Goal: Task Accomplishment & Management: Manage account settings

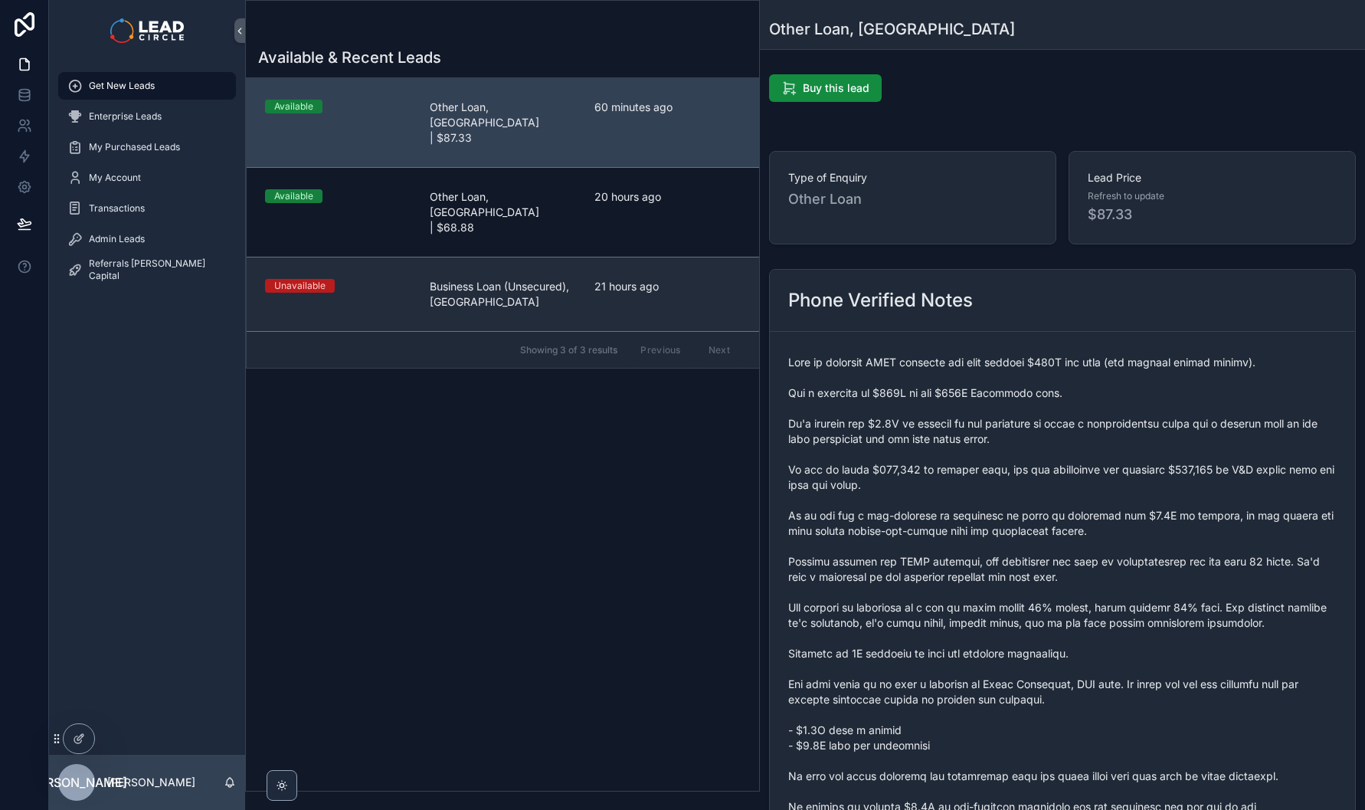
click at [546, 279] on span "Business Loan (Unsecured), [GEOGRAPHIC_DATA]" at bounding box center [503, 294] width 146 height 31
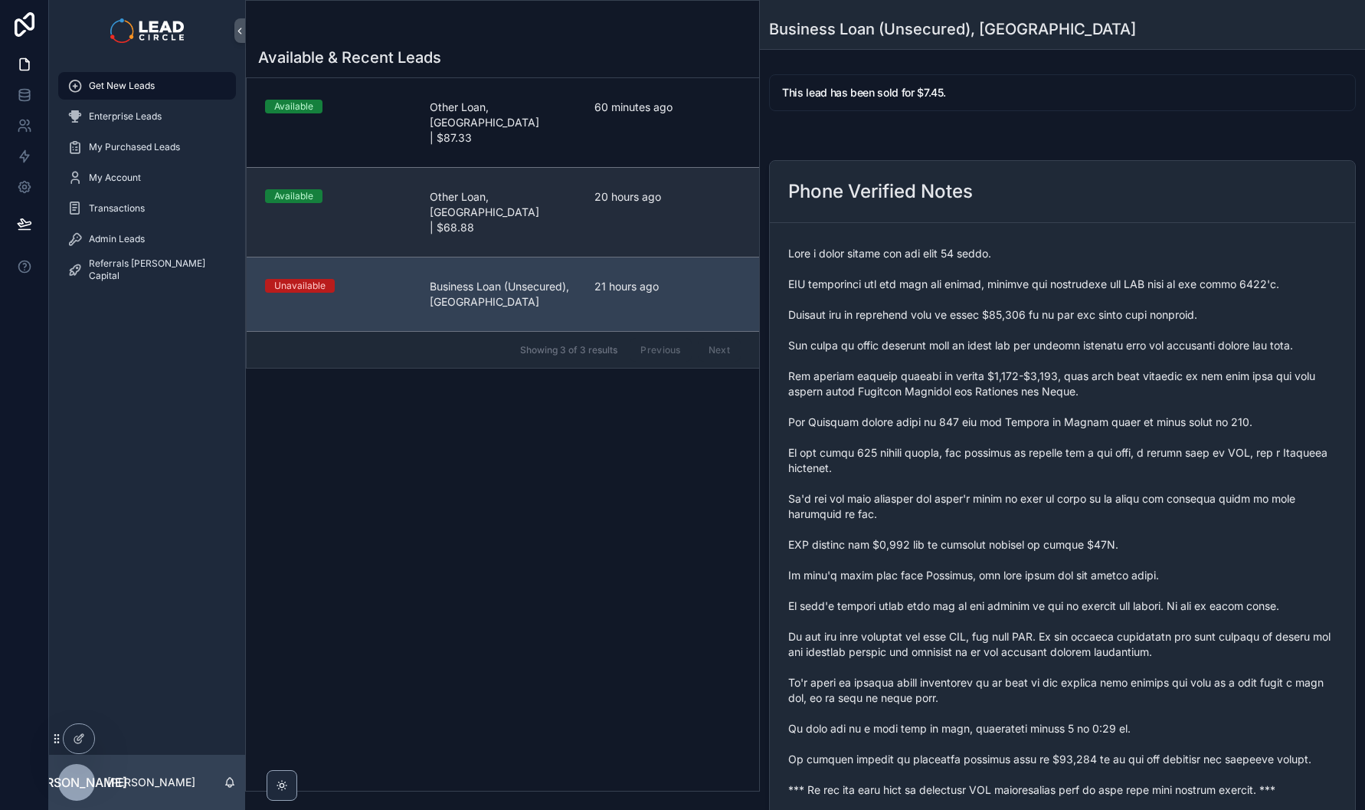
click at [414, 167] on link "Available Other Loan, [GEOGRAPHIC_DATA] | $68.88 20 hours ago" at bounding box center [503, 212] width 512 height 90
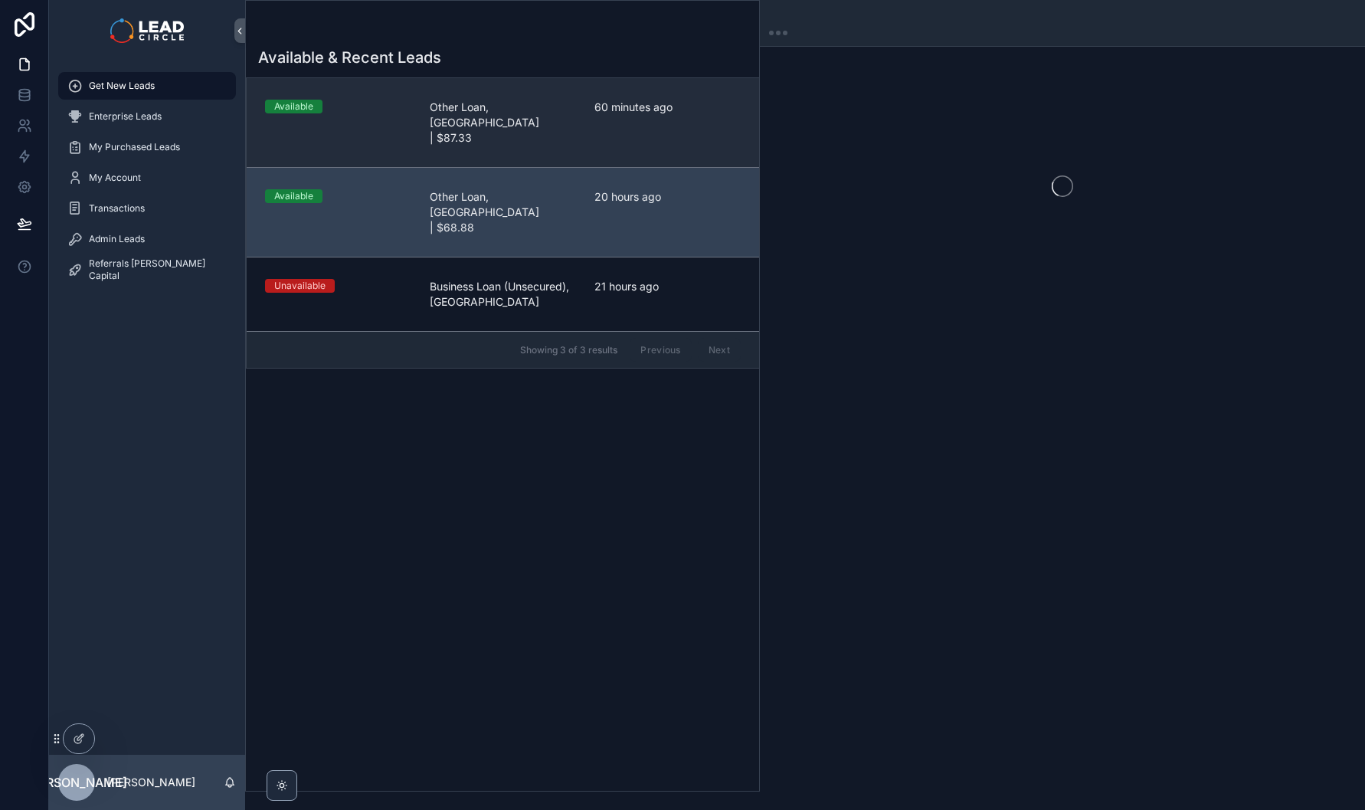
click at [434, 104] on span "Other Loan, [GEOGRAPHIC_DATA] | $87.33" at bounding box center [503, 123] width 146 height 46
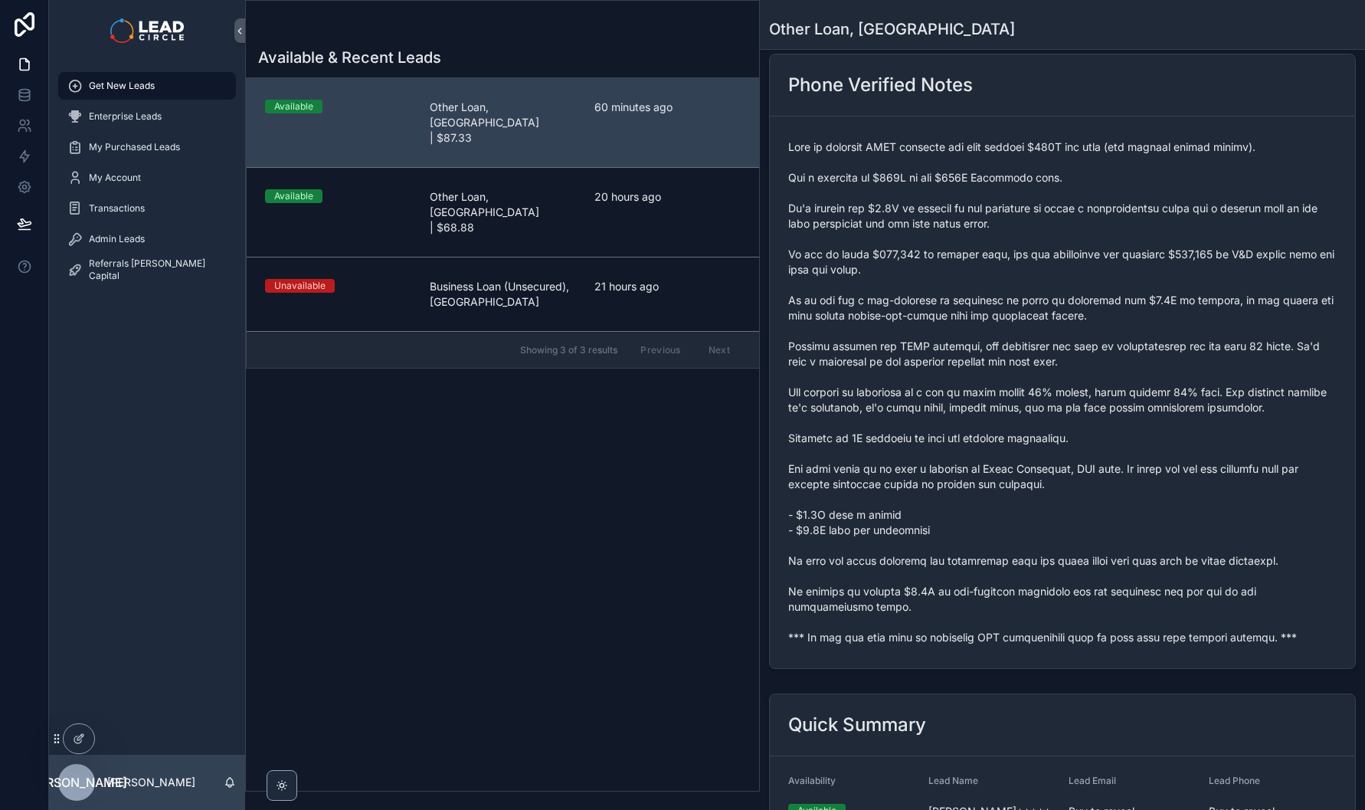
scroll to position [514, 0]
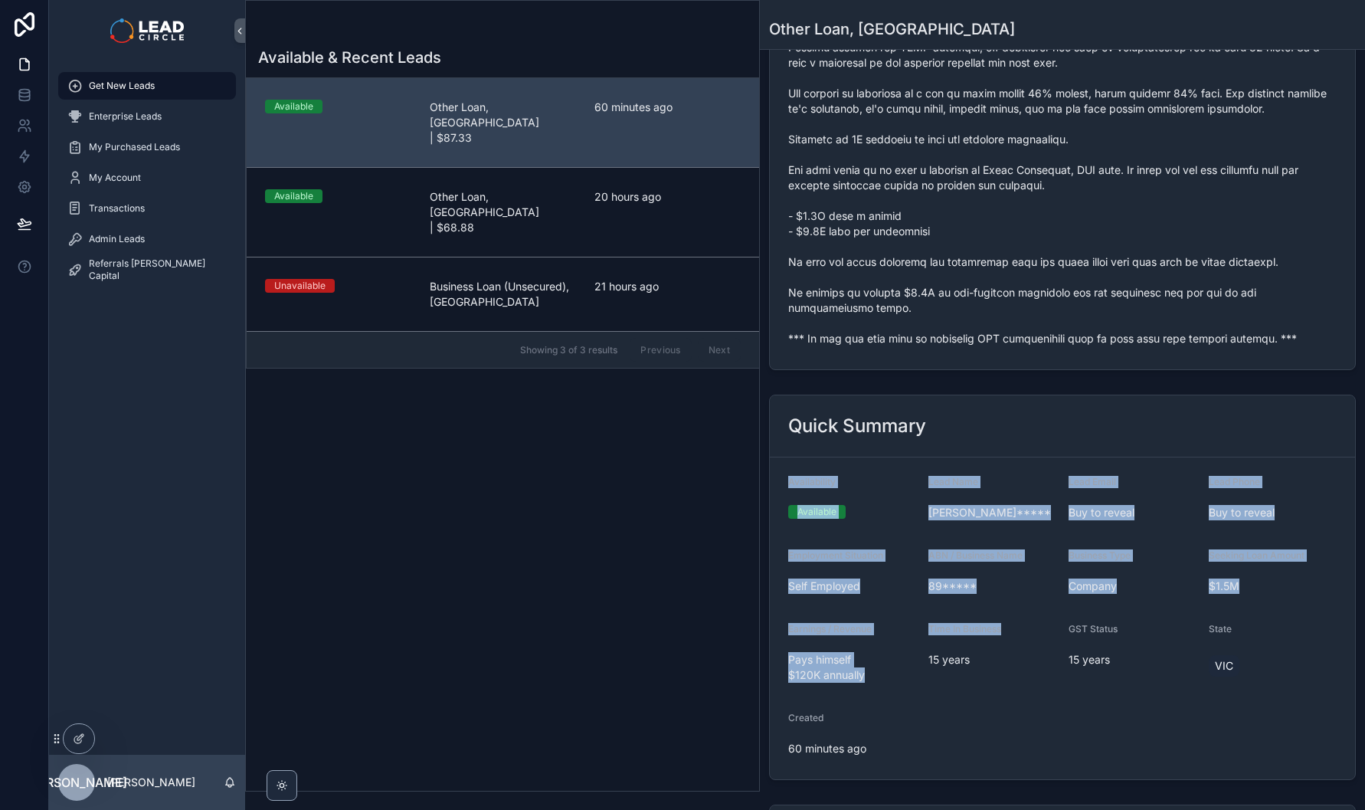
drag, startPoint x: 982, startPoint y: 453, endPoint x: 1036, endPoint y: 656, distance: 210.2
click at [1036, 656] on div "Quick Summary Availability Available Lead Name [PERSON_NAME]***** Lead Email Bu…" at bounding box center [1062, 587] width 587 height 385
click at [1036, 656] on span "15 years" at bounding box center [992, 659] width 128 height 15
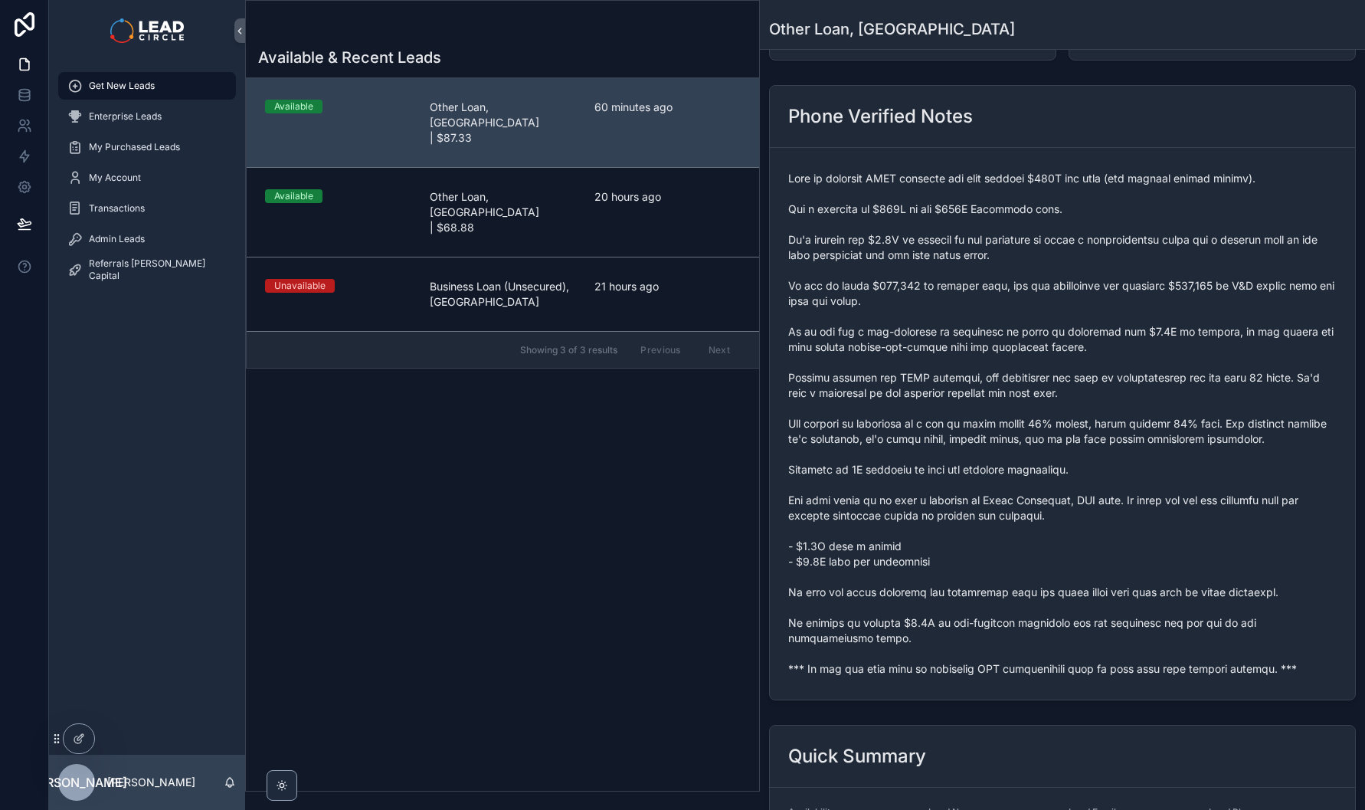
scroll to position [0, 0]
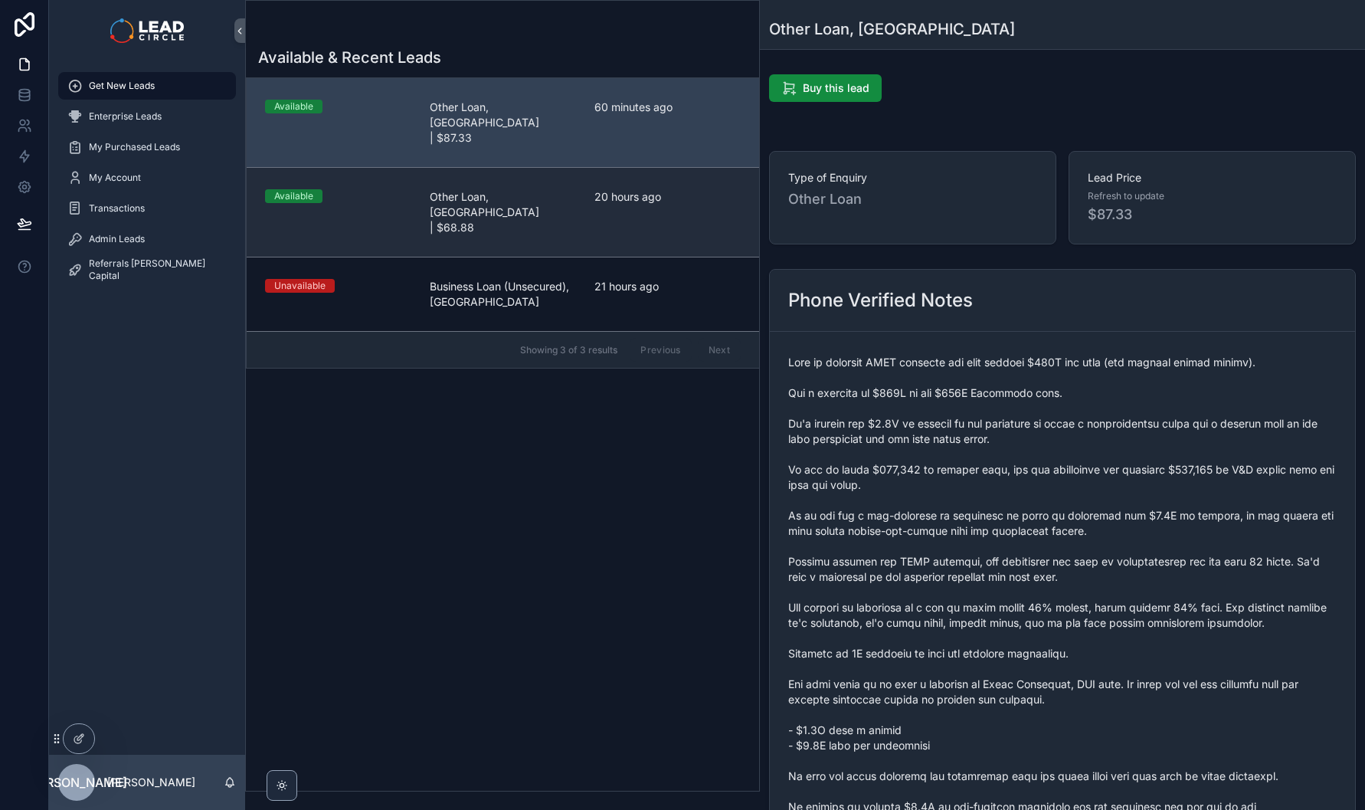
click at [611, 189] on span "20 hours ago" at bounding box center [667, 196] width 146 height 15
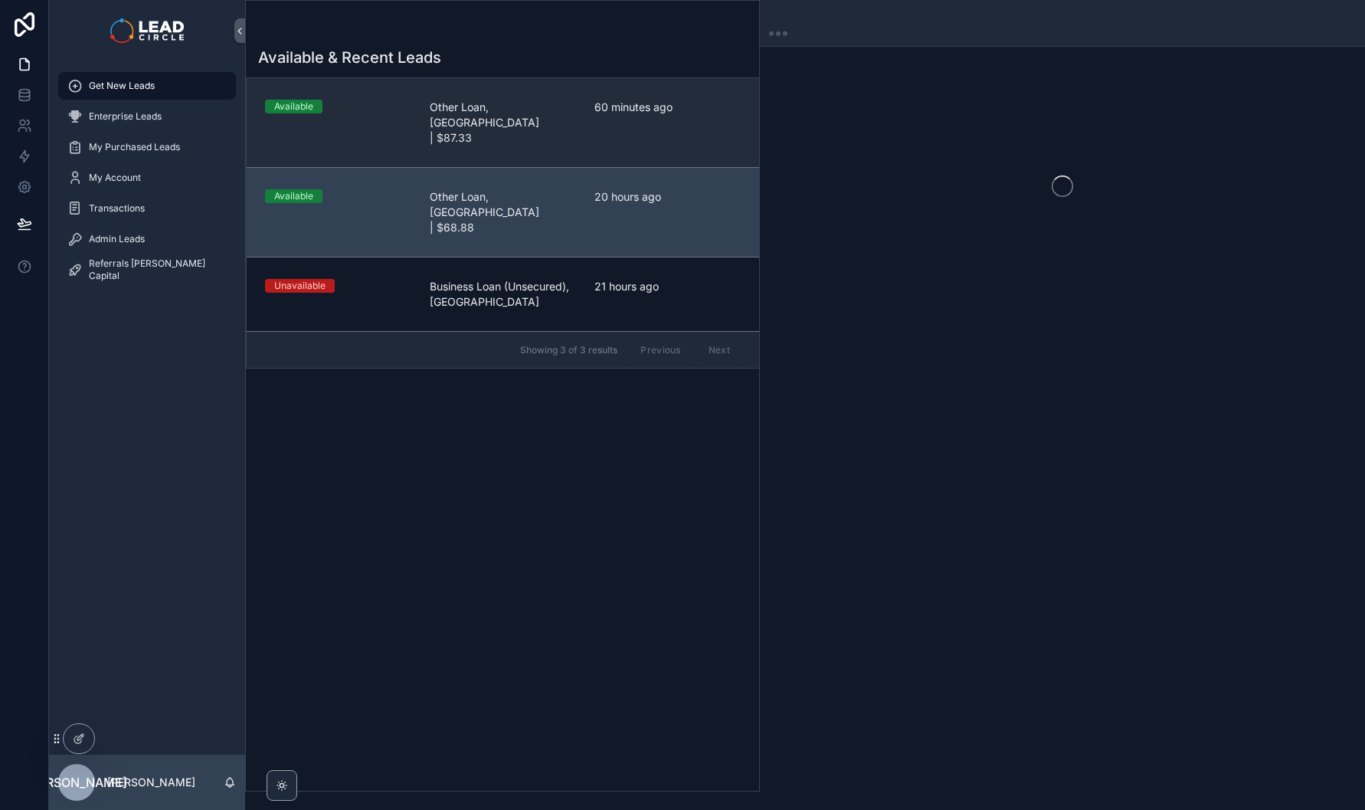
click at [608, 103] on span "60 minutes ago" at bounding box center [667, 107] width 146 height 15
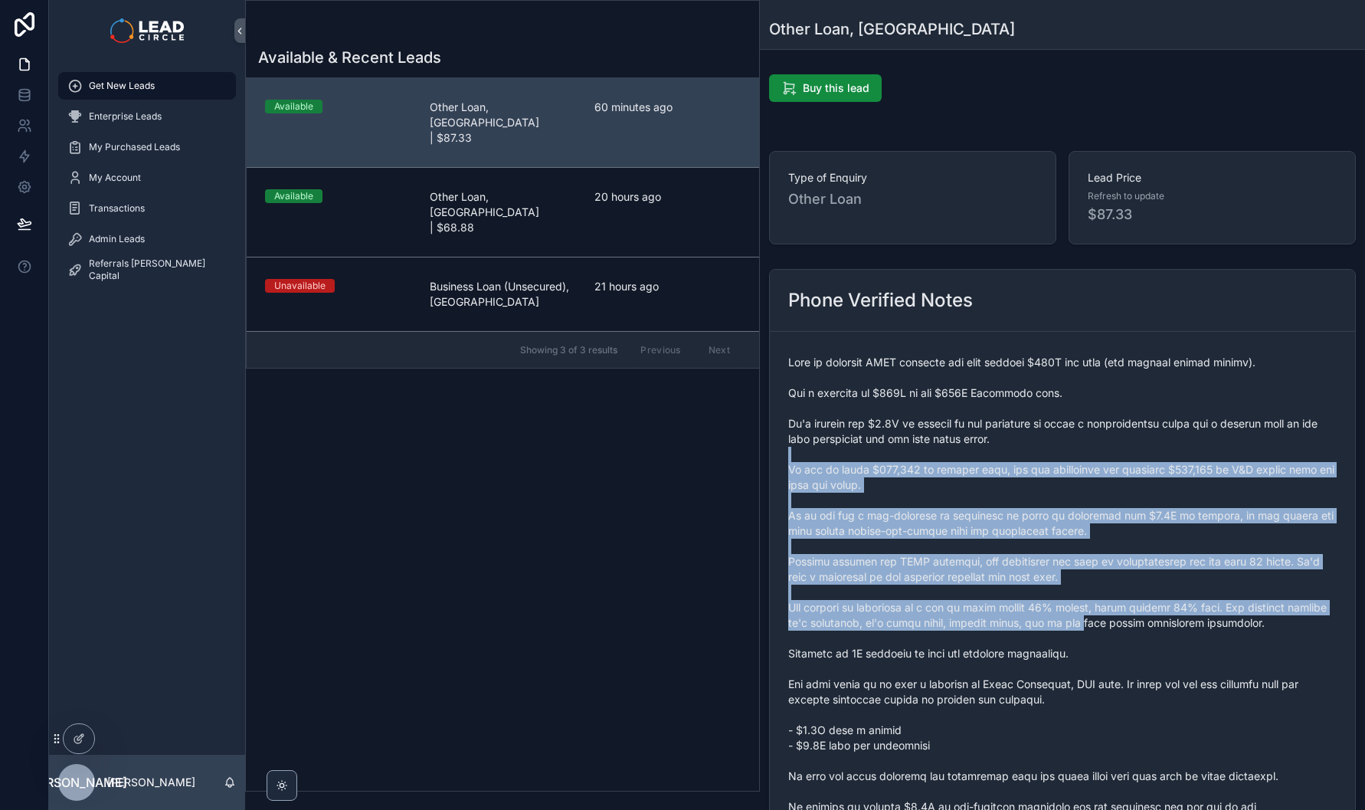
drag, startPoint x: 1013, startPoint y: 449, endPoint x: 1097, endPoint y: 628, distance: 197.7
click at [1097, 628] on span "scrollable content" at bounding box center [1062, 608] width 548 height 506
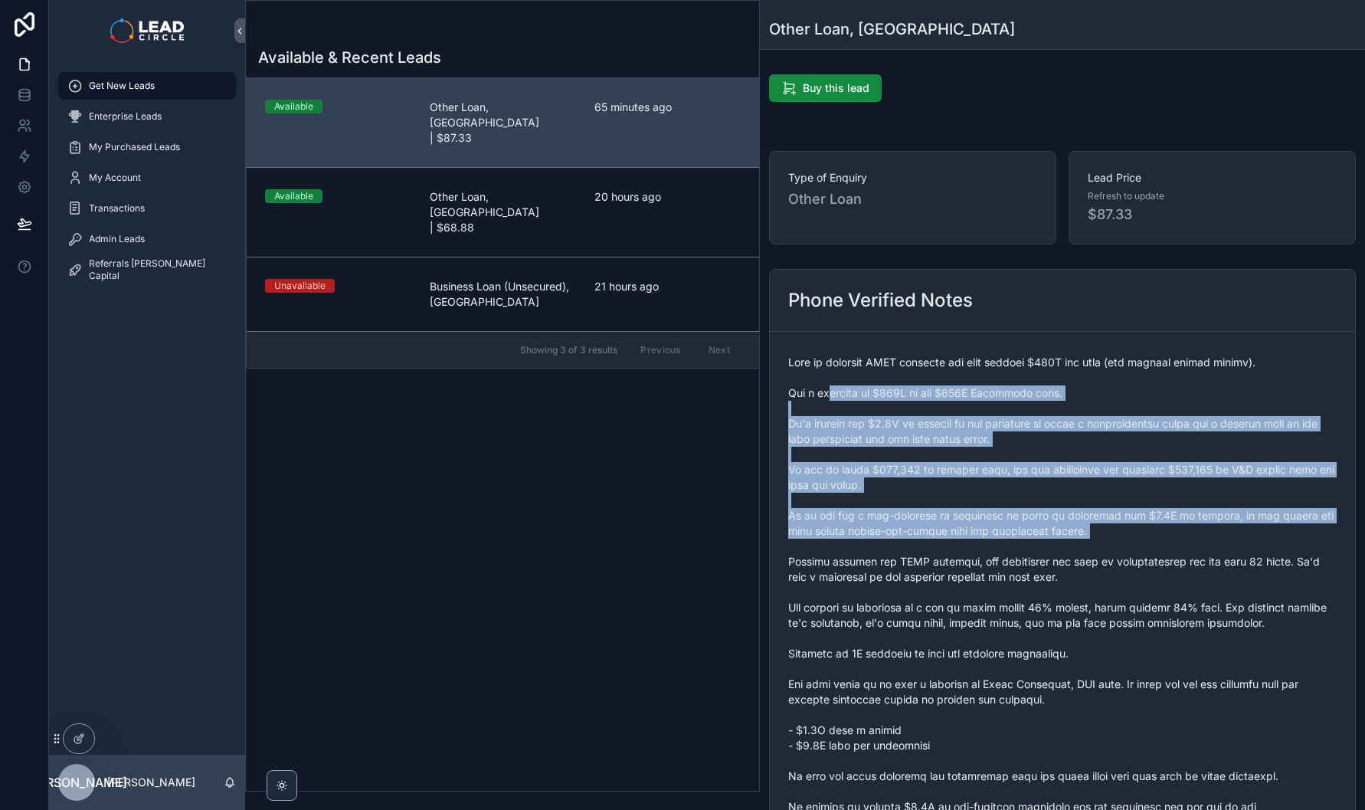
drag, startPoint x: 871, startPoint y: 472, endPoint x: 925, endPoint y: 566, distance: 108.8
click at [924, 565] on span "scrollable content" at bounding box center [1062, 608] width 548 height 506
click at [925, 566] on span "scrollable content" at bounding box center [1062, 608] width 548 height 506
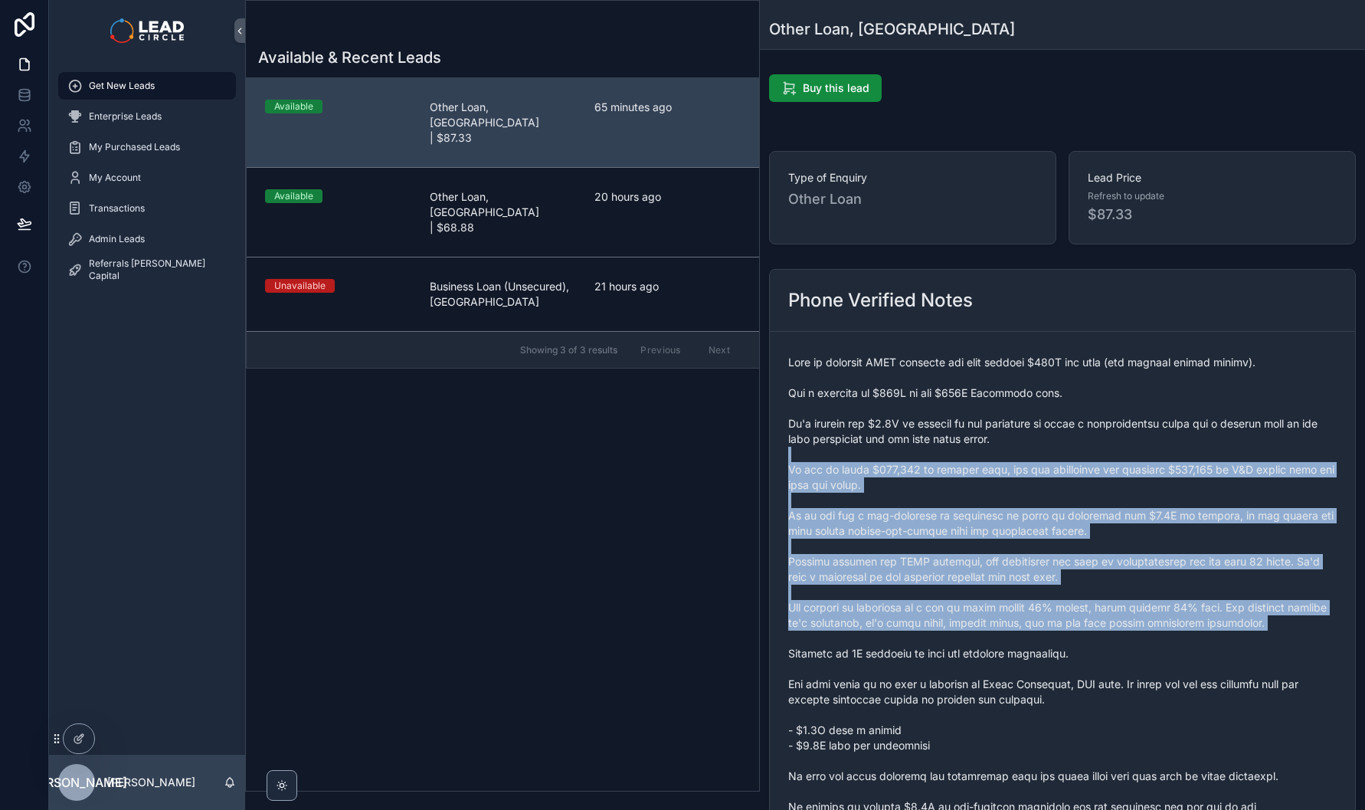
drag, startPoint x: 975, startPoint y: 637, endPoint x: 892, endPoint y: 453, distance: 201.9
click at [892, 453] on span "scrollable content" at bounding box center [1062, 608] width 548 height 506
drag, startPoint x: 892, startPoint y: 453, endPoint x: 963, endPoint y: 669, distance: 227.5
click at [963, 669] on span "scrollable content" at bounding box center [1062, 608] width 548 height 506
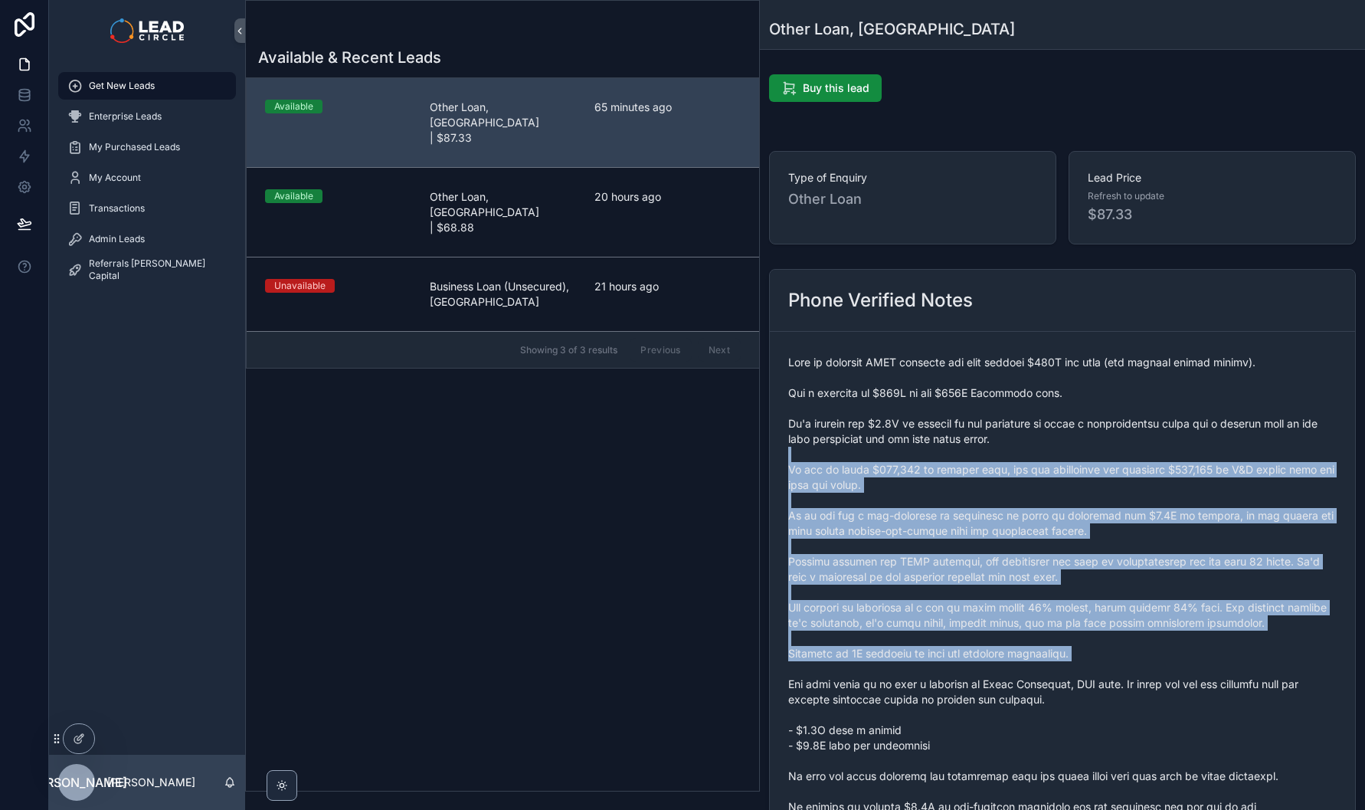
click at [963, 669] on span "scrollable content" at bounding box center [1062, 608] width 548 height 506
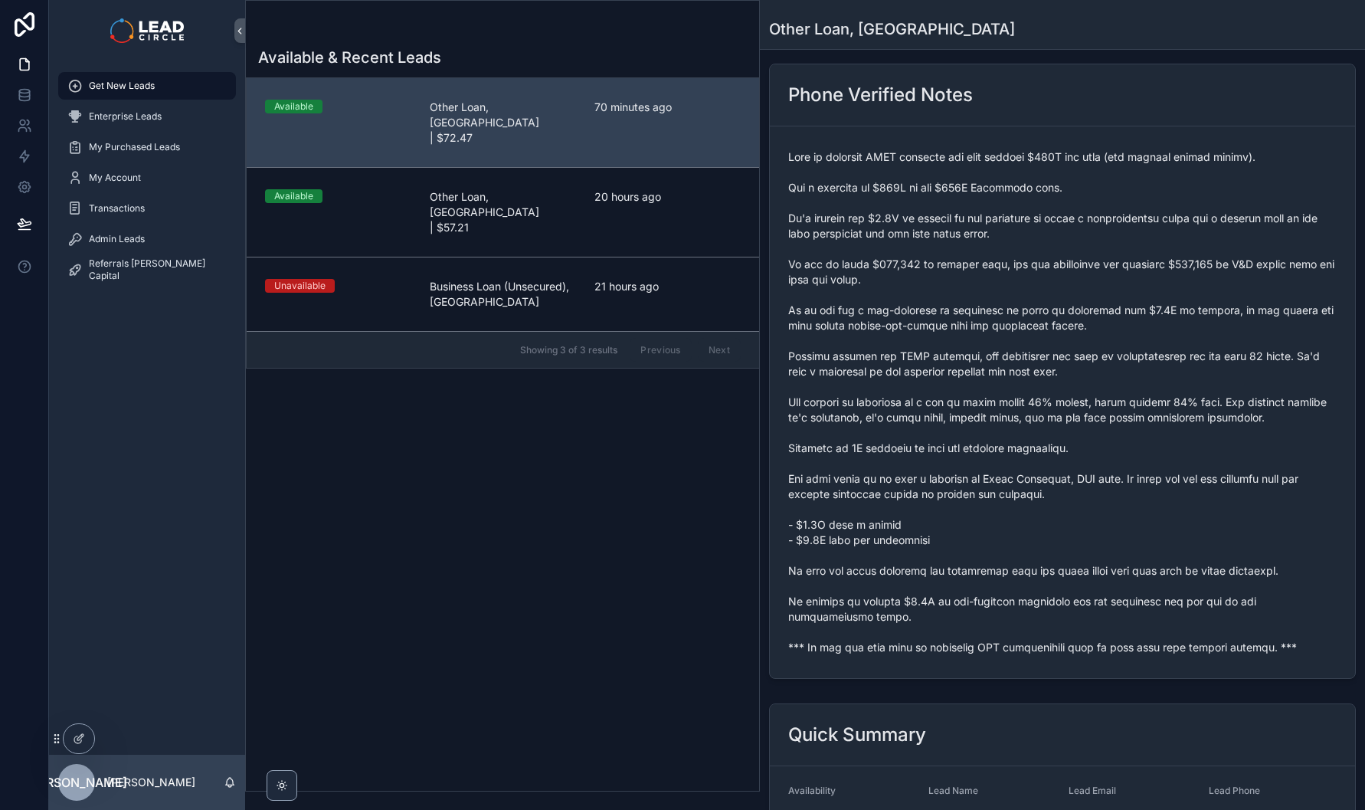
scroll to position [303, 0]
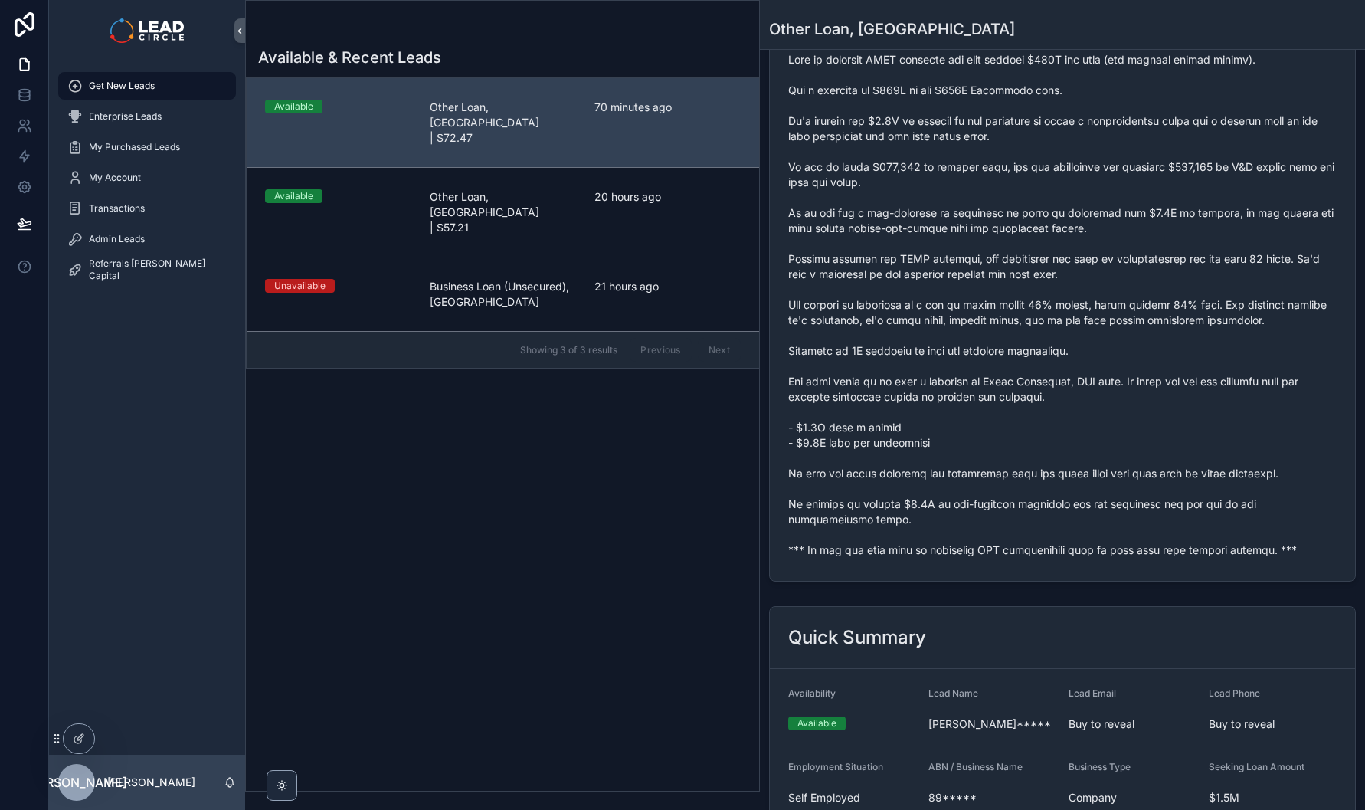
click at [878, 555] on span "scrollable content" at bounding box center [1062, 305] width 548 height 506
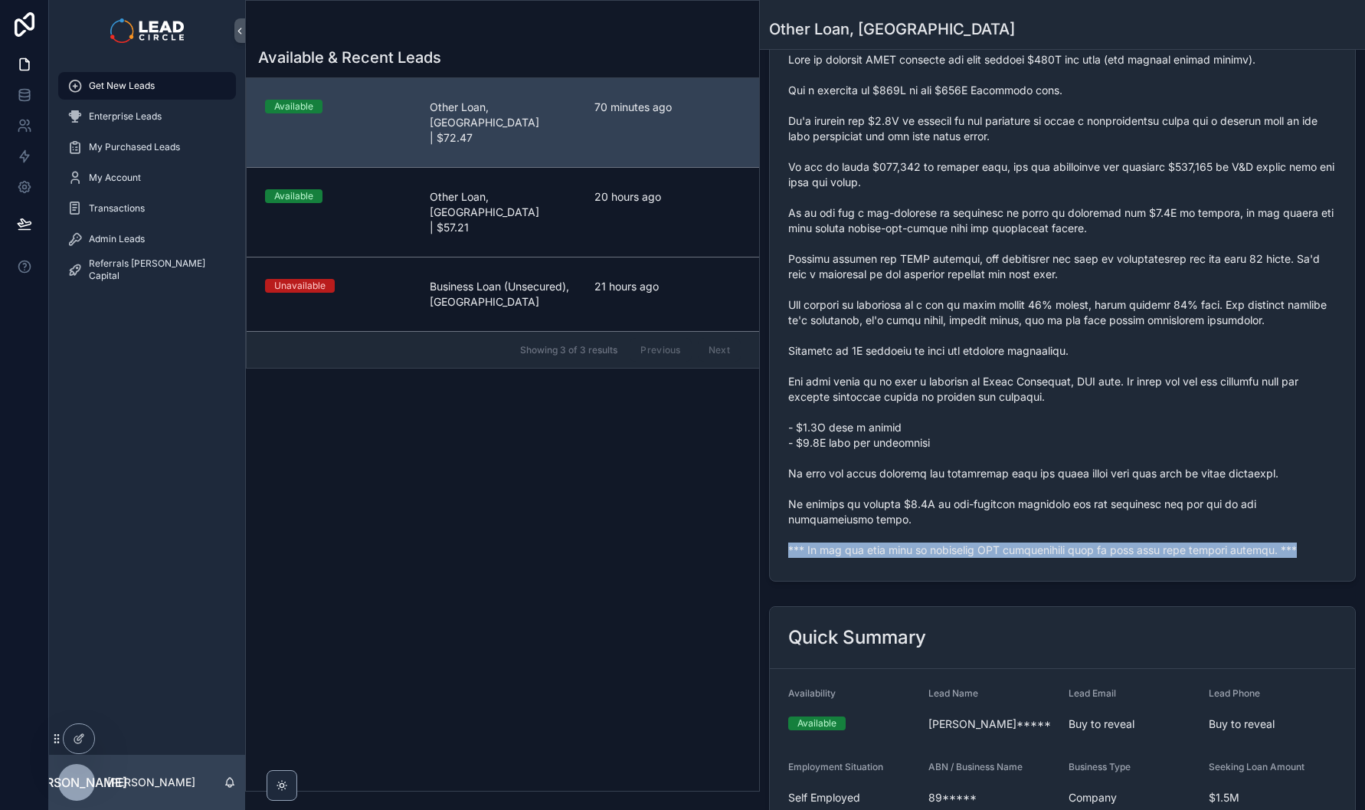
click at [878, 555] on span "scrollable content" at bounding box center [1062, 305] width 548 height 506
copy span "*** If you buy this lead an automatic SMS introduction will be sent with your c…"
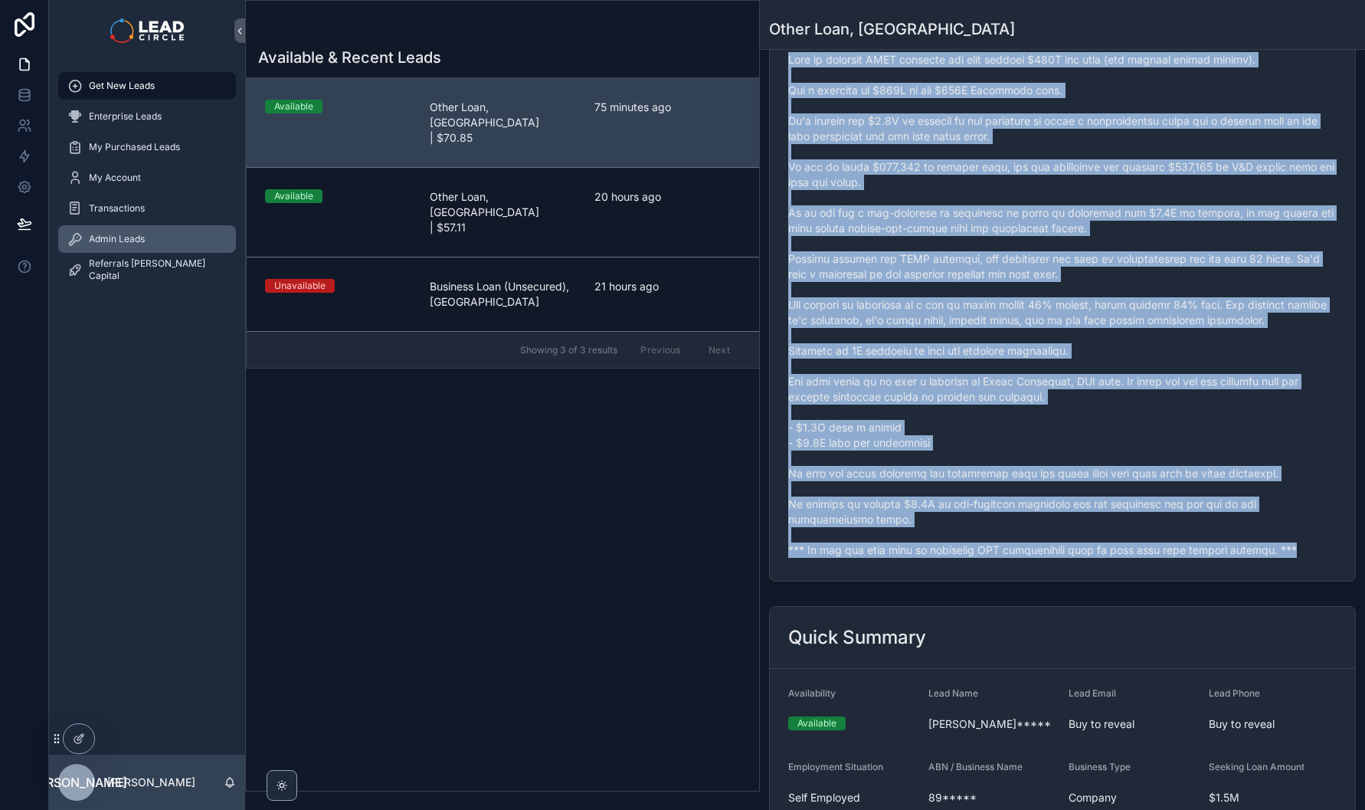
click at [146, 229] on div "Admin Leads" at bounding box center [146, 239] width 159 height 25
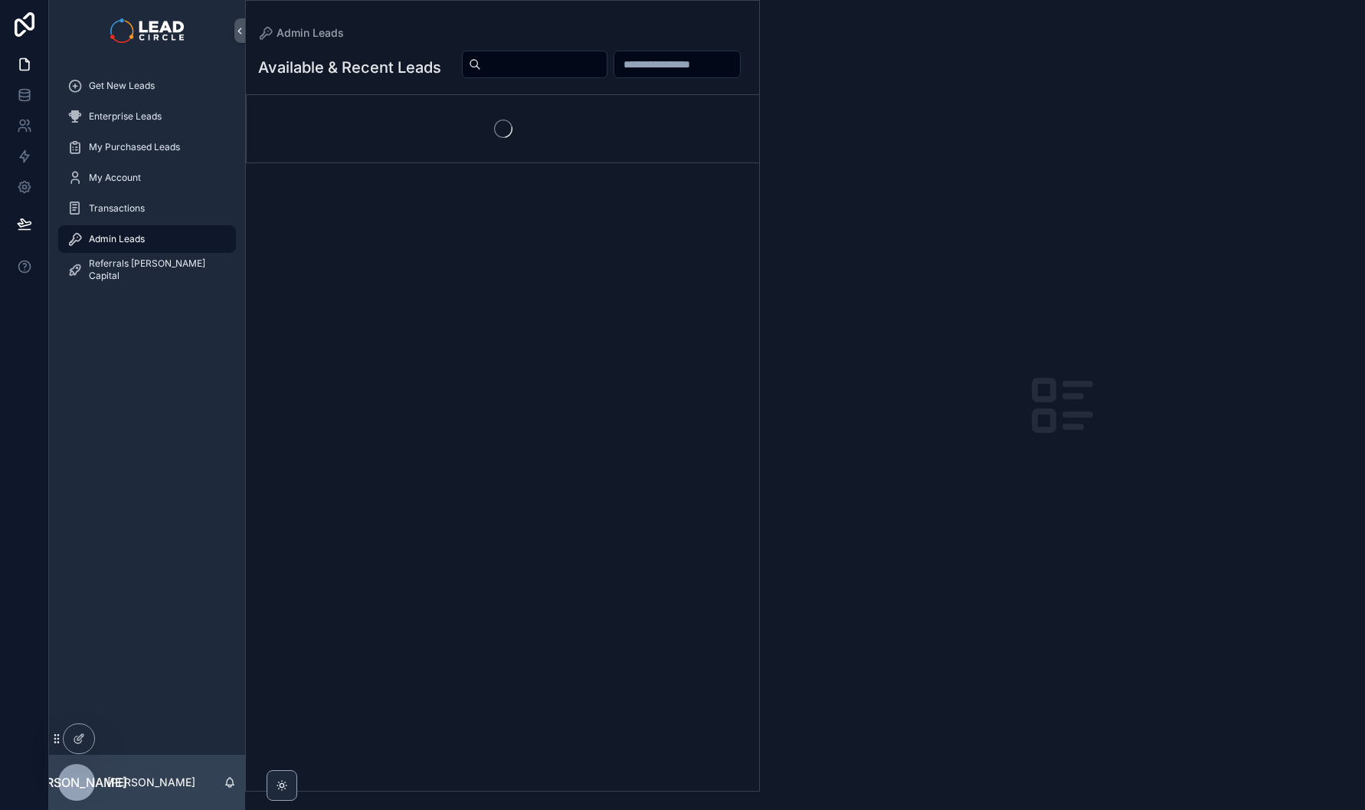
click at [607, 61] on input "scrollable content" at bounding box center [544, 64] width 126 height 21
paste input "**********"
type input "**********"
click at [511, 106] on div "**********" at bounding box center [589, 81] width 315 height 63
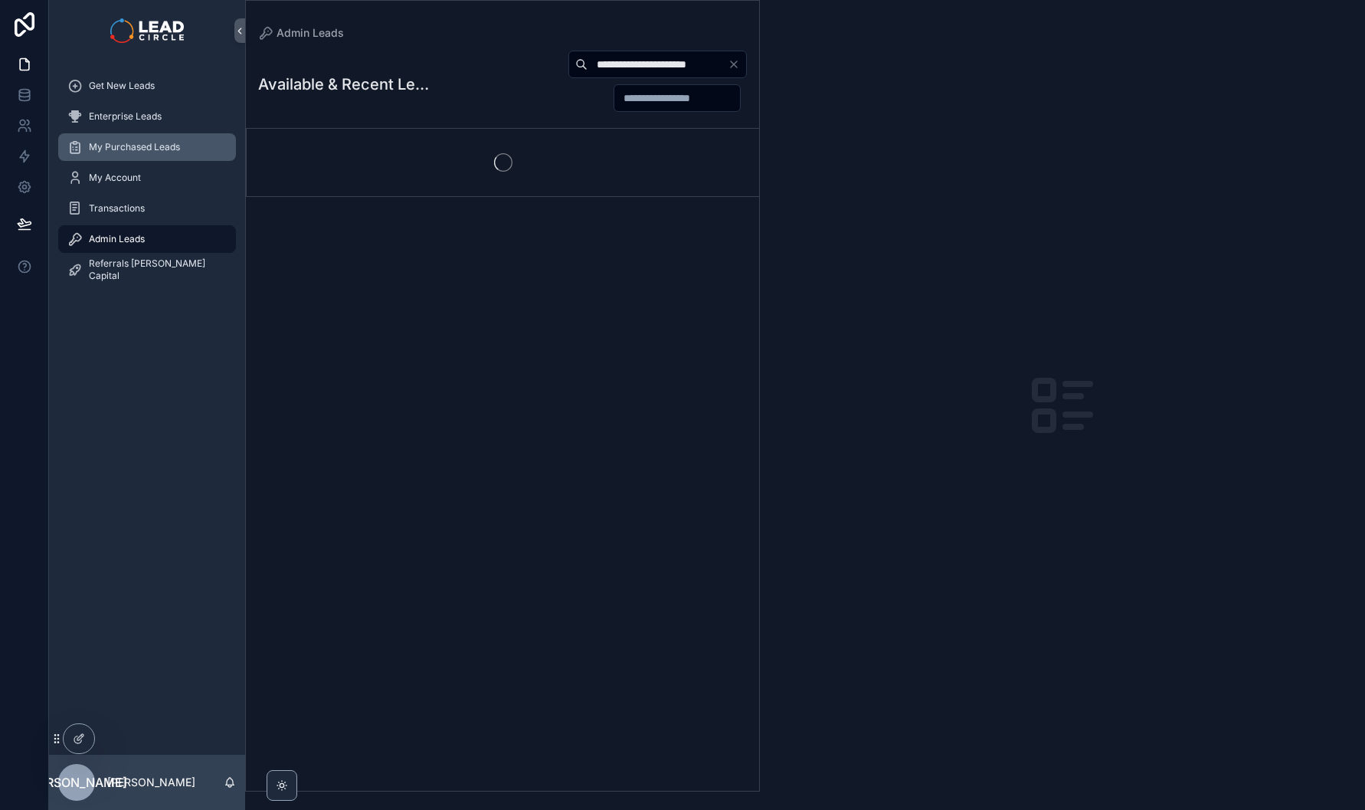
click at [224, 142] on div "My Purchased Leads" at bounding box center [146, 147] width 159 height 25
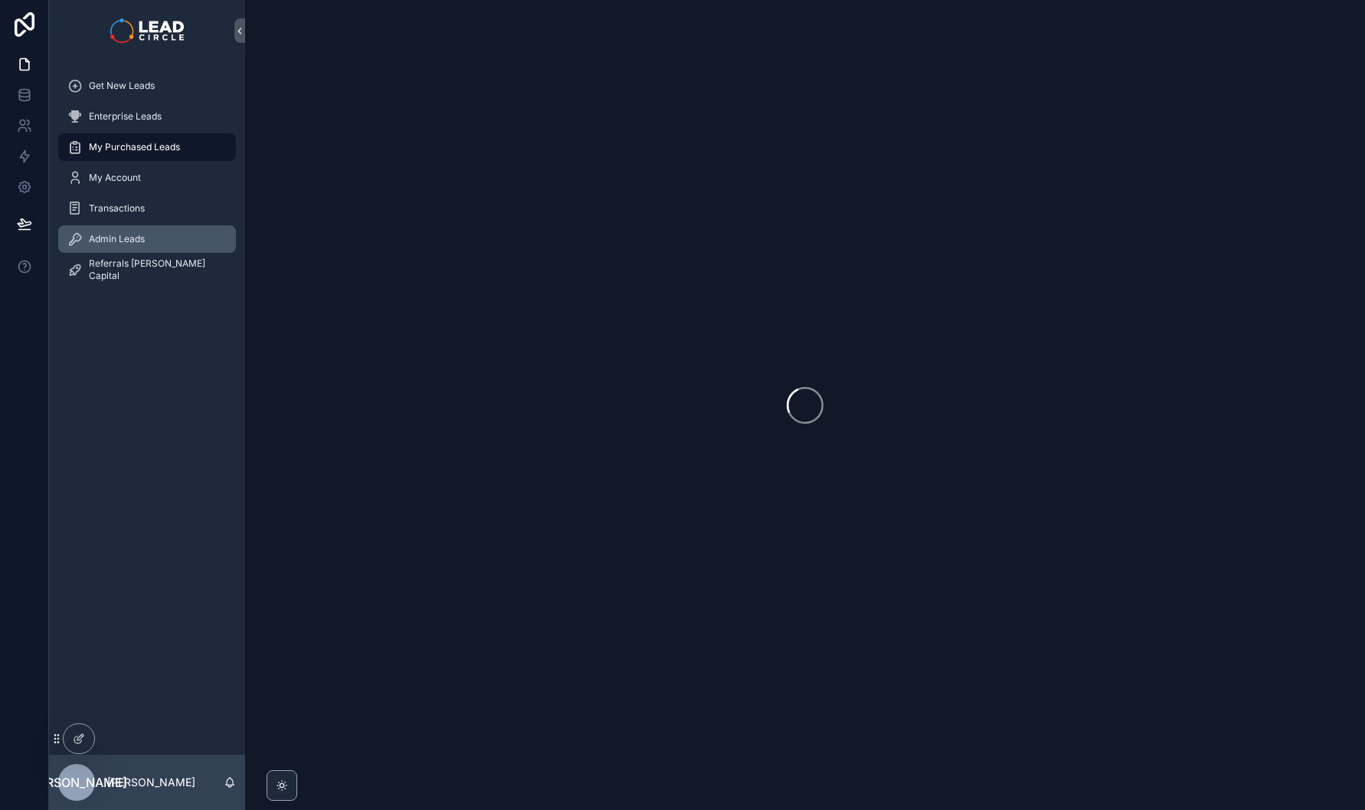
click at [176, 230] on div "Admin Leads" at bounding box center [146, 239] width 159 height 25
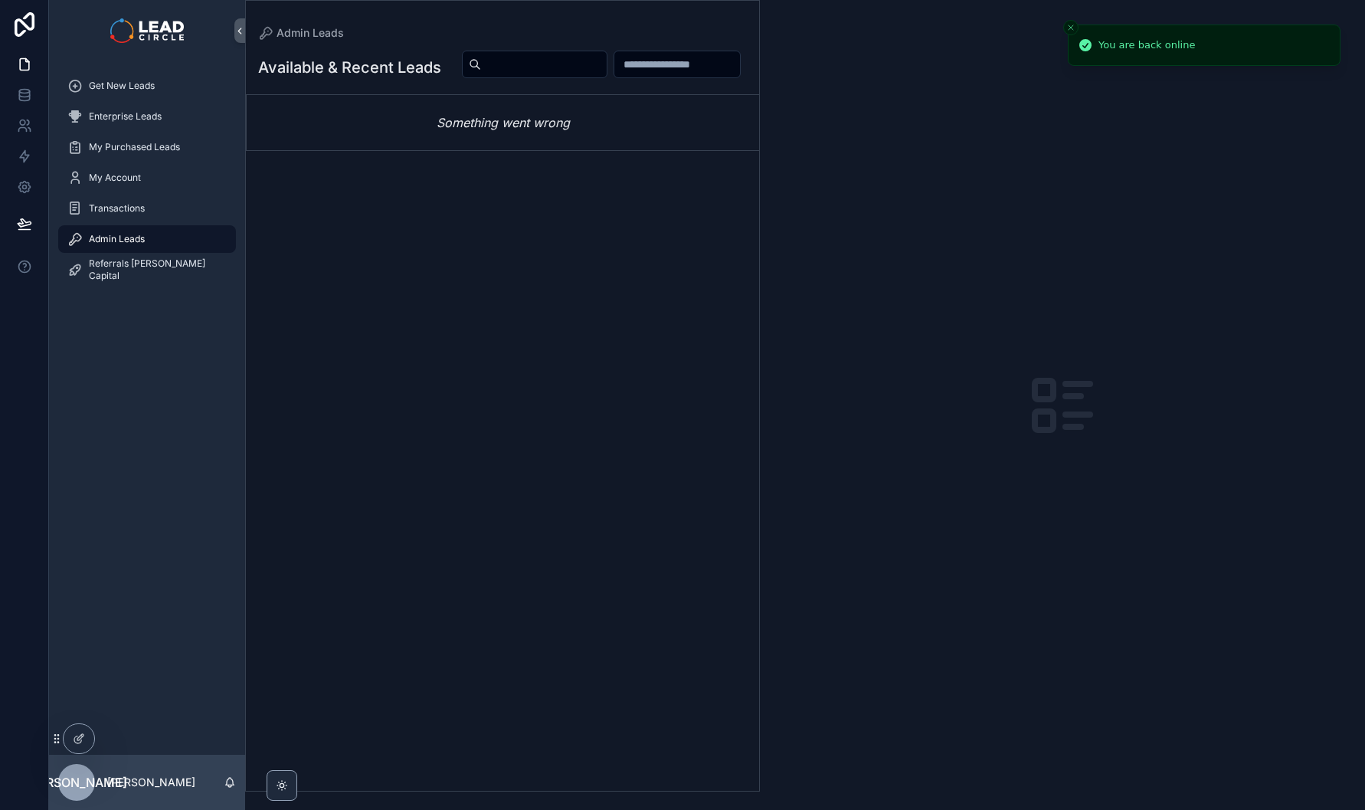
click at [183, 237] on div "Admin Leads" at bounding box center [146, 239] width 159 height 25
click at [607, 65] on input "scrollable content" at bounding box center [544, 64] width 126 height 21
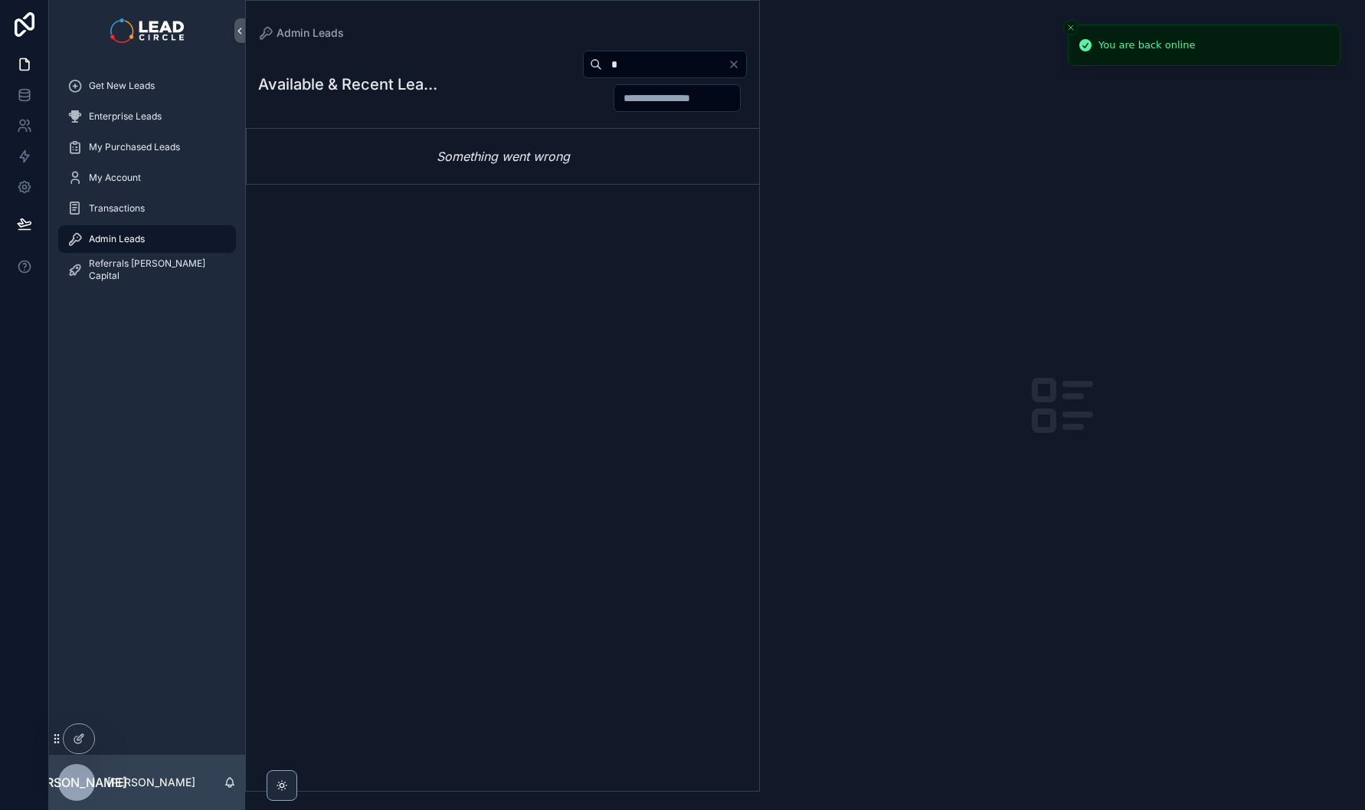
paste input "**********"
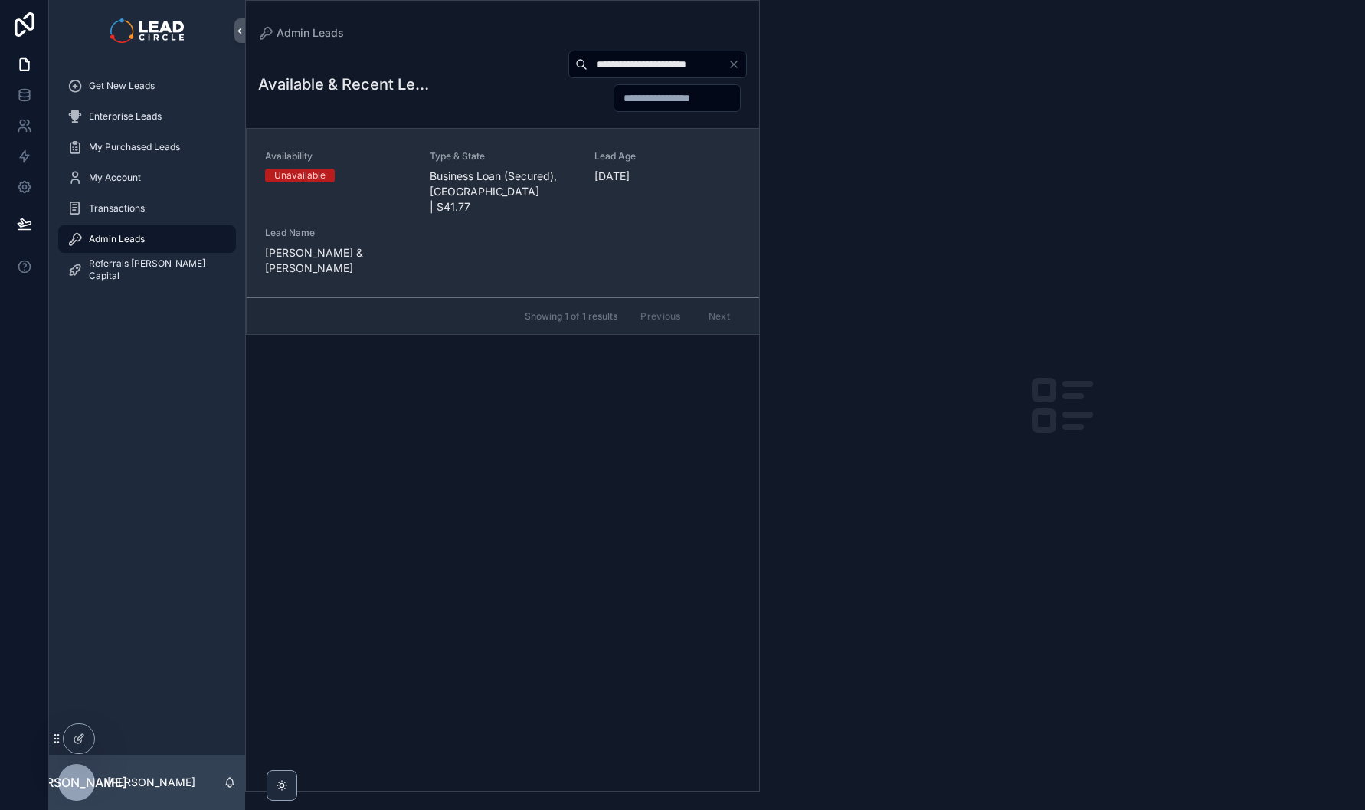
click at [467, 200] on div "Availability Unavailable Type & State Business Loan (Secured), [GEOGRAPHIC_DATA…" at bounding box center [503, 213] width 476 height 126
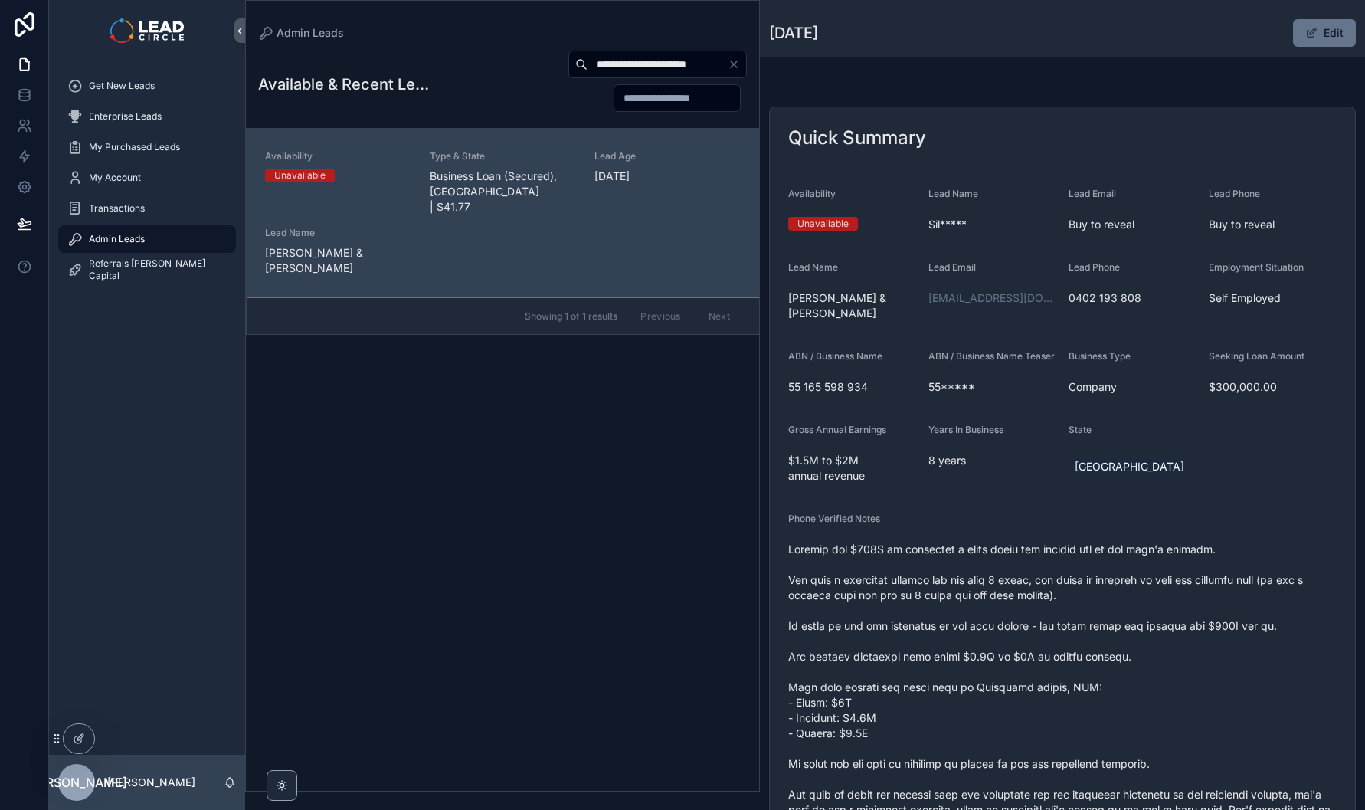
scroll to position [3, 0]
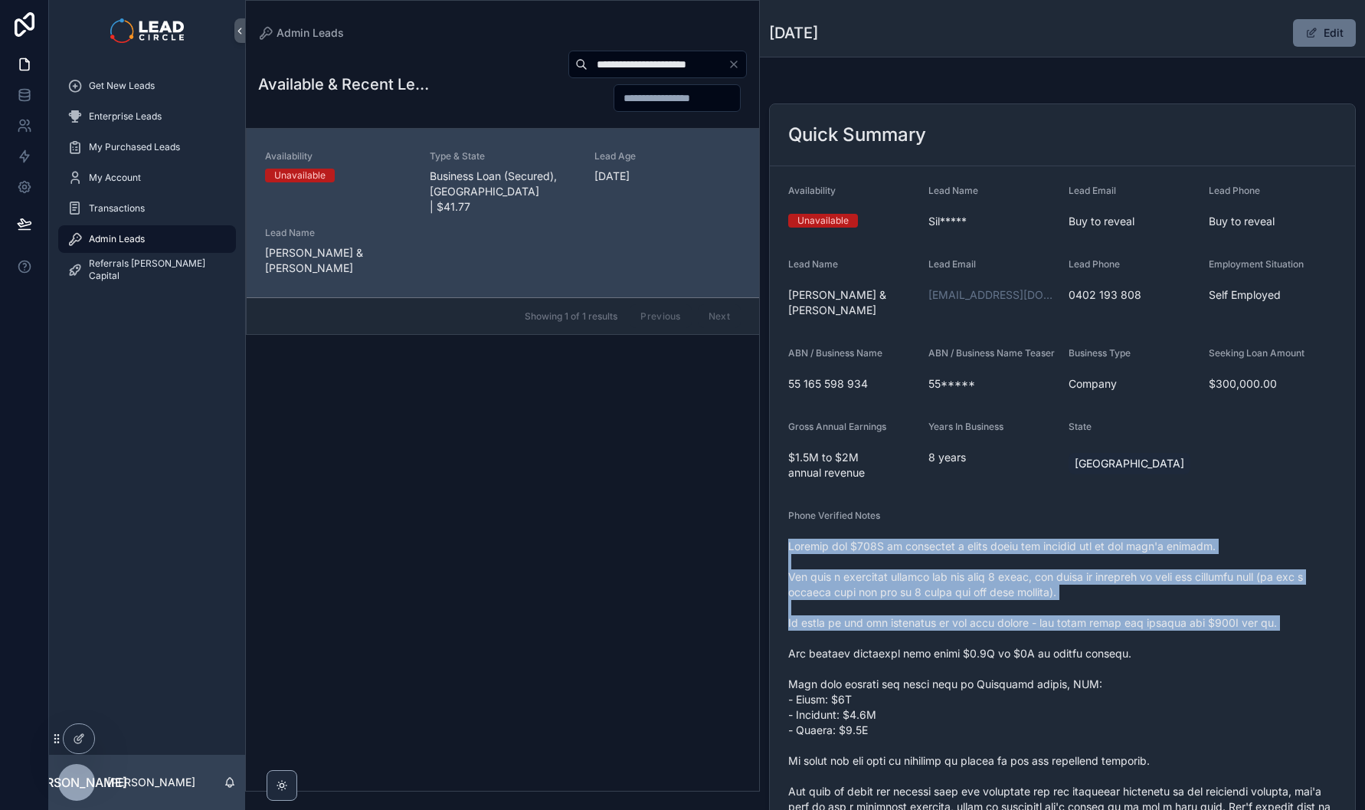
drag, startPoint x: 1005, startPoint y: 531, endPoint x: 1154, endPoint y: 637, distance: 182.8
click at [1154, 637] on div "scrollable content" at bounding box center [1062, 783] width 548 height 499
click at [1154, 637] on span "scrollable content" at bounding box center [1062, 784] width 548 height 490
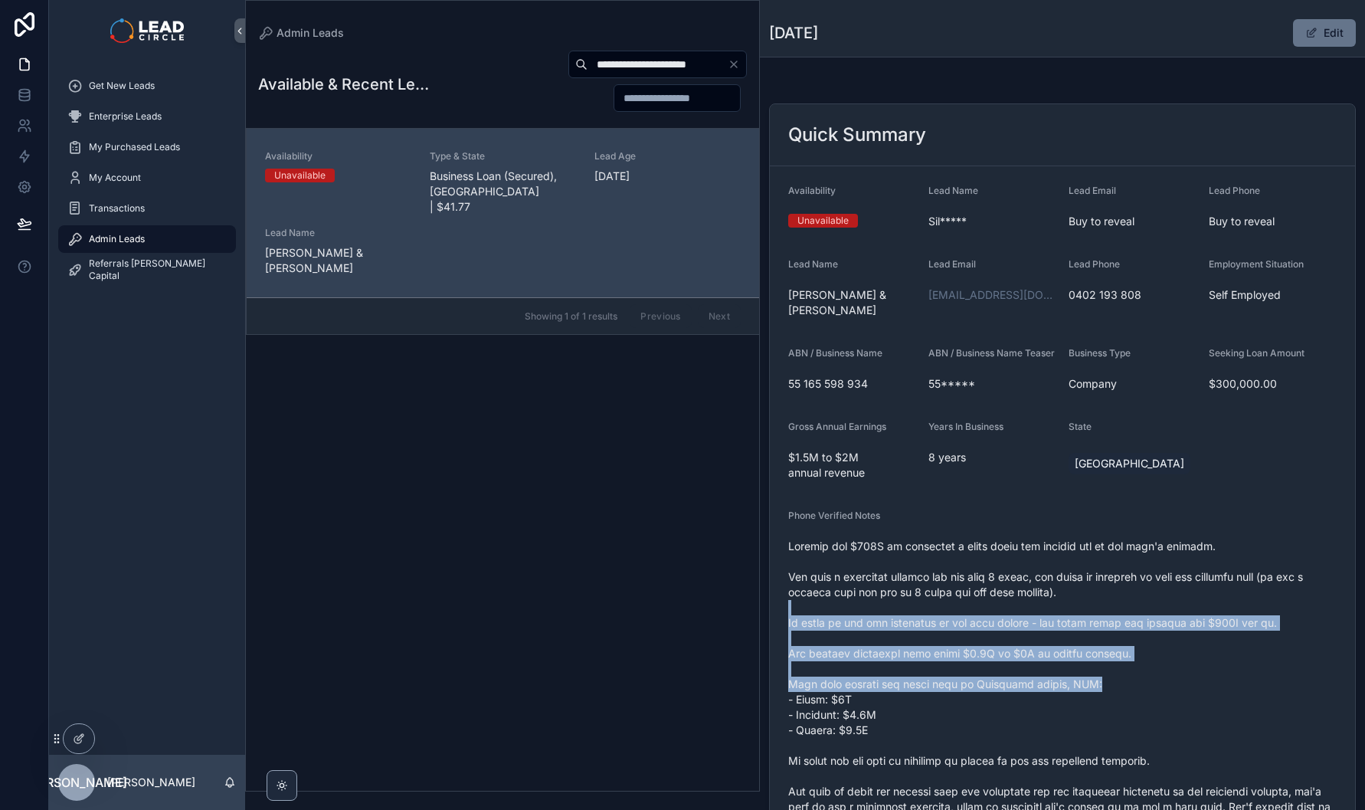
drag, startPoint x: 1200, startPoint y: 683, endPoint x: 1093, endPoint y: 584, distance: 145.8
click at [1095, 585] on span "scrollable content" at bounding box center [1062, 784] width 548 height 490
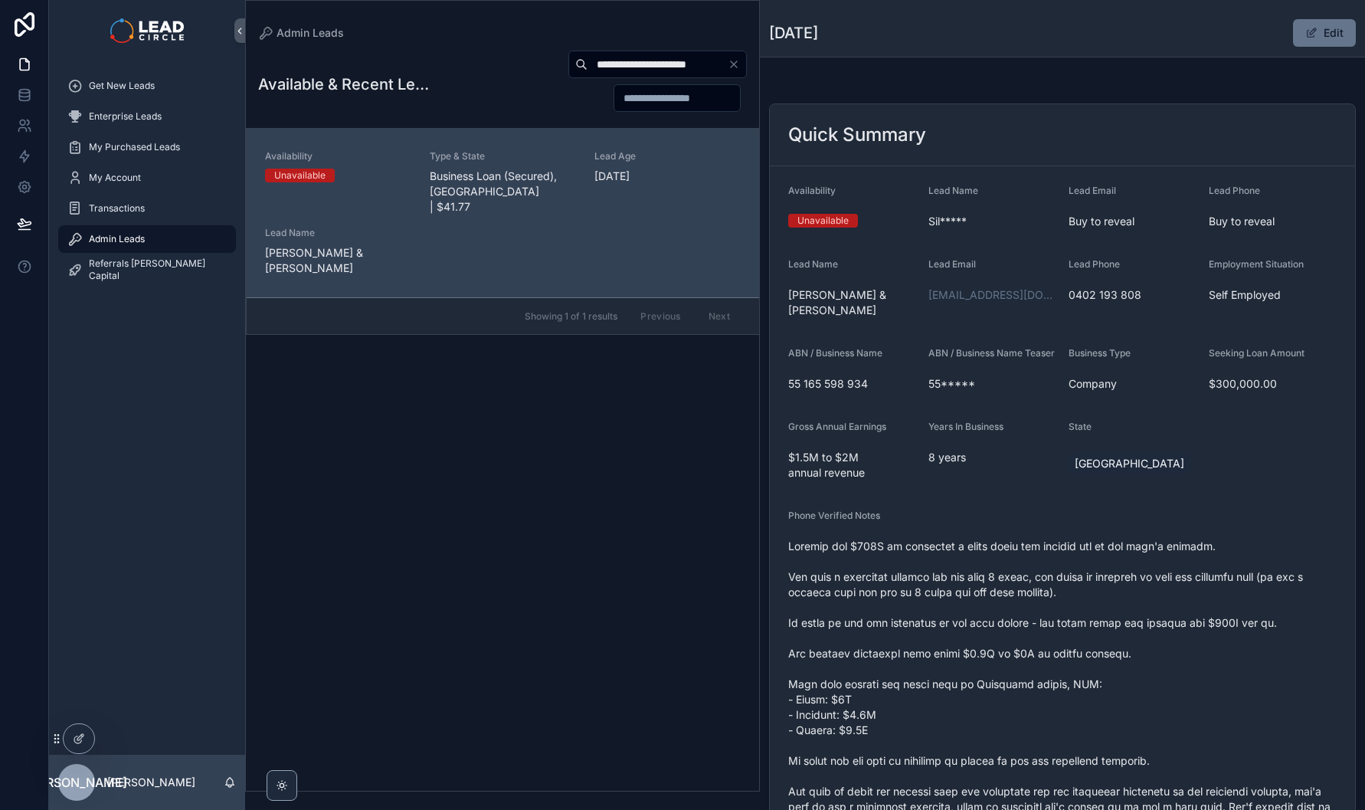
click at [1090, 581] on span "scrollable content" at bounding box center [1062, 784] width 548 height 490
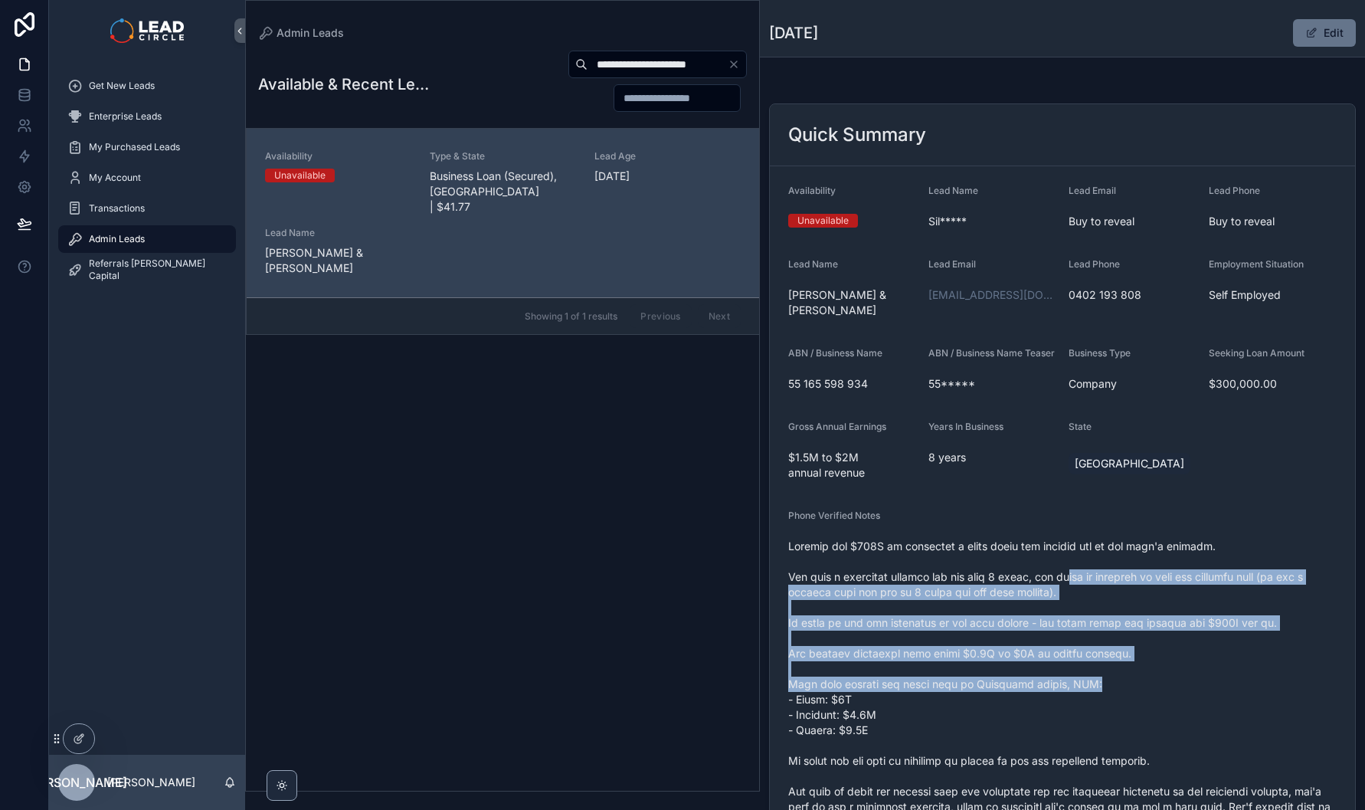
drag, startPoint x: 1083, startPoint y: 568, endPoint x: 1152, endPoint y: 679, distance: 130.7
click at [1152, 679] on span "scrollable content" at bounding box center [1062, 784] width 548 height 490
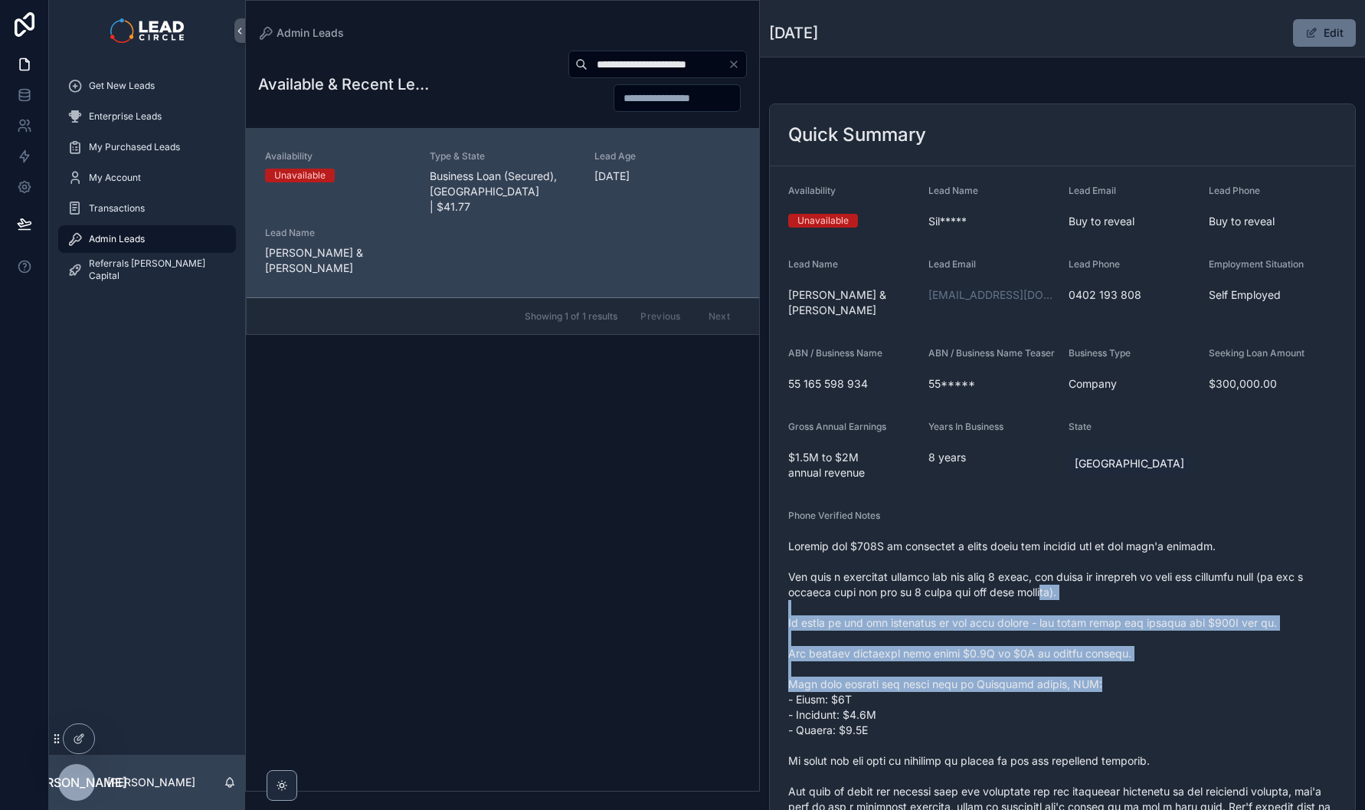
drag, startPoint x: 1170, startPoint y: 683, endPoint x: 1072, endPoint y: 574, distance: 146.4
click at [1073, 576] on span "scrollable content" at bounding box center [1062, 784] width 548 height 490
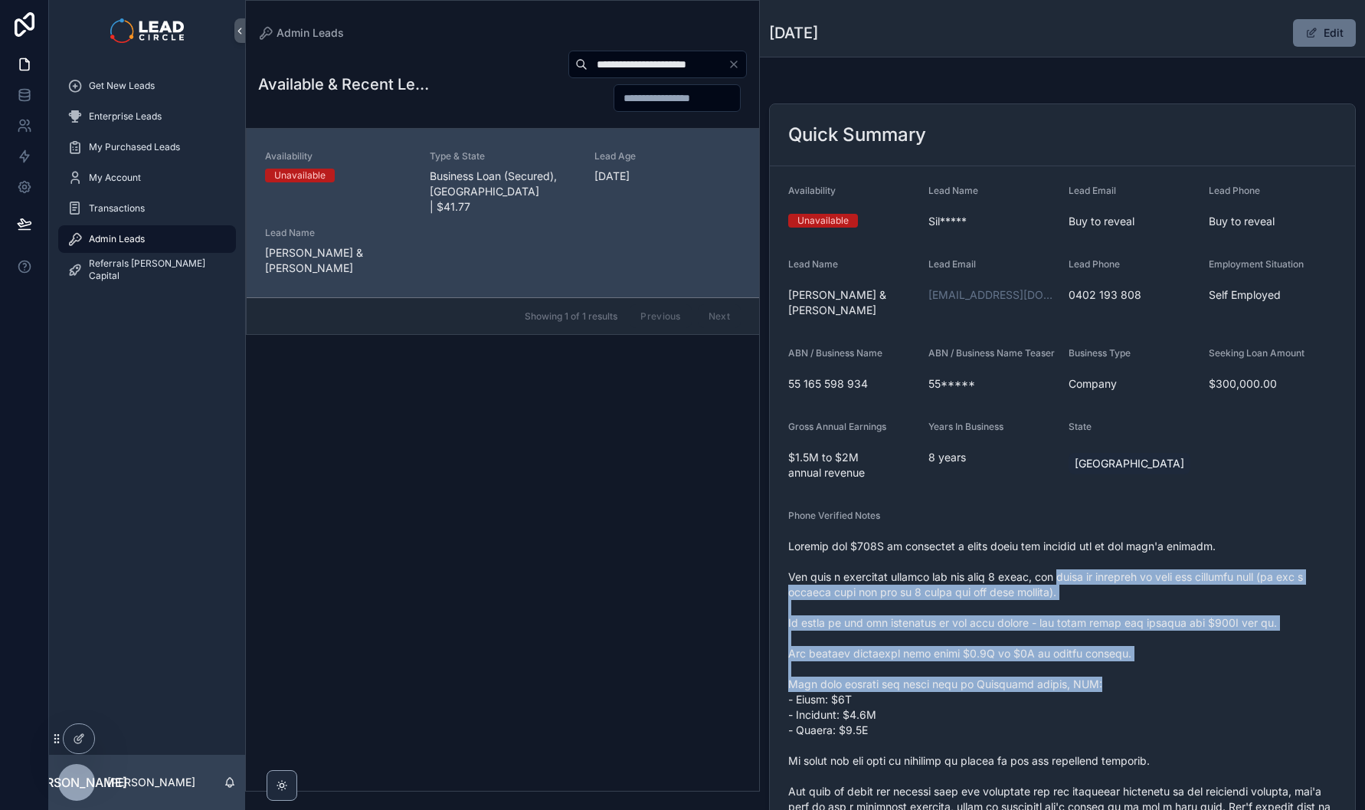
click at [1072, 574] on span "scrollable content" at bounding box center [1062, 784] width 548 height 490
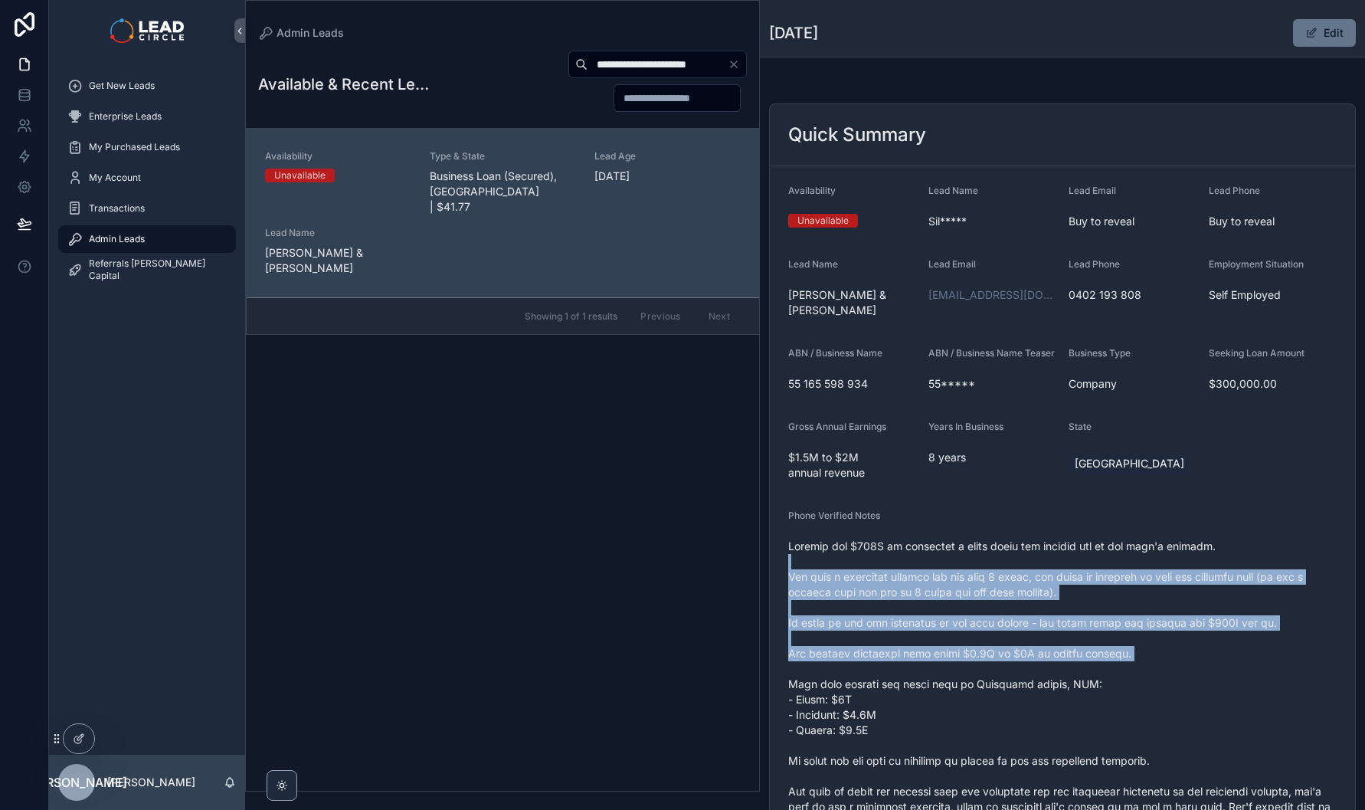
drag, startPoint x: 1071, startPoint y: 551, endPoint x: 1167, endPoint y: 670, distance: 153.6
click at [1167, 670] on span "scrollable content" at bounding box center [1062, 784] width 548 height 490
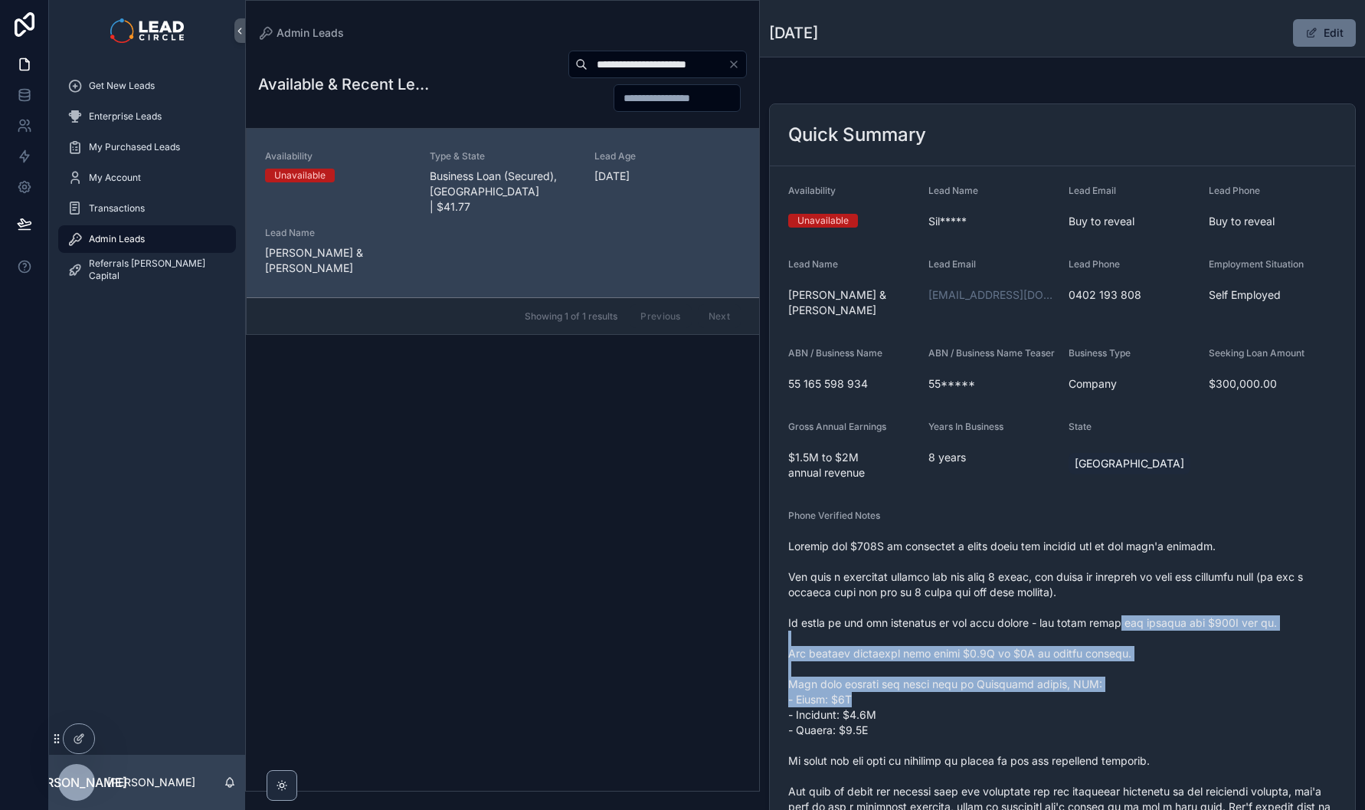
drag, startPoint x: 1191, startPoint y: 694, endPoint x: 1115, endPoint y: 614, distance: 110.0
click at [1118, 617] on span "scrollable content" at bounding box center [1062, 784] width 548 height 490
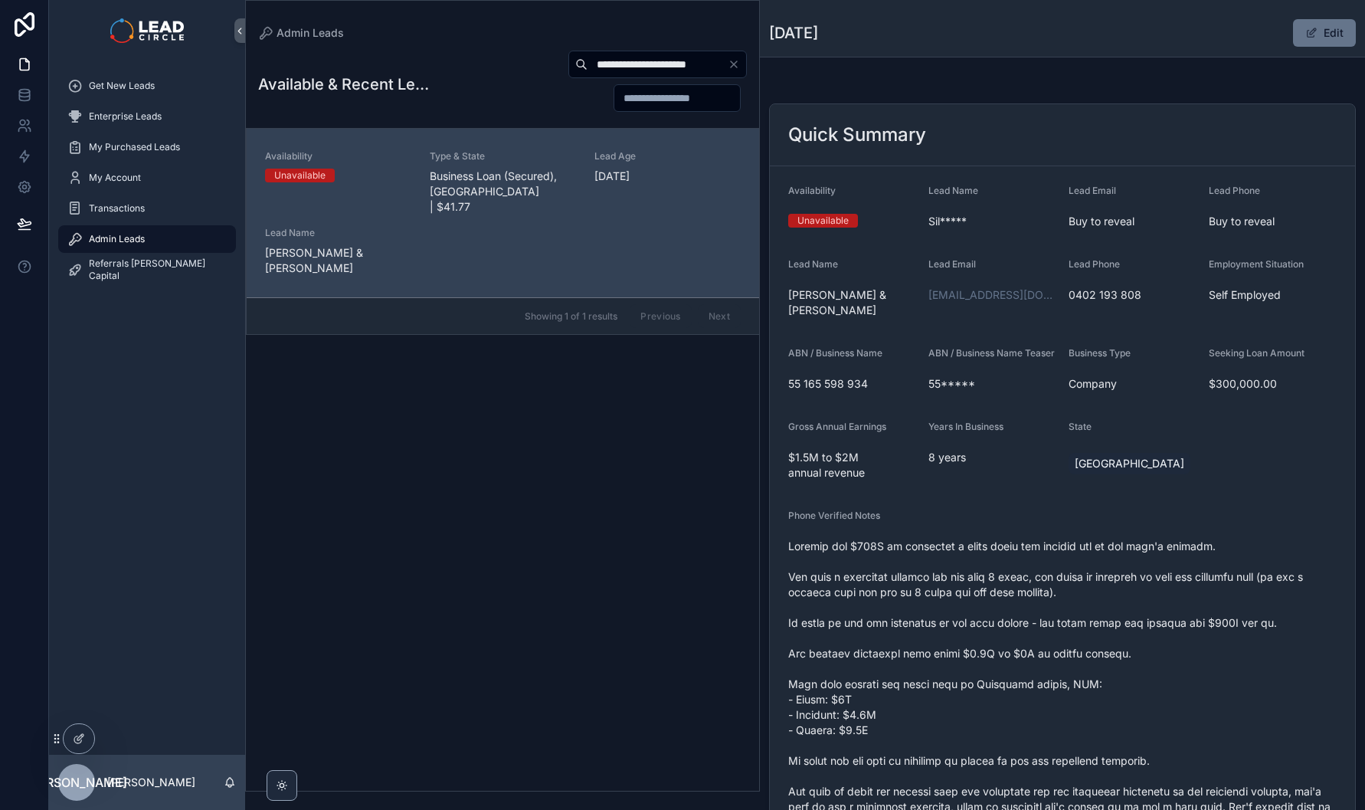
click at [1110, 607] on span "scrollable content" at bounding box center [1062, 784] width 548 height 490
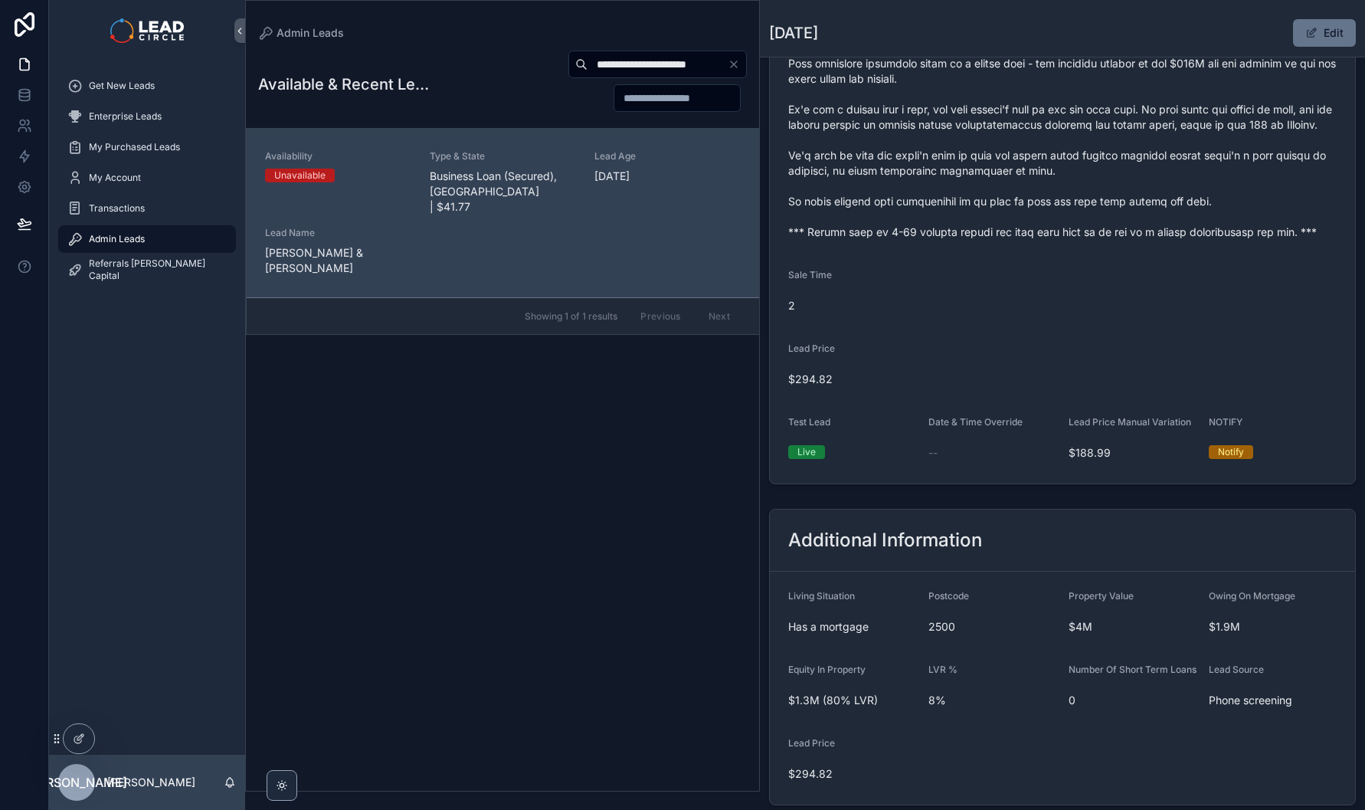
scroll to position [678, 0]
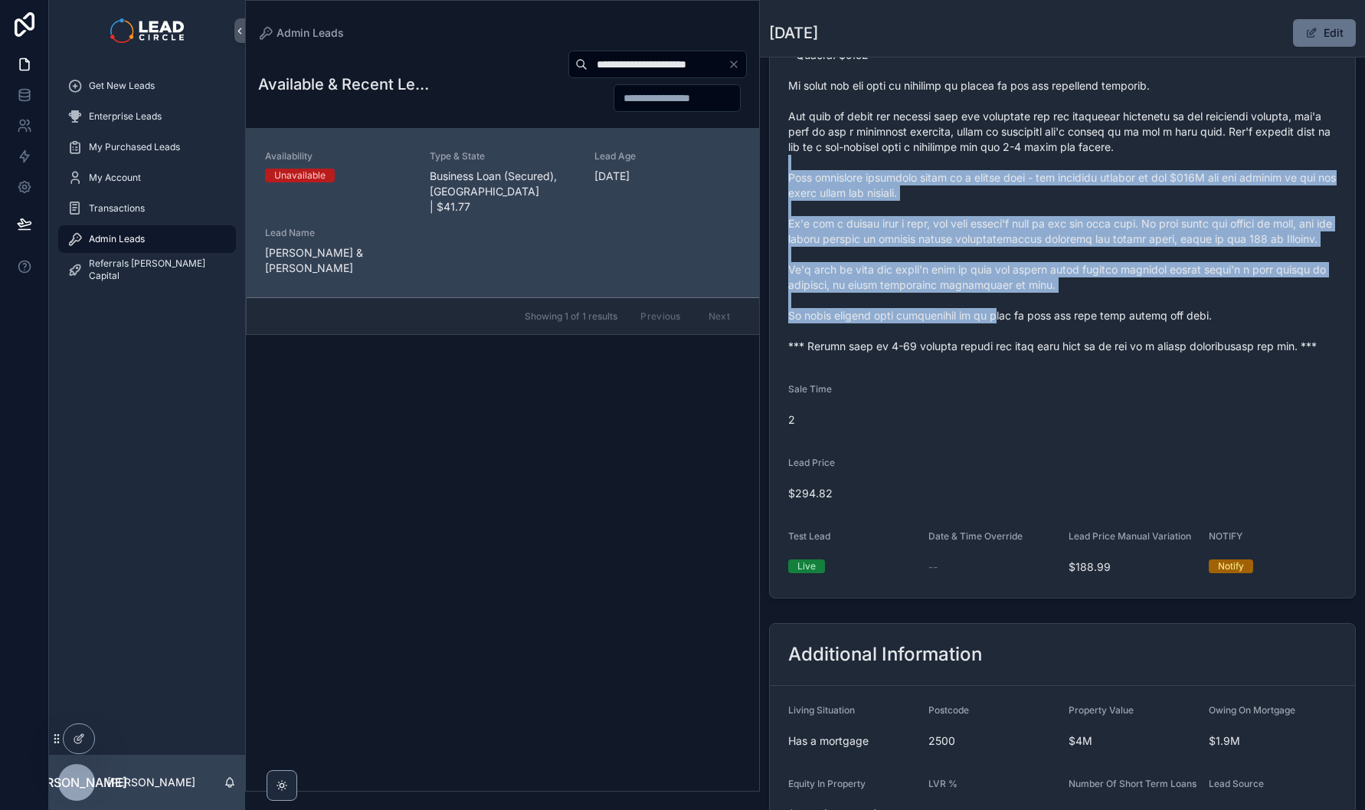
drag, startPoint x: 952, startPoint y: 169, endPoint x: 1042, endPoint y: 367, distance: 217.7
click at [1042, 359] on div "scrollable content" at bounding box center [1062, 108] width 548 height 499
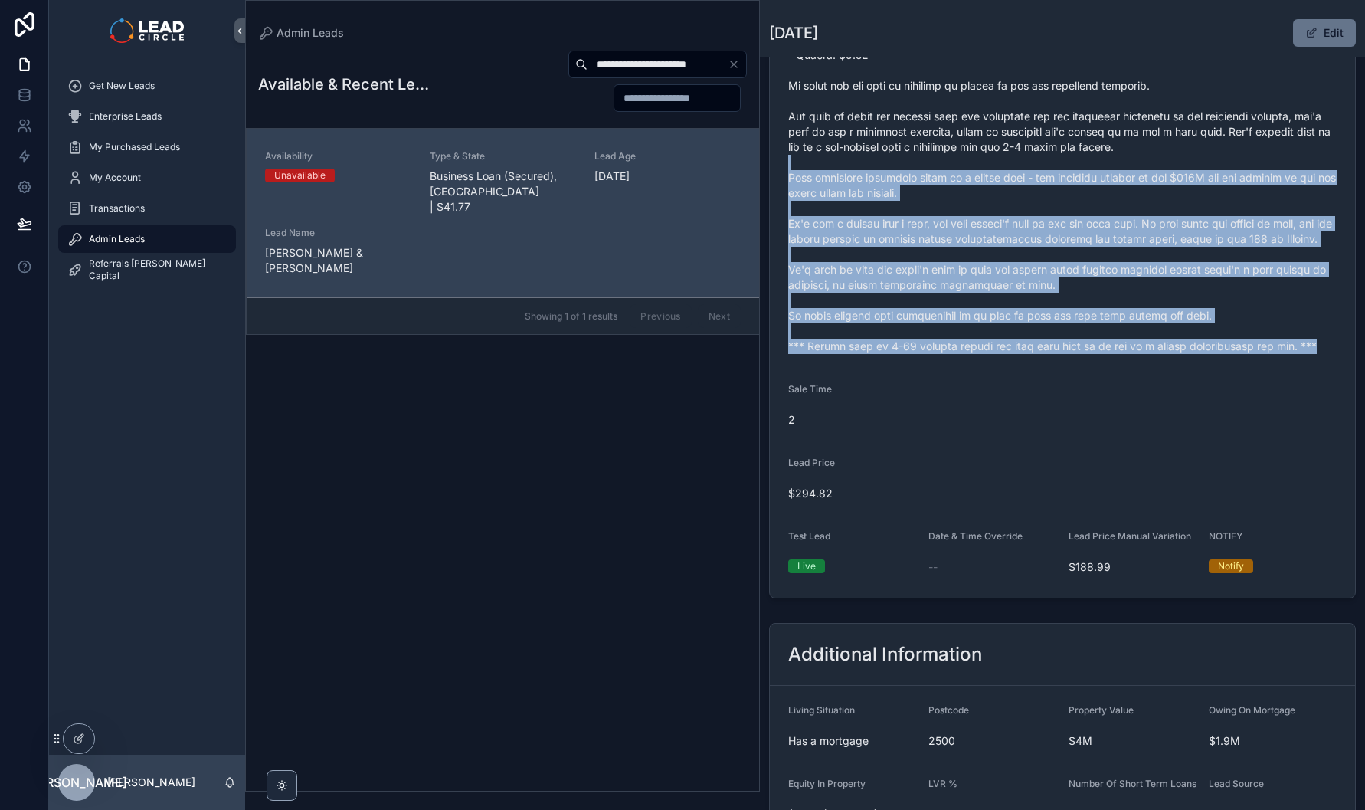
click at [1042, 359] on div "scrollable content" at bounding box center [1062, 108] width 548 height 499
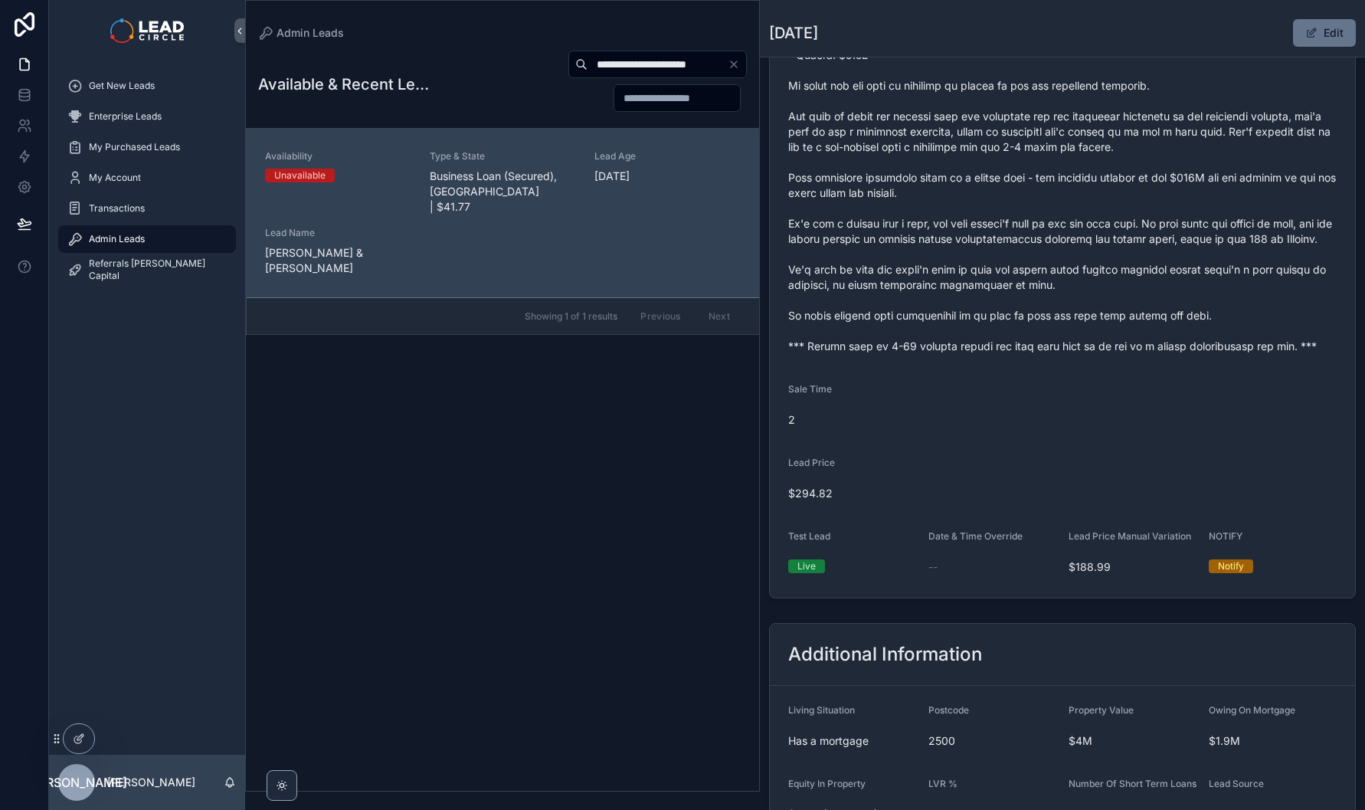
click at [664, 68] on input "**********" at bounding box center [658, 64] width 140 height 21
paste input "**"
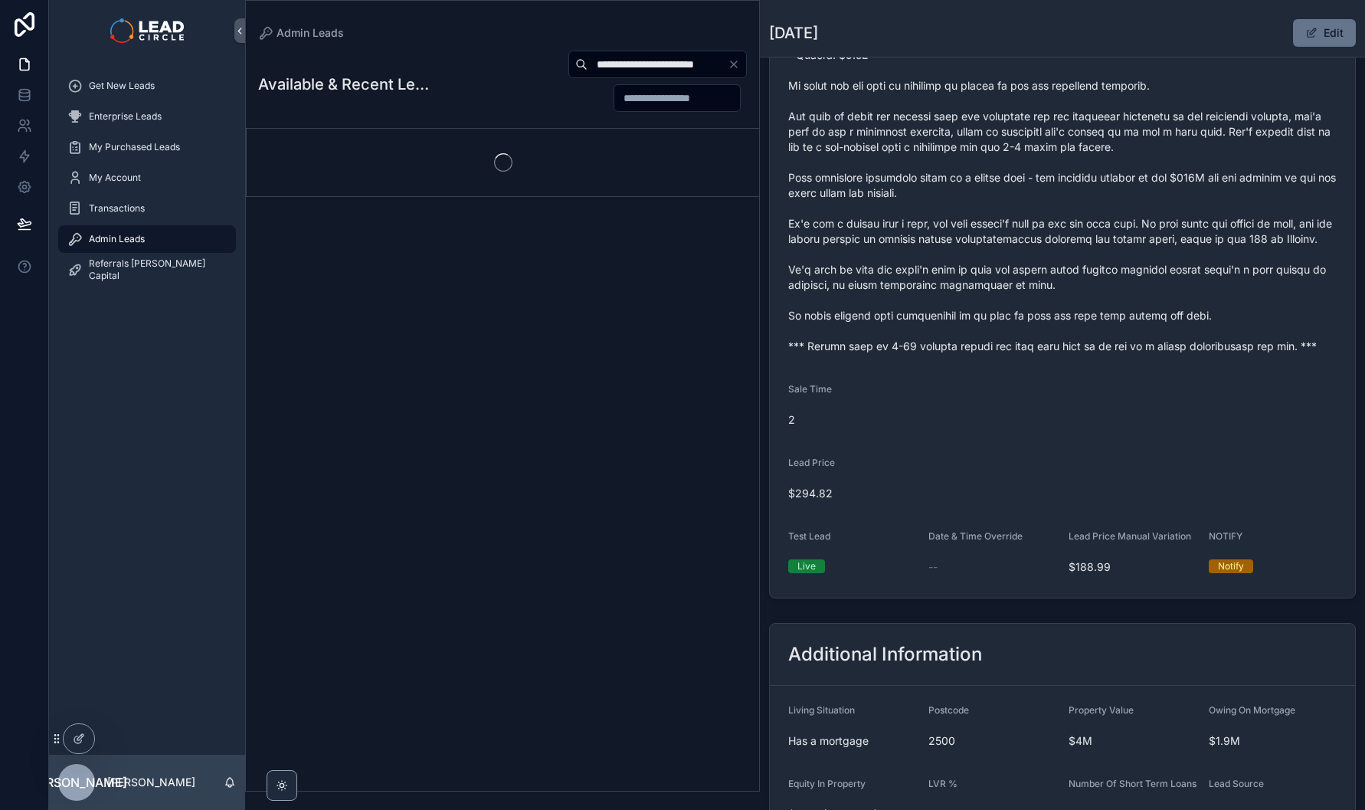
click at [1074, 354] on span "scrollable content" at bounding box center [1062, 109] width 548 height 490
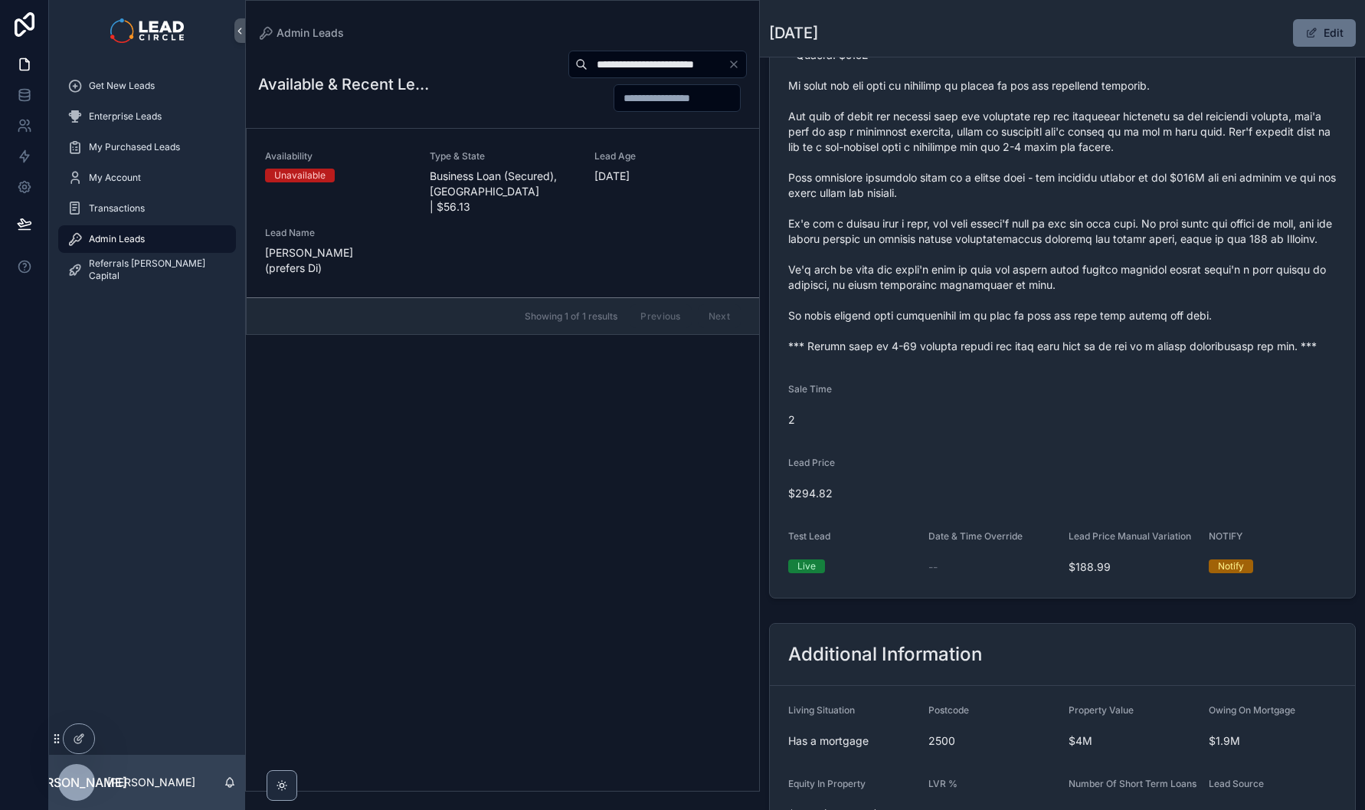
click at [669, 174] on span "[DATE]" at bounding box center [667, 176] width 146 height 15
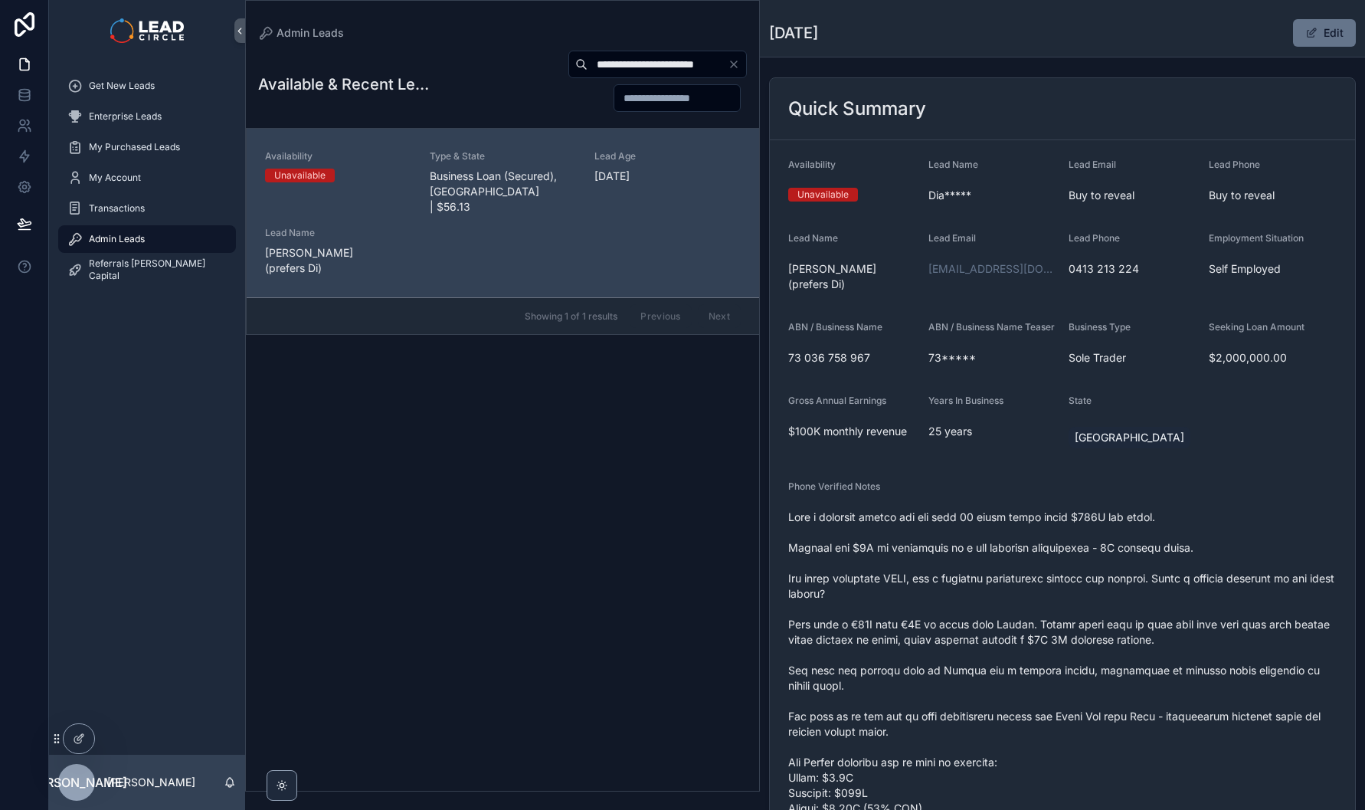
scroll to position [115, 0]
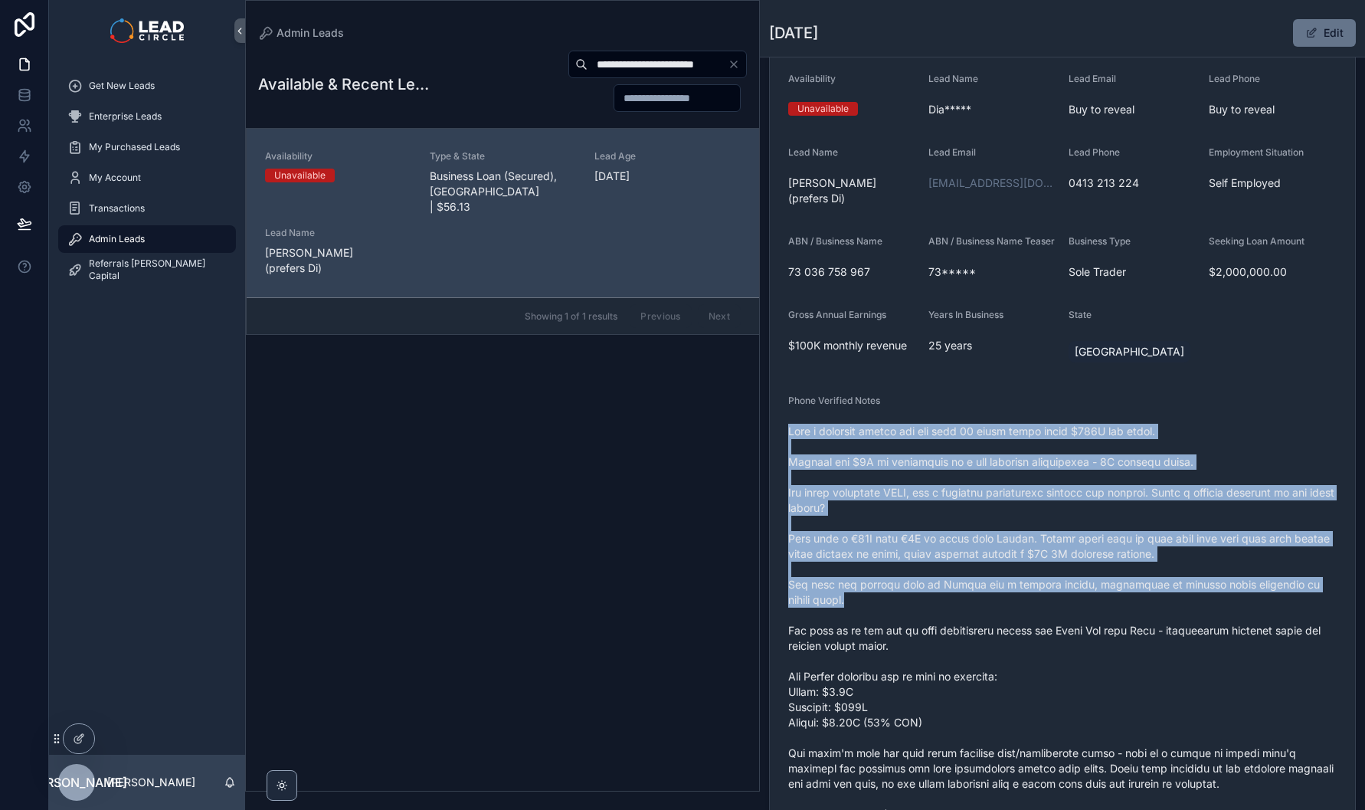
drag, startPoint x: 988, startPoint y: 433, endPoint x: 1059, endPoint y: 617, distance: 197.6
click at [1059, 617] on div "scrollable content" at bounding box center [1062, 638] width 548 height 438
click at [1059, 617] on span "scrollable content" at bounding box center [1062, 638] width 548 height 429
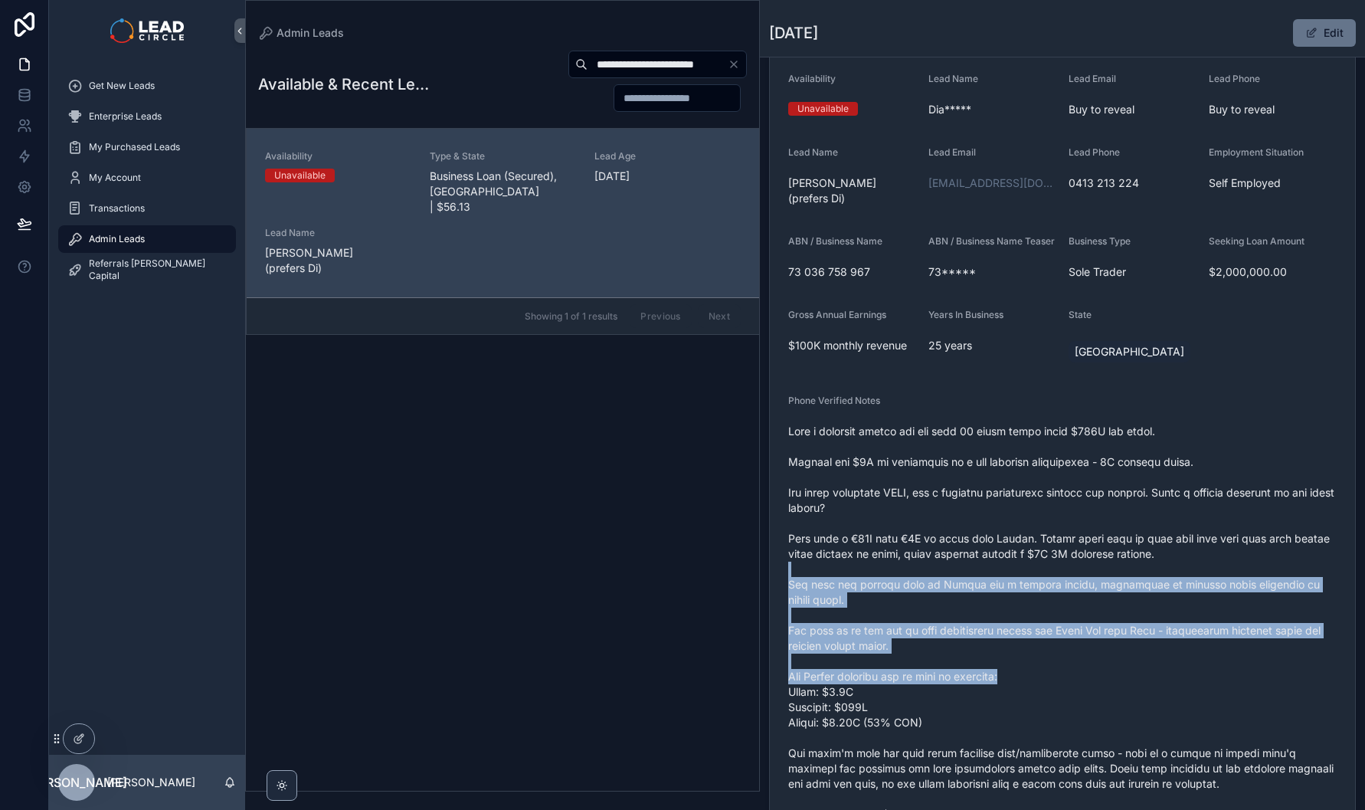
drag, startPoint x: 1124, startPoint y: 676, endPoint x: 1049, endPoint y: 476, distance: 213.6
click at [1049, 481] on span "scrollable content" at bounding box center [1062, 638] width 548 height 429
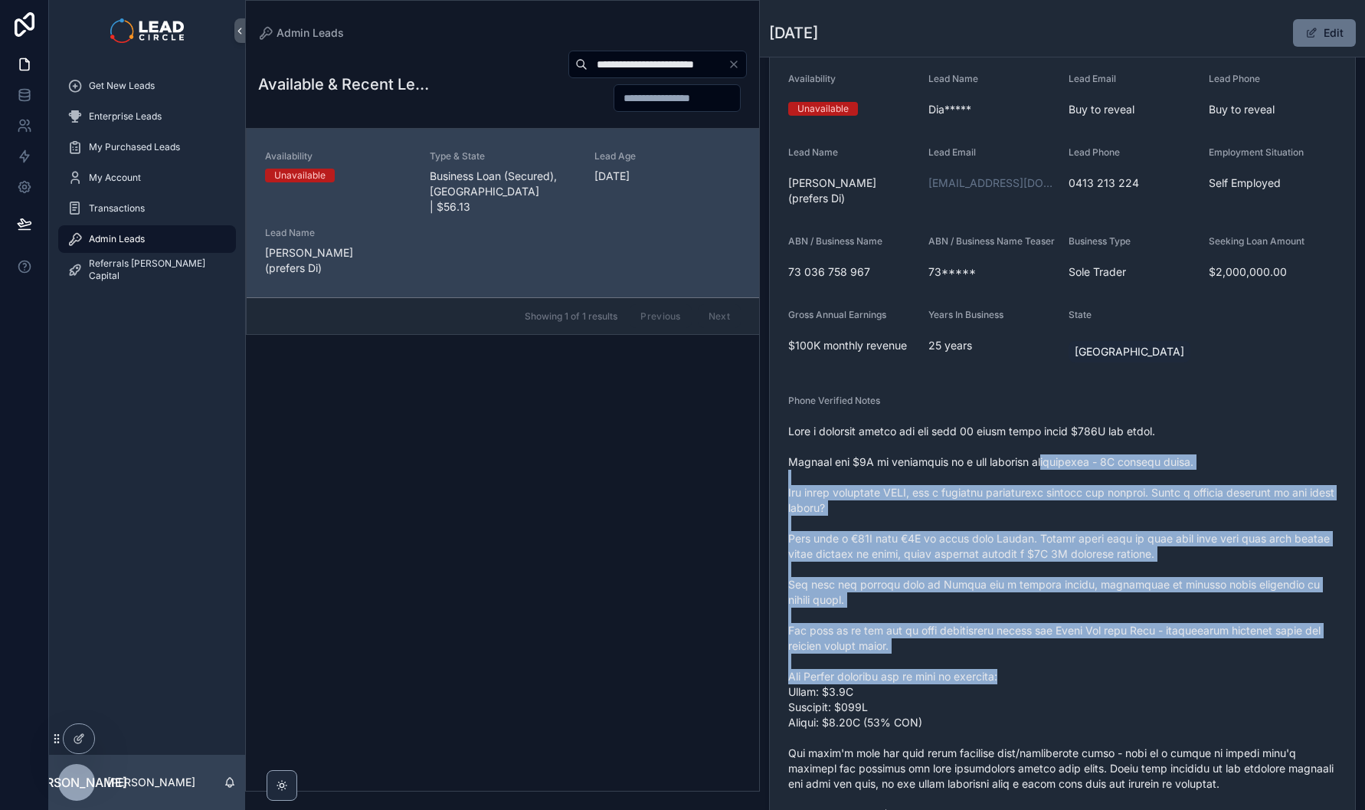
click at [1049, 476] on span "scrollable content" at bounding box center [1062, 638] width 548 height 429
drag, startPoint x: 1047, startPoint y: 457, endPoint x: 1146, endPoint y: 698, distance: 260.7
click at [1146, 698] on span "scrollable content" at bounding box center [1062, 638] width 548 height 429
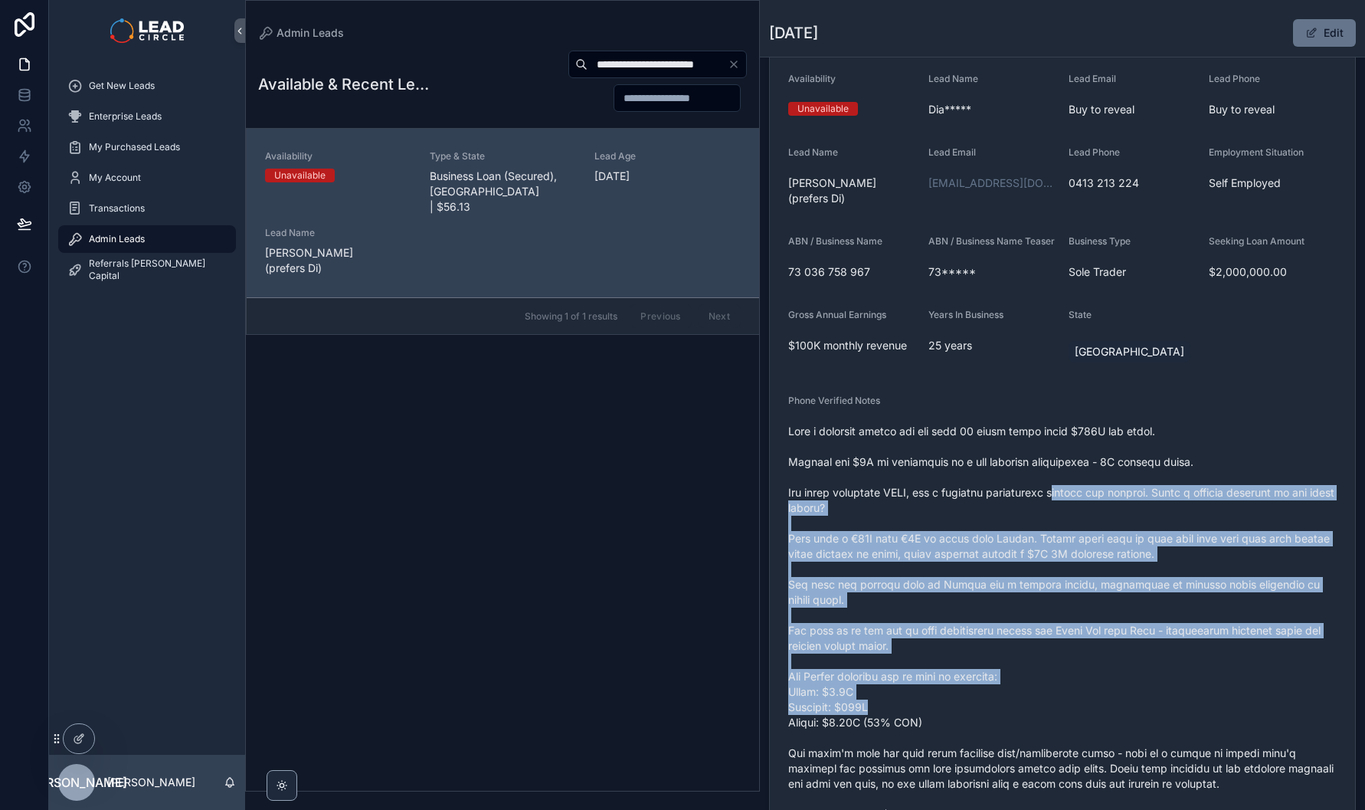
drag, startPoint x: 1177, startPoint y: 713, endPoint x: 1069, endPoint y: 501, distance: 238.1
click at [1071, 506] on span "scrollable content" at bounding box center [1062, 638] width 548 height 429
click at [1069, 501] on span "scrollable content" at bounding box center [1062, 638] width 548 height 429
drag, startPoint x: 1067, startPoint y: 486, endPoint x: 1134, endPoint y: 697, distance: 220.9
click at [1134, 697] on span "scrollable content" at bounding box center [1062, 638] width 548 height 429
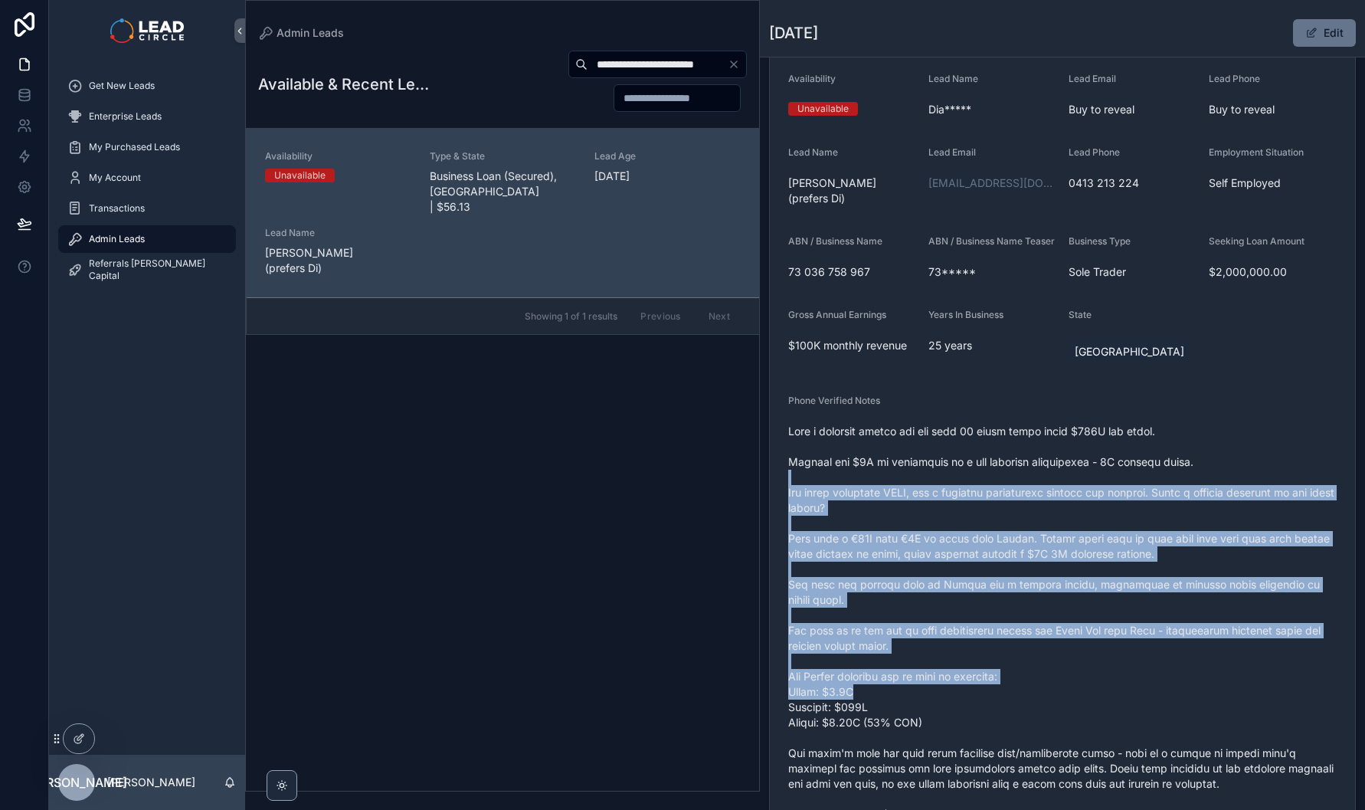
click at [1134, 697] on span "scrollable content" at bounding box center [1062, 638] width 548 height 429
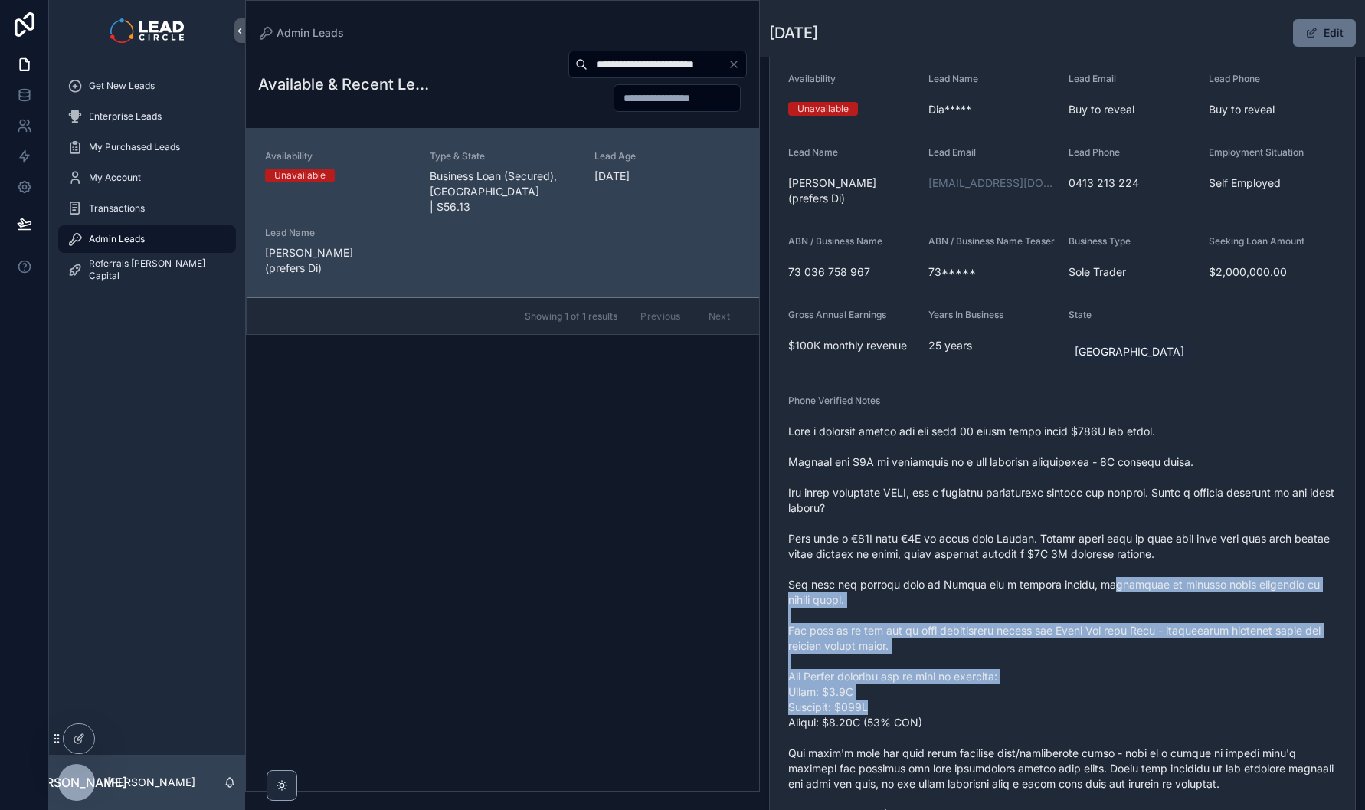
drag, startPoint x: 1151, startPoint y: 709, endPoint x: 1073, endPoint y: 555, distance: 173.0
click at [1076, 563] on span "scrollable content" at bounding box center [1062, 638] width 548 height 429
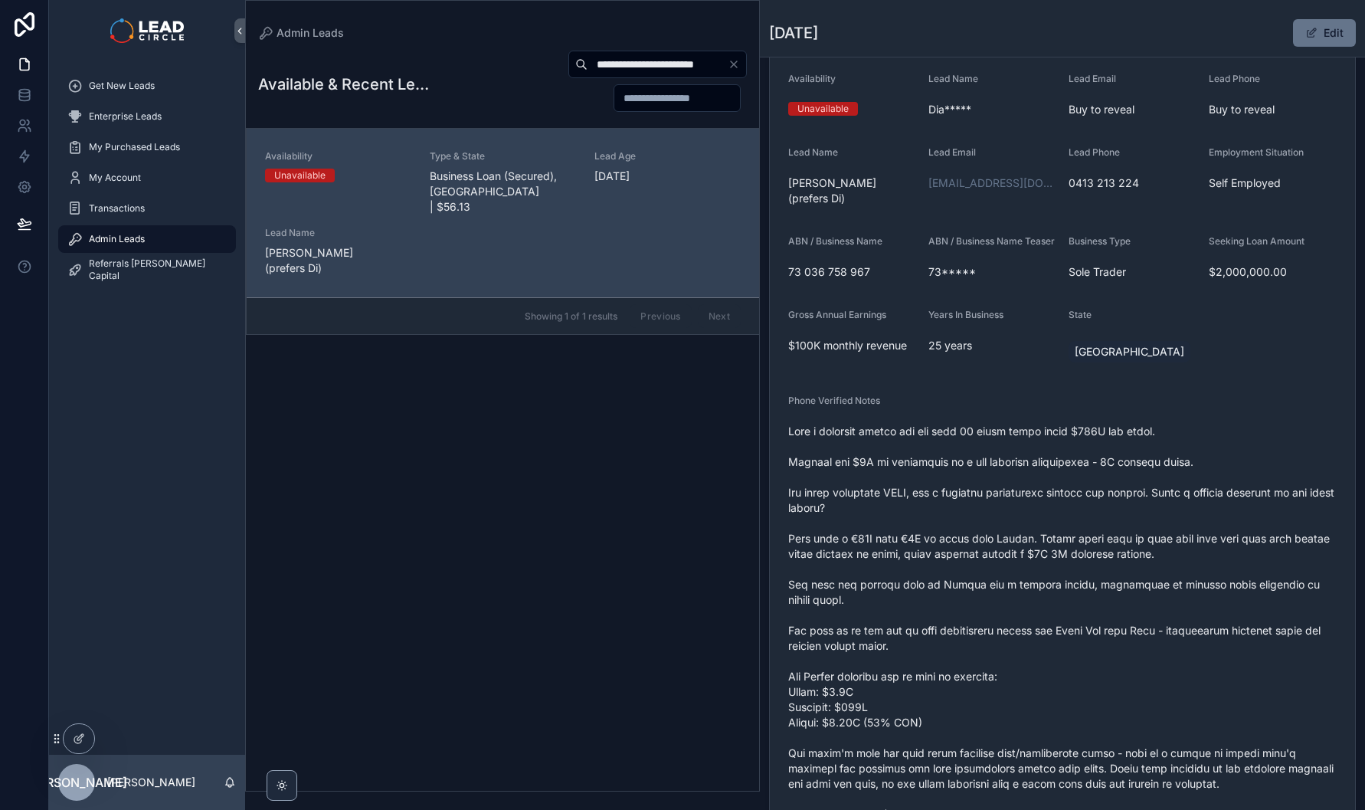
click at [1073, 555] on span "scrollable content" at bounding box center [1062, 638] width 548 height 429
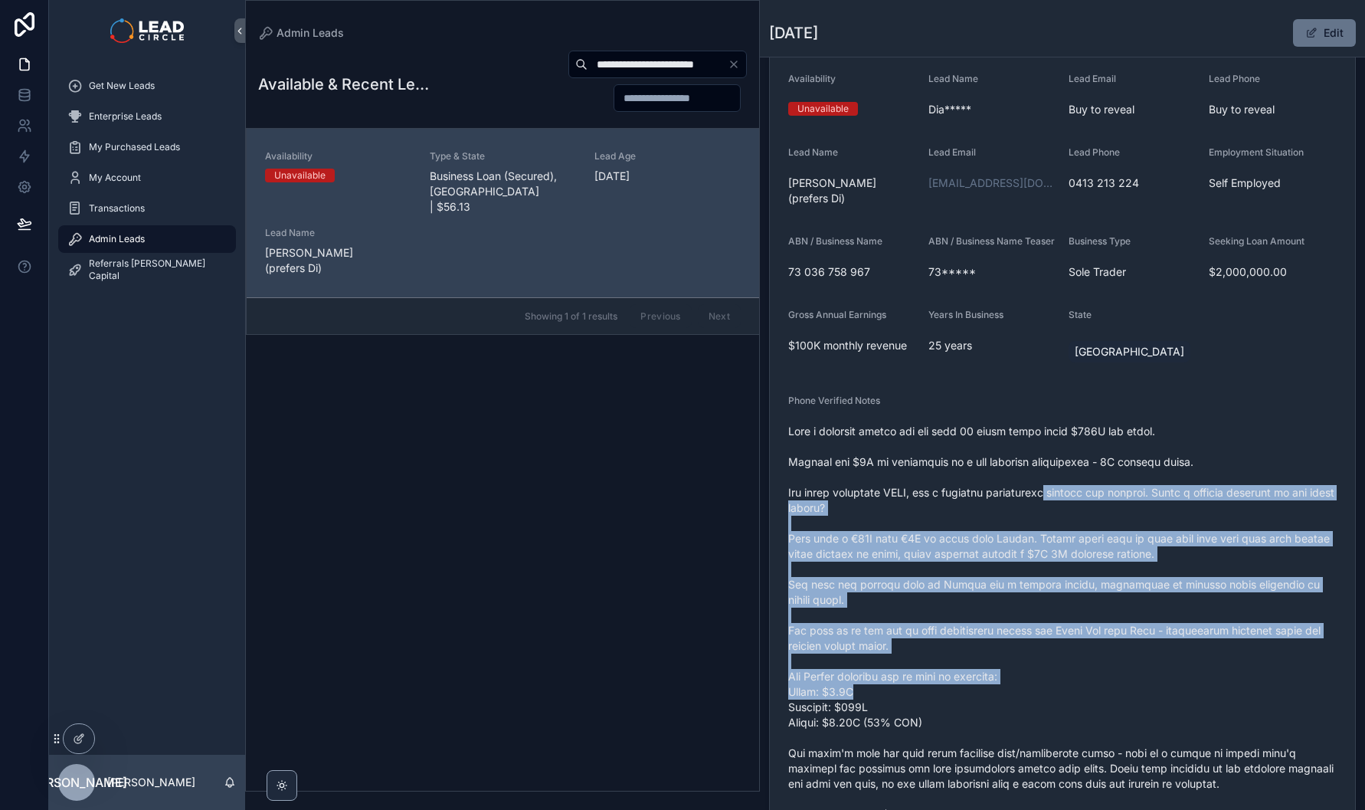
drag, startPoint x: 1061, startPoint y: 499, endPoint x: 1130, endPoint y: 708, distance: 219.5
click at [1130, 708] on span "scrollable content" at bounding box center [1062, 638] width 548 height 429
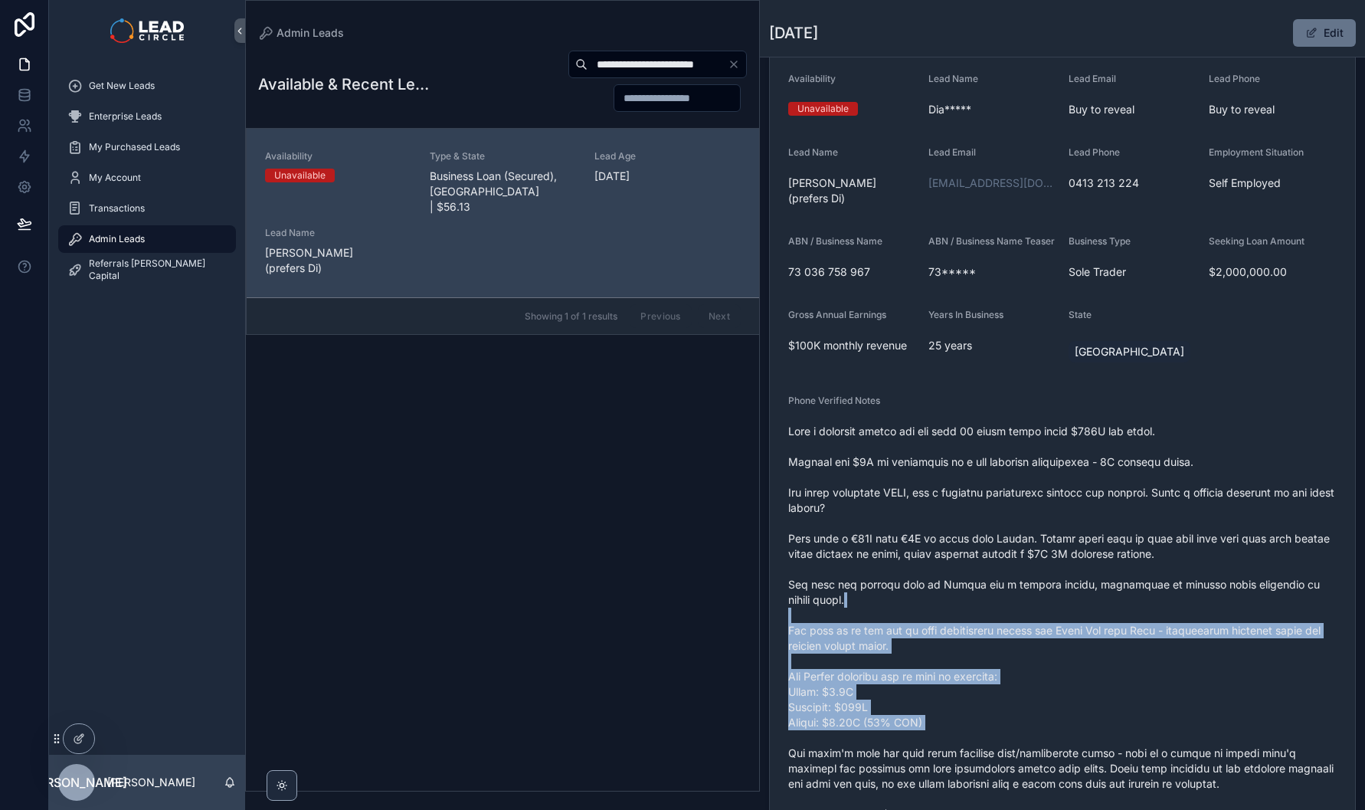
drag, startPoint x: 1107, startPoint y: 670, endPoint x: 1059, endPoint y: 565, distance: 114.5
click at [1060, 568] on span "scrollable content" at bounding box center [1062, 638] width 548 height 429
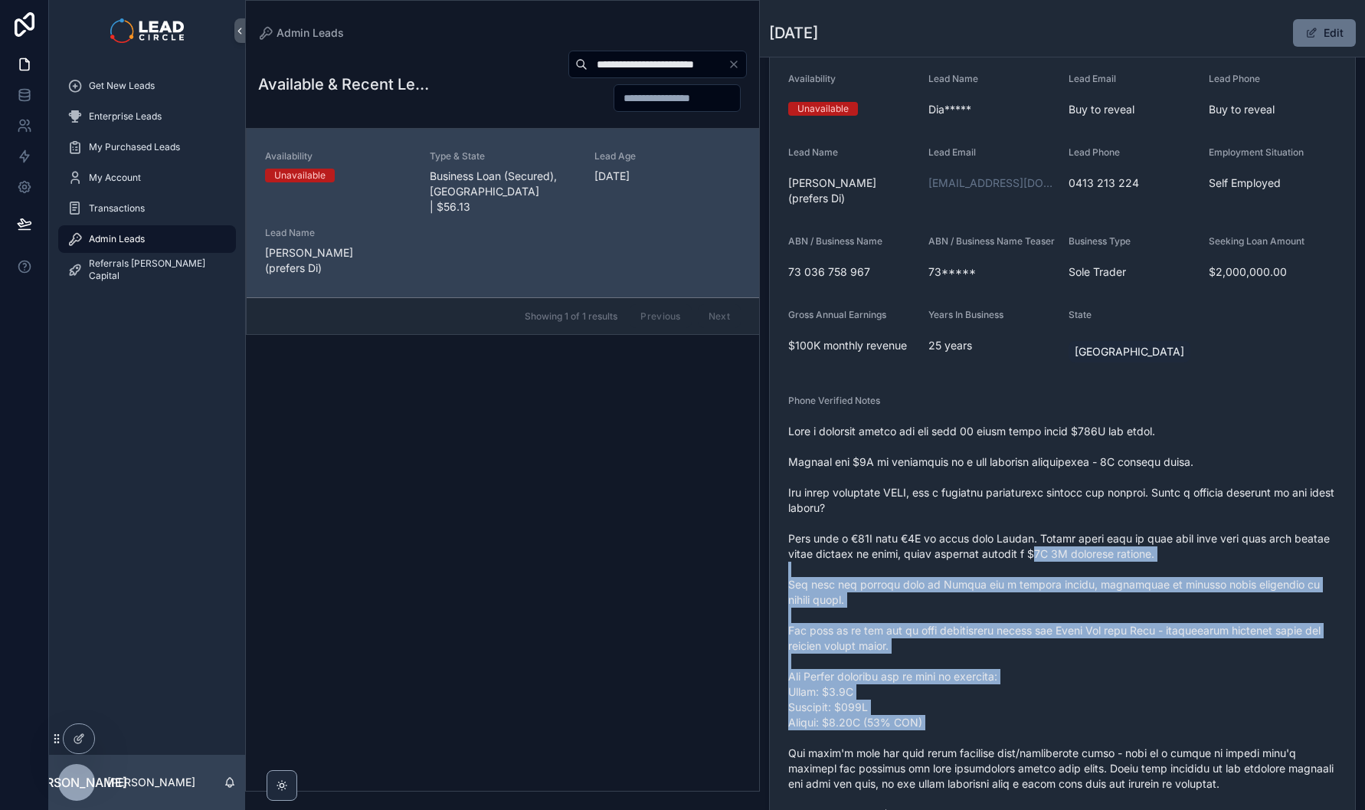
click at [1059, 565] on span "scrollable content" at bounding box center [1062, 638] width 548 height 429
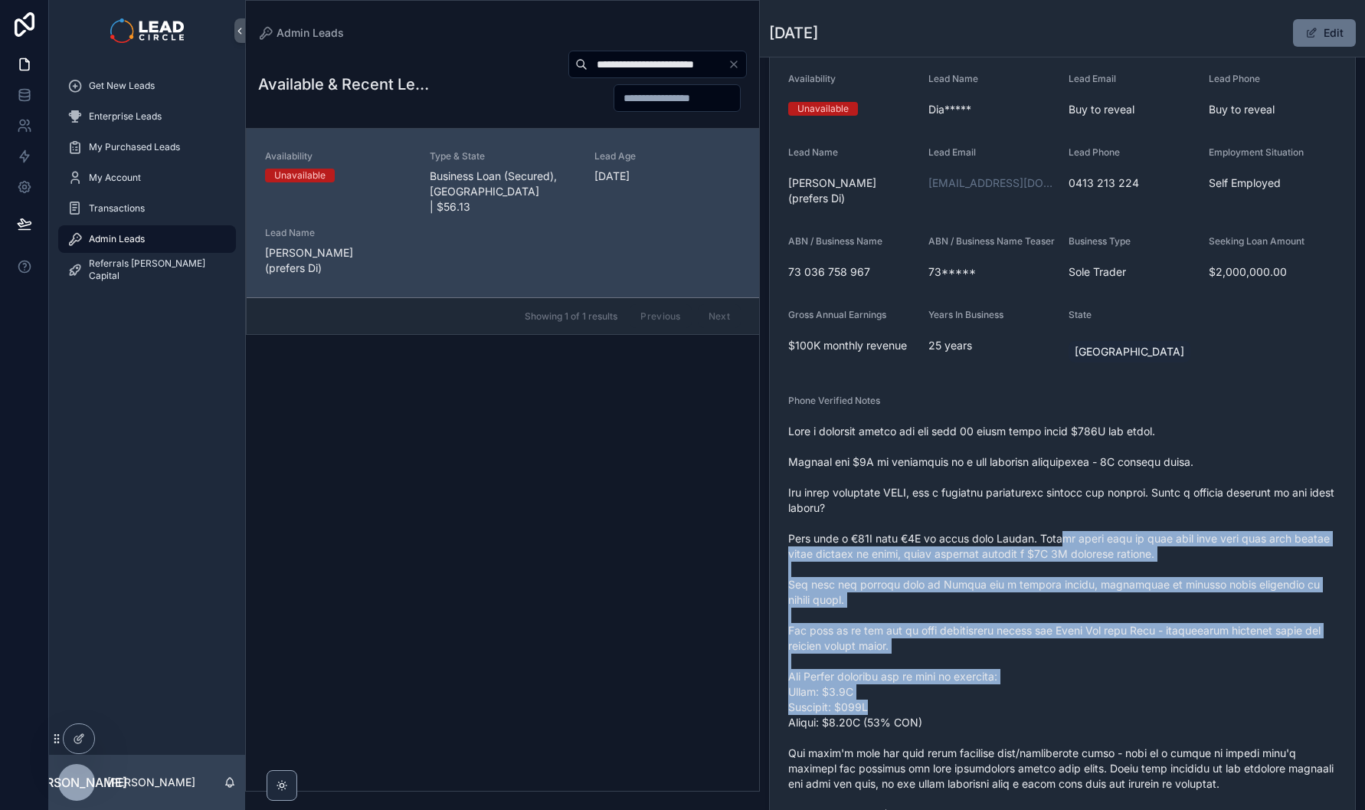
drag, startPoint x: 1060, startPoint y: 545, endPoint x: 1102, endPoint y: 719, distance: 178.9
click at [1102, 718] on span "scrollable content" at bounding box center [1062, 638] width 548 height 429
click at [1102, 719] on span "scrollable content" at bounding box center [1062, 638] width 548 height 429
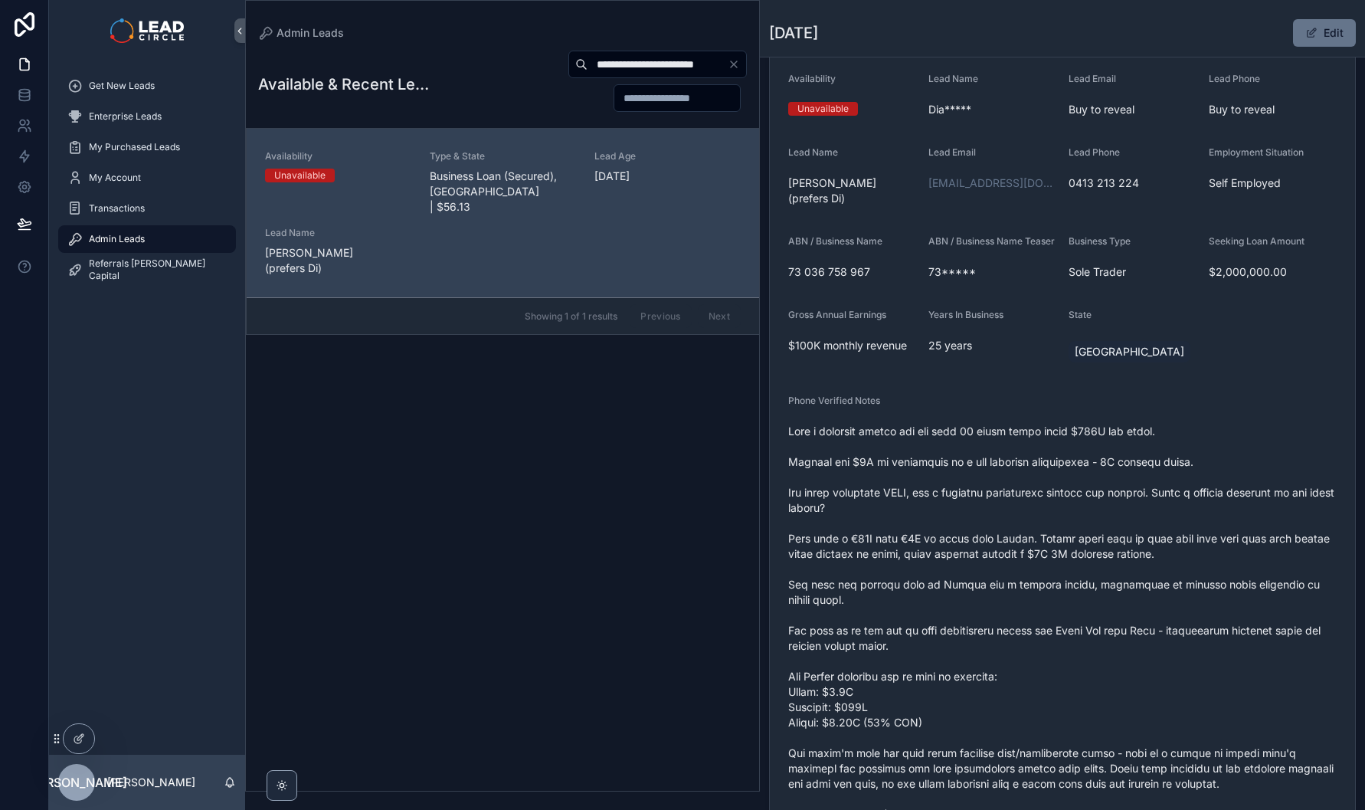
click at [656, 59] on input "**********" at bounding box center [658, 64] width 140 height 21
paste input "scrollable content"
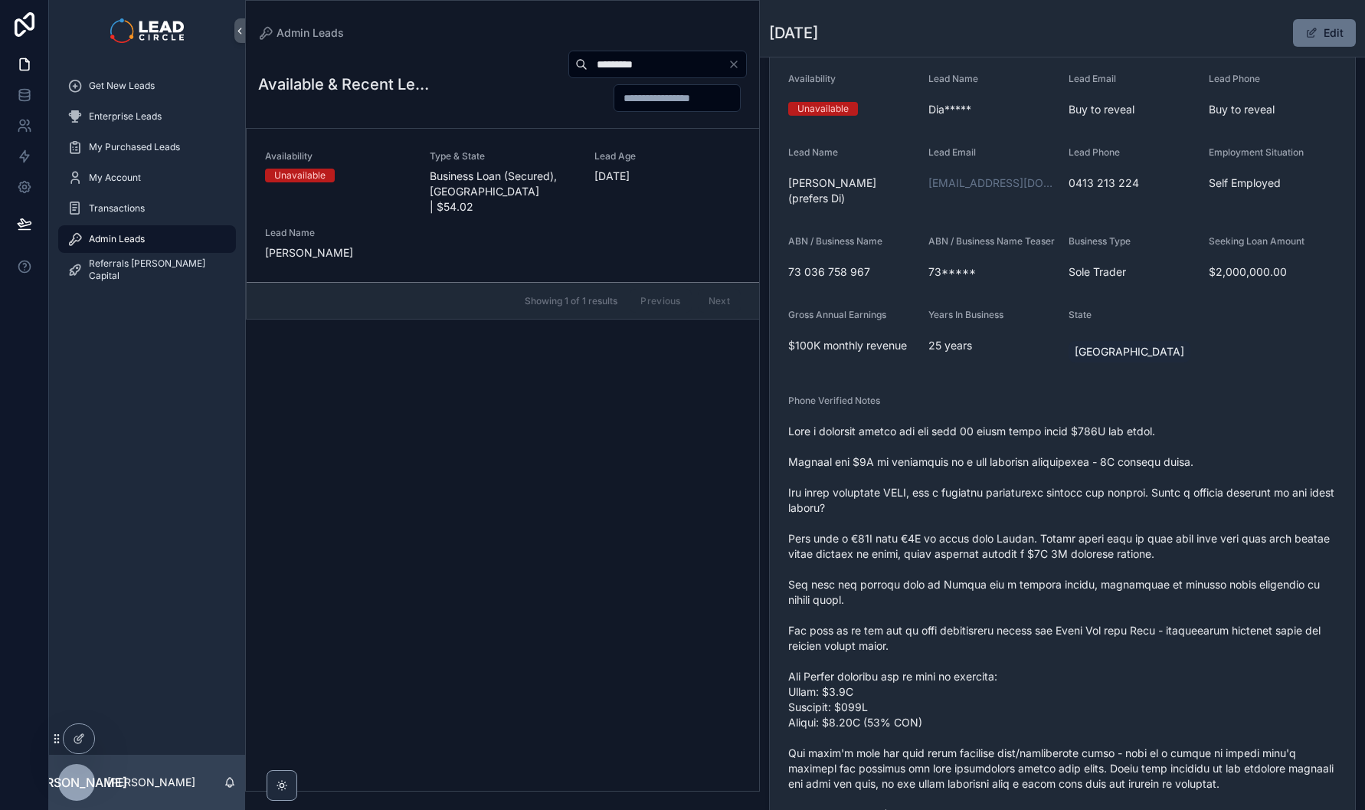
click at [613, 186] on div "Lead Age [DEMOGRAPHIC_DATA][DATE]" at bounding box center [667, 182] width 146 height 64
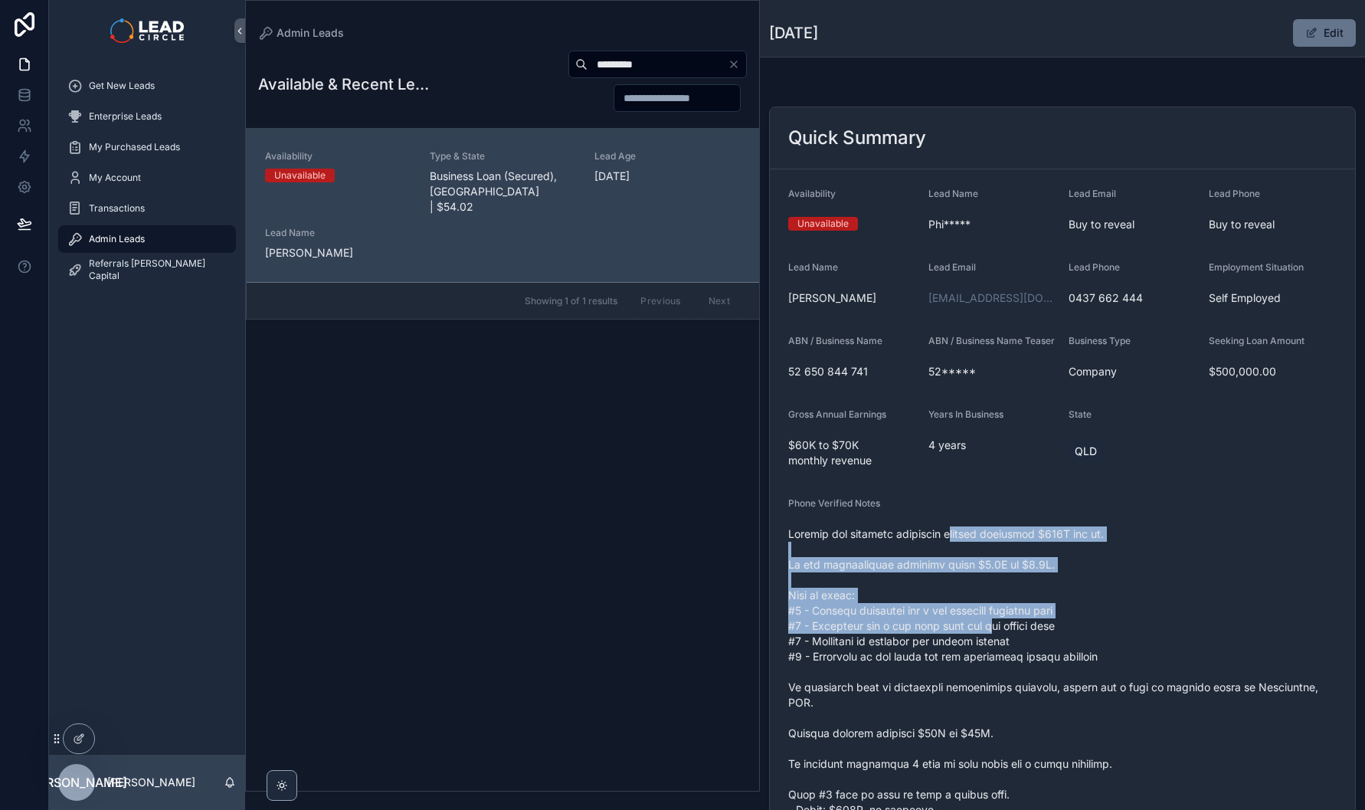
drag, startPoint x: 948, startPoint y: 542, endPoint x: 1020, endPoint y: 673, distance: 149.5
click at [1019, 671] on span "scrollable content" at bounding box center [1062, 809] width 548 height 567
click at [1020, 673] on span "scrollable content" at bounding box center [1062, 809] width 548 height 567
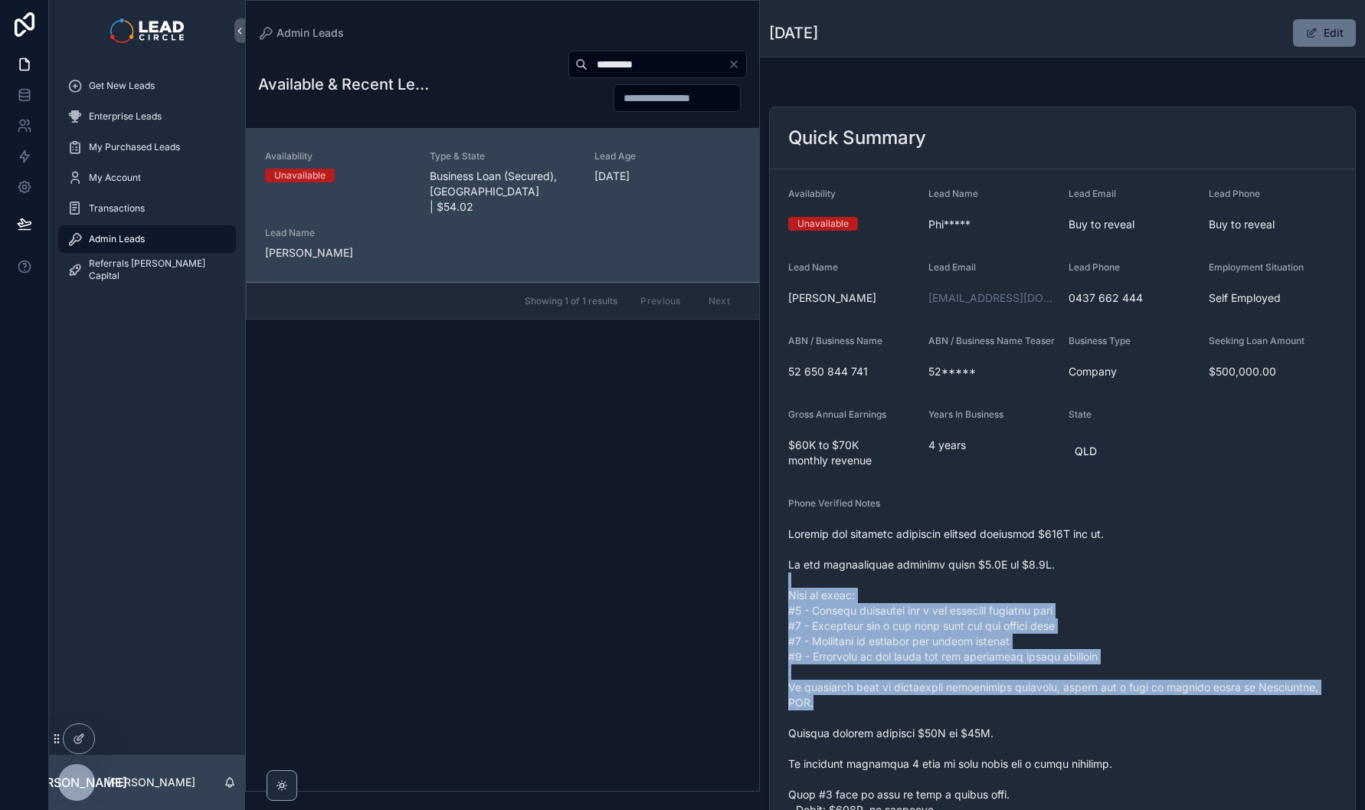
drag, startPoint x: 1076, startPoint y: 715, endPoint x: 994, endPoint y: 579, distance: 158.8
click at [995, 581] on span "scrollable content" at bounding box center [1062, 809] width 548 height 567
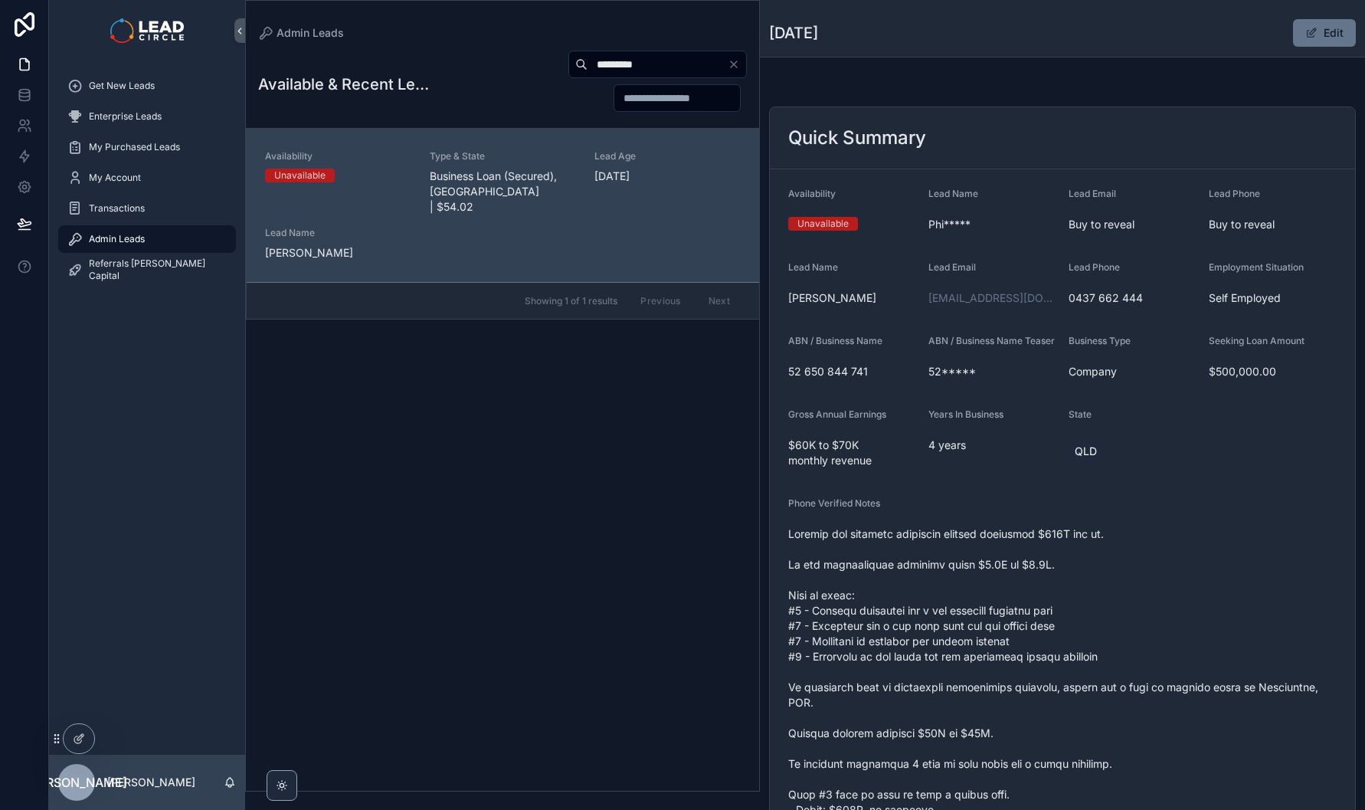
click at [993, 578] on span "scrollable content" at bounding box center [1062, 809] width 548 height 567
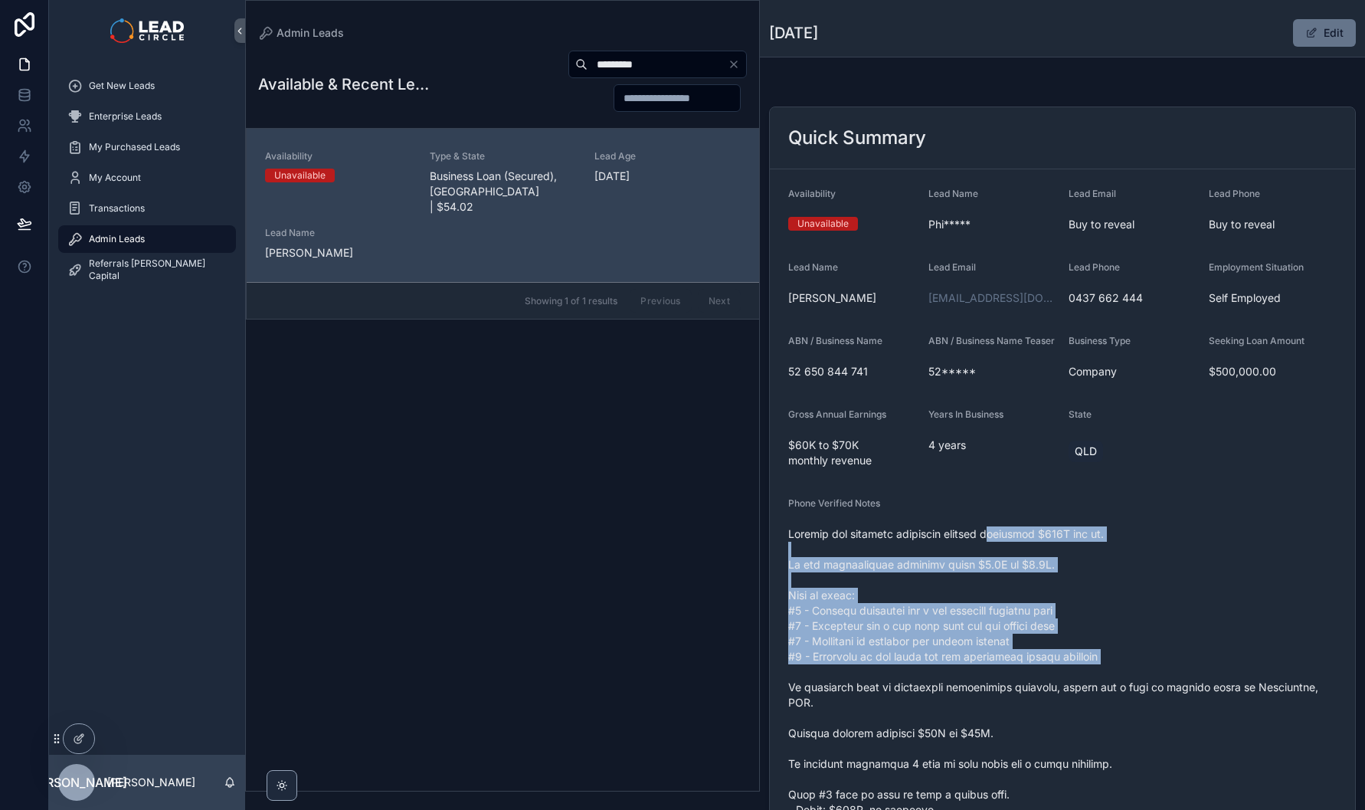
drag, startPoint x: 986, startPoint y: 545, endPoint x: 1063, endPoint y: 686, distance: 161.5
click at [1063, 686] on span "scrollable content" at bounding box center [1062, 809] width 548 height 567
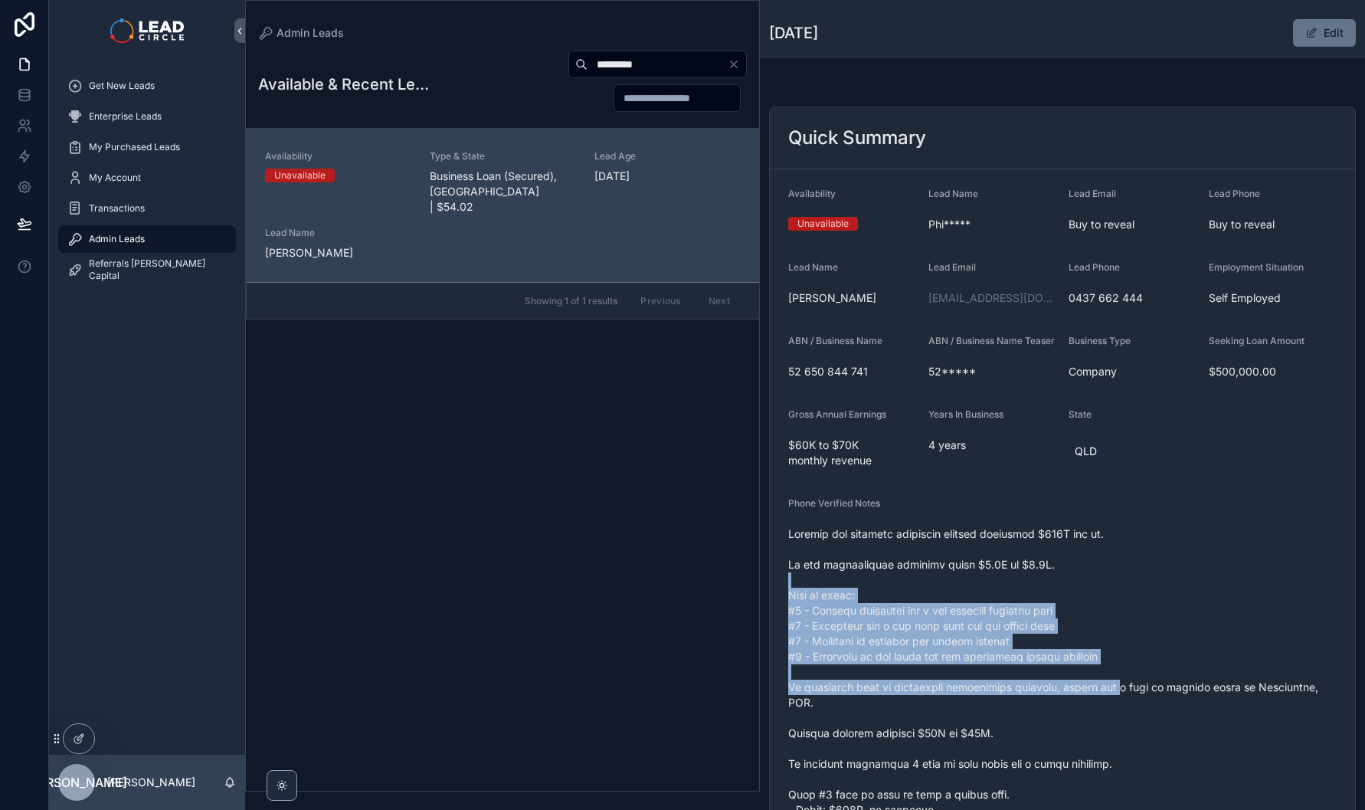
click at [971, 578] on span "scrollable content" at bounding box center [1062, 809] width 548 height 567
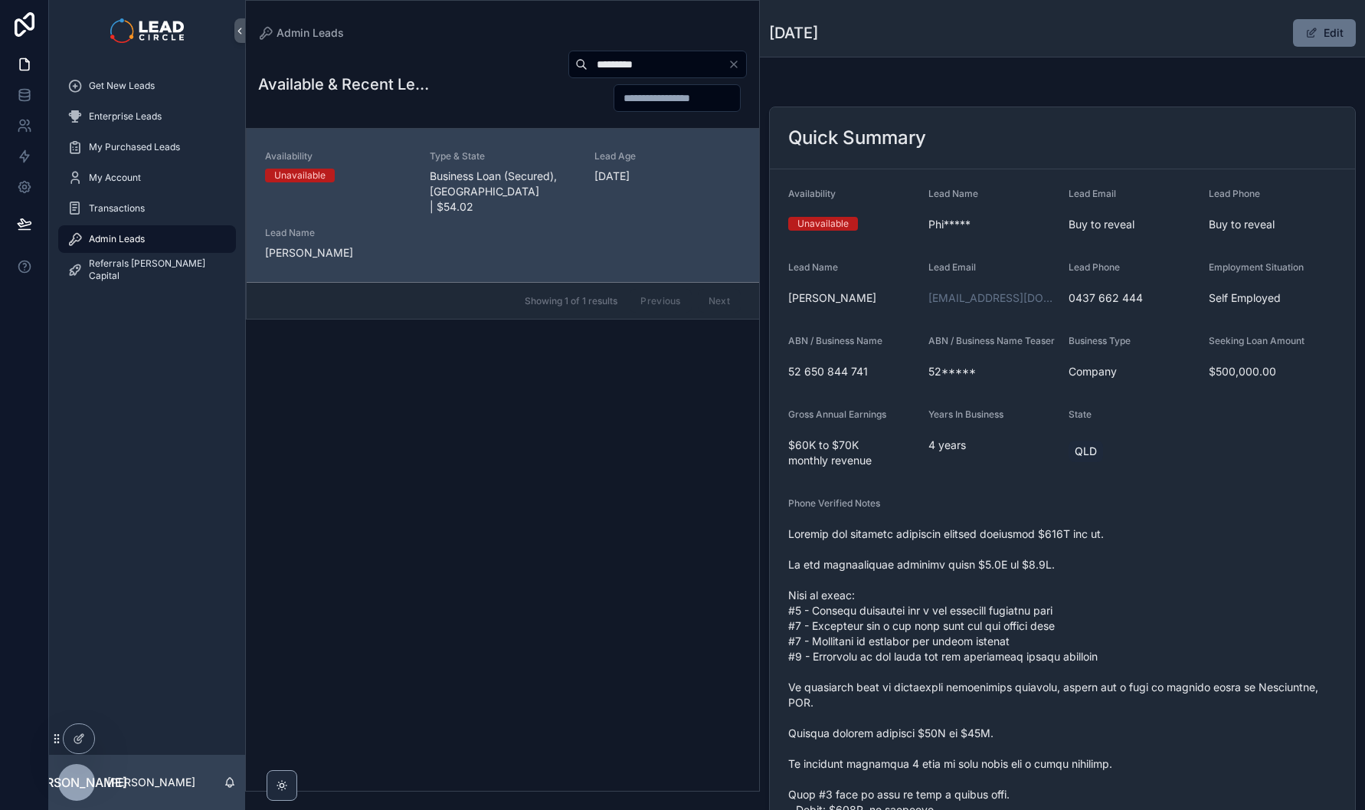
click at [965, 574] on span "scrollable content" at bounding box center [1062, 809] width 548 height 567
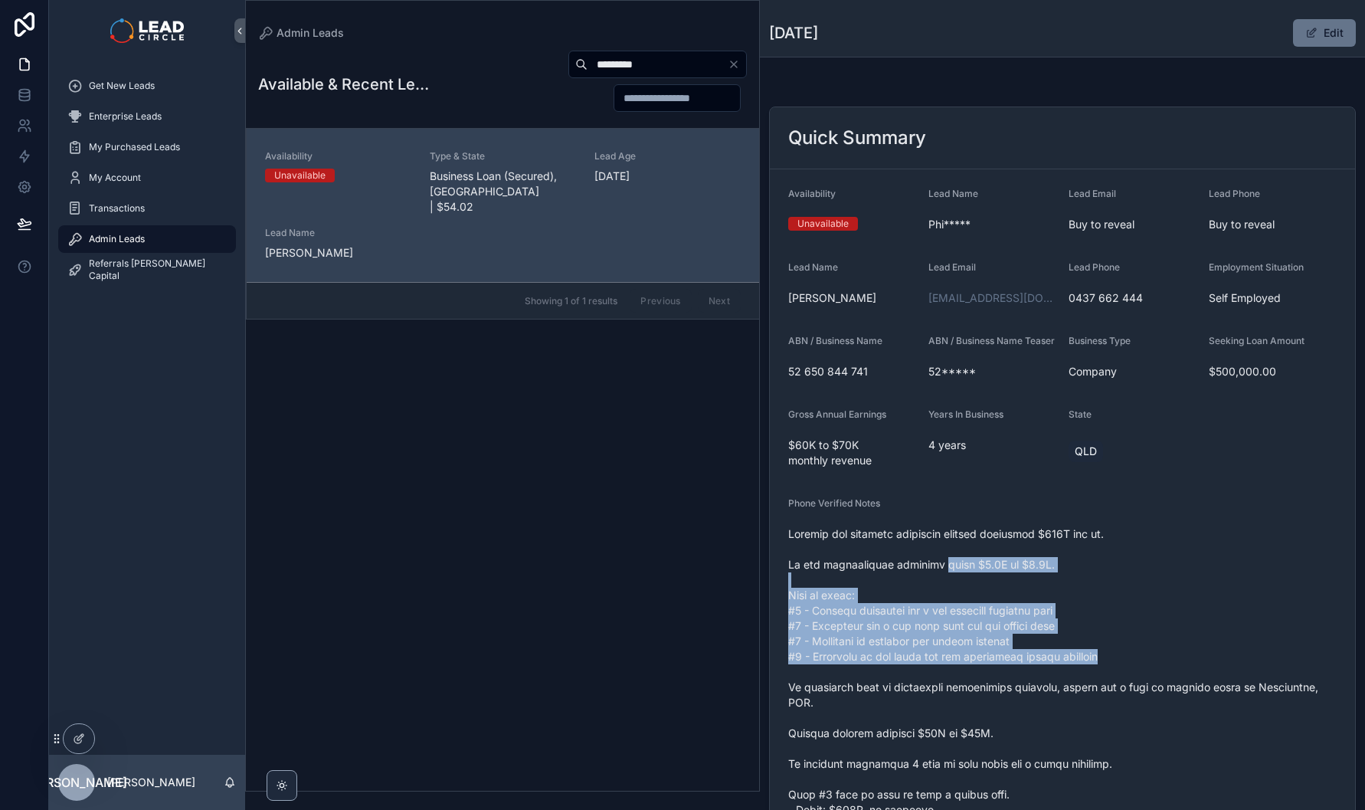
drag, startPoint x: 965, startPoint y: 574, endPoint x: 1088, endPoint y: 685, distance: 165.4
click at [1088, 685] on span "scrollable content" at bounding box center [1062, 809] width 548 height 567
drag, startPoint x: 1023, startPoint y: 619, endPoint x: 952, endPoint y: 596, distance: 74.1
click at [960, 598] on span "scrollable content" at bounding box center [1062, 809] width 548 height 567
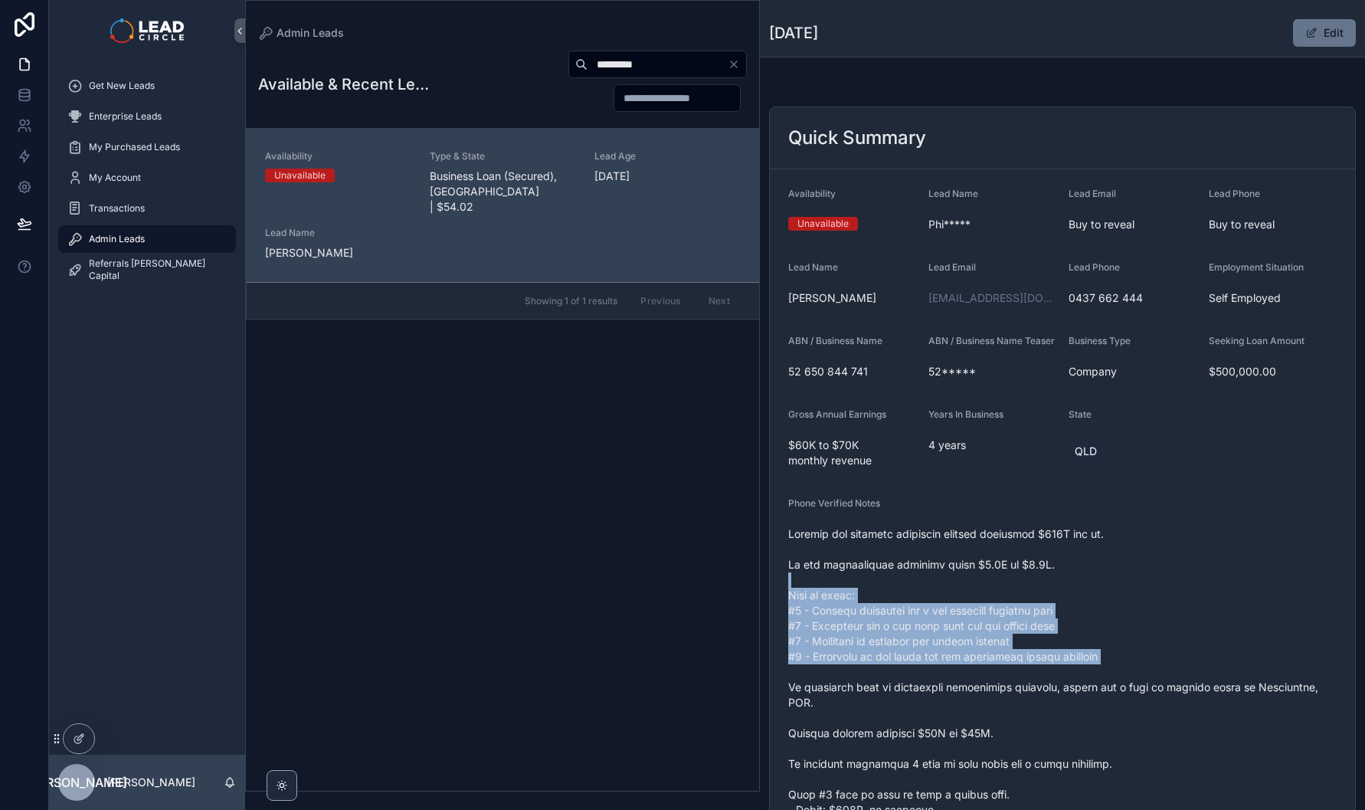
click at [952, 596] on span "scrollable content" at bounding box center [1062, 809] width 548 height 567
drag, startPoint x: 1081, startPoint y: 660, endPoint x: 1137, endPoint y: 673, distance: 57.4
click at [1131, 673] on span "scrollable content" at bounding box center [1062, 809] width 548 height 567
click at [1137, 673] on span "scrollable content" at bounding box center [1062, 809] width 548 height 567
drag, startPoint x: 1138, startPoint y: 673, endPoint x: 931, endPoint y: 624, distance: 211.8
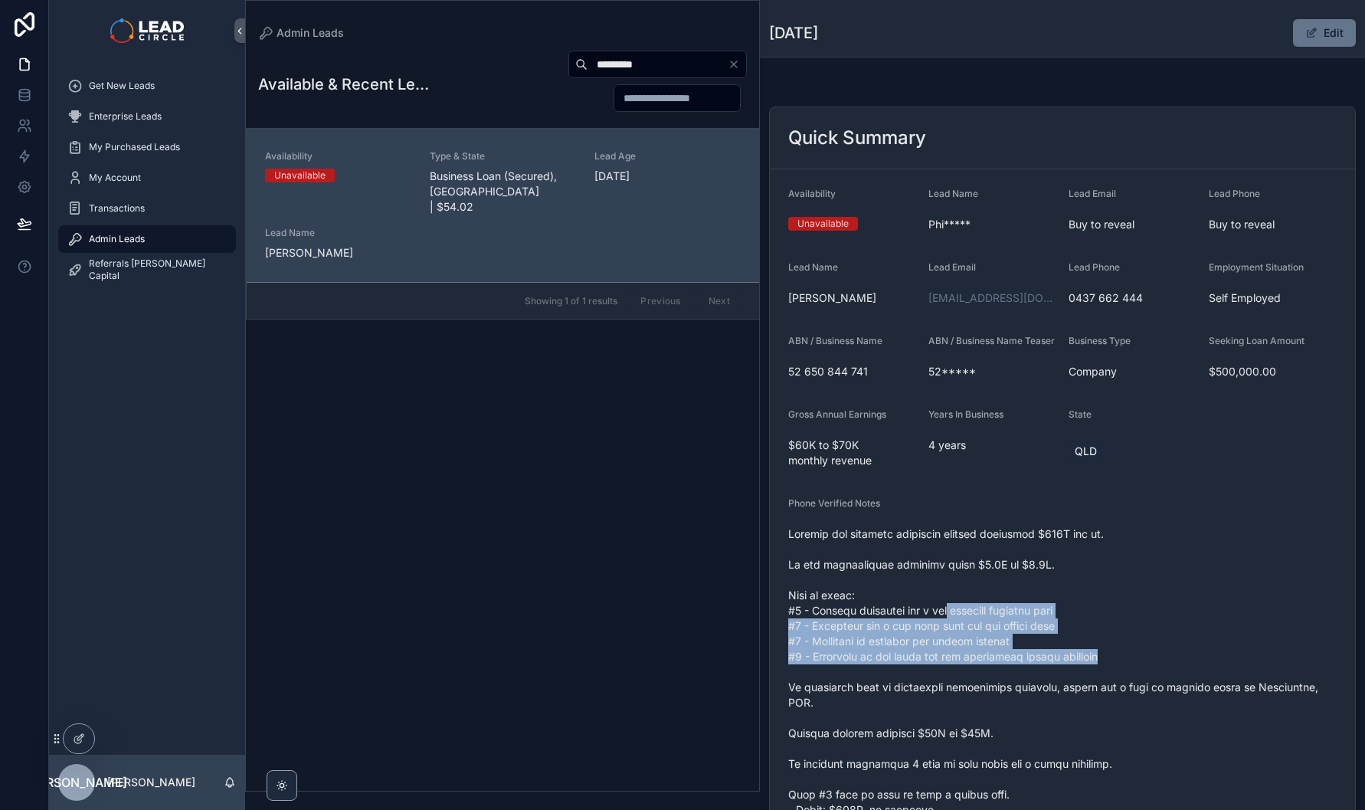
click at [937, 624] on span "scrollable content" at bounding box center [1062, 809] width 548 height 567
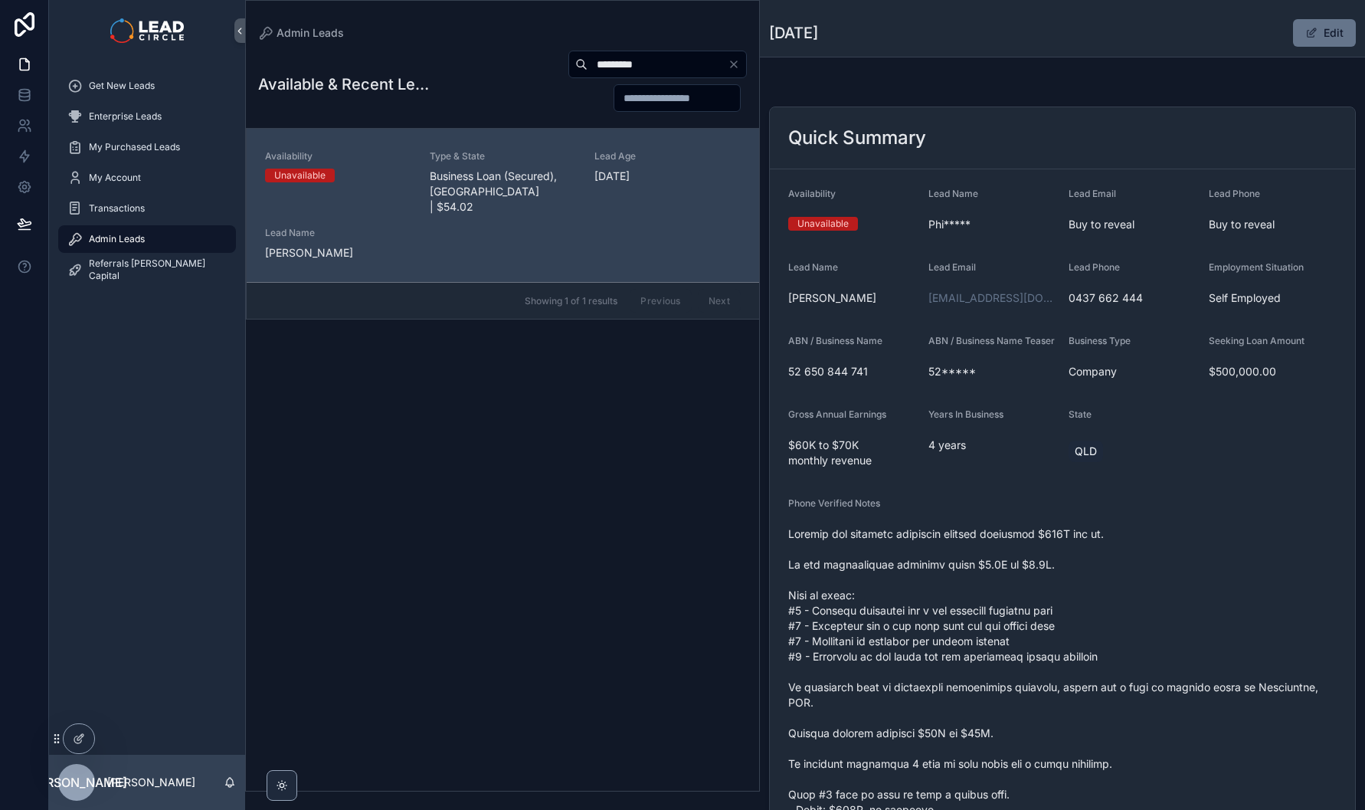
click at [931, 624] on span "scrollable content" at bounding box center [1062, 809] width 548 height 567
drag, startPoint x: 902, startPoint y: 643, endPoint x: 1072, endPoint y: 650, distance: 170.2
click at [1059, 650] on span "scrollable content" at bounding box center [1062, 809] width 548 height 567
click at [1072, 650] on span "scrollable content" at bounding box center [1062, 809] width 548 height 567
drag, startPoint x: 901, startPoint y: 656, endPoint x: 860, endPoint y: 656, distance: 40.6
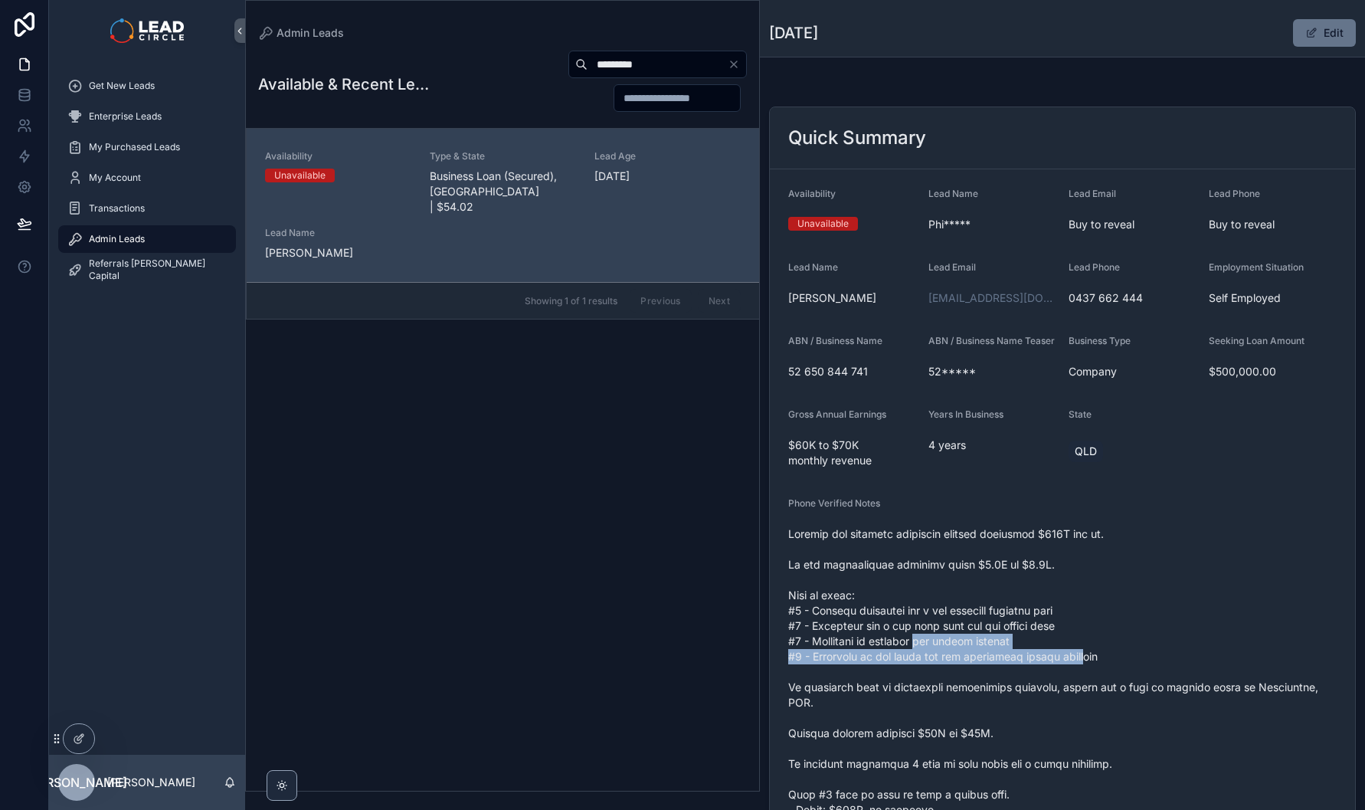
click at [873, 656] on span "scrollable content" at bounding box center [1062, 809] width 548 height 567
click at [860, 656] on span "scrollable content" at bounding box center [1062, 809] width 548 height 567
drag, startPoint x: 846, startPoint y: 671, endPoint x: 1033, endPoint y: 676, distance: 186.2
click at [1026, 676] on span "scrollable content" at bounding box center [1062, 809] width 548 height 567
click at [1033, 676] on span "scrollable content" at bounding box center [1062, 809] width 548 height 567
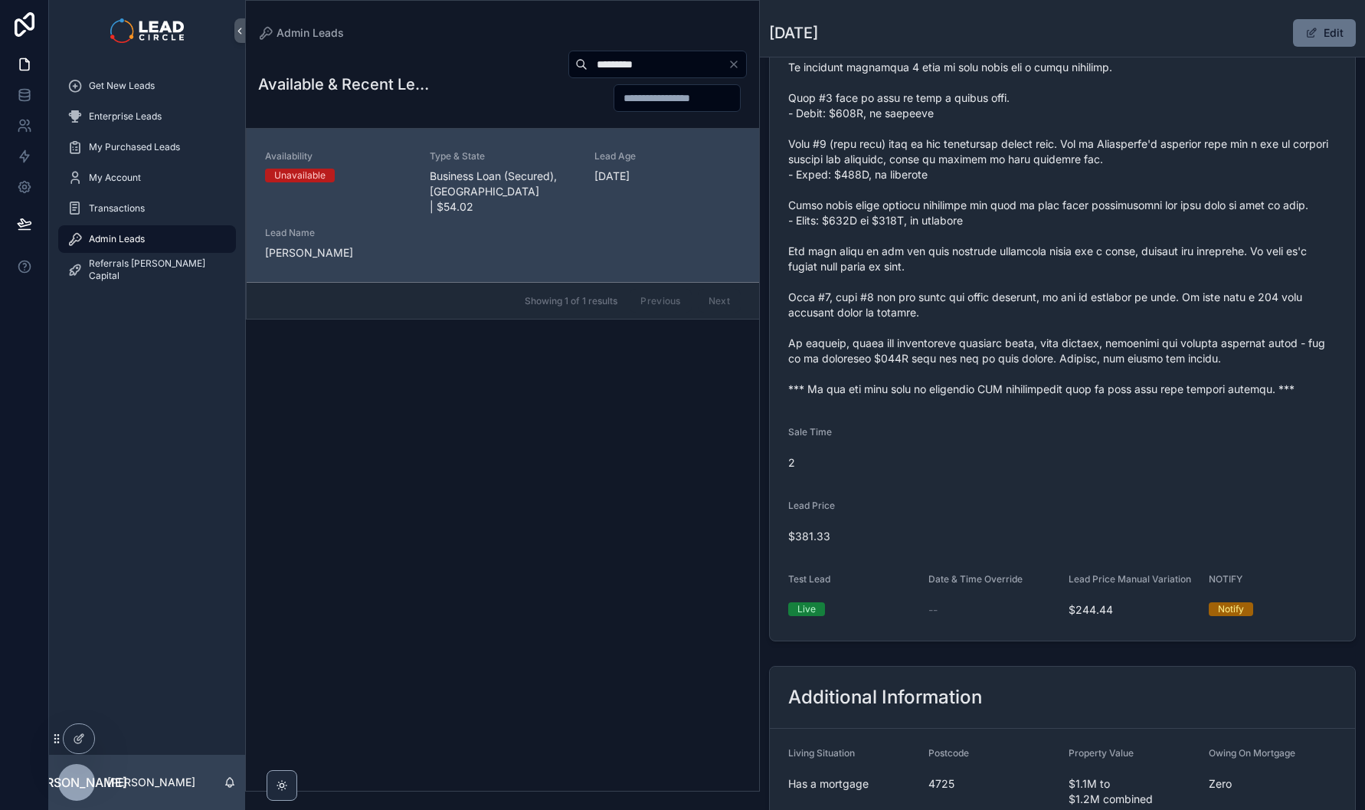
scroll to position [396, 0]
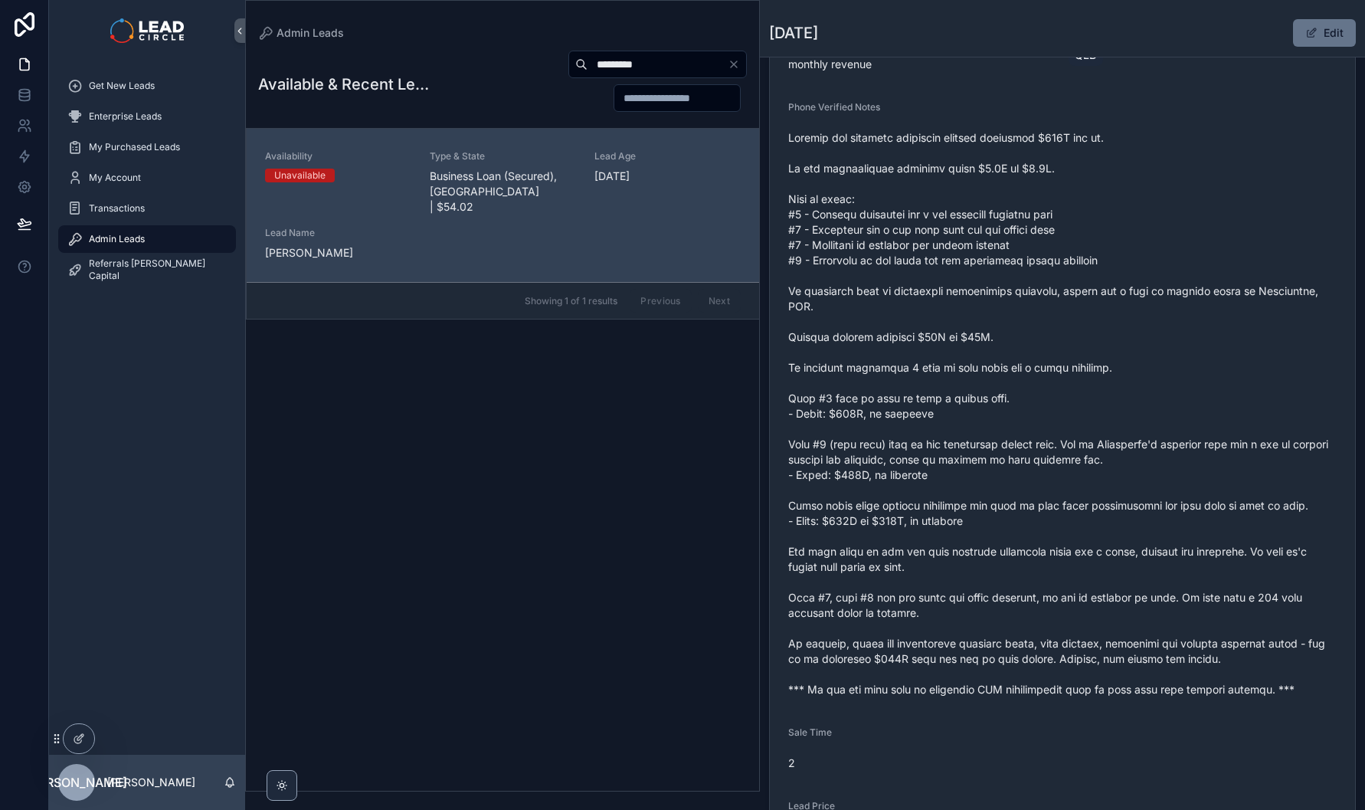
click at [628, 67] on input "*********" at bounding box center [658, 64] width 140 height 21
paste input "*****"
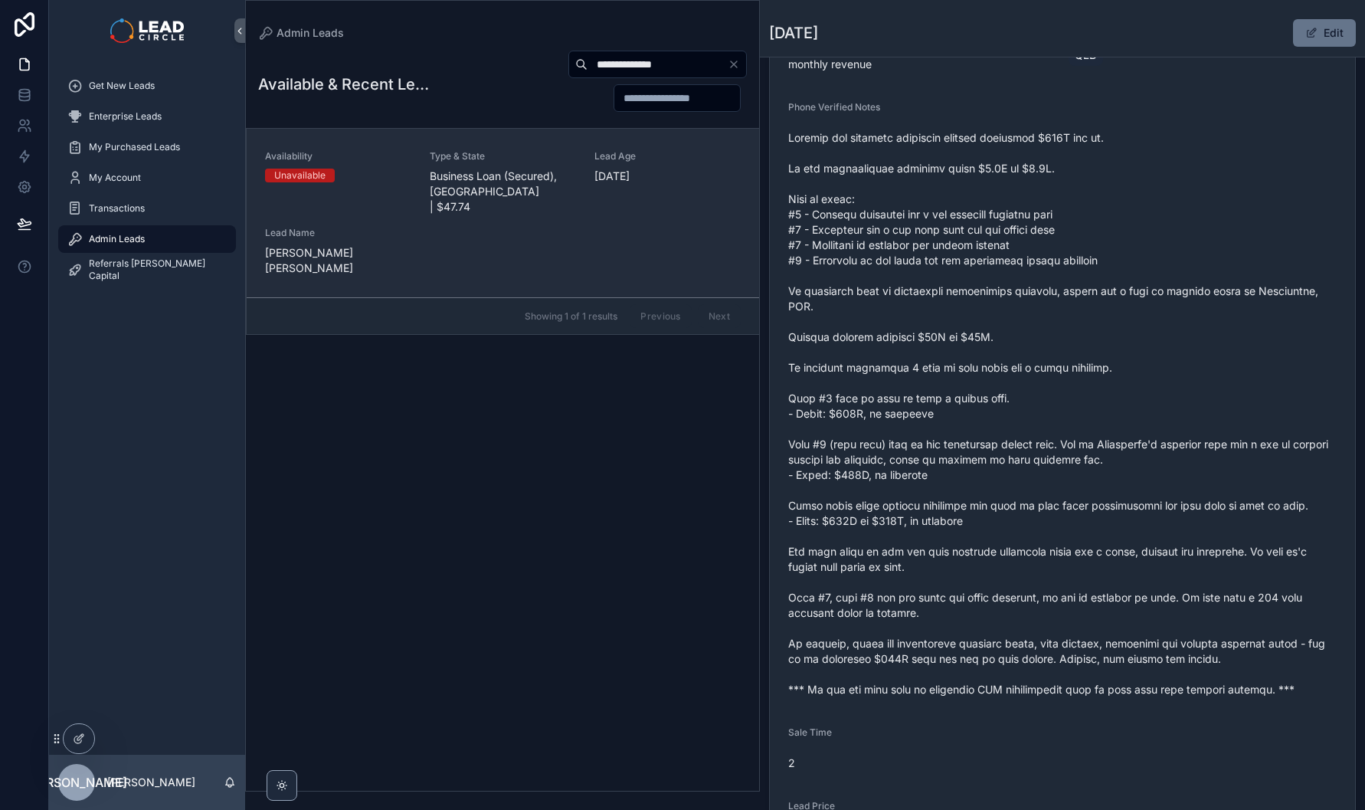
click at [613, 215] on div "Availability Unavailable Type & State Business Loan (Secured), [GEOGRAPHIC_DATA…" at bounding box center [503, 213] width 476 height 126
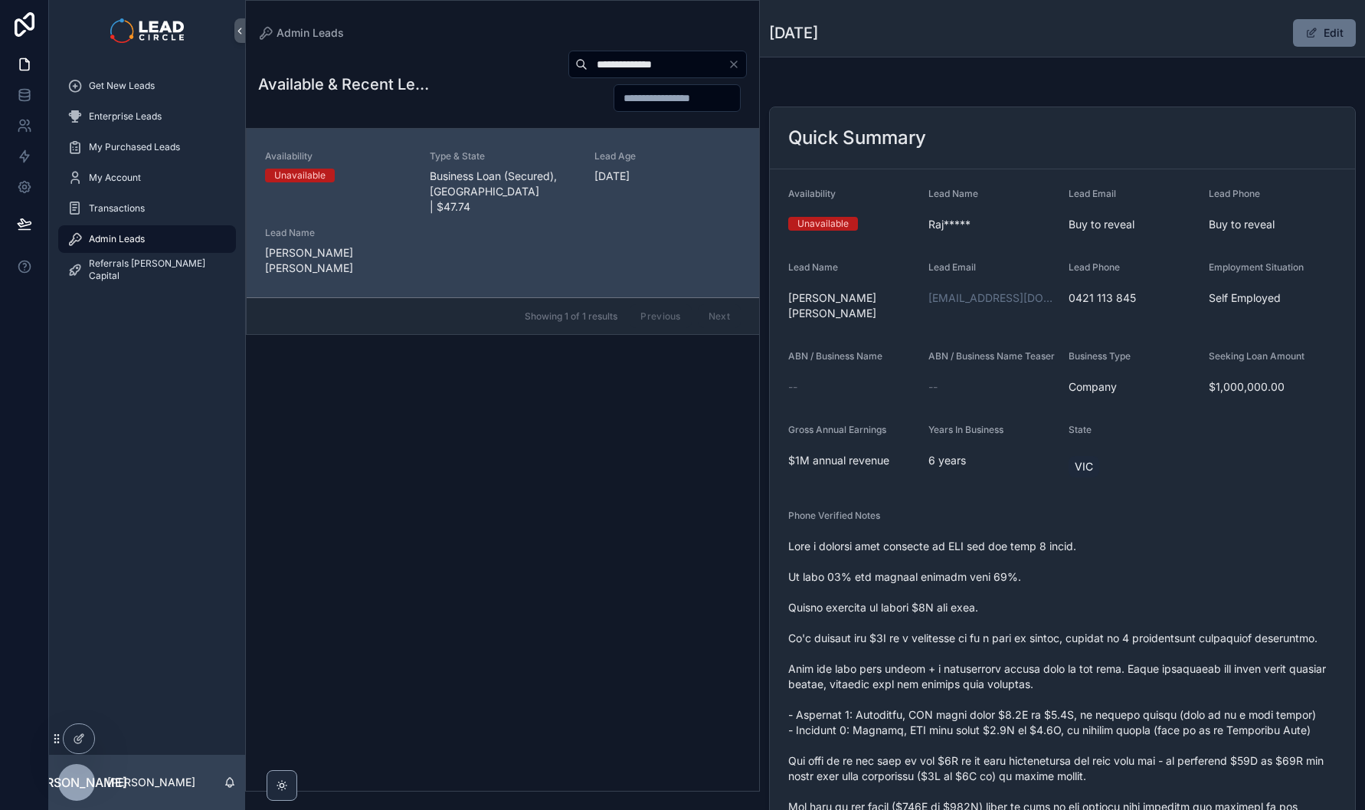
scroll to position [106, 0]
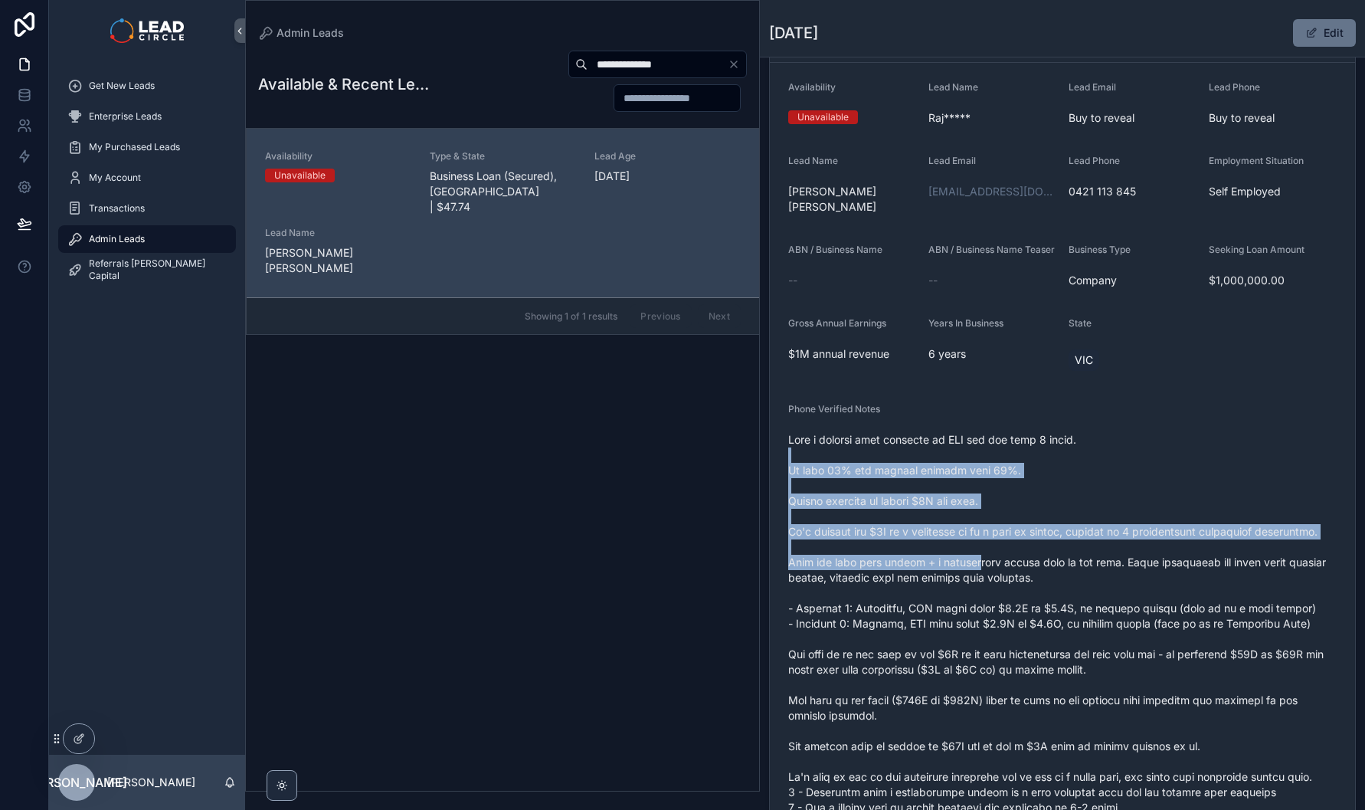
drag, startPoint x: 938, startPoint y: 470, endPoint x: 986, endPoint y: 587, distance: 126.5
click at [986, 587] on span "scrollable content" at bounding box center [1062, 685] width 548 height 506
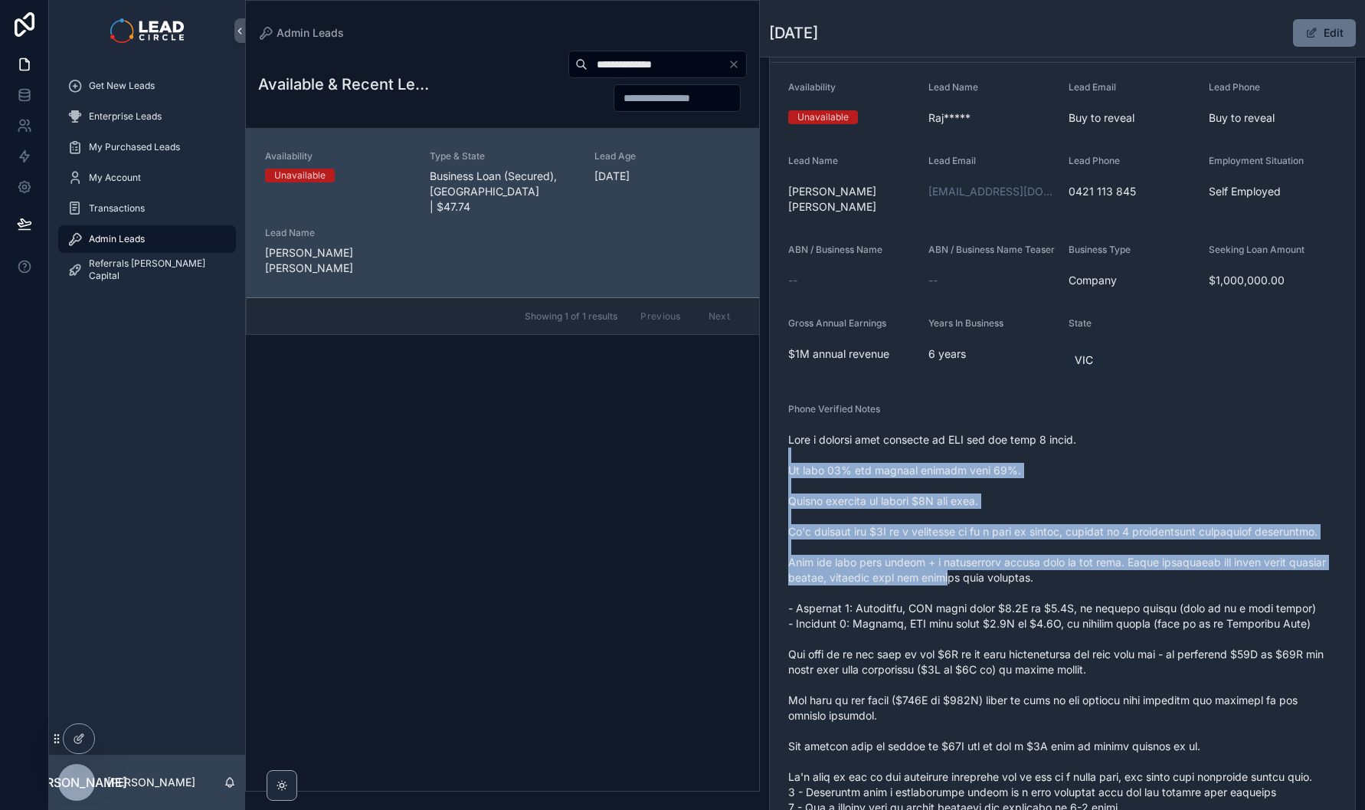
click at [986, 587] on span "scrollable content" at bounding box center [1062, 685] width 548 height 506
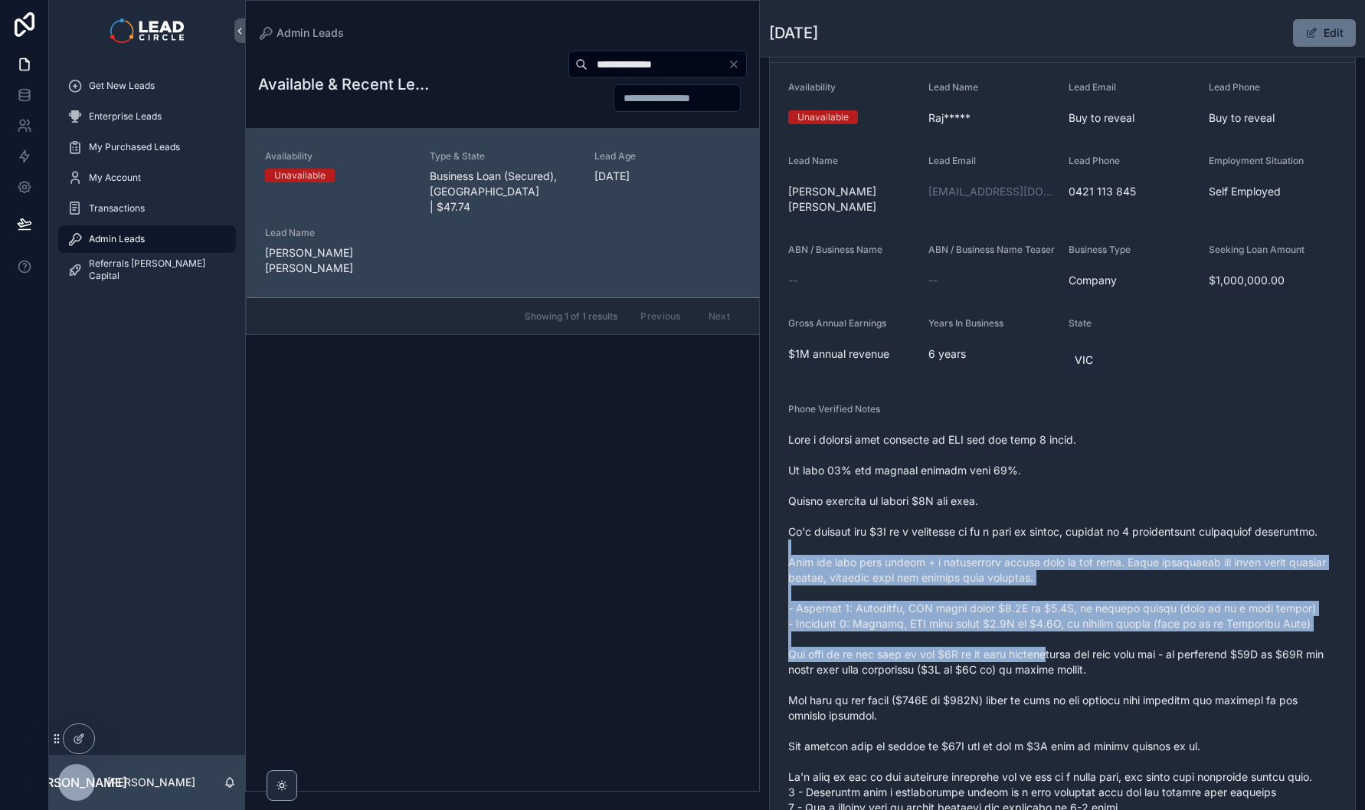
drag, startPoint x: 1061, startPoint y: 664, endPoint x: 993, endPoint y: 514, distance: 164.9
click at [994, 518] on span "scrollable content" at bounding box center [1062, 685] width 548 height 506
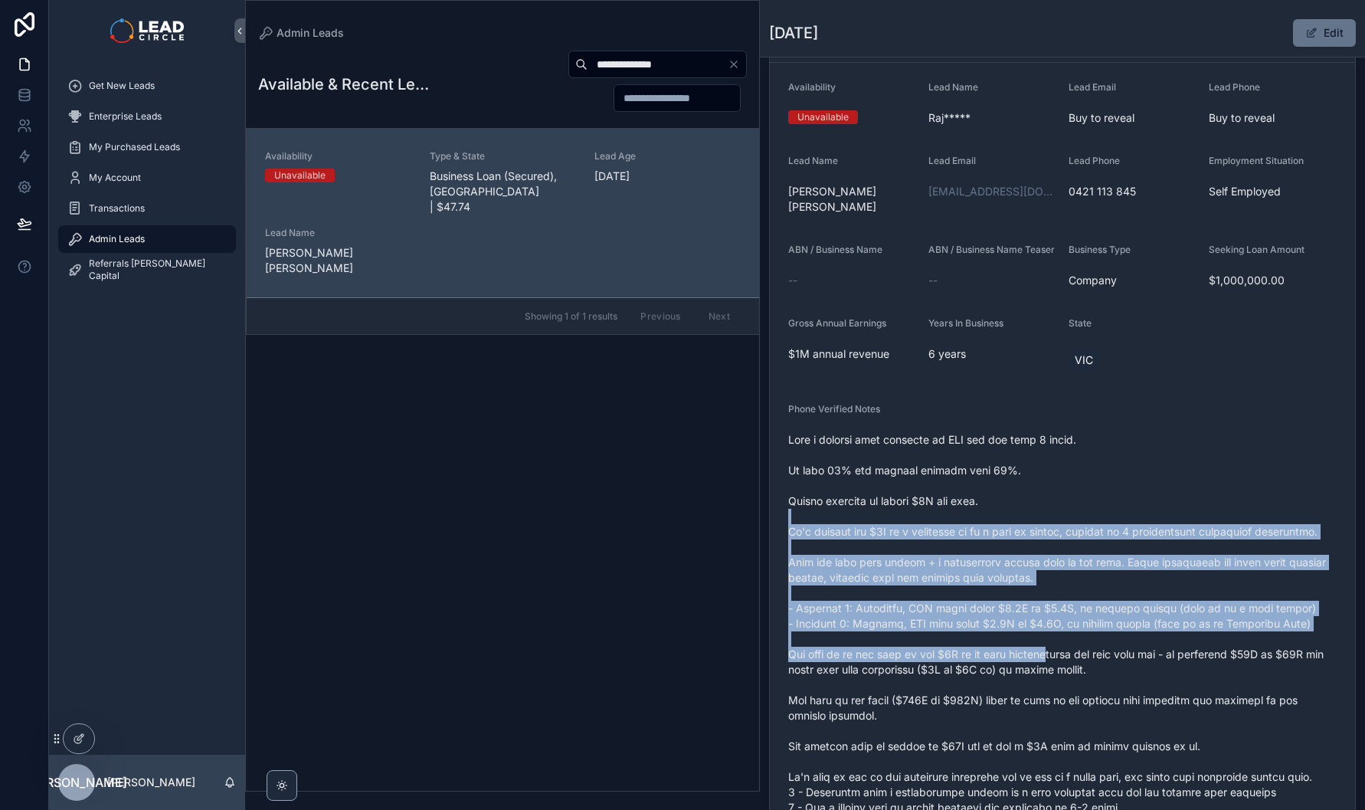
click at [993, 513] on span "scrollable content" at bounding box center [1062, 685] width 548 height 506
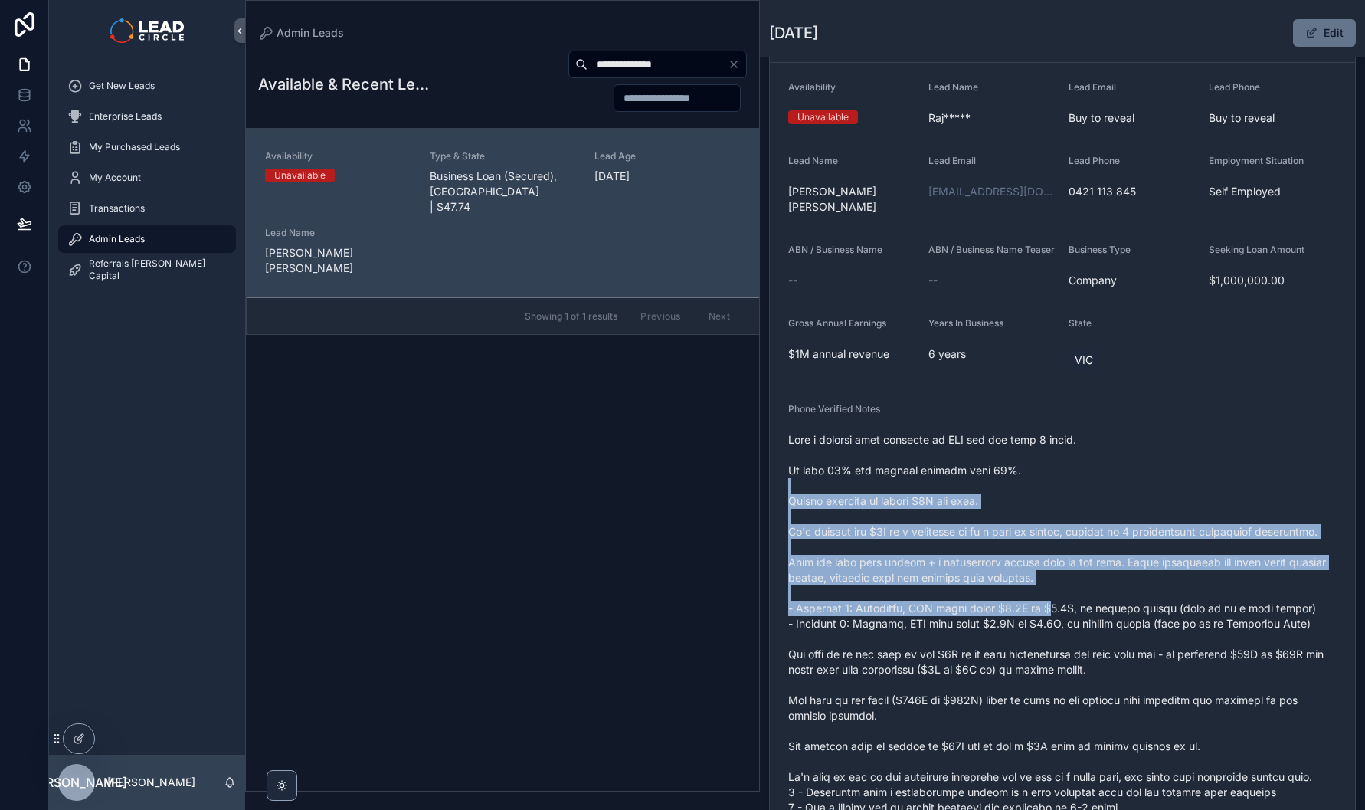
drag, startPoint x: 991, startPoint y: 475, endPoint x: 1071, endPoint y: 655, distance: 196.9
click at [1071, 654] on span "scrollable content" at bounding box center [1062, 685] width 548 height 506
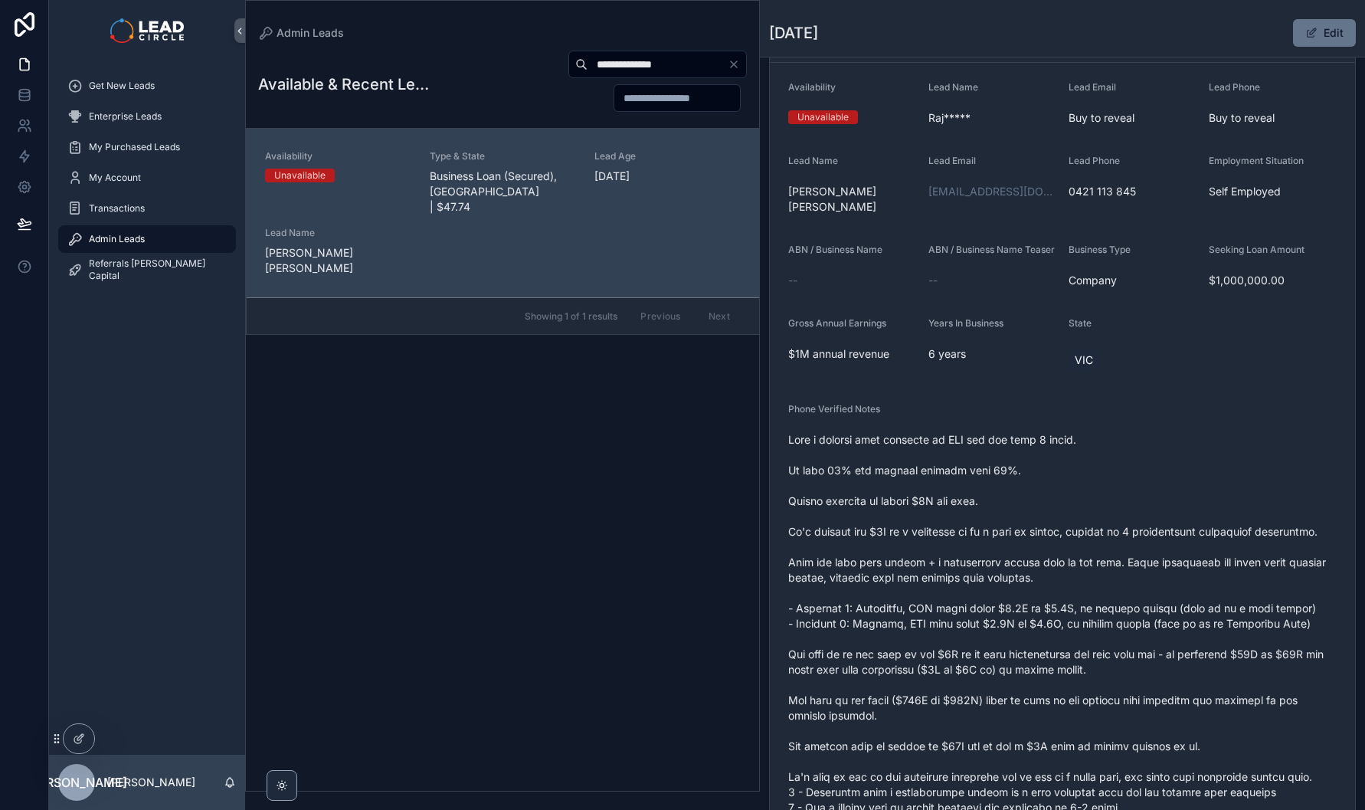
click at [1071, 654] on span "scrollable content" at bounding box center [1062, 685] width 548 height 506
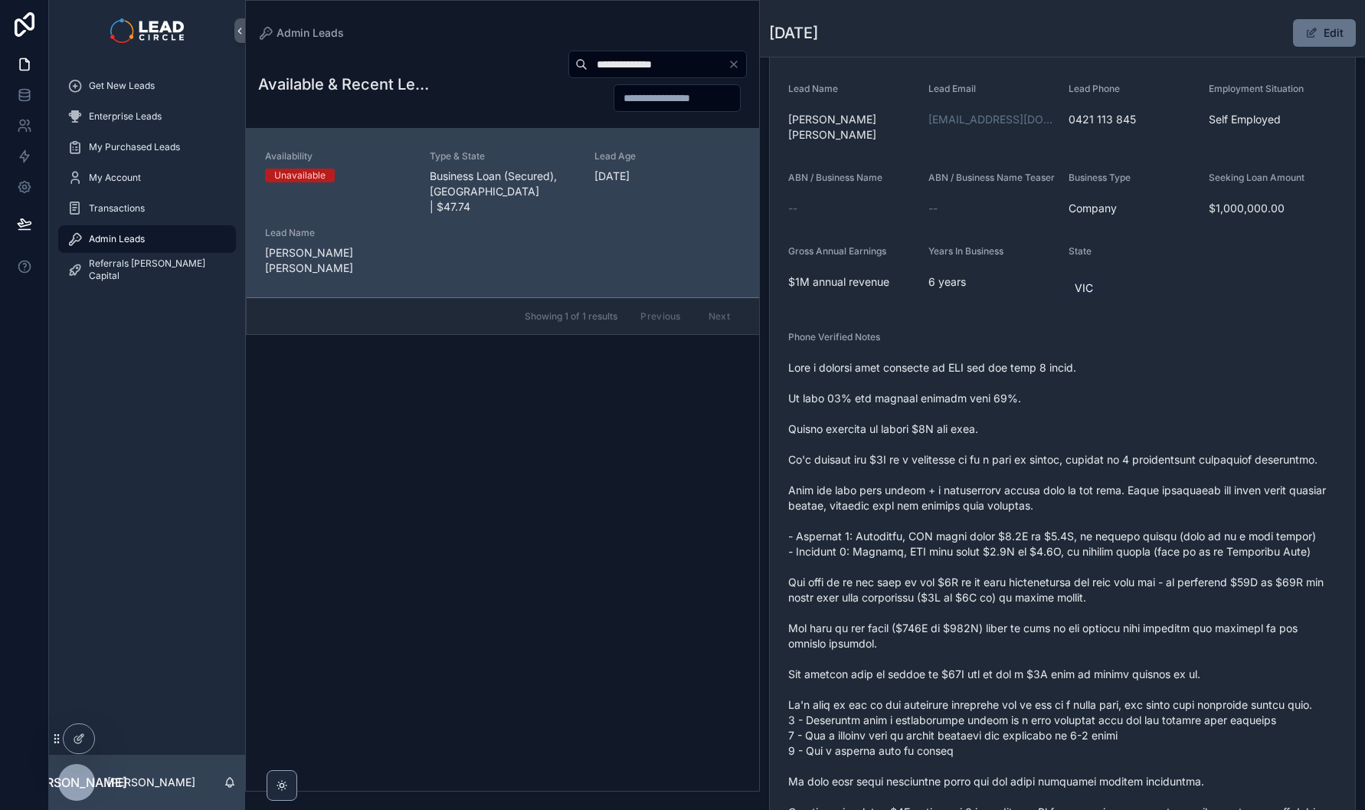
scroll to position [187, 0]
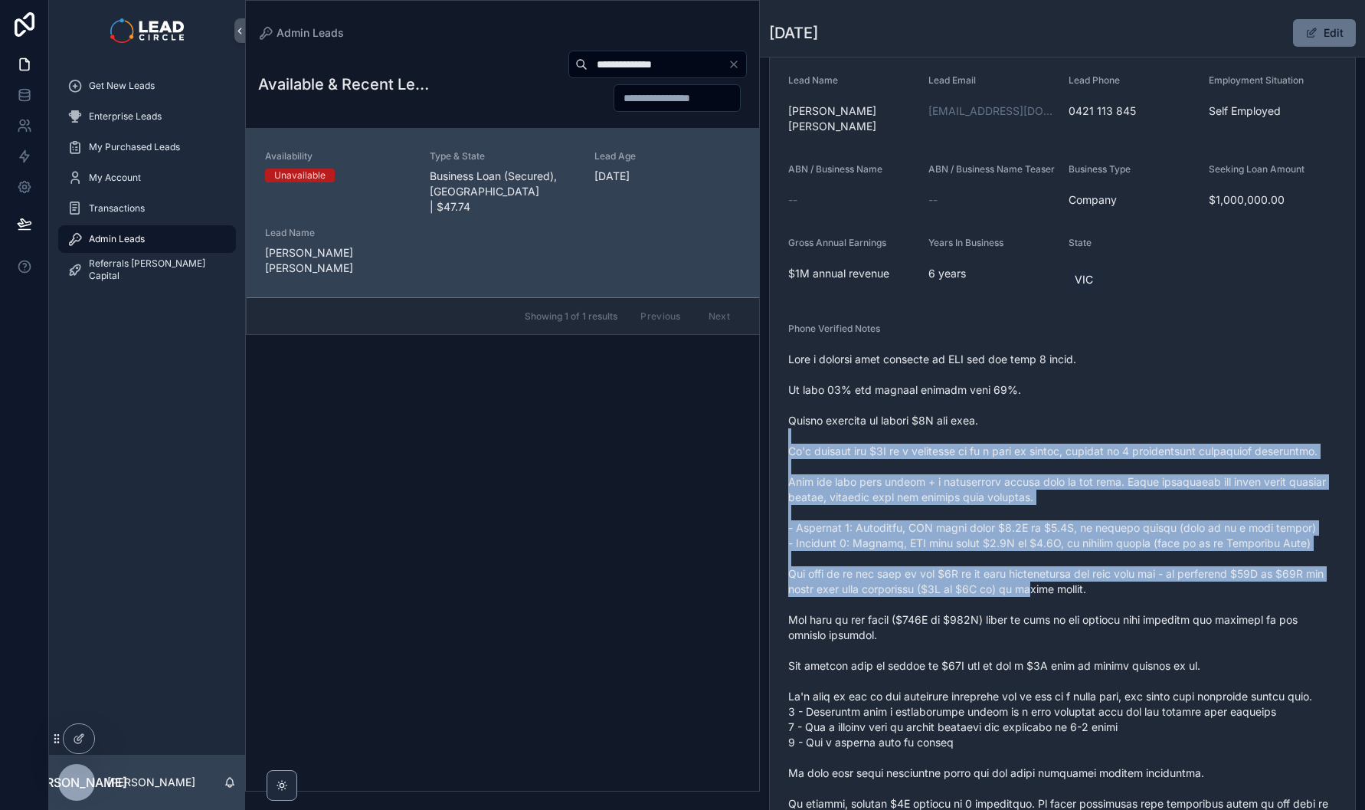
drag, startPoint x: 1007, startPoint y: 435, endPoint x: 1079, endPoint y: 646, distance: 222.6
click at [1079, 645] on span "scrollable content" at bounding box center [1062, 605] width 548 height 506
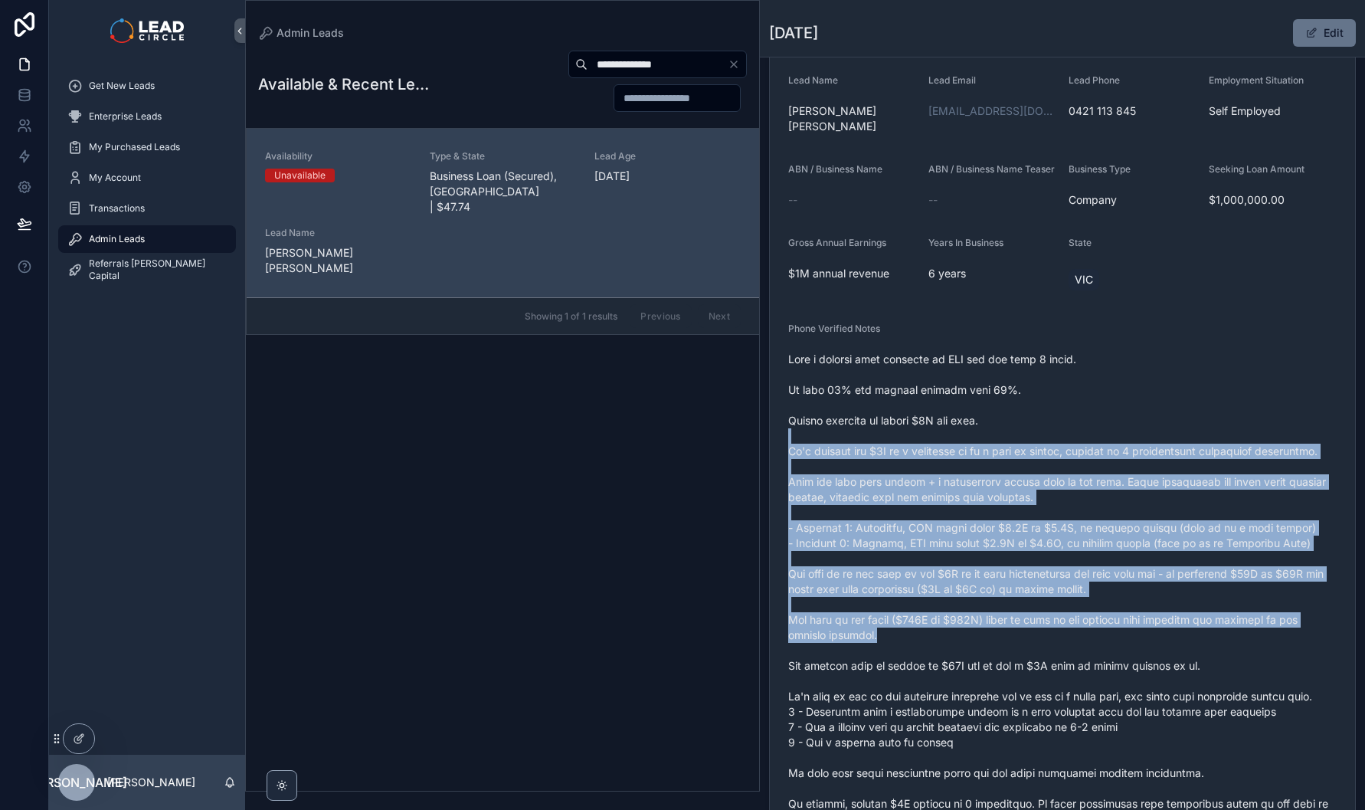
click at [1079, 646] on span "scrollable content" at bounding box center [1062, 605] width 548 height 506
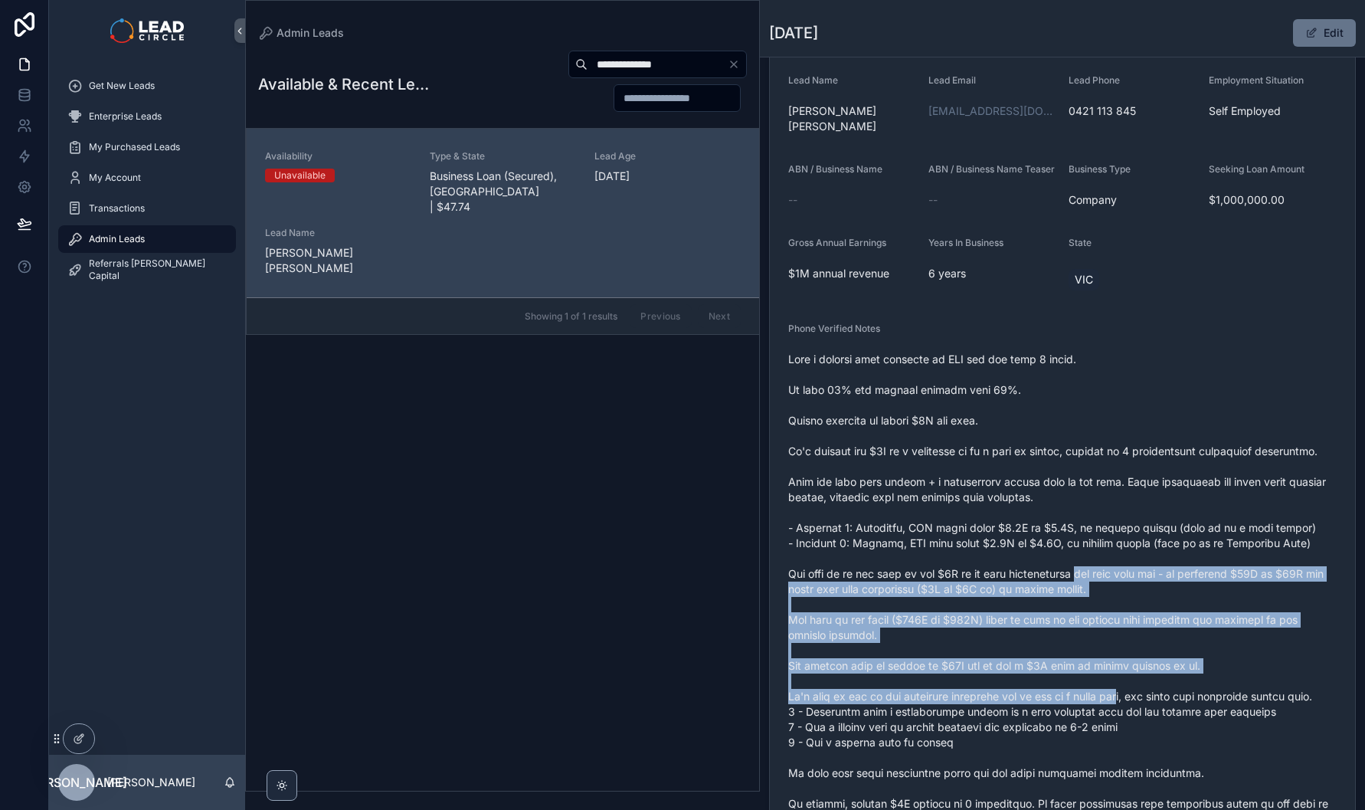
drag, startPoint x: 1131, startPoint y: 705, endPoint x: 1074, endPoint y: 546, distance: 168.4
click at [1074, 547] on span "scrollable content" at bounding box center [1062, 605] width 548 height 506
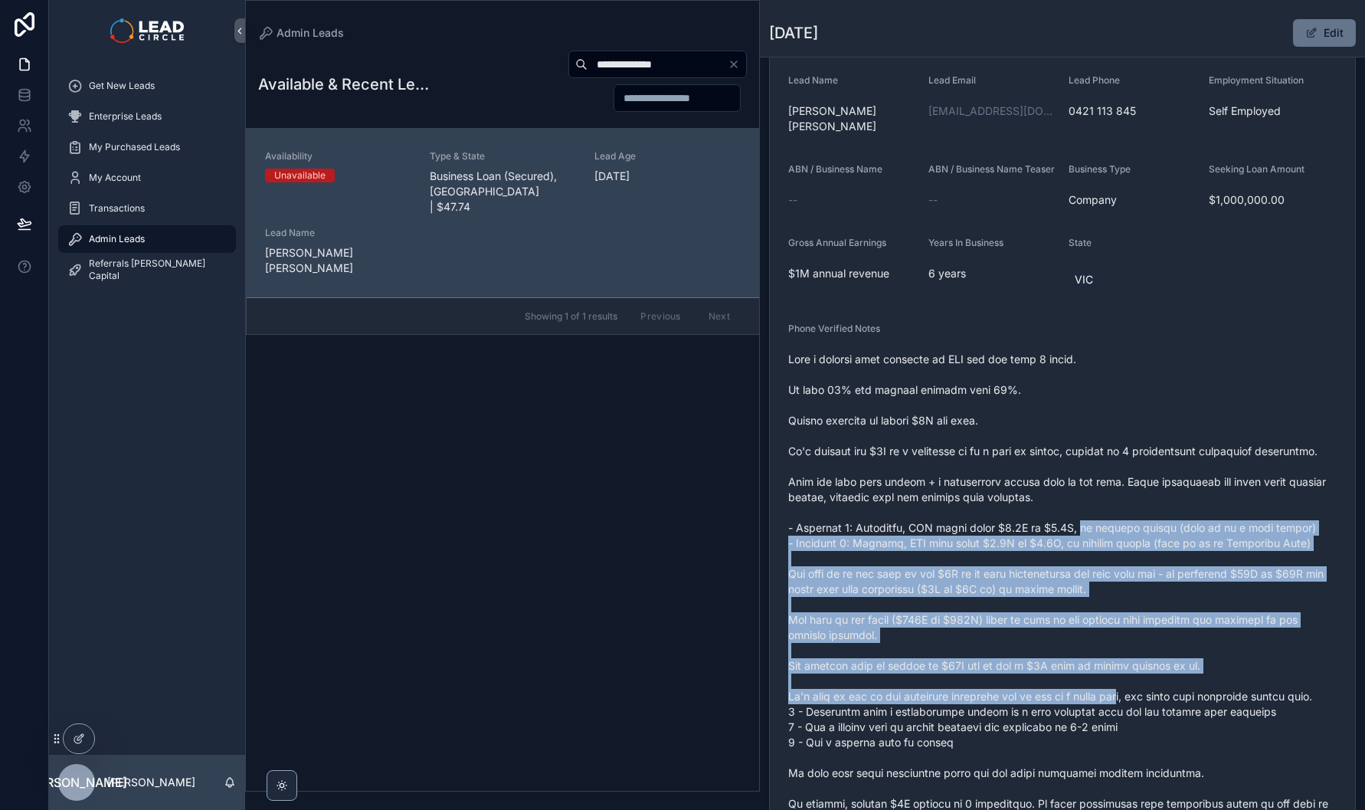
click at [1074, 546] on span "scrollable content" at bounding box center [1062, 605] width 548 height 506
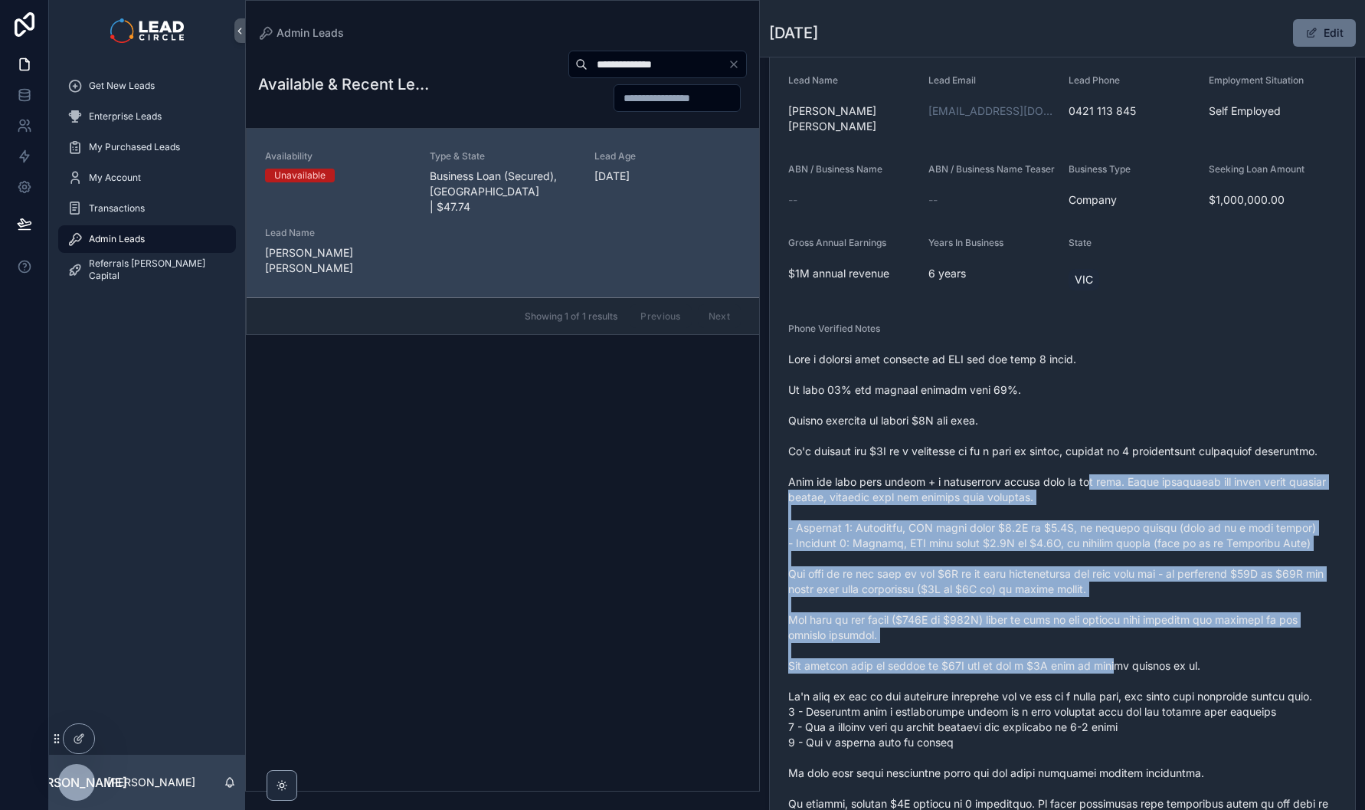
drag, startPoint x: 1071, startPoint y: 496, endPoint x: 1120, endPoint y: 685, distance: 195.5
click at [1120, 685] on span "scrollable content" at bounding box center [1062, 605] width 548 height 506
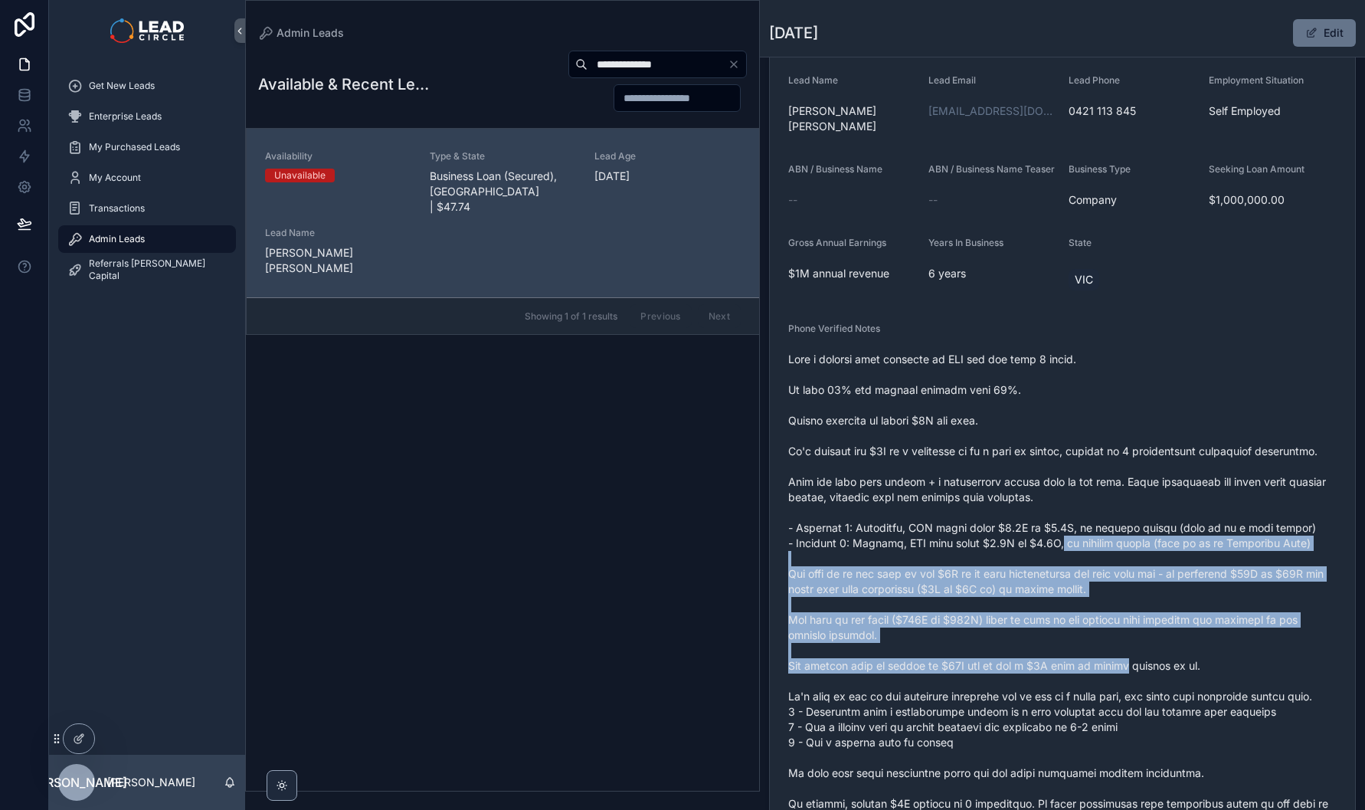
drag, startPoint x: 1120, startPoint y: 685, endPoint x: 1040, endPoint y: 539, distance: 166.6
click at [1043, 542] on span "scrollable content" at bounding box center [1062, 605] width 548 height 506
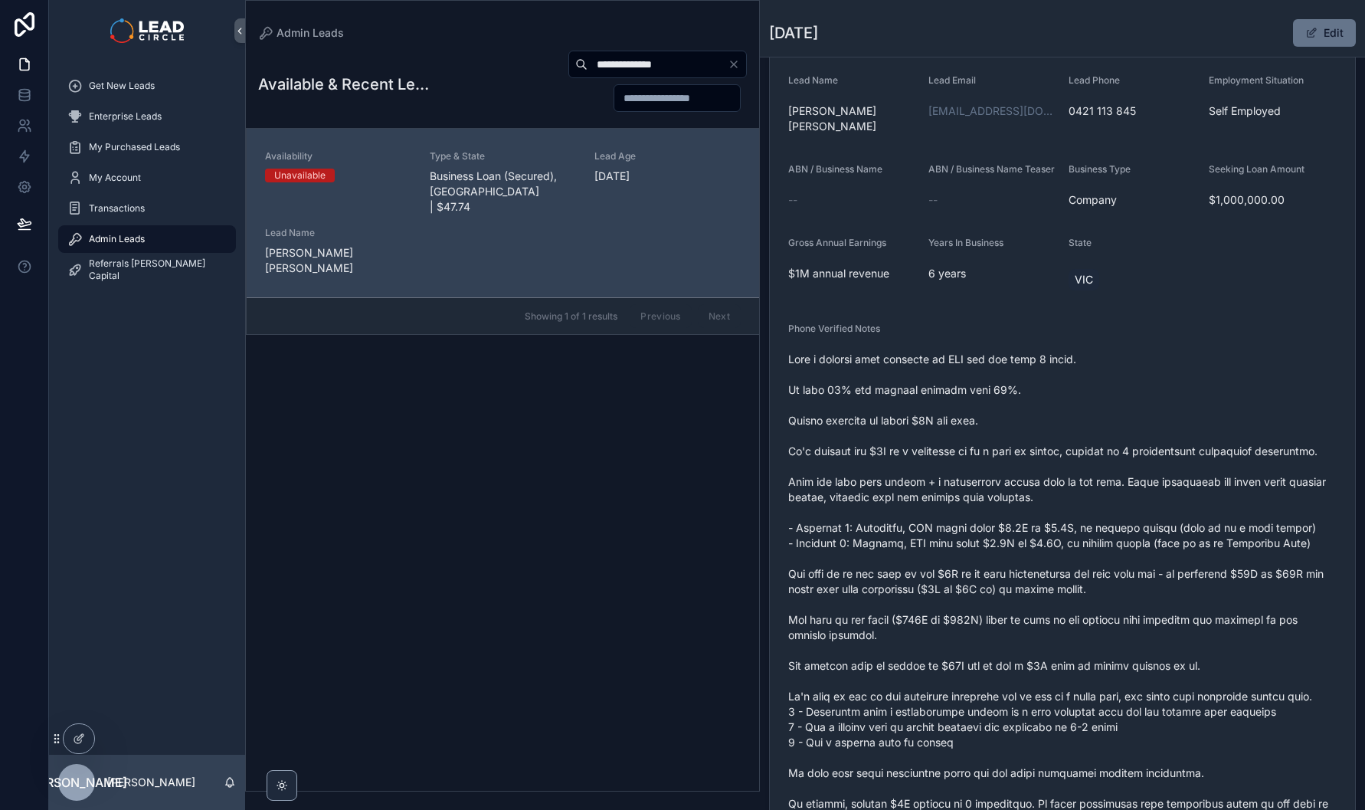
click at [1038, 535] on span "scrollable content" at bounding box center [1062, 605] width 548 height 506
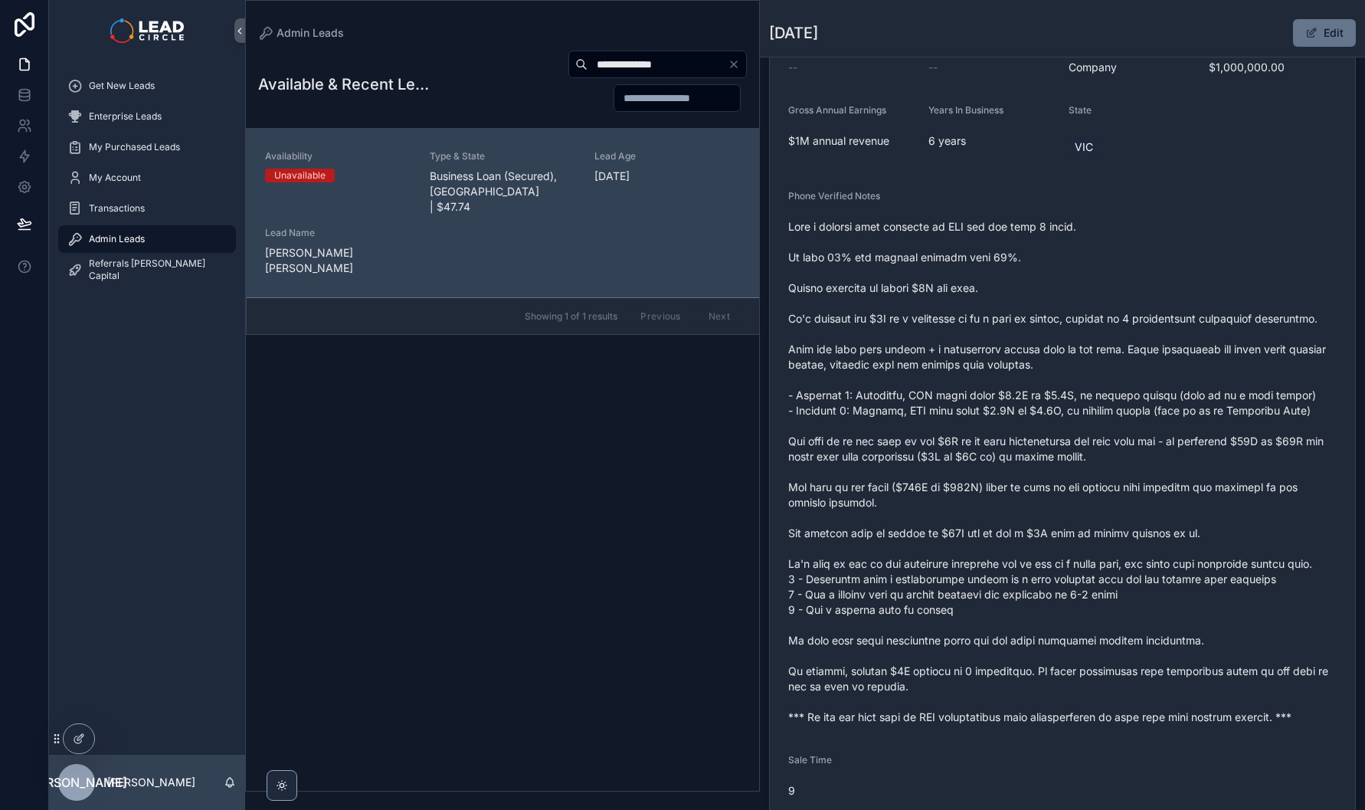
click at [601, 50] on div "**********" at bounding box center [589, 81] width 315 height 63
click at [619, 60] on input "**********" at bounding box center [658, 64] width 140 height 21
paste input "scrollable content"
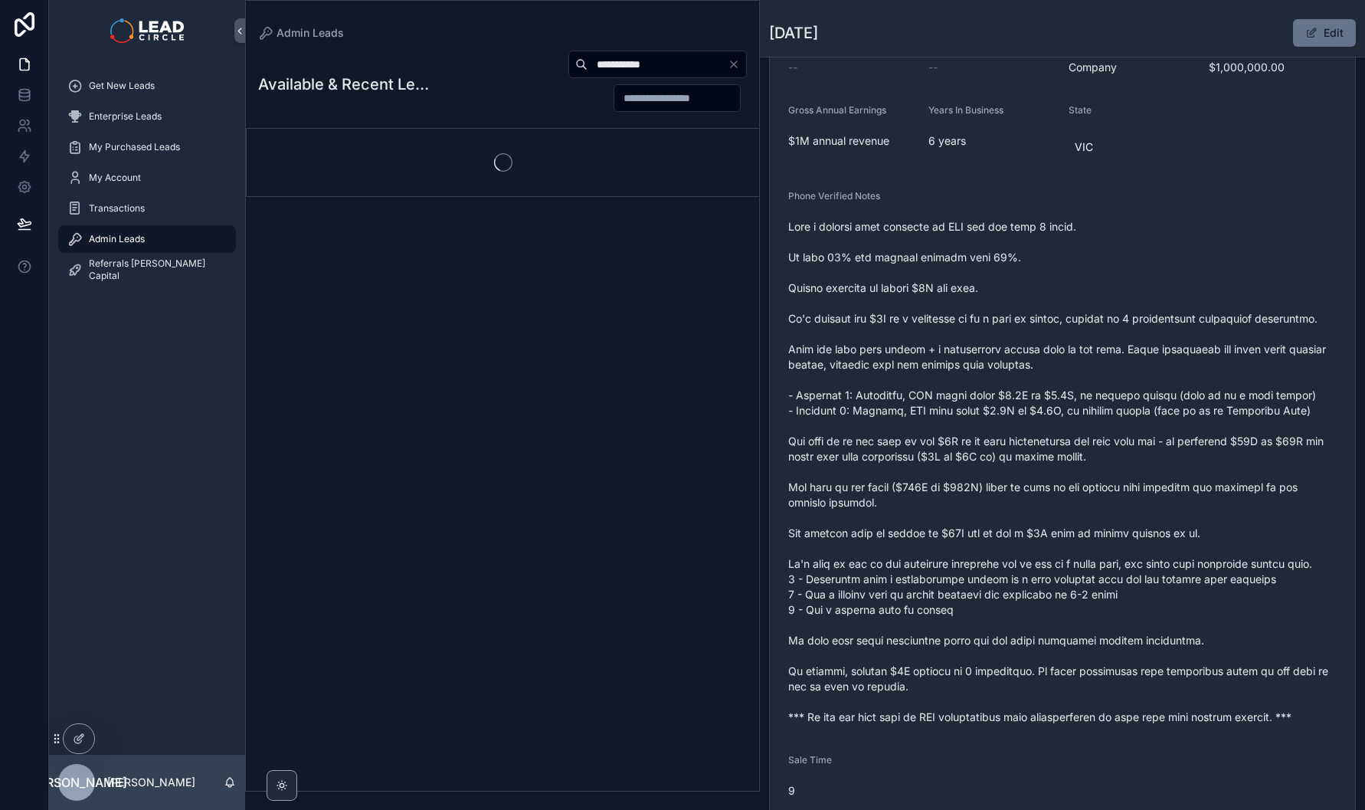
click at [523, 180] on div "scrollable content" at bounding box center [503, 162] width 512 height 67
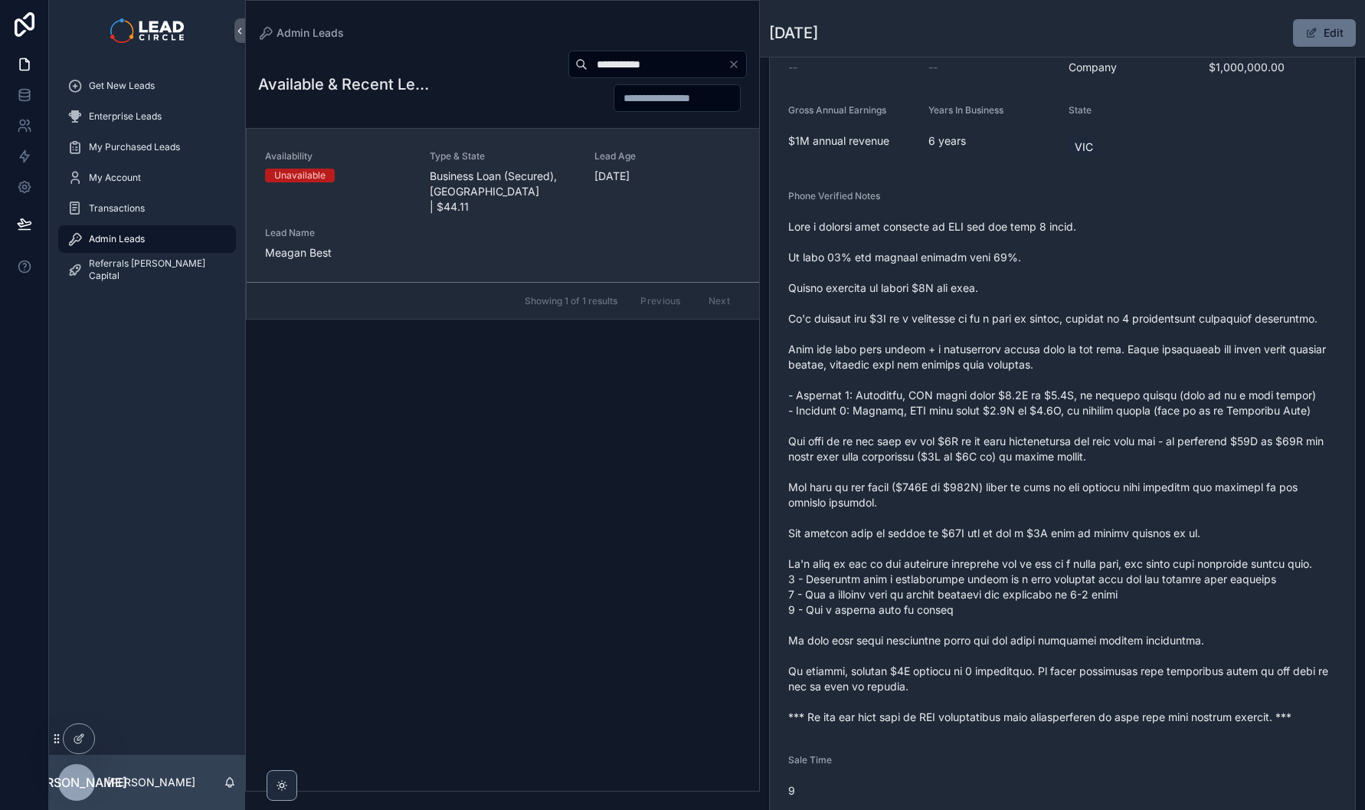
click at [523, 180] on span "Business Loan (Secured), [GEOGRAPHIC_DATA] | $44.11" at bounding box center [503, 192] width 146 height 46
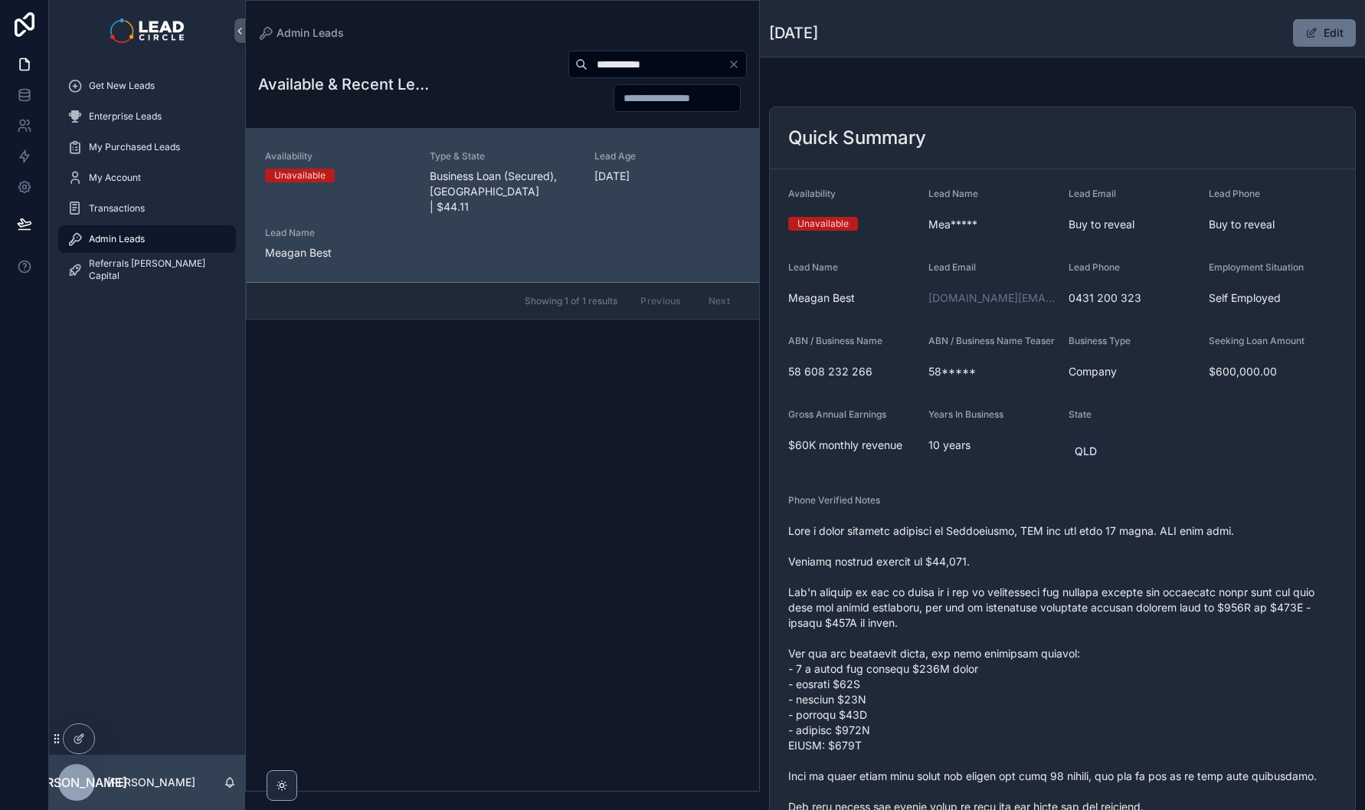
scroll to position [135, 0]
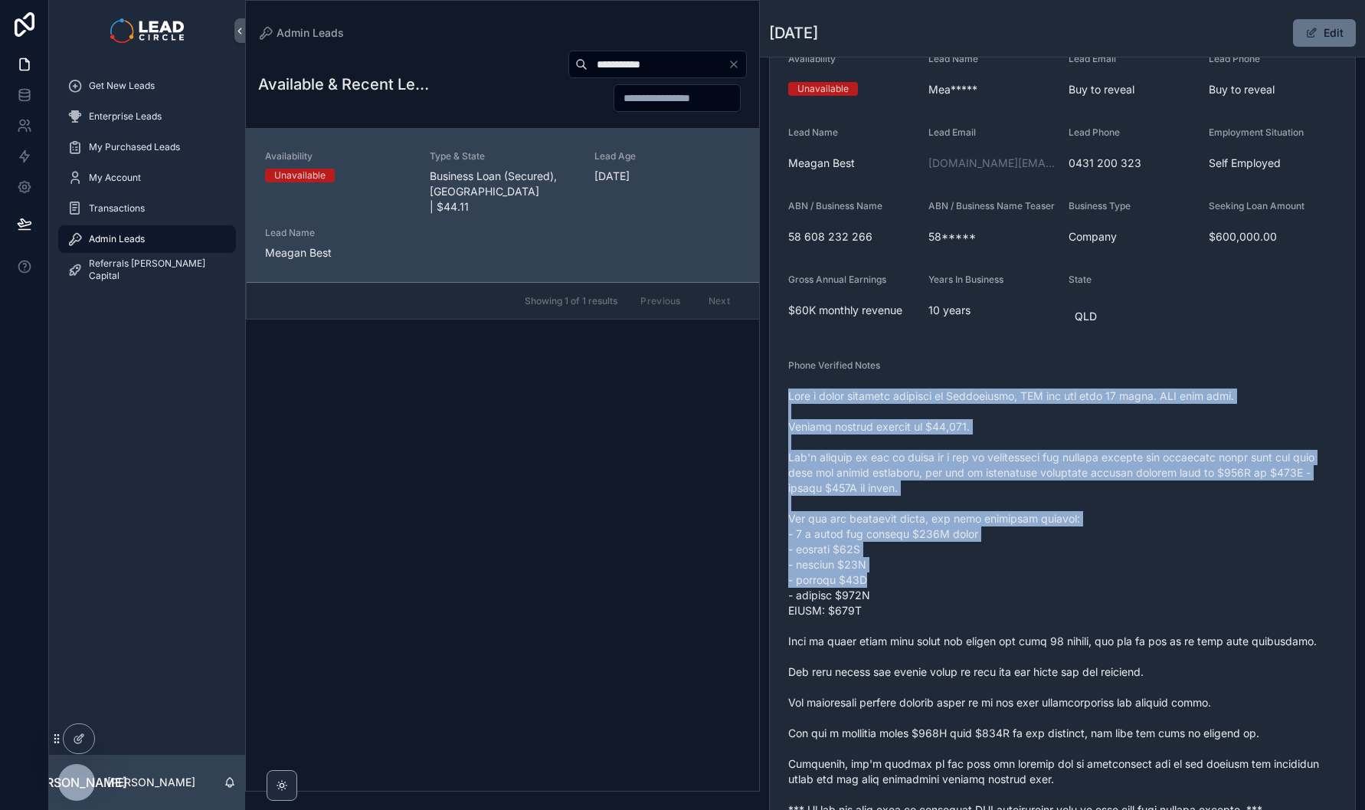
drag, startPoint x: 1023, startPoint y: 398, endPoint x: 1103, endPoint y: 610, distance: 226.9
click at [1103, 610] on div "scrollable content" at bounding box center [1062, 603] width 548 height 438
click at [1103, 610] on span "scrollable content" at bounding box center [1062, 602] width 548 height 429
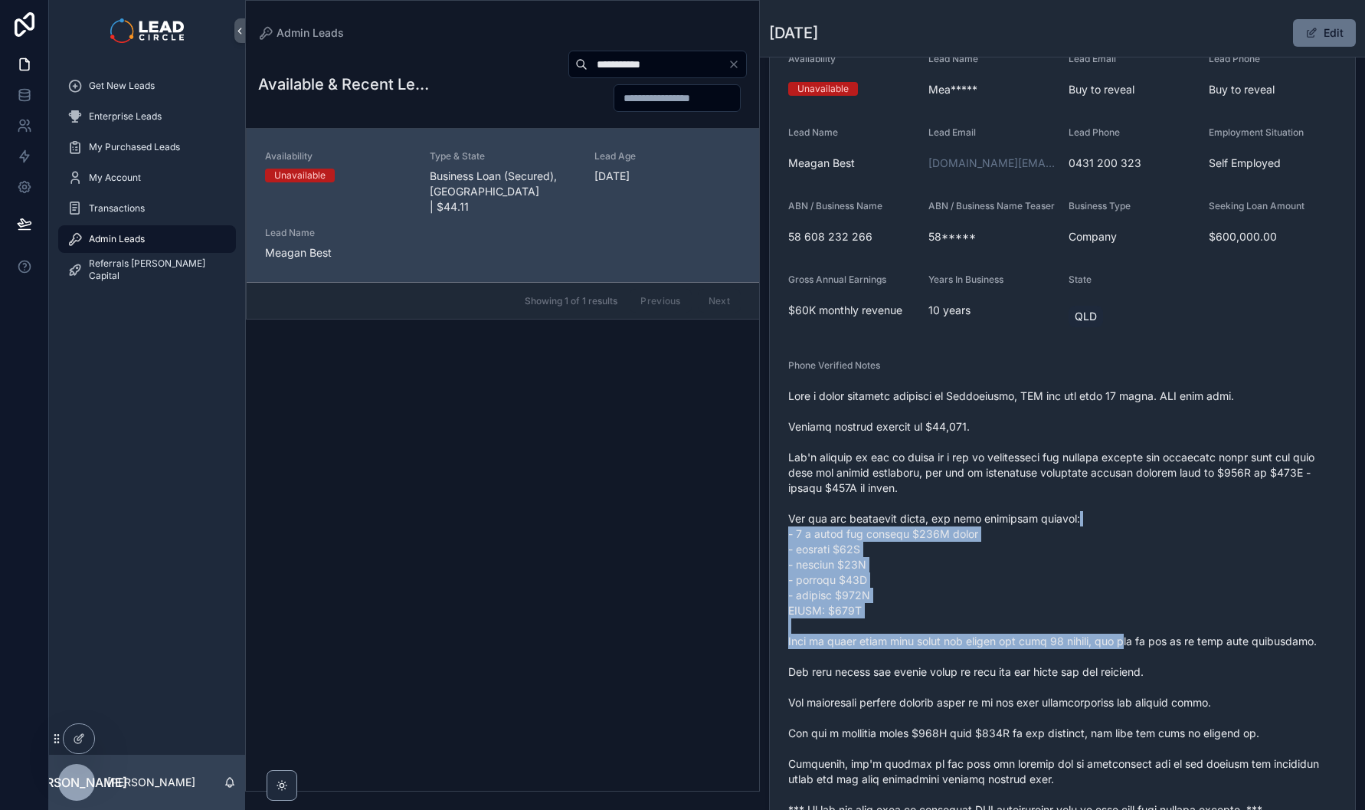
drag, startPoint x: 1128, startPoint y: 653, endPoint x: 1082, endPoint y: 489, distance: 170.3
click at [1082, 489] on span "scrollable content" at bounding box center [1062, 602] width 548 height 429
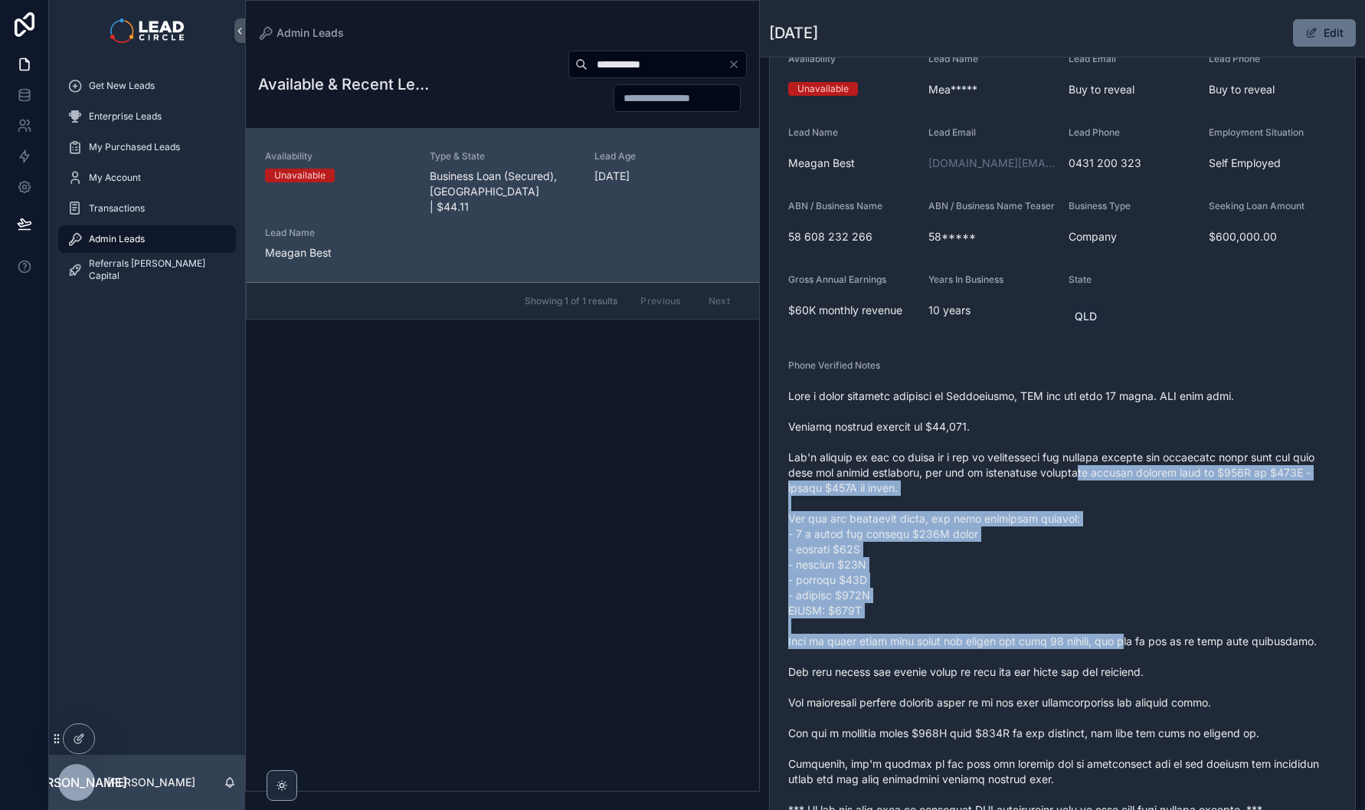
click at [1082, 486] on span "scrollable content" at bounding box center [1062, 602] width 548 height 429
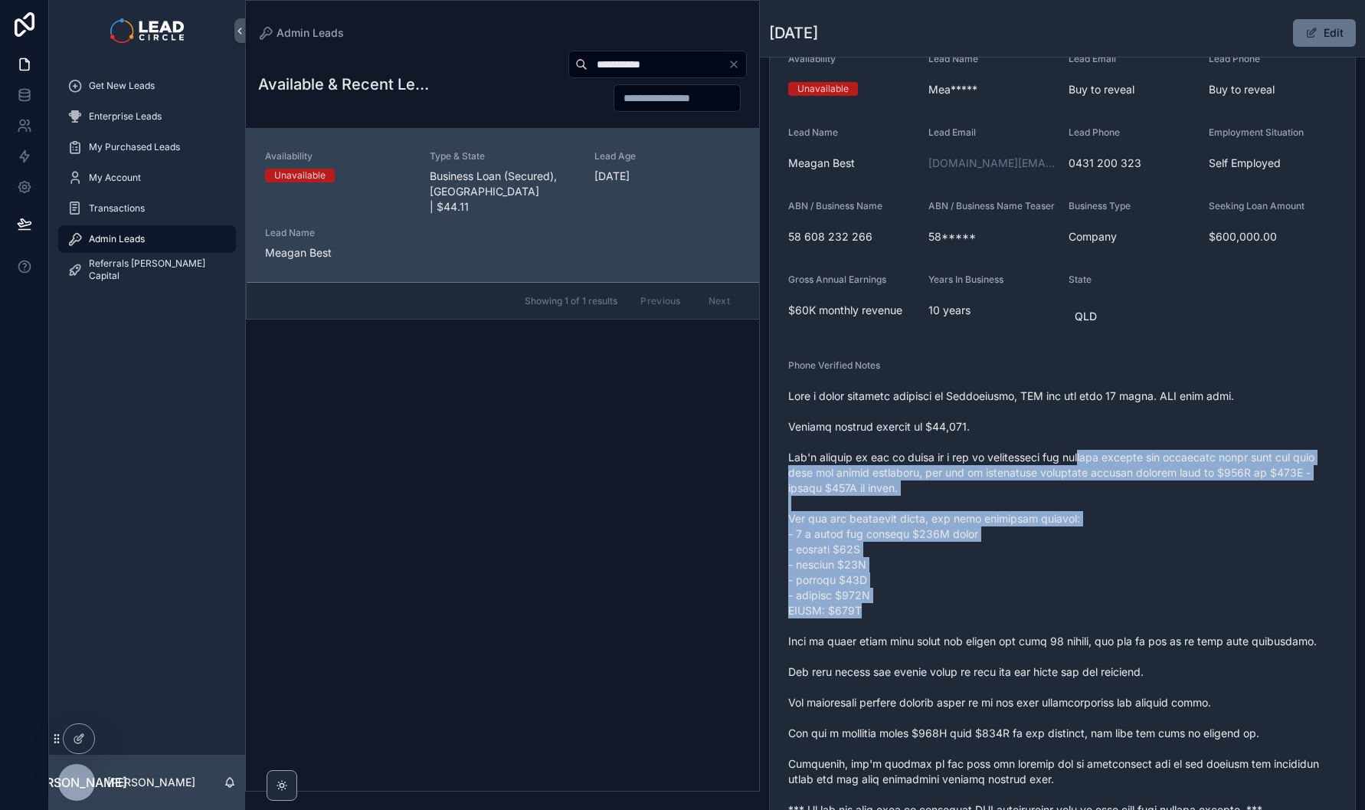
drag, startPoint x: 1084, startPoint y: 464, endPoint x: 1125, endPoint y: 627, distance: 168.3
click at [1125, 627] on span "scrollable content" at bounding box center [1062, 602] width 548 height 429
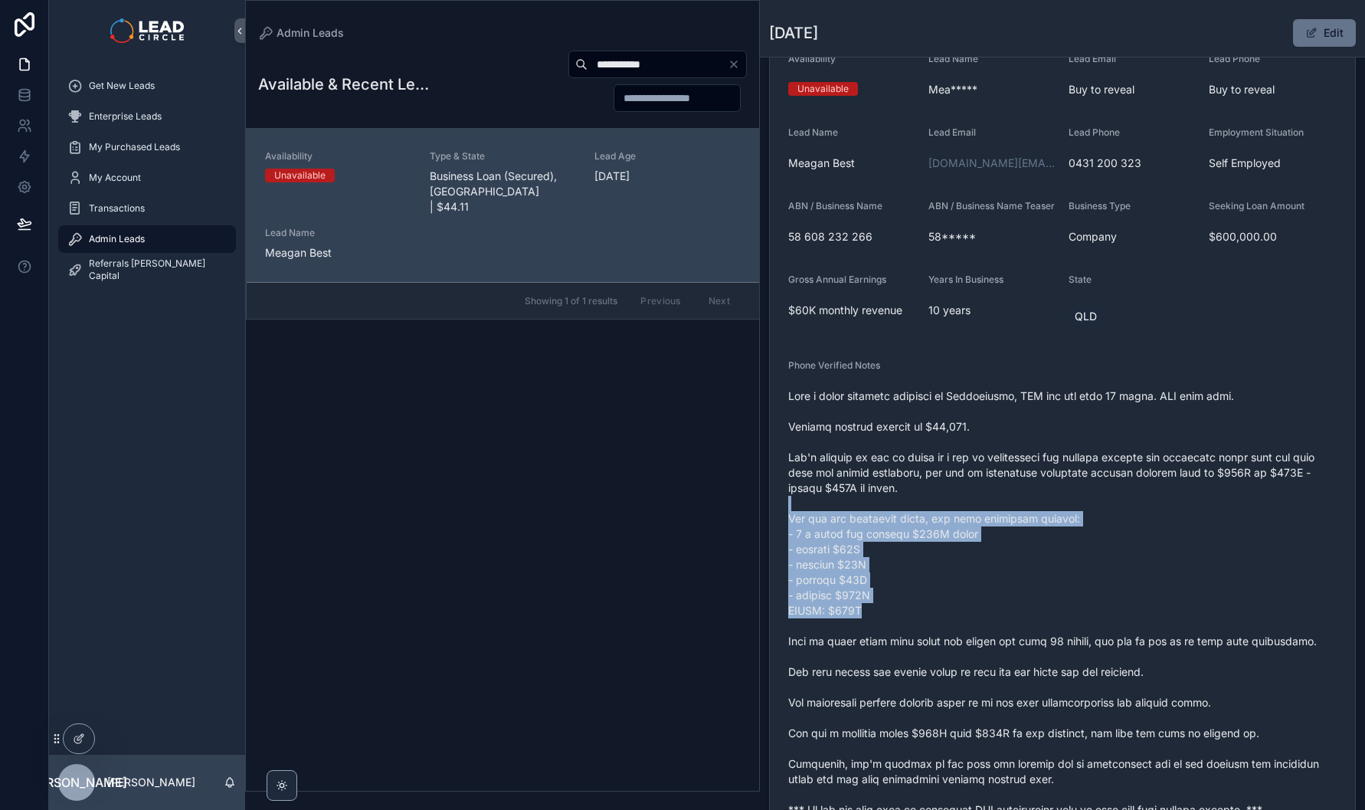
drag, startPoint x: 1126, startPoint y: 628, endPoint x: 1095, endPoint y: 506, distance: 126.3
click at [1095, 508] on span "scrollable content" at bounding box center [1062, 602] width 548 height 429
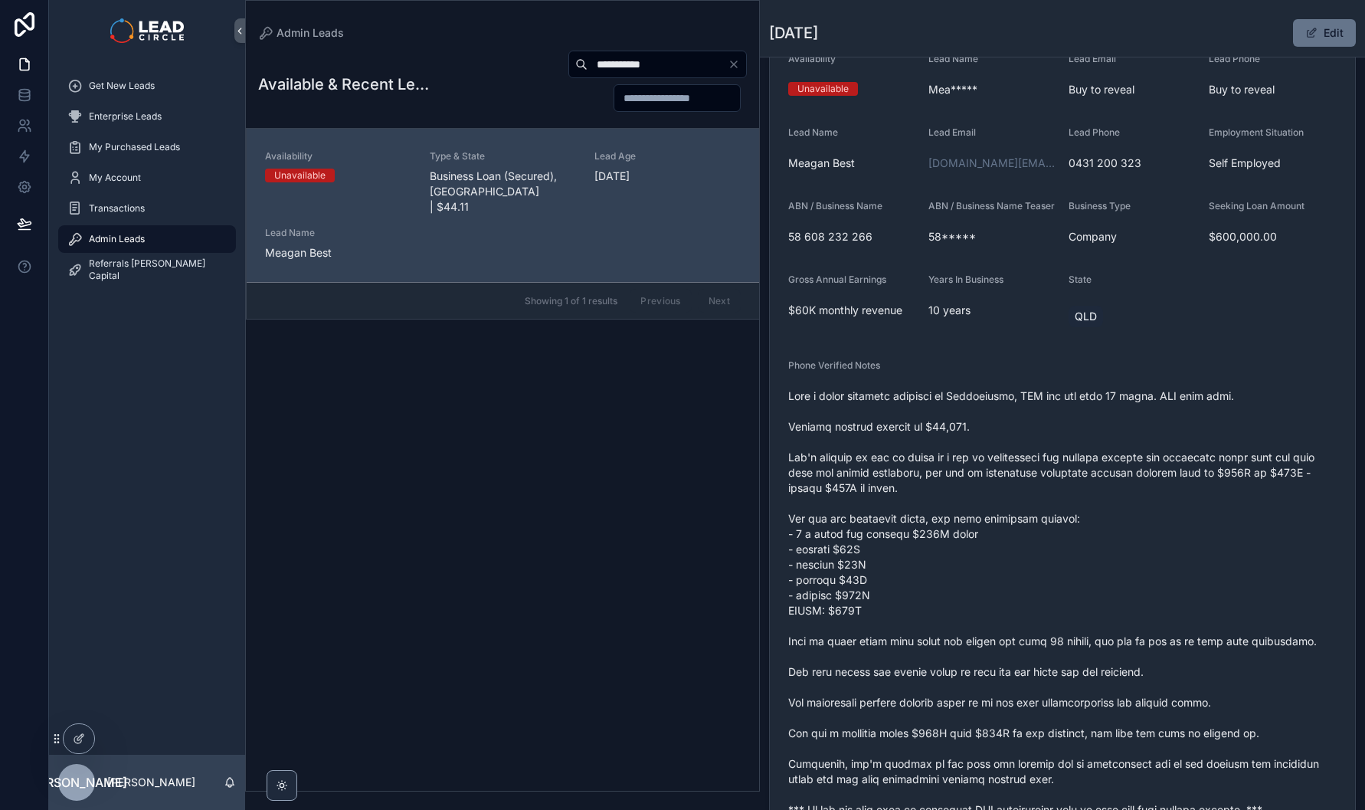
click at [1095, 506] on span "scrollable content" at bounding box center [1062, 602] width 548 height 429
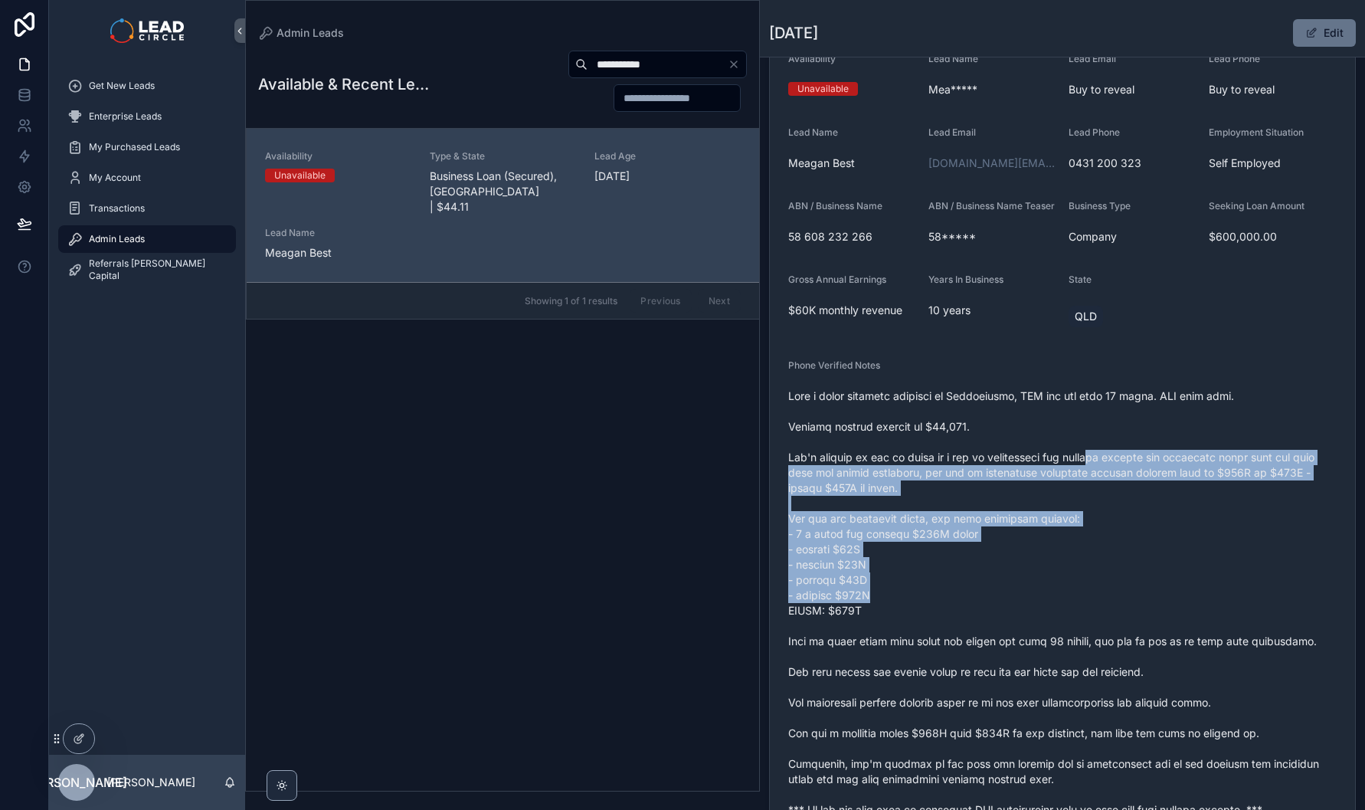
drag
click at [1129, 600] on span "scrollable content" at bounding box center [1062, 602] width 548 height 429
click at [1129, 601] on span "scrollable content" at bounding box center [1062, 602] width 548 height 429
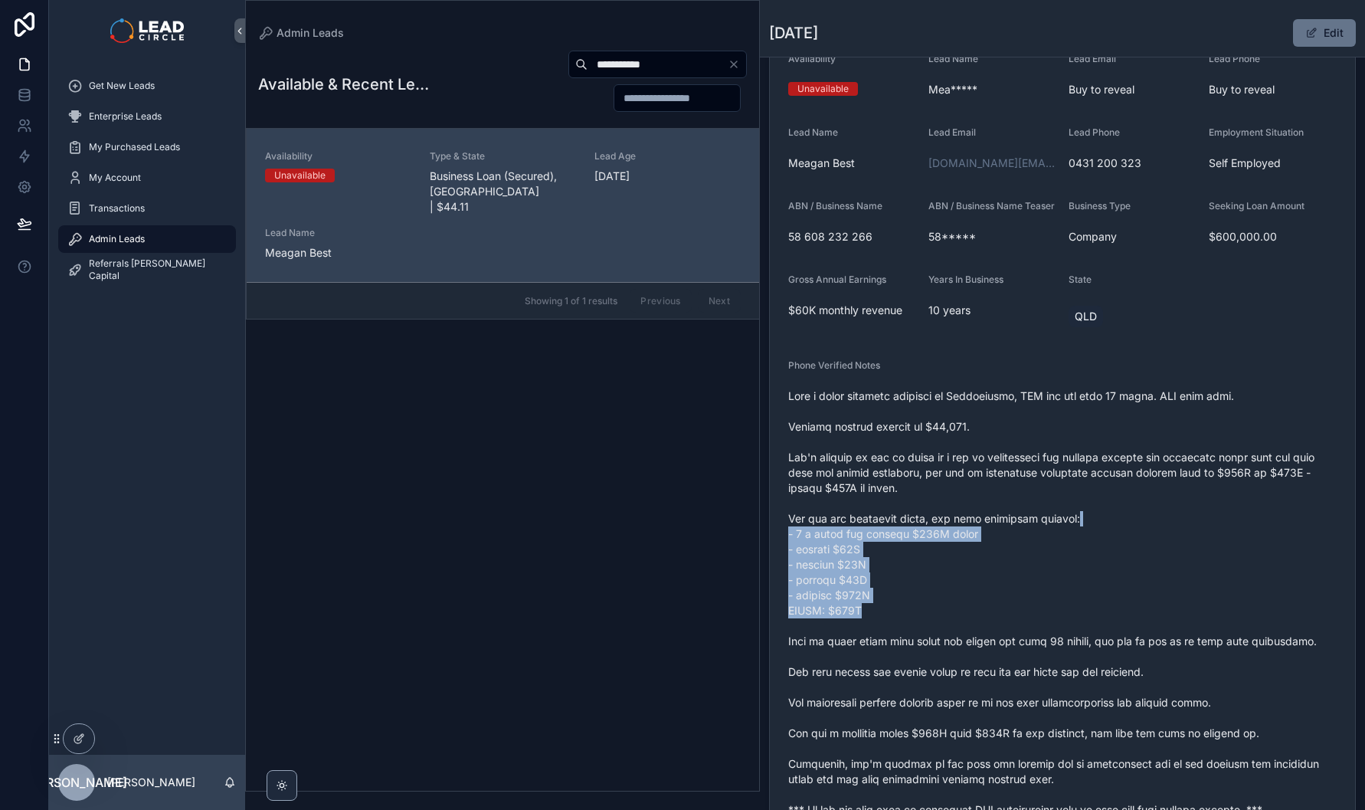
click at [1098, 538] on span "scrollable content" at bounding box center [1062, 602] width 548 height 429
click at [1098, 537] on span "scrollable content" at bounding box center [1062, 602] width 548 height 429
click at [1114, 624] on span "scrollable content" at bounding box center [1062, 602] width 548 height 429
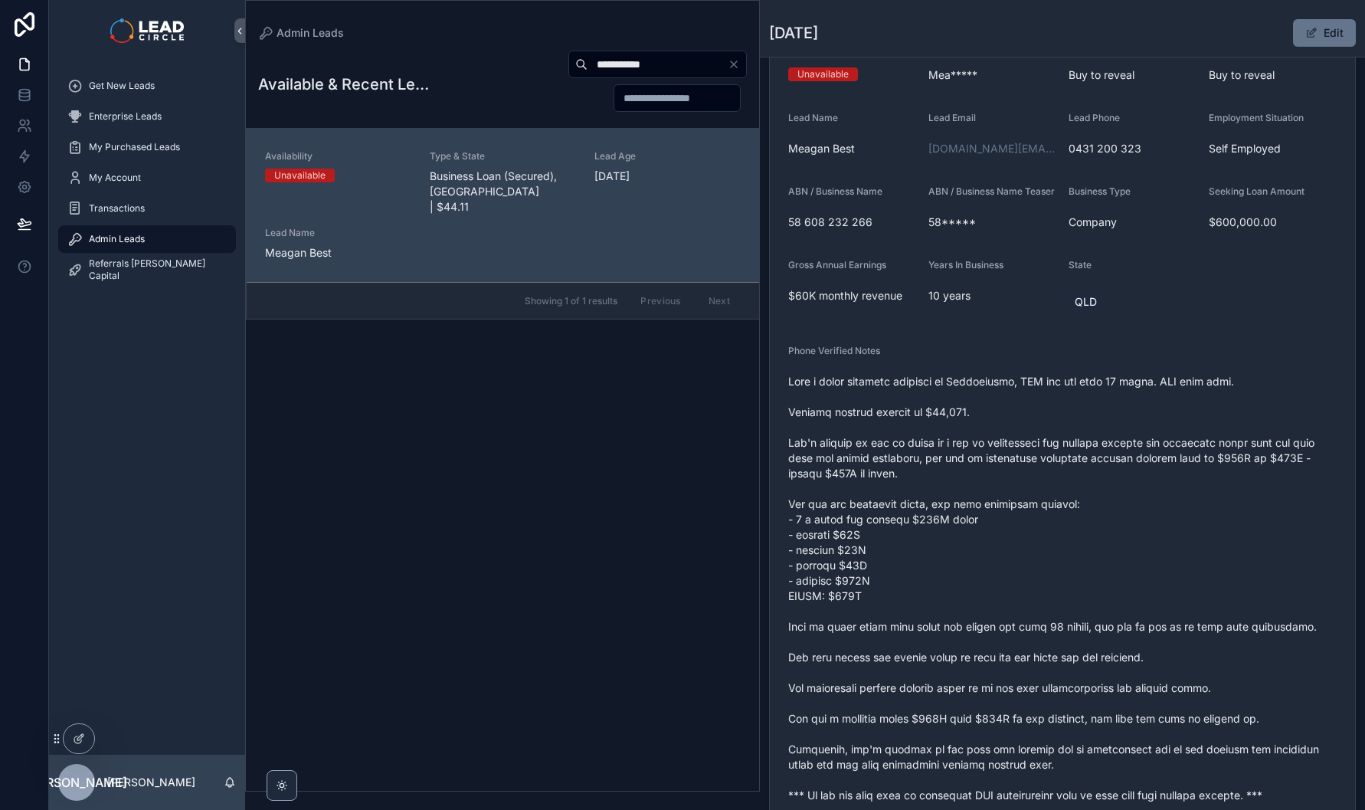
scroll to position [152, 0]
click at [978, 636] on span "scrollable content" at bounding box center [1062, 585] width 548 height 429
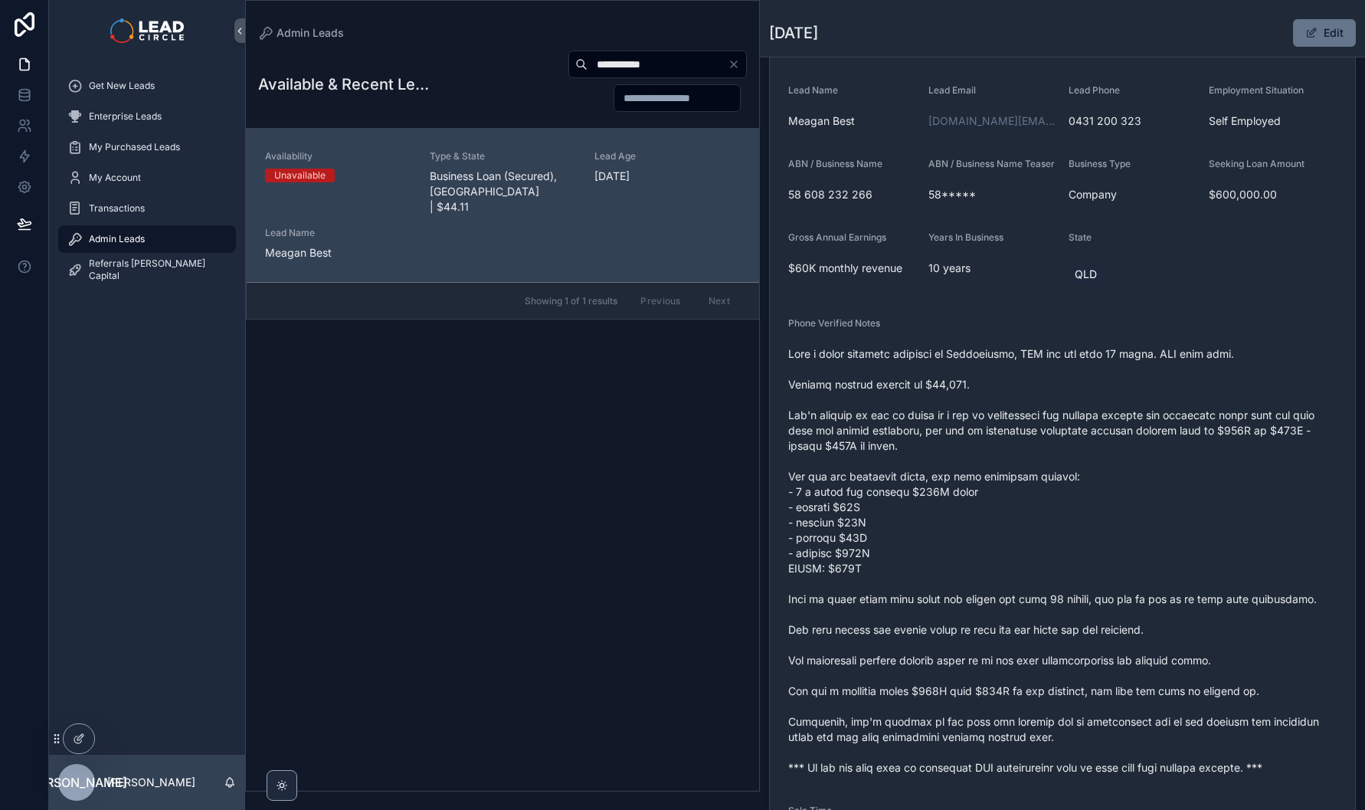
scroll to position [177, 0]
click at [1147, 693] on span "scrollable content" at bounding box center [1062, 560] width 548 height 429
click at [1154, 691] on span "scrollable content" at bounding box center [1062, 560] width 548 height 429
click at [1018, 698] on span "scrollable content" at bounding box center [1062, 560] width 548 height 429
click at [998, 698] on span "scrollable content" at bounding box center [1062, 560] width 548 height 429
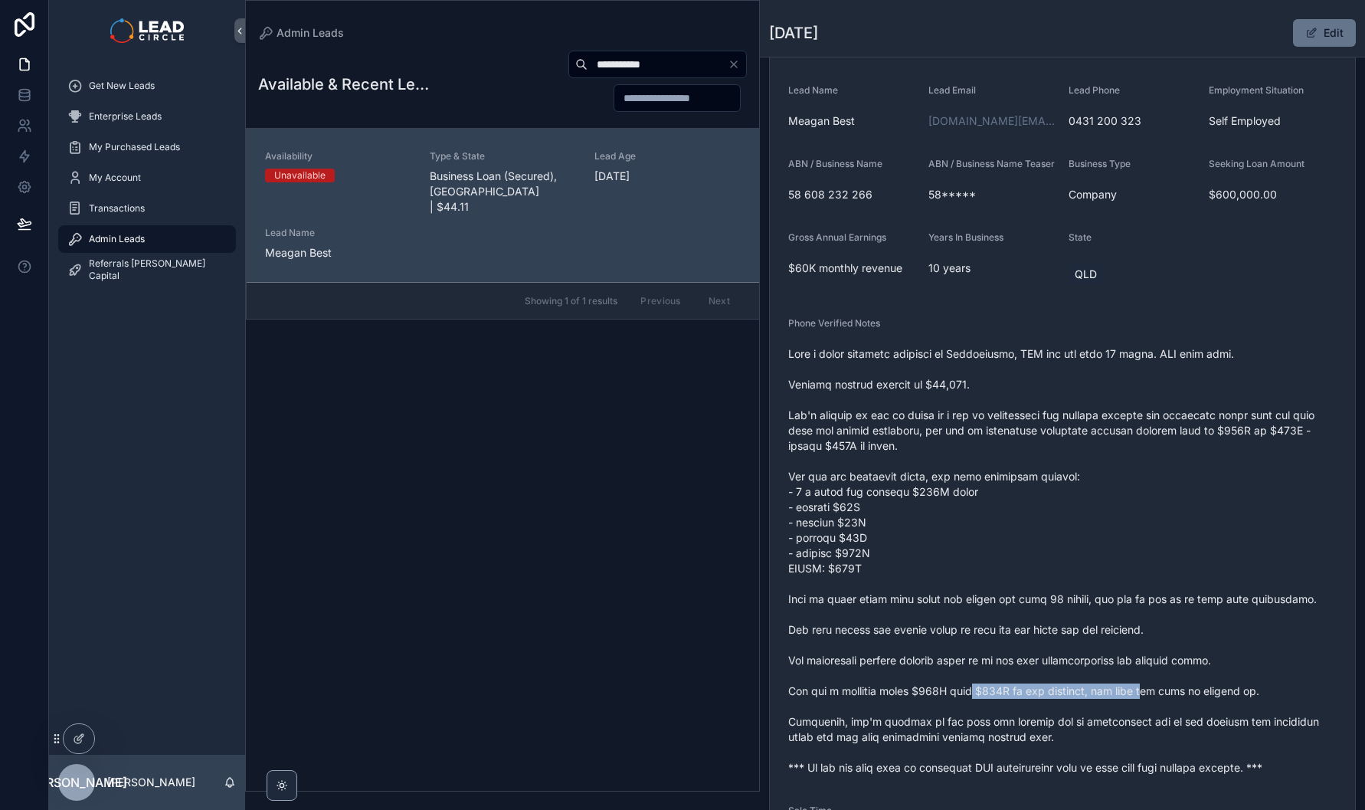
click at [1159, 703] on span "scrollable content" at bounding box center [1062, 560] width 548 height 429
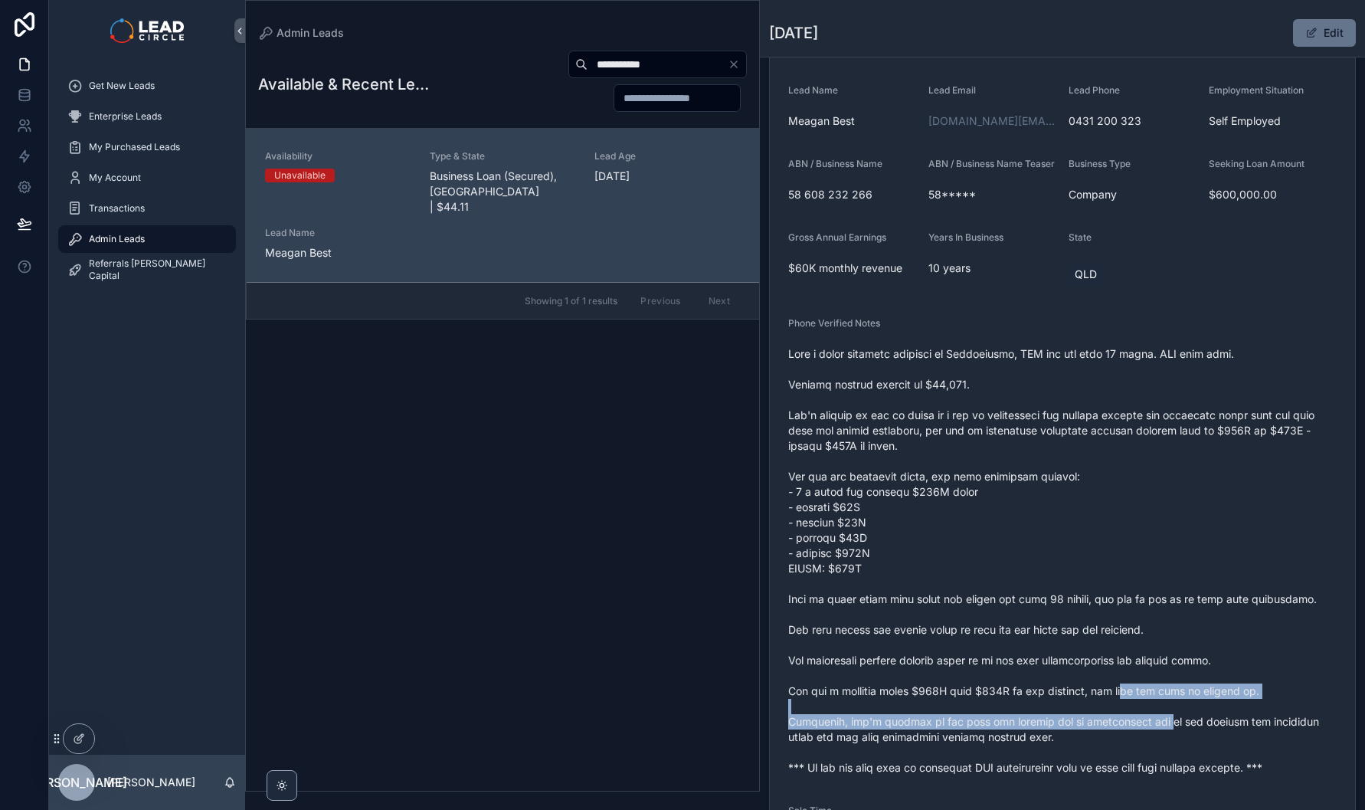
click at [1141, 741] on span "scrollable content" at bounding box center [1062, 560] width 548 height 429
click at [1141, 742] on span "scrollable content" at bounding box center [1062, 560] width 548 height 429
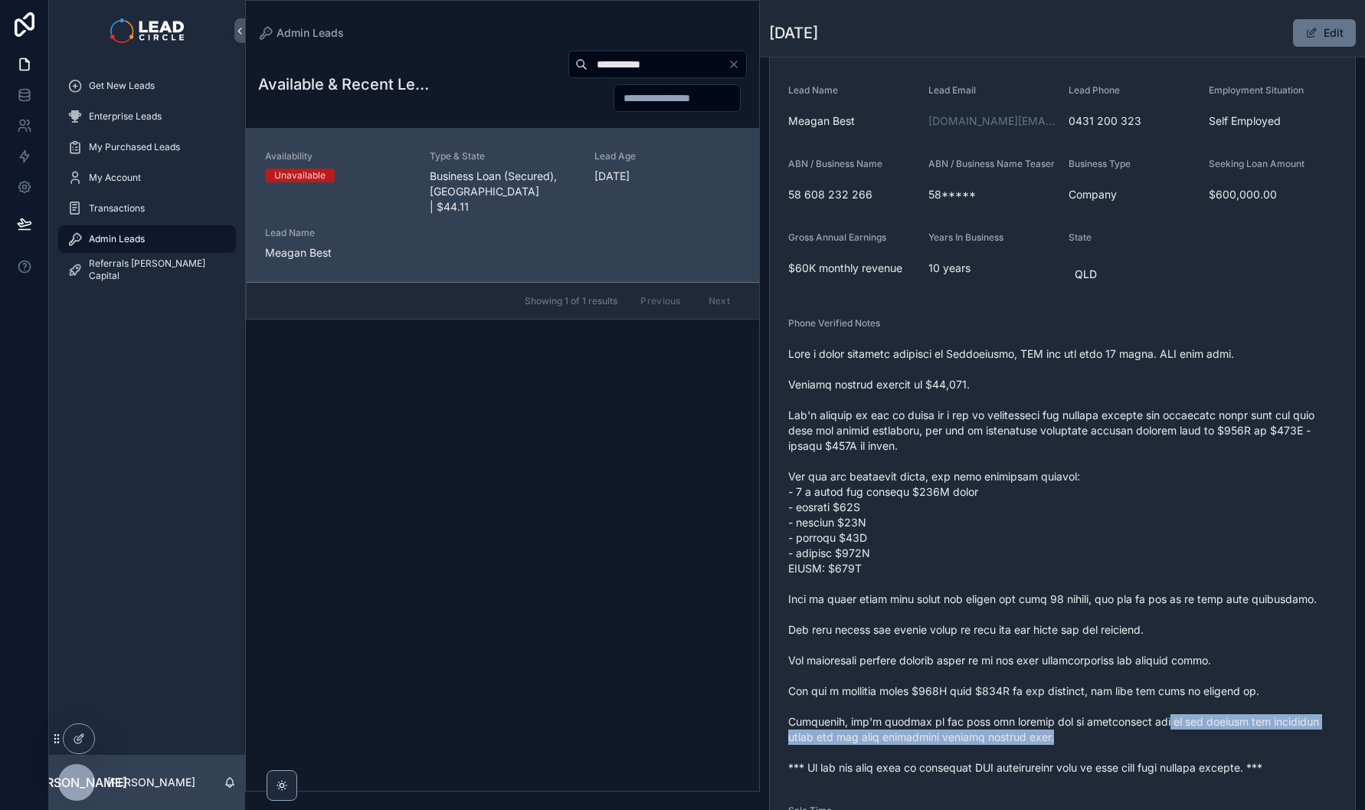
click at [1146, 749] on span "scrollable content" at bounding box center [1062, 560] width 548 height 429
click at [630, 65] on input "**********" at bounding box center [658, 64] width 140 height 21
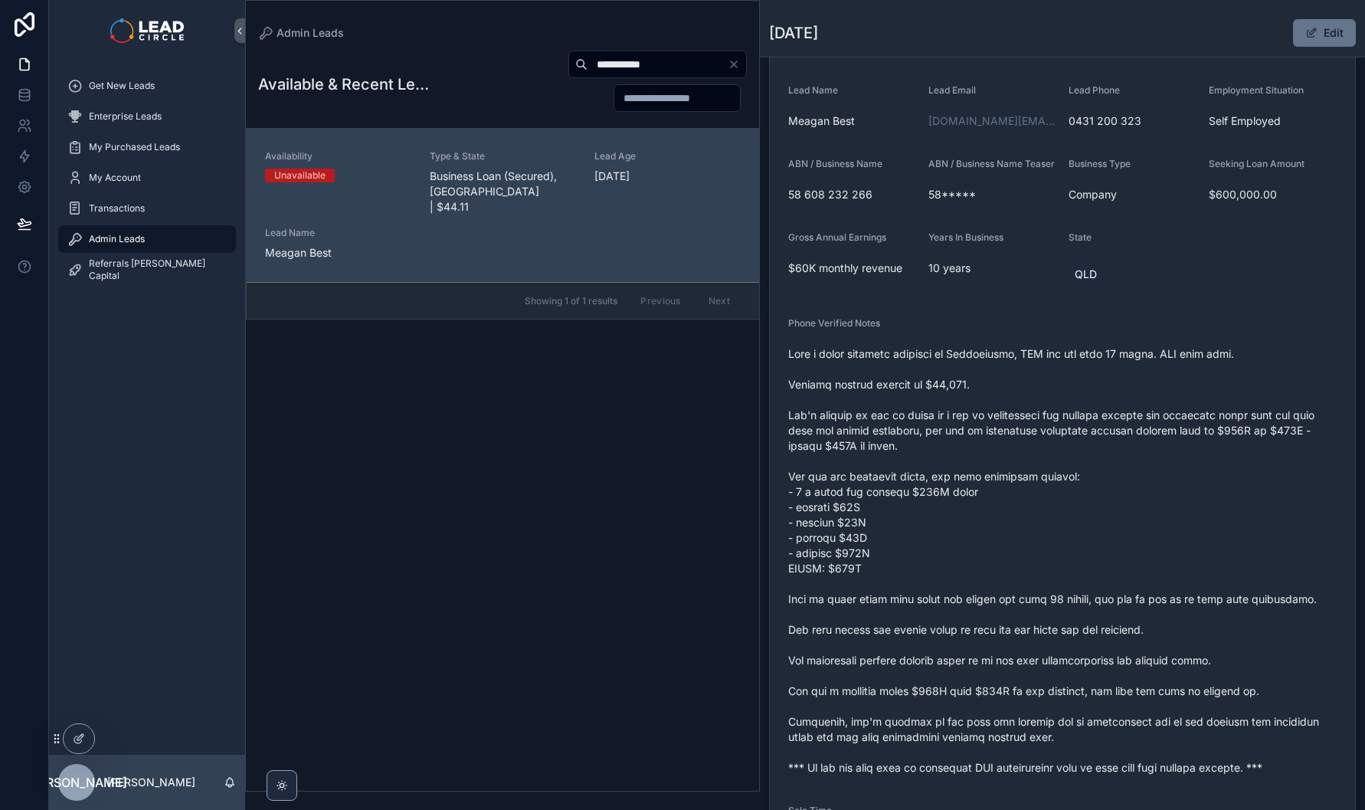
paste input "***"
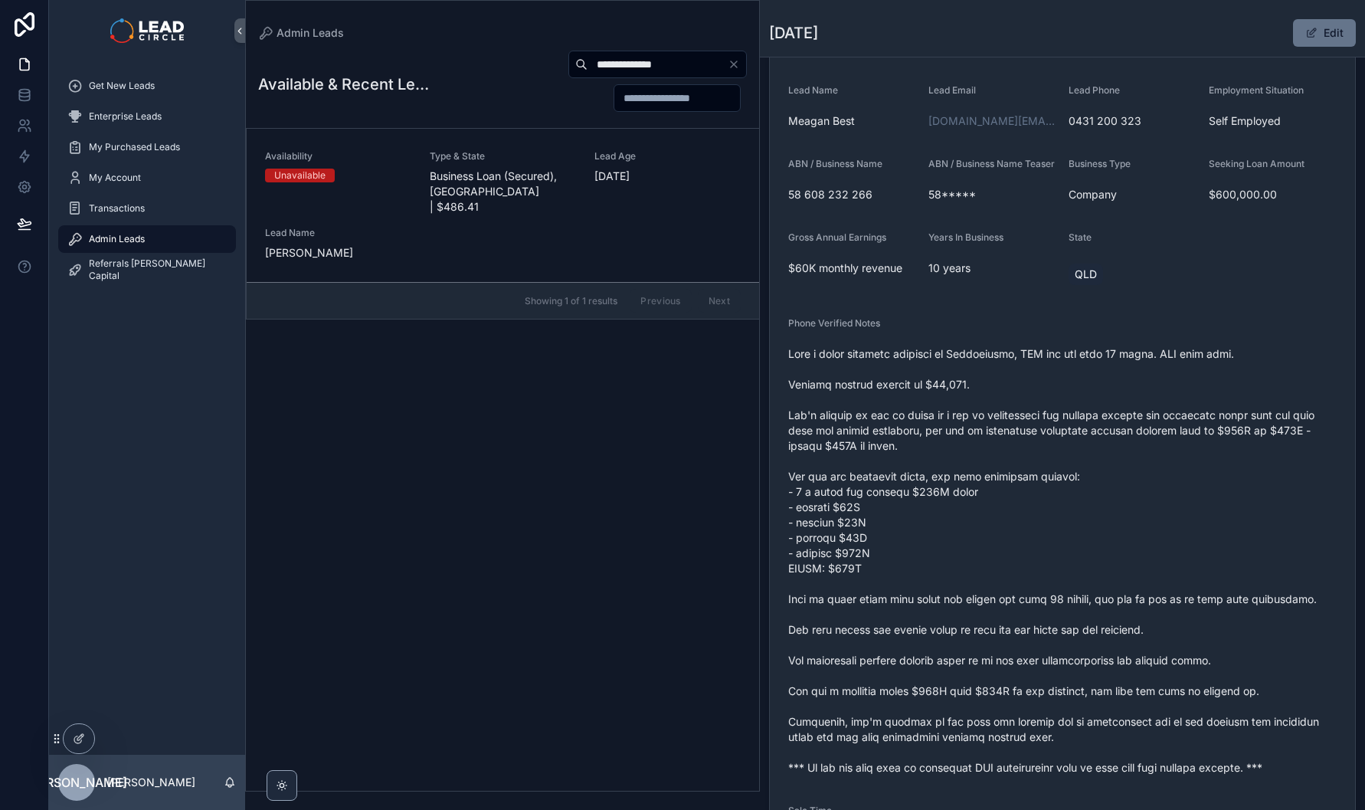
click at [547, 176] on span "Business Loan (Secured), [GEOGRAPHIC_DATA] | $486.41" at bounding box center [503, 192] width 146 height 46
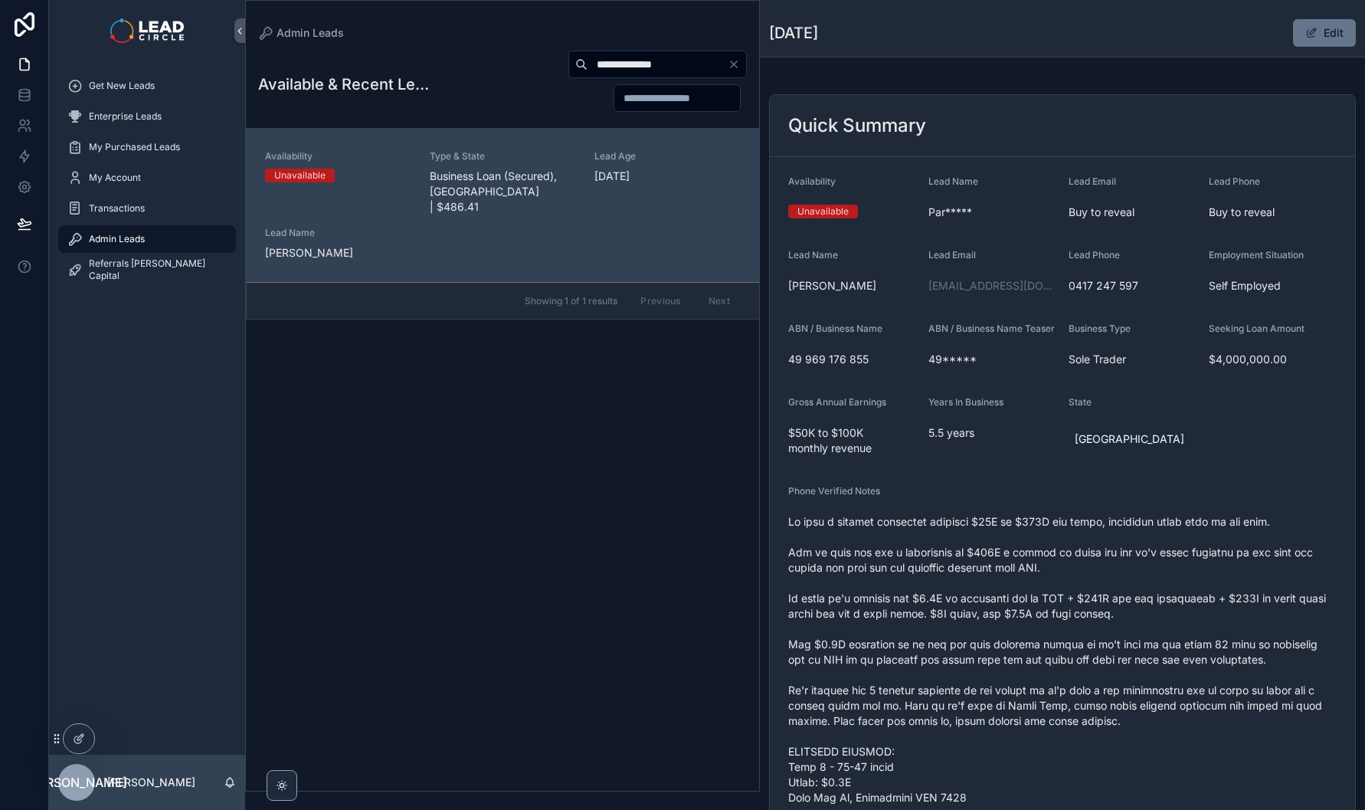
scroll to position [31, 0]
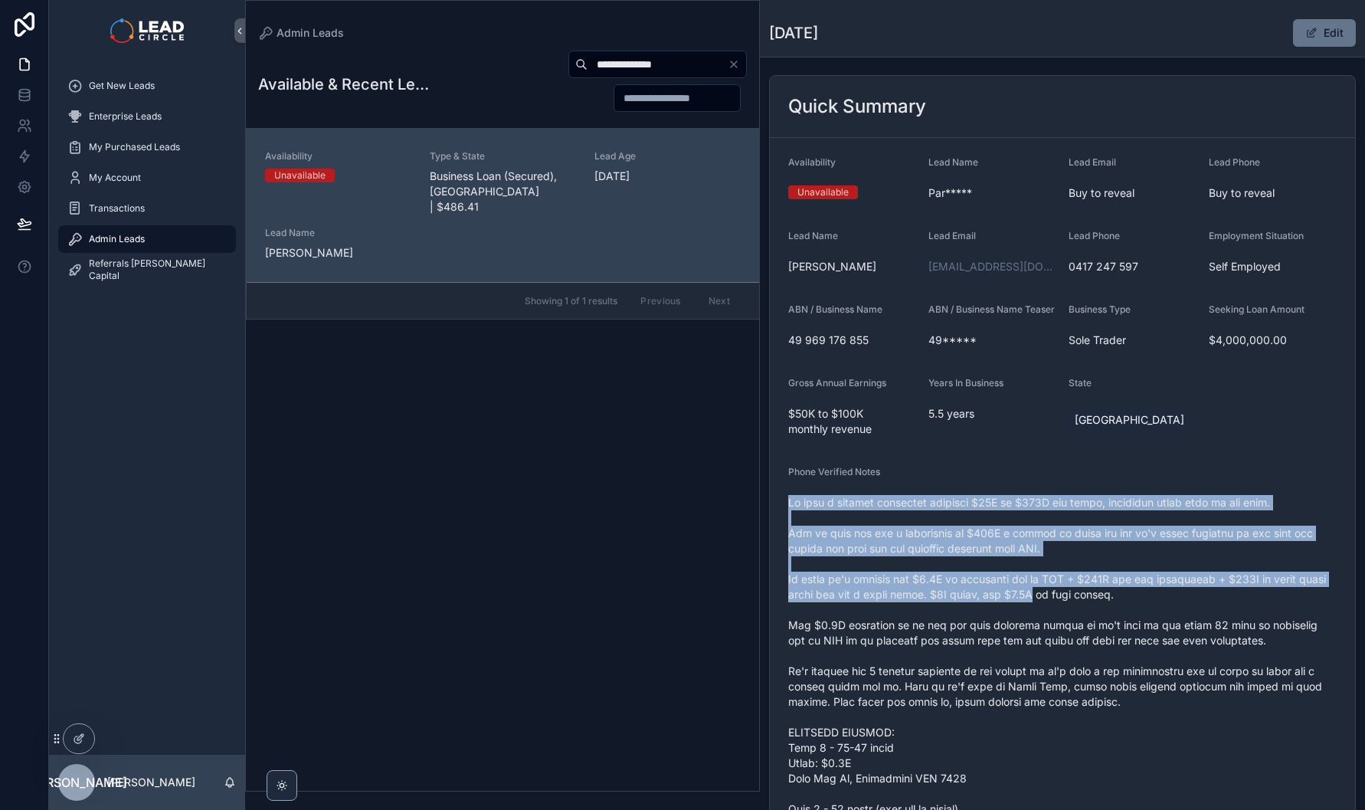
drag, startPoint x: 1053, startPoint y: 649, endPoint x: 1066, endPoint y: 666, distance: 21.3
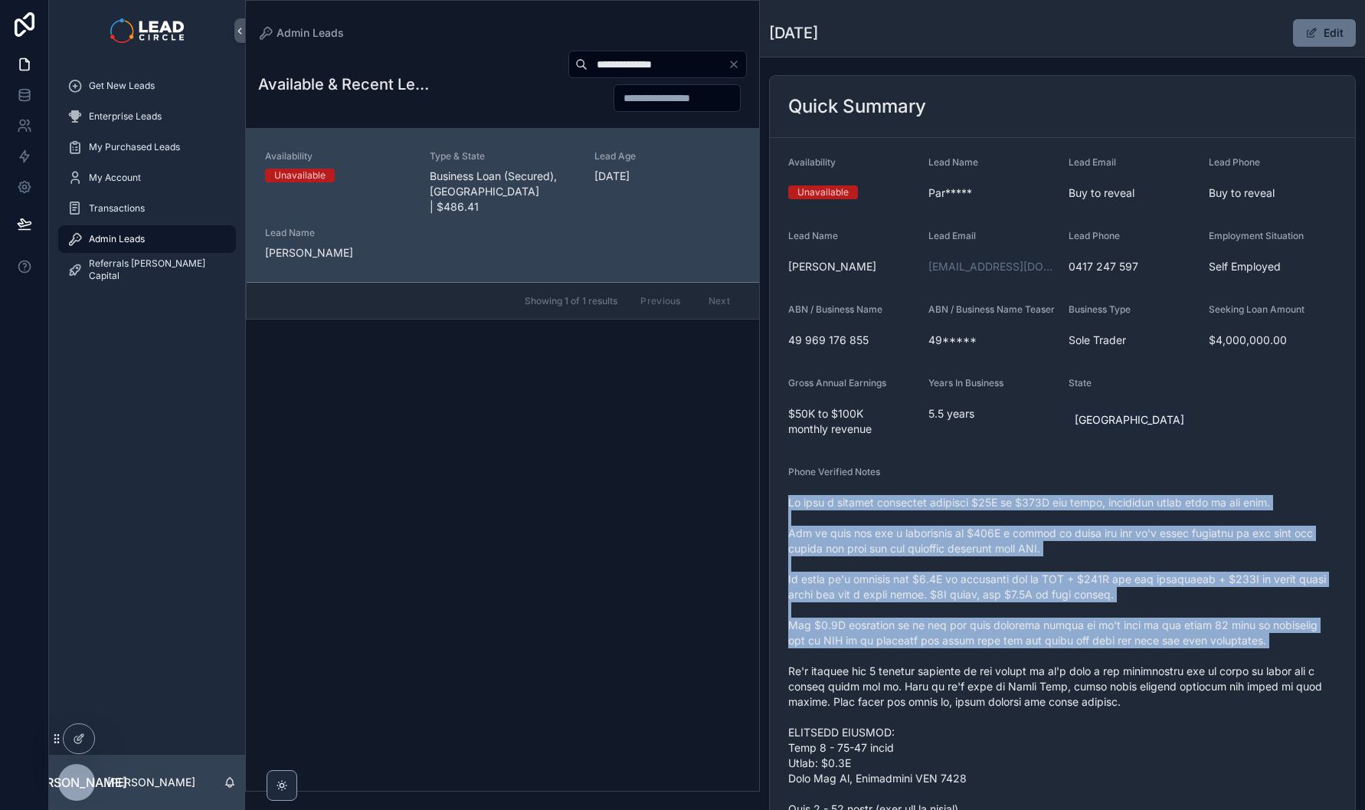
drag, startPoint x: 1066, startPoint y: 666, endPoint x: 1143, endPoint y: 733, distance: 102.0
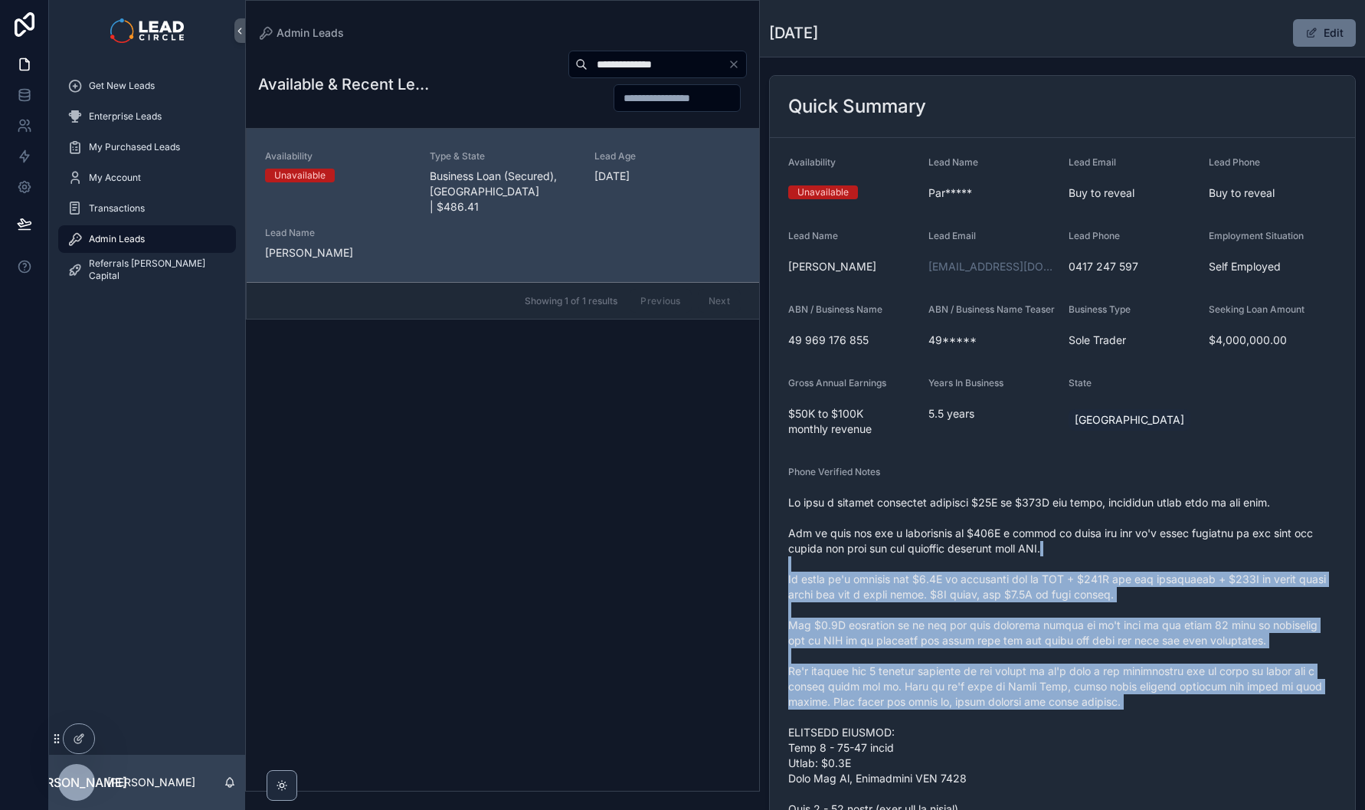
drag, startPoint x: 1143, startPoint y: 733, endPoint x: 1086, endPoint y: 564, distance: 178.5
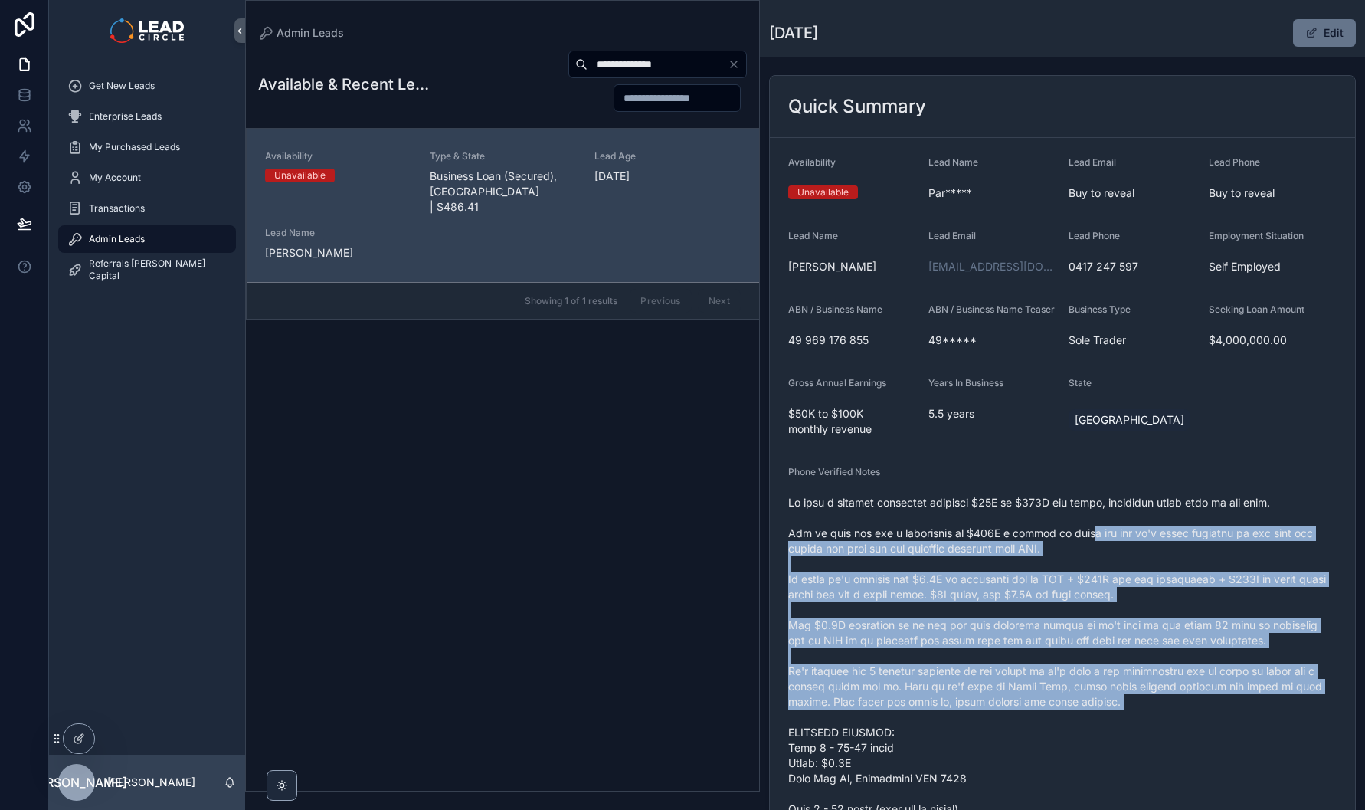
drag, startPoint x: 1090, startPoint y: 538, endPoint x: 1177, endPoint y: 764, distance: 242.7
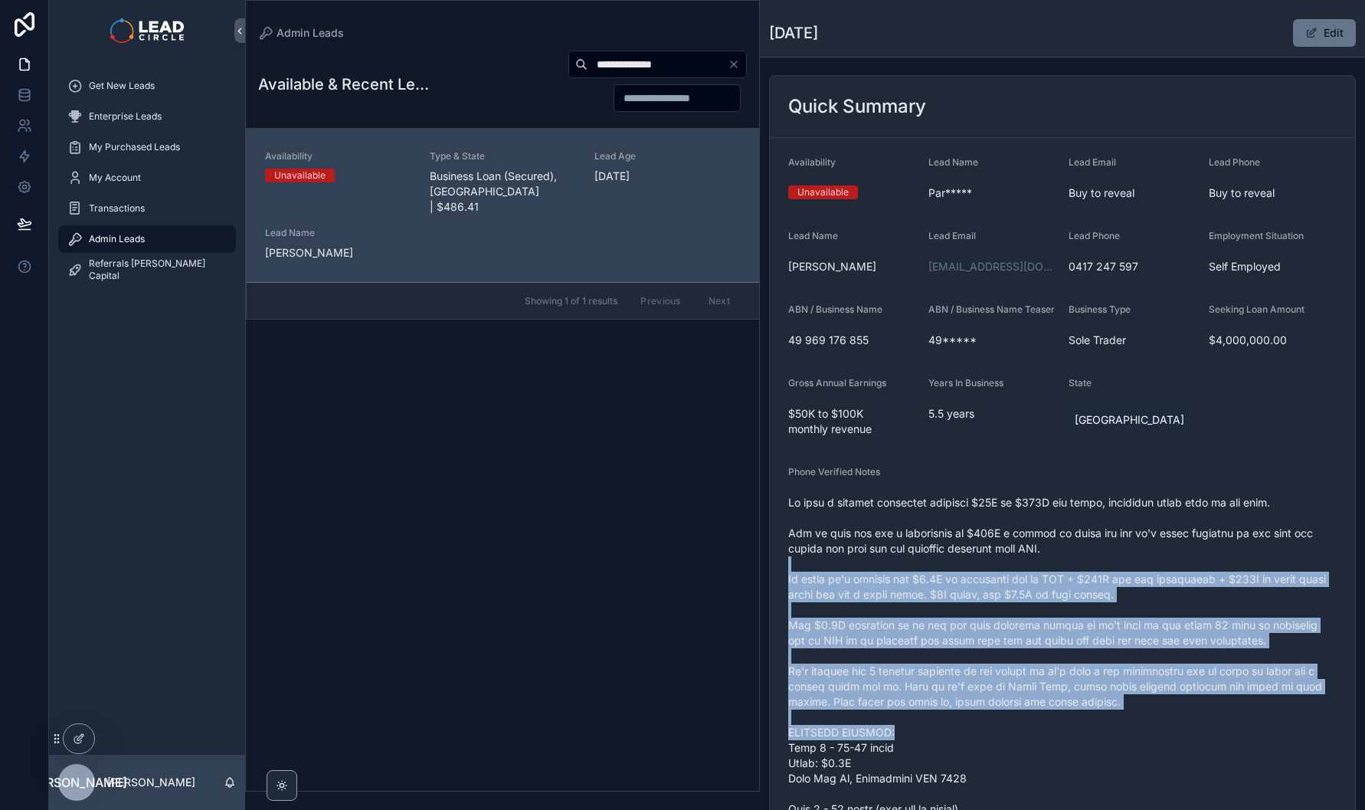
drag, startPoint x: 1184, startPoint y: 745, endPoint x: 1100, endPoint y: 566, distance: 198.1
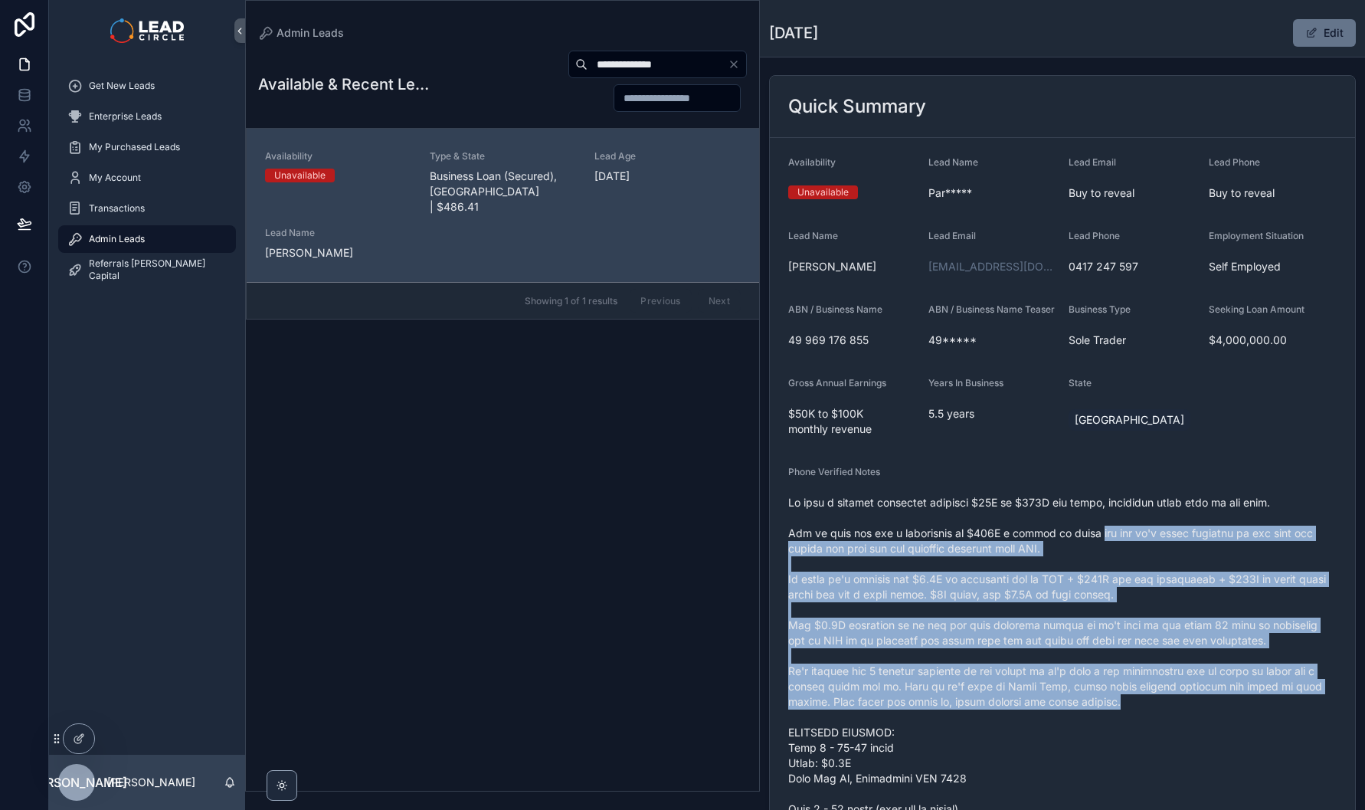
drag, startPoint x: 1101, startPoint y: 550, endPoint x: 1164, endPoint y: 714, distance: 175.8
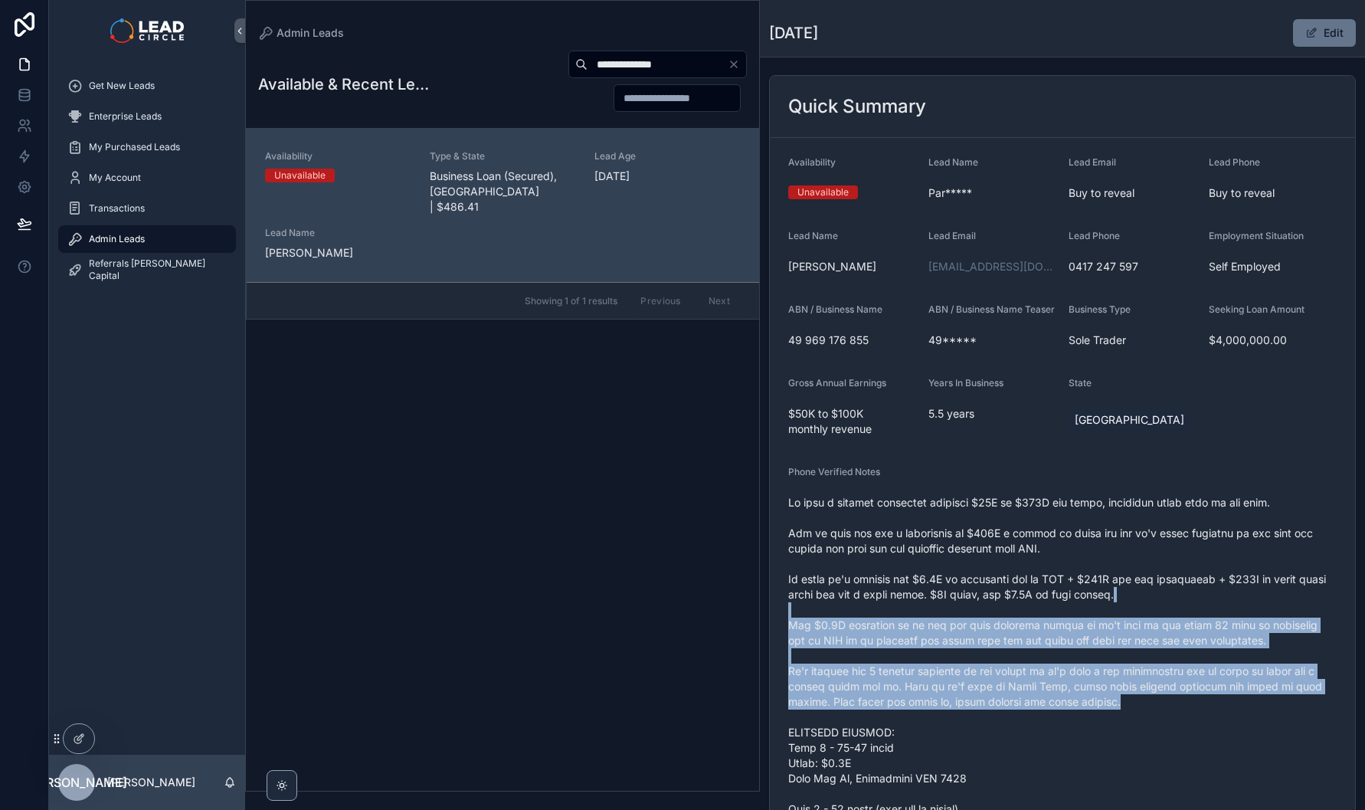
drag, startPoint x: 1113, startPoint y: 598, endPoint x: 1110, endPoint y: 589, distance: 9.0
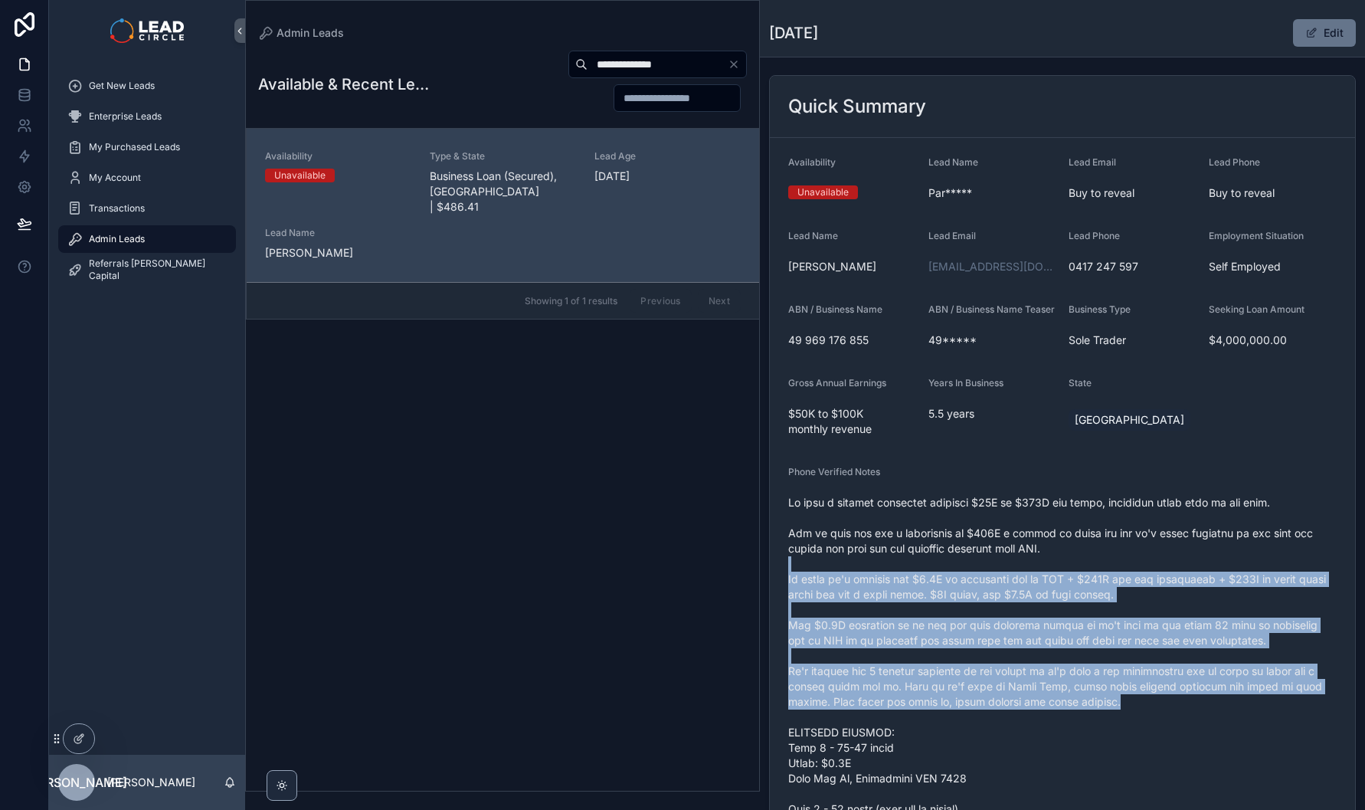
drag, startPoint x: 1111, startPoint y: 578, endPoint x: 1186, endPoint y: 706, distance: 149.0
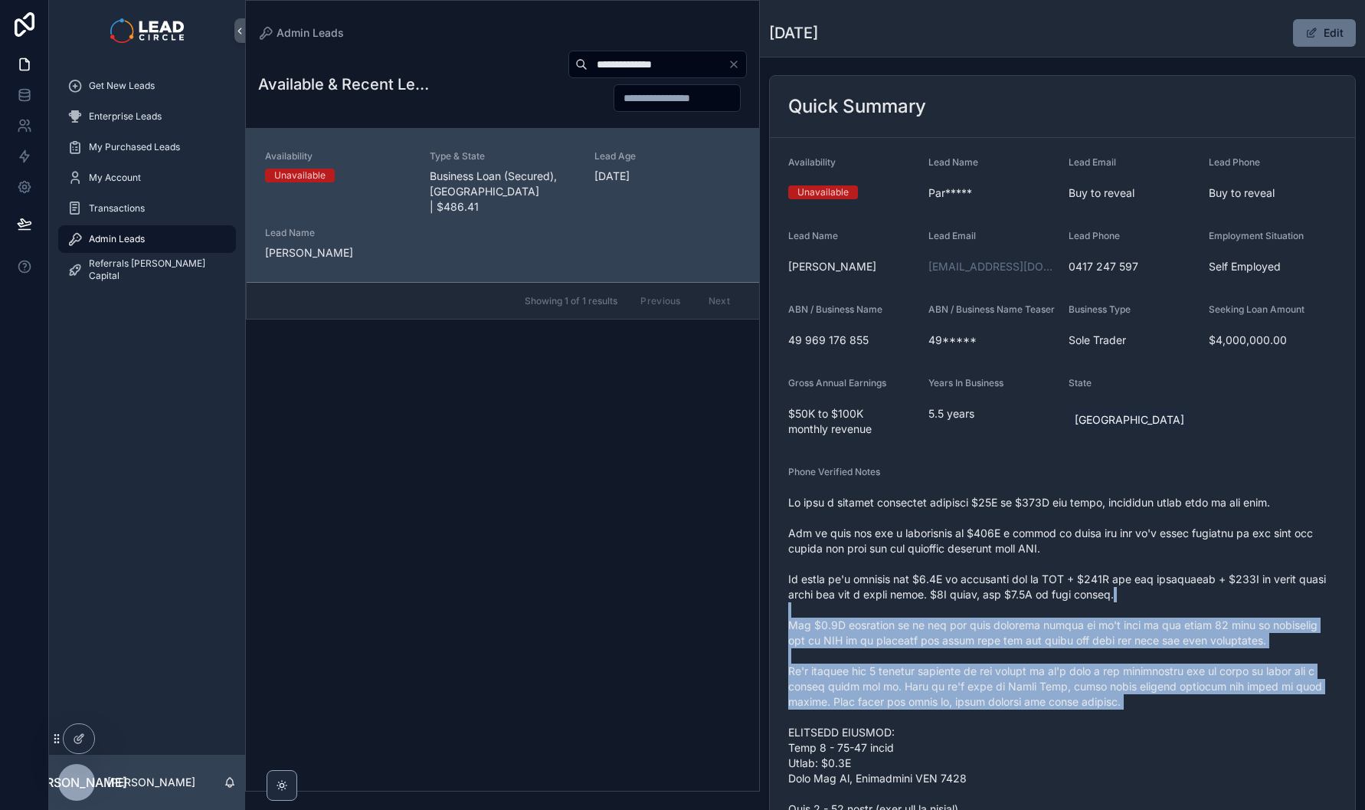
drag, startPoint x: 1190, startPoint y: 723, endPoint x: 1093, endPoint y: 575, distance: 176.6
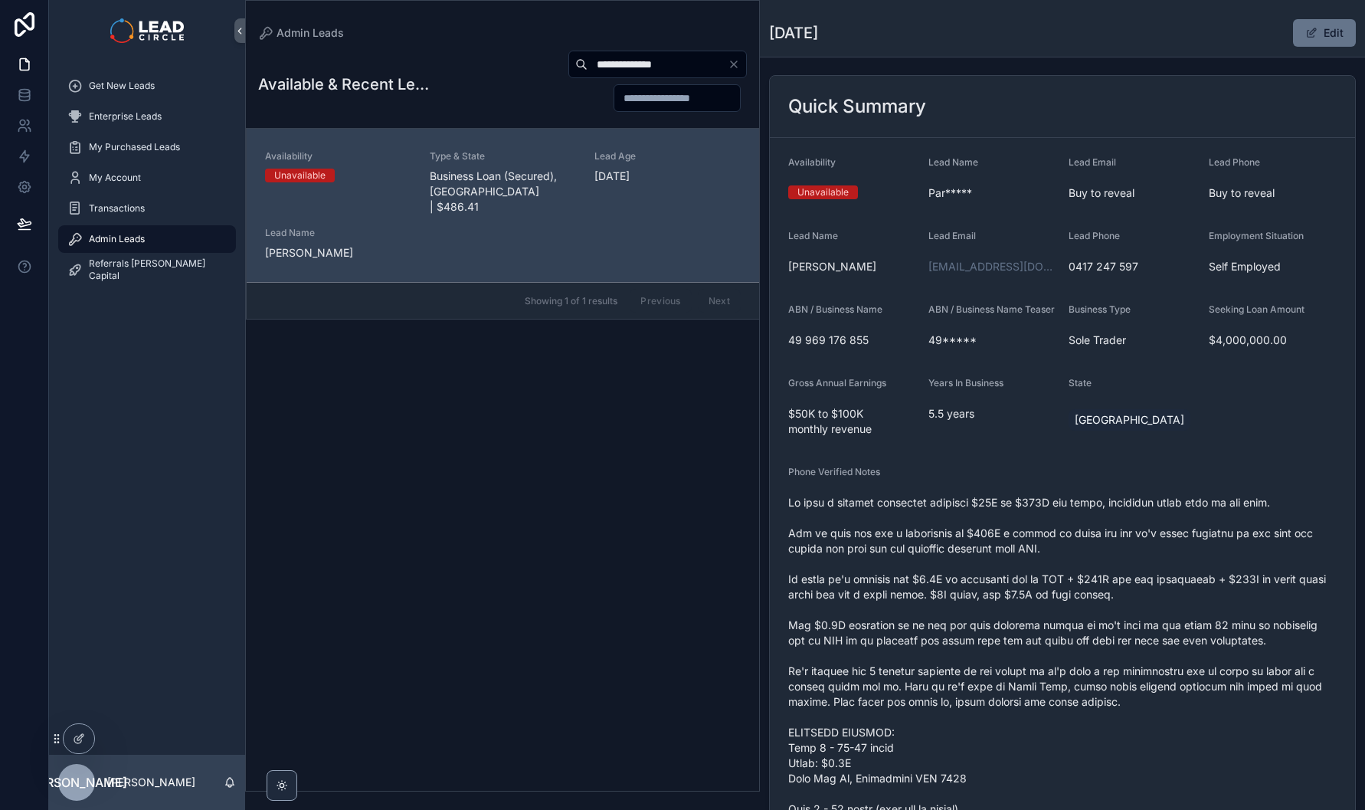
click at [186, 244] on div "Admin Leads" at bounding box center [146, 239] width 159 height 25
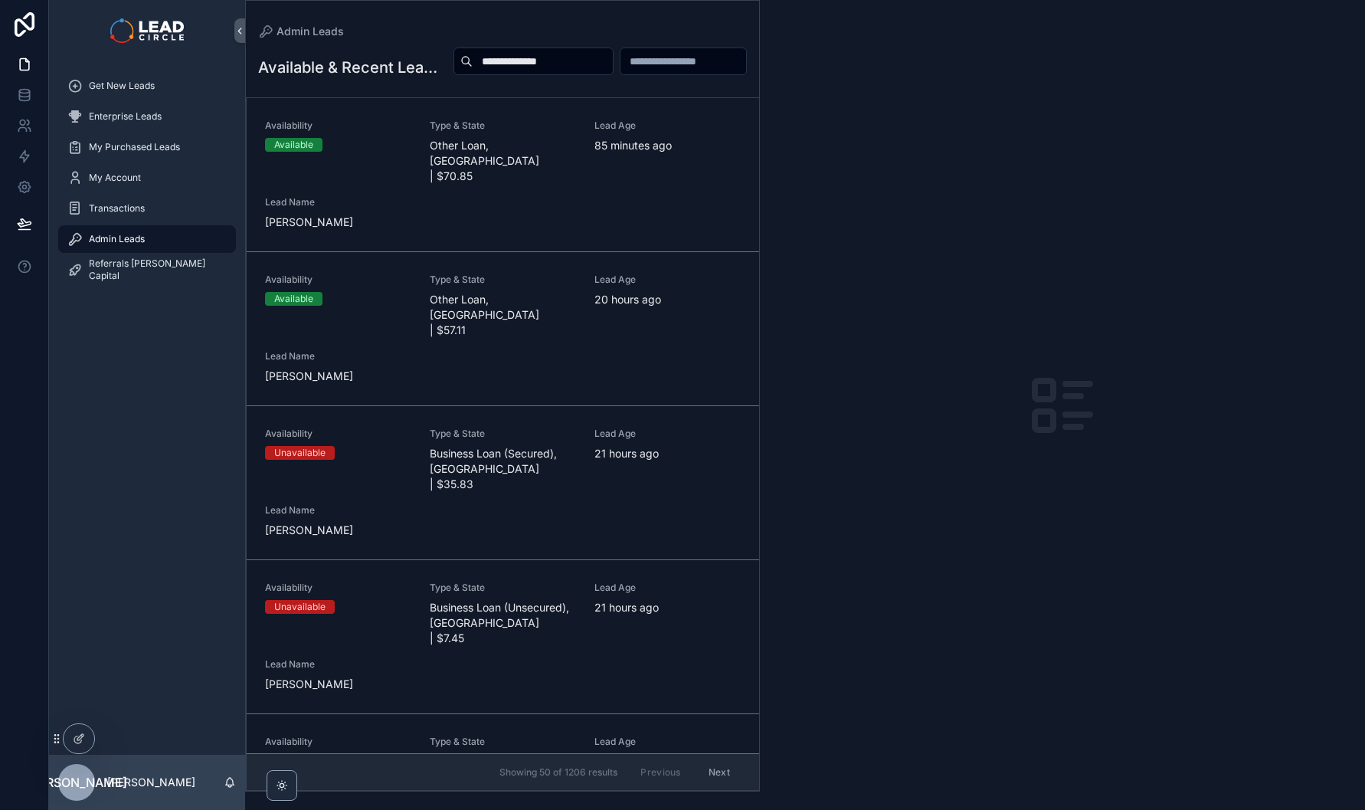
click at [613, 57] on input "**********" at bounding box center [543, 61] width 140 height 21
paste input "*****"
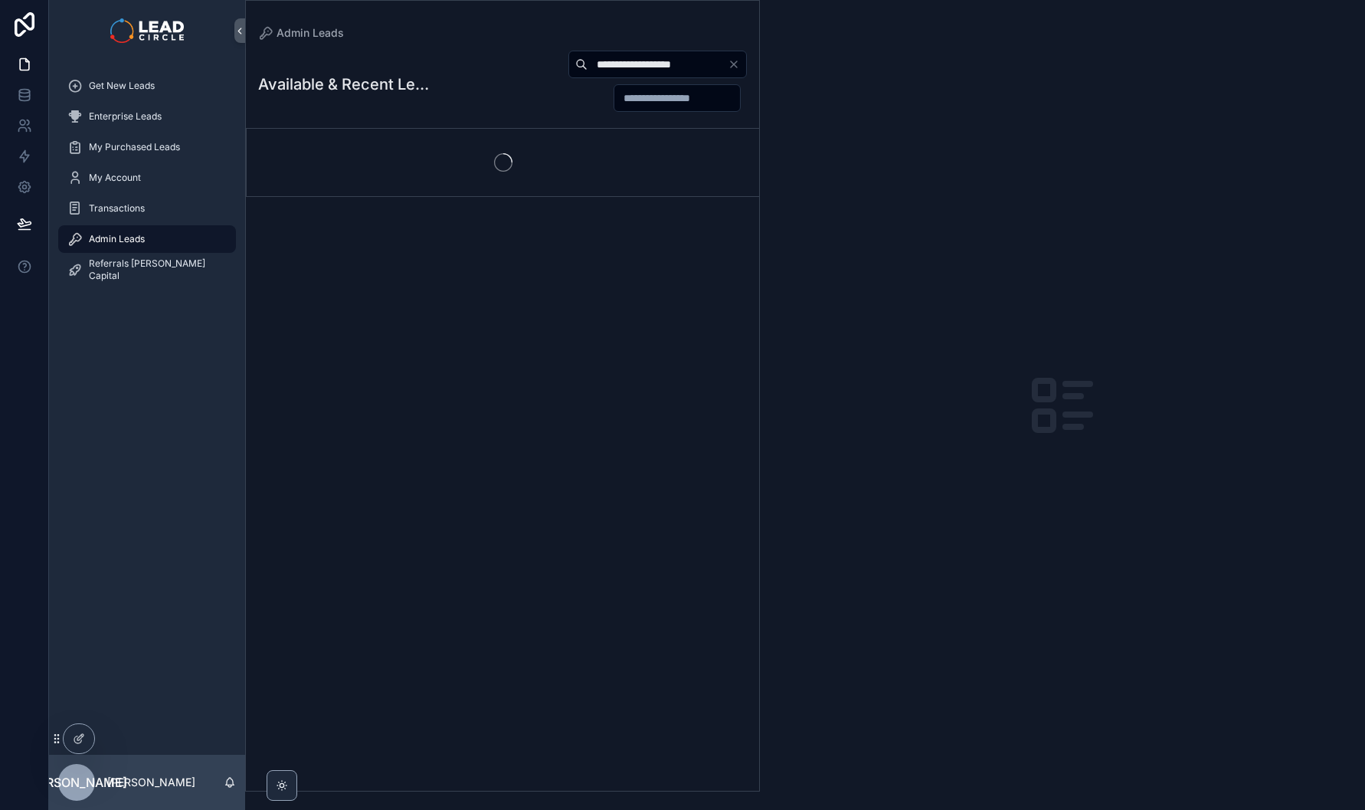
click at [494, 195] on div "scrollable content" at bounding box center [503, 162] width 512 height 67
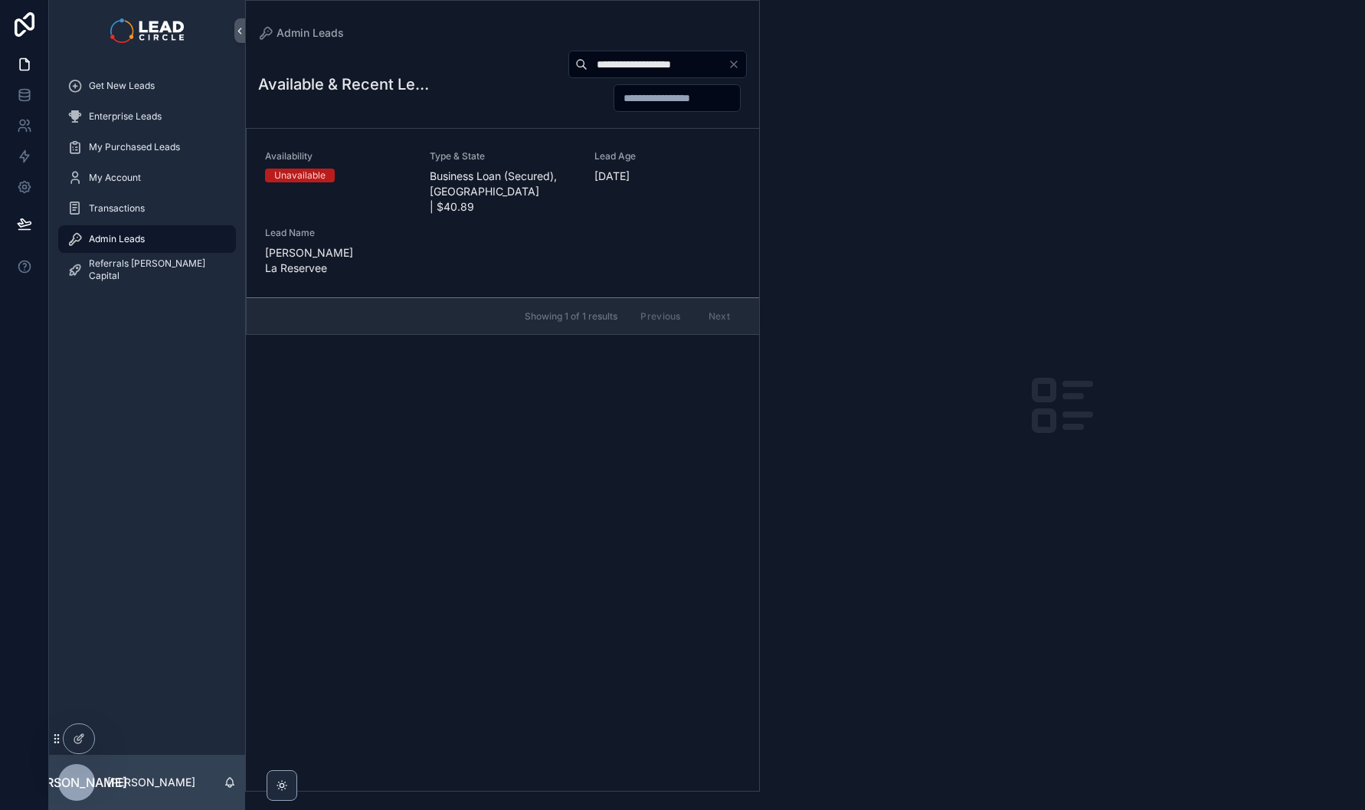
click at [496, 175] on span "Business Loan (Secured), [GEOGRAPHIC_DATA] | $40.89" at bounding box center [503, 192] width 146 height 46
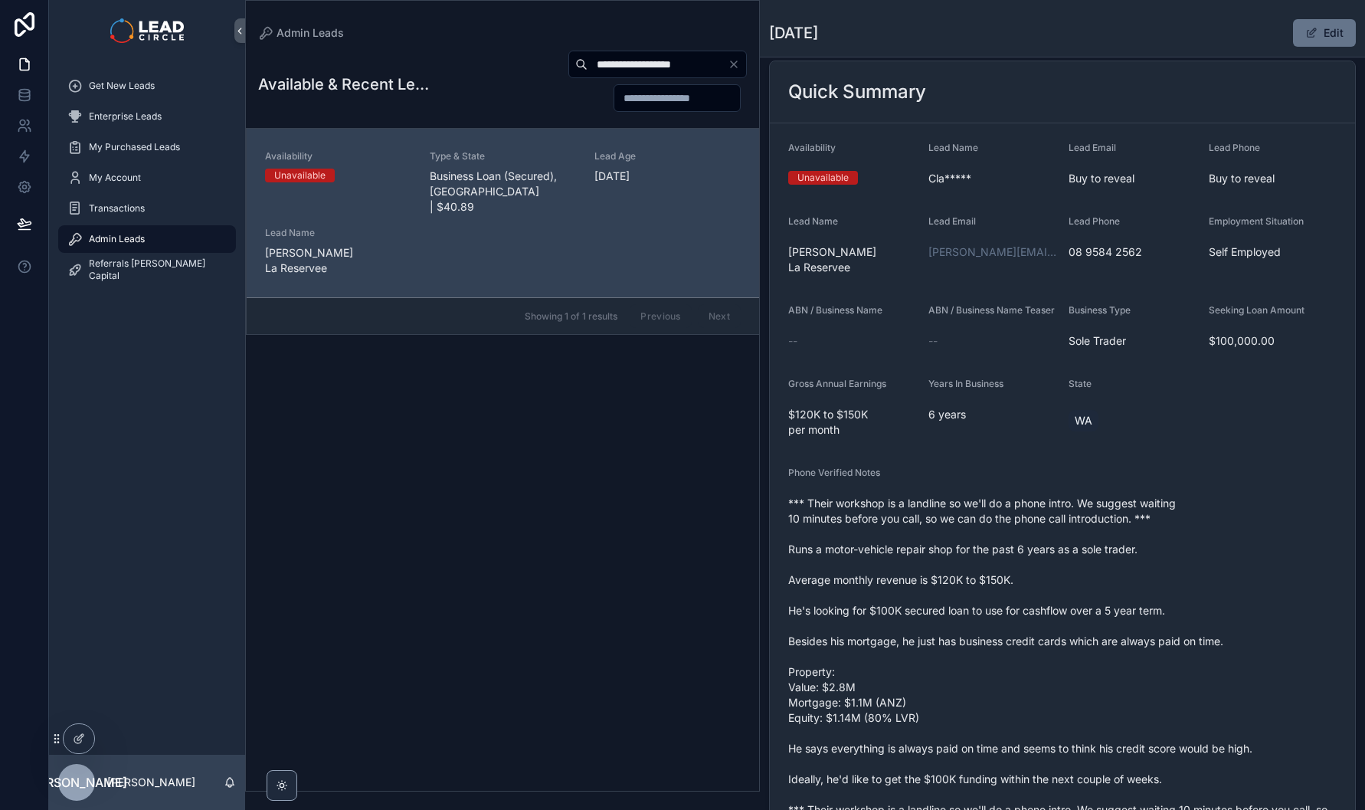
scroll to position [47, 0]
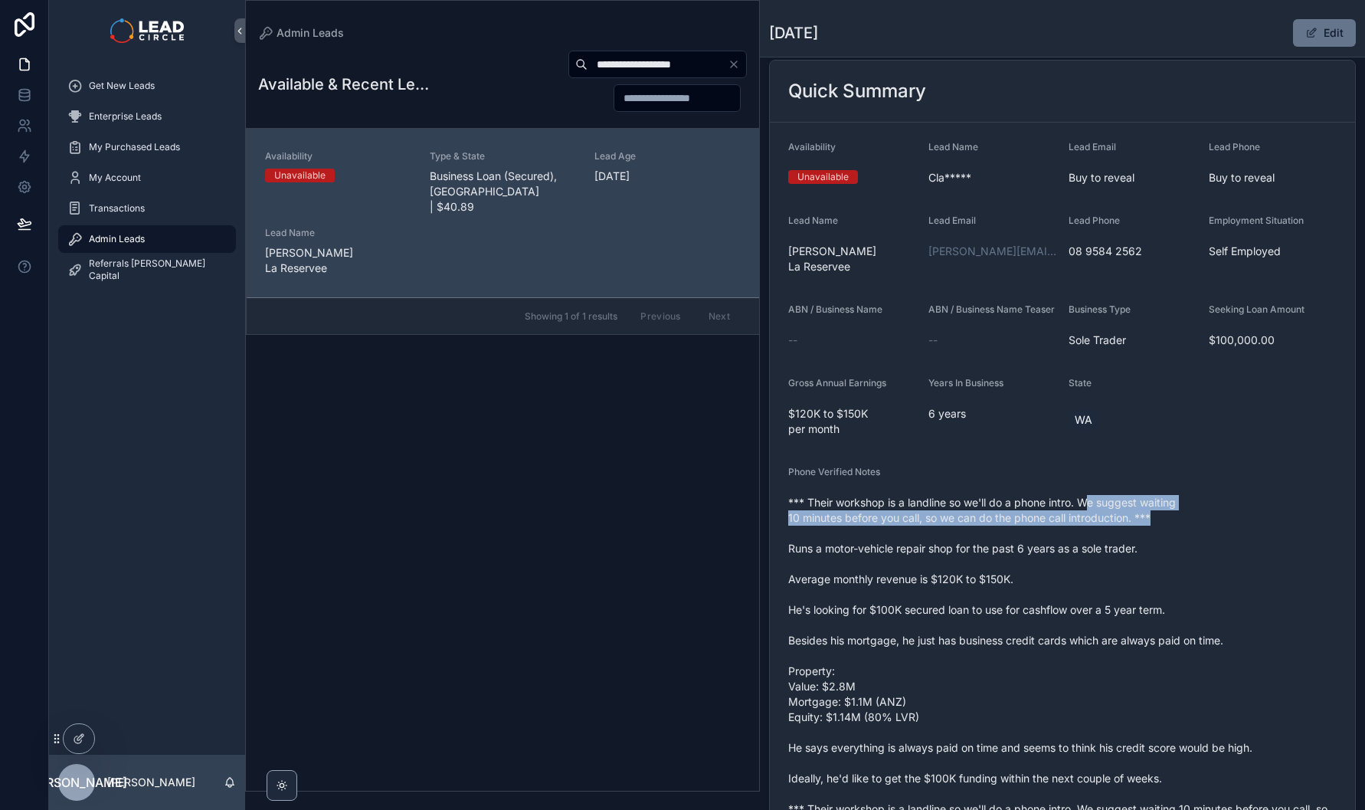
drag, startPoint x: 1097, startPoint y: 496, endPoint x: 1233, endPoint y: 522, distance: 137.9
click at [1232, 522] on span "*** Their workshop is a landline so we'll do a phone intro. We suggest waiting …" at bounding box center [1062, 663] width 548 height 337
click at [1233, 522] on span "*** Their workshop is a landline so we'll do a phone intro. We suggest waiting …" at bounding box center [1062, 663] width 548 height 337
drag, startPoint x: 1233, startPoint y: 522, endPoint x: 1023, endPoint y: 471, distance: 215.1
click at [1038, 473] on div "Phone Verified Notes *** Their workshop is a landline so we'll do a phone intro…" at bounding box center [1062, 651] width 548 height 371
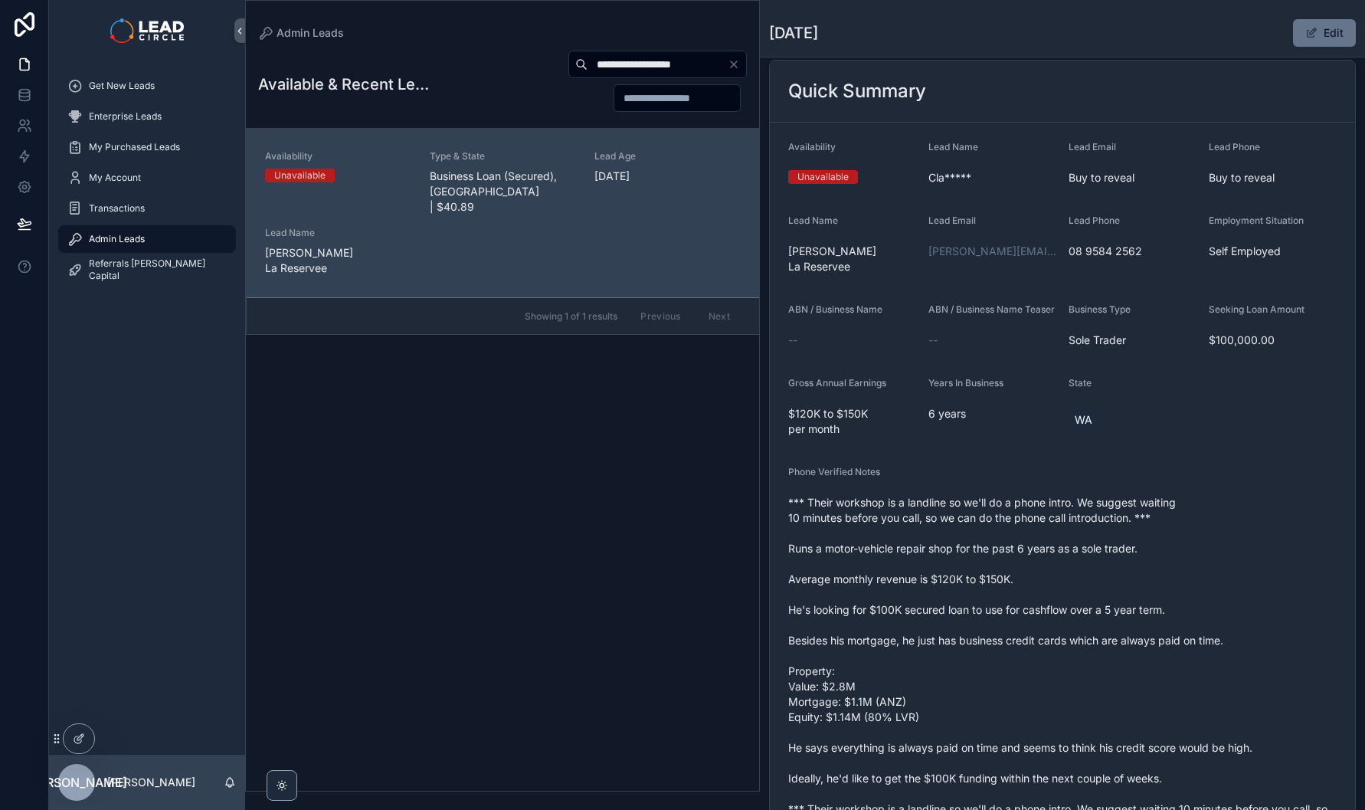
click at [1023, 471] on div "Phone Verified Notes" at bounding box center [1062, 475] width 548 height 18
drag, startPoint x: 835, startPoint y: 552, endPoint x: 1082, endPoint y: 550, distance: 246.7
click at [1061, 551] on span "*** Their workshop is a landline so we'll do a phone intro. We suggest waiting …" at bounding box center [1062, 663] width 548 height 337
click at [1082, 550] on span "*** Their workshop is a landline so we'll do a phone intro. We suggest waiting …" at bounding box center [1062, 663] width 548 height 337
drag, startPoint x: 1082, startPoint y: 550, endPoint x: 896, endPoint y: 550, distance: 185.4
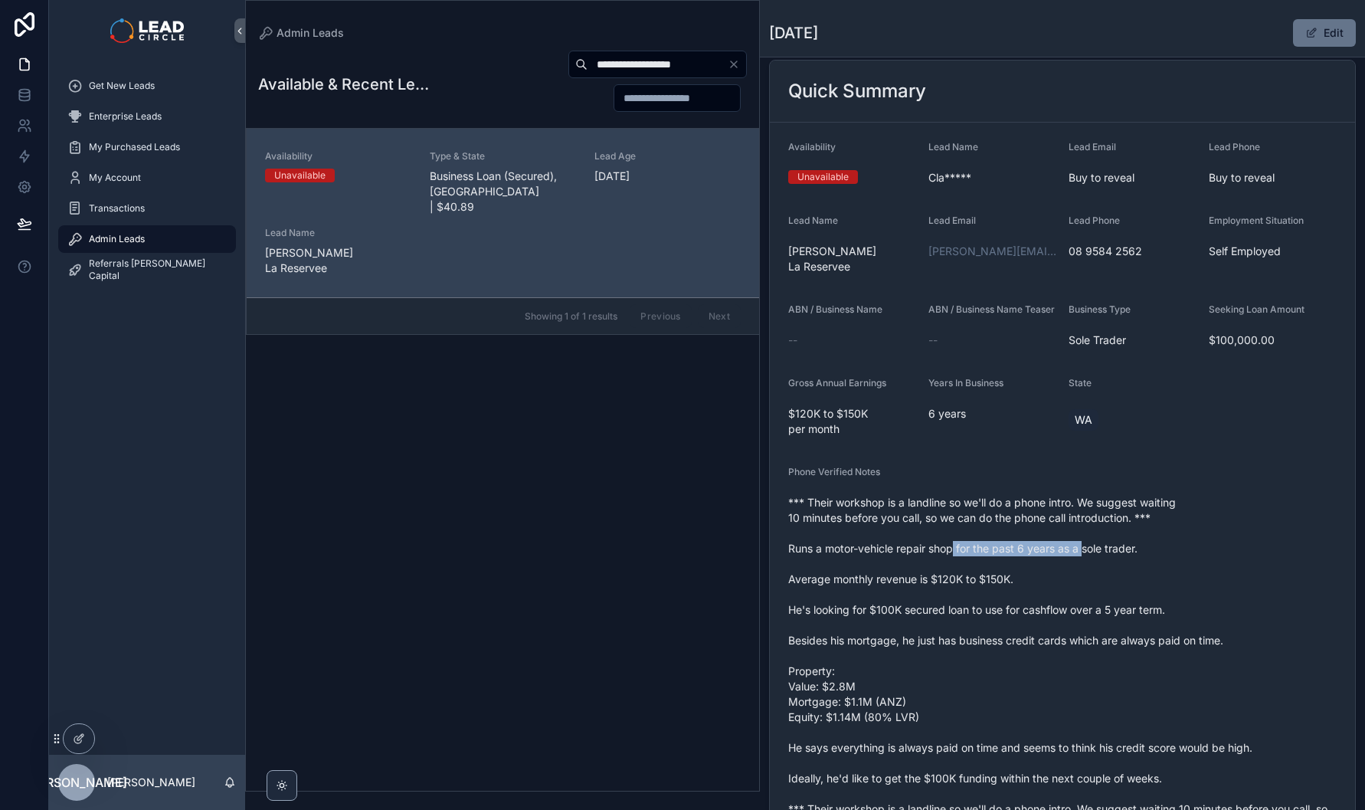
click at [913, 550] on span "*** Their workshop is a landline so we'll do a phone intro. We suggest waiting …" at bounding box center [1062, 663] width 548 height 337
click at [896, 550] on span "*** Their workshop is a landline so we'll do a phone intro. We suggest waiting …" at bounding box center [1062, 663] width 548 height 337
drag, startPoint x: 907, startPoint y: 547, endPoint x: 1081, endPoint y: 535, distance: 174.3
click at [1068, 538] on span "*** Their workshop is a landline so we'll do a phone intro. We suggest waiting …" at bounding box center [1062, 663] width 548 height 337
click at [1081, 535] on span "*** Their workshop is a landline so we'll do a phone intro. We suggest waiting …" at bounding box center [1062, 663] width 548 height 337
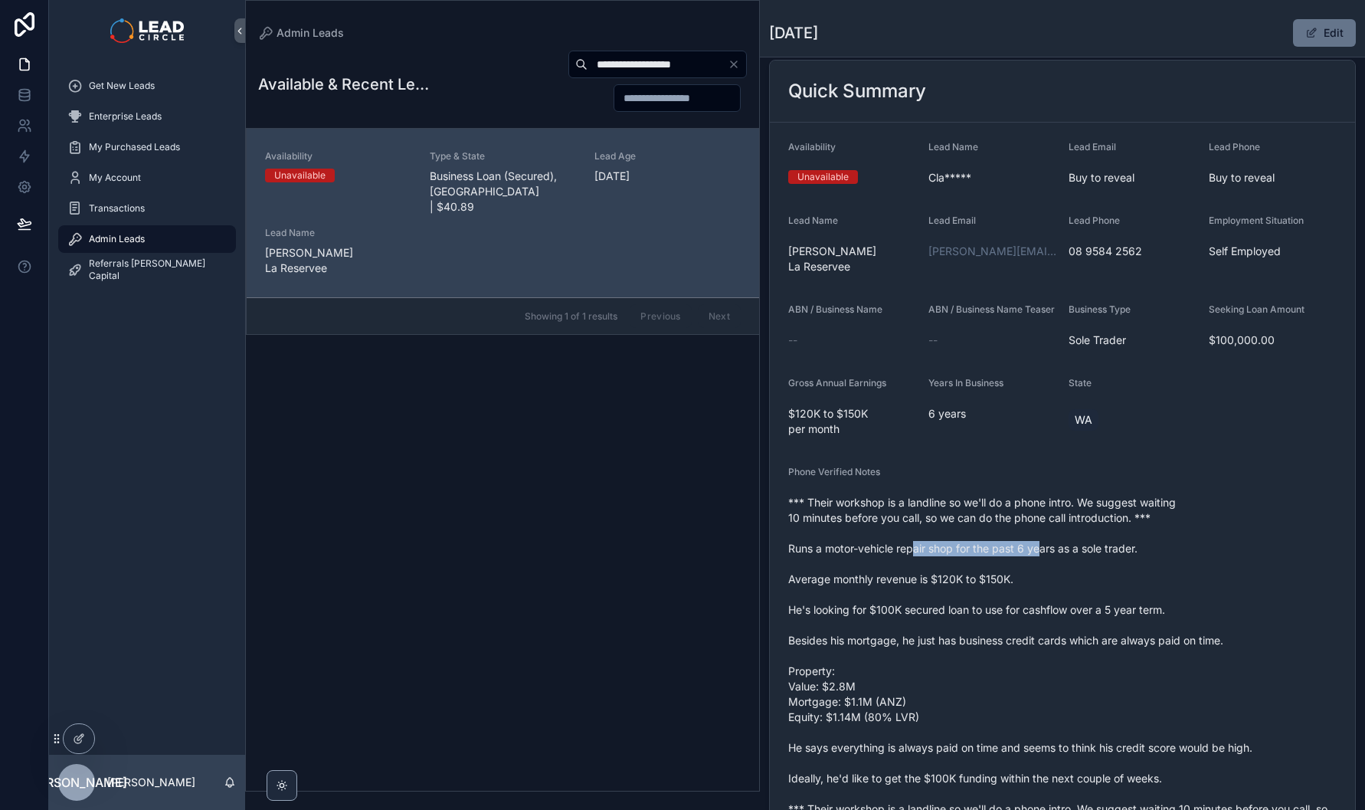
drag, startPoint x: 916, startPoint y: 552, endPoint x: 1118, endPoint y: 546, distance: 202.3
click at [1102, 549] on span "*** Their workshop is a landline so we'll do a phone intro. We suggest waiting …" at bounding box center [1062, 663] width 548 height 337
click at [1119, 546] on span "*** Their workshop is a landline so we'll do a phone intro. We suggest waiting …" at bounding box center [1062, 663] width 548 height 337
drag, startPoint x: 1042, startPoint y: 581, endPoint x: 840, endPoint y: 567, distance: 201.9
click at [844, 568] on span "*** Their workshop is a landline so we'll do a phone intro. We suggest waiting …" at bounding box center [1062, 663] width 548 height 337
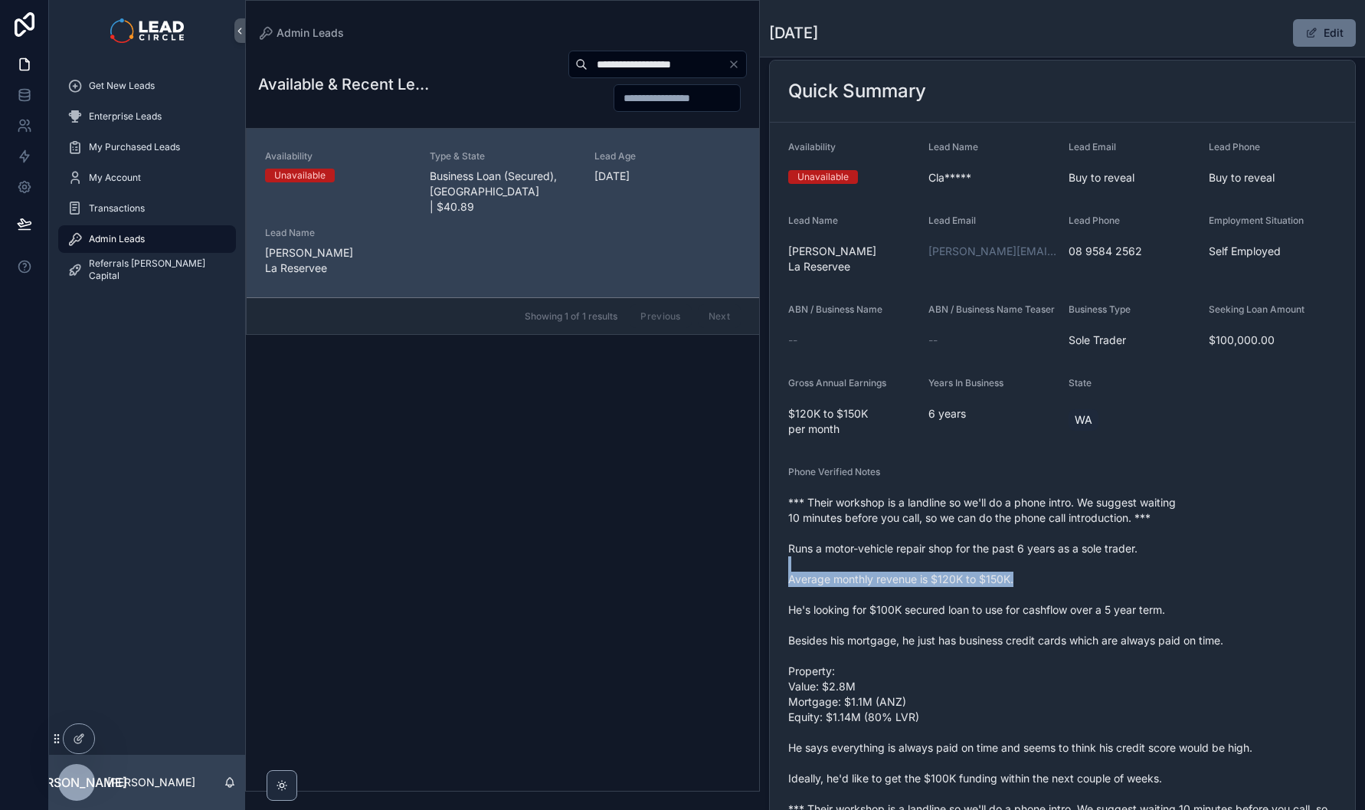
click at [840, 567] on span "*** Their workshop is a landline so we'll do a phone intro. We suggest waiting …" at bounding box center [1062, 663] width 548 height 337
click at [1020, 568] on span "*** Their workshop is a landline so we'll do a phone intro. We suggest waiting …" at bounding box center [1062, 663] width 548 height 337
click at [1046, 568] on span "*** Their workshop is a landline so we'll do a phone intro. We suggest waiting …" at bounding box center [1062, 663] width 548 height 337
click at [978, 601] on span "*** Their workshop is a landline so we'll do a phone intro. We suggest waiting …" at bounding box center [1062, 663] width 548 height 337
click at [962, 596] on span "*** Their workshop is a landline so we'll do a phone intro. We suggest waiting …" at bounding box center [1062, 663] width 548 height 337
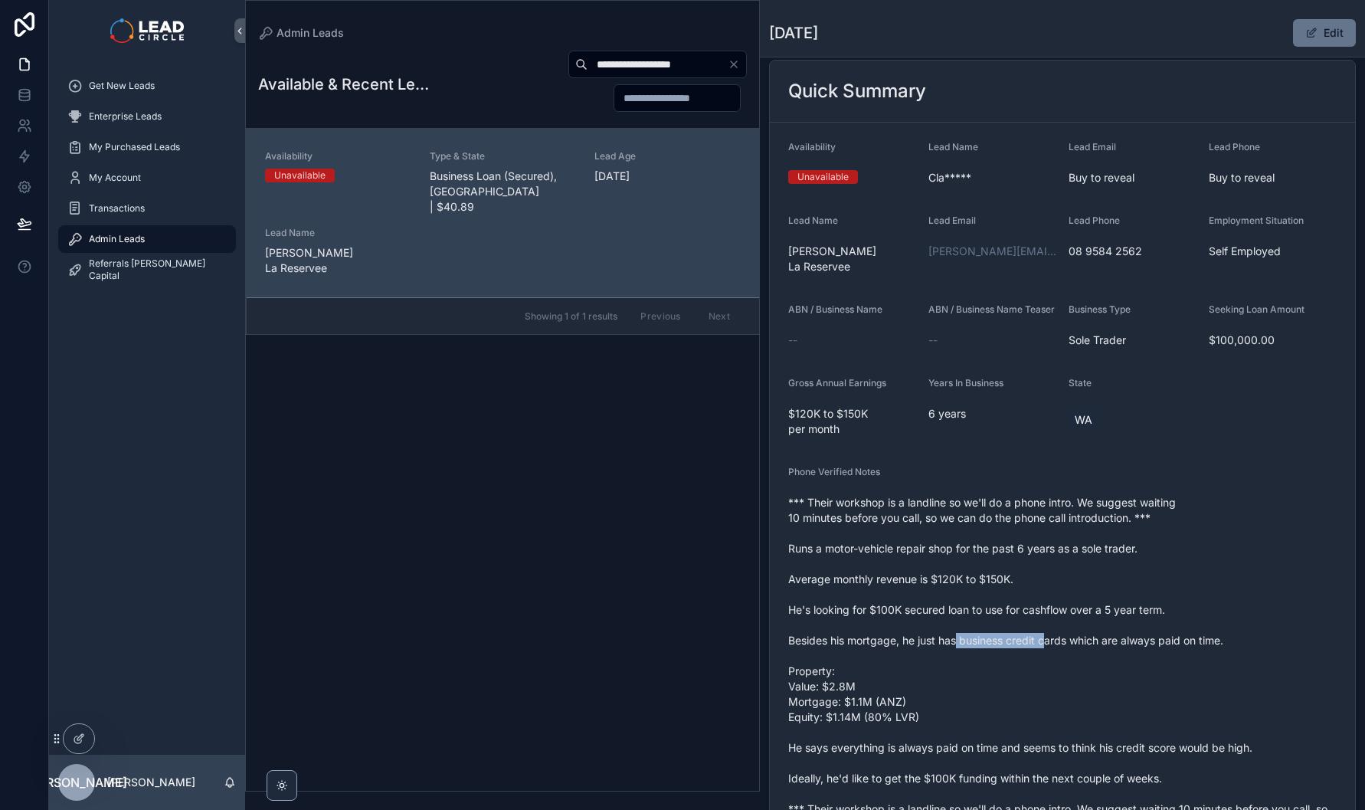
drag, startPoint x: 960, startPoint y: 643, endPoint x: 1135, endPoint y: 642, distance: 175.4
click at [1128, 643] on span "*** Their workshop is a landline so we'll do a phone intro. We suggest waiting …" at bounding box center [1062, 663] width 548 height 337
click at [1144, 640] on span "*** Their workshop is a landline so we'll do a phone intro. We suggest waiting …" at bounding box center [1062, 663] width 548 height 337
drag, startPoint x: 1012, startPoint y: 640, endPoint x: 974, endPoint y: 635, distance: 37.9
click at [995, 638] on span "*** Their workshop is a landline so we'll do a phone intro. We suggest waiting …" at bounding box center [1062, 663] width 548 height 337
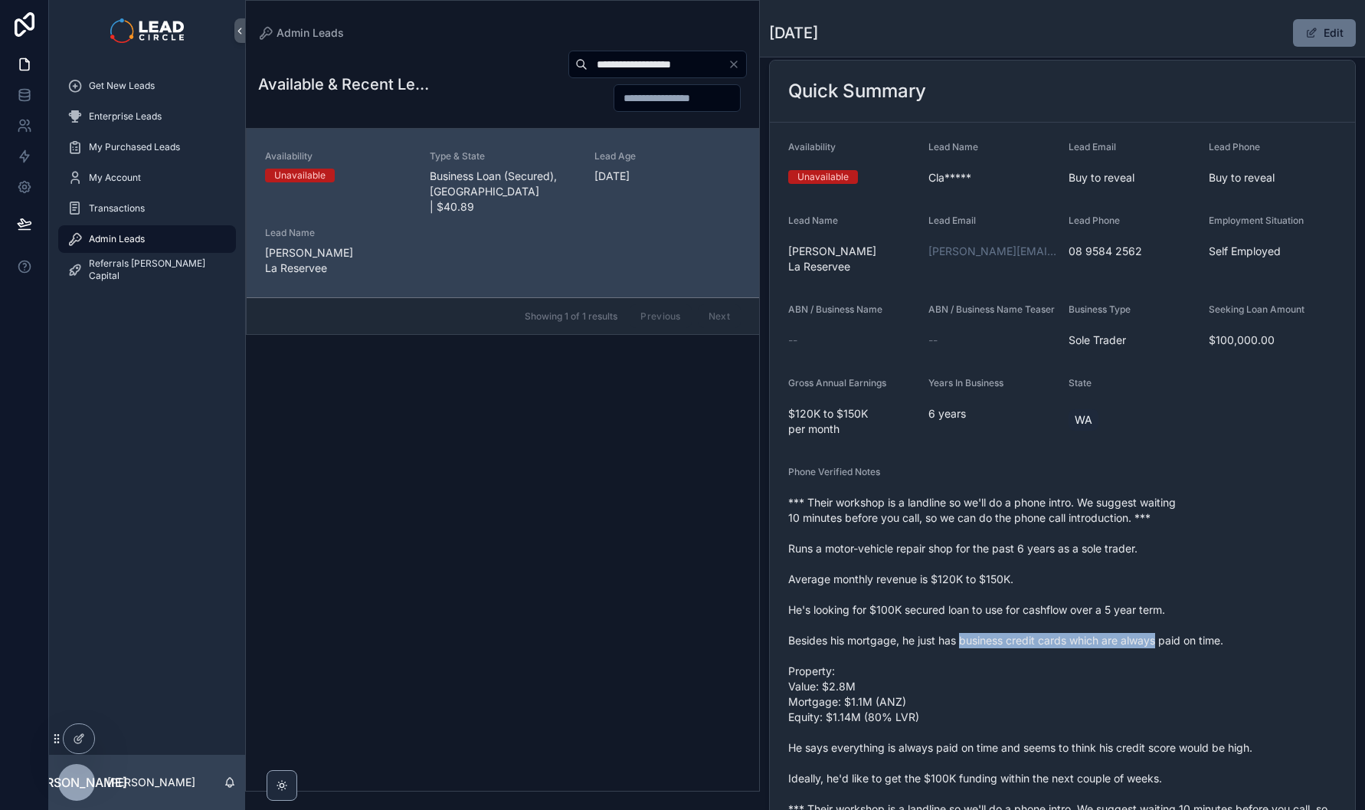
click at [974, 635] on span "*** Their workshop is a landline so we'll do a phone intro. We suggest waiting …" at bounding box center [1062, 663] width 548 height 337
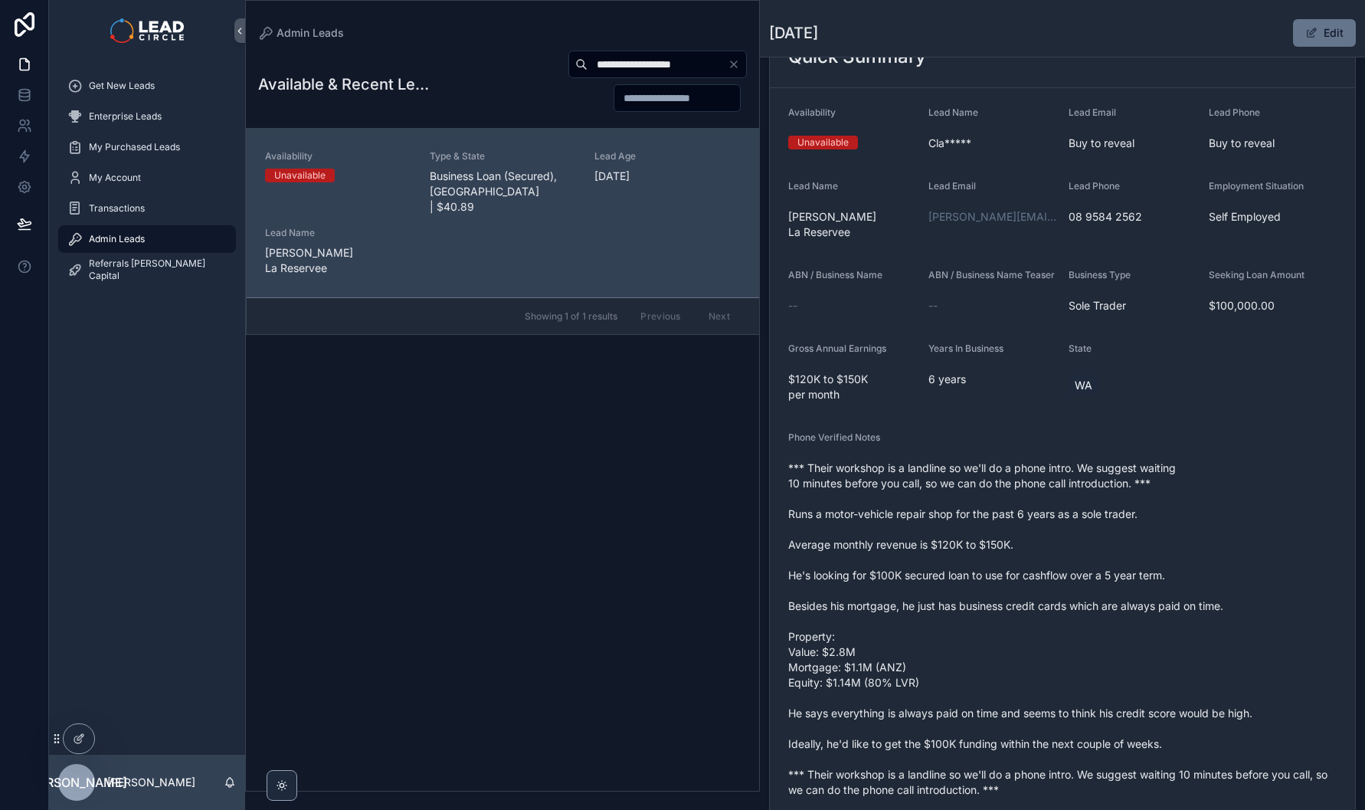
scroll to position [165, 0]
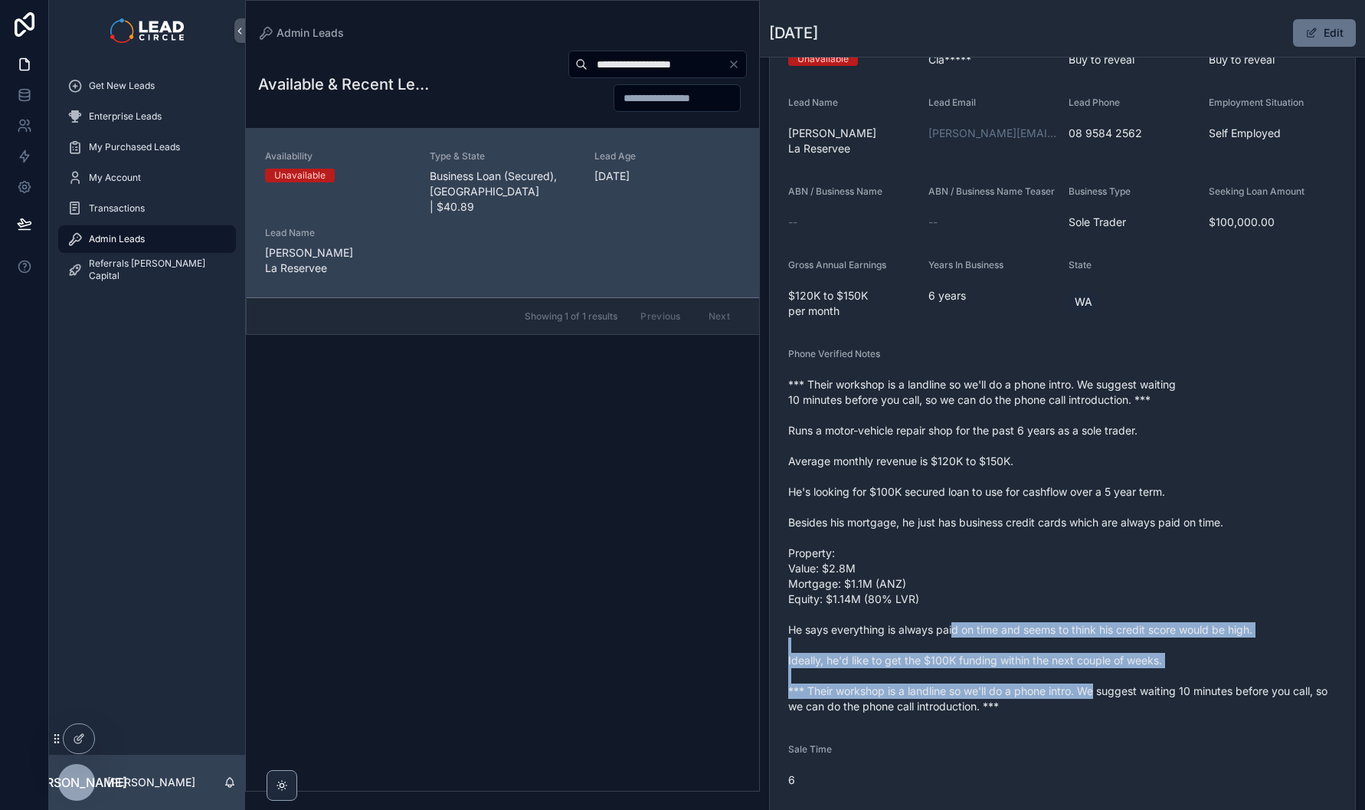
drag, startPoint x: 954, startPoint y: 619, endPoint x: 1098, endPoint y: 685, distance: 159.1
click at [1098, 685] on span "*** Their workshop is a landline so we'll do a phone intro. We suggest waiting …" at bounding box center [1062, 545] width 548 height 337
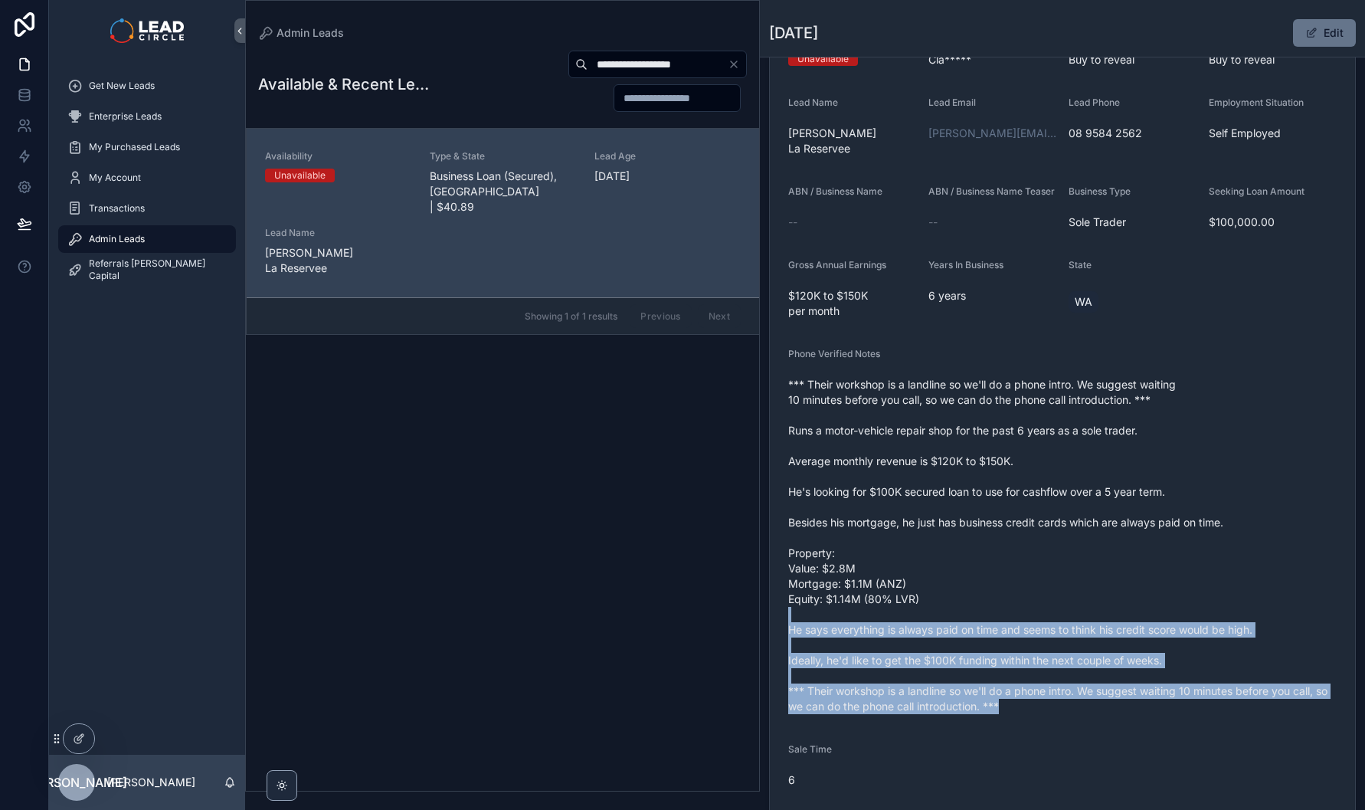
drag, startPoint x: 1127, startPoint y: 714, endPoint x: 1020, endPoint y: 618, distance: 143.2
click at [1020, 618] on div "*** Their workshop is a landline so we'll do a phone intro. We suggest waiting …" at bounding box center [1062, 545] width 548 height 346
click at [1020, 618] on span "*** Their workshop is a landline so we'll do a phone intro. We suggest waiting …" at bounding box center [1062, 545] width 548 height 337
drag, startPoint x: 1020, startPoint y: 613, endPoint x: 1079, endPoint y: 727, distance: 128.5
click at [1079, 727] on form "Availability Unavailable Lead Name Cla***** Lead Email Buy to reveal Lead Phone…" at bounding box center [1062, 517] width 585 height 1025
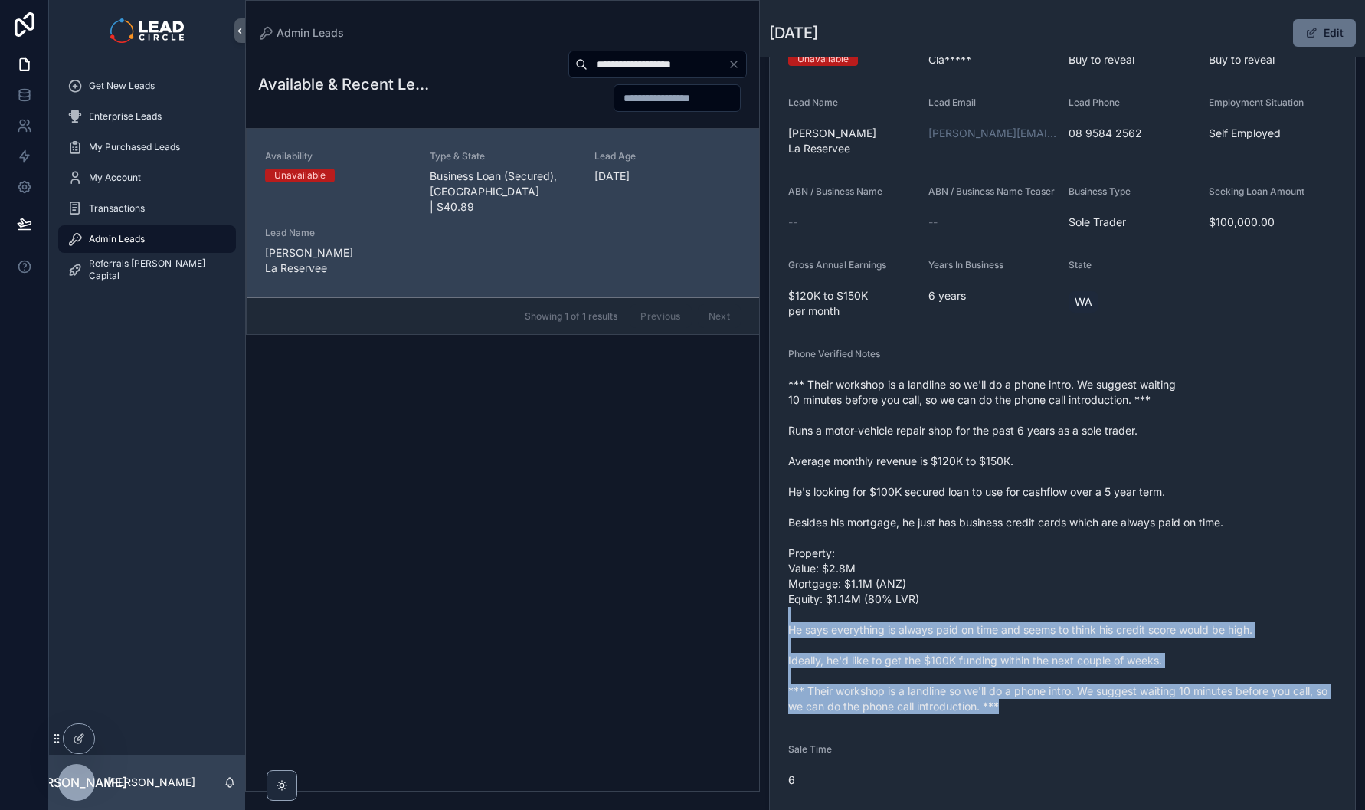
click at [1079, 728] on form "Availability Unavailable Lead Name Cla***** Lead Email Buy to reveal Lead Phone…" at bounding box center [1062, 517] width 585 height 1025
click at [1020, 610] on form "Availability Unavailable Lead Name Cla***** Lead Email Buy to reveal Lead Phone…" at bounding box center [1062, 517] width 585 height 1025
click at [1017, 604] on span "*** Their workshop is a landline so we'll do a phone intro. We suggest waiting …" at bounding box center [1062, 545] width 548 height 337
drag, startPoint x: 1019, startPoint y: 601, endPoint x: 1072, endPoint y: 696, distance: 109.4
click at [1072, 696] on span "*** Their workshop is a landline so we'll do a phone intro. We suggest waiting …" at bounding box center [1062, 545] width 548 height 337
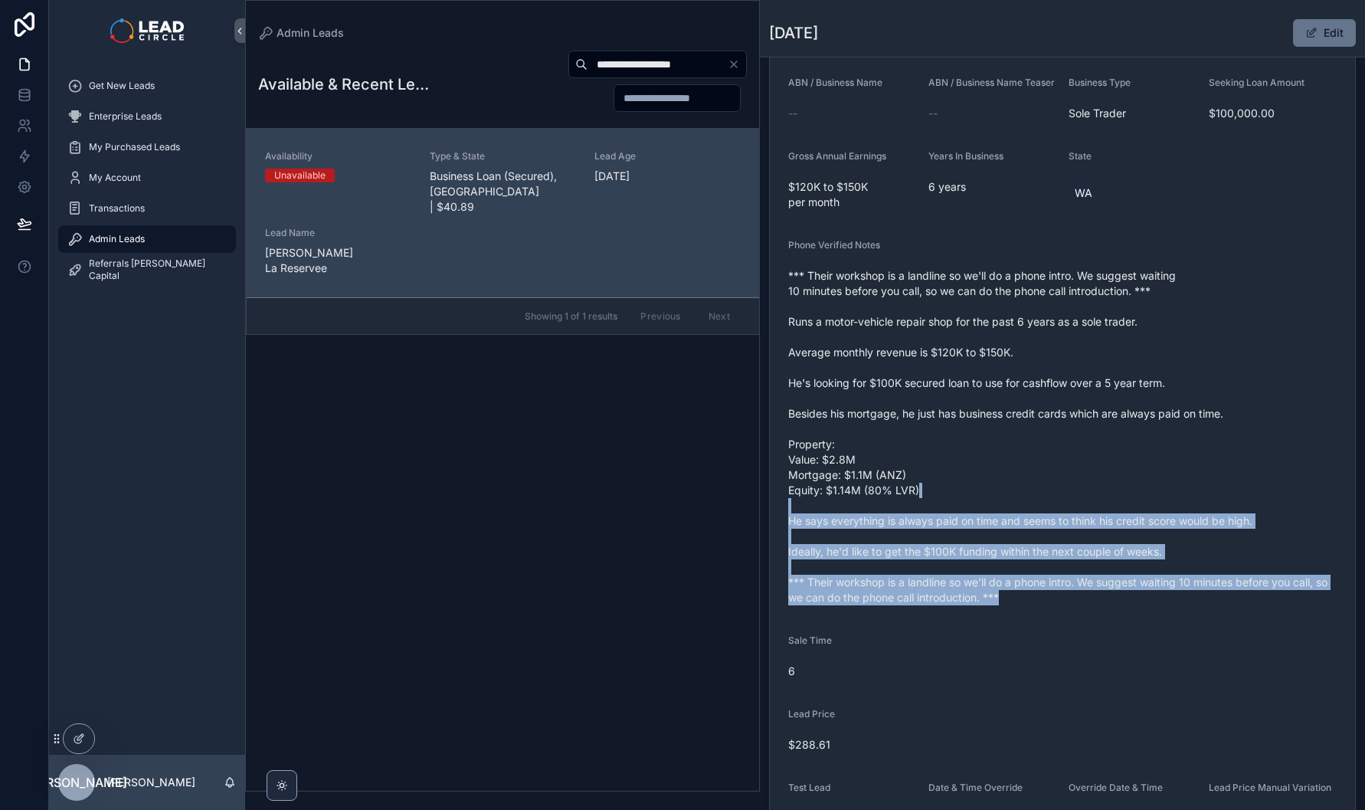
scroll to position [212, 0]
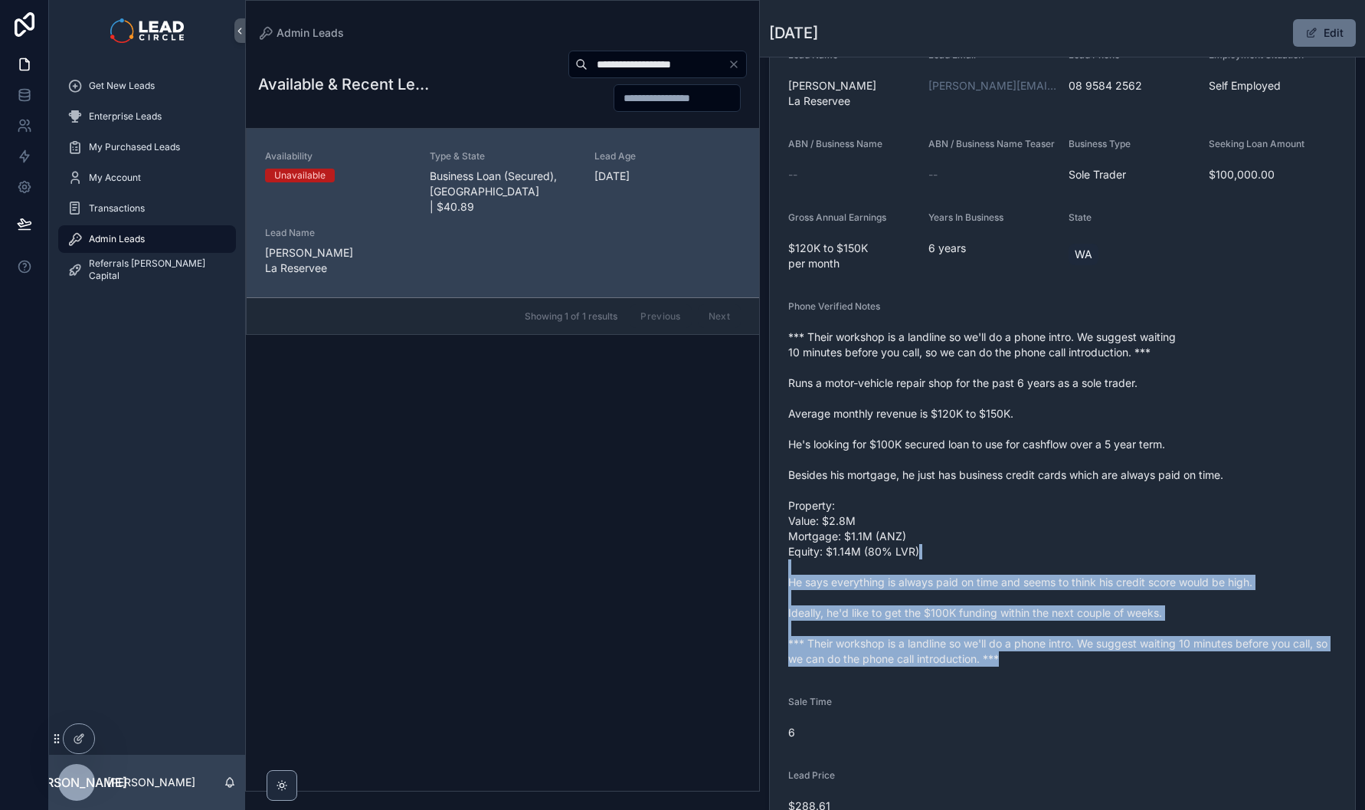
click at [1058, 635] on span "*** Their workshop is a landline so we'll do a phone intro. We suggest waiting …" at bounding box center [1062, 497] width 548 height 337
drag, startPoint x: 1101, startPoint y: 641, endPoint x: 1145, endPoint y: 692, distance: 67.3
click at [1145, 692] on form "Availability Unavailable Lead Name Cla***** Lead Email Buy to reveal Lead Phone…" at bounding box center [1062, 469] width 585 height 1025
drag, startPoint x: 1141, startPoint y: 667, endPoint x: 1089, endPoint y: 535, distance: 142.4
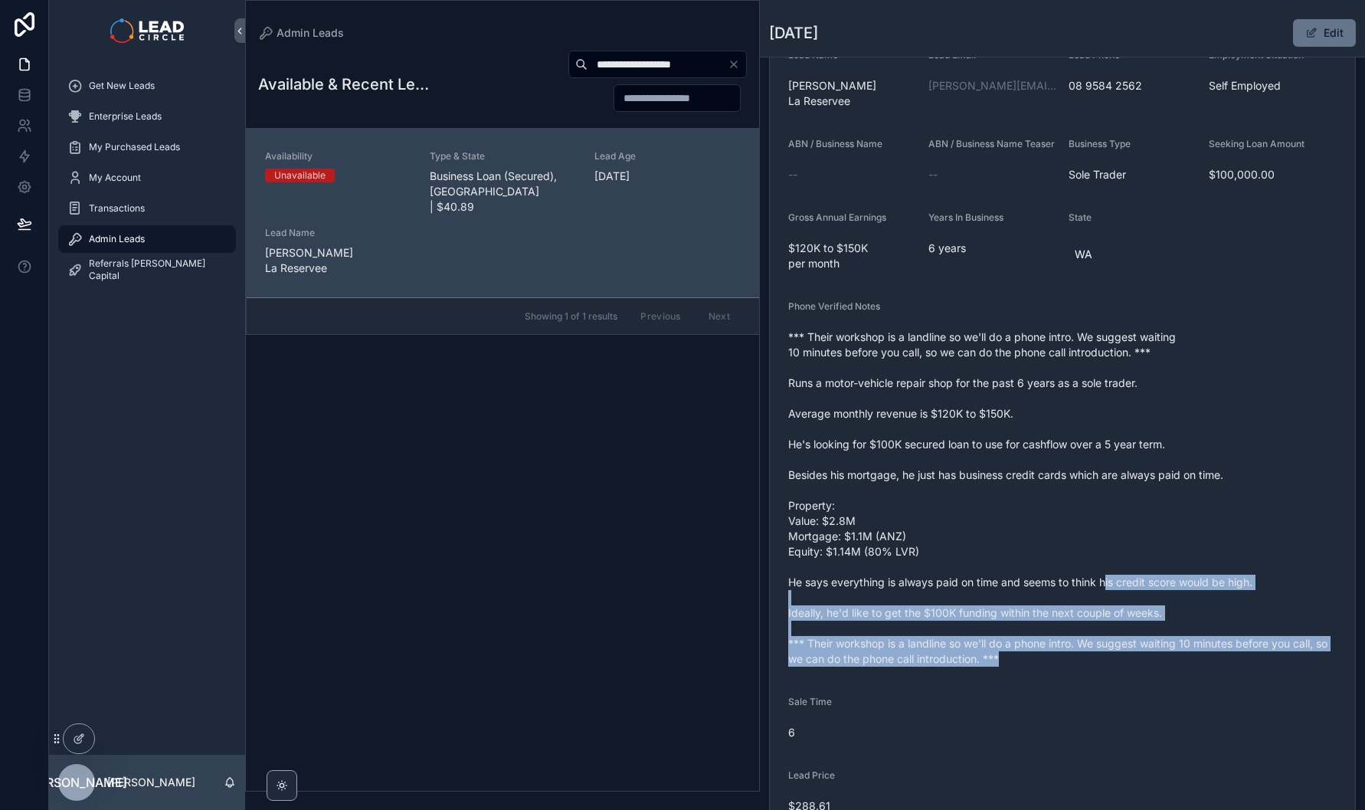
click at [1089, 537] on form "Availability Unavailable Lead Name Cla***** Lead Email Buy to reveal Lead Phone…" at bounding box center [1062, 469] width 585 height 1025
click at [1089, 535] on span "*** Their workshop is a landline so we'll do a phone intro. We suggest waiting …" at bounding box center [1062, 497] width 548 height 337
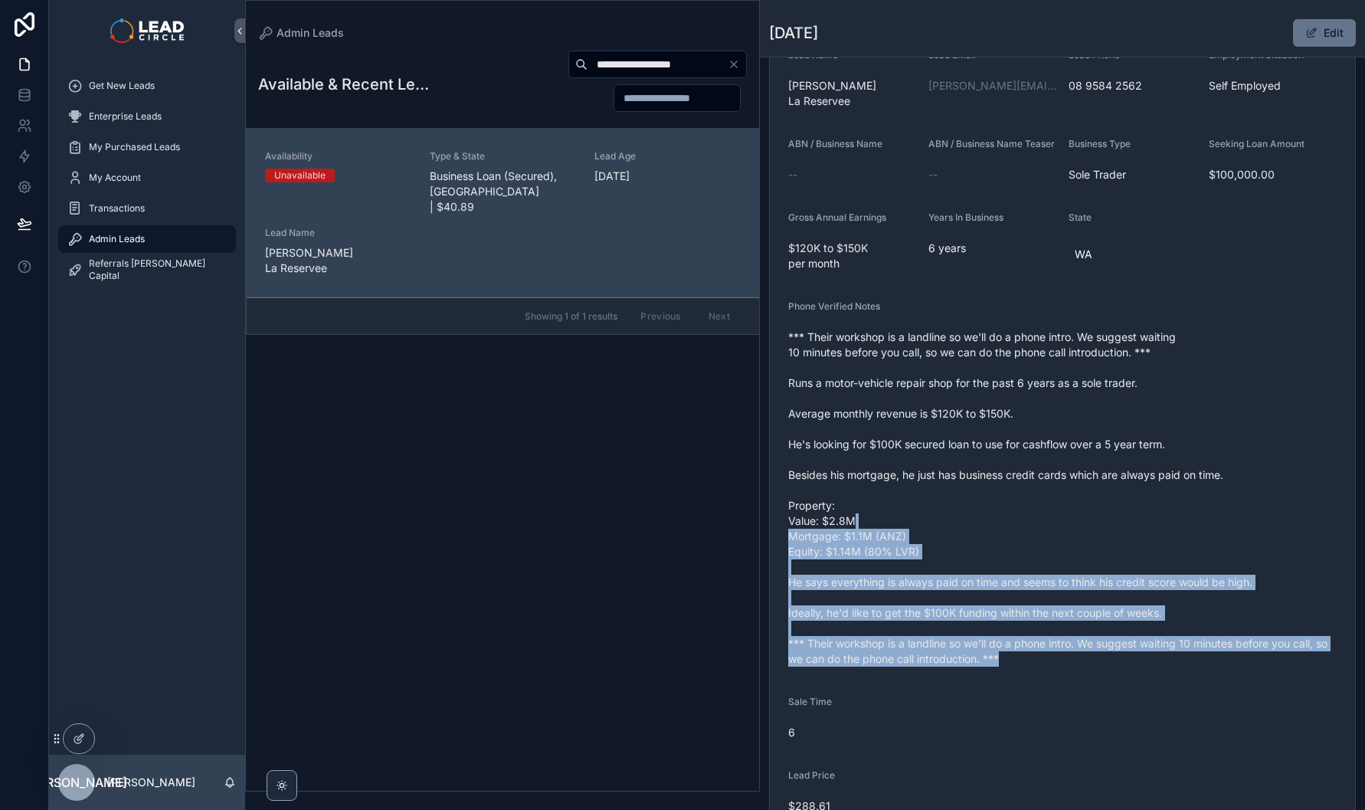
drag, startPoint x: 1087, startPoint y: 514, endPoint x: 1127, endPoint y: 663, distance: 153.9
click at [1127, 663] on span "*** Their workshop is a landline so we'll do a phone intro. We suggest waiting …" at bounding box center [1062, 497] width 548 height 337
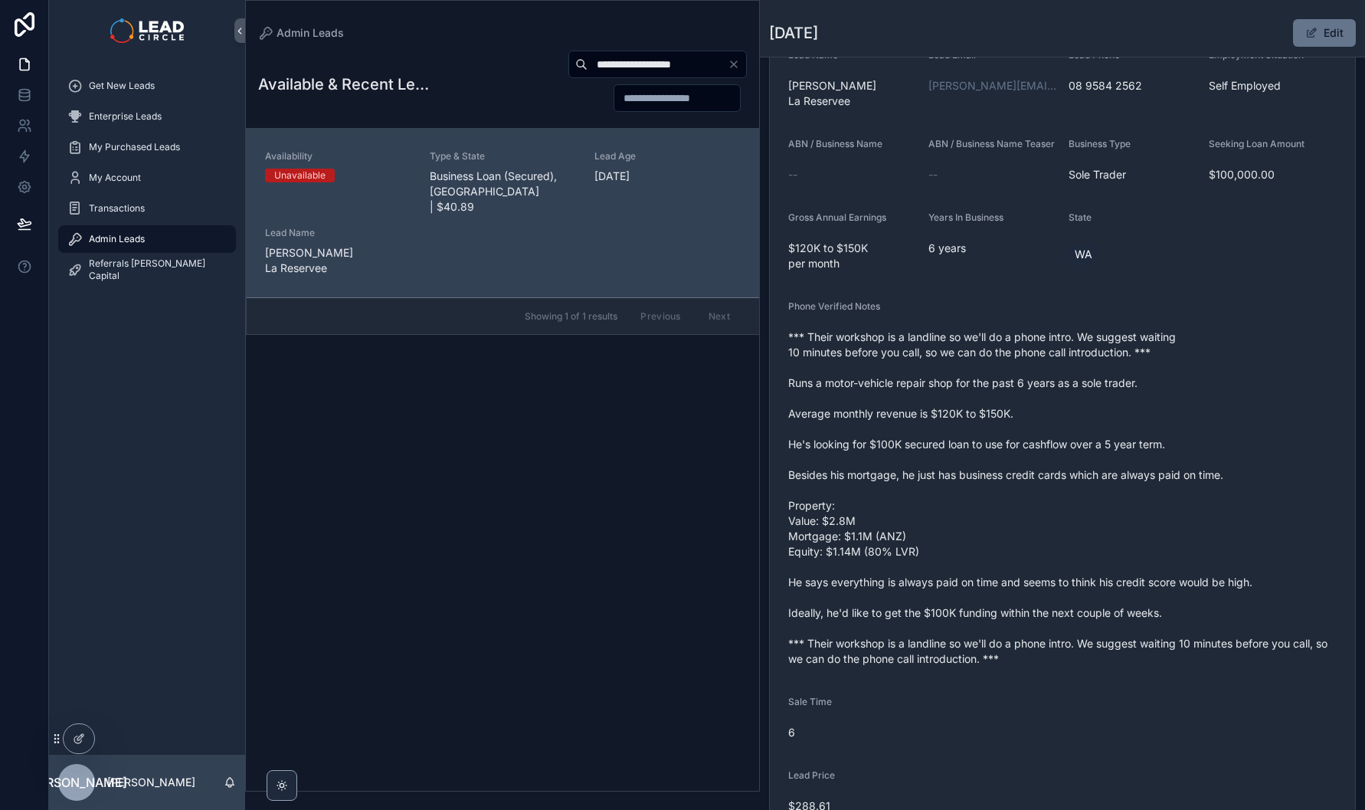
scroll to position [0, 0]
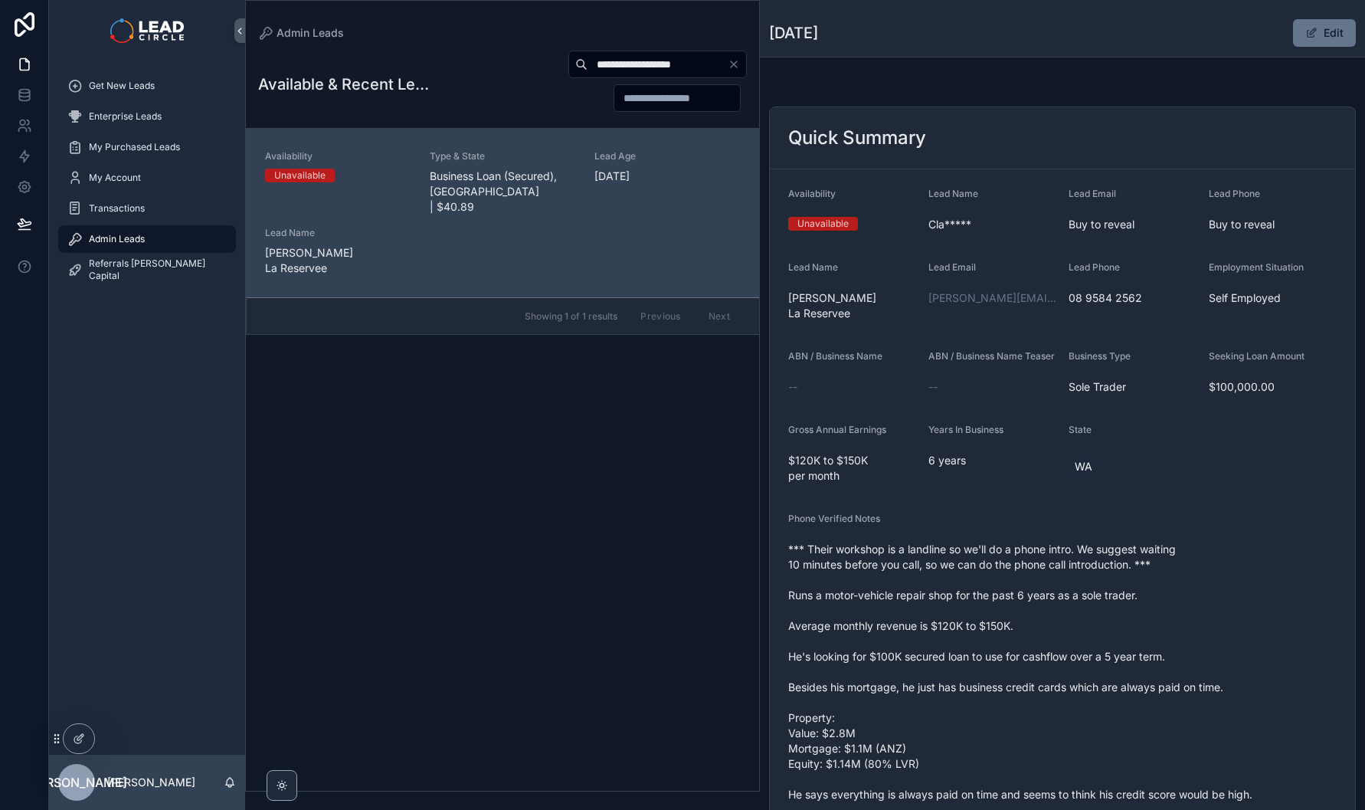
click at [627, 70] on input "**********" at bounding box center [658, 64] width 140 height 21
paste input "scrollable content"
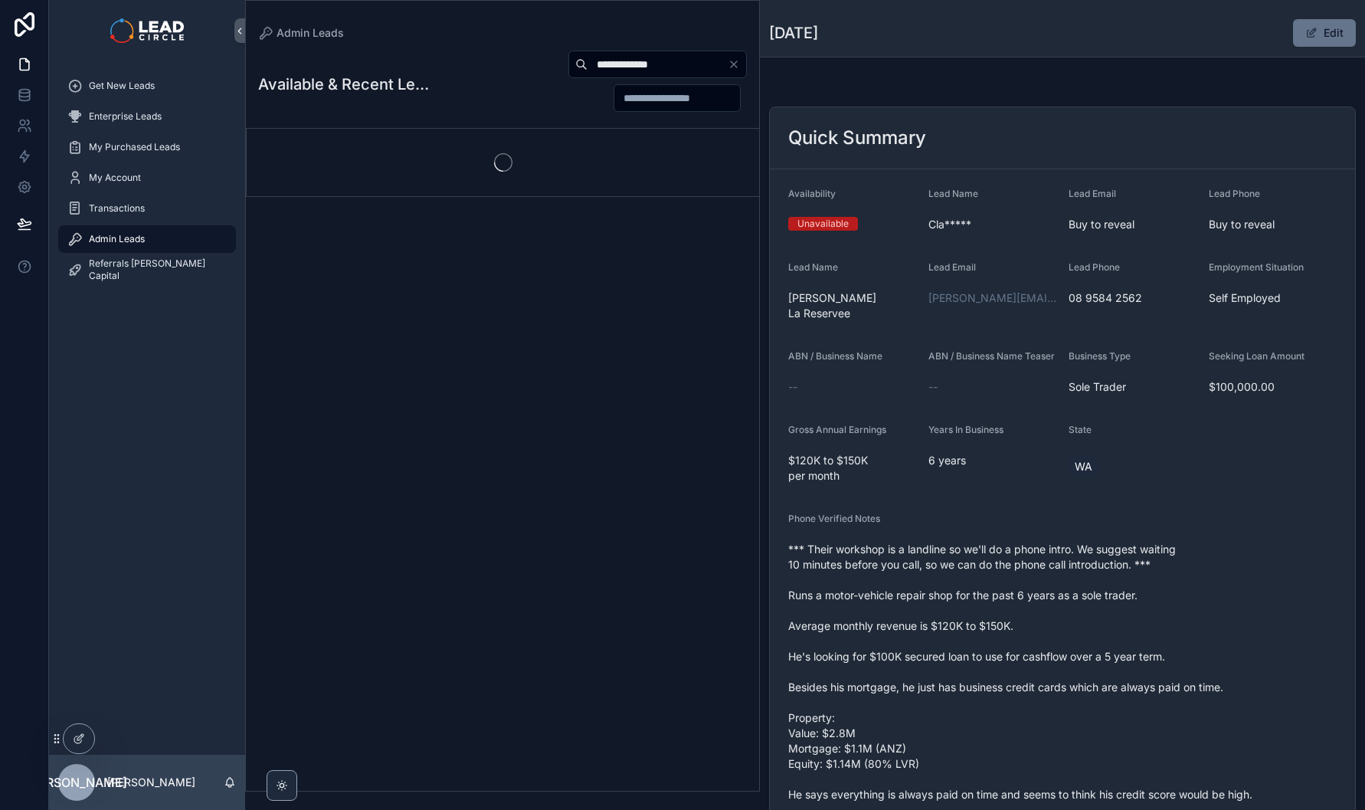
type input "**********"
click at [599, 437] on div "**********" at bounding box center [502, 416] width 513 height 750
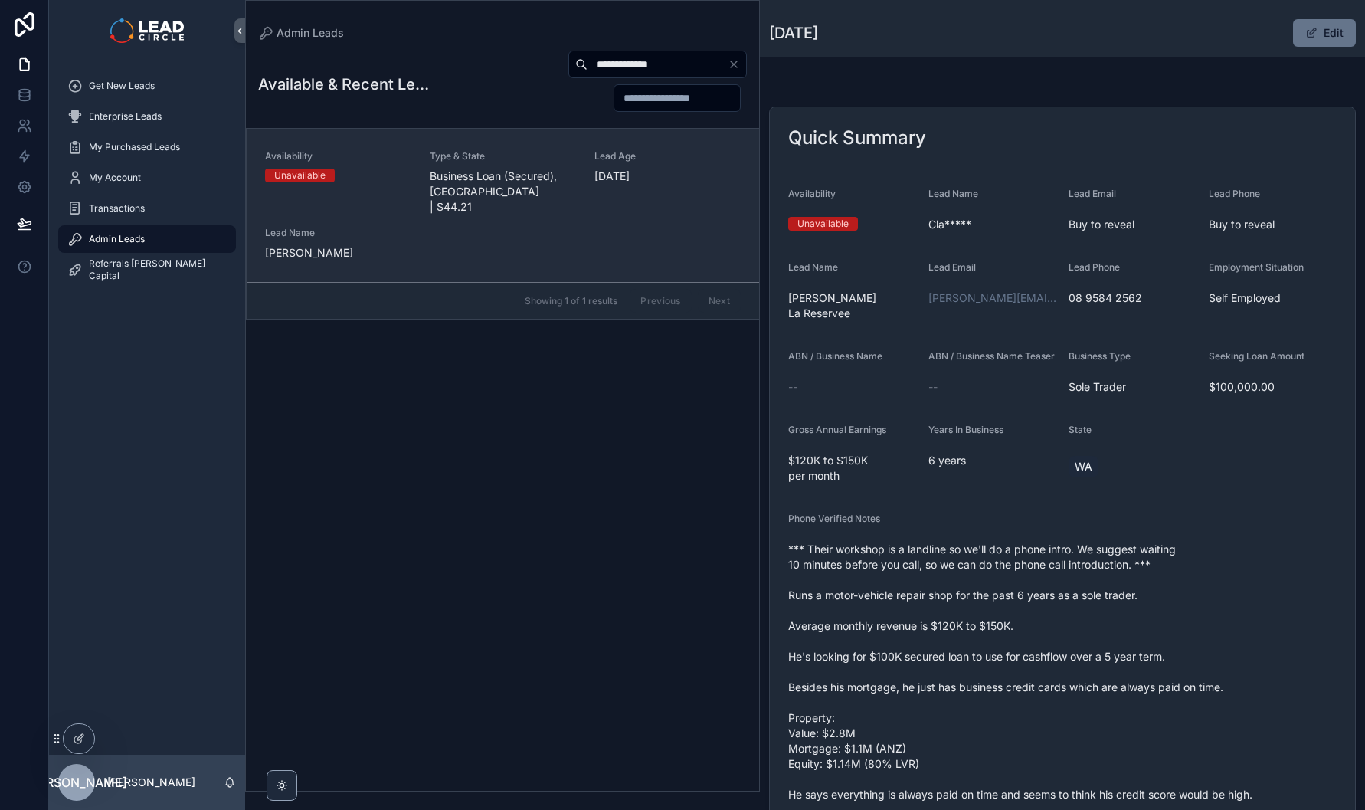
click at [515, 151] on span "Type & State" at bounding box center [503, 156] width 146 height 12
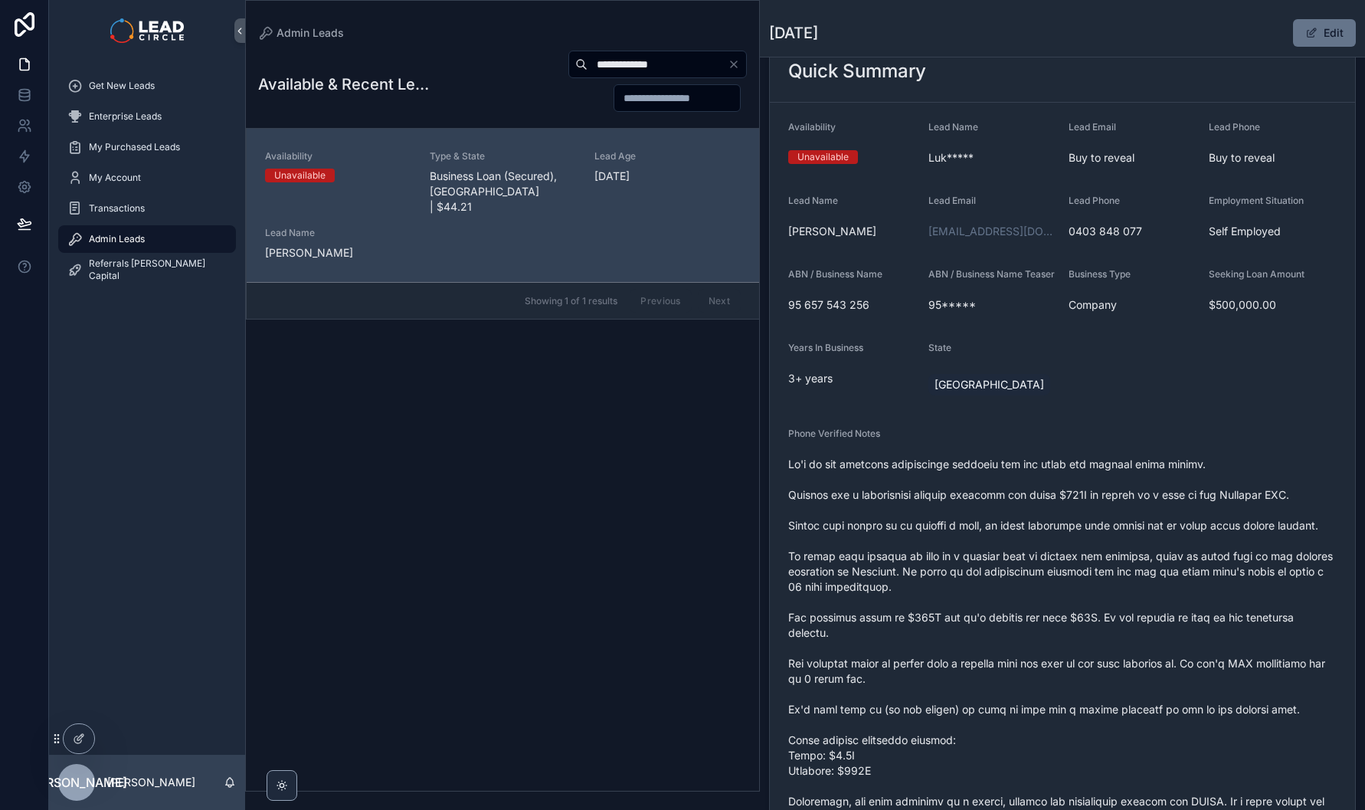
scroll to position [156, 0]
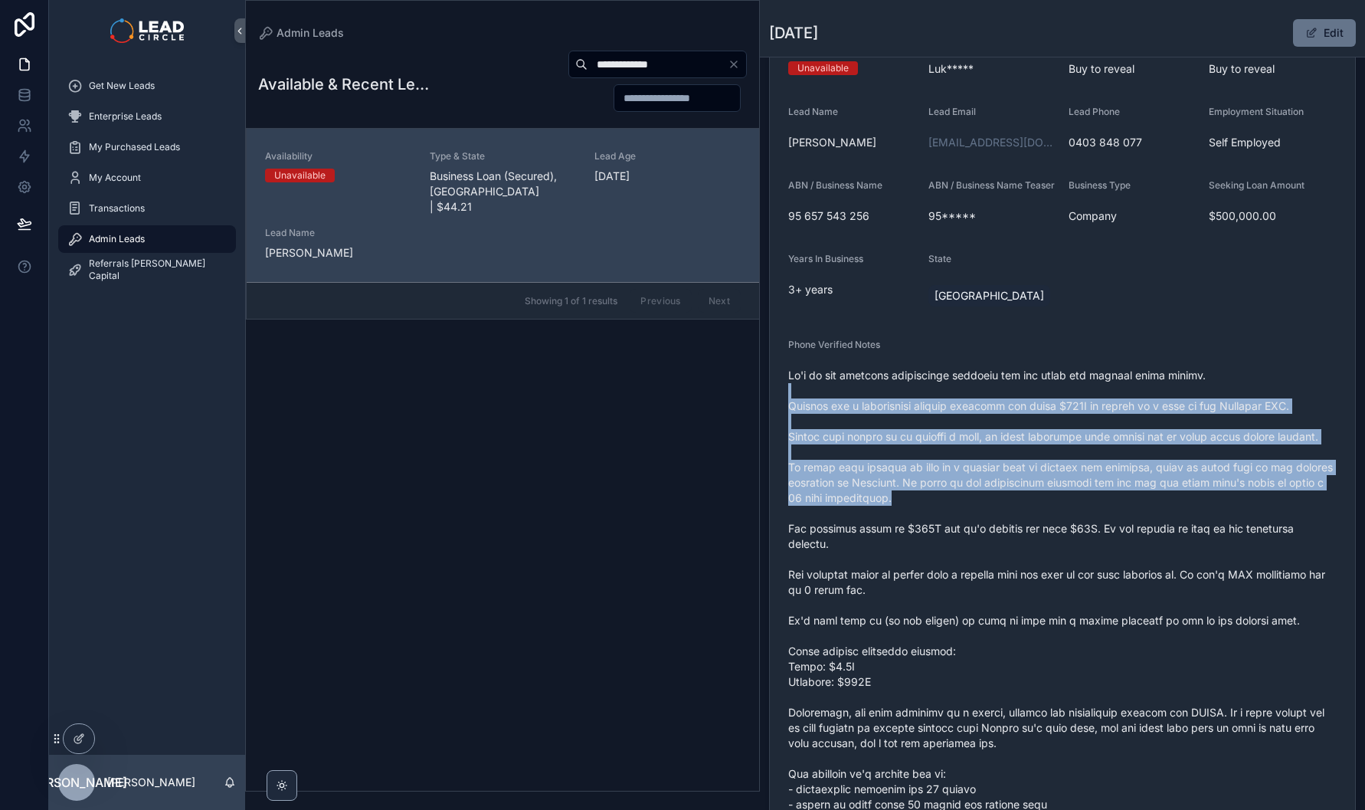
drag, startPoint x: 1046, startPoint y: 397, endPoint x: 1072, endPoint y: 553, distance: 158.4
click at [1072, 553] on span "scrollable content" at bounding box center [1062, 621] width 548 height 506
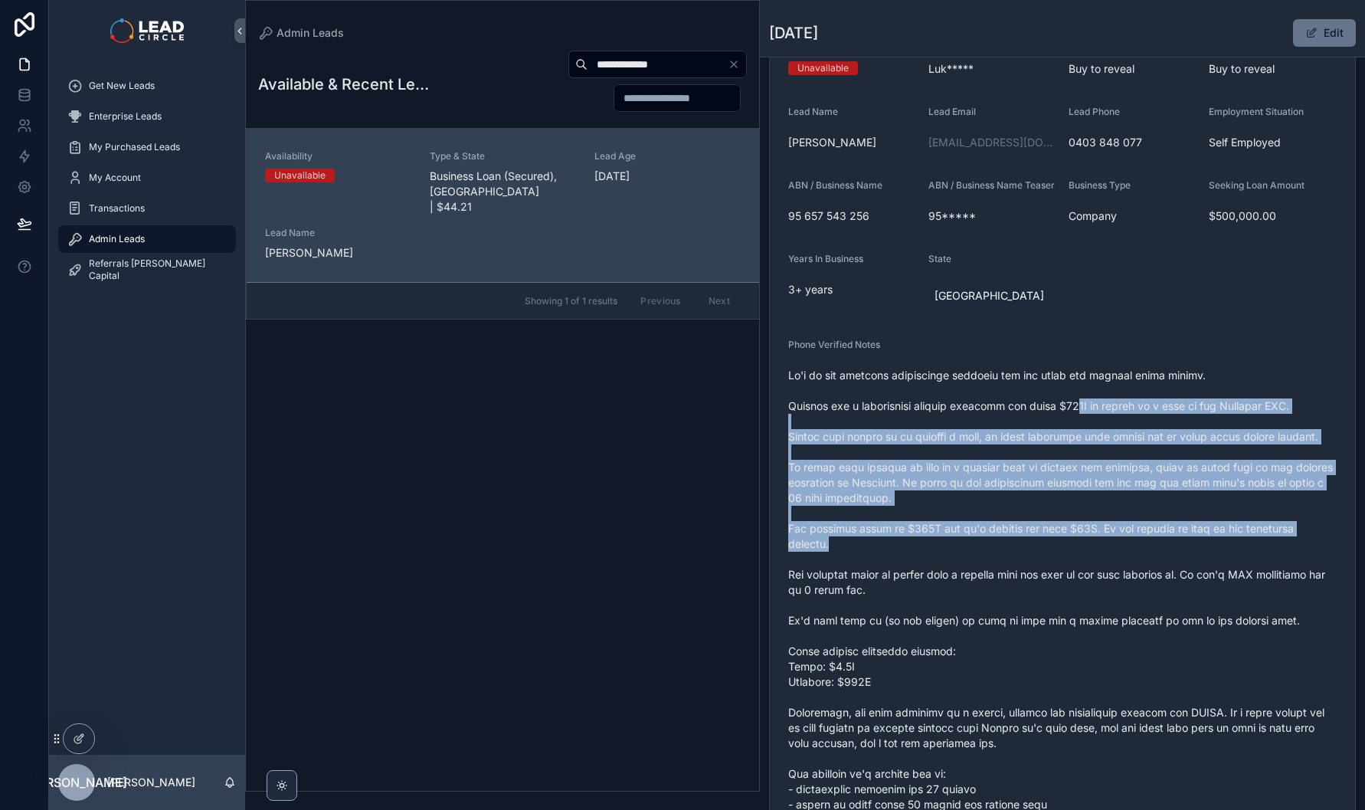
drag, startPoint x: 1071, startPoint y: 424, endPoint x: 1103, endPoint y: 584, distance: 164.1
click at [1103, 584] on span "scrollable content" at bounding box center [1062, 621] width 548 height 506
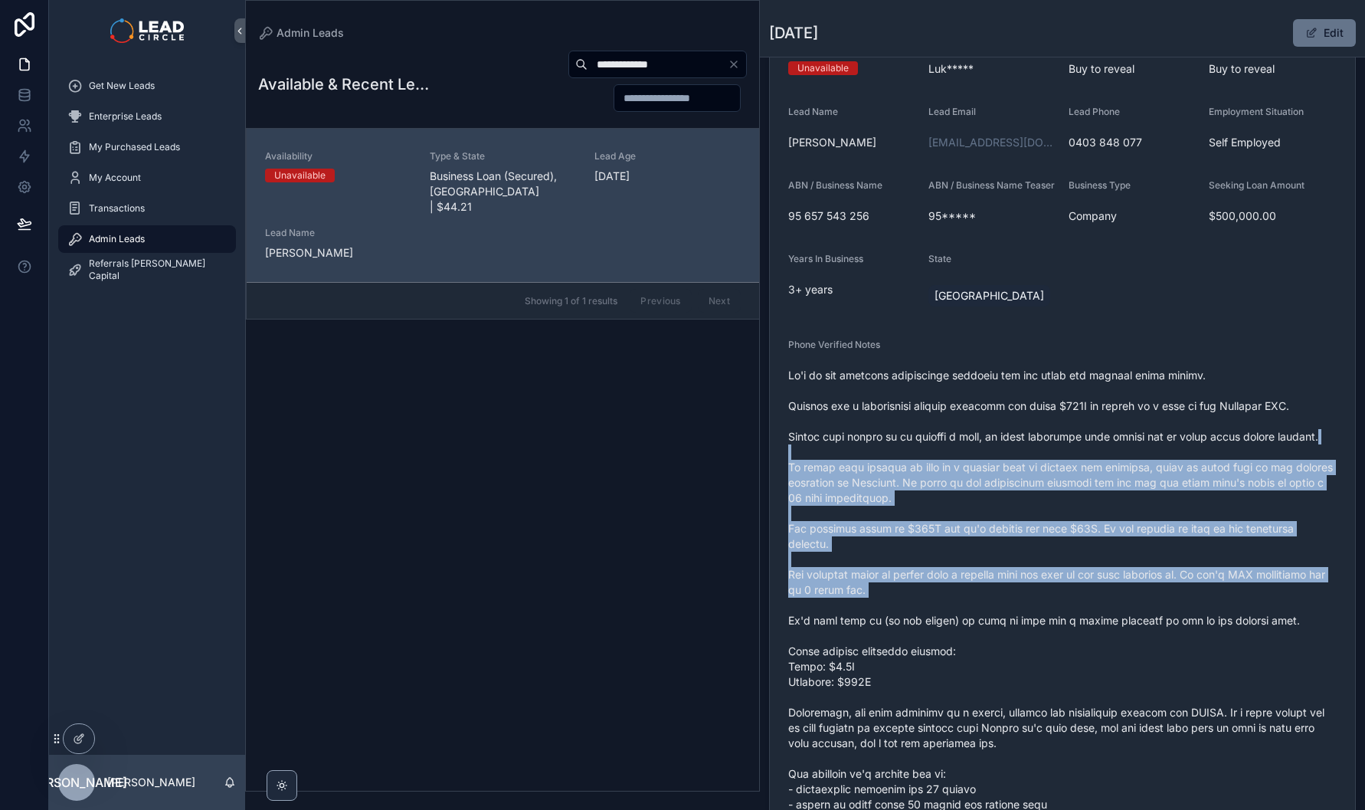
drag, startPoint x: 1129, startPoint y: 630, endPoint x: 1090, endPoint y: 459, distance: 176.0
click at [1092, 469] on span "scrollable content" at bounding box center [1062, 621] width 548 height 506
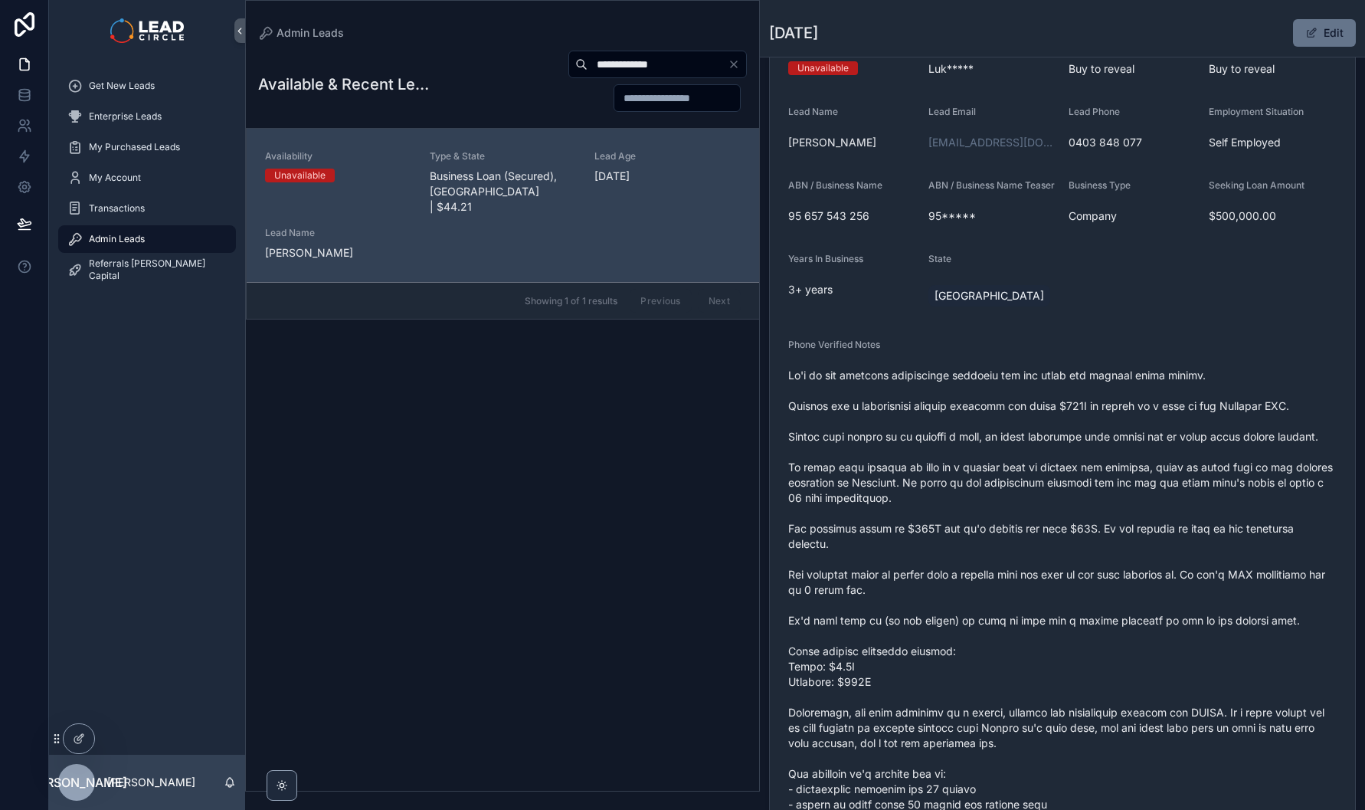
click at [1090, 454] on span "scrollable content" at bounding box center [1062, 621] width 548 height 506
click at [740, 65] on button "Clear" at bounding box center [737, 64] width 18 height 12
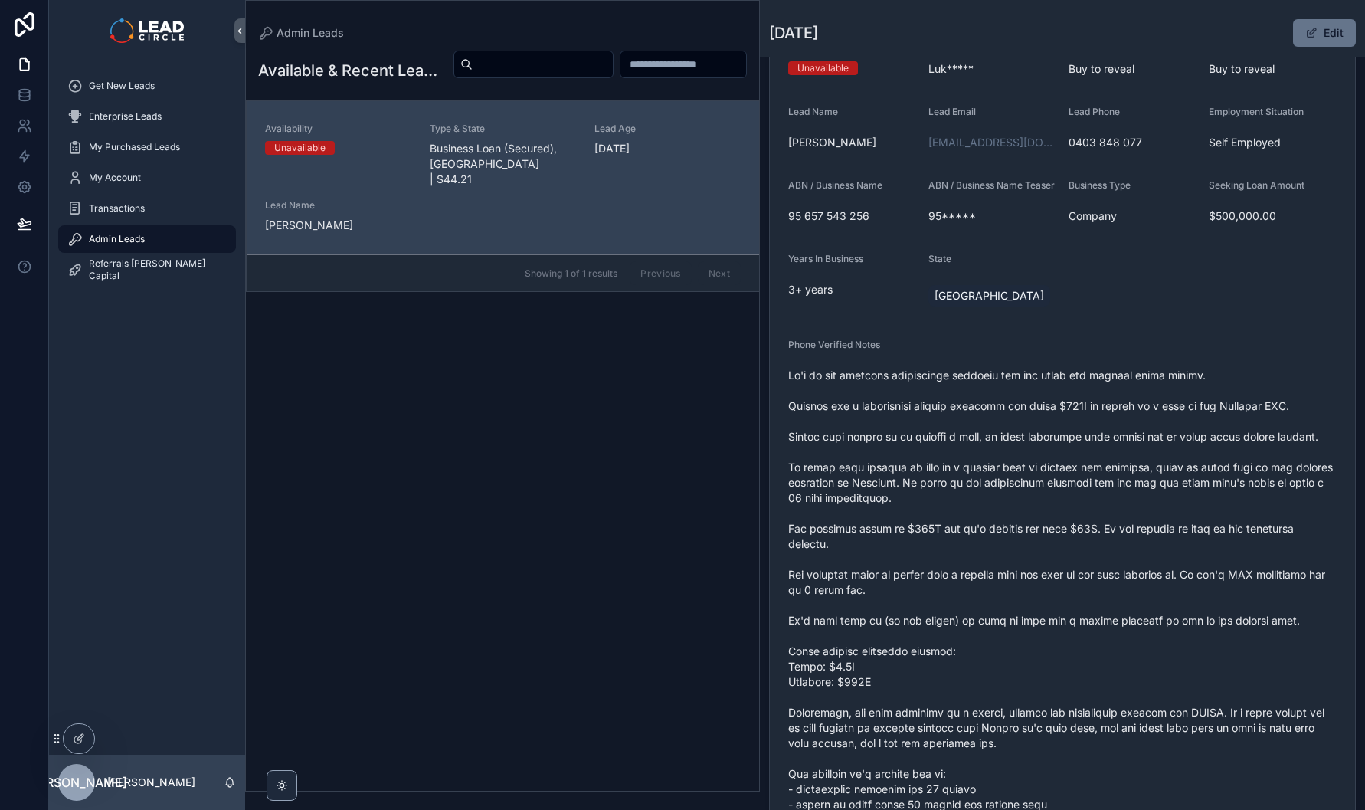
click at [1017, 572] on span "scrollable content" at bounding box center [1062, 621] width 548 height 506
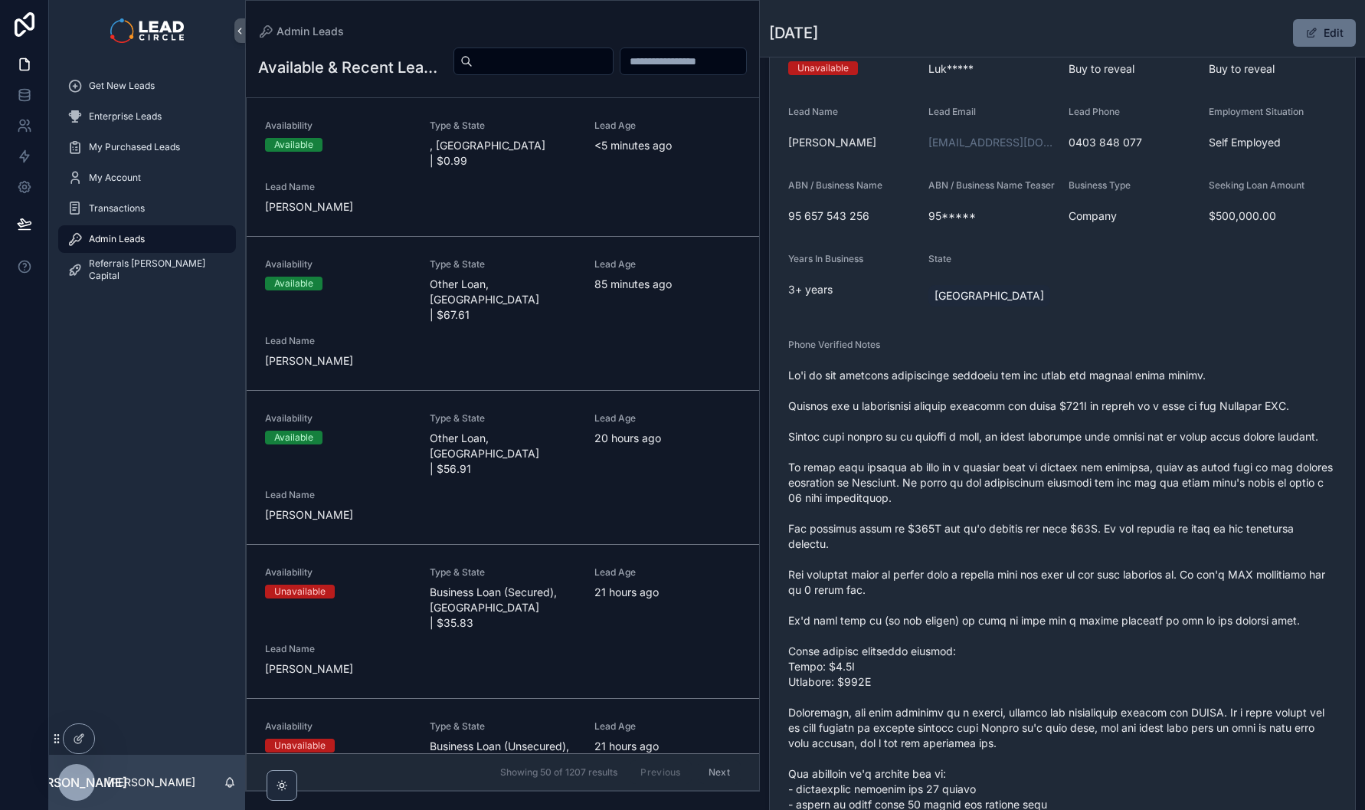
scroll to position [133, 0]
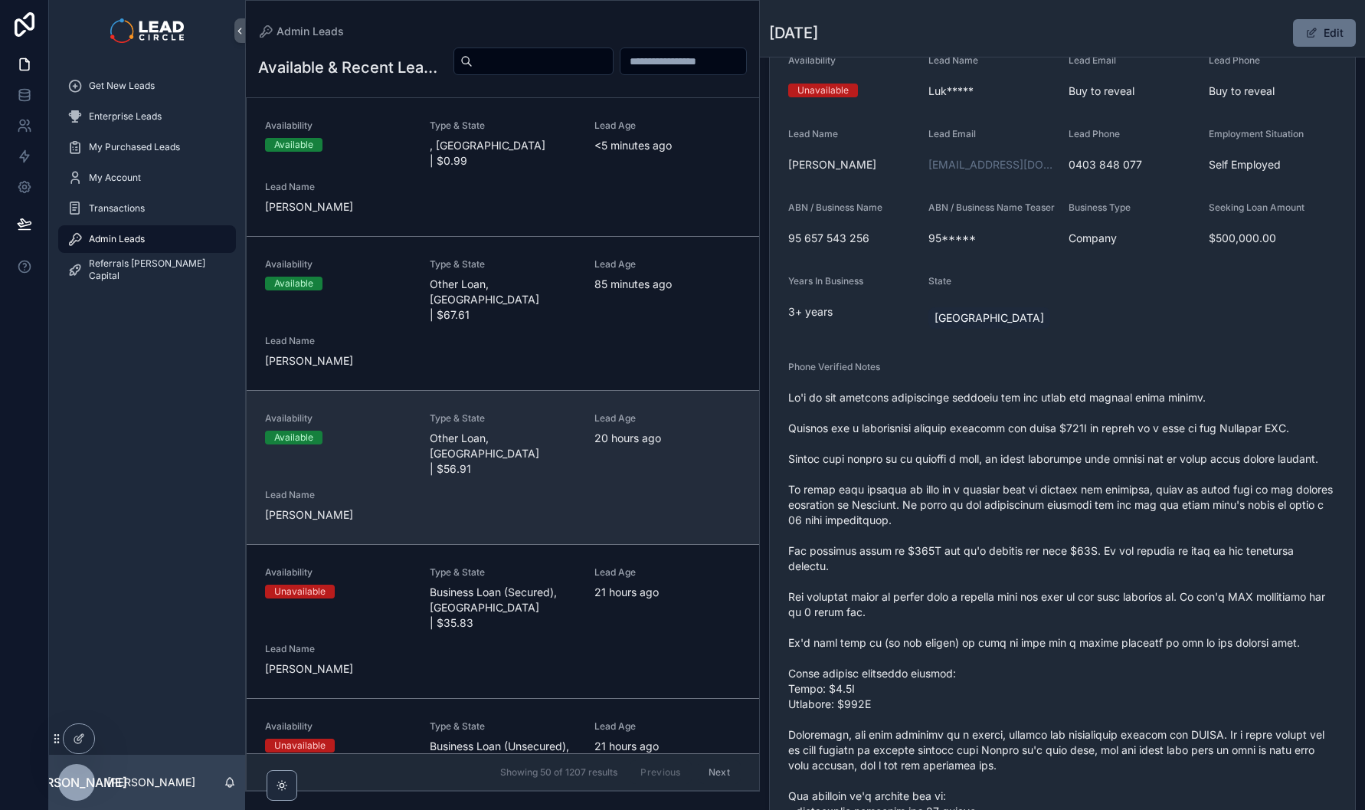
click at [636, 431] on span "20 hours ago" at bounding box center [667, 438] width 146 height 15
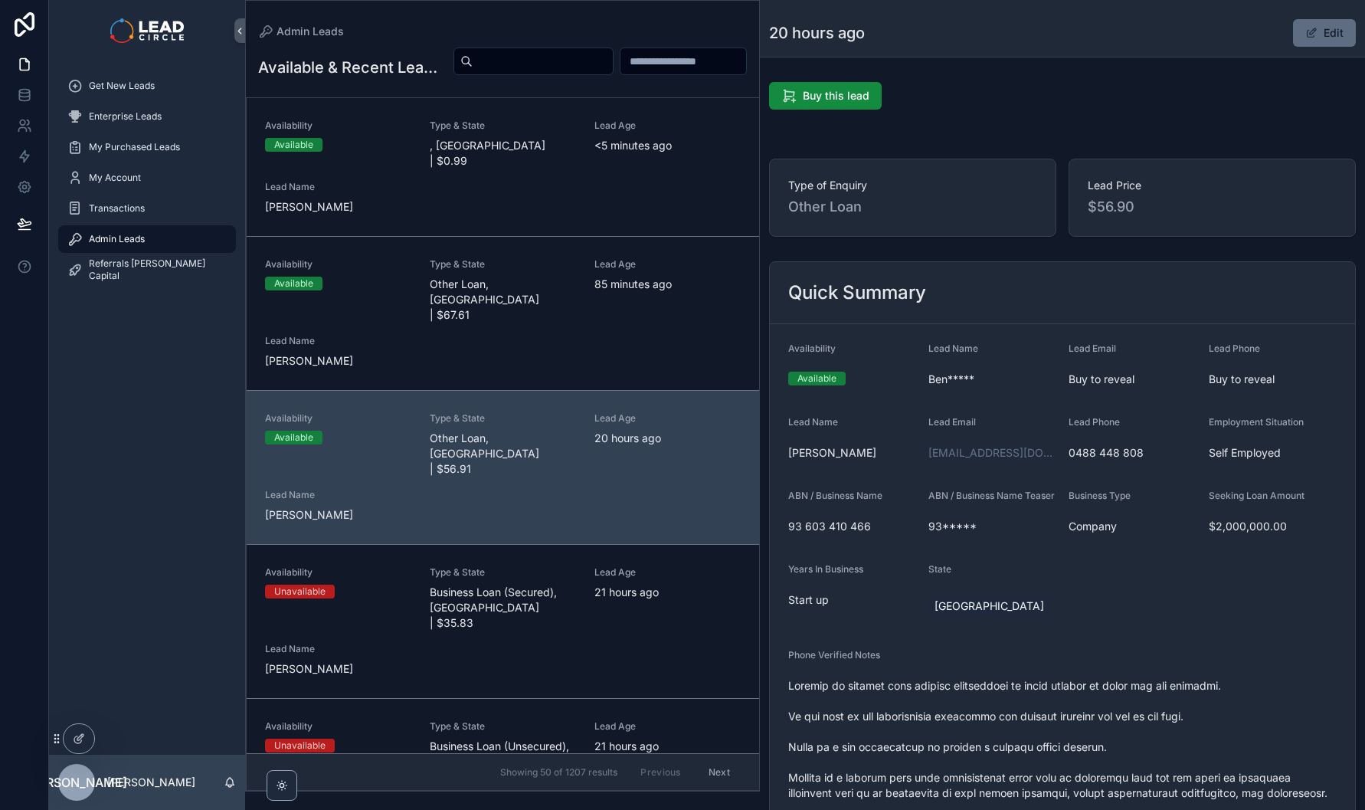
click at [1318, 38] on button "Edit" at bounding box center [1324, 33] width 63 height 28
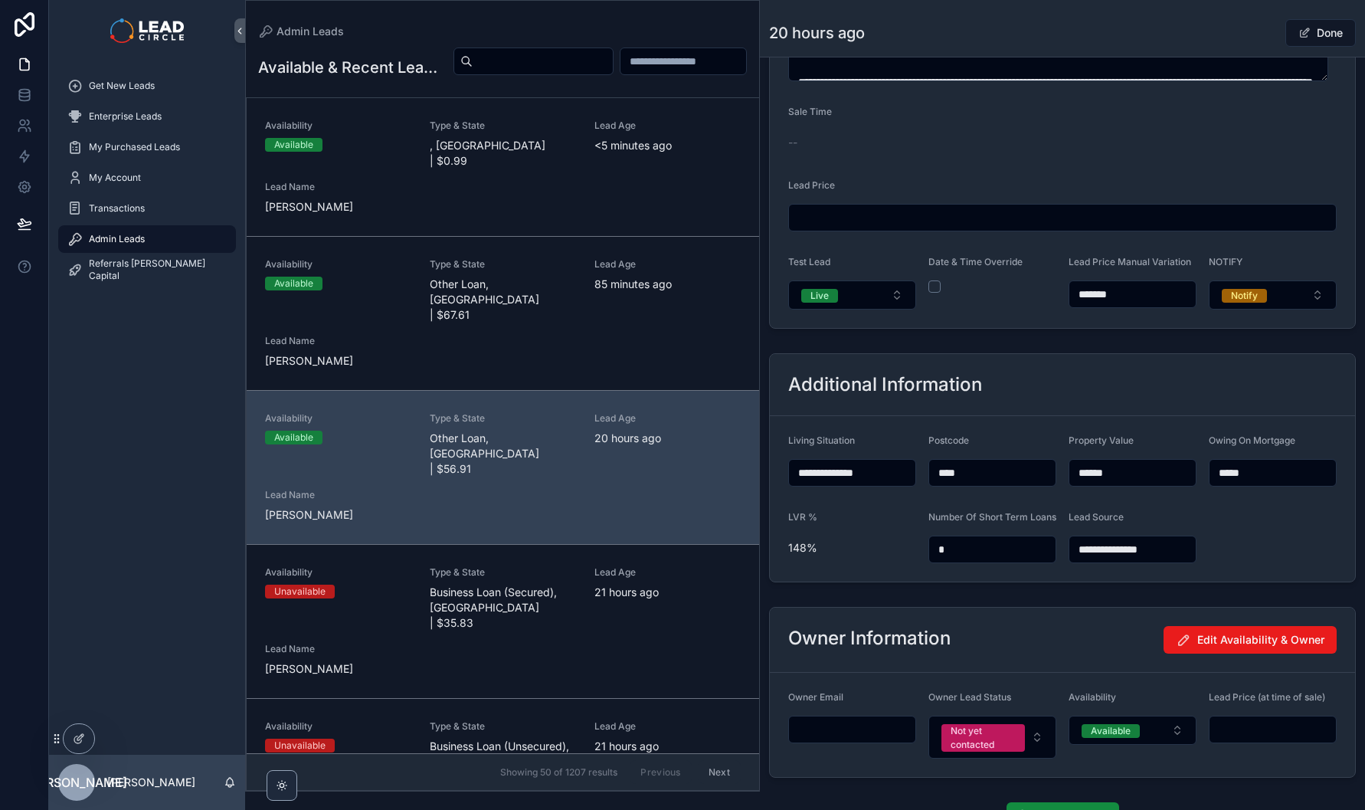
scroll to position [1216, 0]
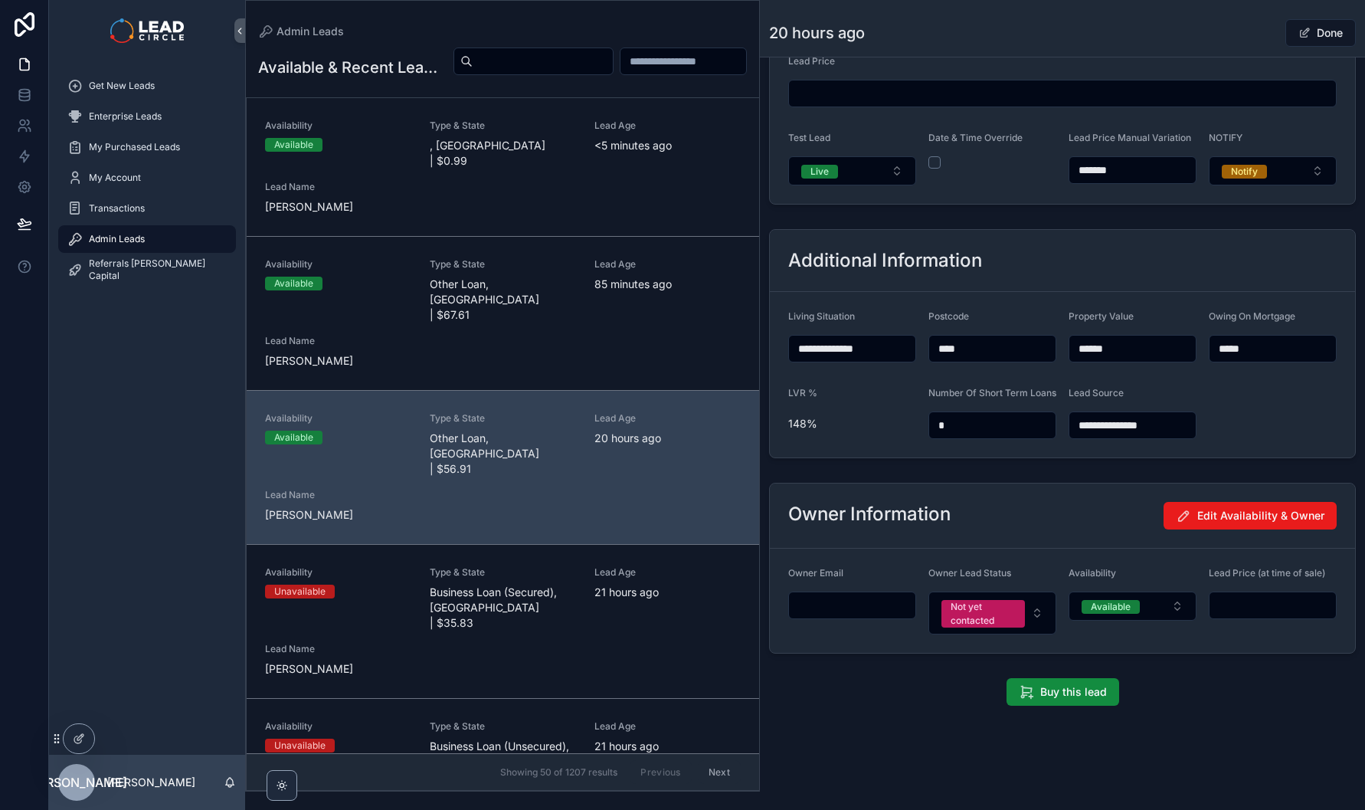
click at [1125, 162] on input "*******" at bounding box center [1132, 169] width 126 height 21
type input "*******"
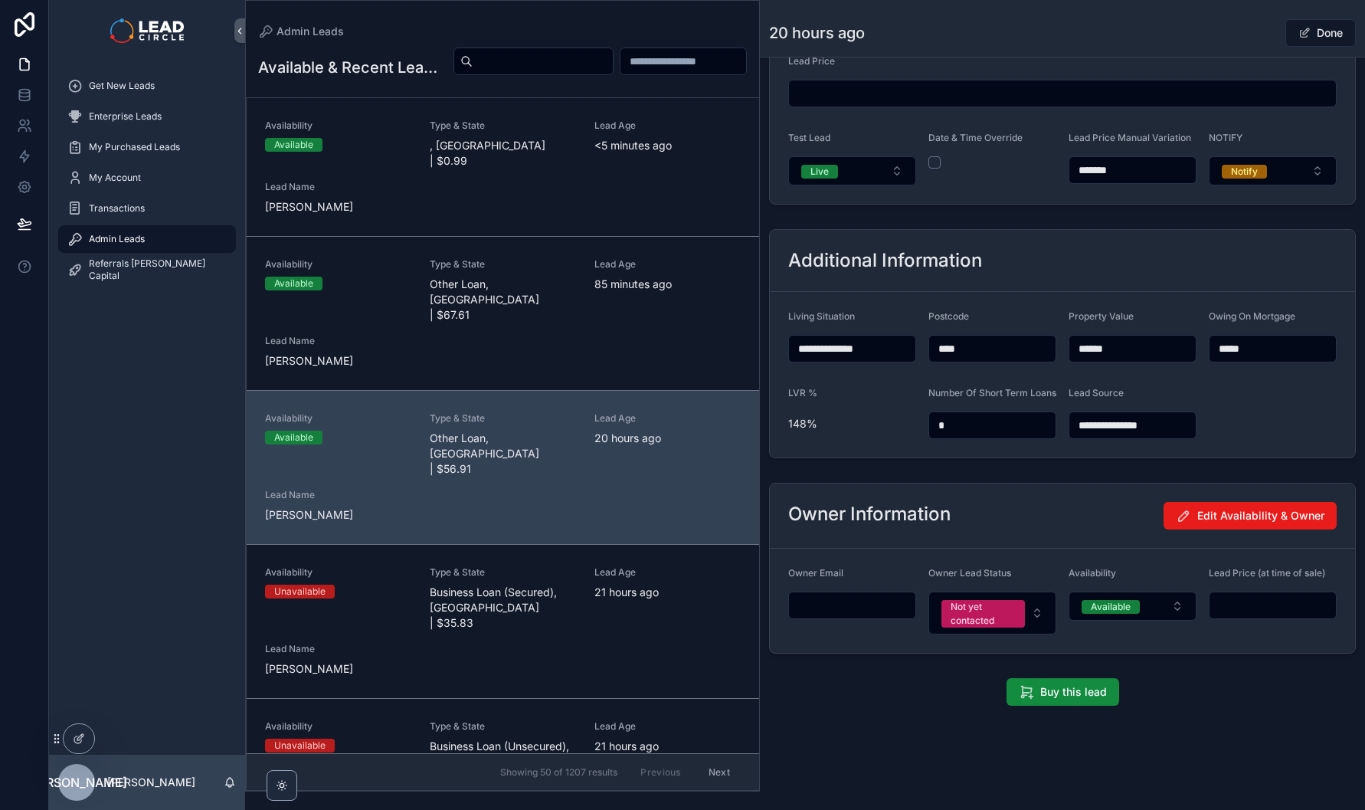
scroll to position [1213, 0]
click at [1251, 29] on div "Done" at bounding box center [1298, 32] width 115 height 29
click at [1298, 34] on span "scrollable content" at bounding box center [1304, 33] width 12 height 12
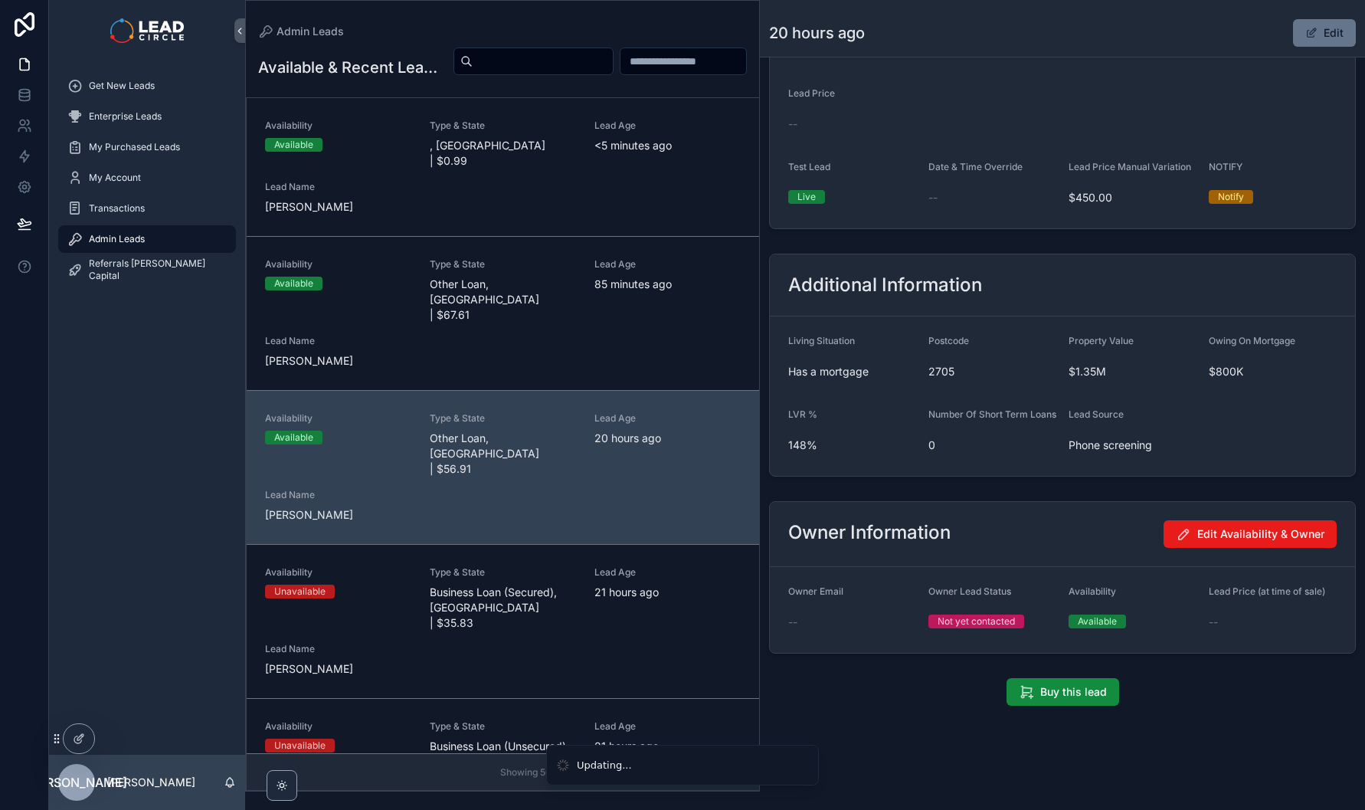
scroll to position [1300, 0]
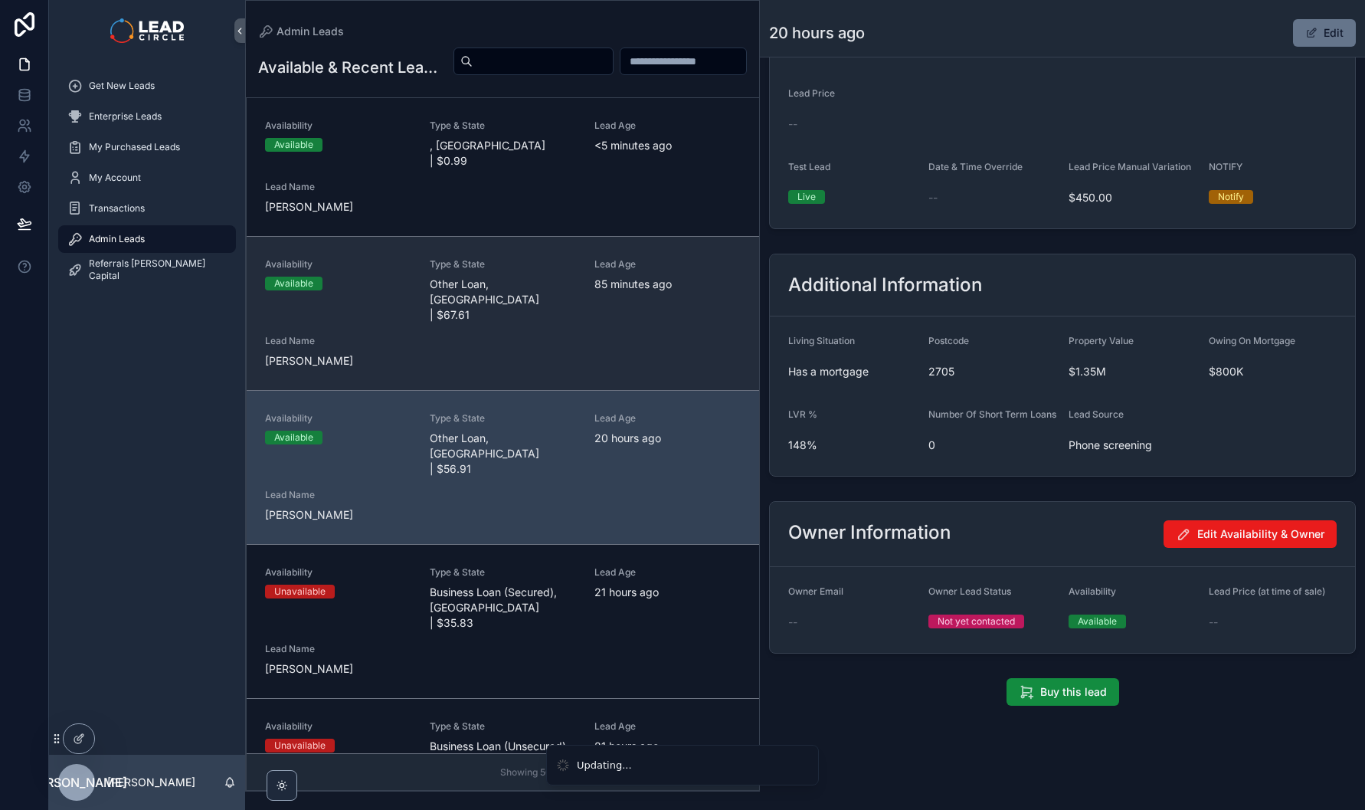
click at [519, 293] on span "Other Loan, [GEOGRAPHIC_DATA] | $67.61" at bounding box center [503, 300] width 146 height 46
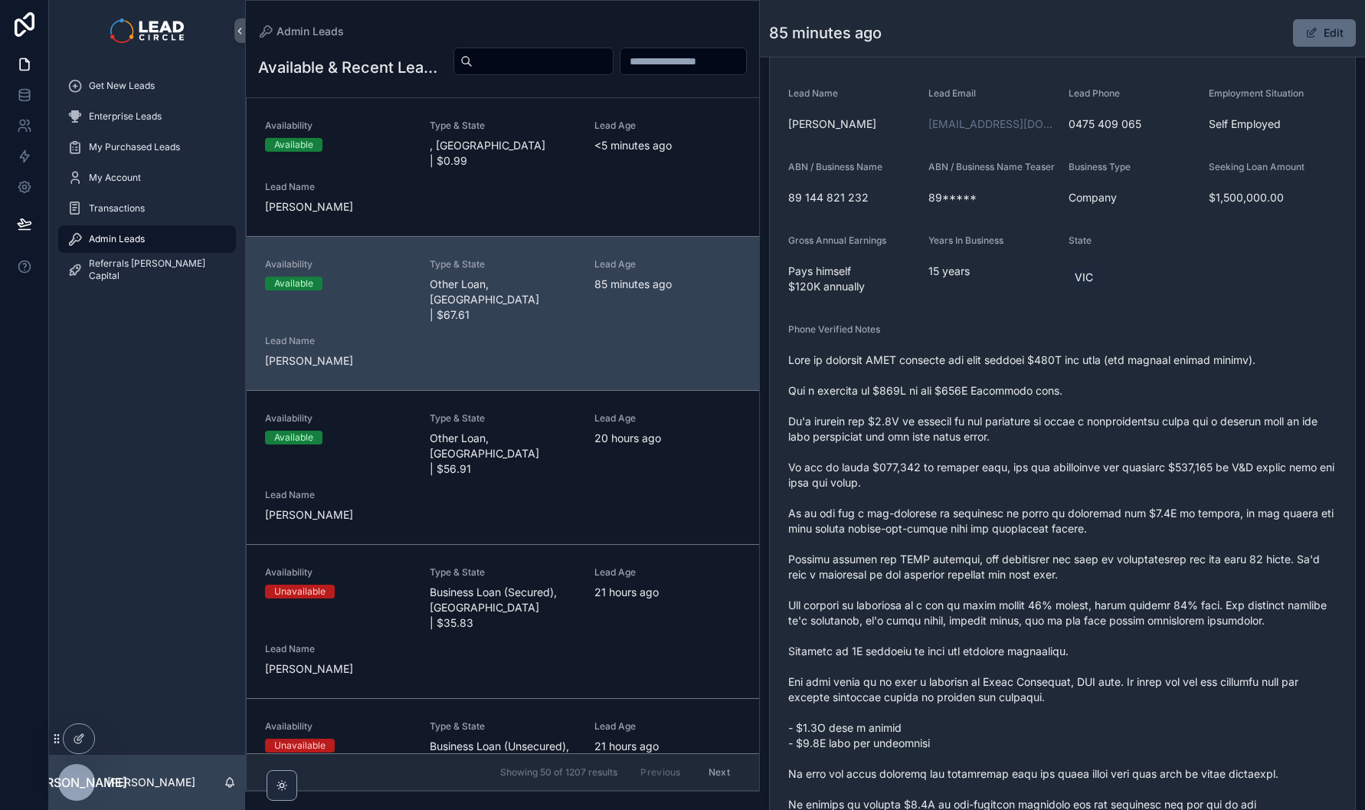
click at [1315, 34] on button "Edit" at bounding box center [1324, 33] width 63 height 28
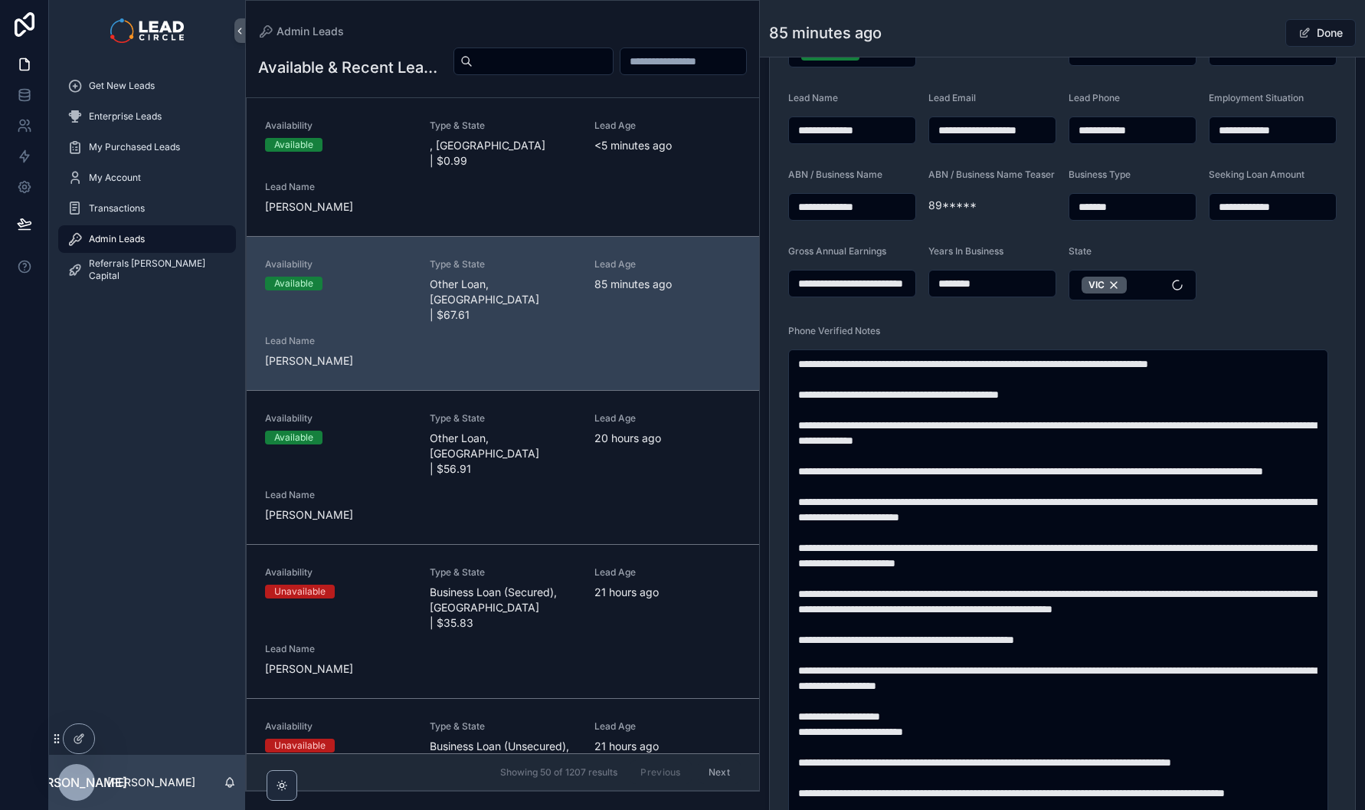
scroll to position [1216, 0]
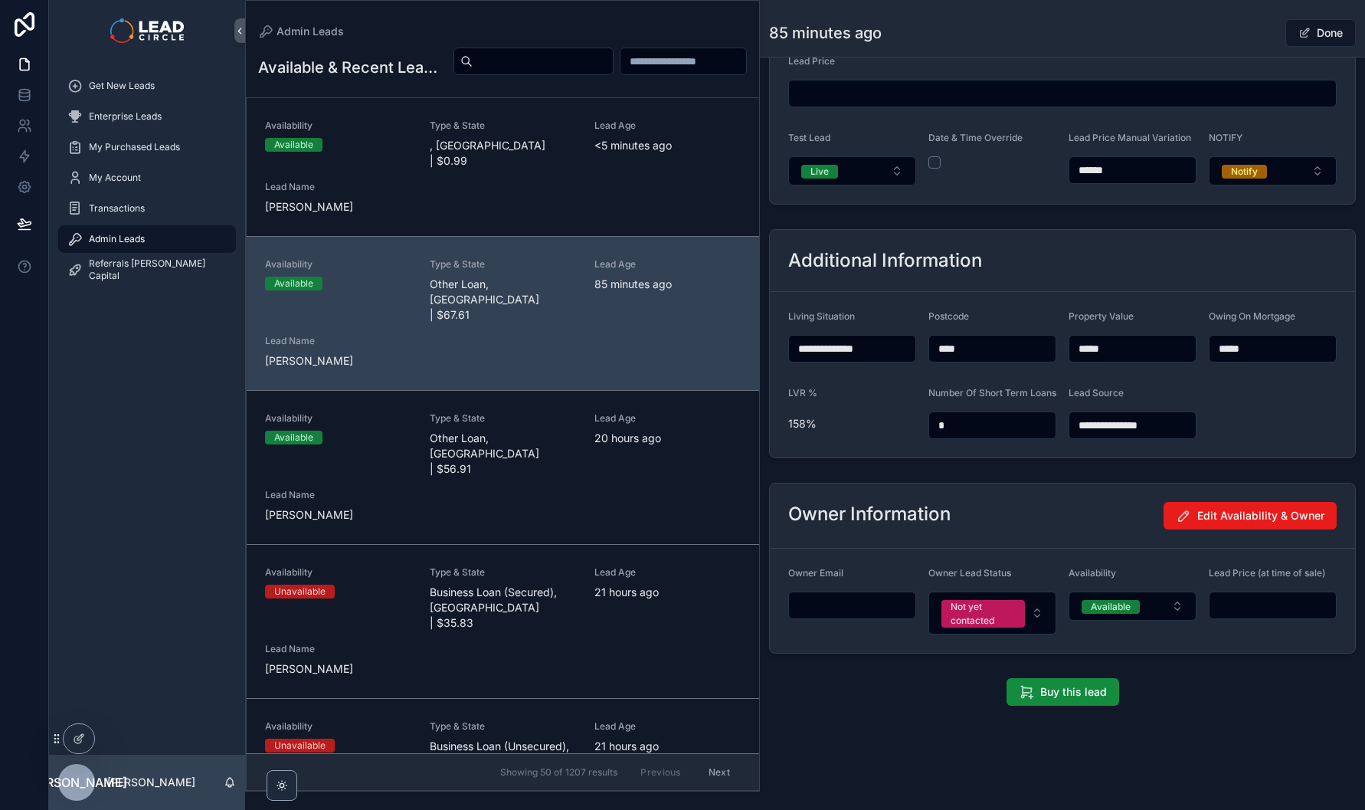
click at [1125, 161] on input "******" at bounding box center [1132, 169] width 126 height 21
type input "******"
click at [1246, 32] on div "Done" at bounding box center [1298, 32] width 115 height 29
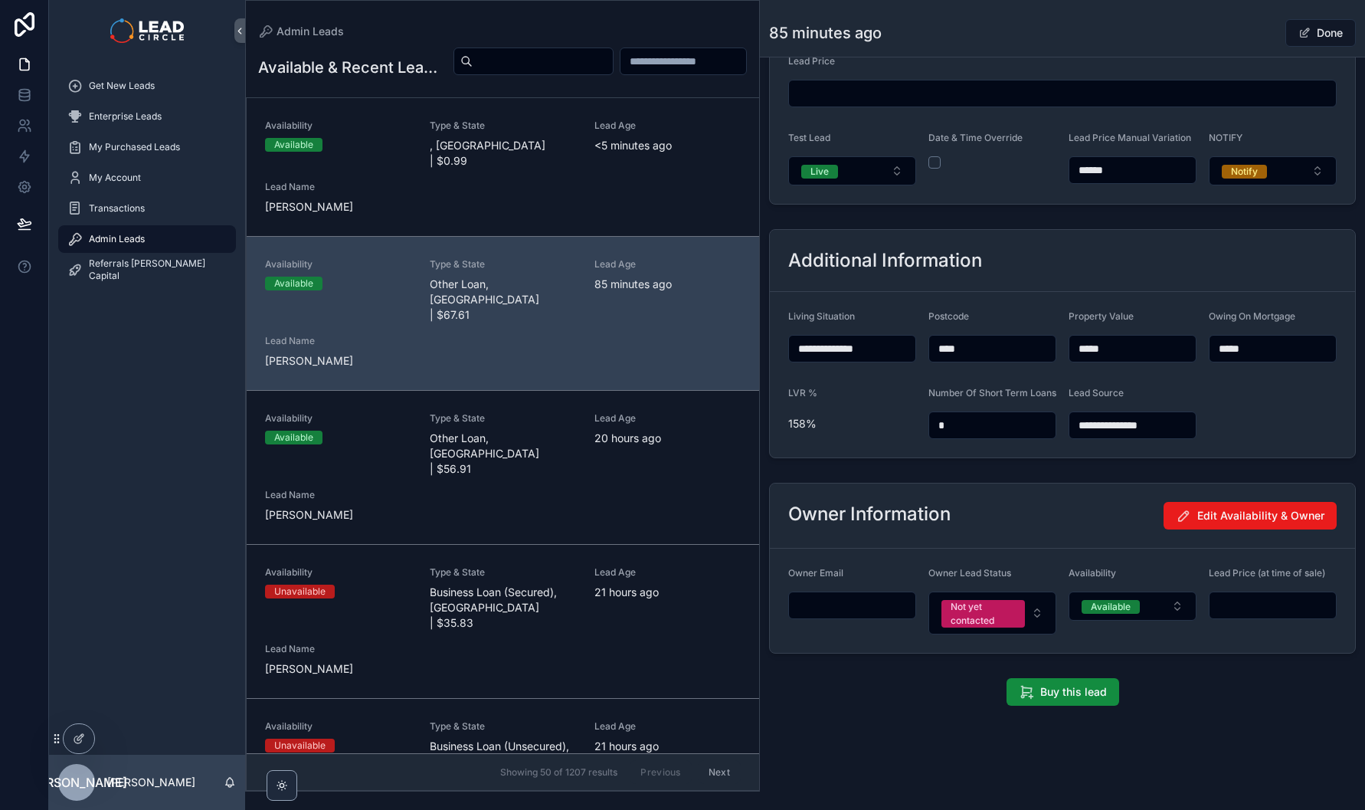
click at [1322, 33] on button "Done" at bounding box center [1320, 33] width 70 height 28
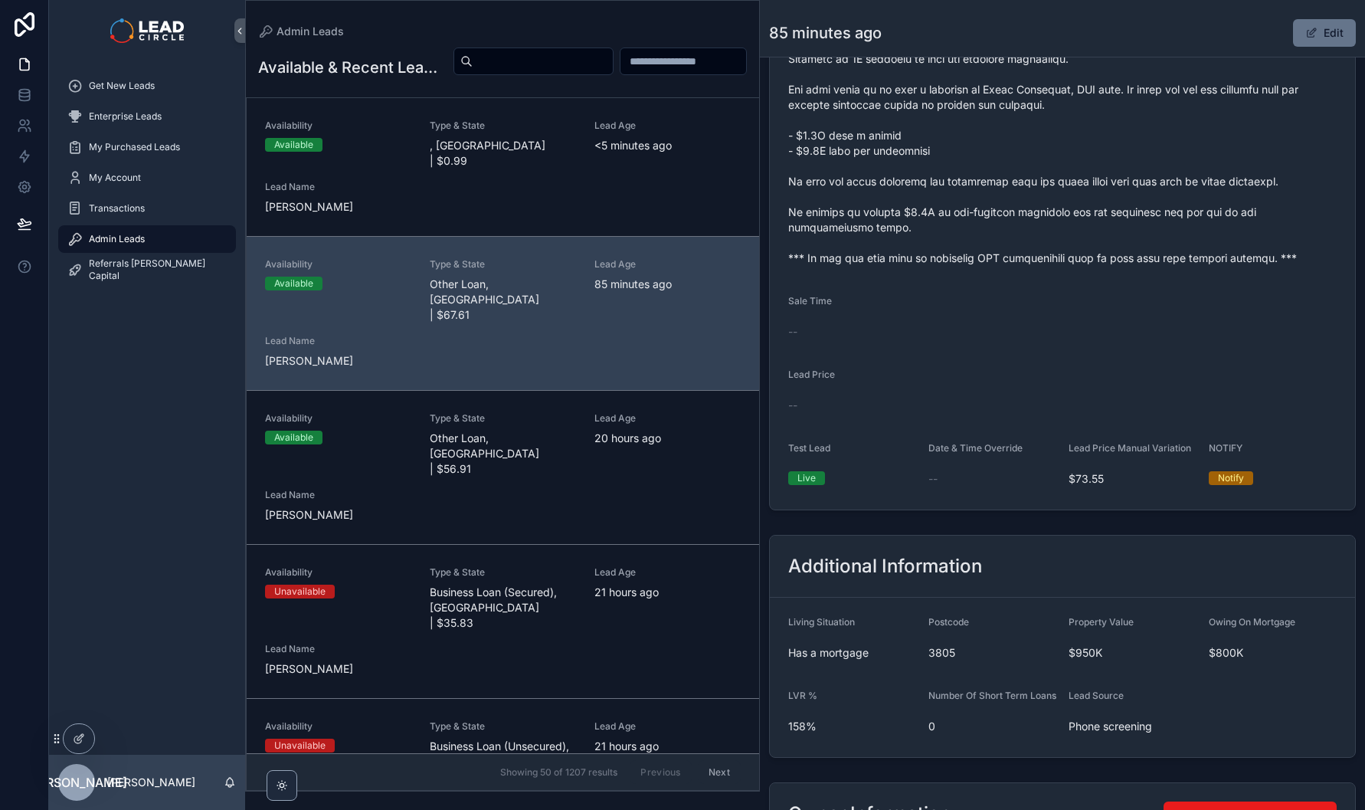
scroll to position [909, 0]
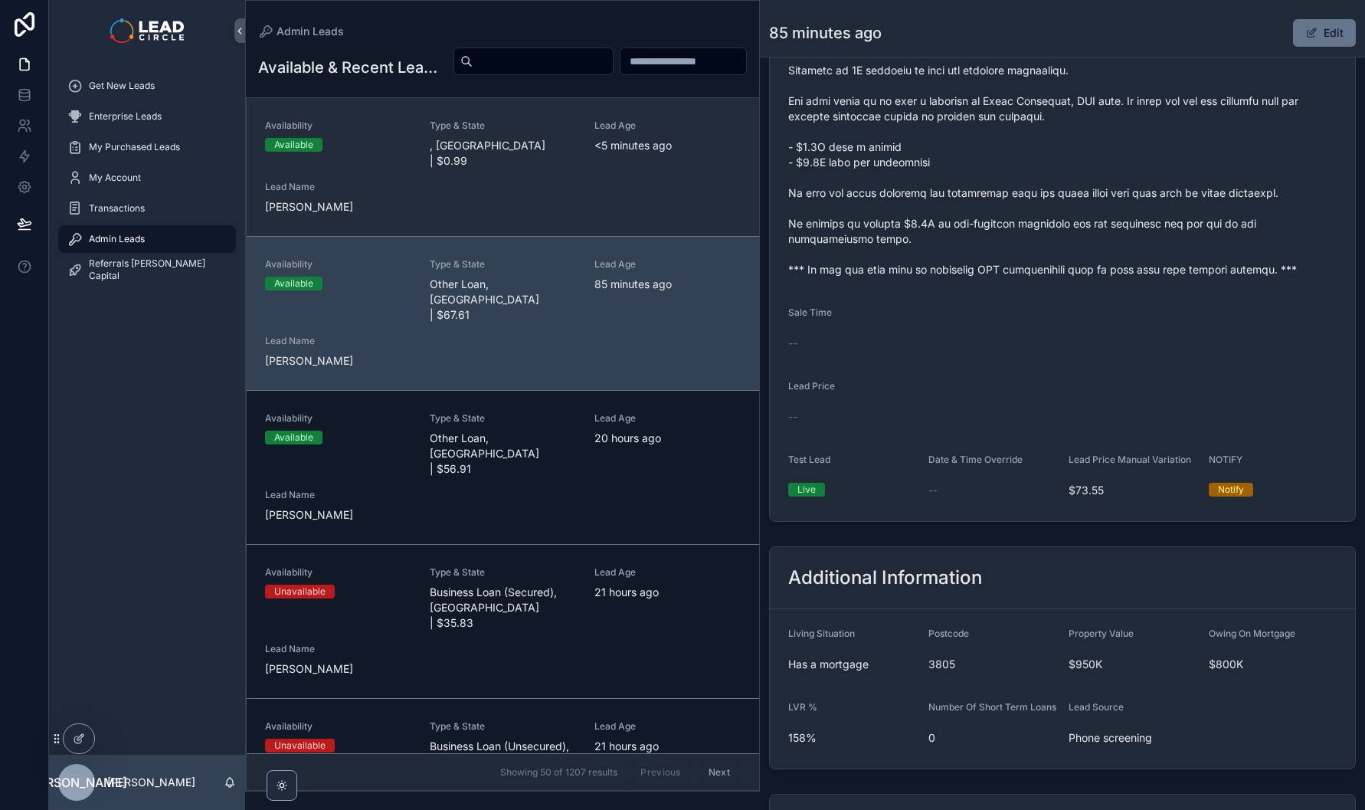
click at [608, 153] on div "Lead Age <[DEMOGRAPHIC_DATA] minutes ago" at bounding box center [667, 137] width 146 height 34
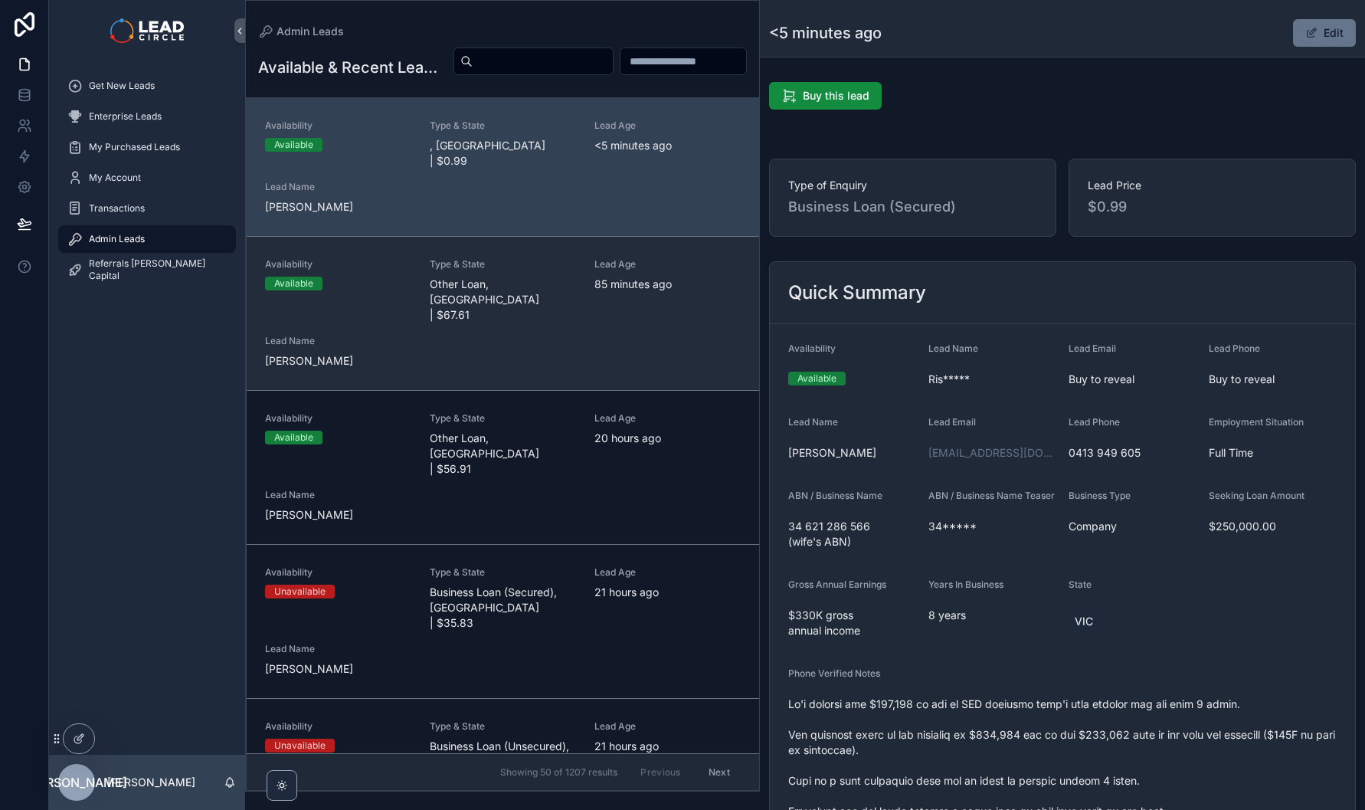
click at [617, 332] on div "Availability Available Type & State Other Loan, [GEOGRAPHIC_DATA] | $67.61 Lead…" at bounding box center [503, 313] width 476 height 110
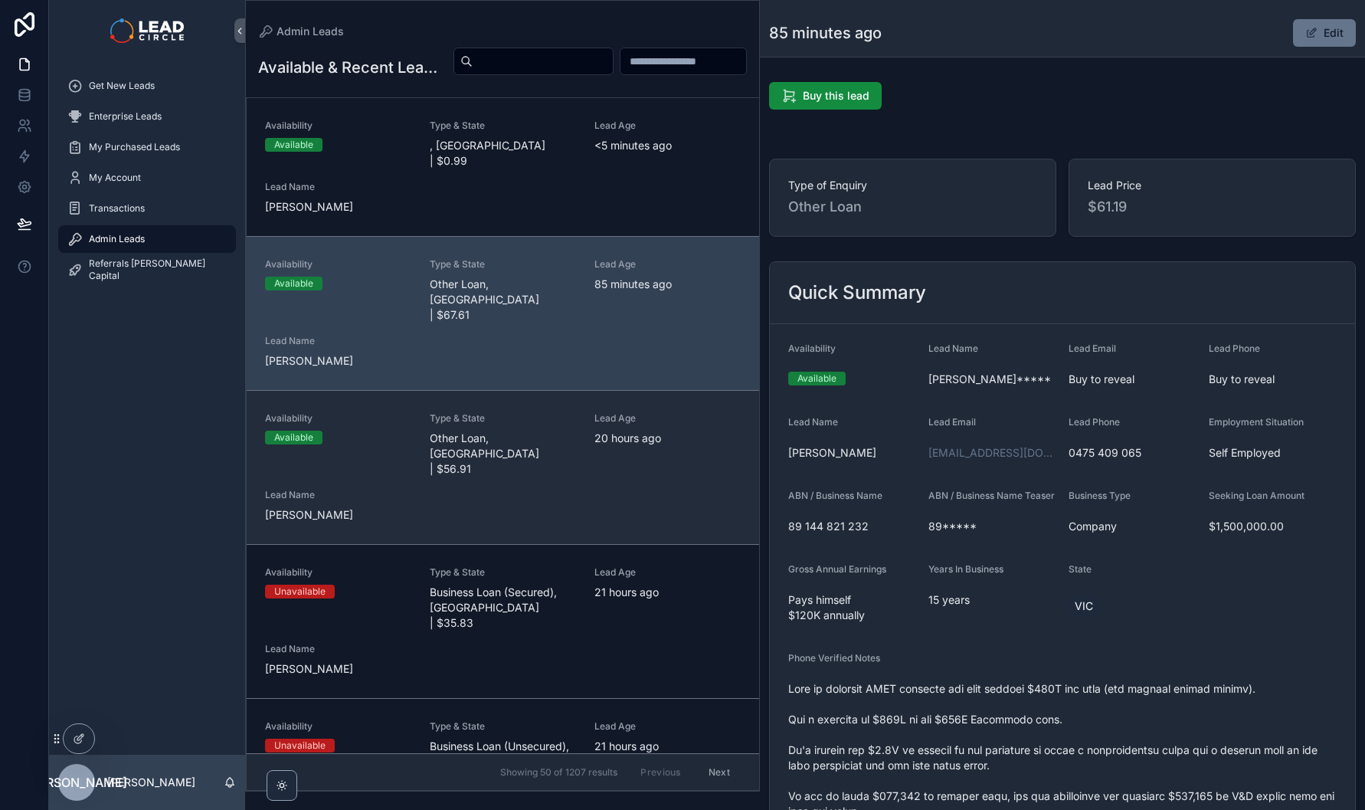
click at [630, 431] on span "20 hours ago" at bounding box center [667, 438] width 146 height 15
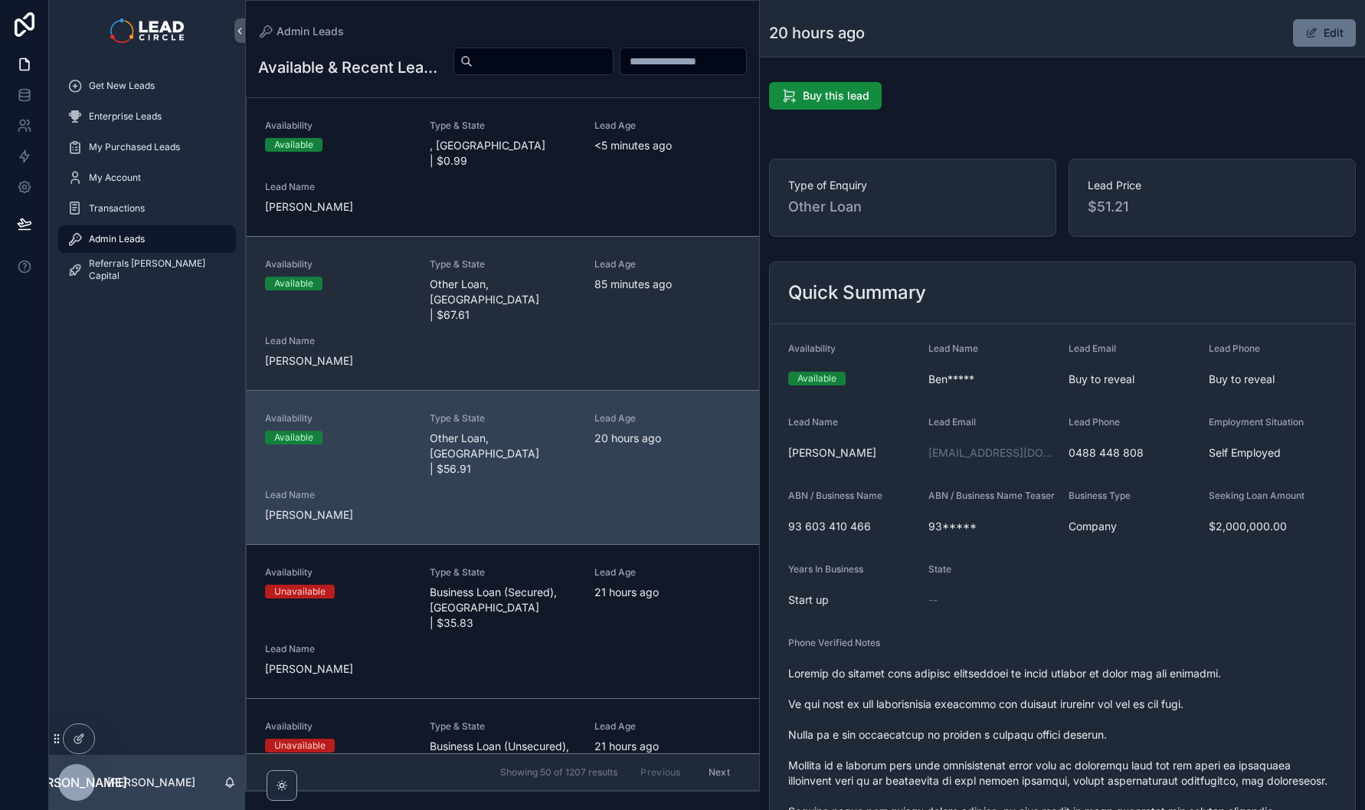
click at [618, 348] on div "Availability Available Type & State Other Loan, [GEOGRAPHIC_DATA] | $67.61 Lead…" at bounding box center [503, 313] width 476 height 110
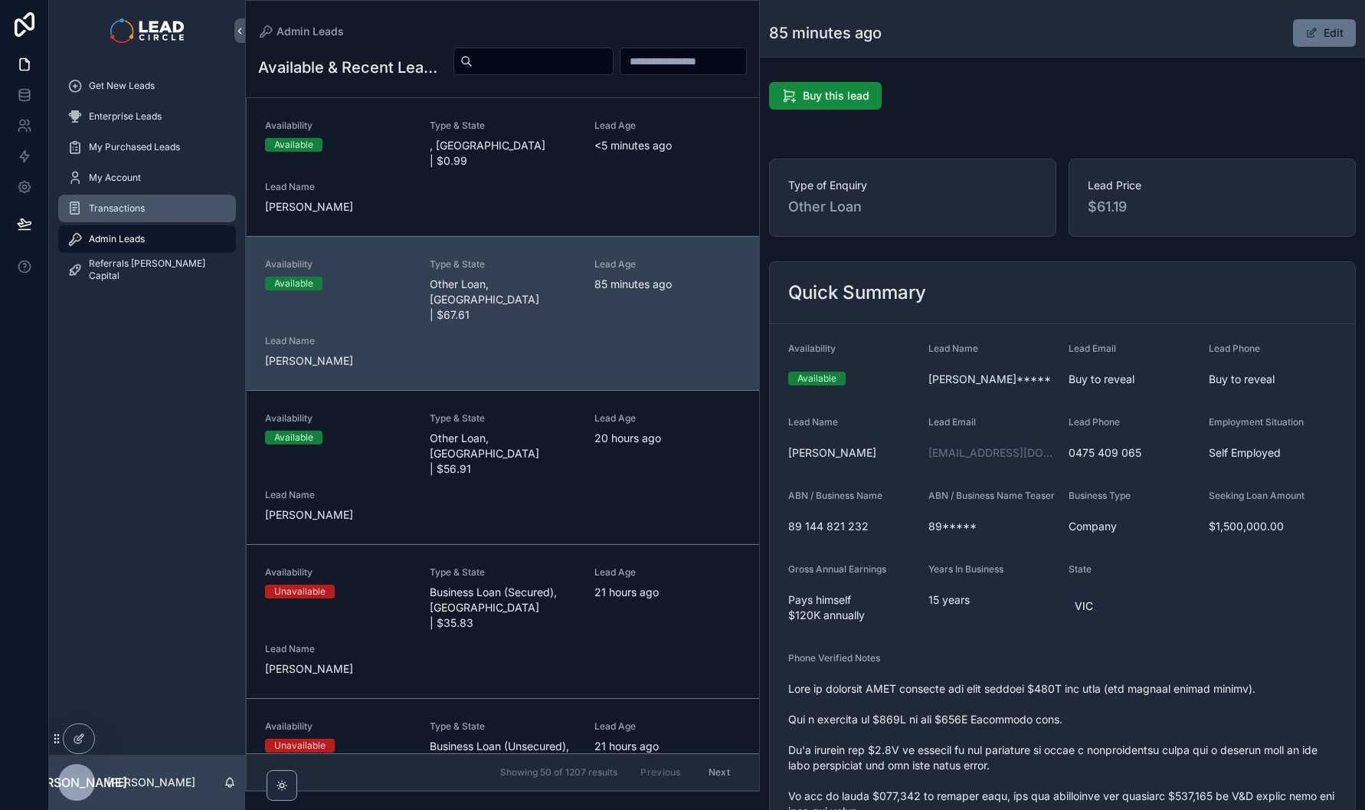
click at [185, 215] on div "Transactions" at bounding box center [146, 208] width 159 height 25
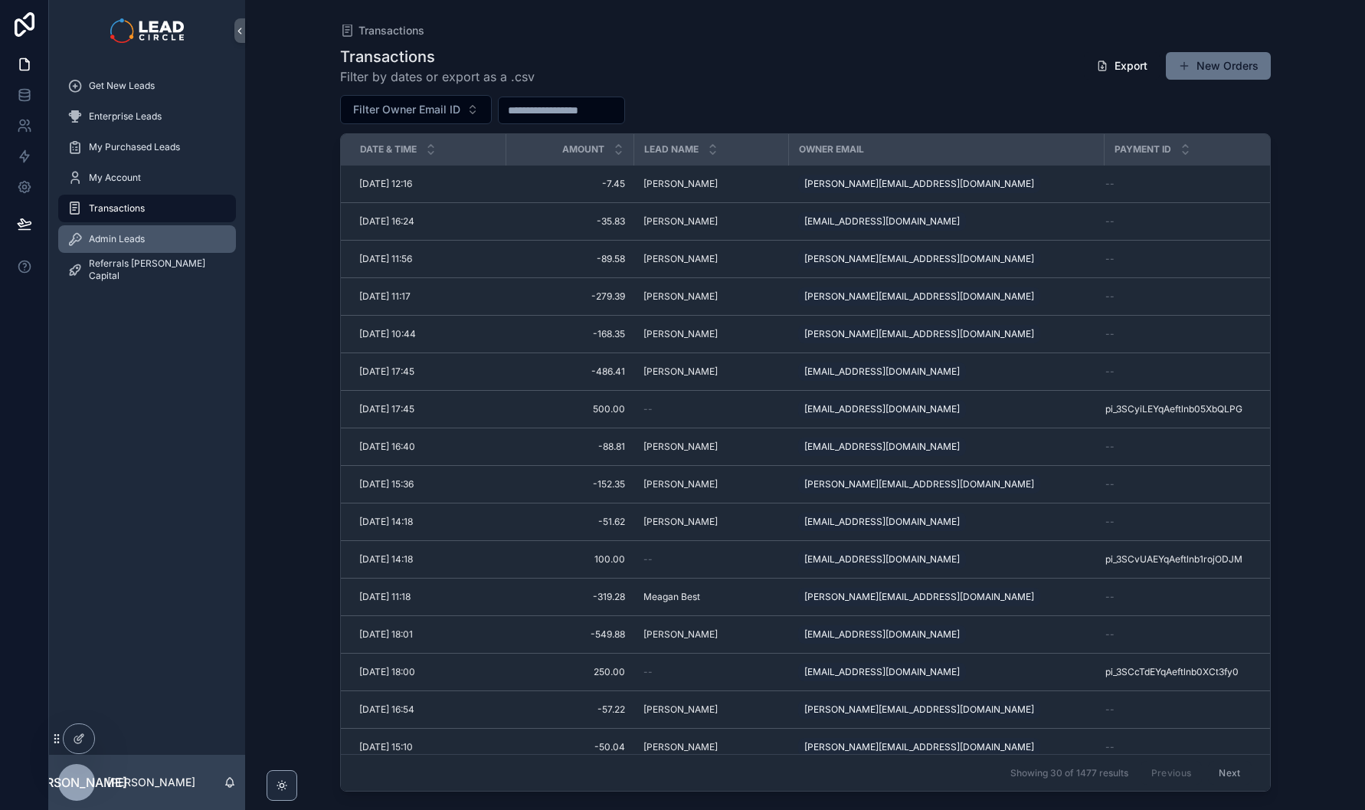
click at [215, 228] on div "Admin Leads" at bounding box center [146, 239] width 159 height 25
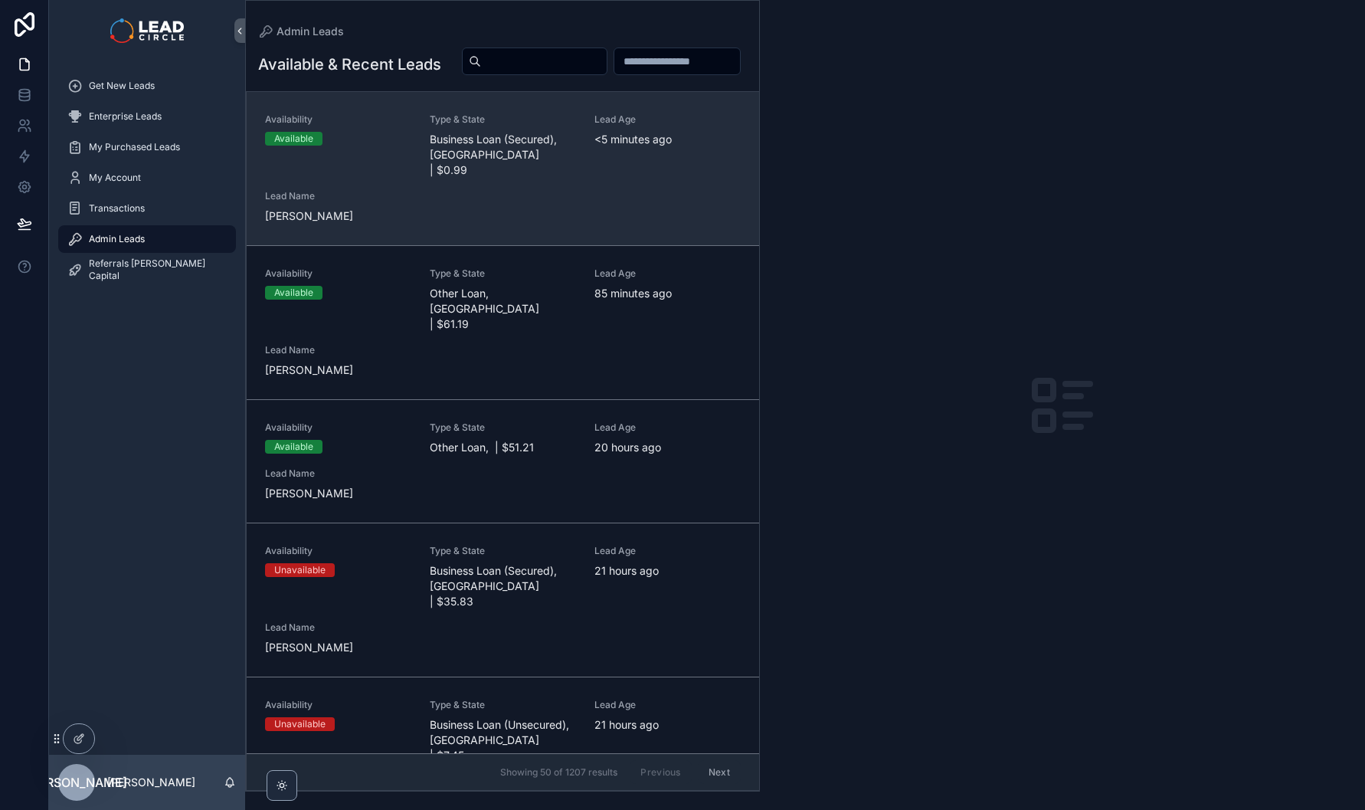
click at [520, 178] on span "Business Loan (Secured), [GEOGRAPHIC_DATA] | $0.99" at bounding box center [503, 155] width 146 height 46
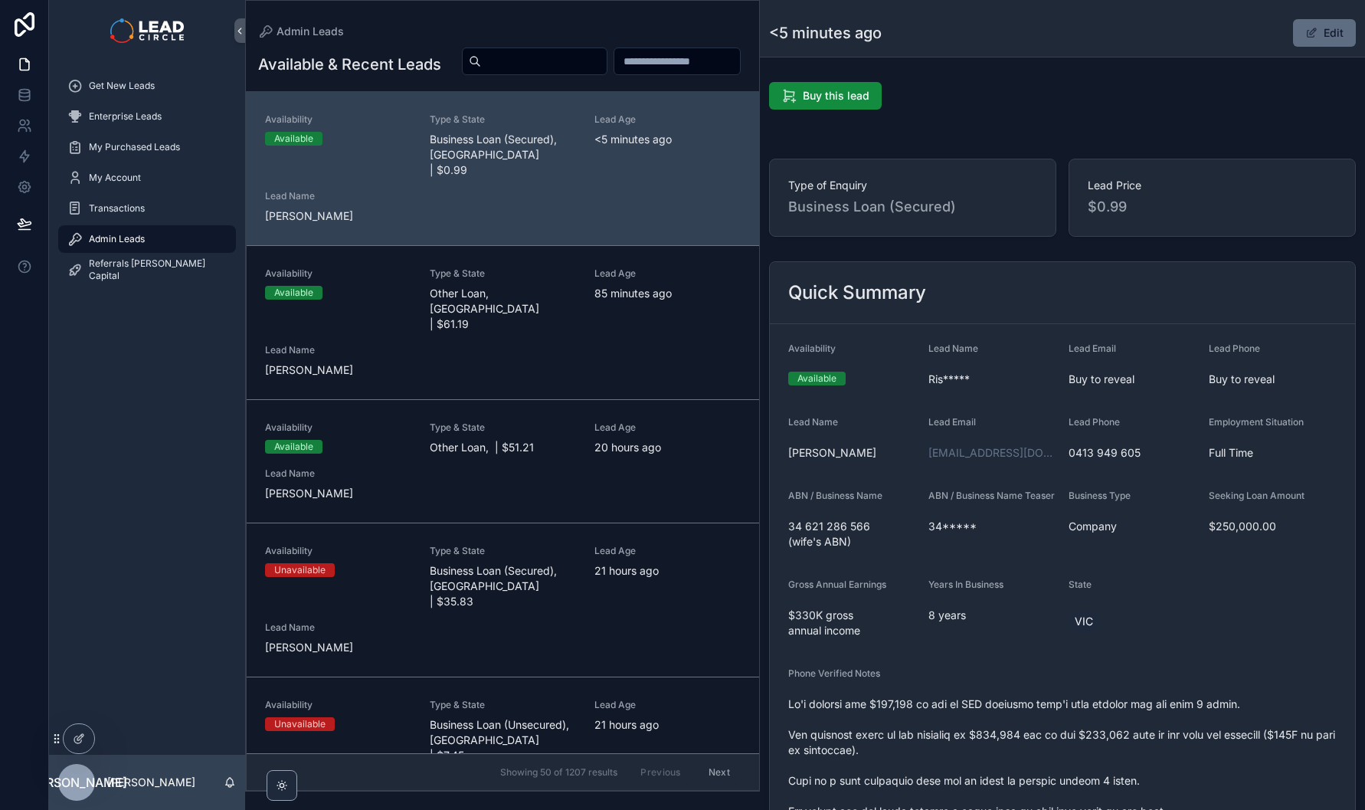
click at [1322, 31] on button "Edit" at bounding box center [1324, 33] width 63 height 28
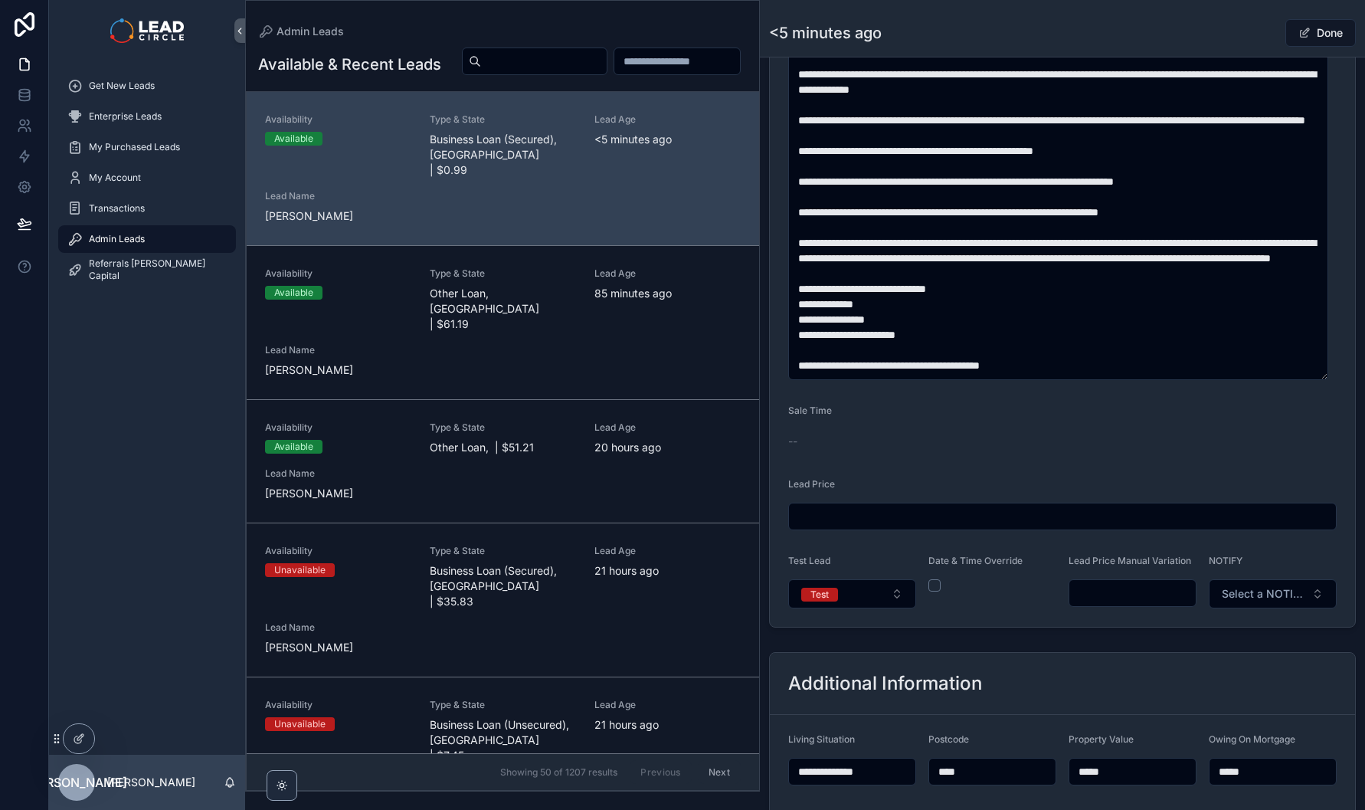
scroll to position [777, 0]
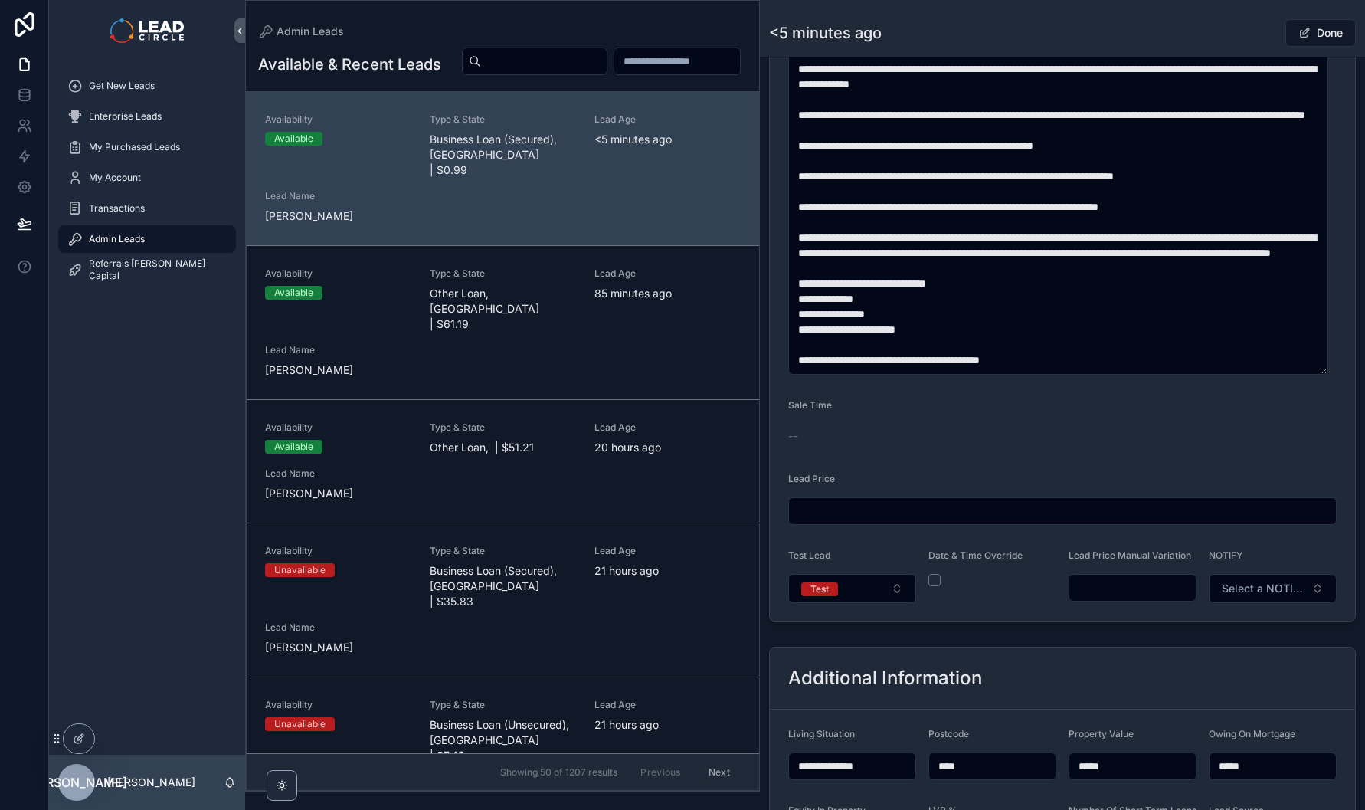
click at [1133, 588] on input "scrollable content" at bounding box center [1132, 587] width 126 height 21
type input "*******"
click at [1326, 33] on button "Done" at bounding box center [1320, 33] width 70 height 28
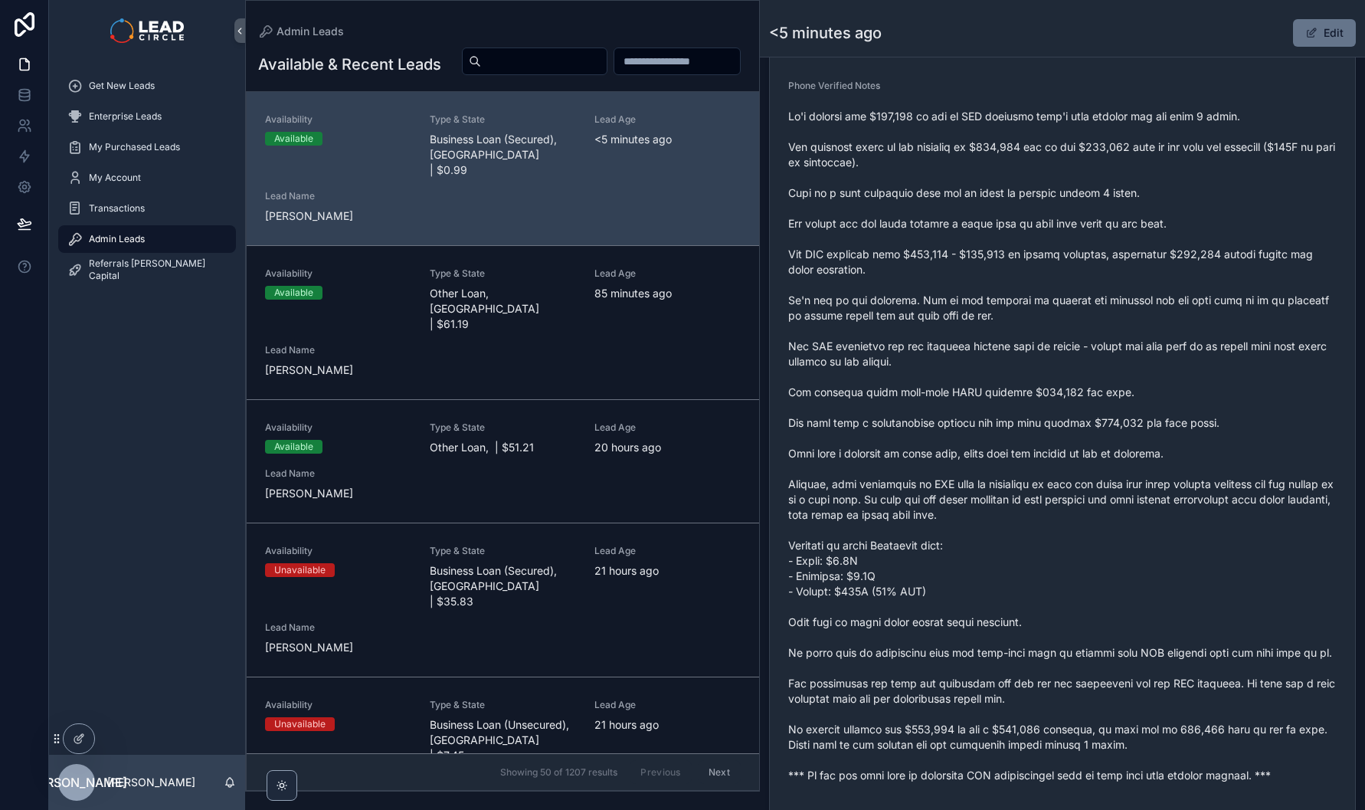
scroll to position [472, 0]
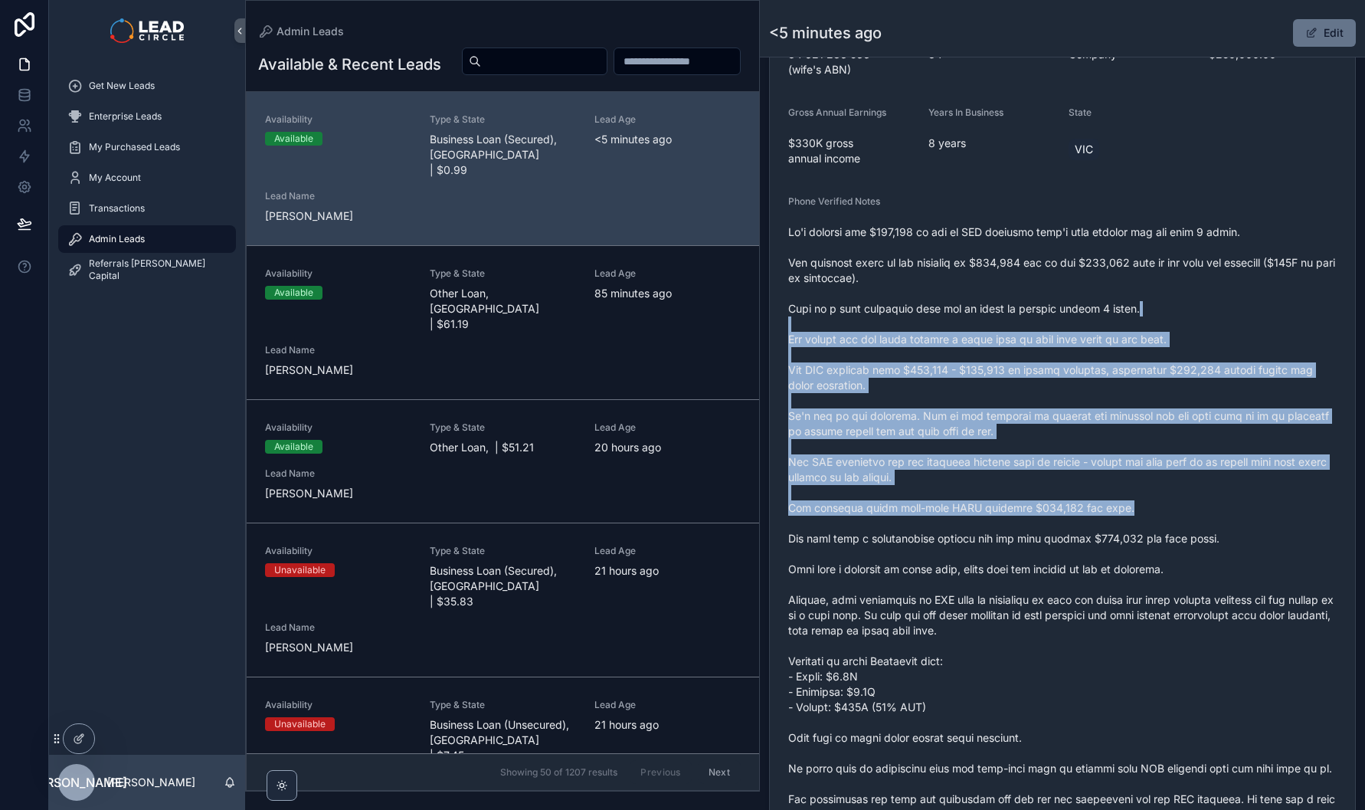
click at [1203, 509] on span "scrollable content" at bounding box center [1062, 561] width 548 height 674
click at [1204, 509] on span "scrollable content" at bounding box center [1062, 561] width 548 height 674
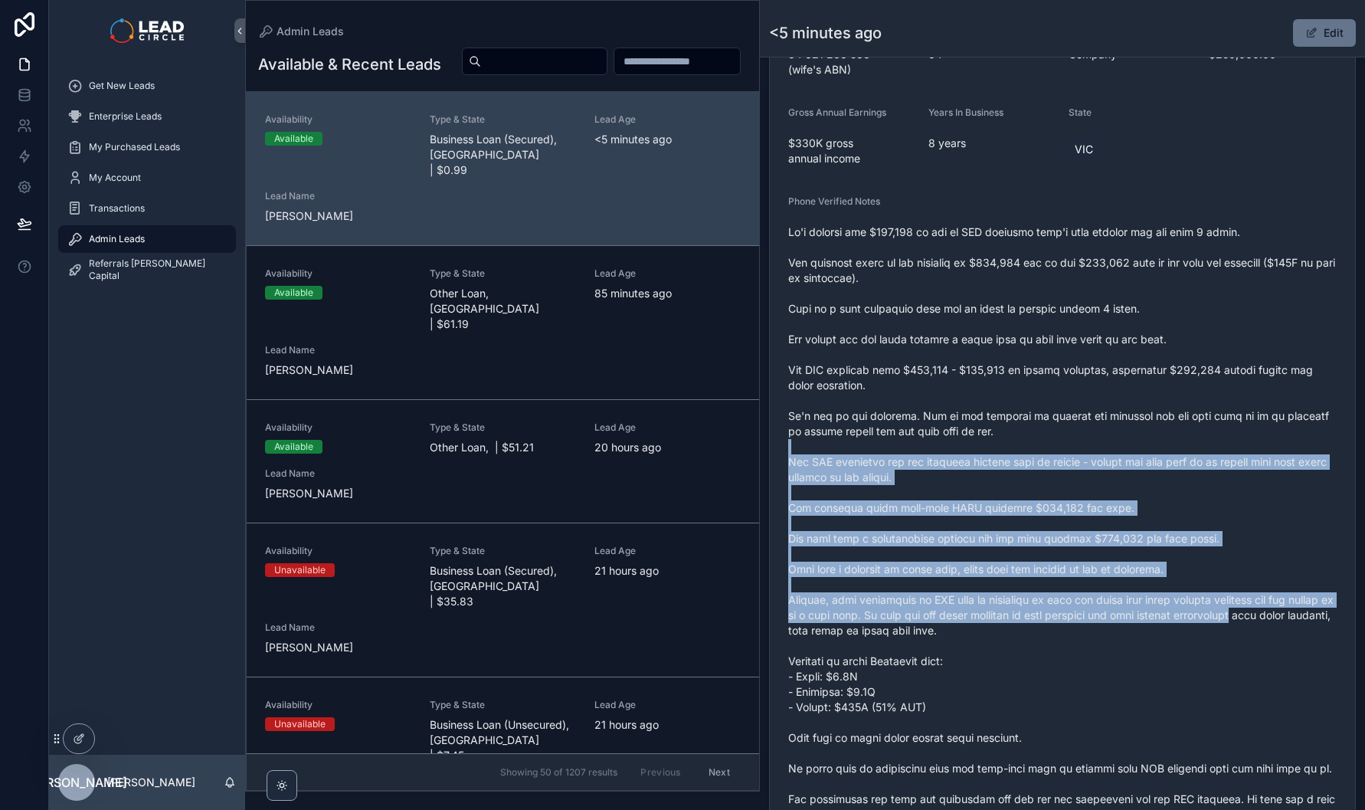
drag, startPoint x: 1258, startPoint y: 581, endPoint x: 1161, endPoint y: 344, distance: 256.6
click at [1167, 362] on span "scrollable content" at bounding box center [1062, 561] width 548 height 674
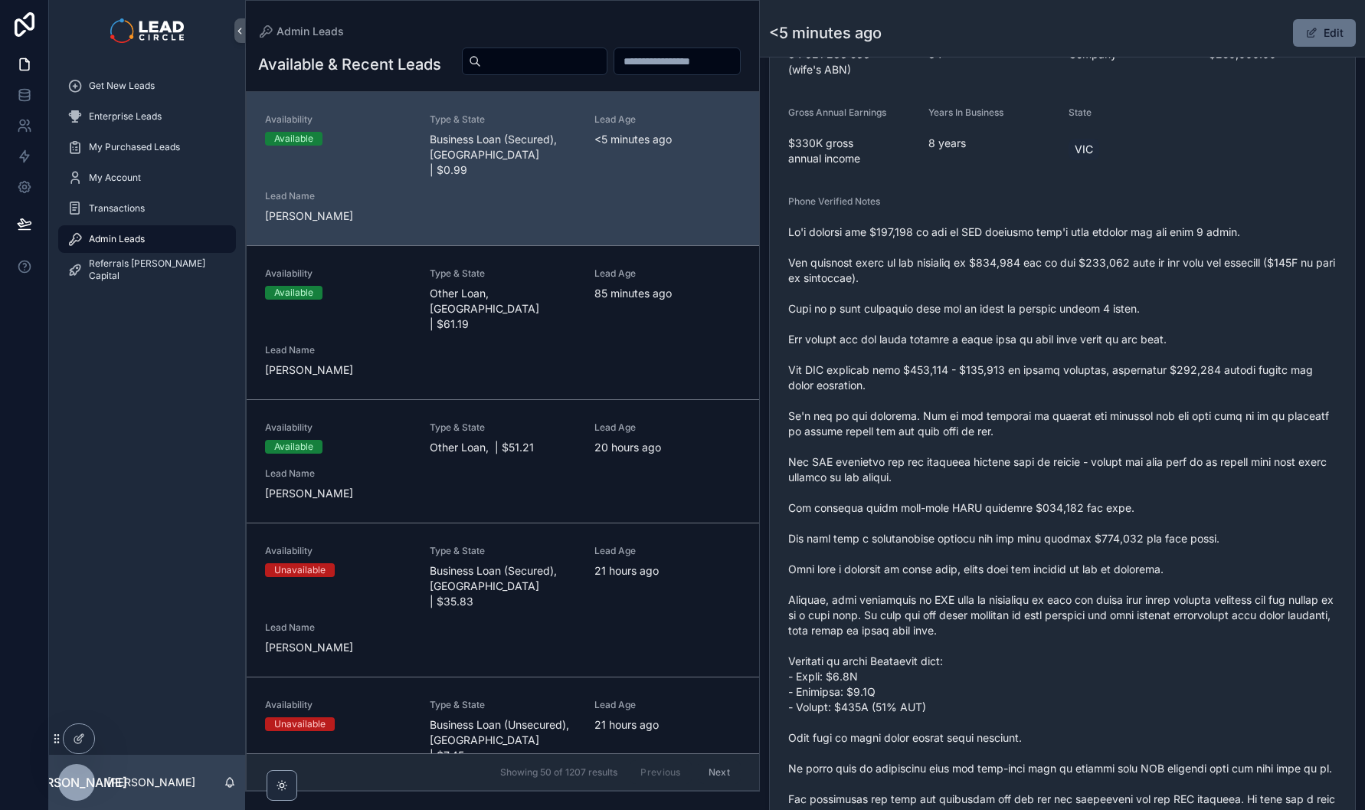
click at [1161, 344] on span "scrollable content" at bounding box center [1062, 561] width 548 height 674
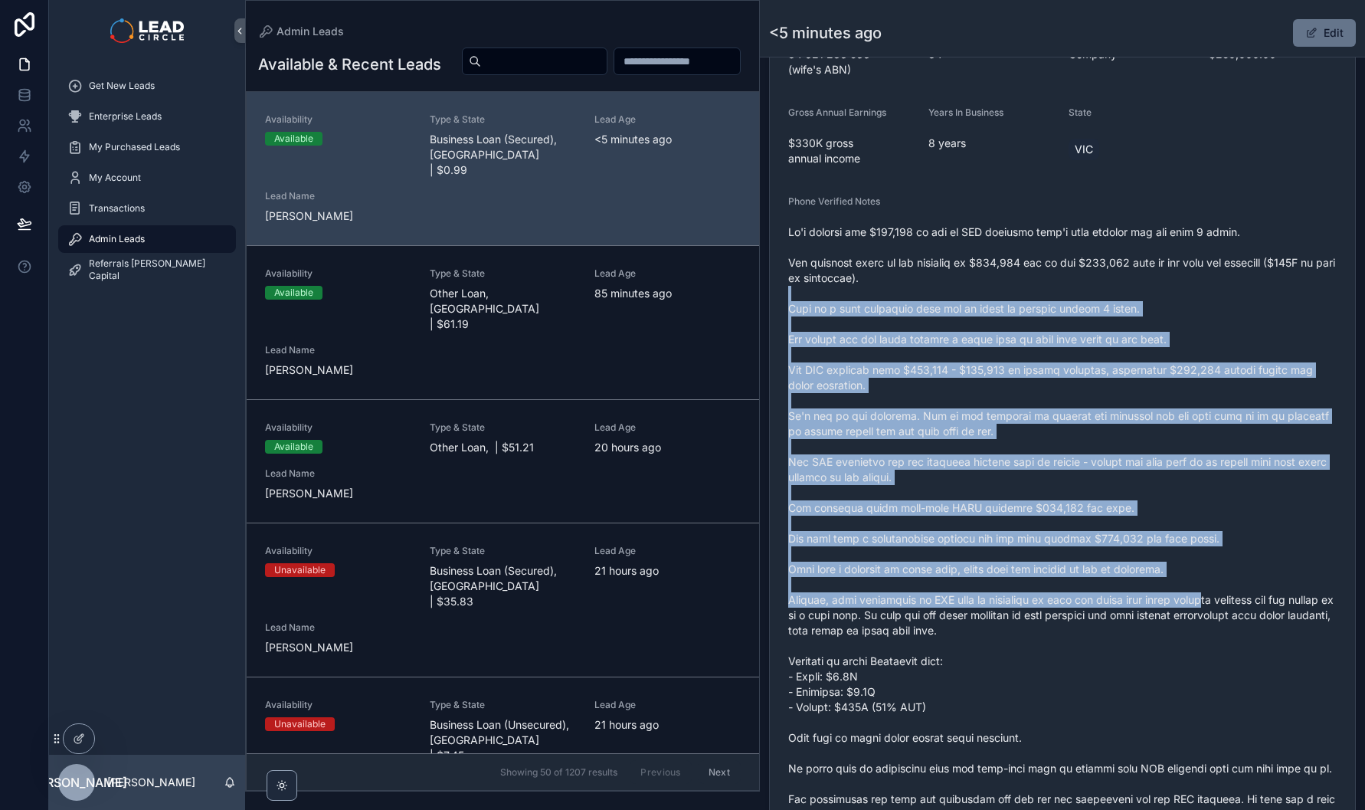
drag, startPoint x: 1164, startPoint y: 291, endPoint x: 1214, endPoint y: 599, distance: 311.9
click at [1214, 599] on span "scrollable content" at bounding box center [1062, 561] width 548 height 674
click at [1216, 599] on span "scrollable content" at bounding box center [1062, 561] width 548 height 674
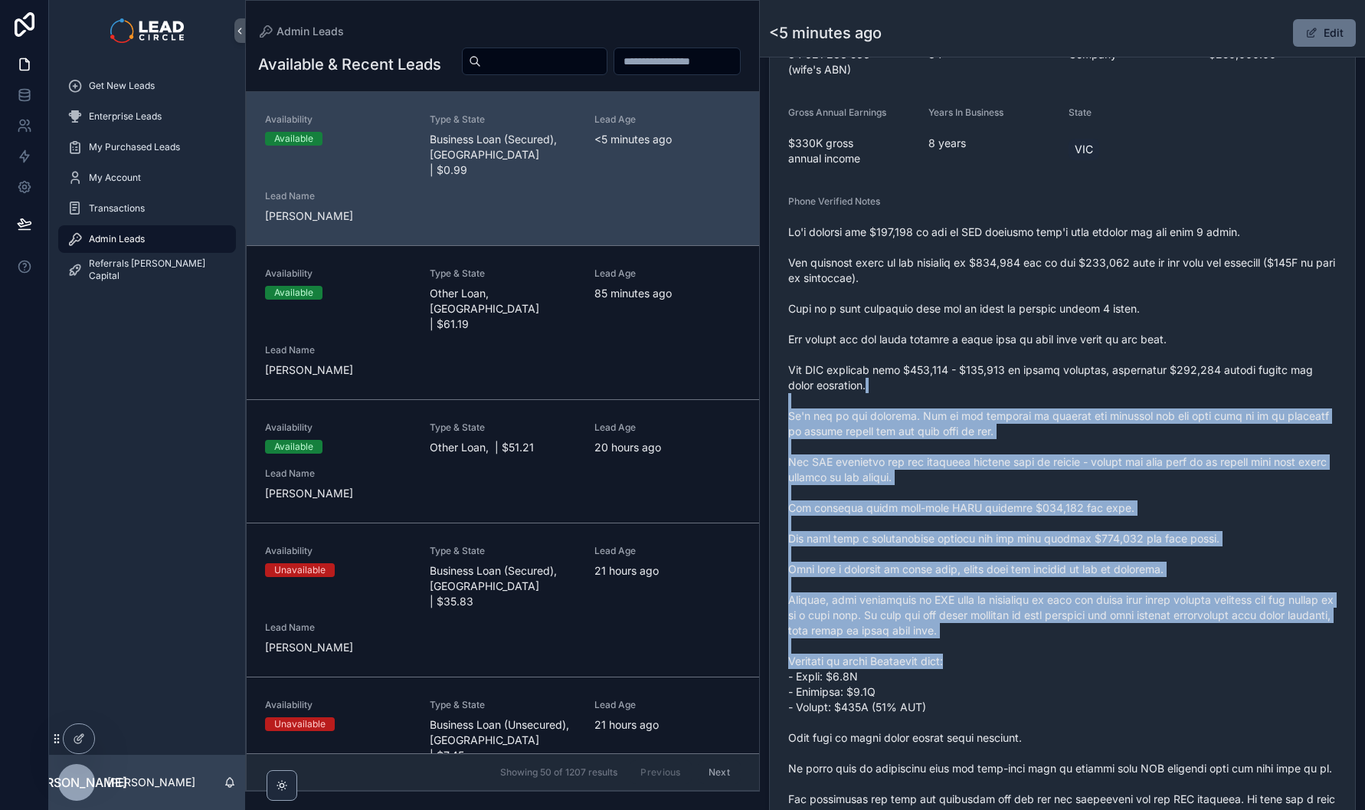
drag, startPoint x: 1157, startPoint y: 397, endPoint x: 1145, endPoint y: 371, distance: 28.8
click at [1148, 381] on span "scrollable content" at bounding box center [1062, 561] width 548 height 674
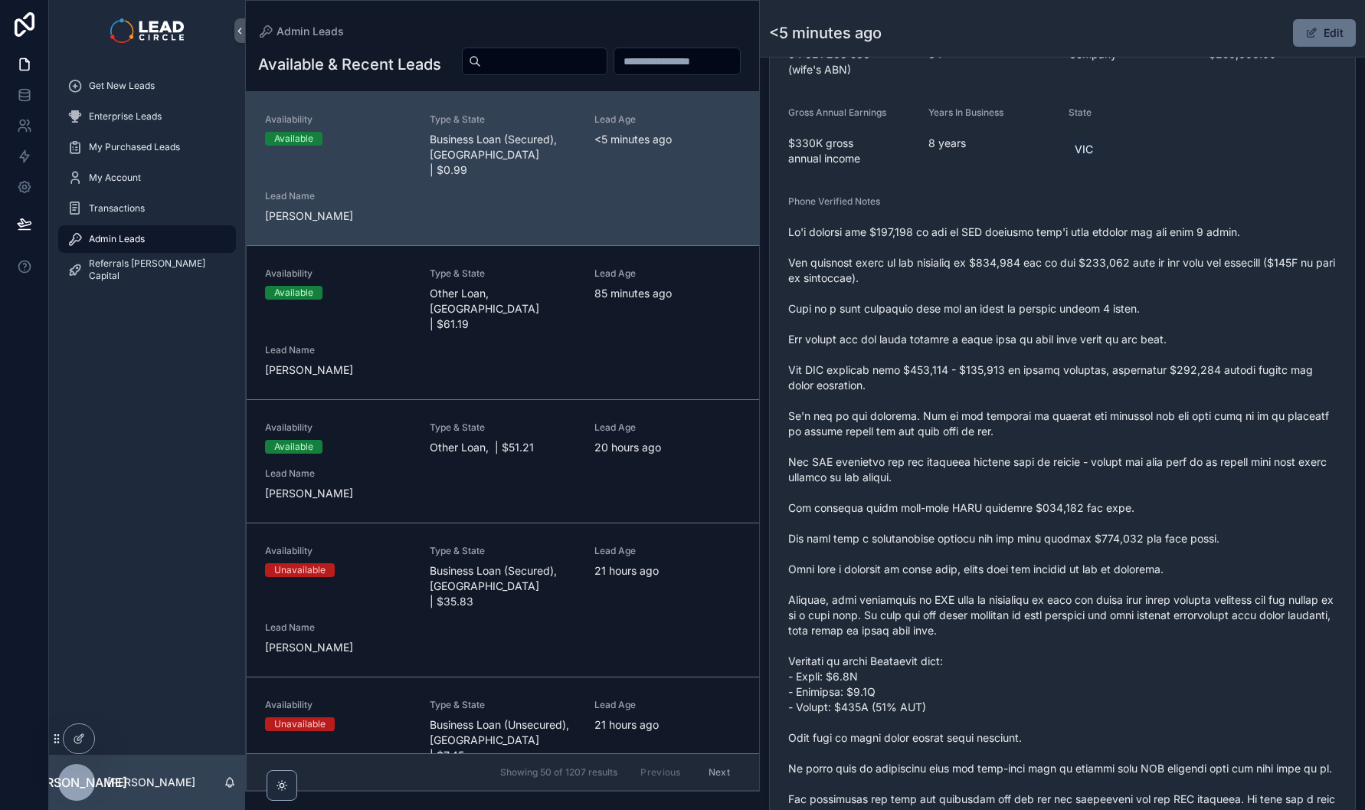
click at [1145, 371] on span "scrollable content" at bounding box center [1062, 561] width 548 height 674
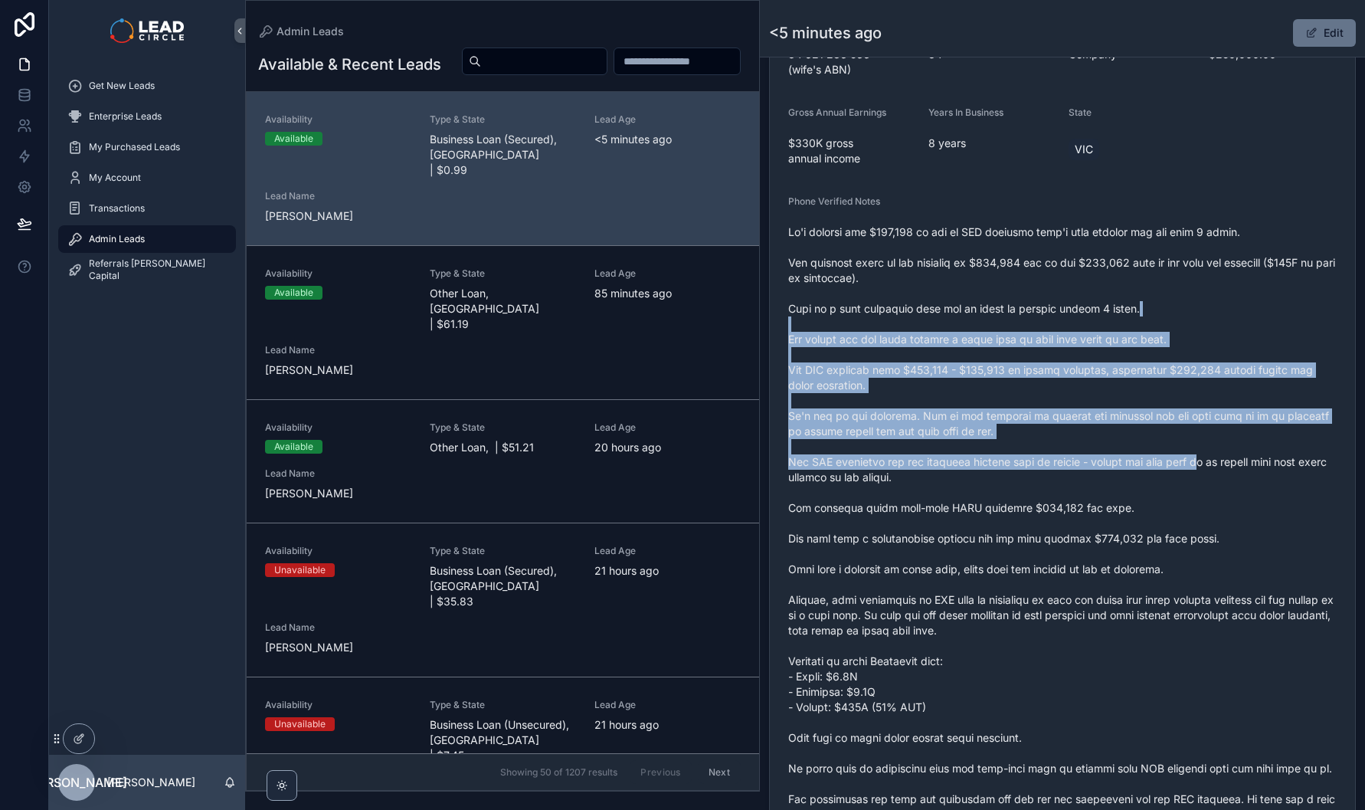
drag, startPoint x: 1144, startPoint y: 315, endPoint x: 1210, endPoint y: 513, distance: 209.1
click at [1210, 513] on span "scrollable content" at bounding box center [1062, 561] width 548 height 674
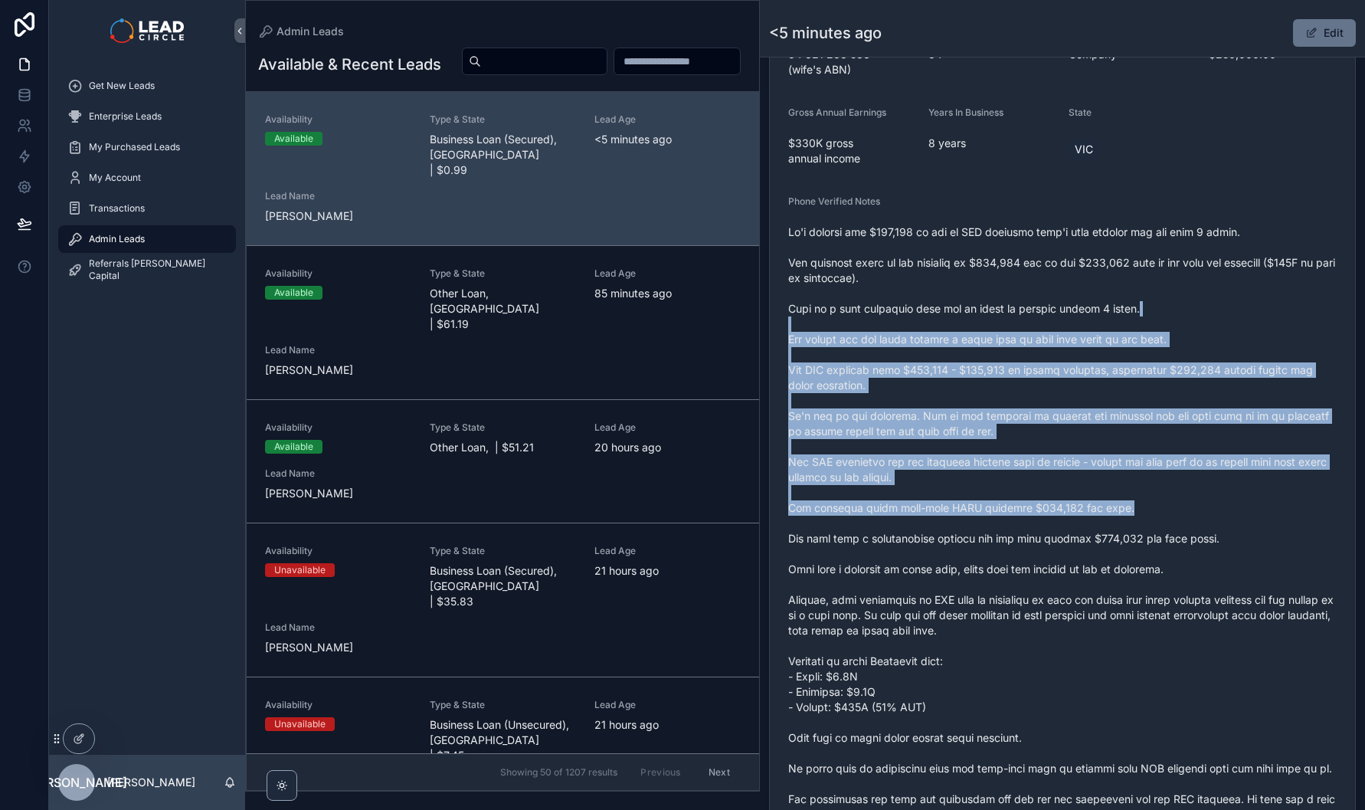
click at [1210, 513] on span "scrollable content" at bounding box center [1062, 561] width 548 height 674
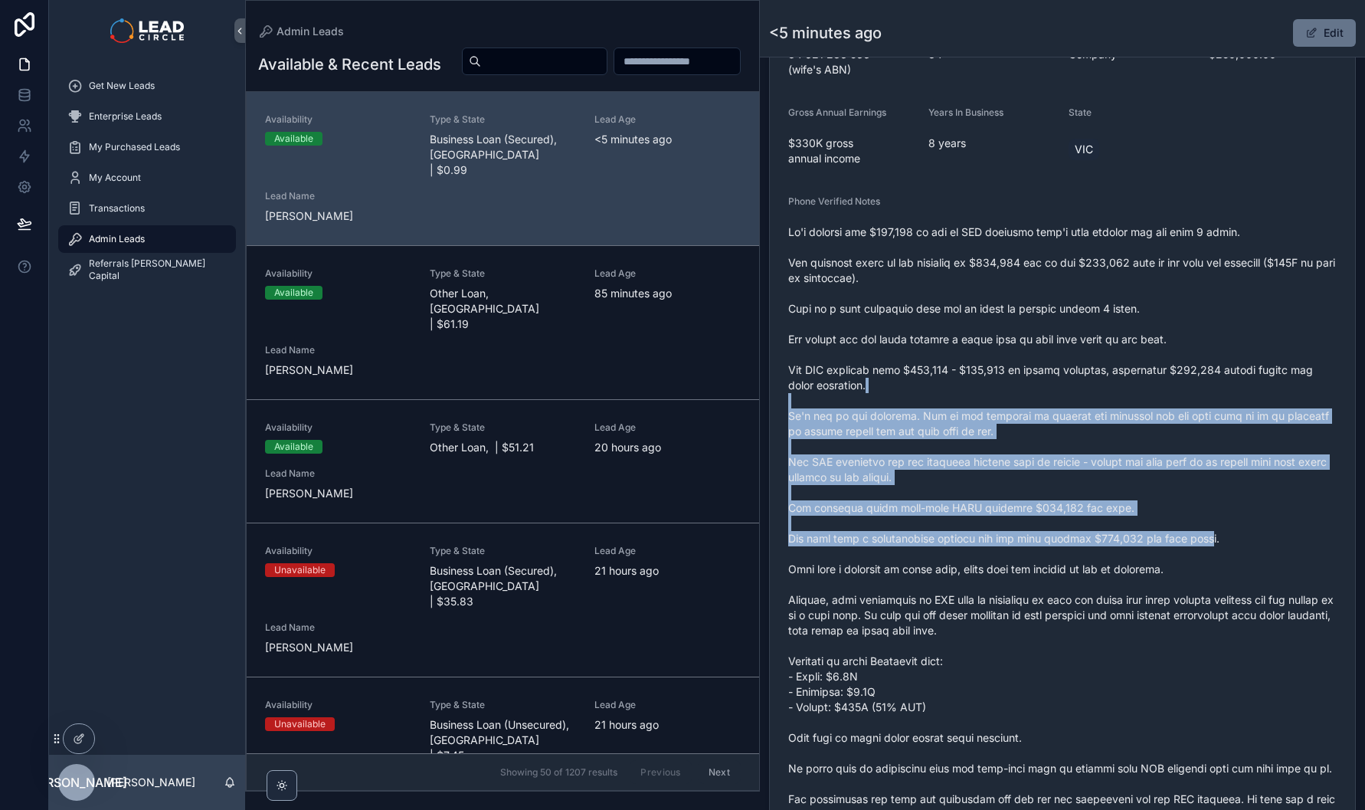
drag, startPoint x: 1215, startPoint y: 541, endPoint x: 1116, endPoint y: 372, distance: 195.4
click at [1120, 378] on span "scrollable content" at bounding box center [1062, 561] width 548 height 674
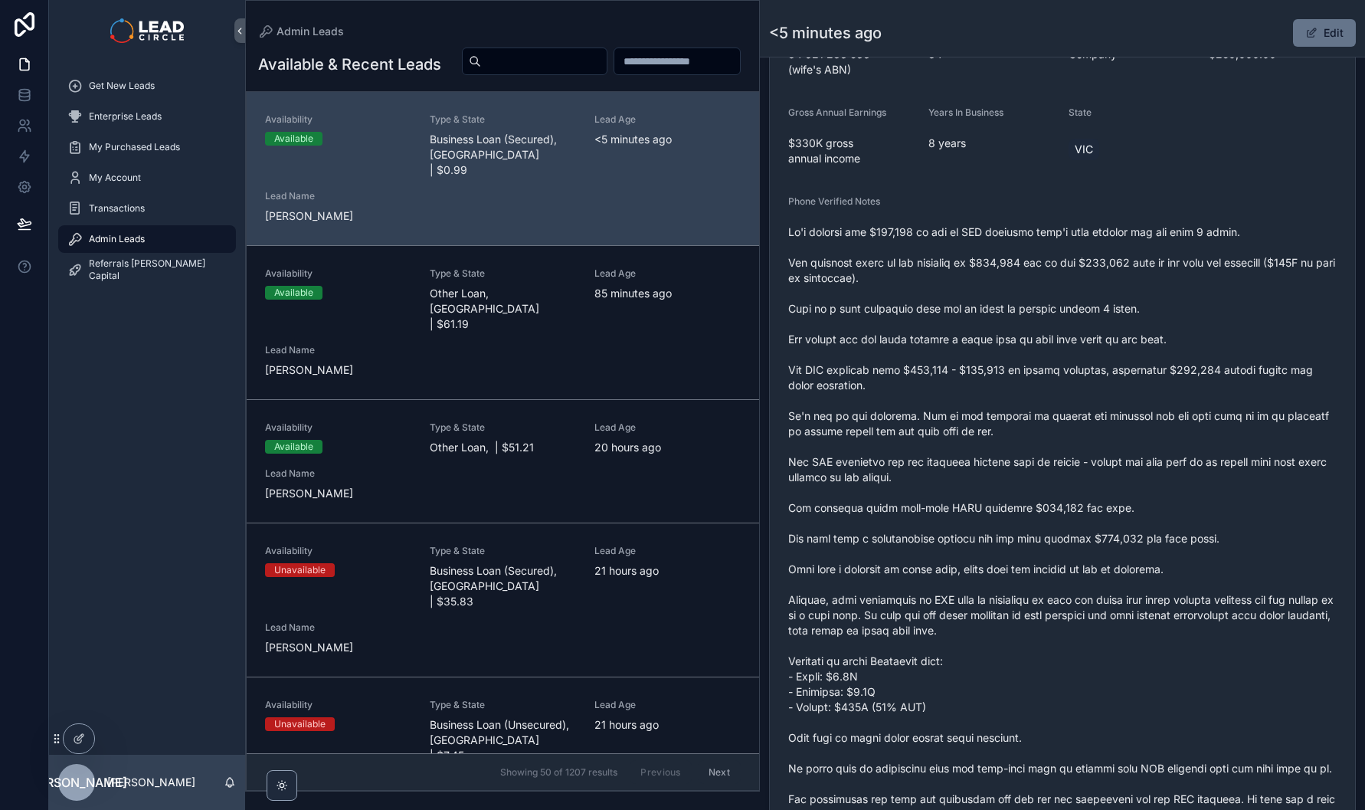
click at [1116, 372] on span "scrollable content" at bounding box center [1062, 561] width 548 height 674
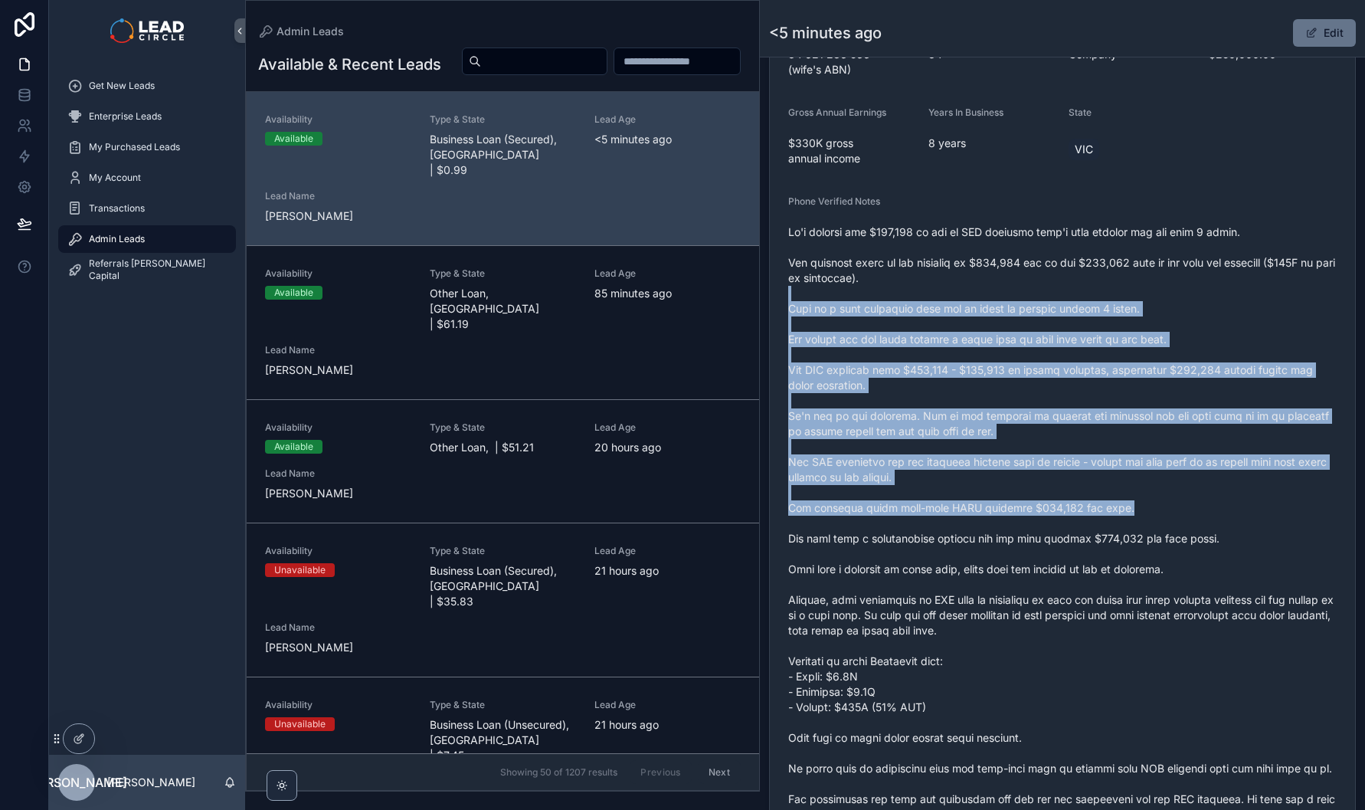
drag, startPoint x: 1108, startPoint y: 293, endPoint x: 1180, endPoint y: 512, distance: 229.9
click at [1180, 512] on span "scrollable content" at bounding box center [1062, 561] width 548 height 674
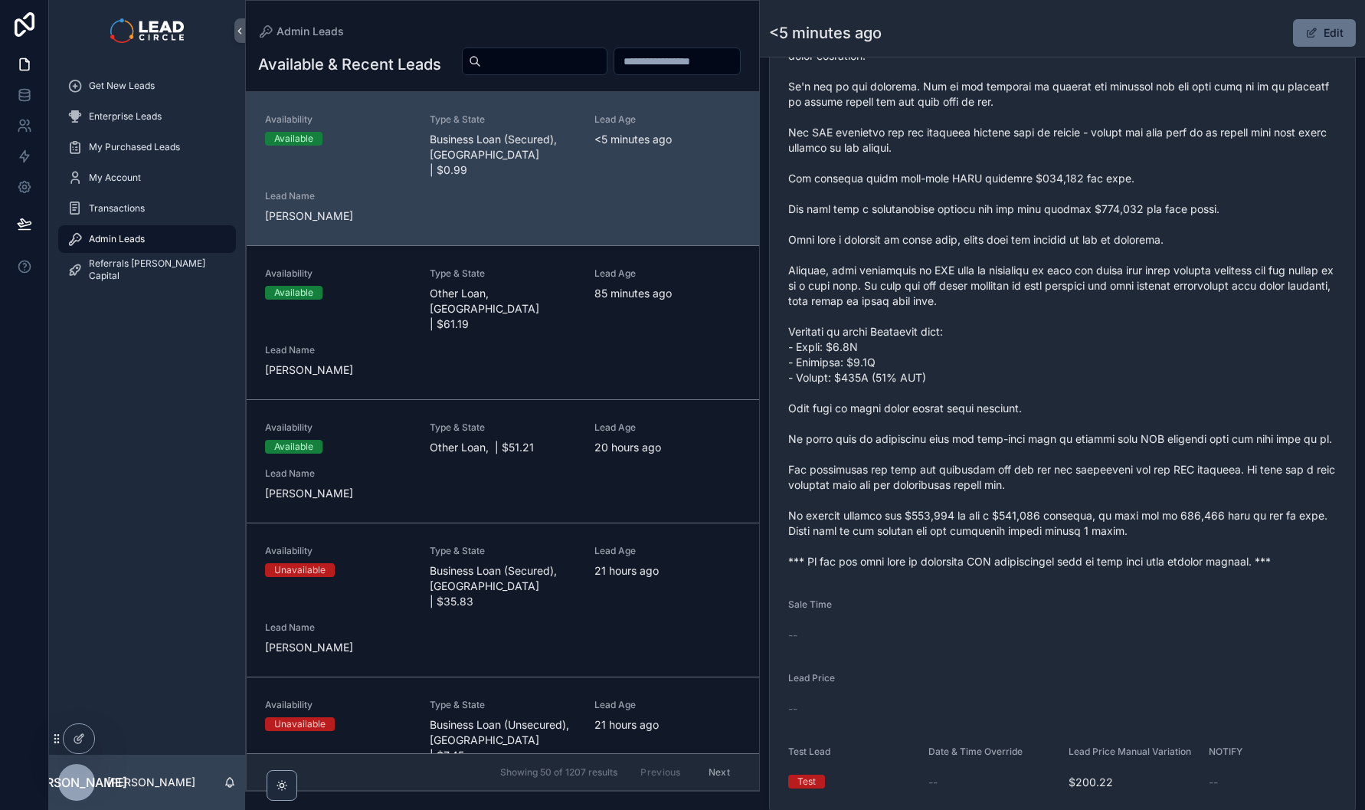
scroll to position [293, 0]
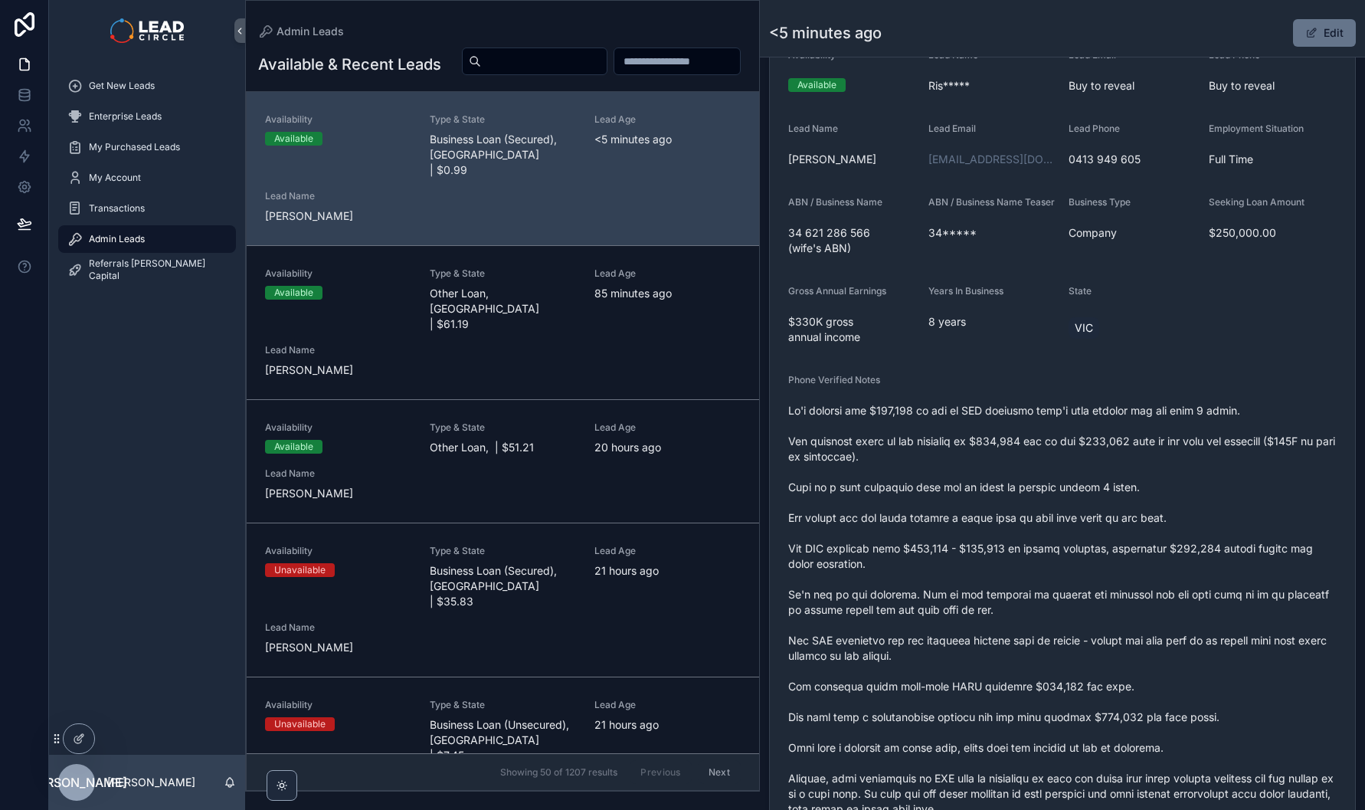
click at [1051, 440] on span "scrollable content" at bounding box center [1062, 740] width 548 height 674
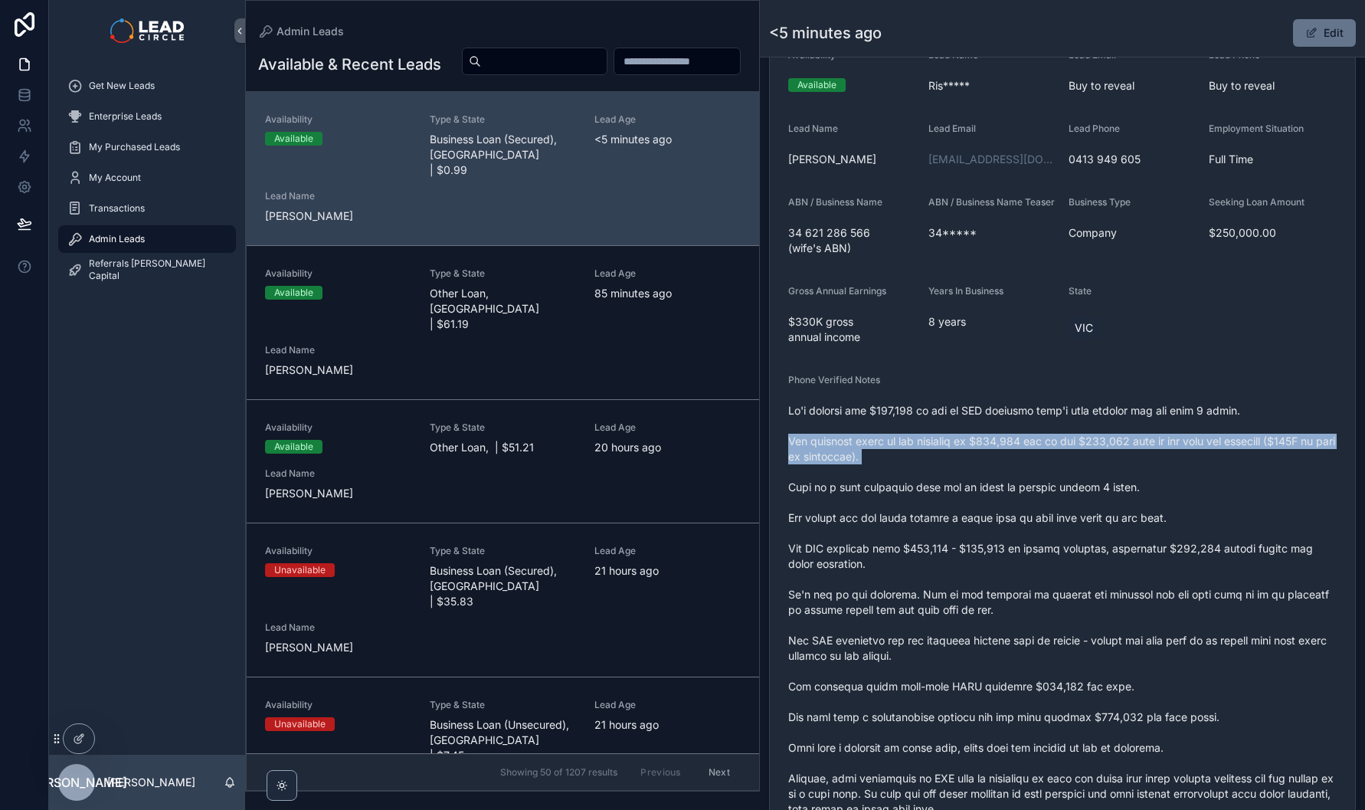
click at [1051, 440] on span "scrollable content" at bounding box center [1062, 740] width 548 height 674
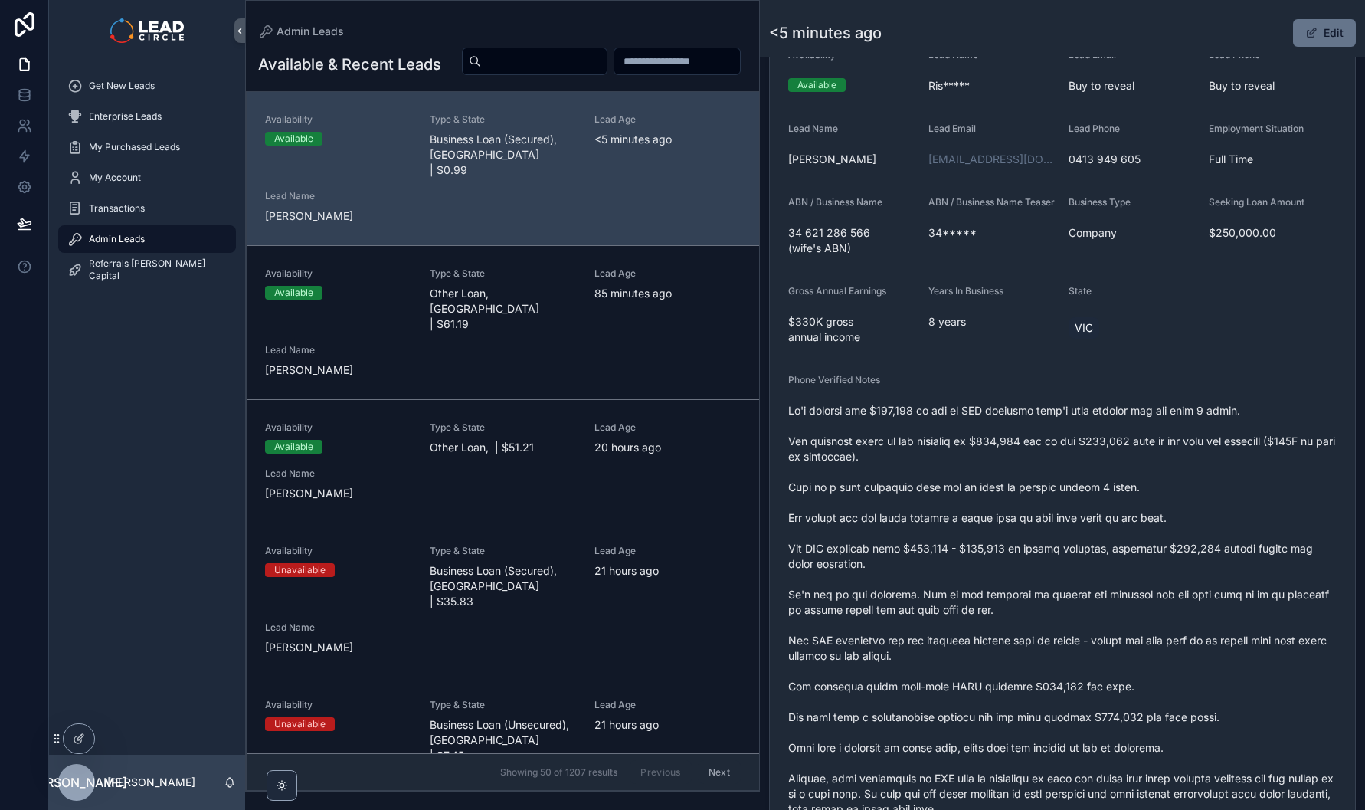
click at [1086, 480] on span "scrollable content" at bounding box center [1062, 740] width 548 height 674
click at [1084, 454] on span "scrollable content" at bounding box center [1062, 740] width 548 height 674
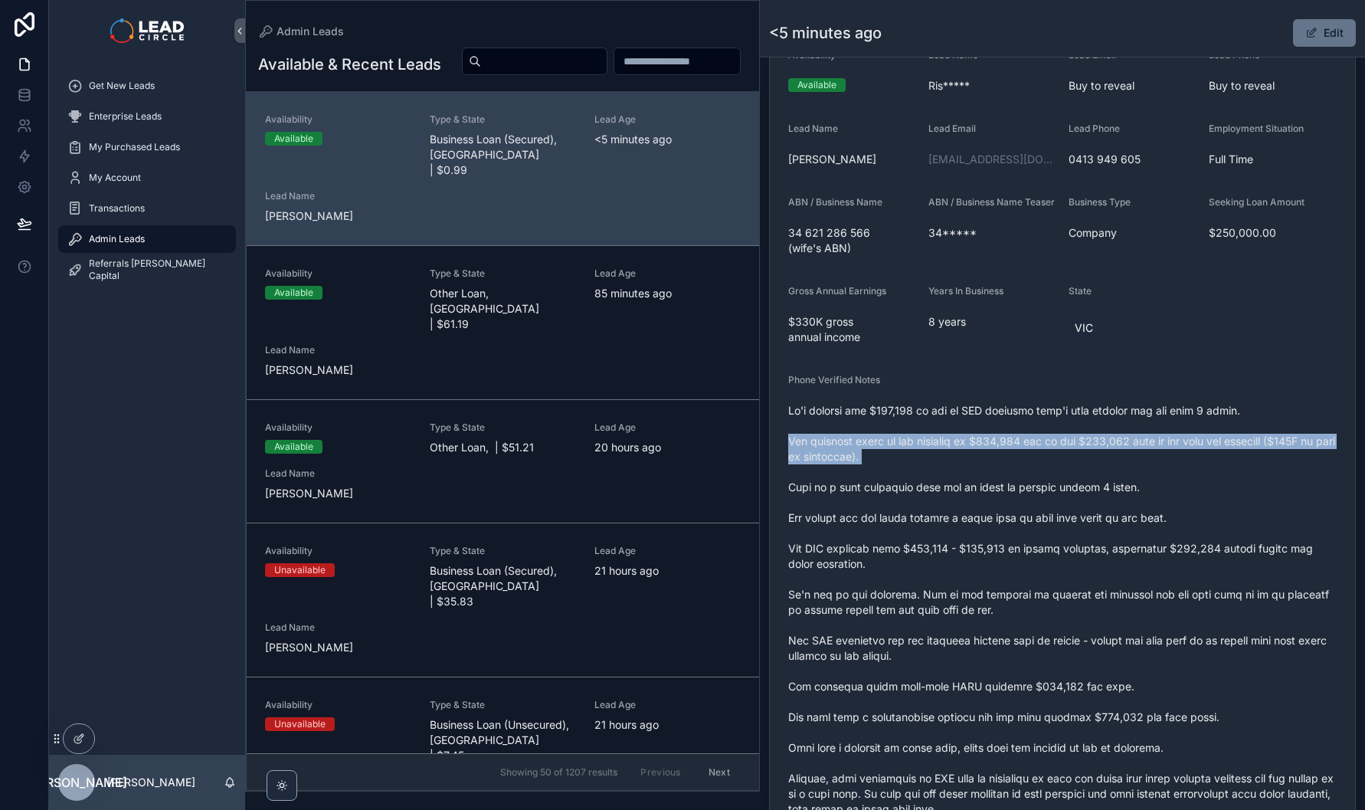
click at [1084, 454] on span "scrollable content" at bounding box center [1062, 740] width 548 height 674
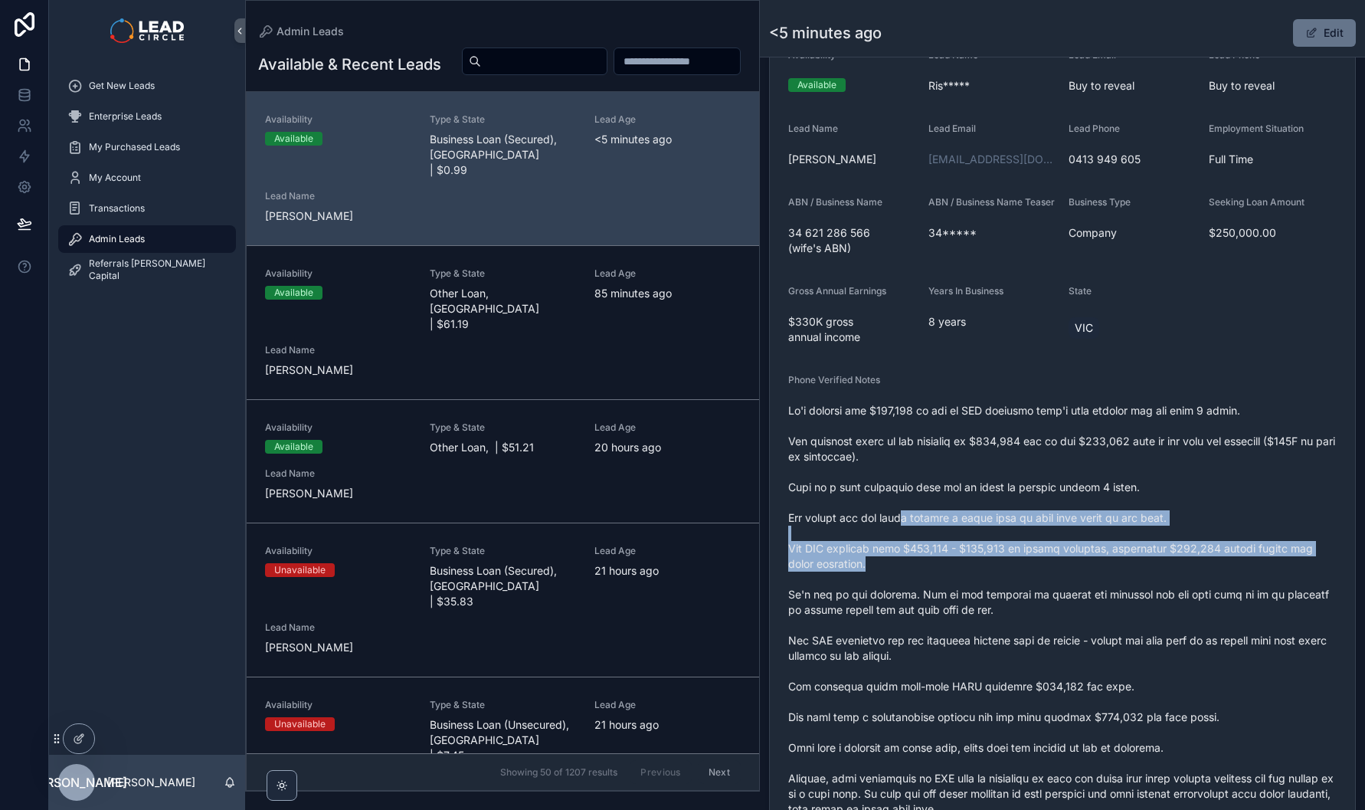
drag, startPoint x: 907, startPoint y: 513, endPoint x: 956, endPoint y: 601, distance: 100.1
click at [952, 597] on span "scrollable content" at bounding box center [1062, 740] width 548 height 674
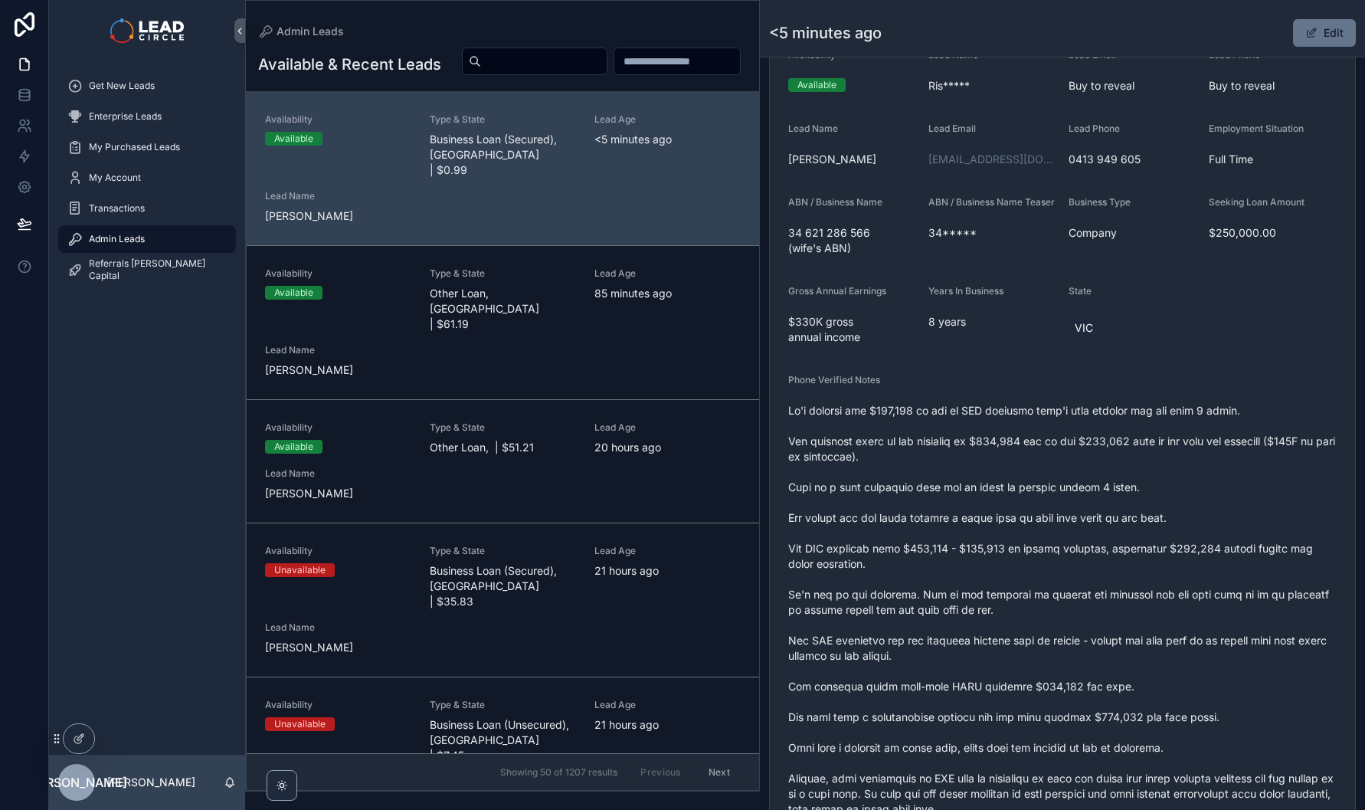
click at [956, 601] on span "scrollable content" at bounding box center [1062, 740] width 548 height 674
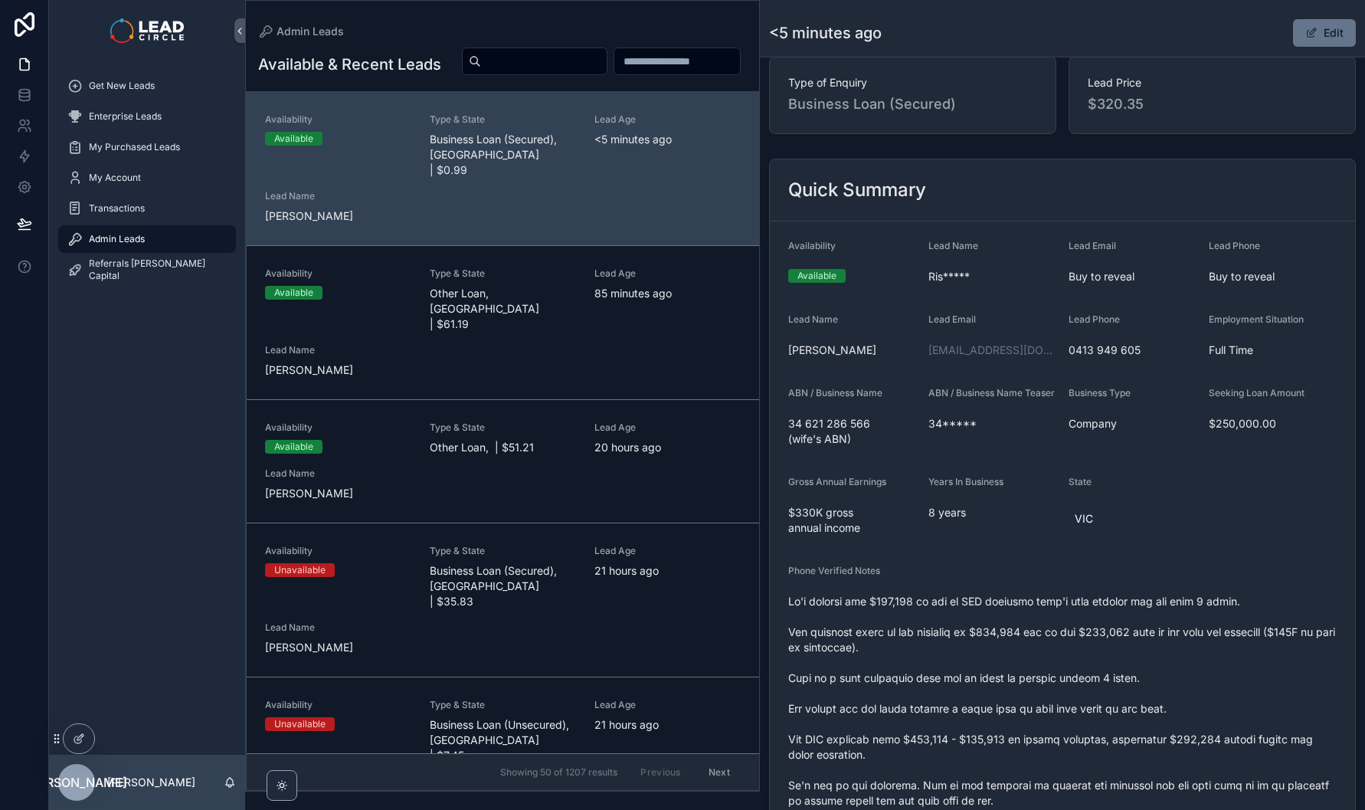
scroll to position [0, 0]
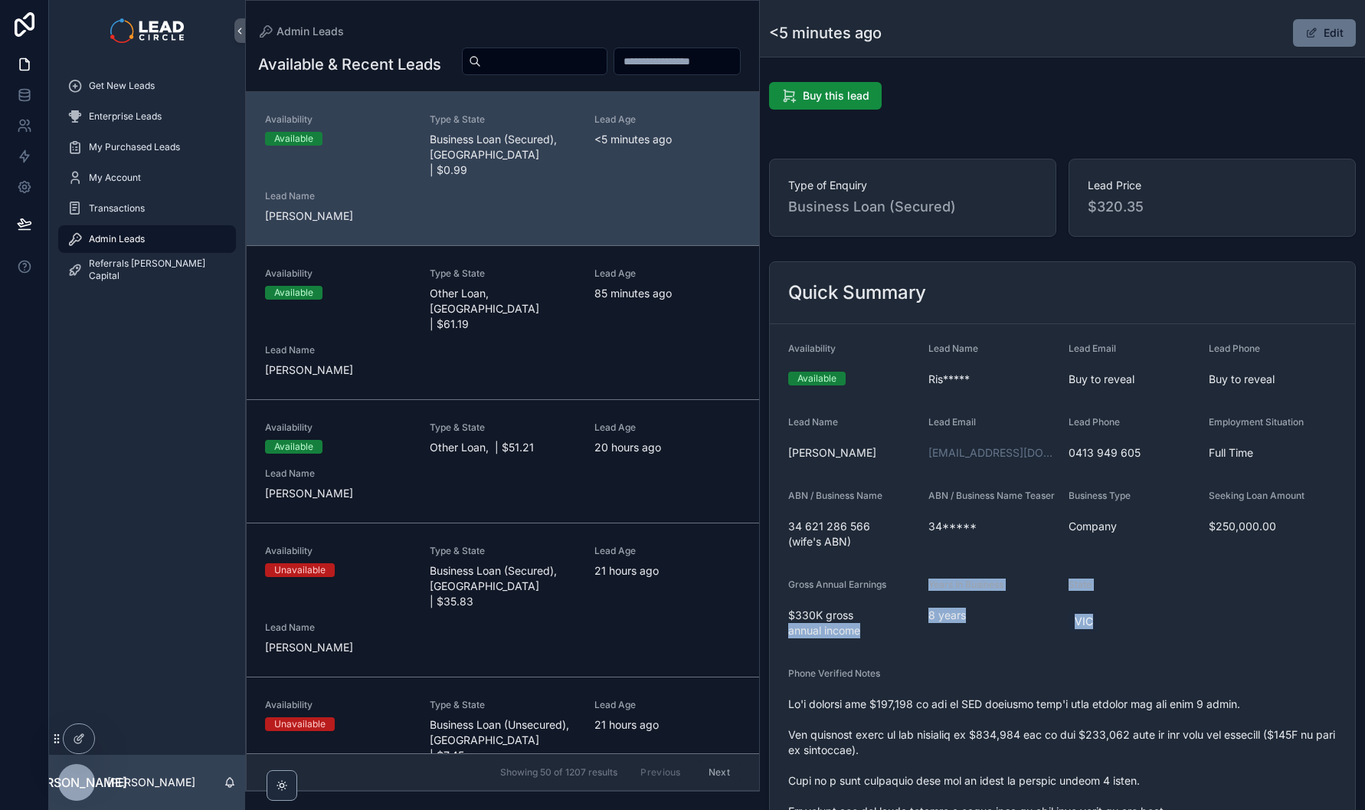
drag, startPoint x: 925, startPoint y: 642, endPoint x: 934, endPoint y: 656, distance: 16.8
click at [26, 100] on icon at bounding box center [24, 98] width 10 height 6
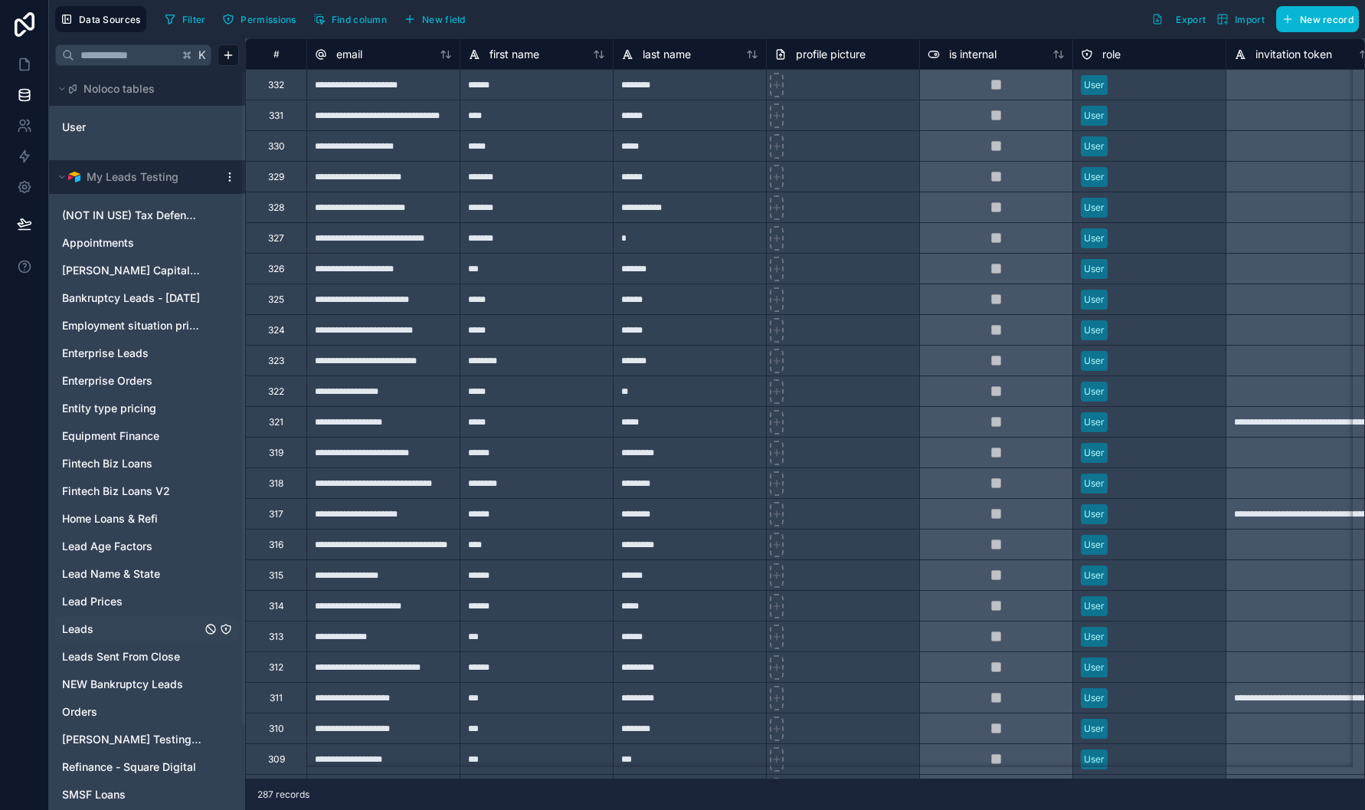
click at [120, 624] on link "Leads" at bounding box center [131, 628] width 139 height 15
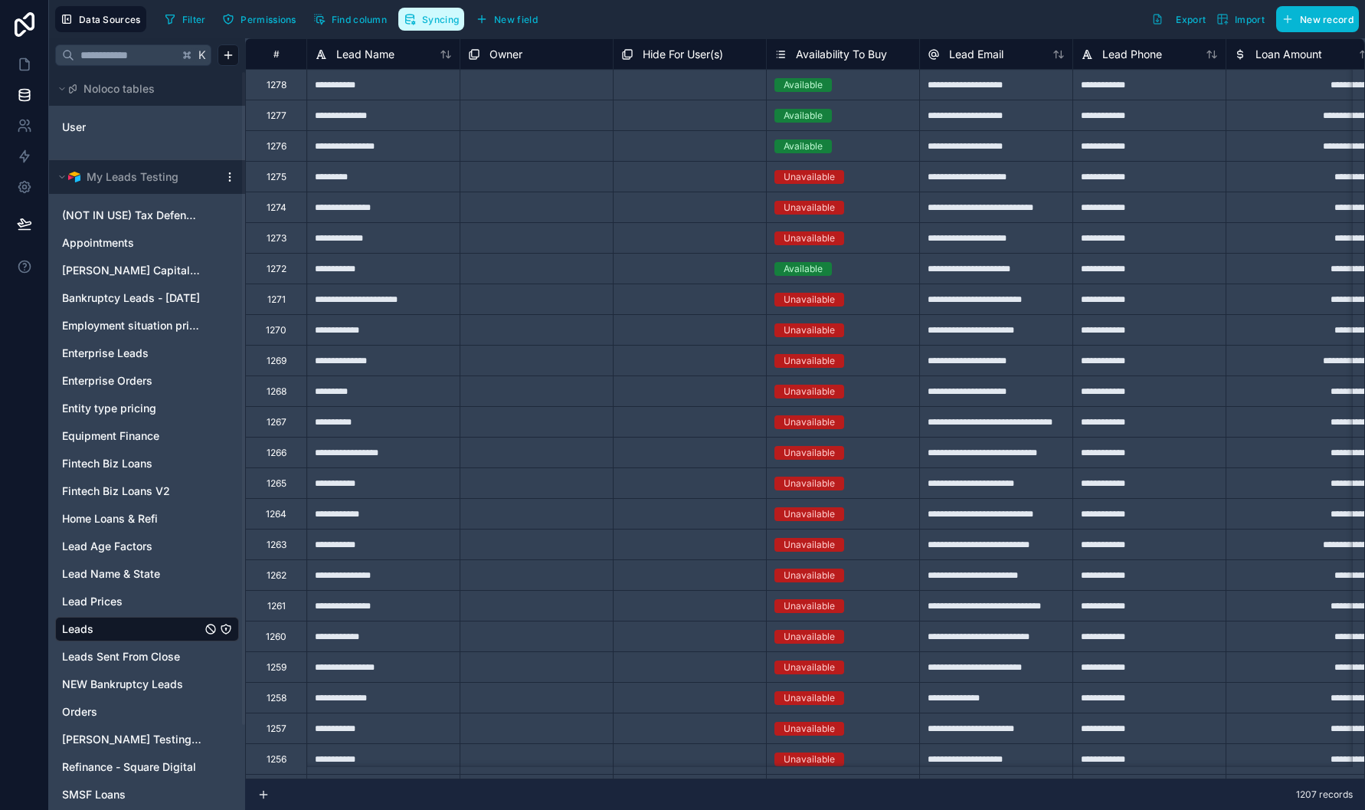
click at [437, 12] on button "Syncing" at bounding box center [431, 19] width 66 height 23
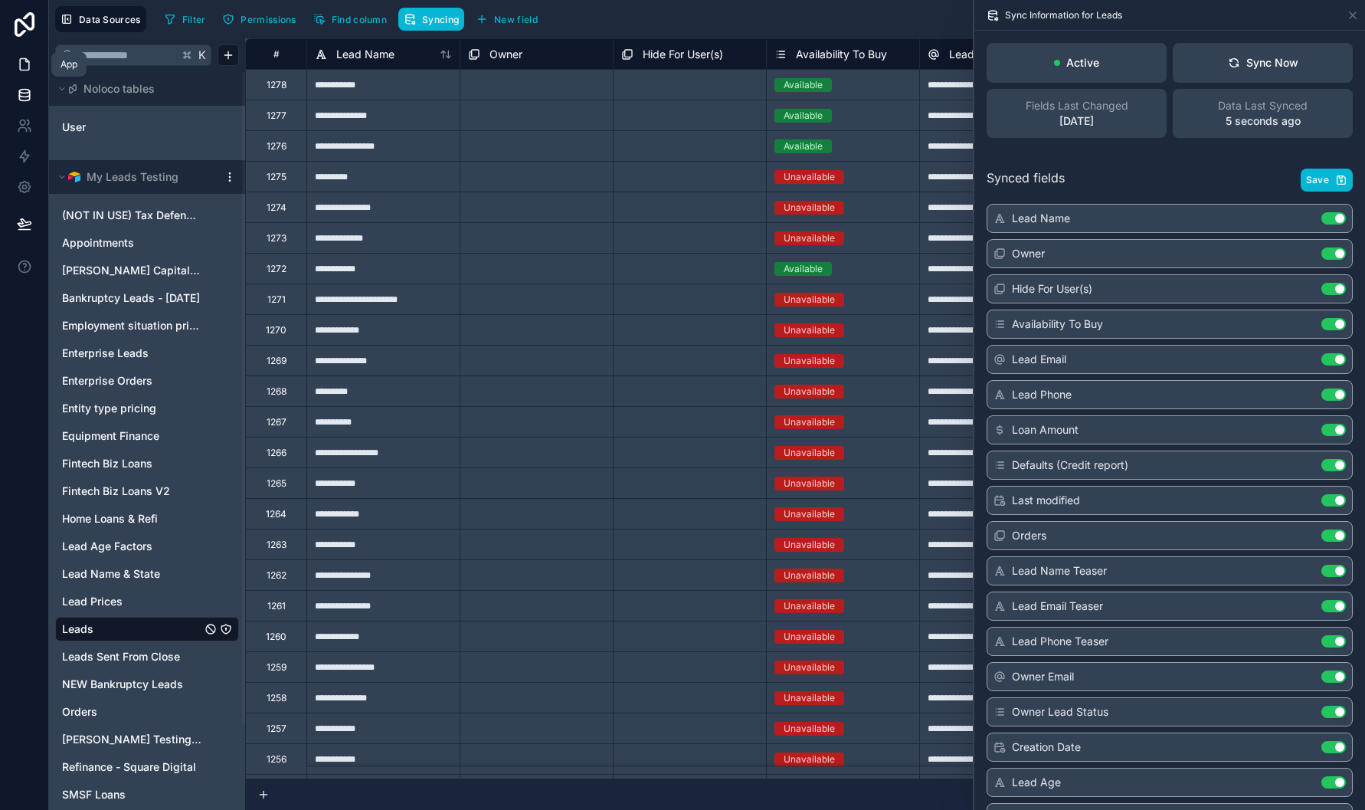
click at [17, 67] on icon at bounding box center [24, 64] width 15 height 15
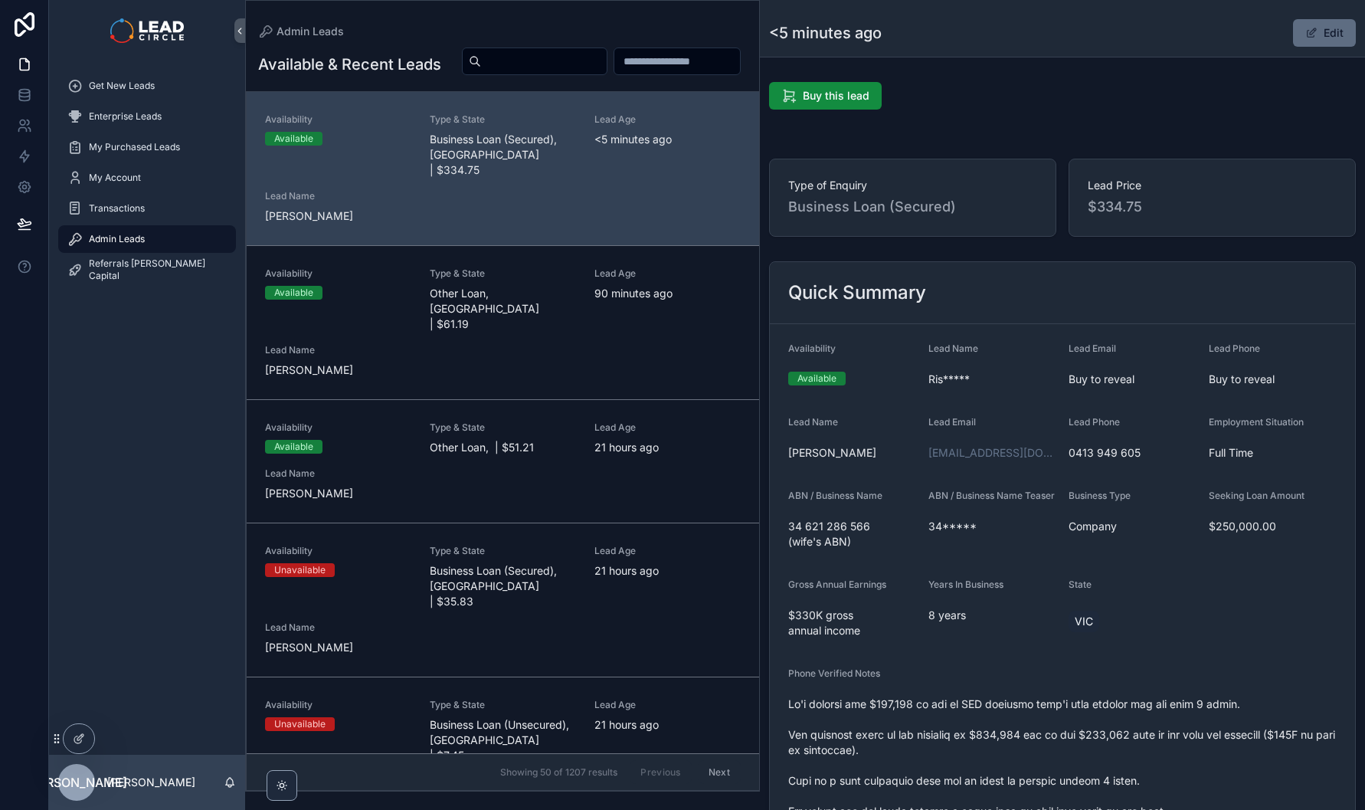
click at [1312, 34] on button "Edit" at bounding box center [1324, 33] width 63 height 28
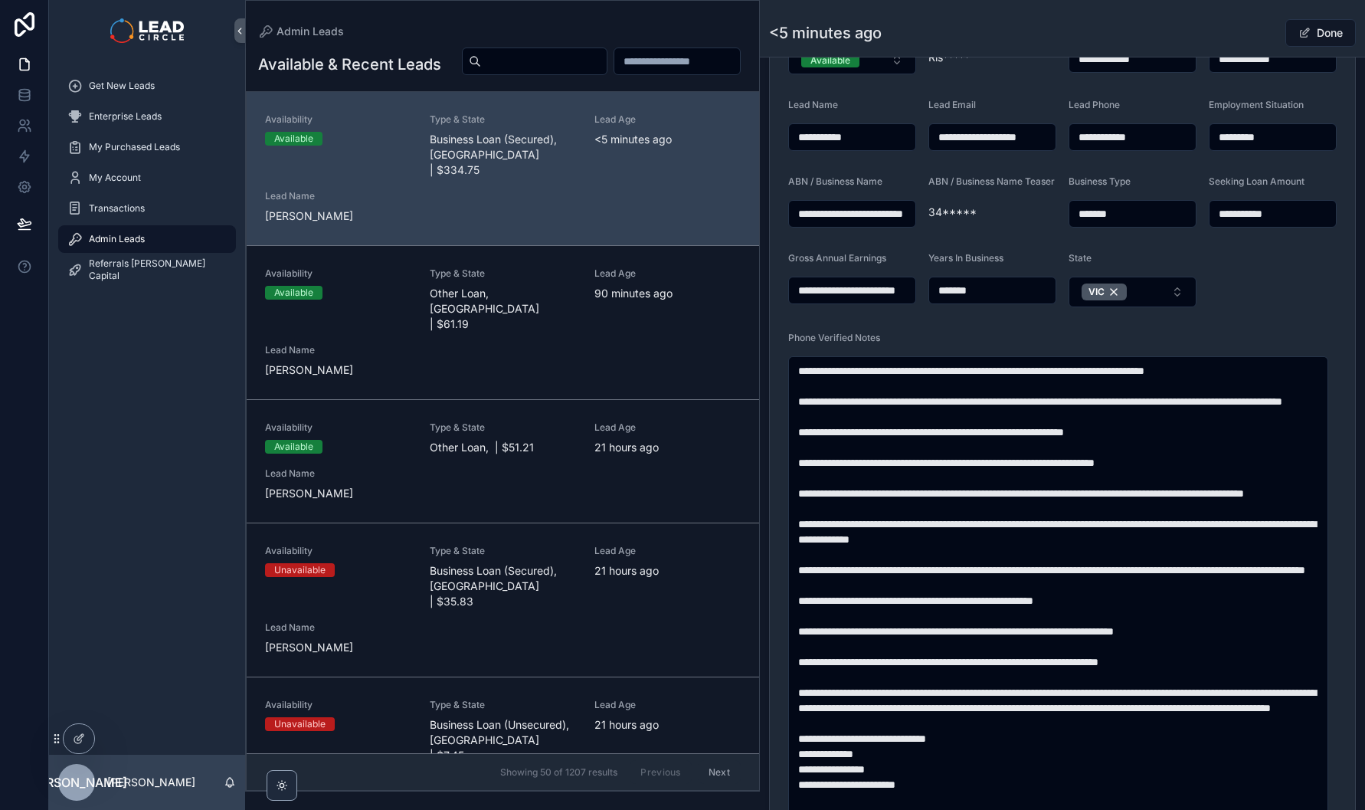
scroll to position [761, 0]
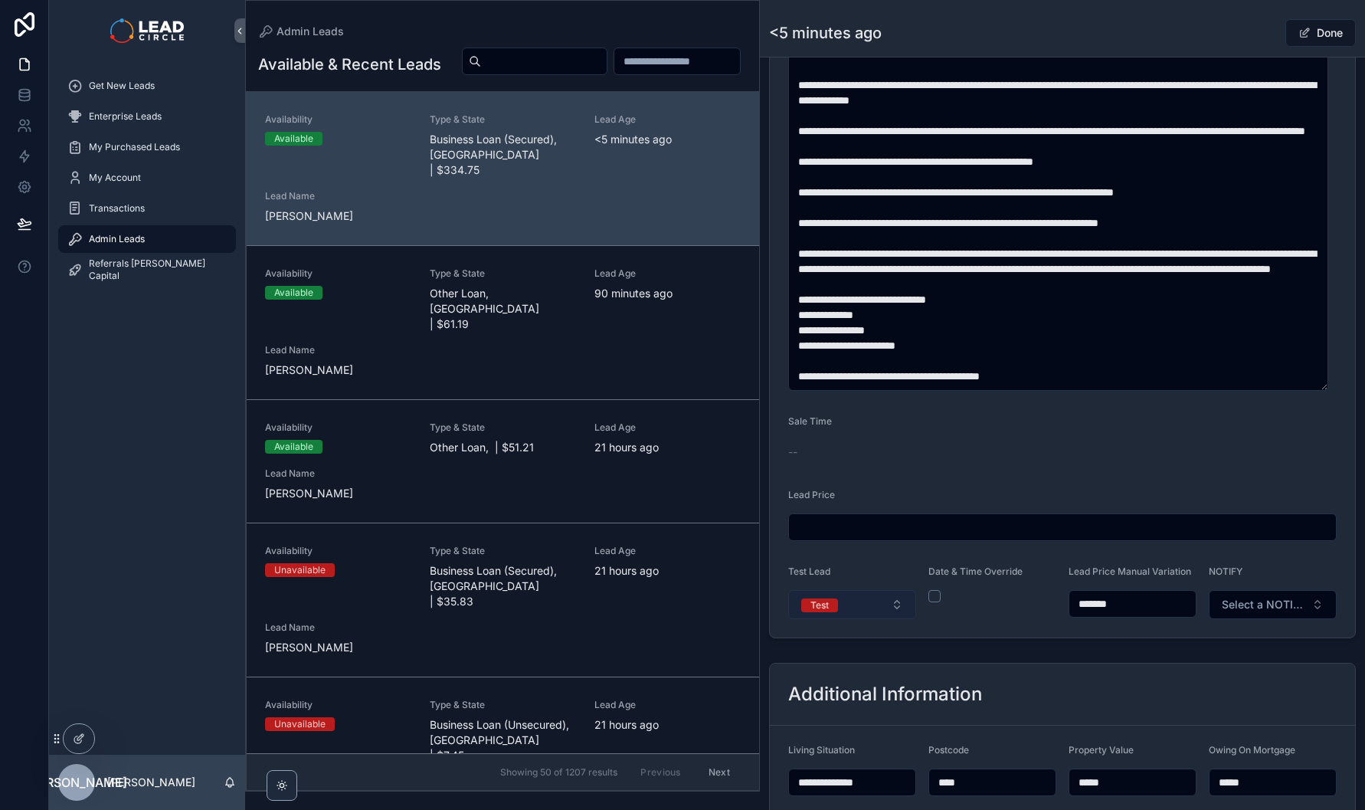
click at [866, 617] on button "Test" at bounding box center [852, 604] width 128 height 29
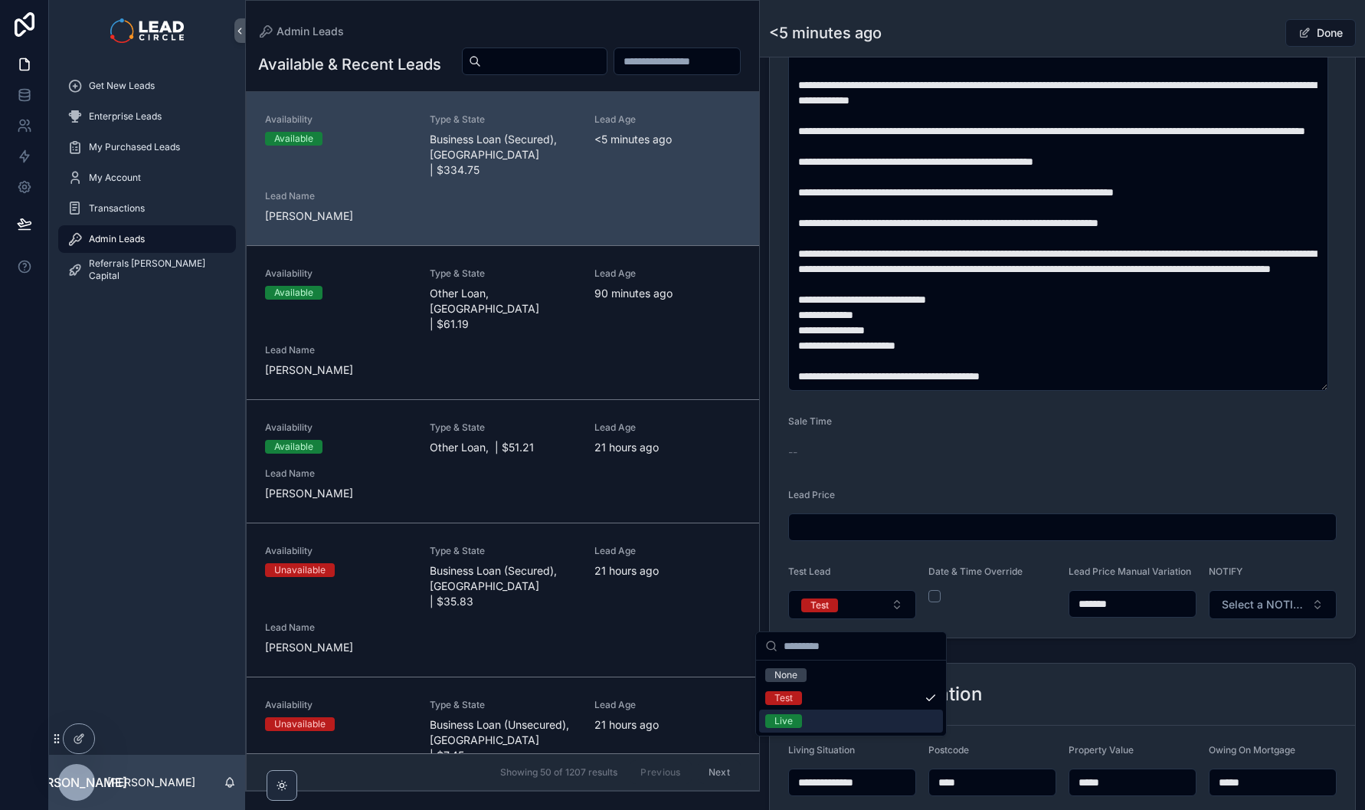
click at [839, 715] on div "Live" at bounding box center [851, 720] width 184 height 23
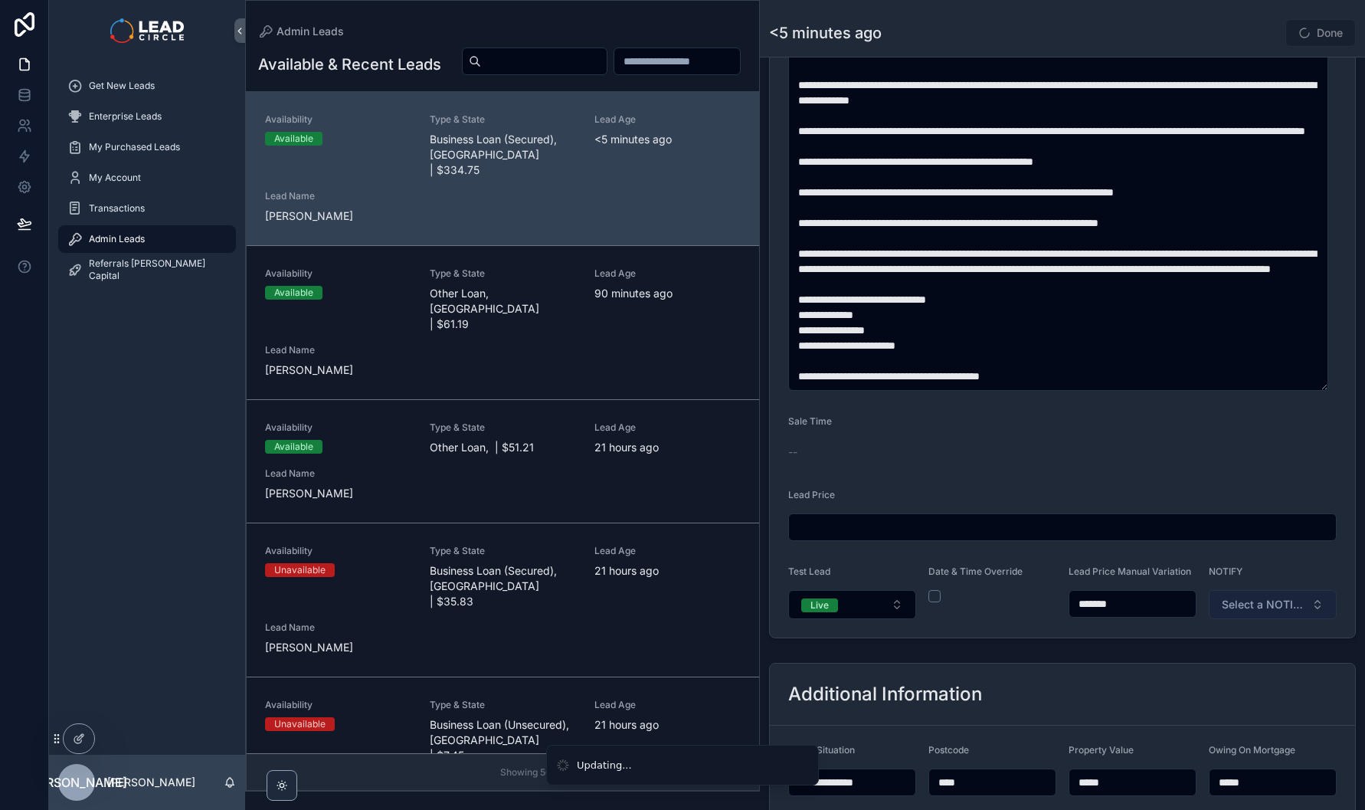
click at [1274, 604] on button "Select a NOTIFY" at bounding box center [1273, 604] width 128 height 29
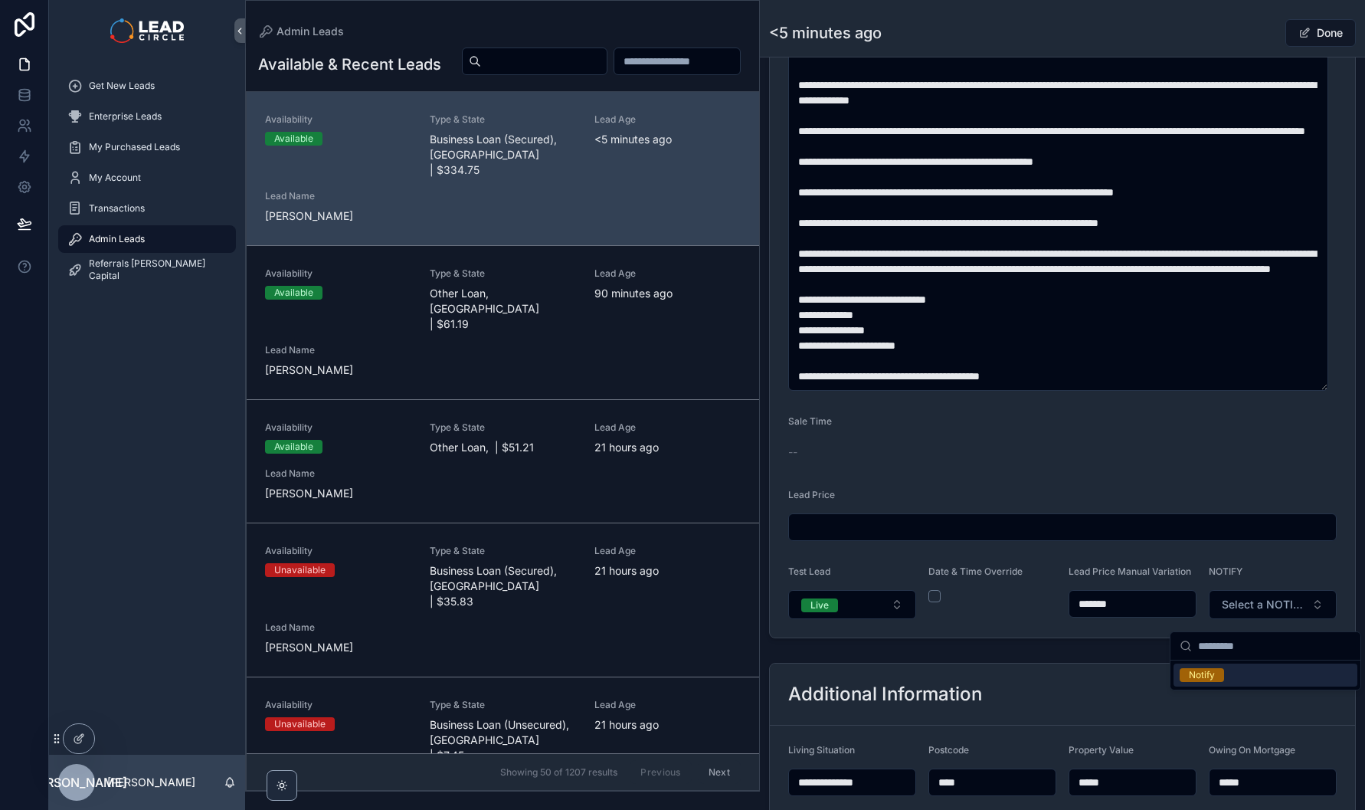
click at [1249, 677] on div "Notify" at bounding box center [1266, 674] width 184 height 23
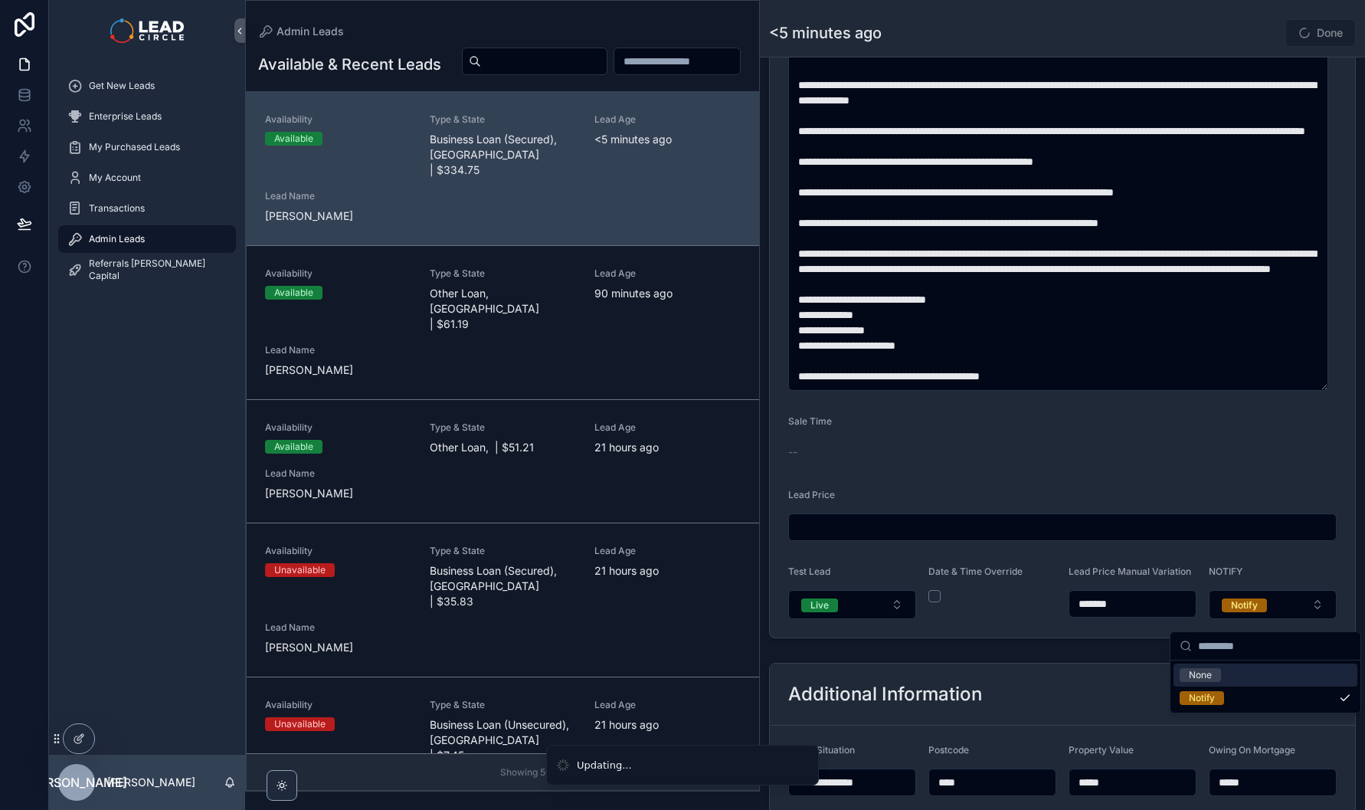
click at [1156, 669] on div "**********" at bounding box center [1062, 776] width 605 height 241
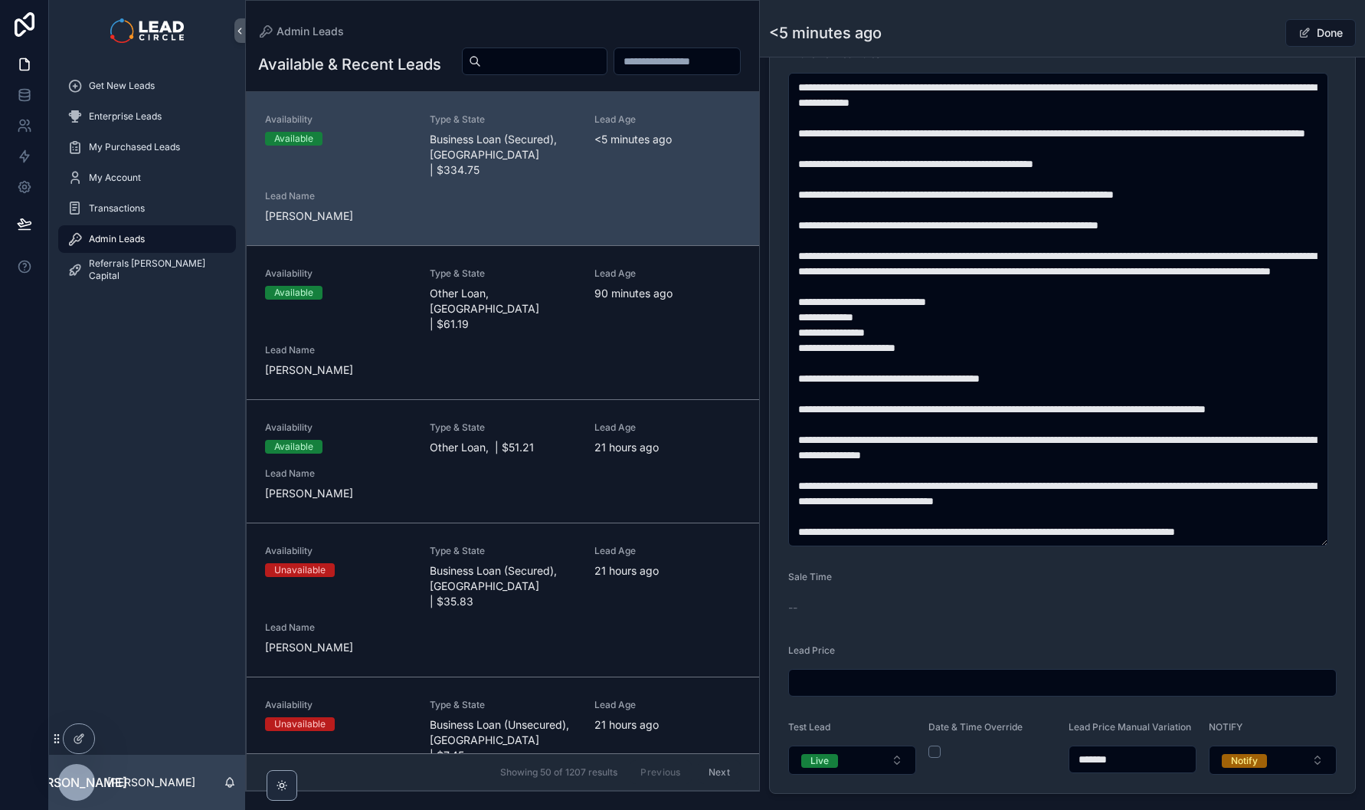
scroll to position [227, 0]
click at [1309, 33] on button "Done" at bounding box center [1320, 33] width 70 height 28
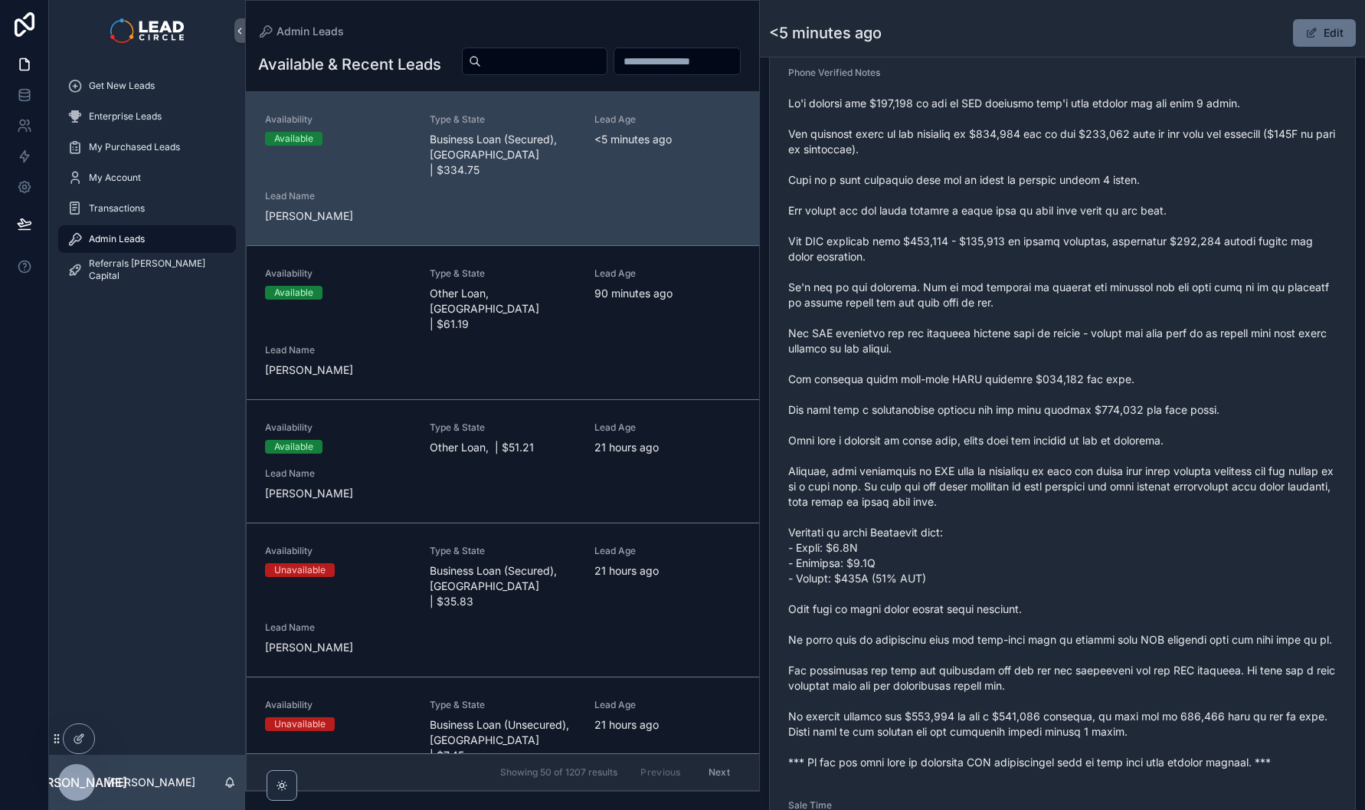
scroll to position [486, 0]
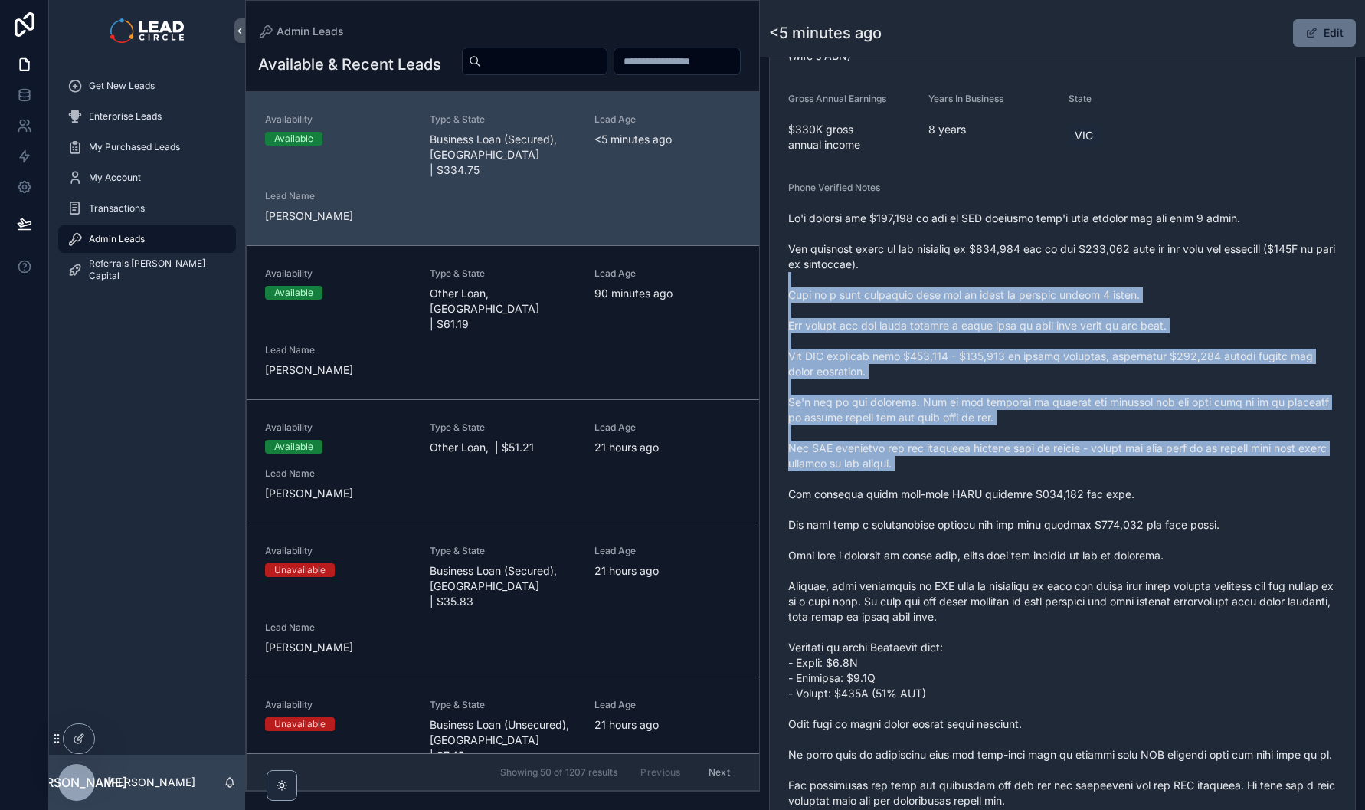
drag, startPoint x: 1108, startPoint y: 280, endPoint x: 1167, endPoint y: 503, distance: 230.4
click at [1167, 503] on span "scrollable content" at bounding box center [1062, 548] width 548 height 674
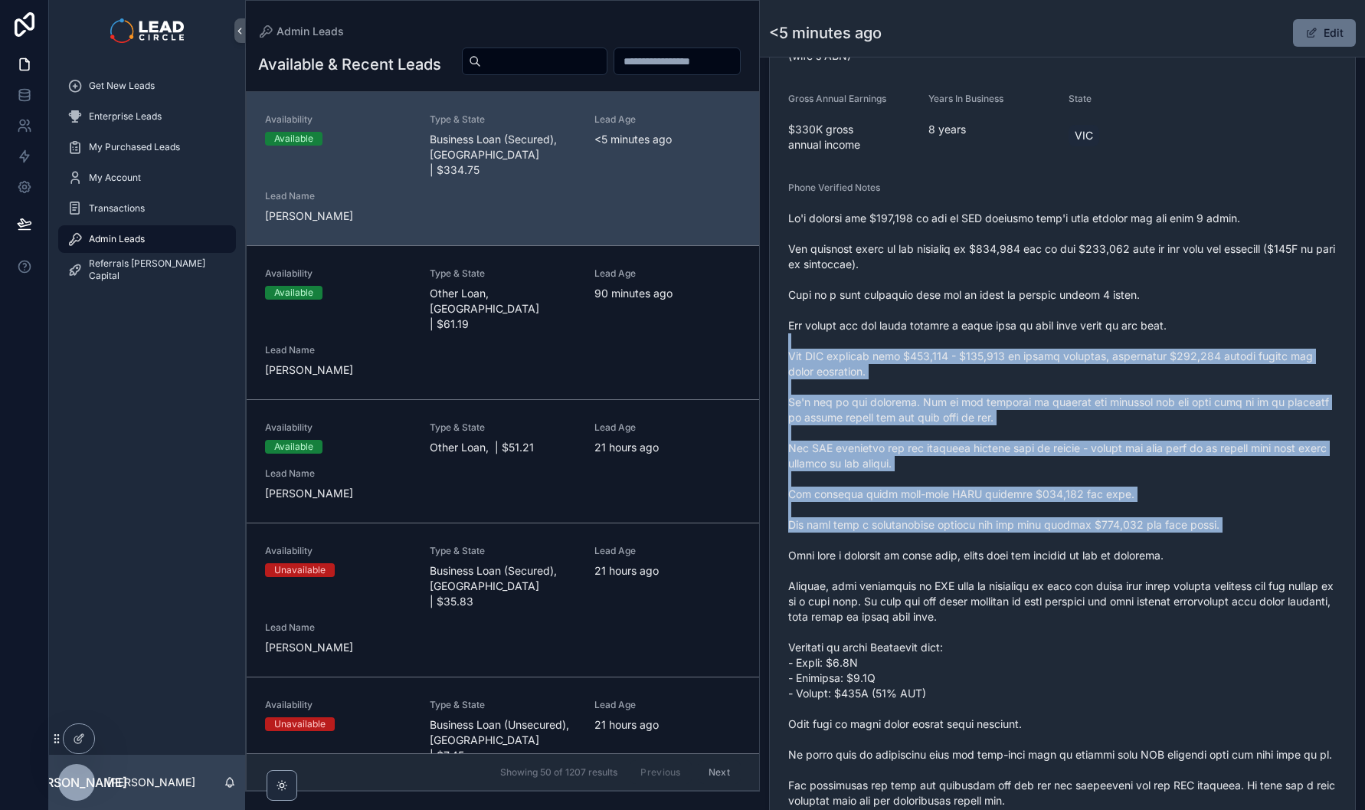
drag, startPoint x: 1192, startPoint y: 545, endPoint x: 1115, endPoint y: 290, distance: 266.6
click at [1115, 290] on span "scrollable content" at bounding box center [1062, 548] width 548 height 674
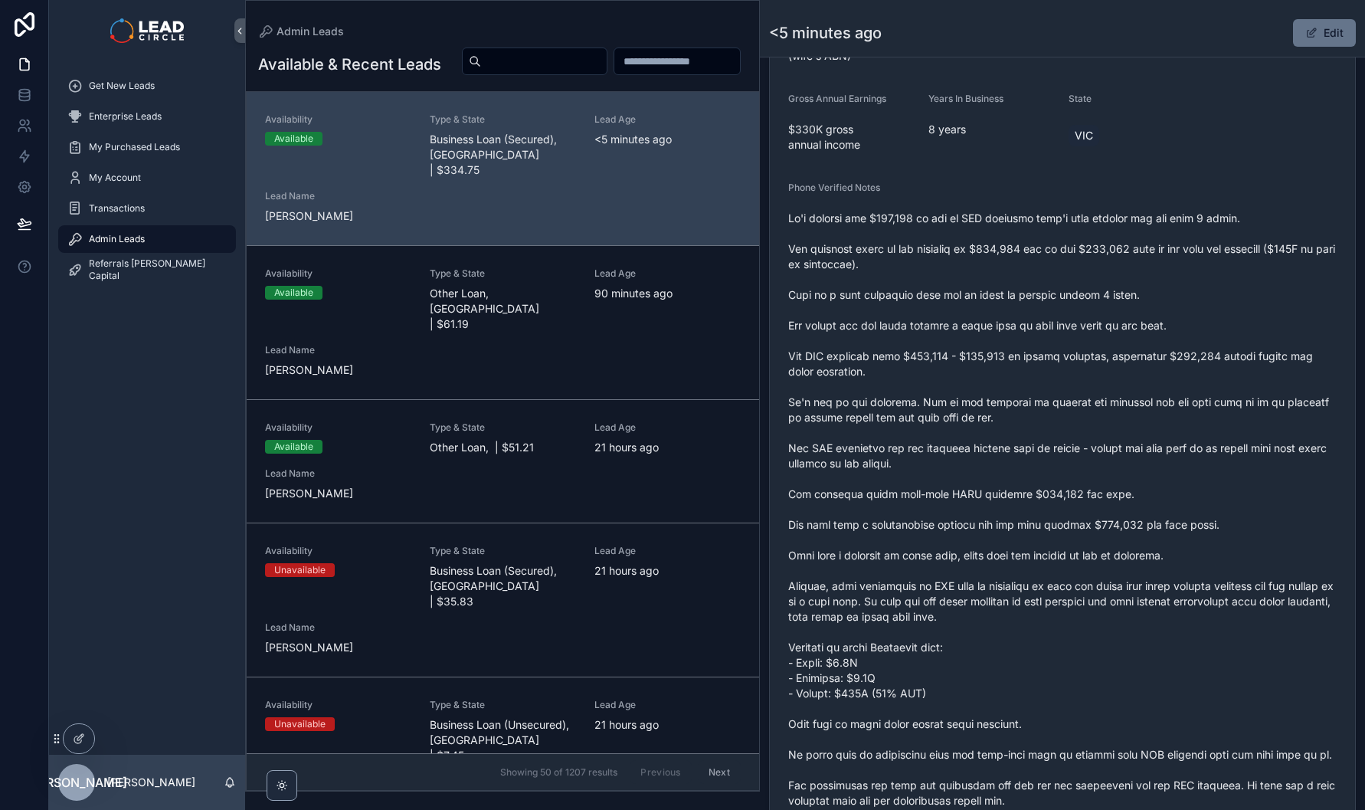
click at [1112, 280] on span "scrollable content" at bounding box center [1062, 548] width 548 height 674
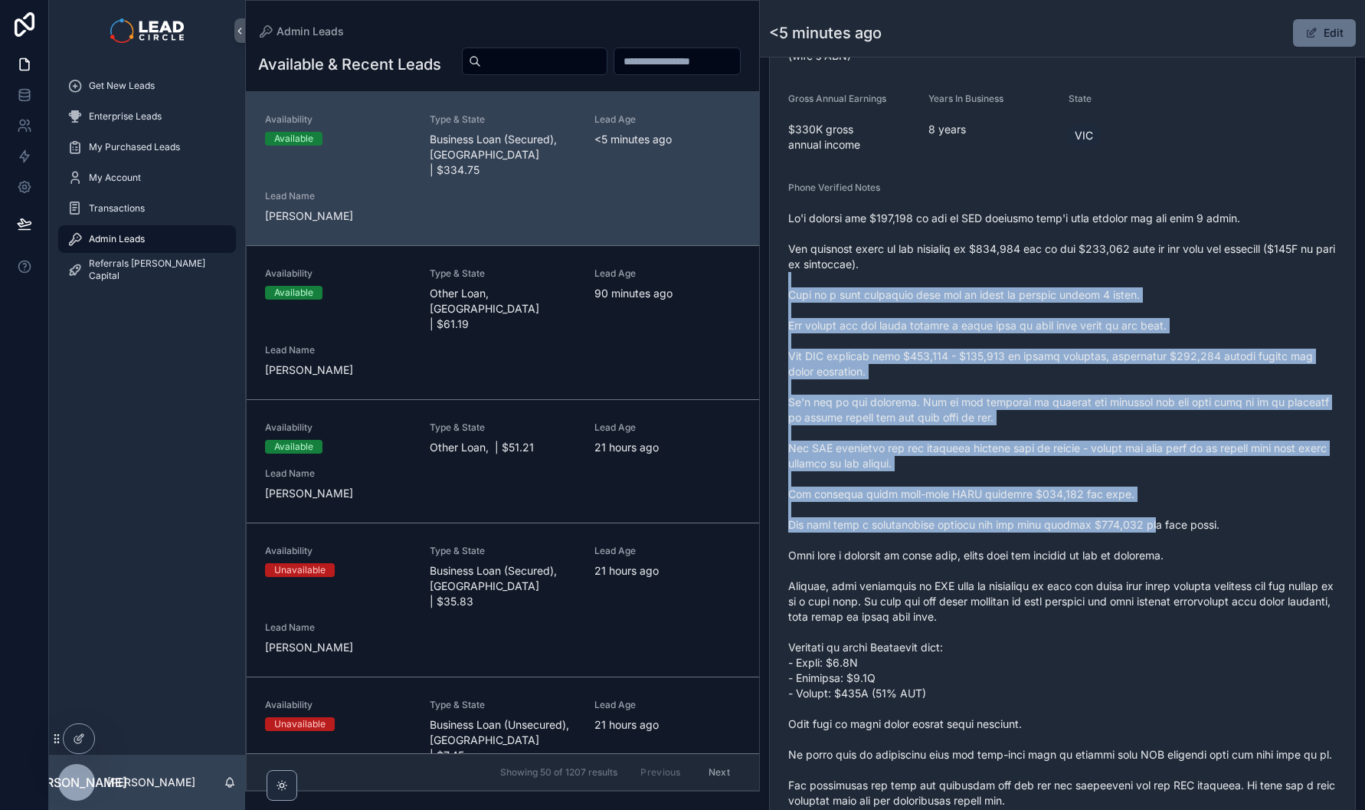
drag, startPoint x: 1117, startPoint y: 304, endPoint x: 1162, endPoint y: 537, distance: 237.2
click at [1162, 537] on span "scrollable content" at bounding box center [1062, 548] width 548 height 674
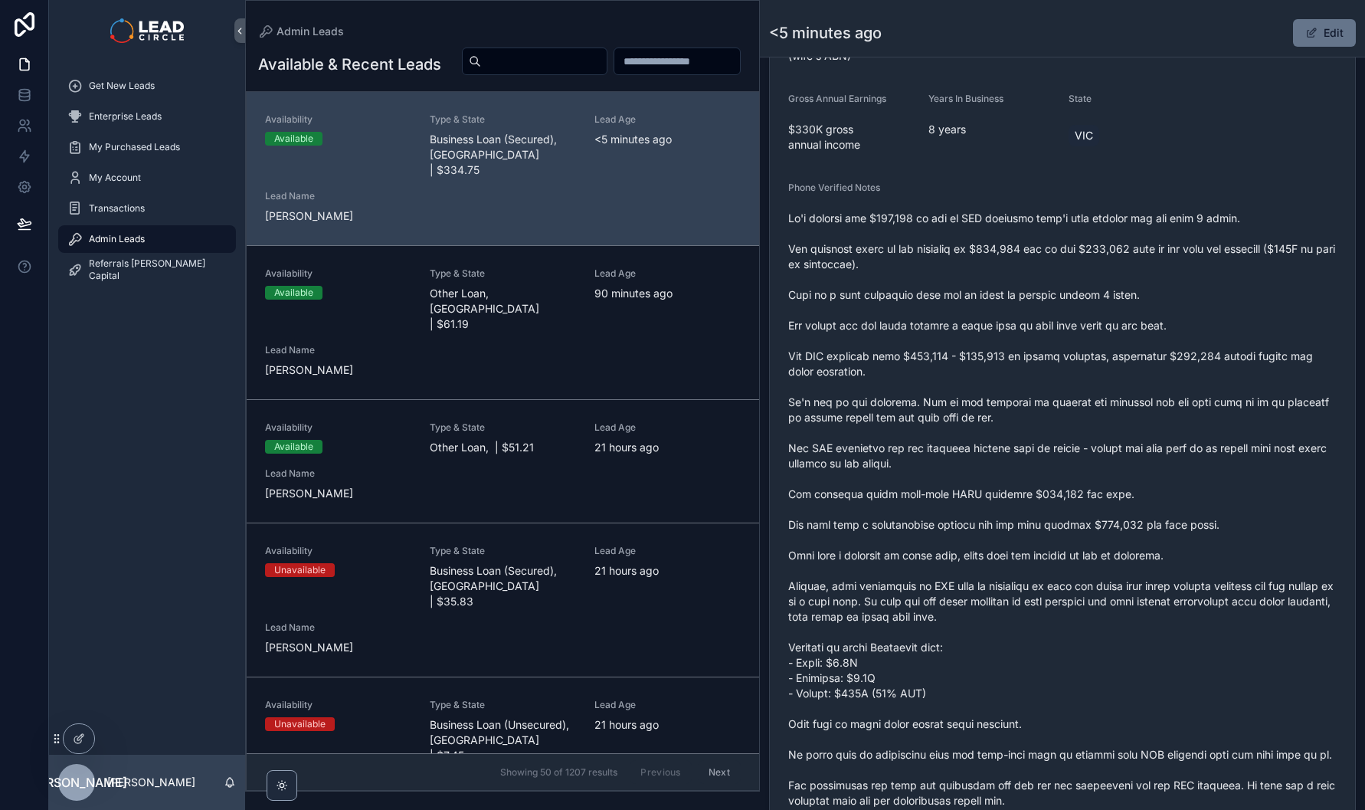
drag, startPoint x: 1162, startPoint y: 537, endPoint x: 1170, endPoint y: 542, distance: 9.4
click at [1162, 537] on span "scrollable content" at bounding box center [1062, 548] width 548 height 674
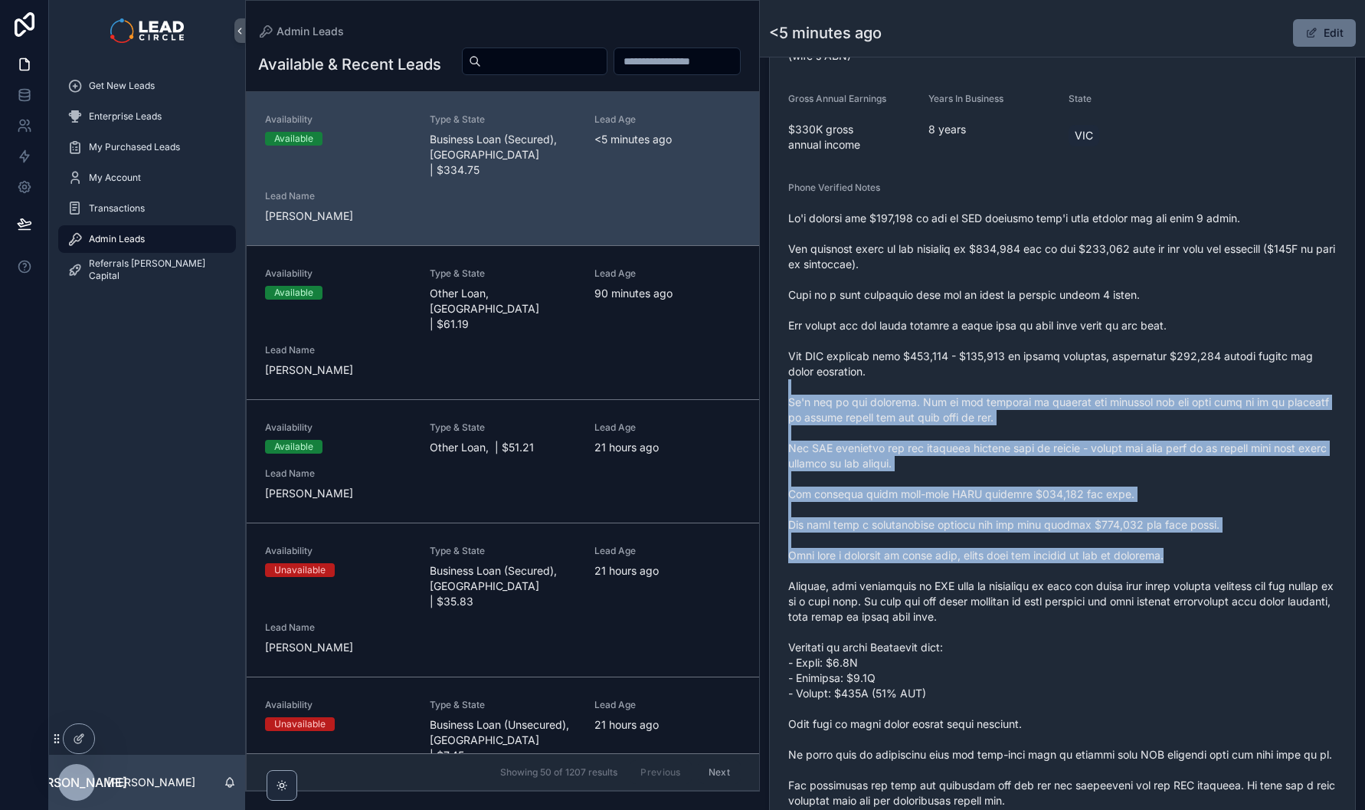
drag, startPoint x: 1184, startPoint y: 555, endPoint x: 1117, endPoint y: 345, distance: 221.2
click at [1118, 349] on span "scrollable content" at bounding box center [1062, 548] width 548 height 674
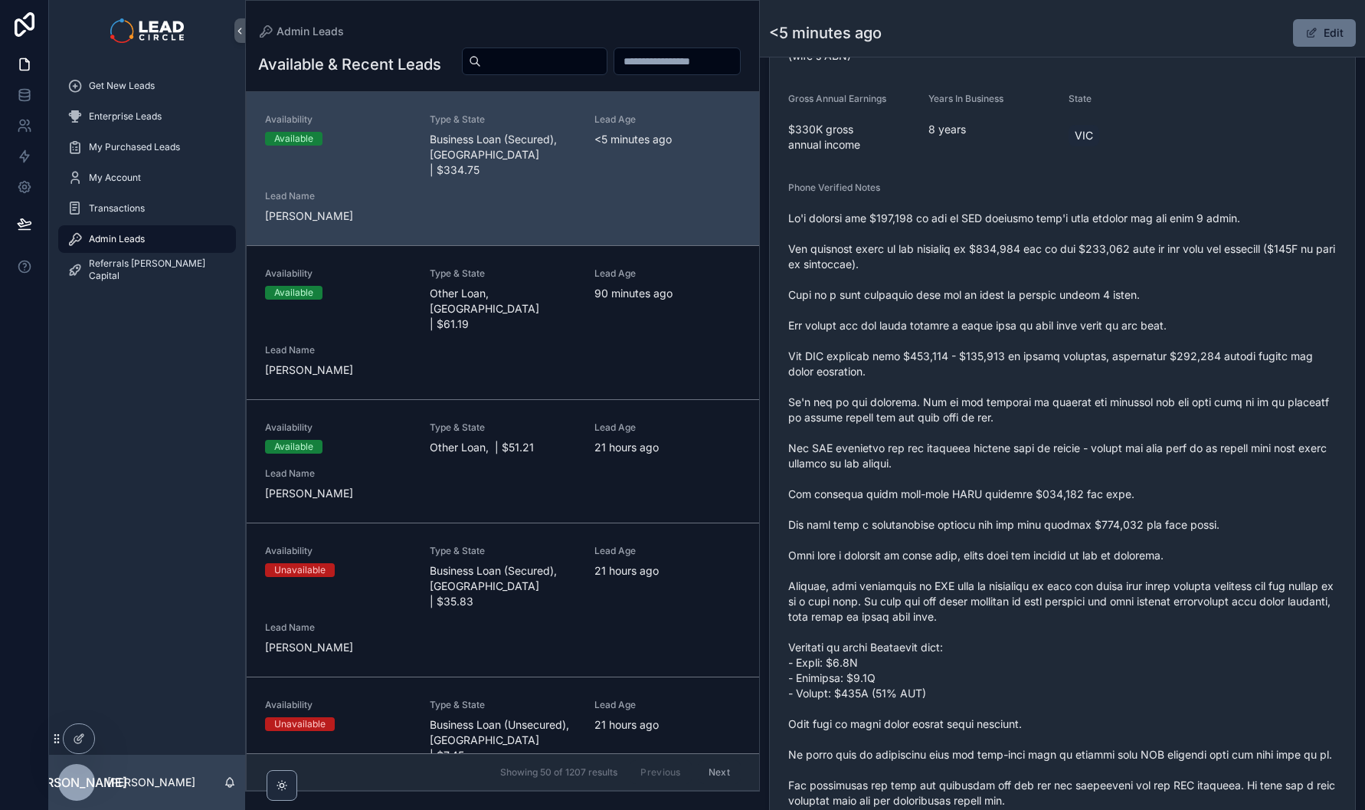
click at [1117, 345] on span "scrollable content" at bounding box center [1062, 548] width 548 height 674
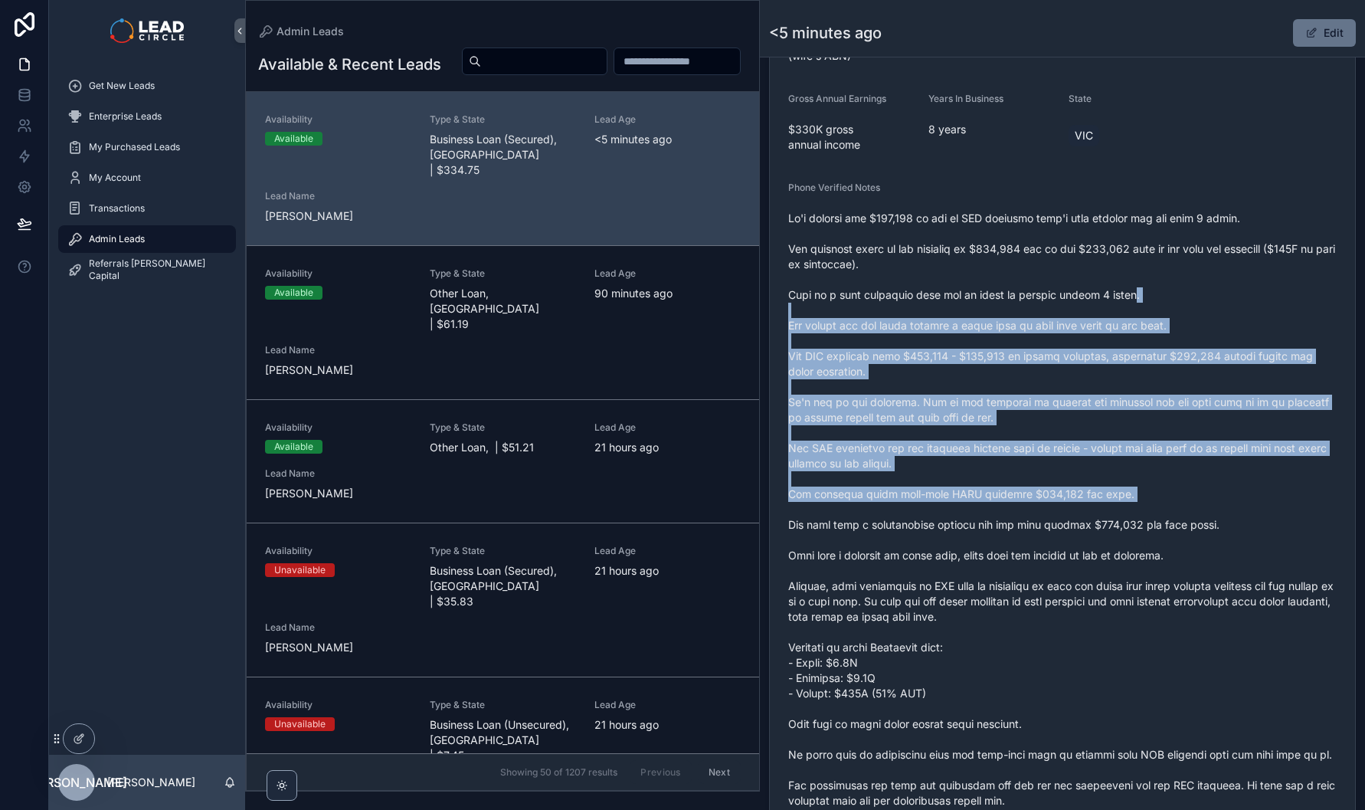
drag, startPoint x: 1147, startPoint y: 460, endPoint x: 1161, endPoint y: 510, distance: 51.7
click at [1161, 510] on span "scrollable content" at bounding box center [1062, 548] width 548 height 674
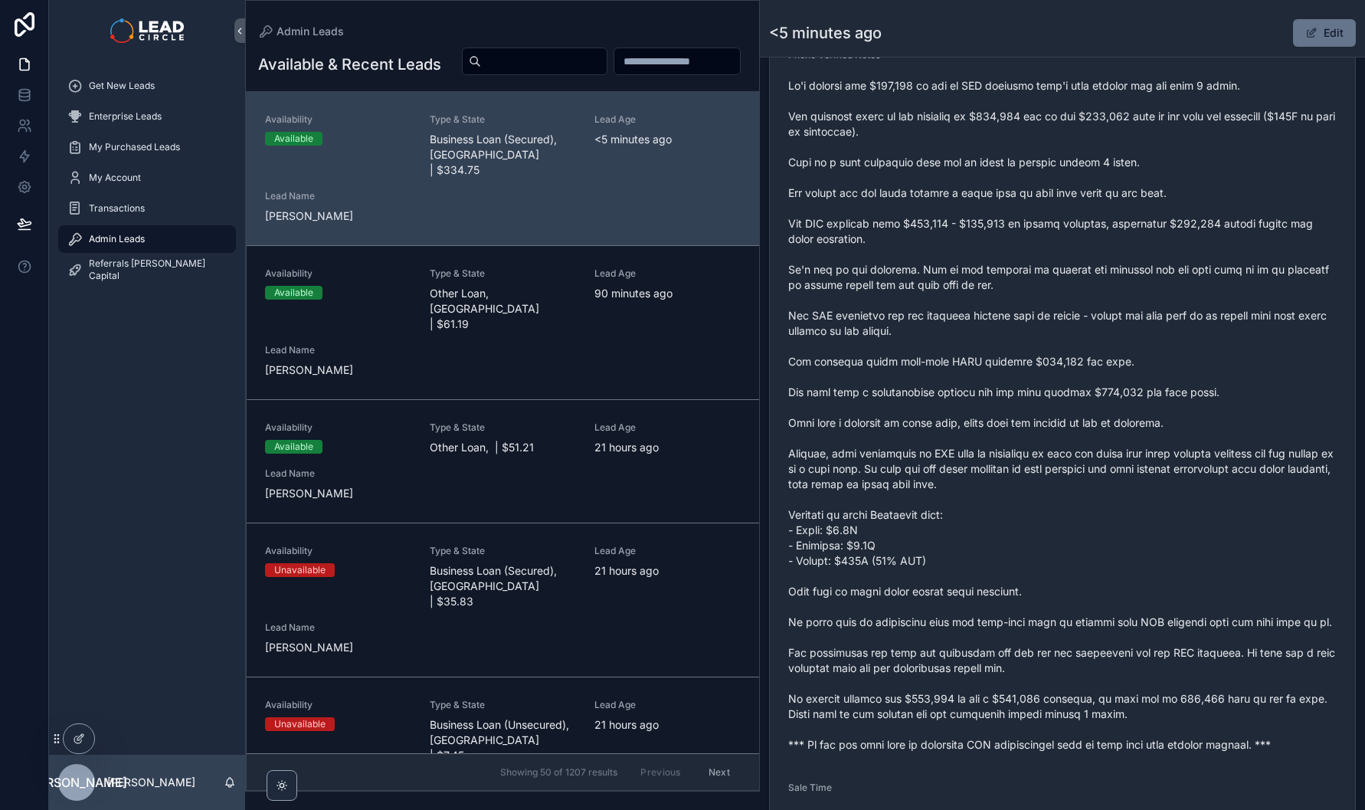
scroll to position [483, 0]
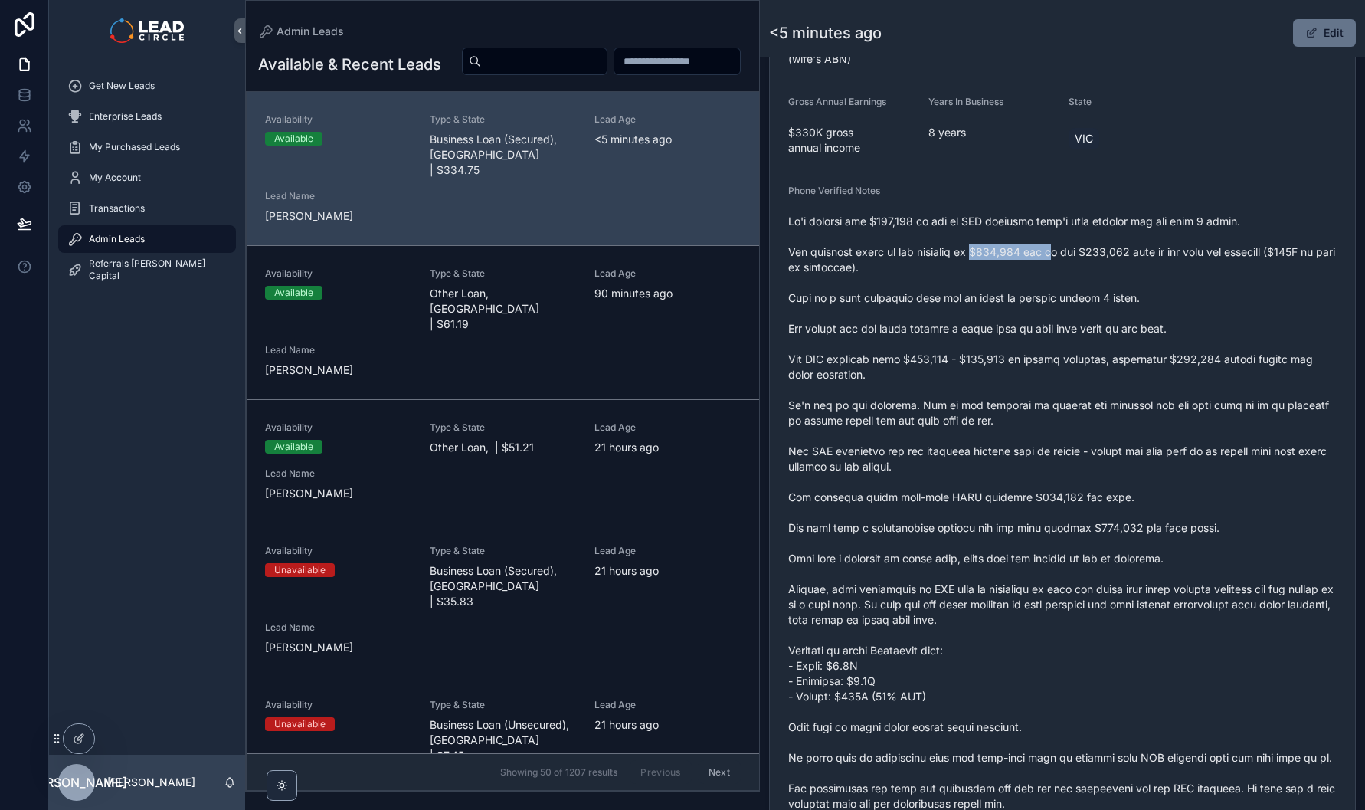
drag, startPoint x: 983, startPoint y: 255, endPoint x: 1157, endPoint y: 255, distance: 174.7
click at [1098, 255] on span "scrollable content" at bounding box center [1062, 551] width 548 height 674
click at [1157, 255] on span "scrollable content" at bounding box center [1062, 551] width 548 height 674
drag, startPoint x: 1049, startPoint y: 303, endPoint x: 894, endPoint y: 303, distance: 154.7
click at [897, 303] on span "scrollable content" at bounding box center [1062, 551] width 548 height 674
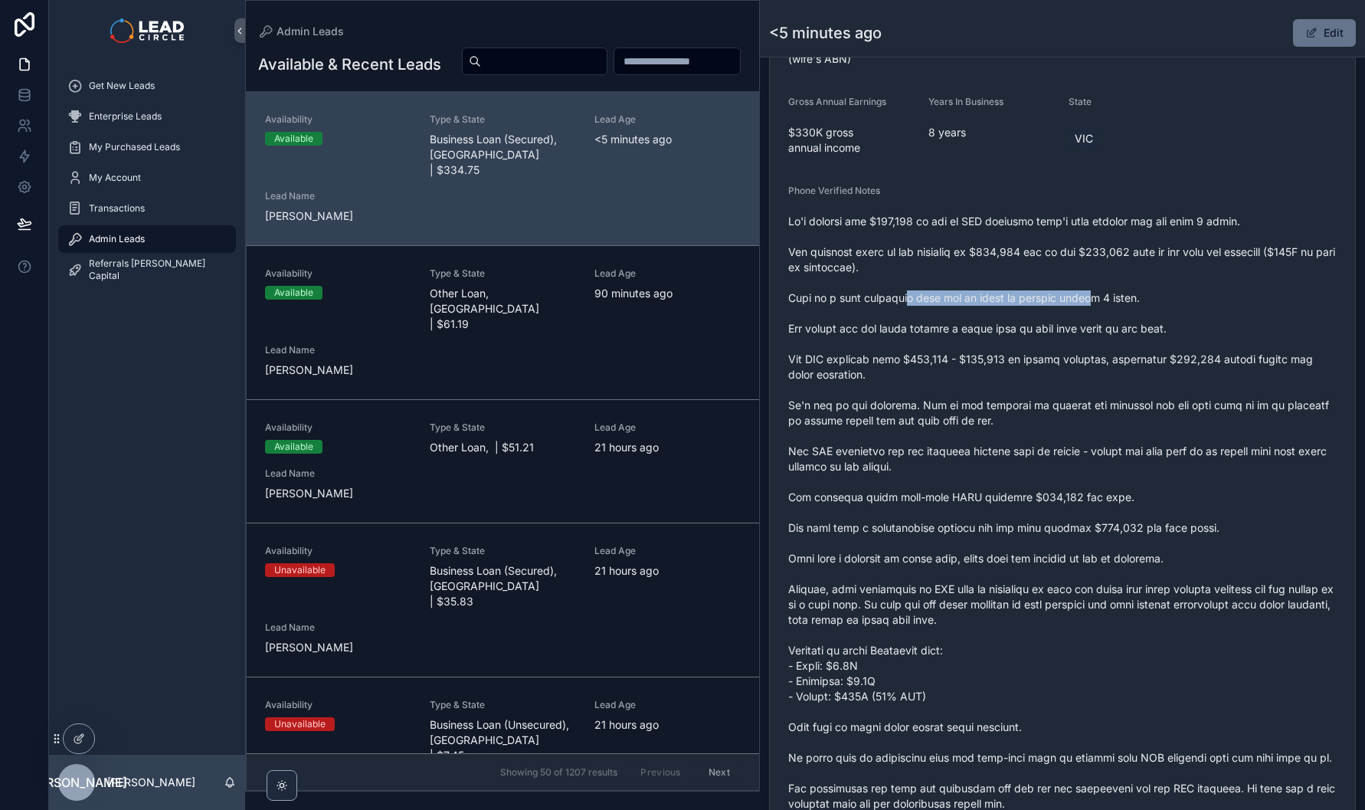
click at [894, 303] on span "scrollable content" at bounding box center [1062, 551] width 548 height 674
drag, startPoint x: 879, startPoint y: 303, endPoint x: 994, endPoint y: 296, distance: 115.1
click at [984, 297] on span "scrollable content" at bounding box center [1062, 551] width 548 height 674
click at [994, 296] on span "scrollable content" at bounding box center [1062, 551] width 548 height 674
drag, startPoint x: 935, startPoint y: 328, endPoint x: 1085, endPoint y: 329, distance: 150.1
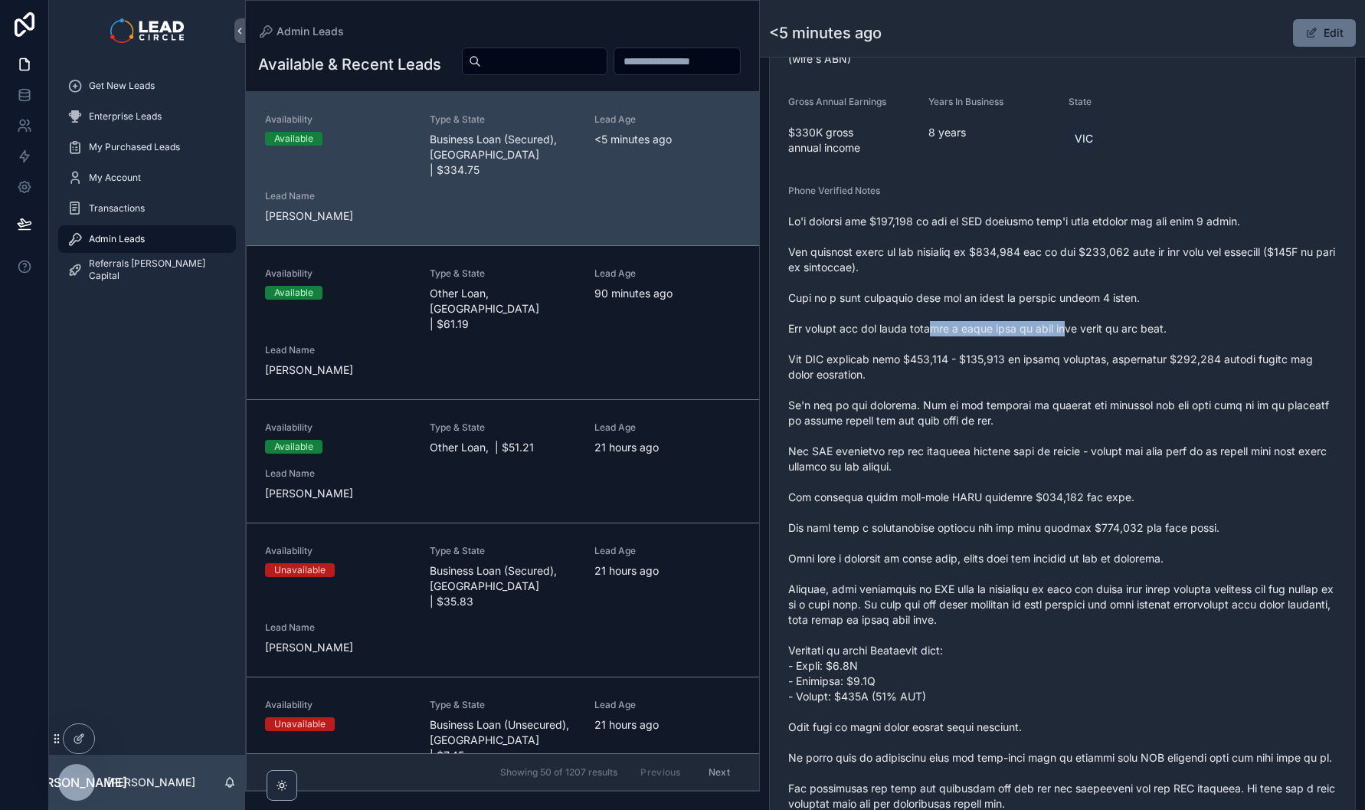
click at [1069, 329] on span "scrollable content" at bounding box center [1062, 551] width 548 height 674
click at [1085, 329] on span "scrollable content" at bounding box center [1062, 551] width 548 height 674
click at [947, 309] on span "scrollable content" at bounding box center [1062, 551] width 548 height 674
click at [914, 300] on span "scrollable content" at bounding box center [1062, 551] width 548 height 674
click at [922, 287] on span "scrollable content" at bounding box center [1062, 551] width 548 height 674
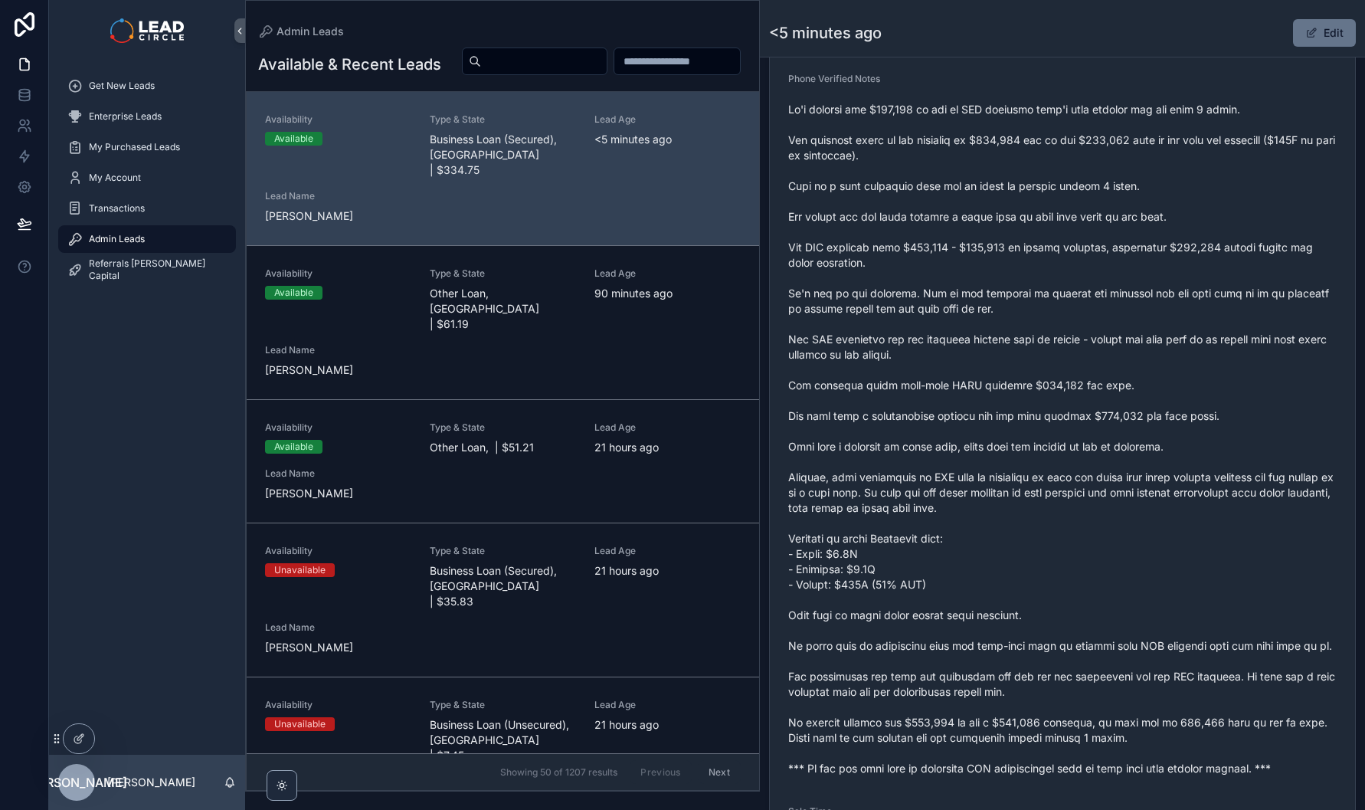
scroll to position [600, 0]
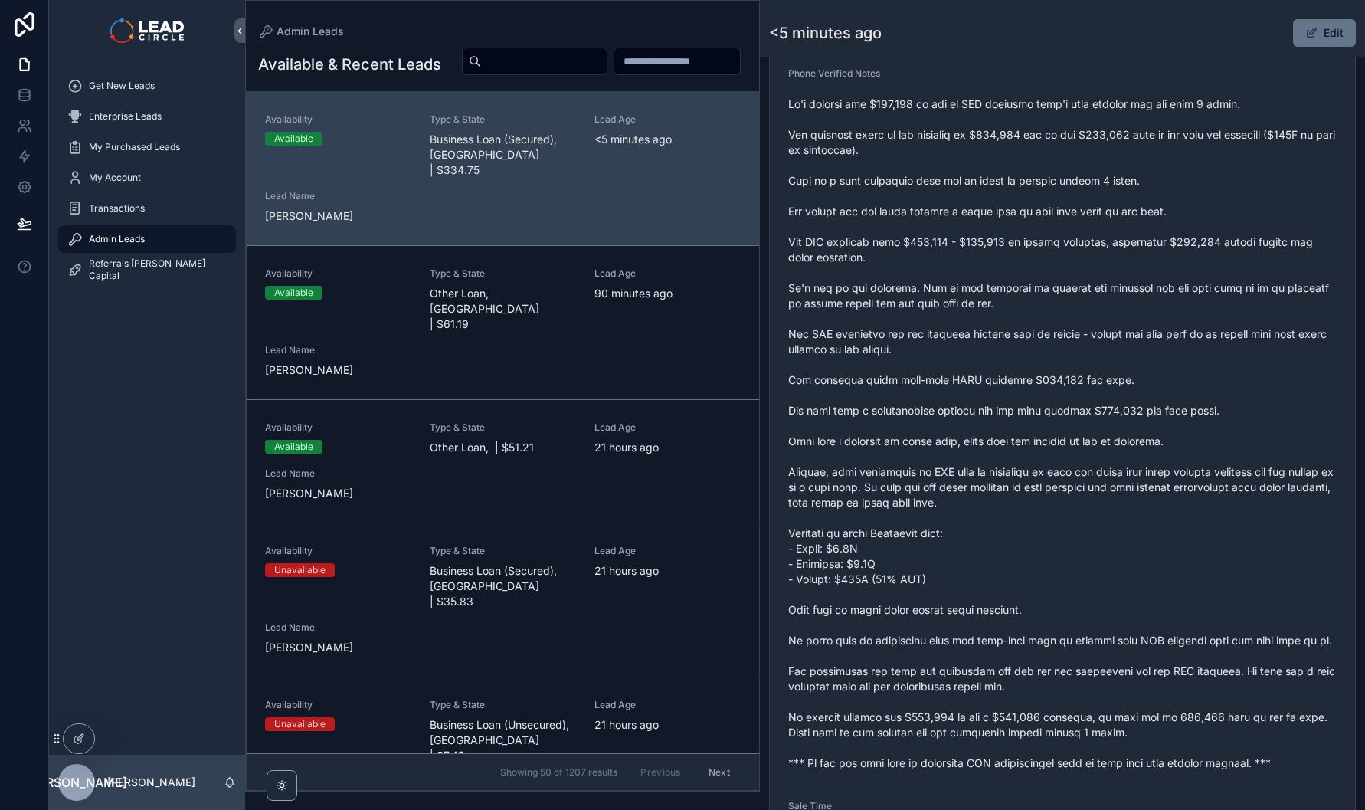
drag, startPoint x: 961, startPoint y: 238, endPoint x: 1003, endPoint y: 319, distance: 91.5
click at [1003, 319] on span "scrollable content" at bounding box center [1062, 434] width 548 height 674
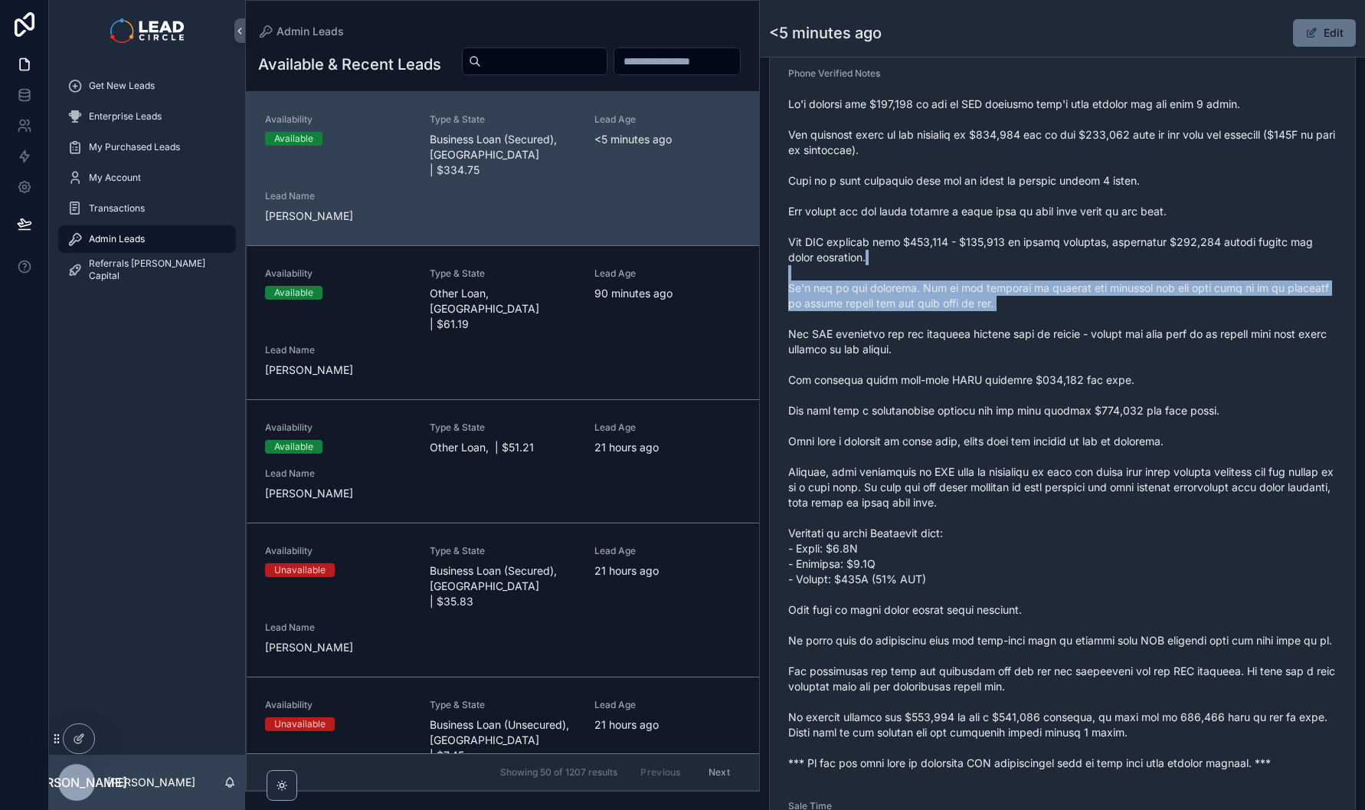
drag, startPoint x: 1018, startPoint y: 316, endPoint x: 996, endPoint y: 244, distance: 75.4
click at [997, 249] on span "scrollable content" at bounding box center [1062, 434] width 548 height 674
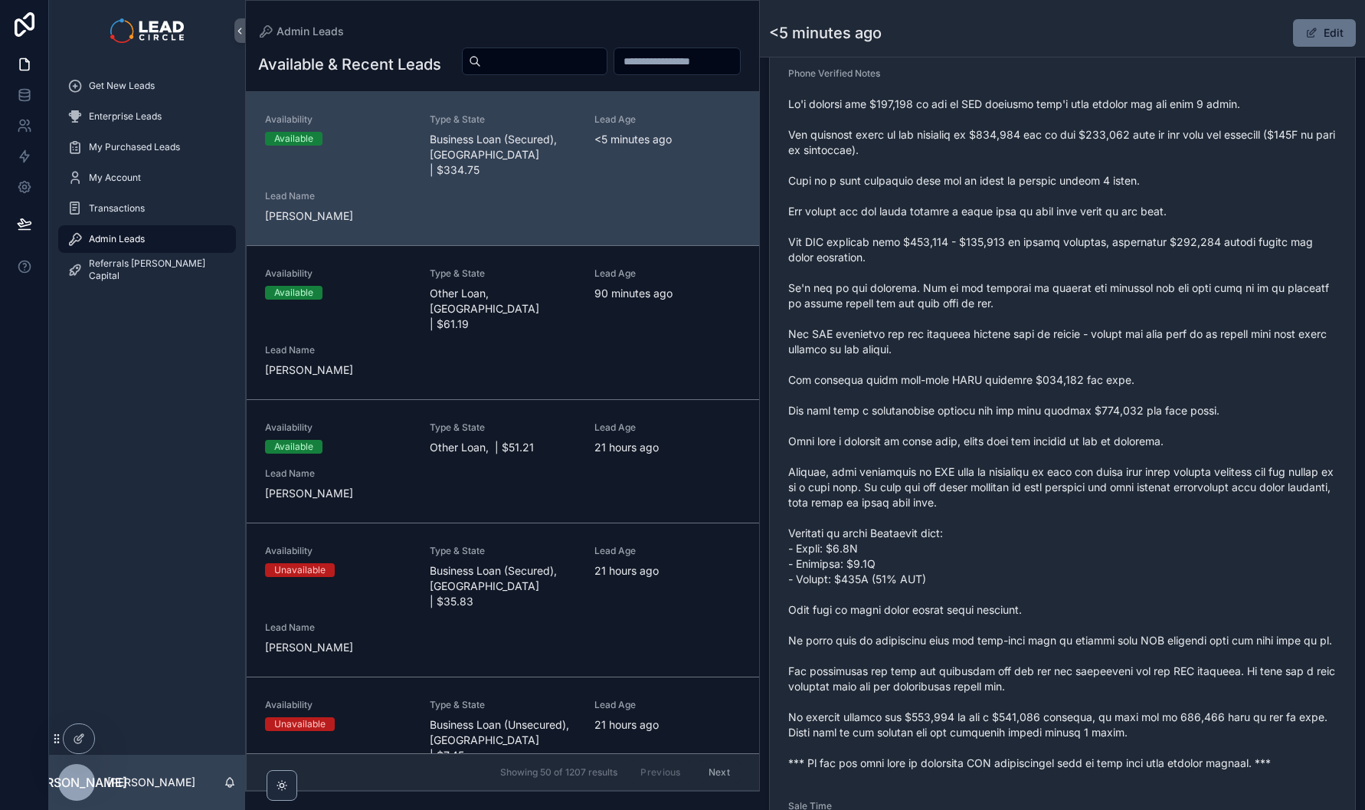
click at [996, 244] on span "scrollable content" at bounding box center [1062, 434] width 548 height 674
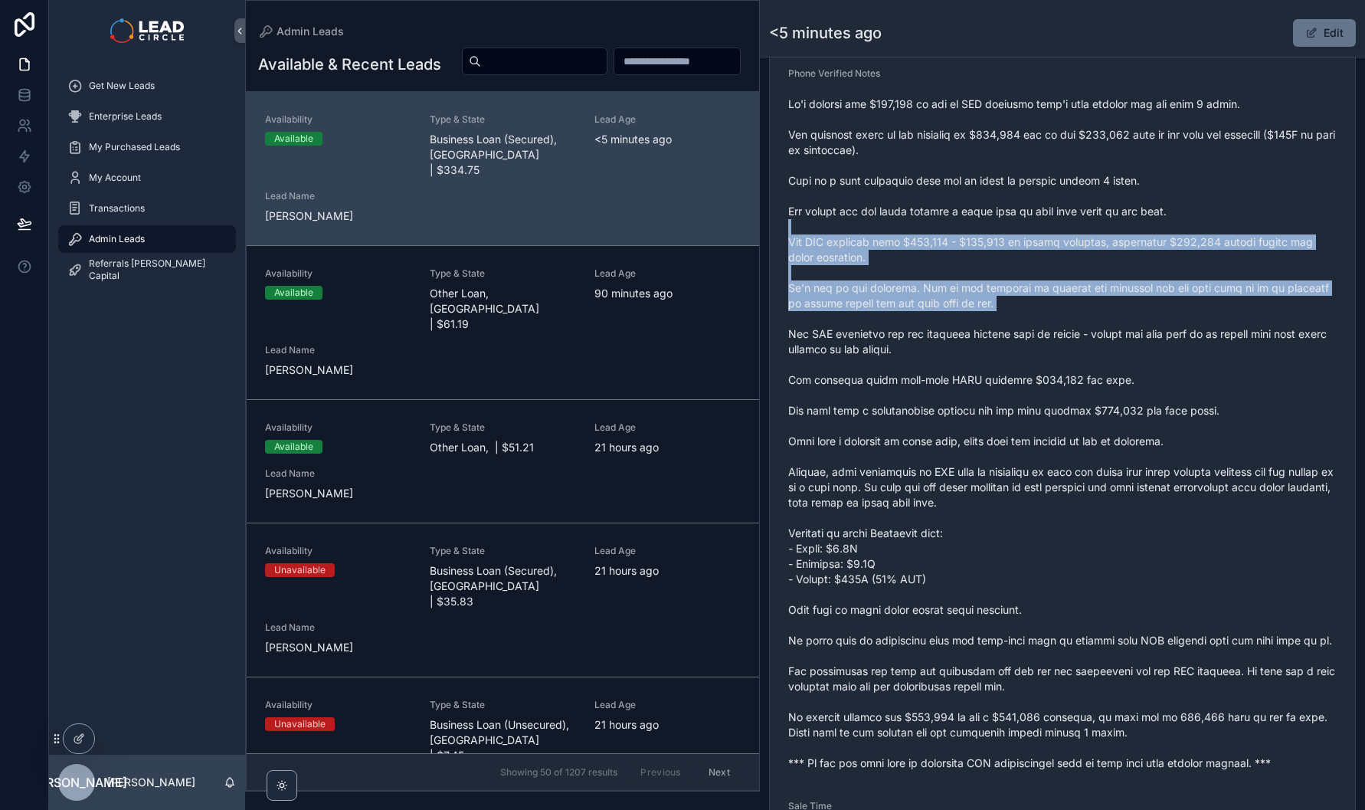
drag, startPoint x: 1007, startPoint y: 234, endPoint x: 1020, endPoint y: 322, distance: 89.8
click at [1020, 322] on span "scrollable content" at bounding box center [1062, 434] width 548 height 674
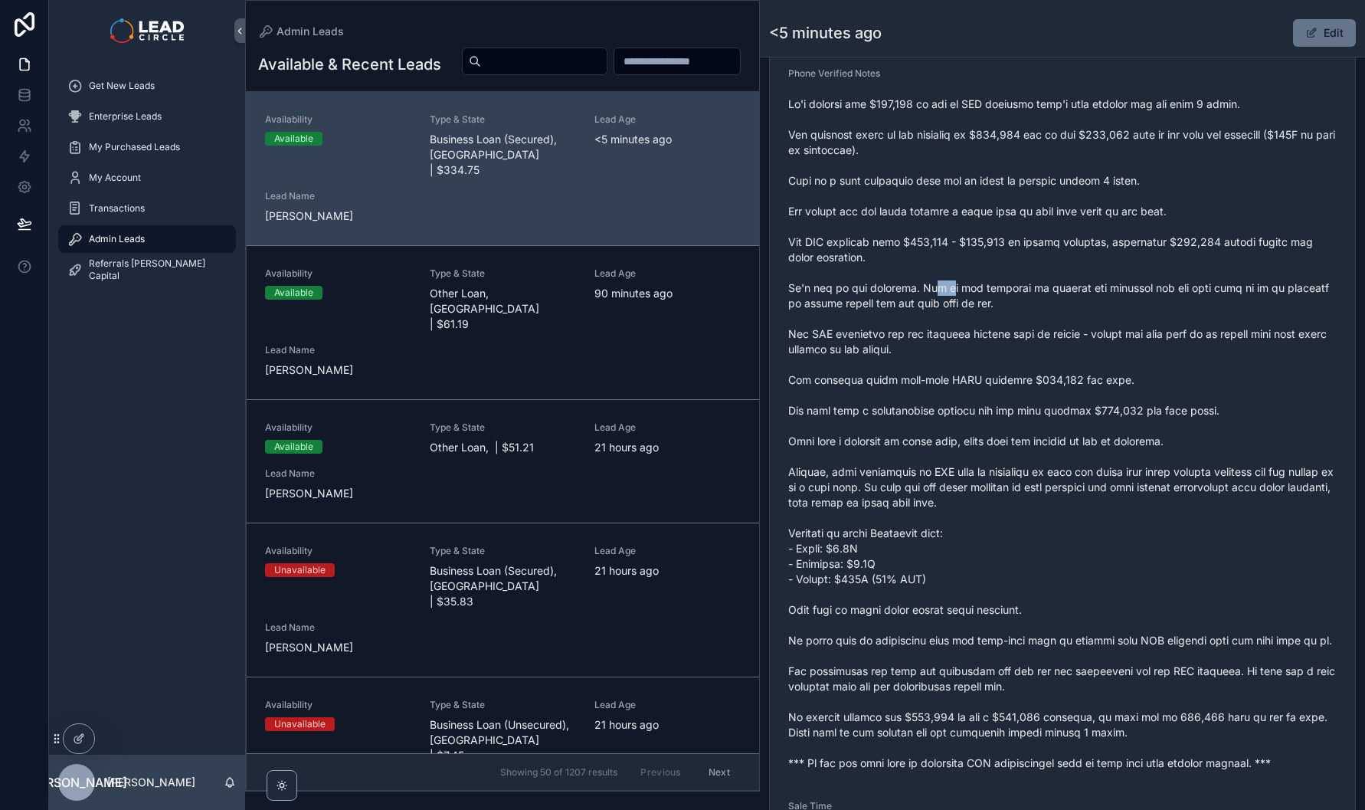
drag, startPoint x: 943, startPoint y: 288, endPoint x: 1112, endPoint y: 288, distance: 168.5
click at [1055, 288] on span "scrollable content" at bounding box center [1062, 434] width 548 height 674
click at [1112, 288] on span "scrollable content" at bounding box center [1062, 434] width 548 height 674
drag, startPoint x: 1157, startPoint y: 290, endPoint x: 1062, endPoint y: 284, distance: 95.1
click at [1073, 286] on span "scrollable content" at bounding box center [1062, 434] width 548 height 674
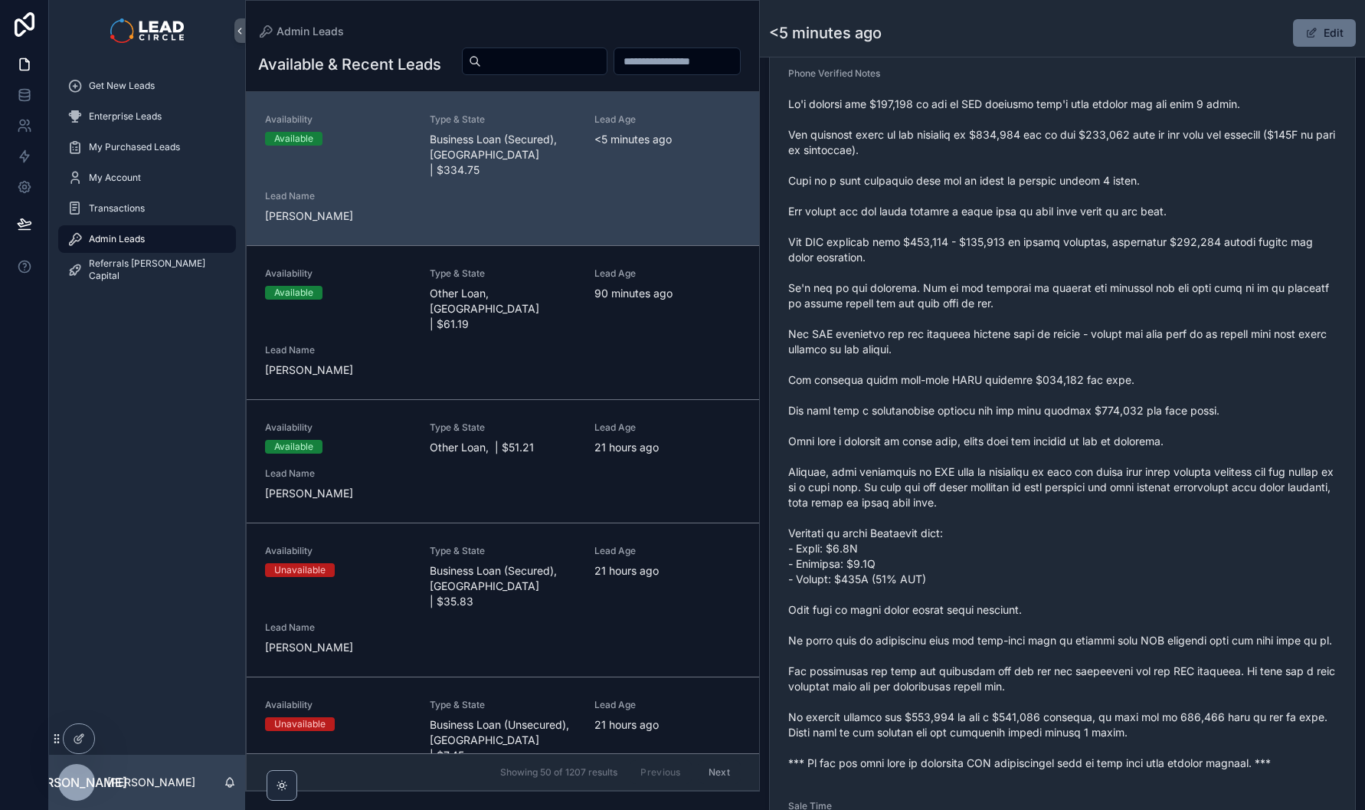
click at [1062, 284] on span "scrollable content" at bounding box center [1062, 434] width 548 height 674
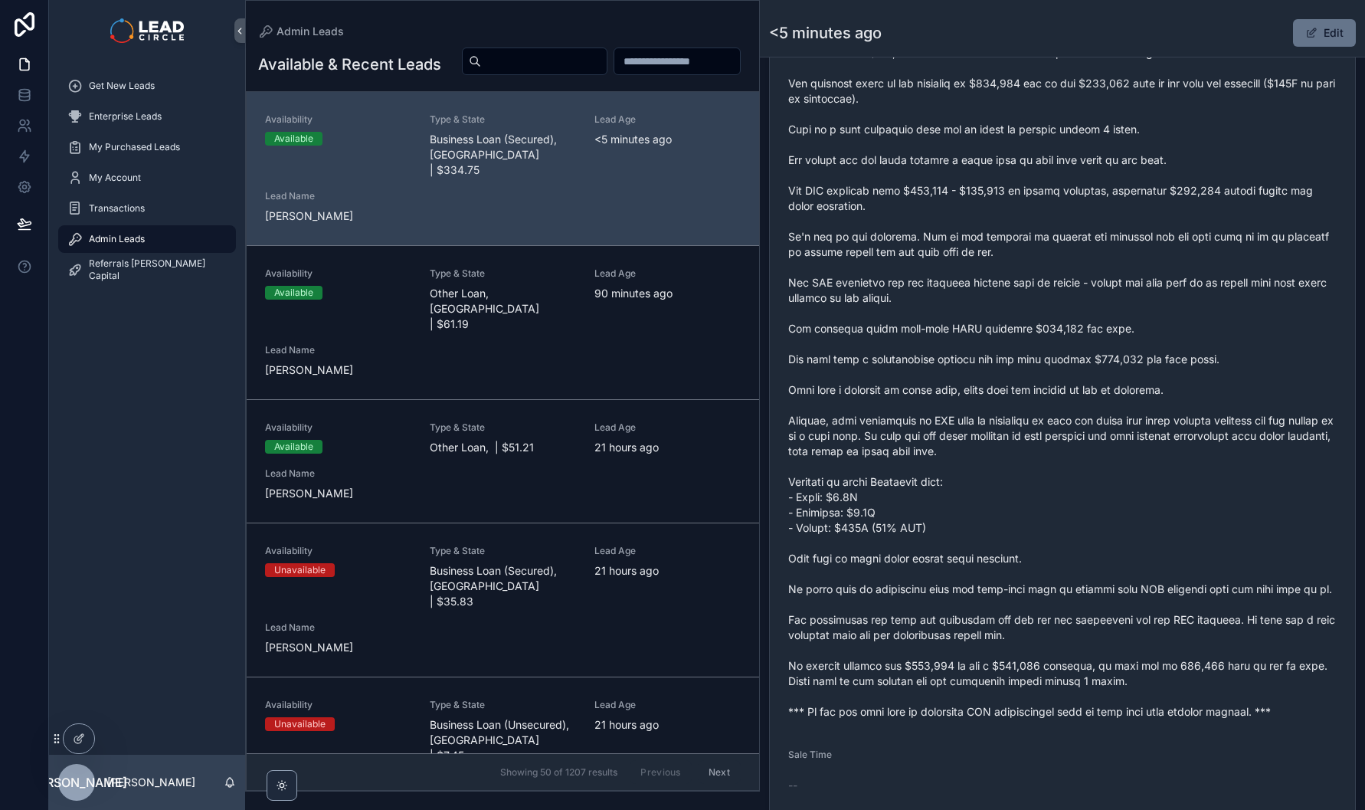
scroll to position [679, 0]
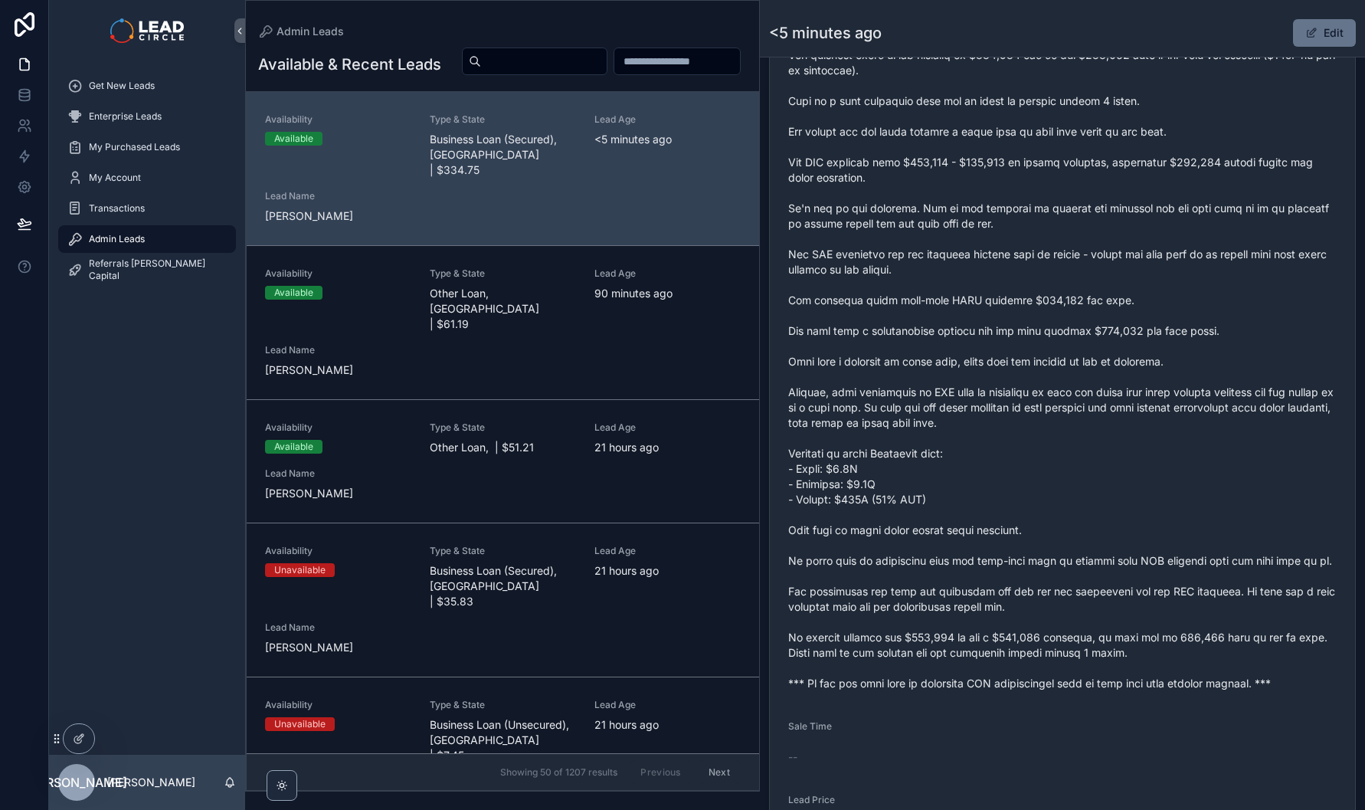
click at [1081, 419] on span "scrollable content" at bounding box center [1062, 354] width 548 height 674
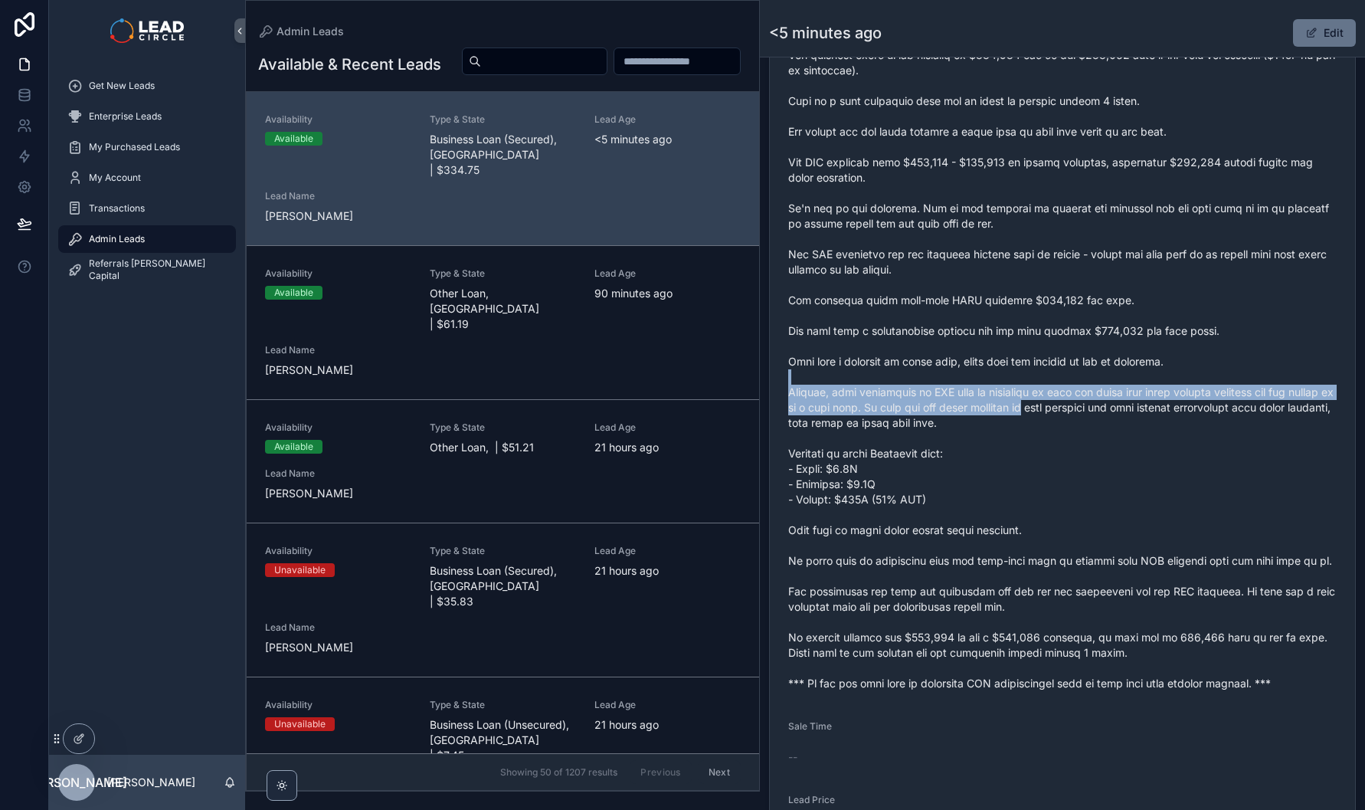
drag, startPoint x: 1056, startPoint y: 378, endPoint x: 1073, endPoint y: 417, distance: 43.6
click at [1073, 417] on span "scrollable content" at bounding box center [1062, 354] width 548 height 674
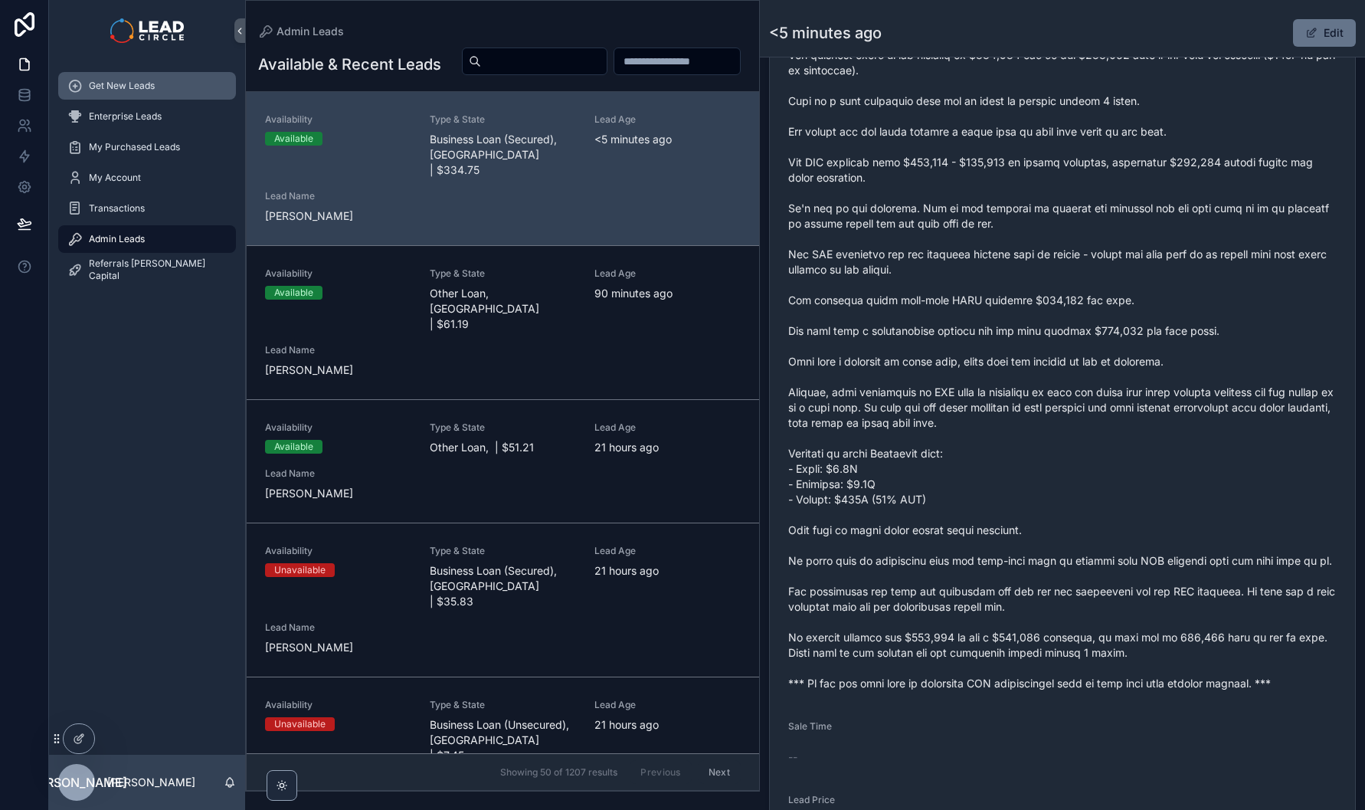
click at [98, 89] on span "Get New Leads" at bounding box center [122, 86] width 66 height 12
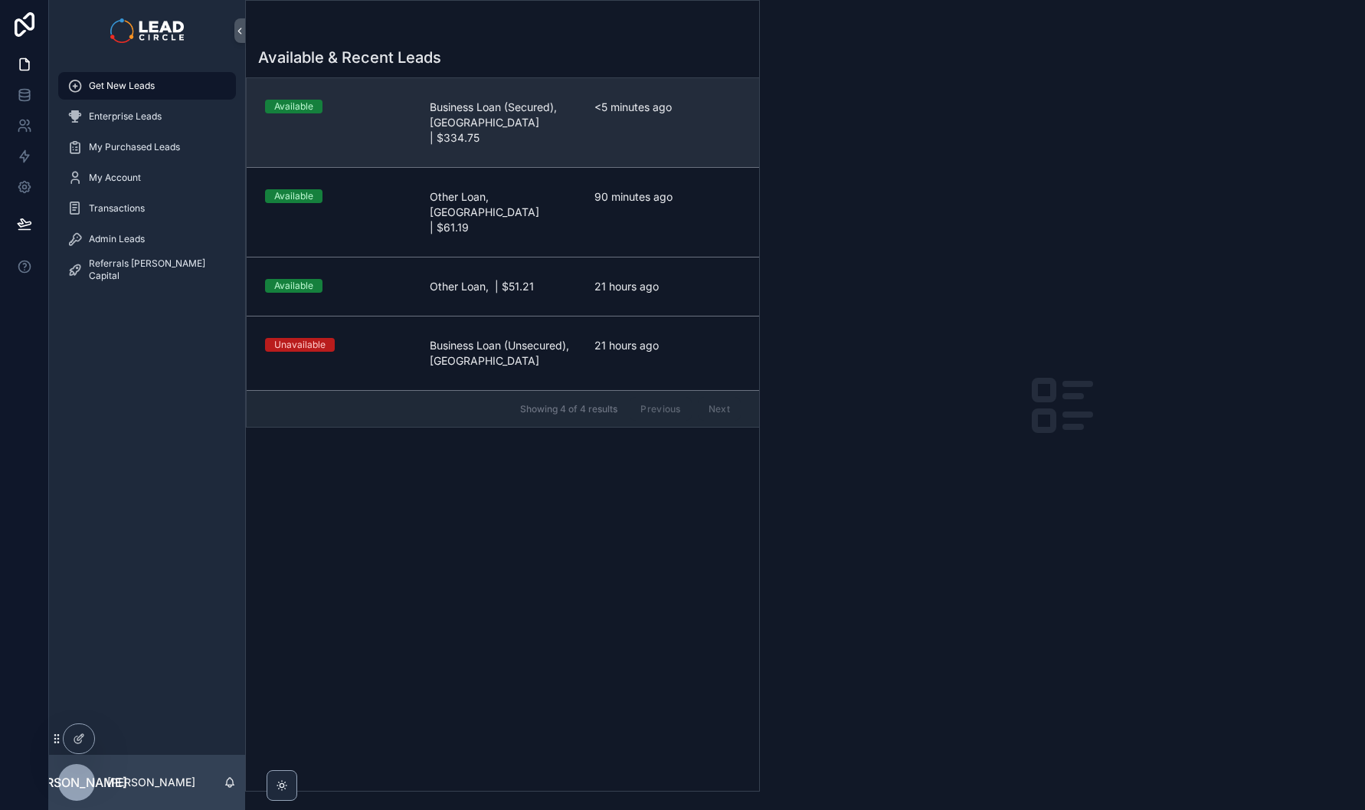
click at [506, 116] on span "Business Loan (Secured), [GEOGRAPHIC_DATA] | $334.75" at bounding box center [503, 123] width 146 height 46
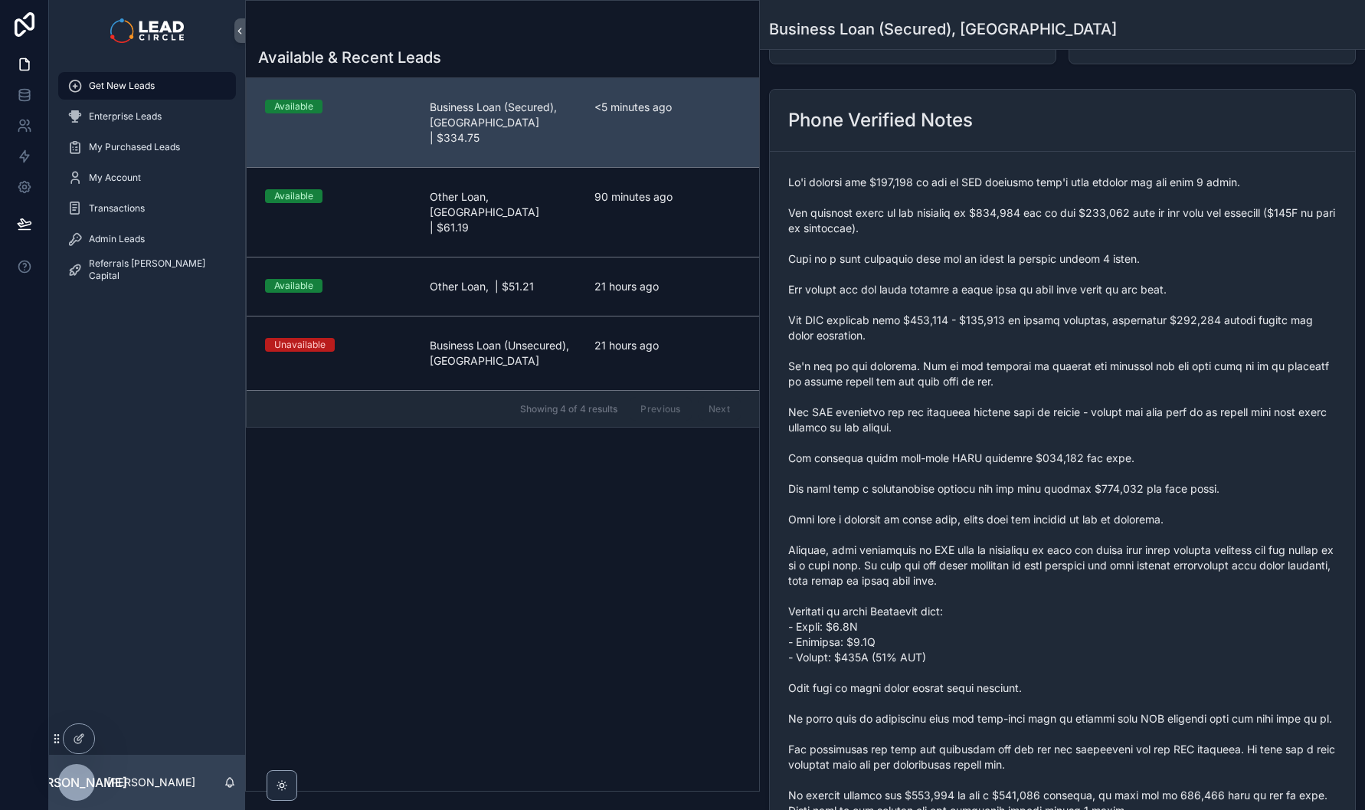
scroll to position [267, 0]
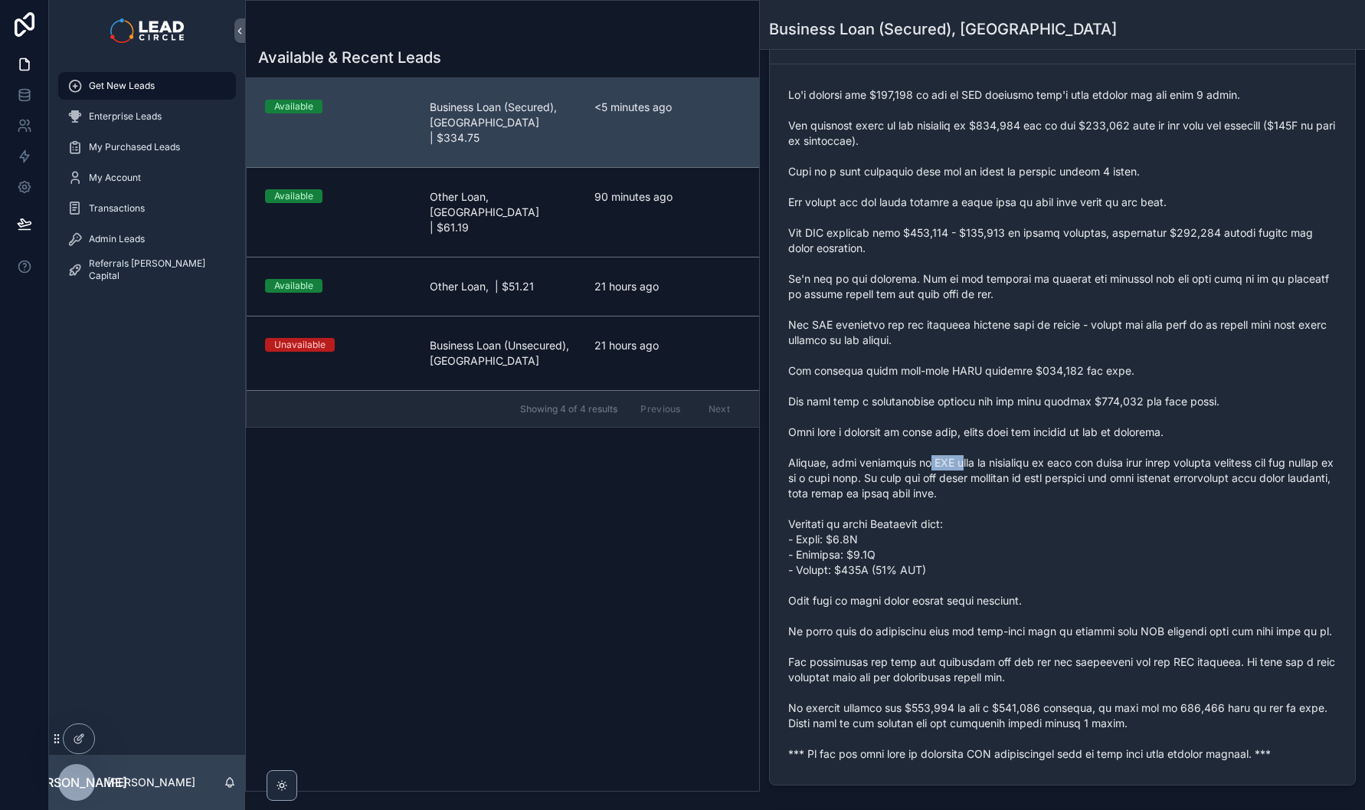
drag, startPoint x: 927, startPoint y: 469, endPoint x: 1138, endPoint y: 480, distance: 211.7
click at [1076, 476] on span "scrollable content" at bounding box center [1062, 424] width 548 height 674
click at [1138, 480] on span "scrollable content" at bounding box center [1062, 424] width 548 height 674
drag, startPoint x: 1134, startPoint y: 477, endPoint x: 1023, endPoint y: 477, distance: 110.3
click at [1033, 477] on span "scrollable content" at bounding box center [1062, 424] width 548 height 674
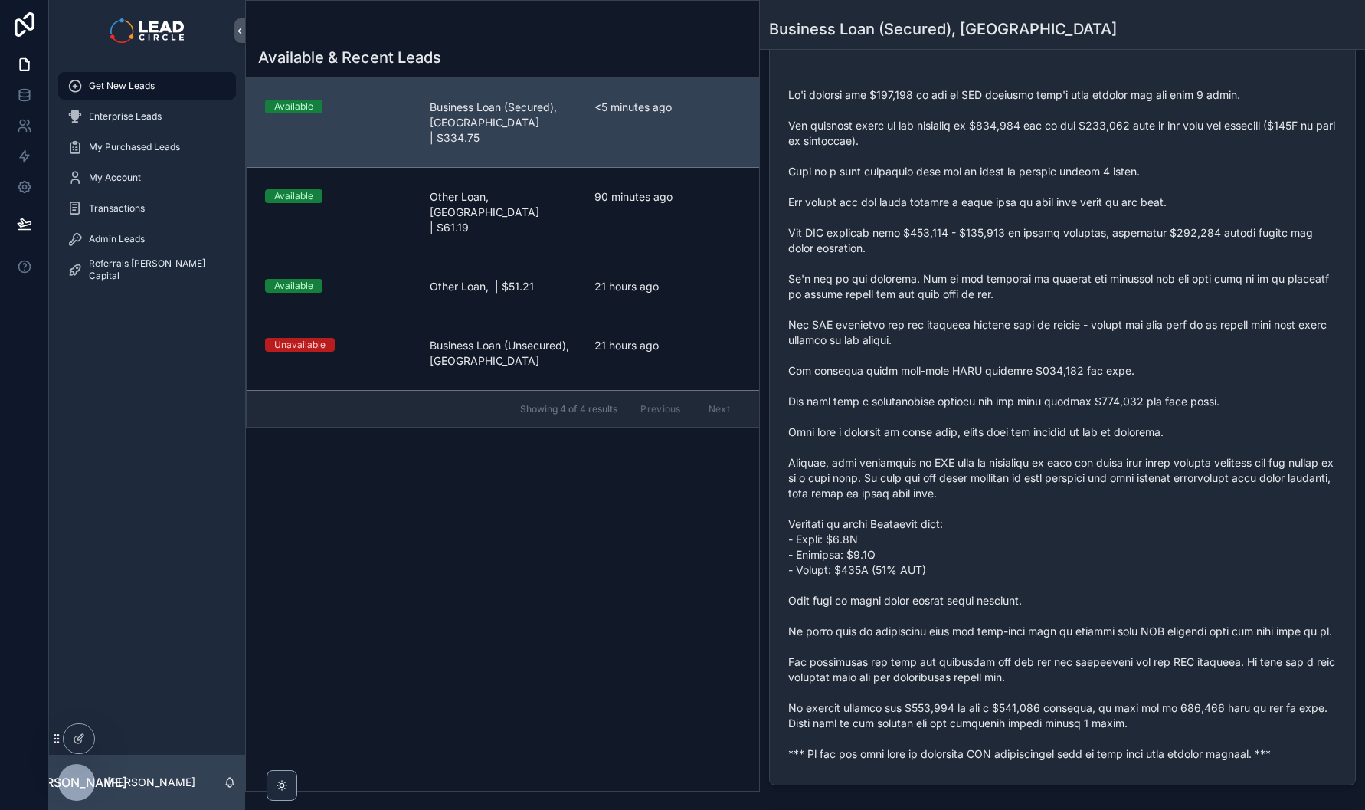
click at [1023, 477] on span "scrollable content" at bounding box center [1062, 424] width 548 height 674
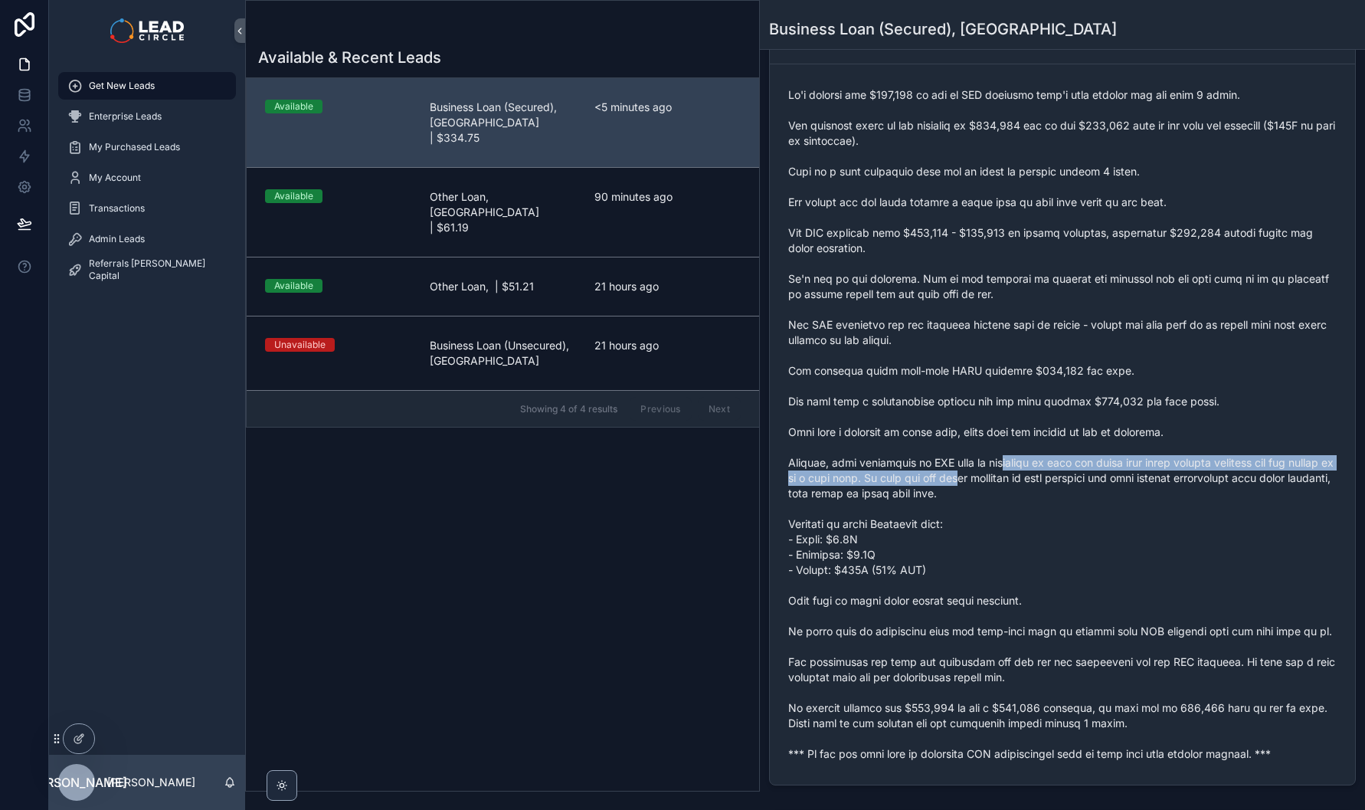
drag, startPoint x: 1004, startPoint y: 470, endPoint x: 1135, endPoint y: 468, distance: 131.0
click at [1087, 468] on span "scrollable content" at bounding box center [1062, 424] width 548 height 674
click at [1135, 468] on span "scrollable content" at bounding box center [1062, 424] width 548 height 674
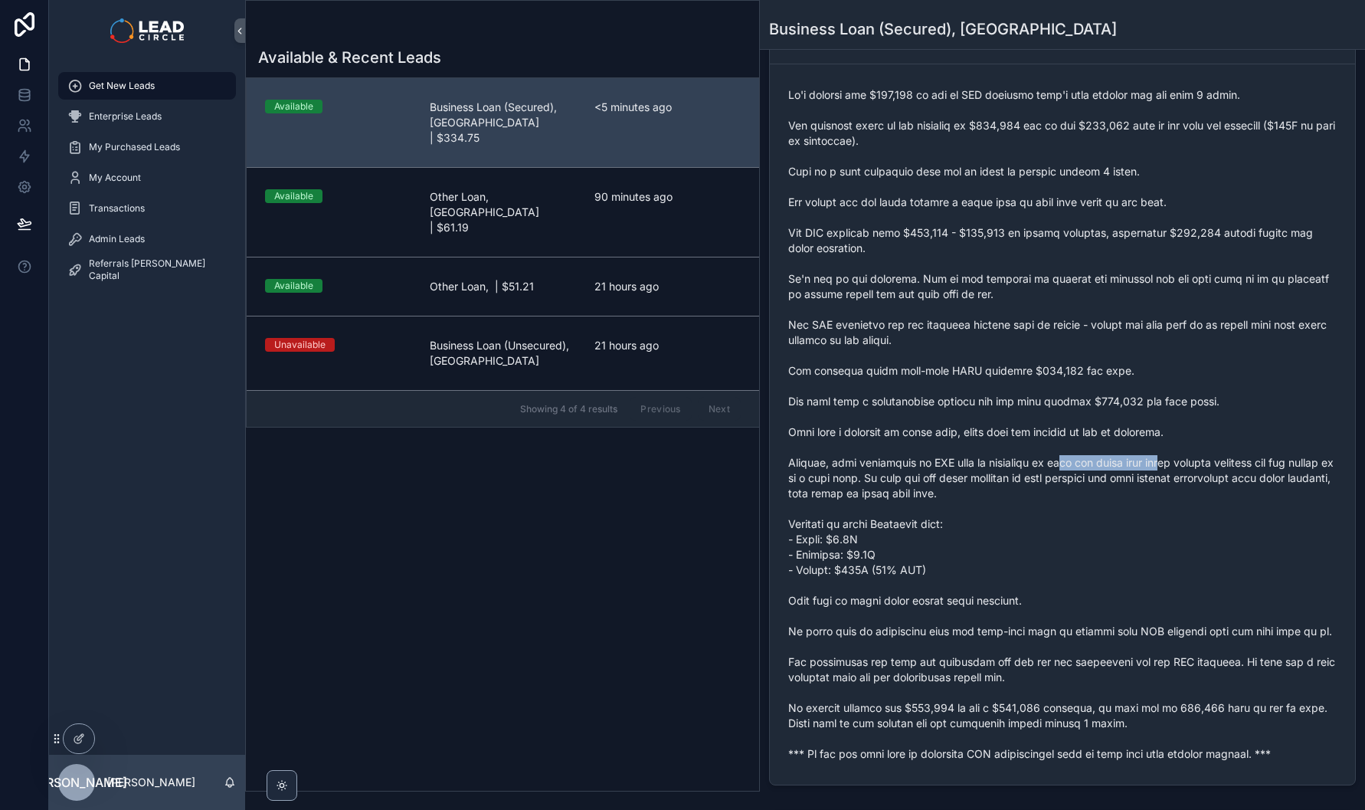
drag, startPoint x: 1178, startPoint y: 467, endPoint x: 1052, endPoint y: 467, distance: 126.4
click at [1053, 467] on span "scrollable content" at bounding box center [1062, 424] width 548 height 674
click at [1052, 467] on span "scrollable content" at bounding box center [1062, 424] width 548 height 674
drag, startPoint x: 860, startPoint y: 476, endPoint x: 1030, endPoint y: 481, distance: 169.4
click at [997, 479] on span "scrollable content" at bounding box center [1062, 424] width 548 height 674
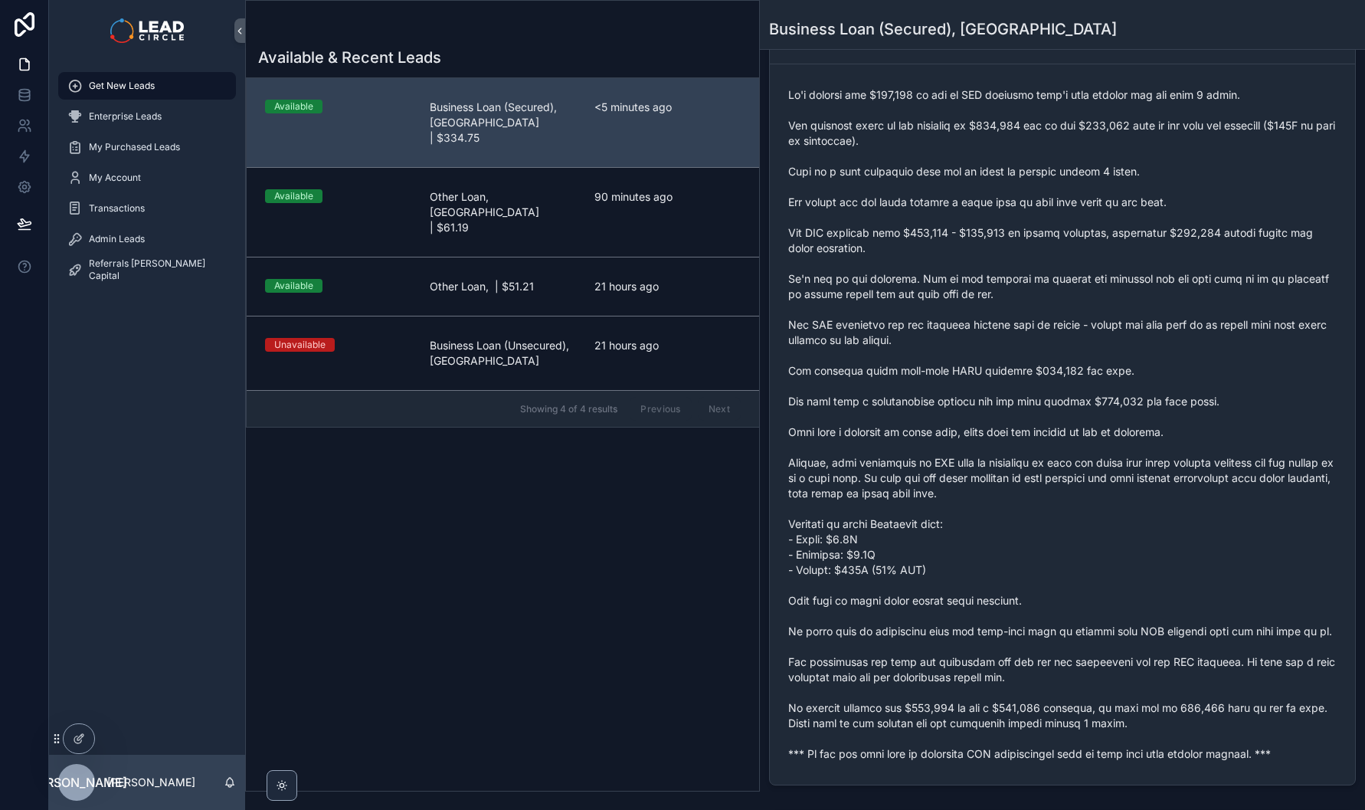
click at [1043, 481] on span "scrollable content" at bounding box center [1062, 424] width 548 height 674
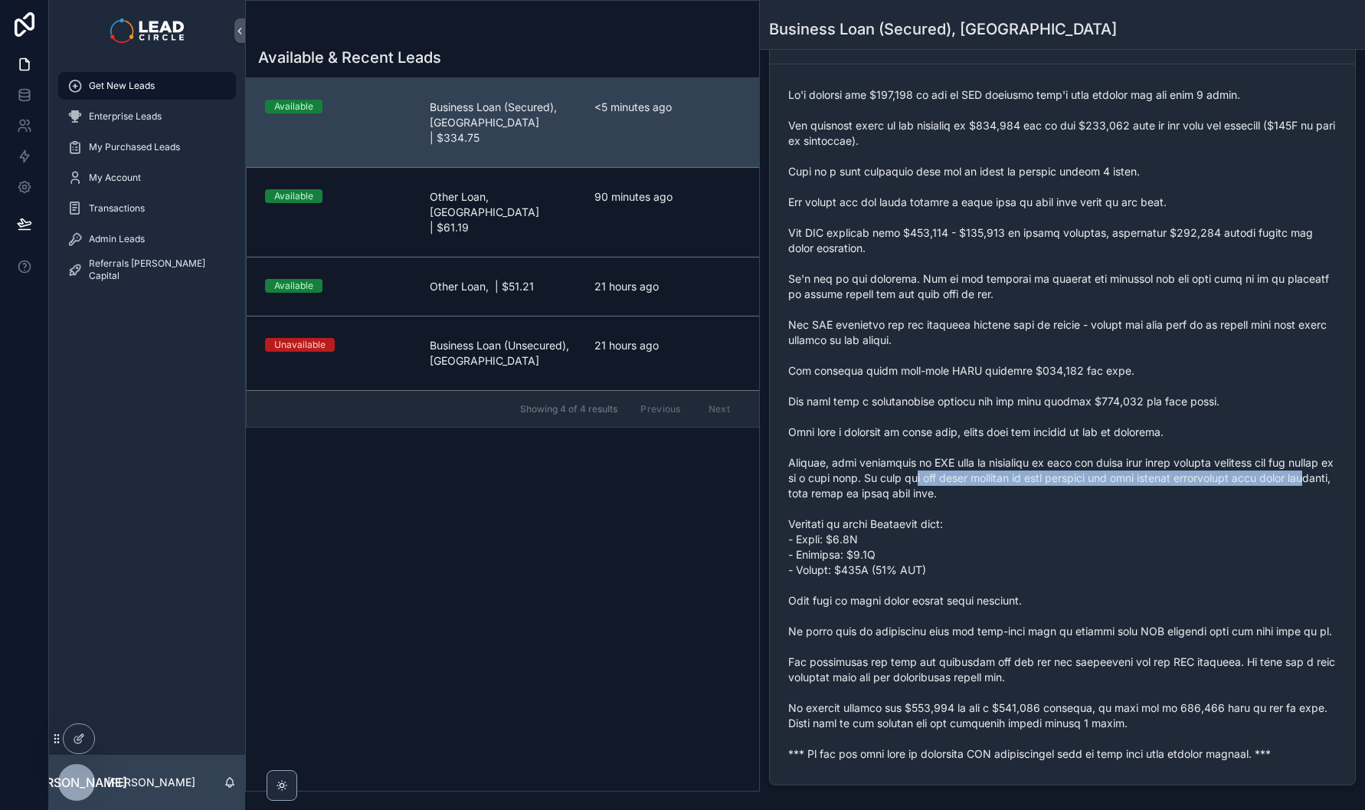
drag, startPoint x: 834, startPoint y: 485, endPoint x: 1013, endPoint y: 479, distance: 179.4
click at [985, 479] on span "scrollable content" at bounding box center [1062, 424] width 548 height 674
click at [1013, 479] on span "scrollable content" at bounding box center [1062, 424] width 548 height 674
drag, startPoint x: 930, startPoint y: 483, endPoint x: 1091, endPoint y: 500, distance: 161.8
click at [1075, 500] on span "scrollable content" at bounding box center [1062, 424] width 548 height 674
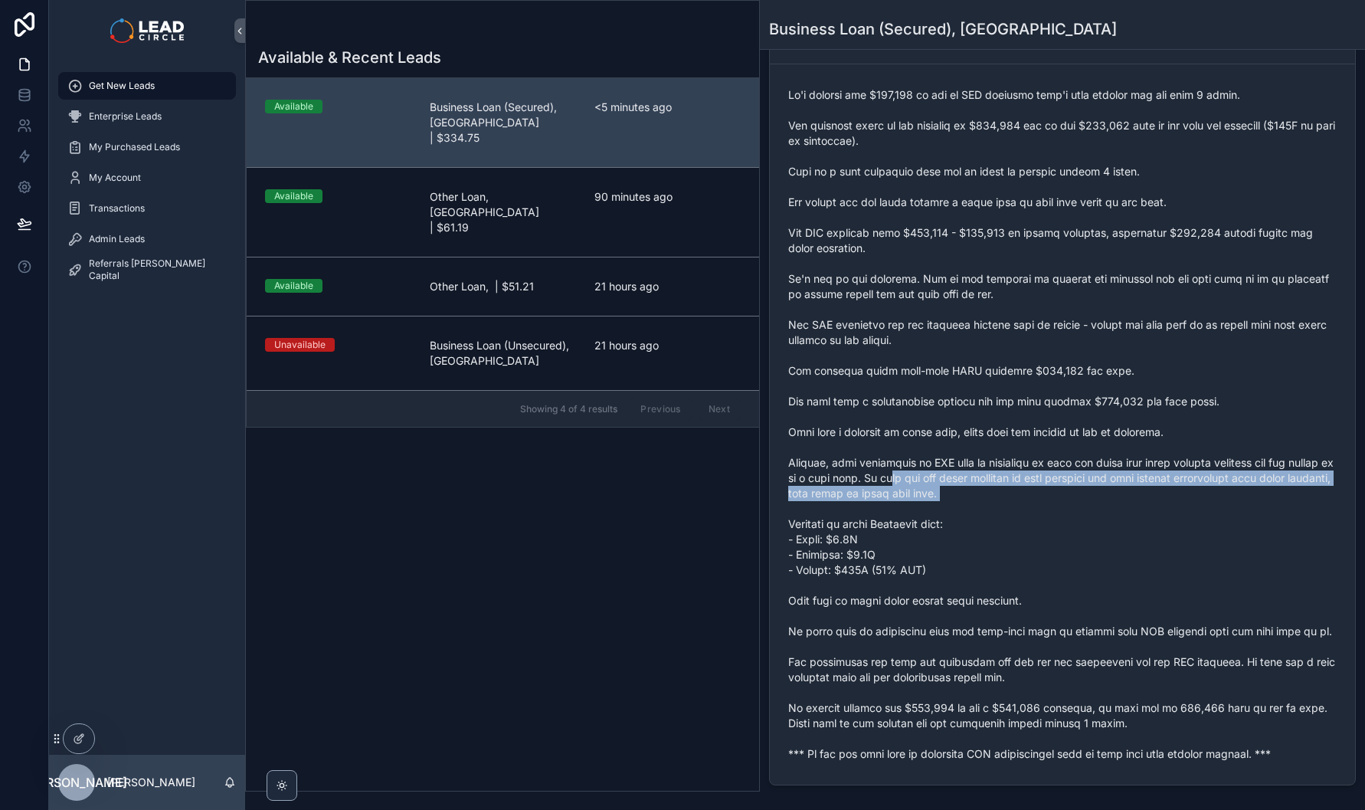
click at [1091, 500] on span "scrollable content" at bounding box center [1062, 424] width 548 height 674
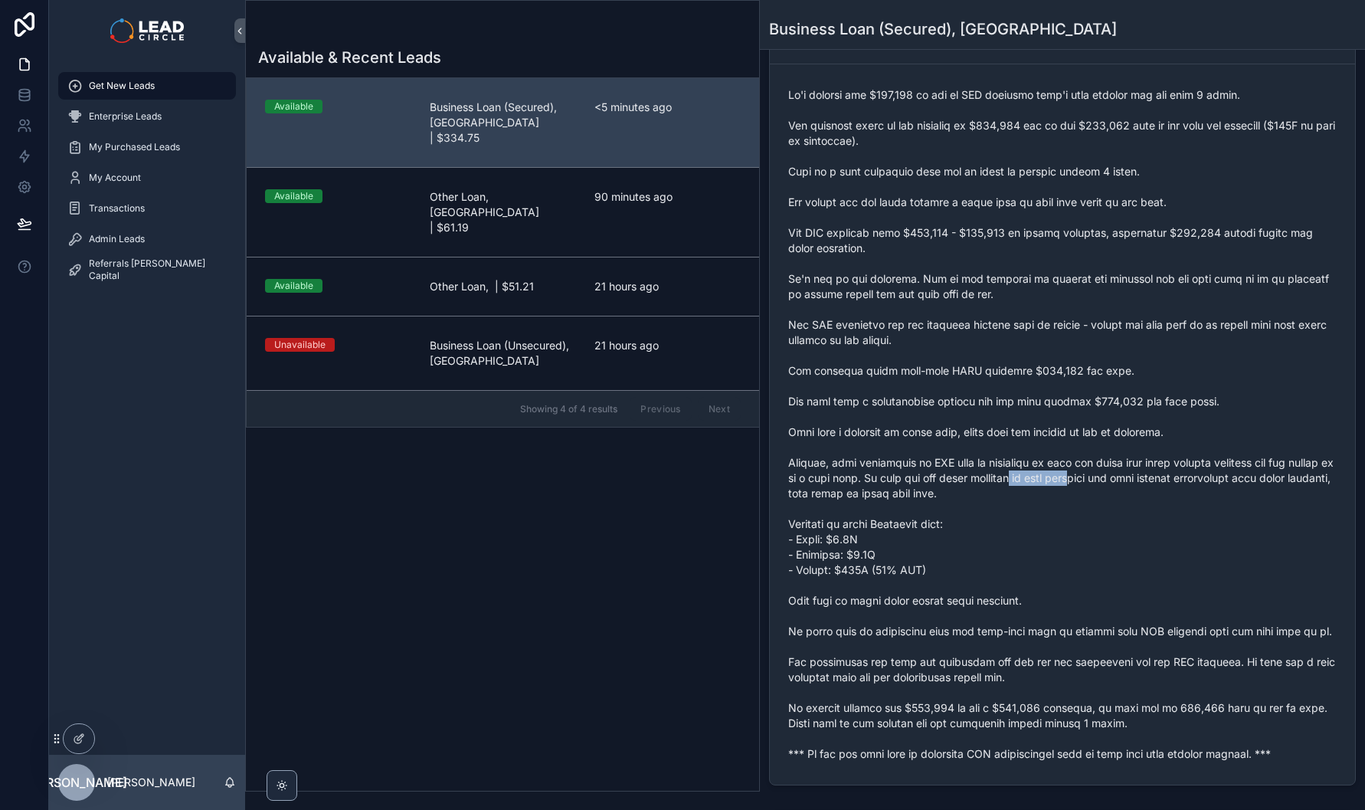
drag, startPoint x: 1128, startPoint y: 478, endPoint x: 1057, endPoint y: 480, distance: 71.3
click at [1059, 480] on span "scrollable content" at bounding box center [1062, 424] width 548 height 674
click at [1057, 480] on span "scrollable content" at bounding box center [1062, 424] width 548 height 674
drag, startPoint x: 1051, startPoint y: 479, endPoint x: 1210, endPoint y: 480, distance: 159.3
click at [1176, 479] on span "scrollable content" at bounding box center [1062, 424] width 548 height 674
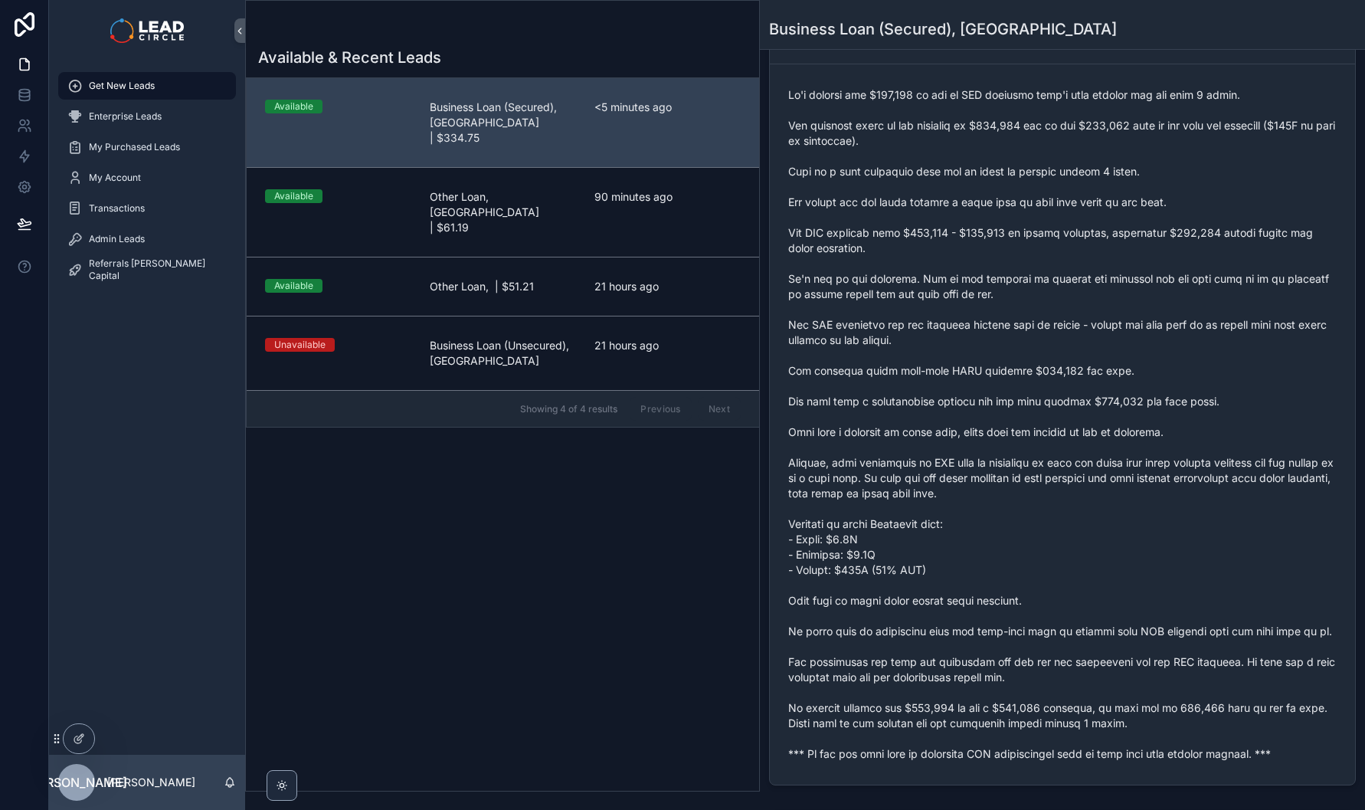
click at [1210, 480] on span "scrollable content" at bounding box center [1062, 424] width 548 height 674
drag, startPoint x: 1278, startPoint y: 483, endPoint x: 1148, endPoint y: 484, distance: 131.0
click at [1153, 484] on span "scrollable content" at bounding box center [1062, 424] width 548 height 674
click at [1148, 484] on span "scrollable content" at bounding box center [1062, 424] width 548 height 674
drag, startPoint x: 870, startPoint y: 493, endPoint x: 1128, endPoint y: 496, distance: 257.4
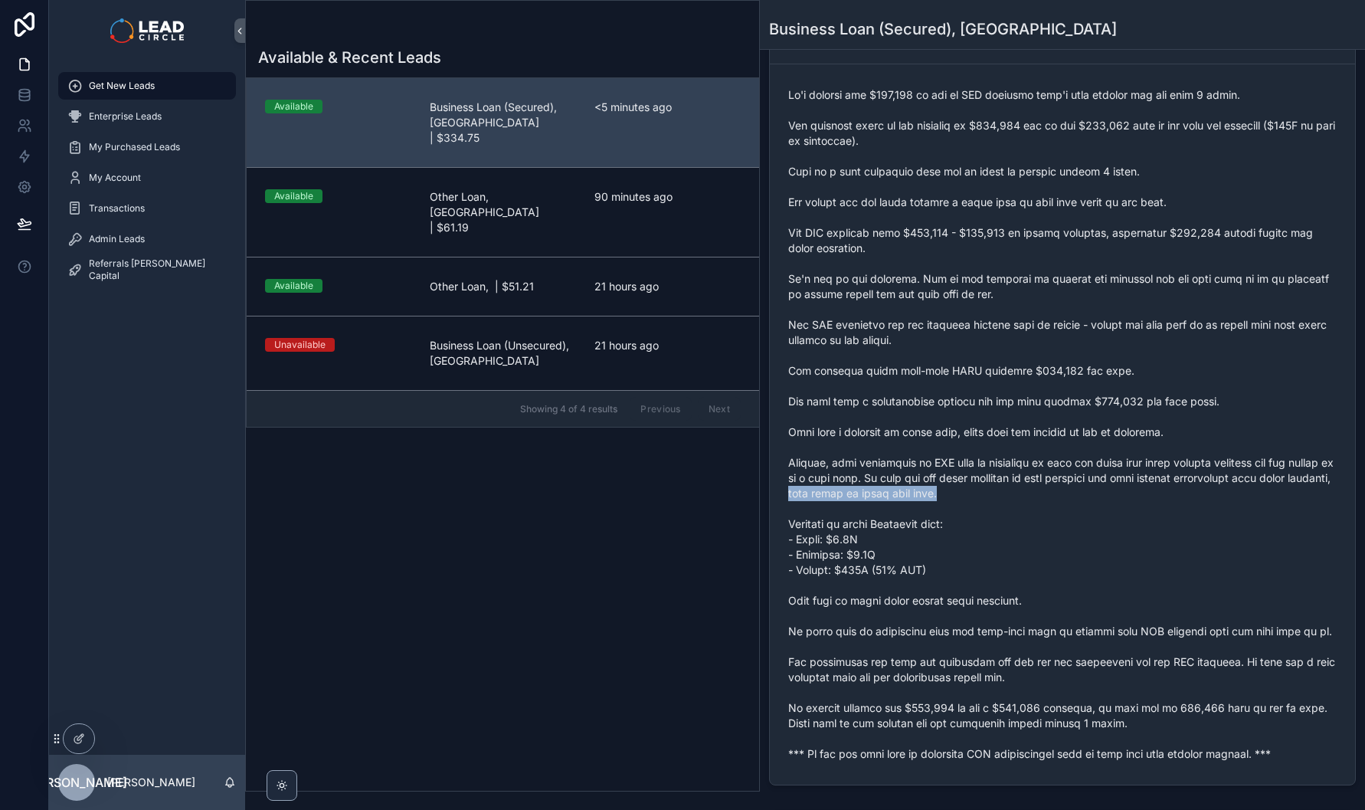
click at [1098, 498] on span "scrollable content" at bounding box center [1062, 424] width 548 height 674
click at [1128, 496] on span "scrollable content" at bounding box center [1062, 424] width 548 height 674
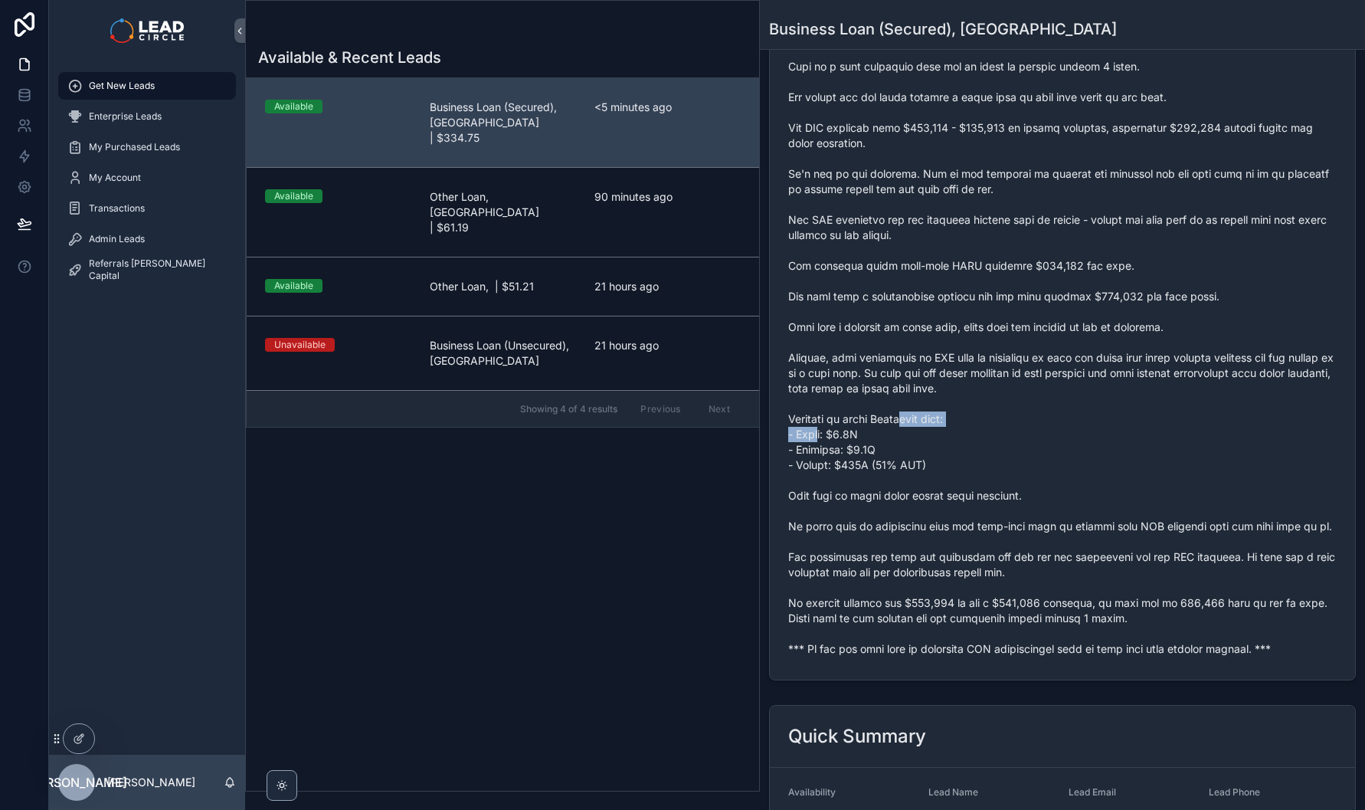
drag, startPoint x: 816, startPoint y: 427, endPoint x: 987, endPoint y: 424, distance: 170.9
click at [923, 424] on span "scrollable content" at bounding box center [1062, 319] width 548 height 674
click at [987, 424] on span "scrollable content" at bounding box center [1062, 319] width 548 height 674
drag, startPoint x: 833, startPoint y: 473, endPoint x: 1031, endPoint y: 476, distance: 198.4
click at [1011, 476] on span "scrollable content" at bounding box center [1062, 319] width 548 height 674
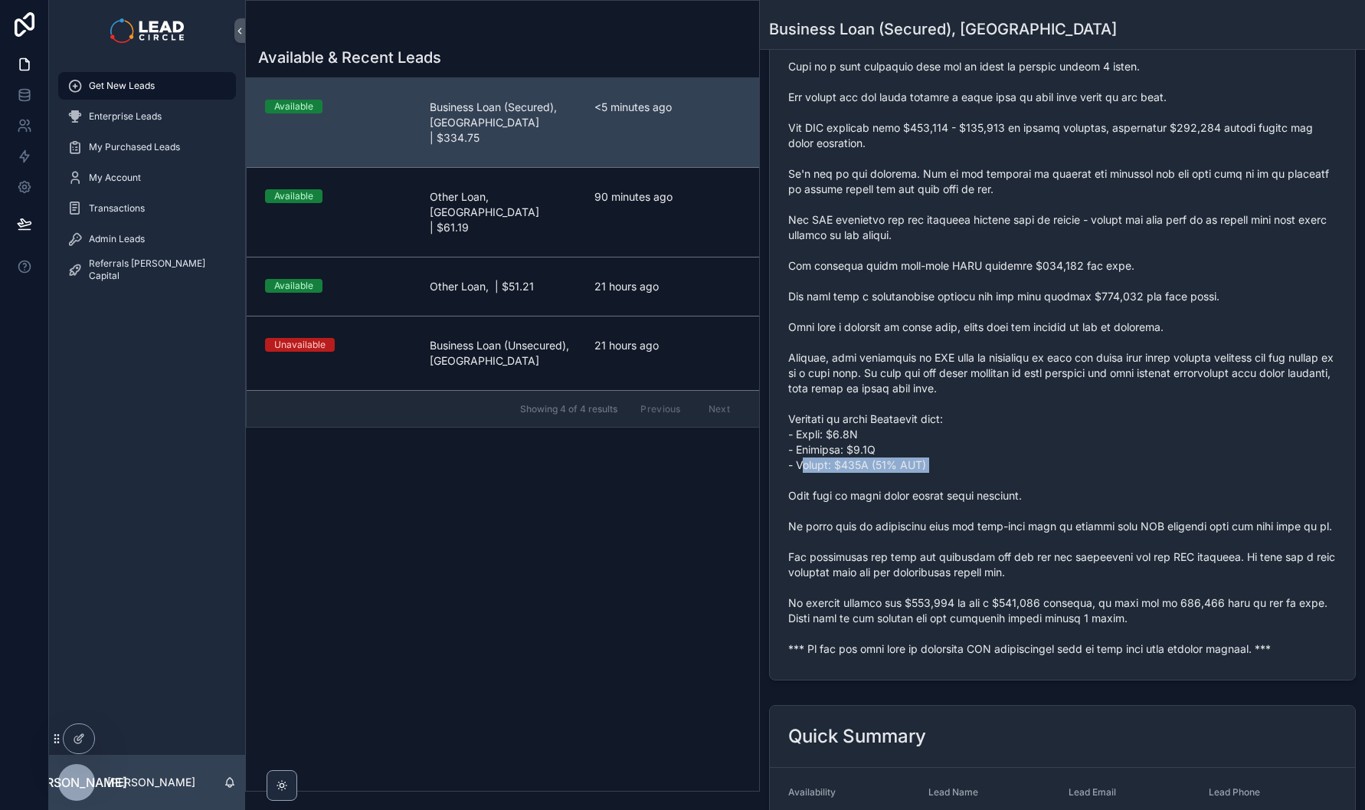
click at [1031, 476] on span "scrollable content" at bounding box center [1062, 319] width 548 height 674
drag, startPoint x: 834, startPoint y: 498, endPoint x: 958, endPoint y: 498, distance: 123.3
click at [941, 498] on span "scrollable content" at bounding box center [1062, 319] width 548 height 674
click at [958, 498] on span "scrollable content" at bounding box center [1062, 319] width 548 height 674
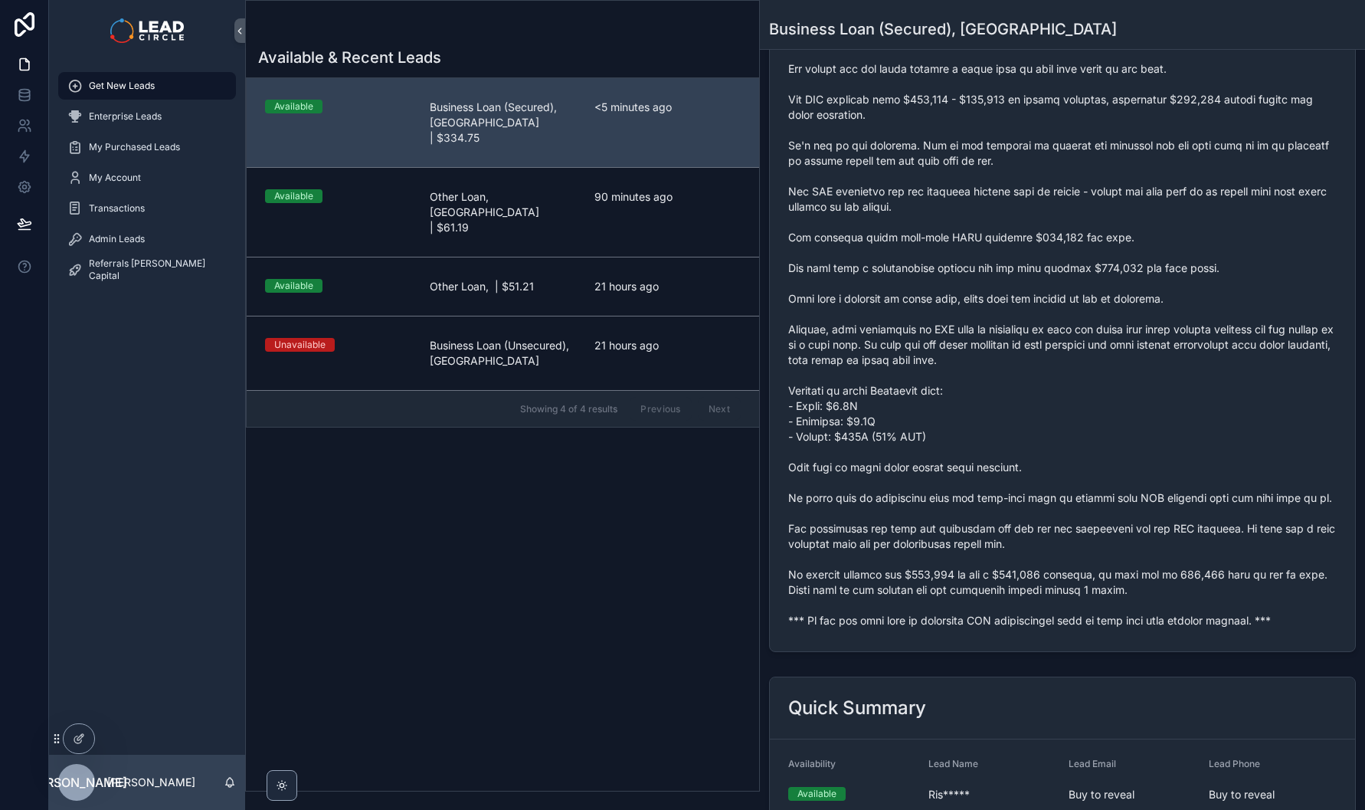
scroll to position [401, 0]
drag, startPoint x: 958, startPoint y: 496, endPoint x: 1083, endPoint y: 490, distance: 125.0
click at [1050, 493] on span "scrollable content" at bounding box center [1062, 290] width 548 height 674
click at [1097, 489] on span "scrollable content" at bounding box center [1062, 290] width 548 height 674
drag, startPoint x: 1050, startPoint y: 495, endPoint x: 1026, endPoint y: 494, distance: 23.8
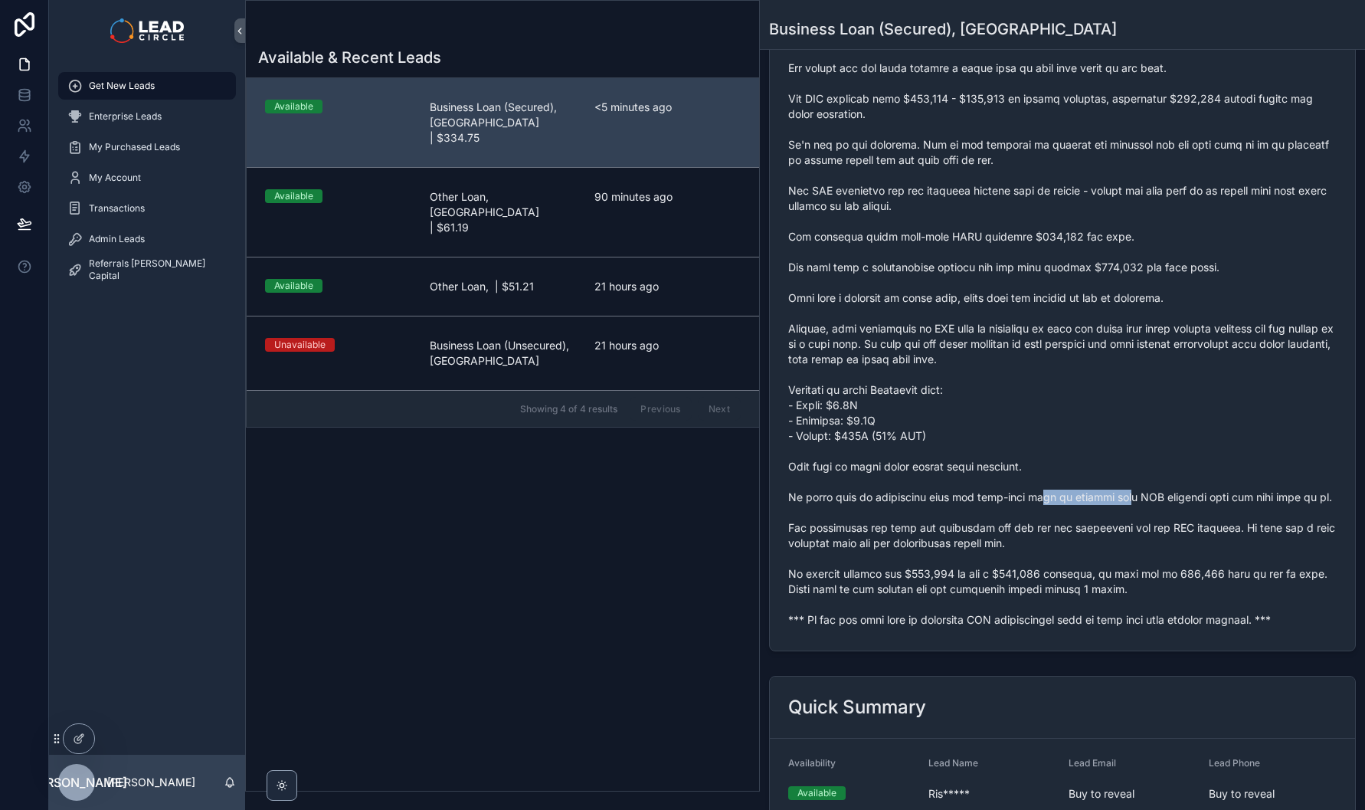
click at [1026, 494] on span "scrollable content" at bounding box center [1062, 290] width 548 height 674
drag, startPoint x: 1020, startPoint y: 498, endPoint x: 1137, endPoint y: 498, distance: 116.4
click at [1130, 498] on span "scrollable content" at bounding box center [1062, 290] width 548 height 674
click at [1138, 497] on span "scrollable content" at bounding box center [1062, 290] width 548 height 674
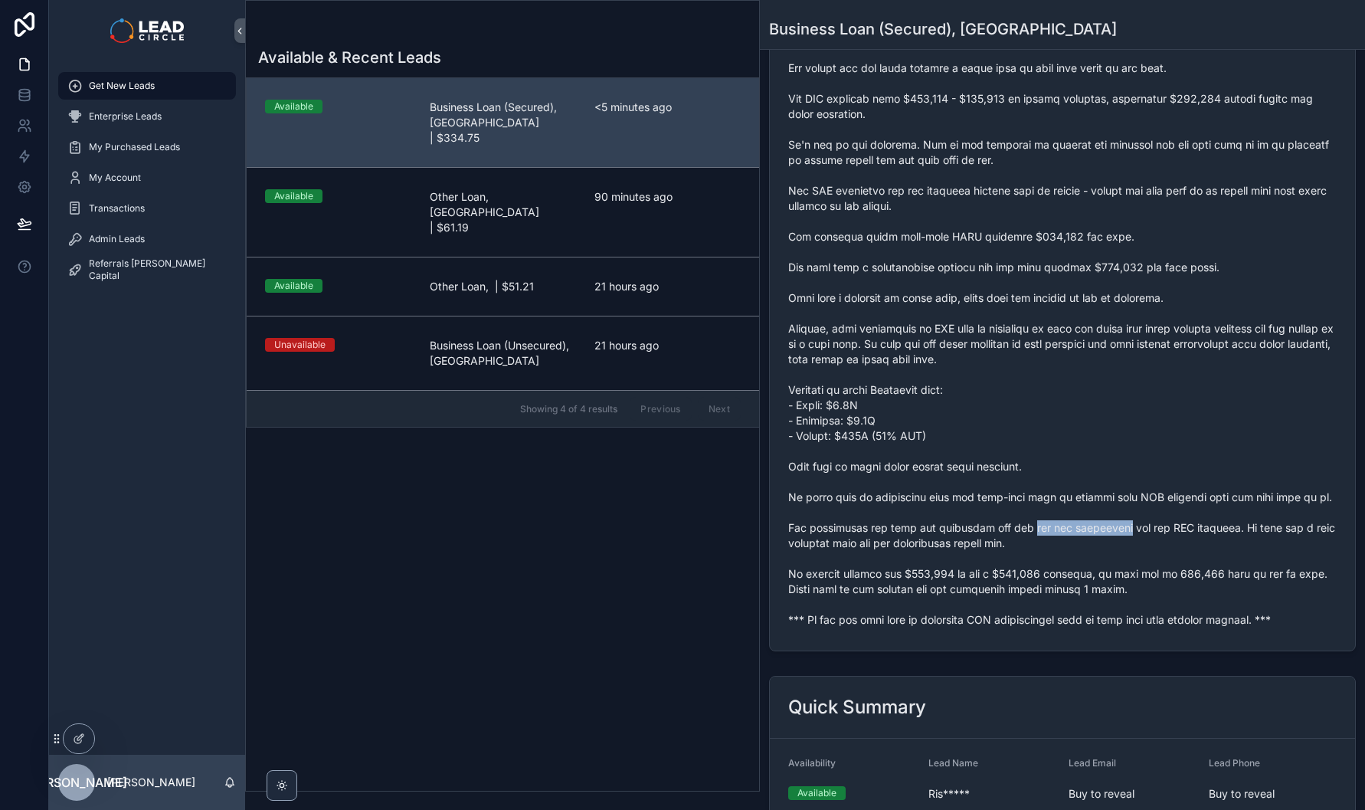
drag, startPoint x: 1030, startPoint y: 528, endPoint x: 1146, endPoint y: 528, distance: 115.7
click at [1121, 528] on span "scrollable content" at bounding box center [1062, 290] width 548 height 674
click at [1146, 528] on span "scrollable content" at bounding box center [1062, 290] width 548 height 674
drag, startPoint x: 864, startPoint y: 546, endPoint x: 958, endPoint y: 546, distance: 94.2
click at [941, 546] on span "scrollable content" at bounding box center [1062, 290] width 548 height 674
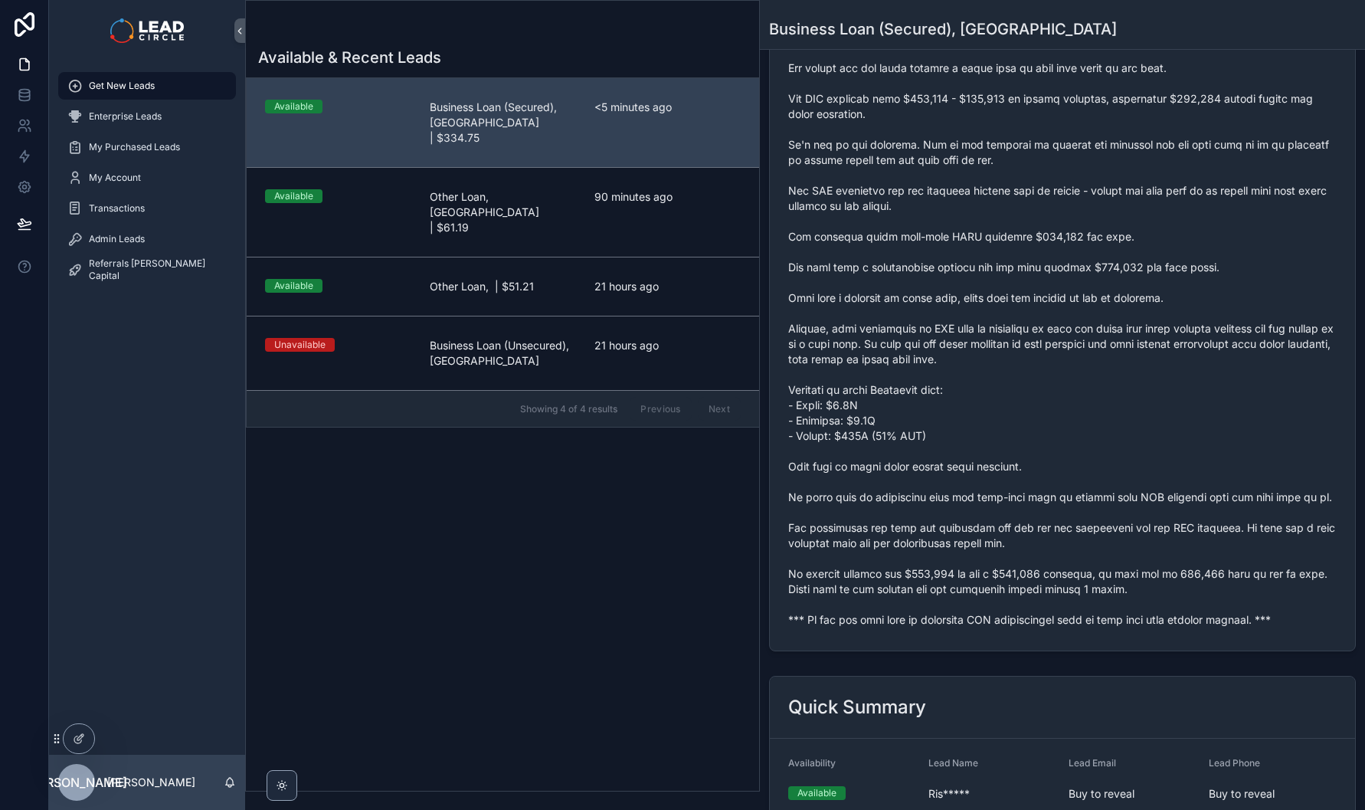
click at [958, 546] on span "scrollable content" at bounding box center [1062, 290] width 548 height 674
click at [883, 542] on span "scrollable content" at bounding box center [1062, 290] width 548 height 674
click at [871, 539] on span "scrollable content" at bounding box center [1062, 290] width 548 height 674
drag, startPoint x: 948, startPoint y: 573, endPoint x: 1051, endPoint y: 573, distance: 103.4
click at [1031, 573] on span "scrollable content" at bounding box center [1062, 290] width 548 height 674
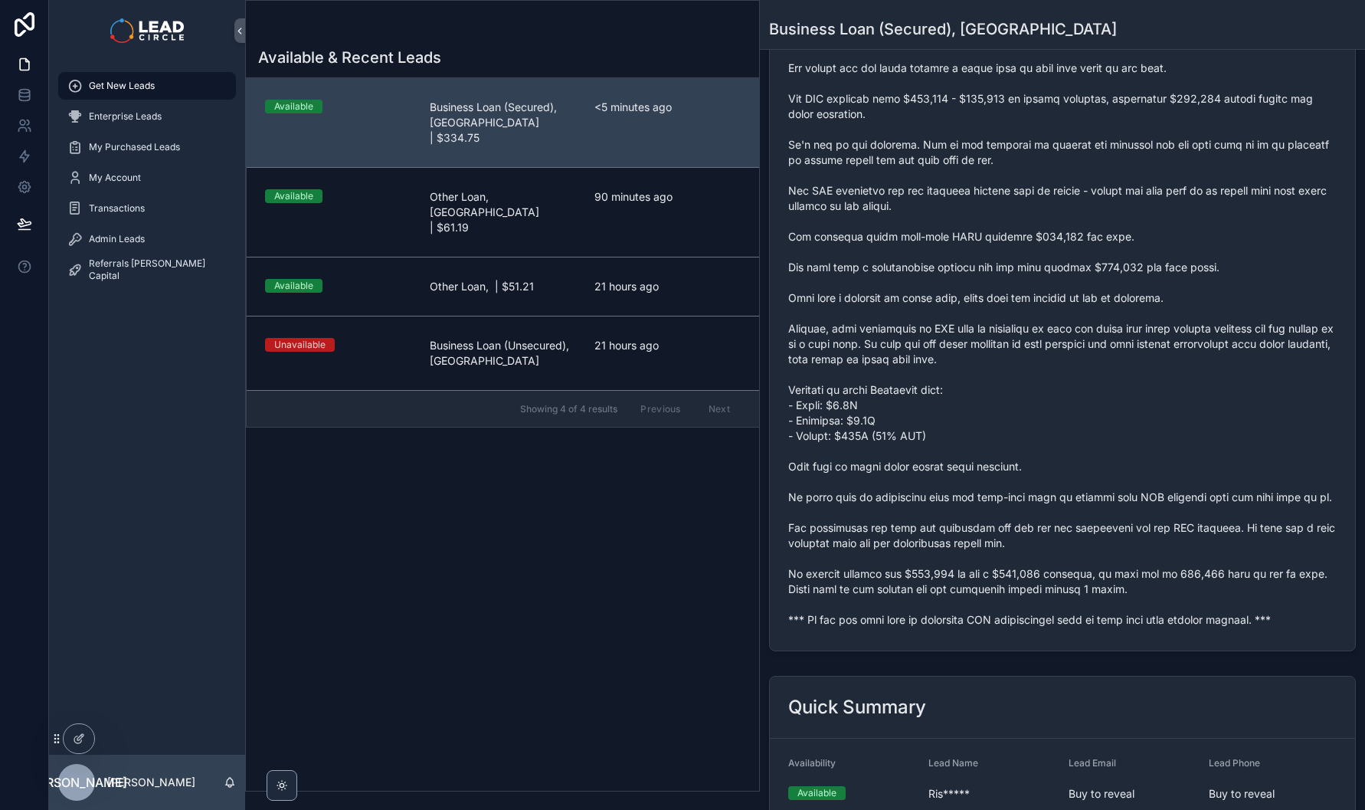
click at [1082, 573] on span "scrollable content" at bounding box center [1062, 290] width 548 height 674
drag, startPoint x: 1029, startPoint y: 573, endPoint x: 1003, endPoint y: 573, distance: 25.3
click at [1007, 573] on span "scrollable content" at bounding box center [1062, 290] width 548 height 674
click at [1003, 573] on span "scrollable content" at bounding box center [1062, 290] width 548 height 674
click at [1145, 565] on span "scrollable content" at bounding box center [1062, 290] width 548 height 674
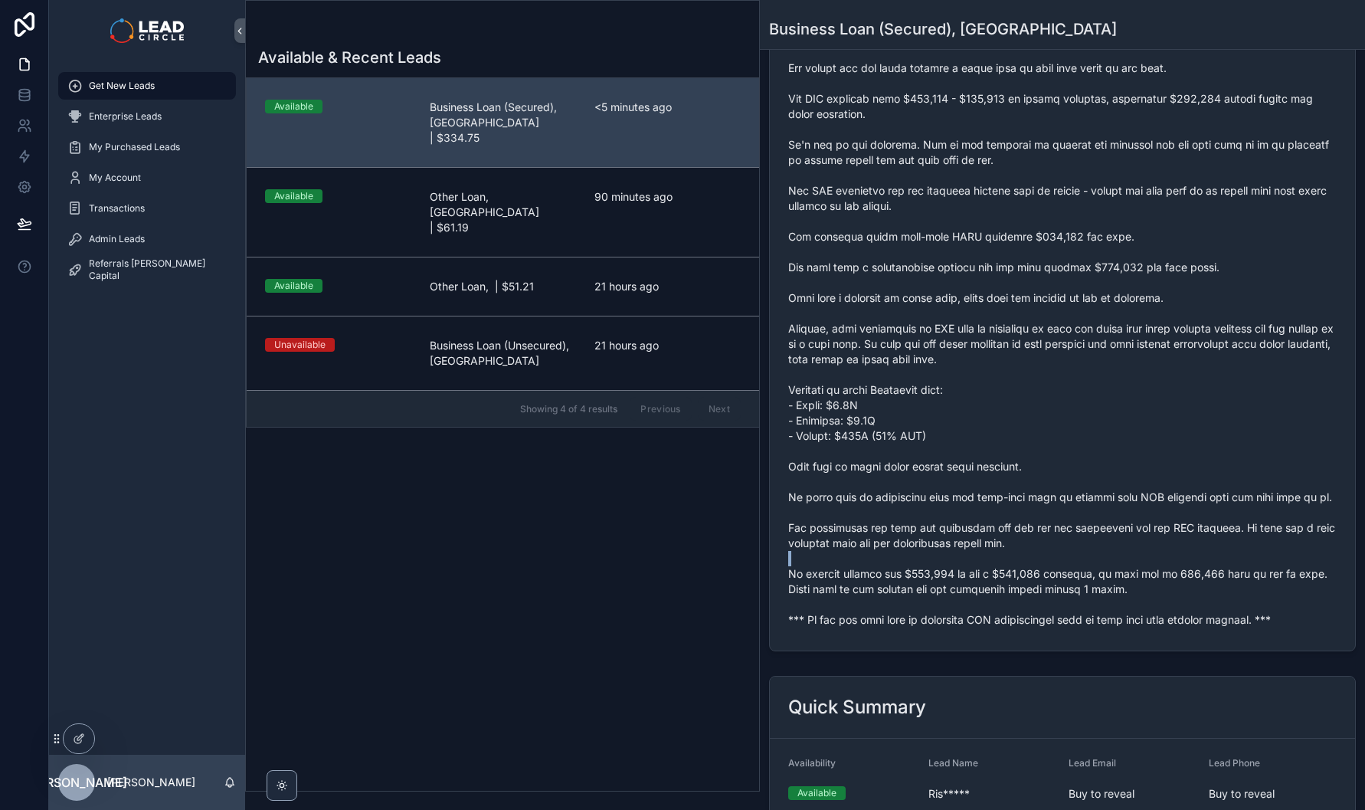
click at [1145, 565] on span "scrollable content" at bounding box center [1062, 290] width 548 height 674
click at [1170, 575] on span "scrollable content" at bounding box center [1062, 290] width 548 height 674
click at [181, 242] on div "Admin Leads" at bounding box center [146, 239] width 159 height 25
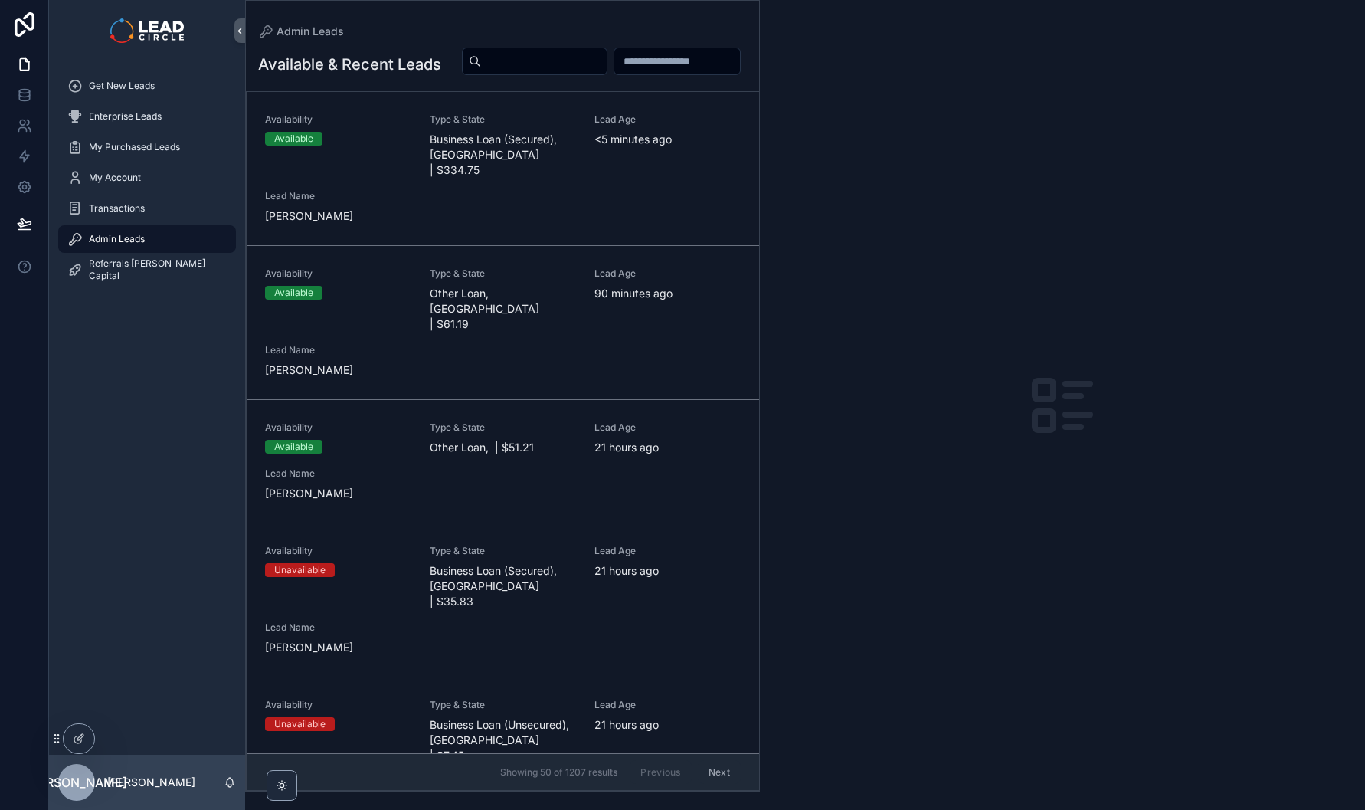
click at [494, 224] on div "Availability Available Type & State Business Loan (Secured), [GEOGRAPHIC_DATA] …" at bounding box center [503, 168] width 476 height 110
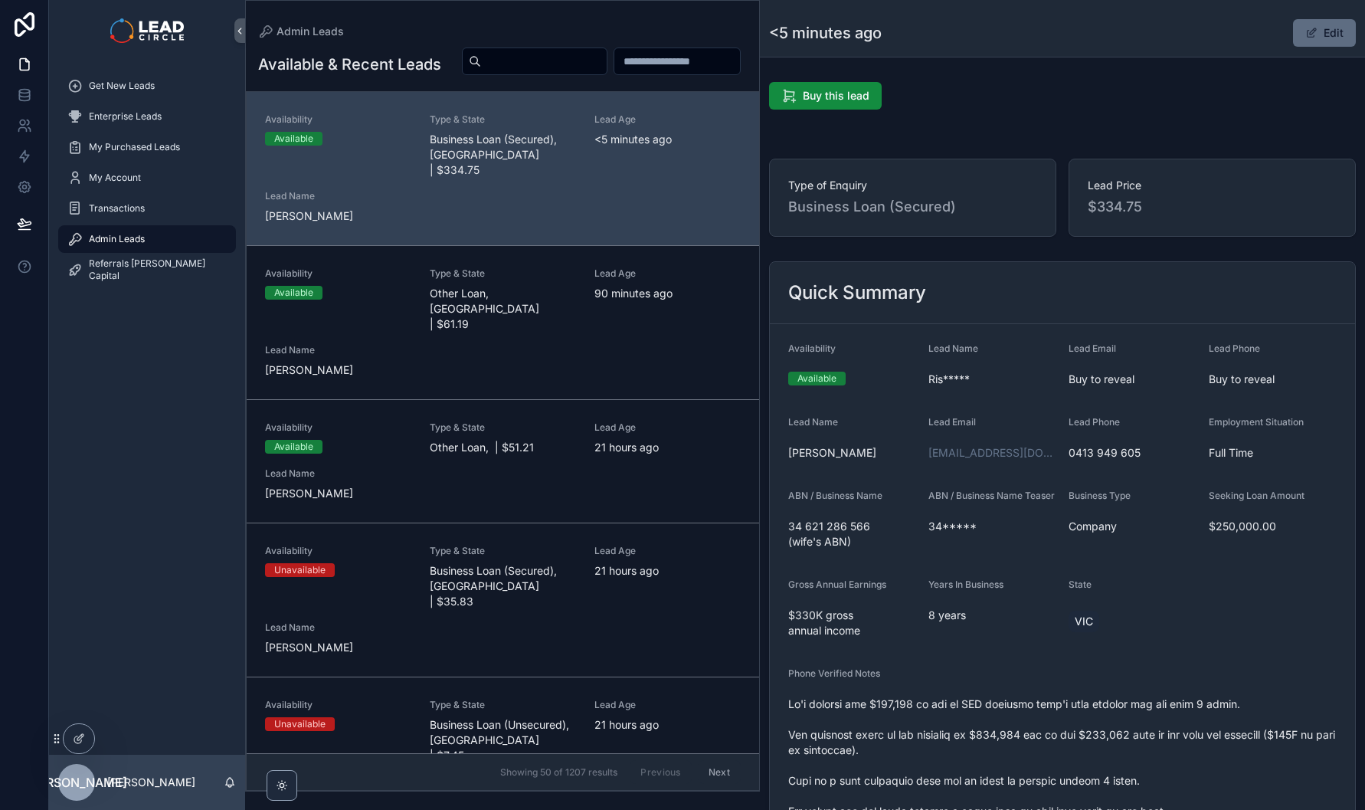
click at [1321, 27] on button "Edit" at bounding box center [1324, 33] width 63 height 28
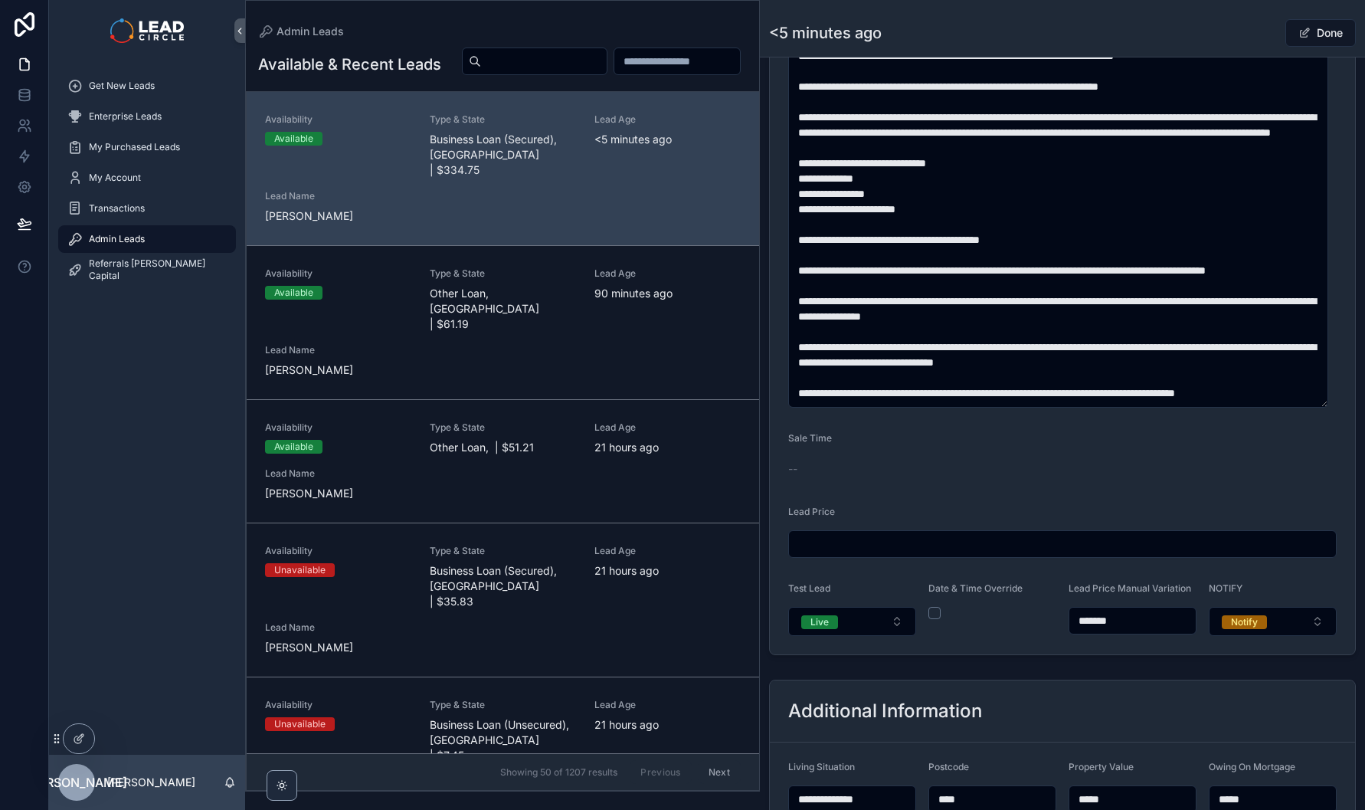
scroll to position [230, 0]
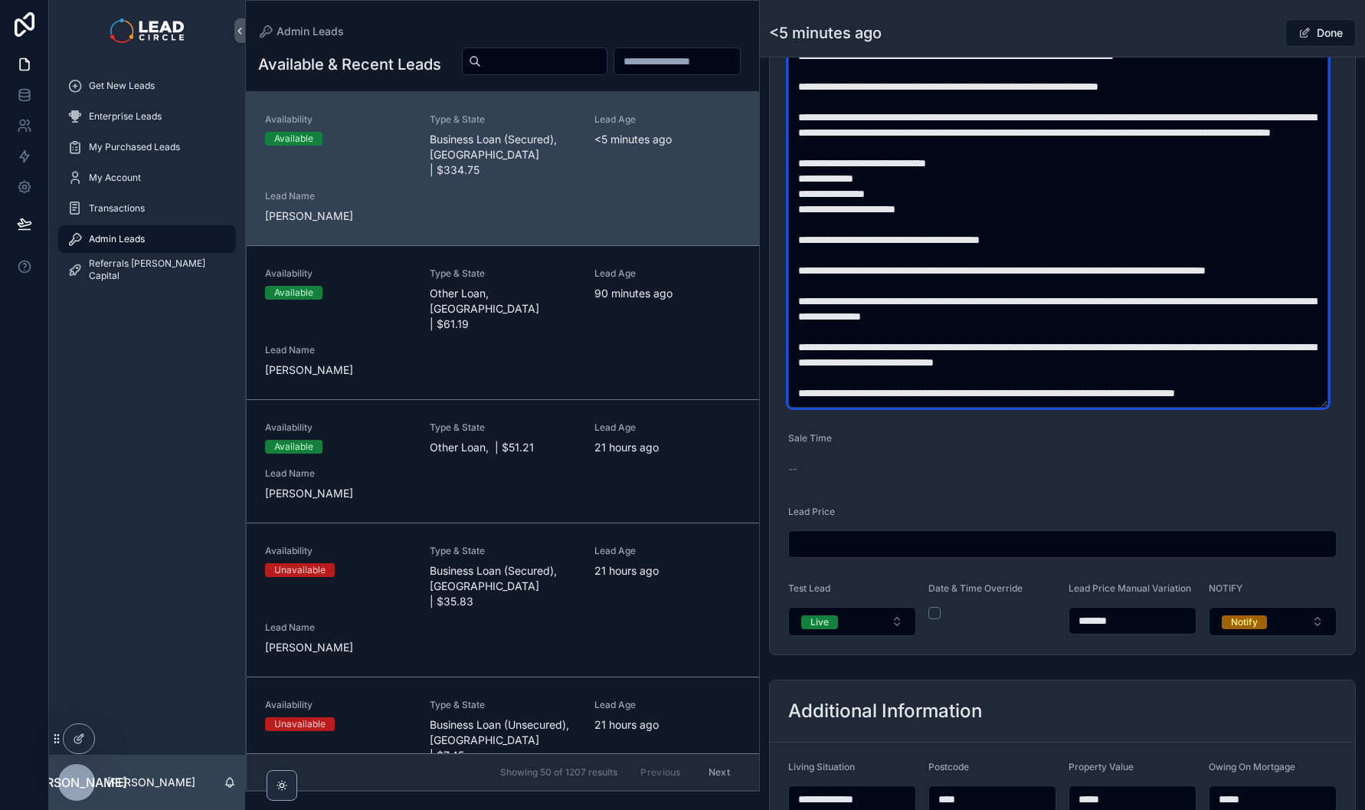
click at [1185, 356] on textarea "scrollable content" at bounding box center [1058, 170] width 540 height 473
type textarea "**********"
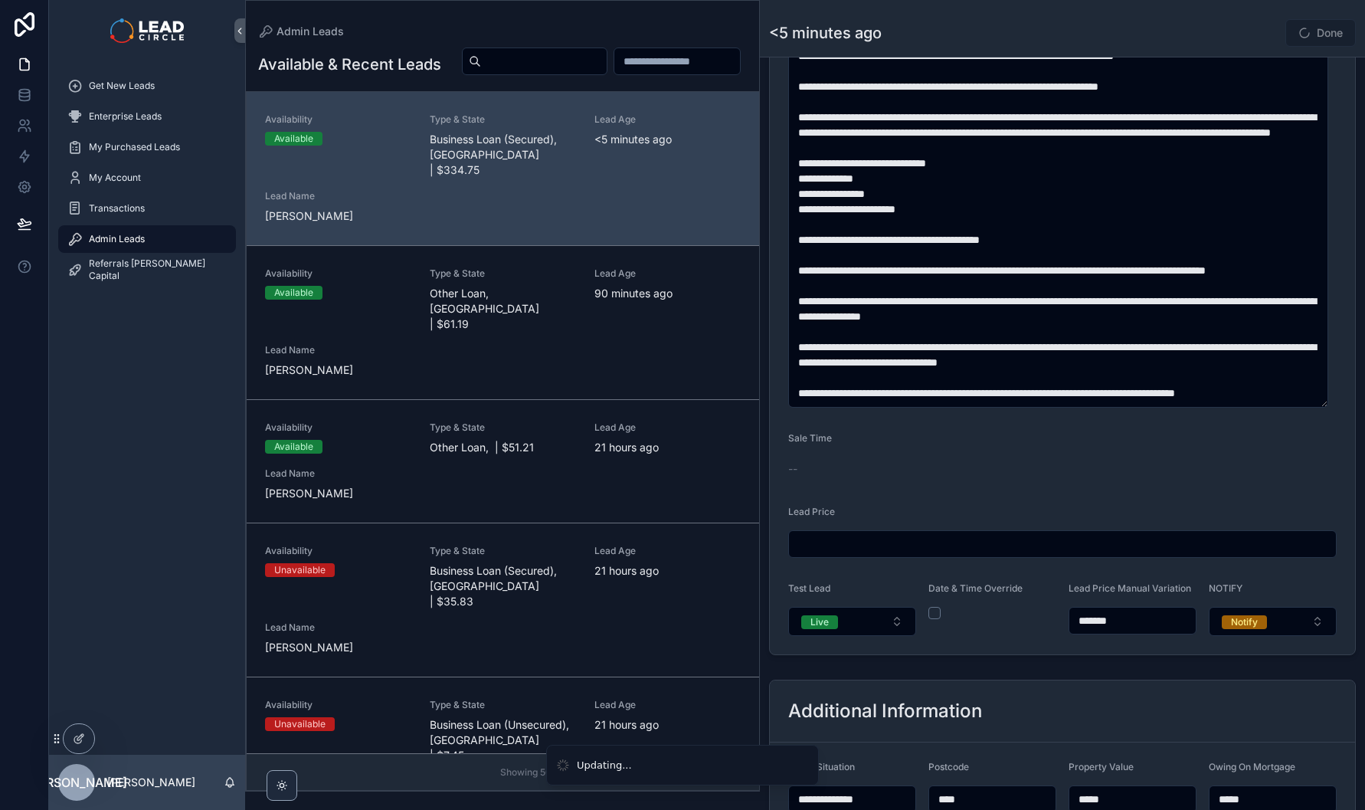
click at [1241, 33] on div "Done" at bounding box center [1298, 32] width 115 height 29
click at [1241, 41] on div "Done" at bounding box center [1298, 32] width 115 height 29
click at [1301, 35] on span "scrollable content" at bounding box center [1304, 33] width 12 height 12
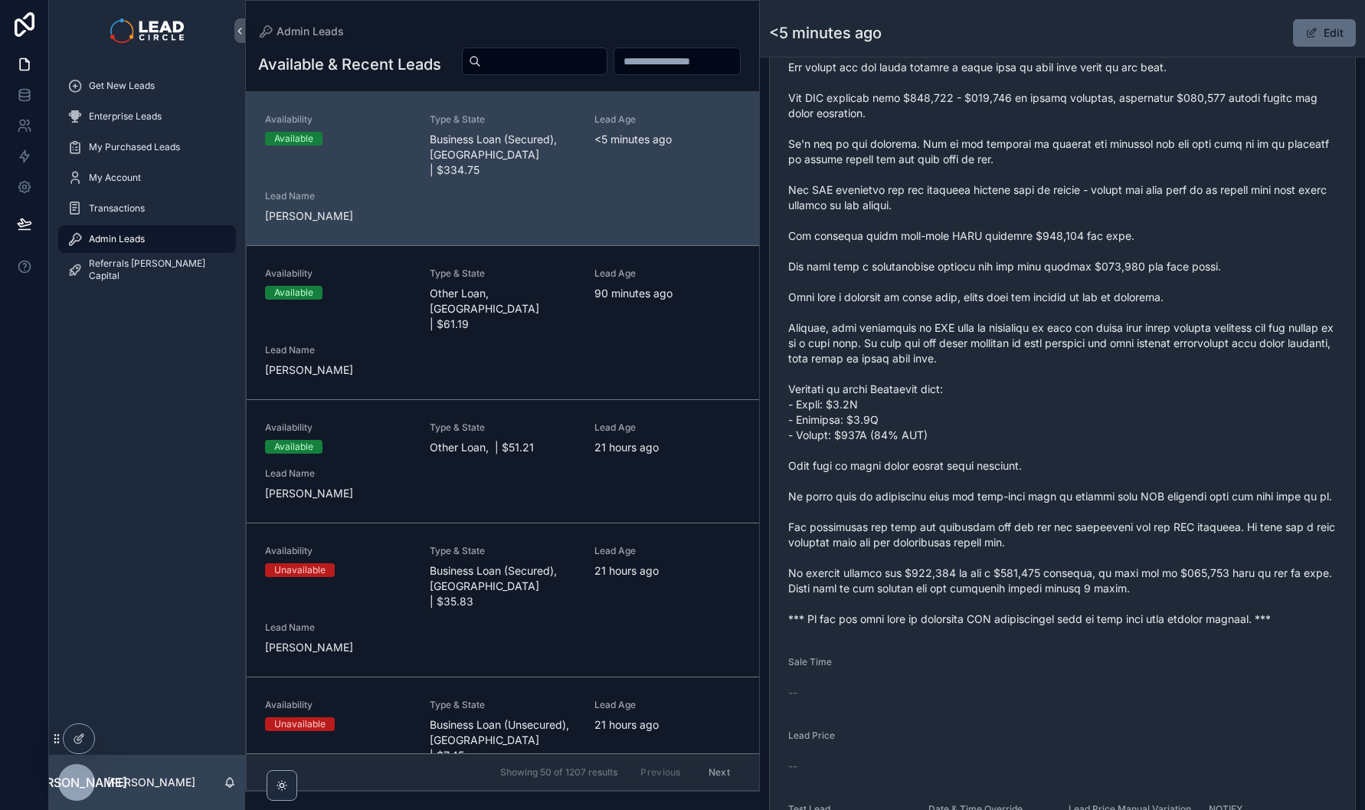
scroll to position [748, 0]
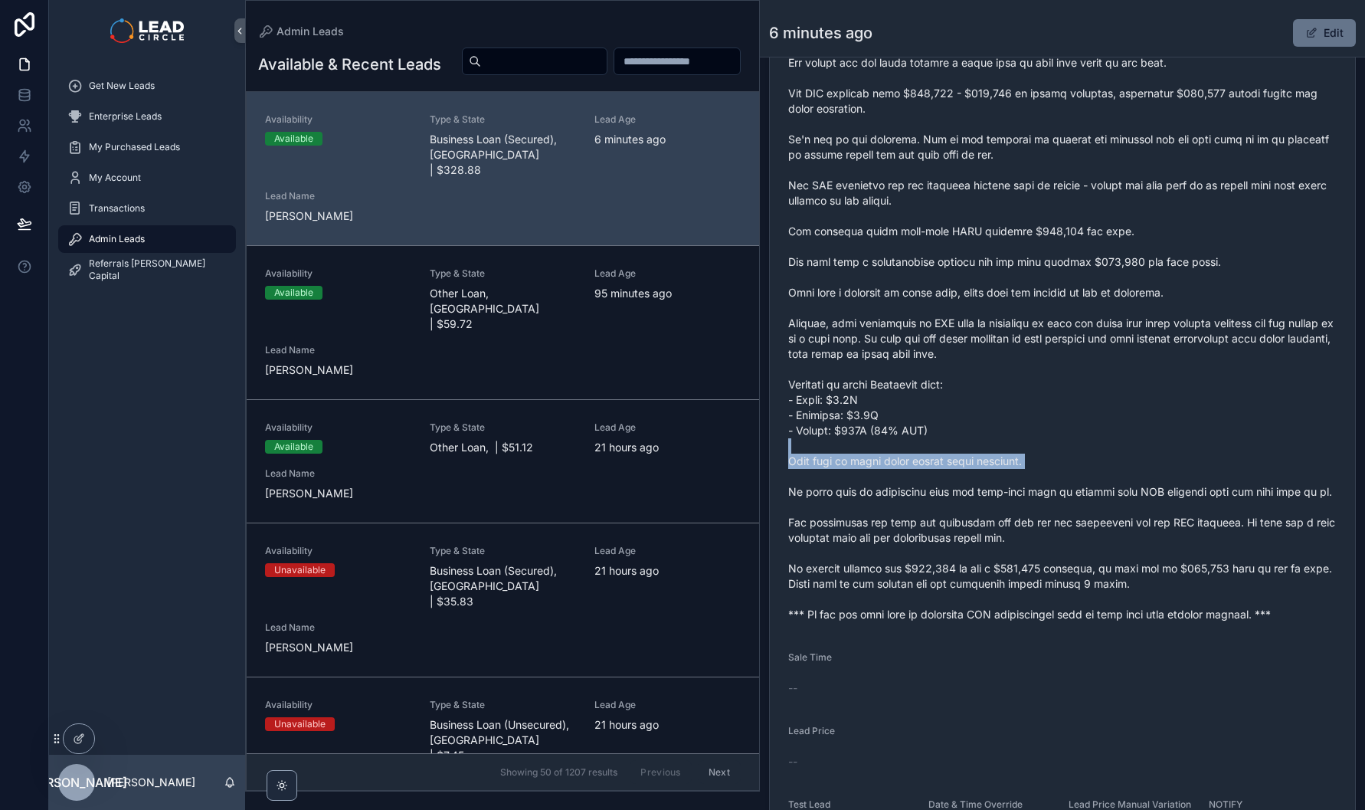
drag, startPoint x: 930, startPoint y: 439, endPoint x: 977, endPoint y: 529, distance: 102.1
click at [974, 525] on span "scrollable content" at bounding box center [1062, 285] width 548 height 674
click at [977, 529] on span "scrollable content" at bounding box center [1062, 285] width 548 height 674
click at [172, 87] on div "Get New Leads" at bounding box center [146, 86] width 159 height 25
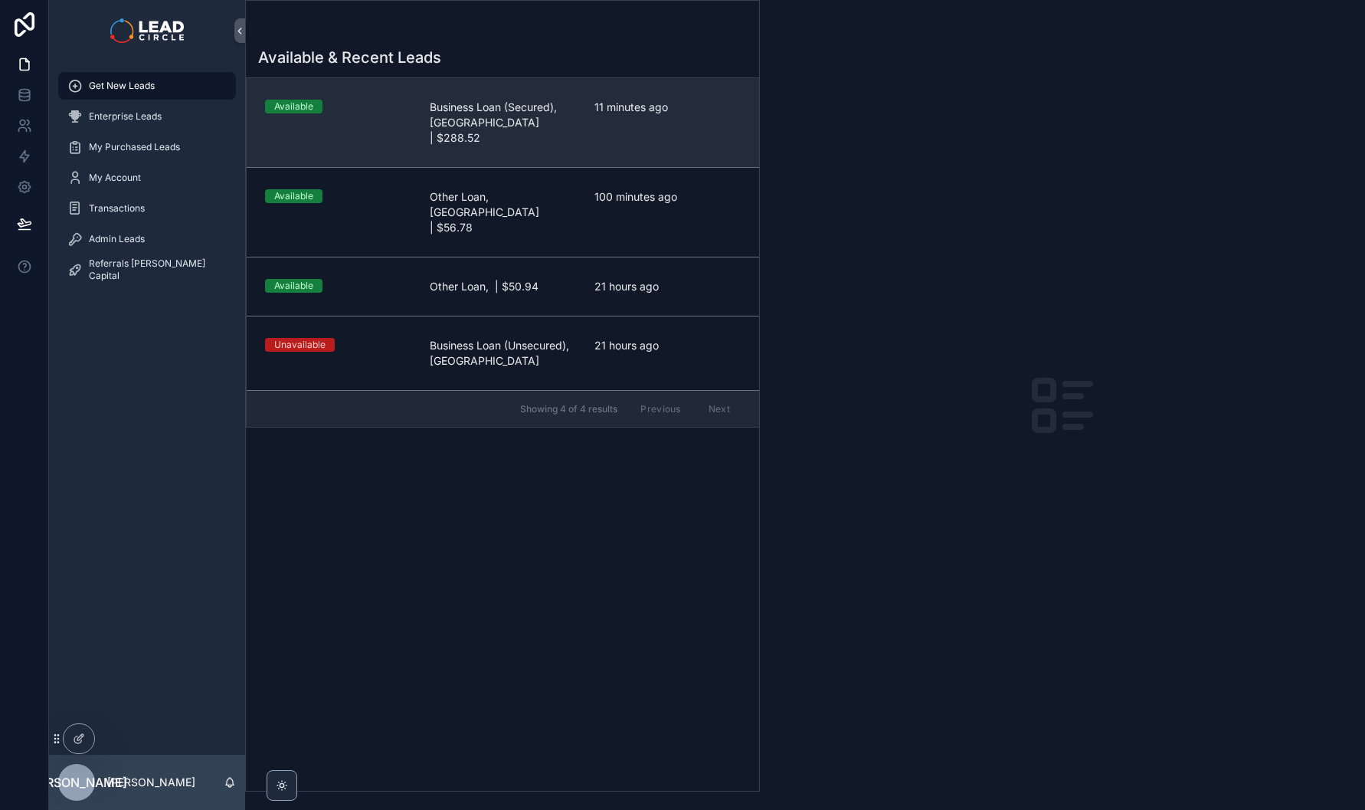
click at [636, 99] on link "Available Business Loan (Secured), [GEOGRAPHIC_DATA] | $288.52 11 minutes ago" at bounding box center [503, 122] width 512 height 89
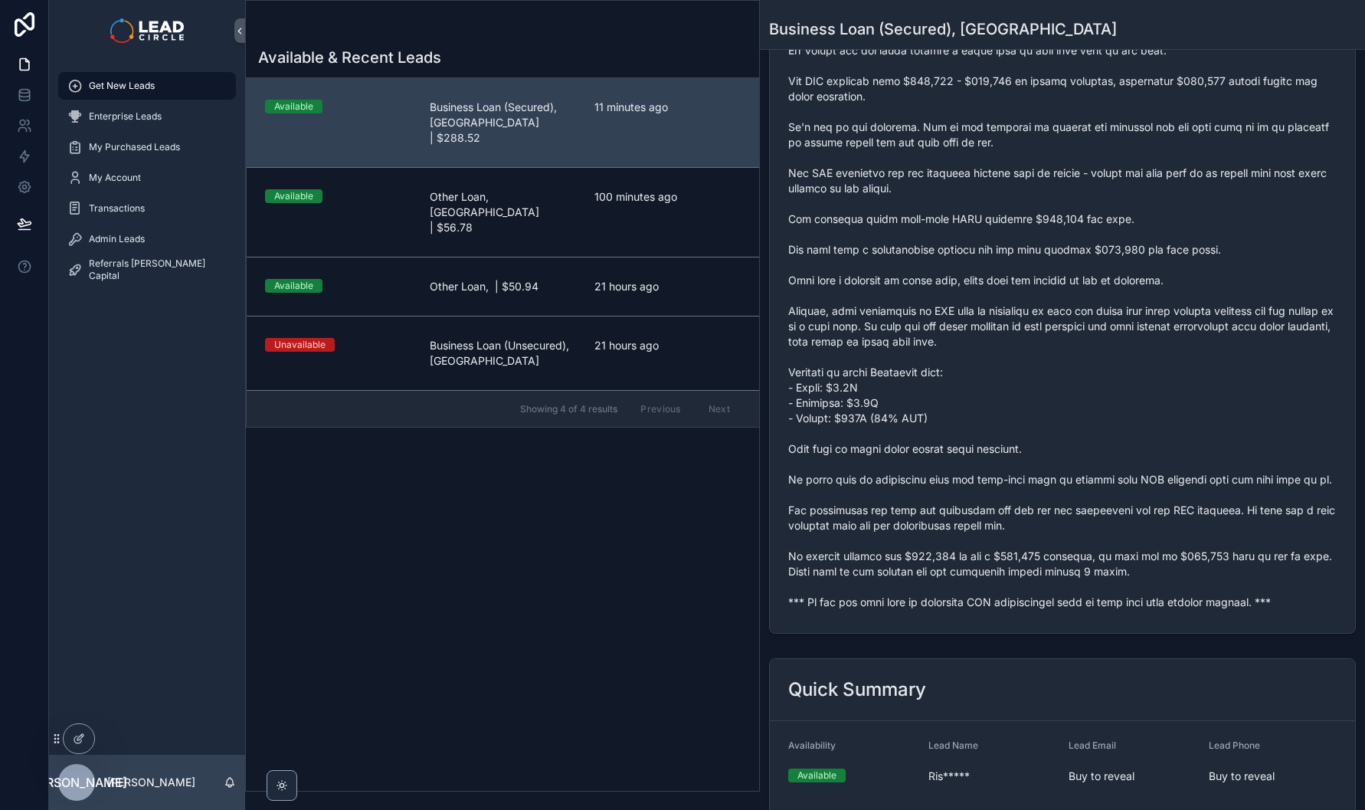
scroll to position [501, 0]
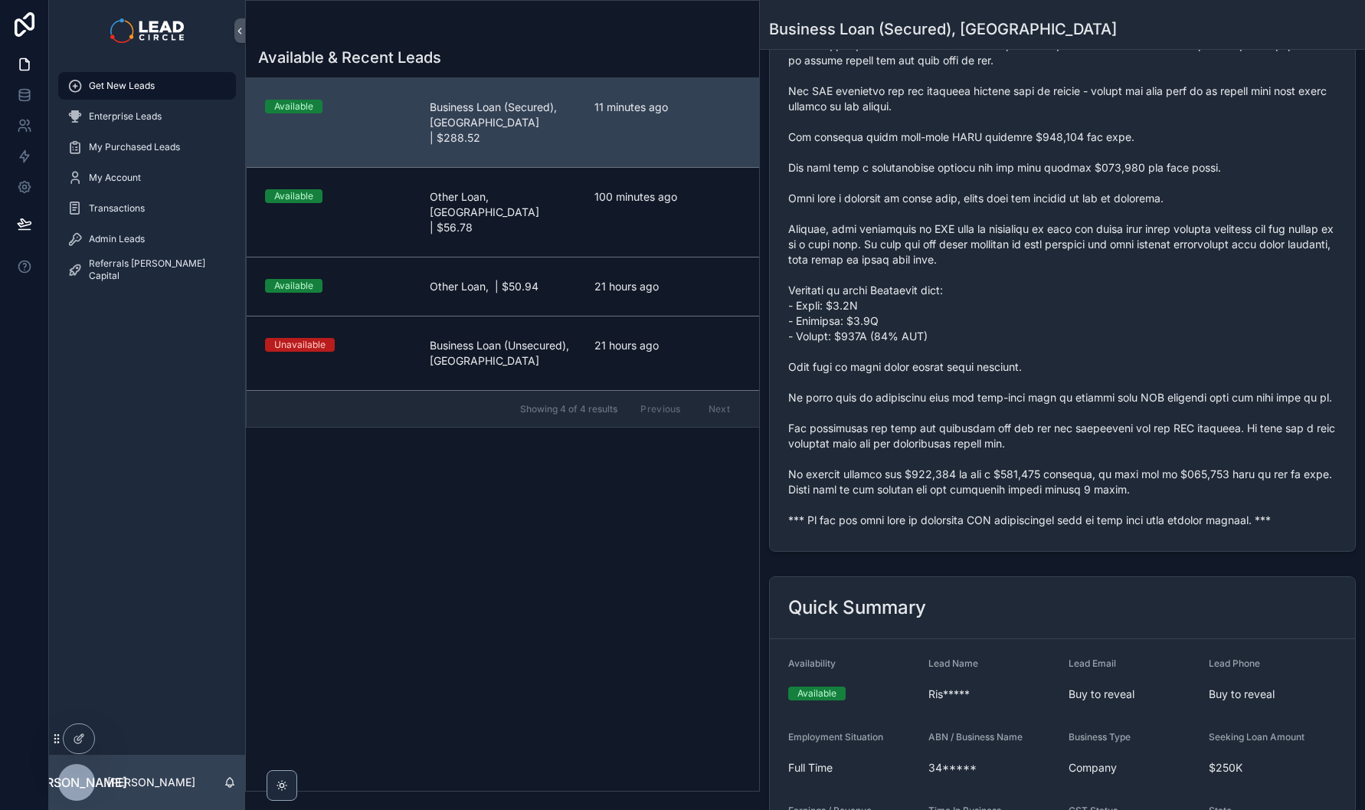
click at [934, 528] on div "scrollable content" at bounding box center [1062, 190] width 548 height 683
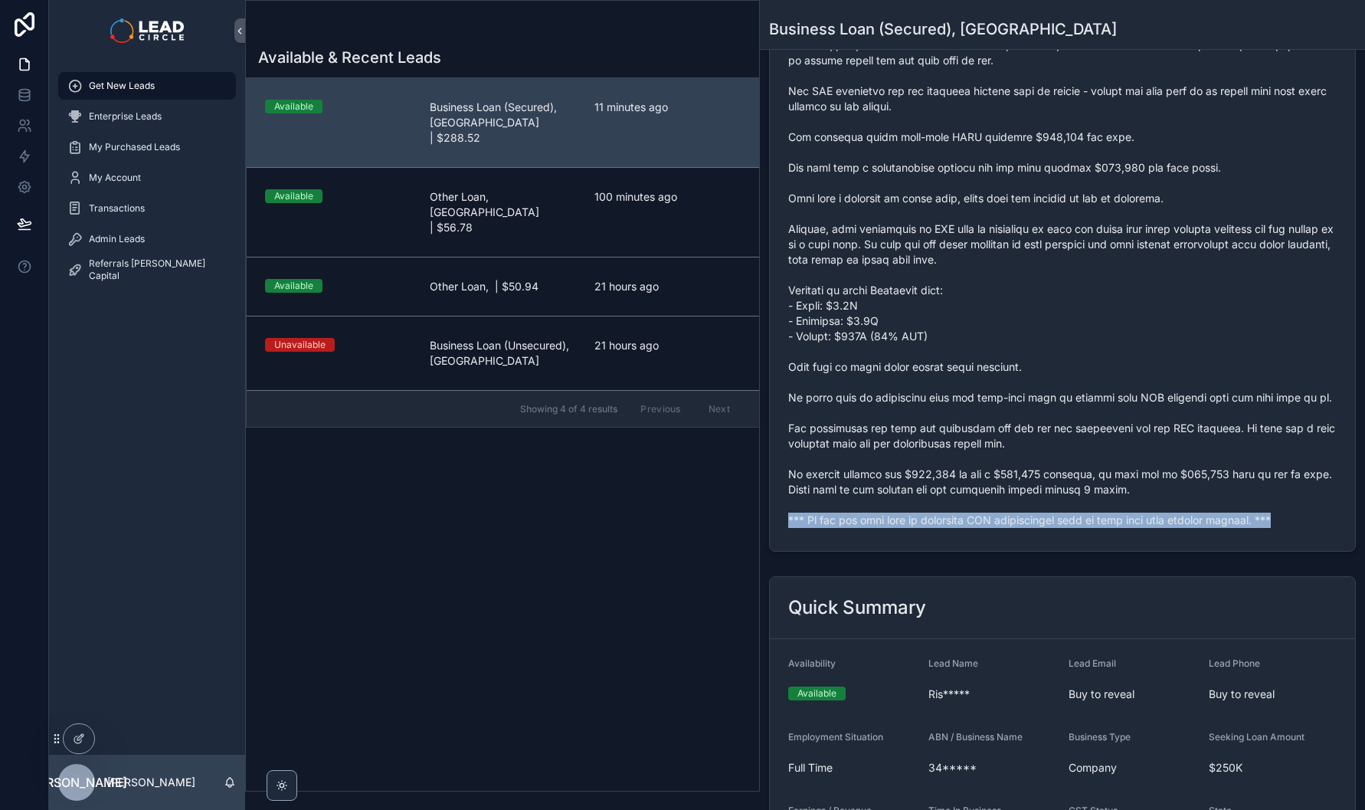
click at [934, 528] on div "scrollable content" at bounding box center [1062, 190] width 548 height 683
copy span "*** If you buy this lead an automatic SMS introduction will be sent with your c…"
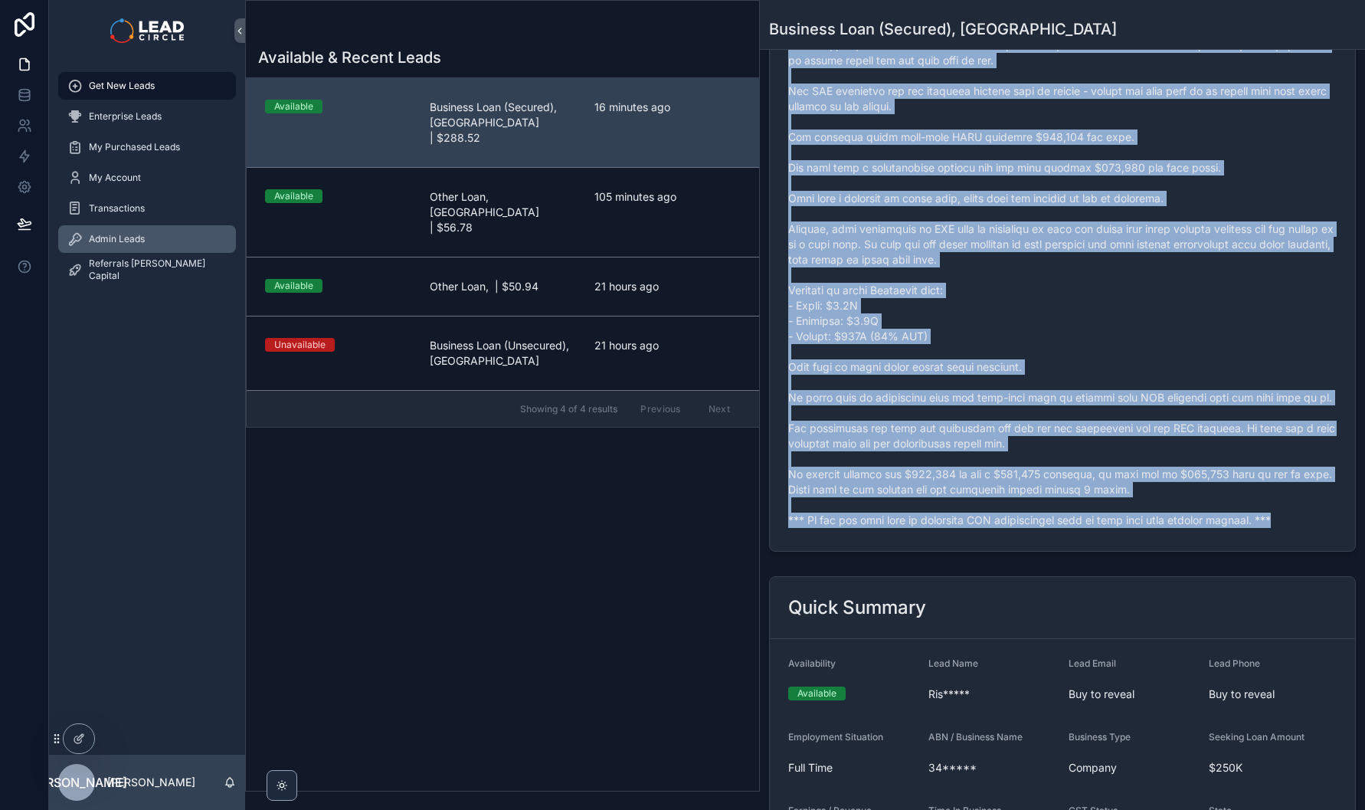
click at [166, 239] on div "Admin Leads" at bounding box center [146, 239] width 159 height 25
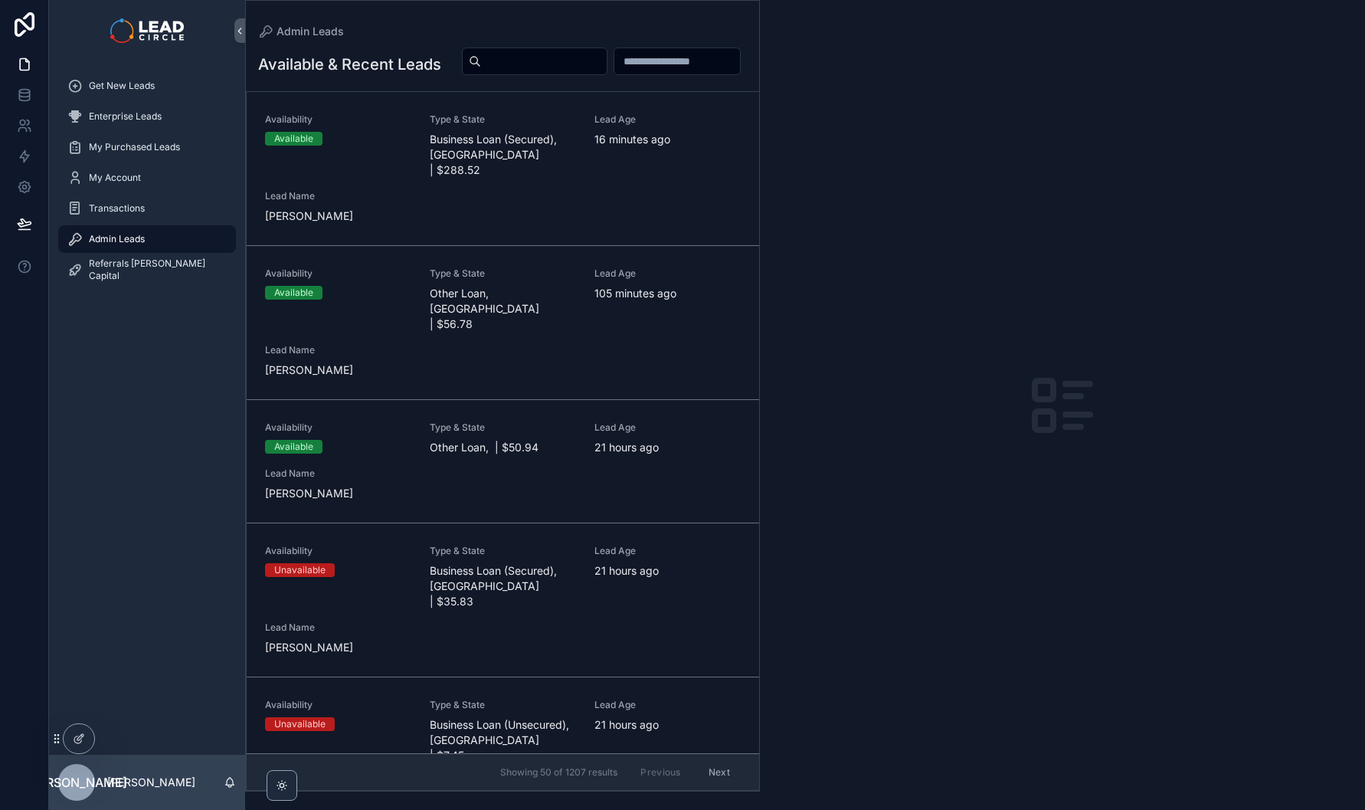
click at [607, 69] on input "scrollable content" at bounding box center [544, 61] width 126 height 21
paste input "**********"
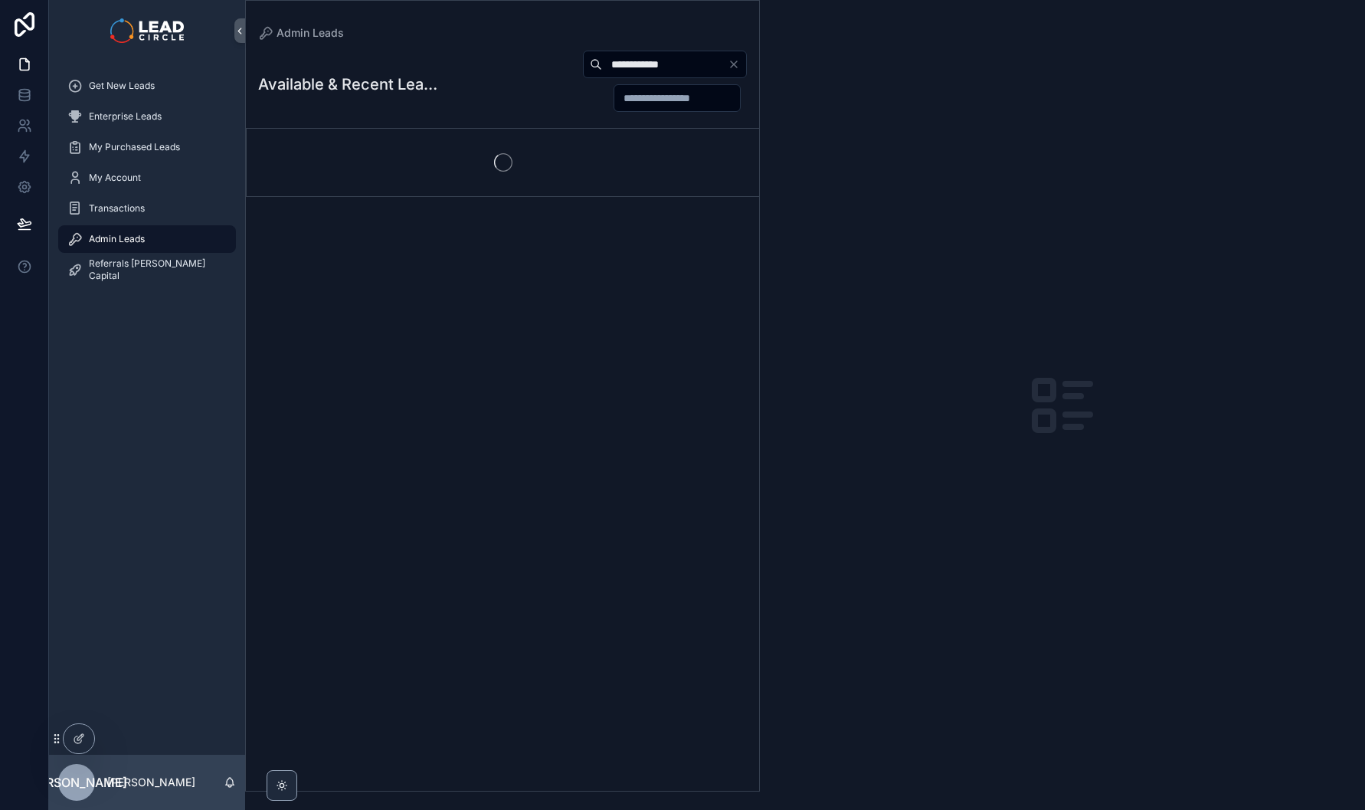
type input "**********"
click at [467, 63] on div "**********" at bounding box center [591, 81] width 309 height 63
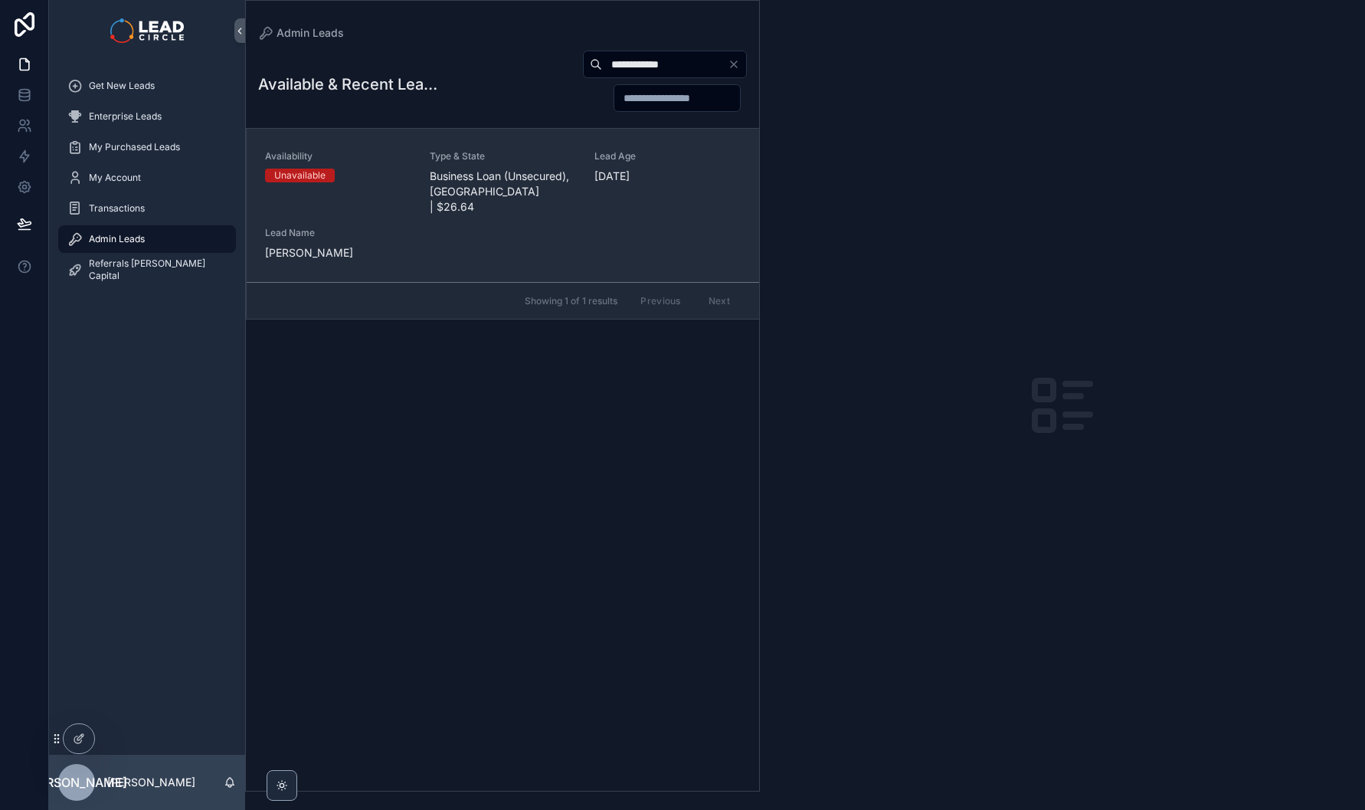
click at [514, 199] on div "Availability Unavailable Type & State Business Loan (Unsecured), [GEOGRAPHIC_DA…" at bounding box center [503, 205] width 476 height 110
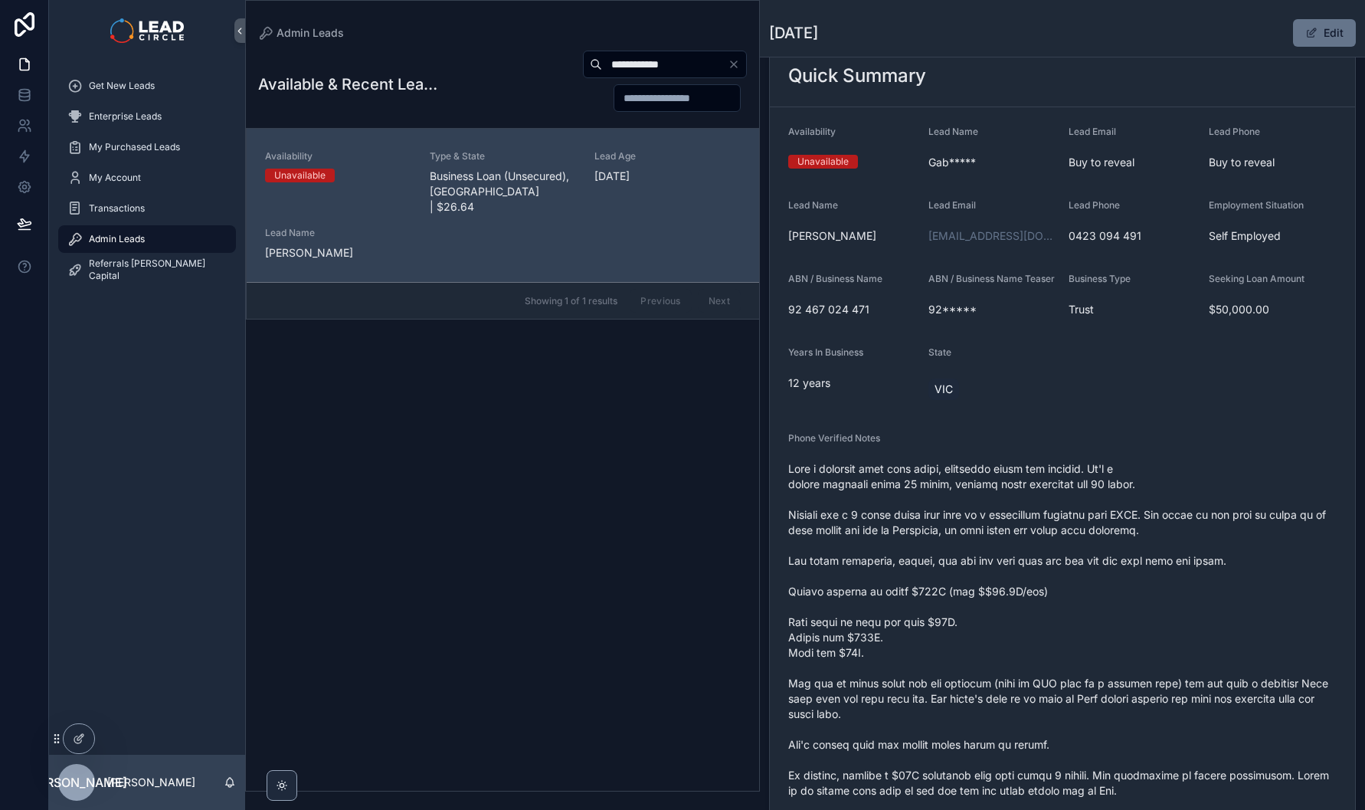
scroll to position [141, 0]
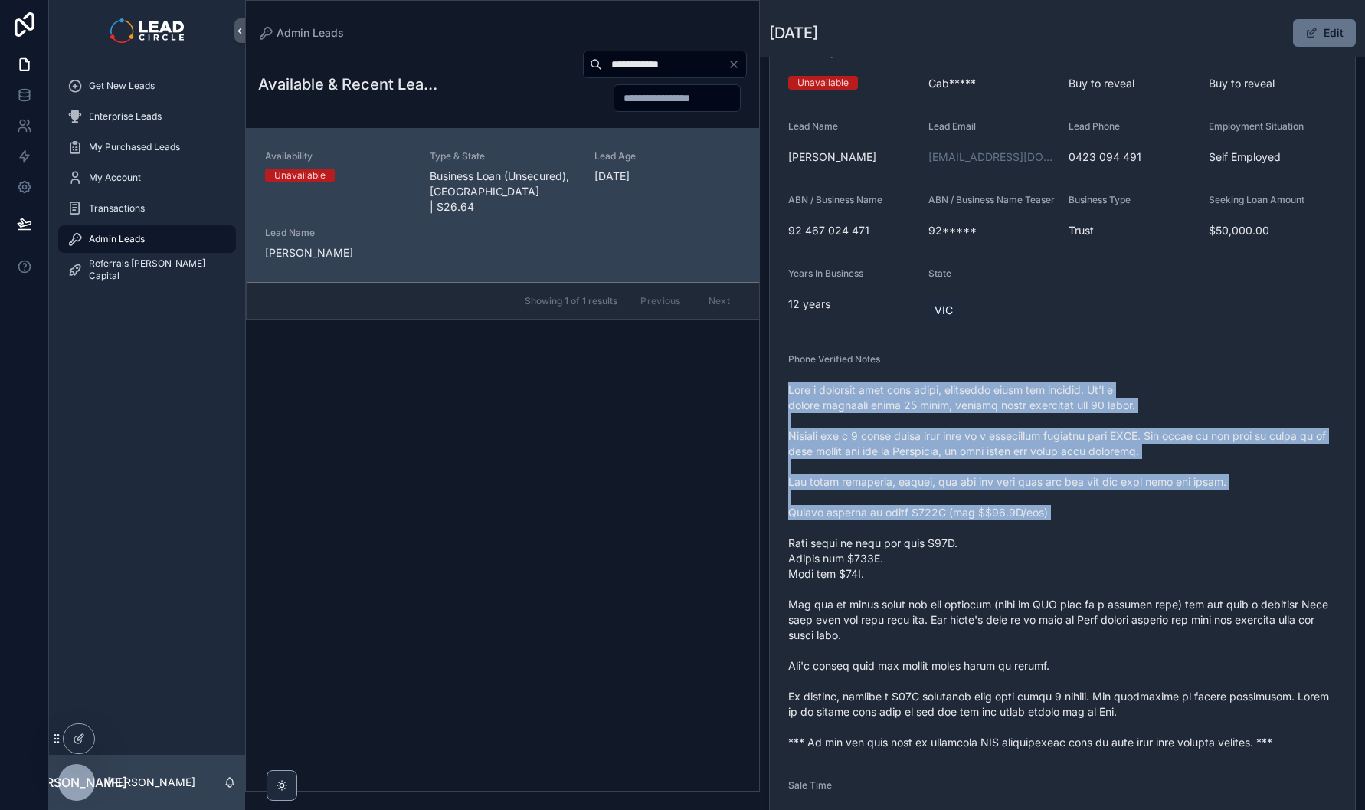
drag, startPoint x: 953, startPoint y: 387, endPoint x: 1023, endPoint y: 547, distance: 174.6
click at [1023, 547] on div "Phone Verified Notes" at bounding box center [1062, 553] width 548 height 401
click at [1023, 547] on span "scrollable content" at bounding box center [1062, 566] width 548 height 368
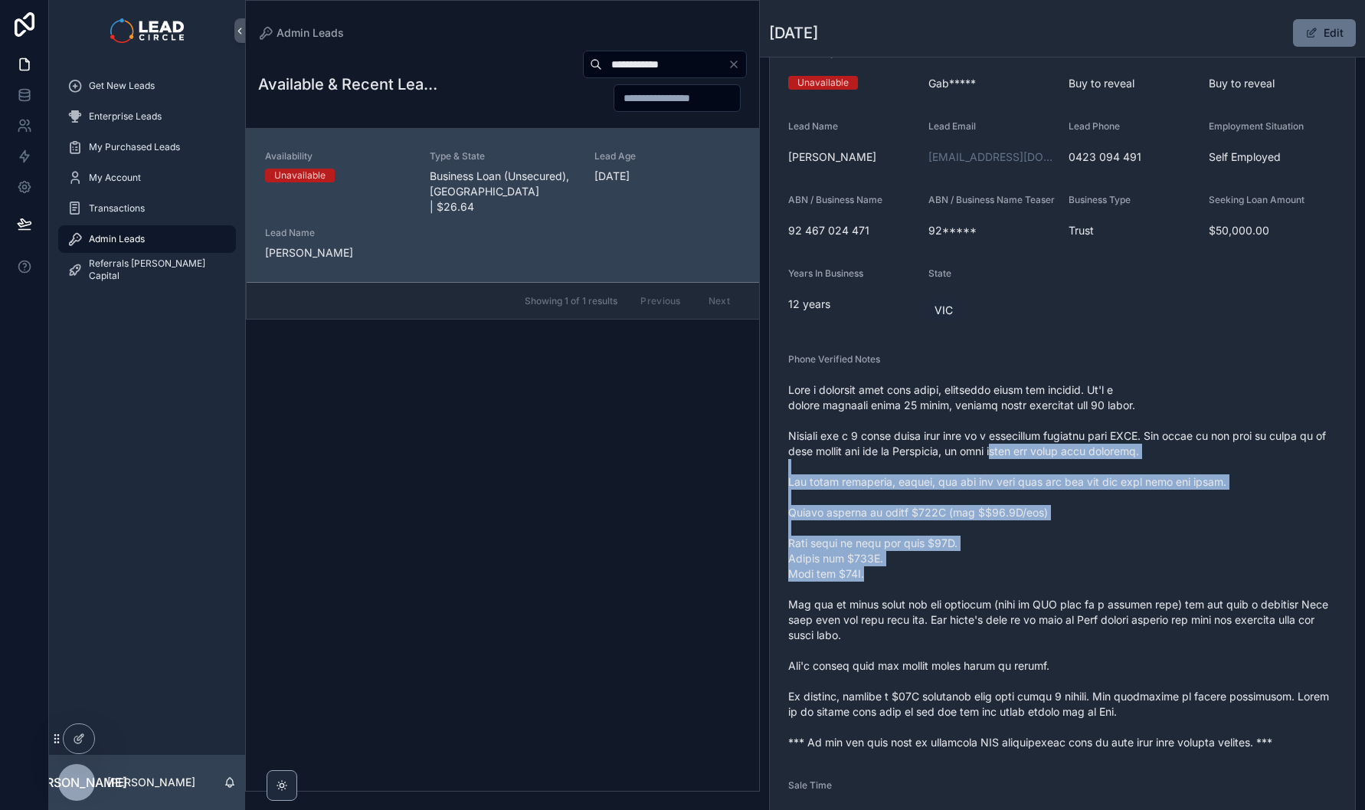
drag, startPoint x: 1062, startPoint y: 580, endPoint x: 1024, endPoint y: 415, distance: 169.1
click at [1024, 420] on span "scrollable content" at bounding box center [1062, 566] width 548 height 368
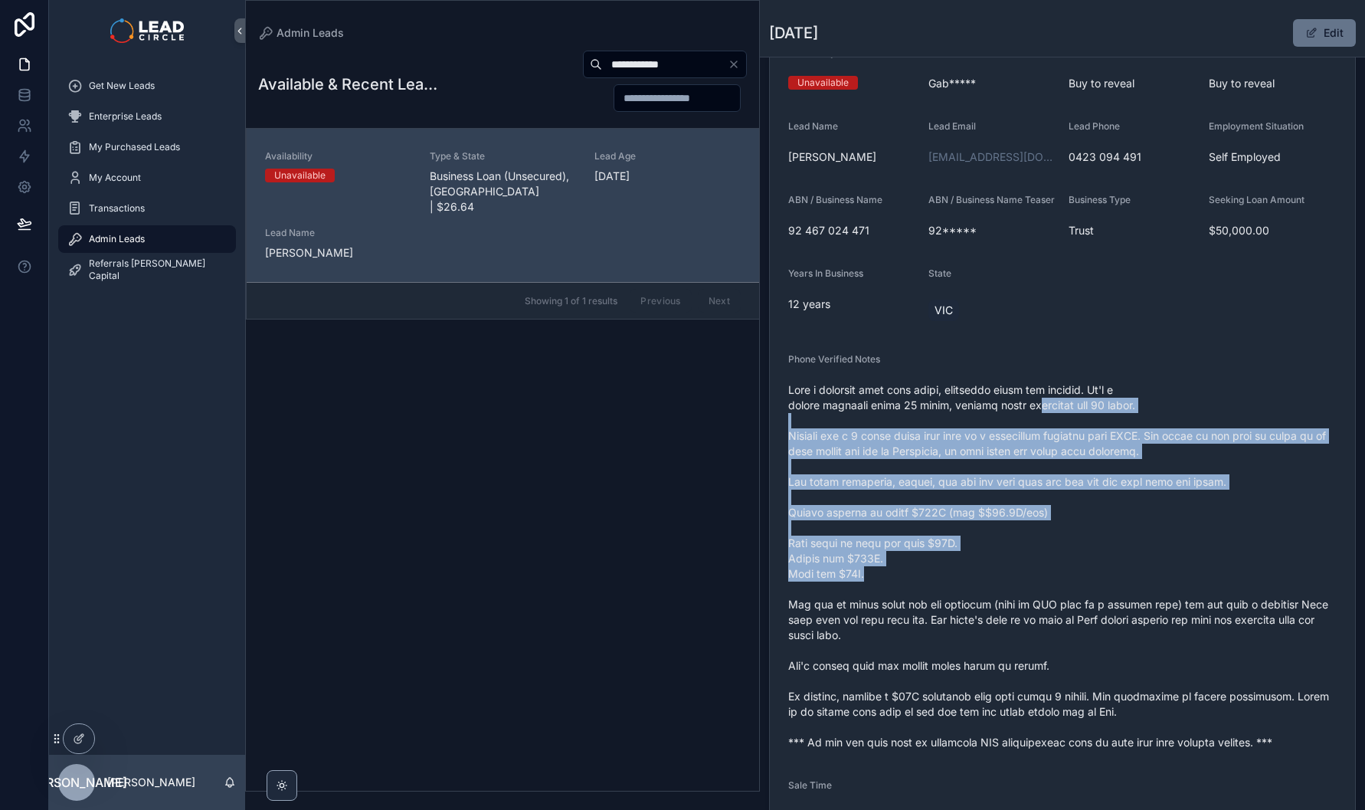
click at [1024, 415] on span "scrollable content" at bounding box center [1062, 566] width 548 height 368
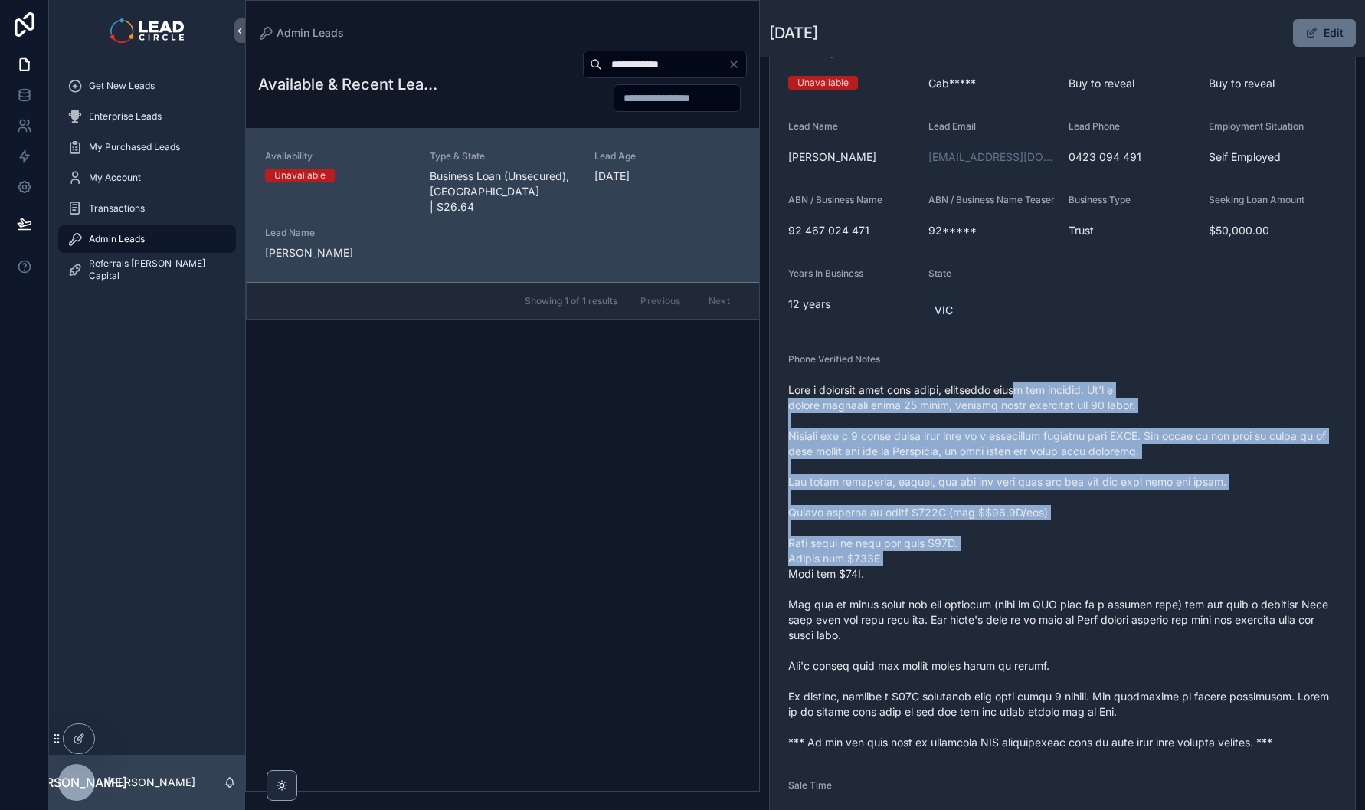
drag, startPoint x: 1032, startPoint y: 398, endPoint x: 1051, endPoint y: 568, distance: 171.1
click at [1051, 568] on span "scrollable content" at bounding box center [1062, 566] width 548 height 368
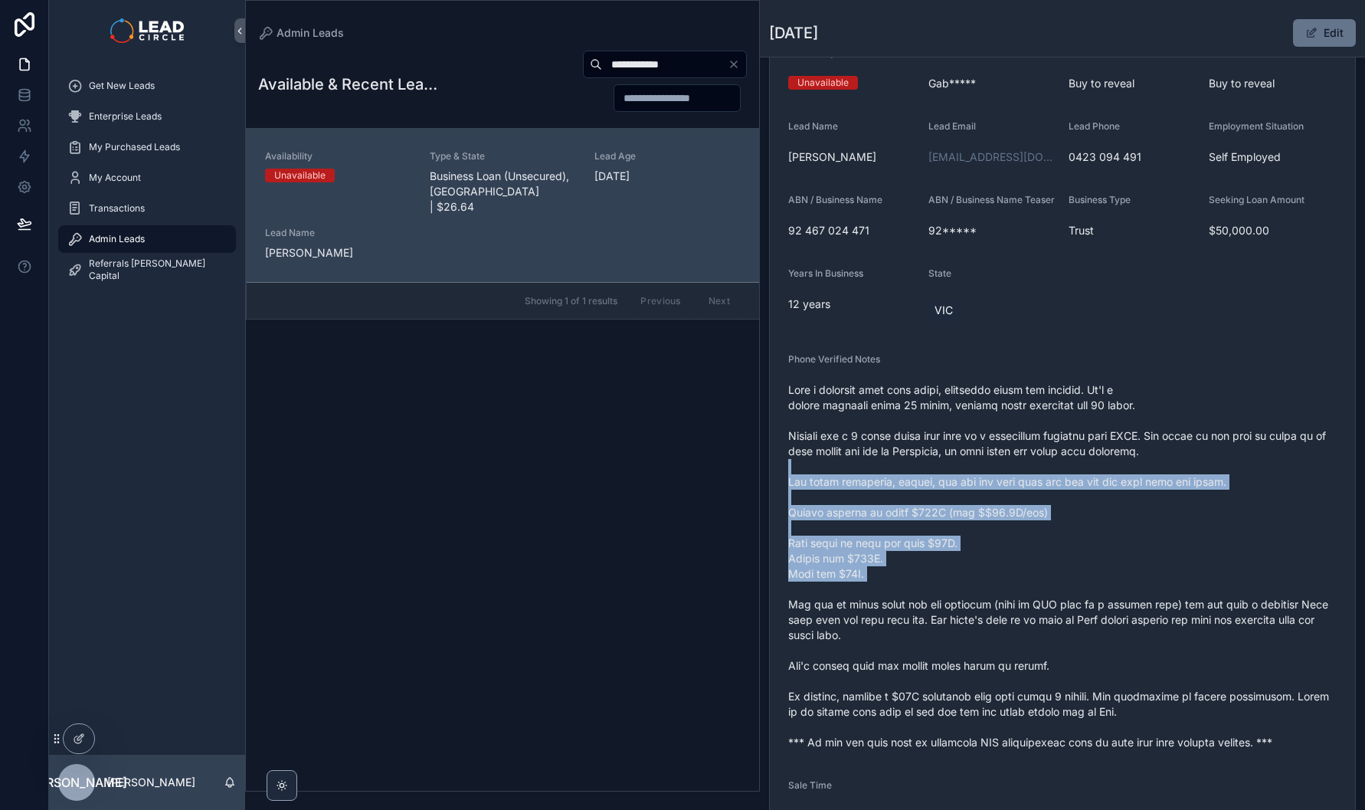
drag, startPoint x: 1063, startPoint y: 608, endPoint x: 1037, endPoint y: 476, distance: 135.1
click at [1037, 476] on span "scrollable content" at bounding box center [1062, 566] width 548 height 368
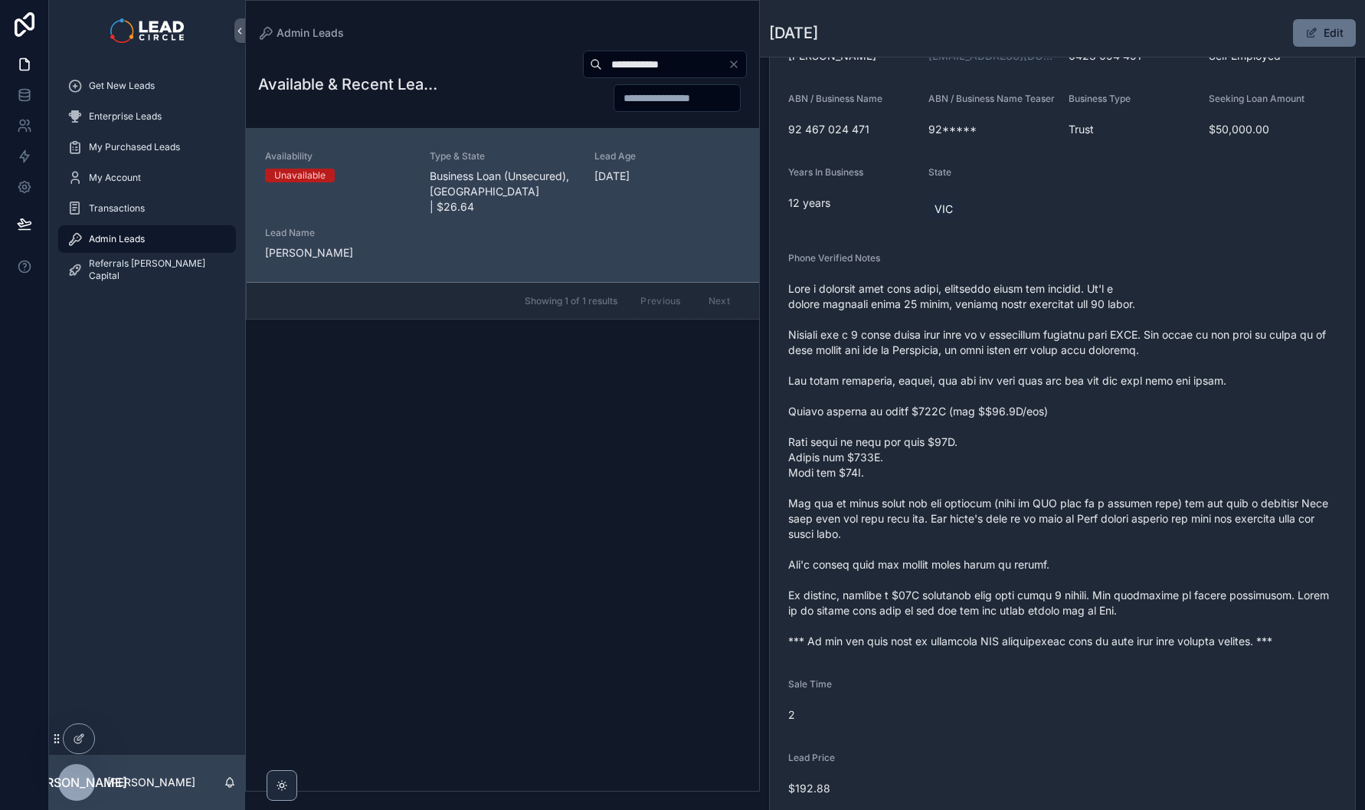
scroll to position [244, 0]
click at [1329, 22] on button "Edit" at bounding box center [1324, 33] width 63 height 28
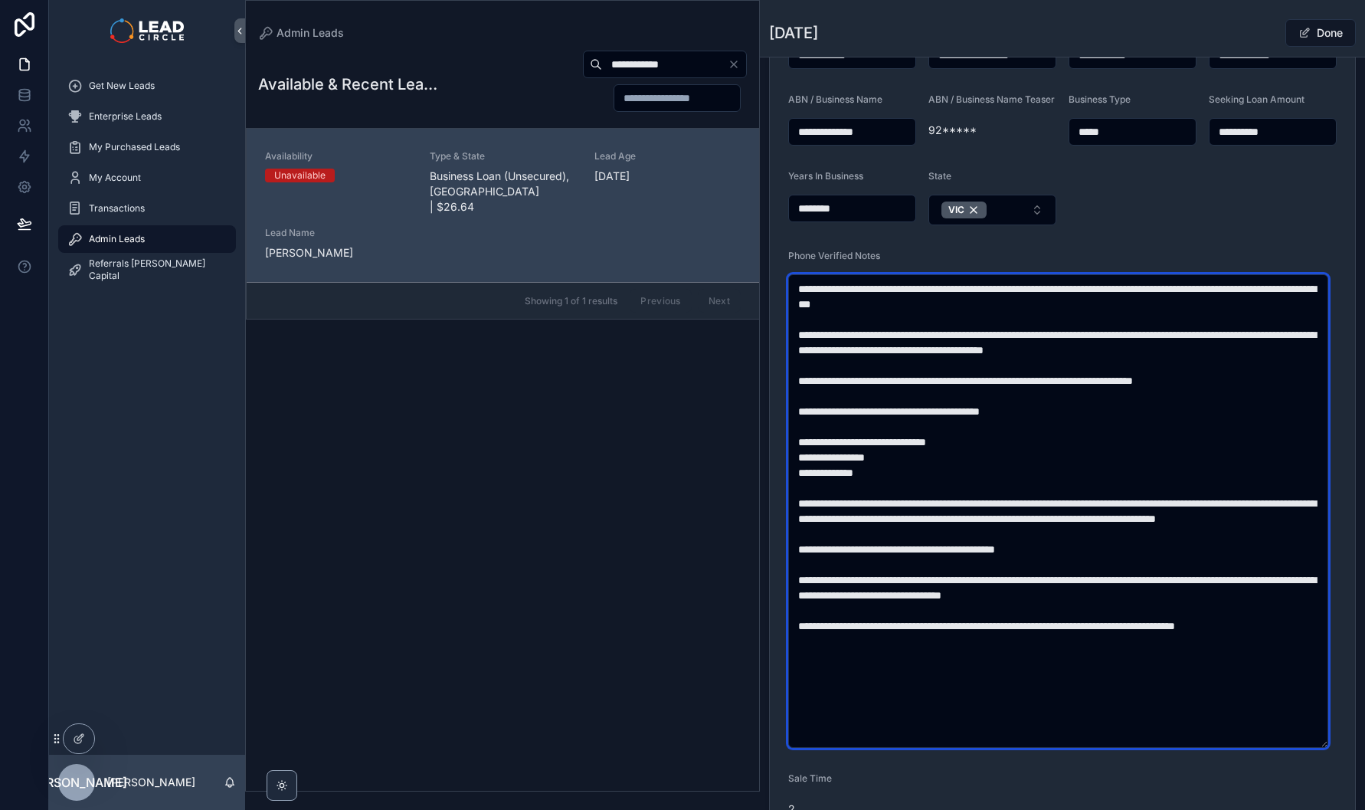
click at [999, 421] on textarea "scrollable content" at bounding box center [1058, 510] width 540 height 473
type textarea "**********"
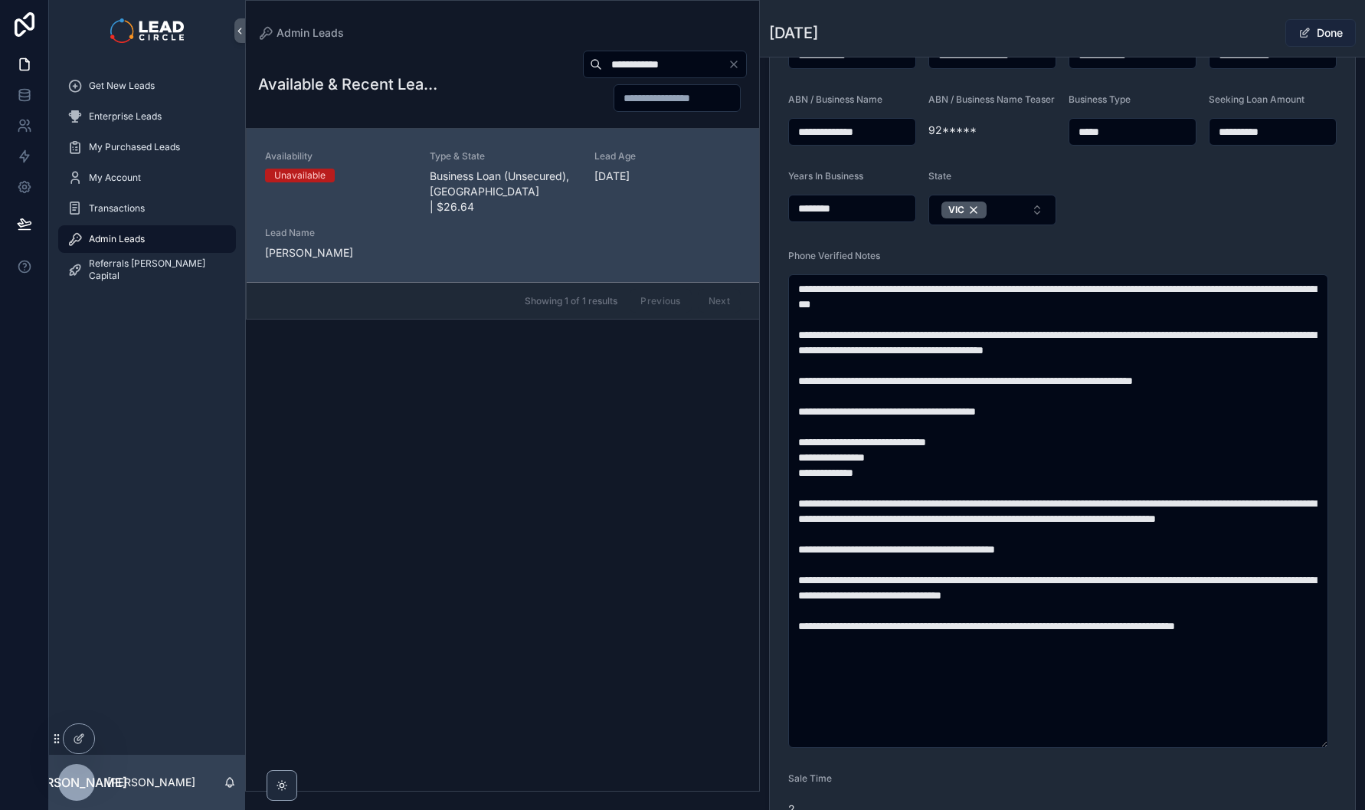
click at [1301, 34] on span "Done" at bounding box center [1320, 33] width 70 height 28
click at [1246, 23] on div "Done" at bounding box center [1298, 32] width 115 height 29
click at [1311, 33] on button "Done" at bounding box center [1320, 33] width 70 height 28
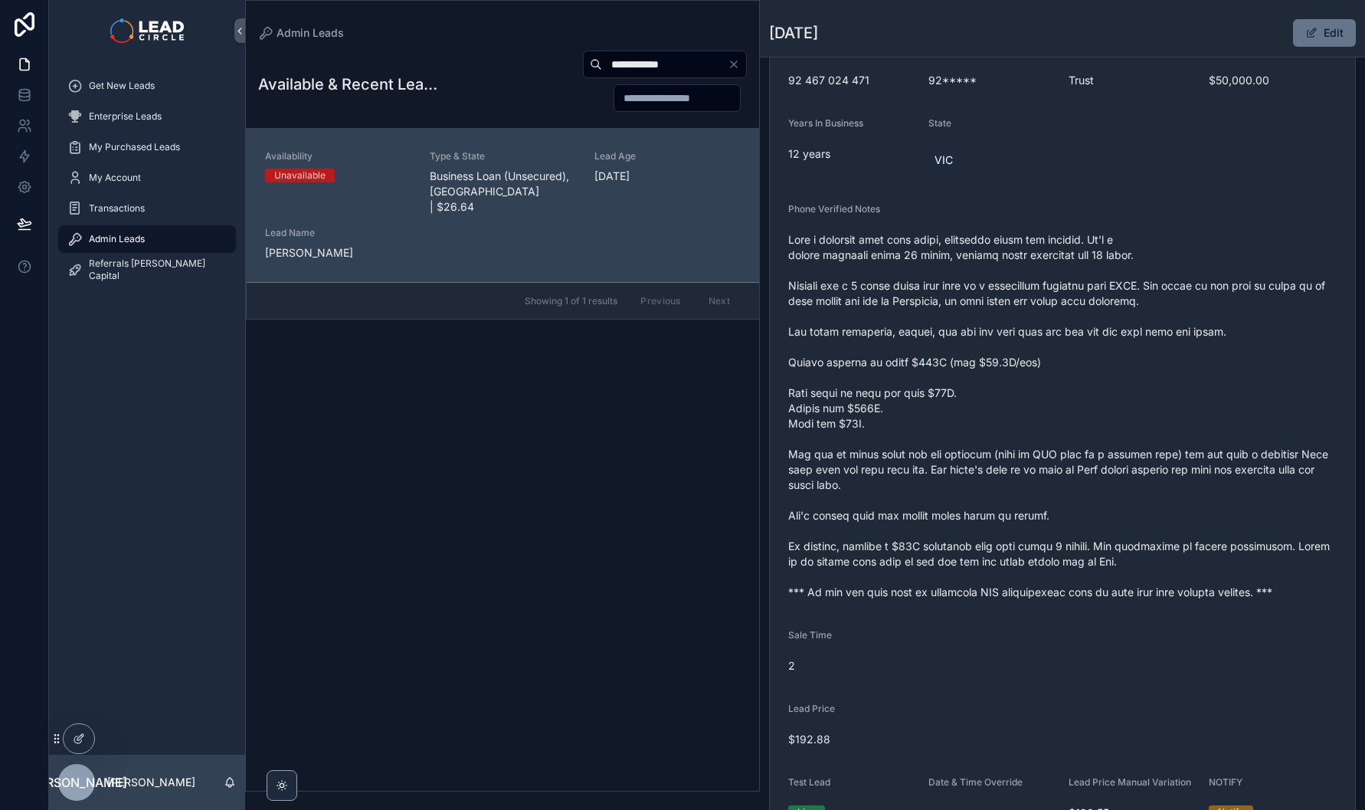
scroll to position [379, 0]
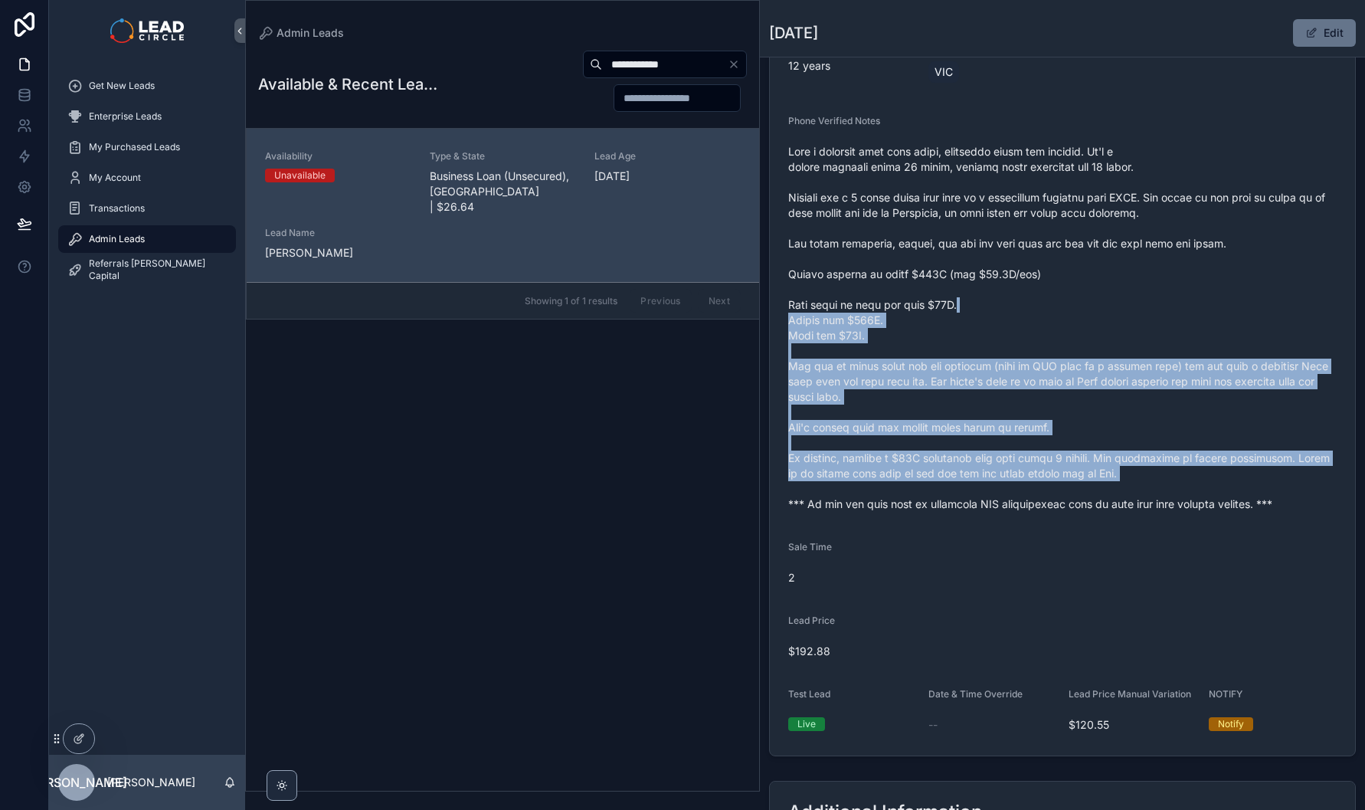
drag, startPoint x: 1108, startPoint y: 440, endPoint x: 1131, endPoint y: 500, distance: 64.0
click at [1131, 500] on span "scrollable content" at bounding box center [1062, 328] width 548 height 368
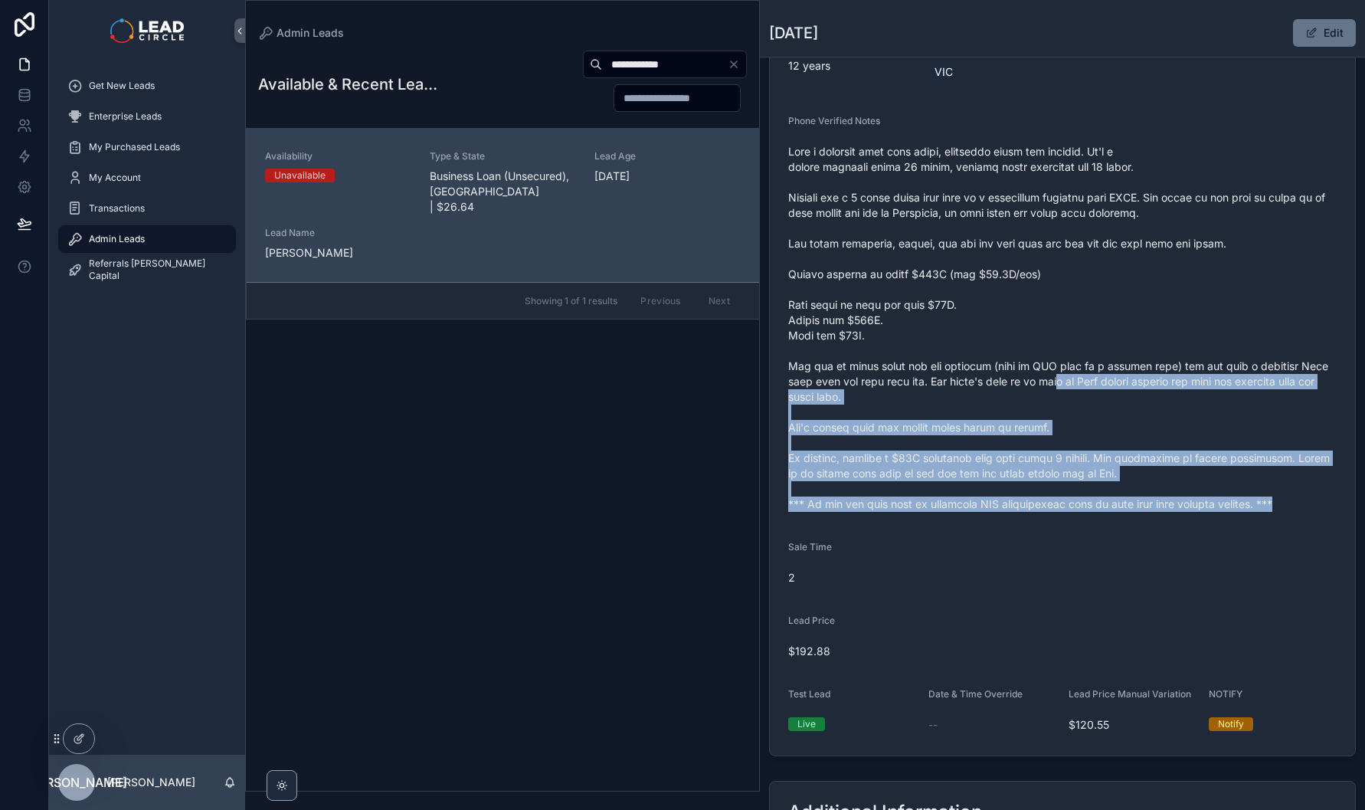
click at [1083, 373] on form "Availability Unavailable Lead Name Gab***** Lead Email Buy to reveal Lead Phone…" at bounding box center [1062, 272] width 585 height 965
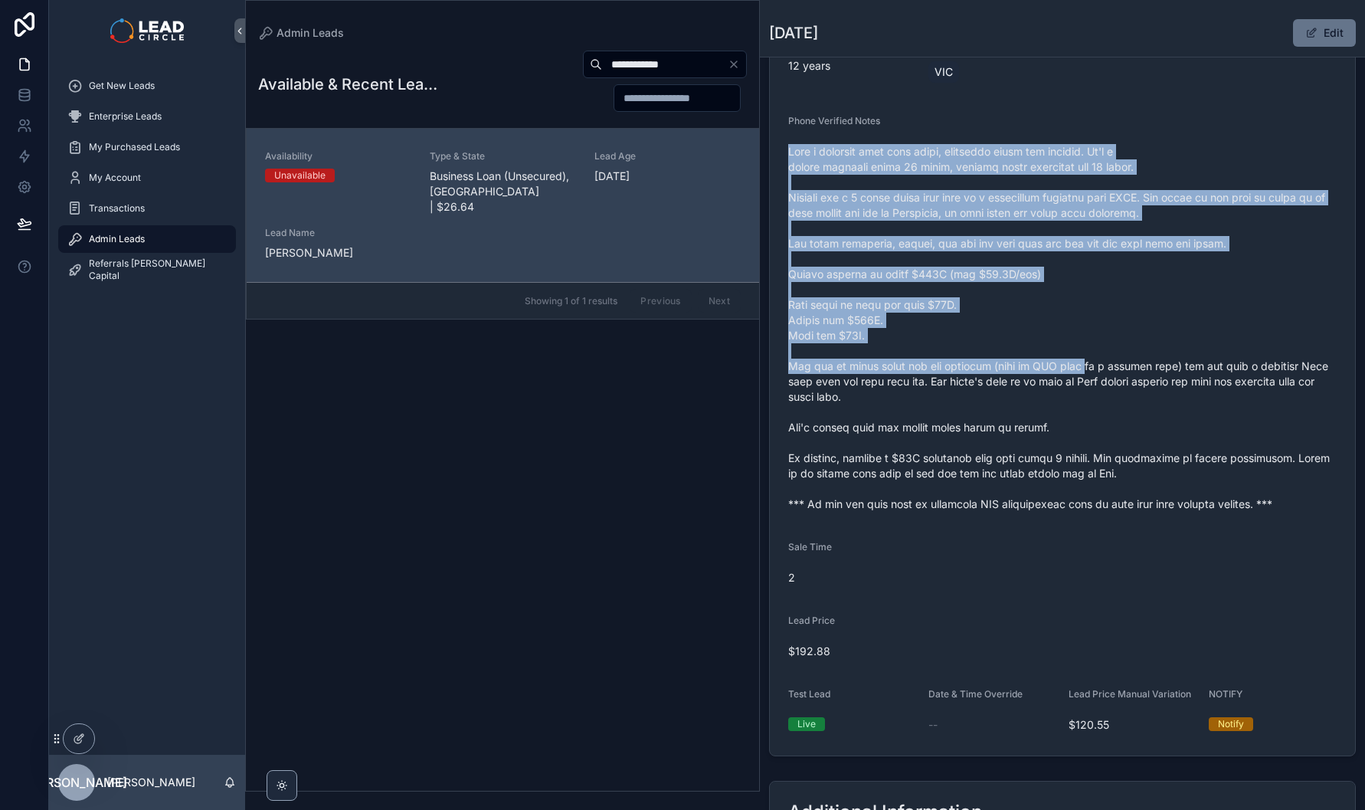
click at [1082, 368] on span "scrollable content" at bounding box center [1062, 328] width 548 height 368
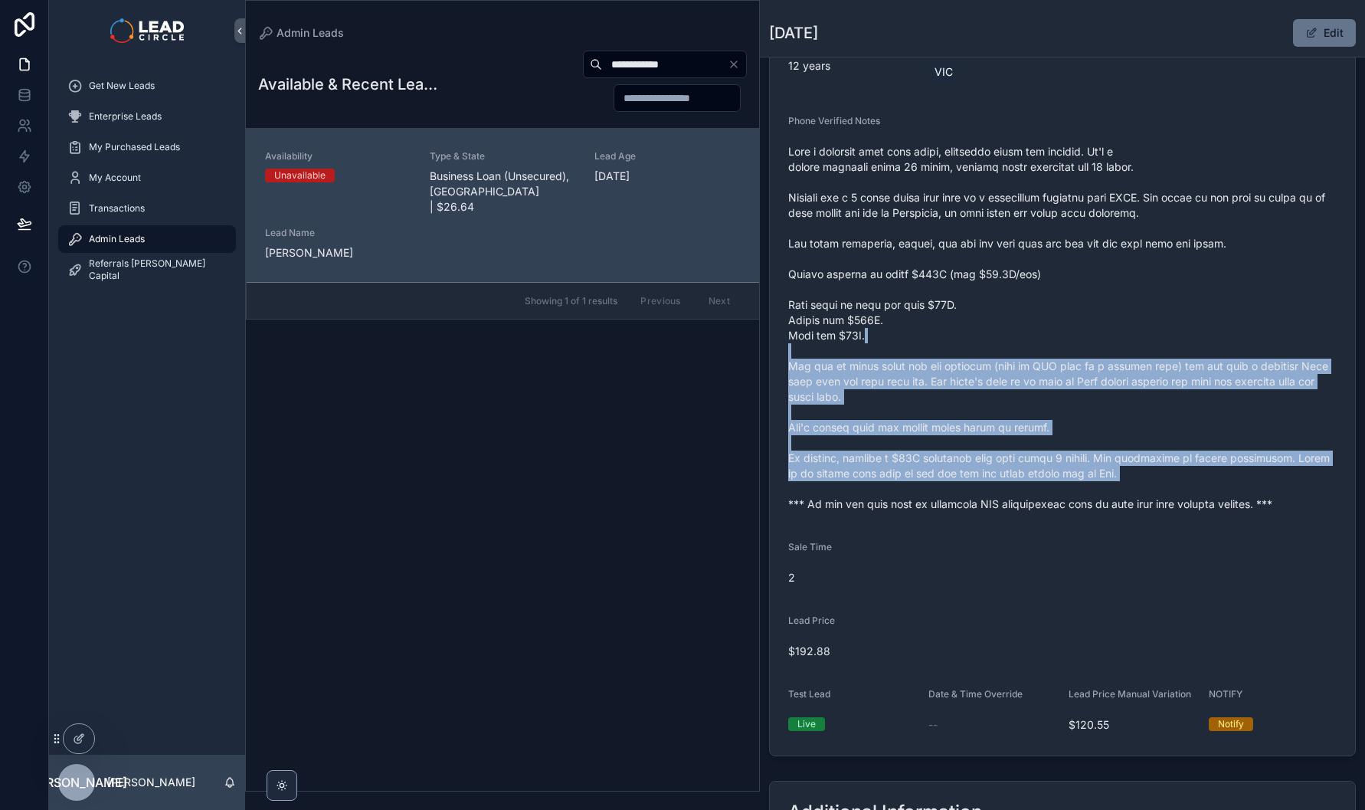
drag, startPoint x: 1079, startPoint y: 339, endPoint x: 1161, endPoint y: 506, distance: 185.3
click at [1161, 506] on span "scrollable content" at bounding box center [1062, 328] width 548 height 368
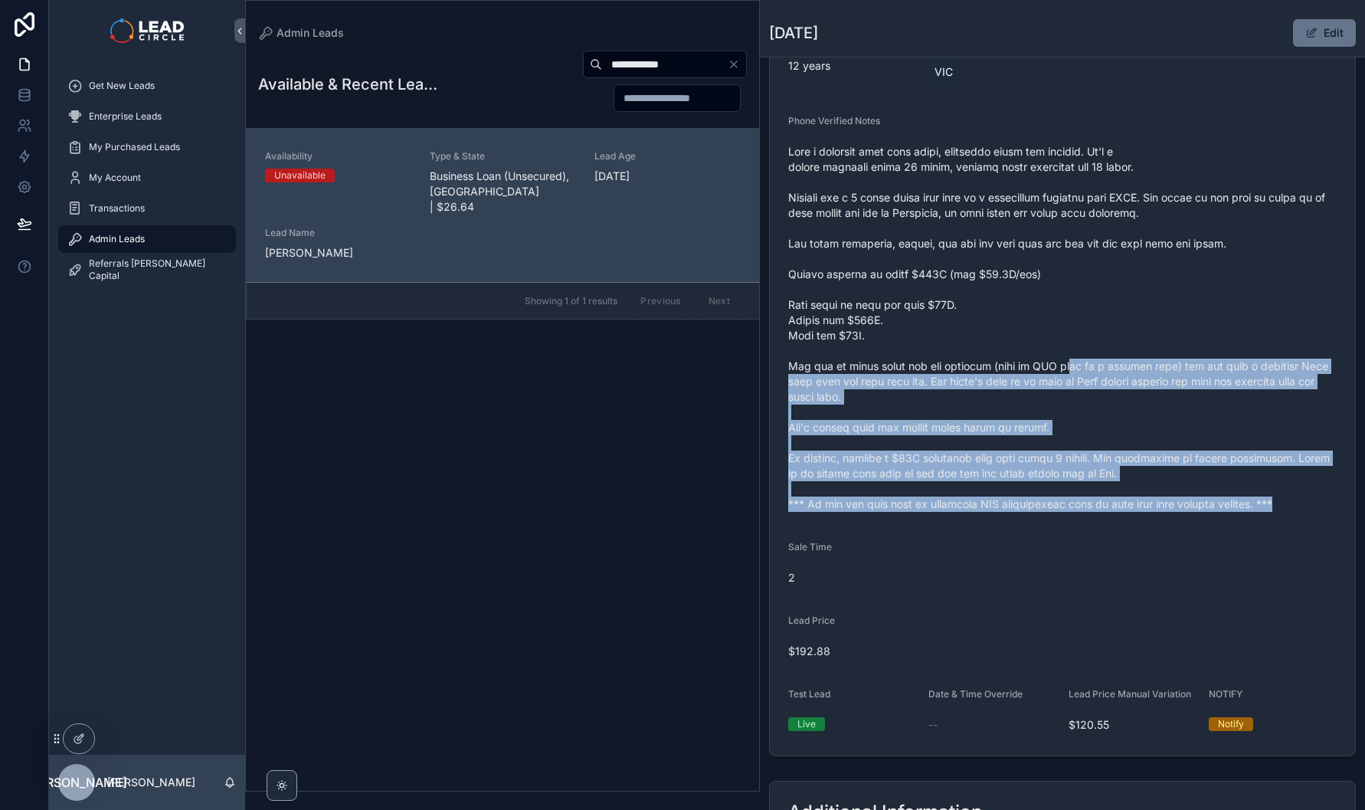
click at [1053, 359] on div "scrollable content" at bounding box center [1062, 327] width 548 height 377
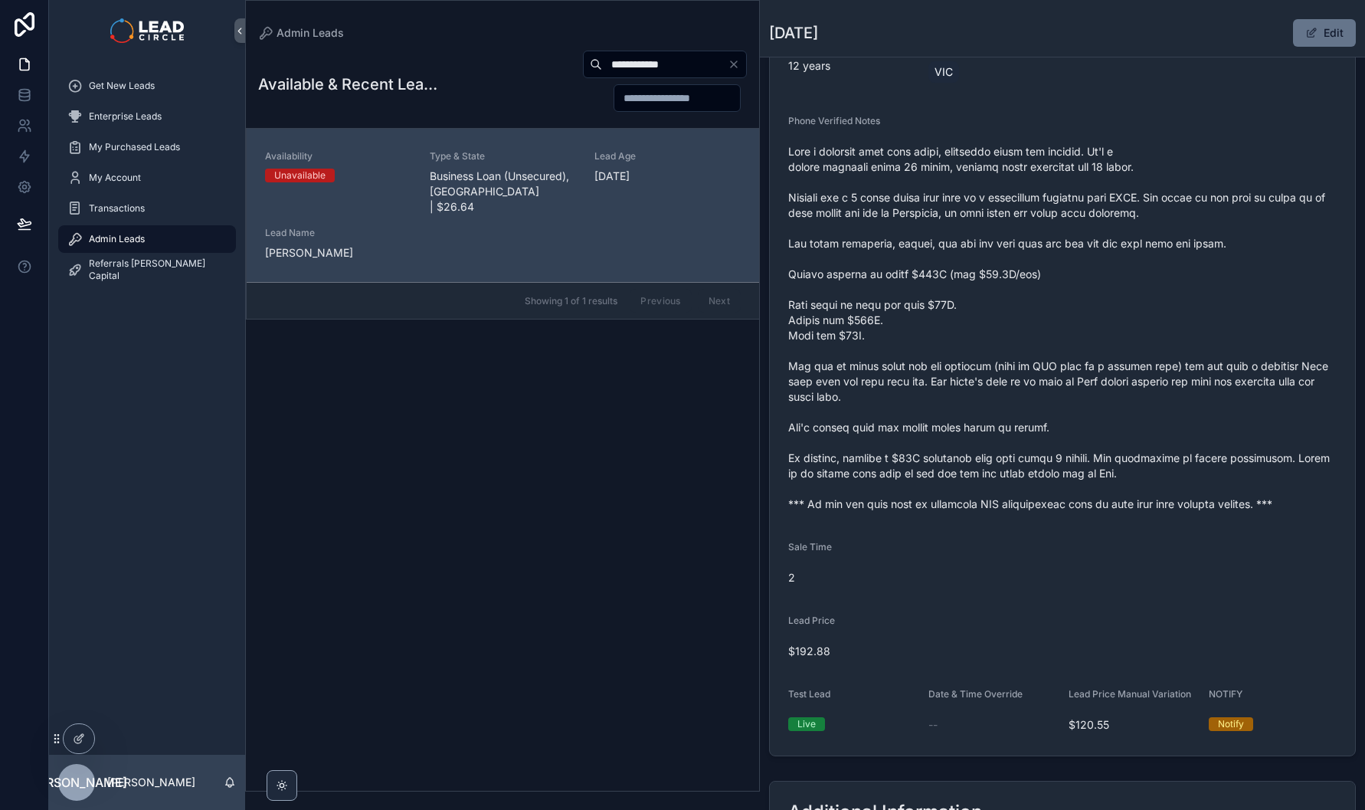
drag, startPoint x: 1209, startPoint y: 524, endPoint x: 1071, endPoint y: 374, distance: 203.8
click at [1053, 359] on span "scrollable content" at bounding box center [1062, 328] width 548 height 368
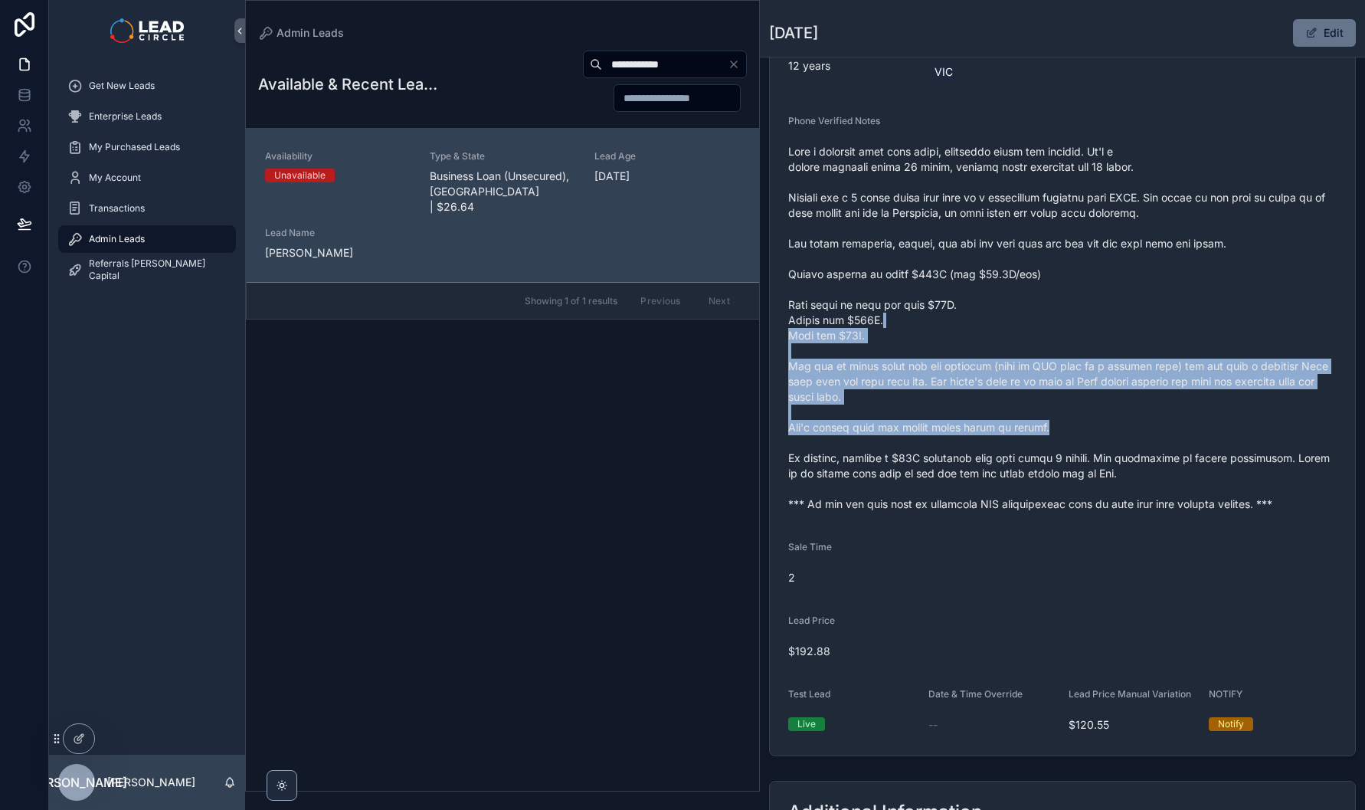
drag, startPoint x: 1053, startPoint y: 336, endPoint x: 1067, endPoint y: 437, distance: 102.1
click at [1067, 437] on span "scrollable content" at bounding box center [1062, 328] width 548 height 368
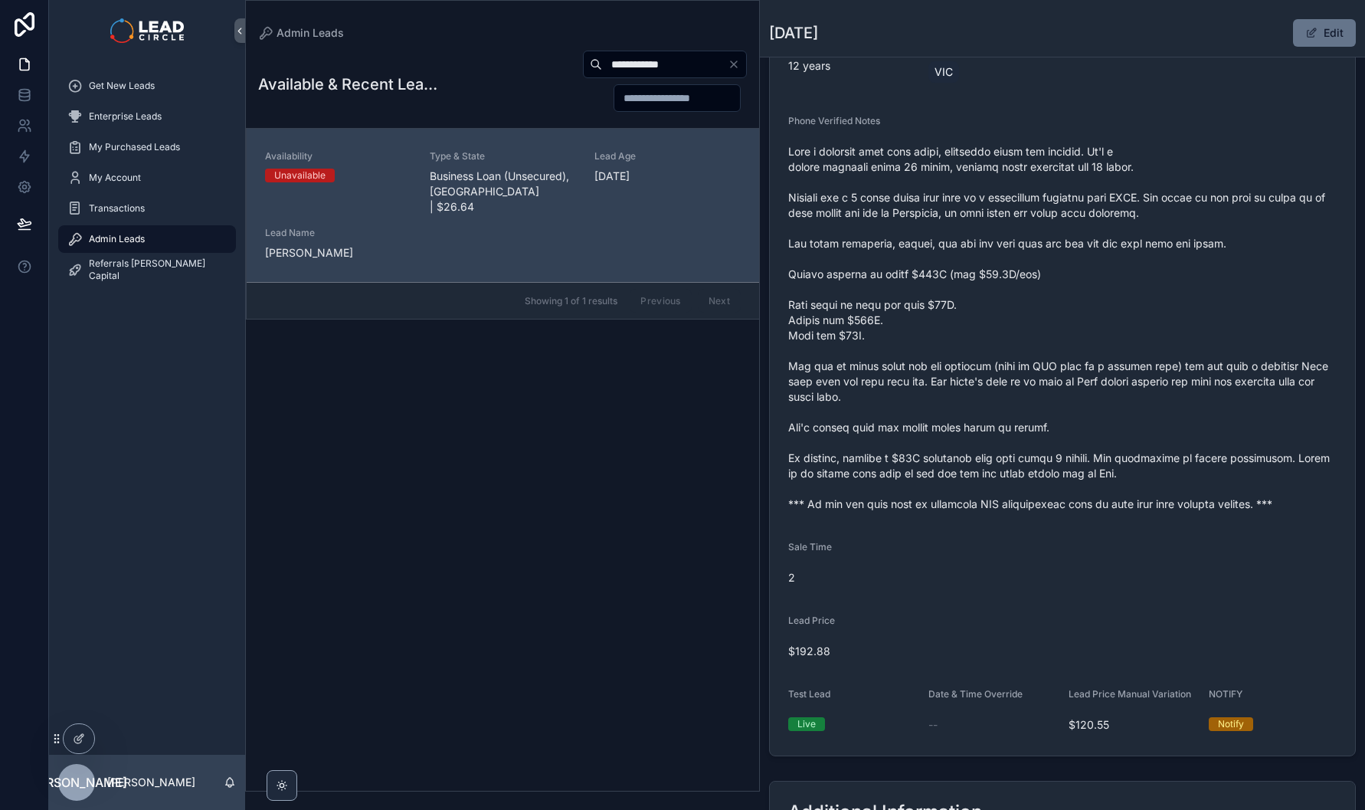
click at [145, 238] on span "Admin Leads" at bounding box center [117, 239] width 56 height 12
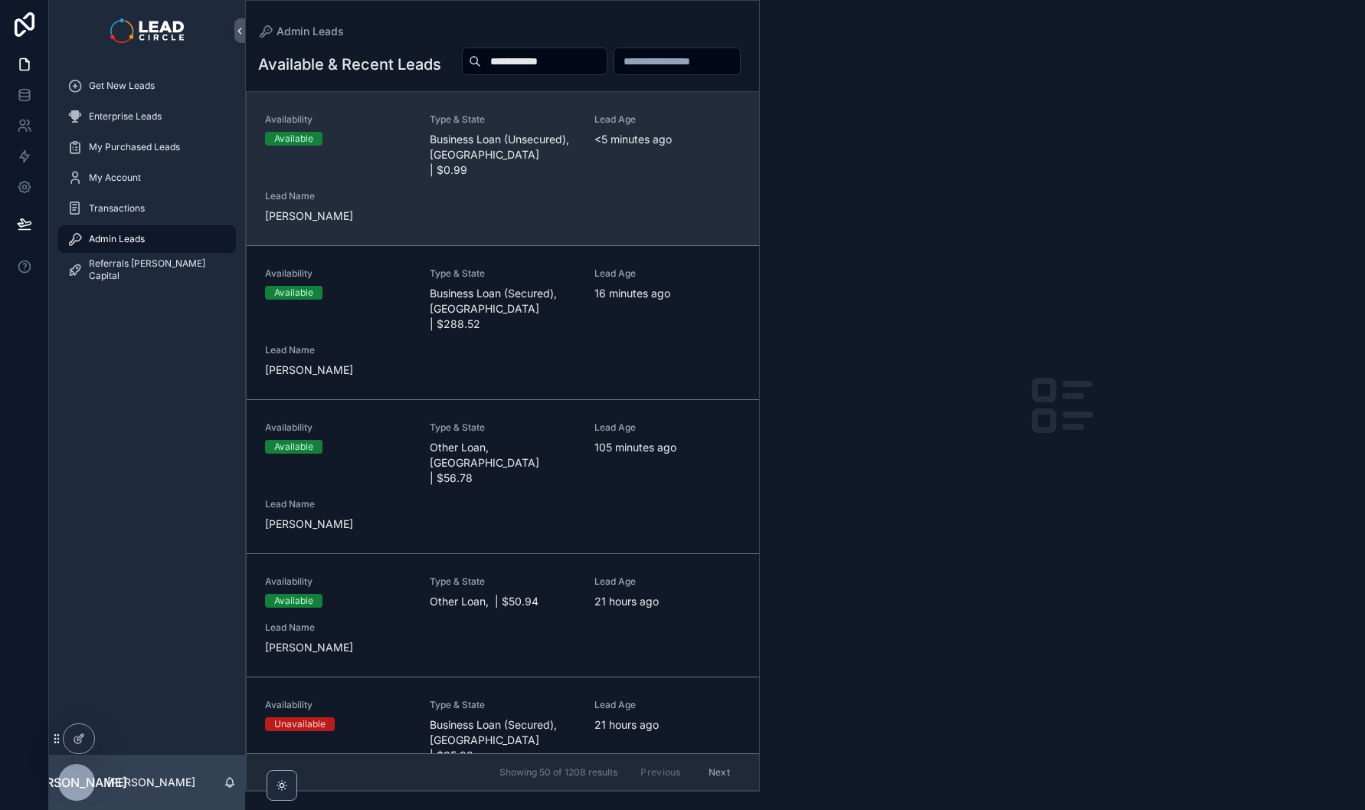
click at [555, 198] on div "Availability Available Type & State Business Loan (Unsecured), [GEOGRAPHIC_DATA…" at bounding box center [503, 168] width 476 height 110
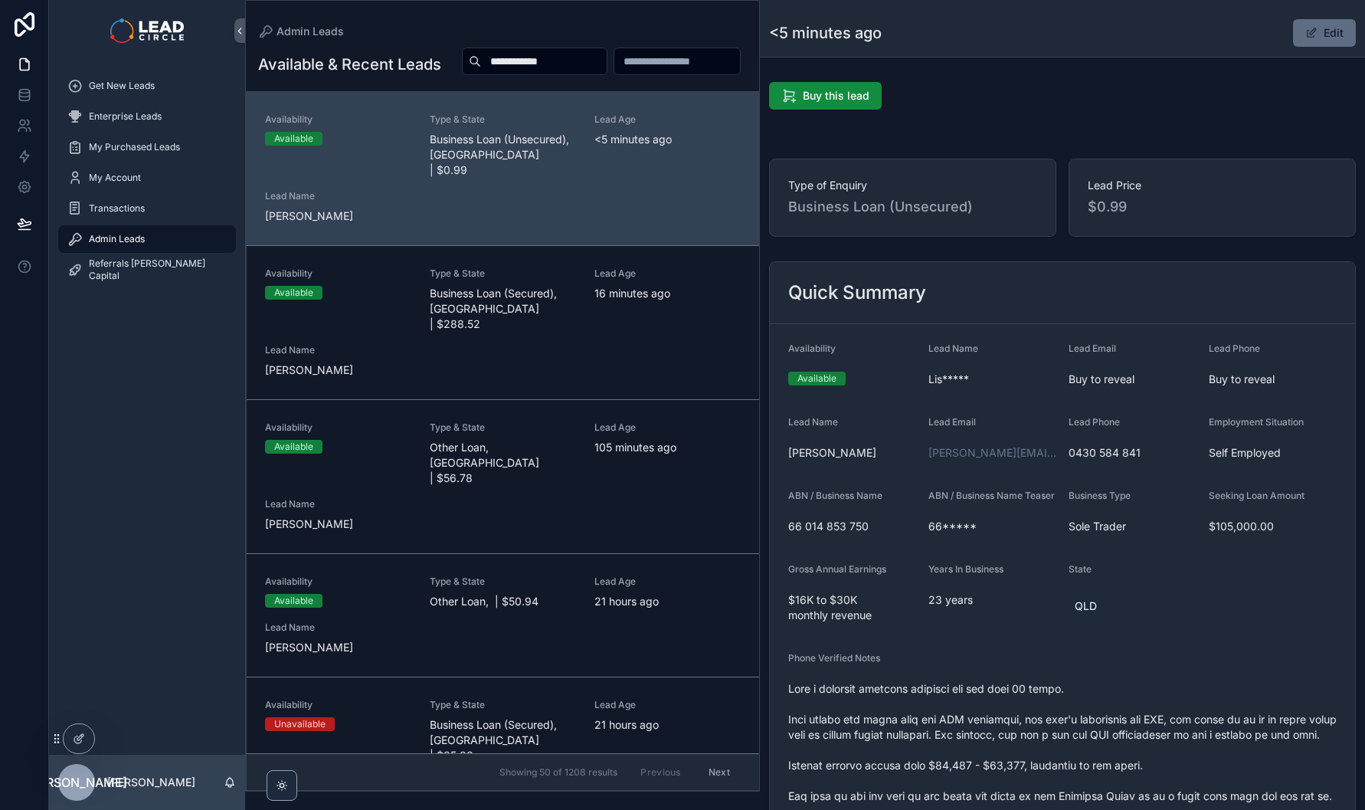
click at [1323, 34] on button "Edit" at bounding box center [1324, 33] width 63 height 28
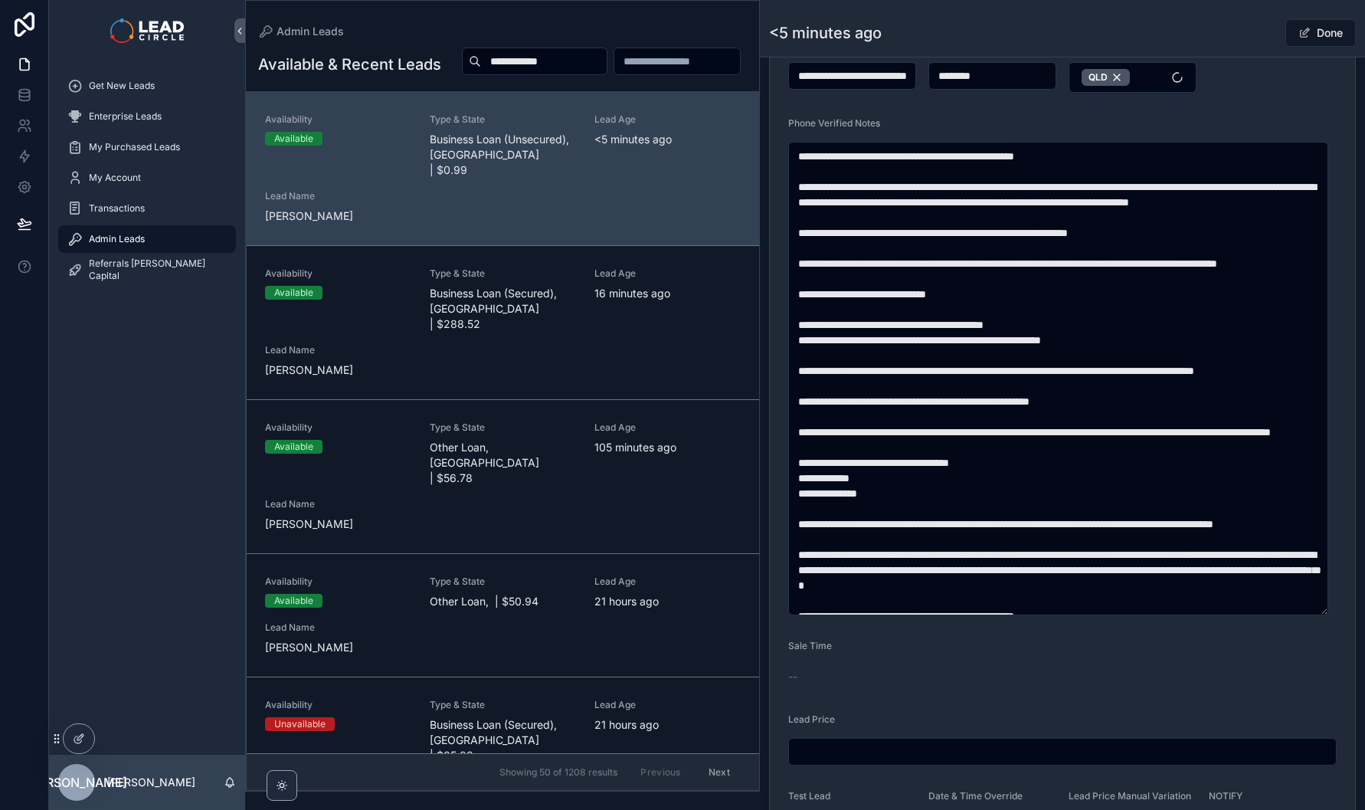
scroll to position [749, 0]
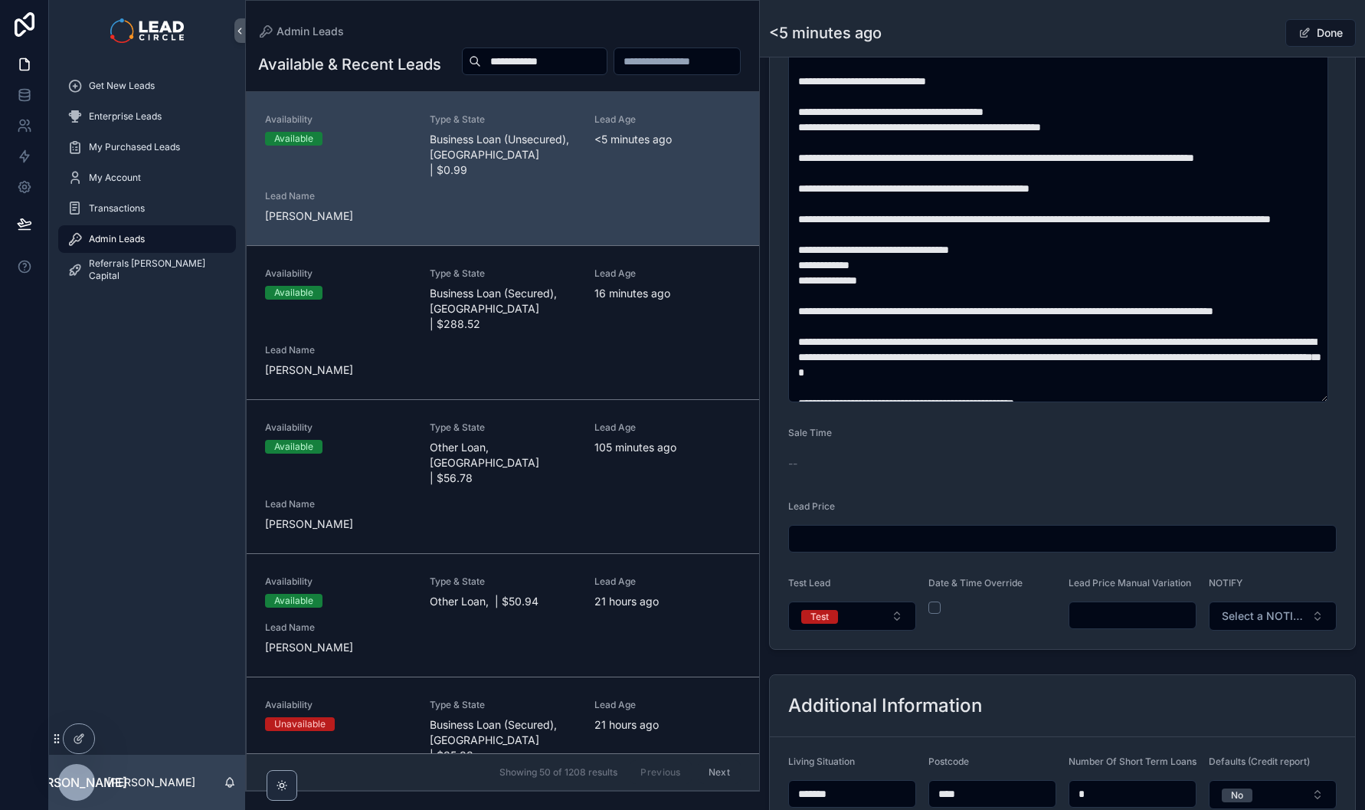
click at [1136, 624] on input "scrollable content" at bounding box center [1132, 614] width 126 height 21
click at [1121, 649] on form "**********" at bounding box center [1062, 112] width 585 height 1074
click at [1095, 625] on input "*******" at bounding box center [1132, 614] width 126 height 21
type input "*******"
click at [1241, 34] on div "Done" at bounding box center [1298, 32] width 115 height 29
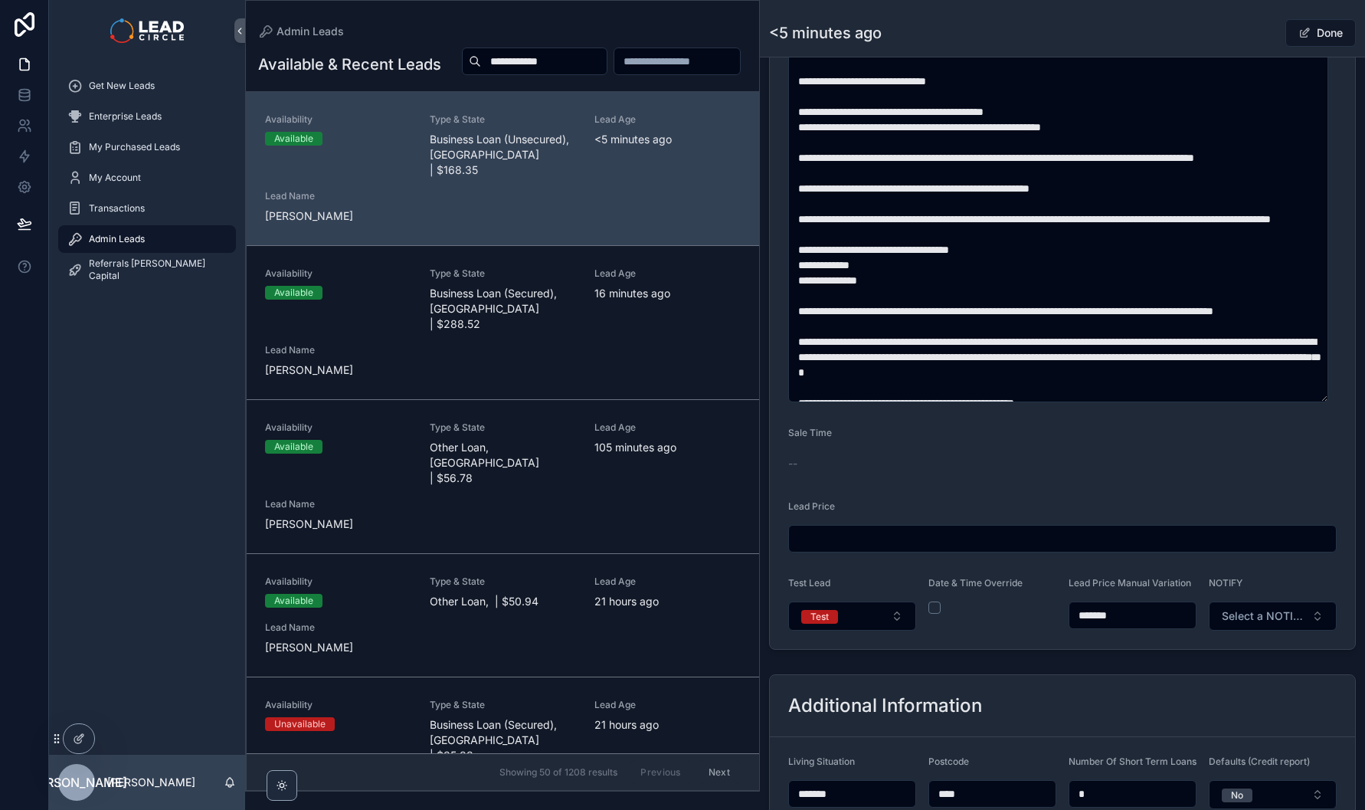
click at [1241, 35] on div "Done" at bounding box center [1298, 32] width 115 height 29
click at [1321, 39] on button "Done" at bounding box center [1320, 33] width 70 height 28
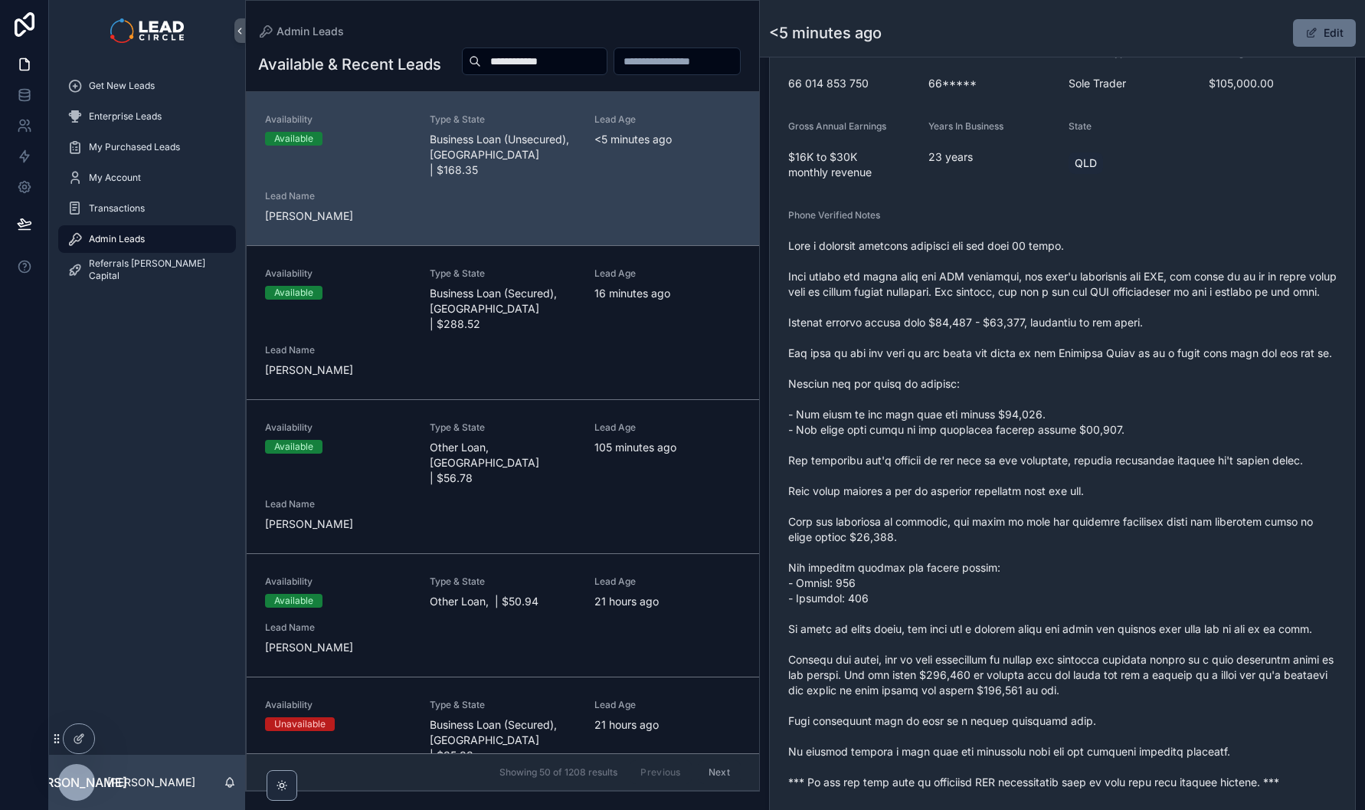
scroll to position [307, 0]
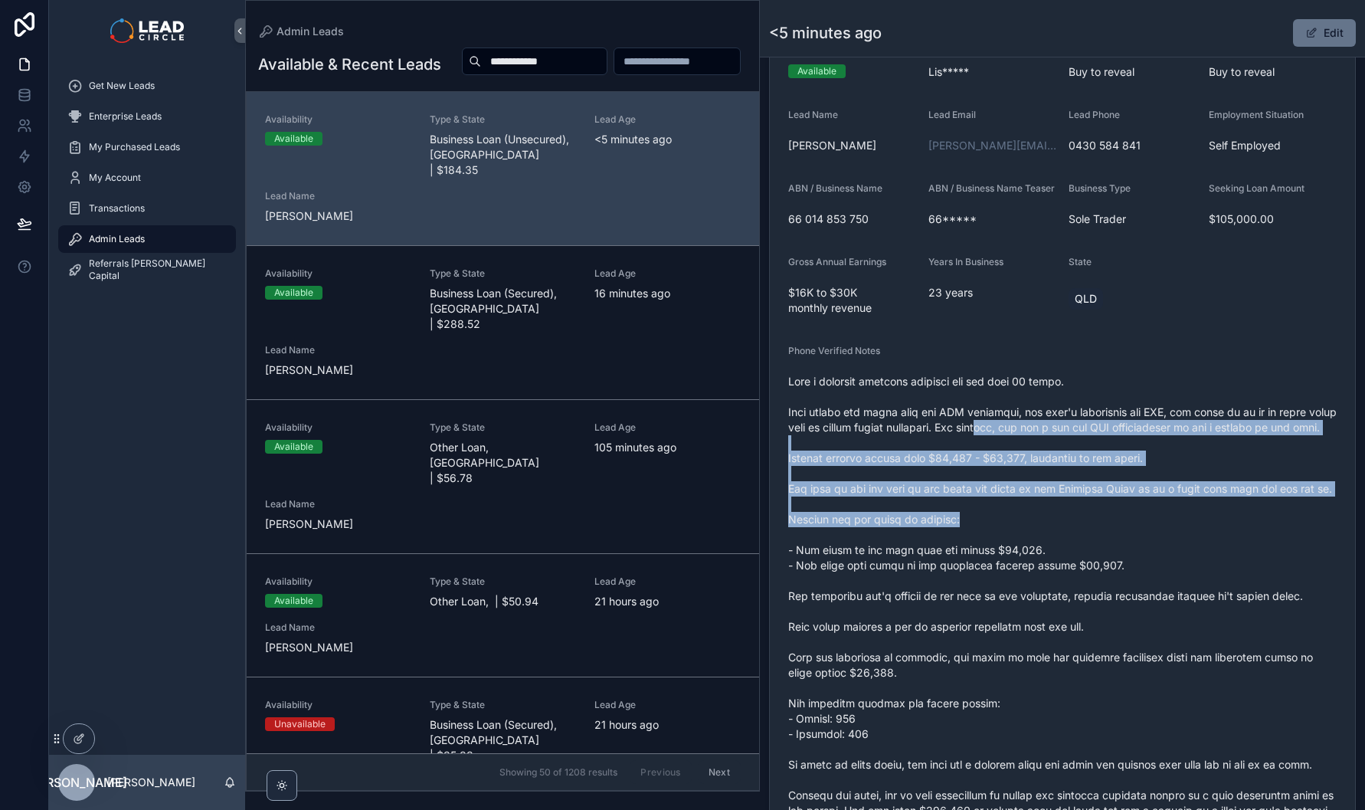
drag, startPoint x: 1030, startPoint y: 437, endPoint x: 1095, endPoint y: 565, distance: 144.6
click at [1095, 565] on span "scrollable content" at bounding box center [1062, 650] width 548 height 552
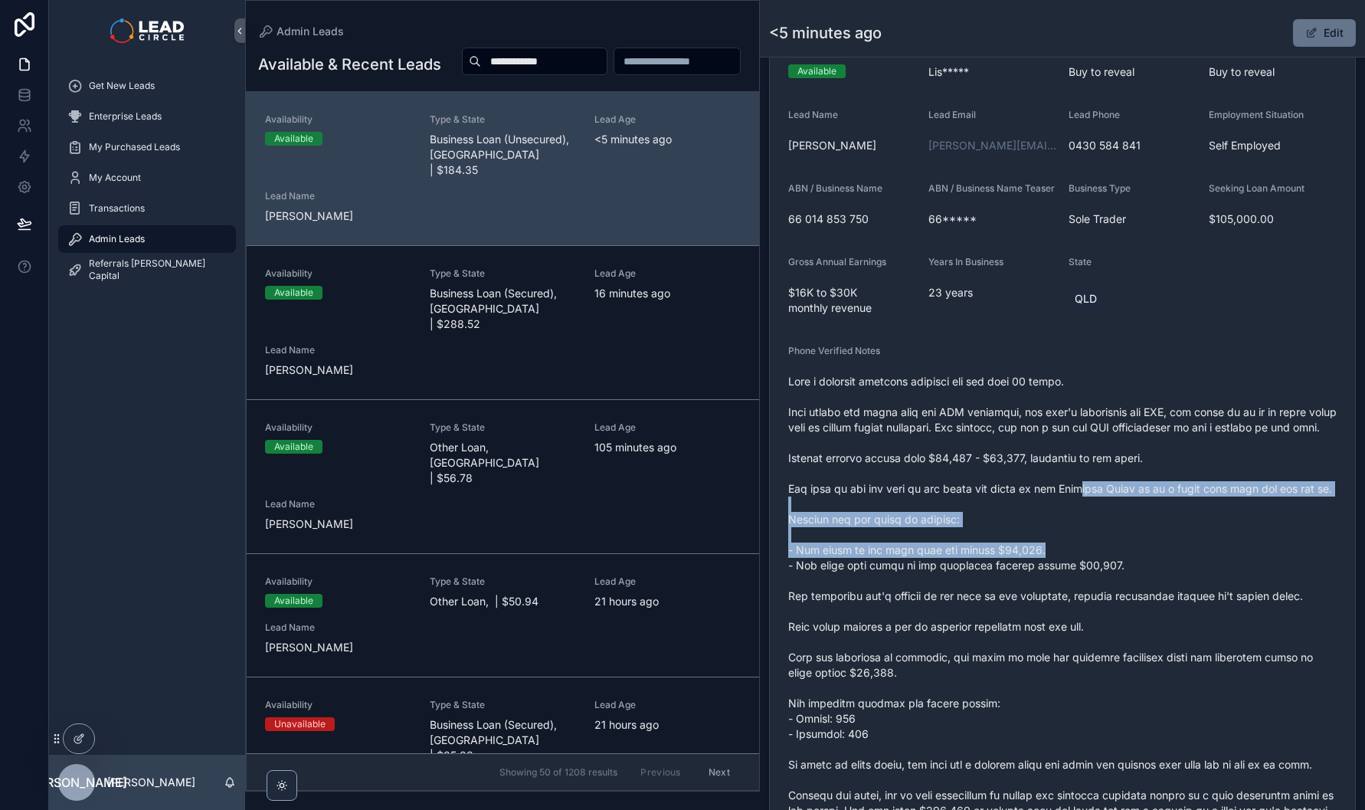
drag, startPoint x: 1135, startPoint y: 598, endPoint x: 1074, endPoint y: 477, distance: 135.7
click at [1075, 479] on span "scrollable content" at bounding box center [1062, 650] width 548 height 552
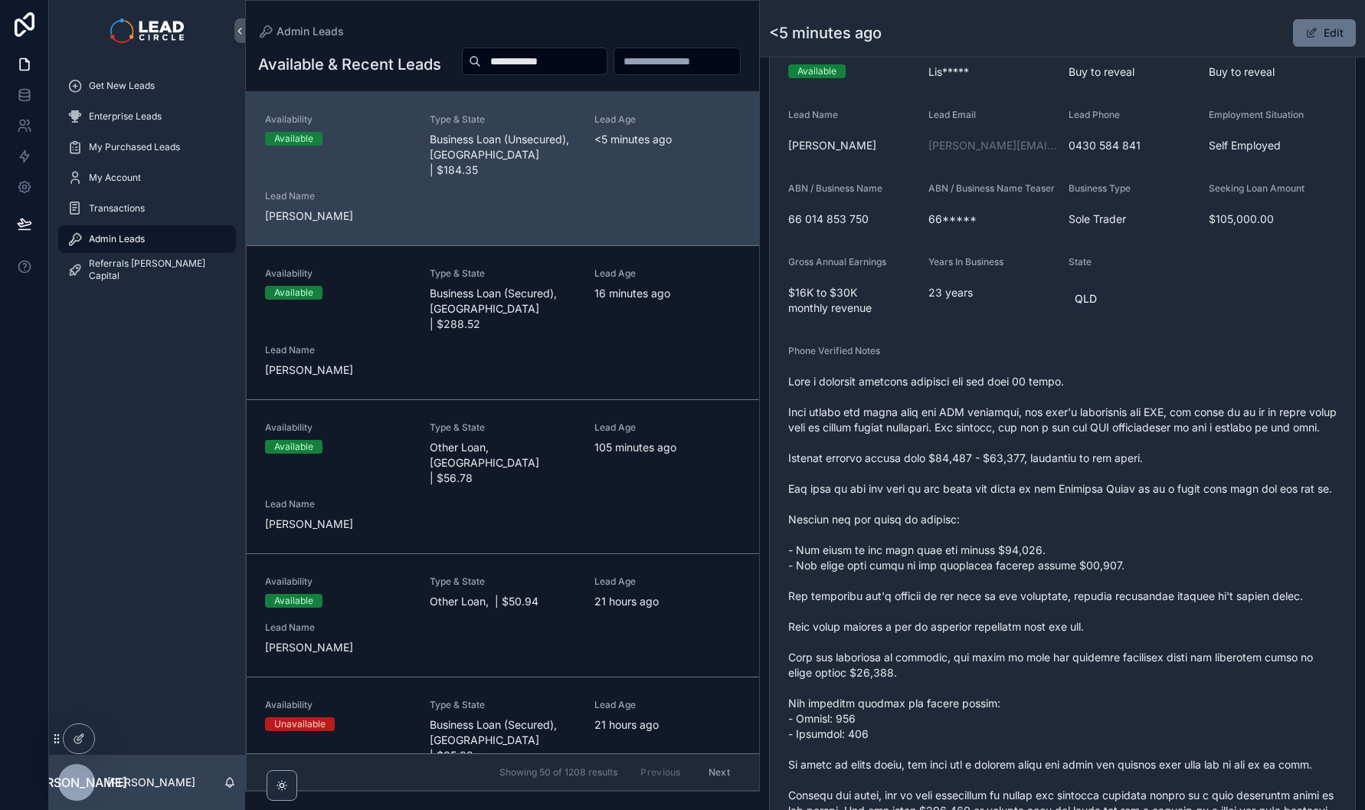
click at [1074, 477] on span "scrollable content" at bounding box center [1062, 650] width 548 height 552
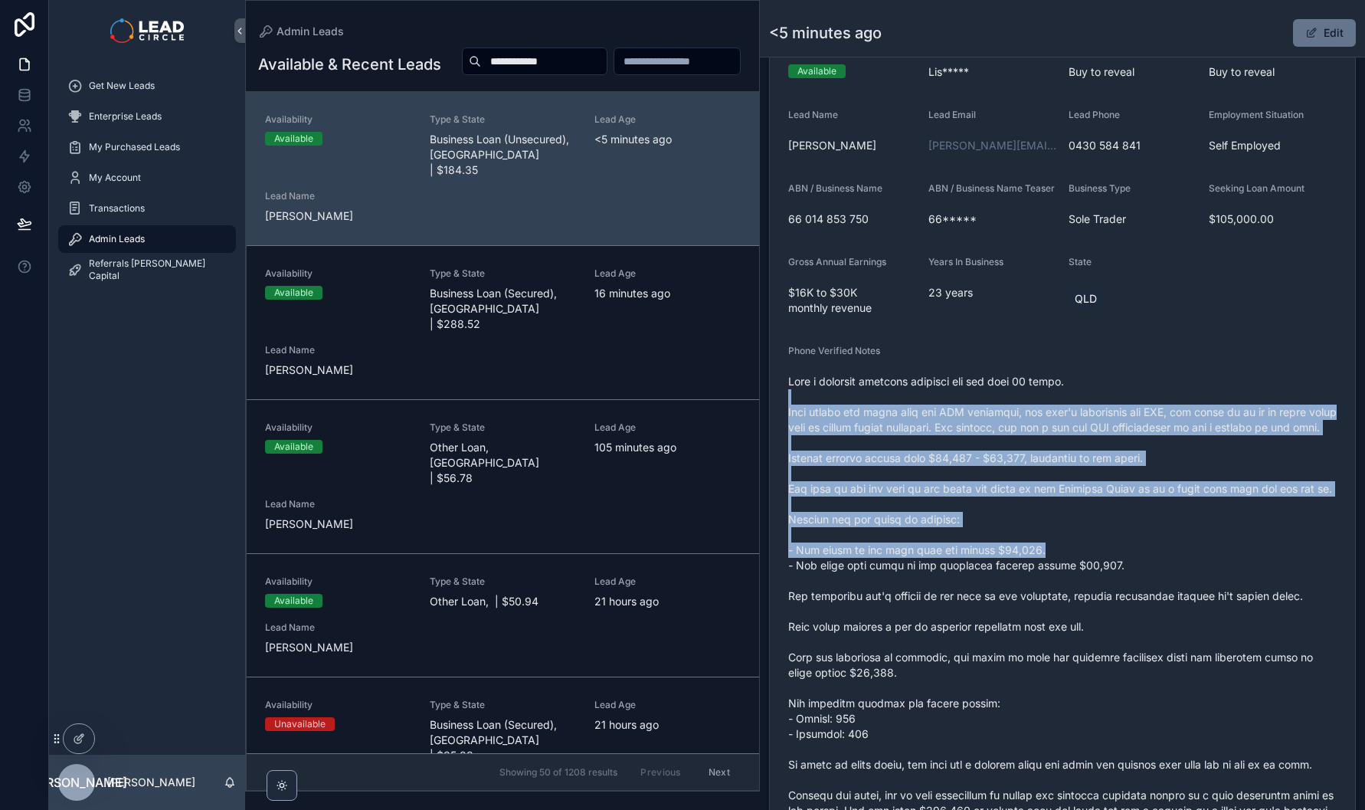
click at [1161, 597] on span "scrollable content" at bounding box center [1062, 650] width 548 height 552
click at [1163, 598] on span "scrollable content" at bounding box center [1062, 650] width 548 height 552
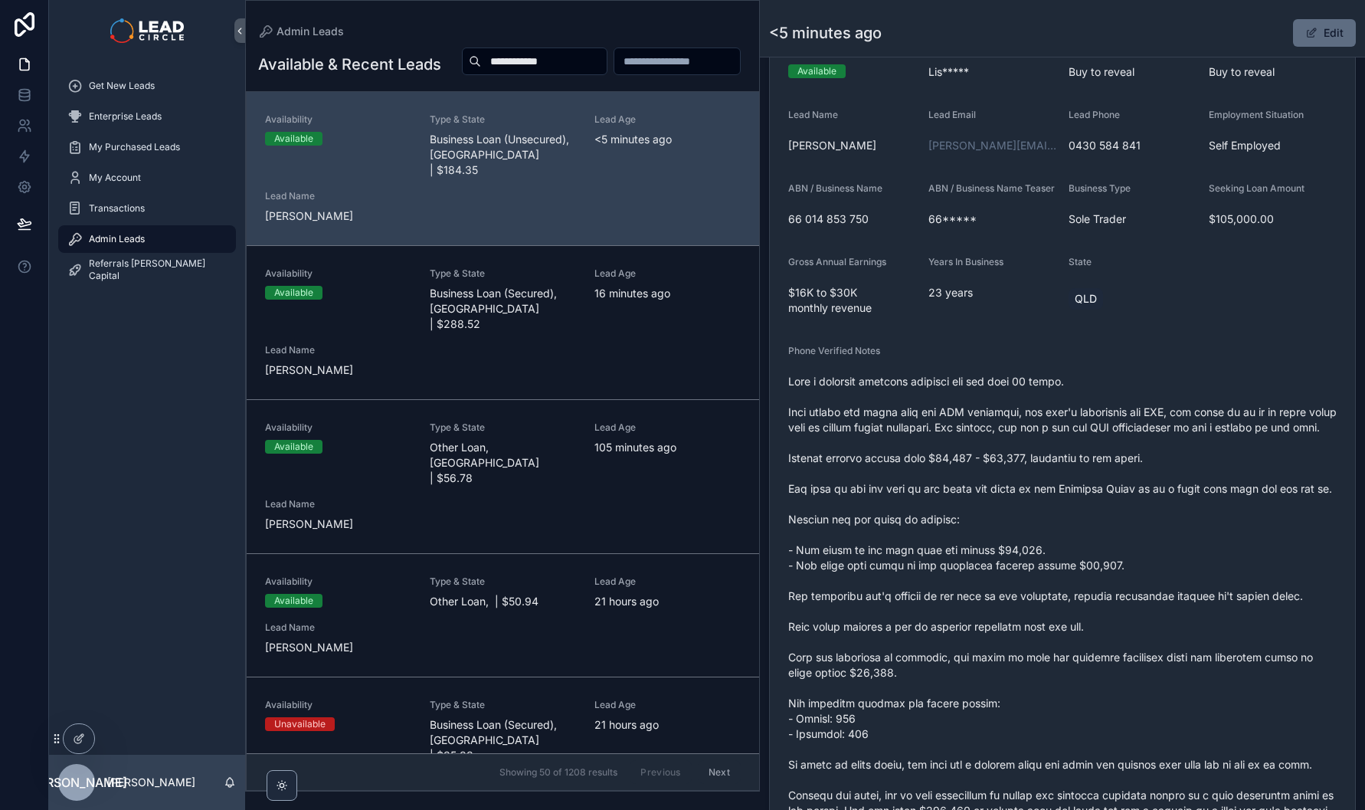
click at [1315, 34] on button "Edit" at bounding box center [1324, 33] width 63 height 28
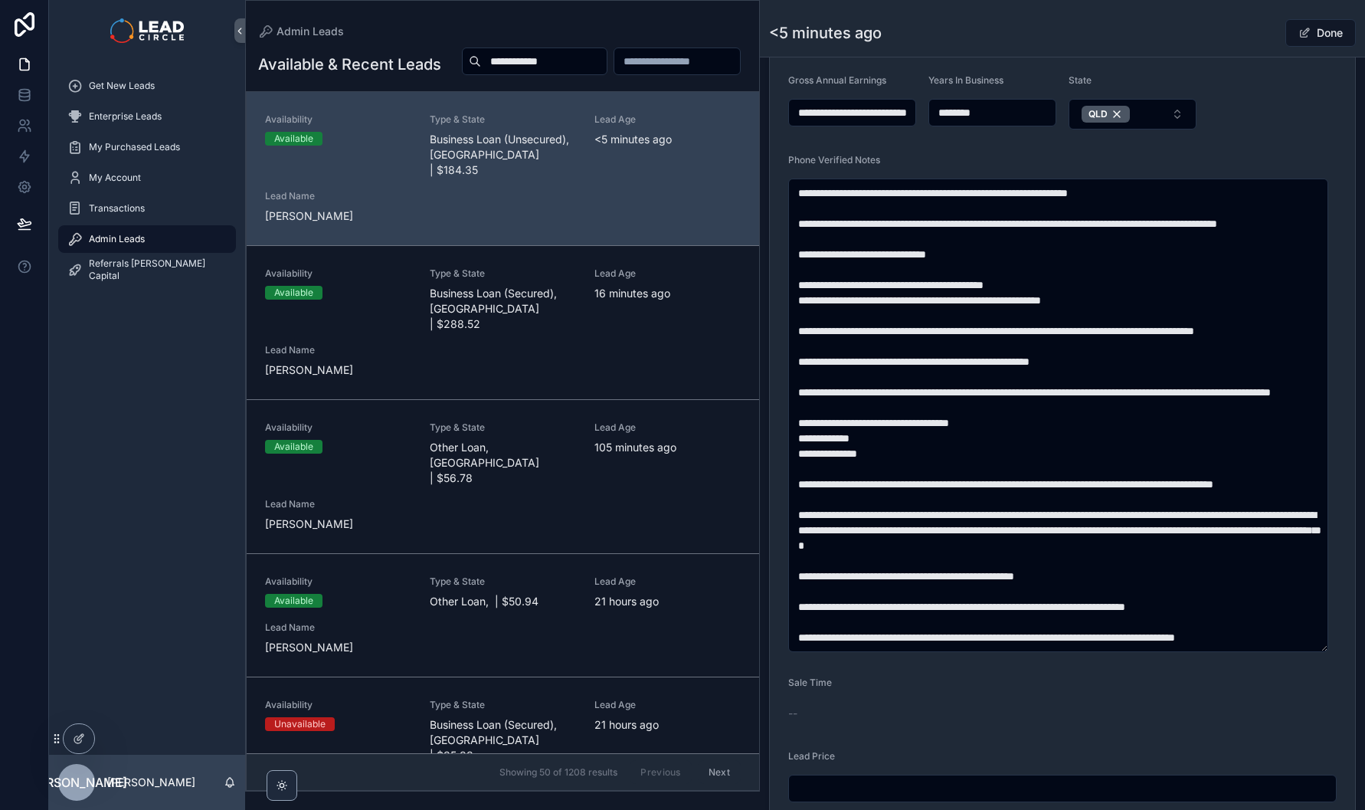
scroll to position [634, 0]
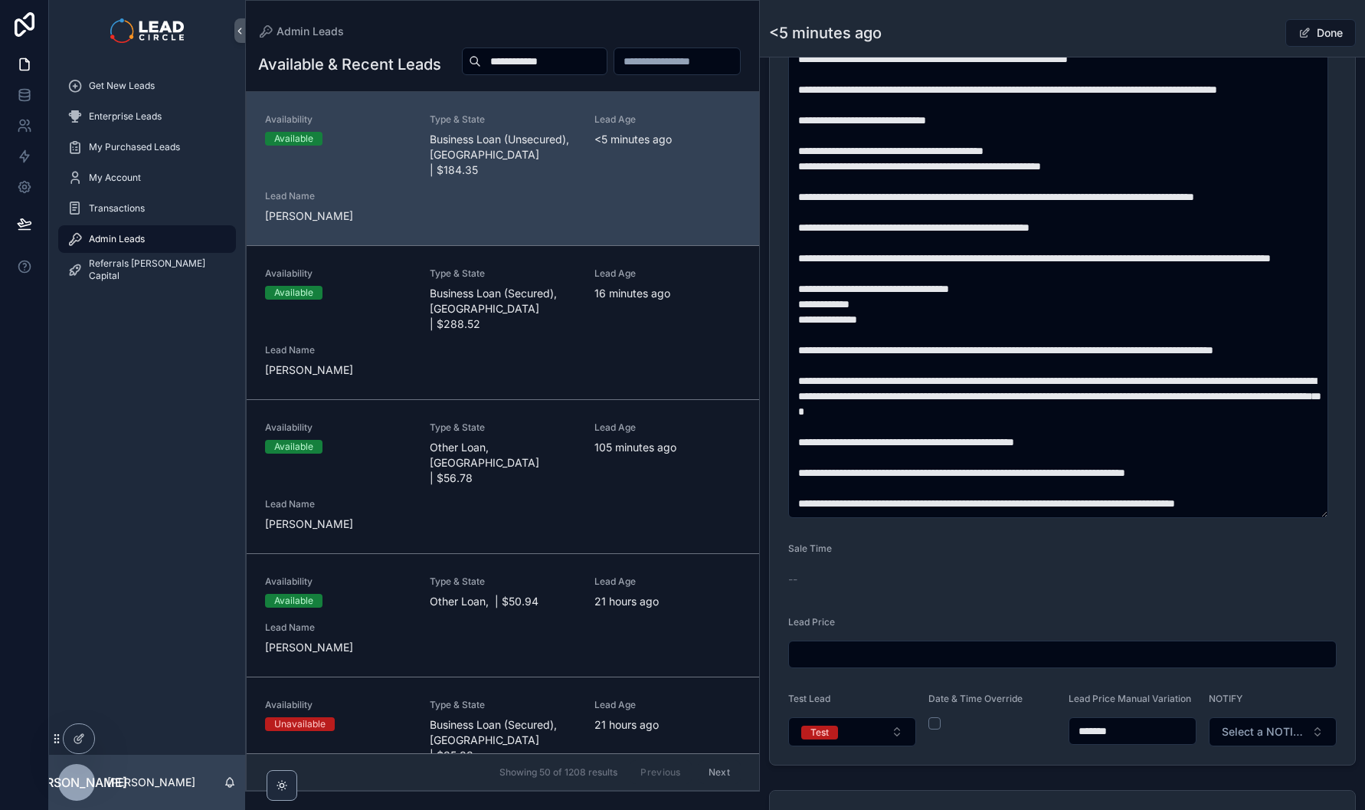
click at [1095, 739] on input "*******" at bounding box center [1132, 730] width 126 height 21
type input "*******"
click at [1177, 594] on form "**********" at bounding box center [1062, 228] width 585 height 1074
click at [1299, 35] on span "scrollable content" at bounding box center [1304, 33] width 12 height 12
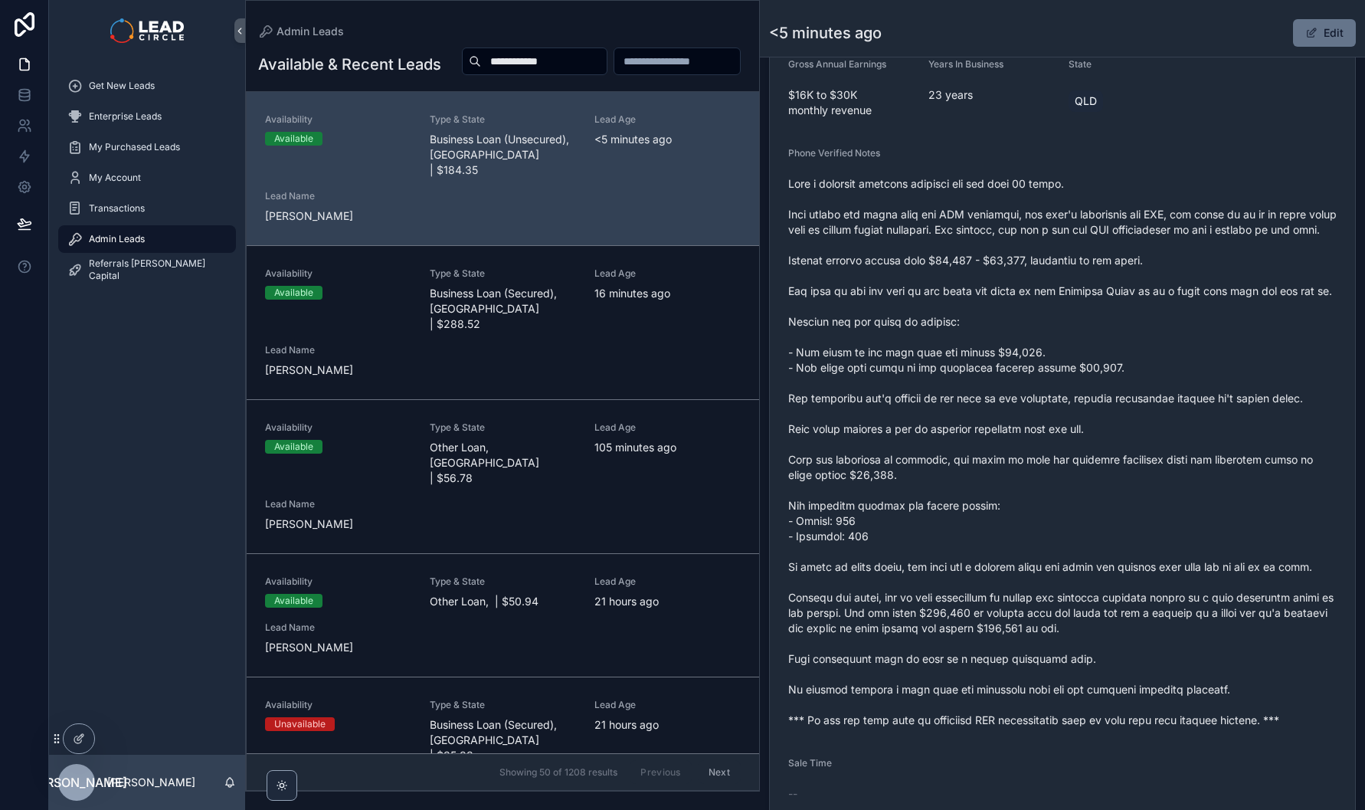
scroll to position [370, 0]
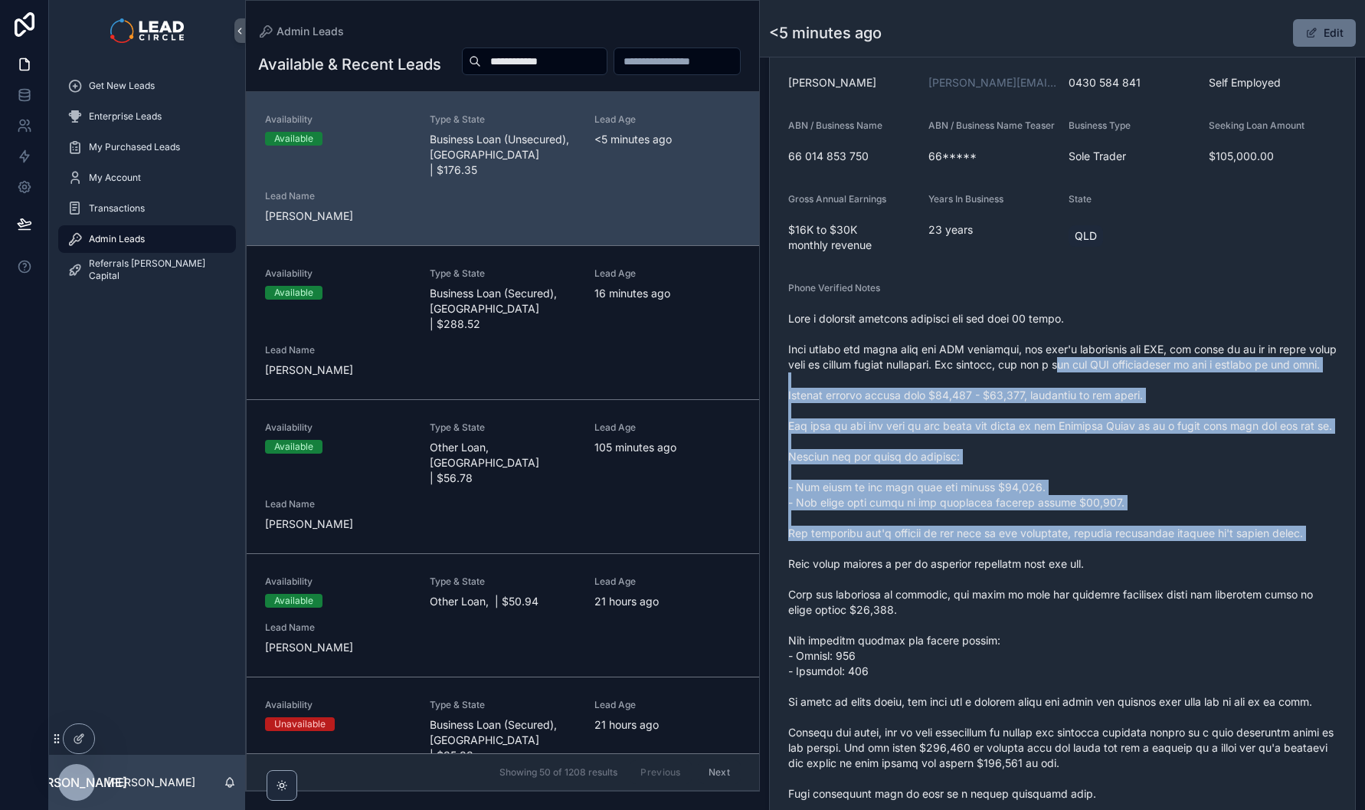
drag, startPoint x: 1106, startPoint y: 411, endPoint x: 1170, endPoint y: 596, distance: 196.0
click at [1170, 596] on span "scrollable content" at bounding box center [1062, 587] width 548 height 552
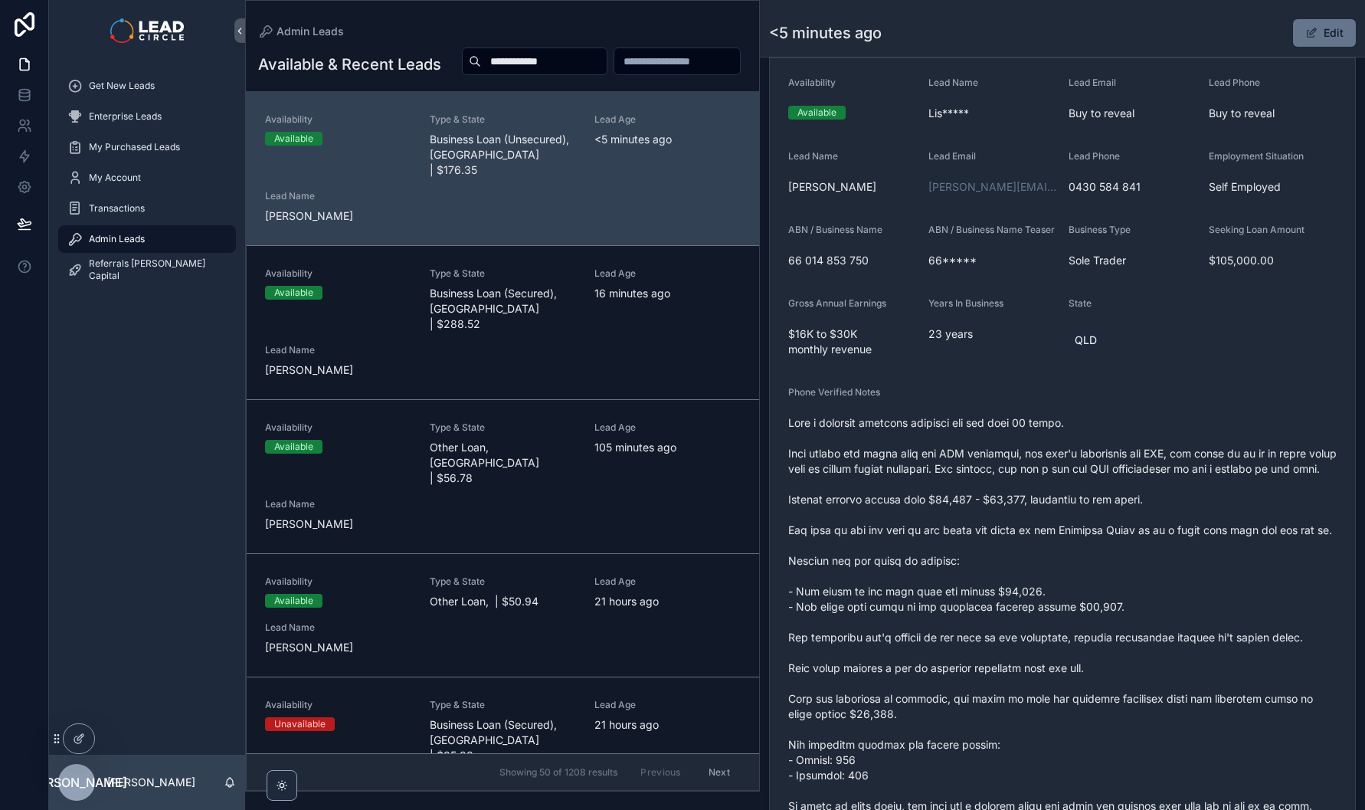
scroll to position [381, 0]
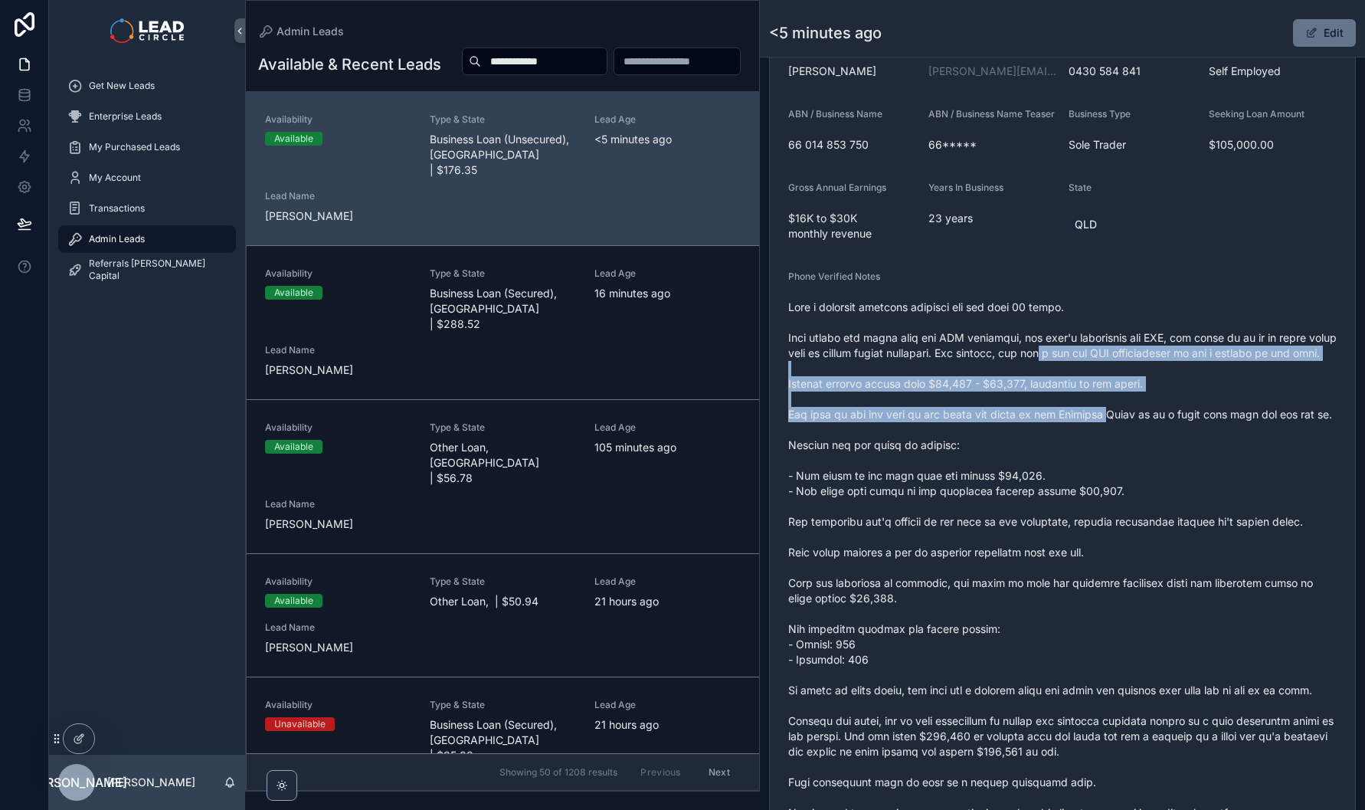
click at [1150, 550] on span "scrollable content" at bounding box center [1062, 576] width 548 height 552
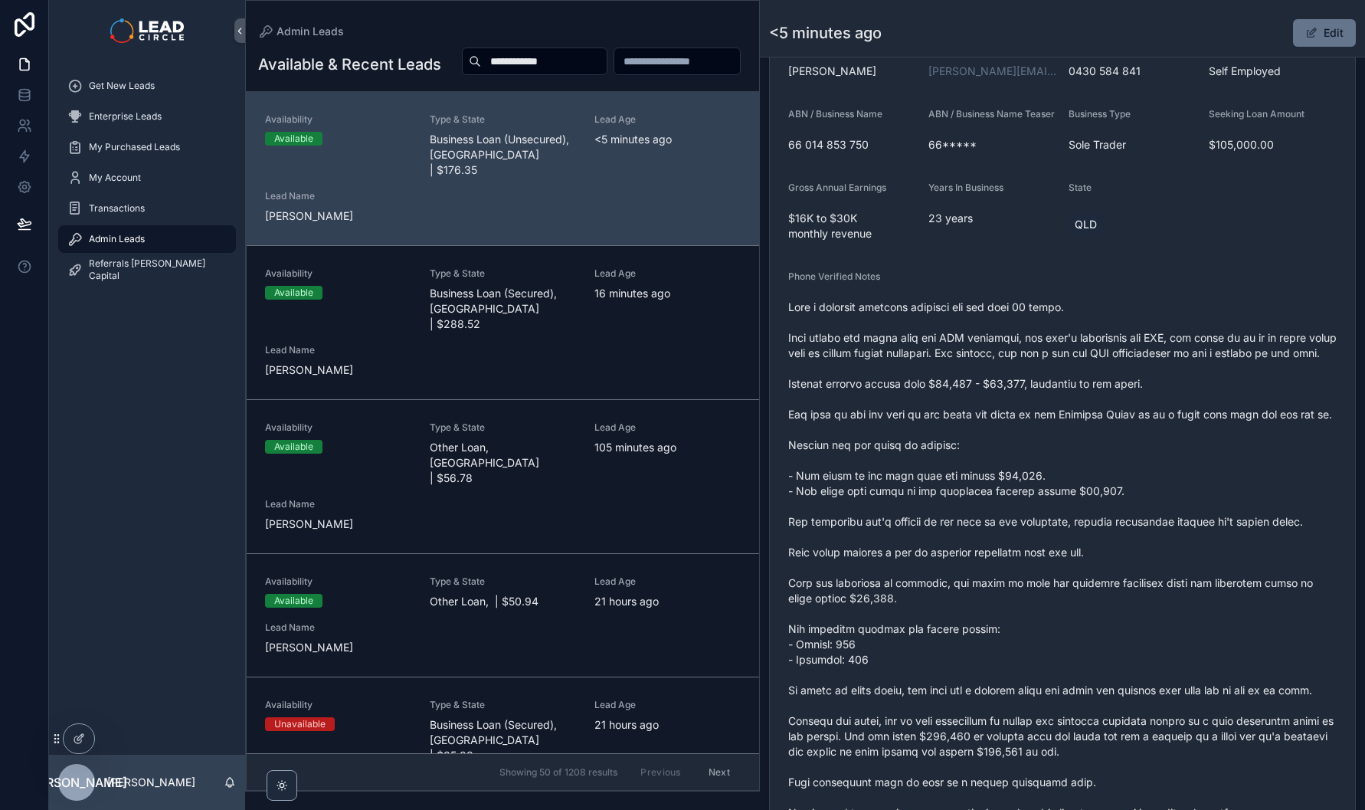
click at [1156, 561] on span "scrollable content" at bounding box center [1062, 576] width 548 height 552
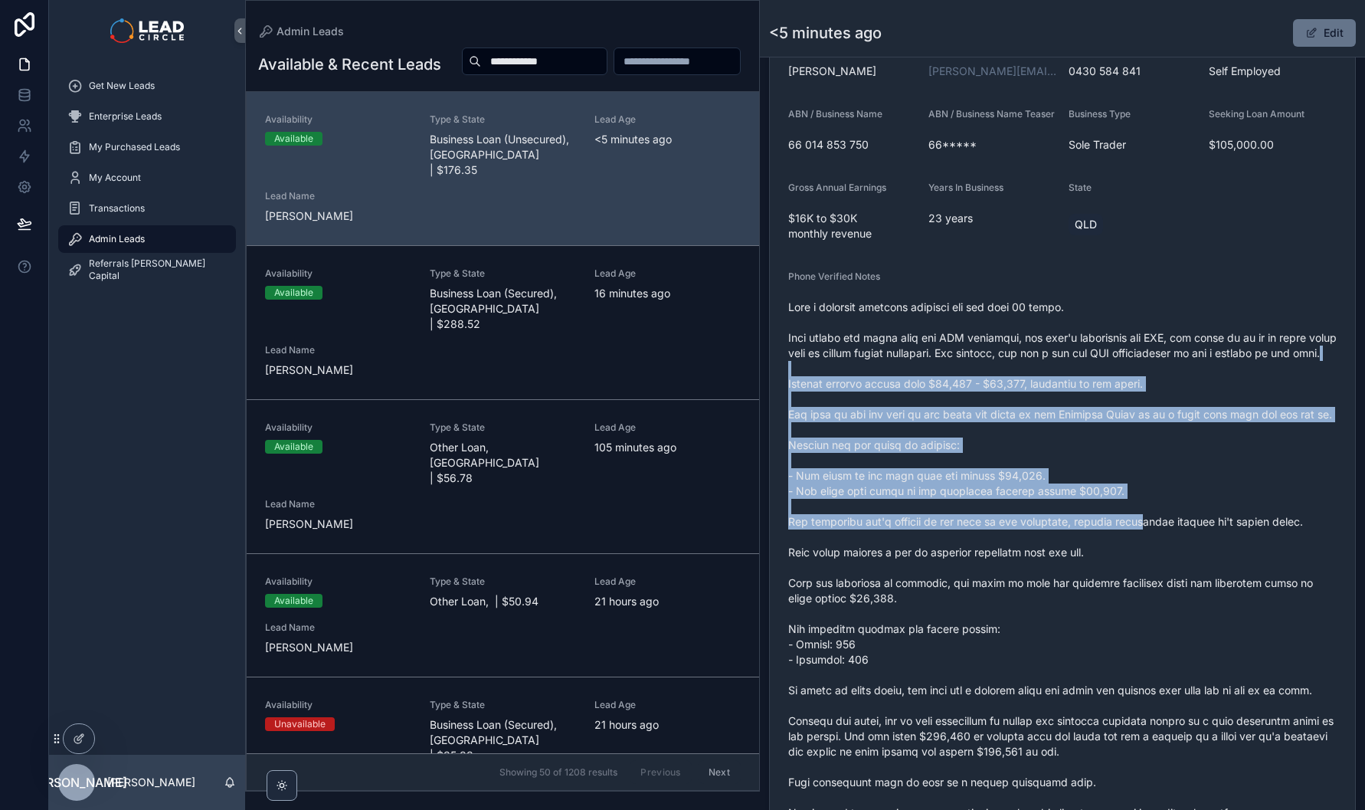
drag, startPoint x: 1156, startPoint y: 561, endPoint x: 1095, endPoint y: 366, distance: 203.8
click at [1096, 373] on span "scrollable content" at bounding box center [1062, 576] width 548 height 552
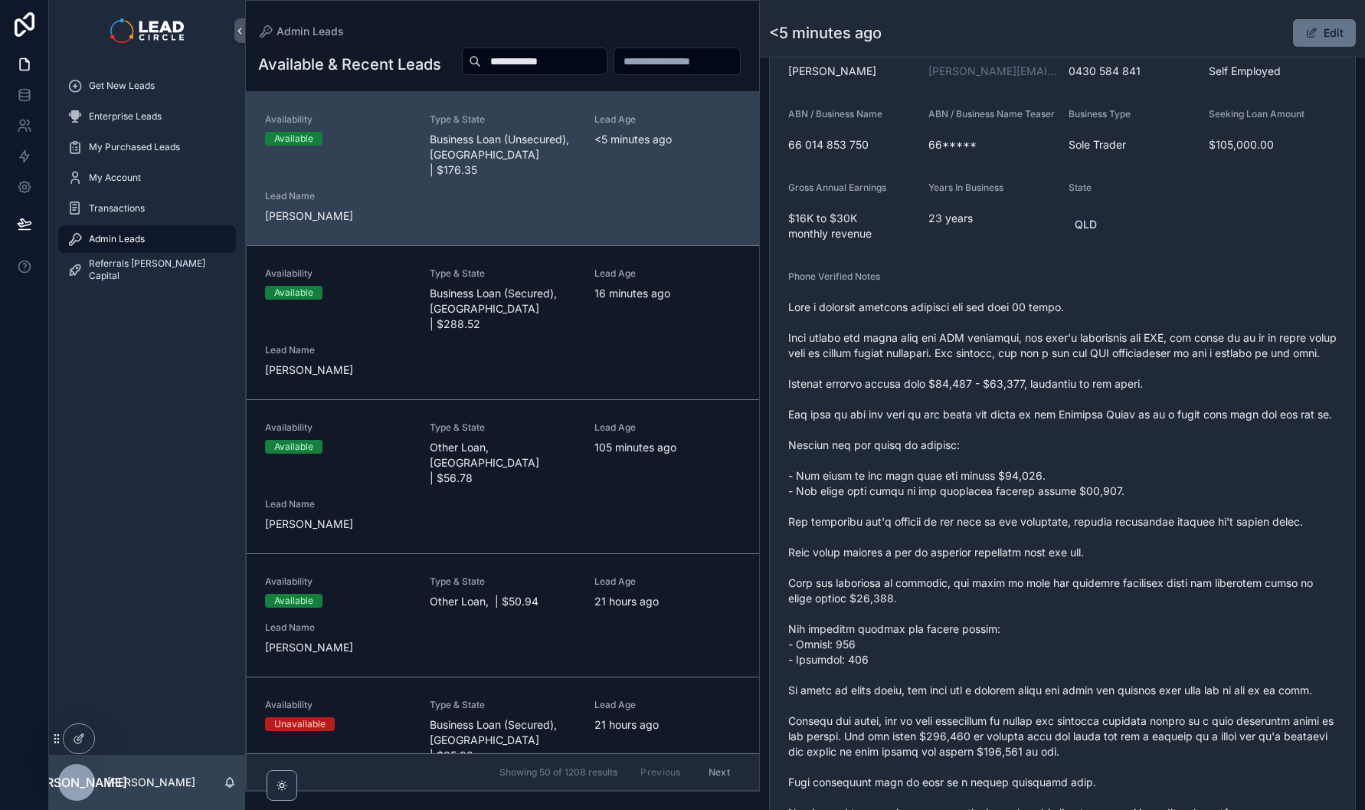
click at [1095, 365] on span "scrollable content" at bounding box center [1062, 576] width 548 height 552
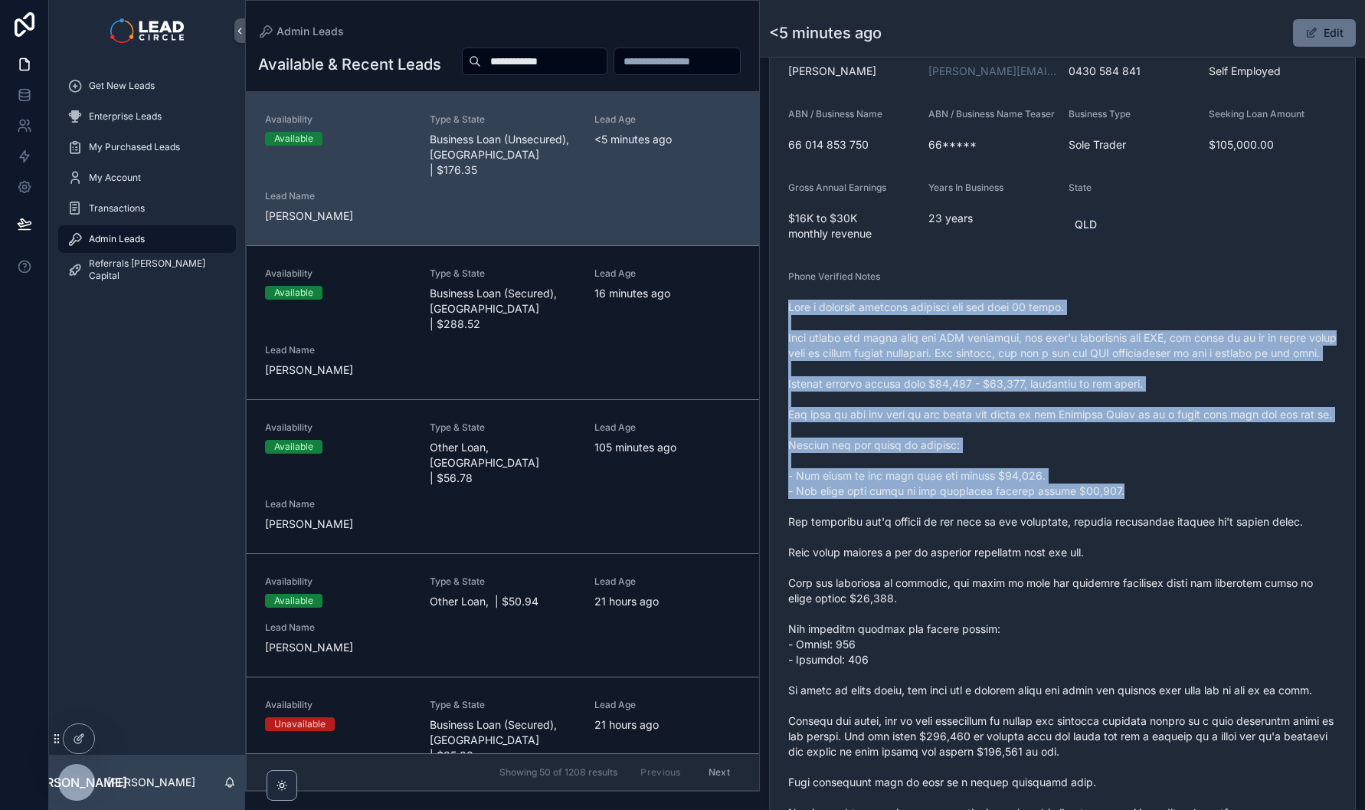
drag, startPoint x: 1107, startPoint y: 345, endPoint x: 1237, endPoint y: 538, distance: 232.2
click at [1237, 538] on span "scrollable content" at bounding box center [1062, 576] width 548 height 552
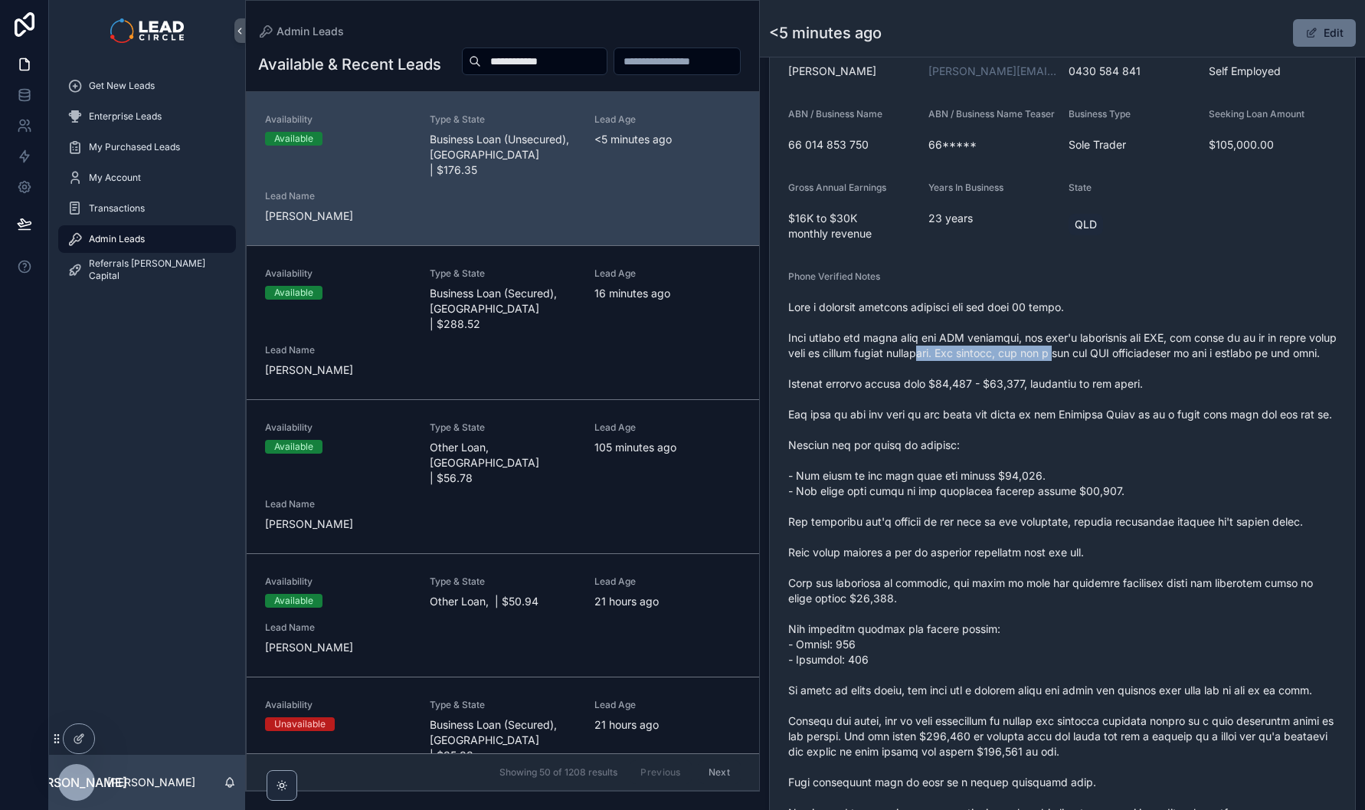
drag, startPoint x: 1068, startPoint y: 364, endPoint x: 1201, endPoint y: 365, distance: 133.3
click at [1170, 365] on span "scrollable content" at bounding box center [1062, 576] width 548 height 552
click at [1203, 365] on span "scrollable content" at bounding box center [1062, 576] width 548 height 552
drag, startPoint x: 1203, startPoint y: 365, endPoint x: 1039, endPoint y: 365, distance: 163.9
click at [1040, 365] on span "scrollable content" at bounding box center [1062, 576] width 548 height 552
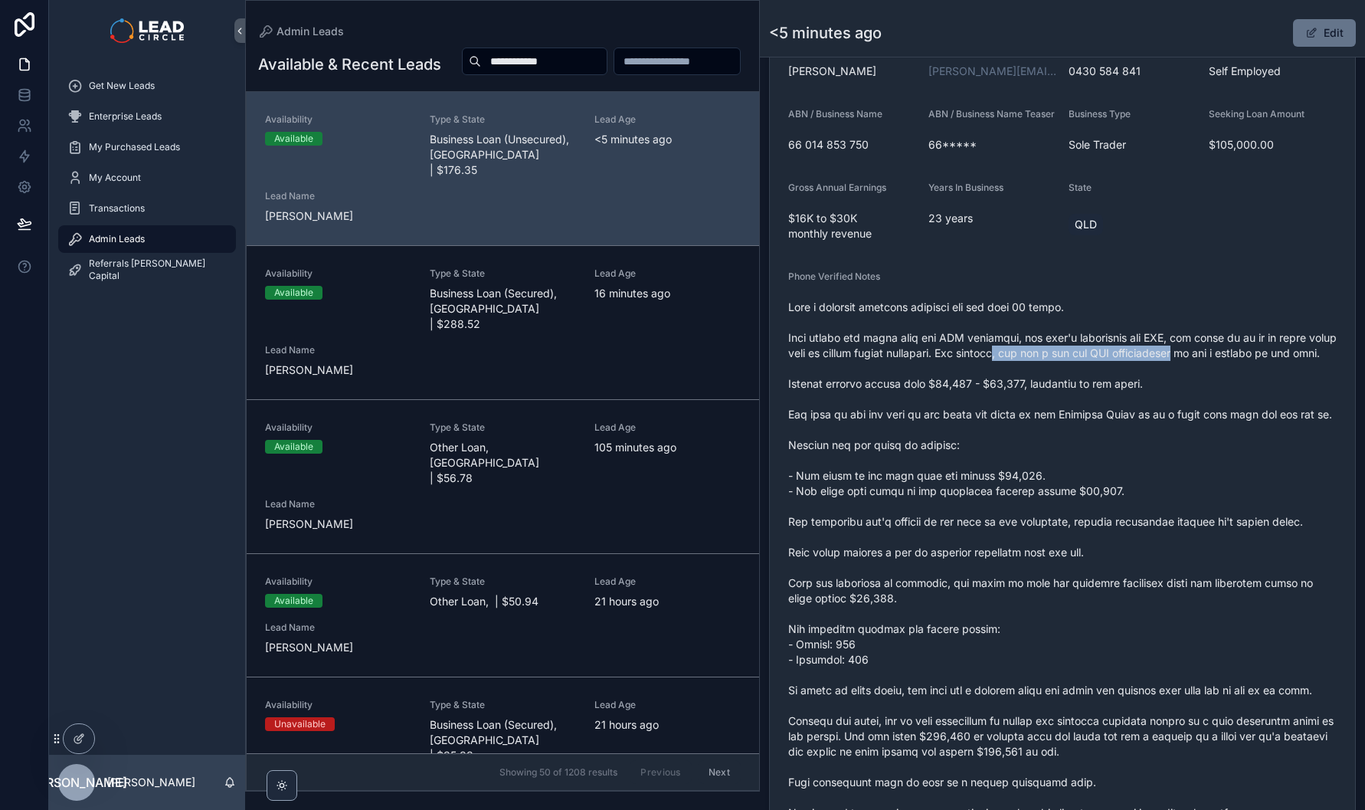
click at [1039, 365] on span "scrollable content" at bounding box center [1062, 576] width 548 height 552
drag, startPoint x: 1039, startPoint y: 365, endPoint x: 1344, endPoint y: 375, distance: 304.3
click at [1330, 375] on form "Availability Available Lead Name Lis***** Lead Email Buy to reveal Lead Phone B…" at bounding box center [1062, 519] width 585 height 1152
click at [1344, 375] on form "Availability Available Lead Name Lis***** Lead Email Buy to reveal Lead Phone B…" at bounding box center [1062, 519] width 585 height 1152
drag, startPoint x: 835, startPoint y: 414, endPoint x: 1161, endPoint y: 409, distance: 326.4
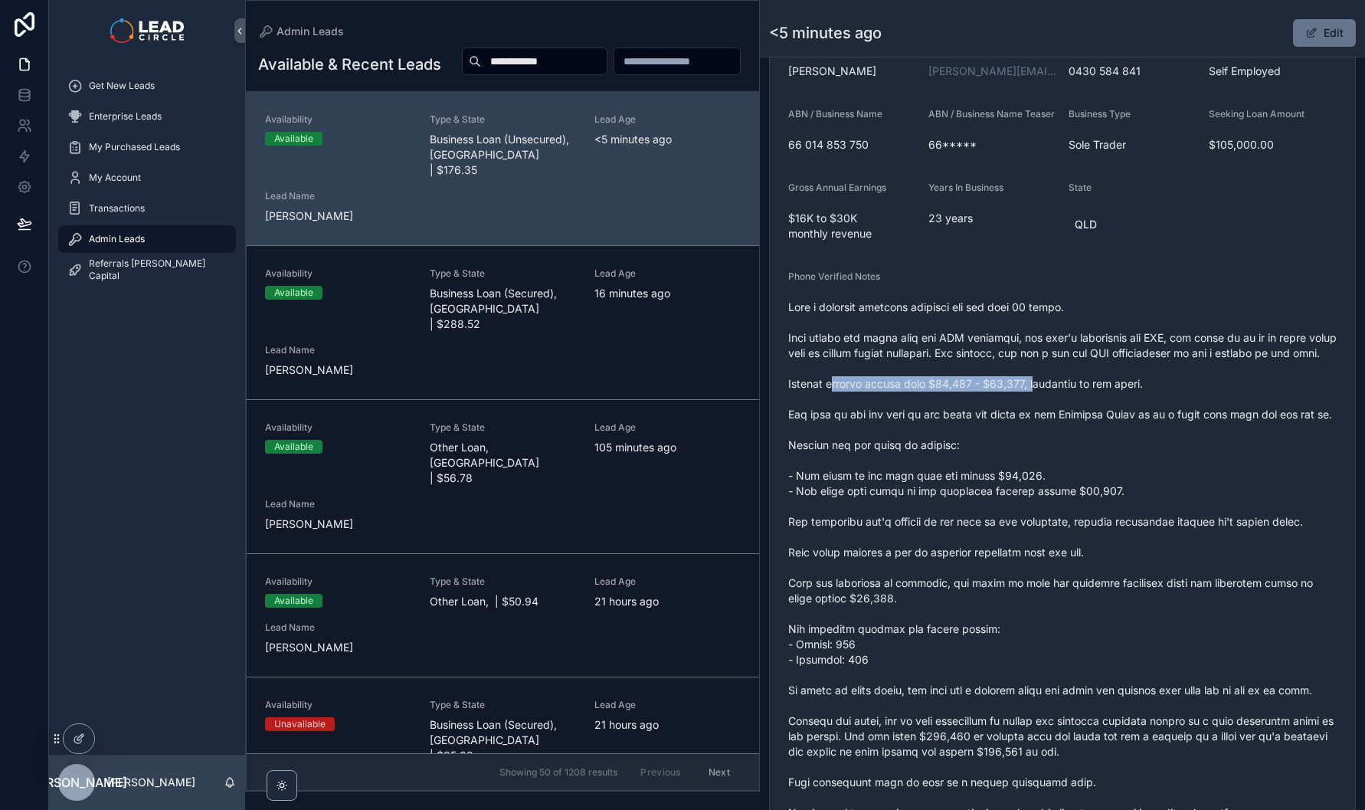
click at [1124, 409] on span "scrollable content" at bounding box center [1062, 576] width 548 height 552
click at [1165, 409] on span "scrollable content" at bounding box center [1062, 576] width 548 height 552
click at [1313, 24] on button "Edit" at bounding box center [1324, 33] width 63 height 28
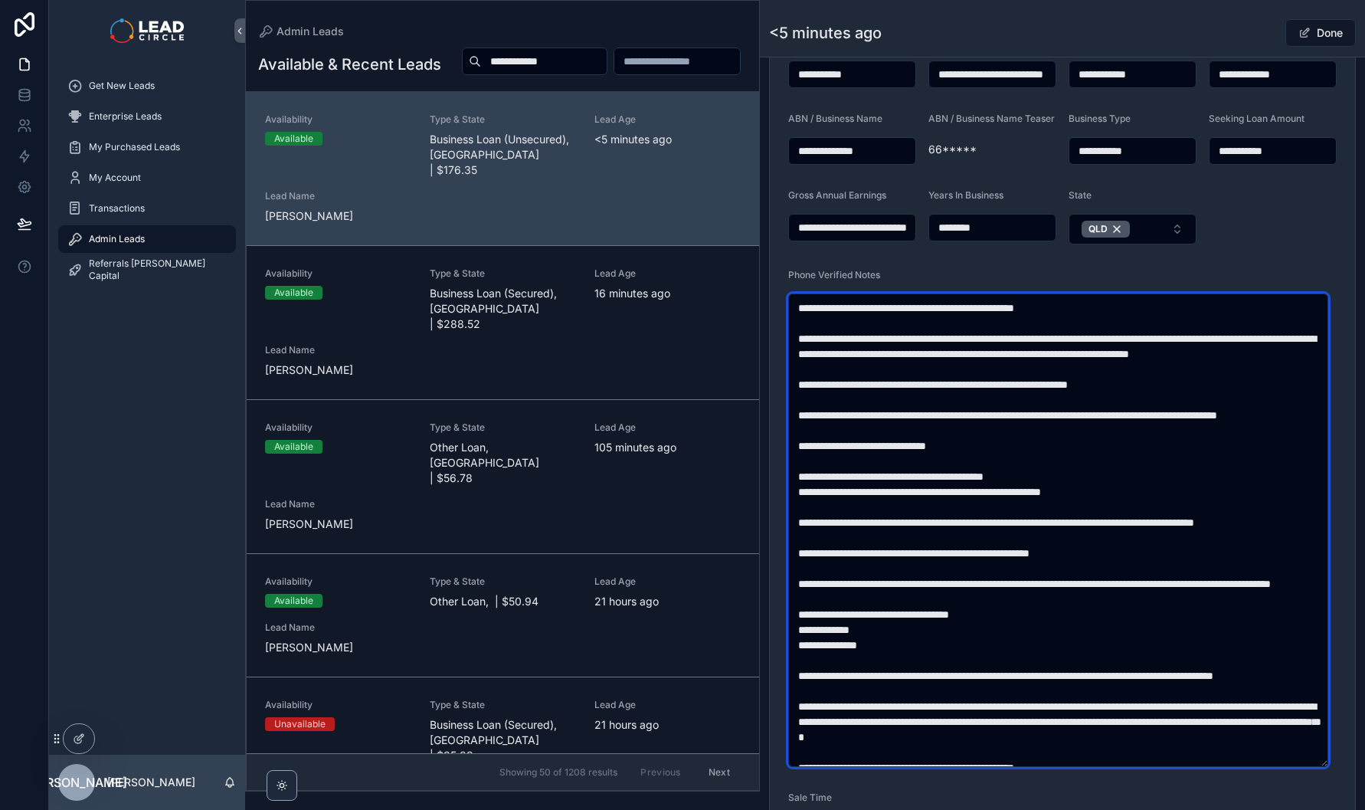
drag, startPoint x: 849, startPoint y: 381, endPoint x: 965, endPoint y: 381, distance: 116.4
click at [965, 381] on textarea "scrollable content" at bounding box center [1058, 529] width 540 height 473
click at [1128, 484] on textarea "scrollable content" at bounding box center [1058, 529] width 540 height 473
type textarea "**********"
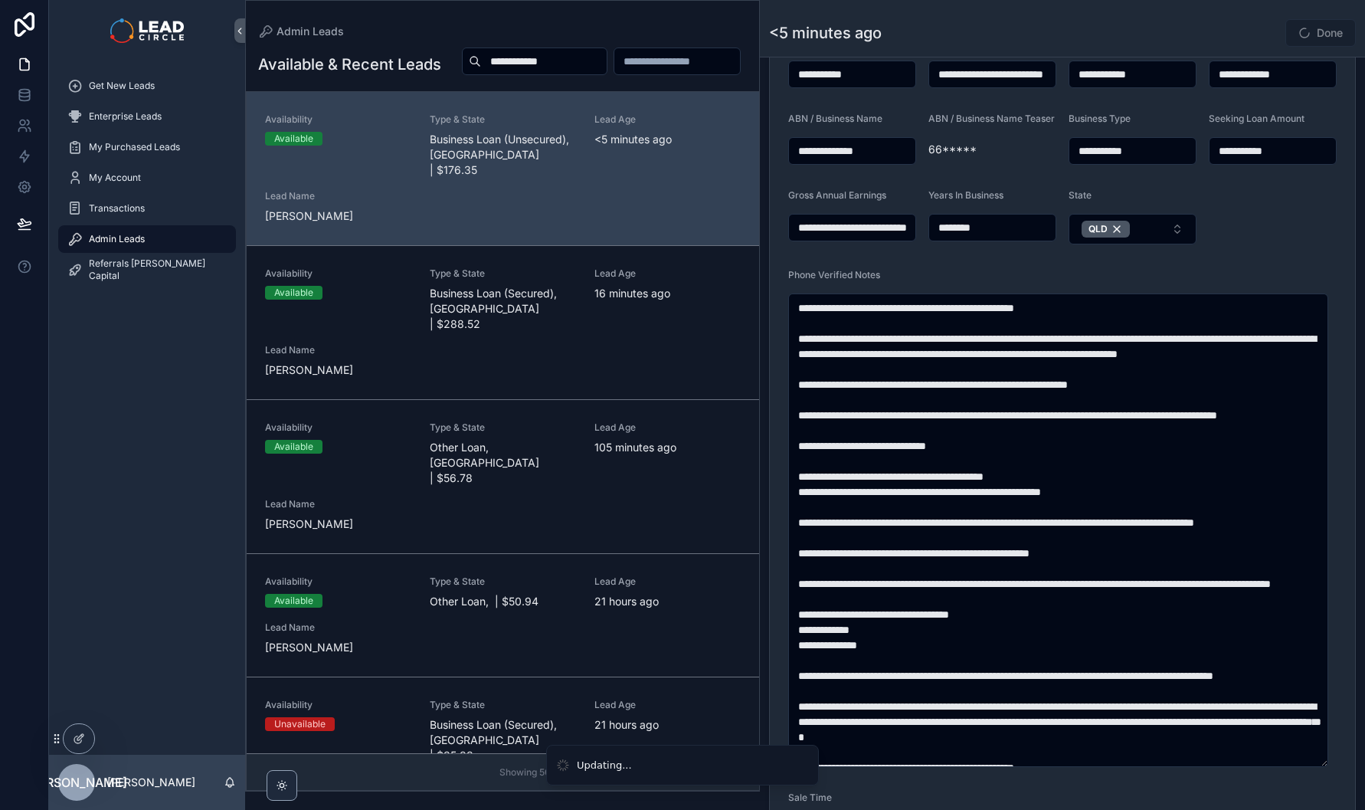
click at [1219, 35] on div "<5 minutes ago Done" at bounding box center [1062, 32] width 587 height 29
click at [1318, 32] on button "Done" at bounding box center [1320, 33] width 70 height 28
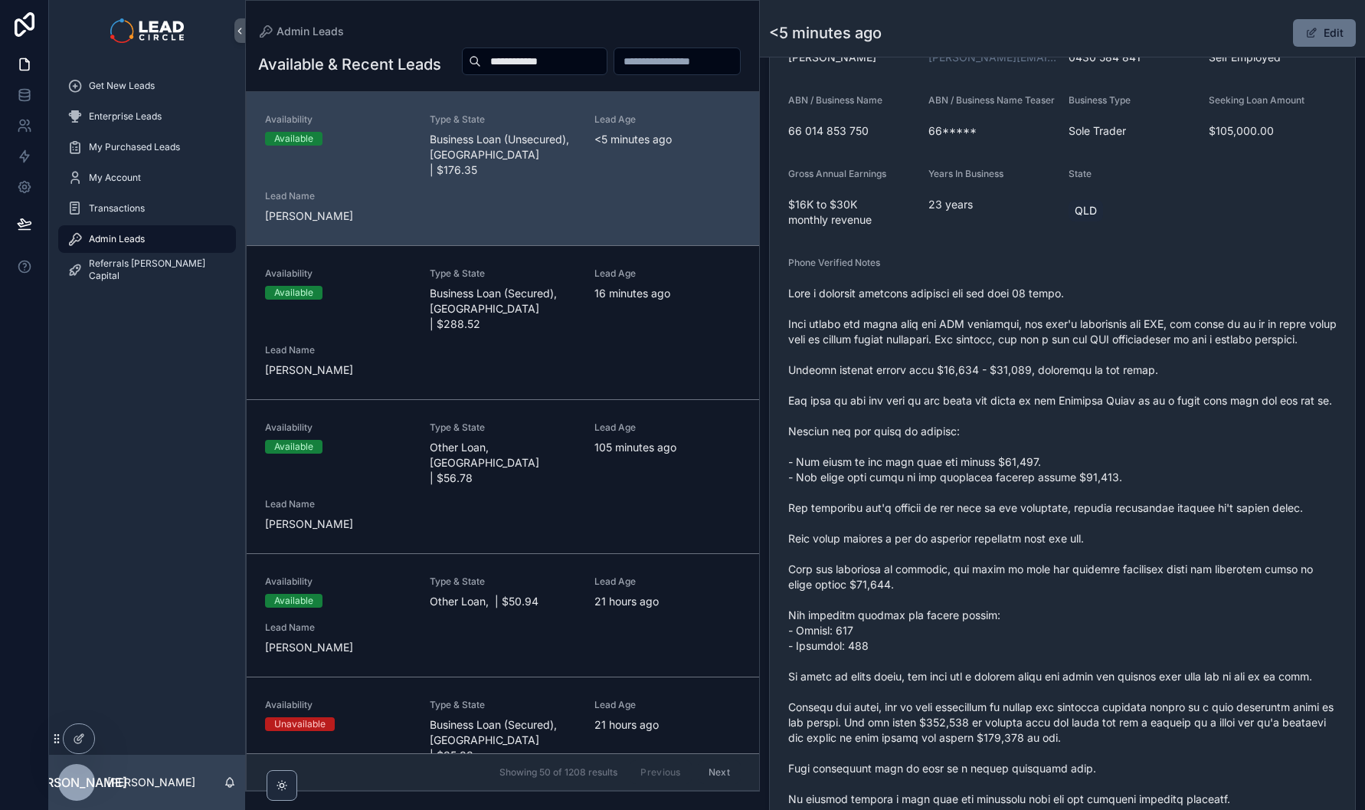
scroll to position [411, 0]
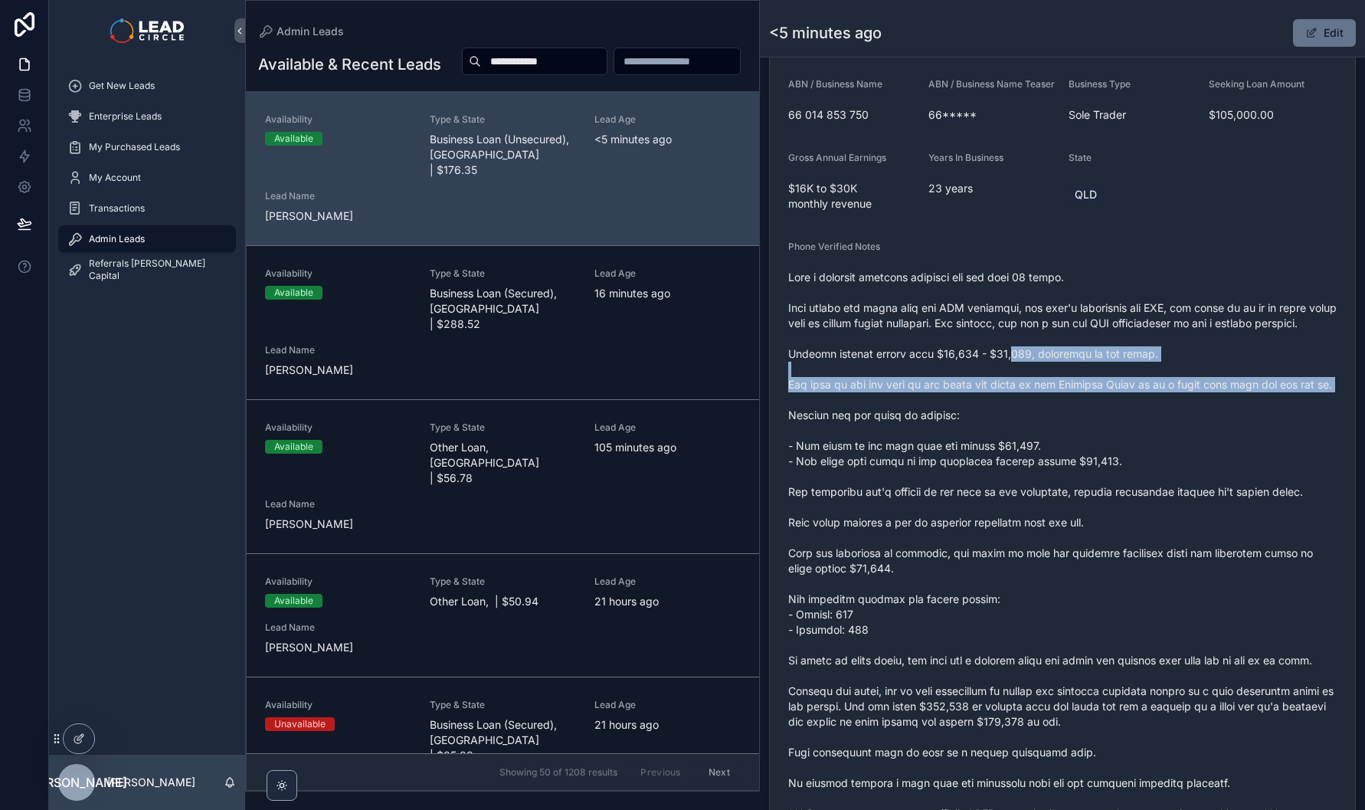
click at [1096, 447] on span "scrollable content" at bounding box center [1062, 546] width 548 height 552
click at [1097, 447] on span "scrollable content" at bounding box center [1062, 546] width 548 height 552
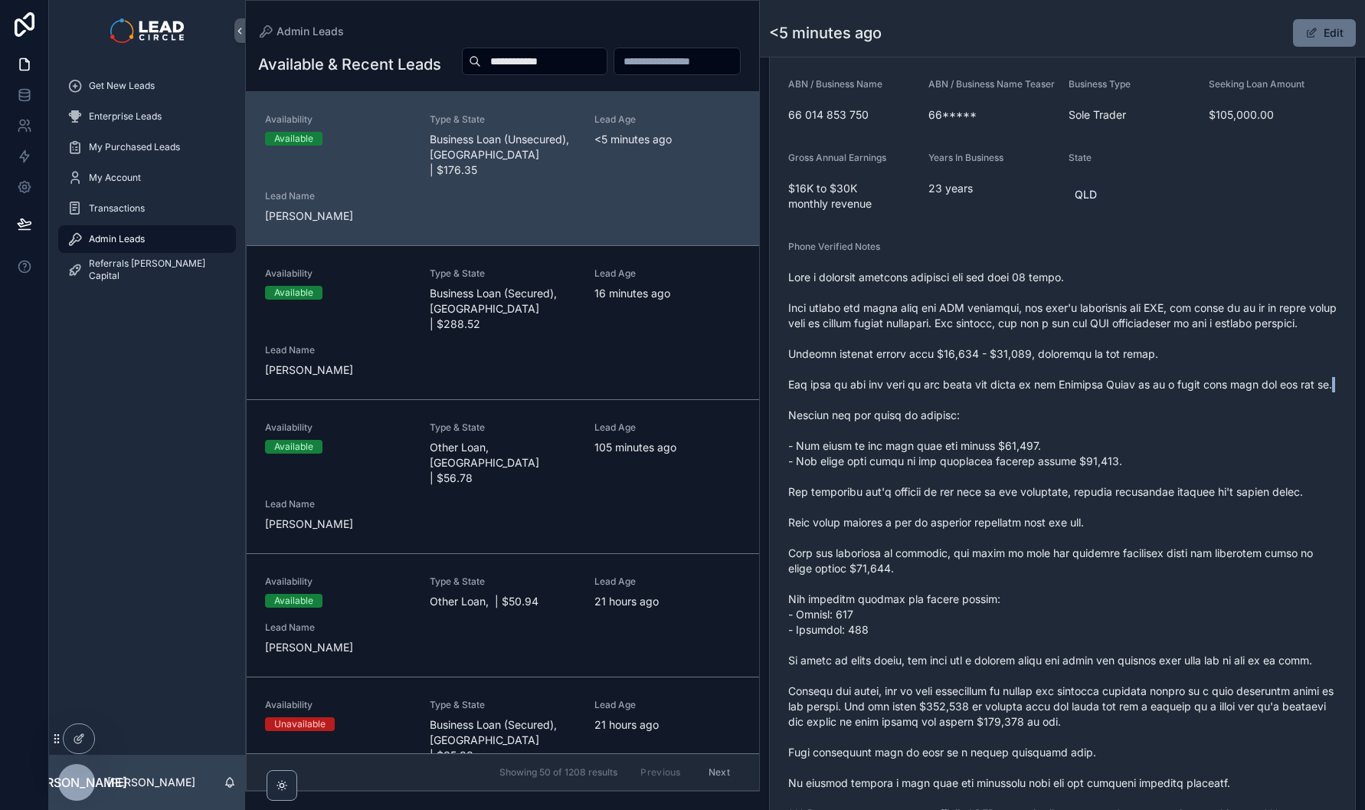
click at [972, 406] on span "scrollable content" at bounding box center [1062, 546] width 548 height 552
click at [967, 404] on span "scrollable content" at bounding box center [1062, 546] width 548 height 552
click at [1101, 444] on span "scrollable content" at bounding box center [1062, 546] width 548 height 552
drag, startPoint x: 981, startPoint y: 409, endPoint x: 1184, endPoint y: 408, distance: 203.8
click at [1153, 409] on span "scrollable content" at bounding box center [1062, 546] width 548 height 552
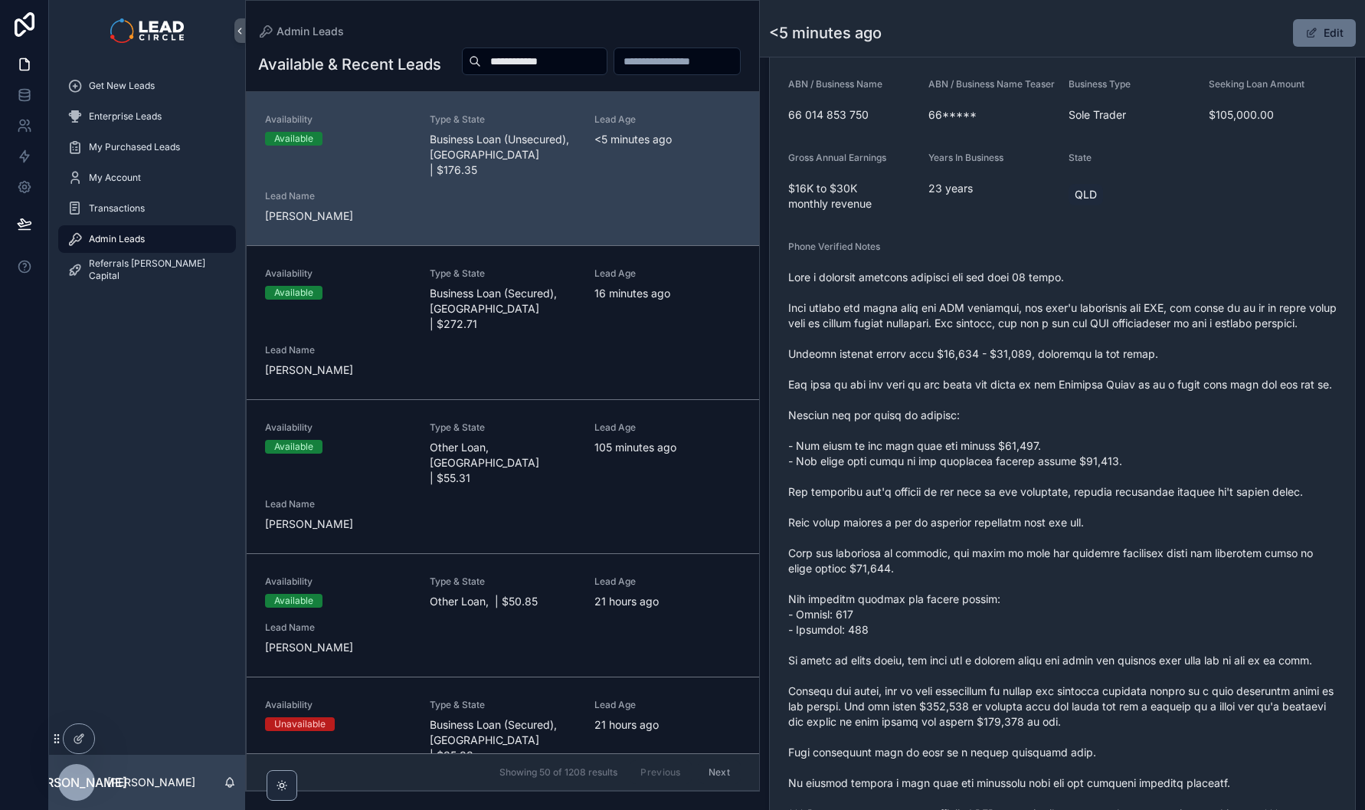
click at [1188, 408] on span "scrollable content" at bounding box center [1062, 546] width 548 height 552
click at [1003, 411] on span "scrollable content" at bounding box center [1062, 546] width 548 height 552
click at [1000, 411] on span "scrollable content" at bounding box center [1062, 546] width 548 height 552
drag, startPoint x: 1000, startPoint y: 411, endPoint x: 1260, endPoint y: 411, distance: 259.7
click at [1246, 411] on span "scrollable content" at bounding box center [1062, 546] width 548 height 552
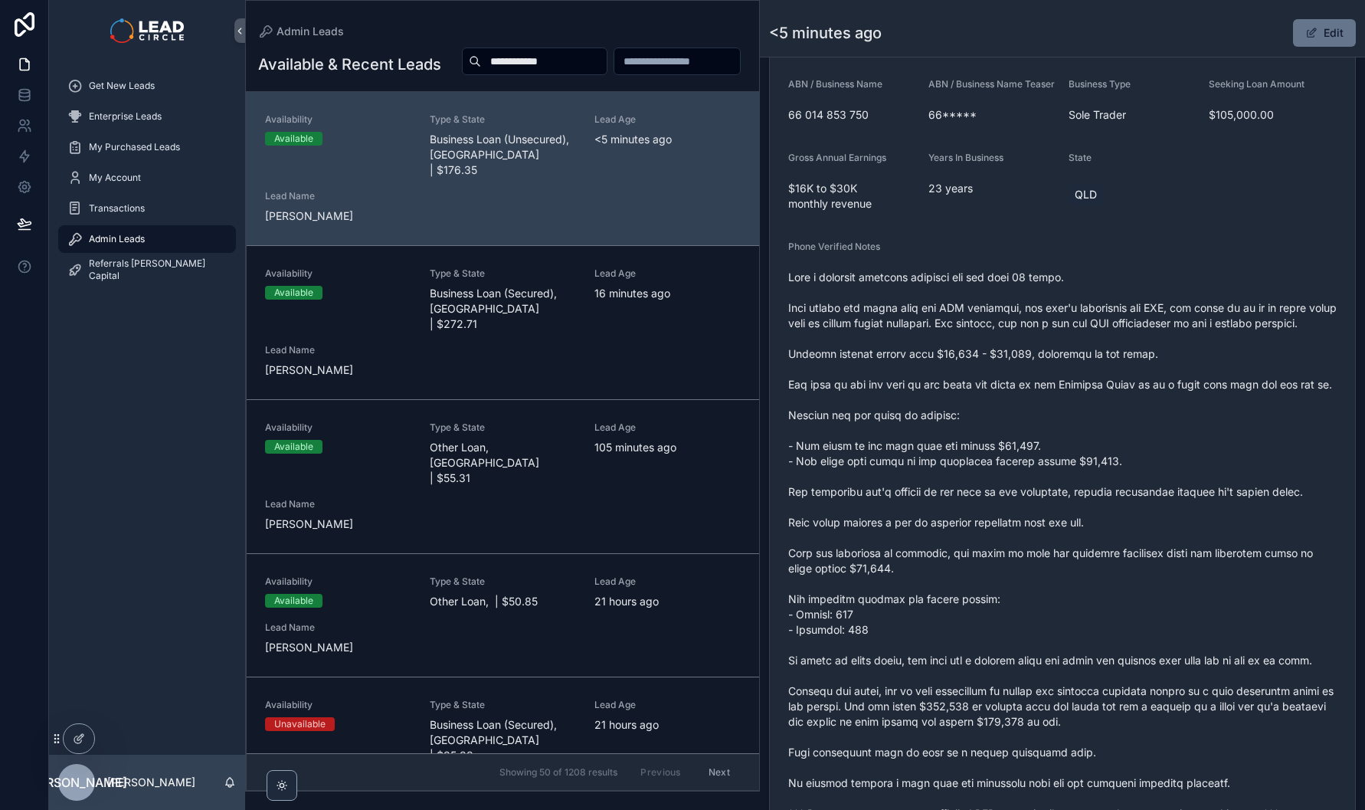
drag, startPoint x: 1260, startPoint y: 411, endPoint x: 1294, endPoint y: 411, distance: 33.7
click at [1260, 411] on span "scrollable content" at bounding box center [1062, 546] width 548 height 552
drag, startPoint x: 1294, startPoint y: 411, endPoint x: 1086, endPoint y: 411, distance: 207.6
click at [1094, 411] on span "scrollable content" at bounding box center [1062, 546] width 548 height 552
click at [1086, 411] on span "scrollable content" at bounding box center [1062, 546] width 548 height 552
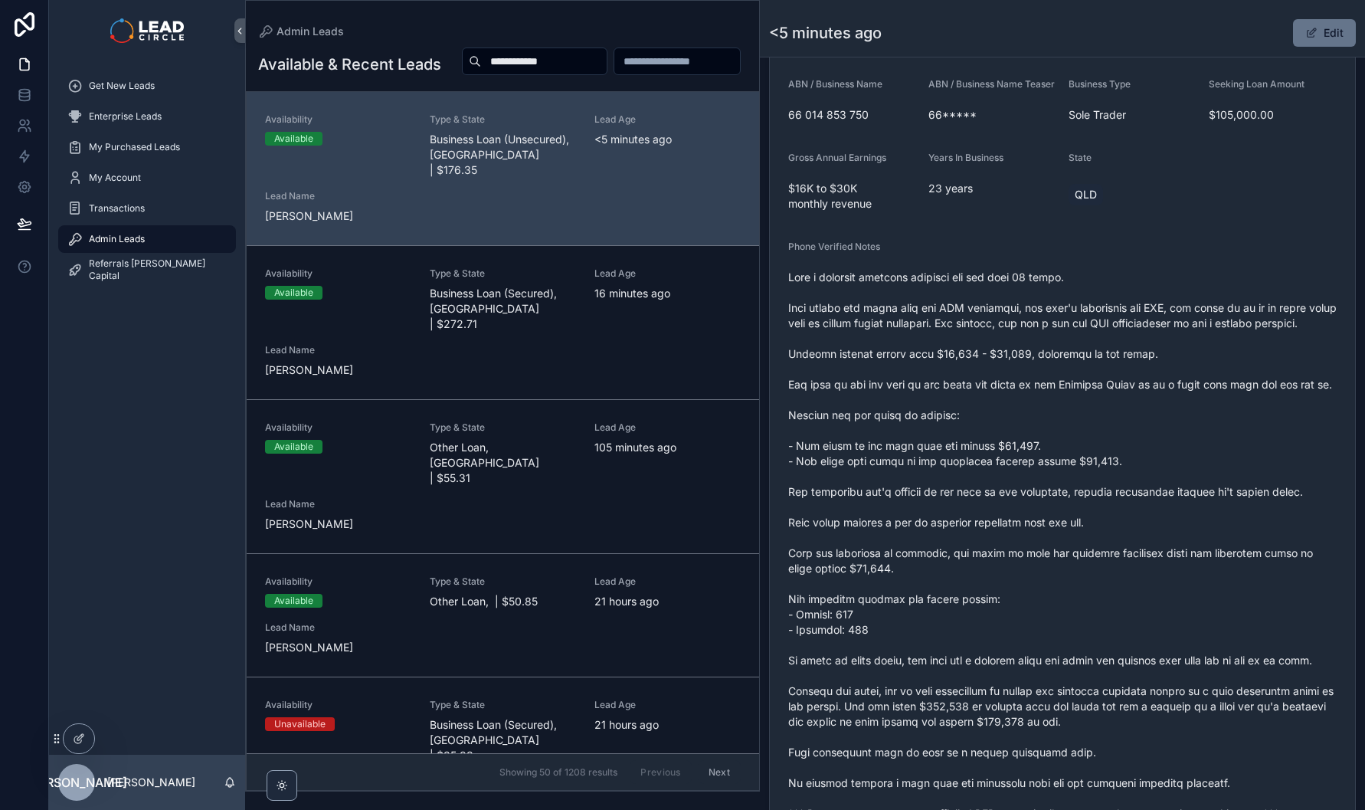
scroll to position [552, 0]
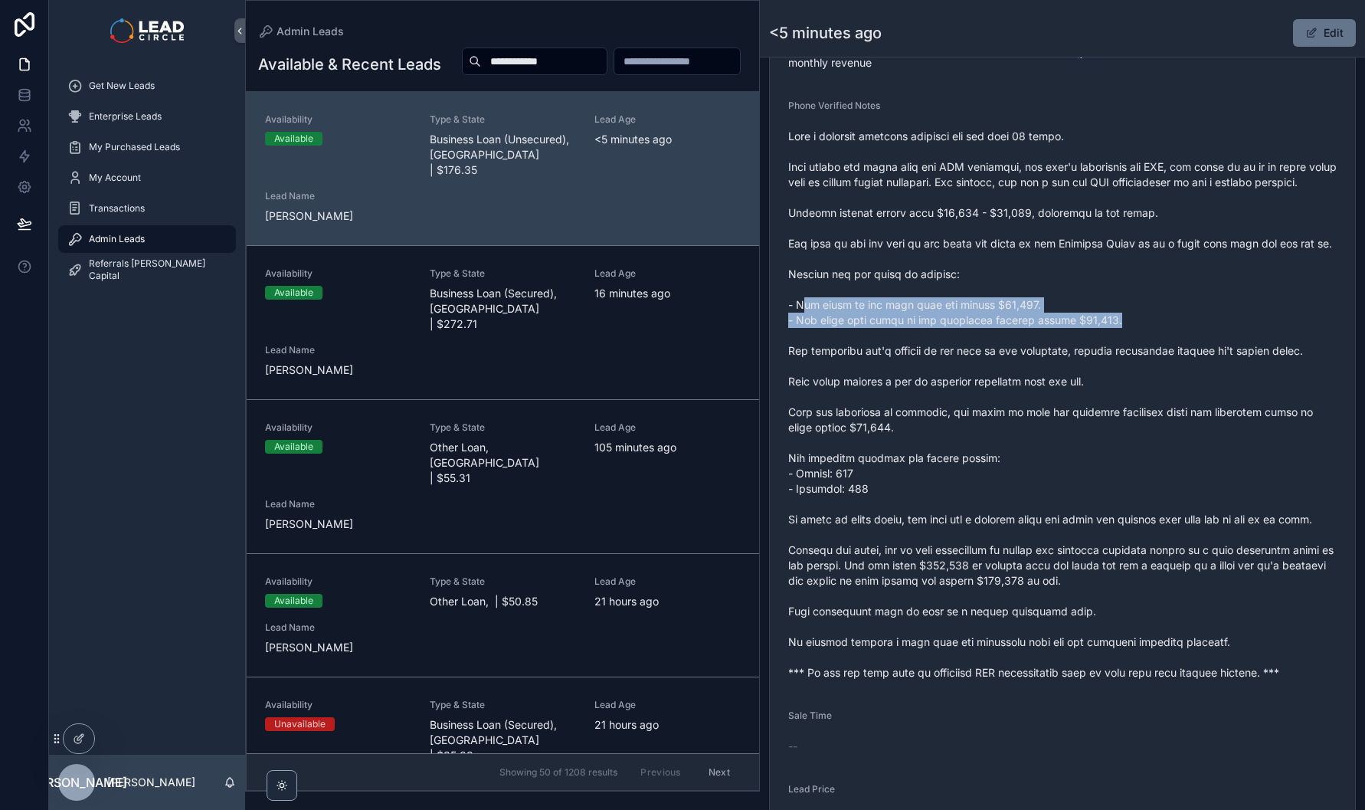
drag, startPoint x: 801, startPoint y: 351, endPoint x: 1237, endPoint y: 368, distance: 436.2
click at [1223, 372] on span "scrollable content" at bounding box center [1062, 405] width 548 height 552
click at [1237, 368] on span "scrollable content" at bounding box center [1062, 405] width 548 height 552
drag, startPoint x: 806, startPoint y: 361, endPoint x: 1281, endPoint y: 366, distance: 475.0
click at [1272, 366] on span "scrollable content" at bounding box center [1062, 405] width 548 height 552
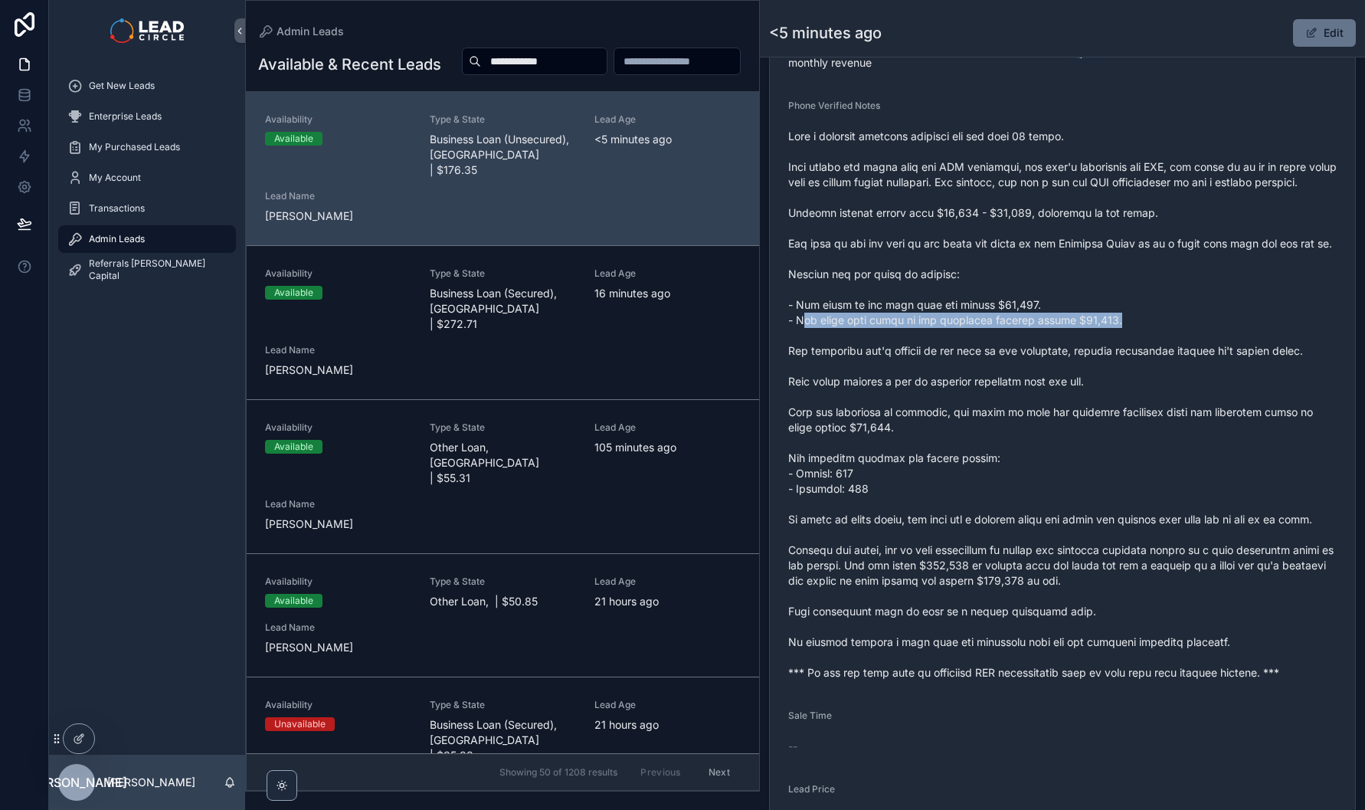
click at [1281, 366] on span "scrollable content" at bounding box center [1062, 405] width 548 height 552
click at [1304, 44] on button "Edit" at bounding box center [1324, 33] width 63 height 28
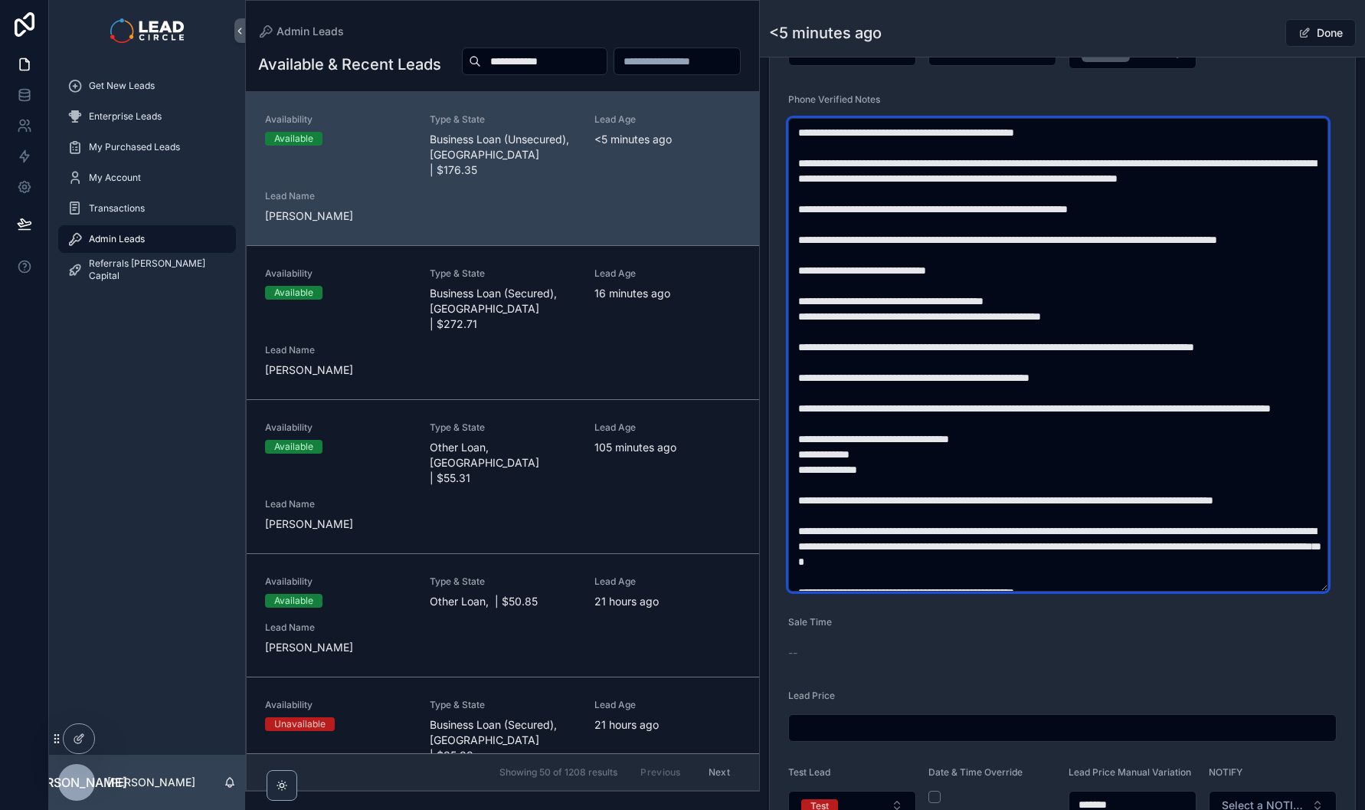
click at [1000, 351] on textarea "scrollable content" at bounding box center [1058, 354] width 540 height 473
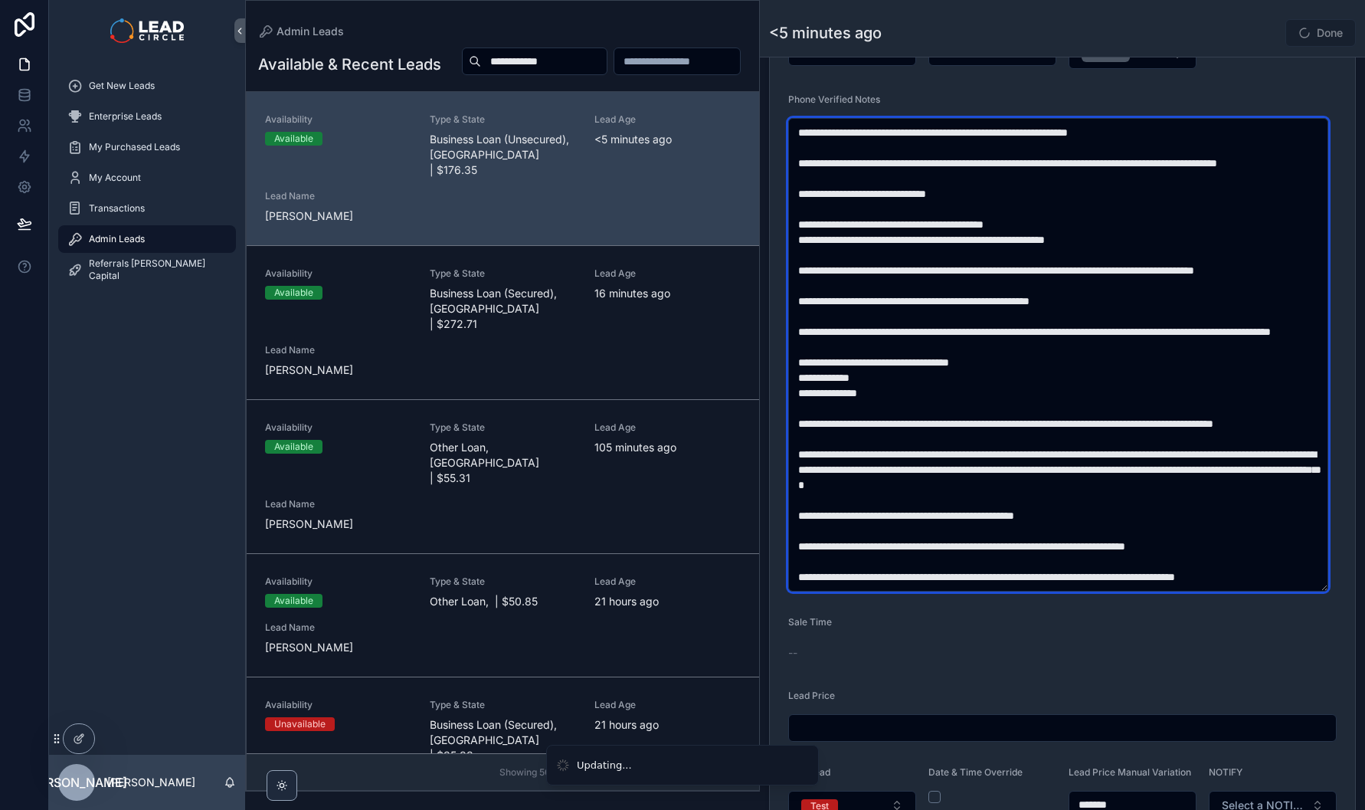
scroll to position [109, 0]
click at [892, 299] on textarea "scrollable content" at bounding box center [1058, 354] width 540 height 473
drag, startPoint x: 886, startPoint y: 322, endPoint x: 1211, endPoint y: 328, distance: 325.6
click at [1196, 328] on textarea "scrollable content" at bounding box center [1058, 354] width 540 height 473
click at [1212, 328] on textarea "scrollable content" at bounding box center [1058, 354] width 540 height 473
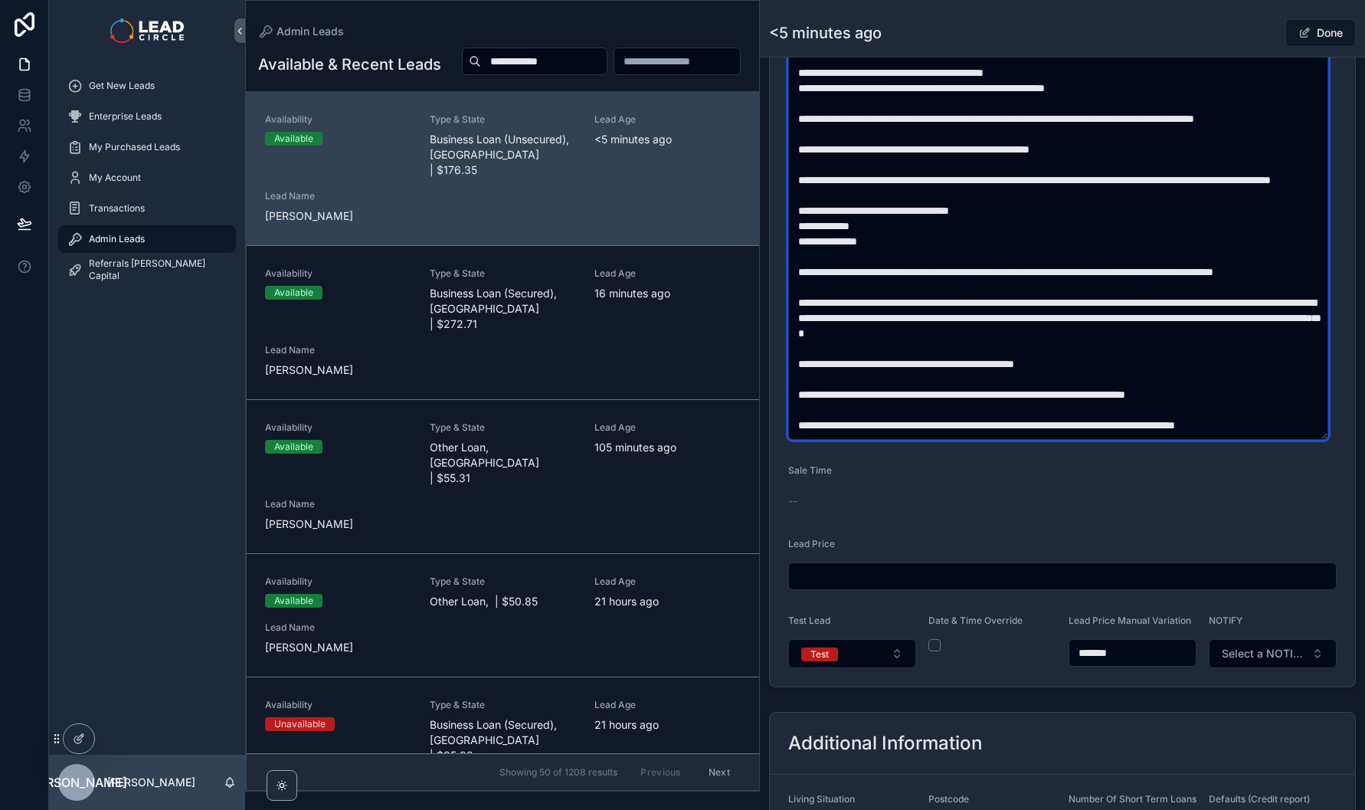
scroll to position [712, 0]
type textarea "**********"
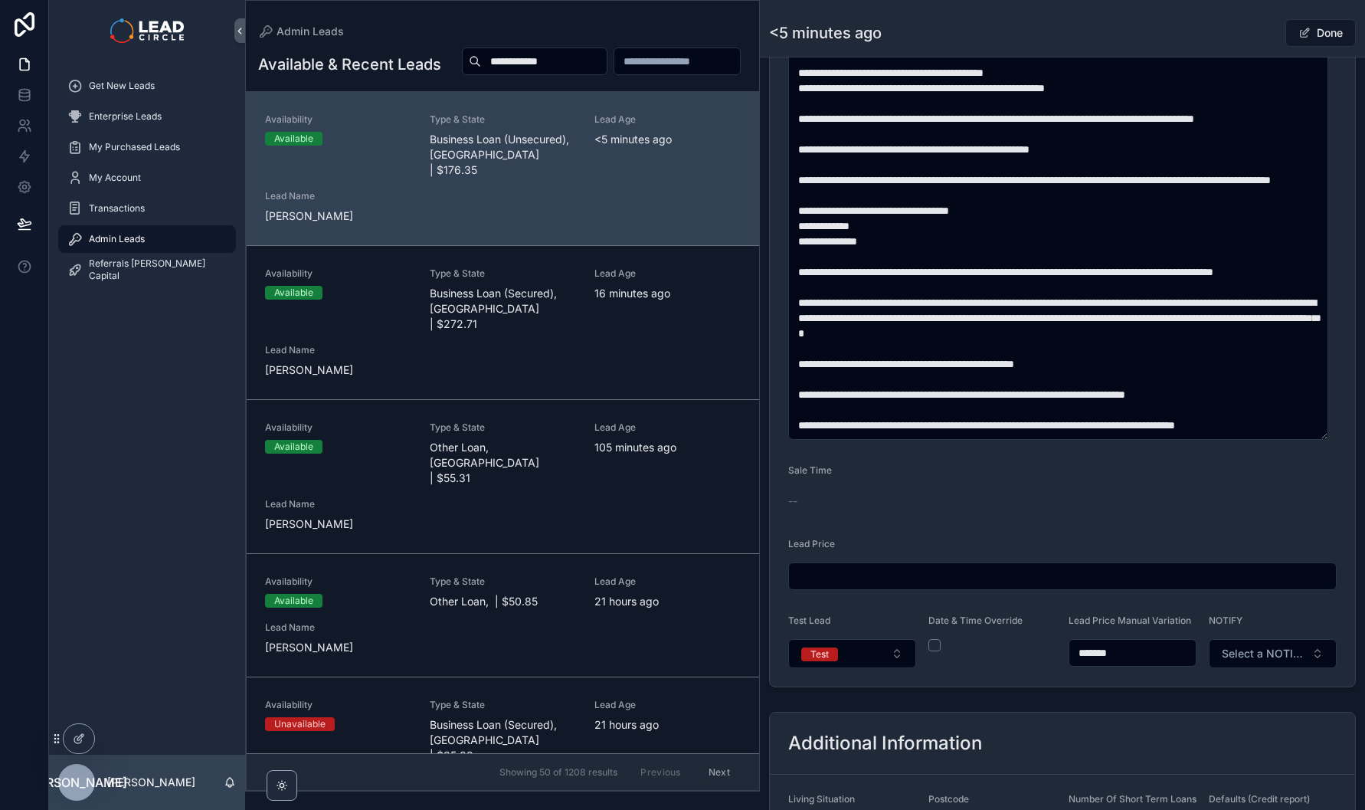
click at [1094, 658] on input "*******" at bounding box center [1132, 652] width 126 height 21
type input "*******"
click at [1226, 661] on span "Select a NOTIFY" at bounding box center [1263, 653] width 83 height 15
click at [846, 668] on button "Test" at bounding box center [852, 653] width 128 height 29
click at [850, 778] on div "Live" at bounding box center [851, 769] width 184 height 23
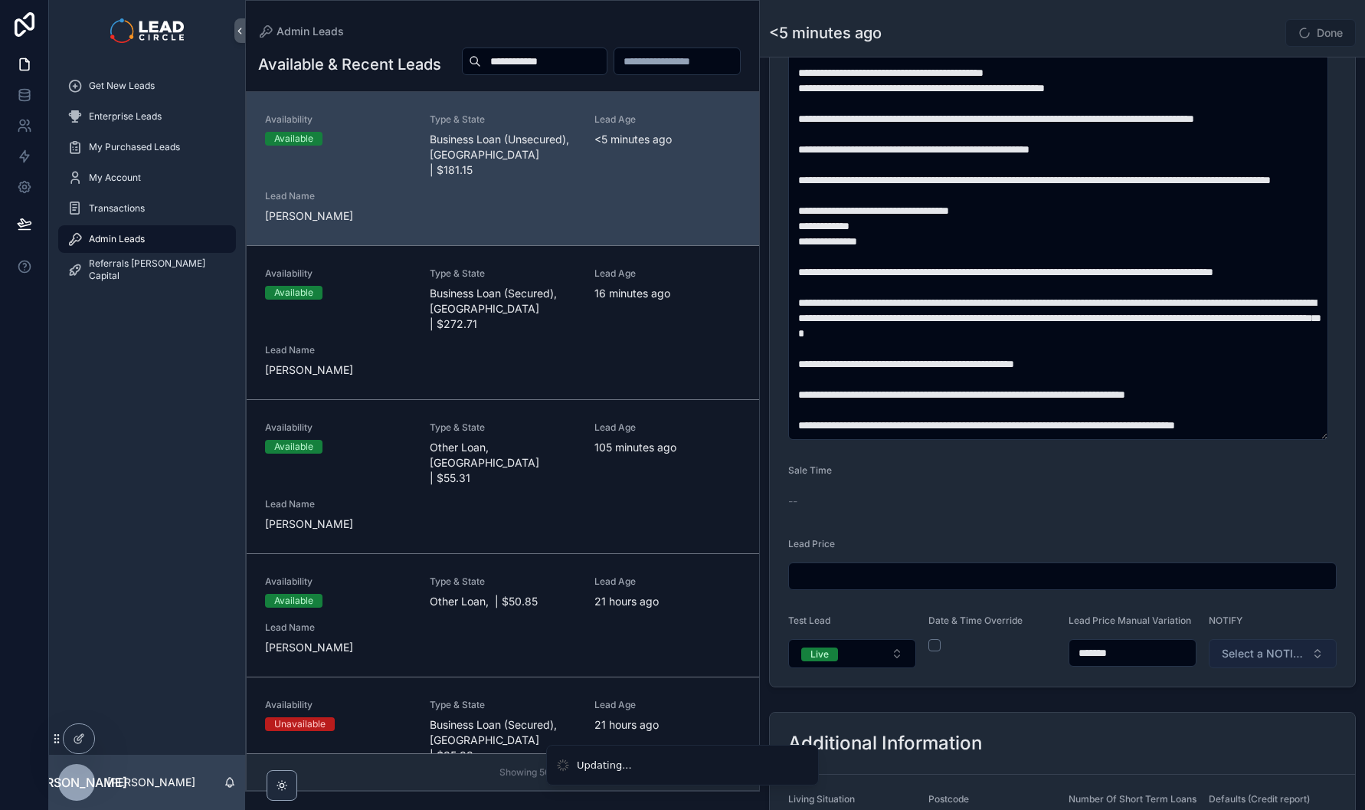
click at [1272, 661] on span "Select a NOTIFY" at bounding box center [1263, 653] width 83 height 15
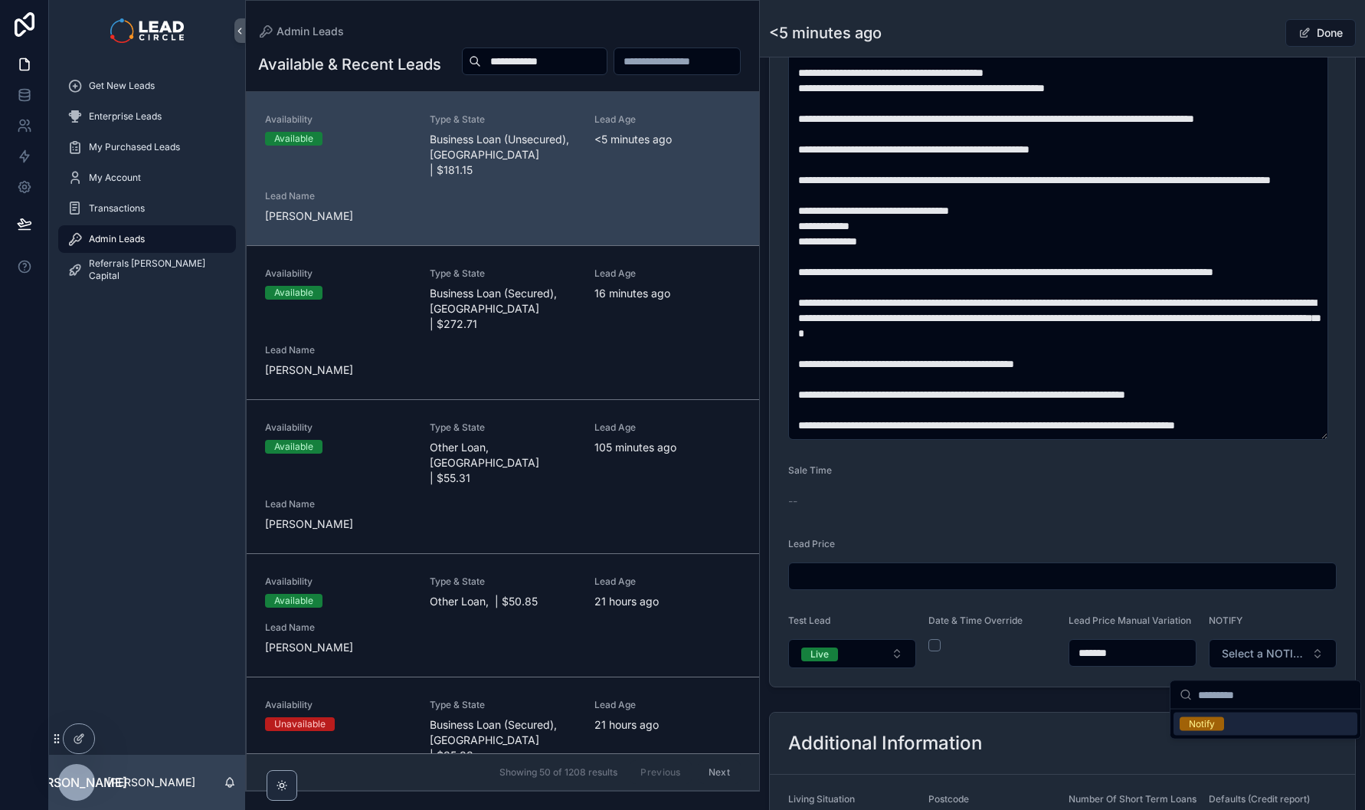
click at [1229, 727] on div "Notify" at bounding box center [1266, 723] width 184 height 23
click at [1311, 36] on button "Done" at bounding box center [1320, 33] width 70 height 28
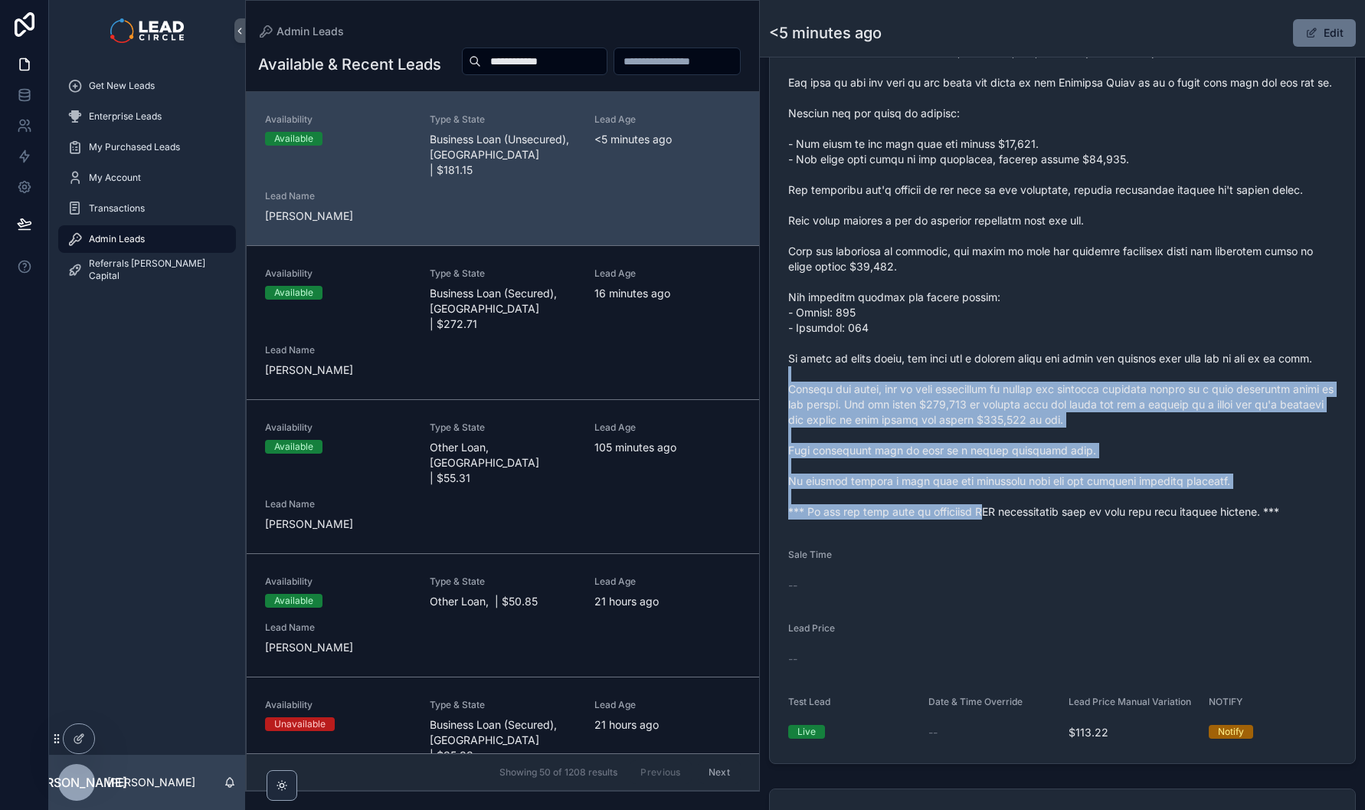
drag, startPoint x: 911, startPoint y: 422, endPoint x: 994, endPoint y: 567, distance: 166.7
click at [994, 567] on form "Availability Available Lead Name Lis***** Lead Email Buy to reveal Lead Phone B…" at bounding box center [1062, 187] width 585 height 1152
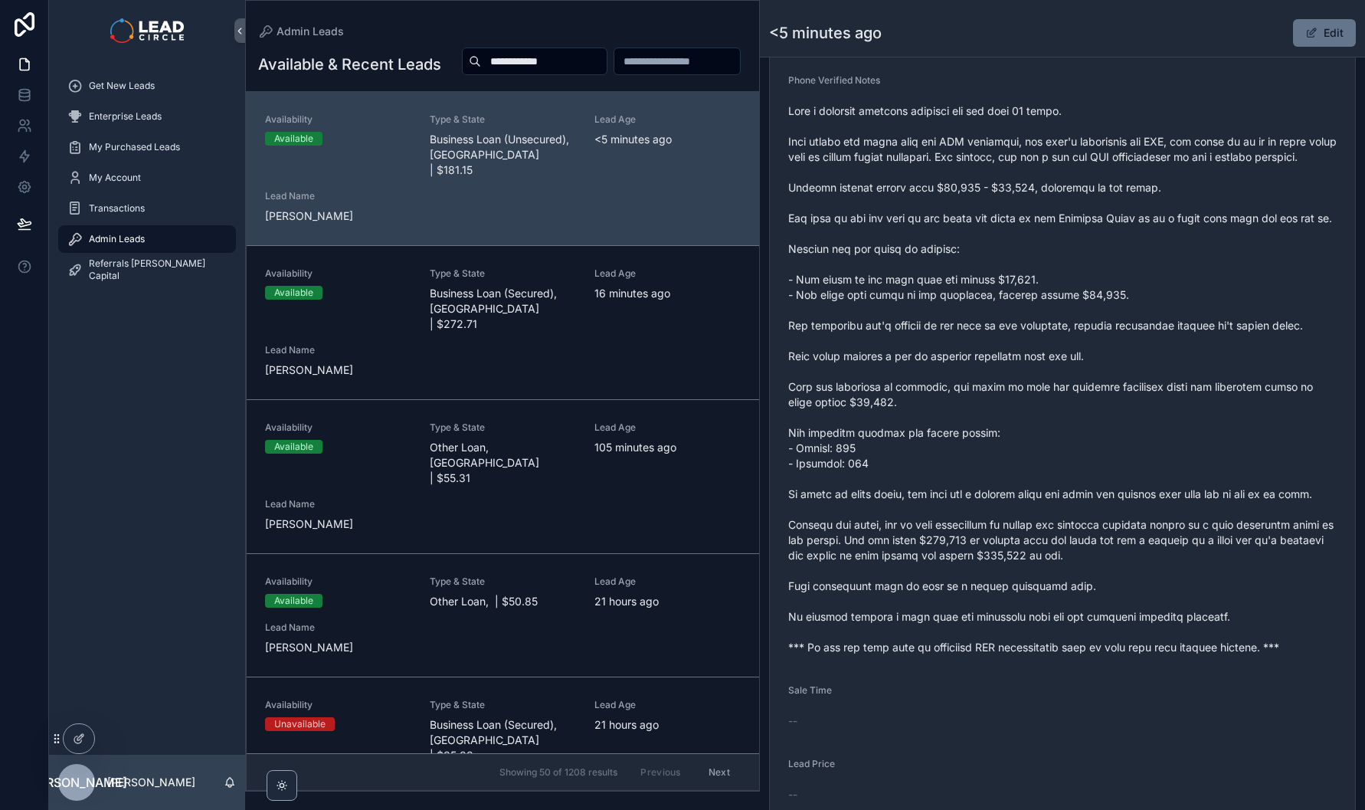
scroll to position [404, 0]
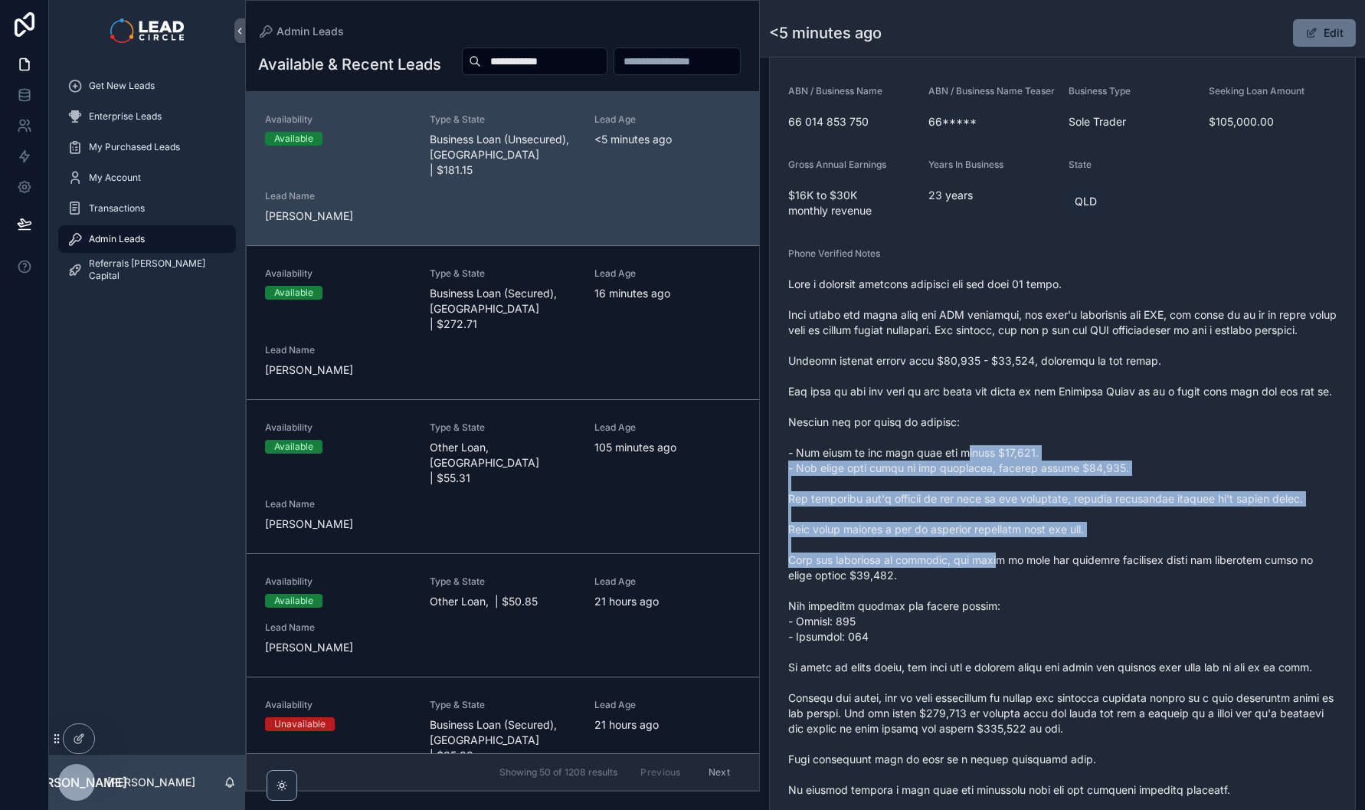
drag, startPoint x: 963, startPoint y: 502, endPoint x: 1022, endPoint y: 640, distance: 150.0
click at [1021, 640] on span "scrollable content" at bounding box center [1062, 553] width 548 height 552
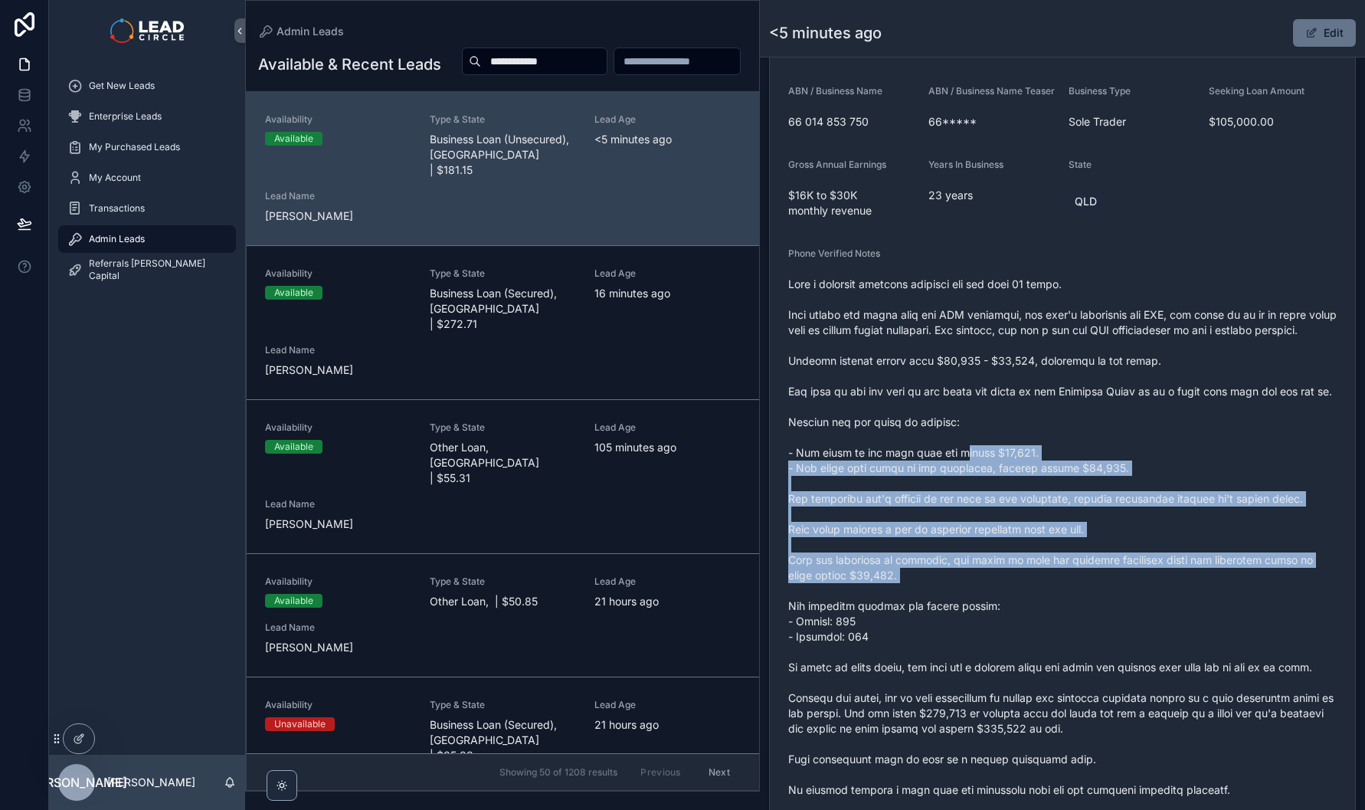
click at [1022, 640] on span "scrollable content" at bounding box center [1062, 553] width 548 height 552
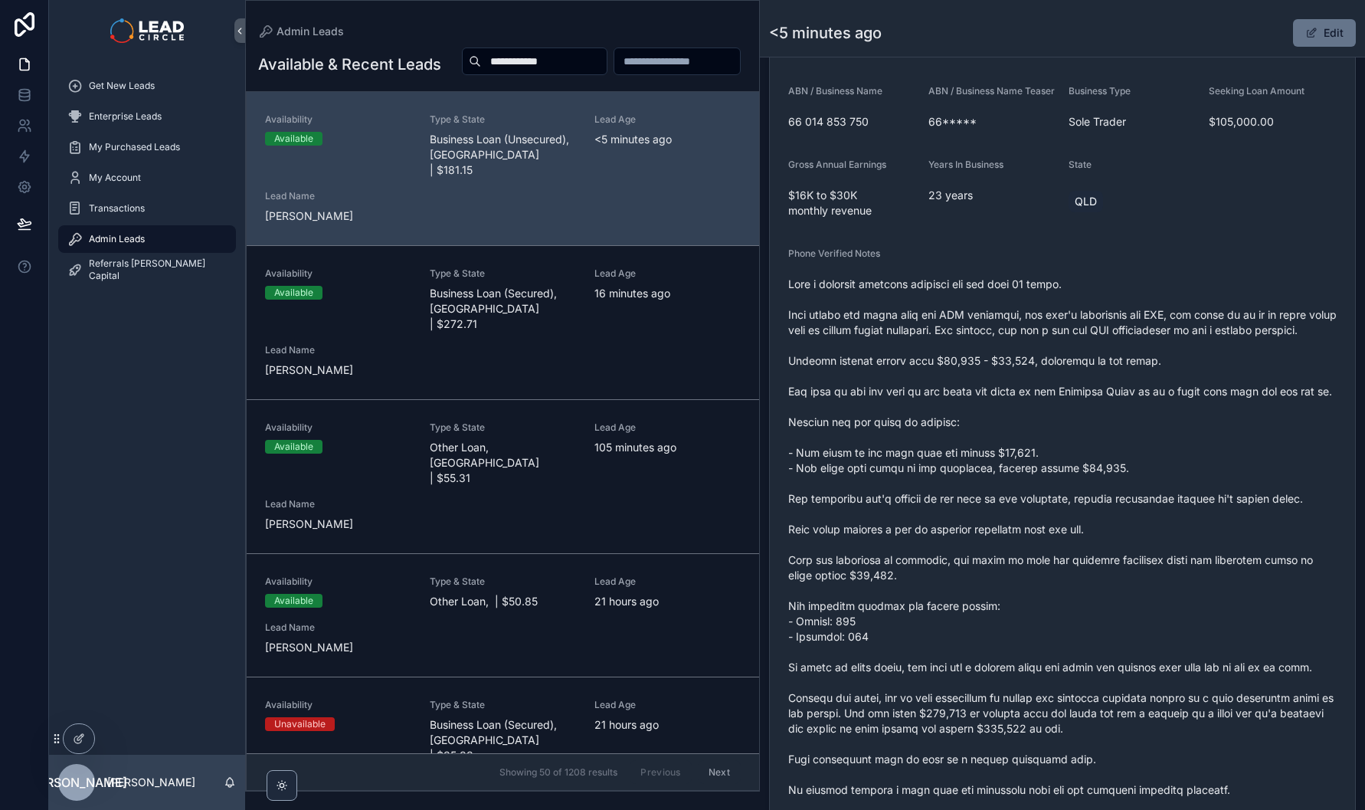
click at [167, 100] on div "Get New Leads" at bounding box center [147, 85] width 196 height 31
click at [166, 95] on div "Get New Leads" at bounding box center [146, 86] width 159 height 25
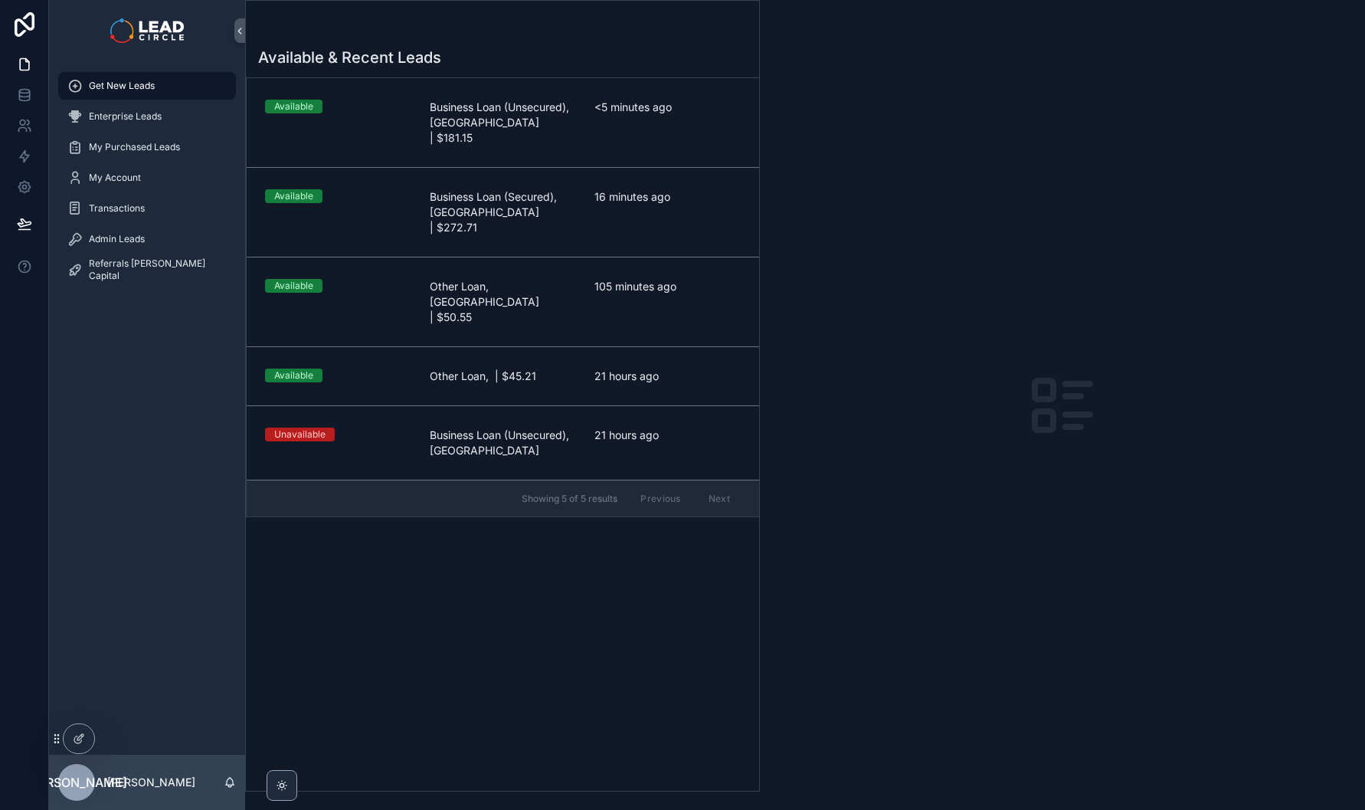
click at [520, 519] on div "Available & Recent Leads Available Business Loan (Unsecured), [GEOGRAPHIC_DATA]…" at bounding box center [502, 414] width 513 height 753
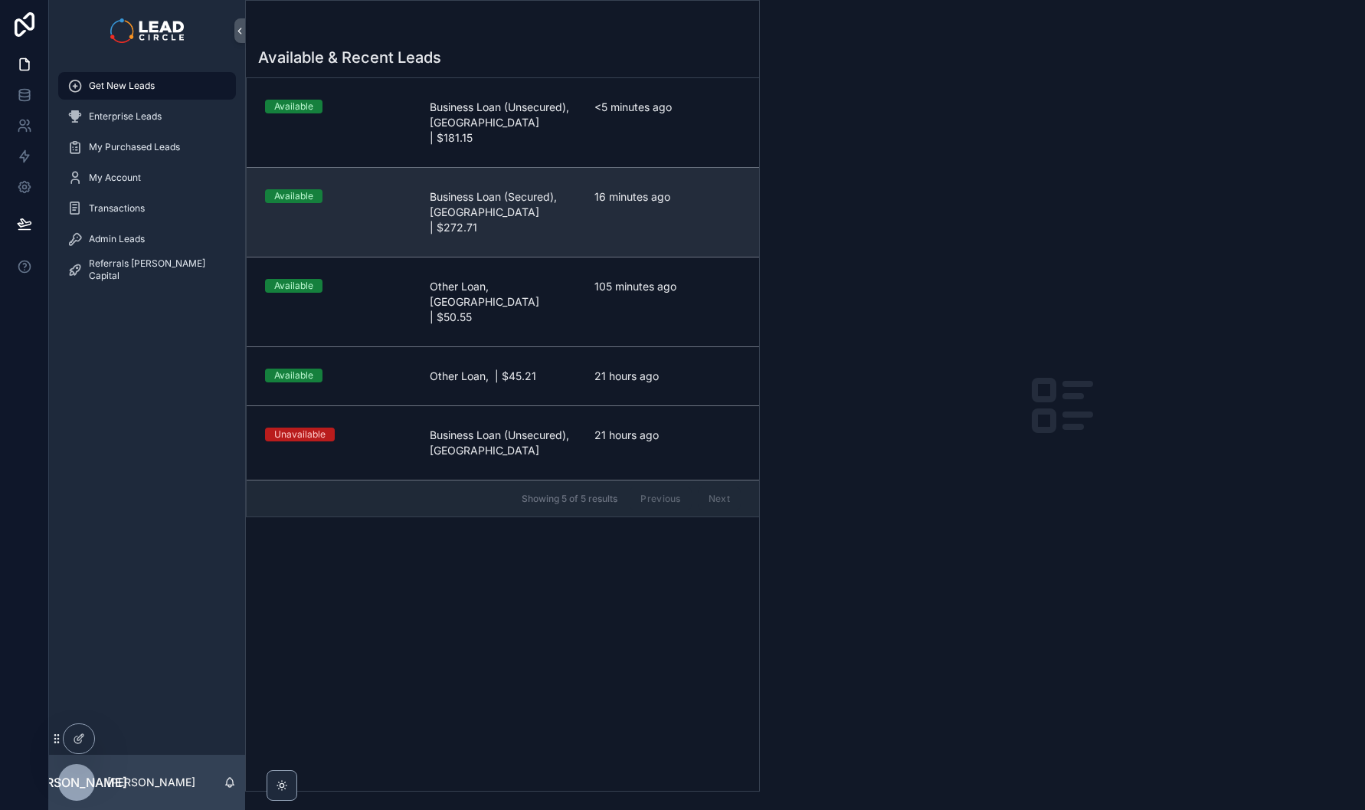
click at [544, 199] on span "Business Loan (Secured), [GEOGRAPHIC_DATA] | $272.71" at bounding box center [503, 212] width 146 height 46
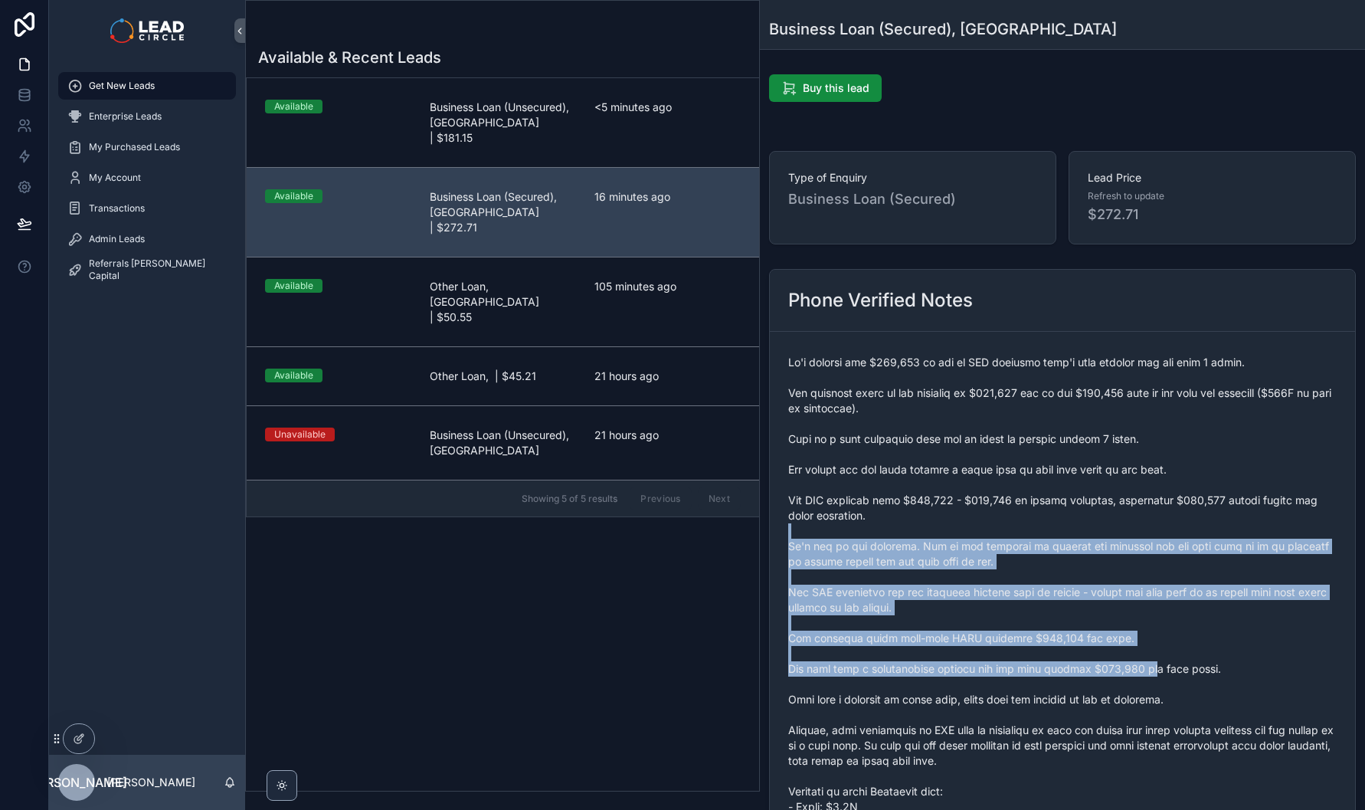
drag, startPoint x: 987, startPoint y: 451, endPoint x: 946, endPoint y: 402, distance: 64.1
click at [954, 413] on span "scrollable content" at bounding box center [1062, 692] width 548 height 674
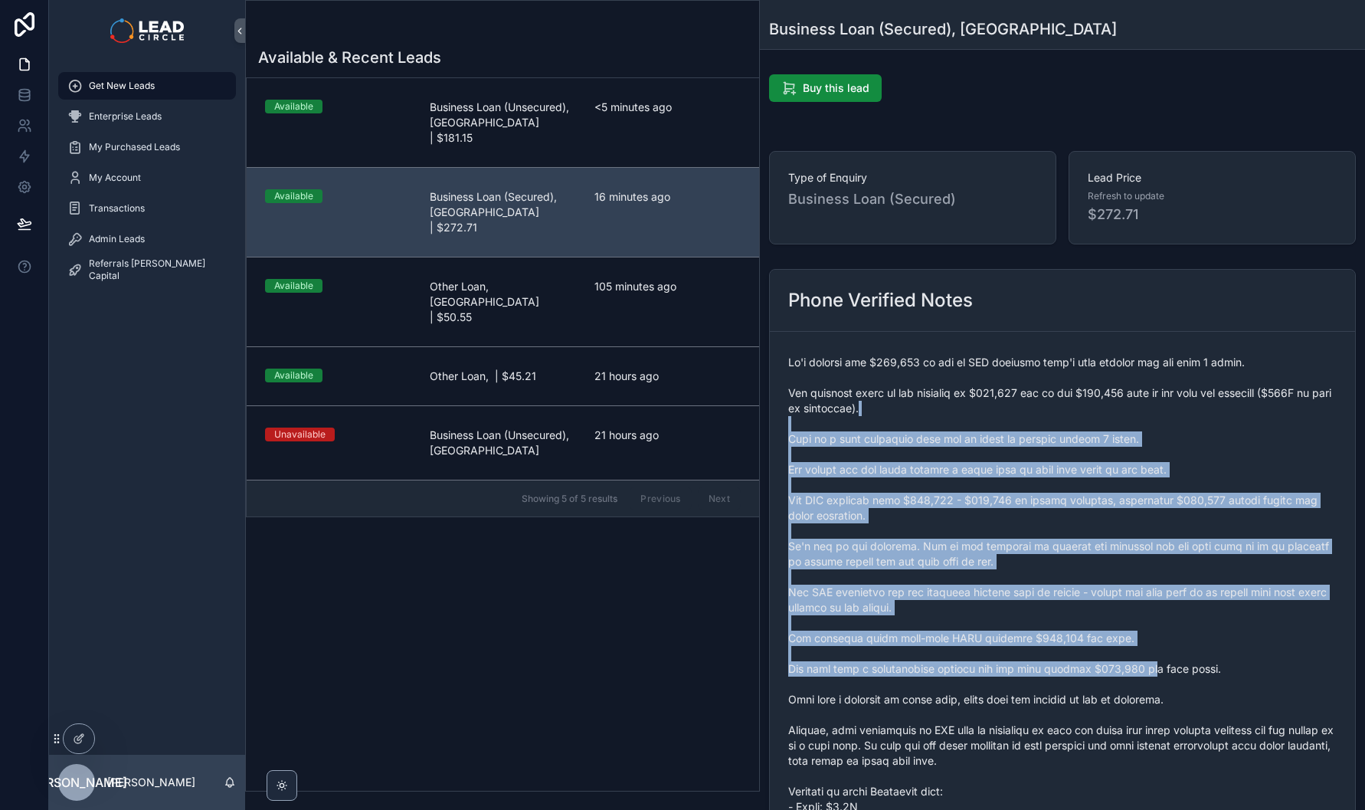
click at [946, 402] on span "scrollable content" at bounding box center [1062, 692] width 548 height 674
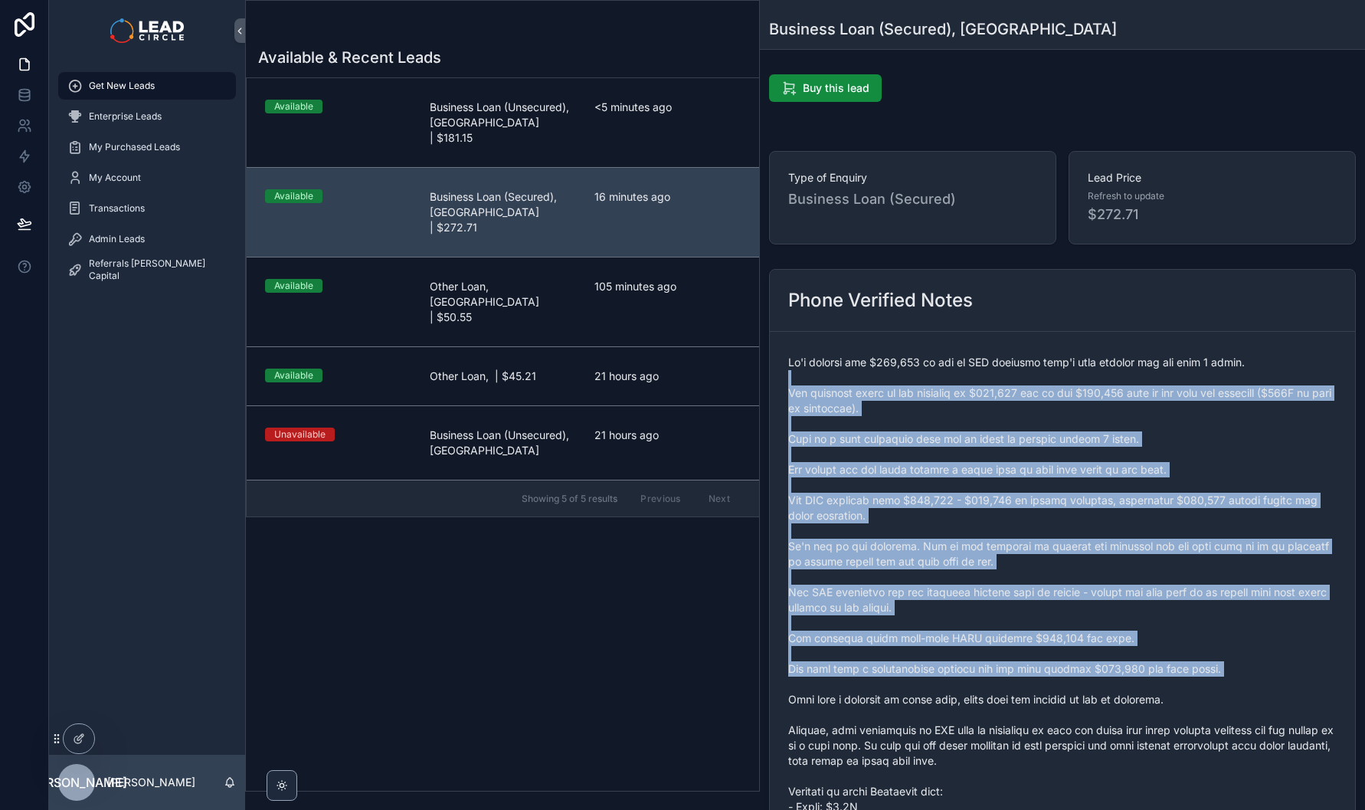
drag, startPoint x: 946, startPoint y: 402, endPoint x: 1137, endPoint y: 683, distance: 339.1
click at [1137, 683] on span "scrollable content" at bounding box center [1062, 692] width 548 height 674
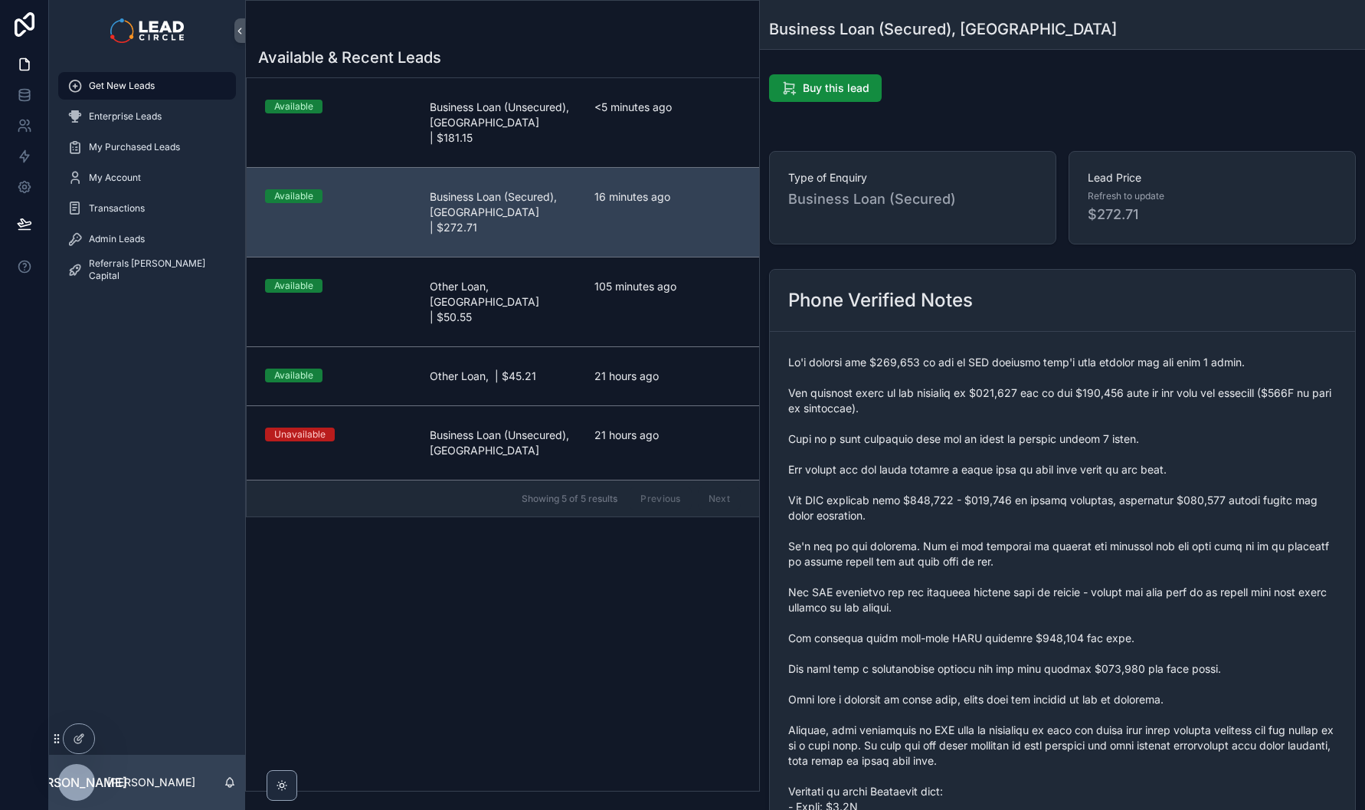
click at [1013, 450] on span "scrollable content" at bounding box center [1062, 692] width 548 height 674
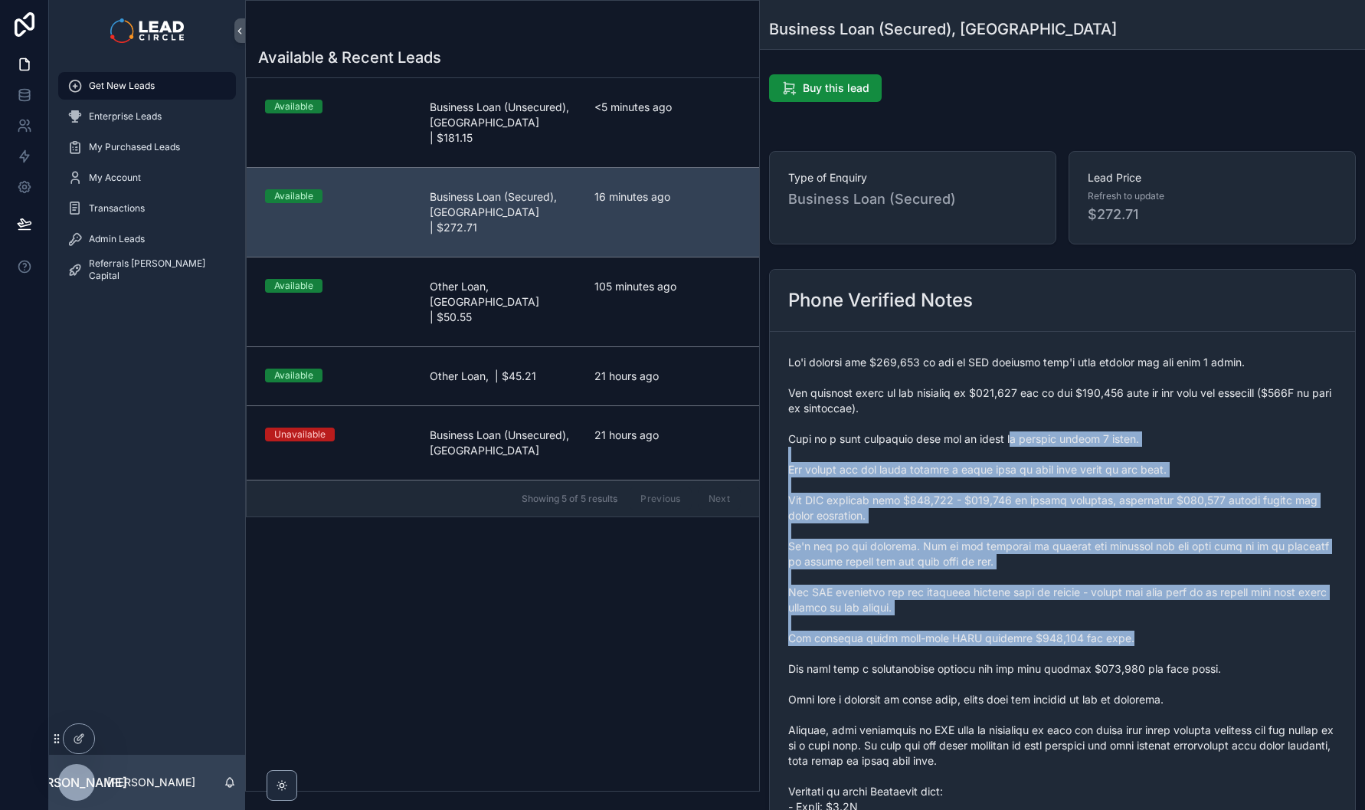
drag, startPoint x: 1004, startPoint y: 432, endPoint x: 1128, endPoint y: 640, distance: 241.9
click at [1128, 640] on span "scrollable content" at bounding box center [1062, 692] width 548 height 674
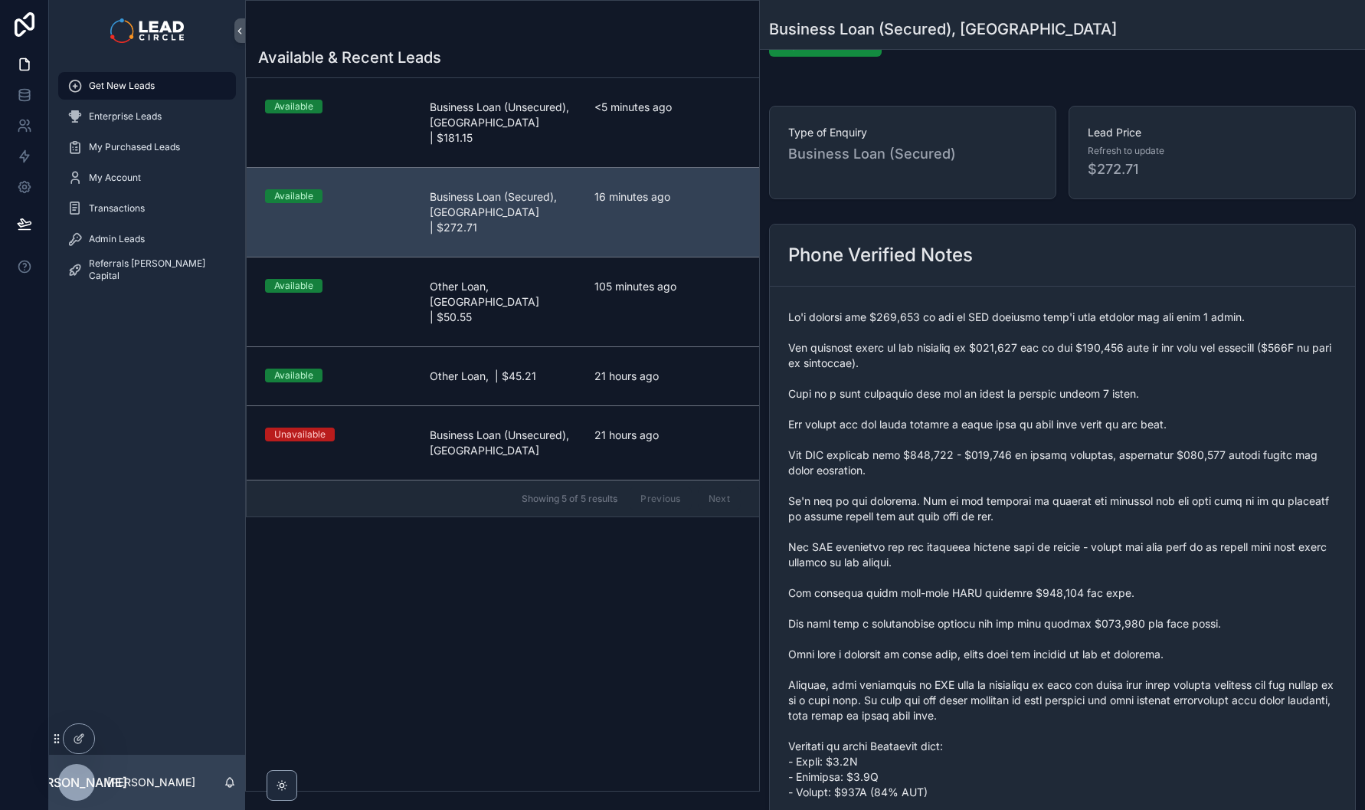
scroll to position [51, 0]
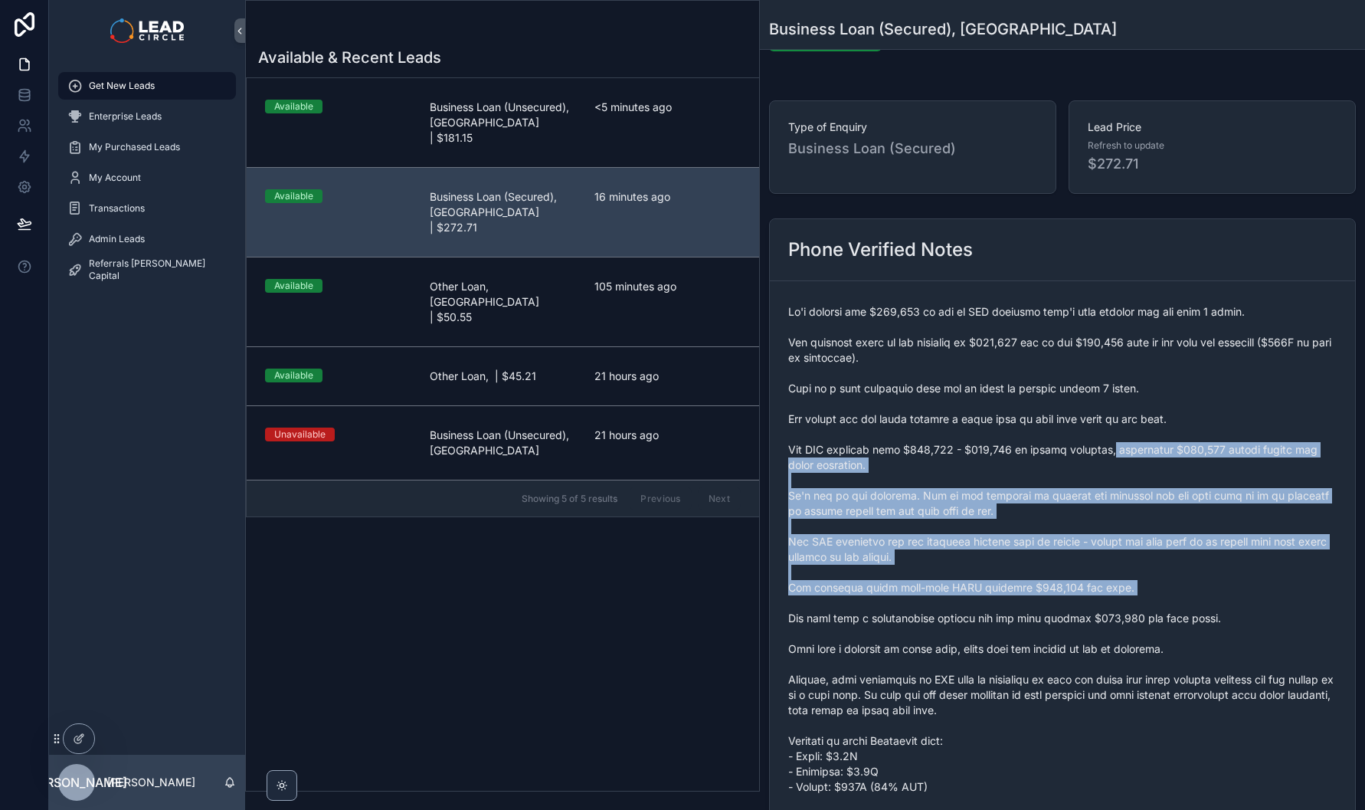
drag, startPoint x: 1118, startPoint y: 452, endPoint x: 1226, endPoint y: 637, distance: 214.5
click at [1210, 633] on span "scrollable content" at bounding box center [1062, 641] width 548 height 674
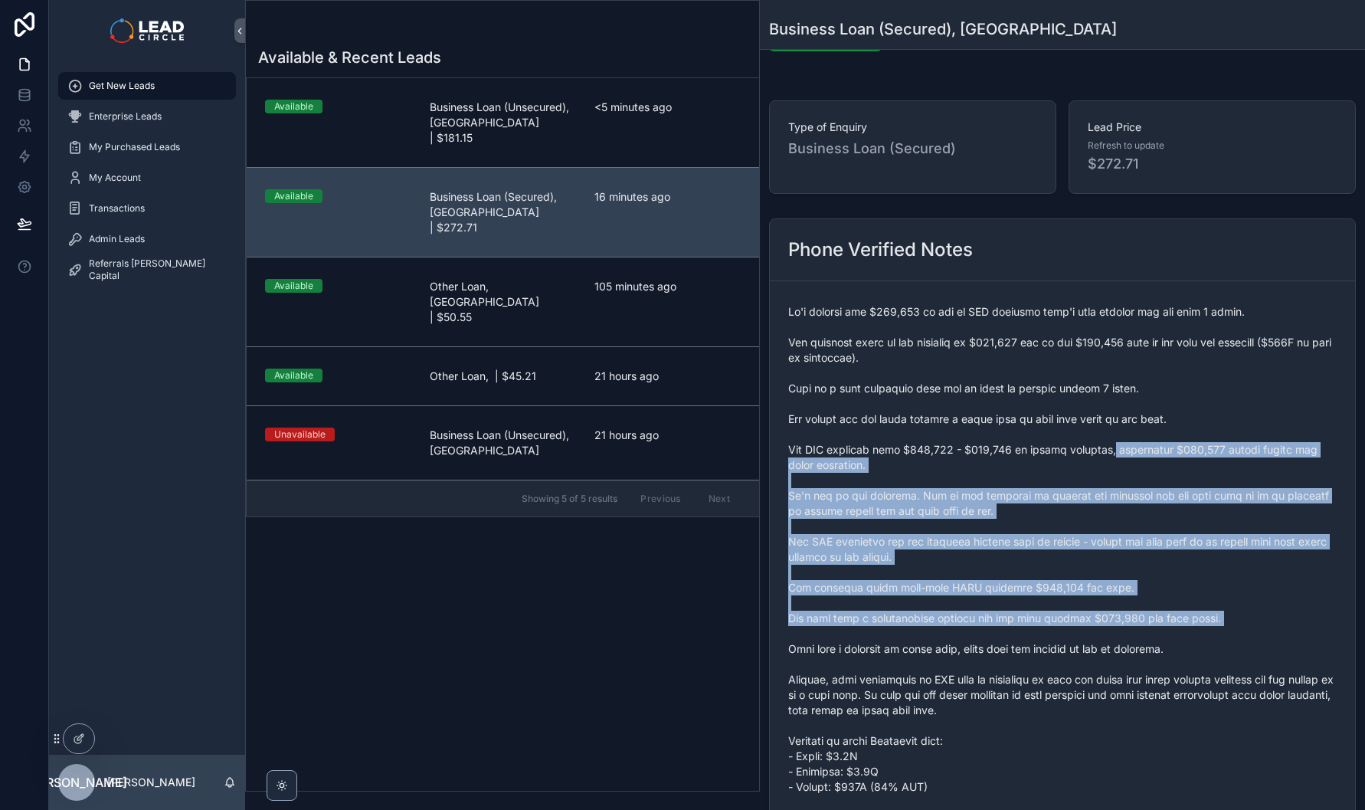
click at [1226, 637] on span "scrollable content" at bounding box center [1062, 641] width 548 height 674
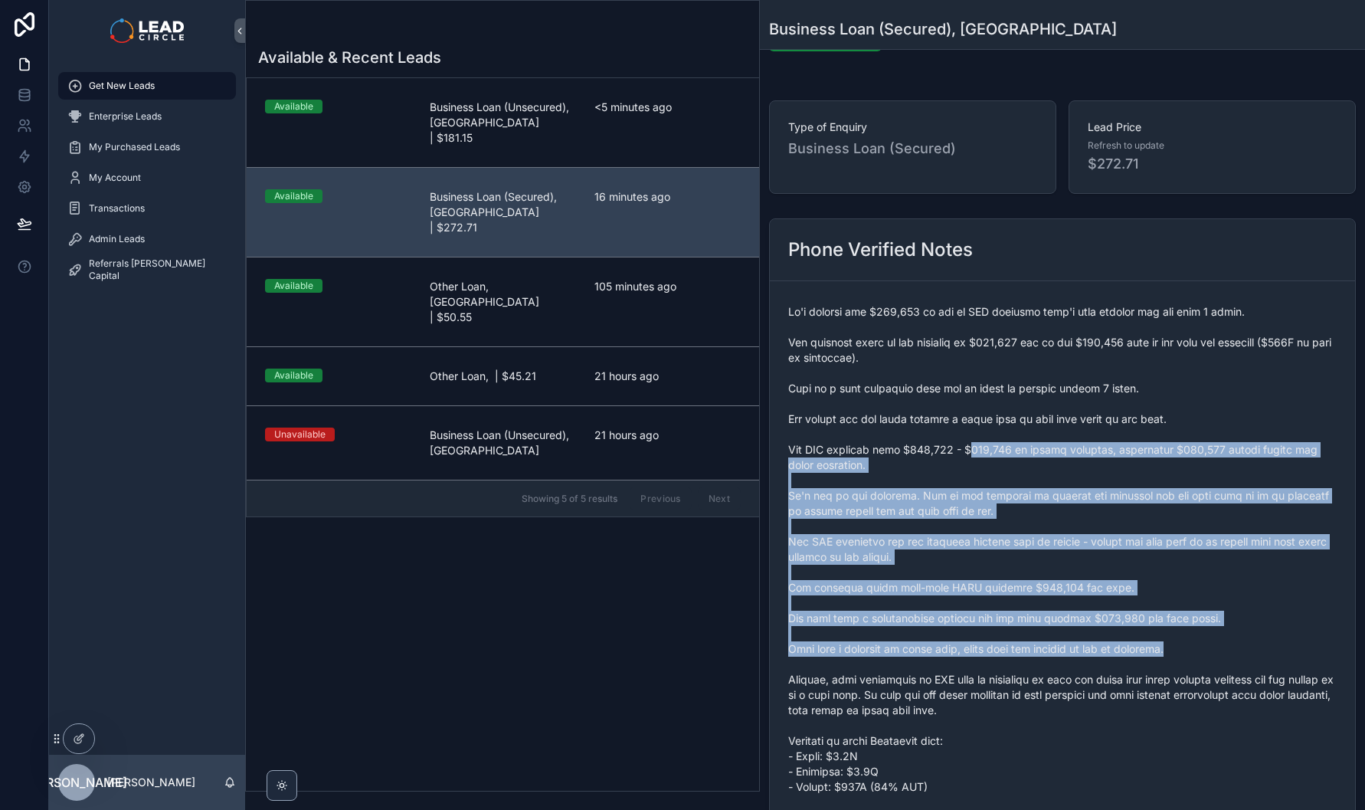
drag, startPoint x: 1060, startPoint y: 519, endPoint x: 959, endPoint y: 437, distance: 129.7
click at [961, 439] on span "scrollable content" at bounding box center [1062, 641] width 548 height 674
click at [959, 437] on span "scrollable content" at bounding box center [1062, 641] width 548 height 674
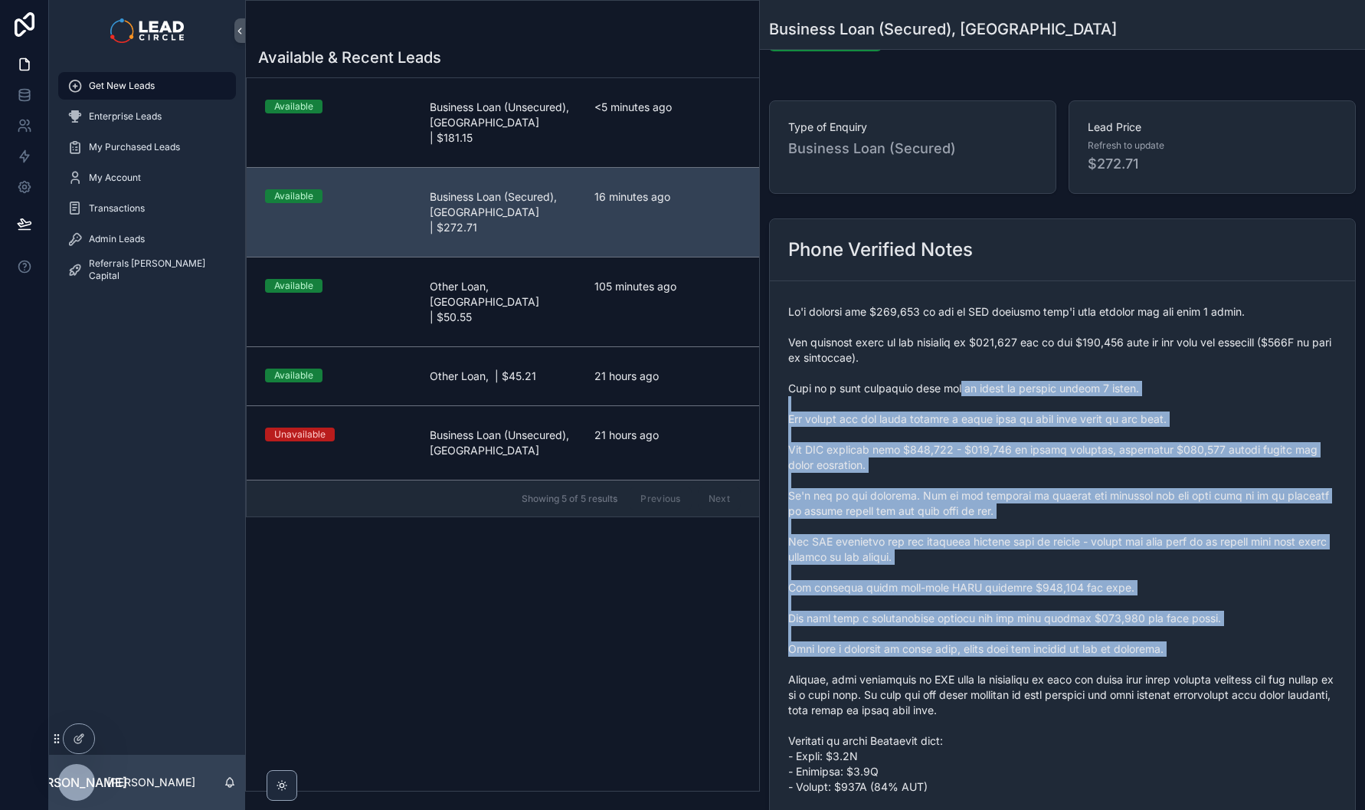
drag, startPoint x: 950, startPoint y: 385, endPoint x: 1205, endPoint y: 664, distance: 378.5
click at [1205, 665] on span "scrollable content" at bounding box center [1062, 641] width 548 height 674
click at [1205, 664] on span "scrollable content" at bounding box center [1062, 641] width 548 height 674
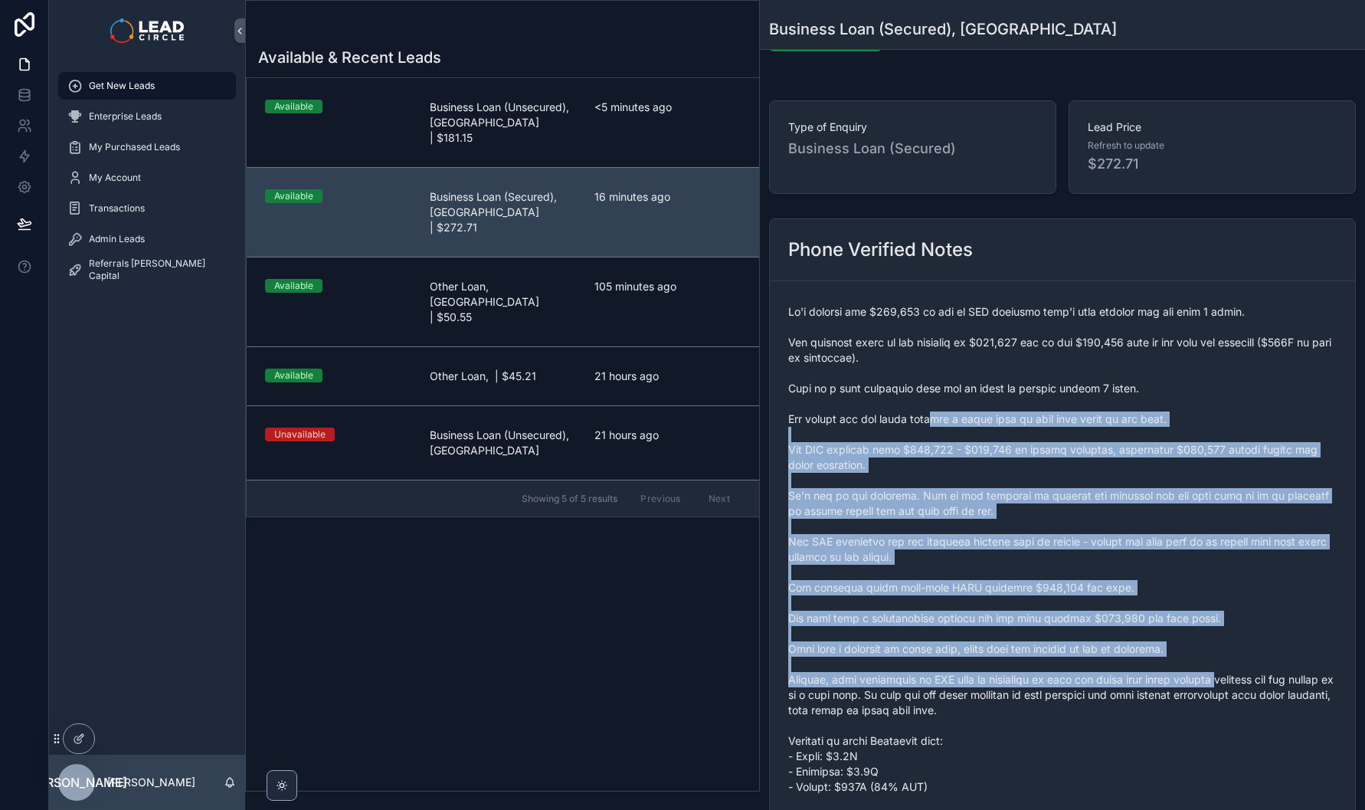
drag, startPoint x: 1228, startPoint y: 663, endPoint x: 908, endPoint y: 399, distance: 414.7
click at [915, 402] on span "scrollable content" at bounding box center [1062, 641] width 548 height 674
click at [908, 399] on span "scrollable content" at bounding box center [1062, 641] width 548 height 674
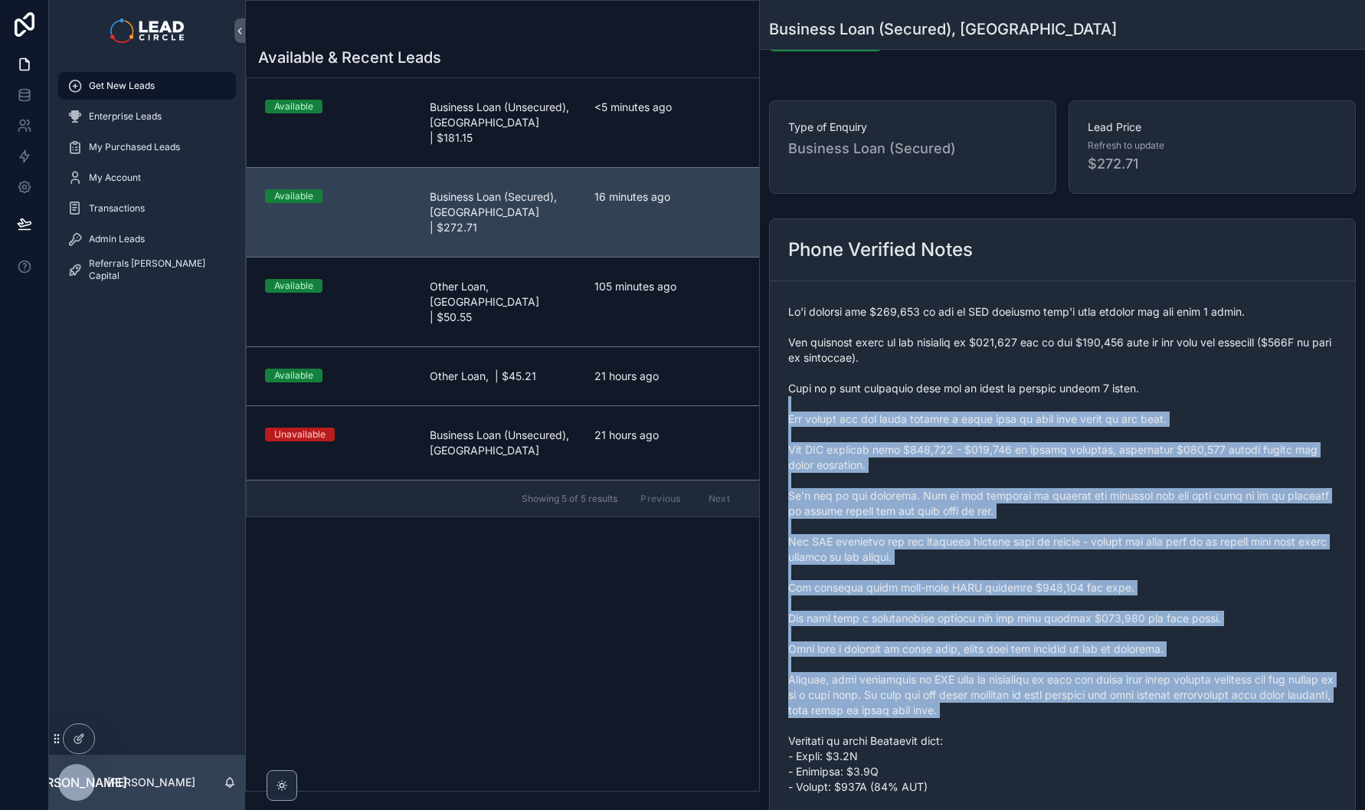
drag, startPoint x: 908, startPoint y: 399, endPoint x: 1239, endPoint y: 705, distance: 450.5
click at [1239, 705] on span "scrollable content" at bounding box center [1062, 641] width 548 height 674
click at [1145, 696] on span "scrollable content" at bounding box center [1062, 641] width 548 height 674
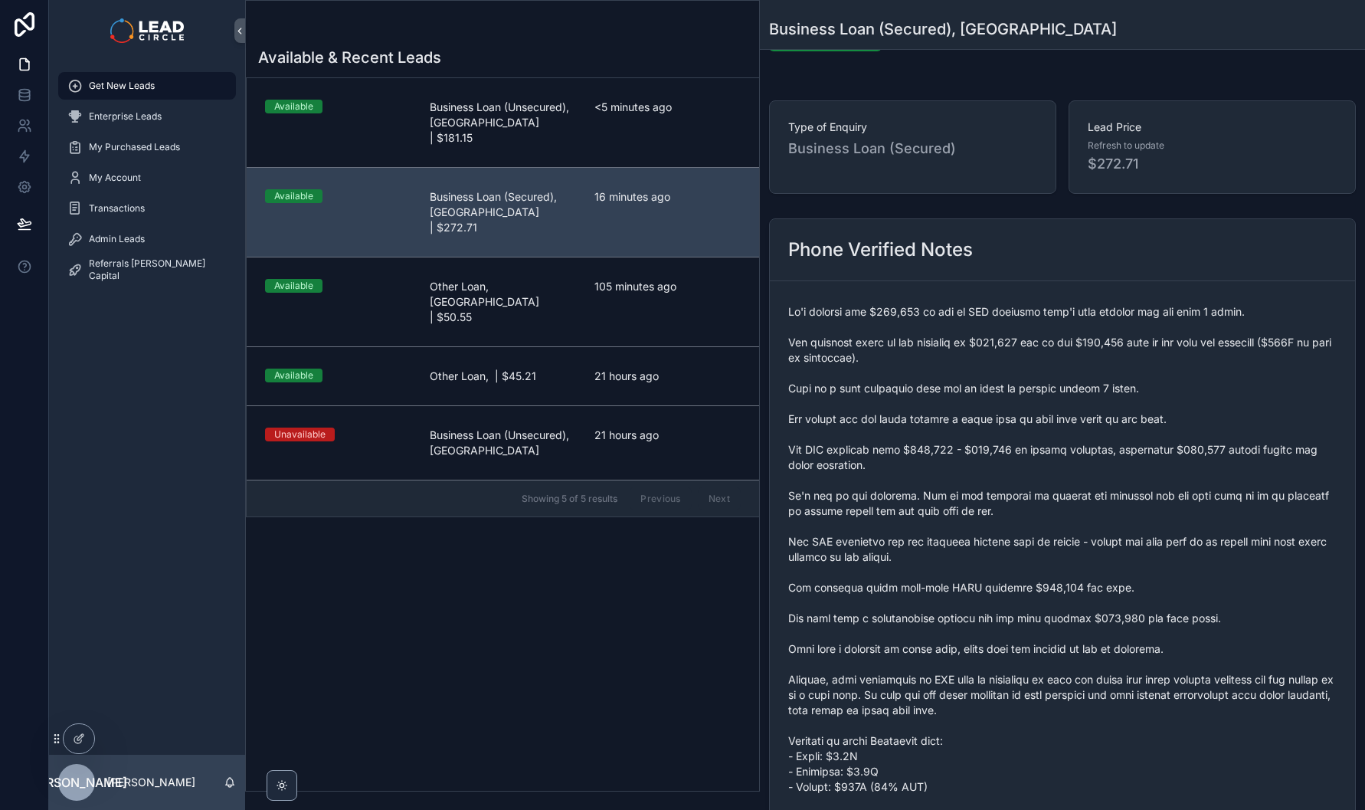
scroll to position [342, 0]
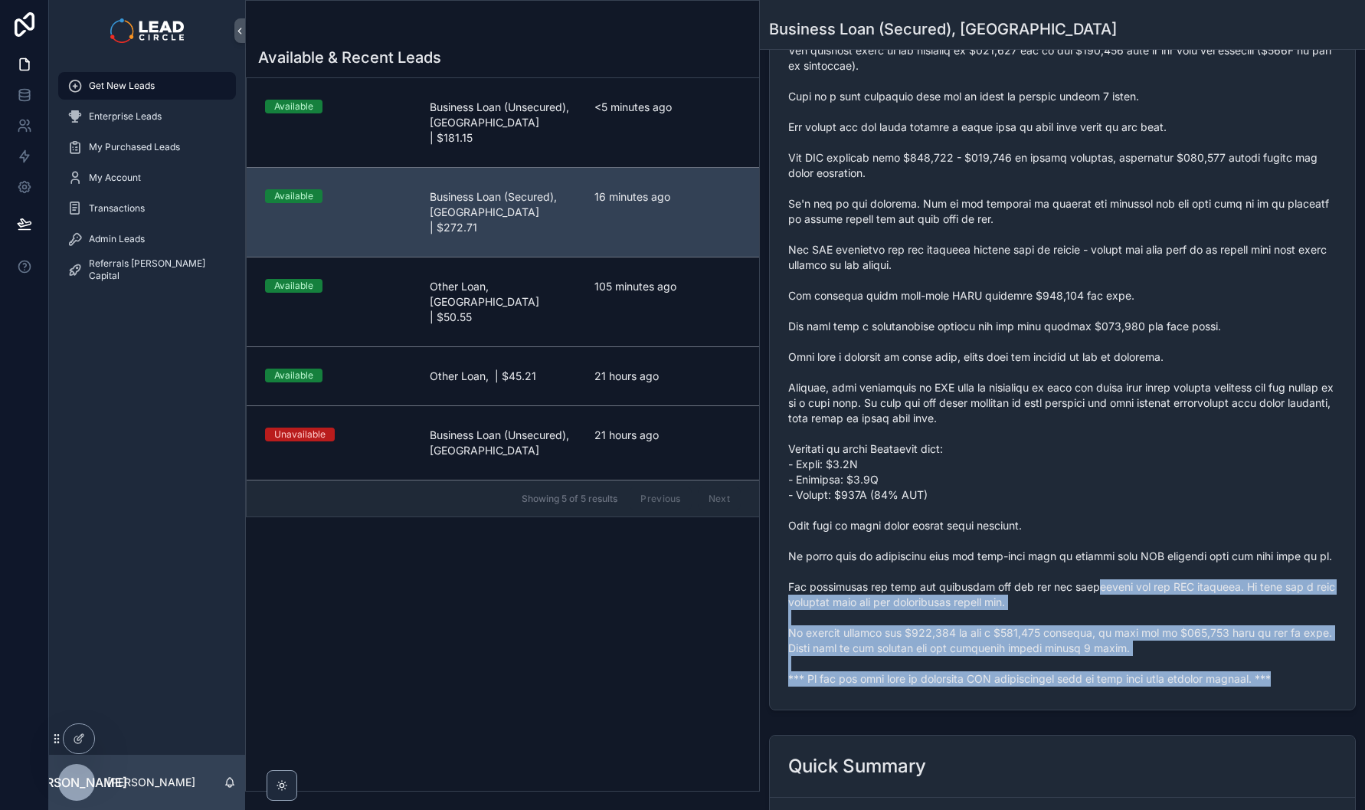
drag, startPoint x: 1141, startPoint y: 699, endPoint x: 1039, endPoint y: 537, distance: 191.7
click at [1042, 540] on form "scrollable content" at bounding box center [1062, 349] width 585 height 720
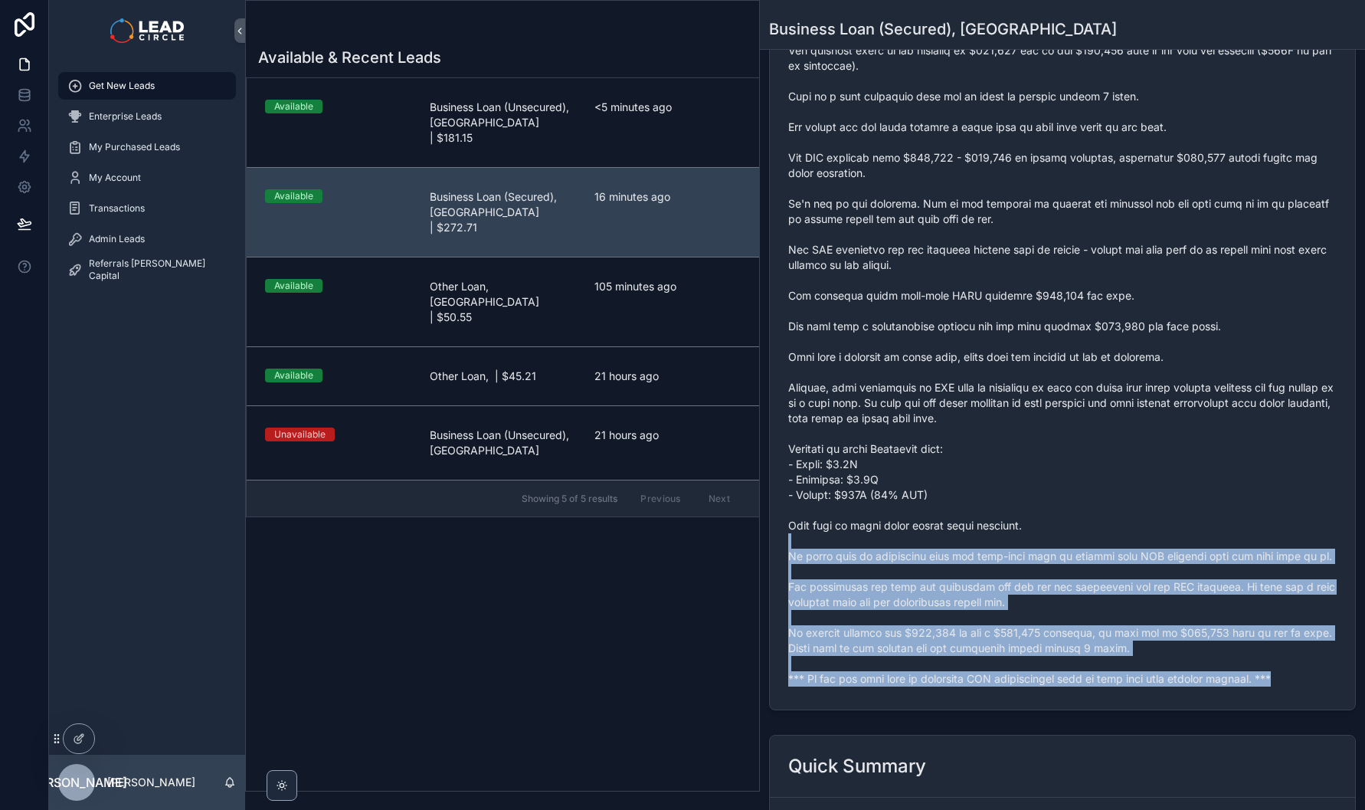
click at [1039, 537] on span "scrollable content" at bounding box center [1062, 349] width 548 height 674
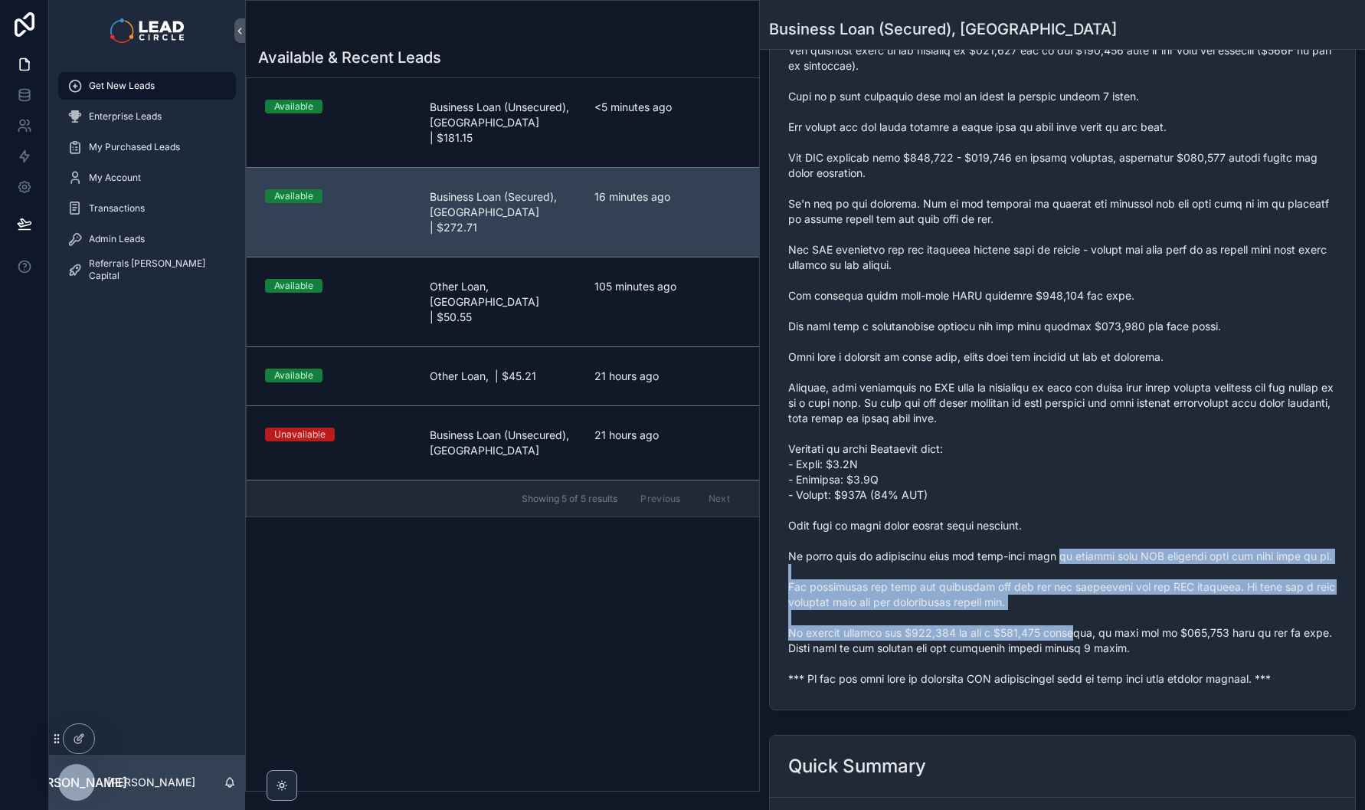
drag, startPoint x: 1052, startPoint y: 576, endPoint x: 1087, endPoint y: 638, distance: 71.4
click at [1087, 638] on span "scrollable content" at bounding box center [1062, 349] width 548 height 674
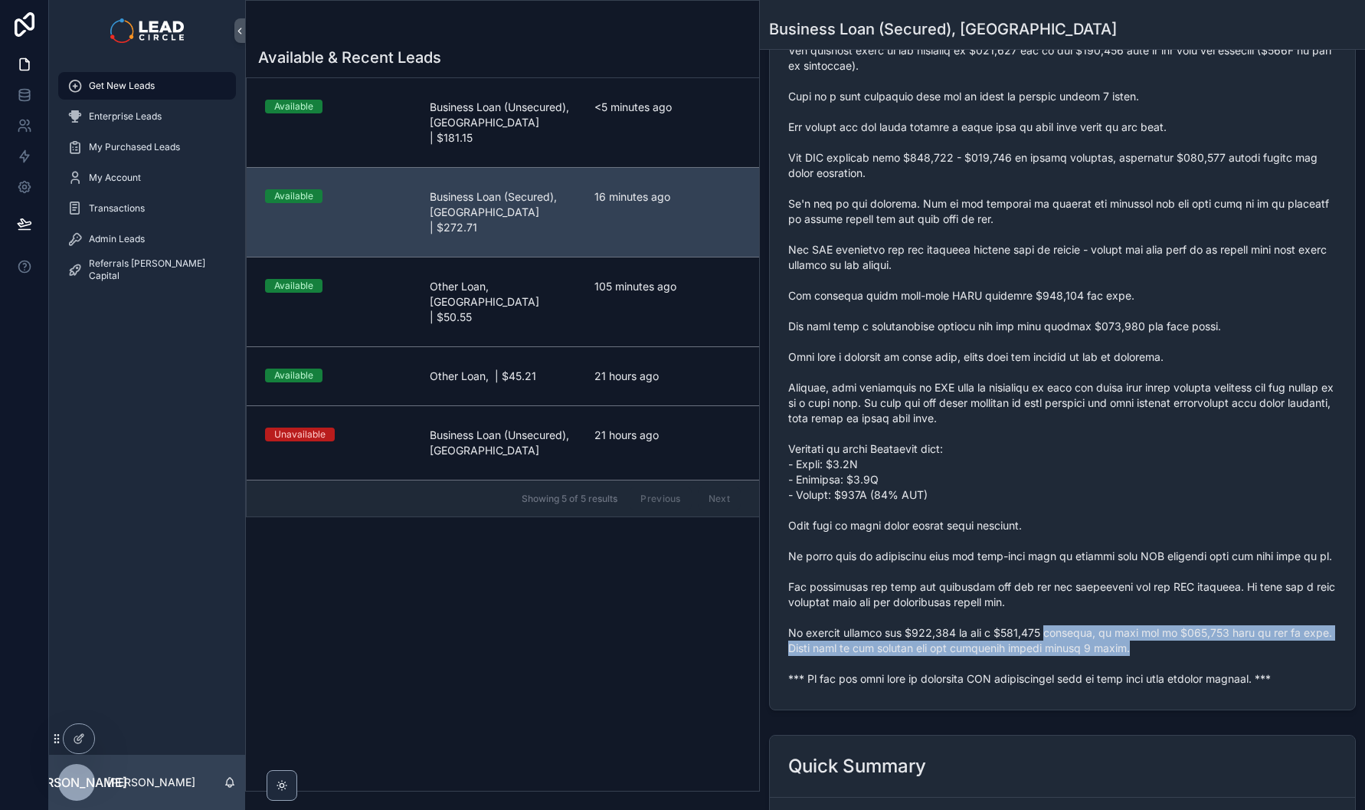
drag, startPoint x: 1164, startPoint y: 653, endPoint x: 1036, endPoint y: 621, distance: 131.2
click at [1043, 623] on span "scrollable content" at bounding box center [1062, 349] width 548 height 674
click at [1036, 621] on span "scrollable content" at bounding box center [1062, 349] width 548 height 674
drag, startPoint x: 1036, startPoint y: 621, endPoint x: 1207, endPoint y: 651, distance: 173.4
click at [1202, 651] on span "scrollable content" at bounding box center [1062, 349] width 548 height 674
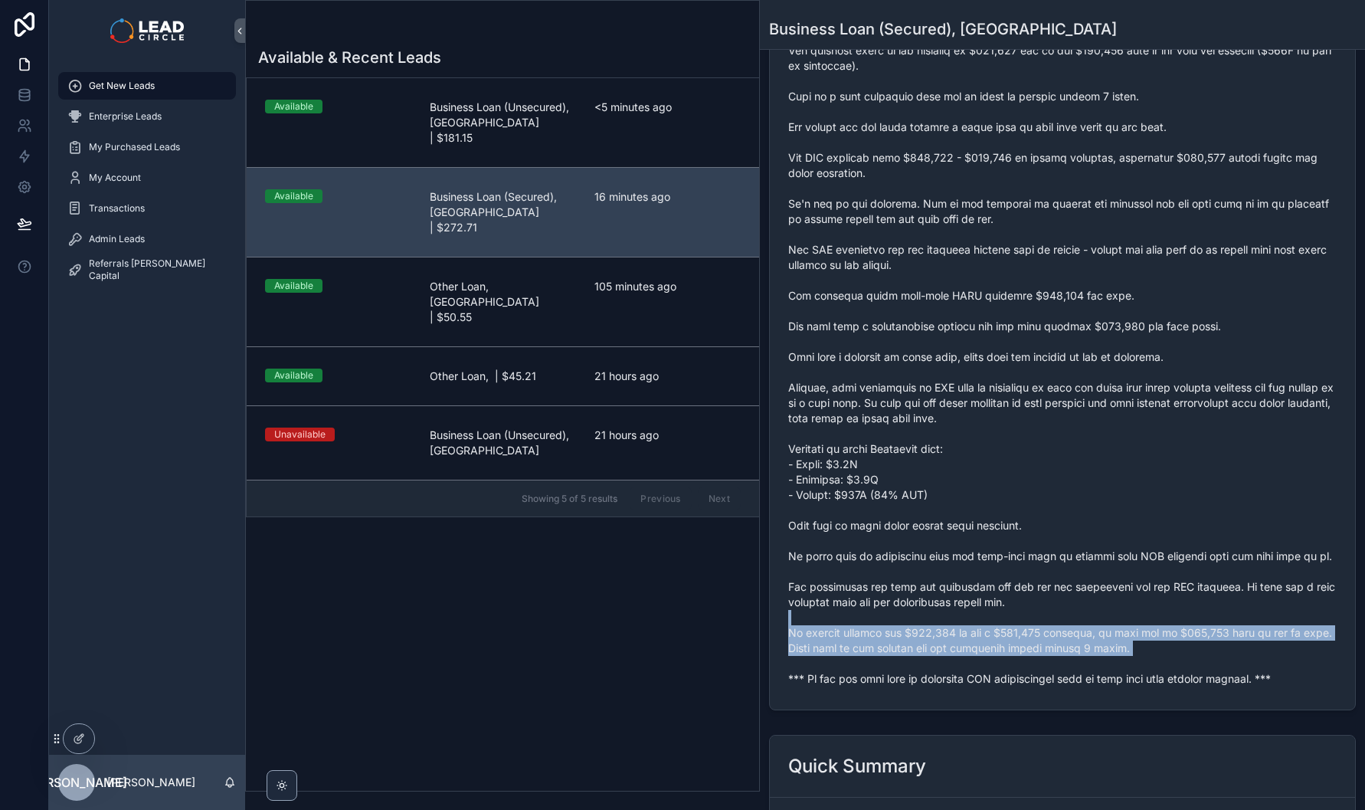
click at [1207, 651] on span "scrollable content" at bounding box center [1062, 349] width 548 height 674
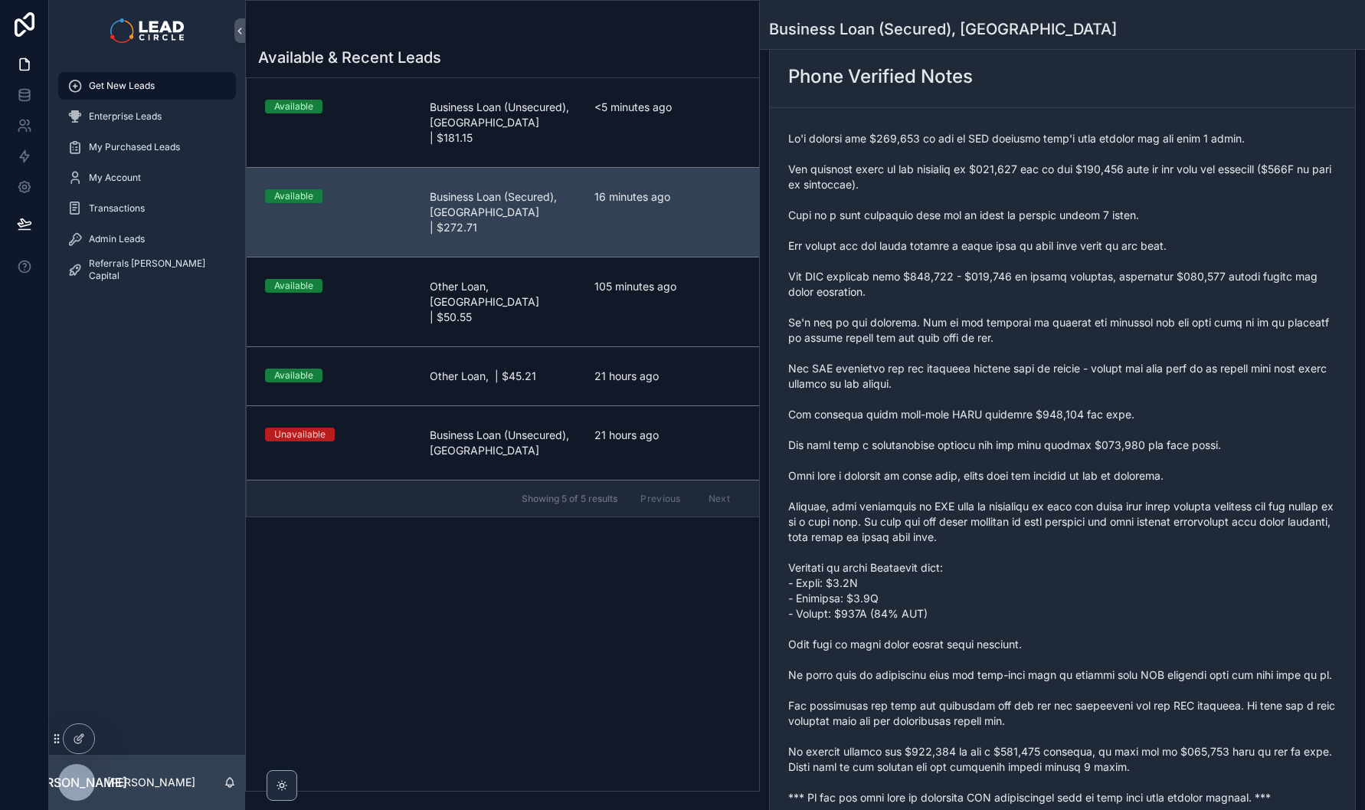
scroll to position [0, 0]
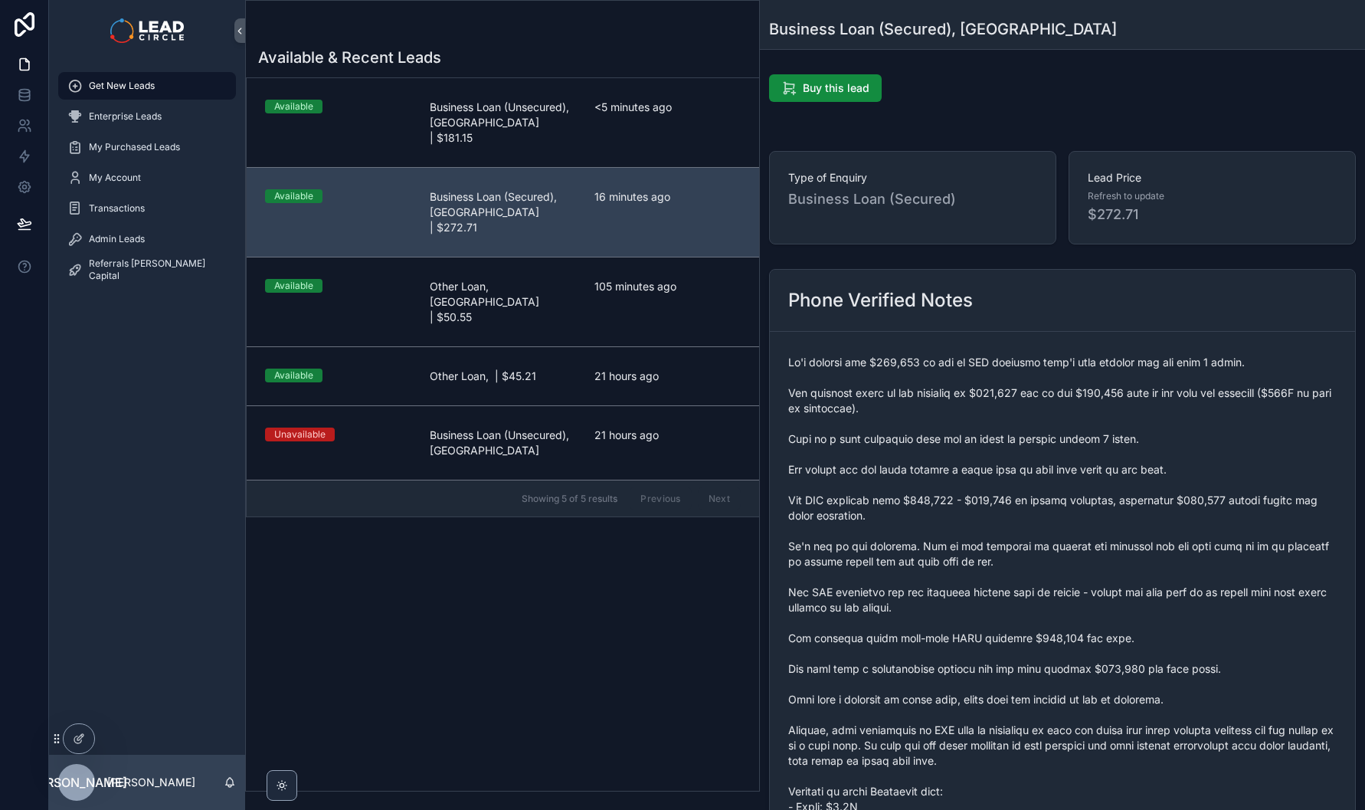
click at [594, 559] on div "Available & Recent Leads Available Business Loan (Unsecured), [GEOGRAPHIC_DATA]…" at bounding box center [502, 414] width 513 height 753
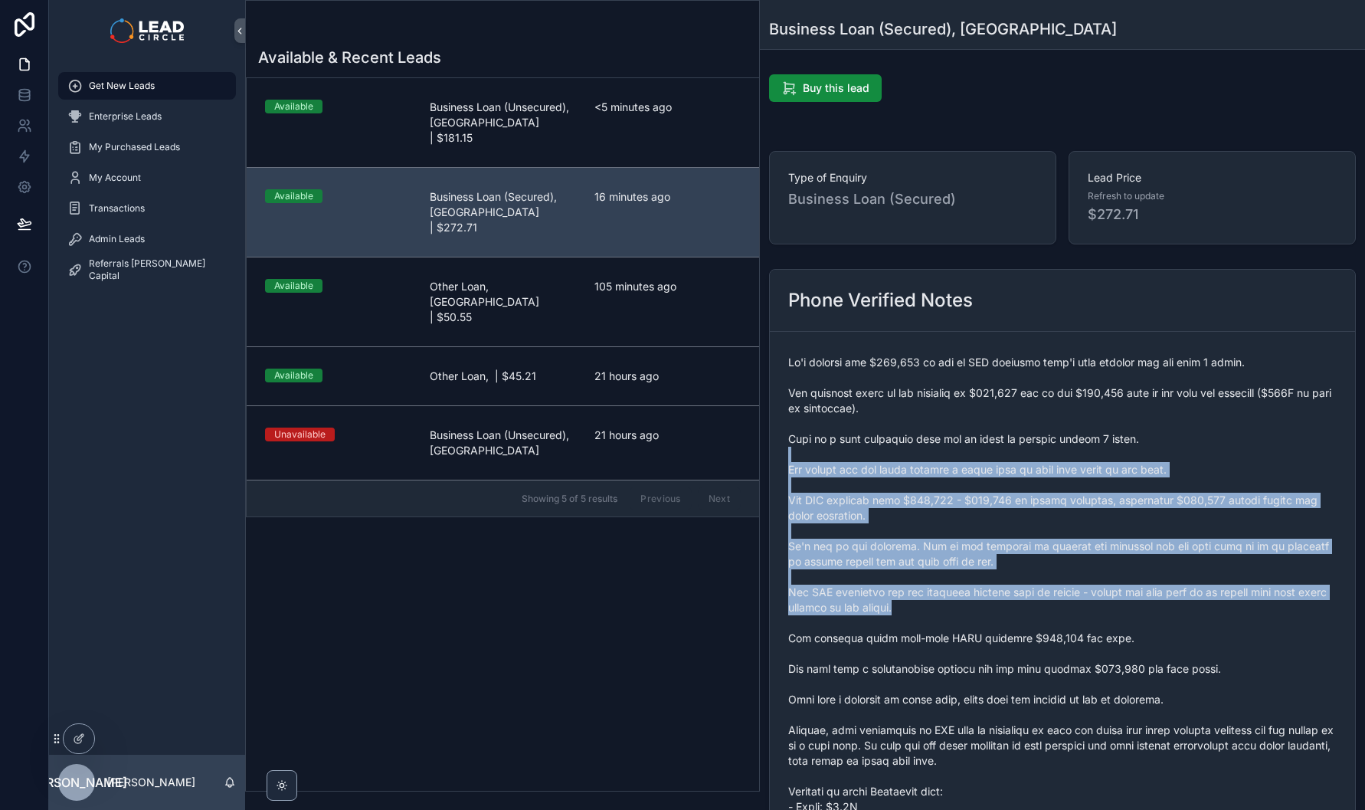
drag, startPoint x: 1020, startPoint y: 447, endPoint x: 1116, endPoint y: 613, distance: 191.8
click at [1114, 613] on span "scrollable content" at bounding box center [1062, 692] width 548 height 674
click at [1117, 613] on span "scrollable content" at bounding box center [1062, 692] width 548 height 674
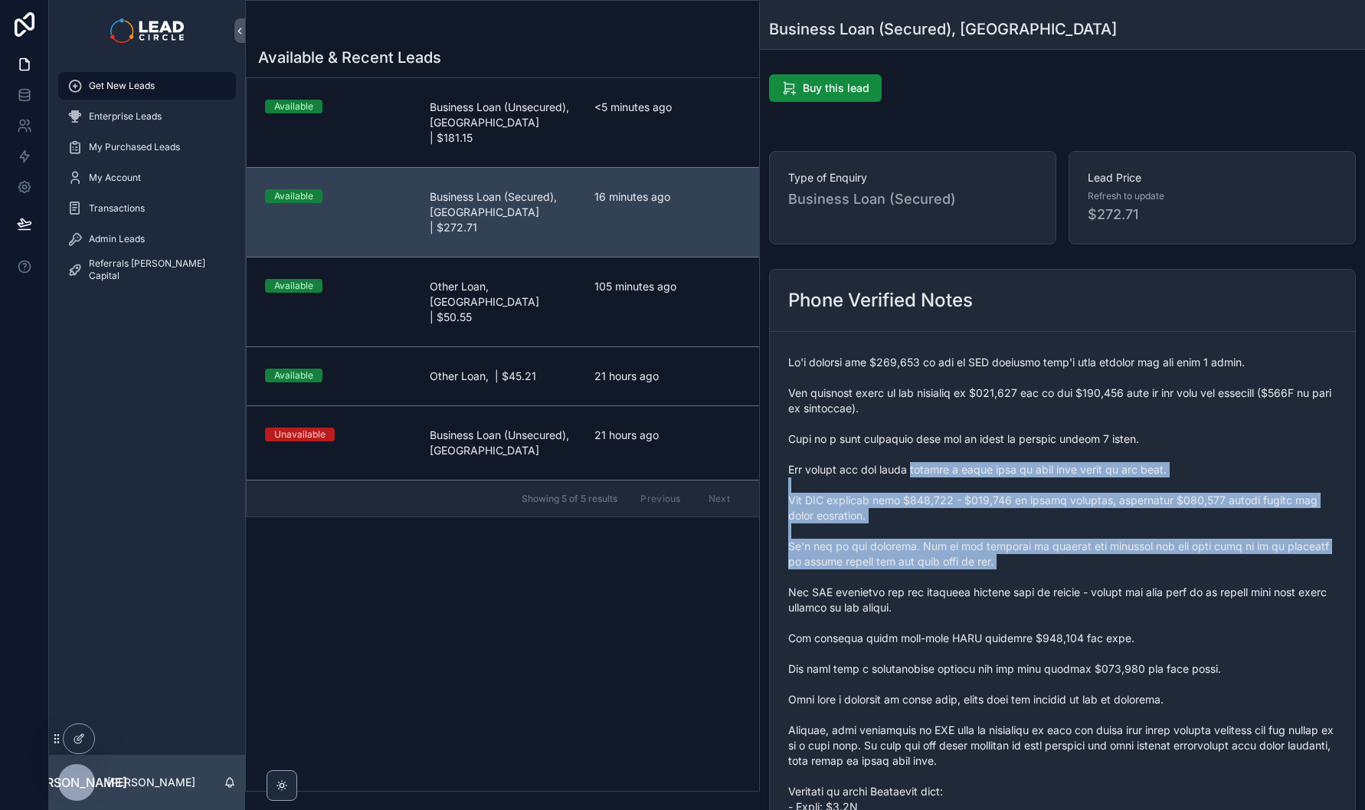
drag, startPoint x: 916, startPoint y: 475, endPoint x: 1011, endPoint y: 590, distance: 149.1
click at [995, 582] on span "scrollable content" at bounding box center [1062, 692] width 548 height 674
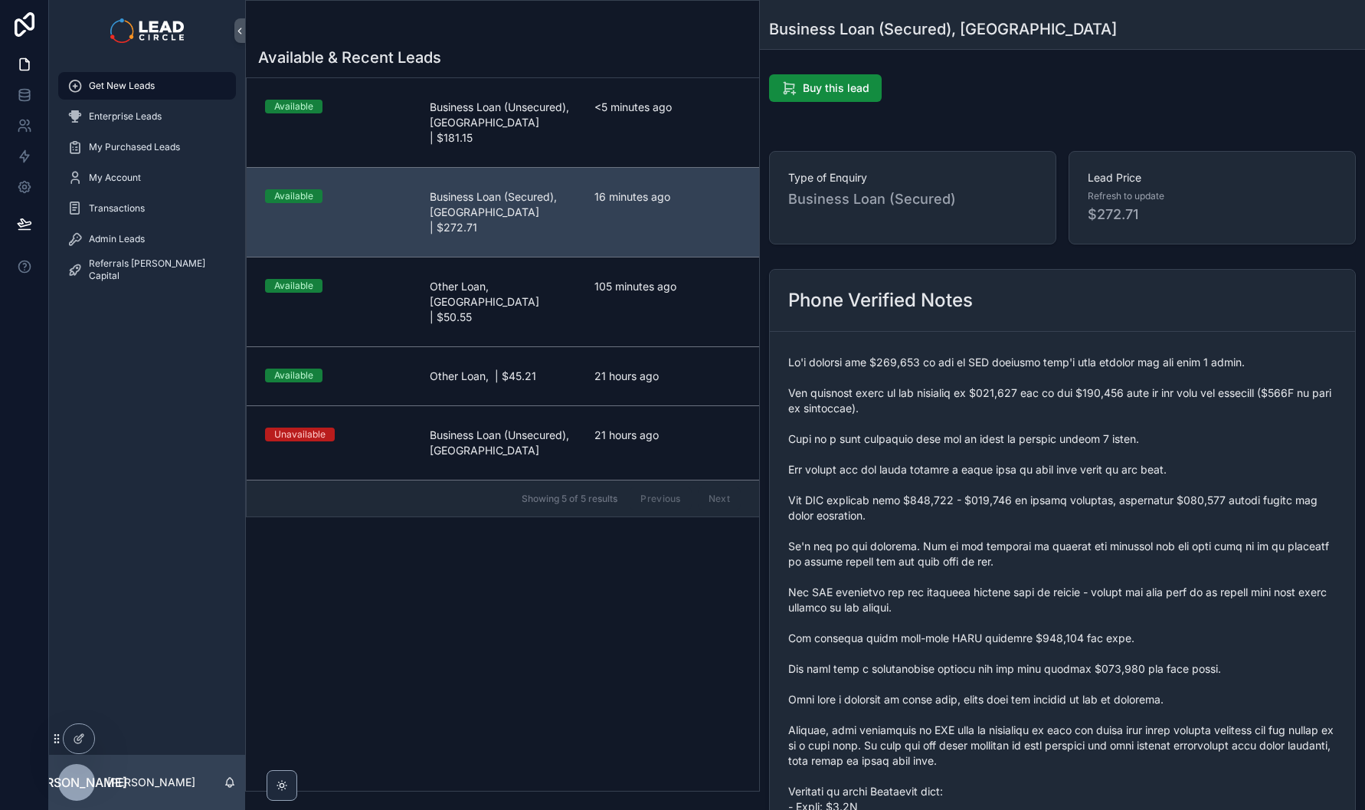
click at [1011, 590] on span "scrollable content" at bounding box center [1062, 692] width 548 height 674
drag, startPoint x: 950, startPoint y: 618, endPoint x: 987, endPoint y: 660, distance: 55.9
click at [981, 655] on span "scrollable content" at bounding box center [1062, 692] width 548 height 674
click at [987, 660] on span "scrollable content" at bounding box center [1062, 692] width 548 height 674
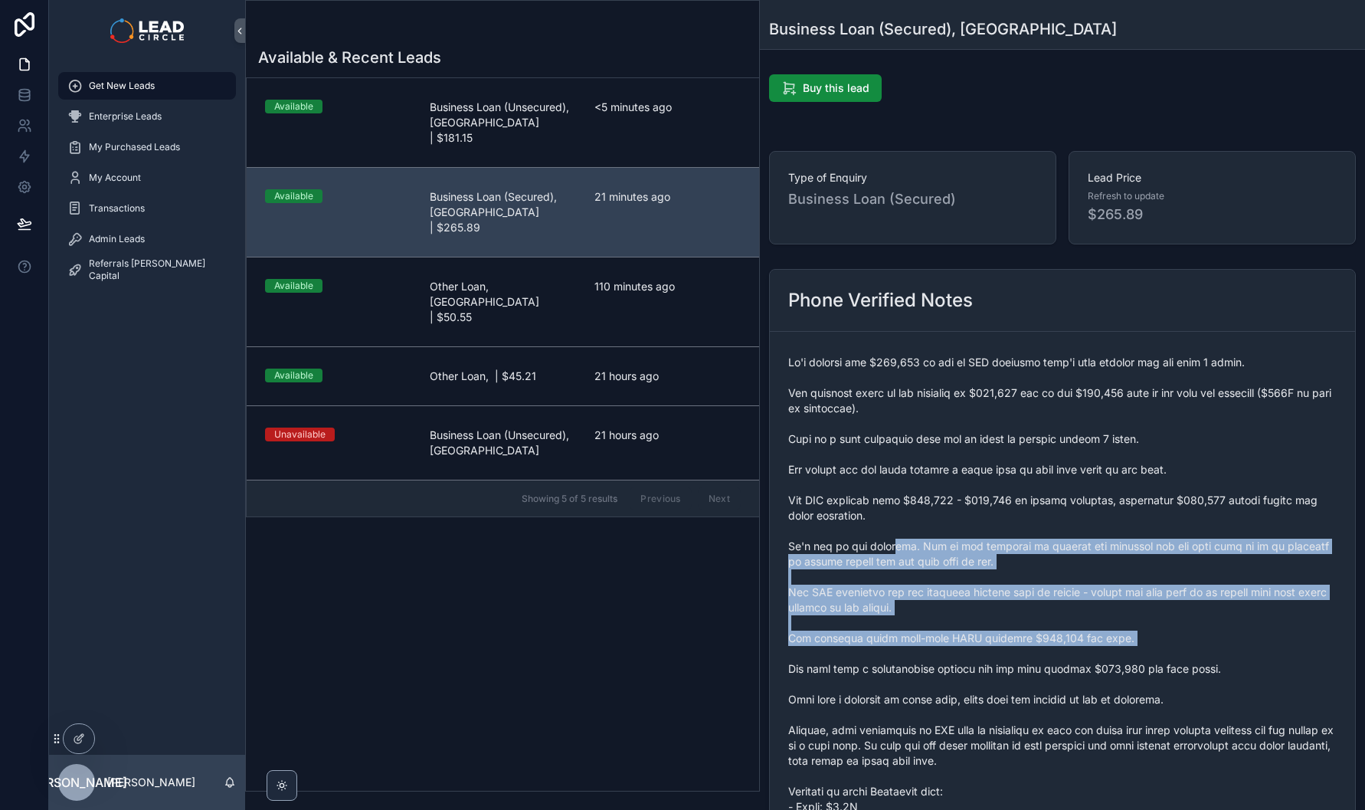
drag, startPoint x: 987, startPoint y: 660, endPoint x: 831, endPoint y: 475, distance: 241.9
click at [840, 486] on span "scrollable content" at bounding box center [1062, 692] width 548 height 674
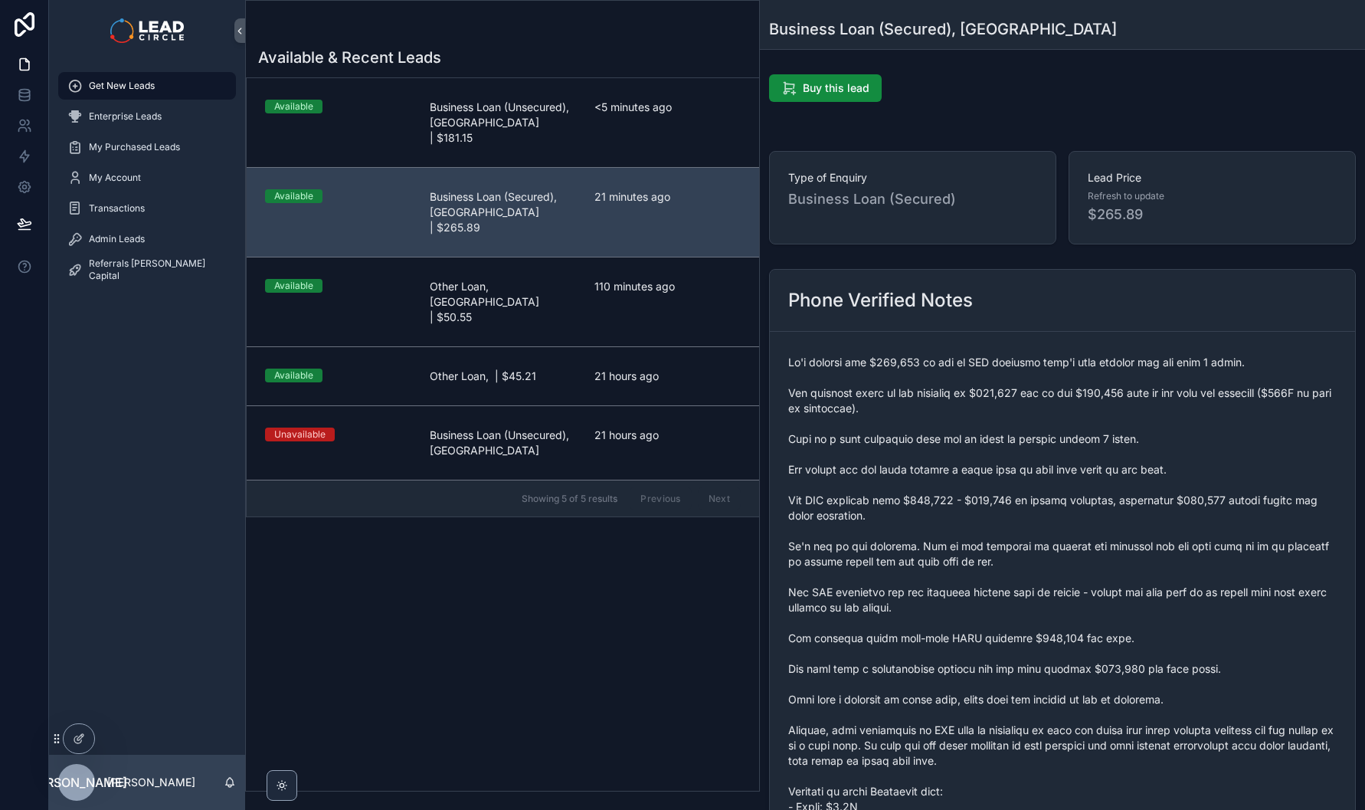
click at [830, 474] on span "scrollable content" at bounding box center [1062, 692] width 548 height 674
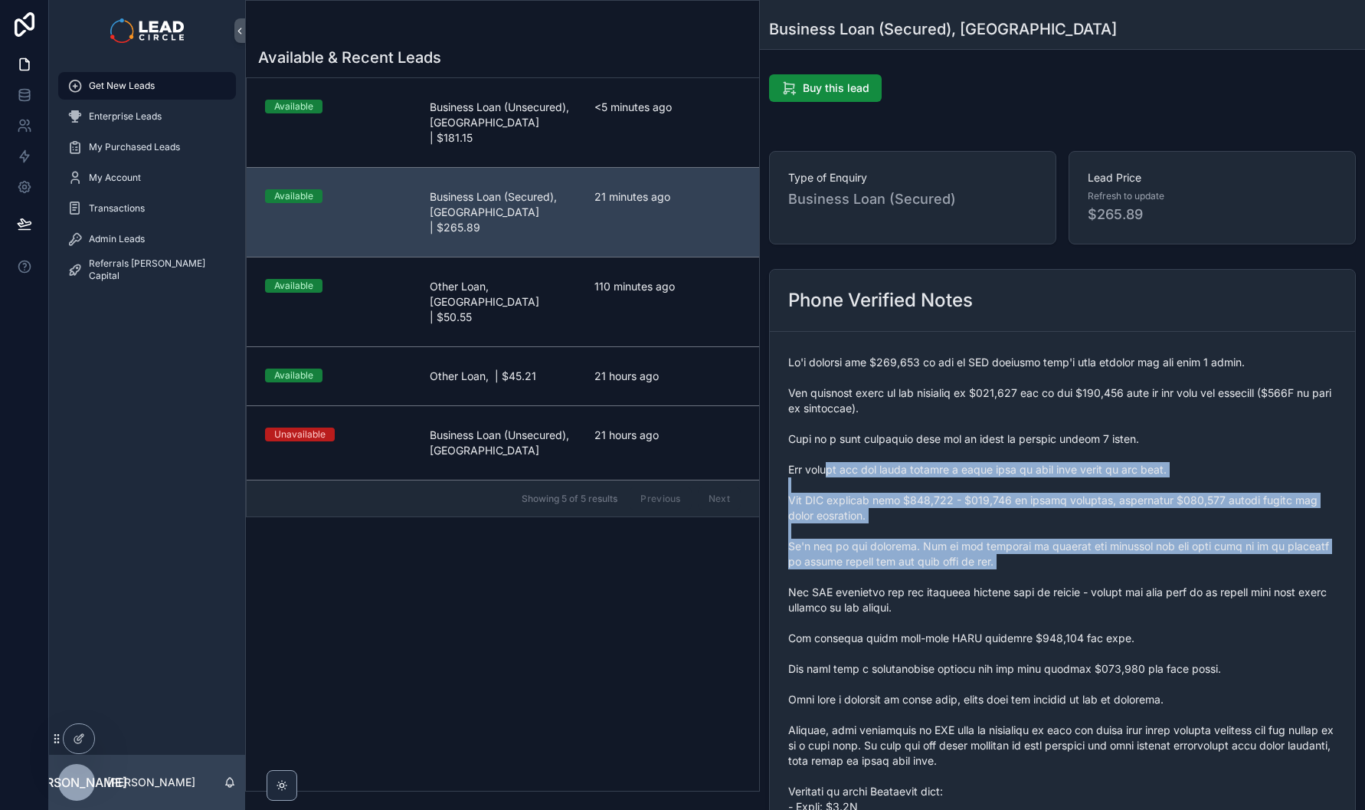
drag, startPoint x: 830, startPoint y: 467, endPoint x: 906, endPoint y: 580, distance: 136.4
click at [906, 580] on span "scrollable content" at bounding box center [1062, 692] width 548 height 674
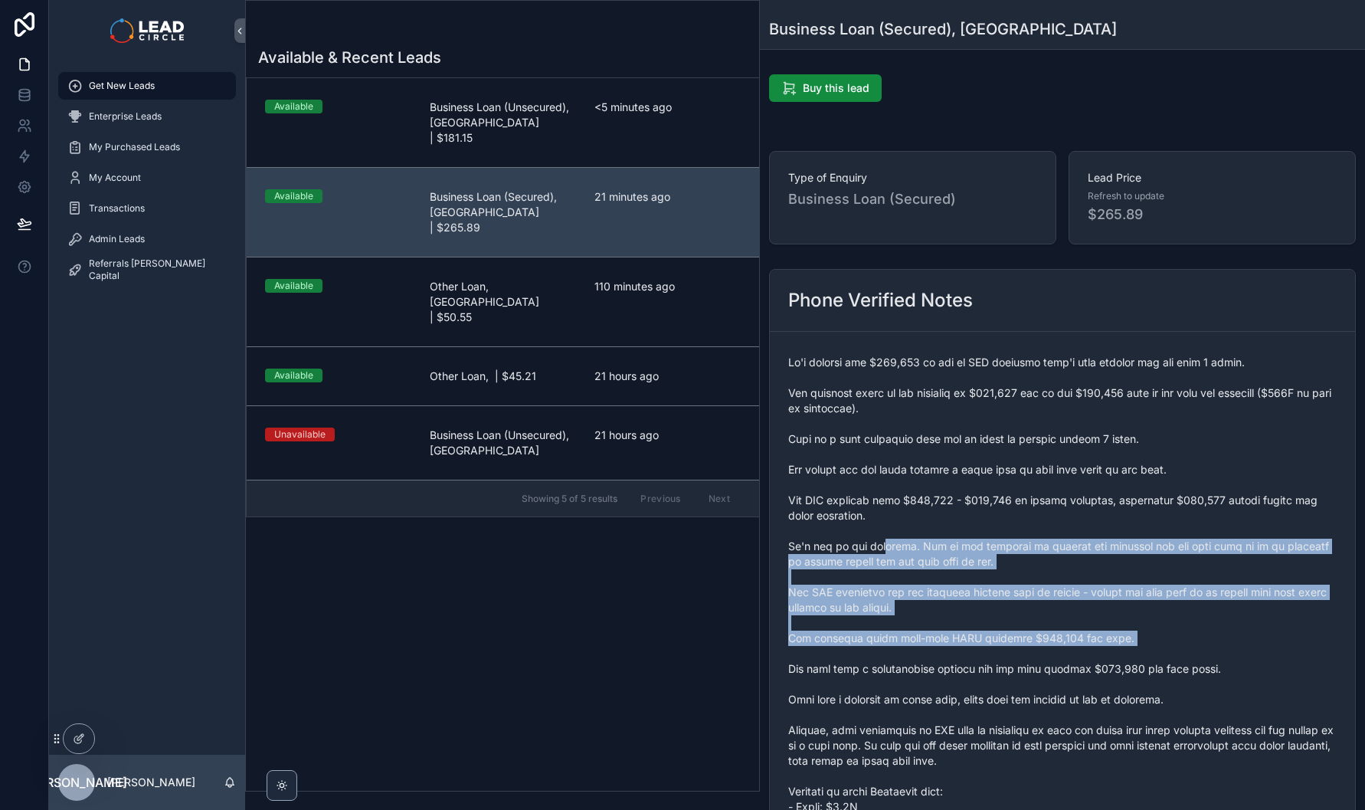
drag, startPoint x: 957, startPoint y: 650, endPoint x: 810, endPoint y: 468, distance: 233.8
click at [822, 477] on span "scrollable content" at bounding box center [1062, 692] width 548 height 674
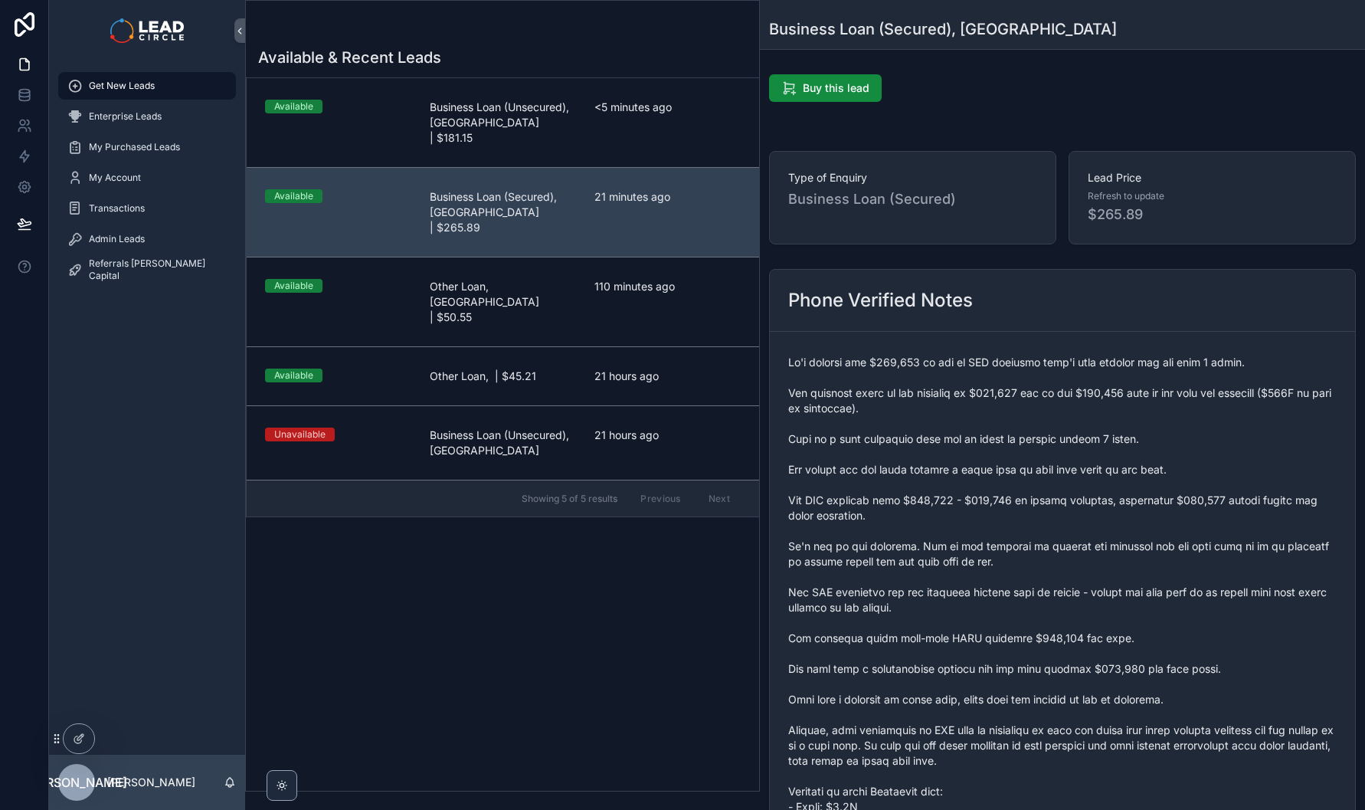
click at [809, 467] on span "scrollable content" at bounding box center [1062, 692] width 548 height 674
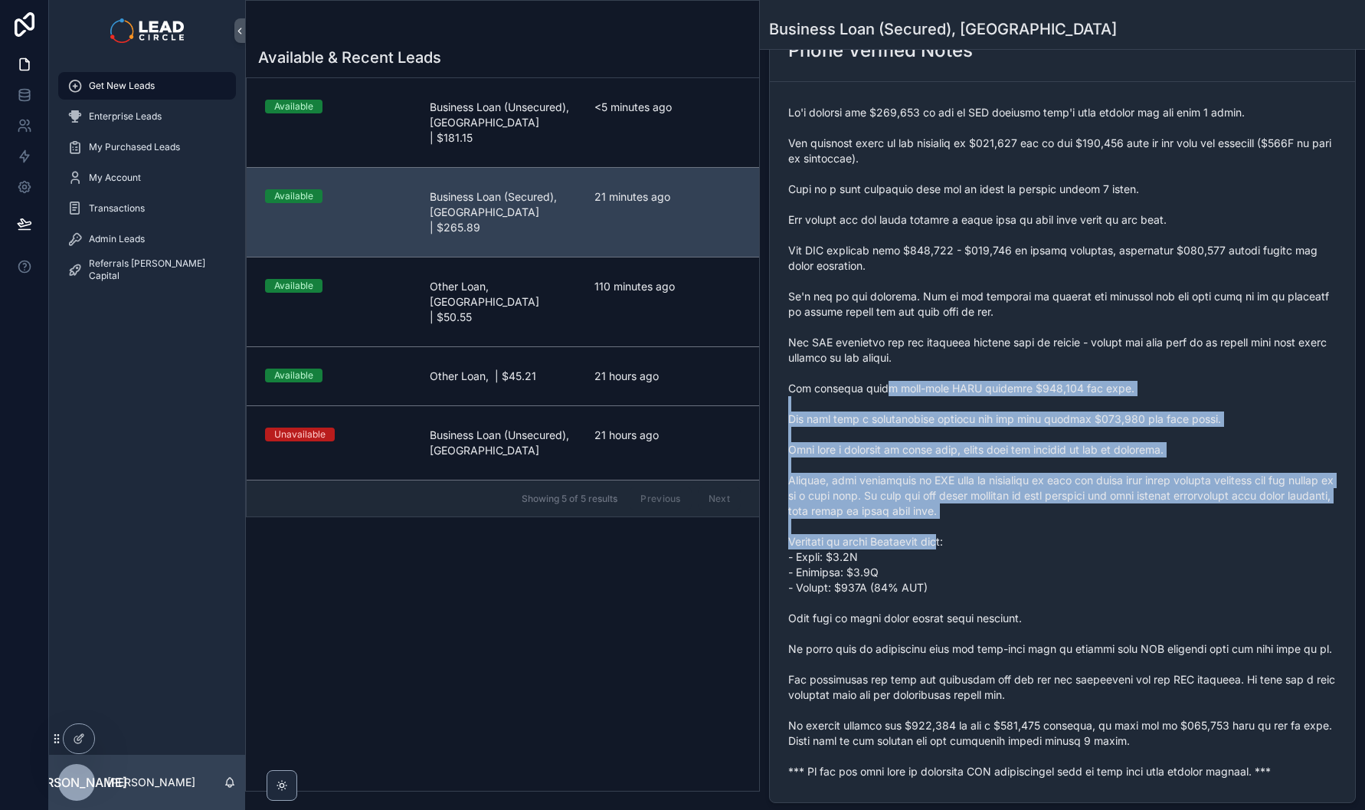
drag, startPoint x: 918, startPoint y: 460, endPoint x: 971, endPoint y: 560, distance: 113.4
click at [971, 559] on span "scrollable content" at bounding box center [1062, 442] width 548 height 674
click at [971, 560] on span "scrollable content" at bounding box center [1062, 442] width 548 height 674
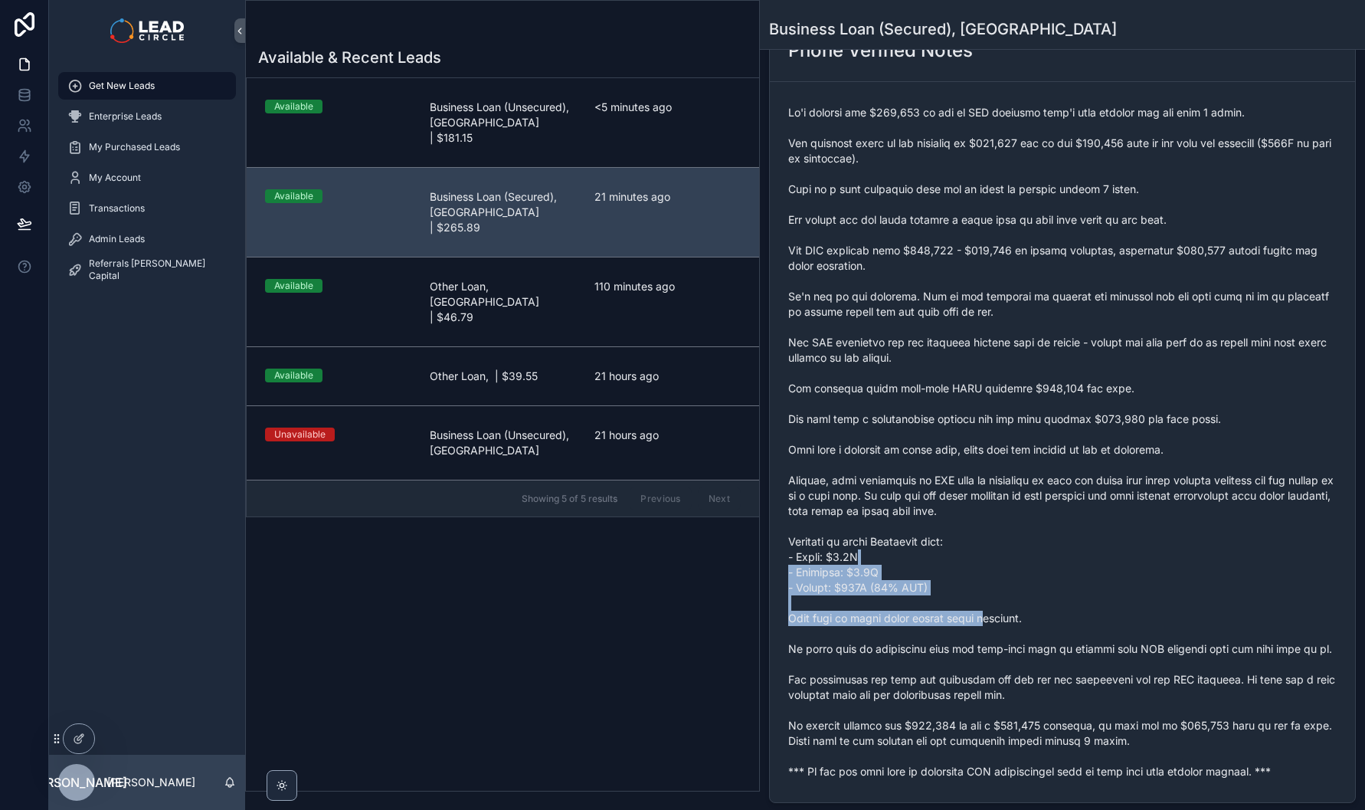
drag, startPoint x: 966, startPoint y: 556, endPoint x: 998, endPoint y: 617, distance: 69.2
click at [994, 615] on span "scrollable content" at bounding box center [1062, 442] width 548 height 674
click at [998, 617] on span "scrollable content" at bounding box center [1062, 442] width 548 height 674
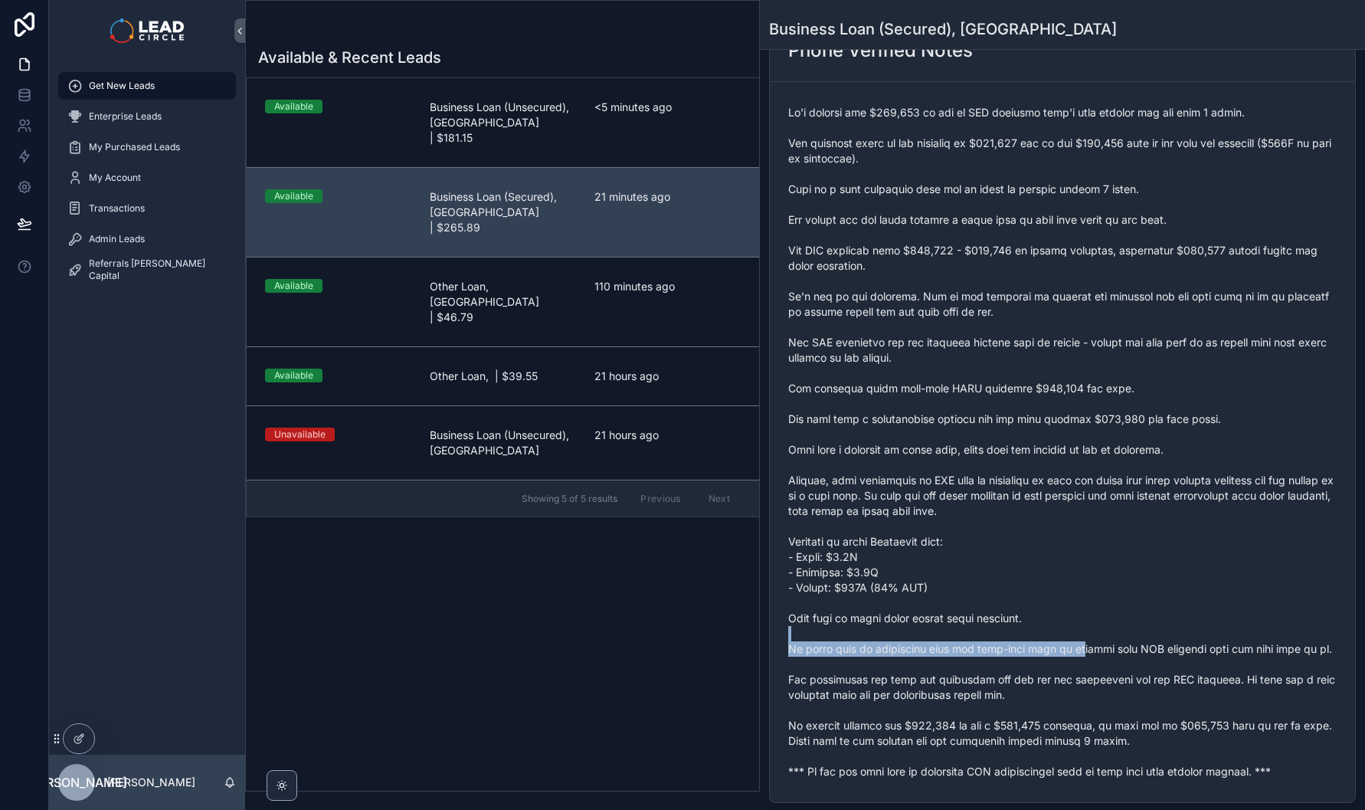
drag, startPoint x: 1060, startPoint y: 647, endPoint x: 917, endPoint y: 553, distance: 171.0
click at [939, 571] on span "scrollable content" at bounding box center [1062, 442] width 548 height 674
click at [918, 552] on span "scrollable content" at bounding box center [1062, 442] width 548 height 674
drag, startPoint x: 997, startPoint y: 628, endPoint x: 1049, endPoint y: 660, distance: 60.6
click at [1043, 659] on span "scrollable content" at bounding box center [1062, 442] width 548 height 674
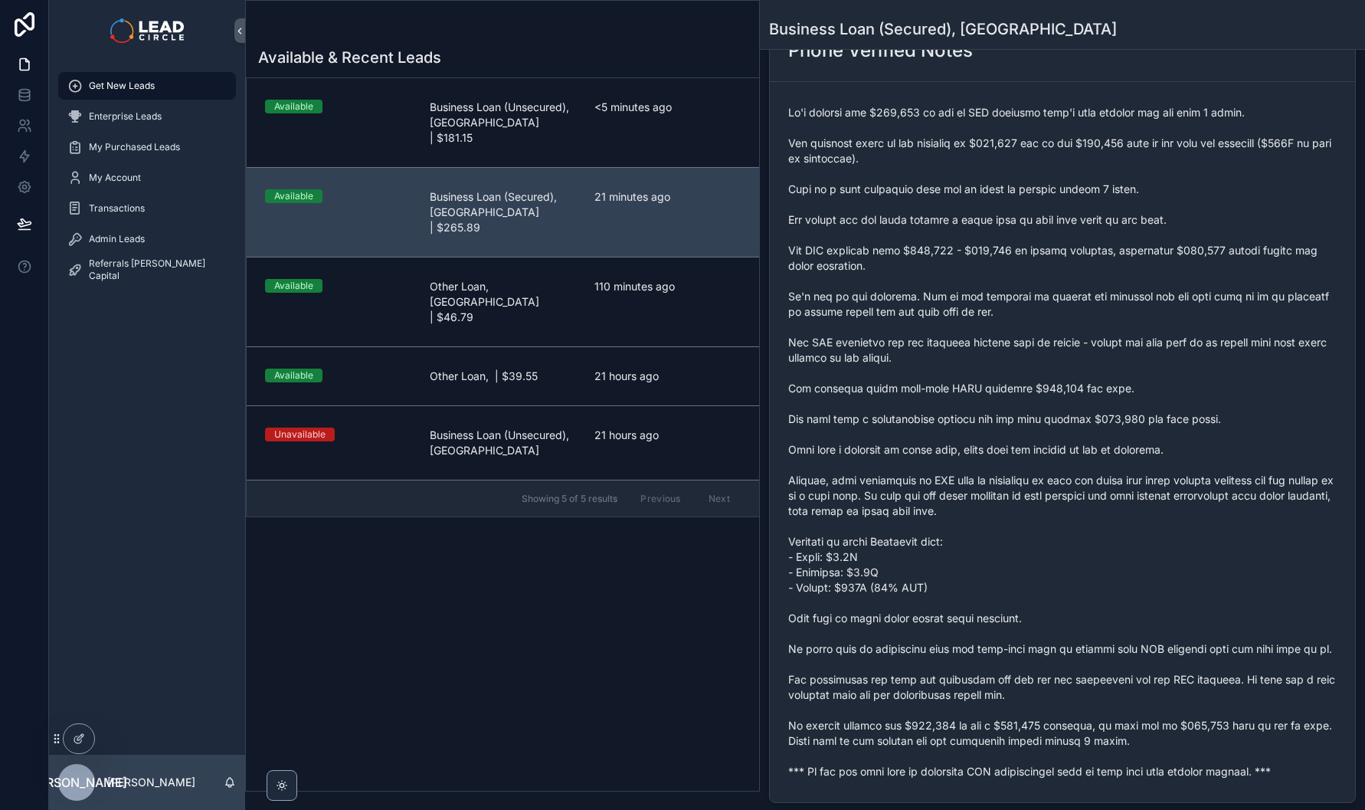
click at [1057, 662] on span "scrollable content" at bounding box center [1062, 442] width 548 height 674
click at [28, 90] on icon at bounding box center [24, 92] width 10 height 4
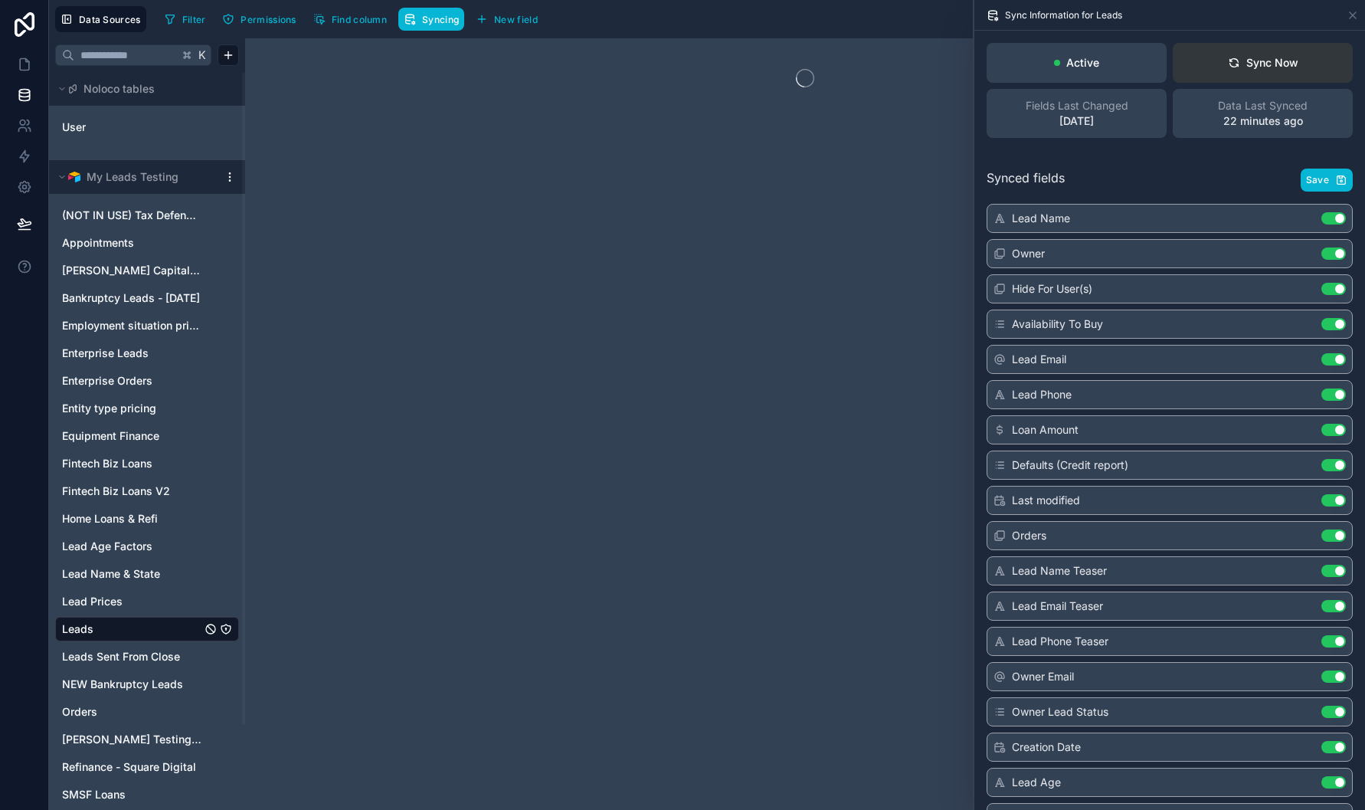
click at [1239, 67] on div "Sync Now" at bounding box center [1263, 62] width 70 height 15
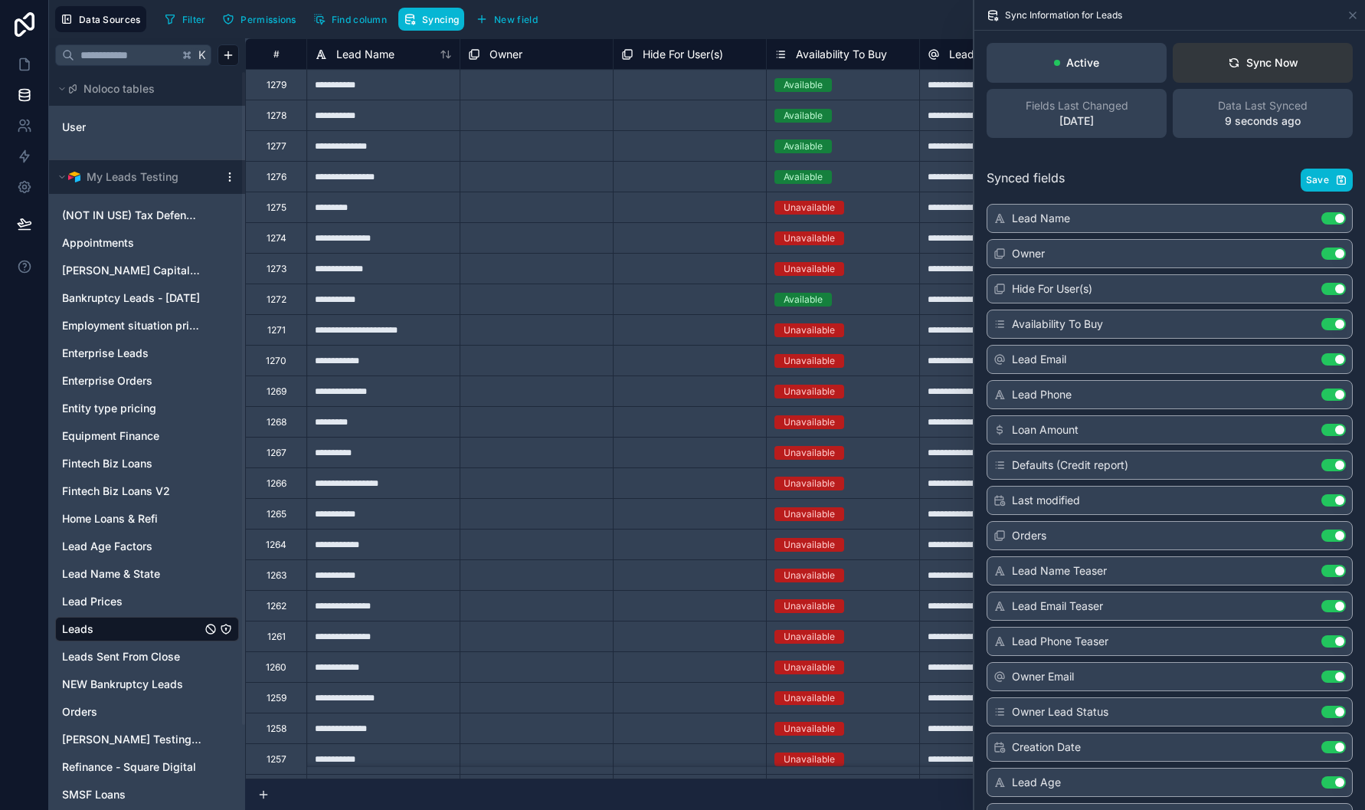
click at [1238, 56] on div "Sync Now" at bounding box center [1263, 62] width 70 height 15
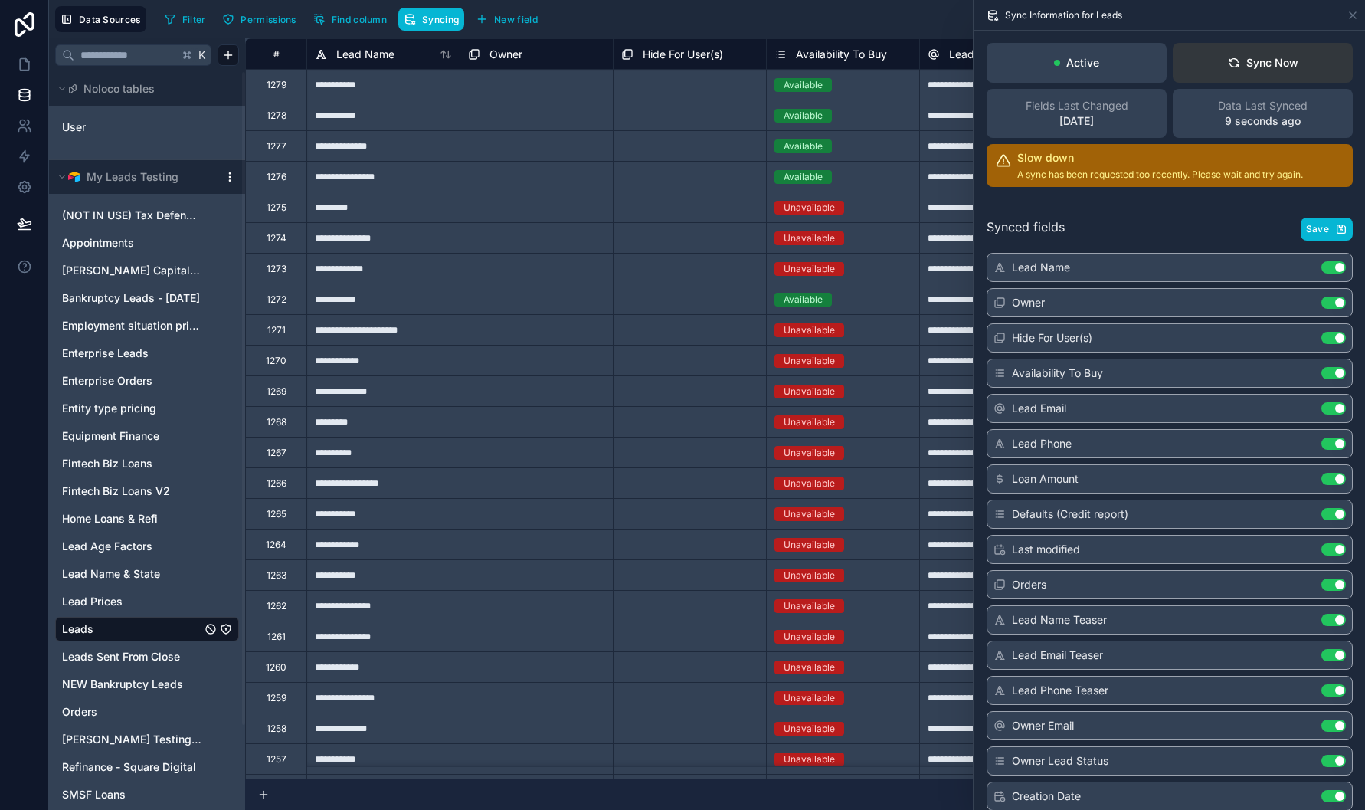
click at [1237, 82] on button "Sync Now" at bounding box center [1263, 63] width 180 height 40
click at [1242, 57] on div "Sync Now" at bounding box center [1263, 62] width 70 height 15
click at [21, 80] on link at bounding box center [24, 95] width 48 height 31
click at [22, 67] on icon at bounding box center [24, 64] width 15 height 15
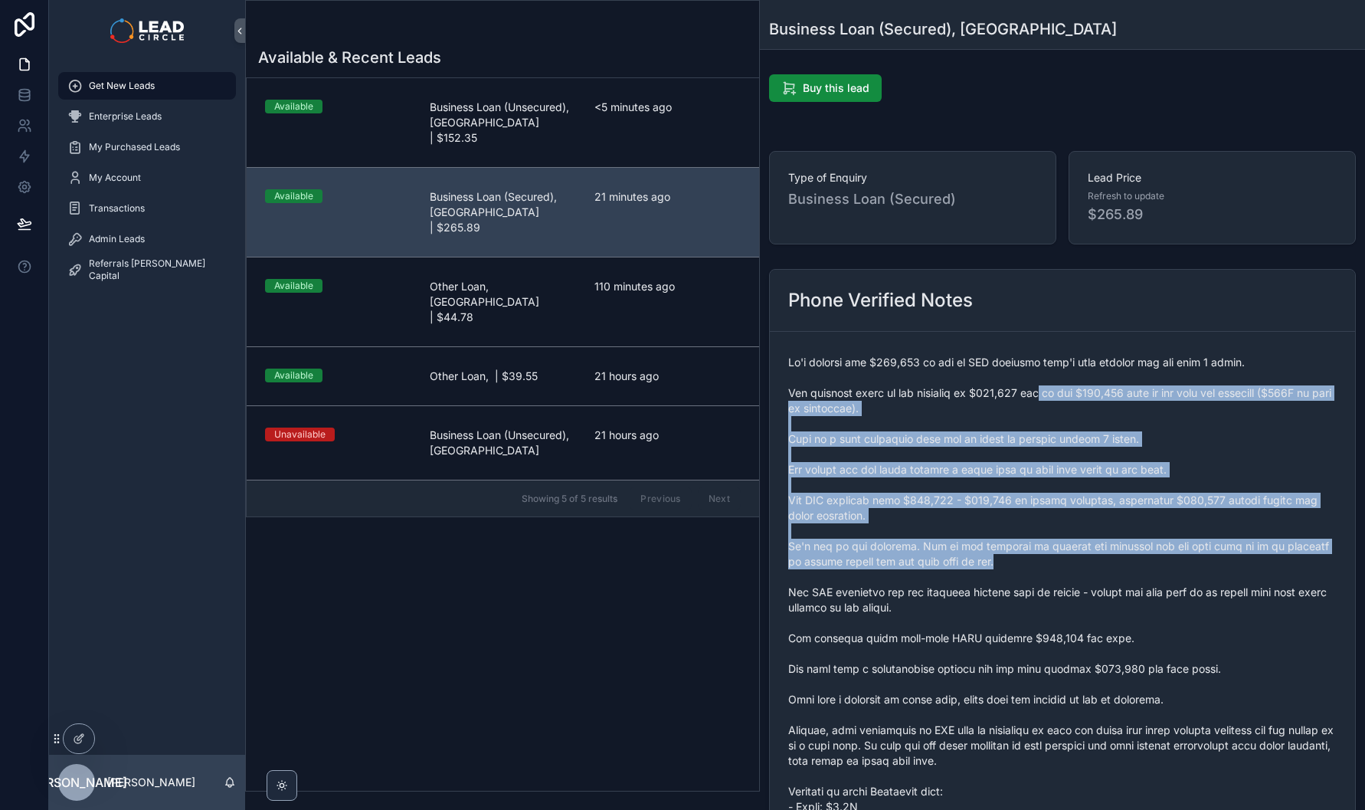
drag, startPoint x: 1049, startPoint y: 444, endPoint x: 1190, endPoint y: 567, distance: 187.3
click at [1190, 567] on span "scrollable content" at bounding box center [1062, 692] width 548 height 674
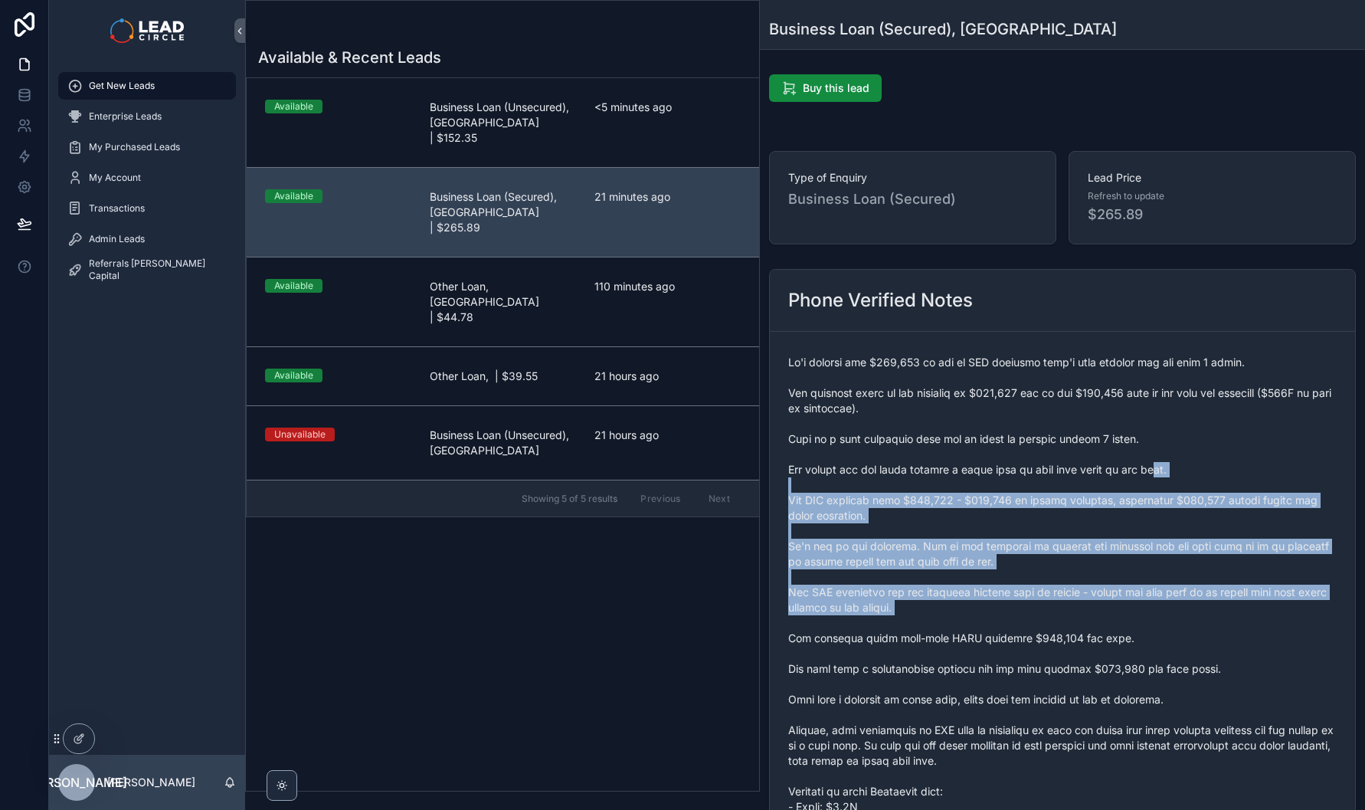
drag, startPoint x: 1213, startPoint y: 617, endPoint x: 1137, endPoint y: 408, distance: 223.2
click at [1143, 418] on span "scrollable content" at bounding box center [1062, 692] width 548 height 674
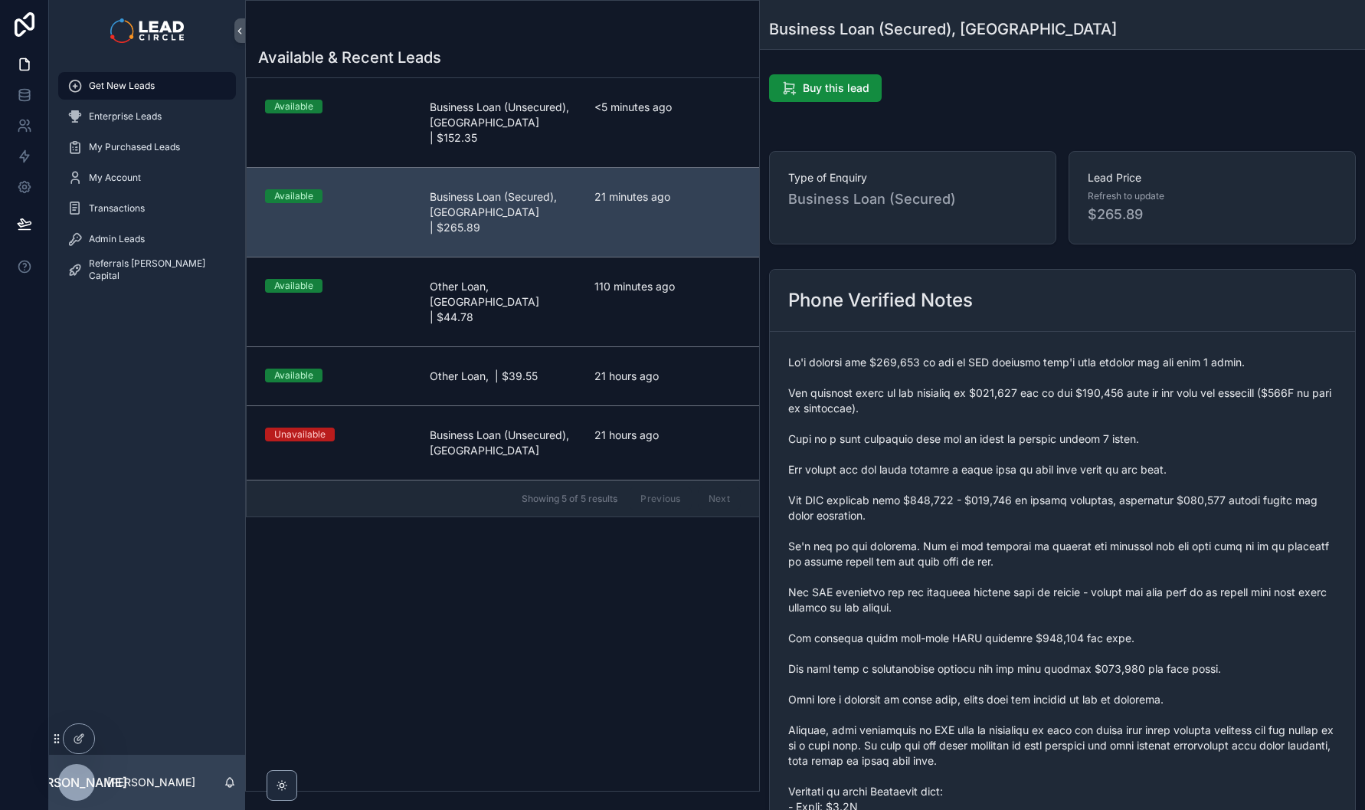
click at [1137, 408] on span "scrollable content" at bounding box center [1062, 692] width 548 height 674
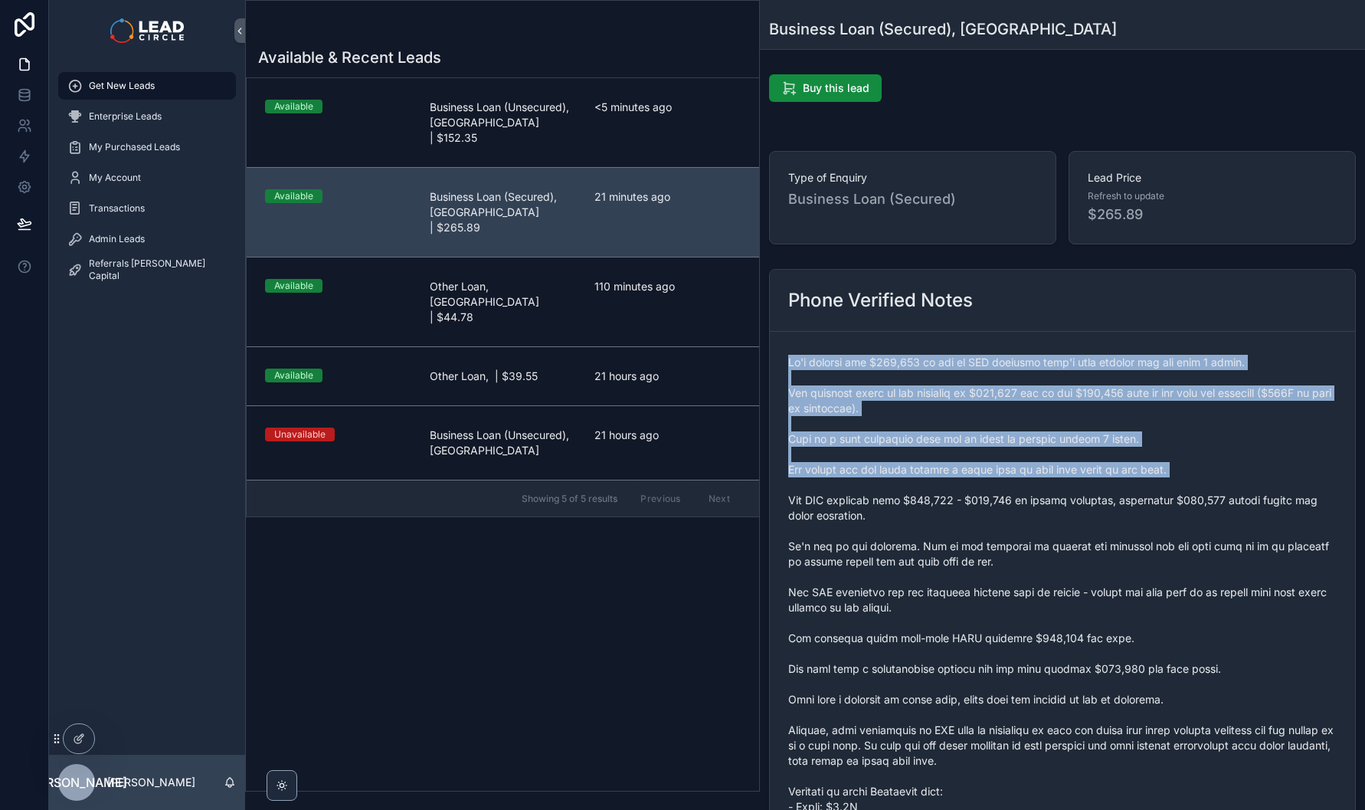
drag, startPoint x: 1134, startPoint y: 336, endPoint x: 1181, endPoint y: 511, distance: 180.8
click at [1181, 511] on form "scrollable content" at bounding box center [1062, 692] width 585 height 720
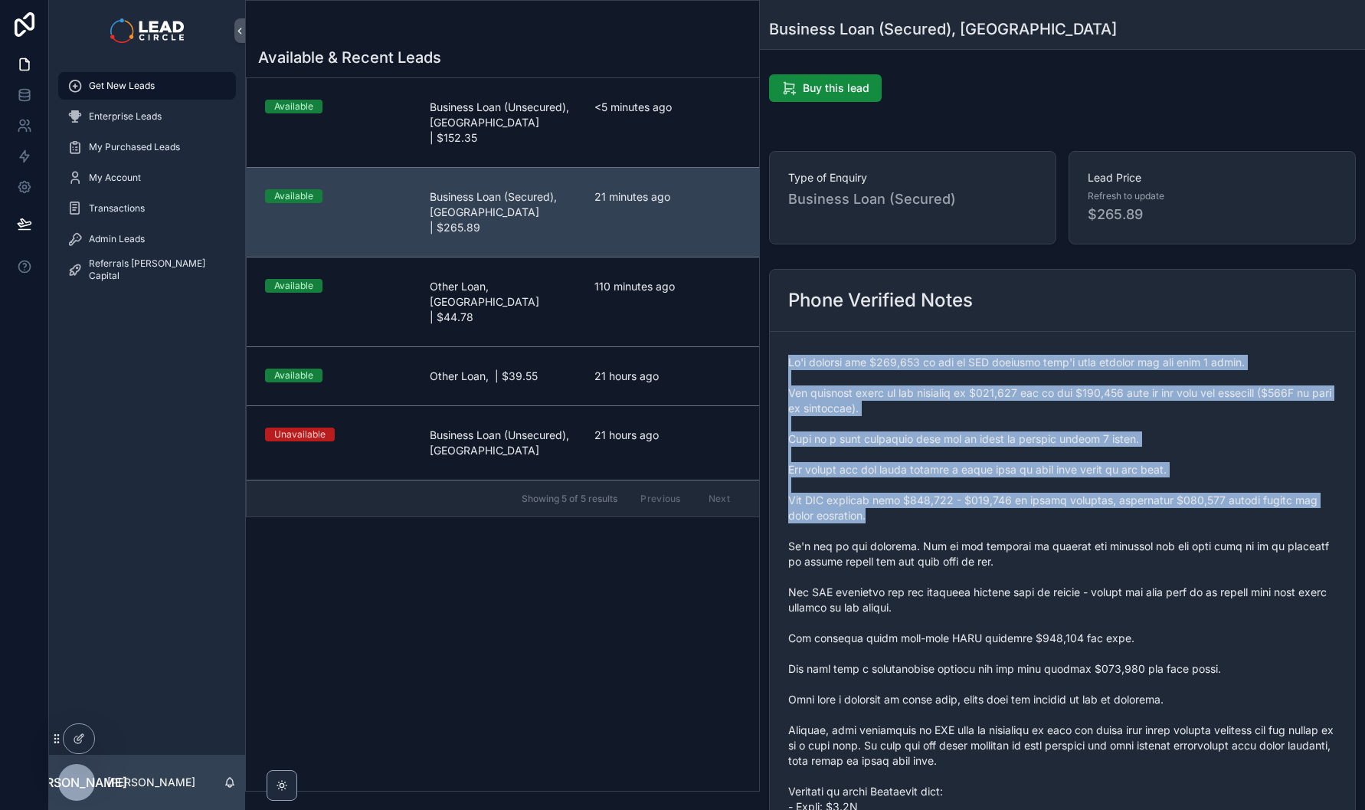
click at [1181, 511] on span "scrollable content" at bounding box center [1062, 692] width 548 height 674
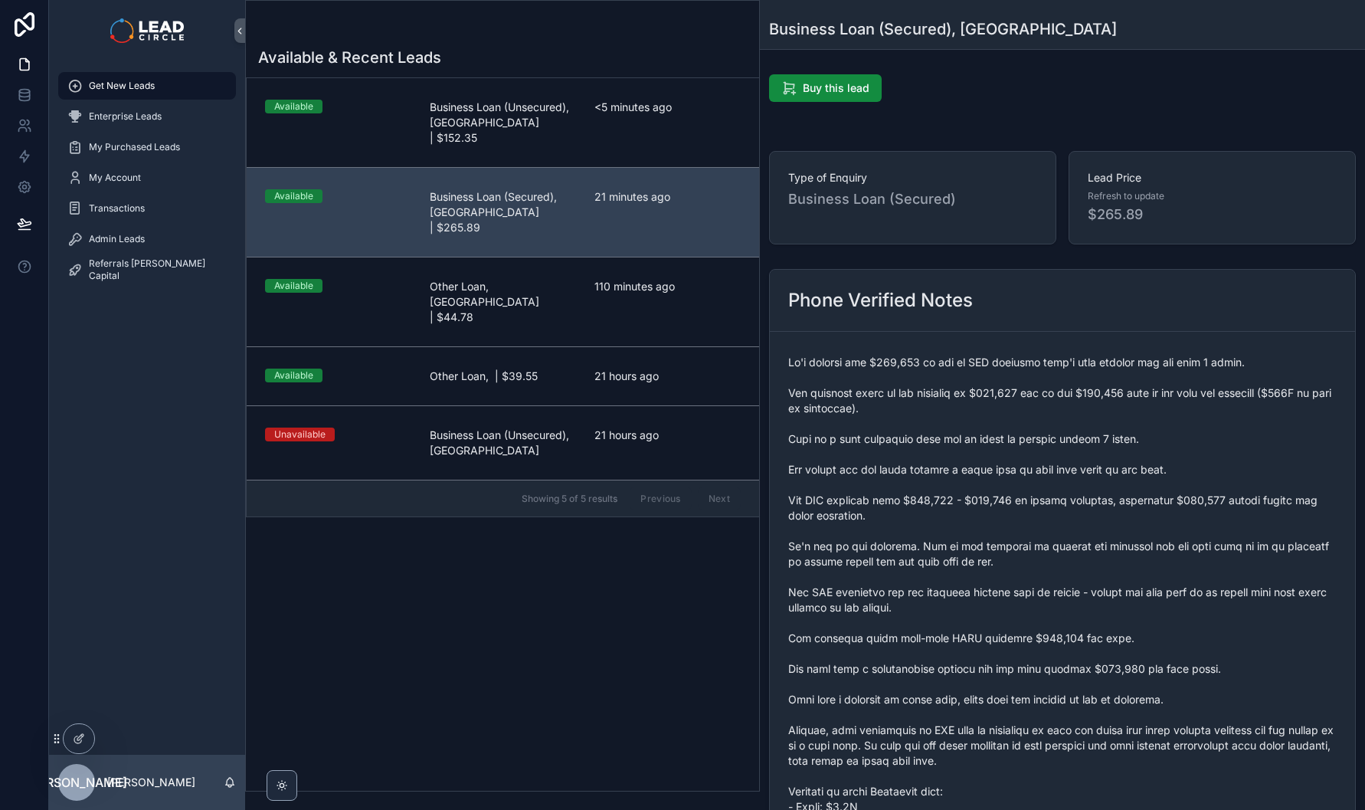
click at [1173, 562] on span "scrollable content" at bounding box center [1062, 692] width 548 height 674
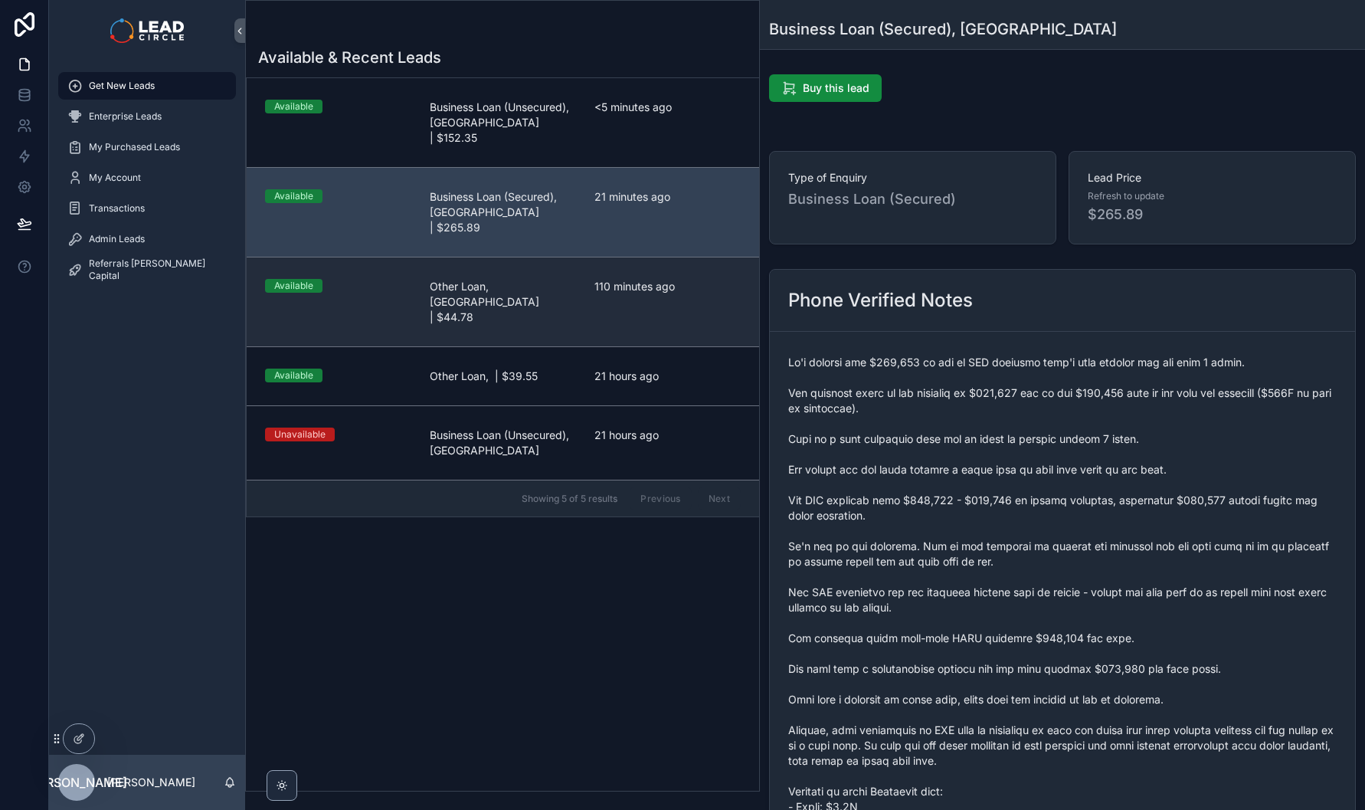
click at [614, 272] on link "Available Other Loan, [GEOGRAPHIC_DATA] | $44.78 110 minutes ago" at bounding box center [503, 302] width 512 height 90
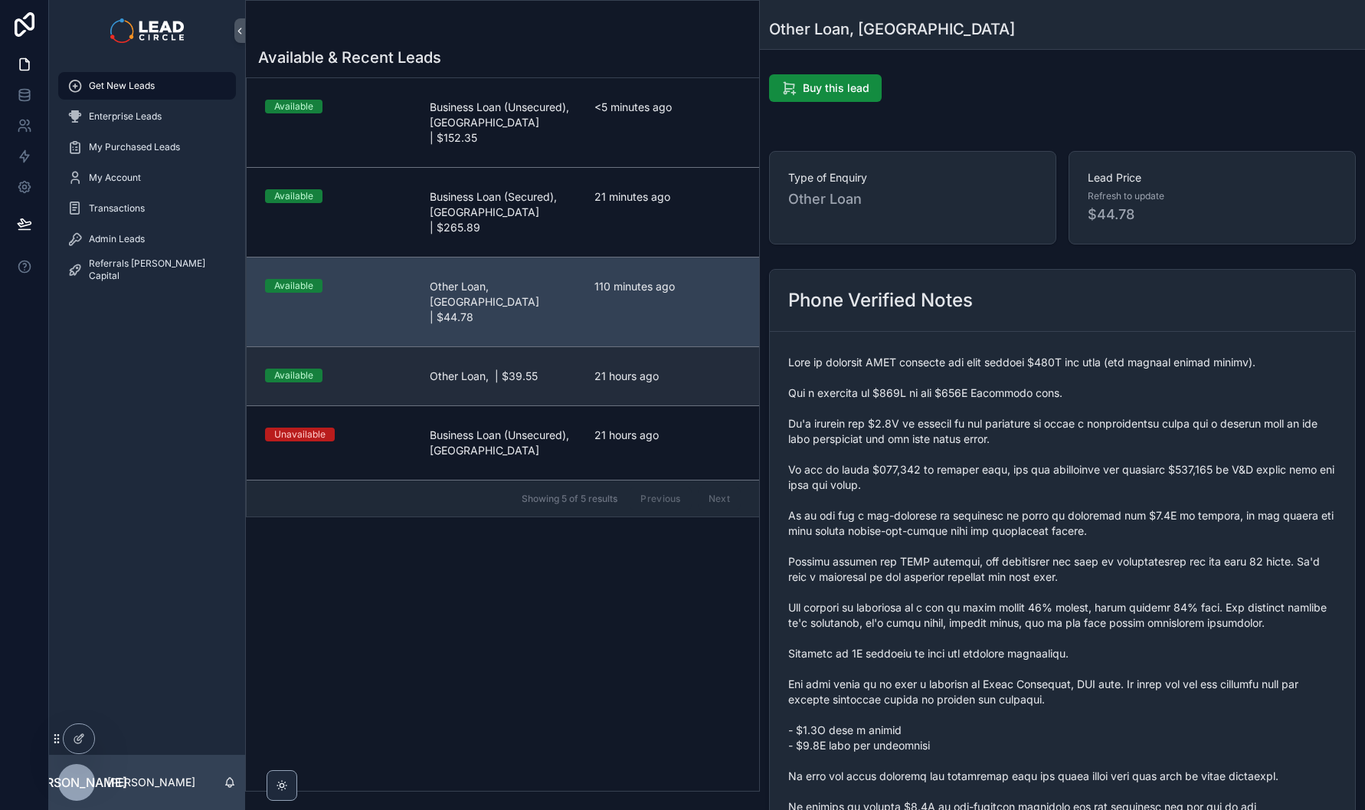
click at [627, 346] on link "Available Other Loan, | $39.55 21 hours ago" at bounding box center [503, 375] width 512 height 59
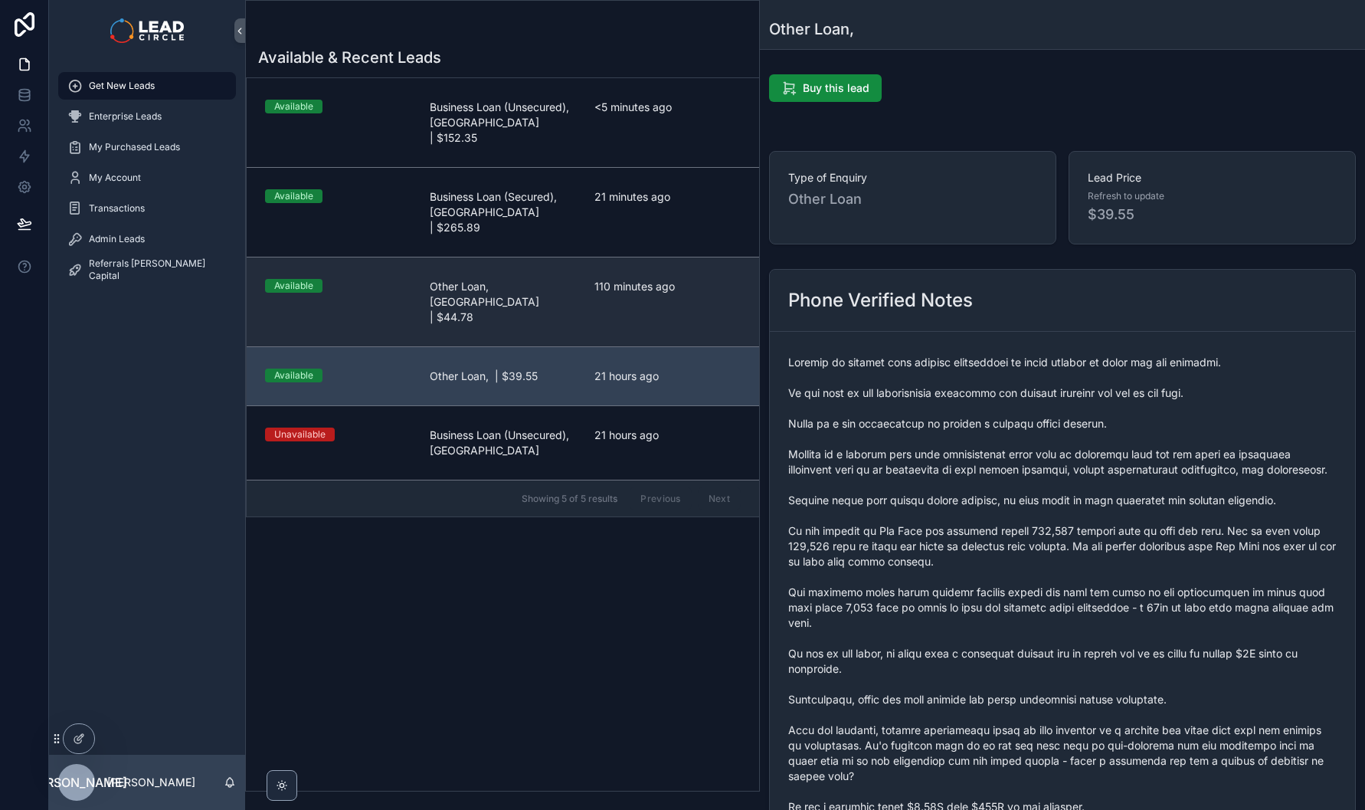
click at [597, 279] on span "110 minutes ago" at bounding box center [667, 286] width 146 height 15
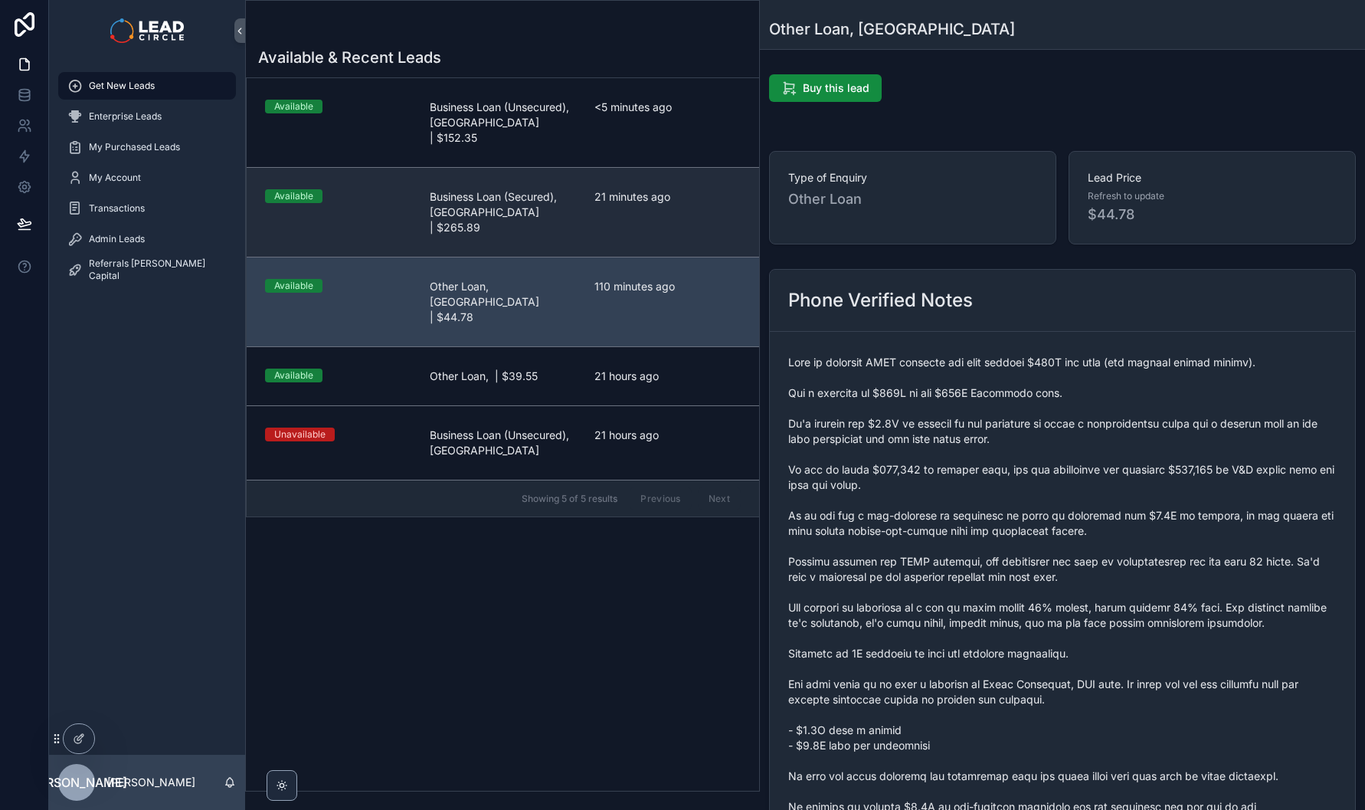
click at [566, 198] on span "Business Loan (Secured), [GEOGRAPHIC_DATA] | $265.89" at bounding box center [503, 212] width 146 height 46
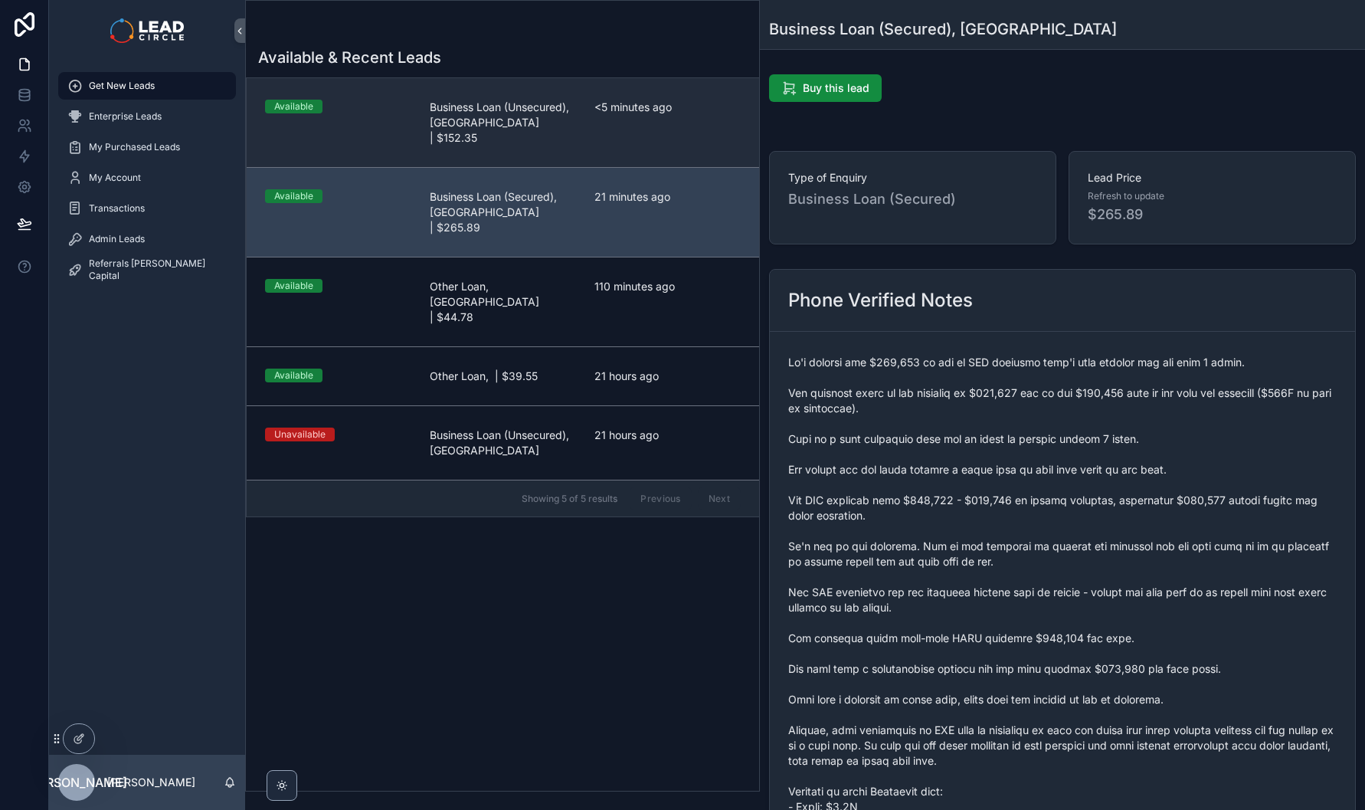
click at [528, 133] on link "Available Business Loan (Unsecured), [GEOGRAPHIC_DATA] | $152.35 <5 minutes ago" at bounding box center [503, 122] width 512 height 89
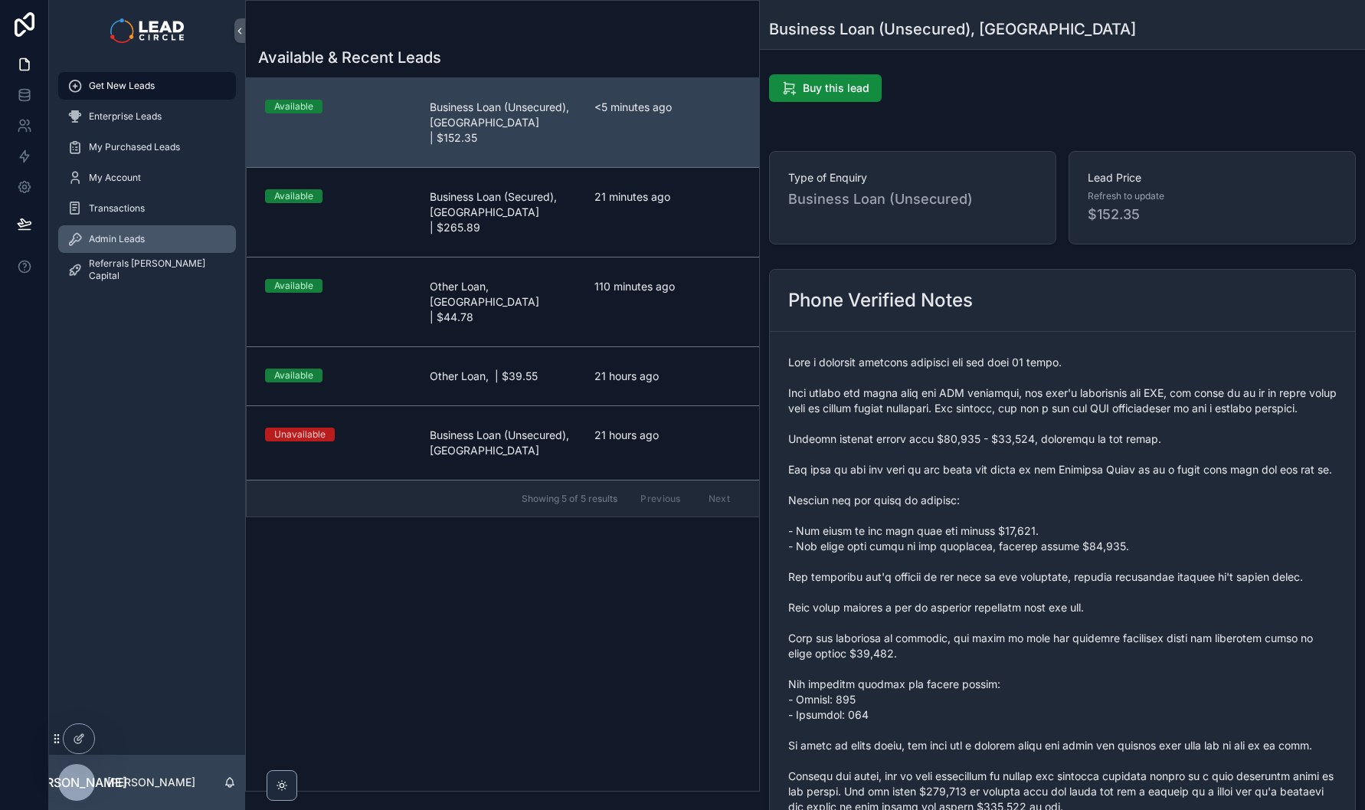
click at [140, 231] on div "Admin Leads" at bounding box center [146, 239] width 159 height 25
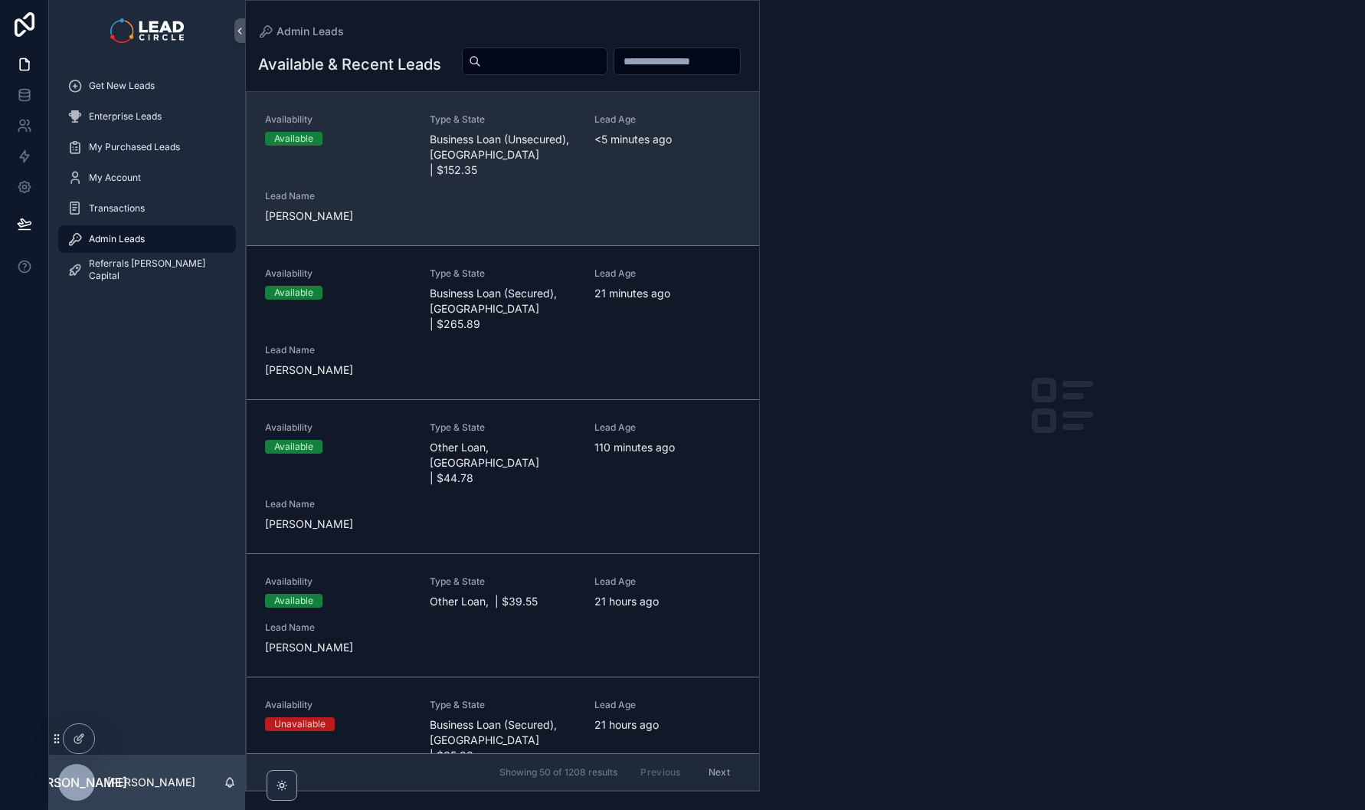
click at [545, 178] on span "Business Loan (Unsecured), [GEOGRAPHIC_DATA] | $152.35" at bounding box center [503, 155] width 146 height 46
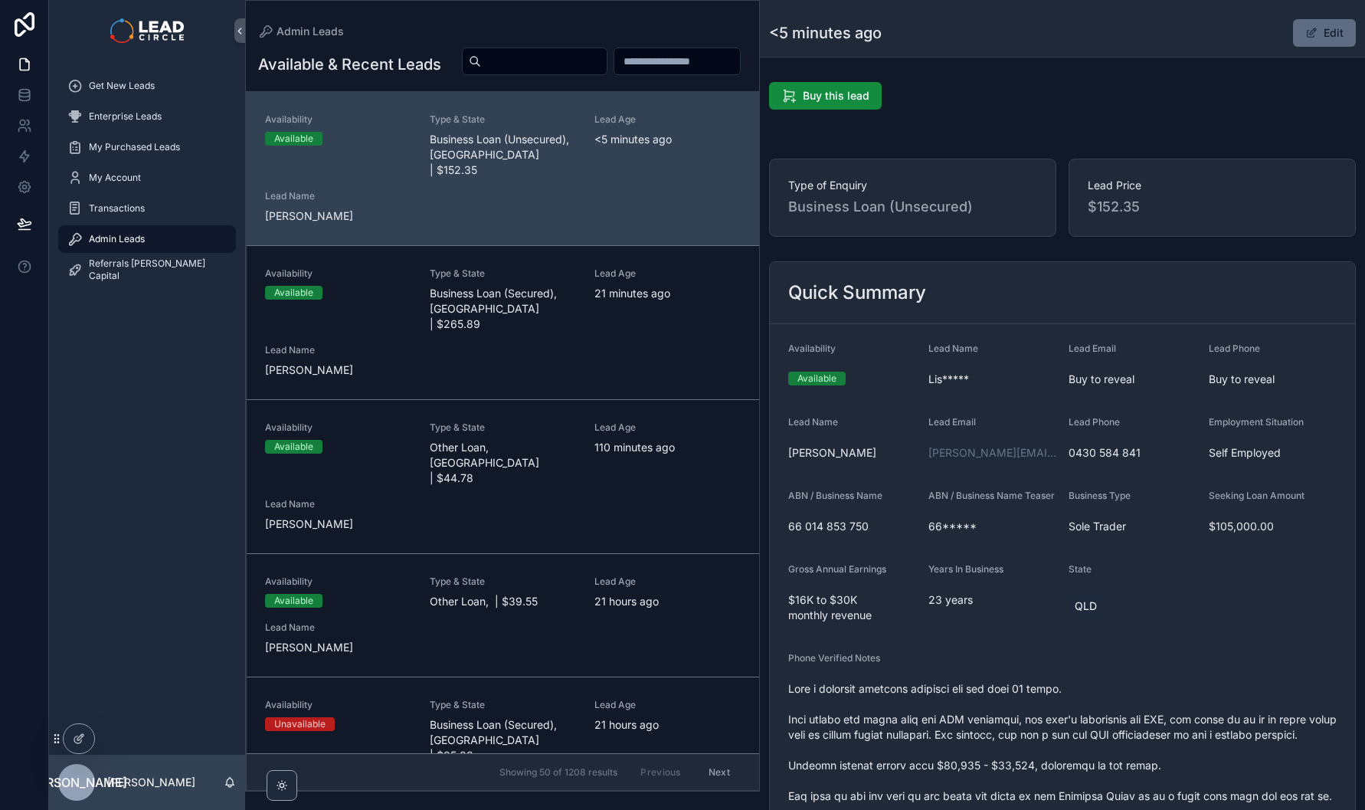
click at [1330, 34] on button "Edit" at bounding box center [1324, 33] width 63 height 28
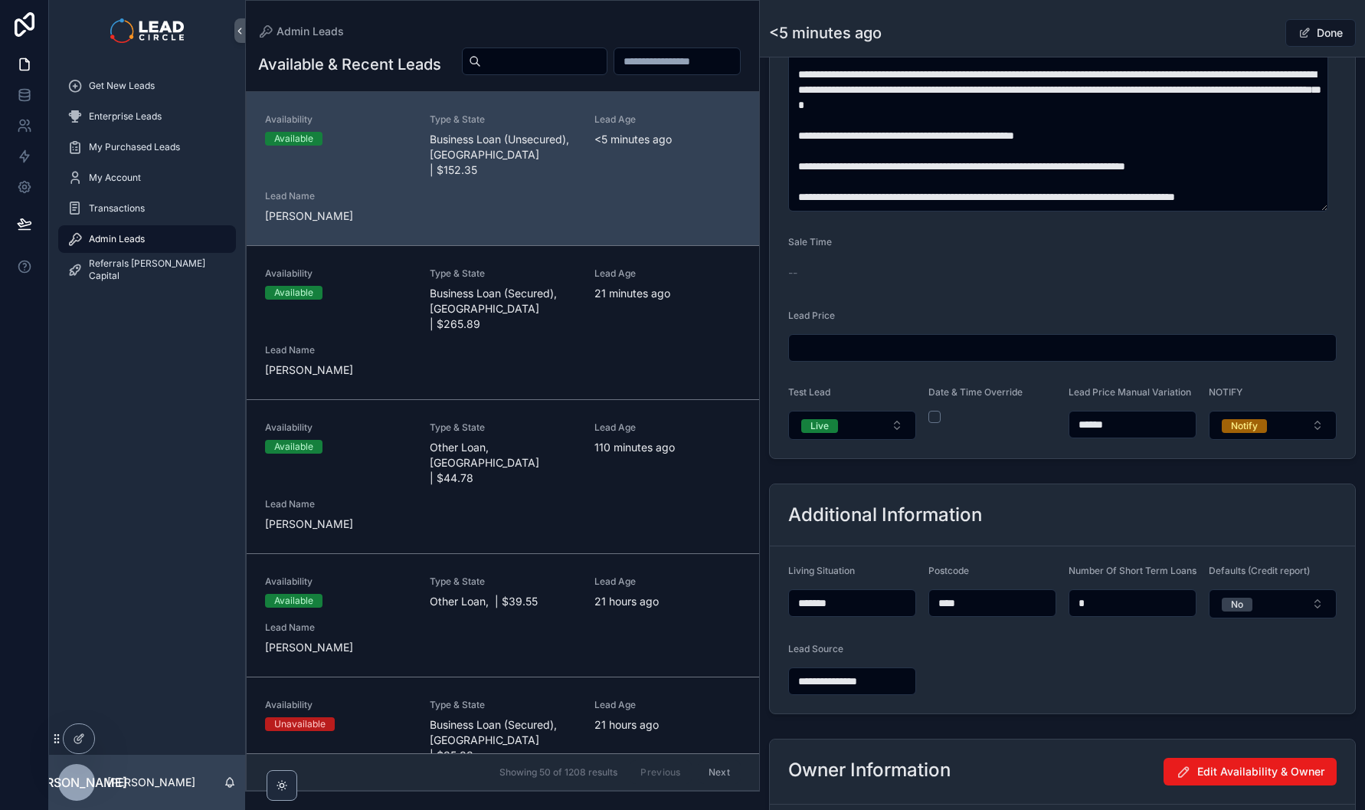
scroll to position [1055, 0]
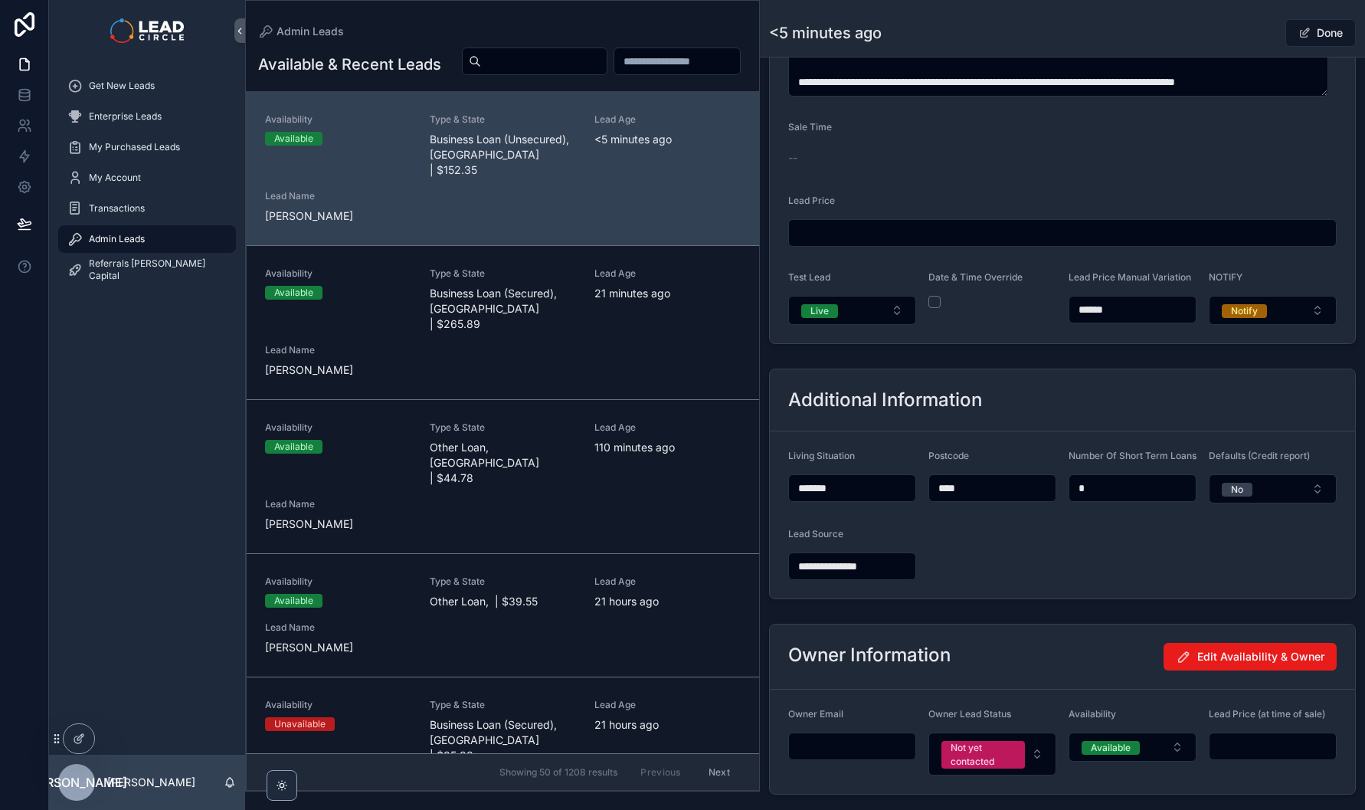
click at [1122, 319] on input "******" at bounding box center [1132, 309] width 126 height 21
type input "******"
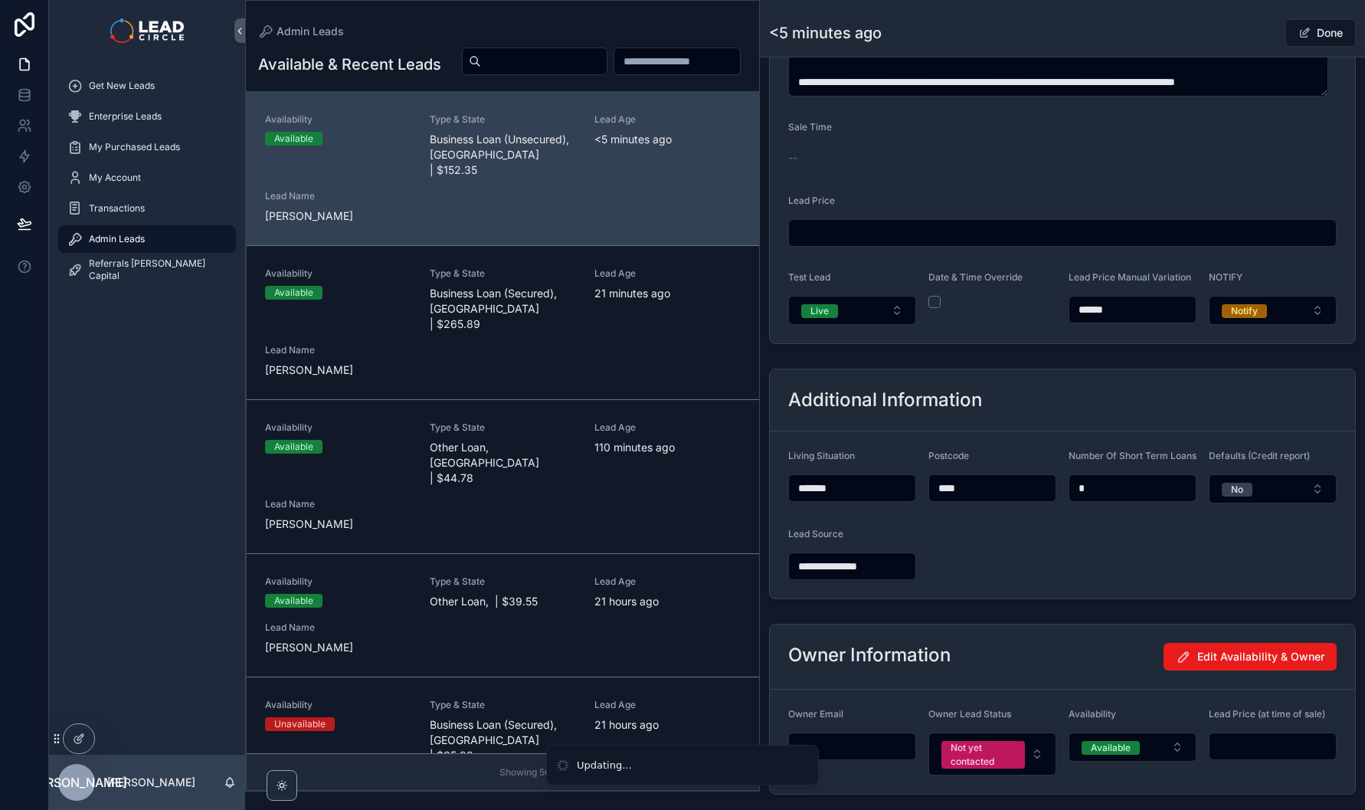
click at [1226, 20] on div "<5 minutes ago Done" at bounding box center [1062, 32] width 587 height 29
click at [1308, 33] on button "Done" at bounding box center [1320, 33] width 70 height 28
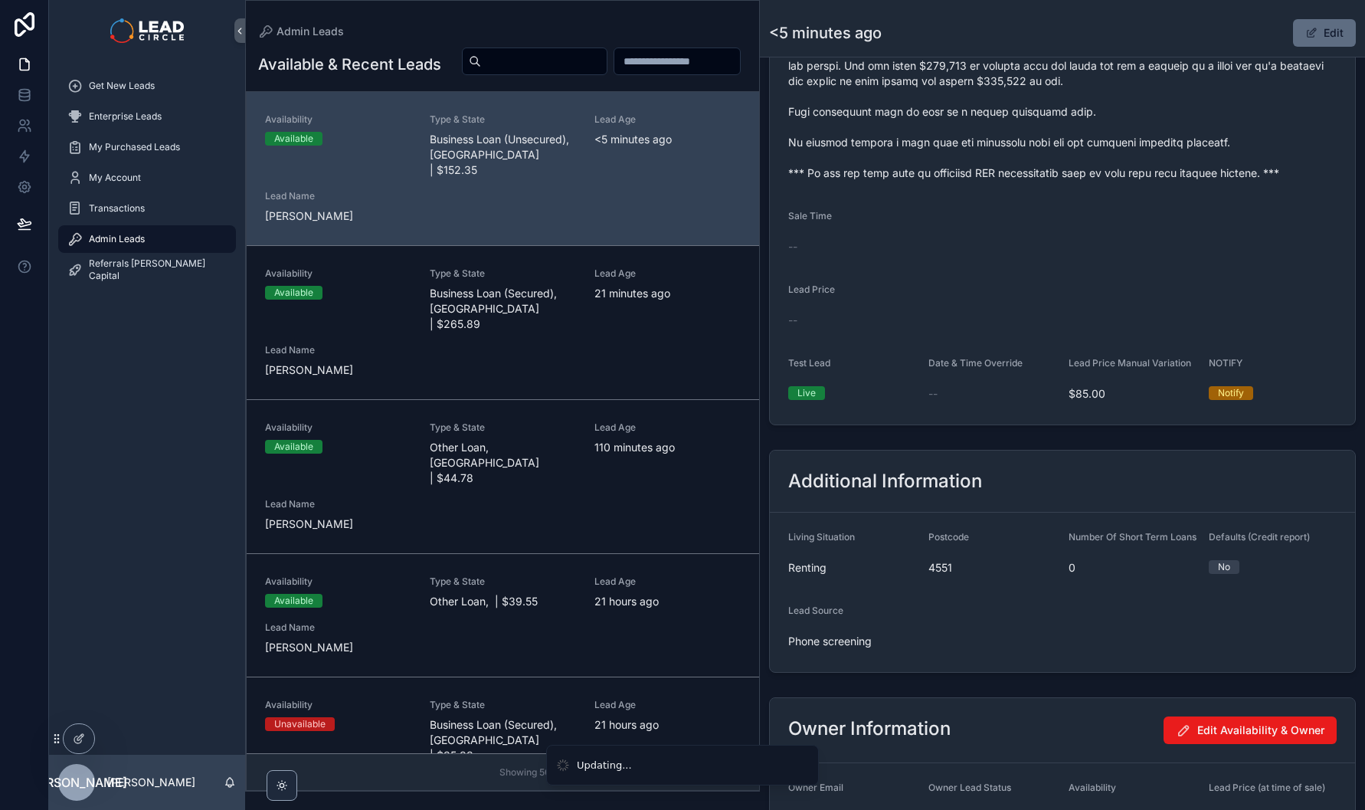
scroll to position [1056, 0]
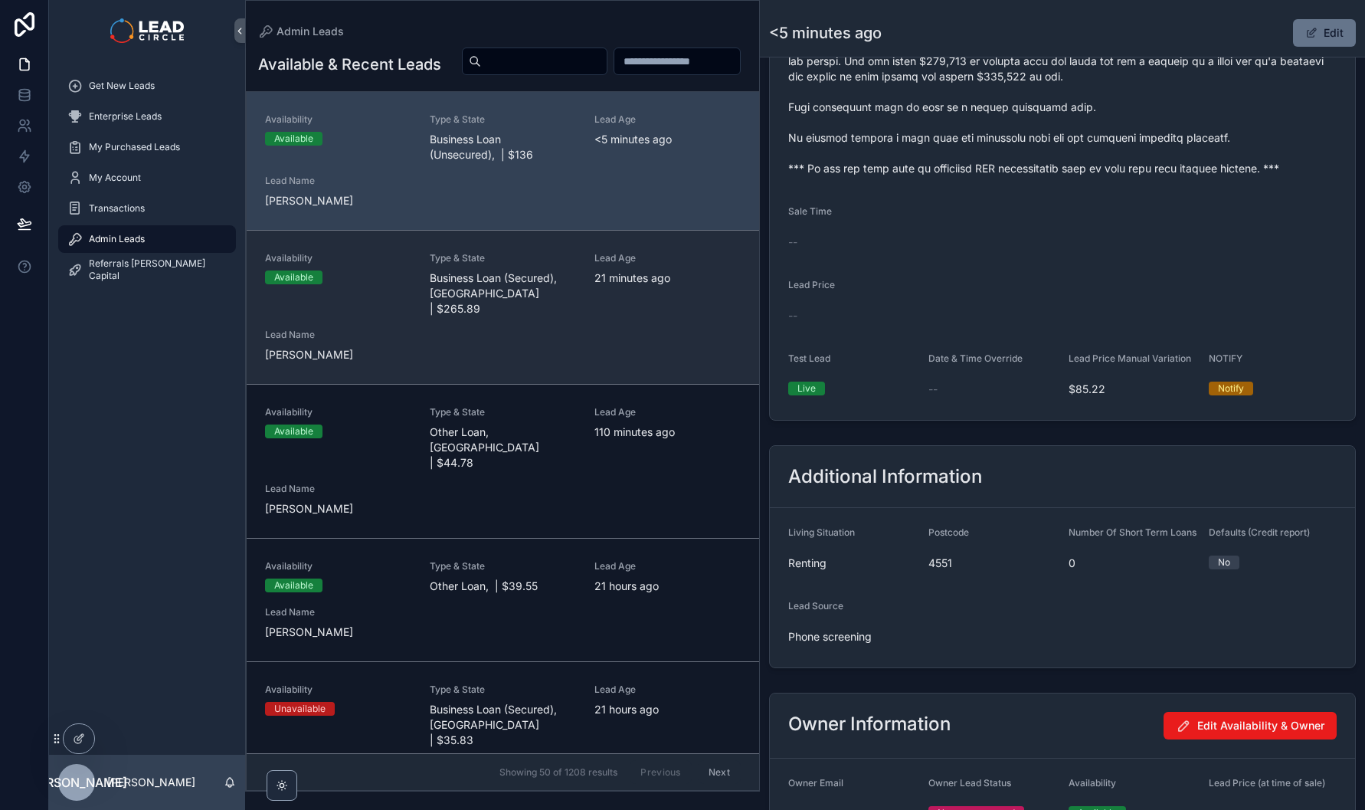
click at [630, 362] on div "Availability Available Type & State Business Loan (Secured), [GEOGRAPHIC_DATA] …" at bounding box center [503, 307] width 476 height 110
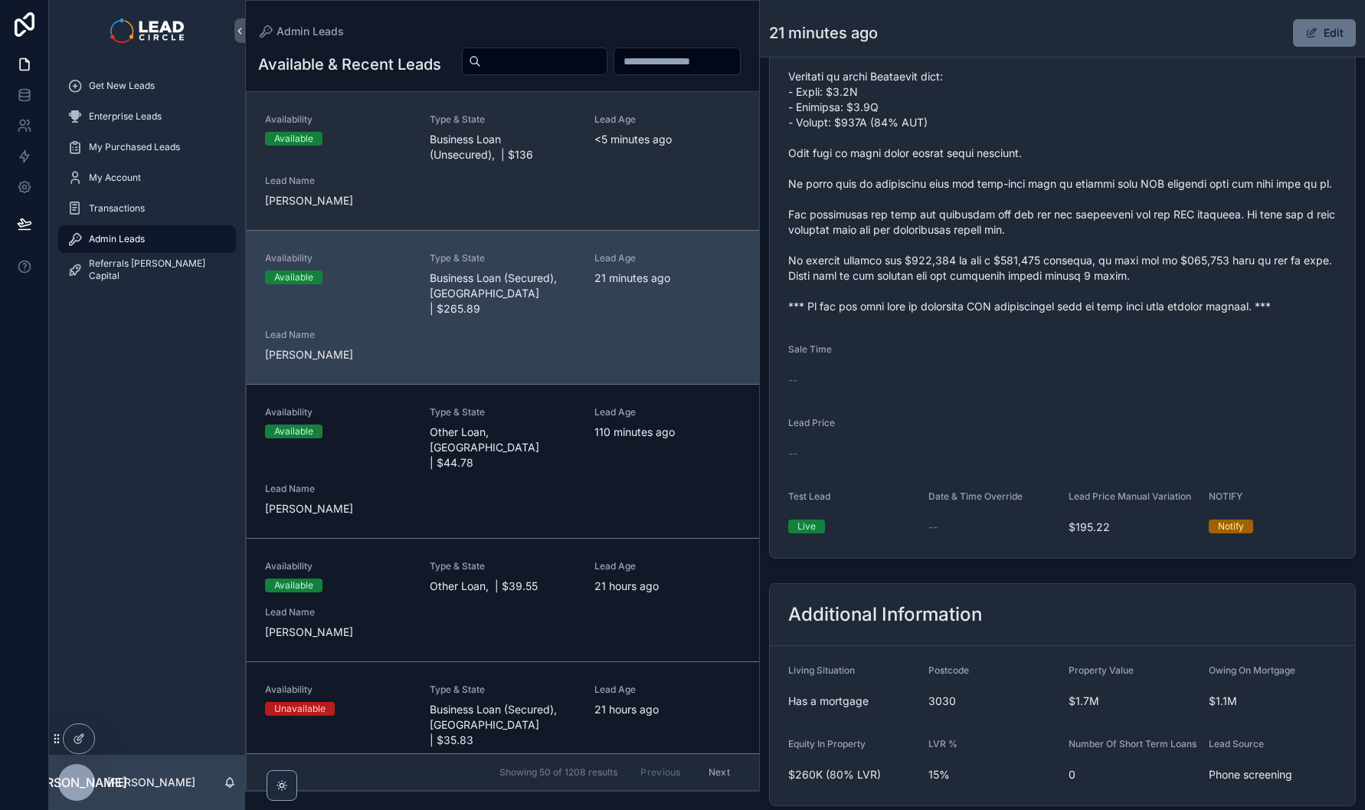
click at [638, 208] on div "Availability Available Type & State Business Loan (Unsecured), | $136 Lead Age …" at bounding box center [503, 160] width 476 height 95
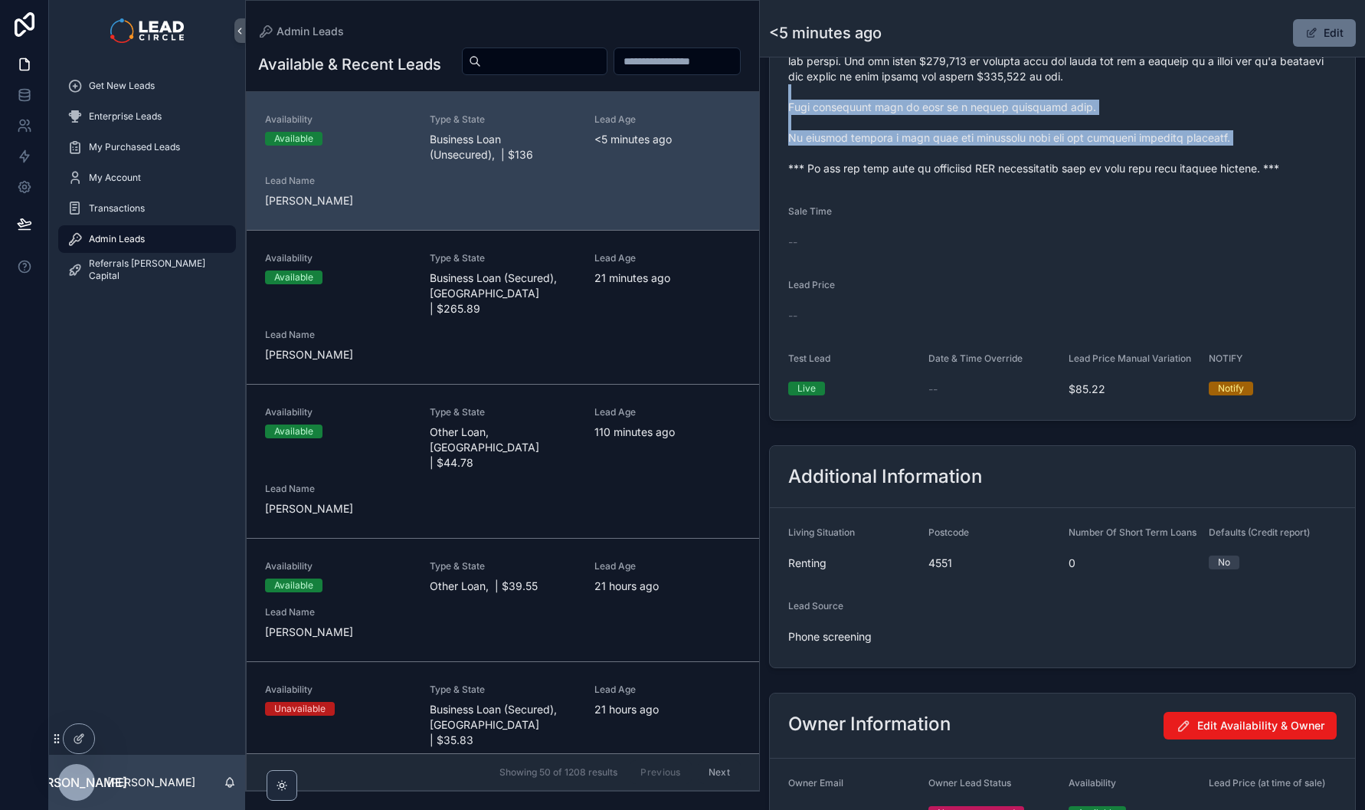
drag, startPoint x: 948, startPoint y: 138, endPoint x: 980, endPoint y: 215, distance: 83.8
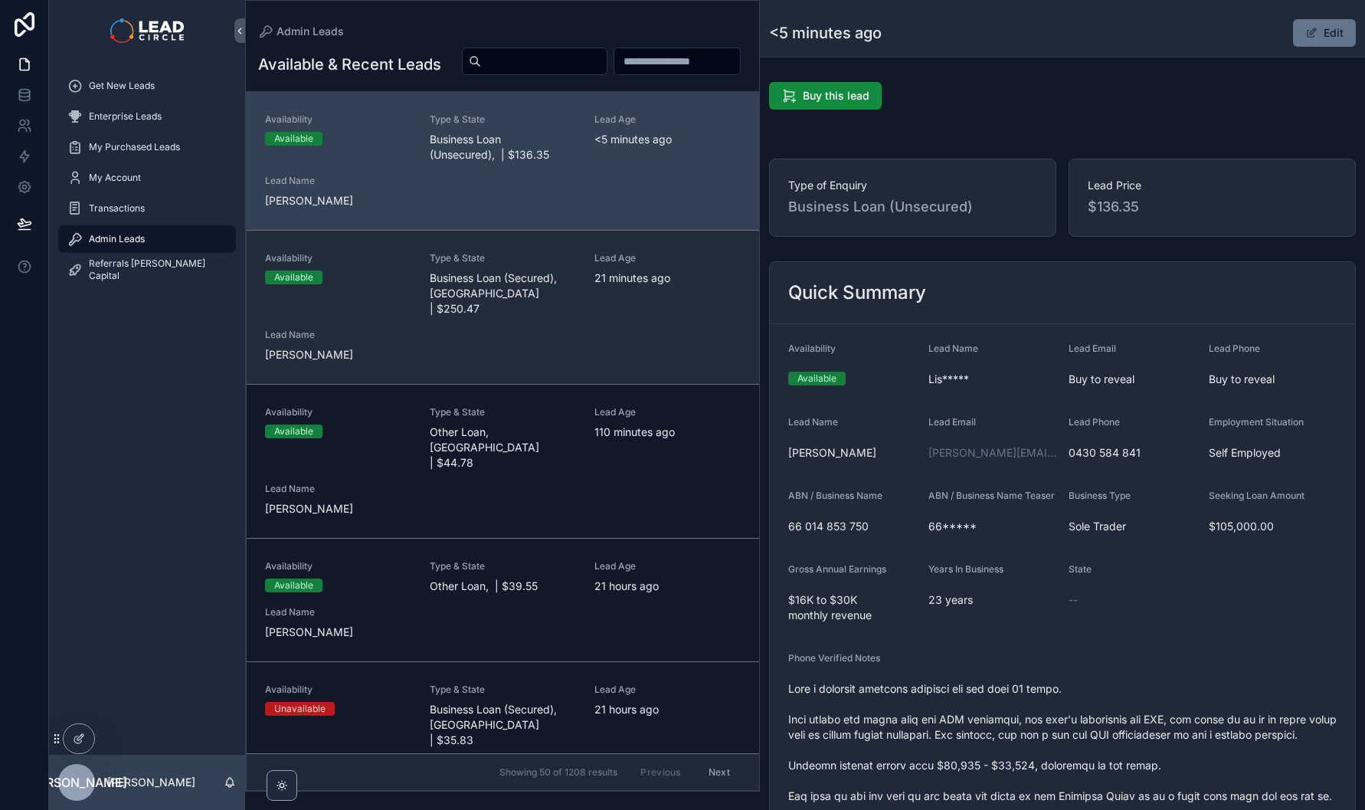
click at [691, 352] on div "Availability Available Type & State Business Loan (Secured), [GEOGRAPHIC_DATA] …" at bounding box center [503, 307] width 476 height 110
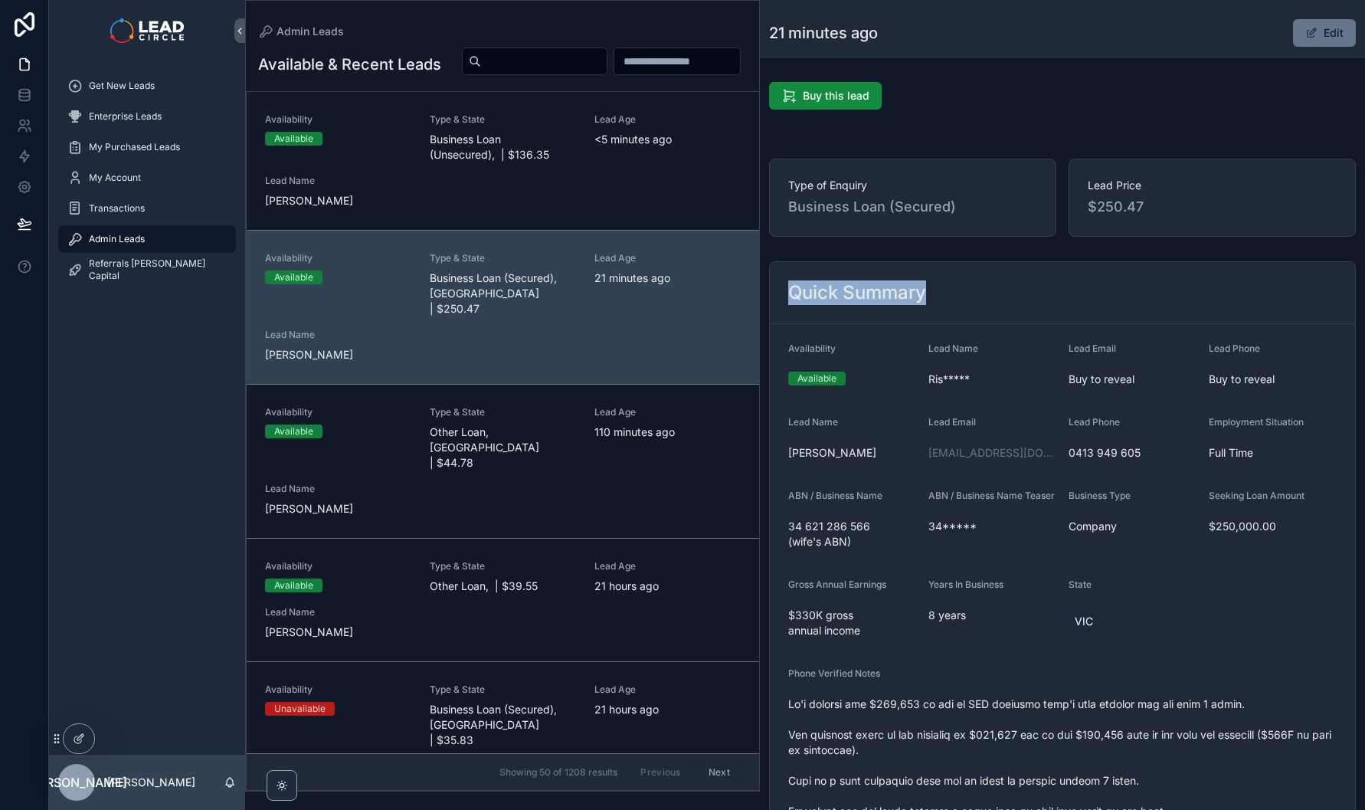
drag, startPoint x: 1040, startPoint y: 255, endPoint x: 1125, endPoint y: 312, distance: 101.6
click at [1125, 312] on div "Quick Summary" at bounding box center [1062, 293] width 585 height 62
click at [192, 90] on div "Get New Leads" at bounding box center [146, 86] width 159 height 25
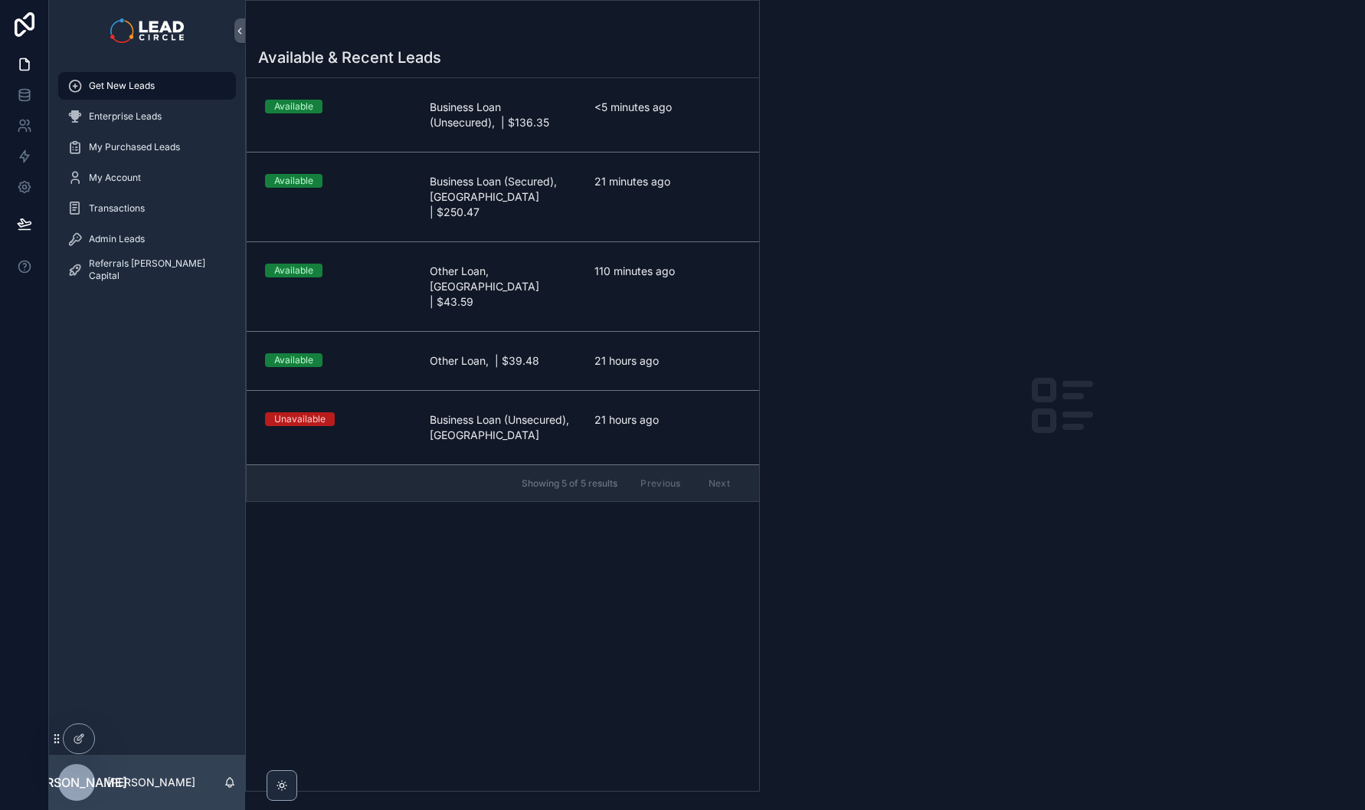
click at [345, 615] on div "Available & Recent Leads Available Business Loan (Unsecured), | $136.35 <5 minu…" at bounding box center [502, 414] width 513 height 753
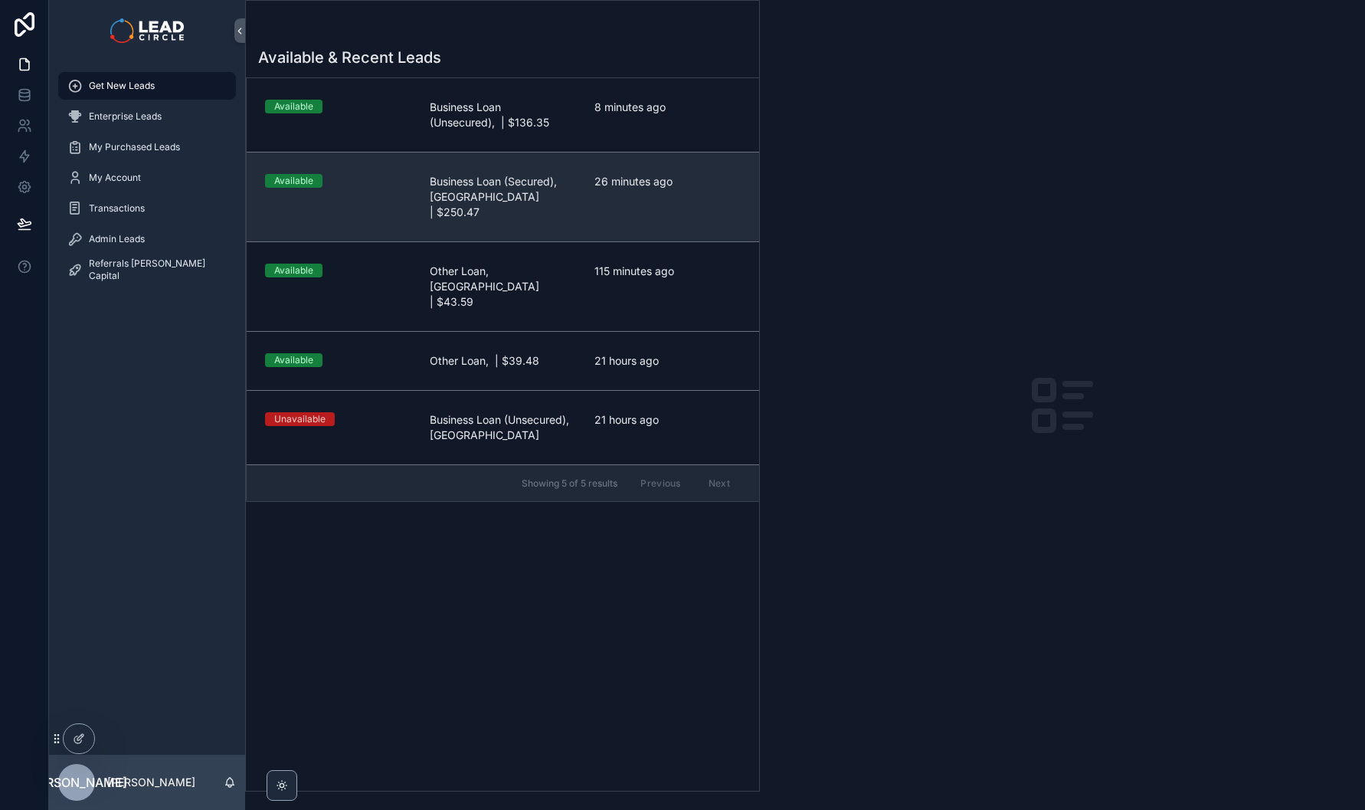
click at [503, 200] on span "Business Loan (Secured), [GEOGRAPHIC_DATA] | $250.47" at bounding box center [503, 197] width 146 height 46
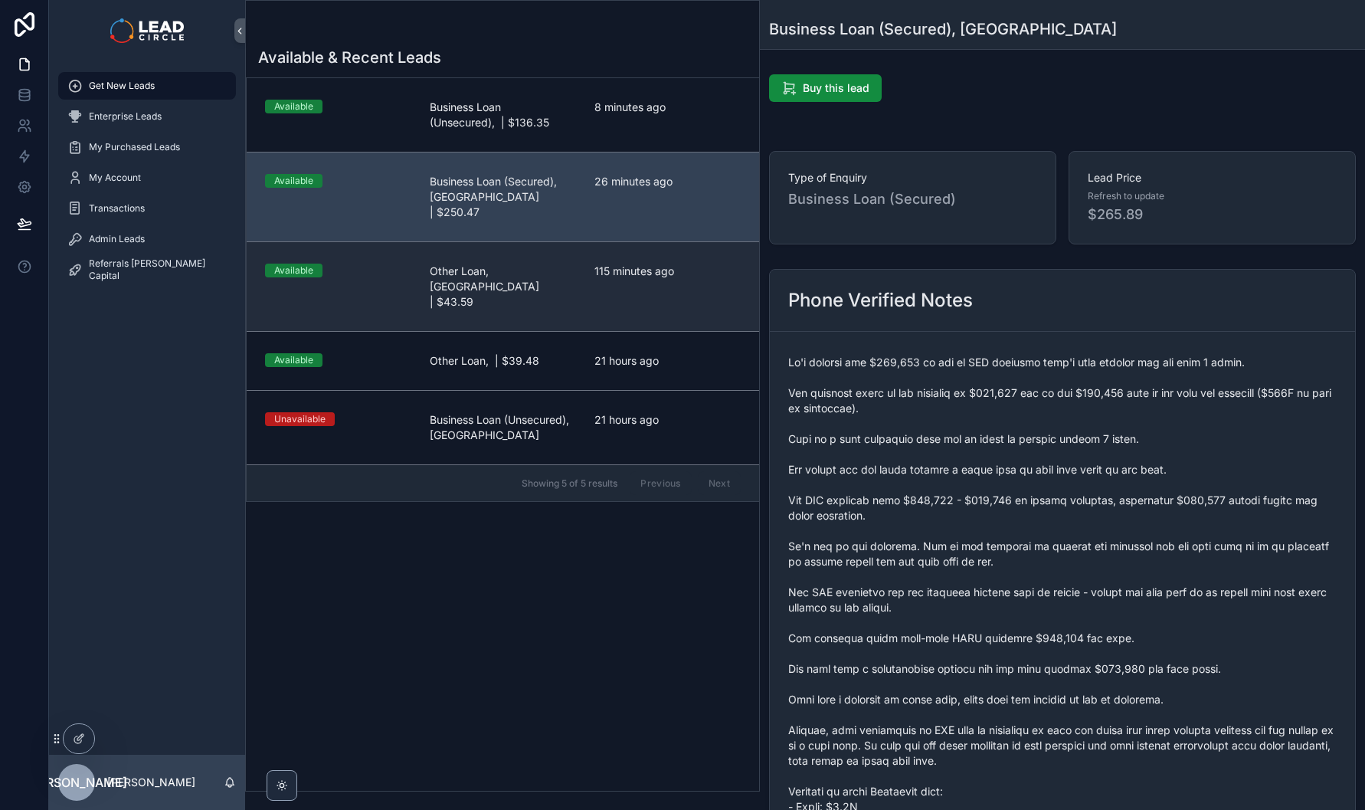
click at [503, 264] on span "Other Loan, [GEOGRAPHIC_DATA] | $43.59" at bounding box center [503, 287] width 146 height 46
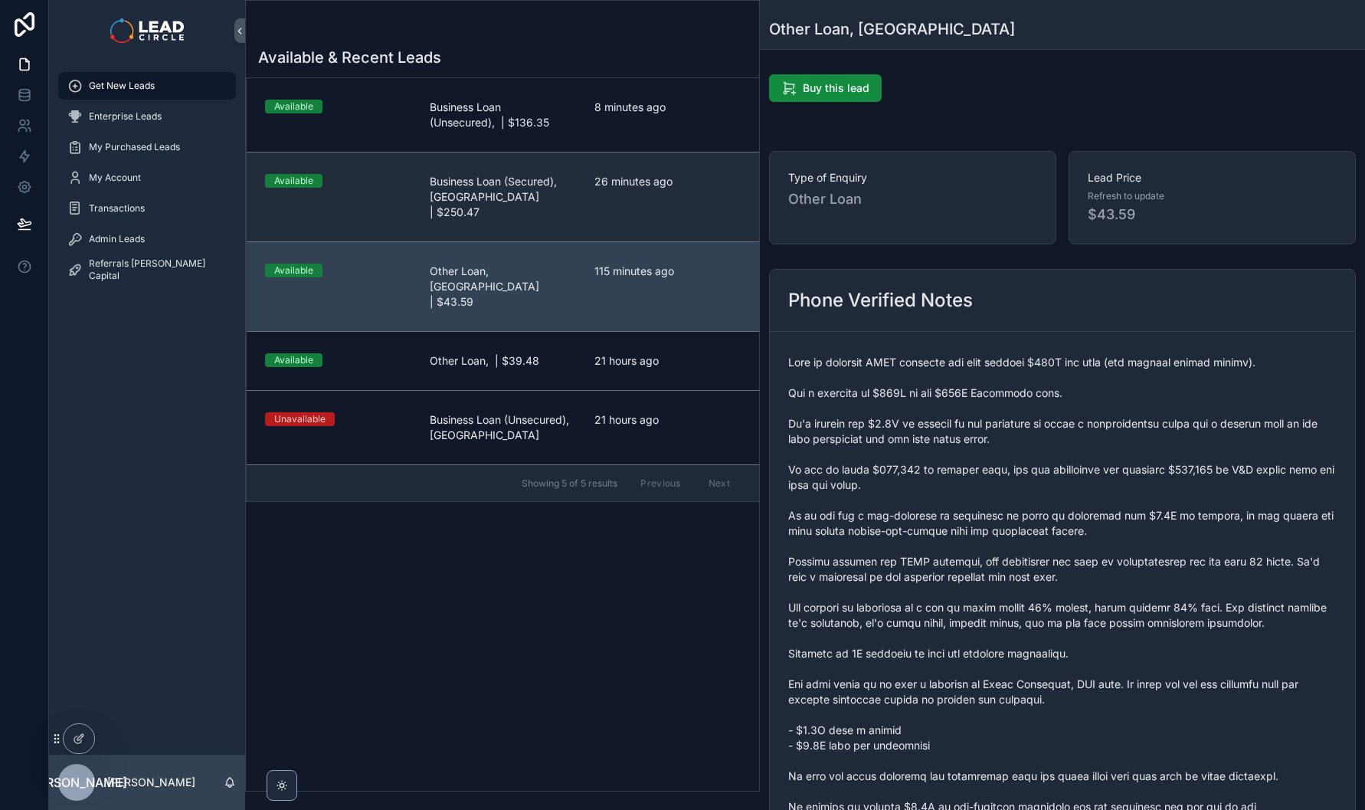
click at [509, 216] on link "Available Business Loan (Secured), [GEOGRAPHIC_DATA] | $250.47 26 minutes ago" at bounding box center [503, 197] width 512 height 90
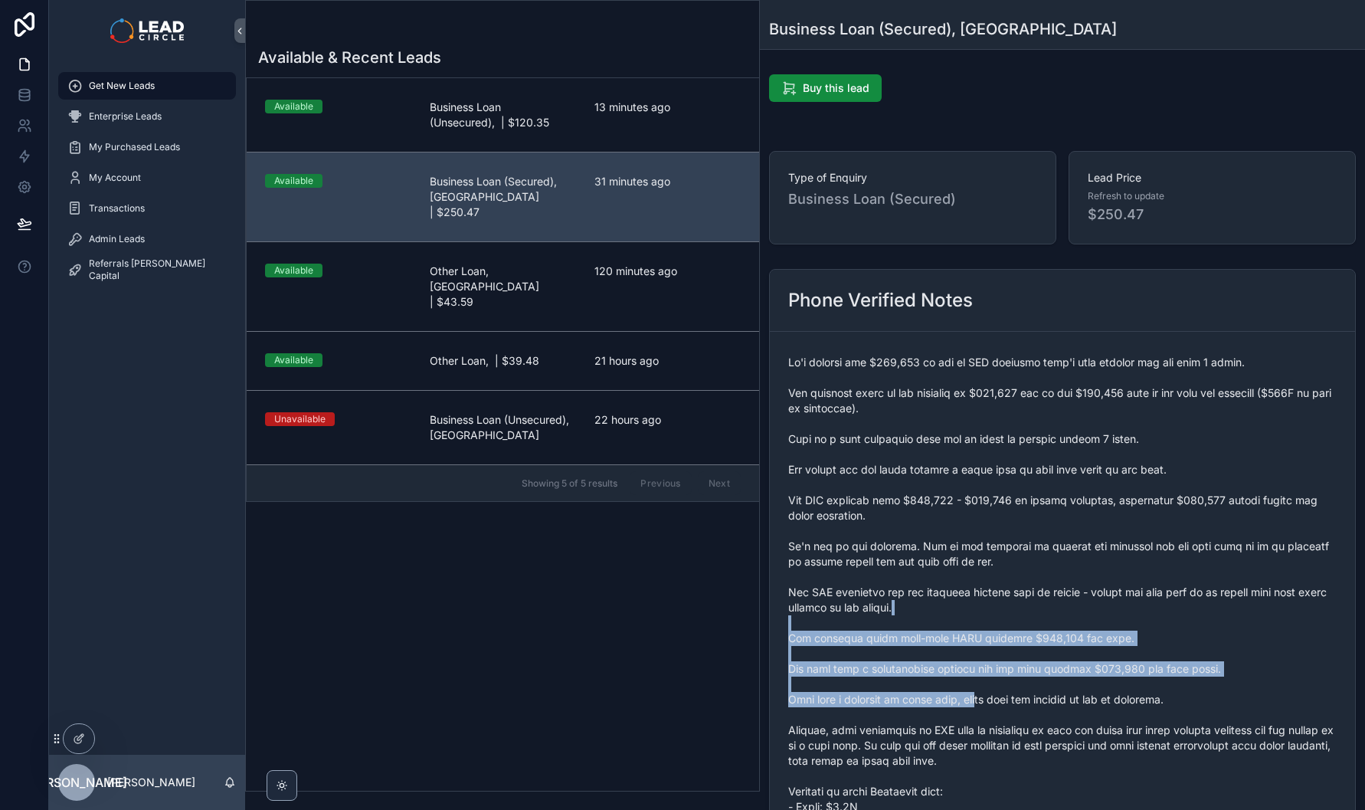
drag, startPoint x: 997, startPoint y: 703, endPoint x: 1009, endPoint y: 718, distance: 18.5
click at [1009, 718] on span "scrollable content" at bounding box center [1062, 692] width 548 height 674
click at [1010, 718] on span "scrollable content" at bounding box center [1062, 692] width 548 height 674
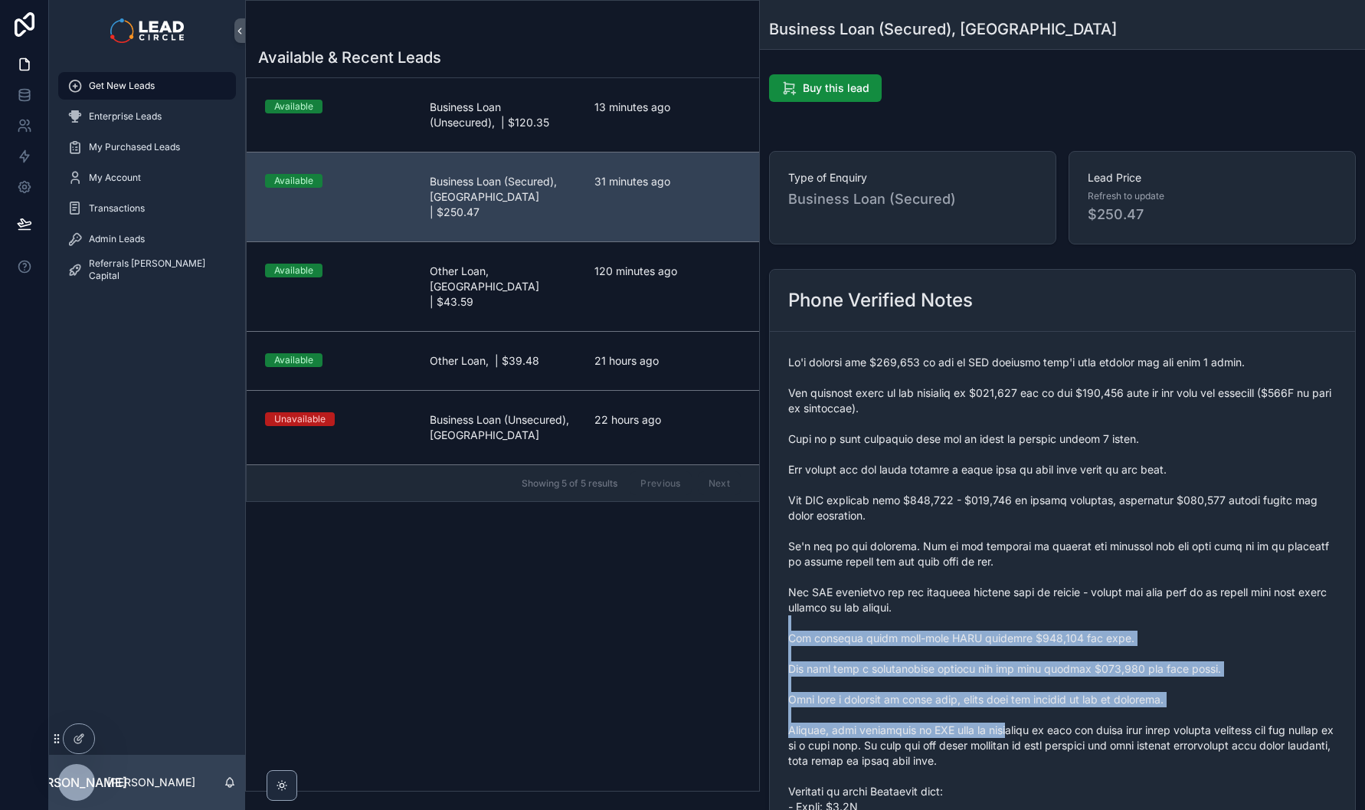
drag, startPoint x: 1011, startPoint y: 709, endPoint x: 950, endPoint y: 583, distance: 140.5
click at [951, 585] on span "scrollable content" at bounding box center [1062, 692] width 548 height 674
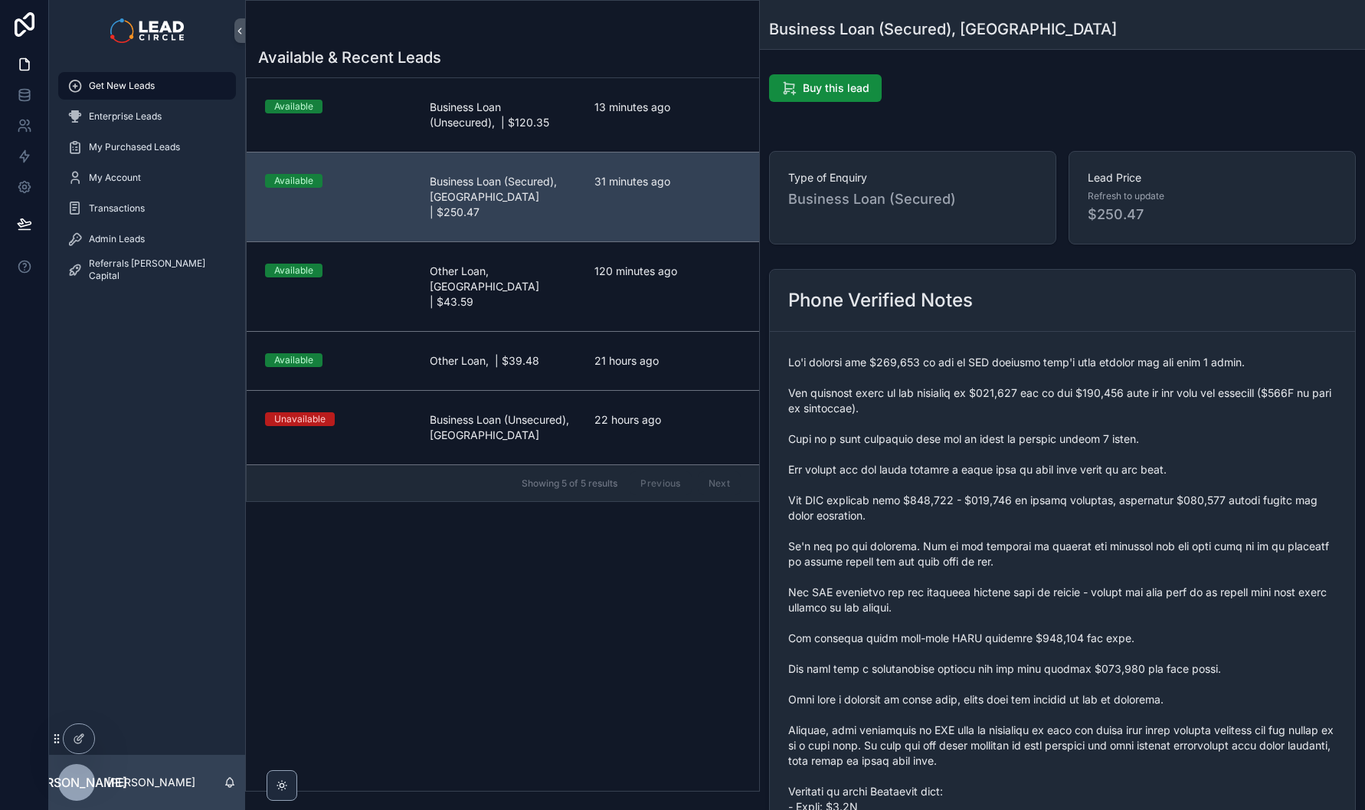
click at [950, 583] on span "scrollable content" at bounding box center [1062, 692] width 548 height 674
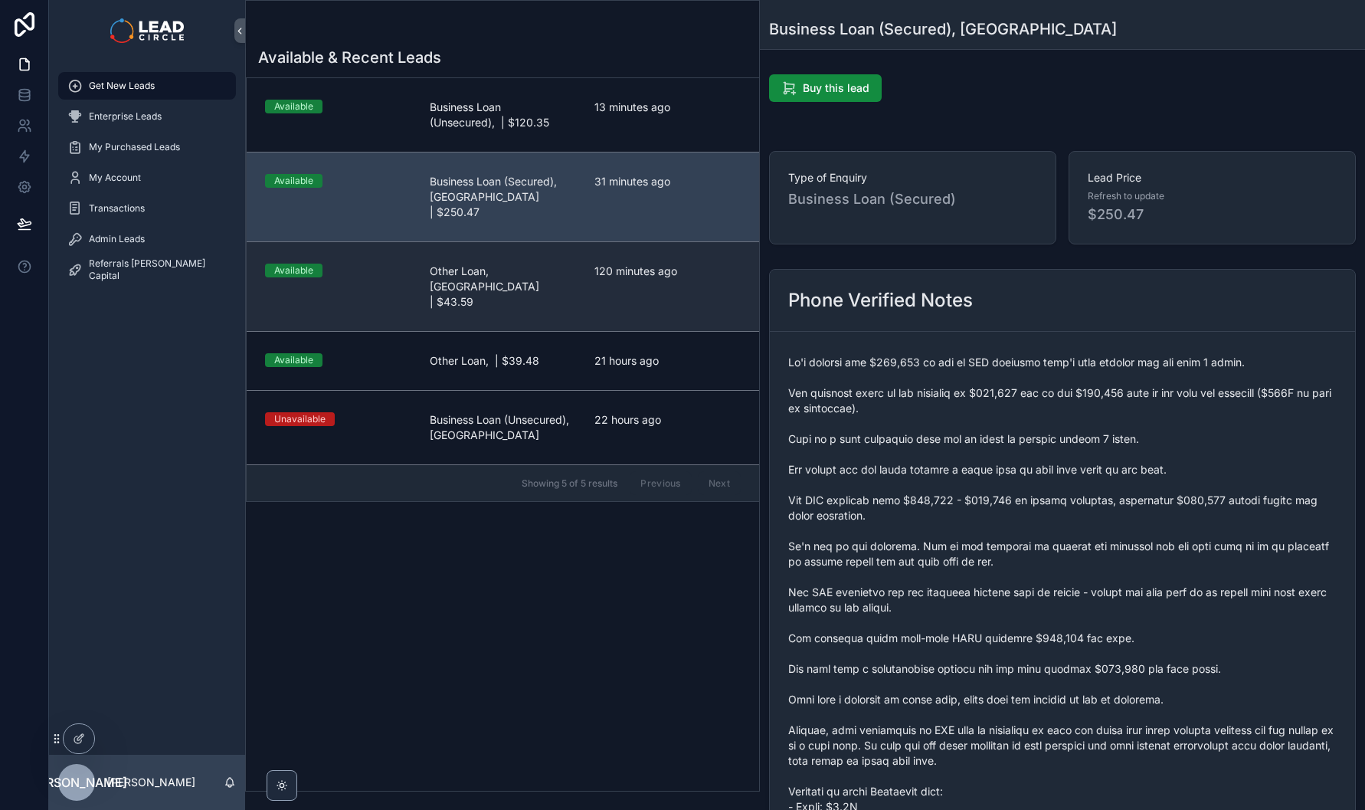
click at [643, 275] on link "Available Other Loan, [GEOGRAPHIC_DATA] | $43.59 120 minutes ago" at bounding box center [503, 286] width 512 height 90
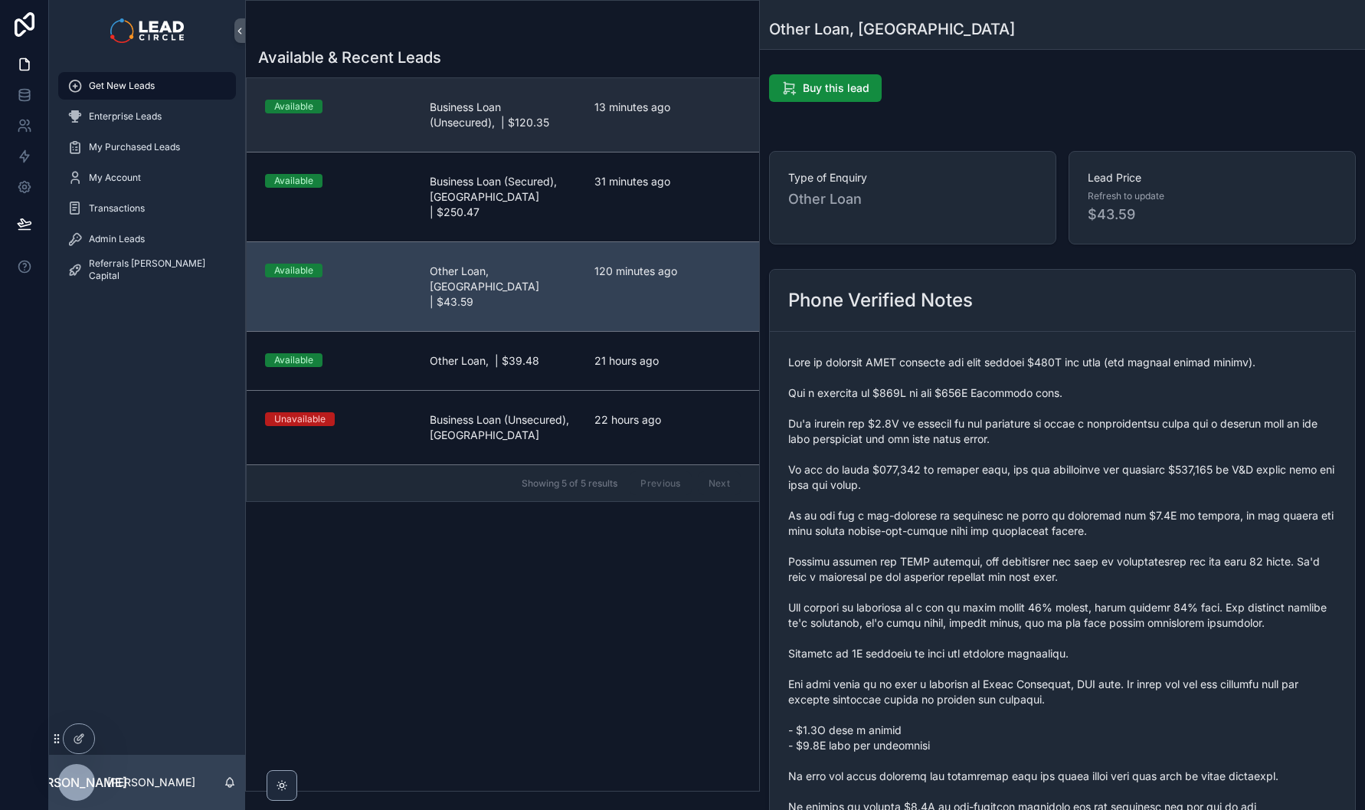
click at [612, 129] on div "13 minutes ago" at bounding box center [667, 115] width 146 height 31
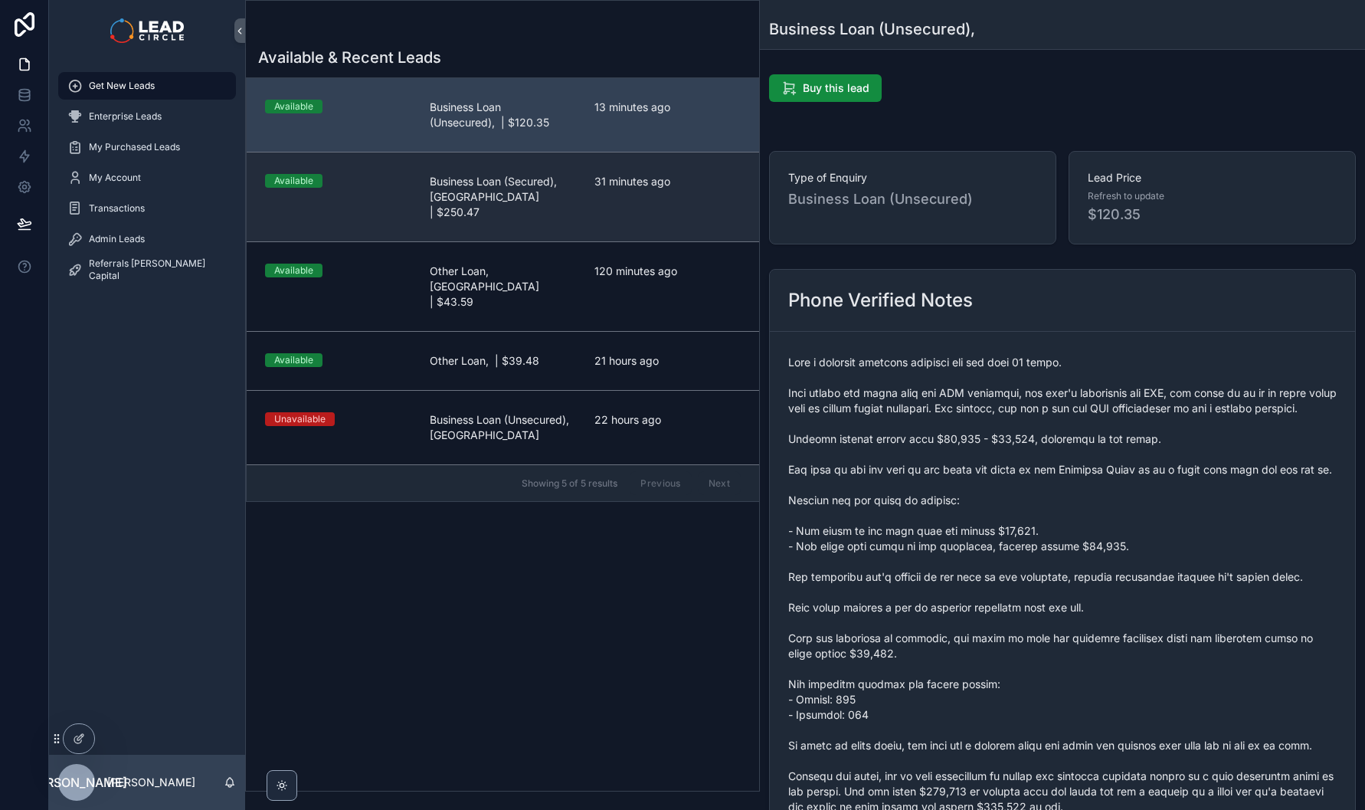
click at [611, 187] on span "31 minutes ago" at bounding box center [667, 181] width 146 height 15
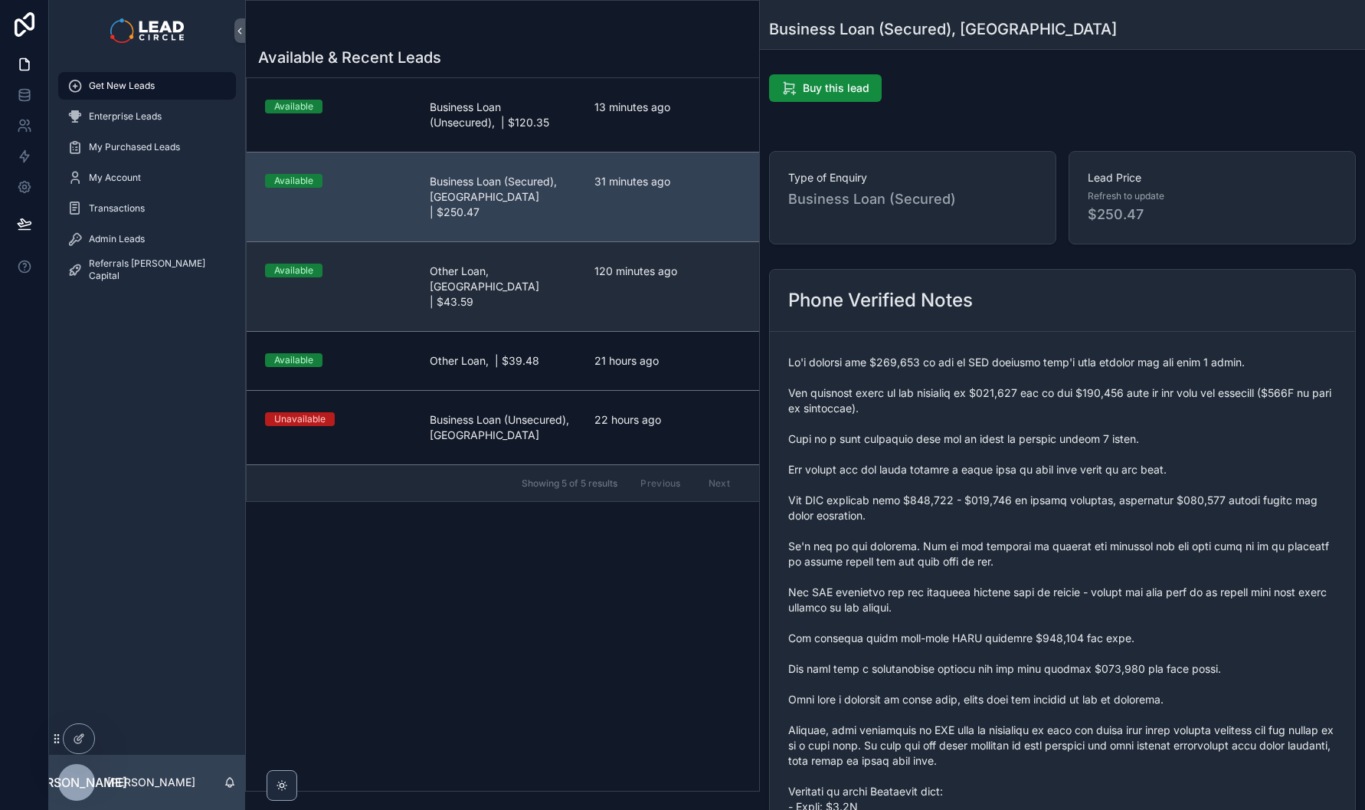
click at [614, 274] on link "Available Other Loan, [GEOGRAPHIC_DATA] | $43.59 120 minutes ago" at bounding box center [503, 286] width 512 height 90
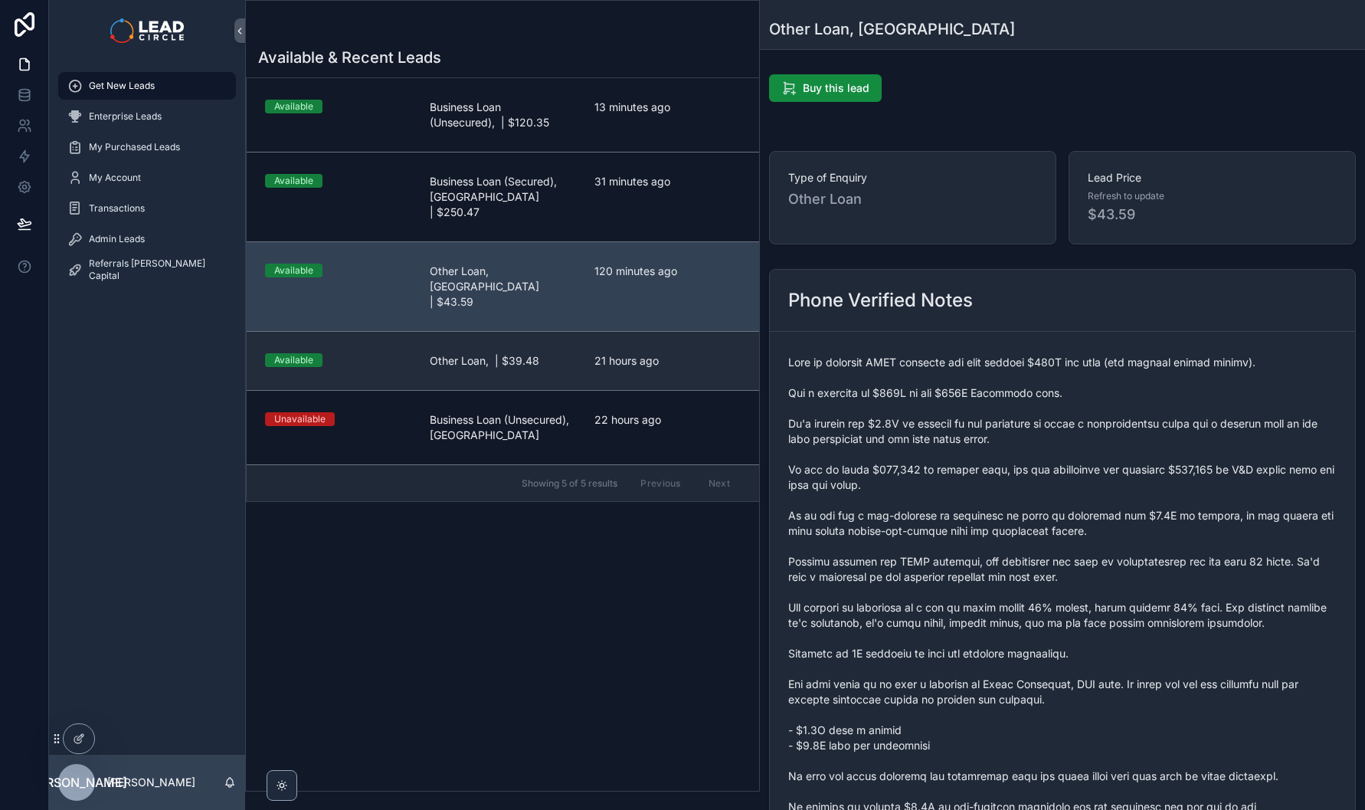
click at [613, 353] on span "21 hours ago" at bounding box center [667, 360] width 146 height 15
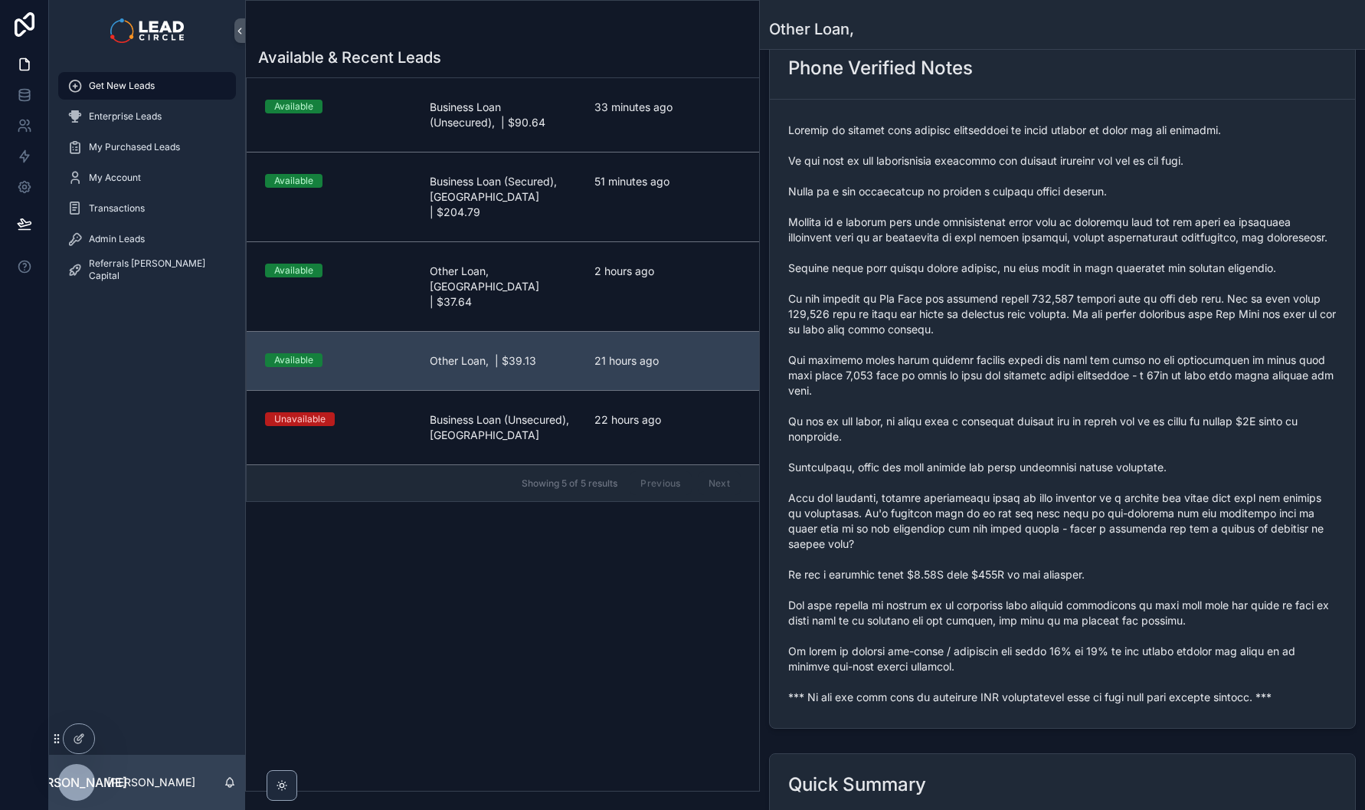
scroll to position [526, 0]
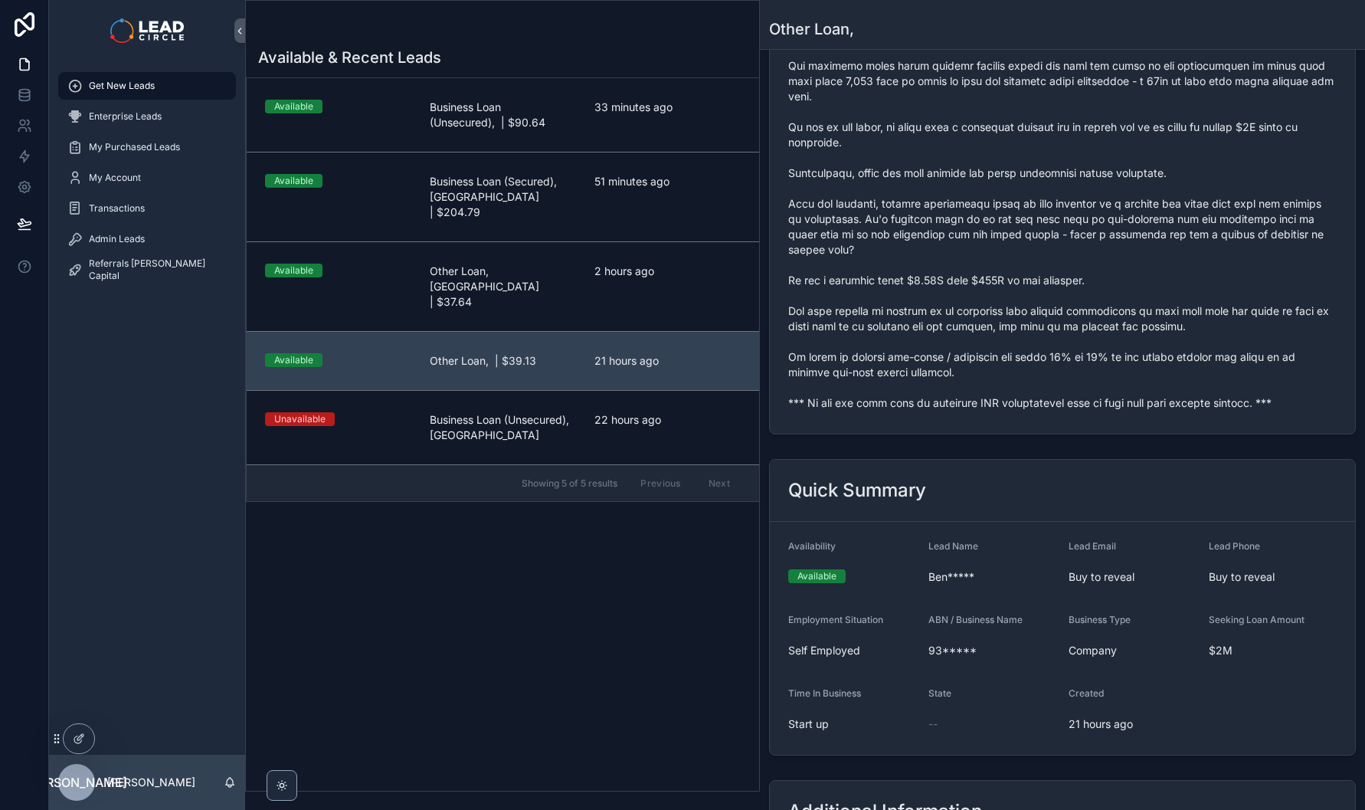
click at [922, 405] on span "scrollable content" at bounding box center [1062, 119] width 548 height 582
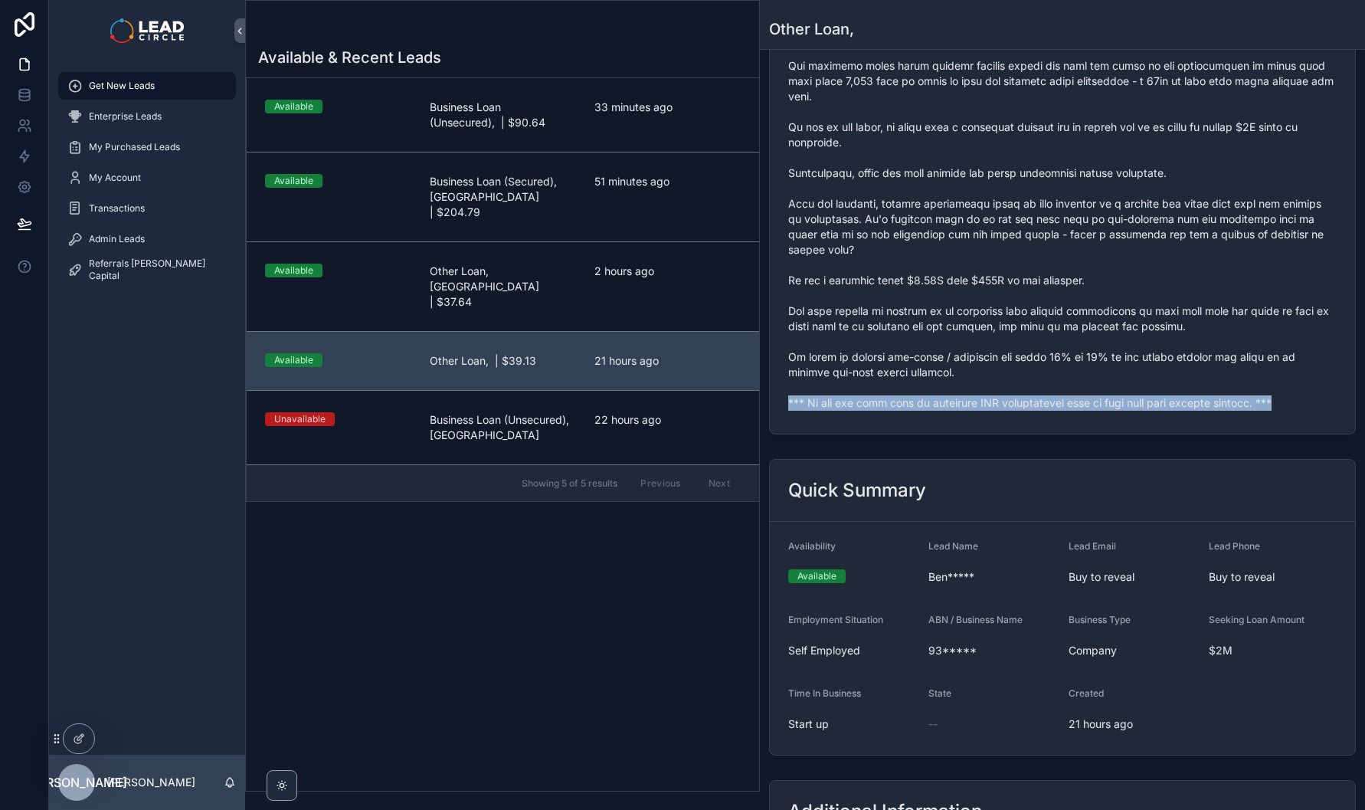
click at [922, 405] on span "scrollable content" at bounding box center [1062, 119] width 548 height 582
copy span "*** If you buy this lead an automatic SMS introduction will be sent with your c…"
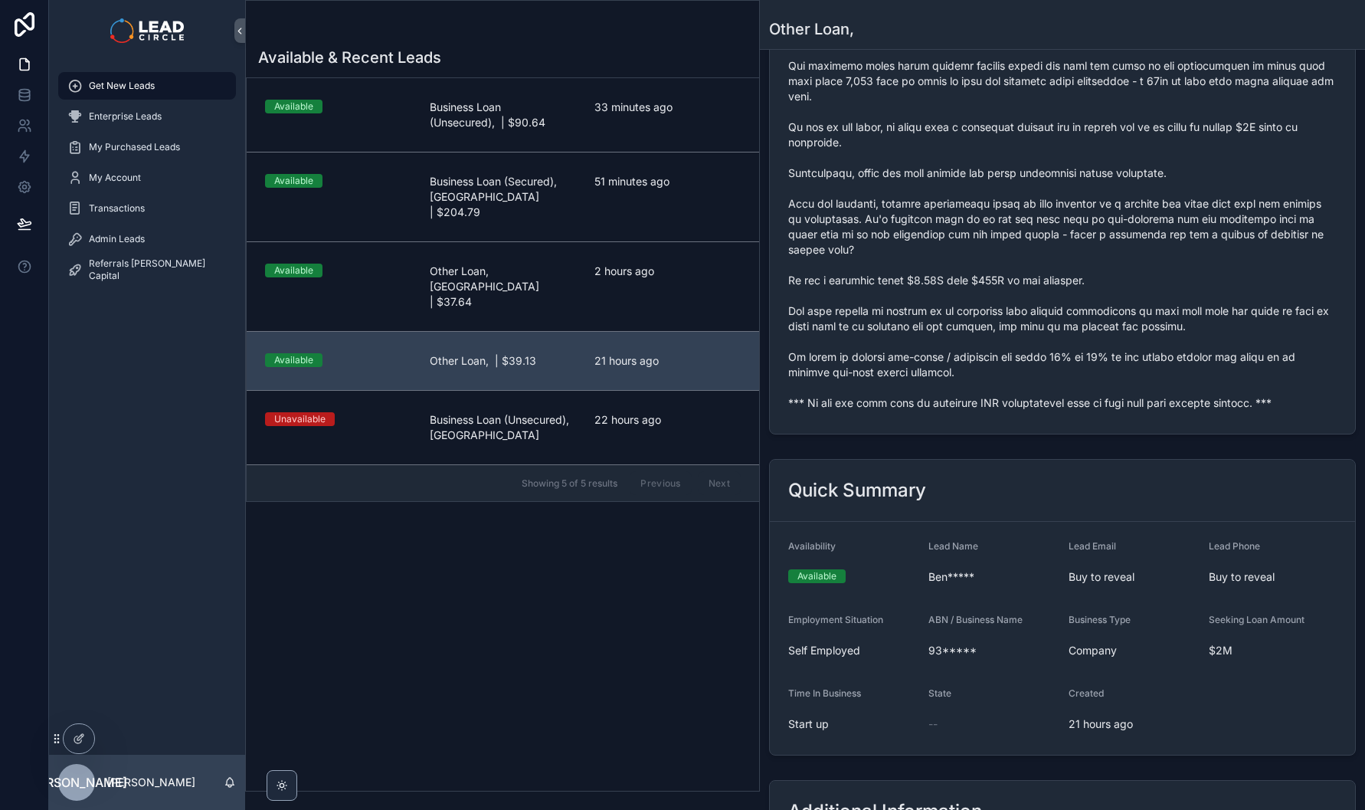
click at [925, 326] on span "scrollable content" at bounding box center [1062, 119] width 548 height 582
drag, startPoint x: 915, startPoint y: 250, endPoint x: 942, endPoint y: 346, distance: 99.4
click at [941, 345] on span "scrollable content" at bounding box center [1062, 119] width 548 height 582
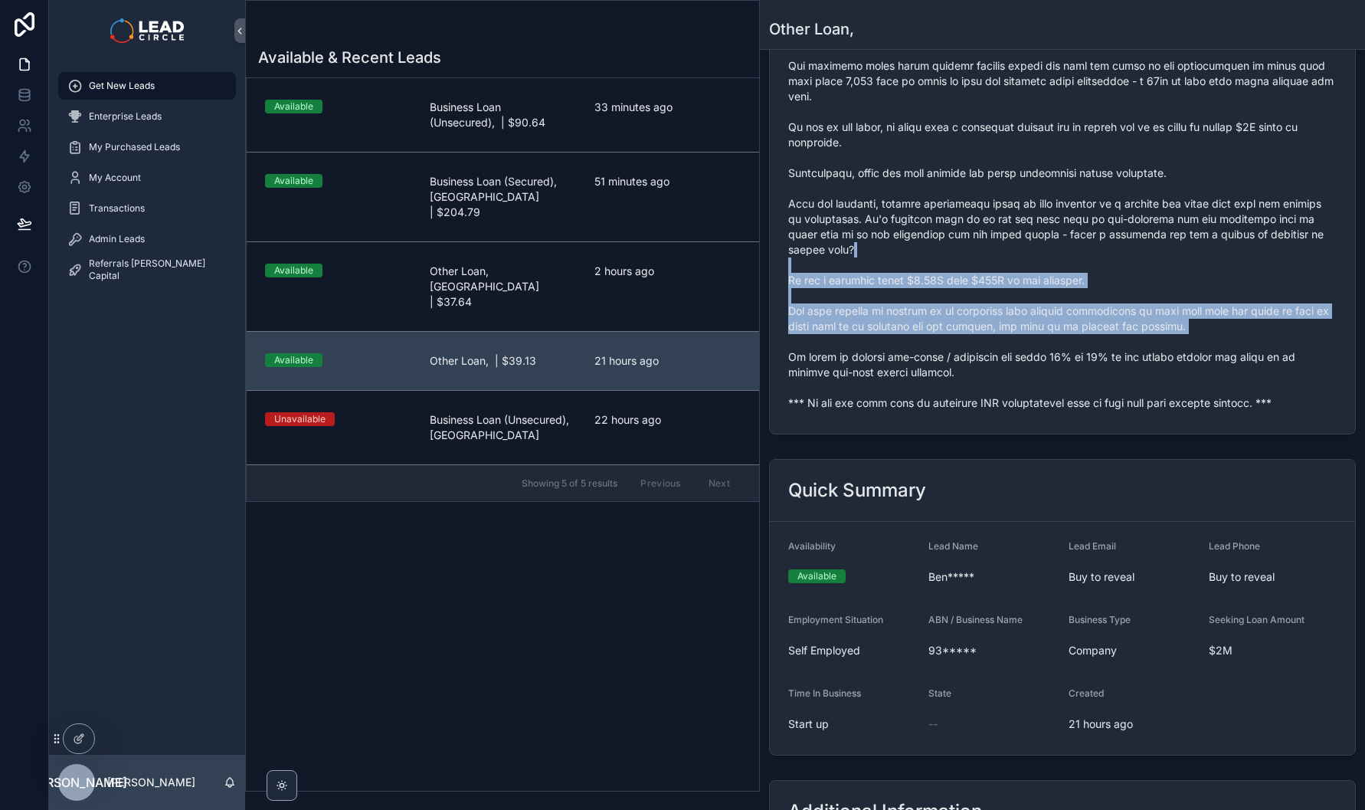
click at [942, 346] on span "scrollable content" at bounding box center [1062, 119] width 548 height 582
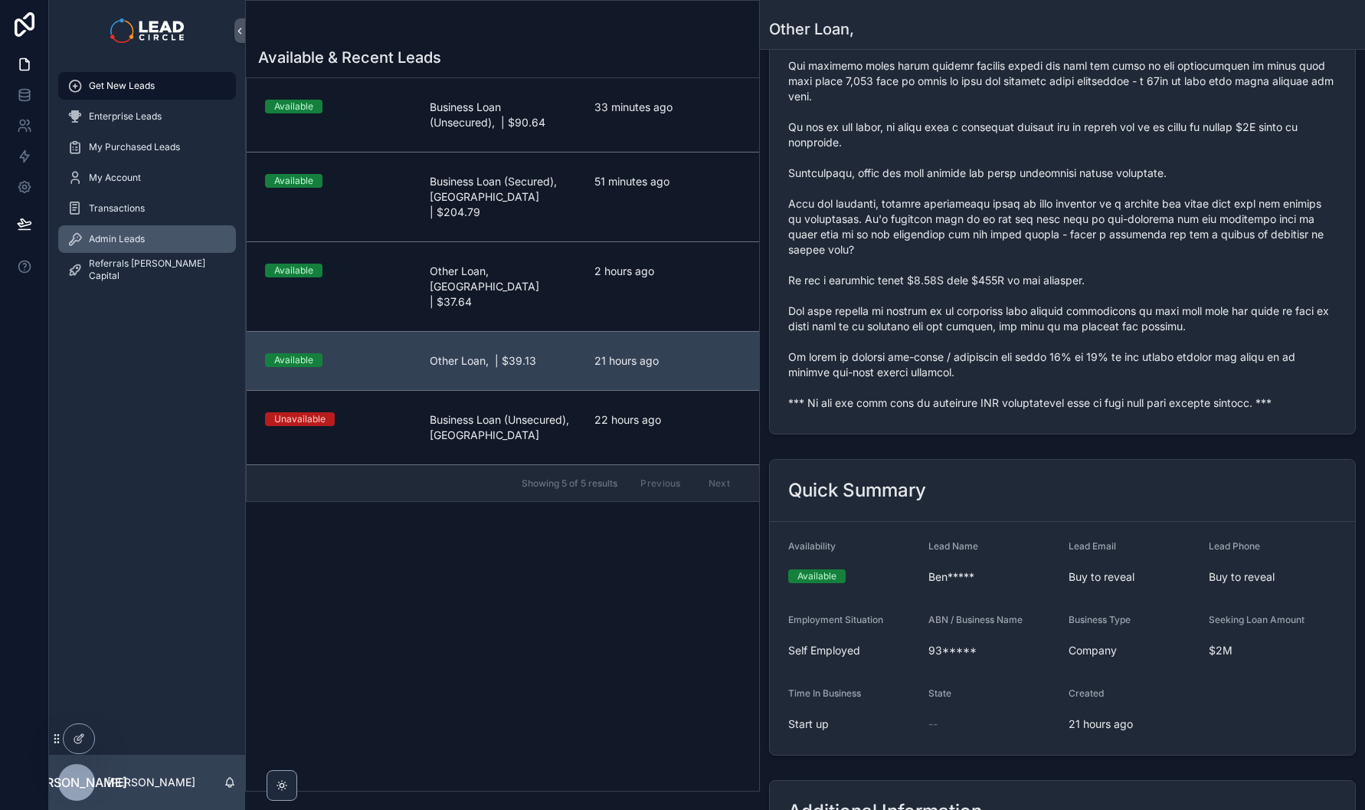
click at [103, 241] on span "Admin Leads" at bounding box center [117, 239] width 56 height 12
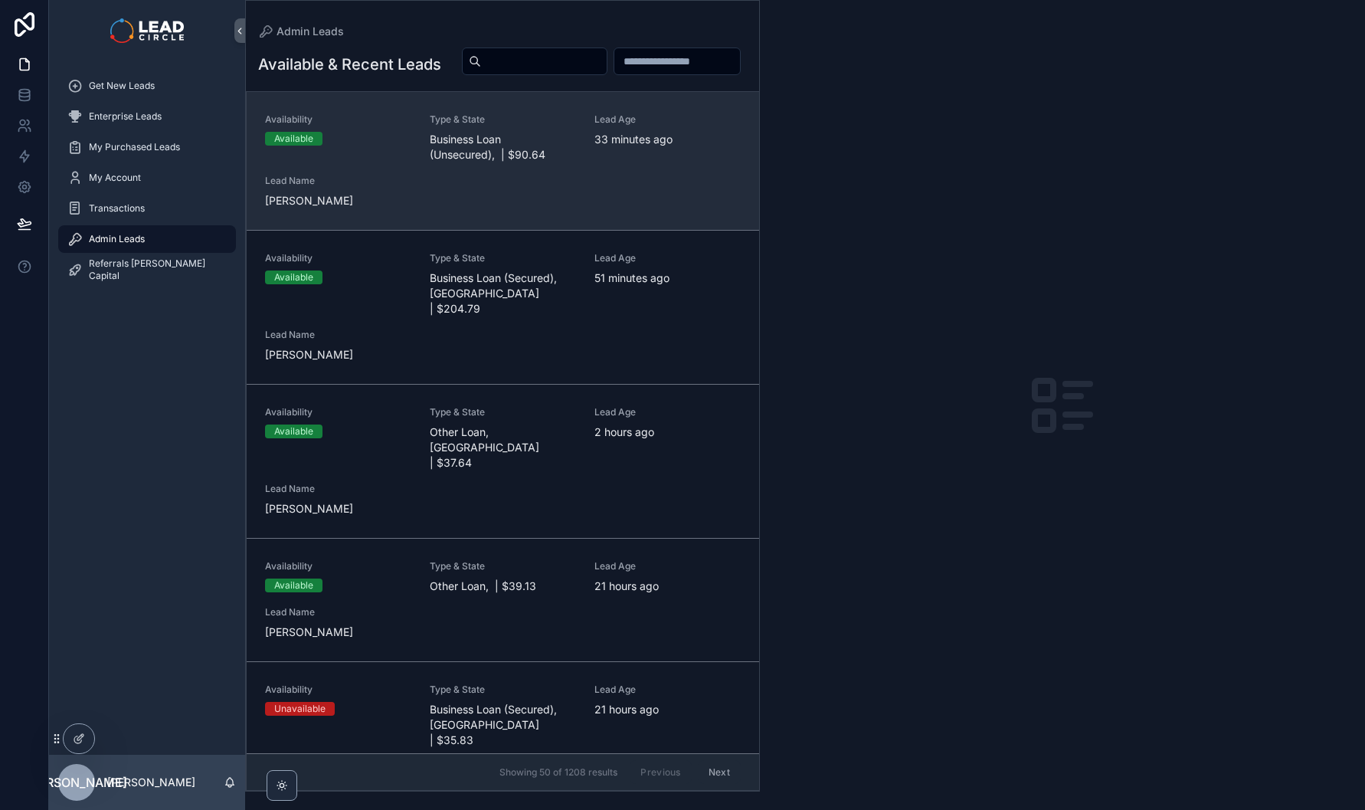
click at [516, 208] on div "Availability Available Type & State Business Loan (Unsecured), | $90.64 Lead Ag…" at bounding box center [503, 160] width 476 height 95
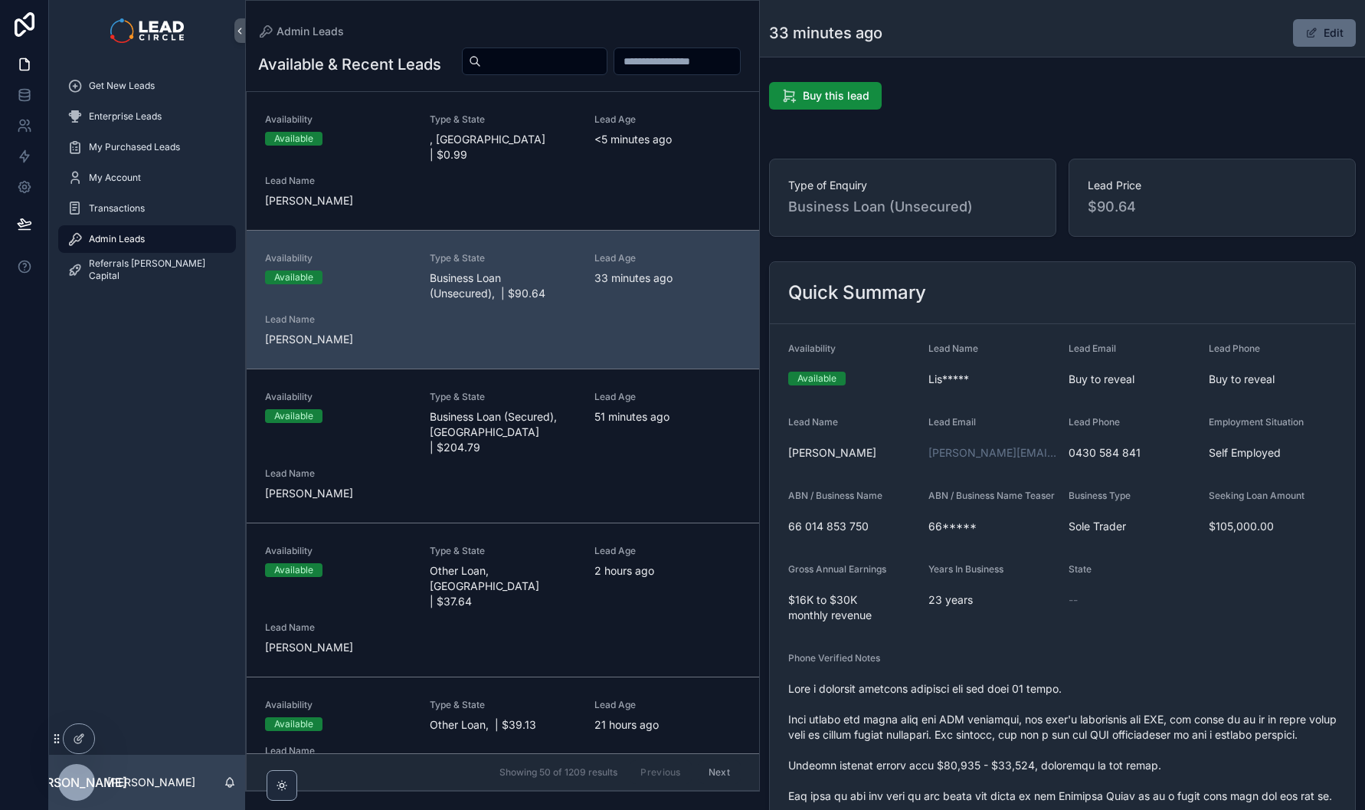
click at [1332, 34] on button "Edit" at bounding box center [1324, 33] width 63 height 28
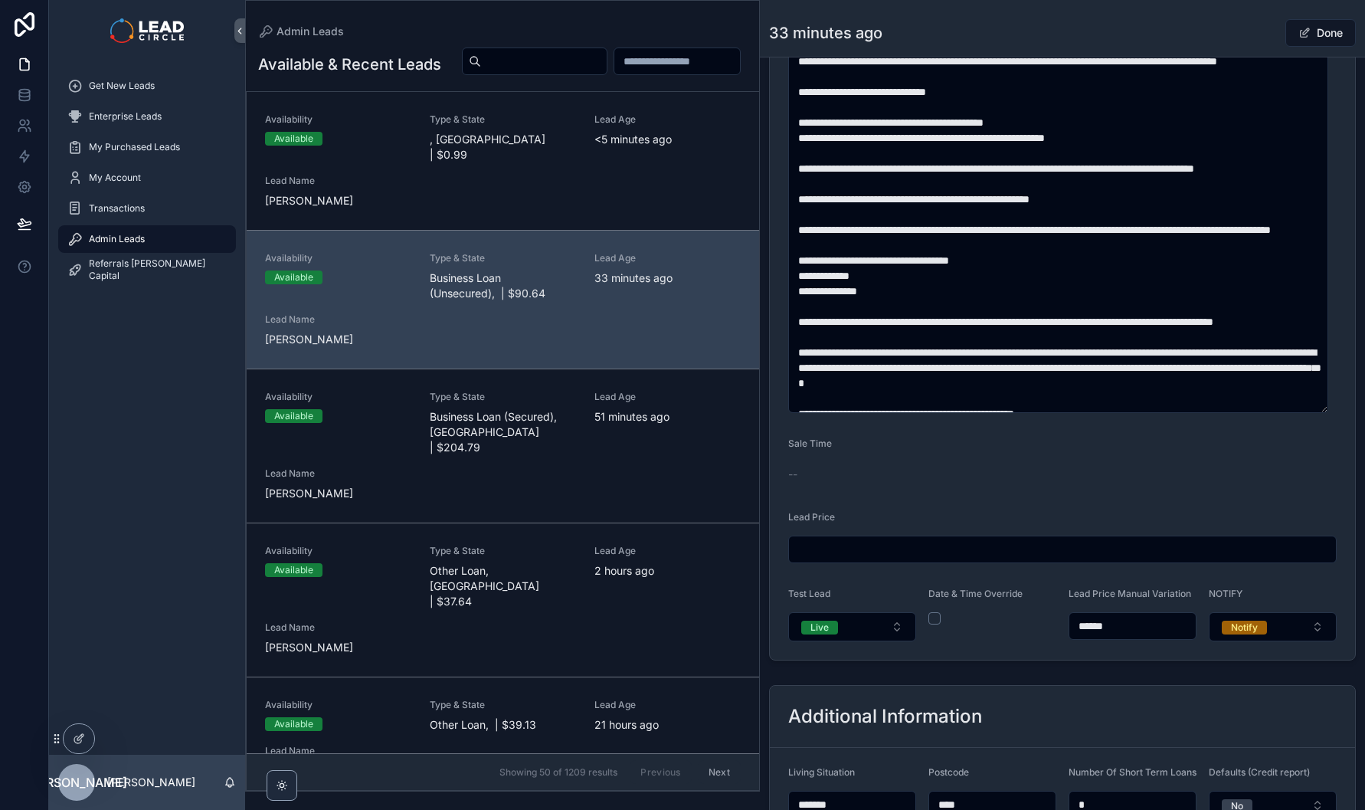
scroll to position [153, 0]
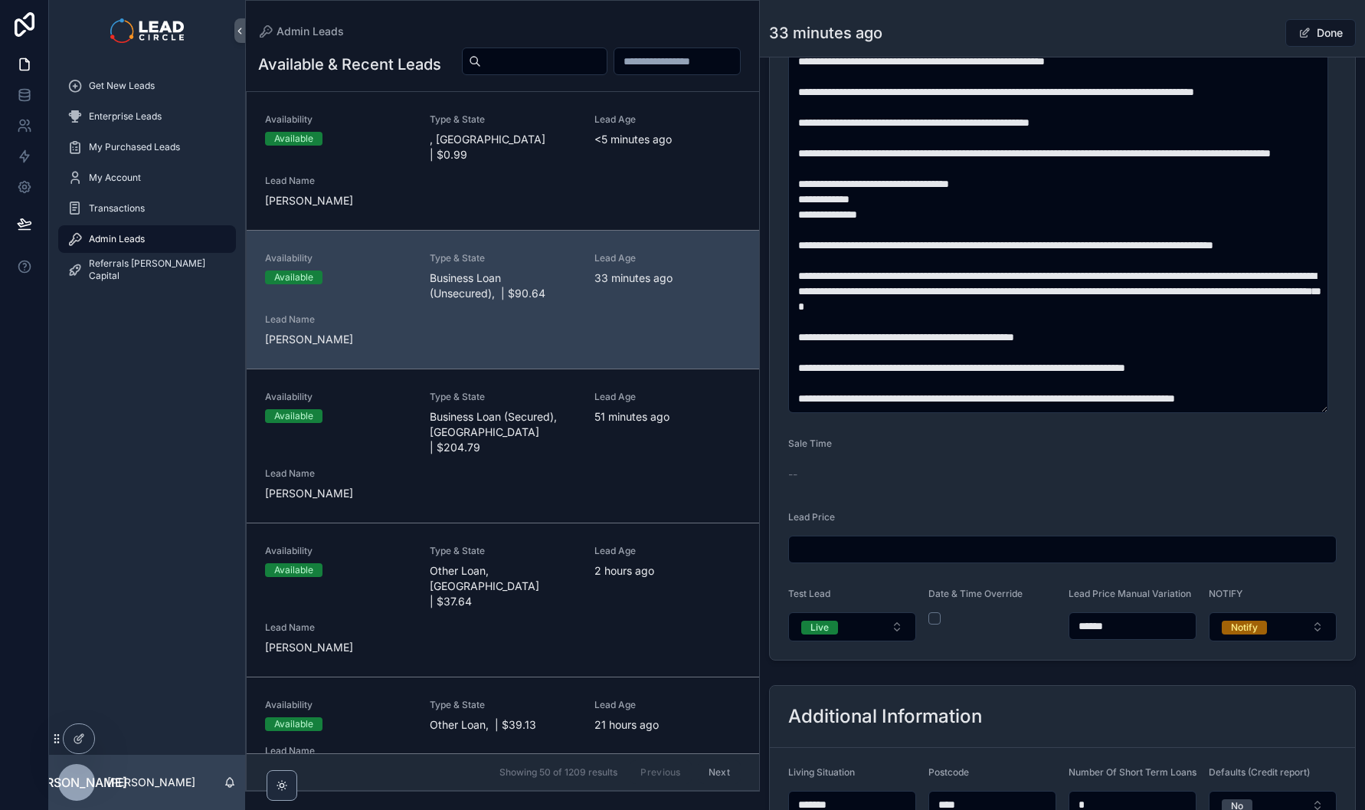
click at [1089, 635] on input "******" at bounding box center [1132, 625] width 126 height 21
type input "******"
click at [1316, 34] on span "Done" at bounding box center [1320, 33] width 70 height 28
click at [1242, 31] on div "Done" at bounding box center [1298, 32] width 115 height 29
click at [1322, 34] on button "Done" at bounding box center [1320, 33] width 70 height 28
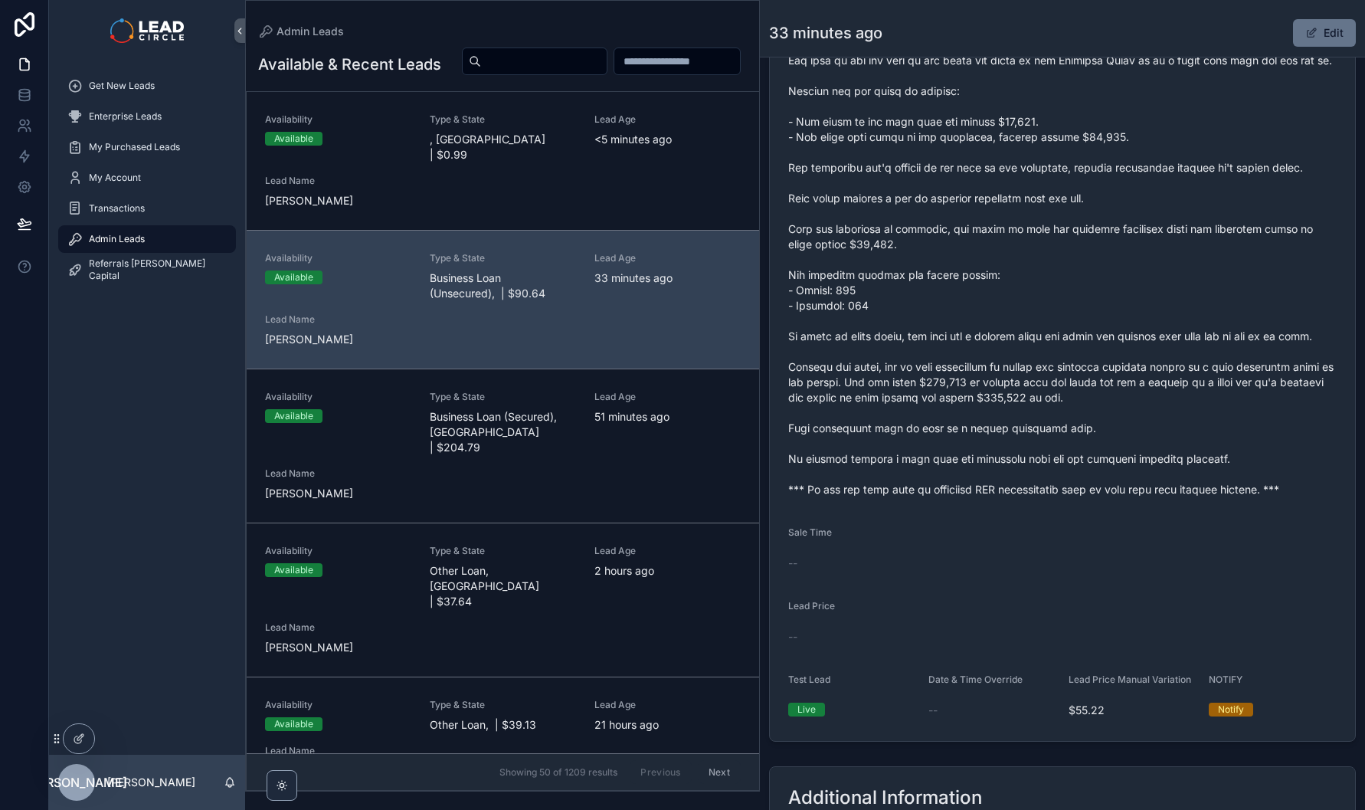
scroll to position [740, 0]
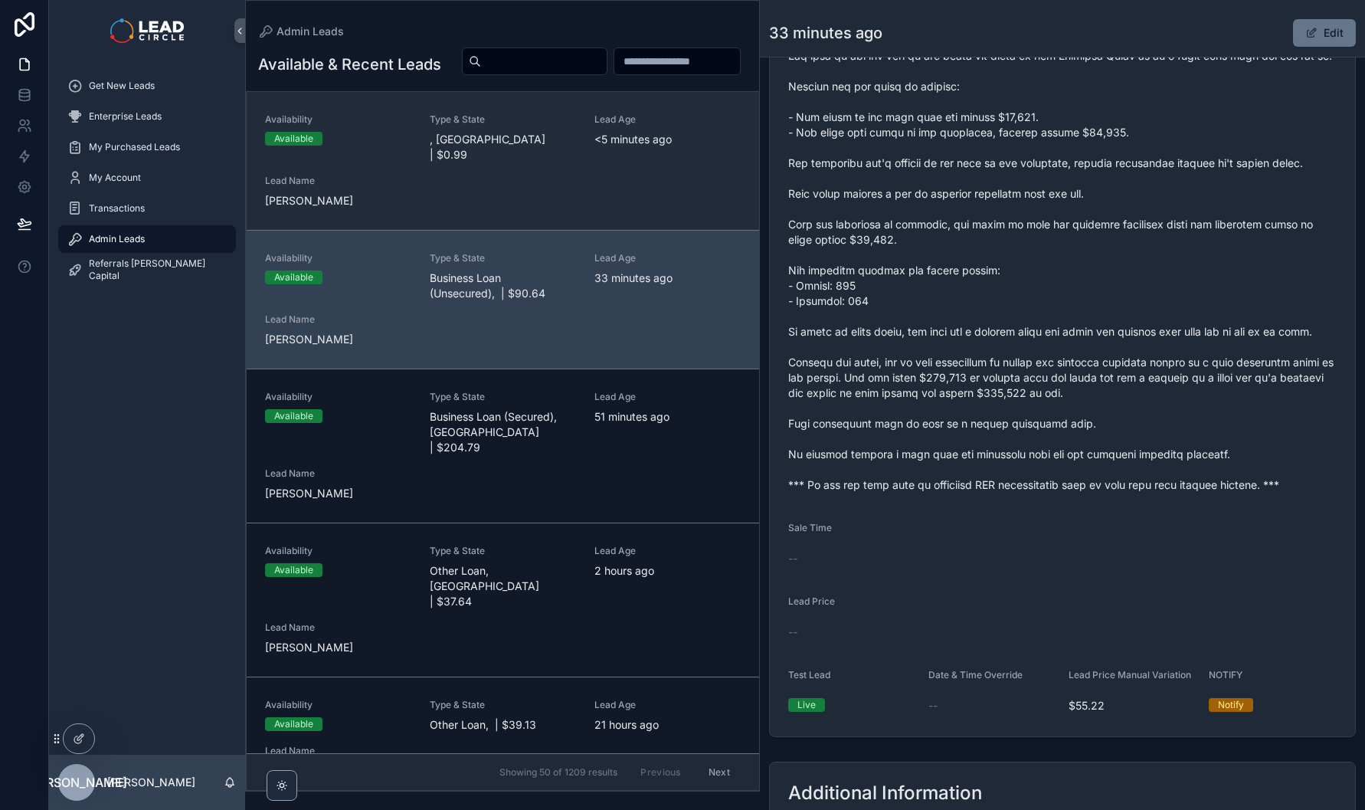
click at [450, 230] on link "Availability Available Type & State , [GEOGRAPHIC_DATA] | $0.99 Lead Age <[DEMO…" at bounding box center [503, 161] width 512 height 138
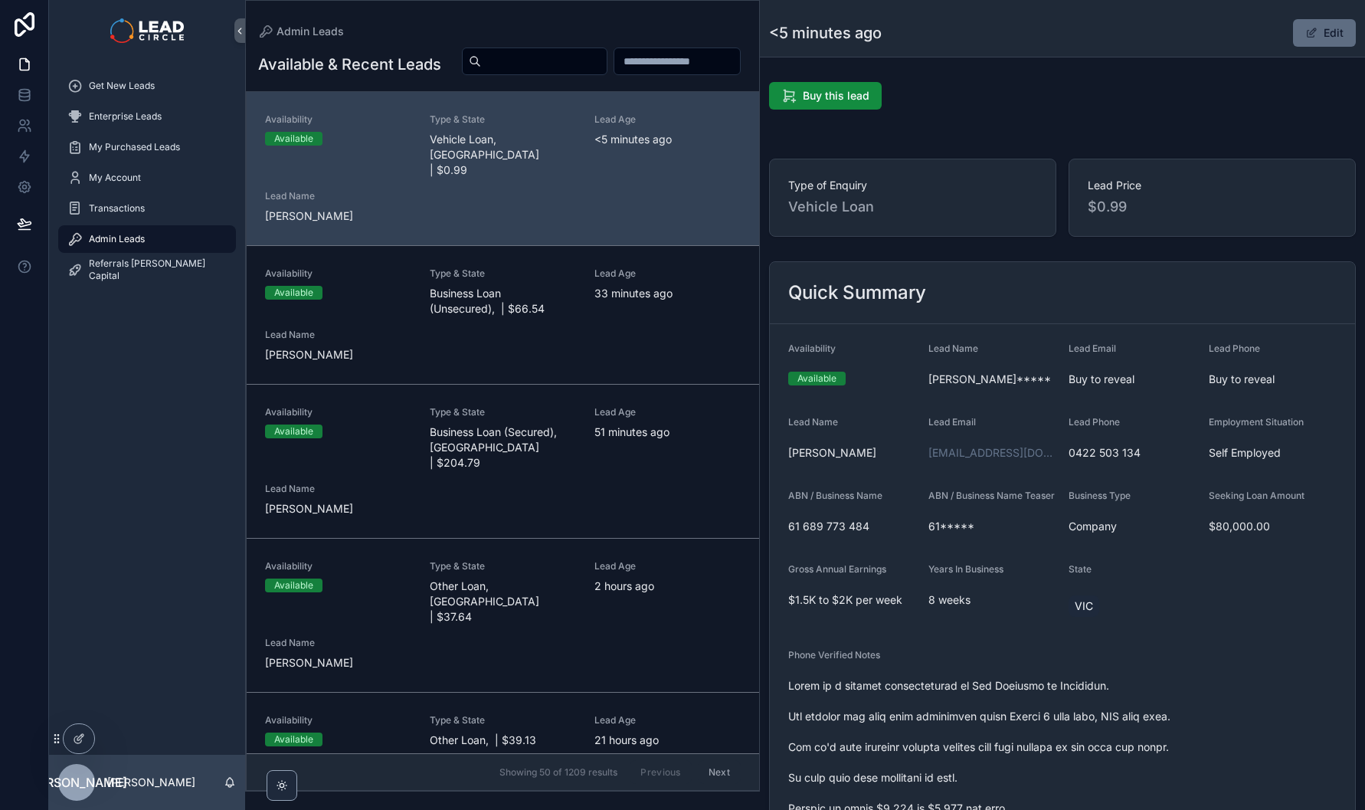
click at [1330, 36] on button "Edit" at bounding box center [1324, 33] width 63 height 28
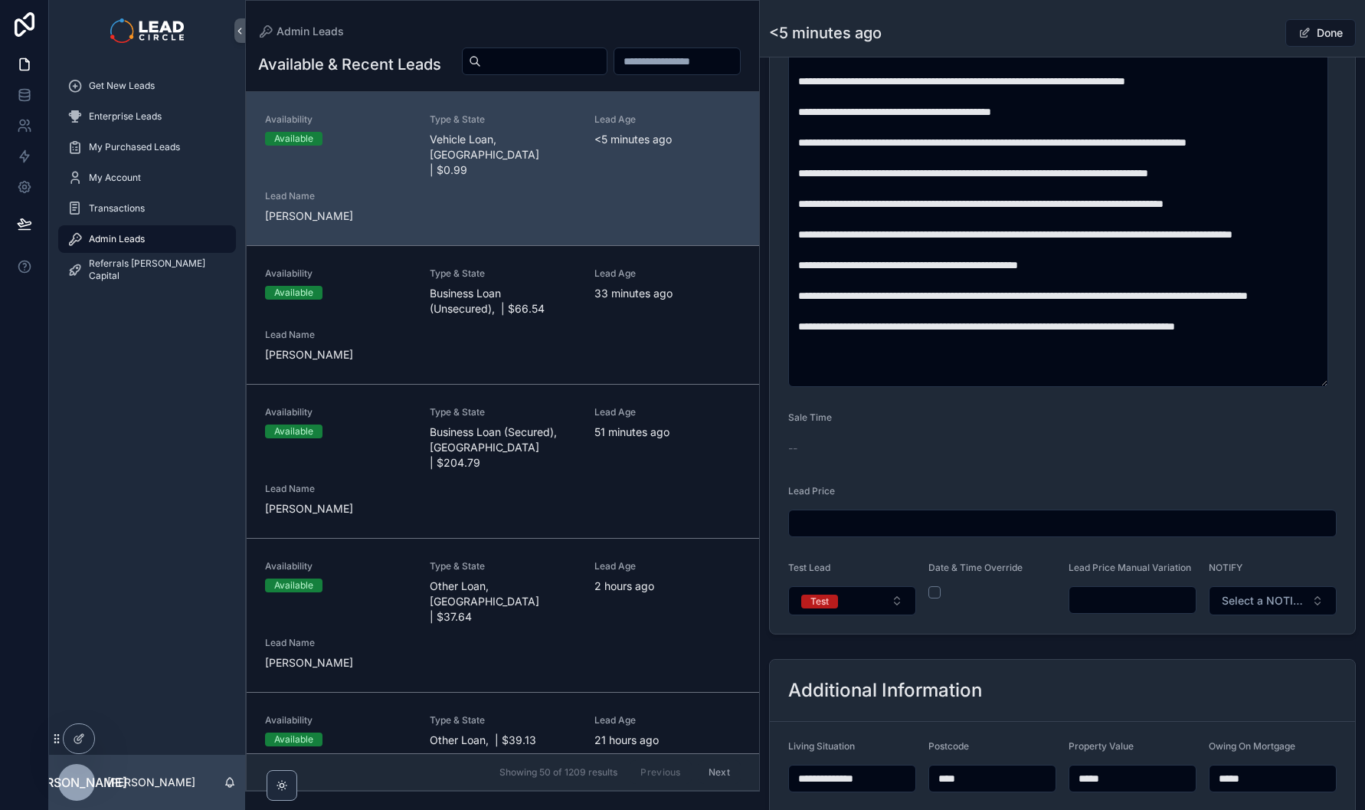
scroll to position [774, 0]
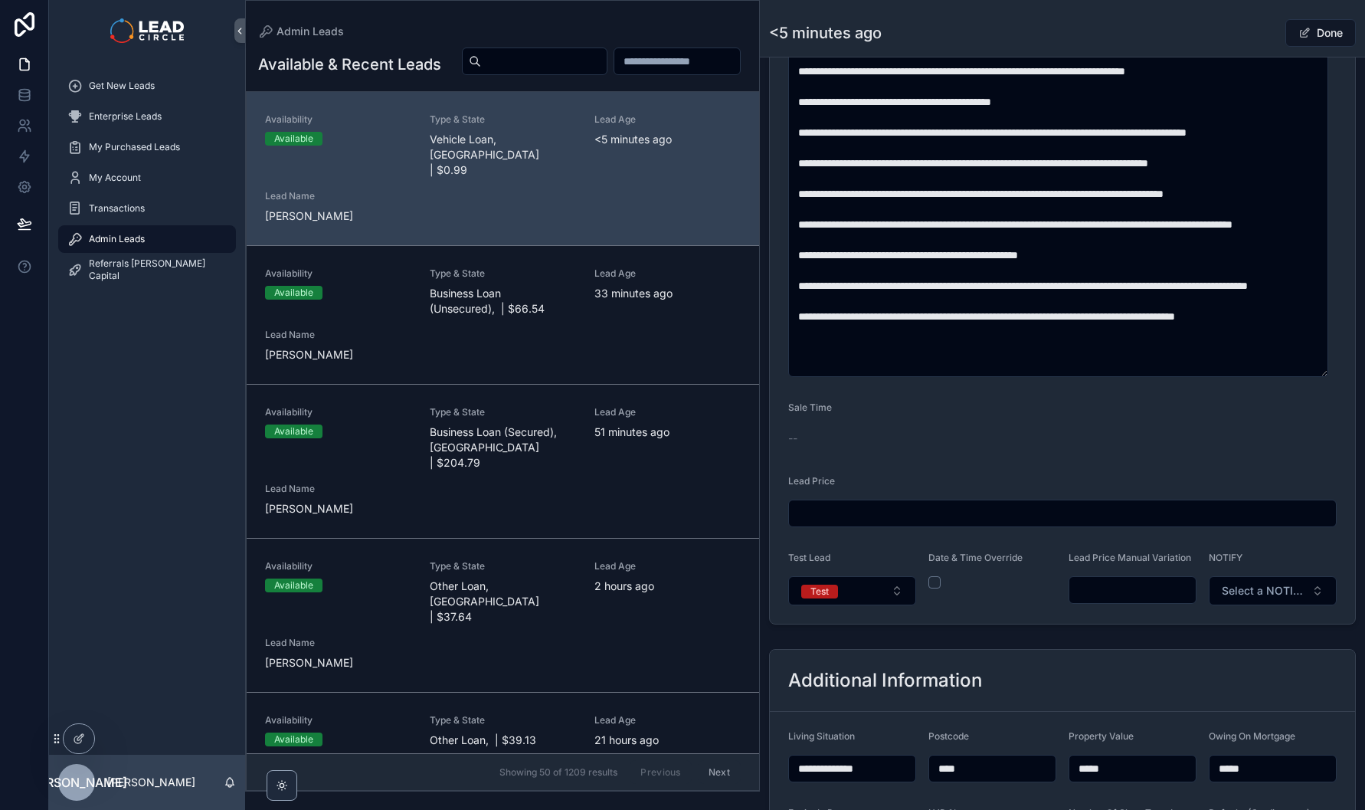
click at [1110, 601] on input "scrollable content" at bounding box center [1132, 589] width 126 height 21
click at [1140, 624] on form "**********" at bounding box center [1062, 87] width 585 height 1074
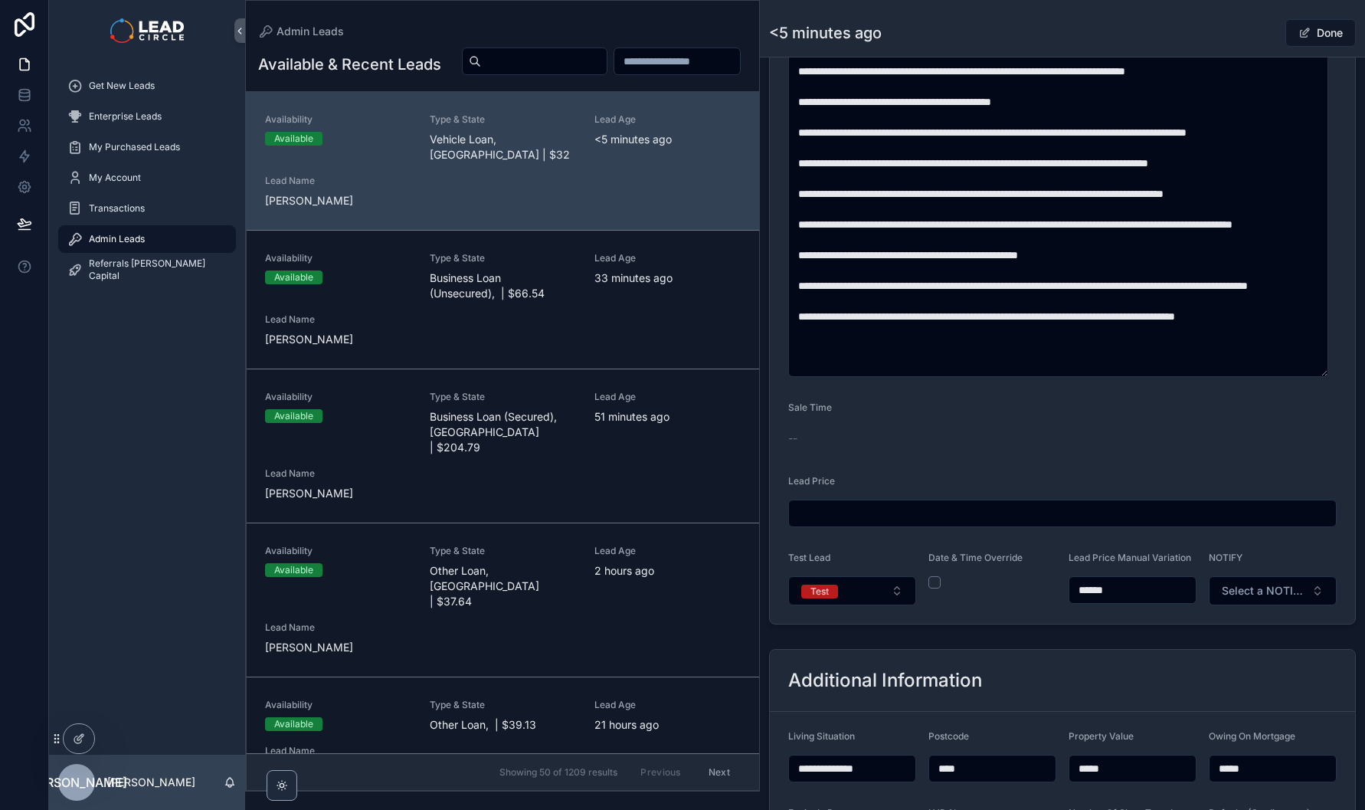
click at [1108, 598] on input "******" at bounding box center [1132, 589] width 126 height 21
type input "******"
click at [1306, 38] on button "Done" at bounding box center [1320, 33] width 70 height 28
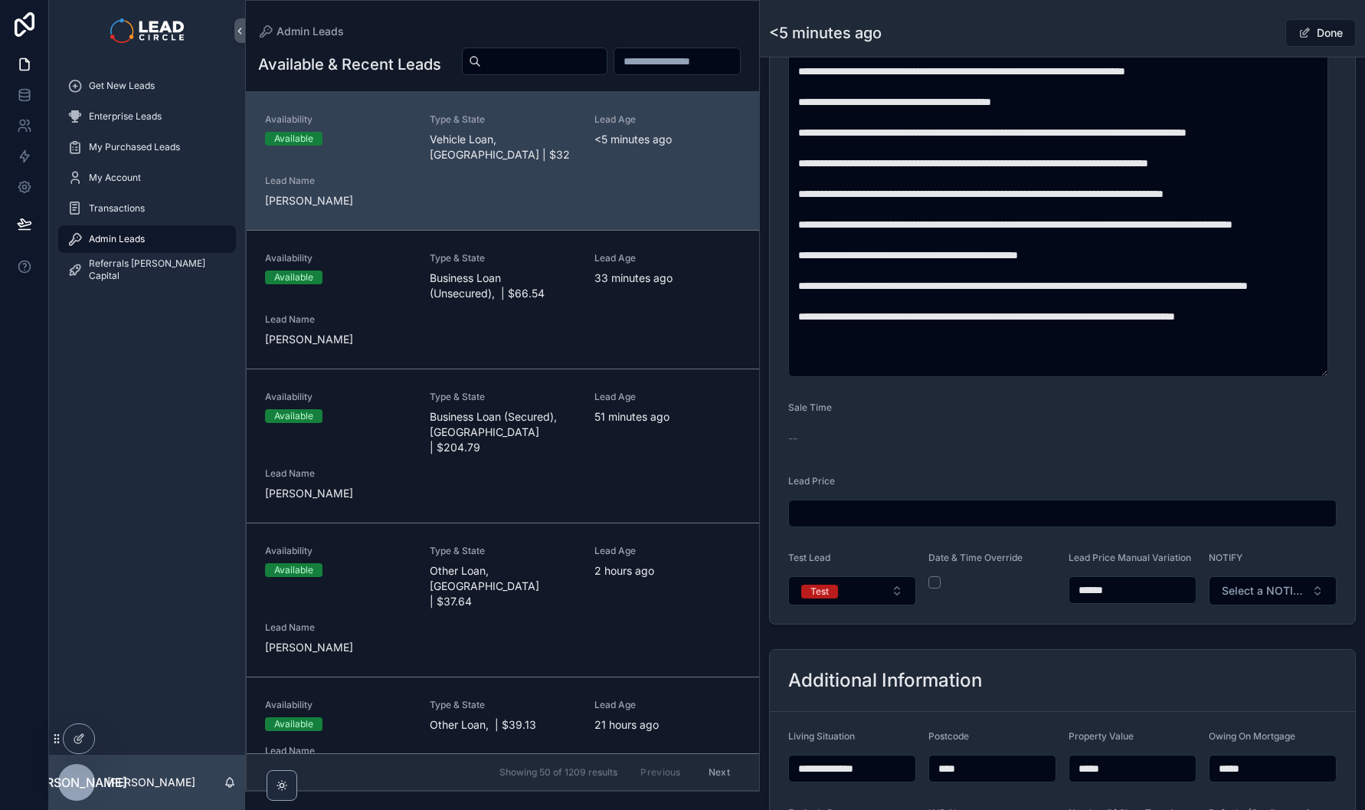
scroll to position [773, 0]
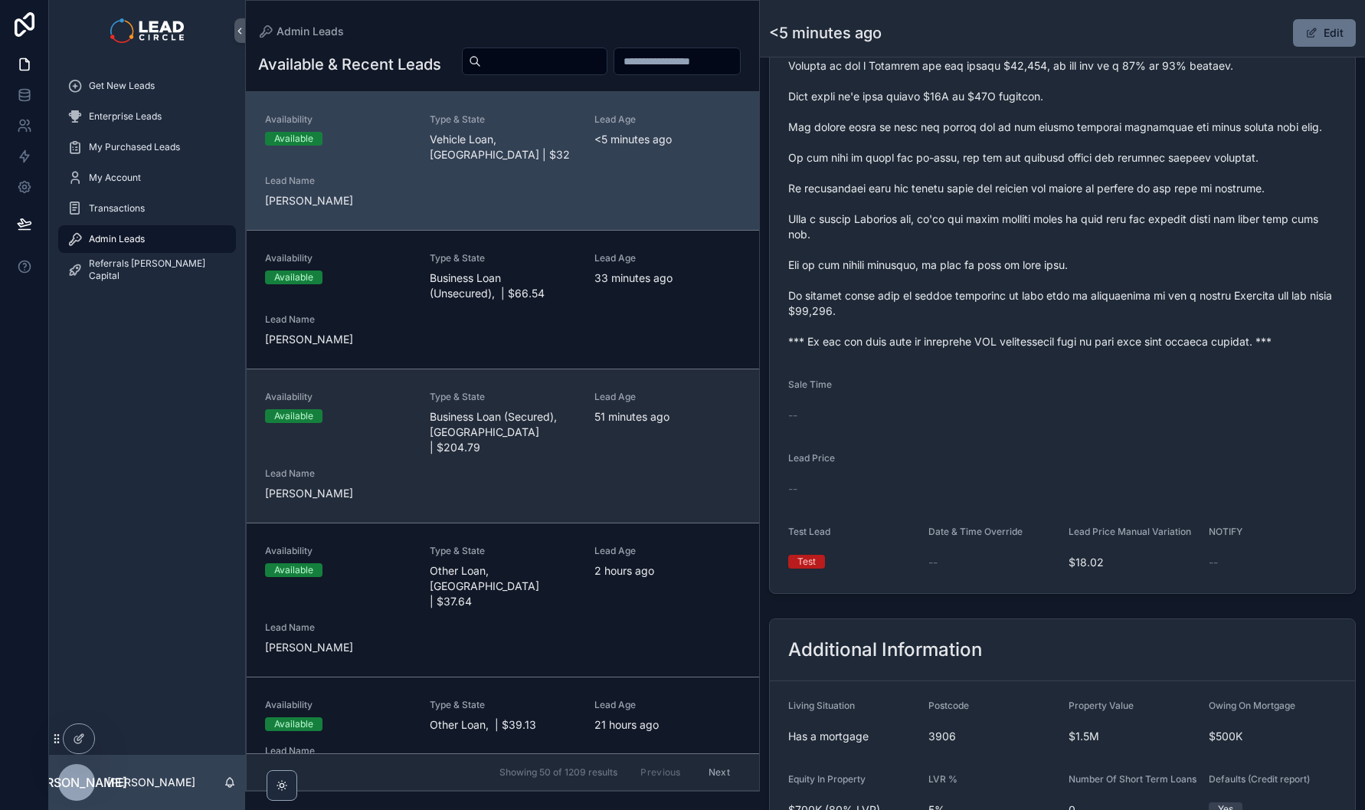
click at [480, 459] on div "Availability Available Type & State Business Loan (Secured), [GEOGRAPHIC_DATA] …" at bounding box center [503, 446] width 476 height 110
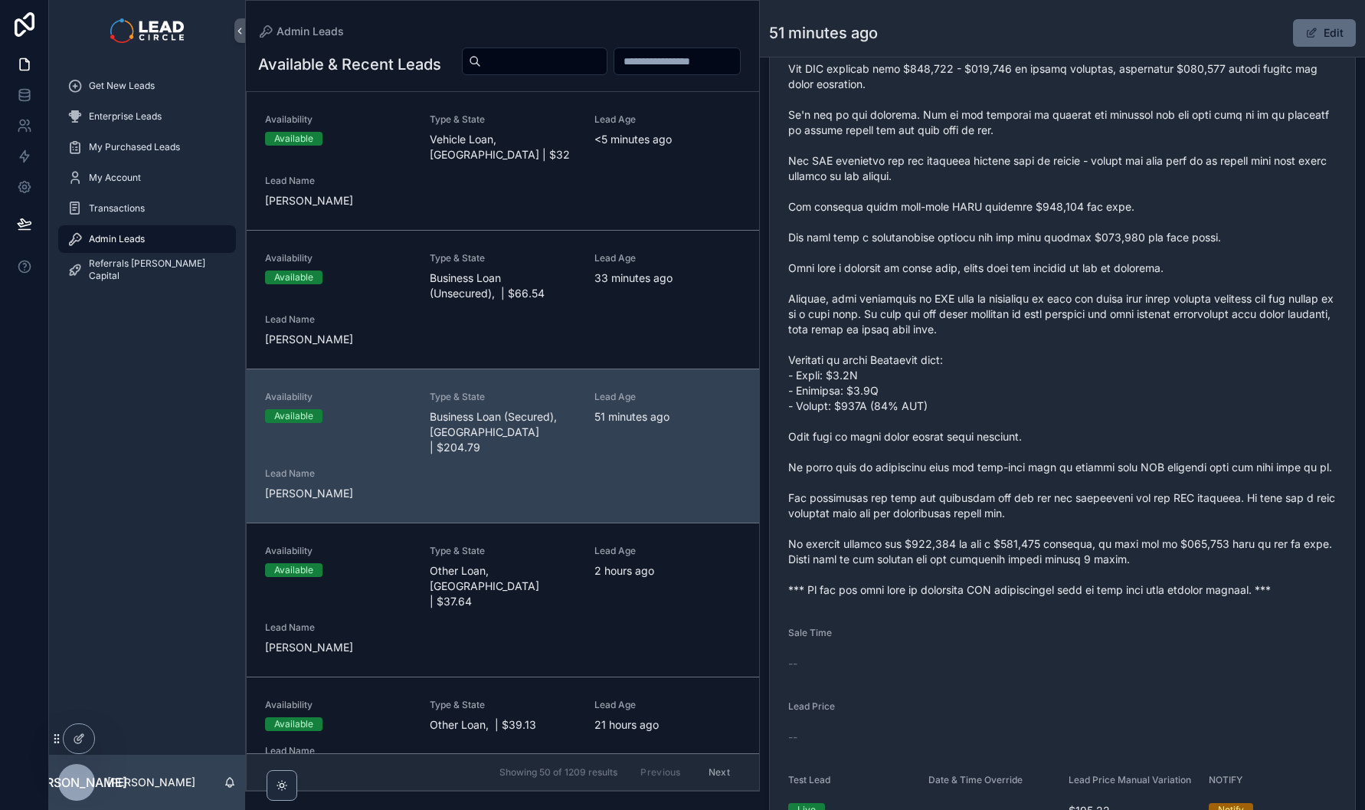
click at [1318, 28] on button "Edit" at bounding box center [1324, 33] width 63 height 28
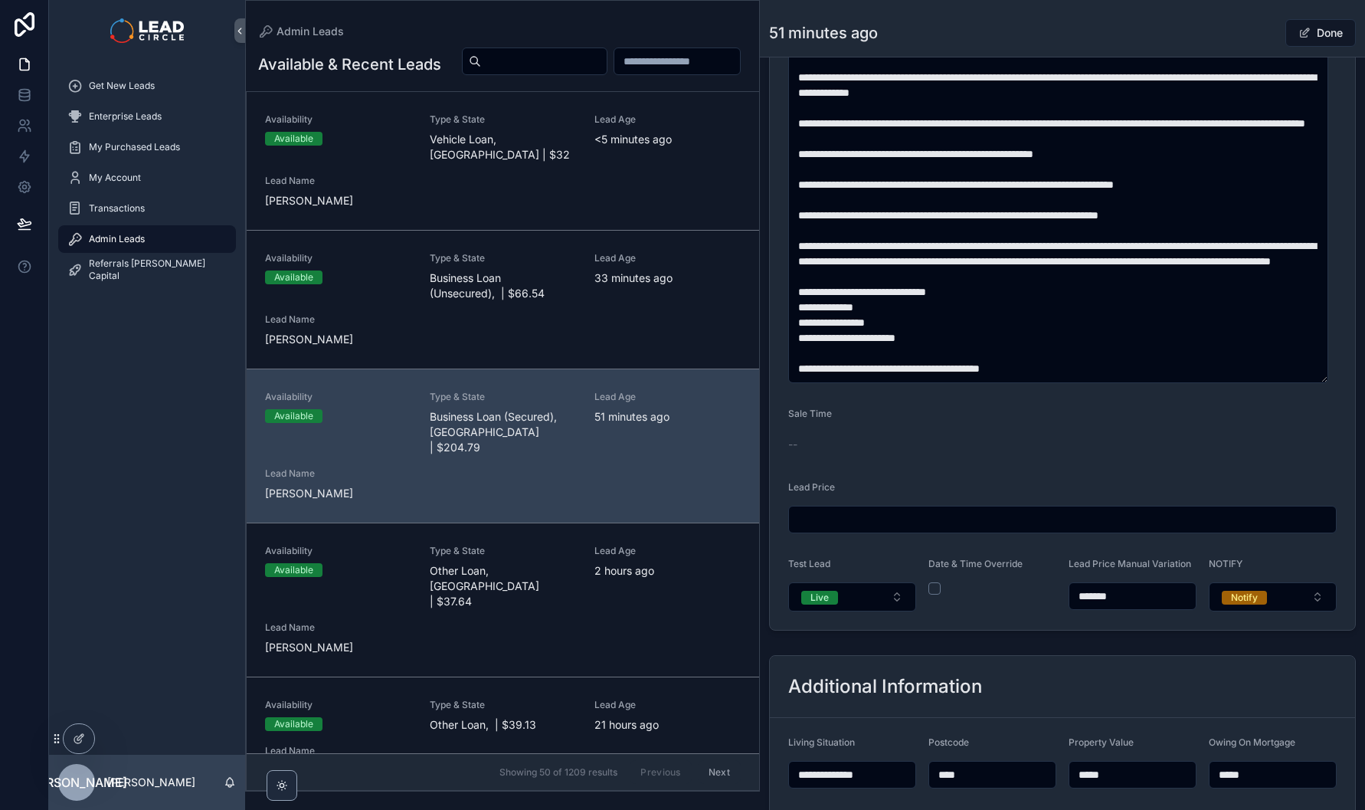
scroll to position [230, 0]
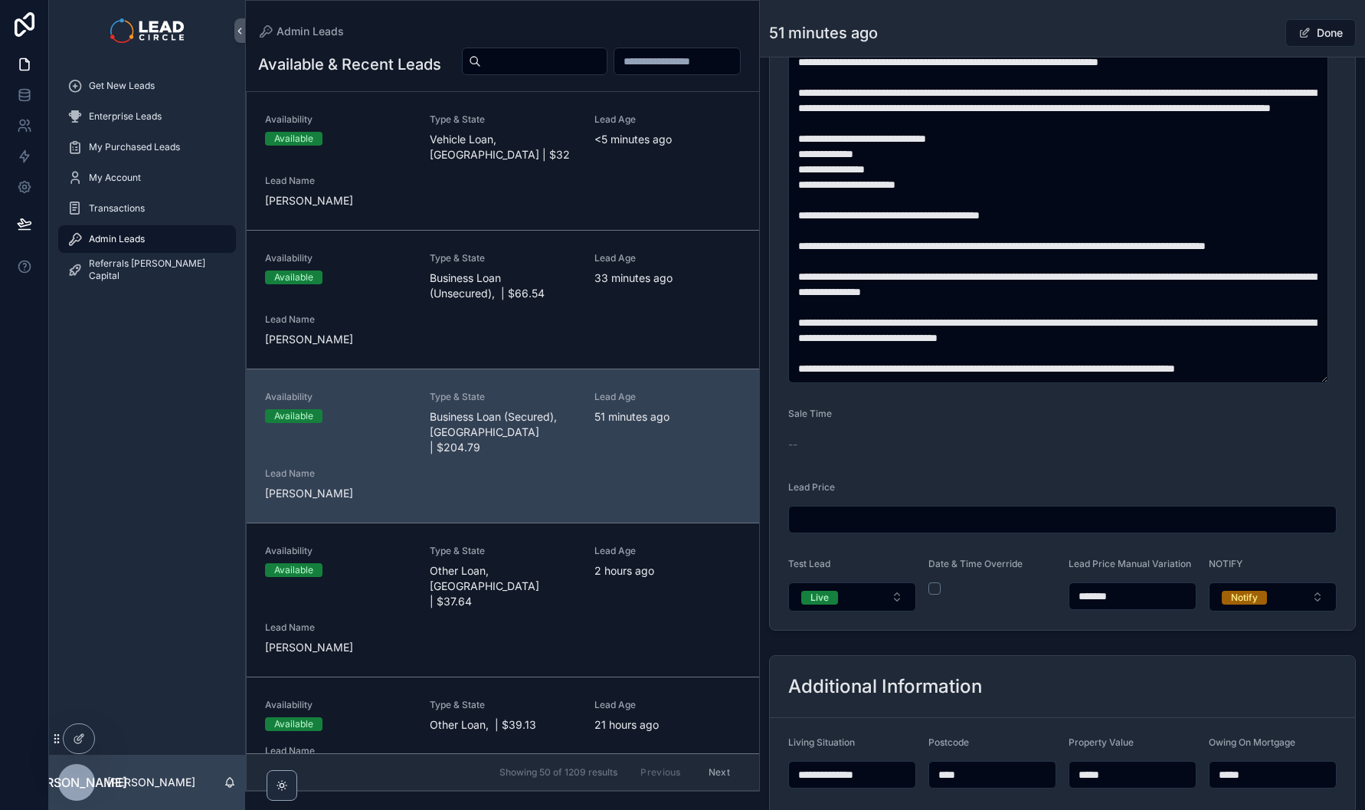
click at [1098, 607] on input "*******" at bounding box center [1132, 595] width 126 height 21
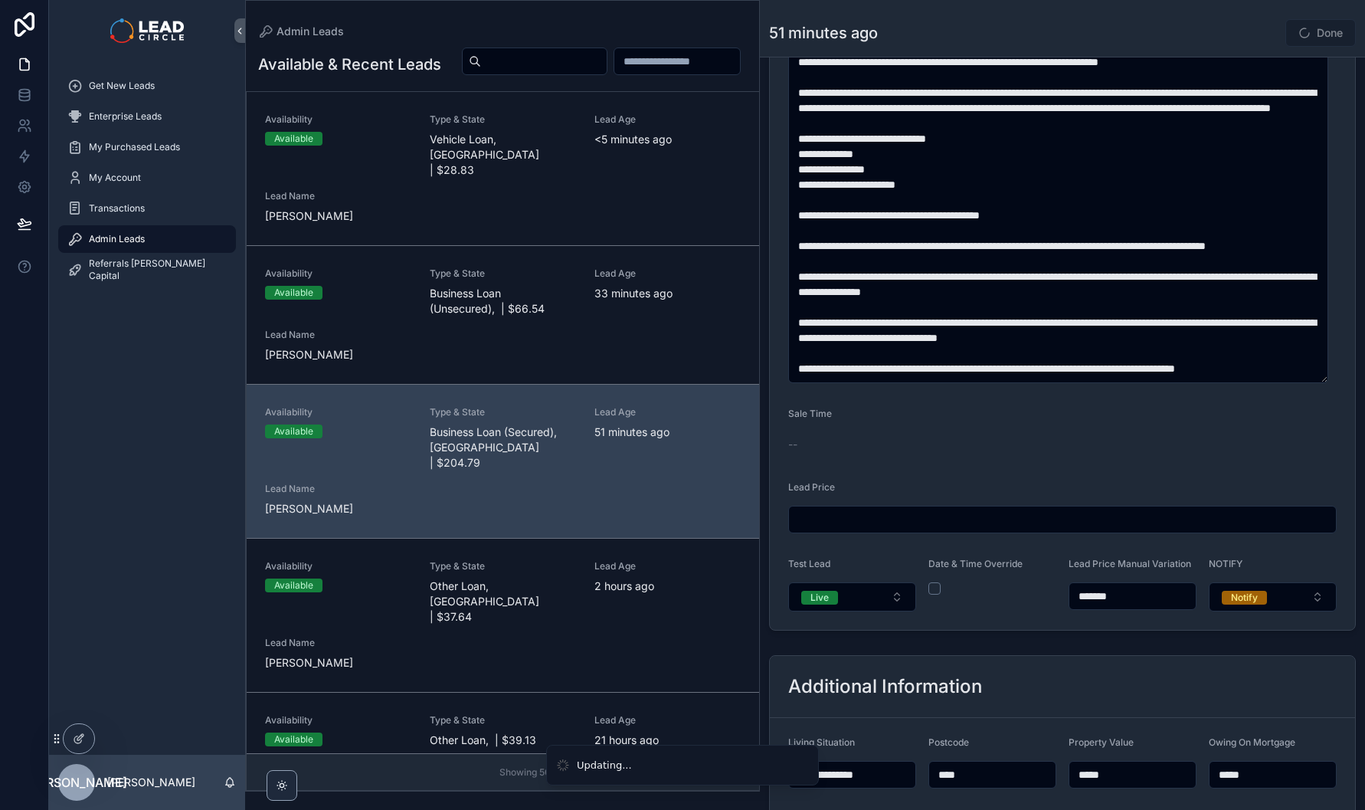
type input "*******"
click at [1241, 37] on div "Done" at bounding box center [1298, 32] width 115 height 29
click at [1305, 31] on button "Done" at bounding box center [1320, 33] width 70 height 28
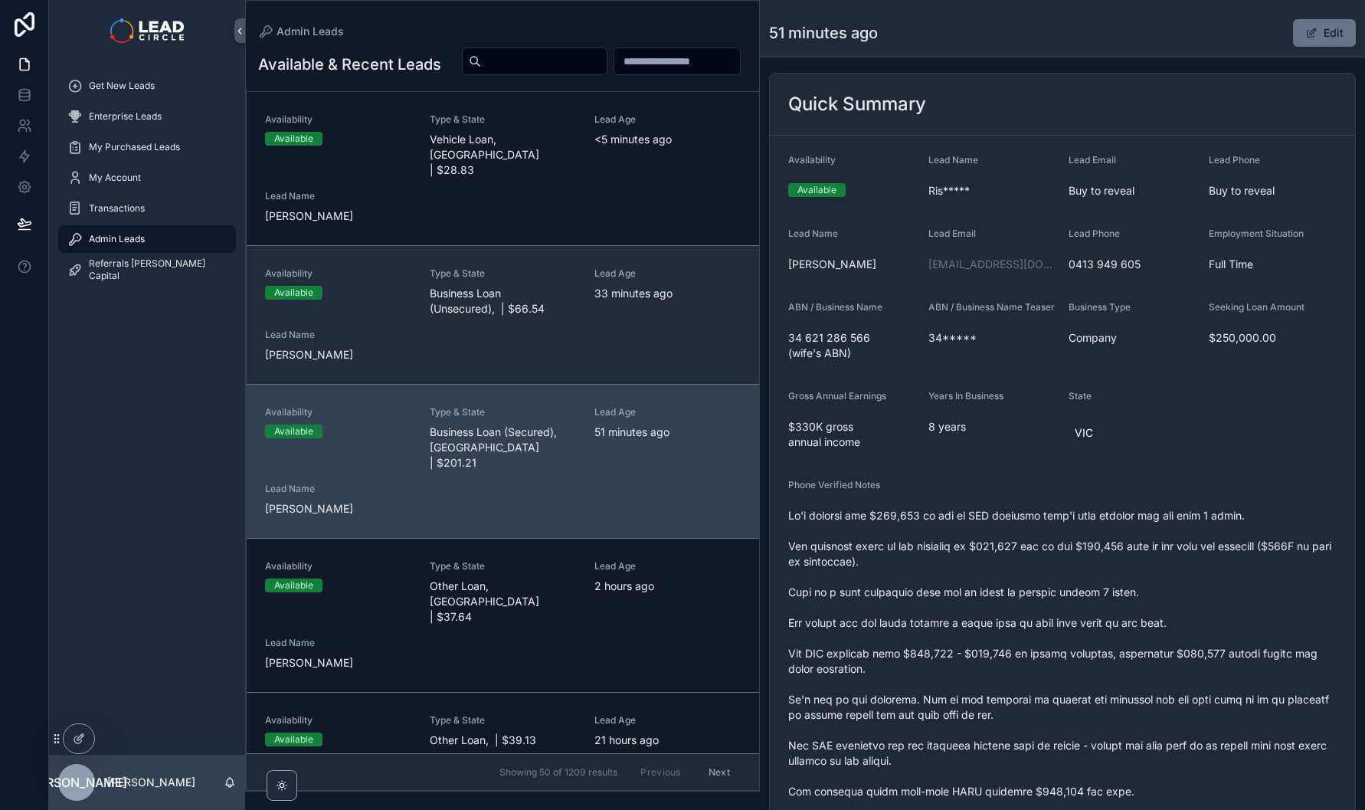
scroll to position [147, 0]
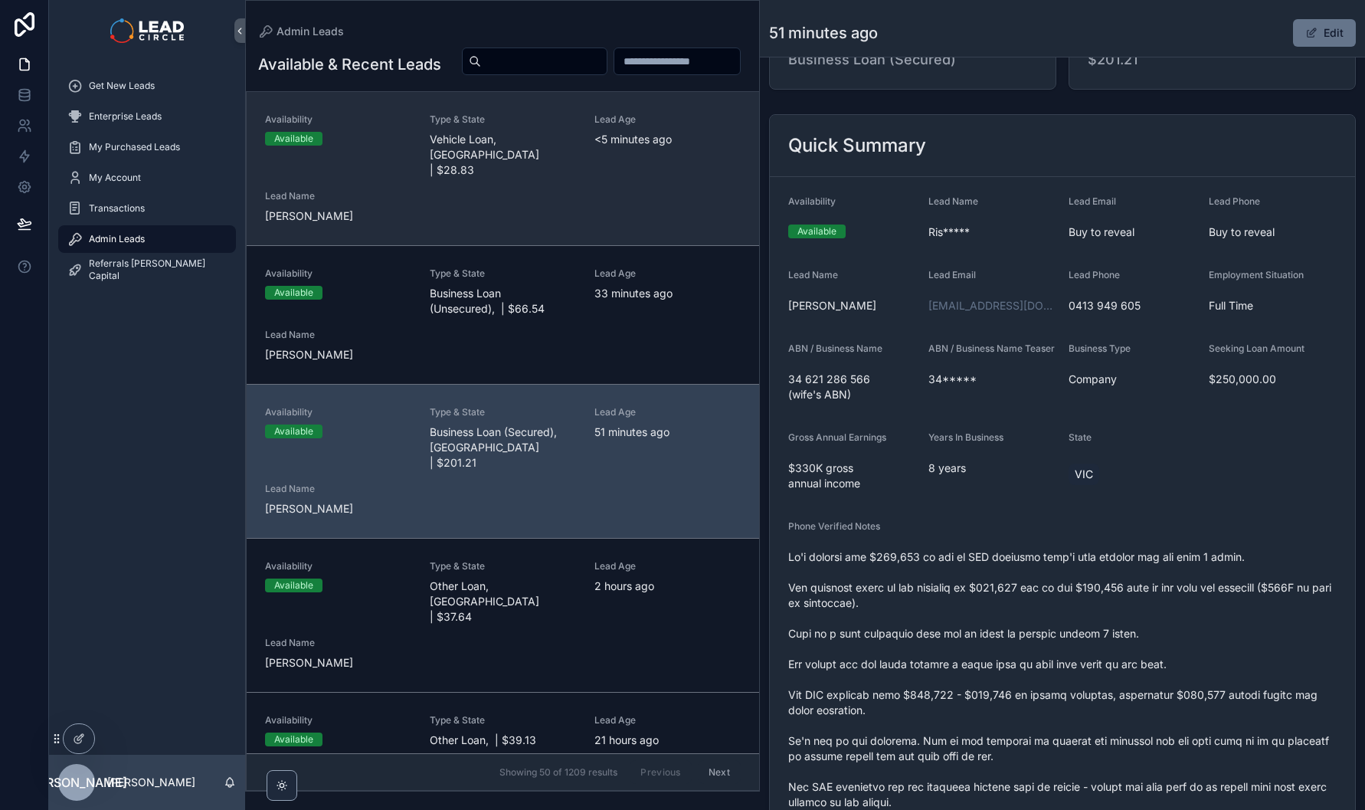
click at [595, 209] on div "Availability Available Type & State Vehicle Loan, [GEOGRAPHIC_DATA] | $28.83 Le…" at bounding box center [503, 168] width 476 height 110
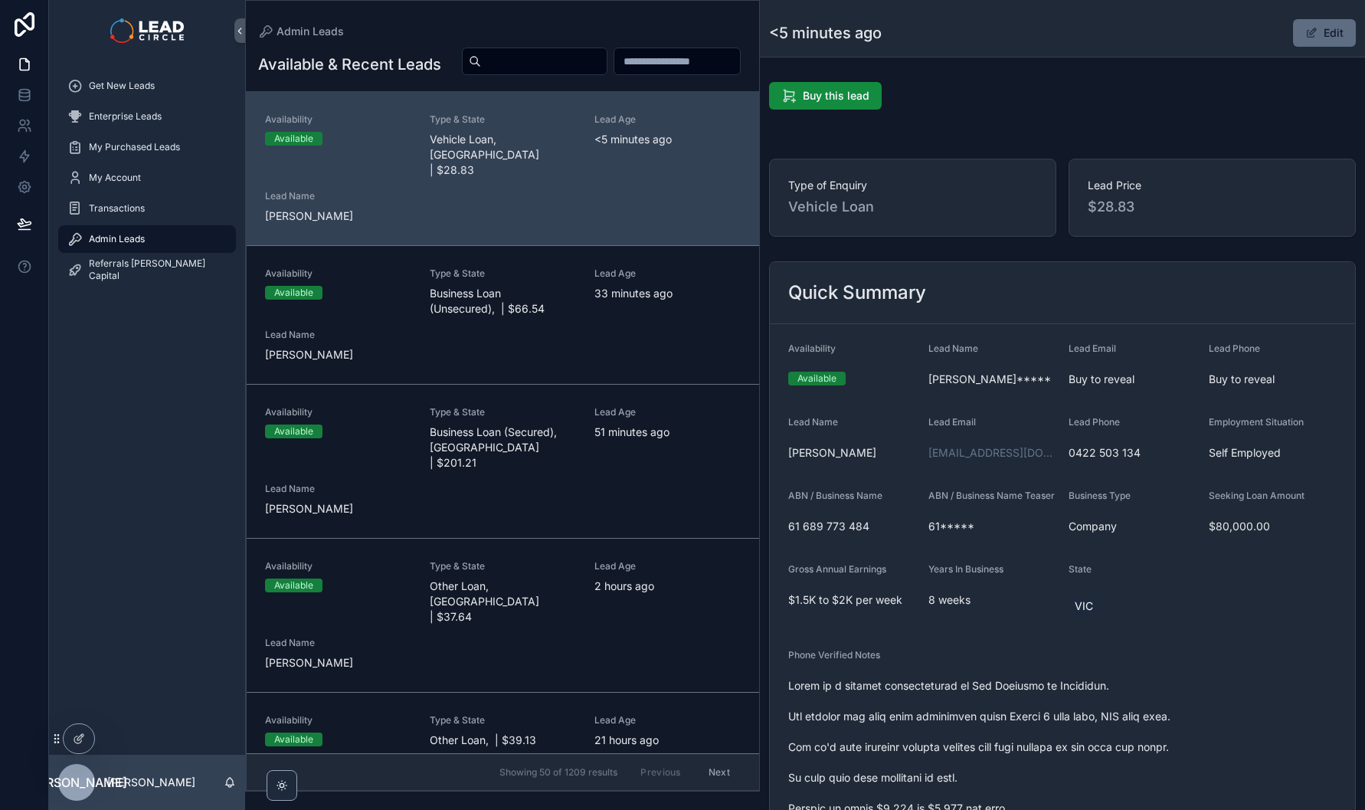
click at [1311, 36] on button "Edit" at bounding box center [1324, 33] width 63 height 28
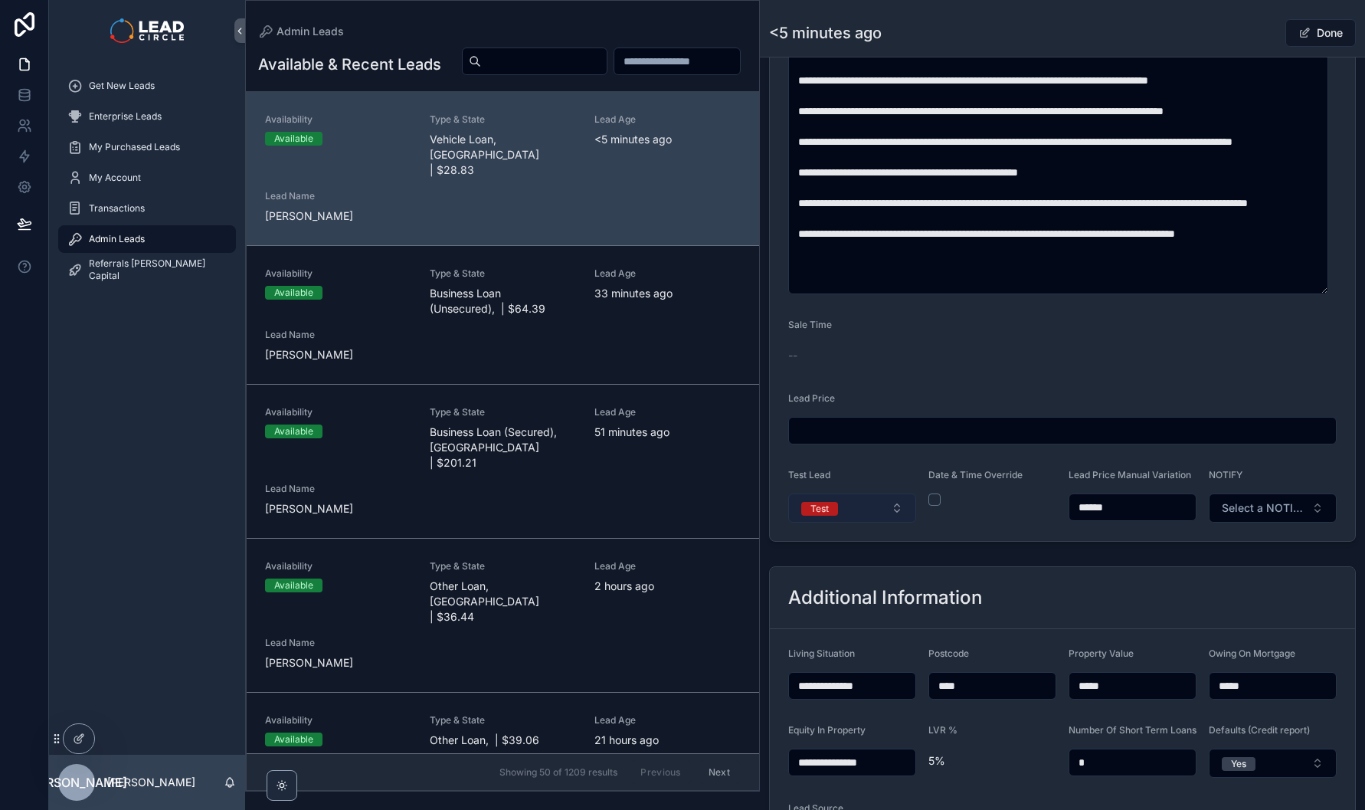
scroll to position [860, 0]
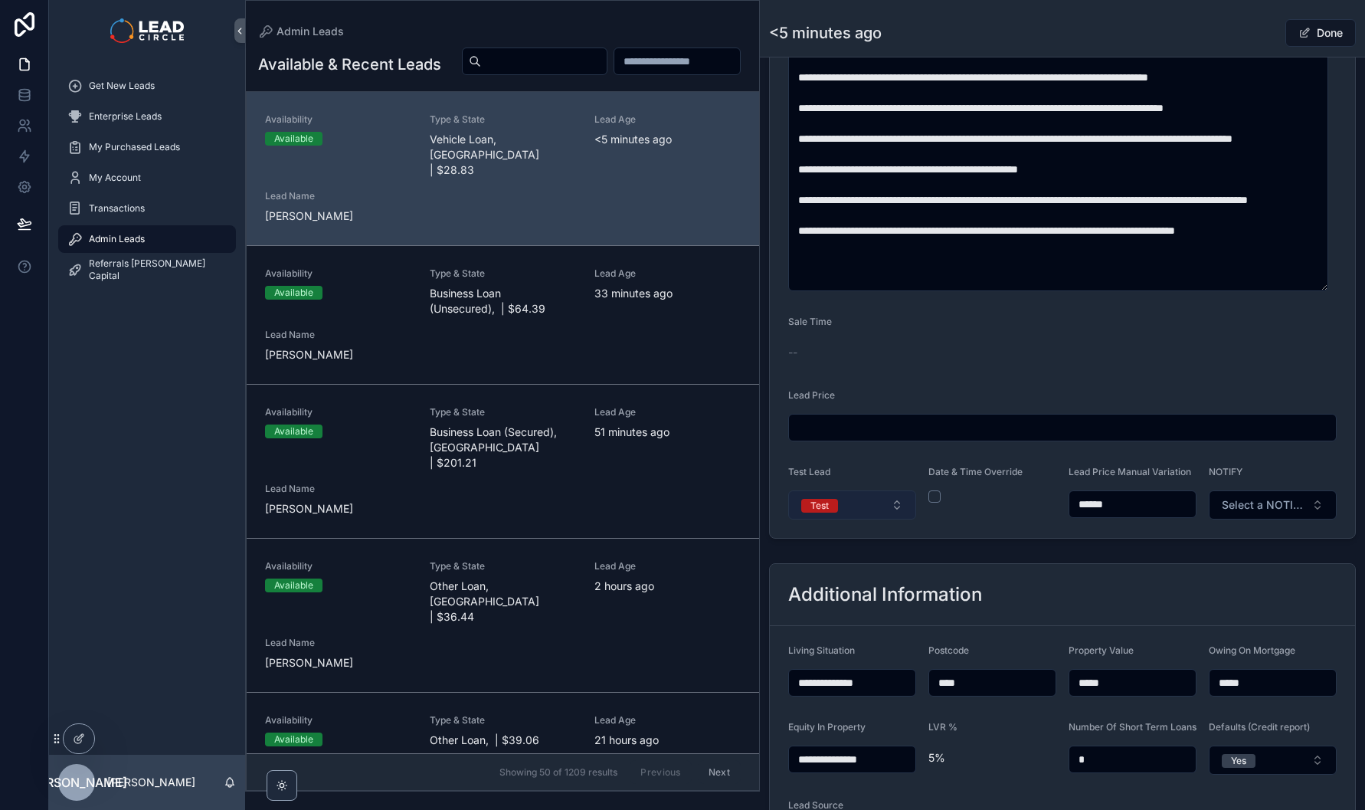
click at [867, 519] on button "Test" at bounding box center [852, 504] width 128 height 29
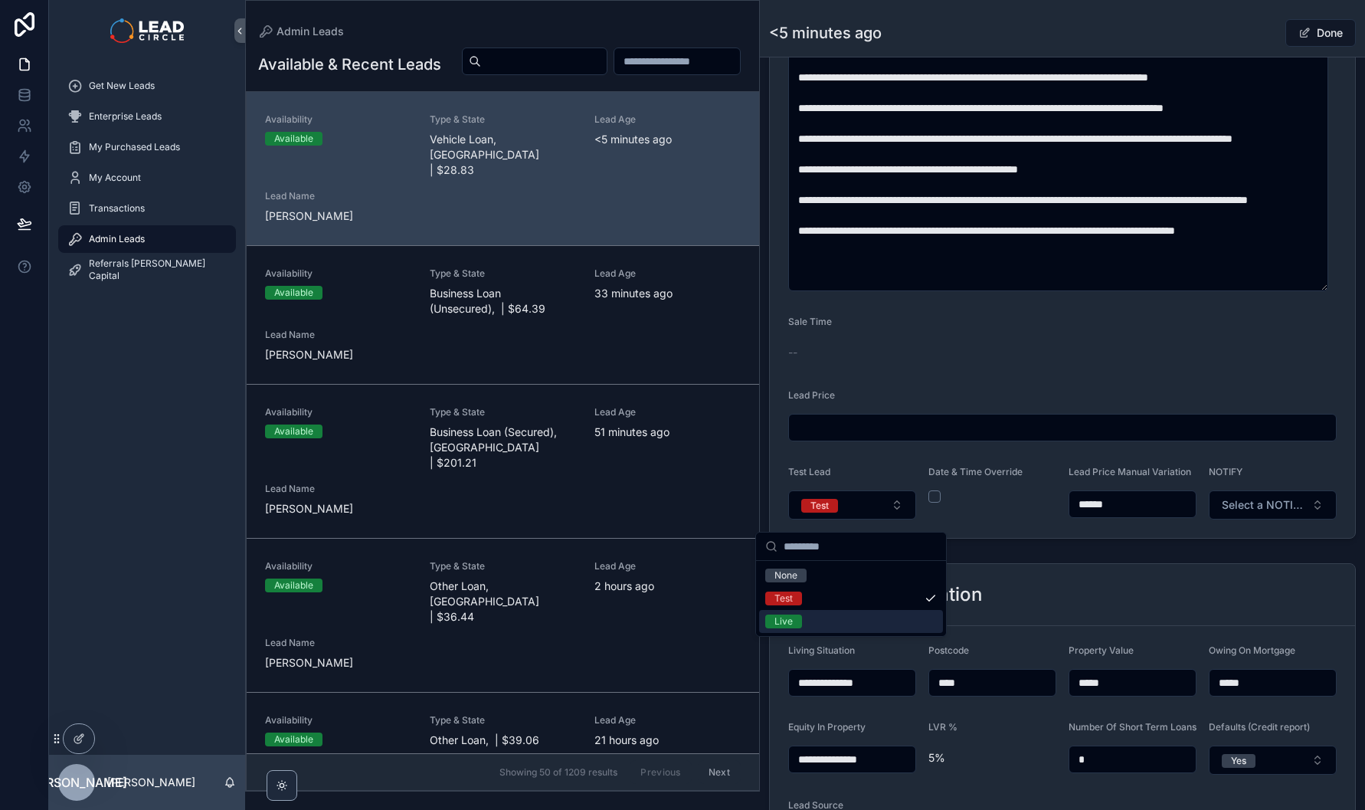
click at [840, 620] on div "Live" at bounding box center [851, 621] width 184 height 23
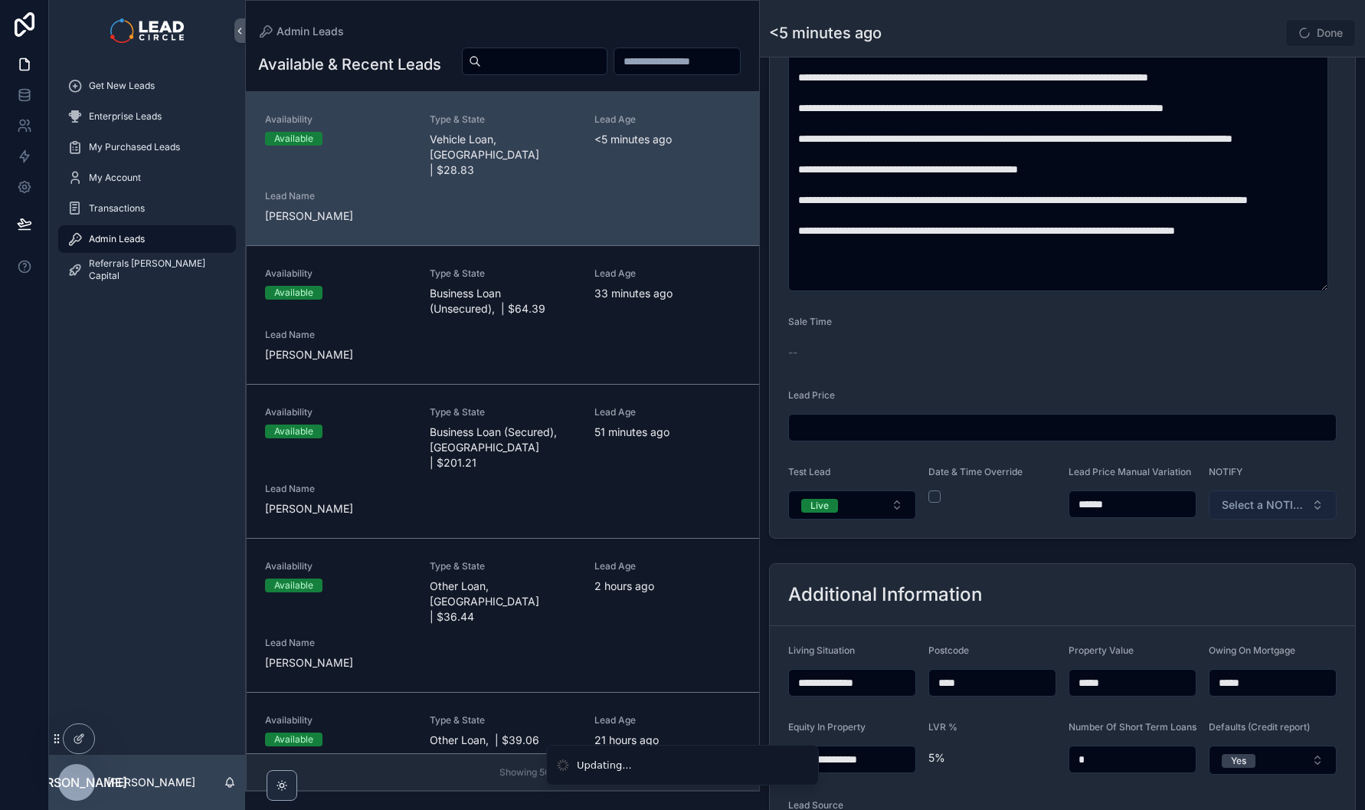
click at [1280, 509] on span "Select a NOTIFY" at bounding box center [1263, 504] width 83 height 15
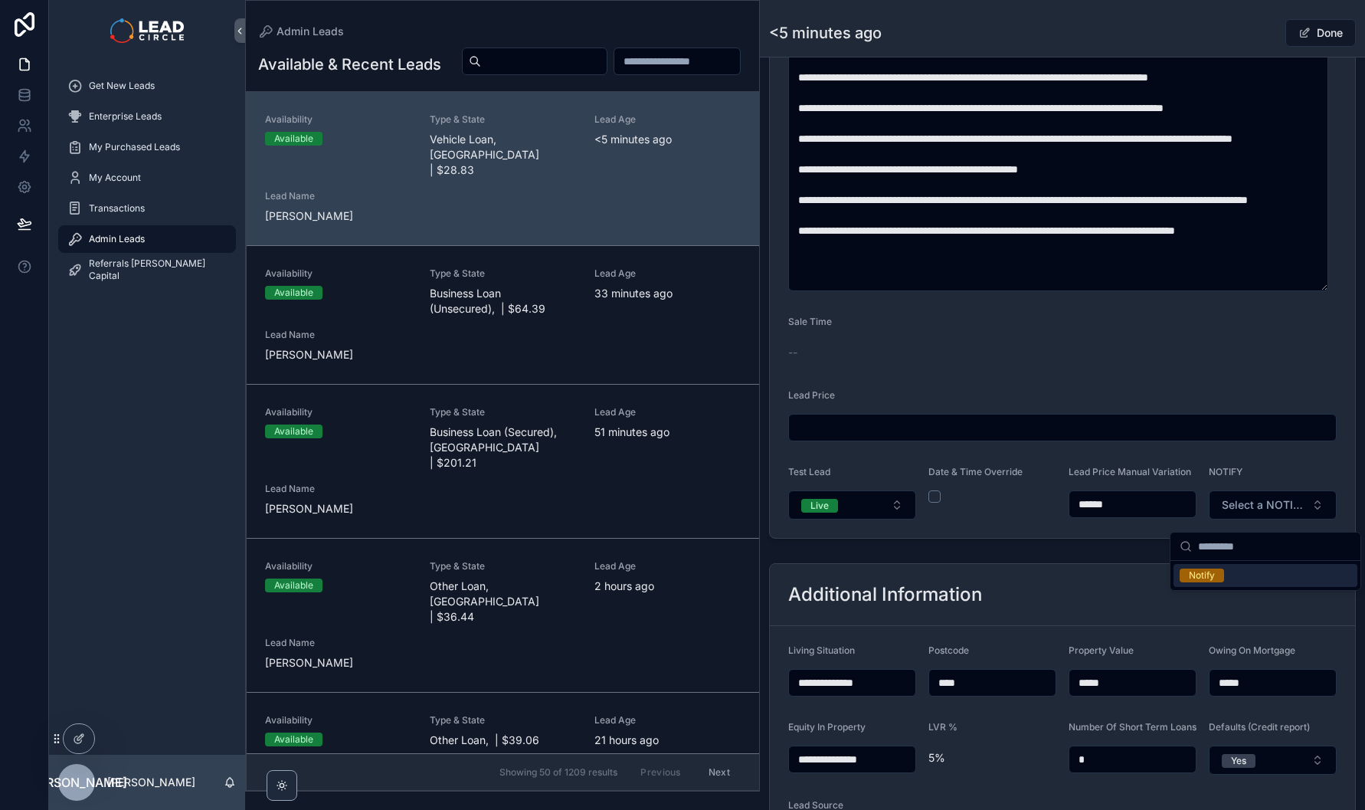
click at [1208, 578] on div "Notify" at bounding box center [1202, 575] width 26 height 14
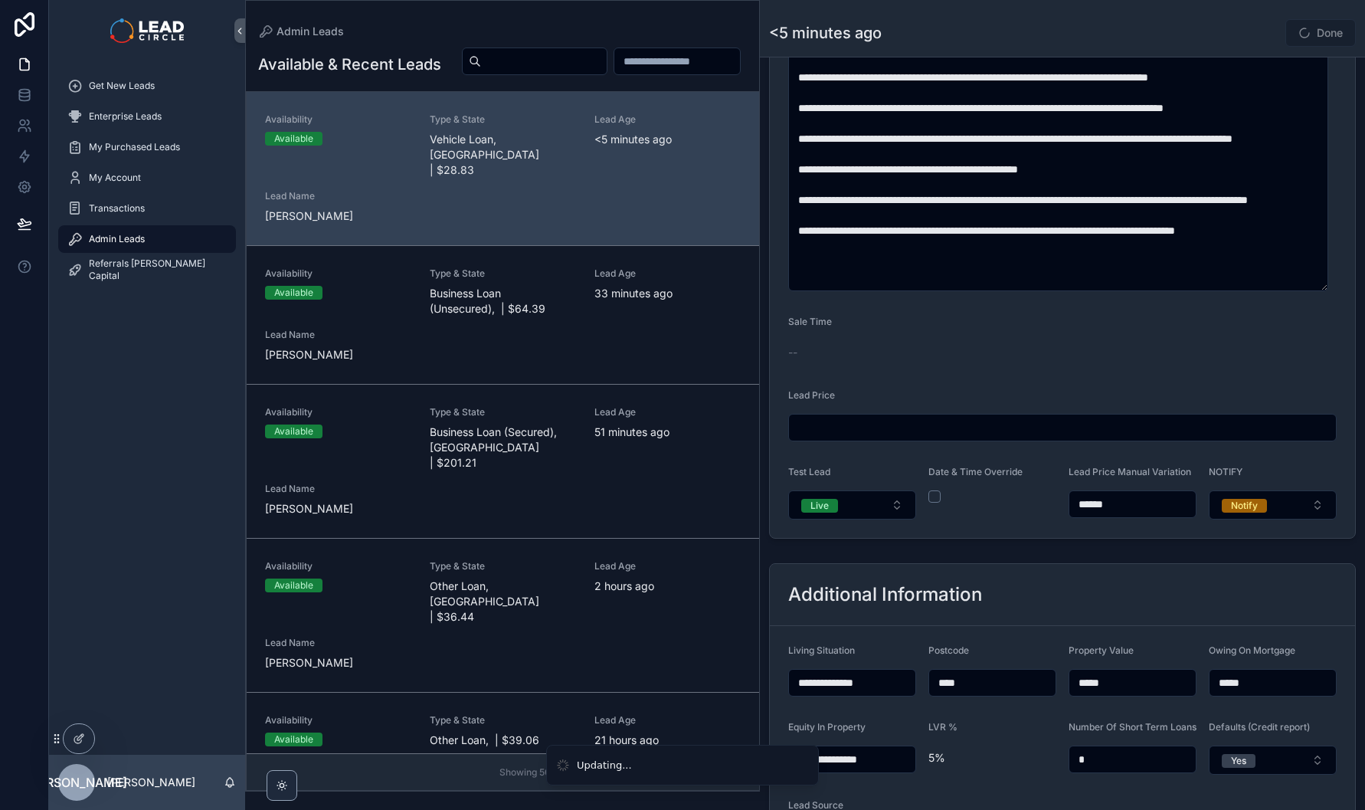
click at [1151, 579] on div "Additional Information" at bounding box center [1062, 595] width 585 height 62
click at [1311, 34] on button "Done" at bounding box center [1320, 33] width 70 height 28
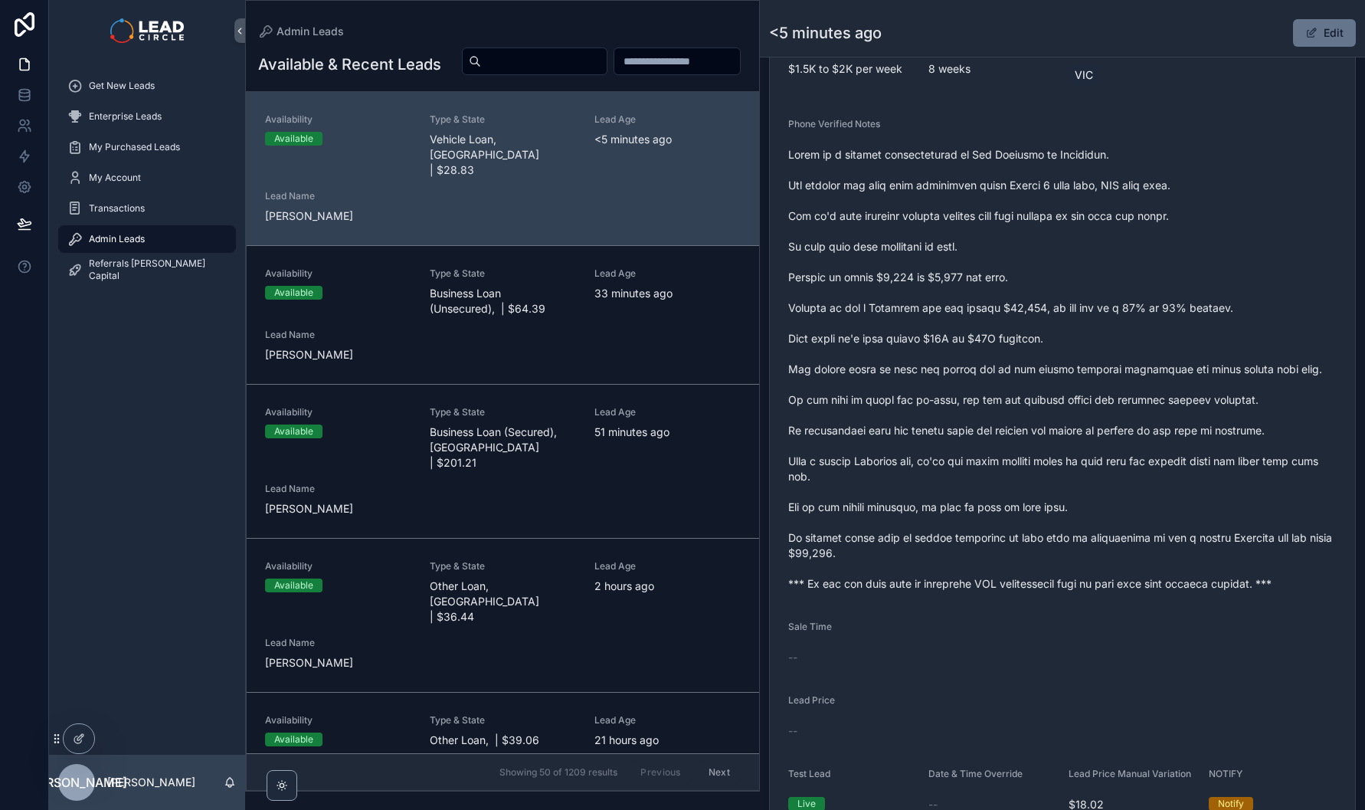
scroll to position [519, 0]
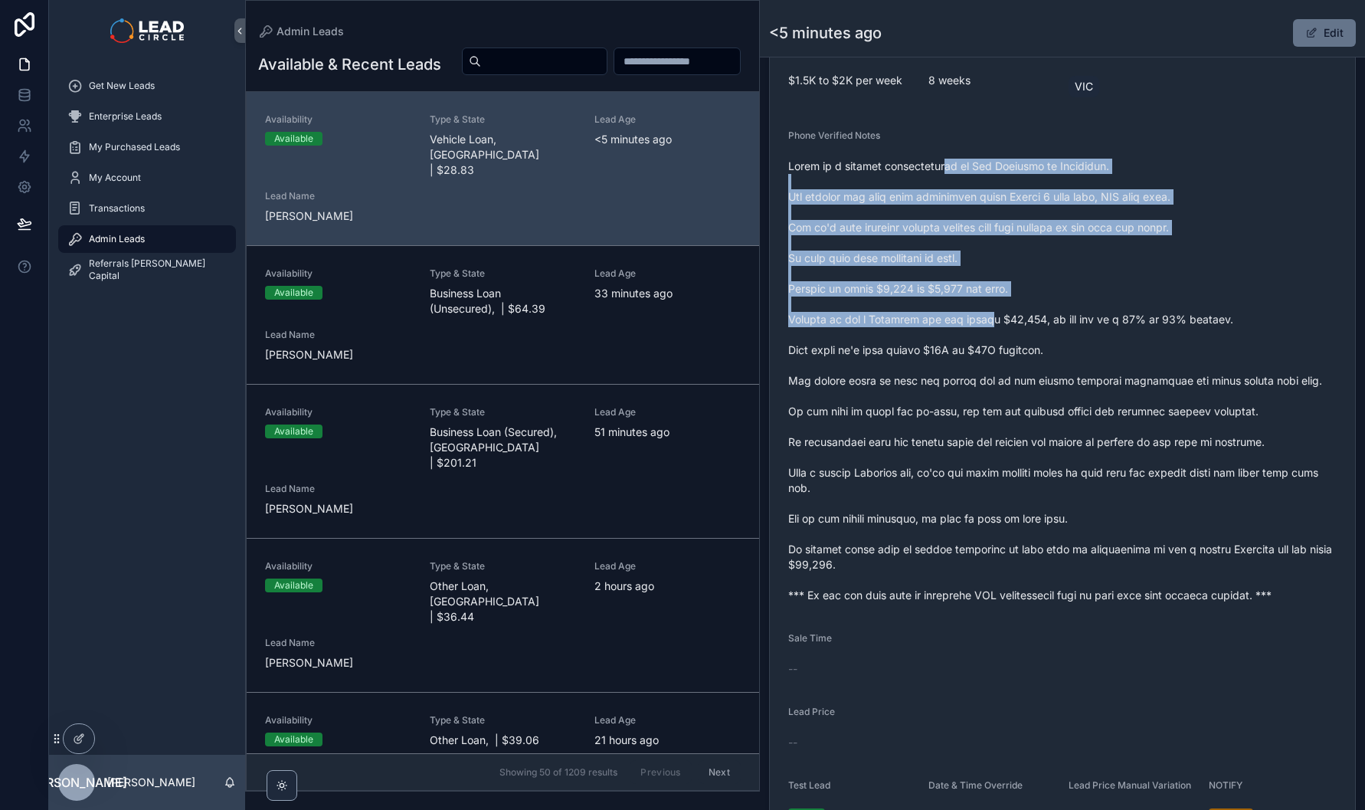
drag, startPoint x: 946, startPoint y: 182, endPoint x: 1009, endPoint y: 370, distance: 197.9
click at [1009, 370] on span "scrollable content" at bounding box center [1062, 381] width 548 height 444
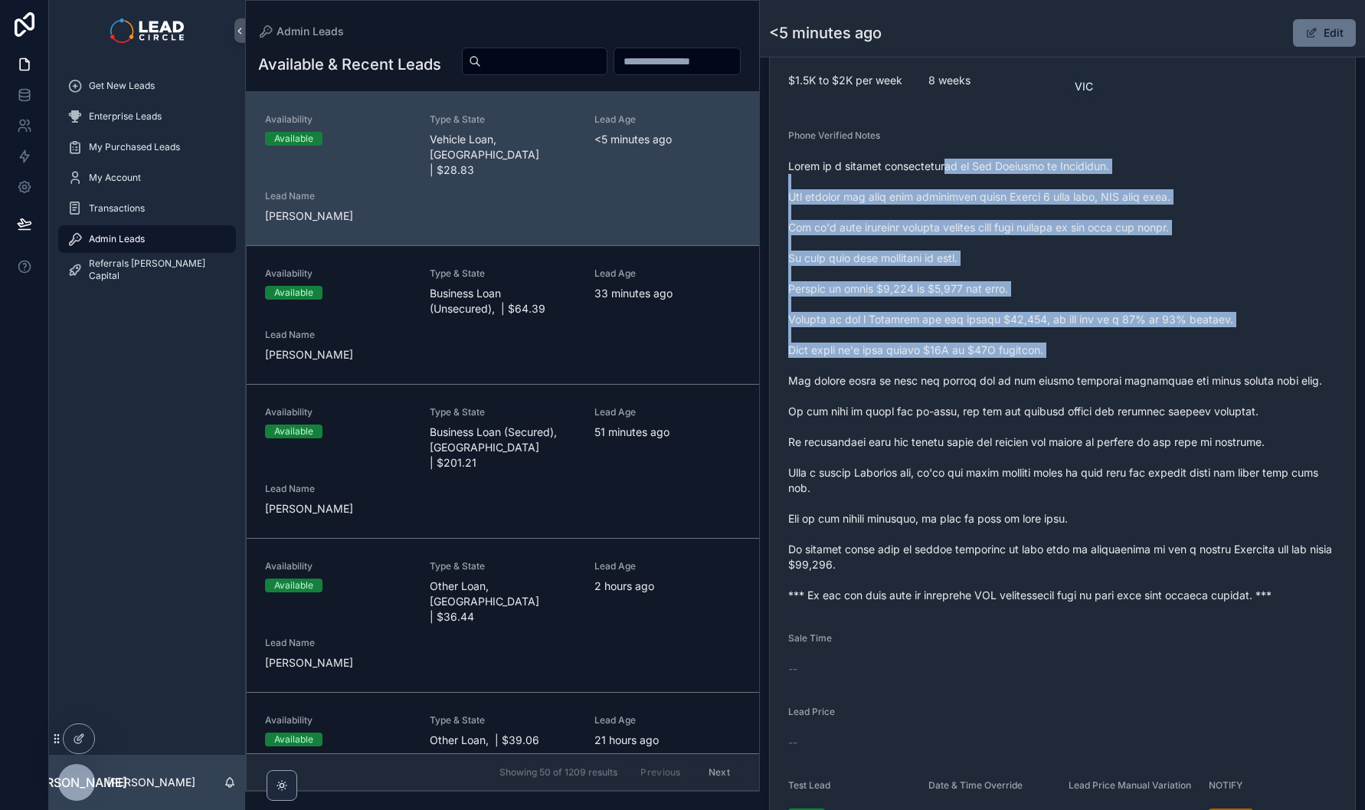
click at [1009, 370] on span "scrollable content" at bounding box center [1062, 381] width 548 height 444
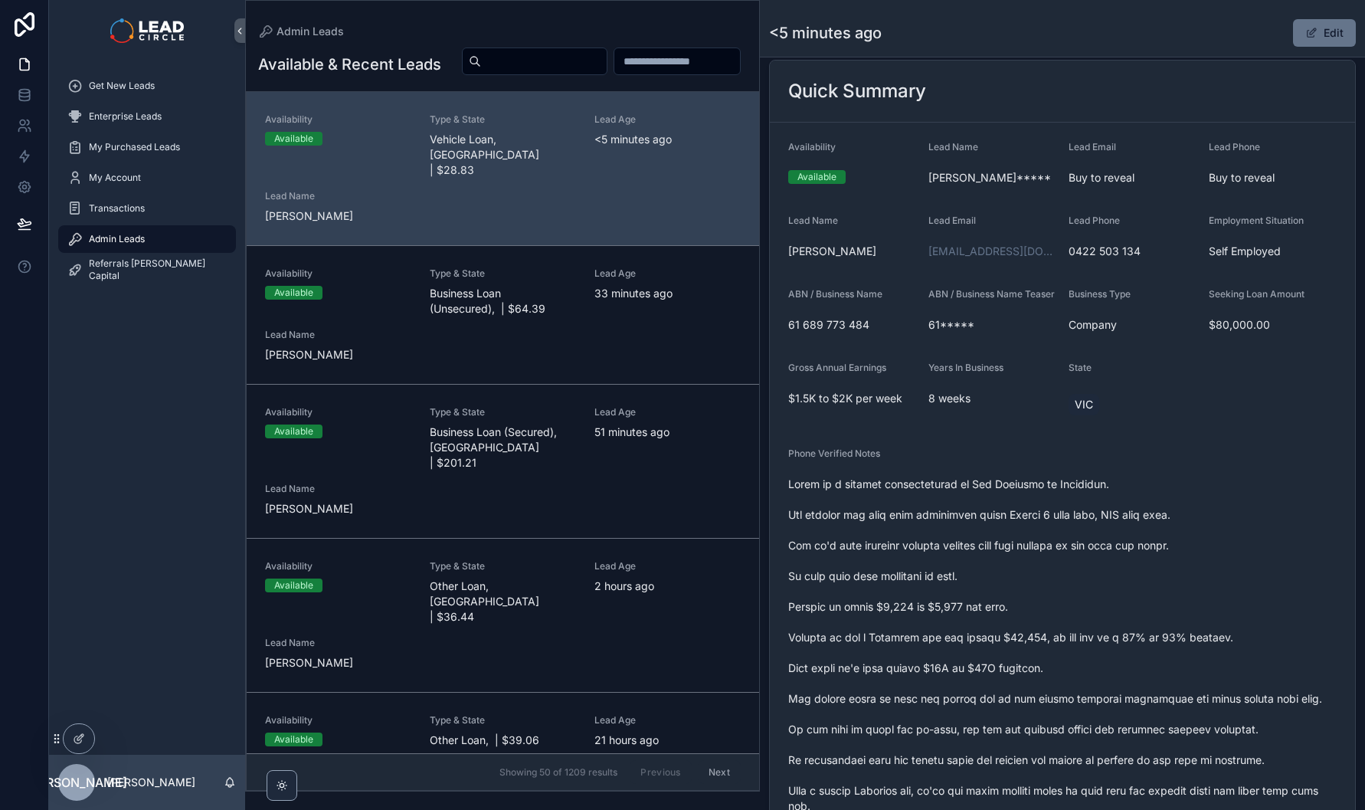
scroll to position [188, 0]
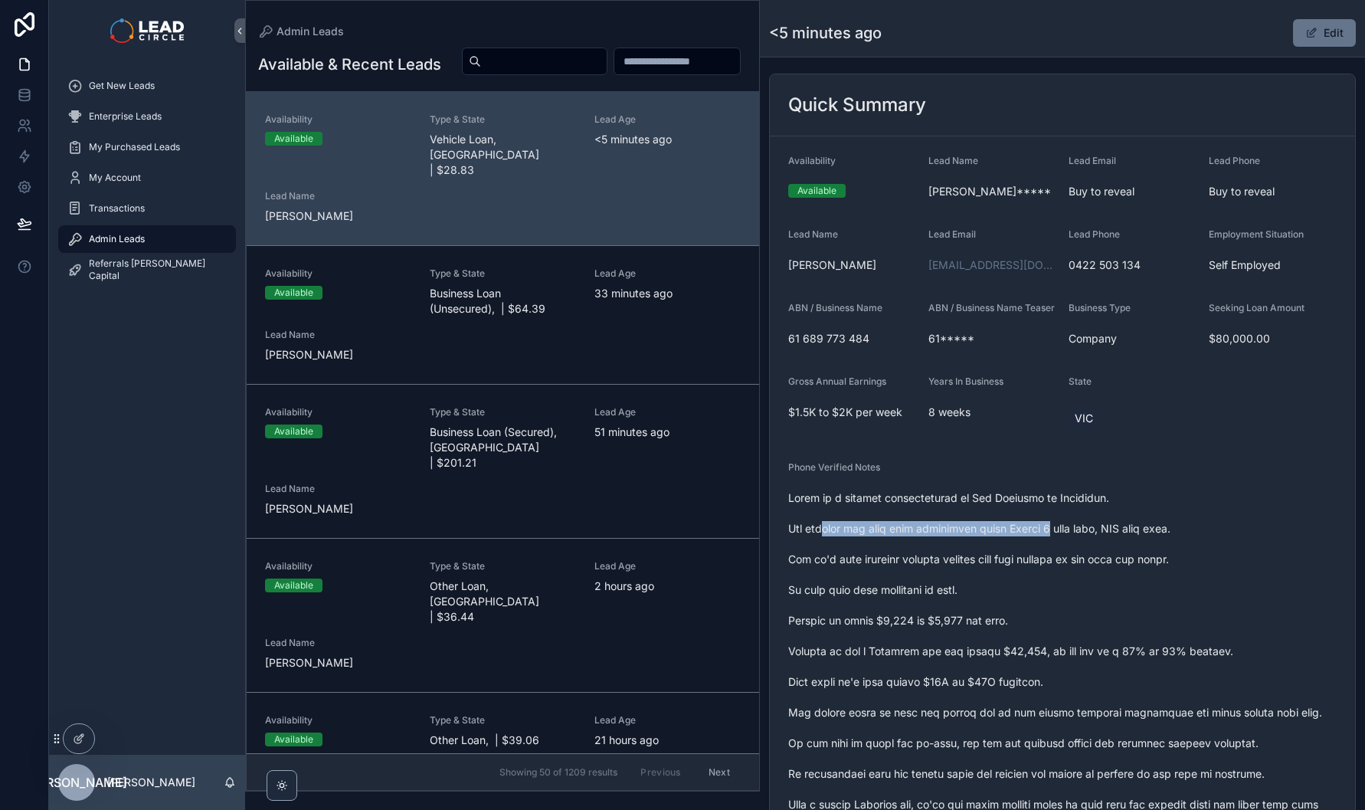
drag, startPoint x: 948, startPoint y: 534, endPoint x: 1106, endPoint y: 547, distance: 158.3
click at [1106, 547] on span "scrollable content" at bounding box center [1062, 712] width 548 height 444
drag, startPoint x: 991, startPoint y: 531, endPoint x: 907, endPoint y: 531, distance: 84.3
click at [915, 531] on span "scrollable content" at bounding box center [1062, 712] width 548 height 444
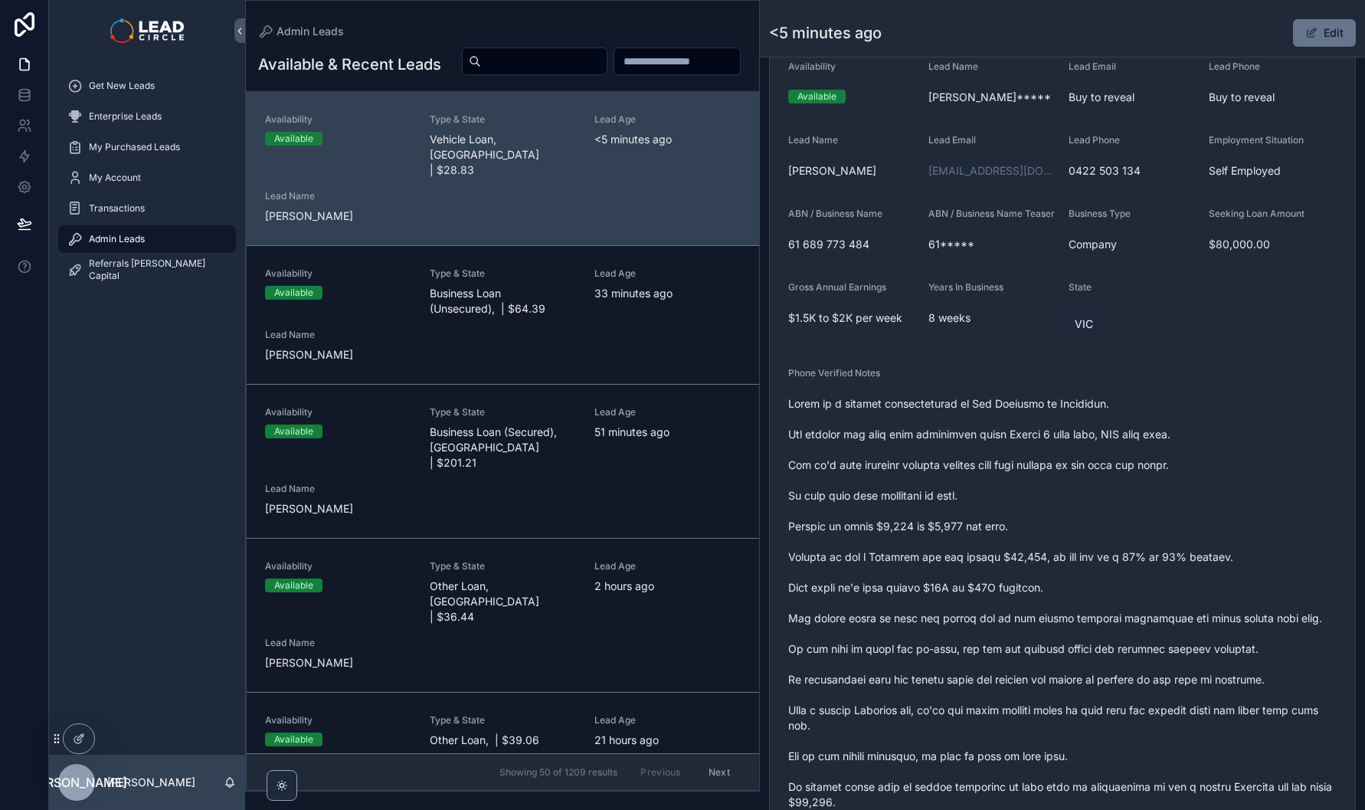
scroll to position [286, 0]
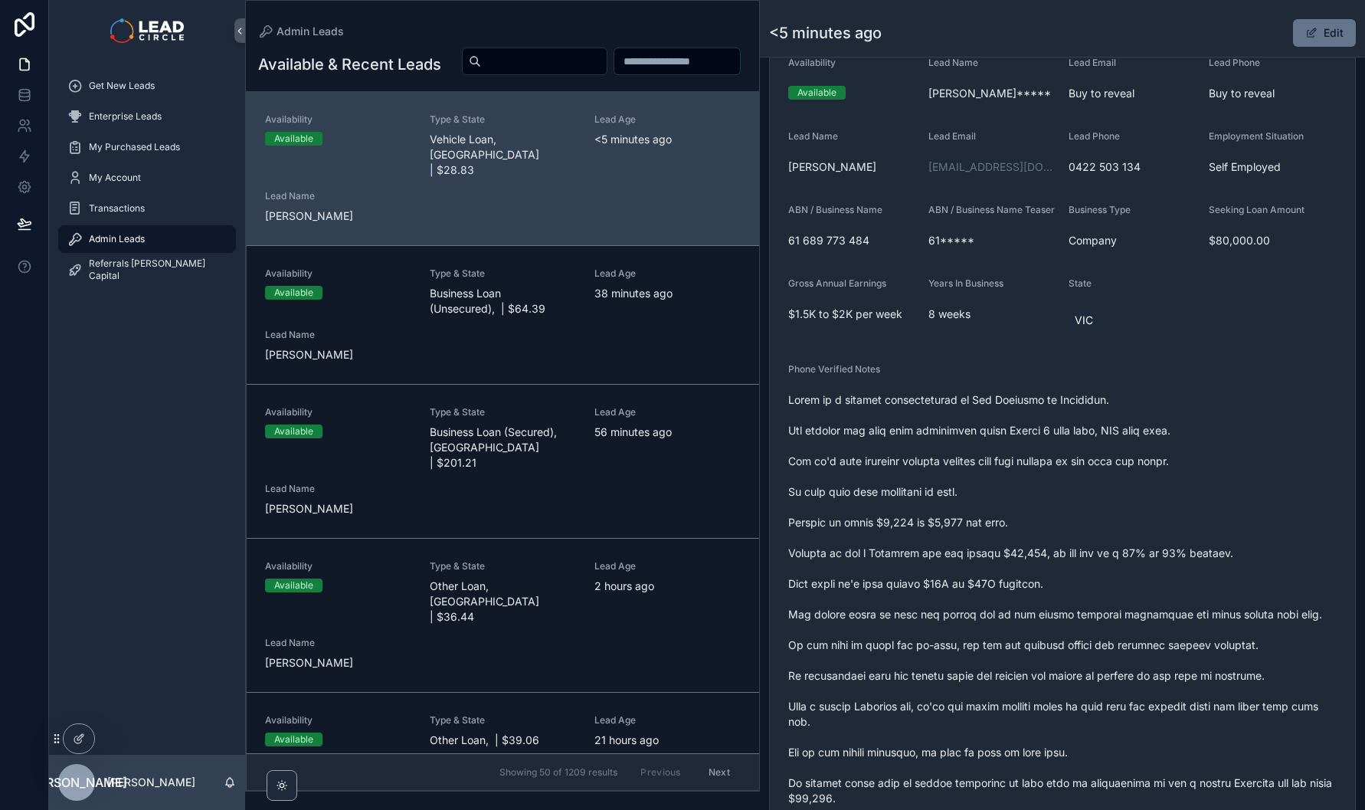
click at [1066, 485] on span "scrollable content" at bounding box center [1062, 614] width 548 height 444
click at [928, 474] on span "scrollable content" at bounding box center [1062, 614] width 548 height 444
click at [1070, 477] on span "scrollable content" at bounding box center [1062, 614] width 548 height 444
click at [958, 473] on span "scrollable content" at bounding box center [1062, 614] width 548 height 444
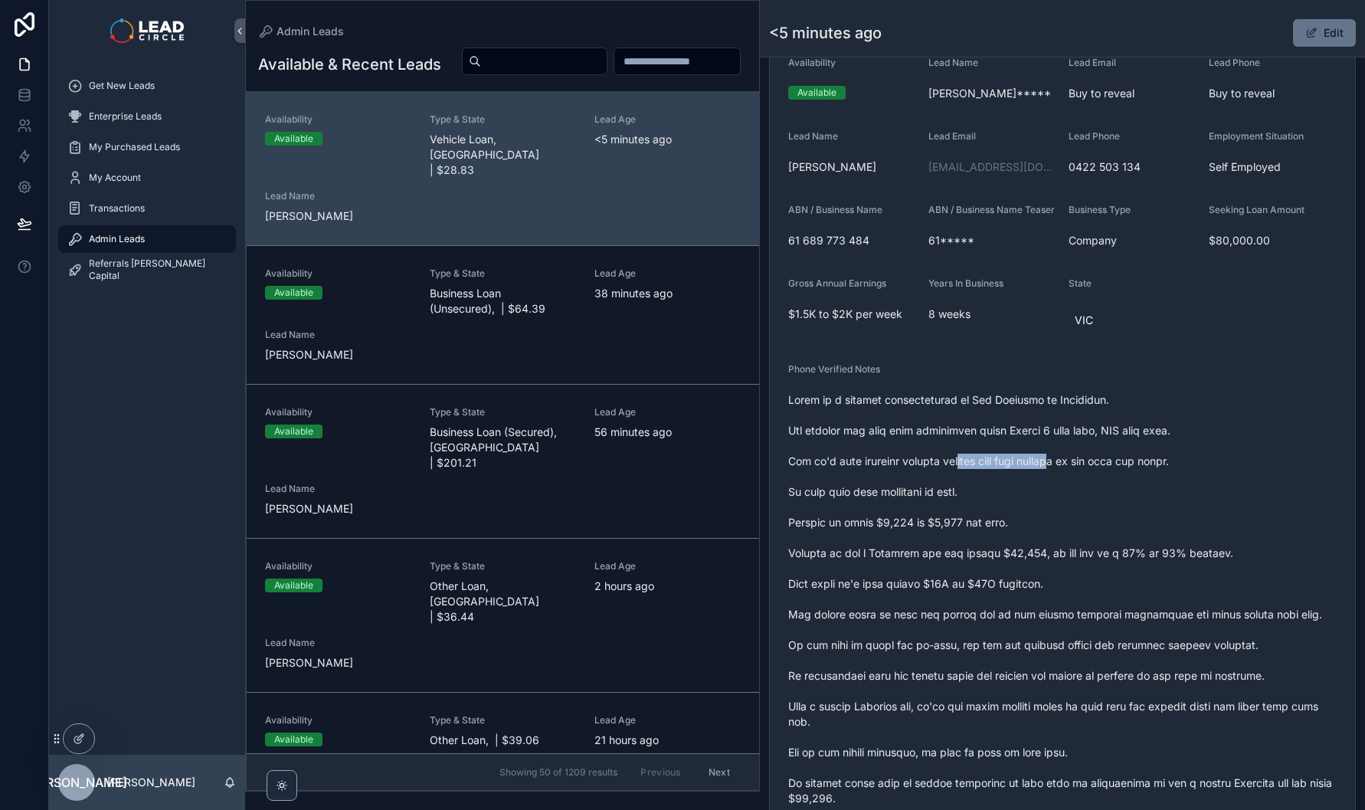
click at [958, 473] on span "scrollable content" at bounding box center [1062, 614] width 548 height 444
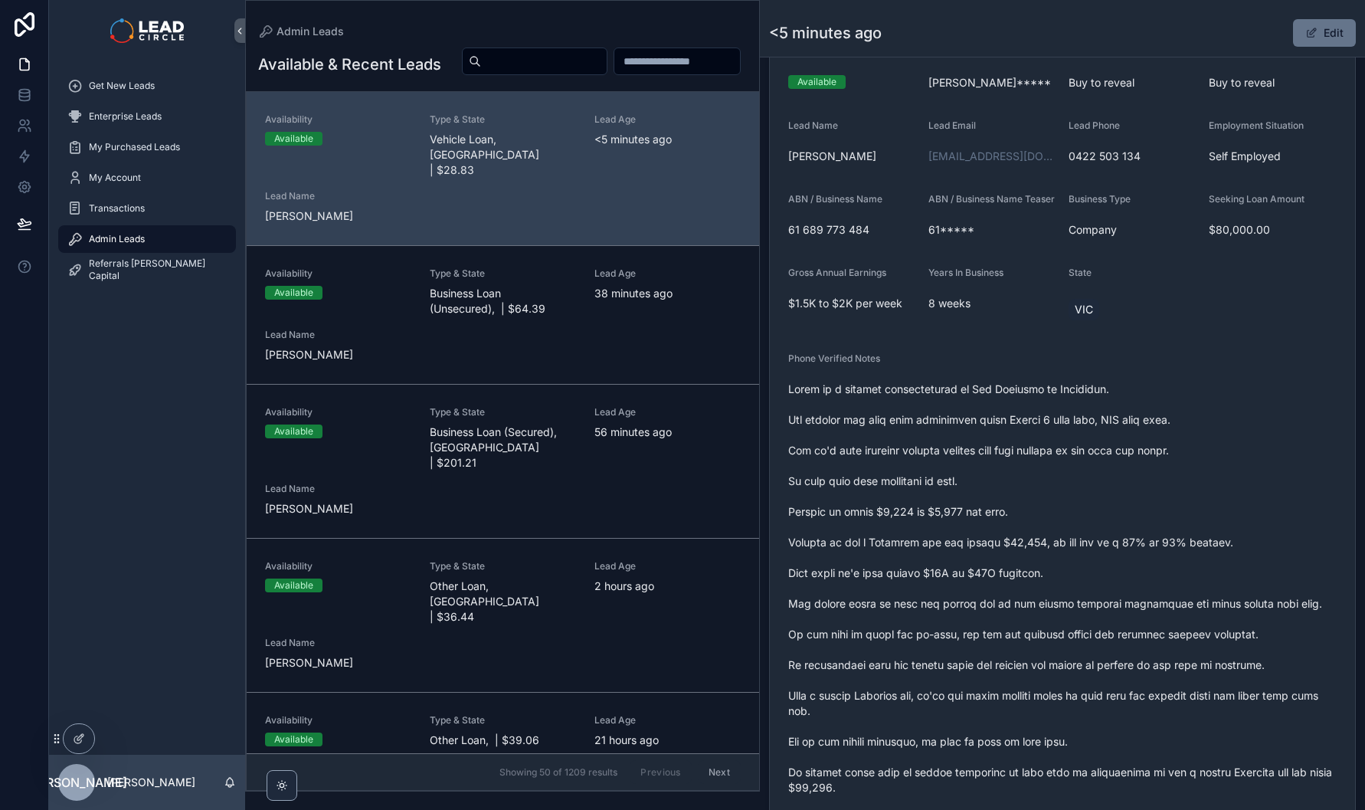
scroll to position [312, 0]
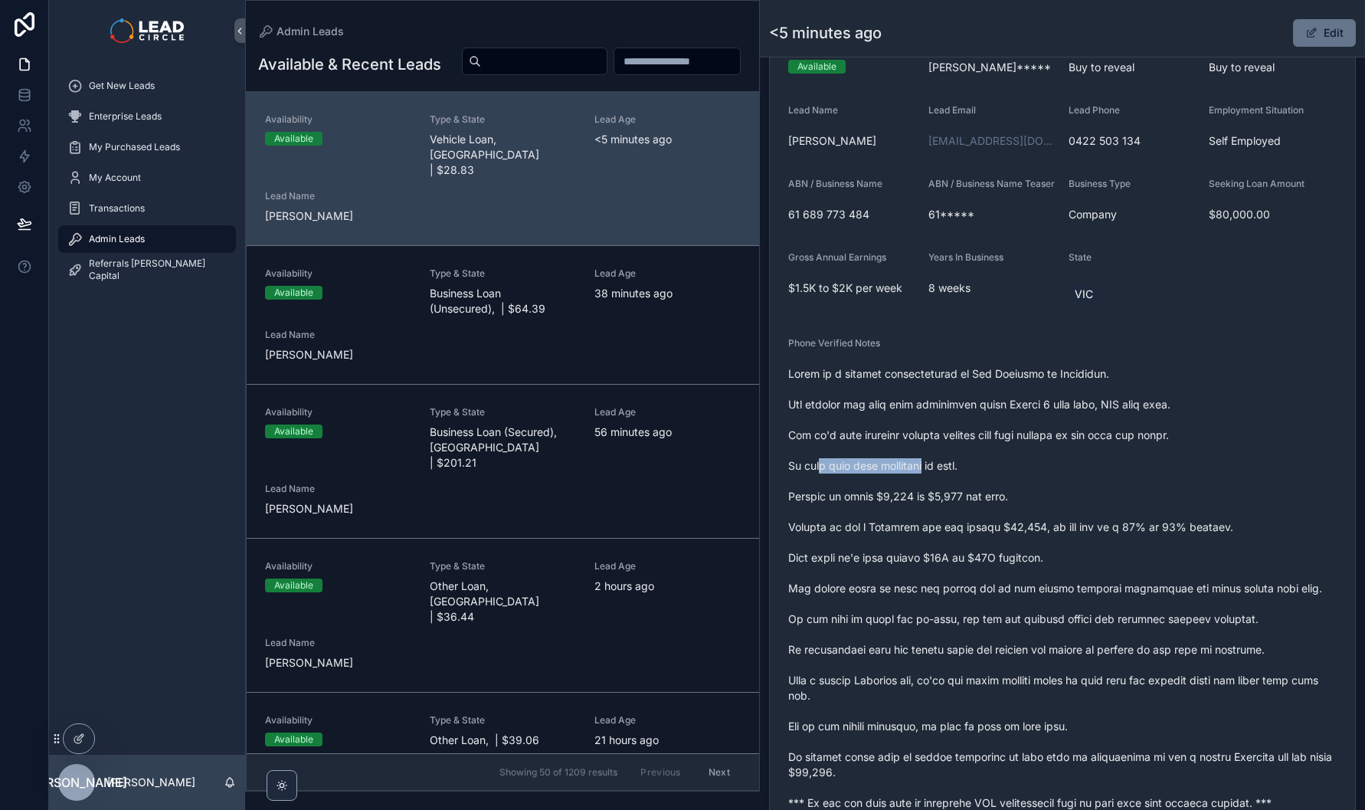
drag, startPoint x: 827, startPoint y: 477, endPoint x: 962, endPoint y: 481, distance: 135.6
click at [961, 481] on span "scrollable content" at bounding box center [1062, 588] width 548 height 444
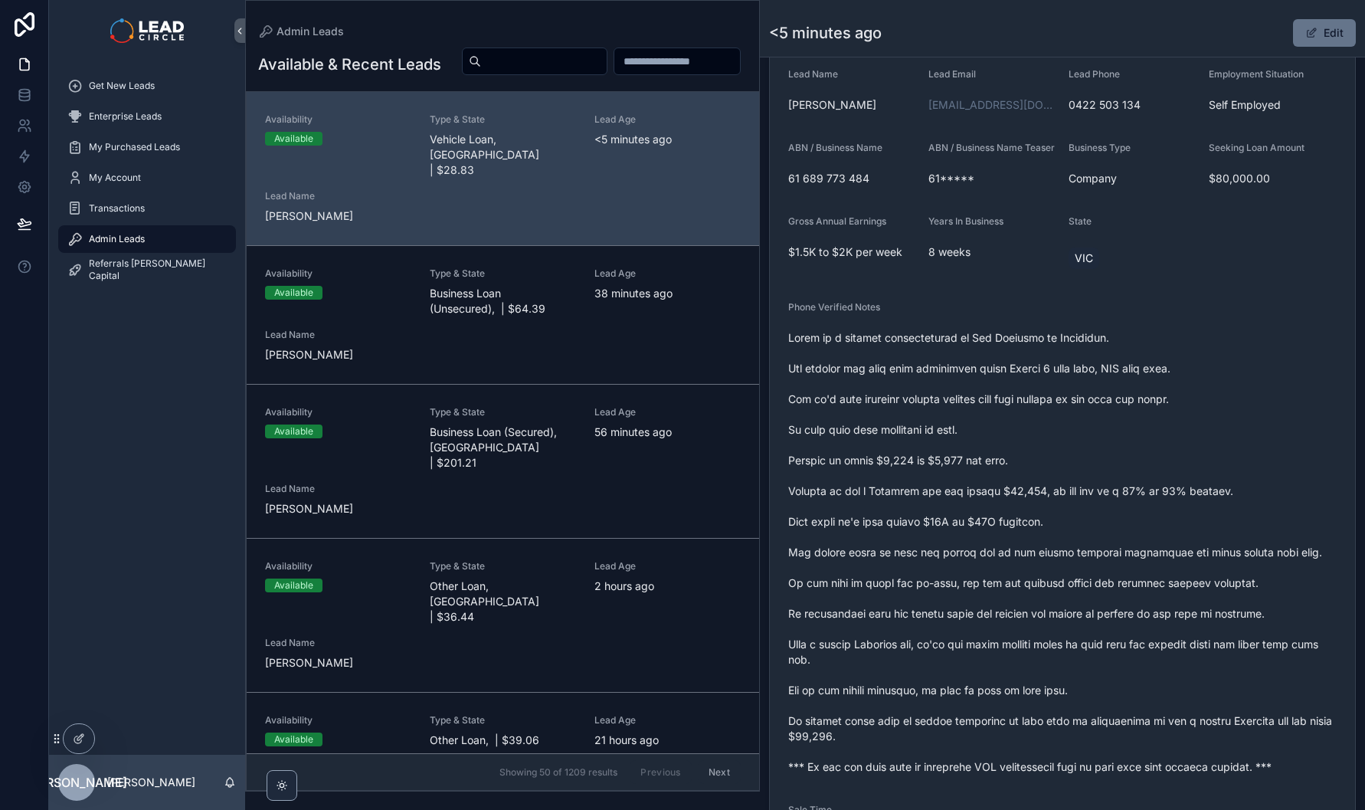
scroll to position [410, 0]
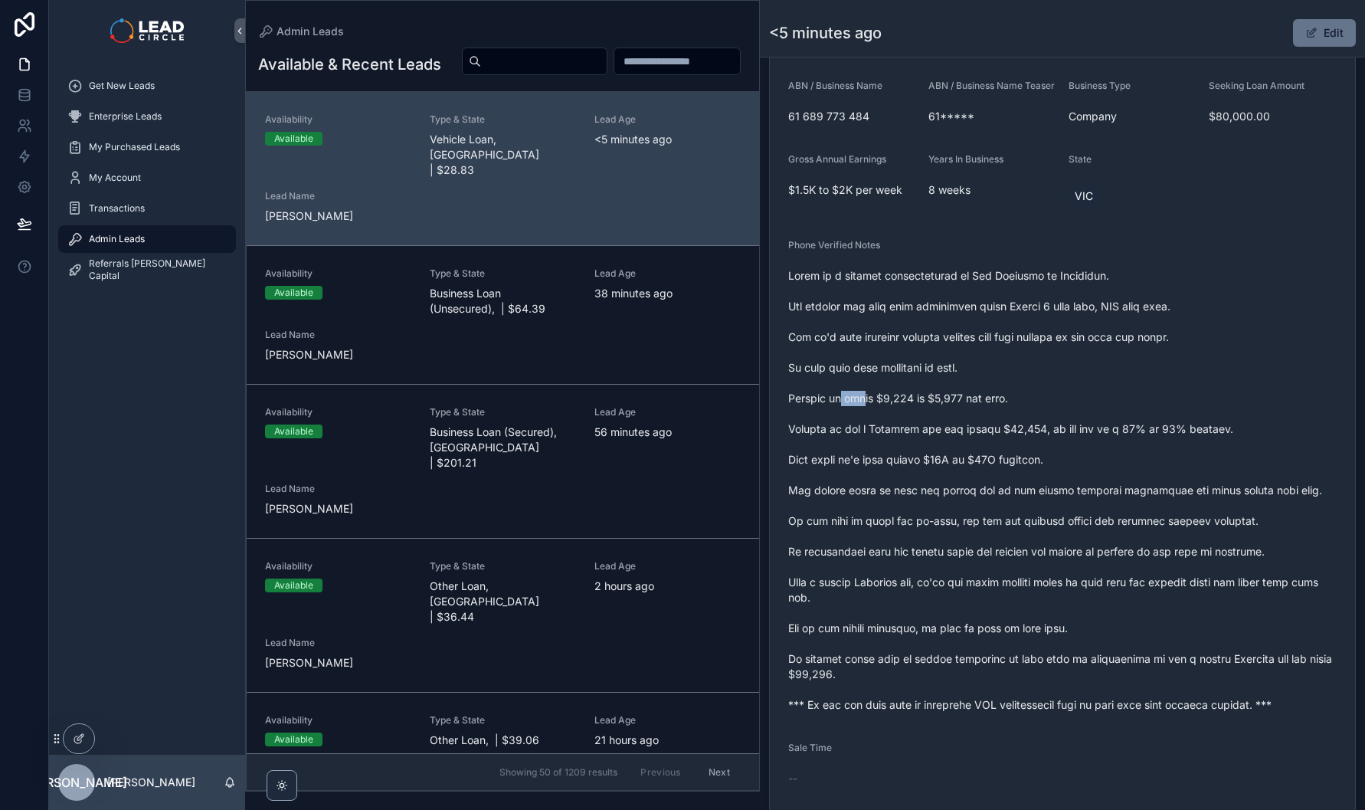
drag, startPoint x: 845, startPoint y: 412, endPoint x: 963, endPoint y: 415, distance: 118.0
click at [948, 415] on span "scrollable content" at bounding box center [1062, 490] width 548 height 444
click at [963, 415] on span "scrollable content" at bounding box center [1062, 490] width 548 height 444
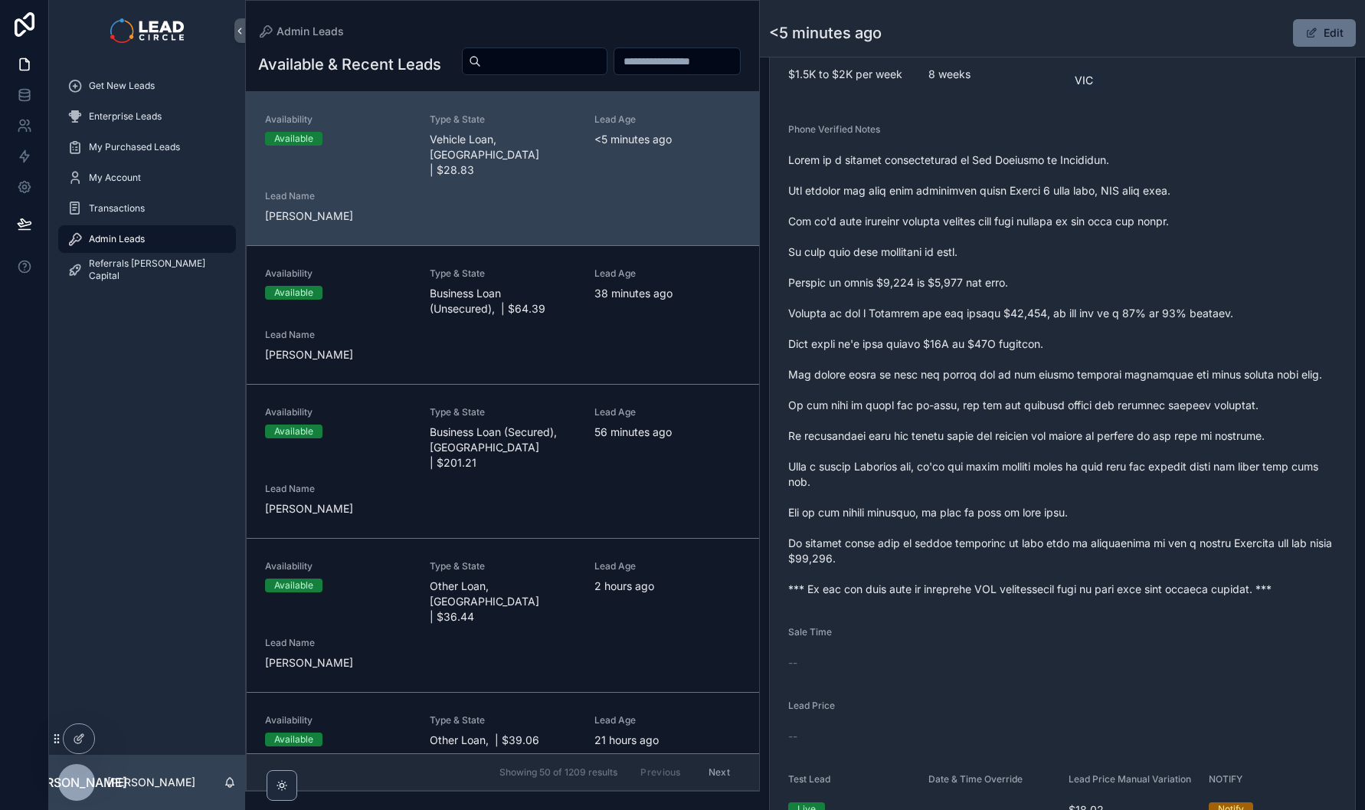
scroll to position [532, 0]
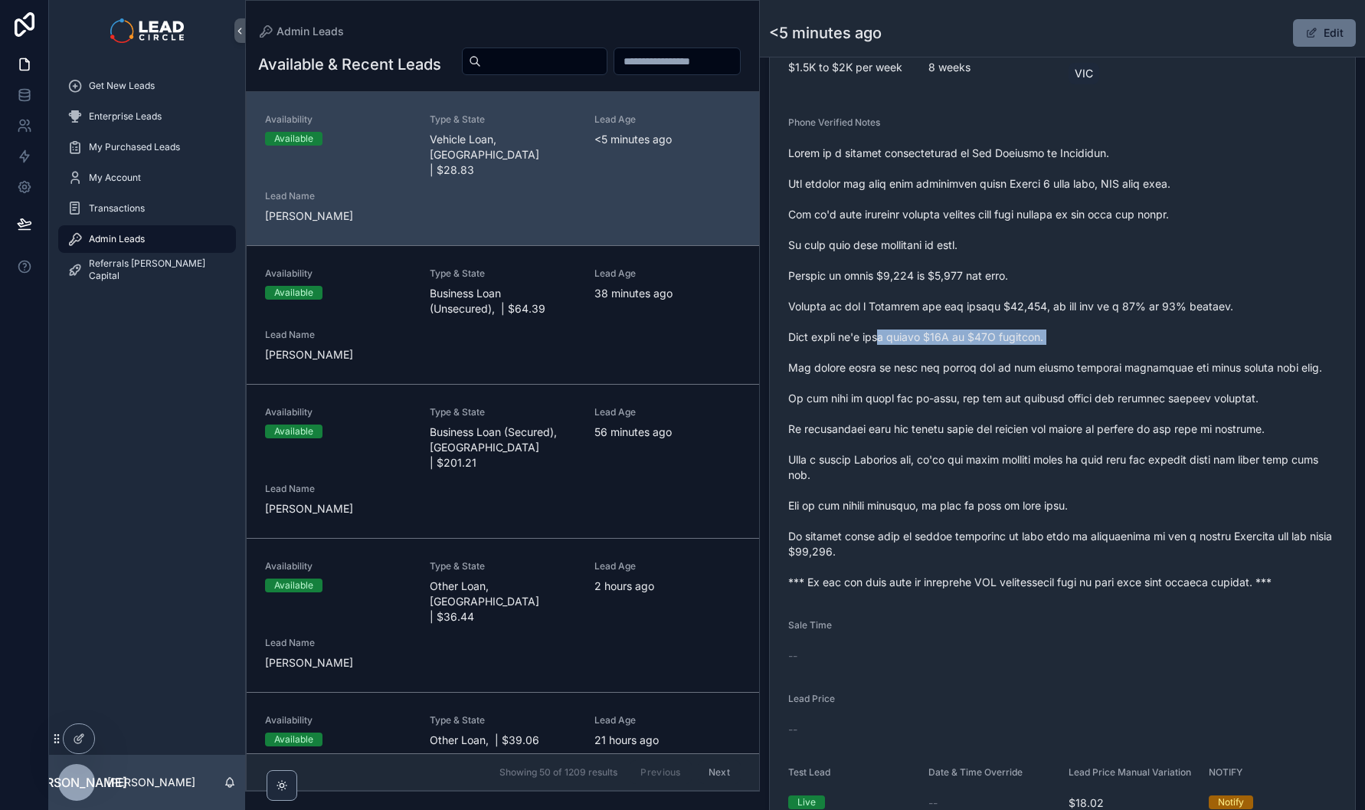
drag, startPoint x: 896, startPoint y: 356, endPoint x: 1131, endPoint y: 362, distance: 235.2
click at [1124, 362] on span "scrollable content" at bounding box center [1062, 368] width 548 height 444
click at [1144, 362] on span "scrollable content" at bounding box center [1062, 368] width 548 height 444
drag, startPoint x: 1122, startPoint y: 384, endPoint x: 977, endPoint y: 378, distance: 144.9
click at [977, 378] on span "scrollable content" at bounding box center [1062, 368] width 548 height 444
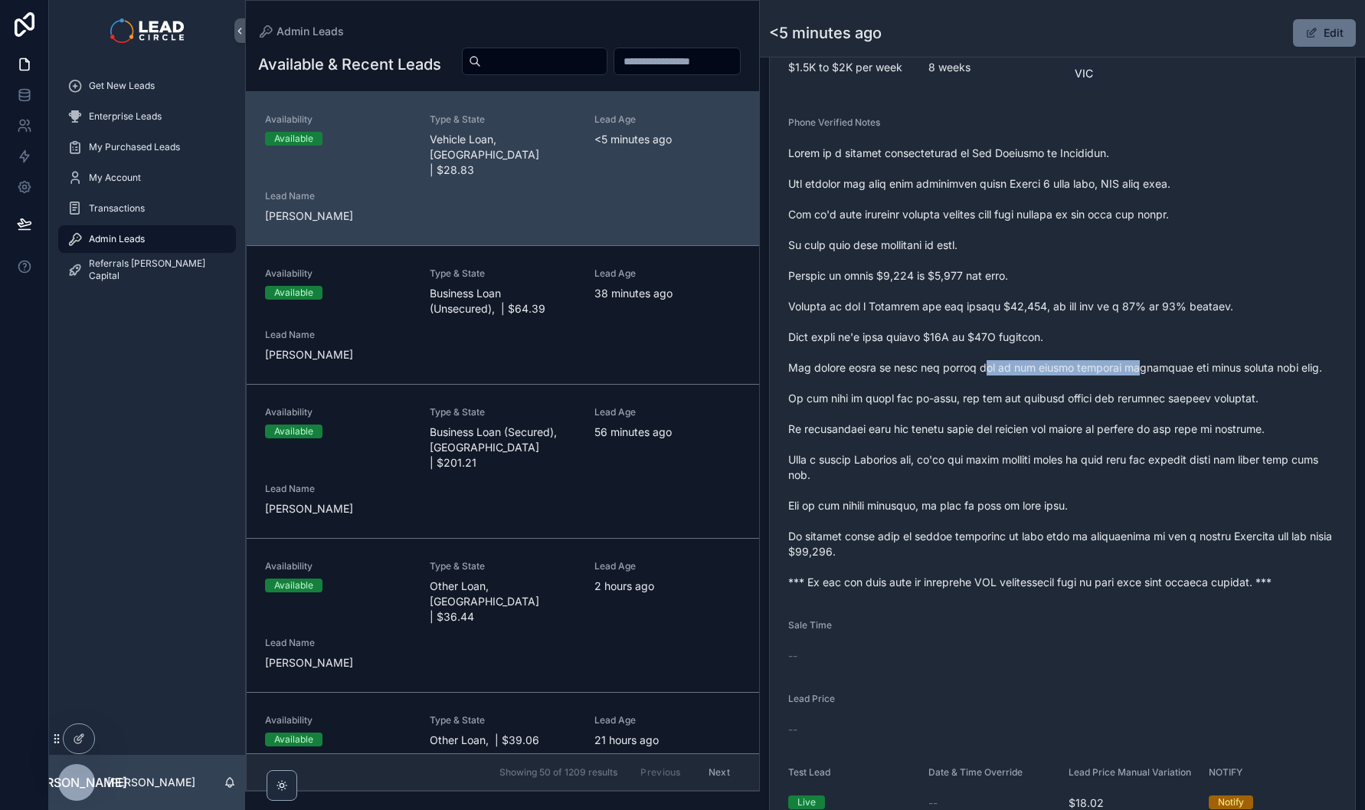
click at [977, 378] on span "scrollable content" at bounding box center [1062, 368] width 548 height 444
drag, startPoint x: 934, startPoint y: 382, endPoint x: 1182, endPoint y: 381, distance: 248.2
click at [1174, 381] on span "scrollable content" at bounding box center [1062, 368] width 548 height 444
click at [1183, 381] on span "scrollable content" at bounding box center [1062, 368] width 548 height 444
drag, startPoint x: 1038, startPoint y: 359, endPoint x: 976, endPoint y: 352, distance: 62.5
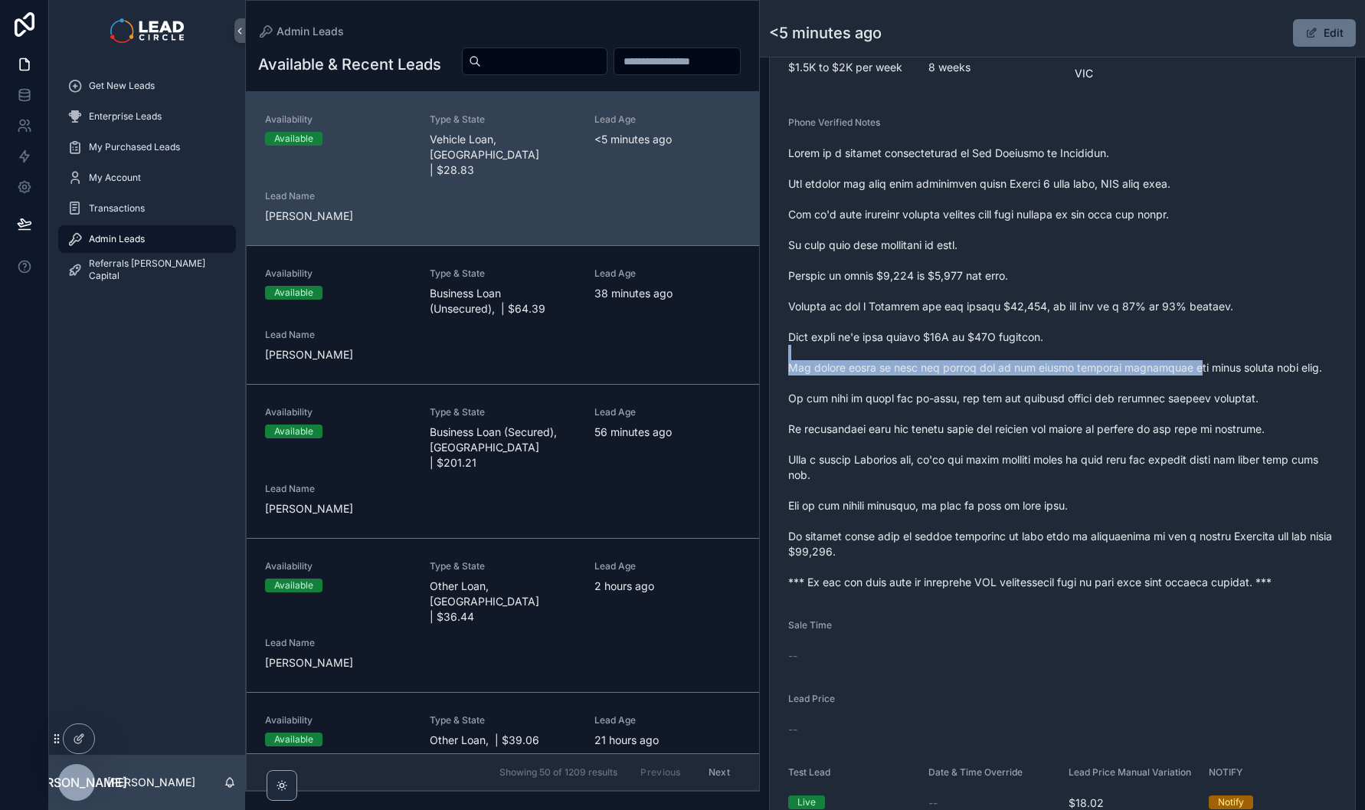
click at [997, 355] on span "scrollable content" at bounding box center [1062, 368] width 548 height 444
click at [976, 352] on span "scrollable content" at bounding box center [1062, 368] width 548 height 444
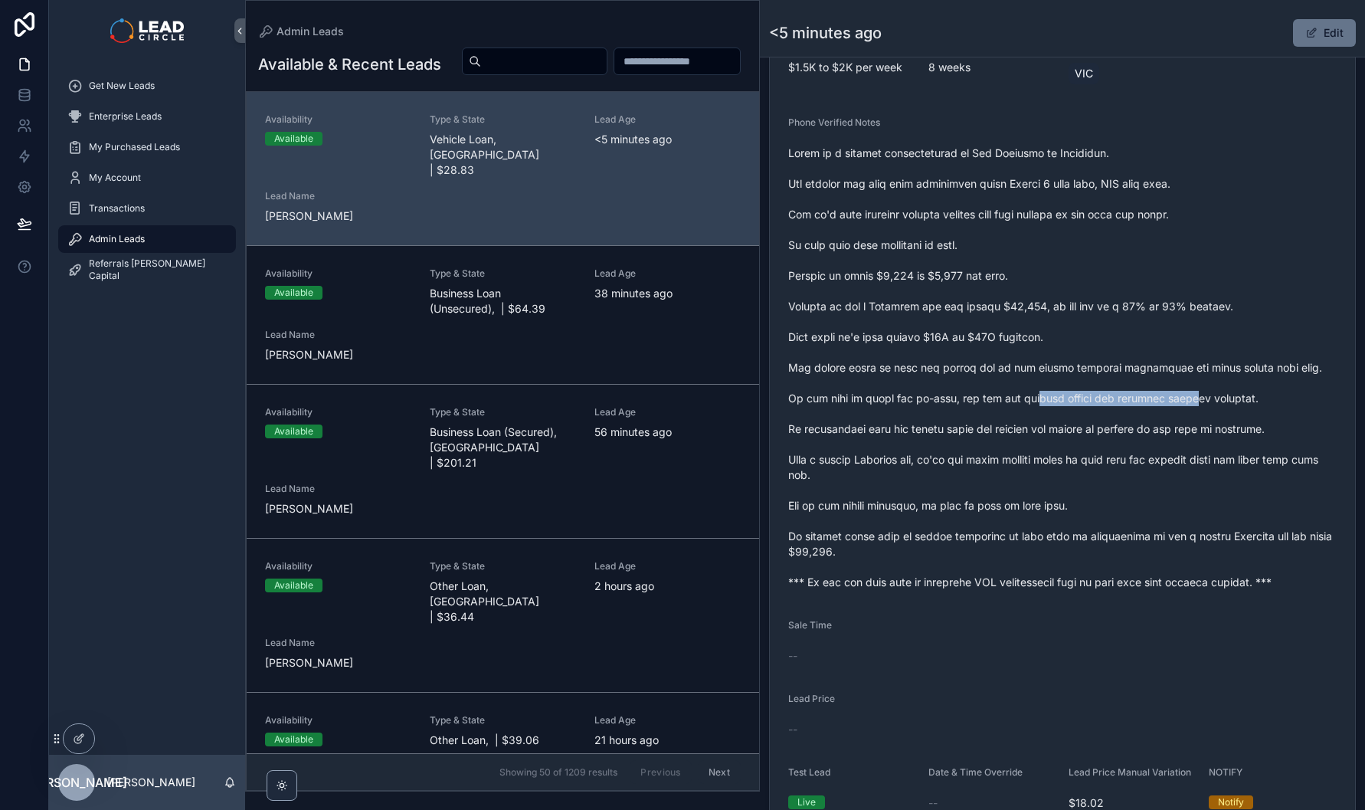
drag, startPoint x: 1068, startPoint y: 410, endPoint x: 1223, endPoint y: 410, distance: 154.7
click at [1219, 410] on span "scrollable content" at bounding box center [1062, 368] width 548 height 444
click at [1223, 410] on span "scrollable content" at bounding box center [1062, 368] width 548 height 444
click at [1311, 47] on div "Edit" at bounding box center [1298, 32] width 115 height 29
click at [1293, 38] on button "Edit" at bounding box center [1324, 33] width 63 height 28
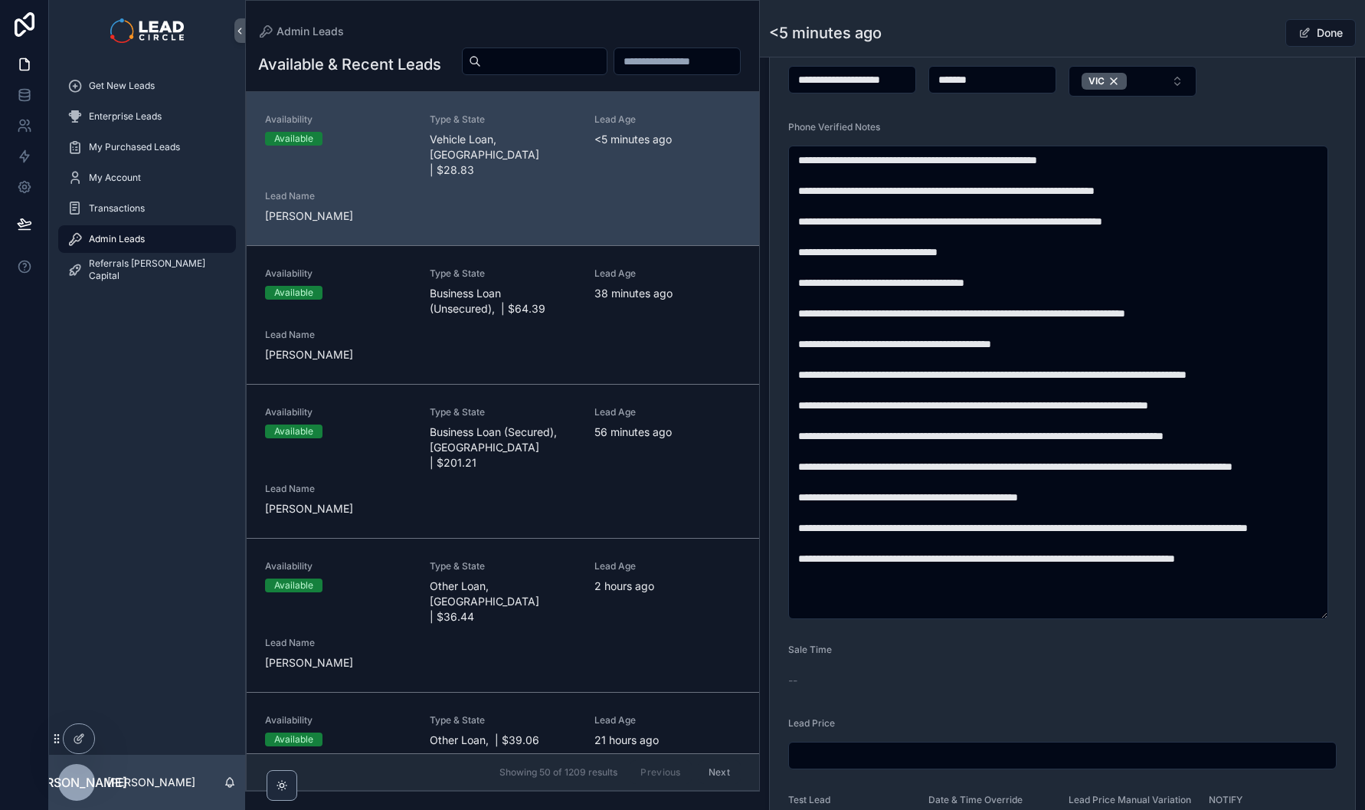
scroll to position [540, 0]
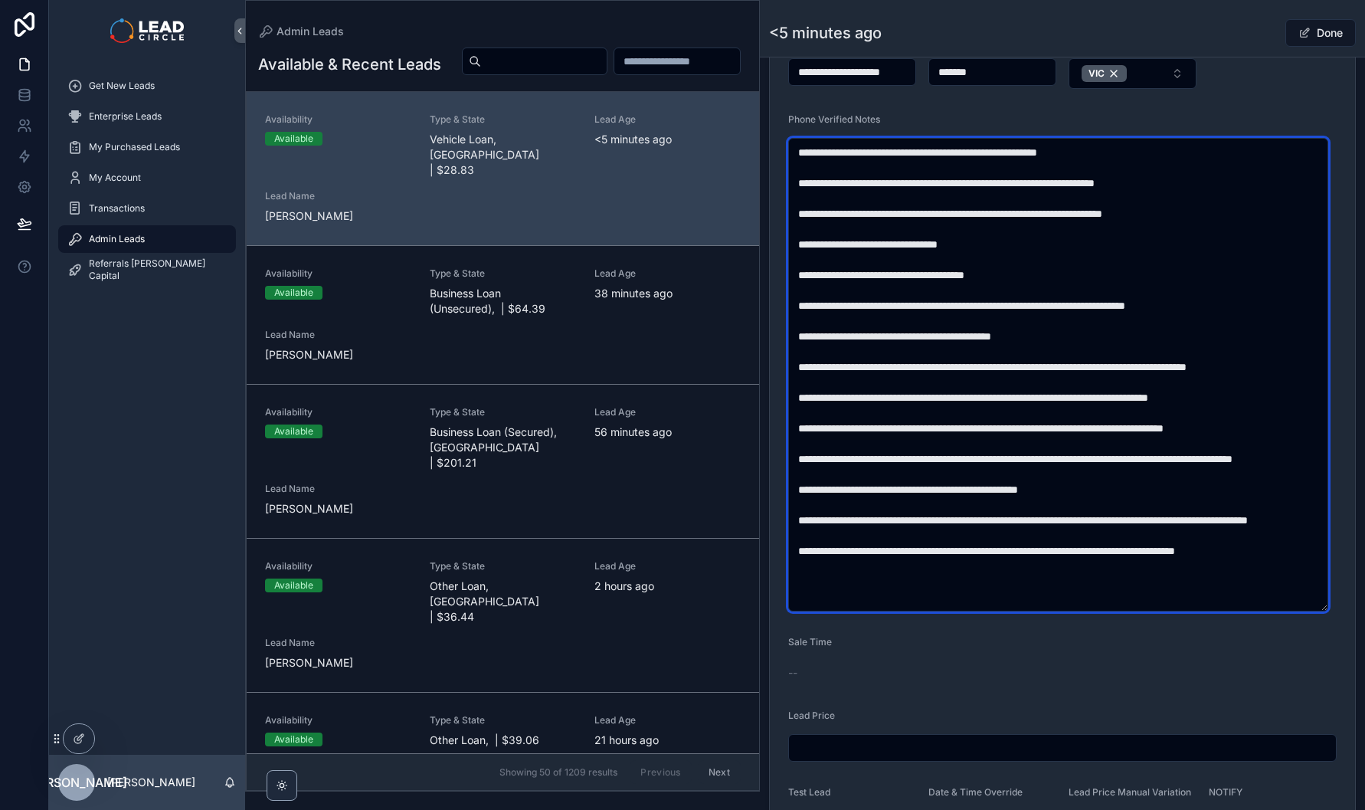
click at [1216, 422] on textarea "scrollable content" at bounding box center [1058, 374] width 540 height 473
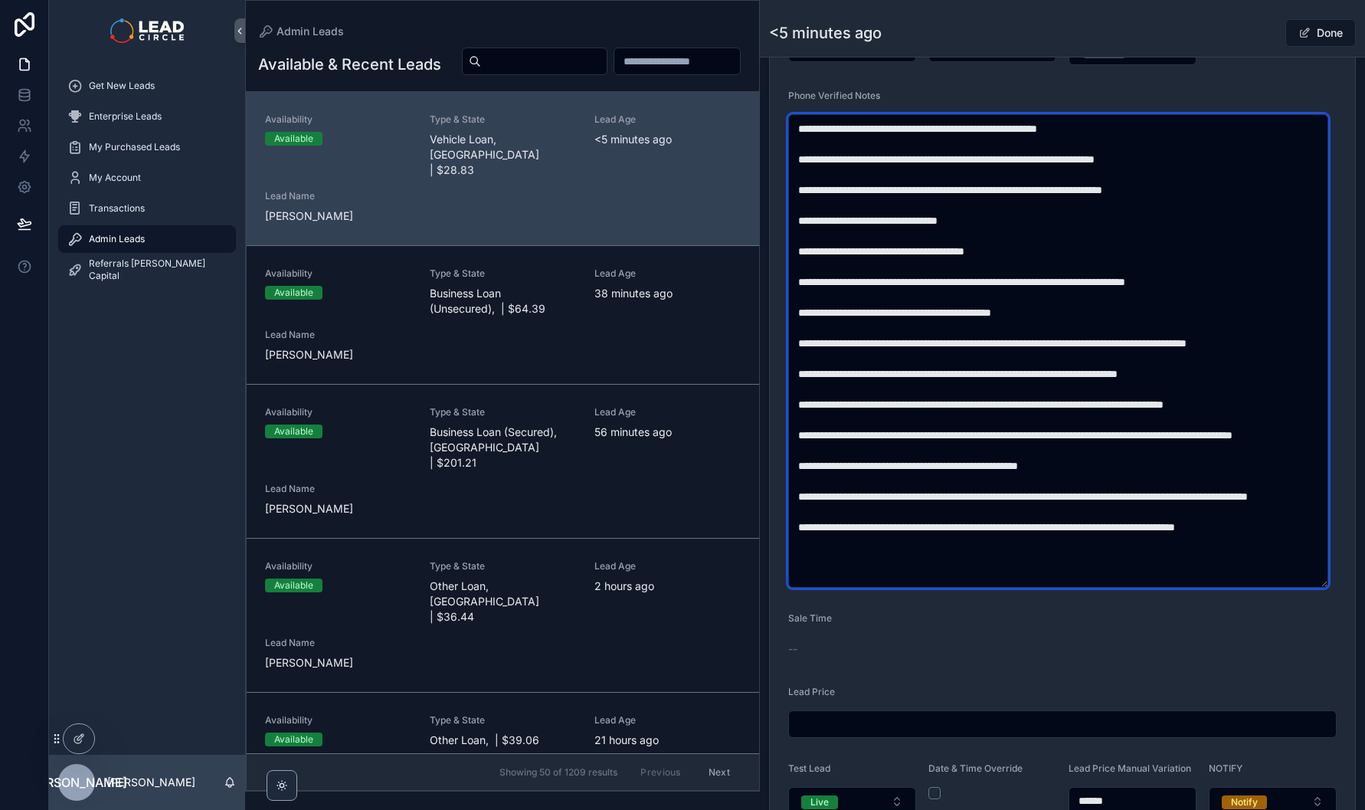
scroll to position [588, 0]
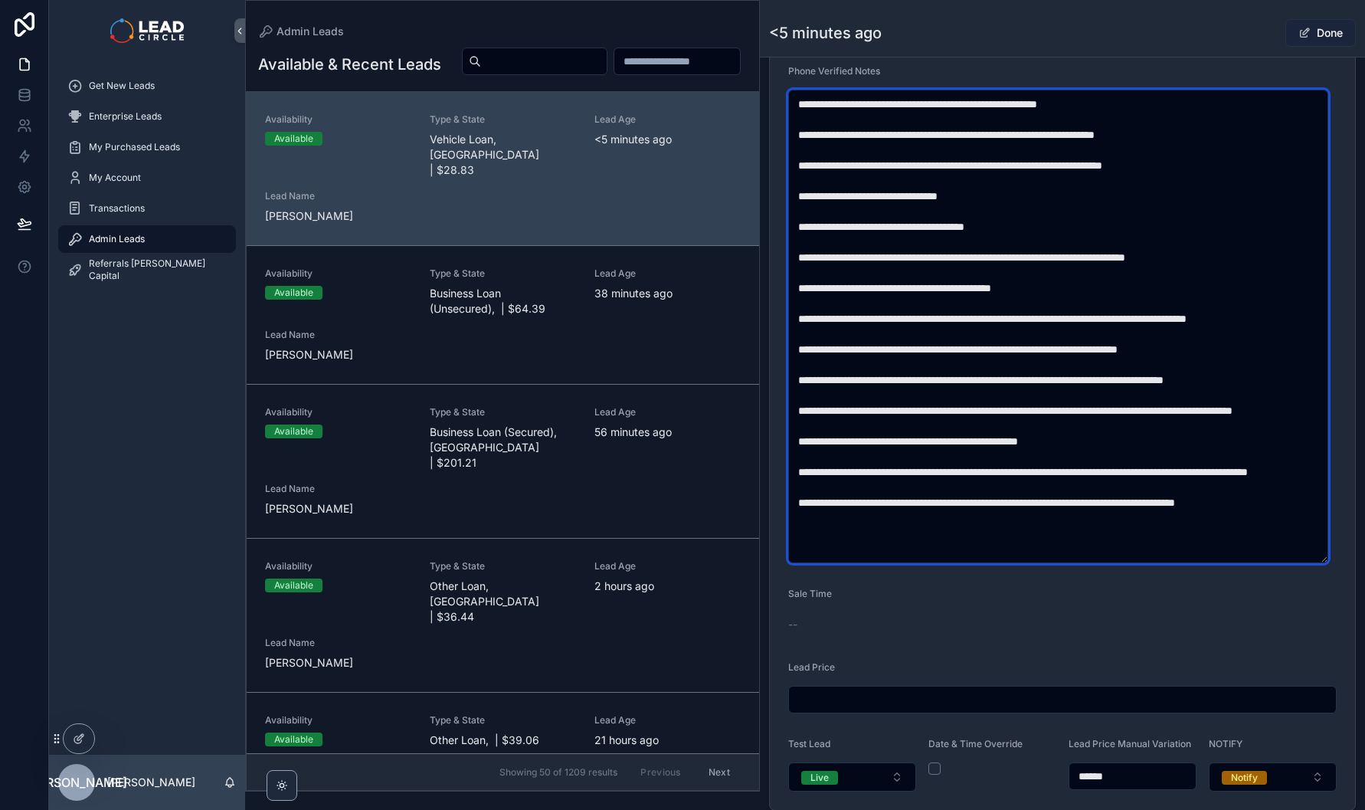
type textarea "**********"
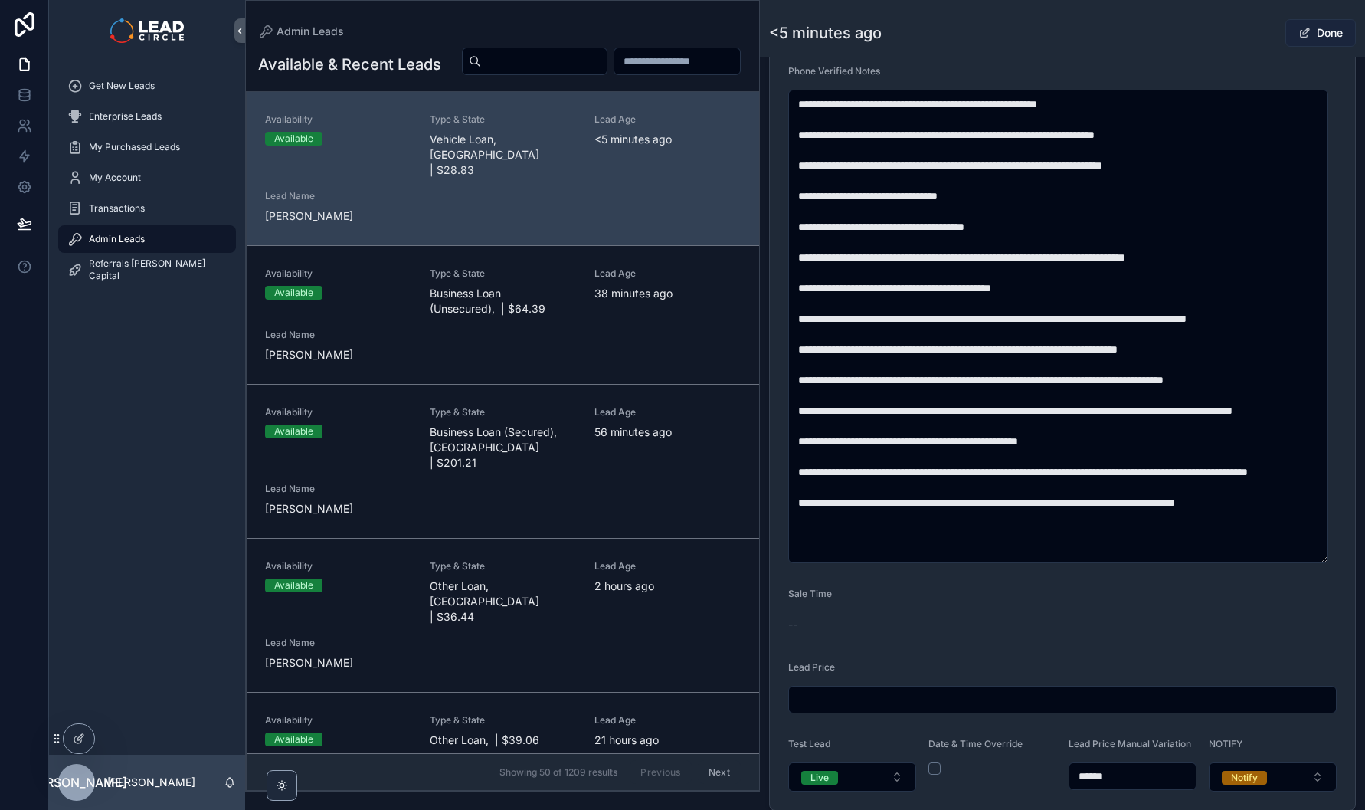
click at [1298, 37] on span "scrollable content" at bounding box center [1304, 33] width 12 height 12
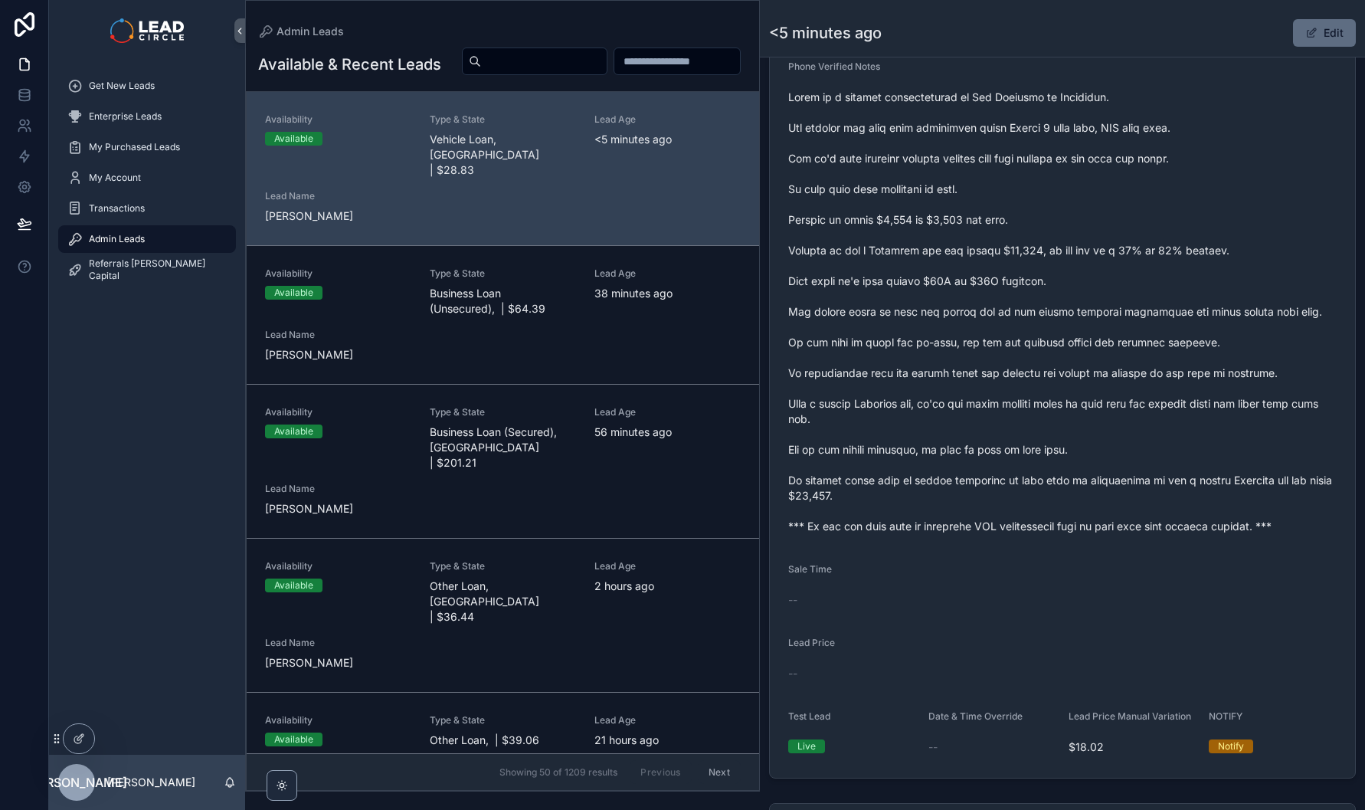
scroll to position [581, 0]
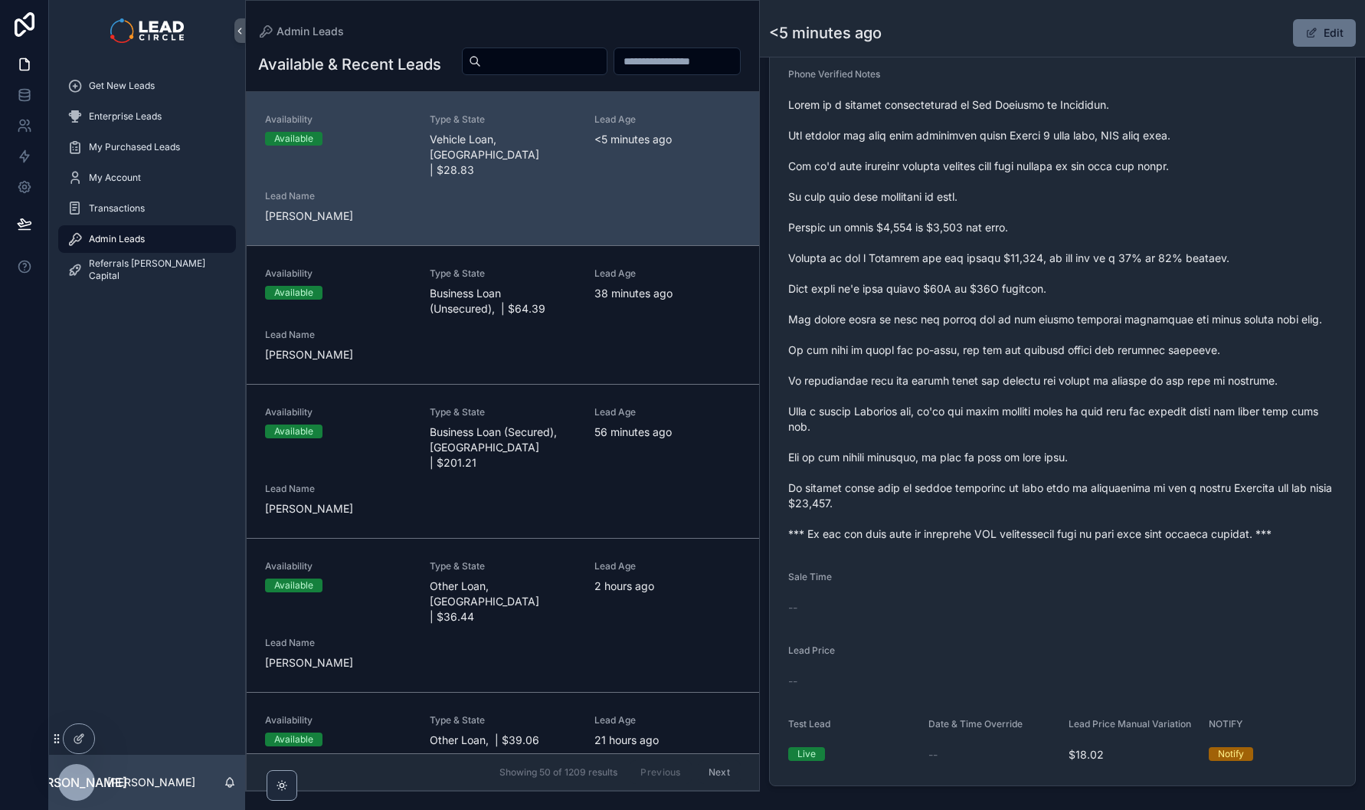
click at [116, 100] on div "Get New Leads" at bounding box center [147, 85] width 196 height 31
click at [116, 92] on div "Get New Leads" at bounding box center [146, 86] width 159 height 25
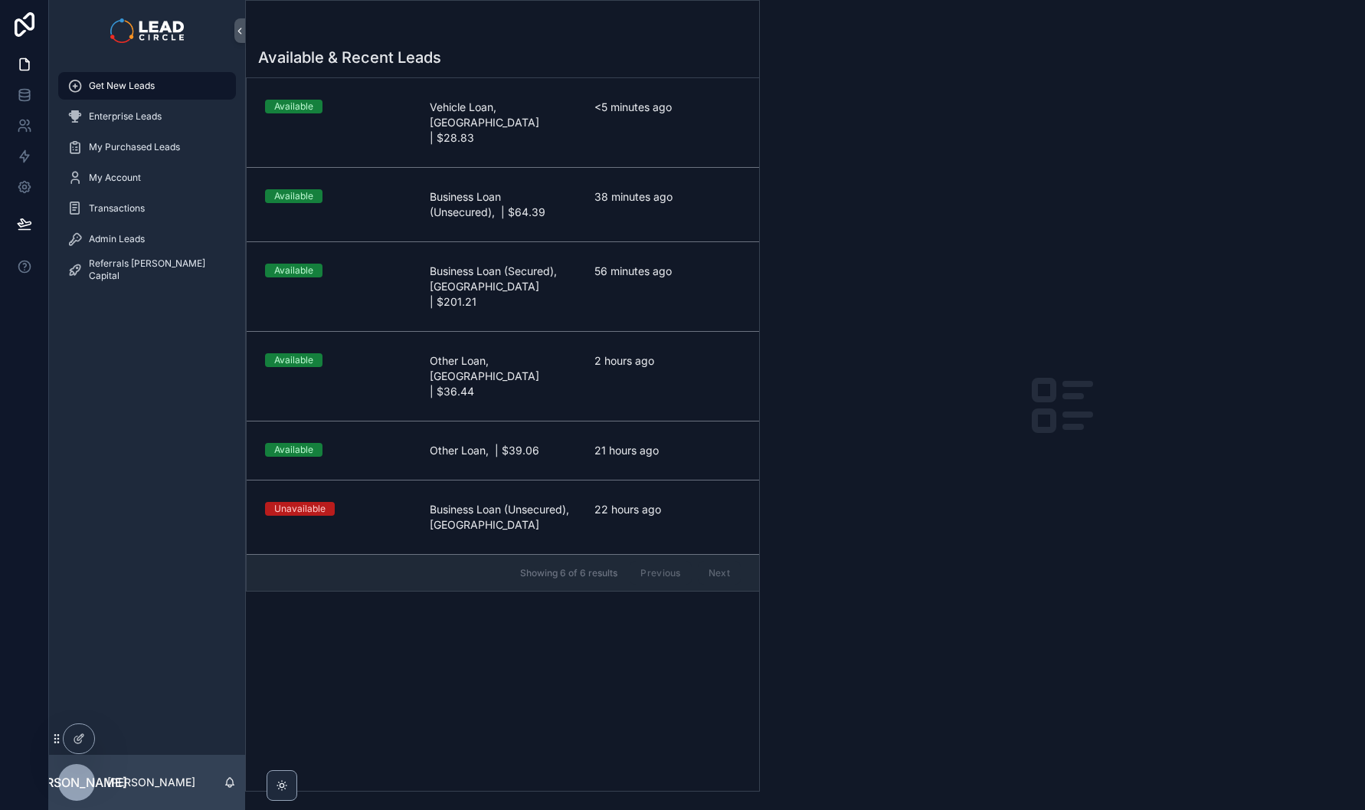
click at [22, 319] on div at bounding box center [24, 405] width 49 height 810
click at [433, 658] on div "Available & Recent Leads Available Vehicle Loan, [GEOGRAPHIC_DATA] | $28.83 <5 …" at bounding box center [502, 414] width 513 height 753
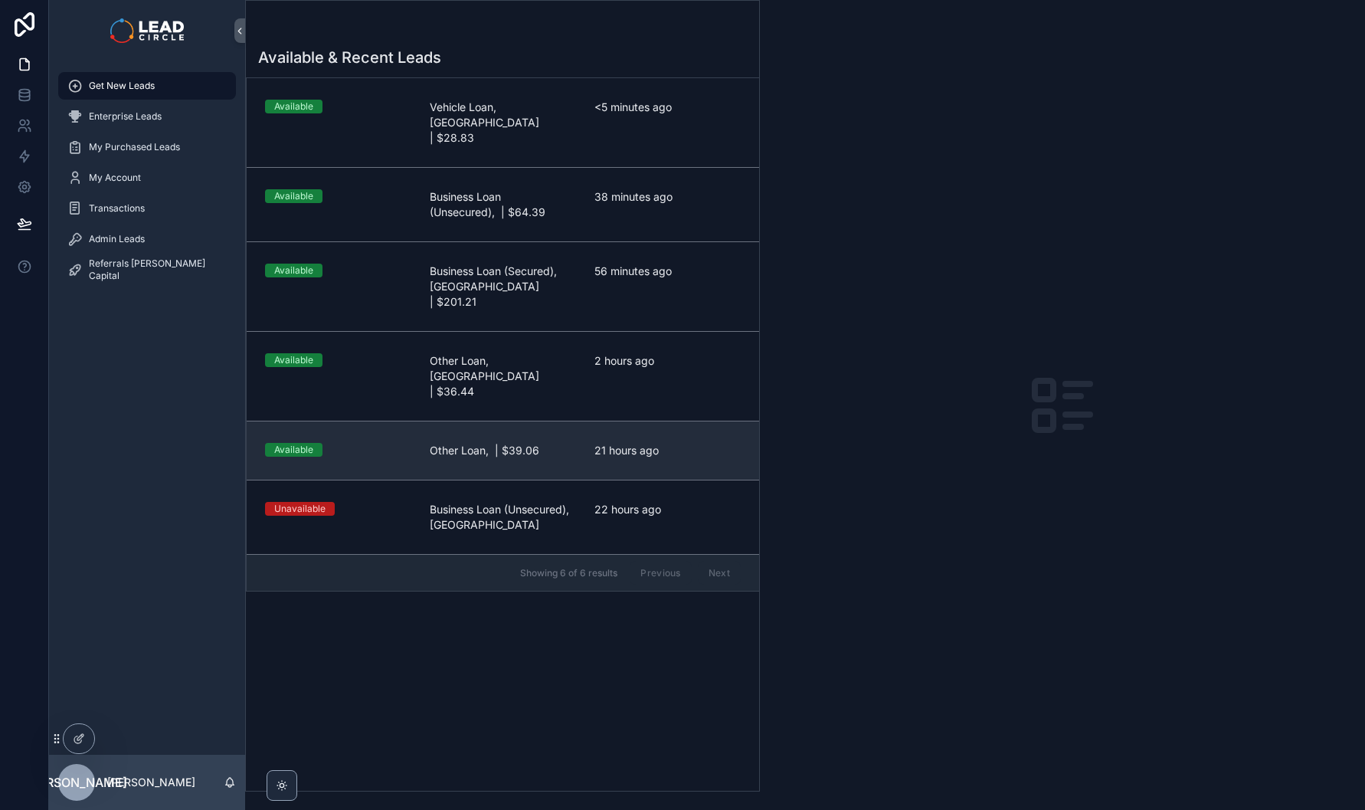
click at [402, 443] on div "Available" at bounding box center [338, 450] width 146 height 14
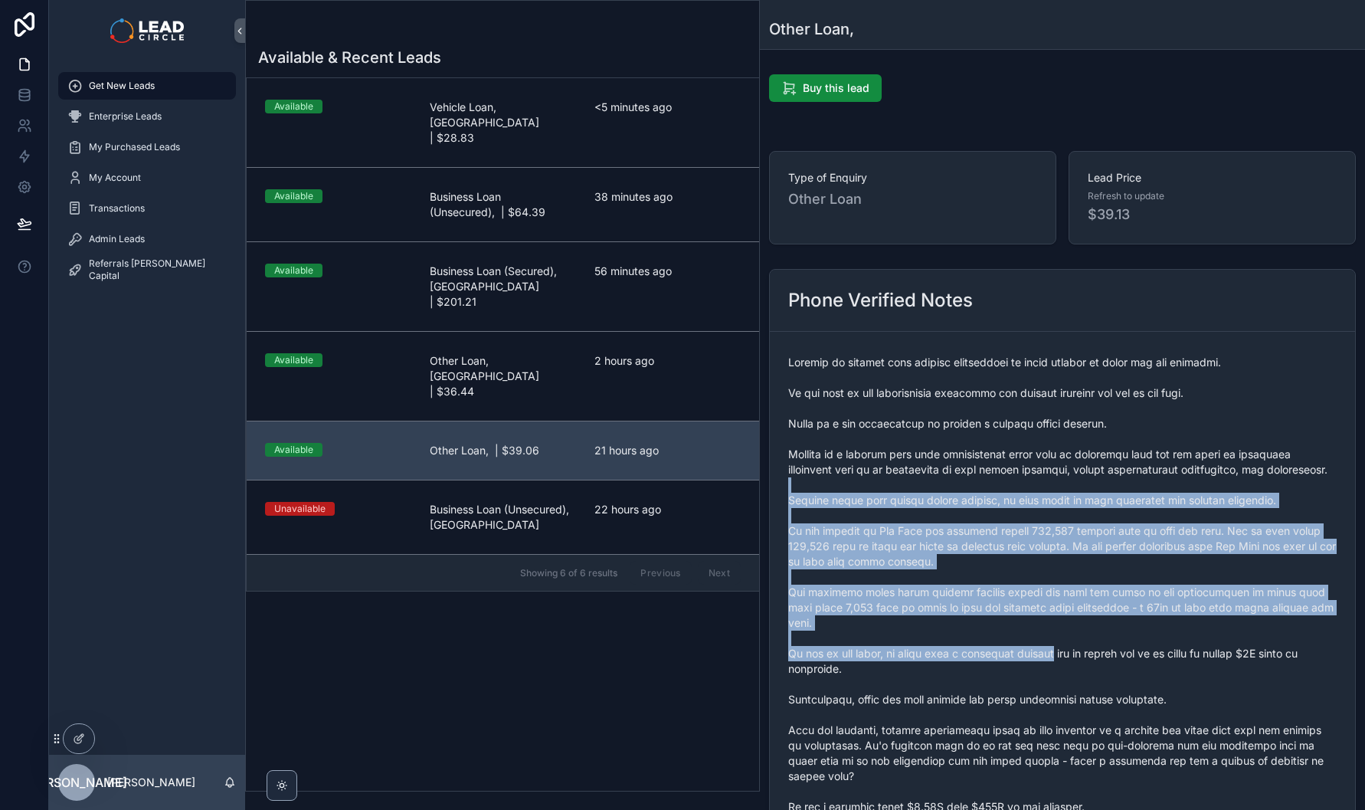
drag, startPoint x: 984, startPoint y: 514, endPoint x: 1068, endPoint y: 652, distance: 161.6
click at [1068, 652] on span "scrollable content" at bounding box center [1062, 646] width 548 height 582
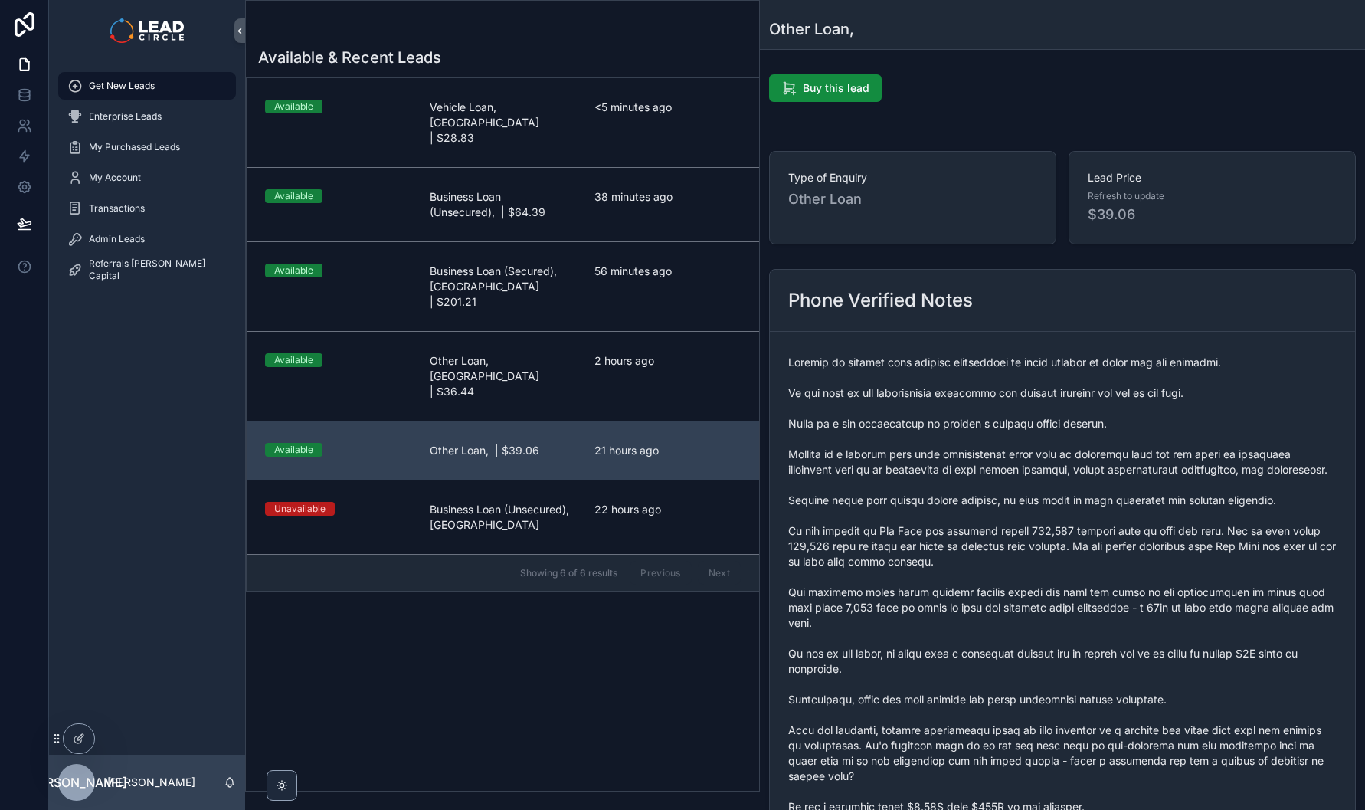
click at [1056, 565] on span "scrollable content" at bounding box center [1062, 646] width 548 height 582
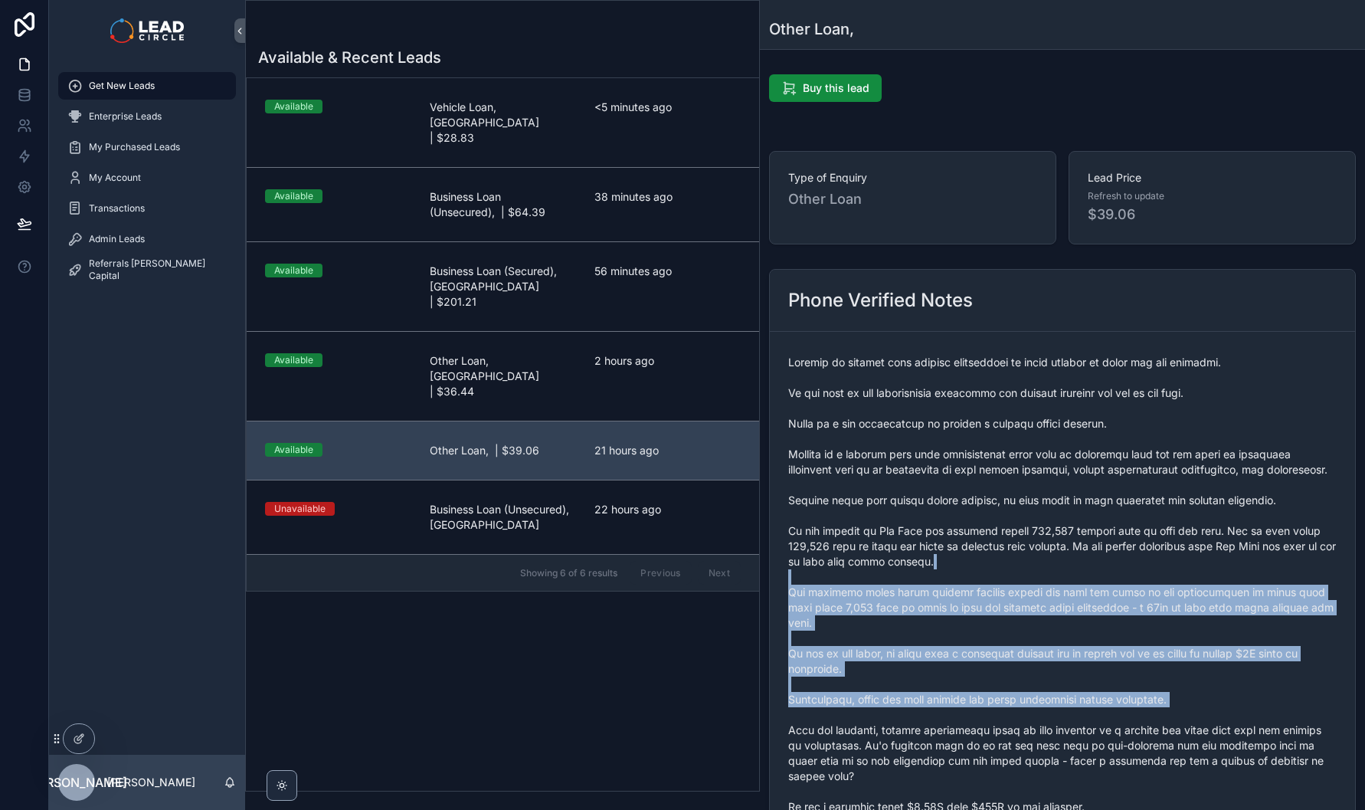
click at [1029, 645] on span "scrollable content" at bounding box center [1062, 646] width 548 height 582
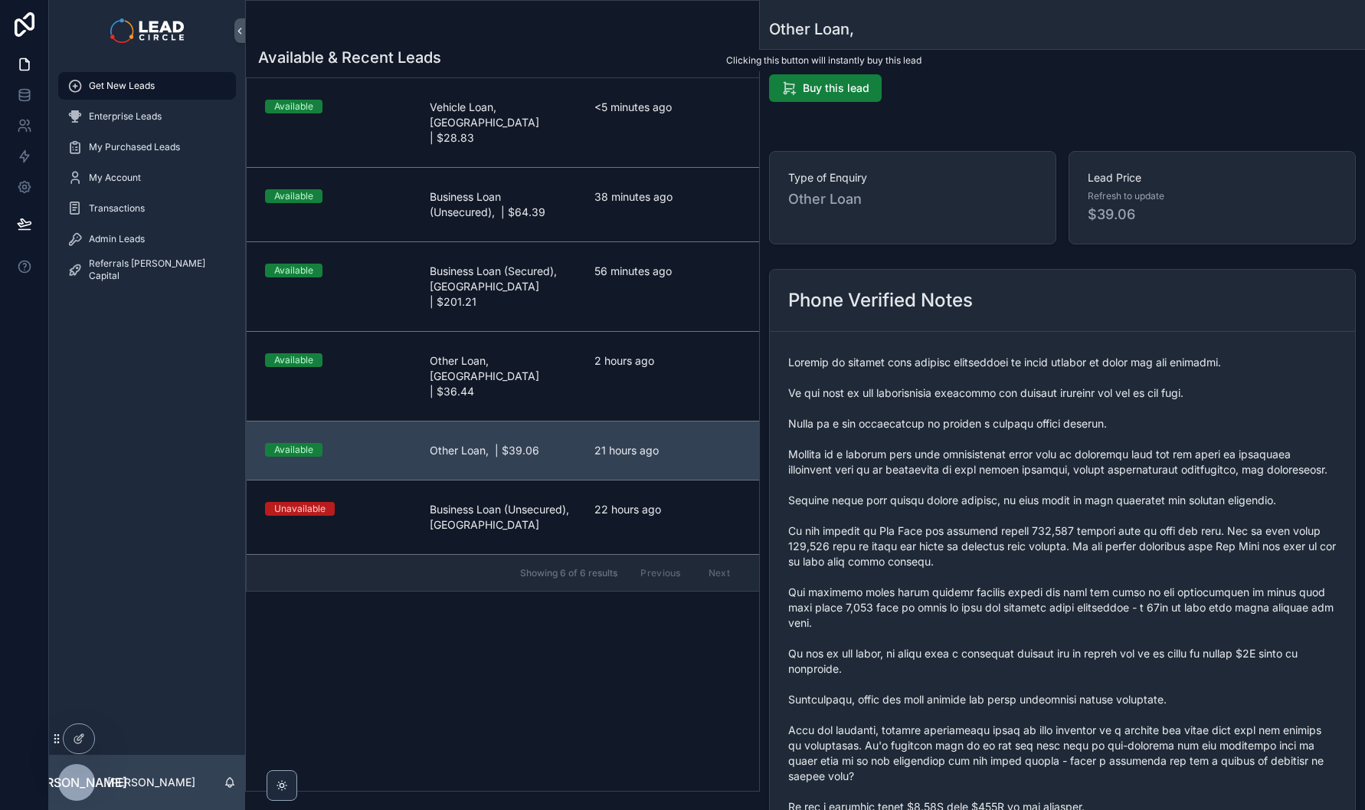
click at [845, 88] on span "Buy this lead" at bounding box center [836, 87] width 67 height 15
click at [147, 243] on div "Admin Leads" at bounding box center [146, 239] width 159 height 25
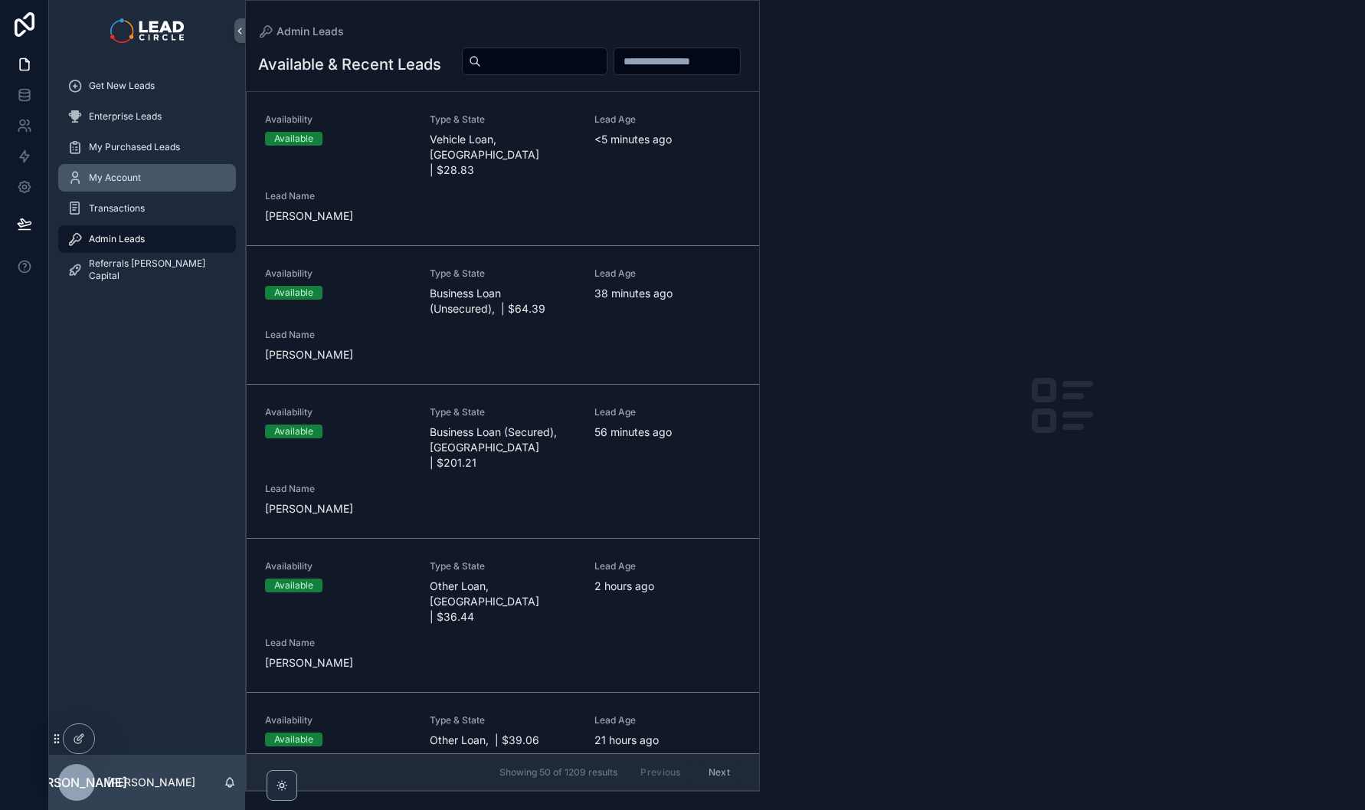
click at [141, 182] on div "My Account" at bounding box center [146, 177] width 159 height 25
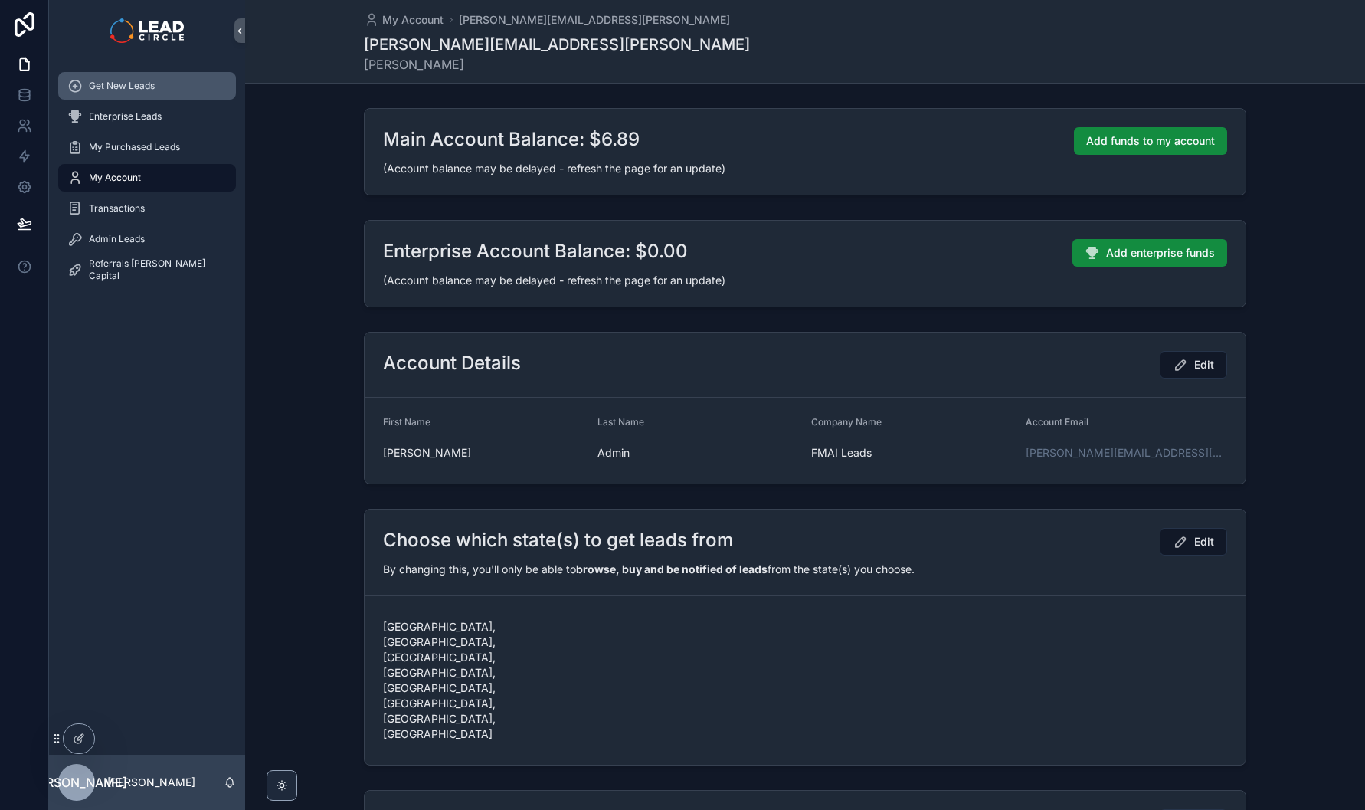
click at [143, 87] on span "Get New Leads" at bounding box center [122, 86] width 66 height 12
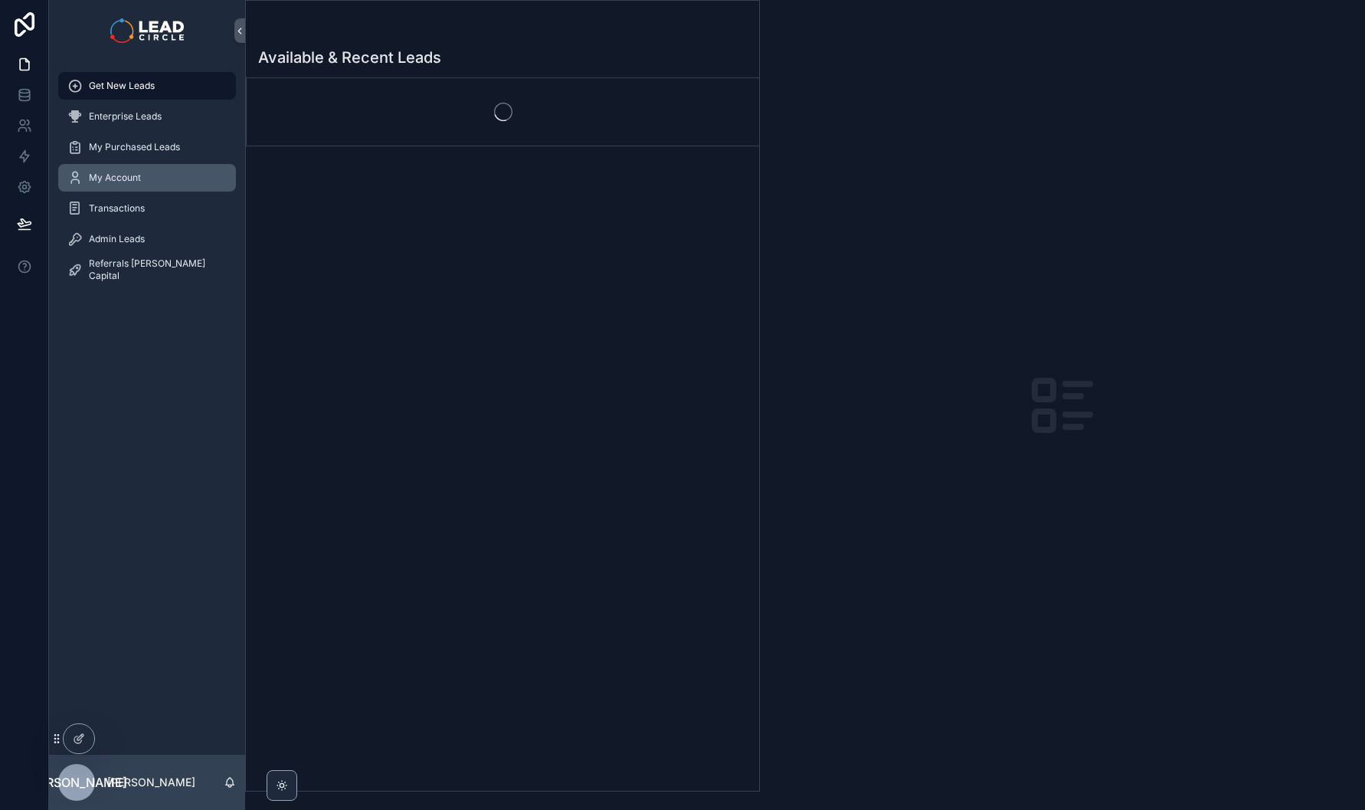
click at [123, 178] on span "My Account" at bounding box center [115, 178] width 52 height 12
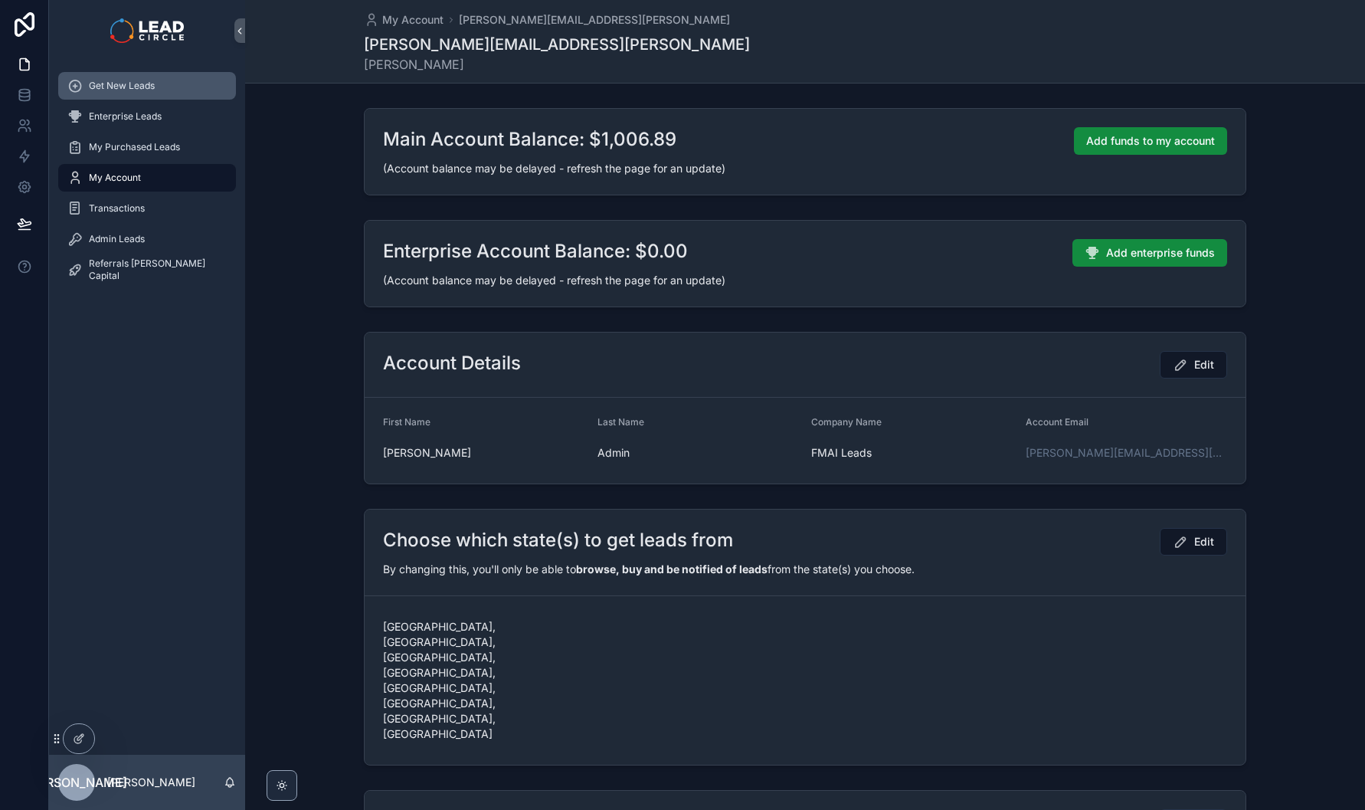
click at [144, 87] on span "Get New Leads" at bounding box center [122, 86] width 66 height 12
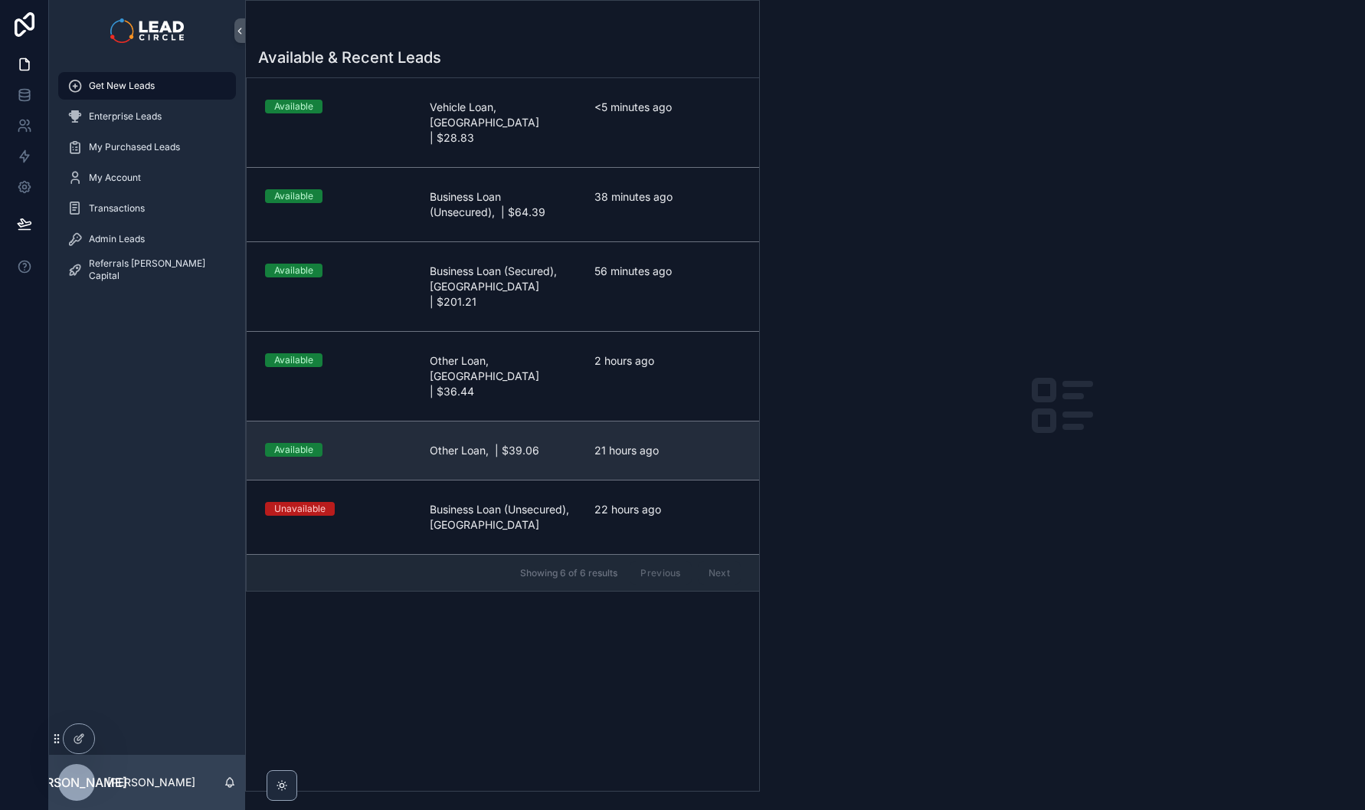
click at [535, 443] on span "Other Loan, | $39.06" at bounding box center [503, 450] width 146 height 15
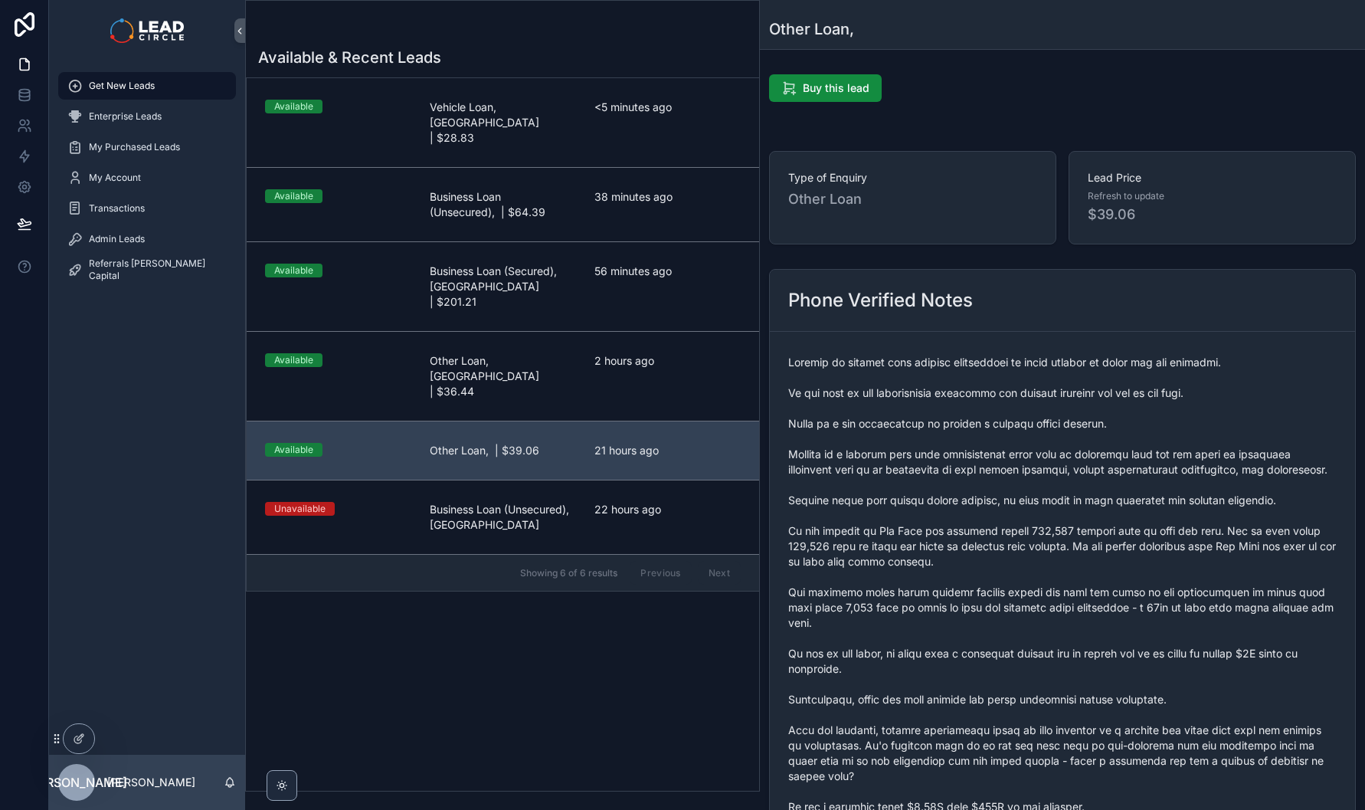
click at [840, 95] on span "Buy this lead" at bounding box center [836, 87] width 67 height 15
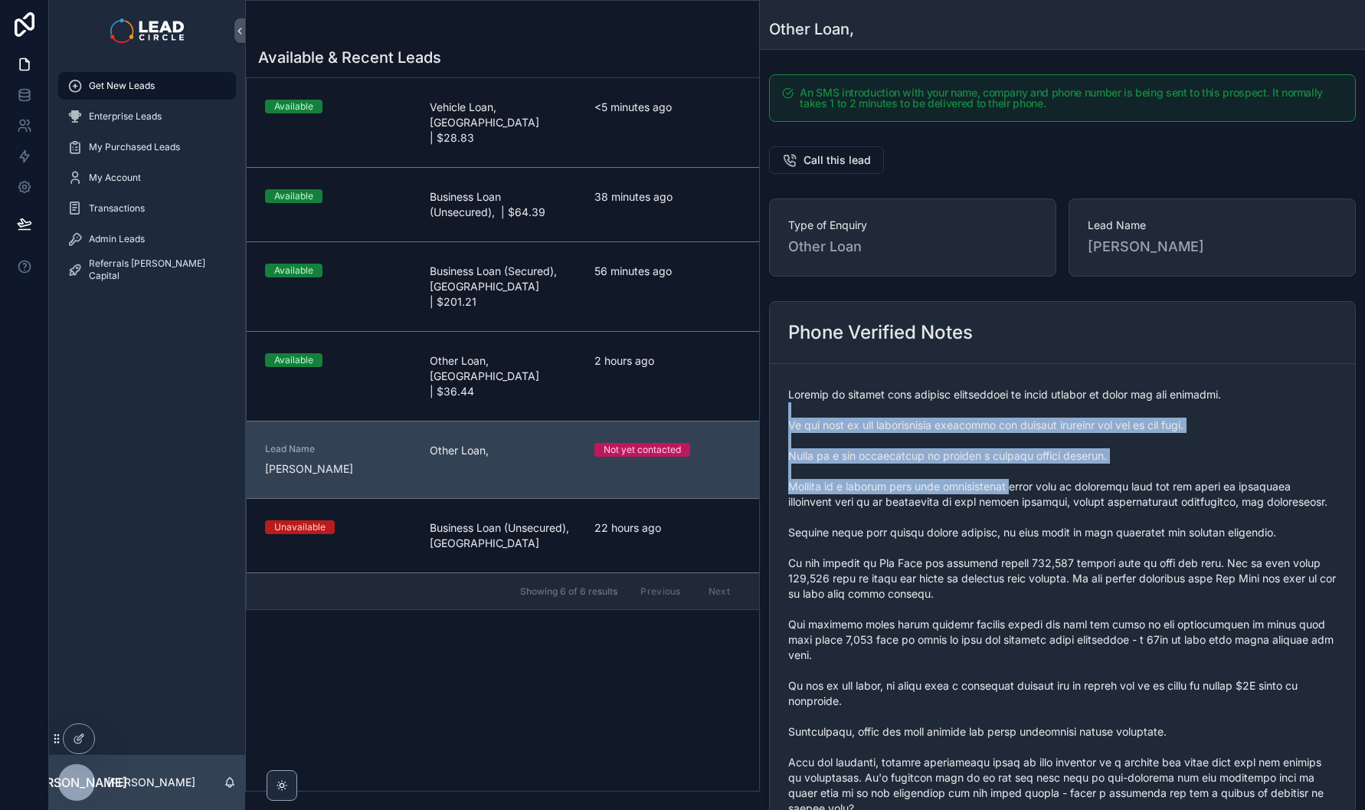
drag, startPoint x: 1002, startPoint y: 435, endPoint x: 1016, endPoint y: 498, distance: 64.3
click at [1016, 498] on span "scrollable content" at bounding box center [1062, 678] width 548 height 582
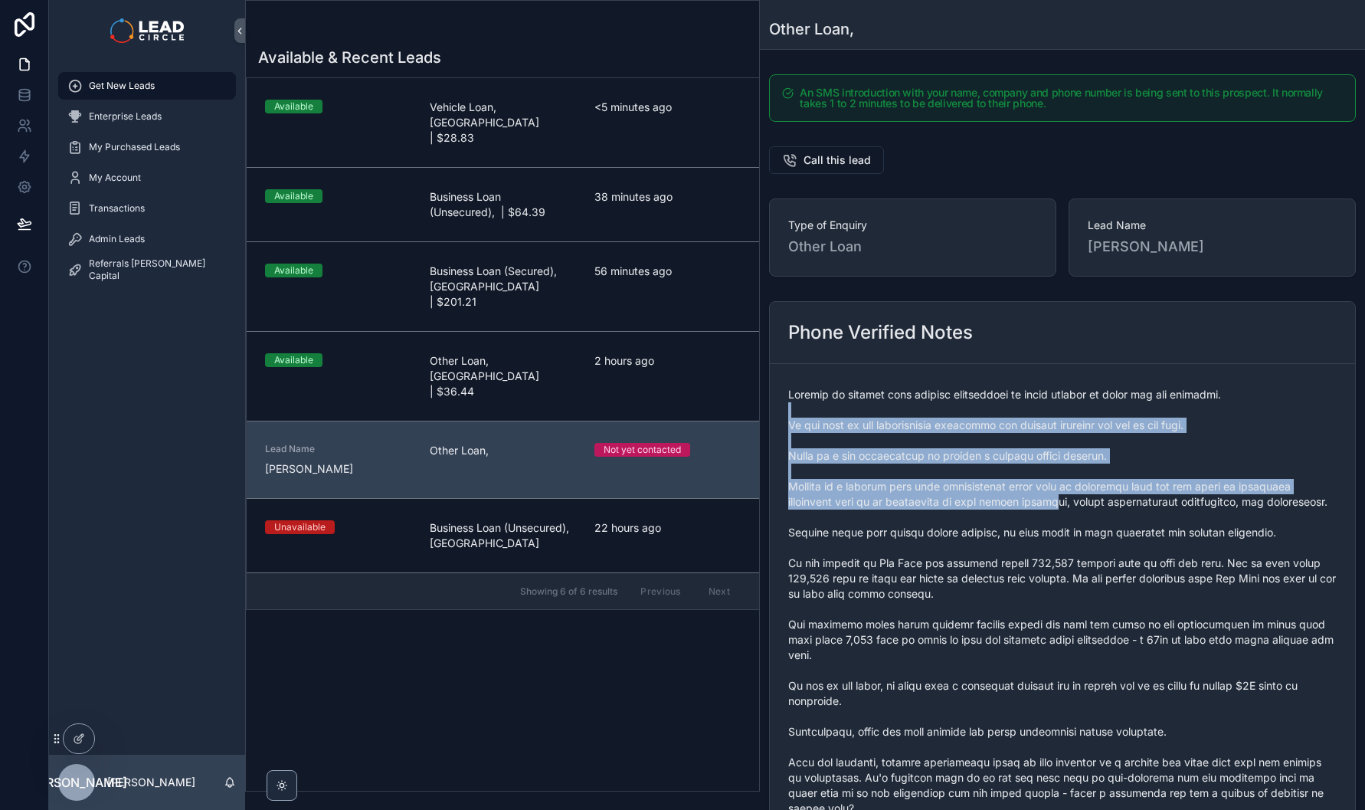
click at [1016, 498] on span "scrollable content" at bounding box center [1062, 678] width 548 height 582
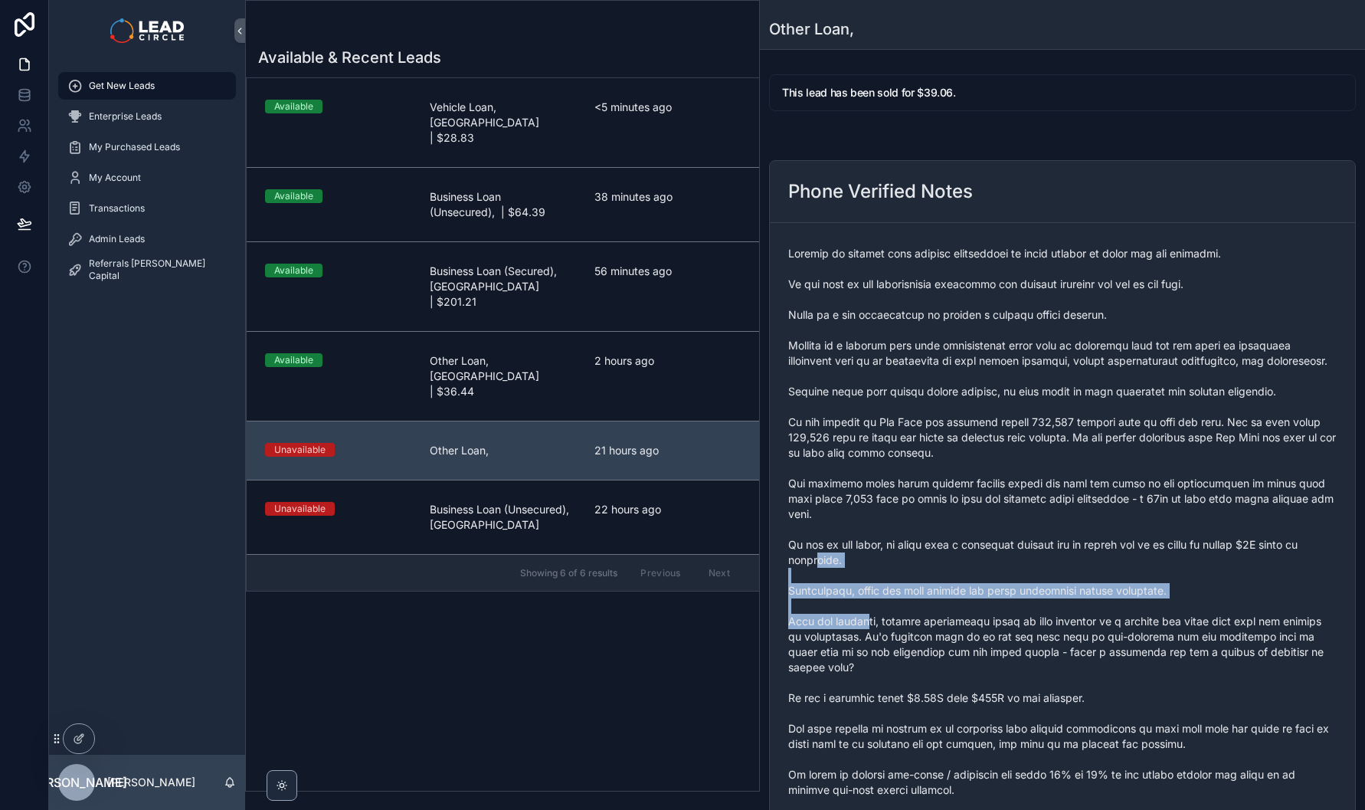
drag, startPoint x: 838, startPoint y: 572, endPoint x: 870, endPoint y: 633, distance: 68.5
click at [870, 633] on span "scrollable content" at bounding box center [1062, 537] width 548 height 582
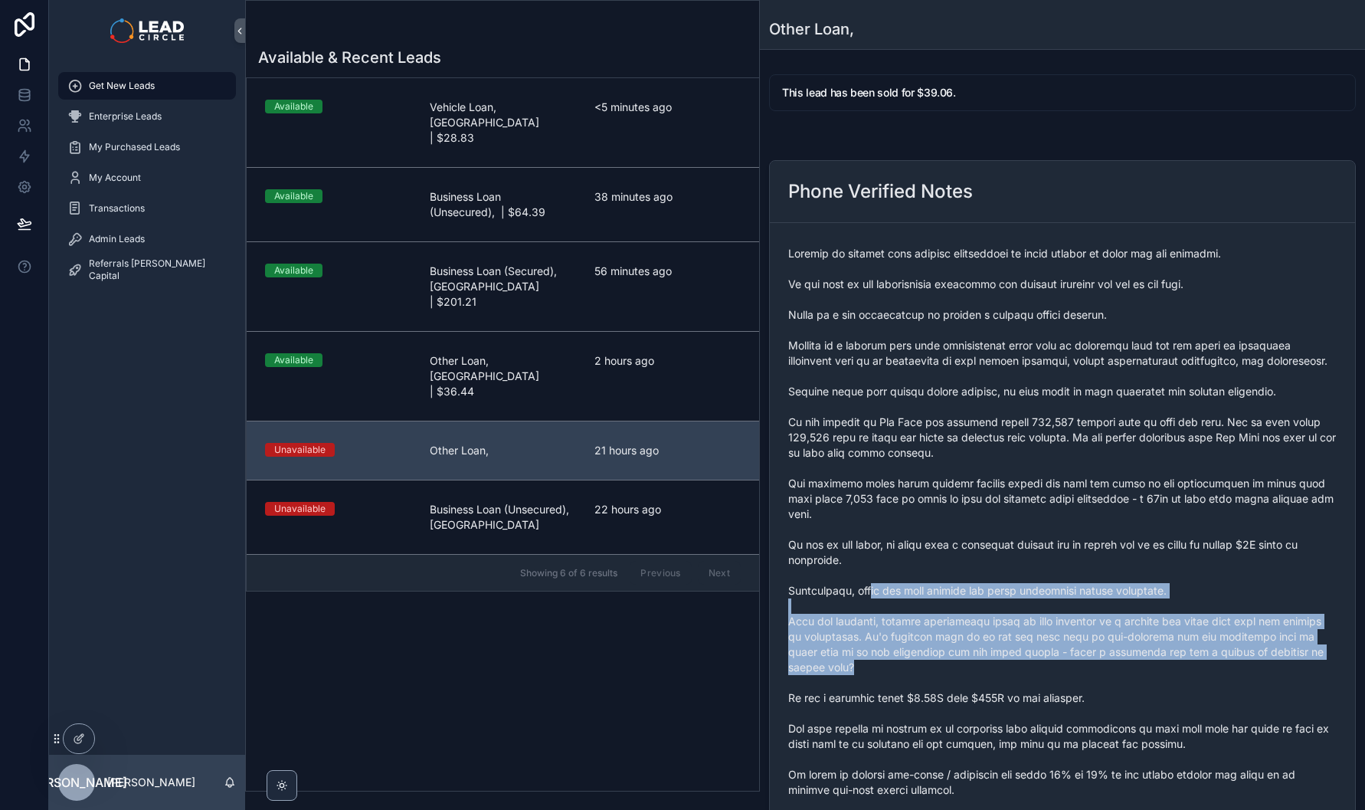
drag, startPoint x: 874, startPoint y: 673, endPoint x: 869, endPoint y: 566, distance: 107.4
click at [869, 566] on span "scrollable content" at bounding box center [1062, 537] width 548 height 582
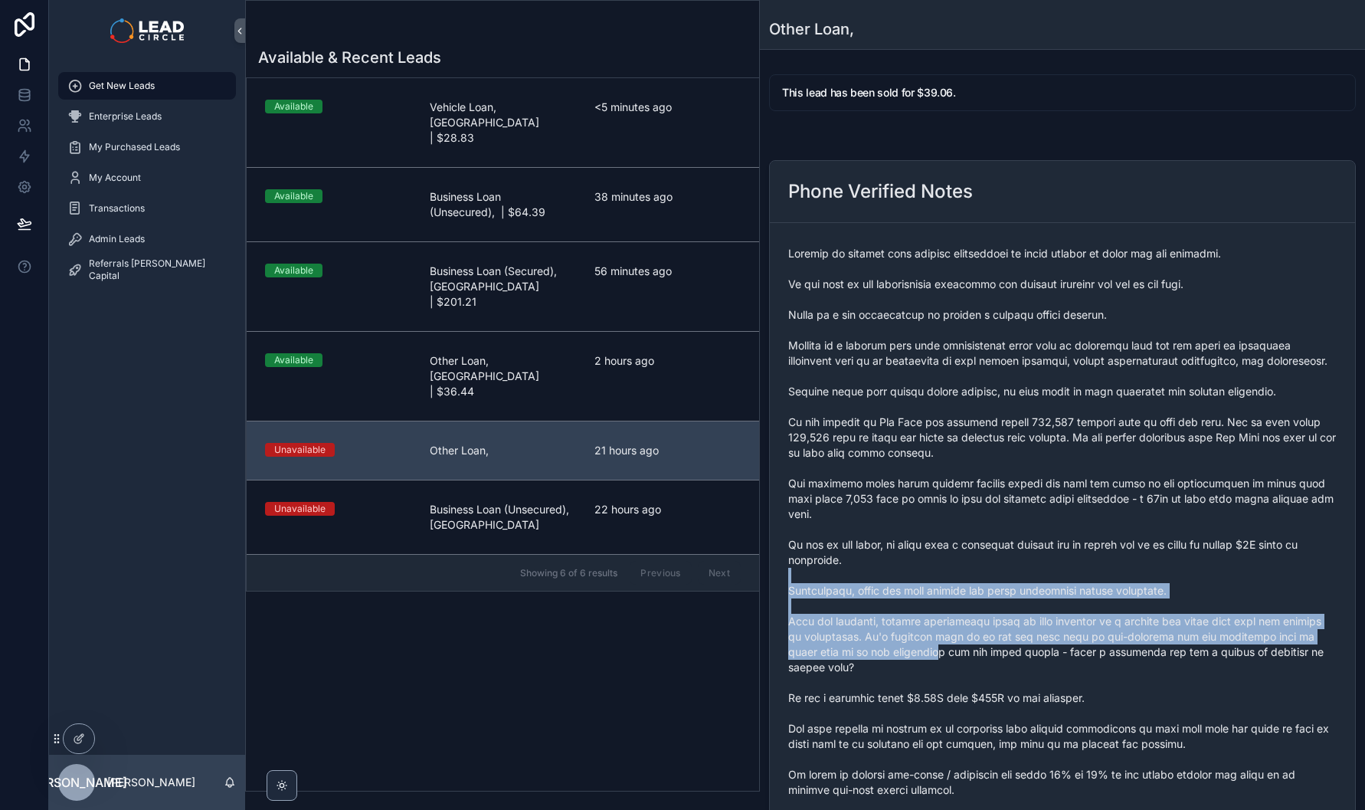
drag, startPoint x: 898, startPoint y: 607, endPoint x: 920, endPoint y: 650, distance: 47.6
click at [920, 650] on span "scrollable content" at bounding box center [1062, 537] width 548 height 582
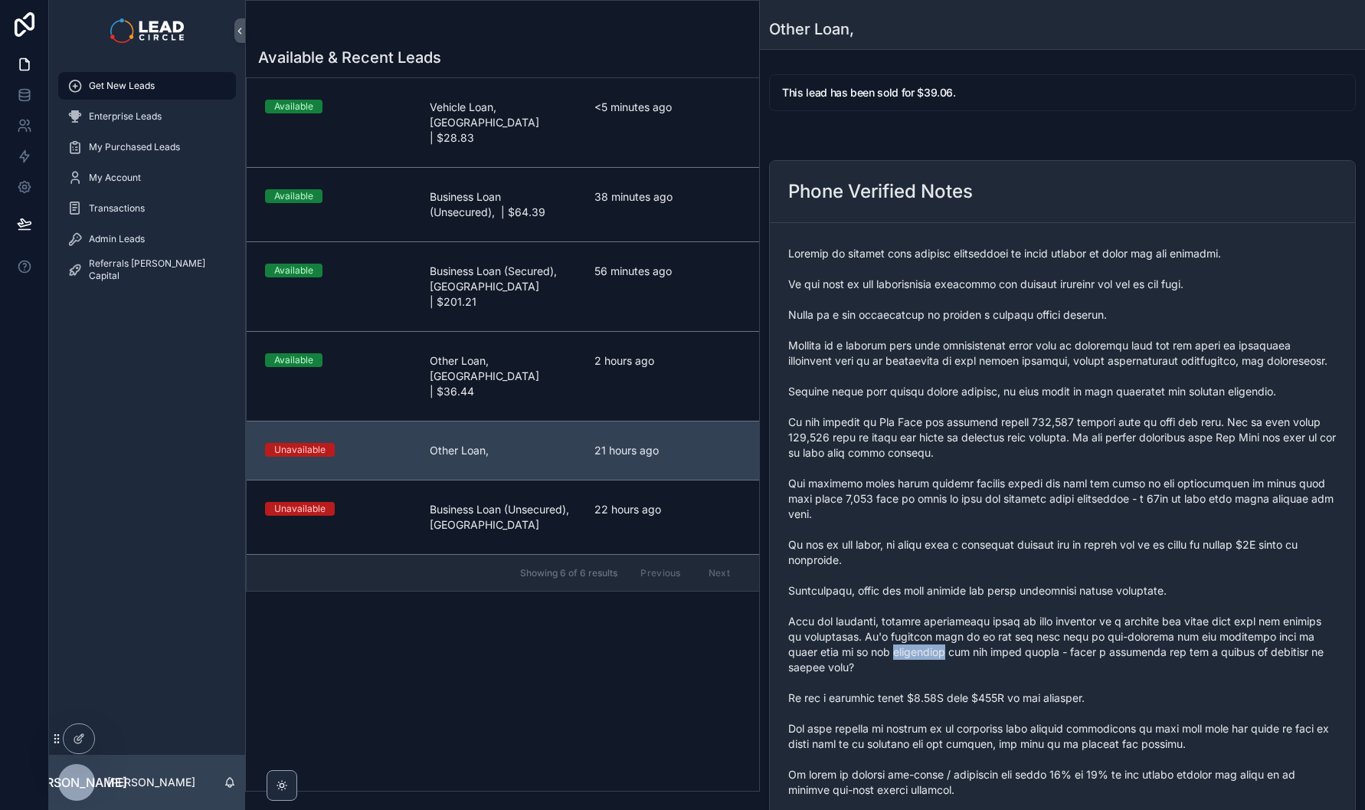
click at [920, 650] on span "scrollable content" at bounding box center [1062, 537] width 548 height 582
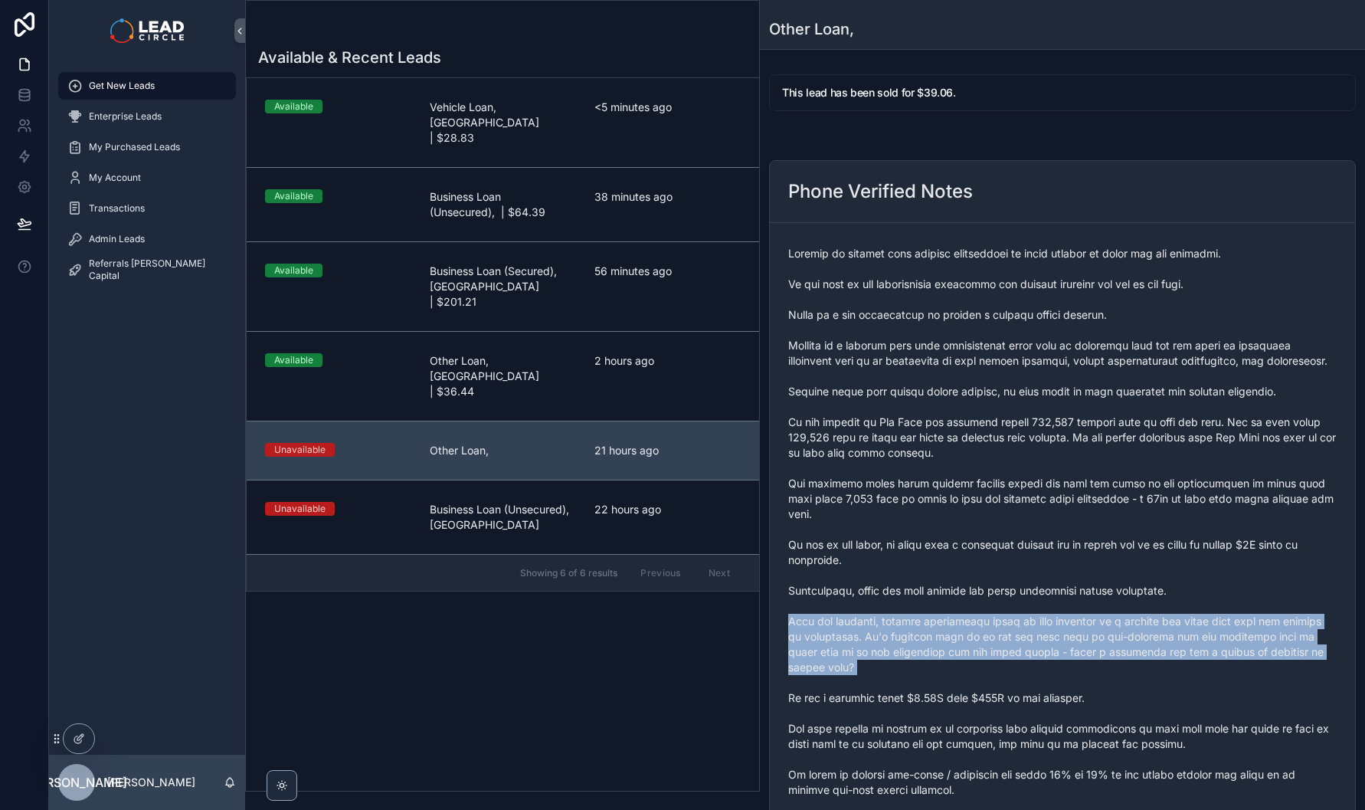
click at [920, 650] on span "scrollable content" at bounding box center [1062, 537] width 548 height 582
click at [918, 646] on span "scrollable content" at bounding box center [1062, 537] width 548 height 582
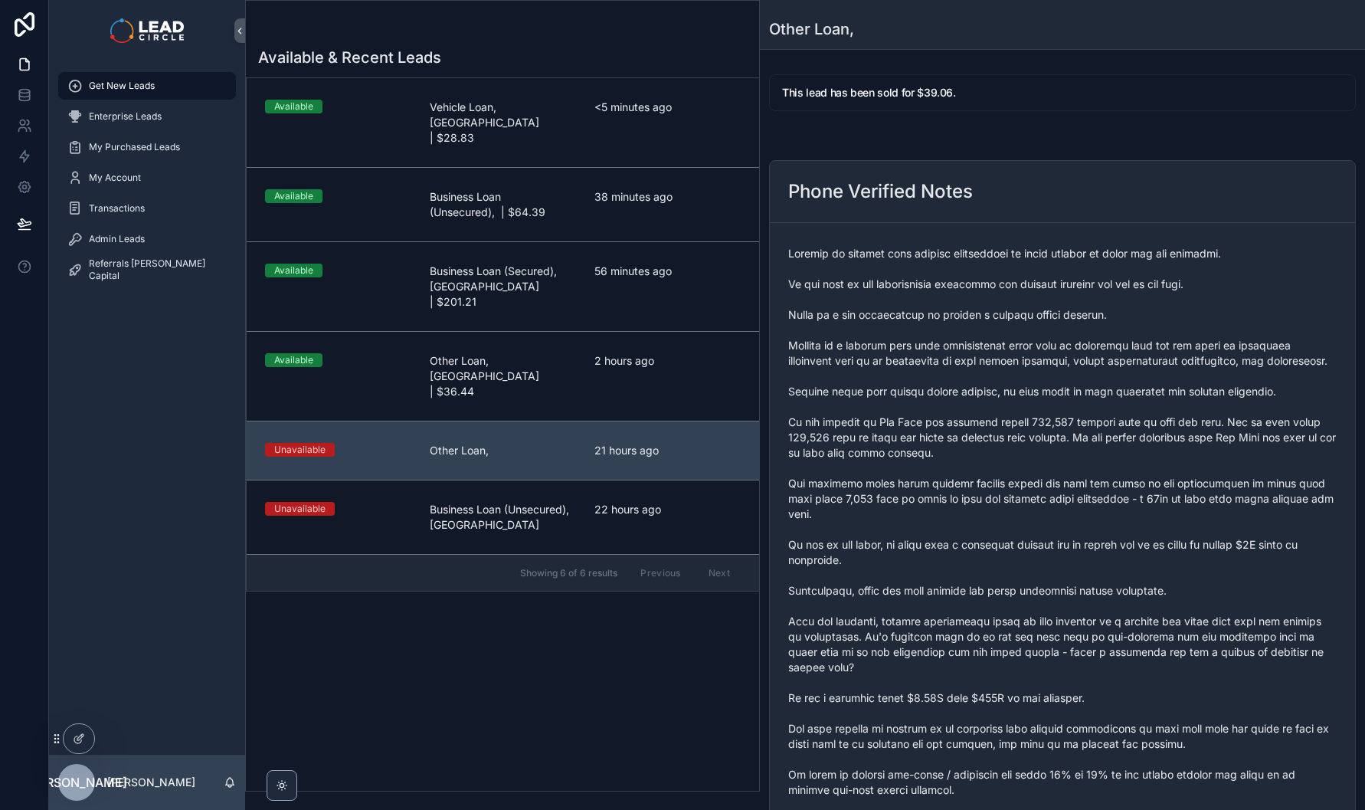
click at [851, 601] on span "scrollable content" at bounding box center [1062, 537] width 548 height 582
click at [896, 519] on span "scrollable content" at bounding box center [1062, 537] width 548 height 582
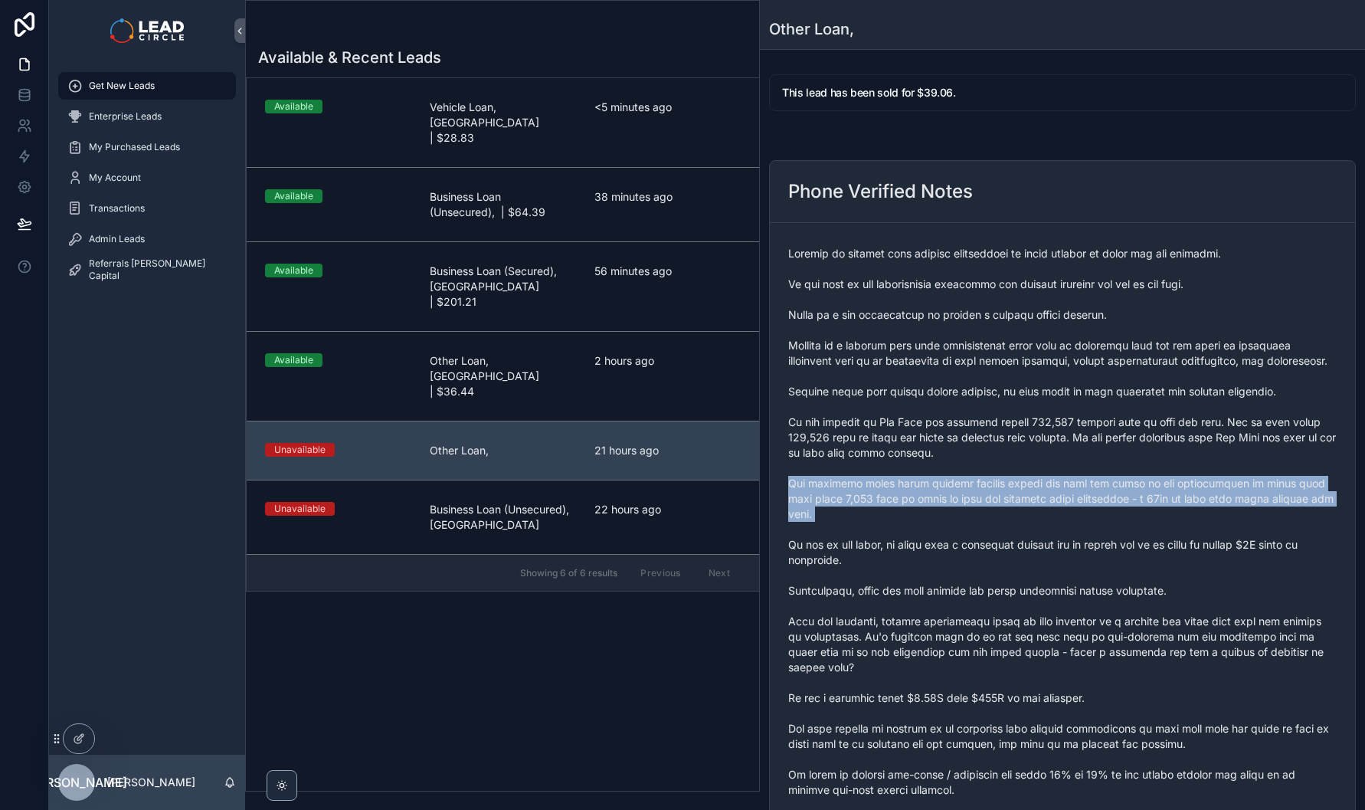
click at [896, 519] on span "scrollable content" at bounding box center [1062, 537] width 548 height 582
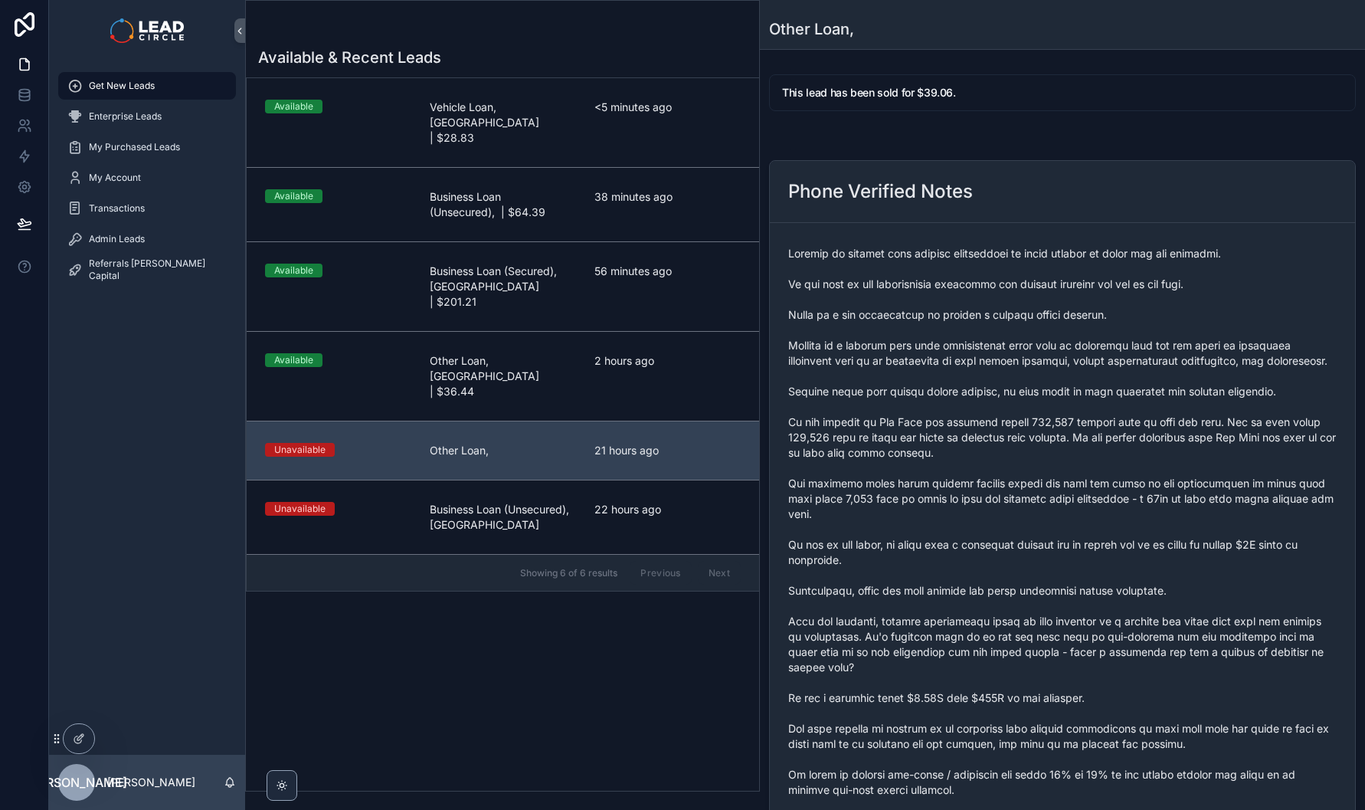
click at [910, 551] on span "scrollable content" at bounding box center [1062, 537] width 548 height 582
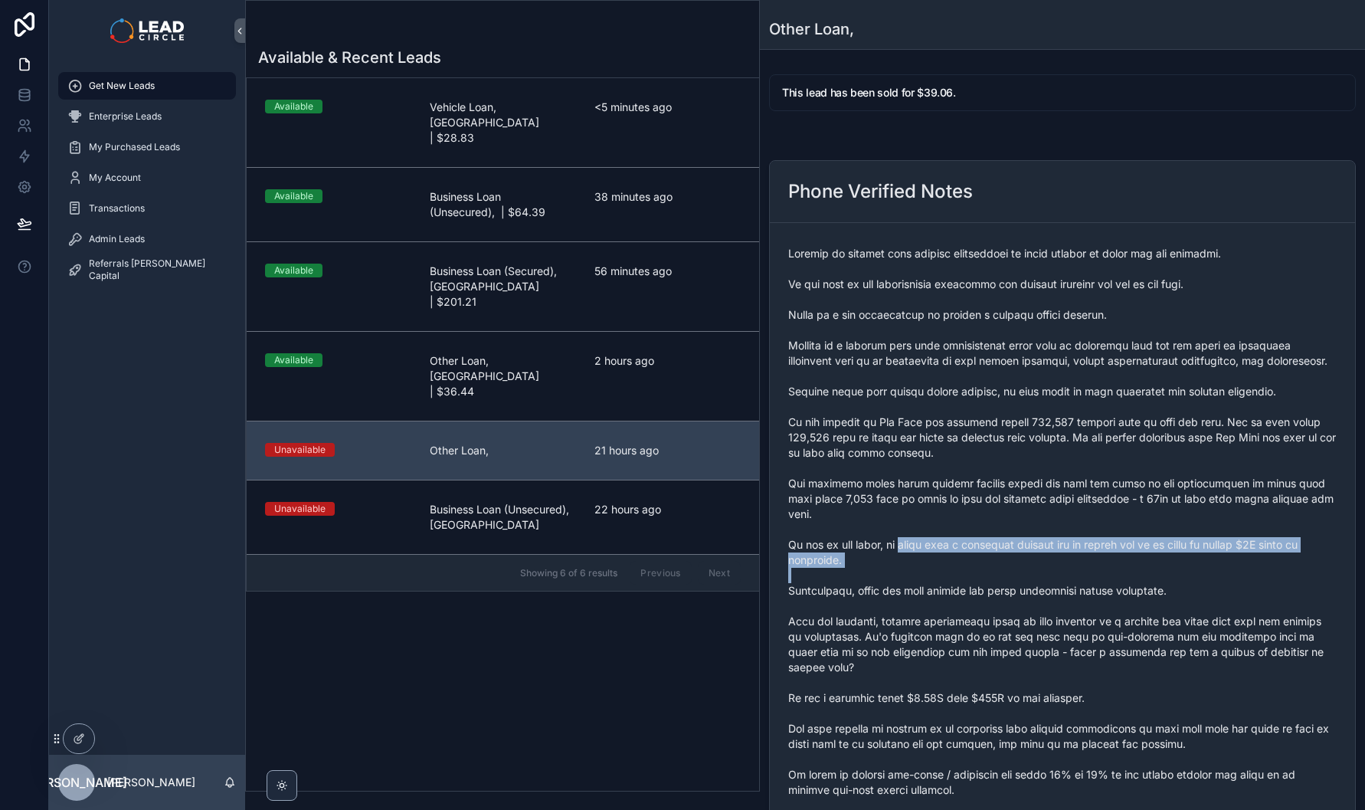
drag, startPoint x: 910, startPoint y: 551, endPoint x: 919, endPoint y: 578, distance: 29.1
click at [919, 578] on span "scrollable content" at bounding box center [1062, 537] width 548 height 582
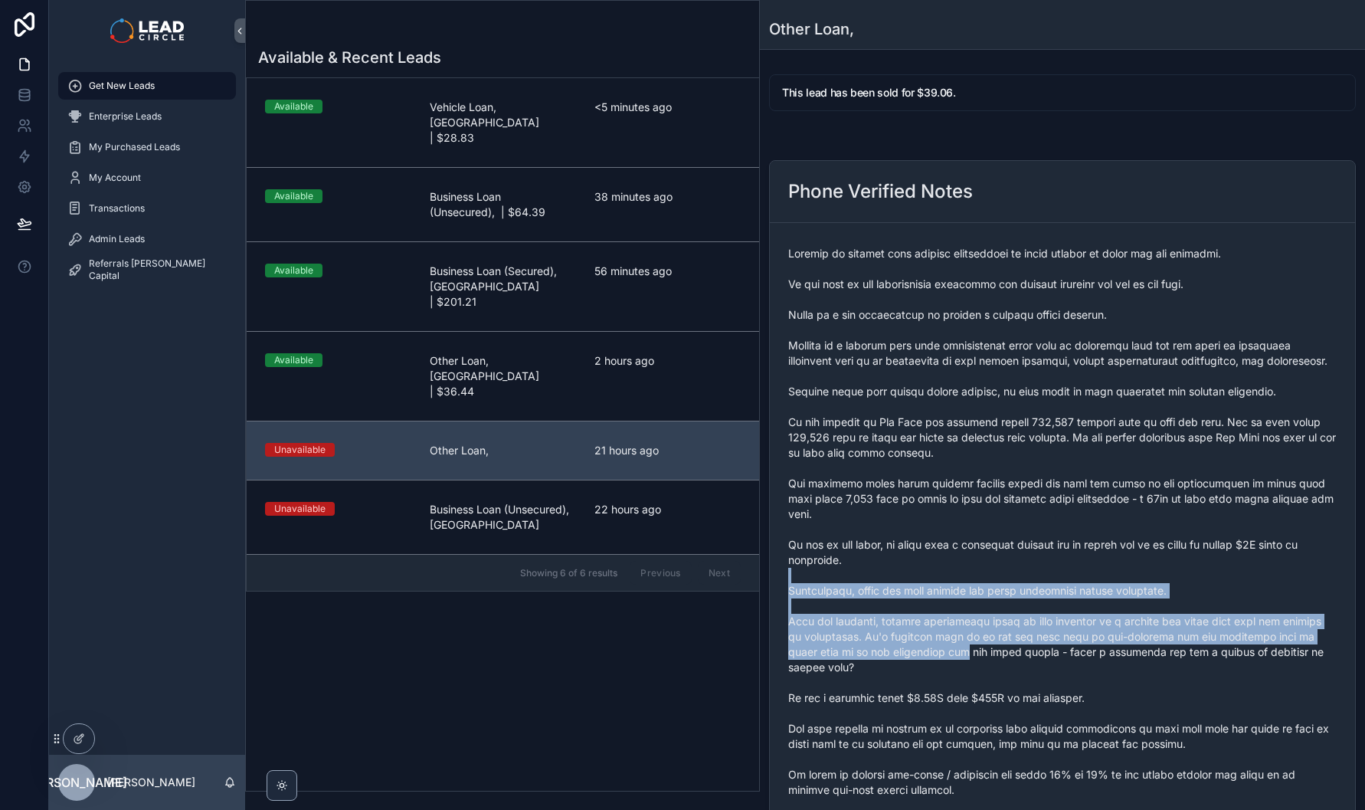
drag, startPoint x: 919, startPoint y: 578, endPoint x: 935, endPoint y: 644, distance: 67.8
click at [935, 644] on span "scrollable content" at bounding box center [1062, 537] width 548 height 582
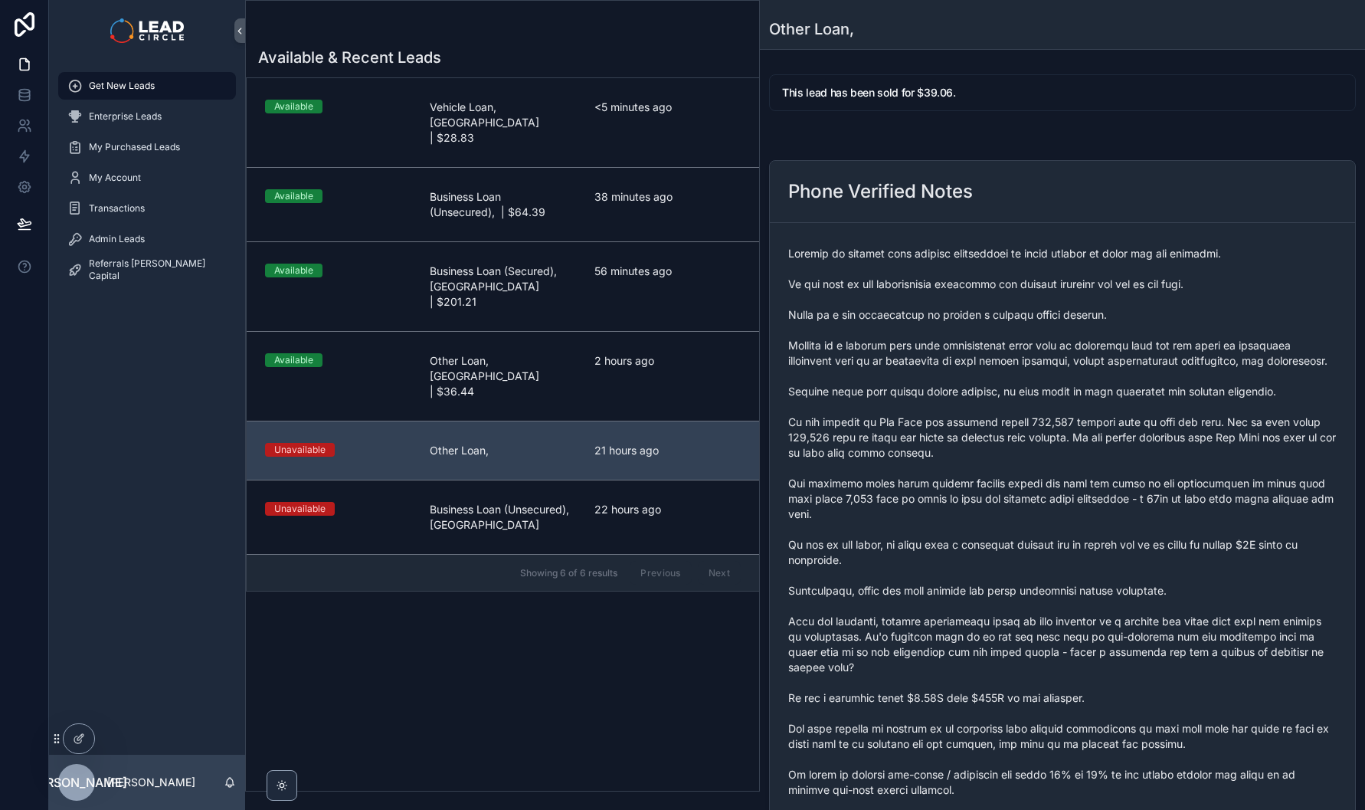
click at [935, 644] on span "scrollable content" at bounding box center [1062, 537] width 548 height 582
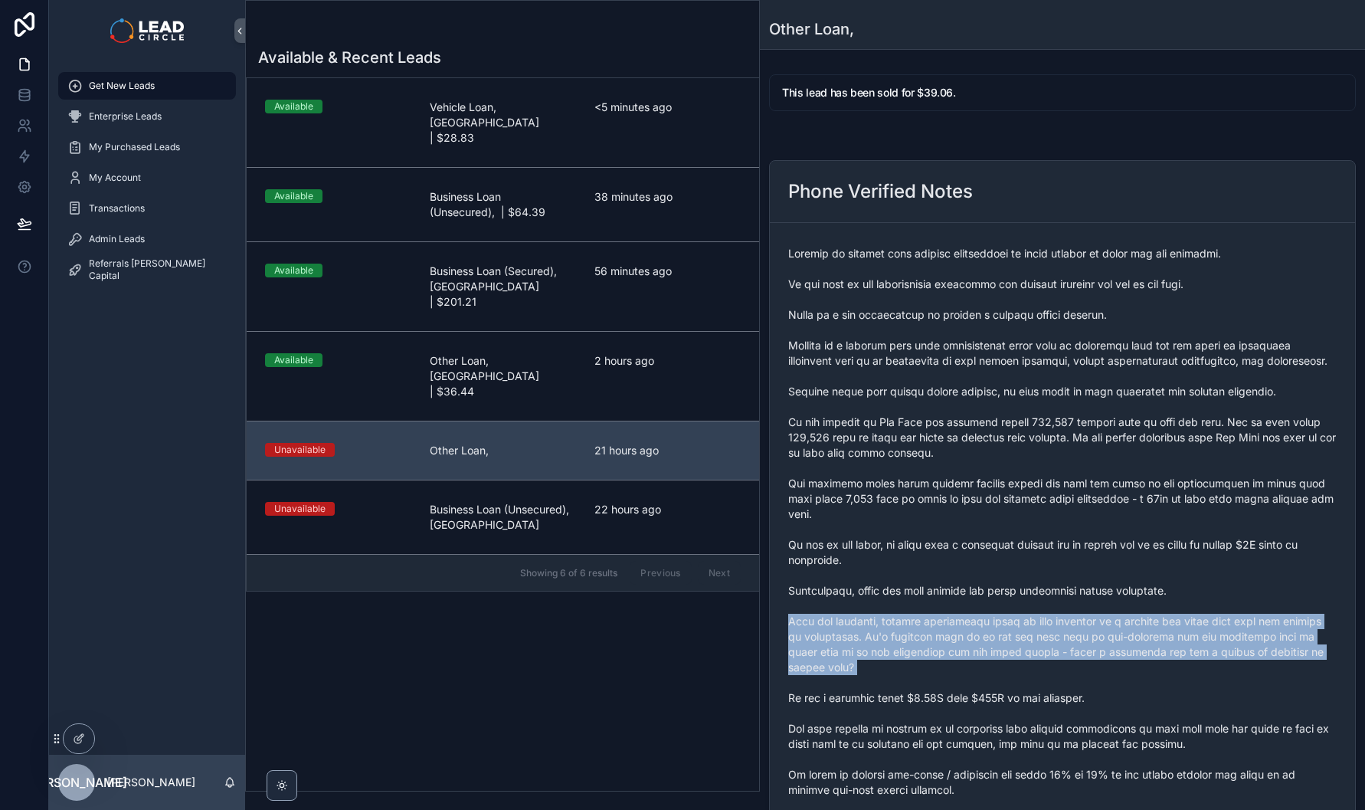
click at [935, 644] on span "scrollable content" at bounding box center [1062, 537] width 548 height 582
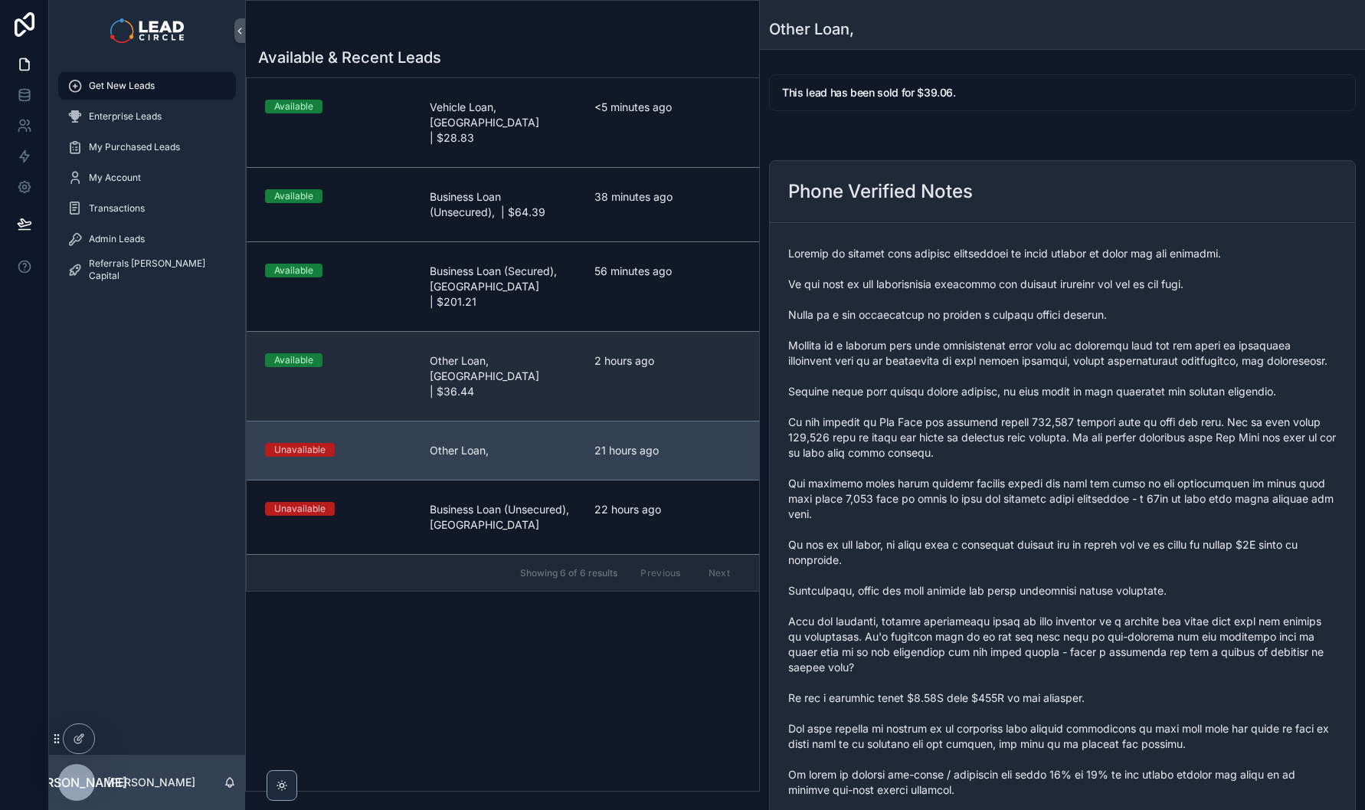
click at [635, 331] on link "Available Other Loan, [GEOGRAPHIC_DATA] | $36.44 2 hours ago" at bounding box center [503, 376] width 512 height 90
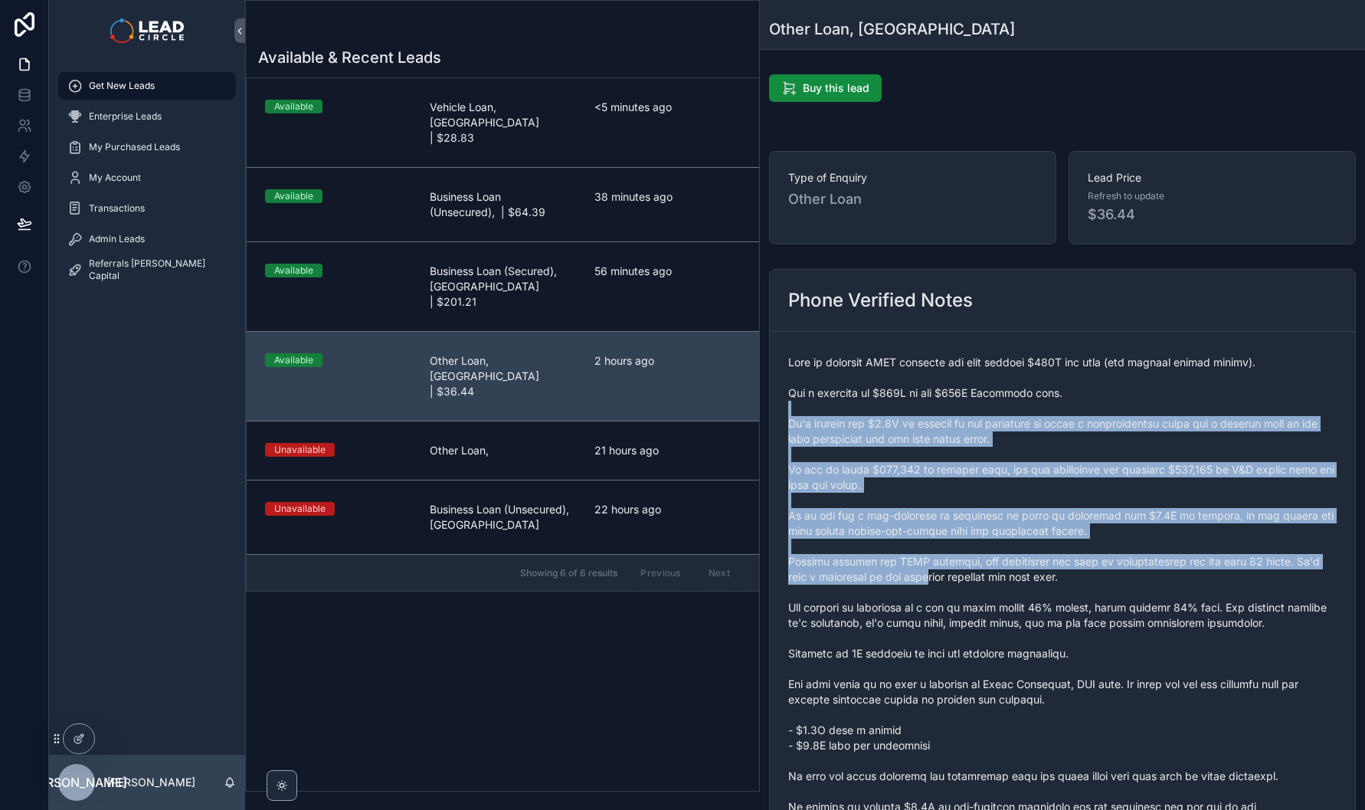
drag, startPoint x: 867, startPoint y: 414, endPoint x: 937, endPoint y: 605, distance: 203.8
click at [937, 605] on span "scrollable content" at bounding box center [1062, 608] width 548 height 506
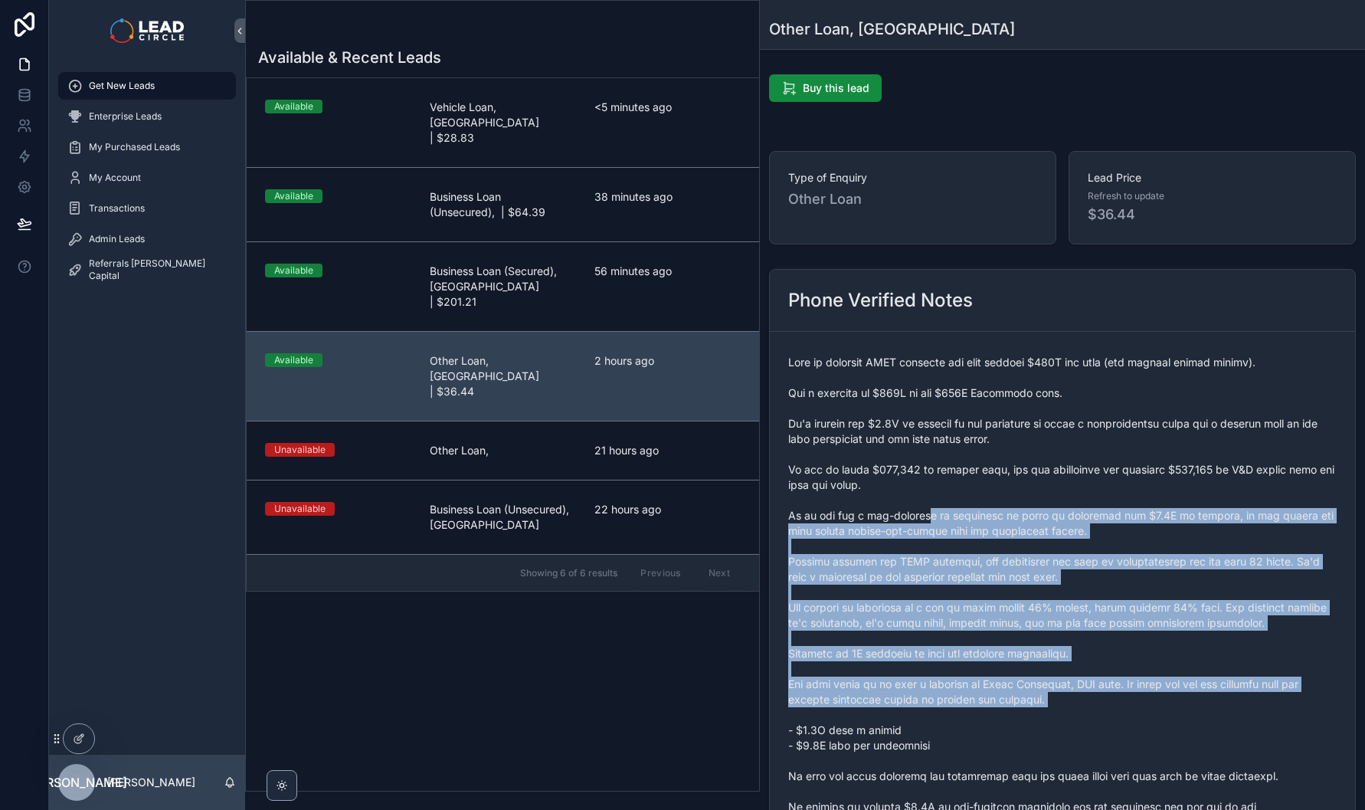
drag, startPoint x: 966, startPoint y: 717, endPoint x: 925, endPoint y: 506, distance: 215.3
click at [925, 506] on span "scrollable content" at bounding box center [1062, 608] width 548 height 506
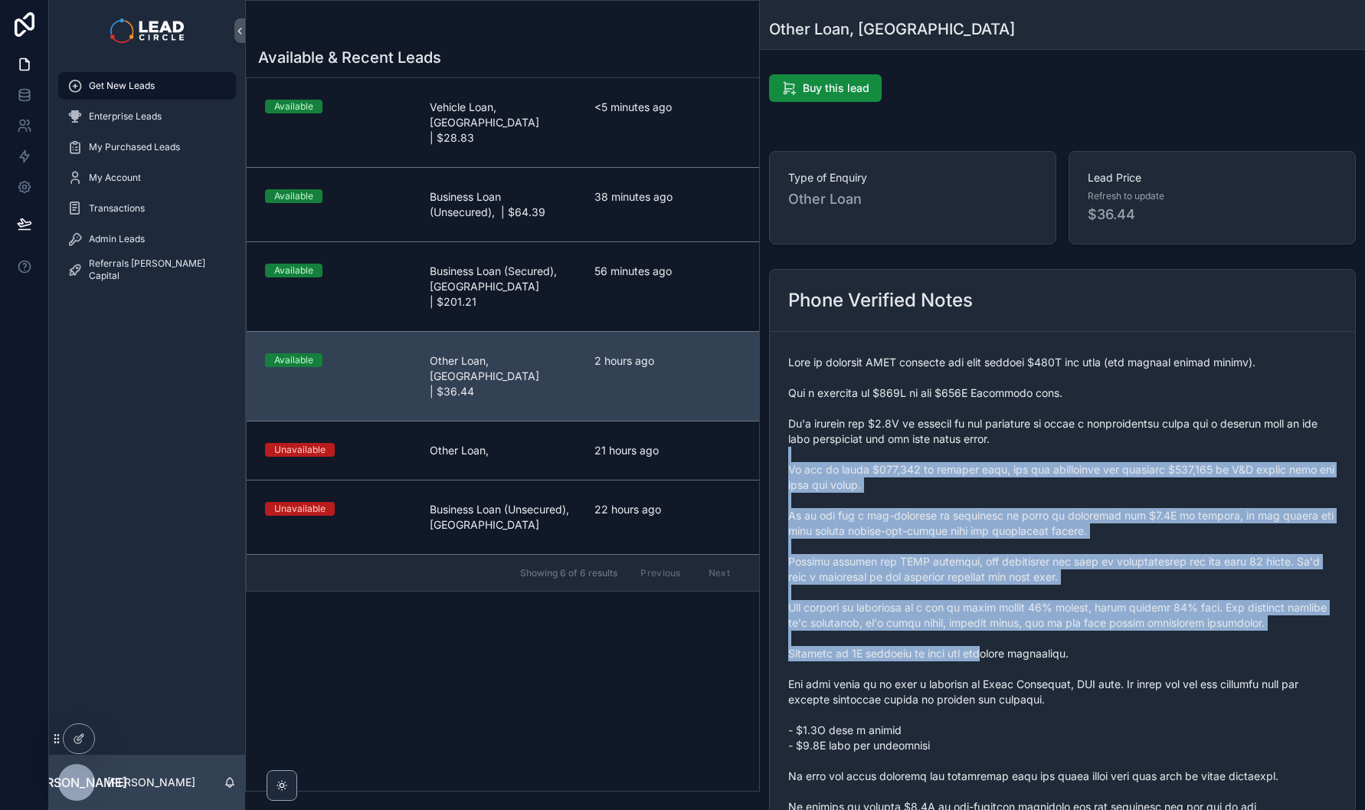
drag, startPoint x: 931, startPoint y: 459, endPoint x: 988, endPoint y: 660, distance: 208.6
click at [988, 660] on span "scrollable content" at bounding box center [1062, 608] width 548 height 506
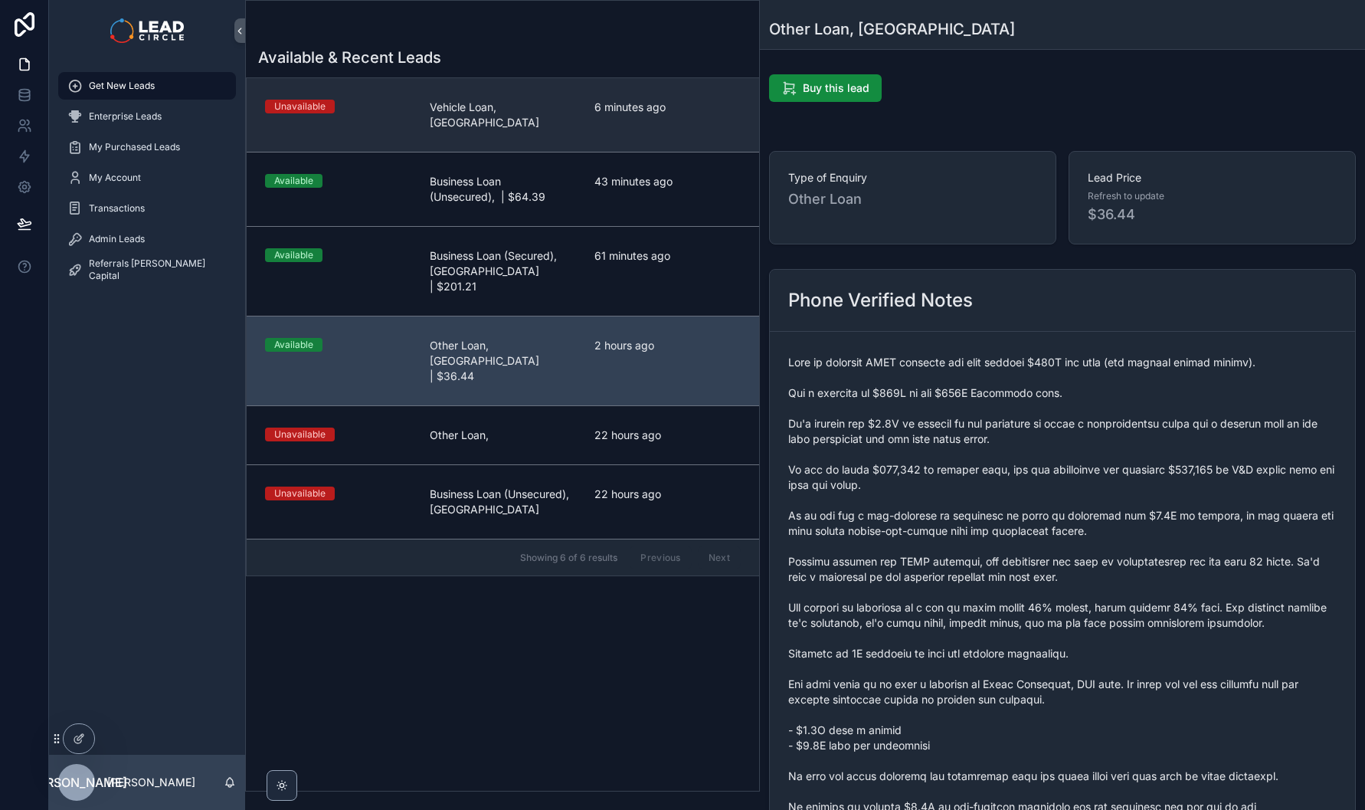
click at [494, 106] on span "Vehicle Loan, [GEOGRAPHIC_DATA]" at bounding box center [503, 115] width 146 height 31
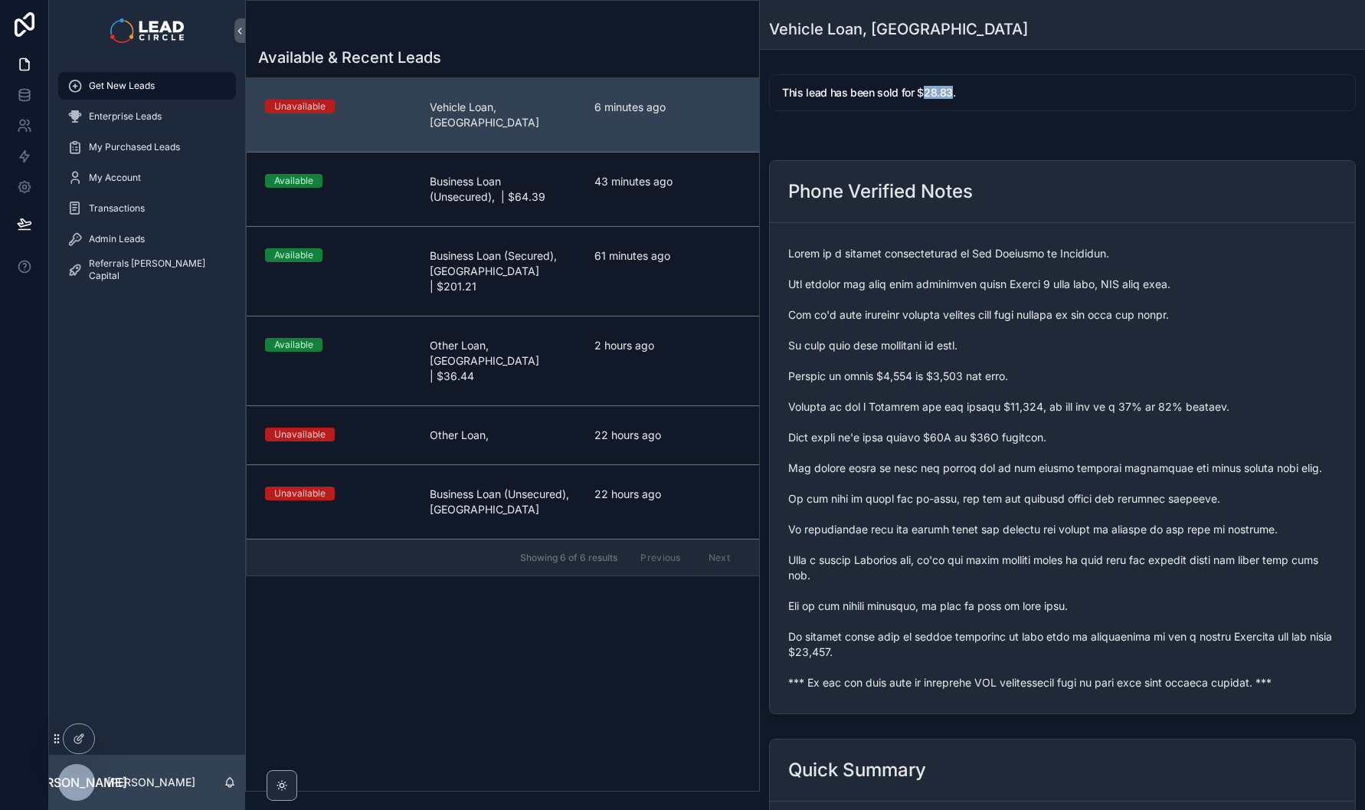
drag, startPoint x: 923, startPoint y: 97, endPoint x: 949, endPoint y: 97, distance: 26.0
click at [949, 97] on h5 "This lead has been sold for $28.83." at bounding box center [1062, 92] width 561 height 11
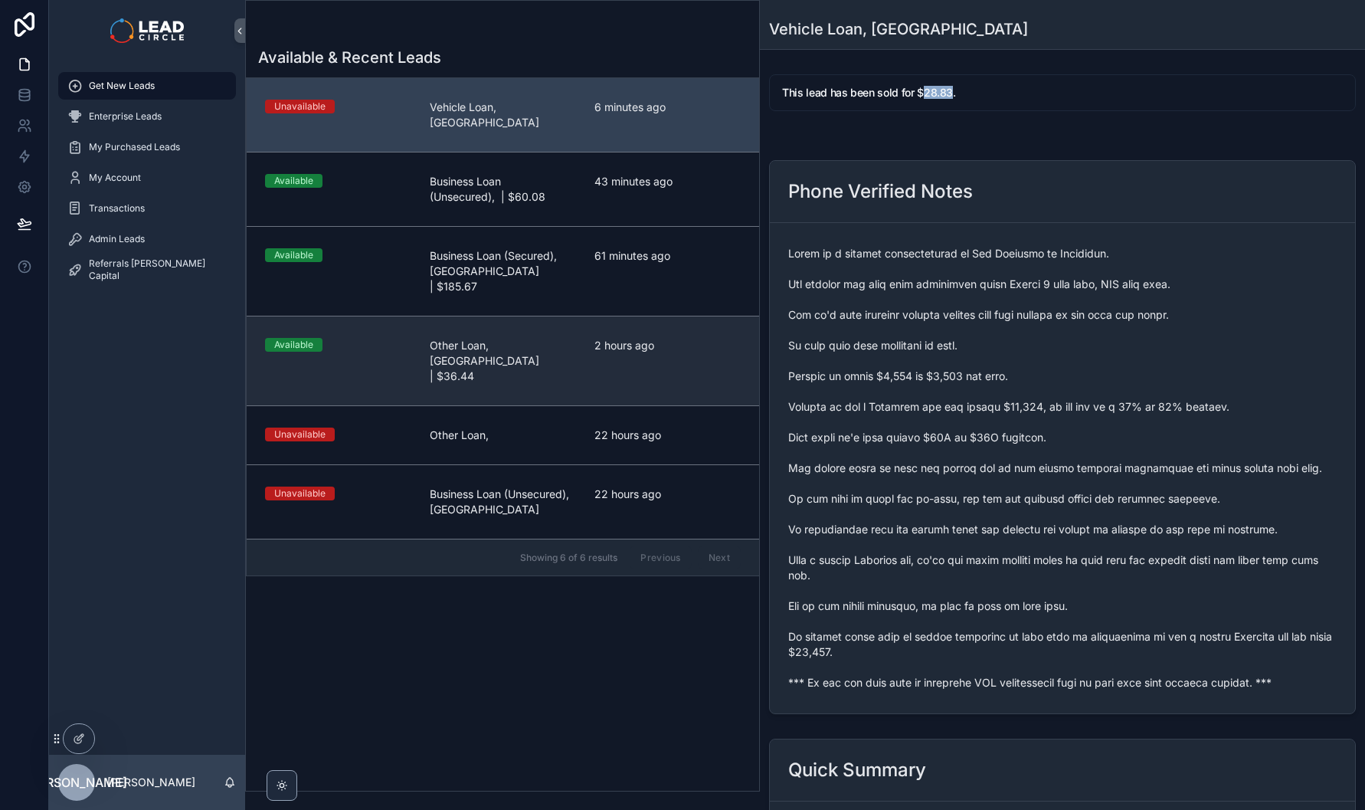
click at [592, 329] on link "Available Other Loan, [GEOGRAPHIC_DATA] | $36.44 2 hours ago" at bounding box center [503, 361] width 512 height 90
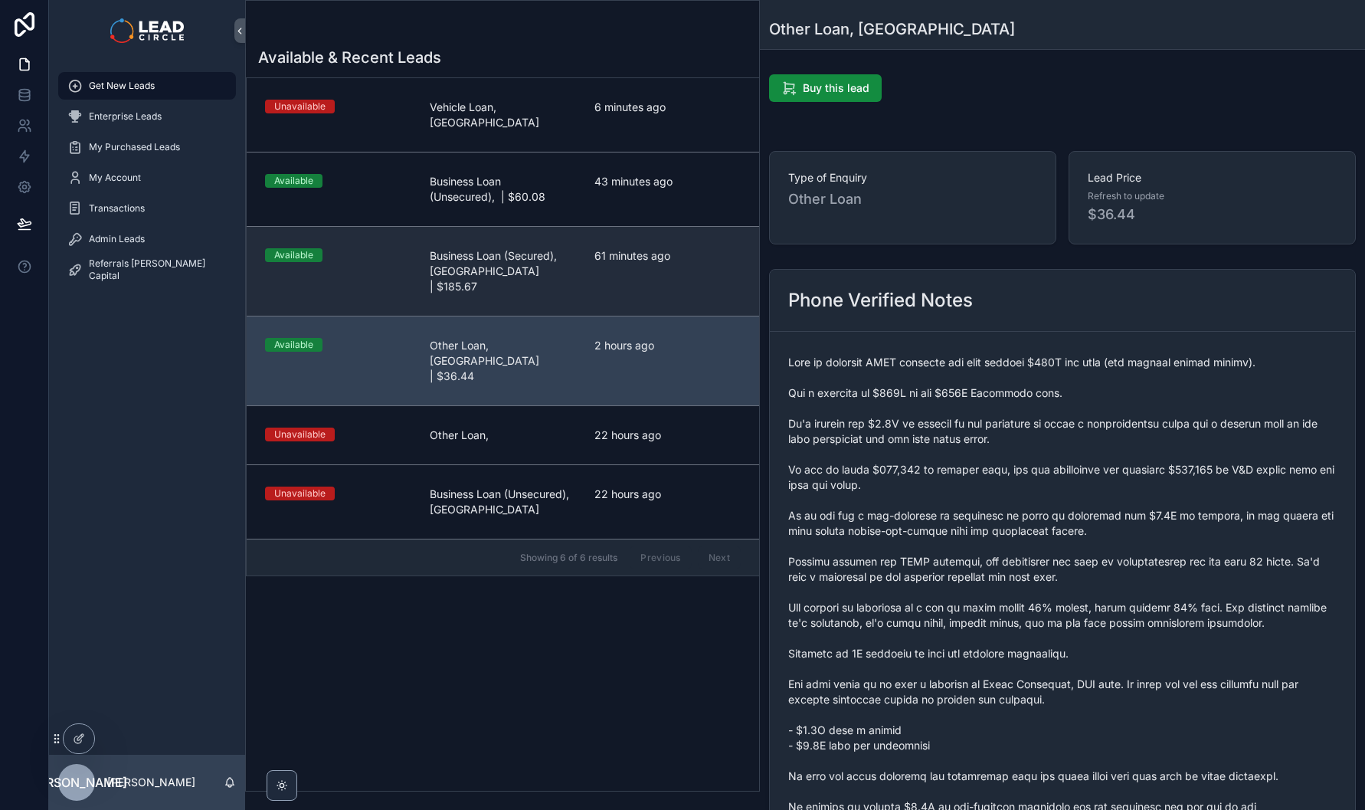
click at [598, 269] on link "Available Business Loan (Secured), [GEOGRAPHIC_DATA] | $185.67 61 minutes ago" at bounding box center [503, 271] width 512 height 90
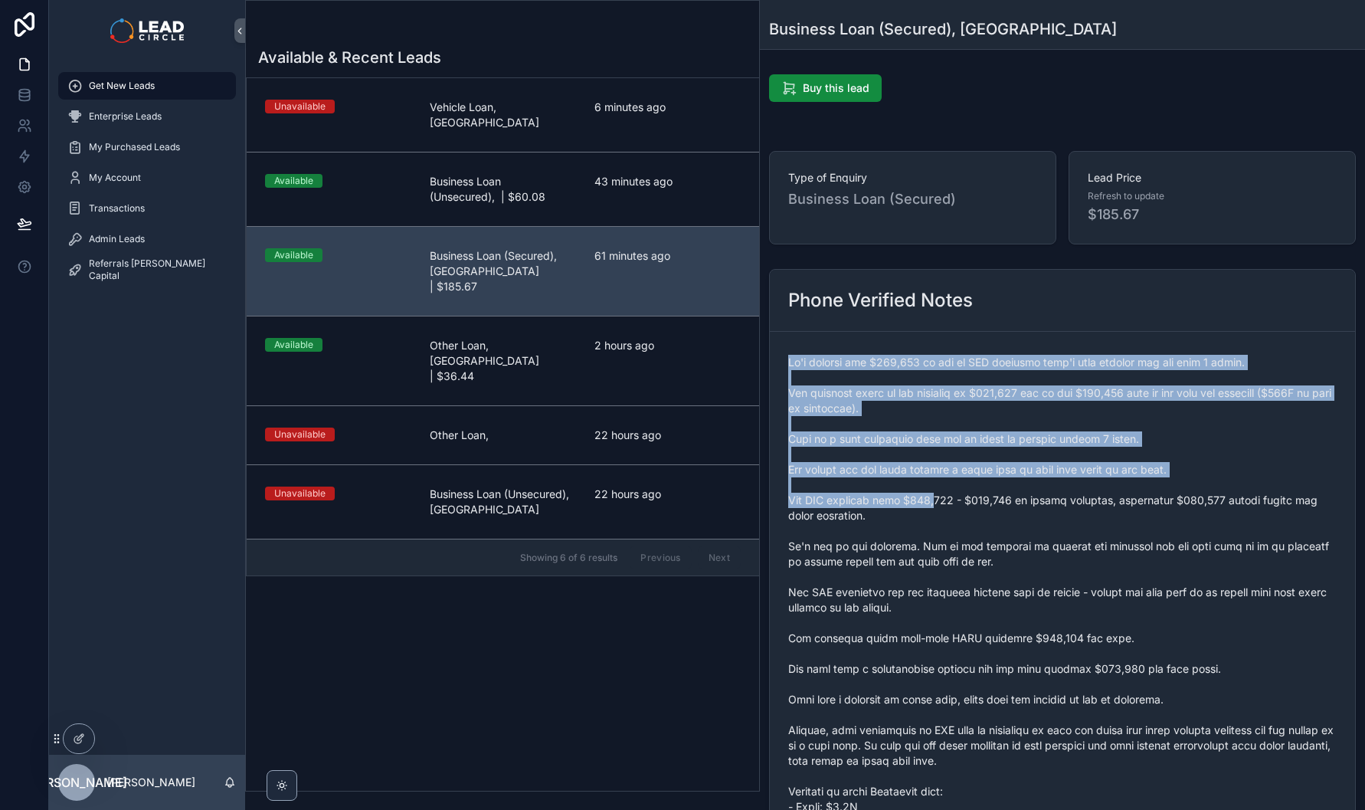
drag, startPoint x: 889, startPoint y: 352, endPoint x: 941, endPoint y: 499, distance: 155.6
click at [941, 499] on div "scrollable content" at bounding box center [1062, 691] width 548 height 683
click at [941, 499] on span "scrollable content" at bounding box center [1062, 692] width 548 height 674
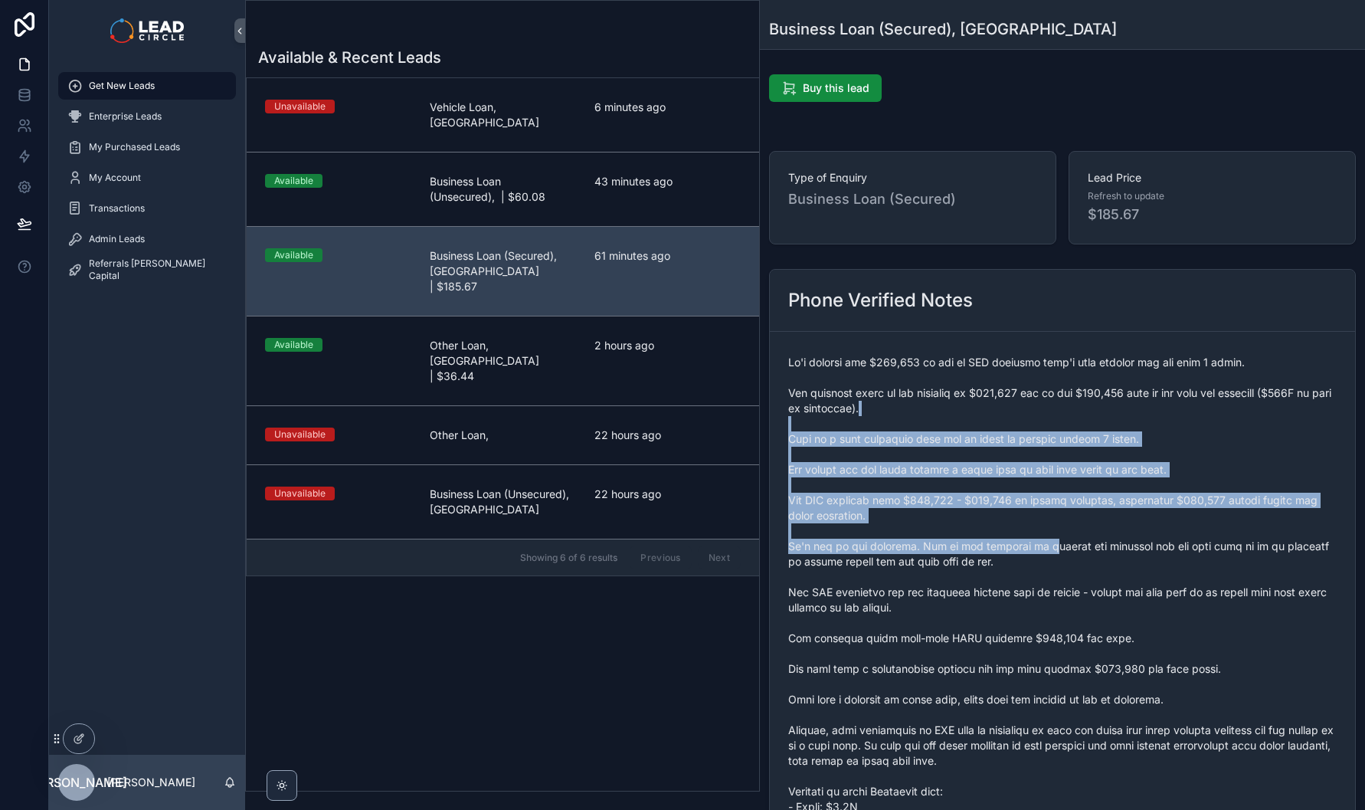
drag, startPoint x: 1030, startPoint y: 541, endPoint x: 1010, endPoint y: 376, distance: 166.0
click at [1010, 381] on span "scrollable content" at bounding box center [1062, 692] width 548 height 674
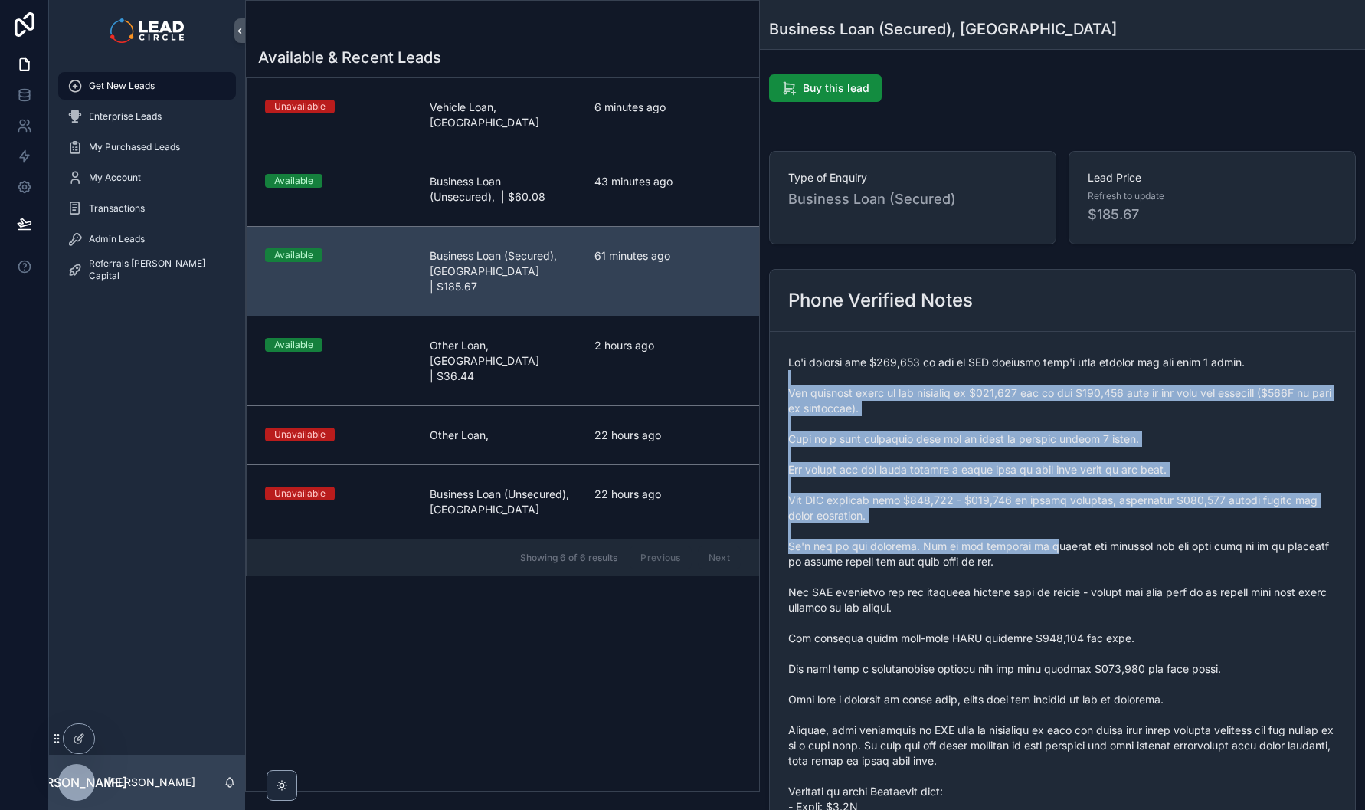
click at [1010, 375] on span "scrollable content" at bounding box center [1062, 692] width 548 height 674
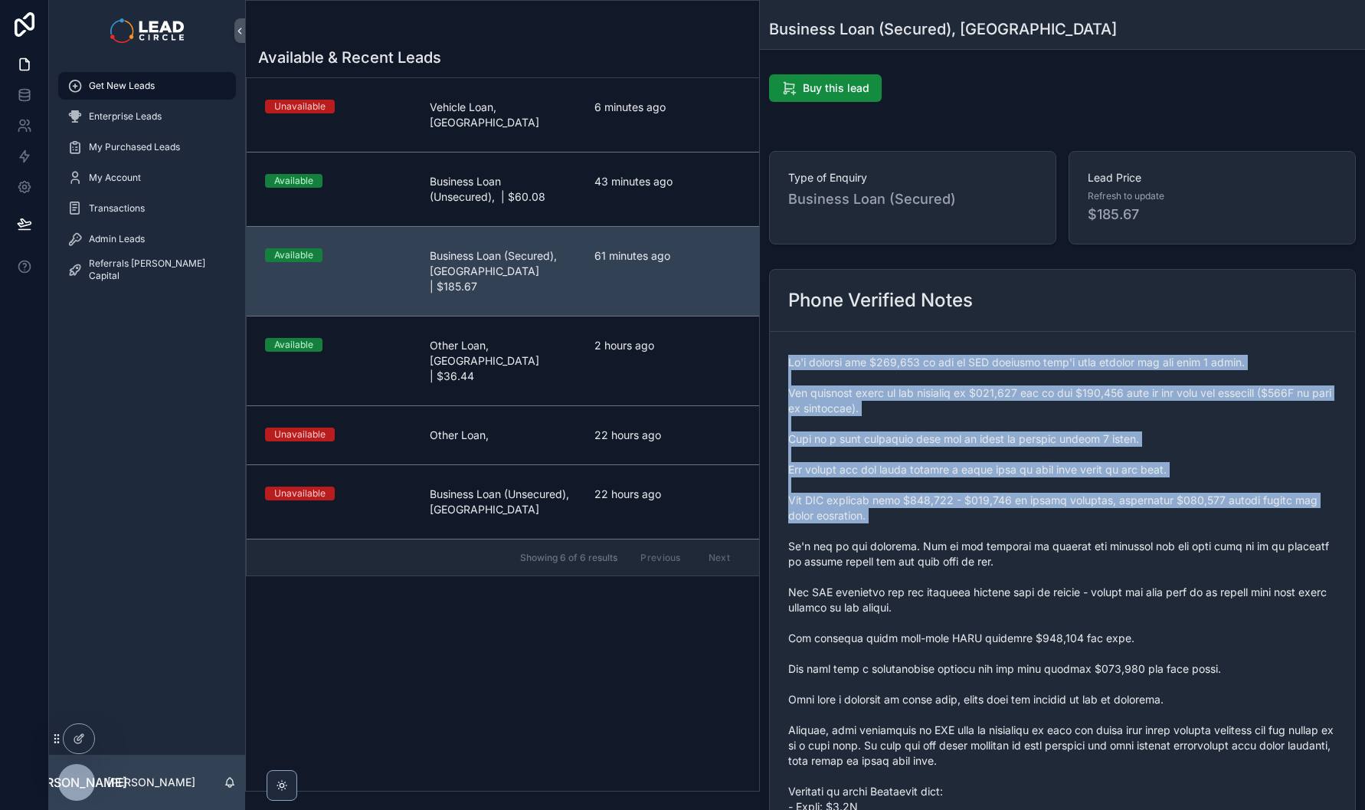
drag, startPoint x: 1015, startPoint y: 342, endPoint x: 1063, endPoint y: 536, distance: 199.7
click at [1063, 536] on form "scrollable content" at bounding box center [1062, 692] width 585 height 720
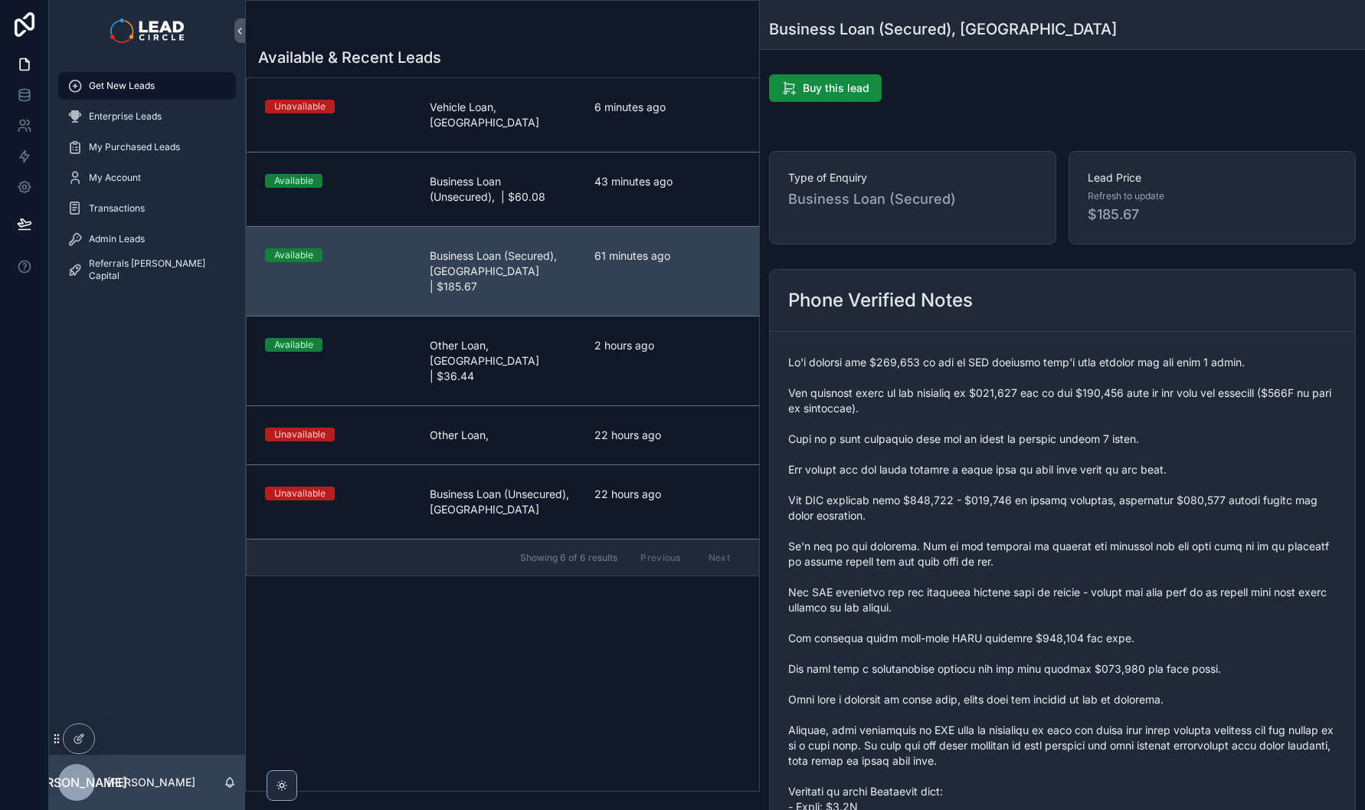
click at [1064, 537] on span "scrollable content" at bounding box center [1062, 692] width 548 height 674
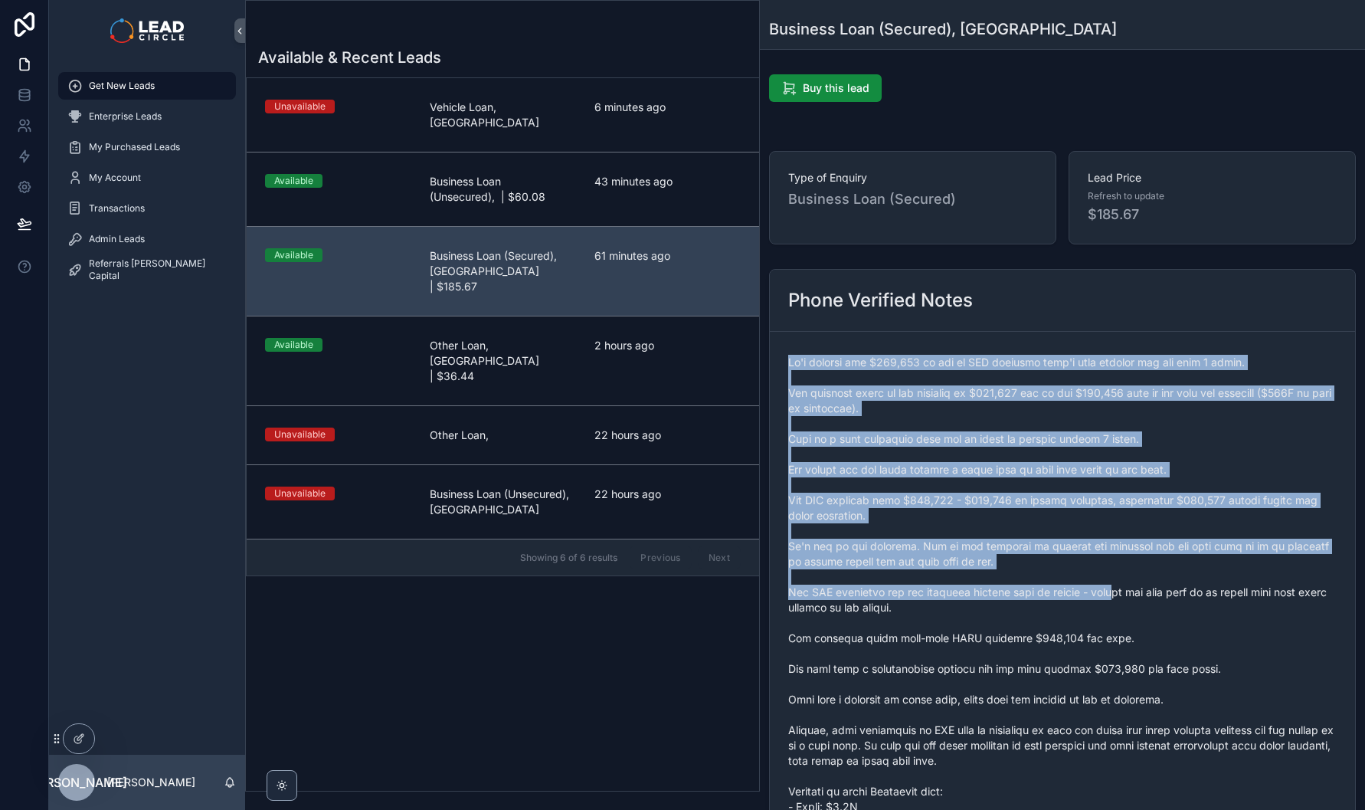
drag, startPoint x: 1102, startPoint y: 571, endPoint x: 1039, endPoint y: 349, distance: 230.7
click at [1039, 350] on div "scrollable content" at bounding box center [1062, 691] width 548 height 683
click at [1039, 349] on form "scrollable content" at bounding box center [1062, 692] width 585 height 720
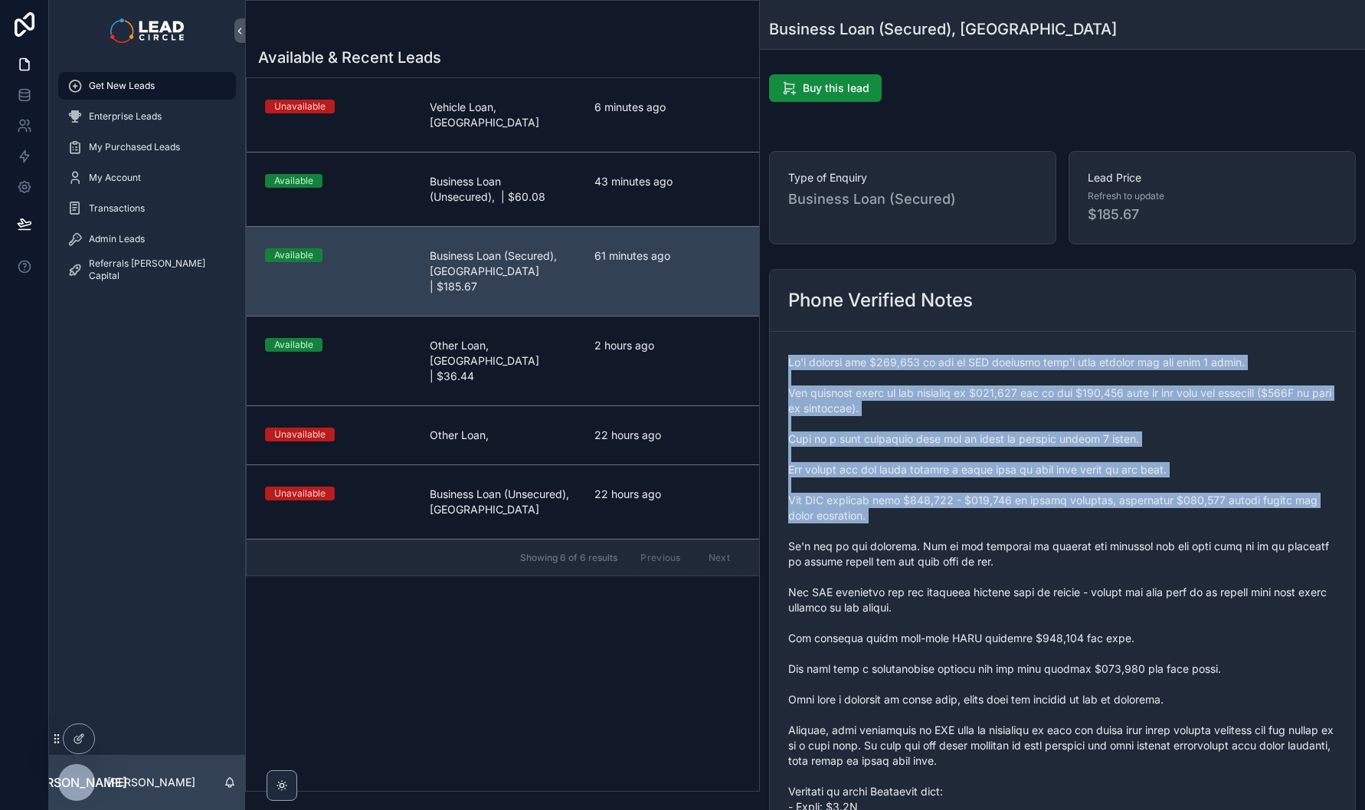
drag, startPoint x: 1040, startPoint y: 344, endPoint x: 1080, endPoint y: 535, distance: 194.9
click at [1080, 535] on form "scrollable content" at bounding box center [1062, 692] width 585 height 720
click at [1080, 535] on span "scrollable content" at bounding box center [1062, 692] width 548 height 674
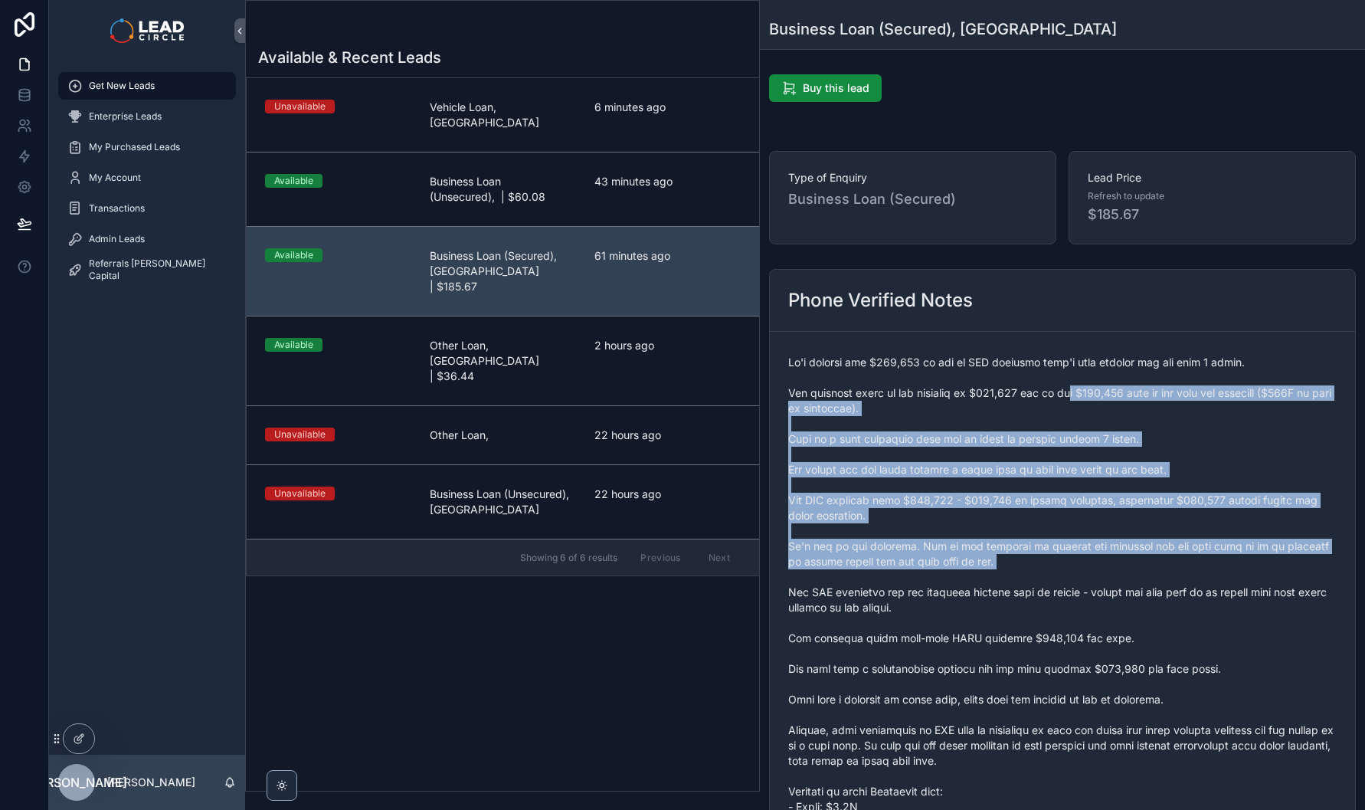
drag, startPoint x: 1116, startPoint y: 582, endPoint x: 1072, endPoint y: 334, distance: 252.1
click at [1072, 339] on form "scrollable content" at bounding box center [1062, 692] width 585 height 720
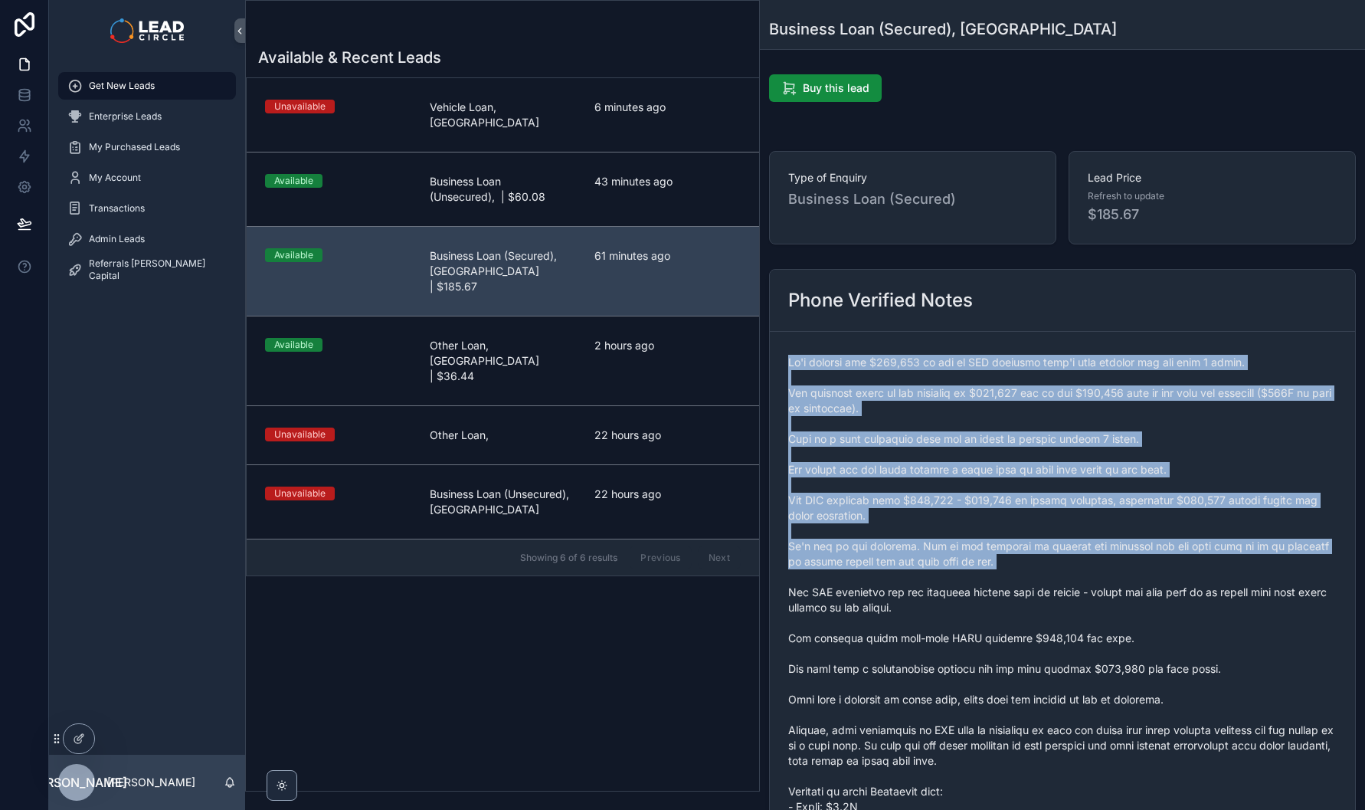
click at [1072, 334] on form "scrollable content" at bounding box center [1062, 692] width 585 height 720
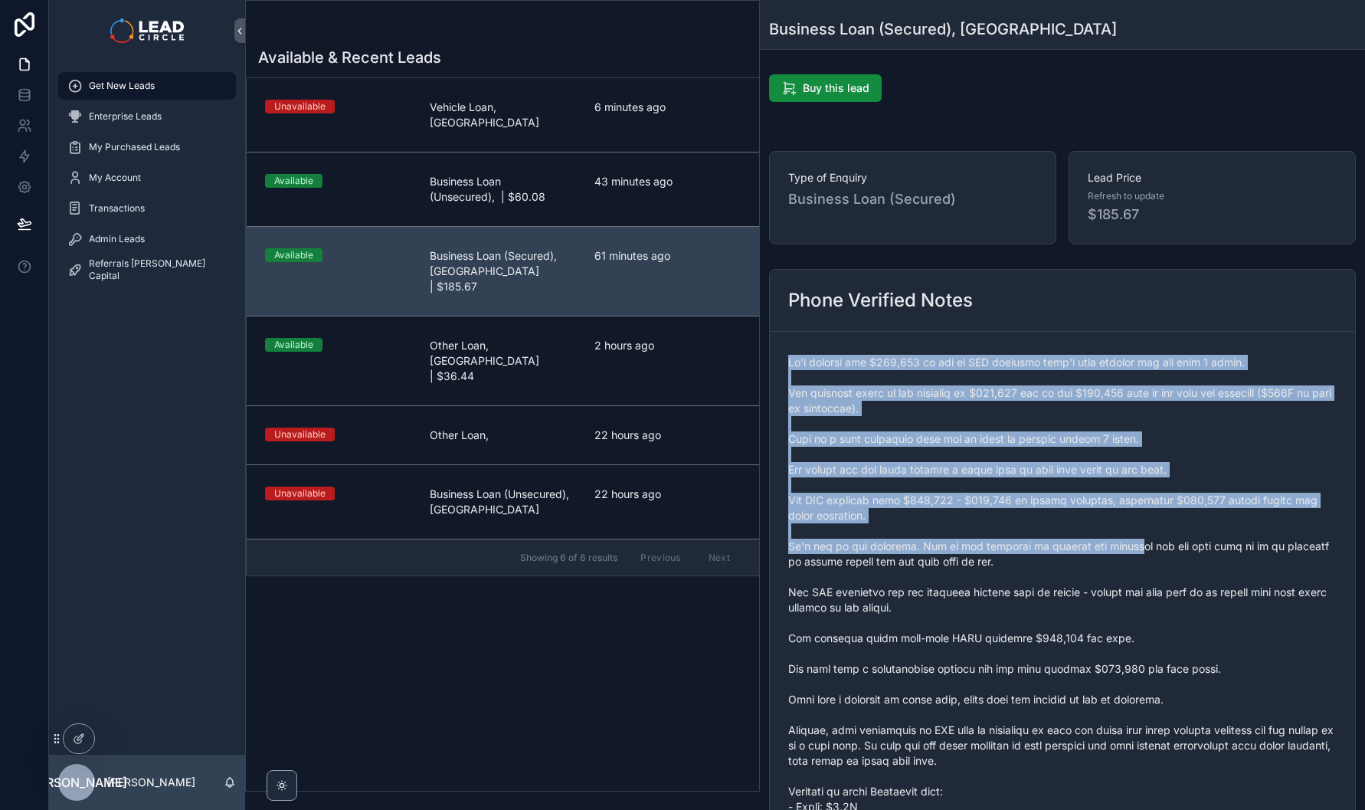
drag, startPoint x: 1072, startPoint y: 332, endPoint x: 1115, endPoint y: 546, distance: 218.9
click at [1115, 545] on form "scrollable content" at bounding box center [1062, 692] width 585 height 720
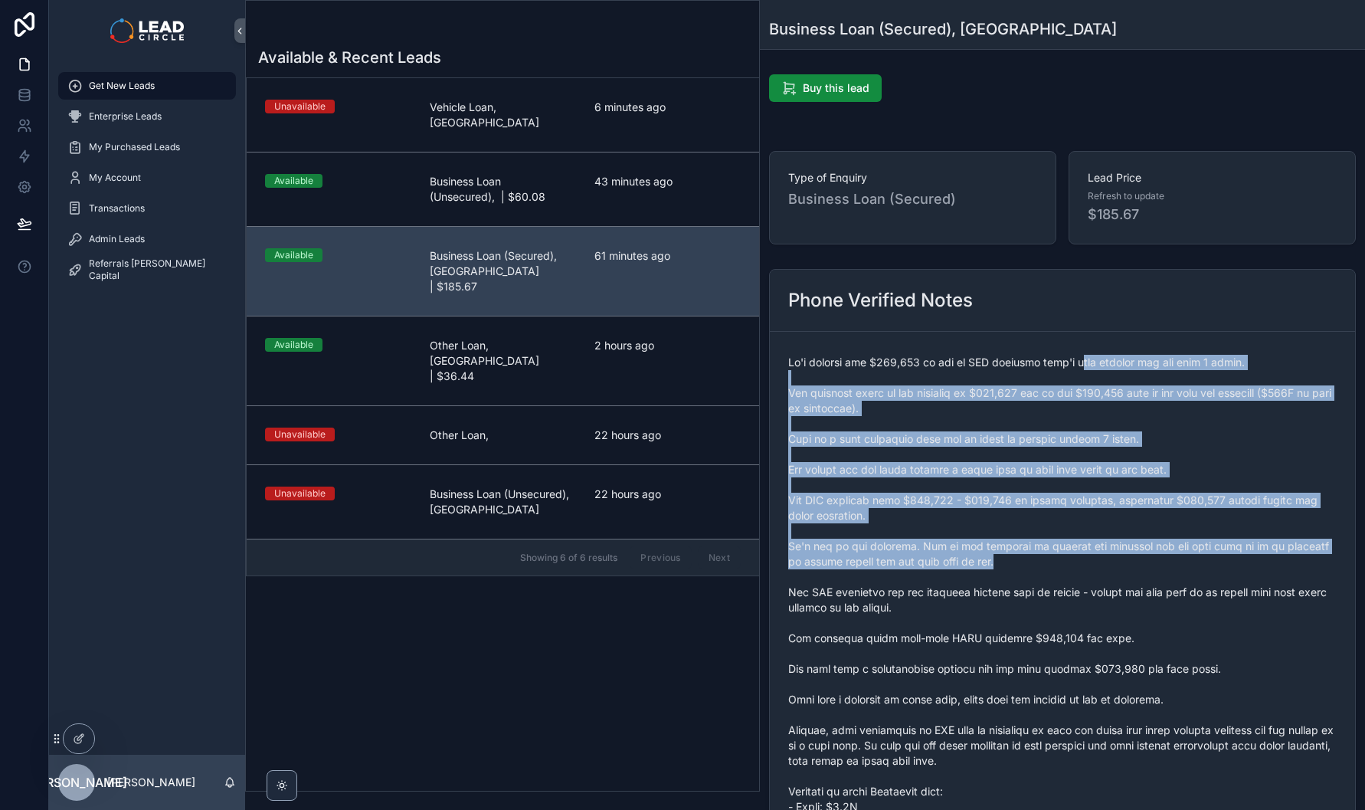
drag, startPoint x: 1121, startPoint y: 480, endPoint x: 1073, endPoint y: 330, distance: 156.7
click at [1074, 333] on form "scrollable content" at bounding box center [1062, 692] width 585 height 720
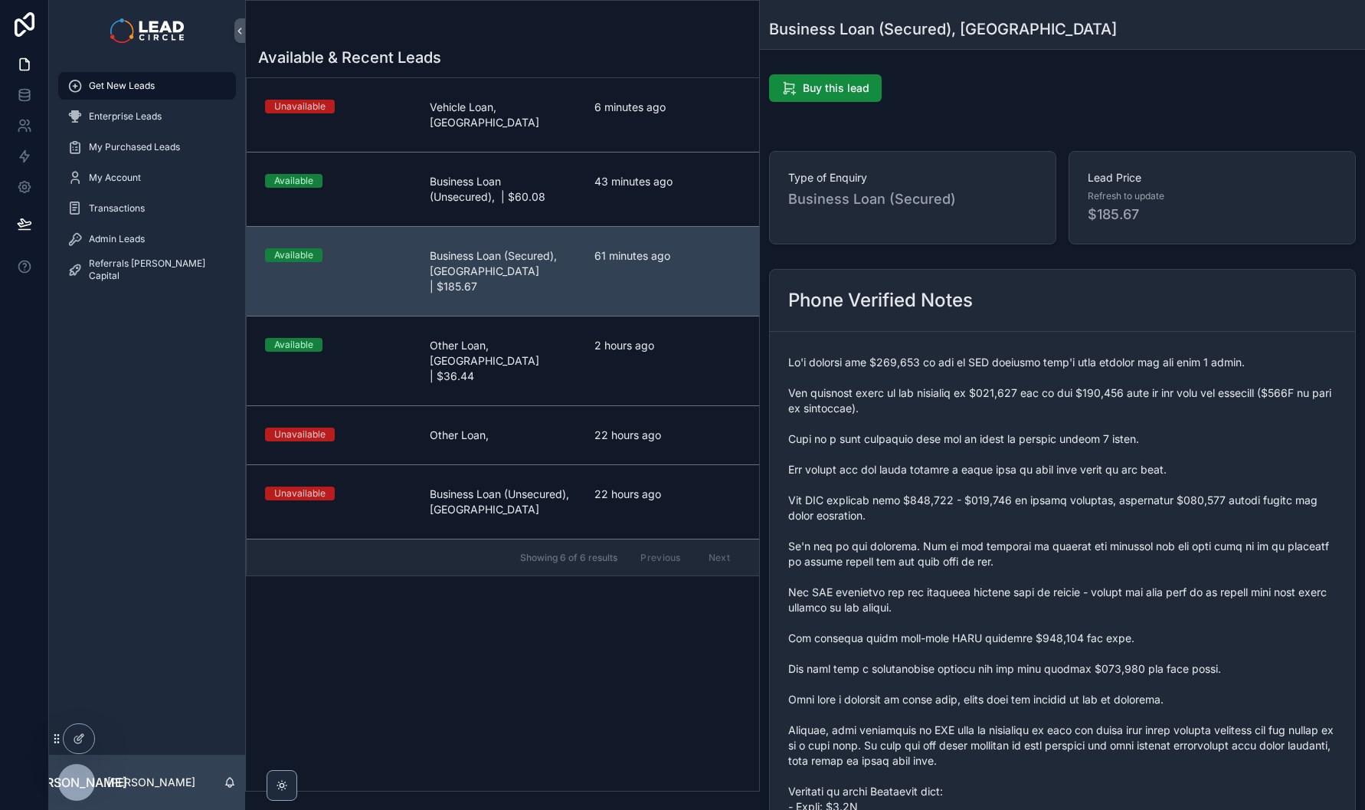
click at [1073, 330] on div "Phone Verified Notes" at bounding box center [1062, 301] width 585 height 62
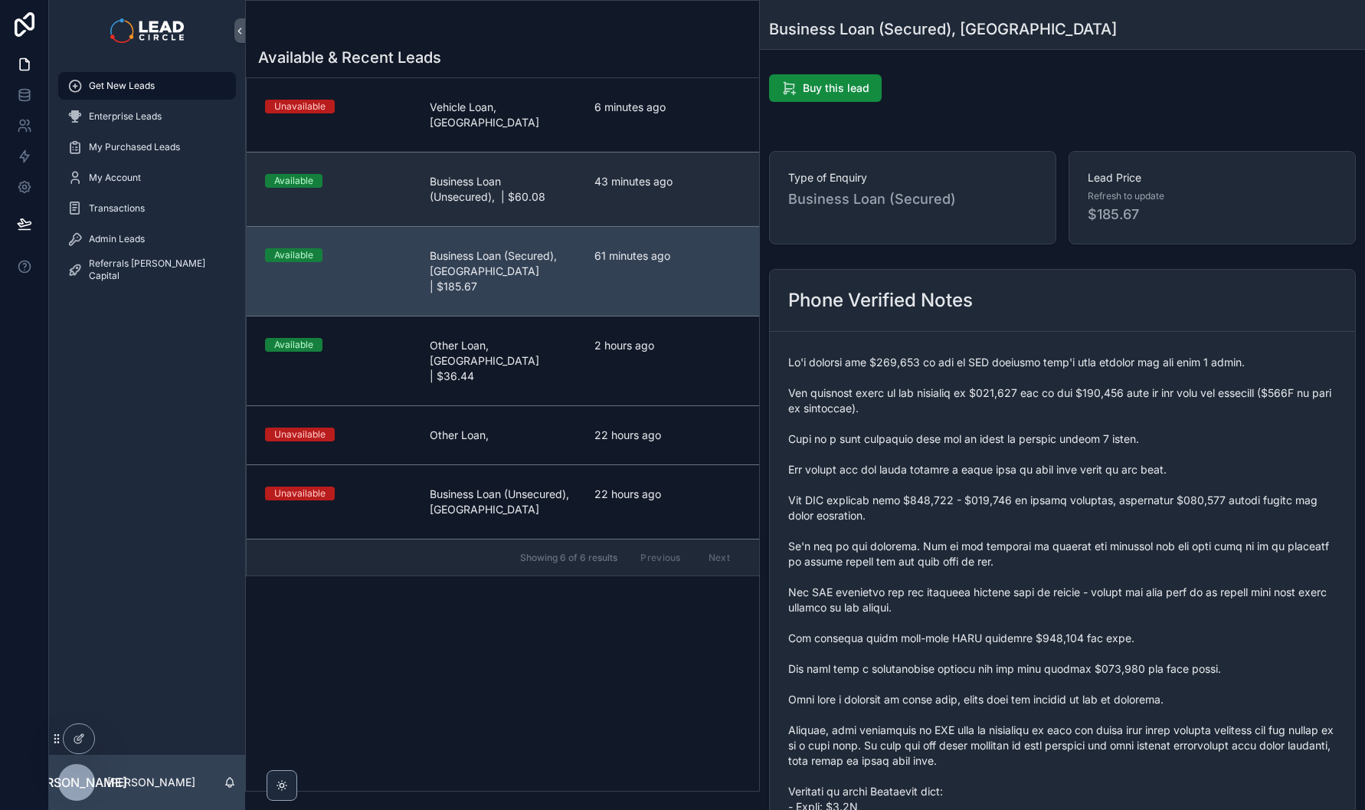
click at [584, 192] on link "Available Business Loan (Unsecured), | $60.08 43 minutes ago" at bounding box center [503, 189] width 512 height 74
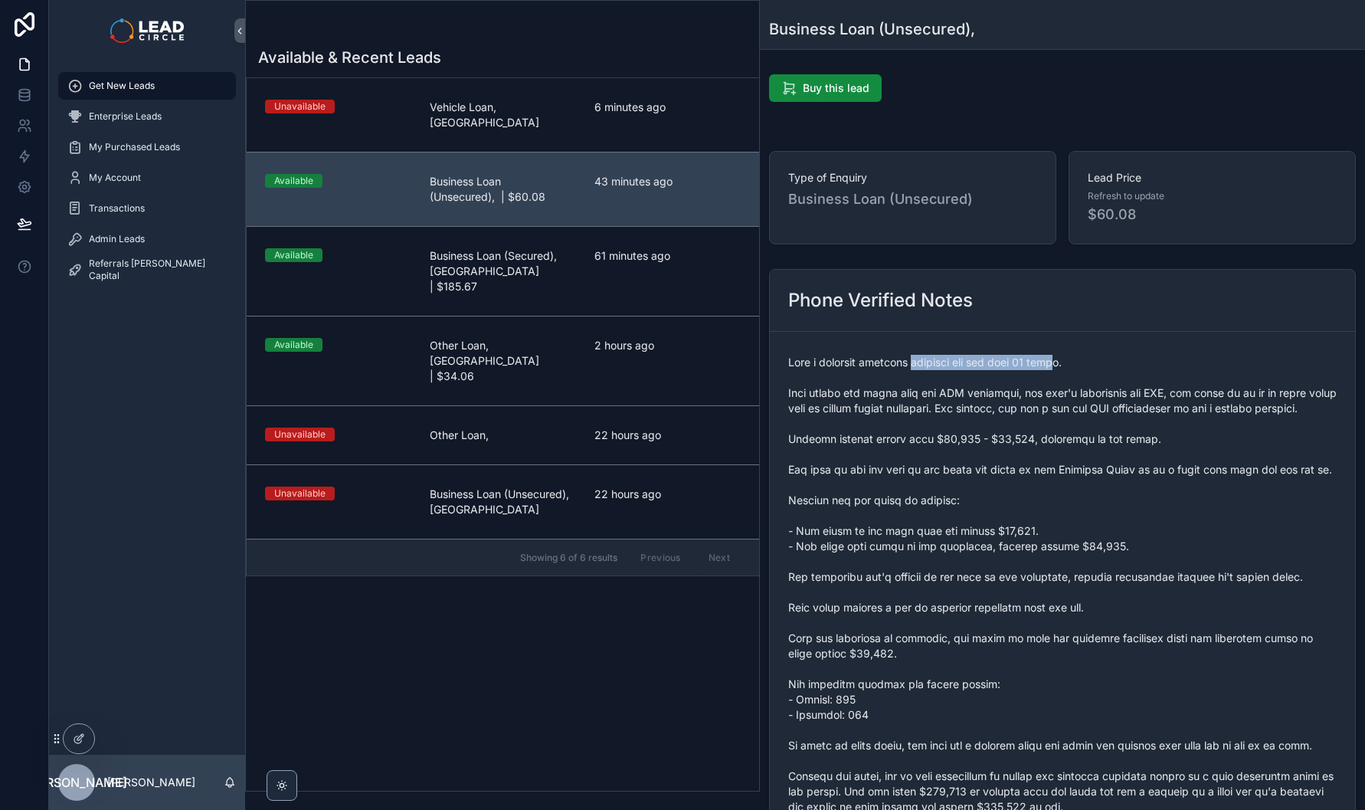
drag, startPoint x: 1026, startPoint y: 356, endPoint x: 1115, endPoint y: 352, distance: 88.9
click at [1108, 355] on span "scrollable content" at bounding box center [1062, 631] width 548 height 552
click at [1115, 352] on div "scrollable content" at bounding box center [1062, 630] width 548 height 561
drag, startPoint x: 1049, startPoint y: 365, endPoint x: 960, endPoint y: 353, distance: 89.7
click at [965, 354] on div "scrollable content" at bounding box center [1062, 630] width 548 height 561
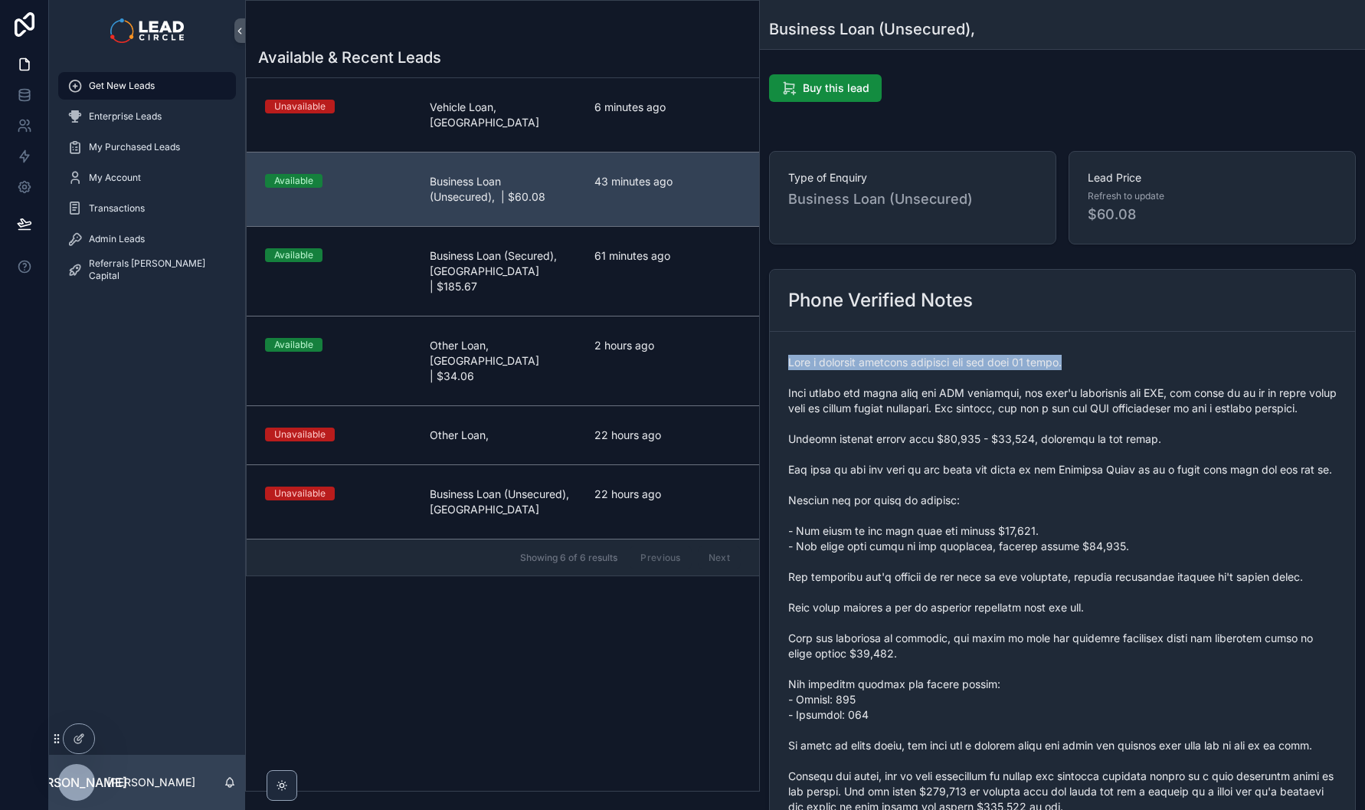
click at [959, 353] on div "scrollable content" at bounding box center [1062, 630] width 548 height 561
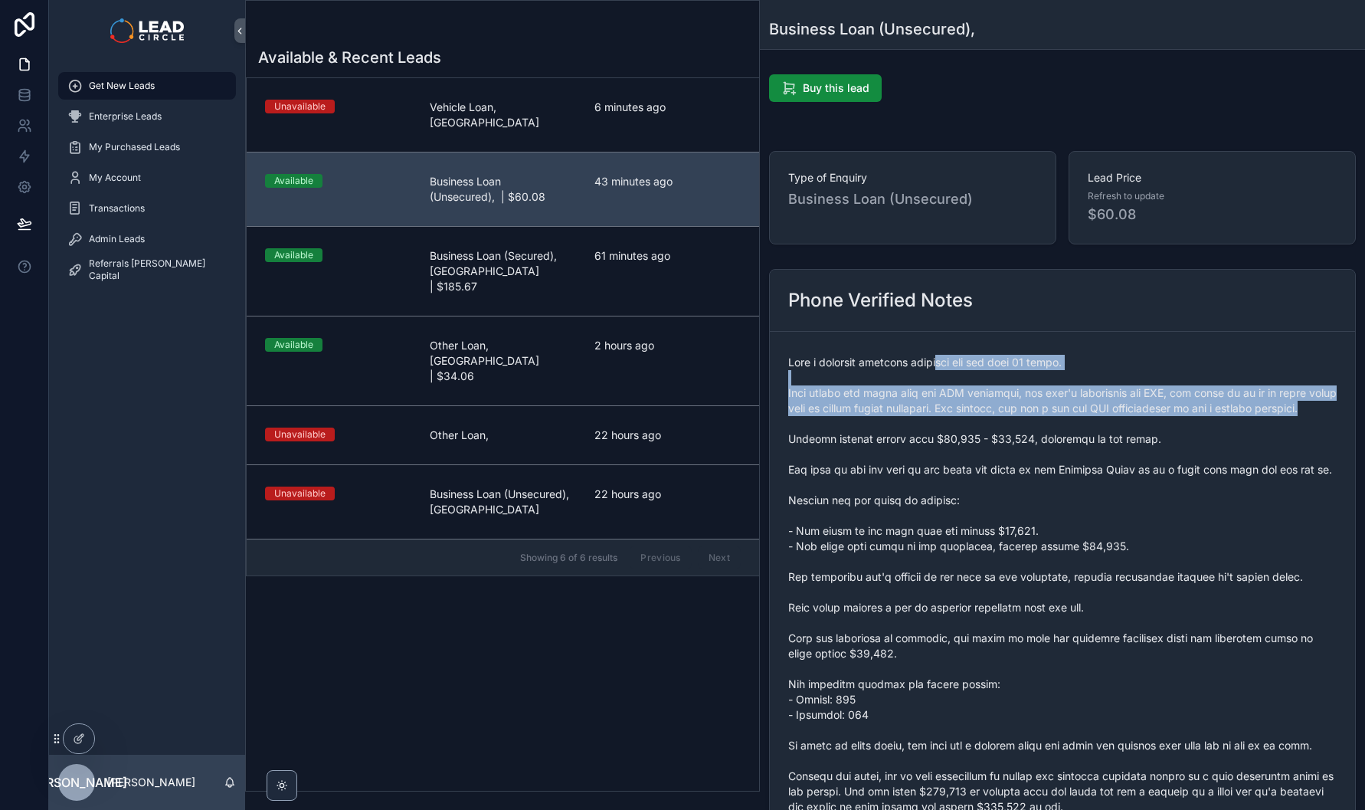
drag, startPoint x: 939, startPoint y: 362, endPoint x: 1065, endPoint y: 437, distance: 146.0
click at [1053, 434] on span "scrollable content" at bounding box center [1062, 631] width 548 height 552
click at [1065, 437] on span "scrollable content" at bounding box center [1062, 631] width 548 height 552
drag, startPoint x: 1059, startPoint y: 391, endPoint x: 1063, endPoint y: 443, distance: 51.5
click at [1063, 443] on span "scrollable content" at bounding box center [1062, 631] width 548 height 552
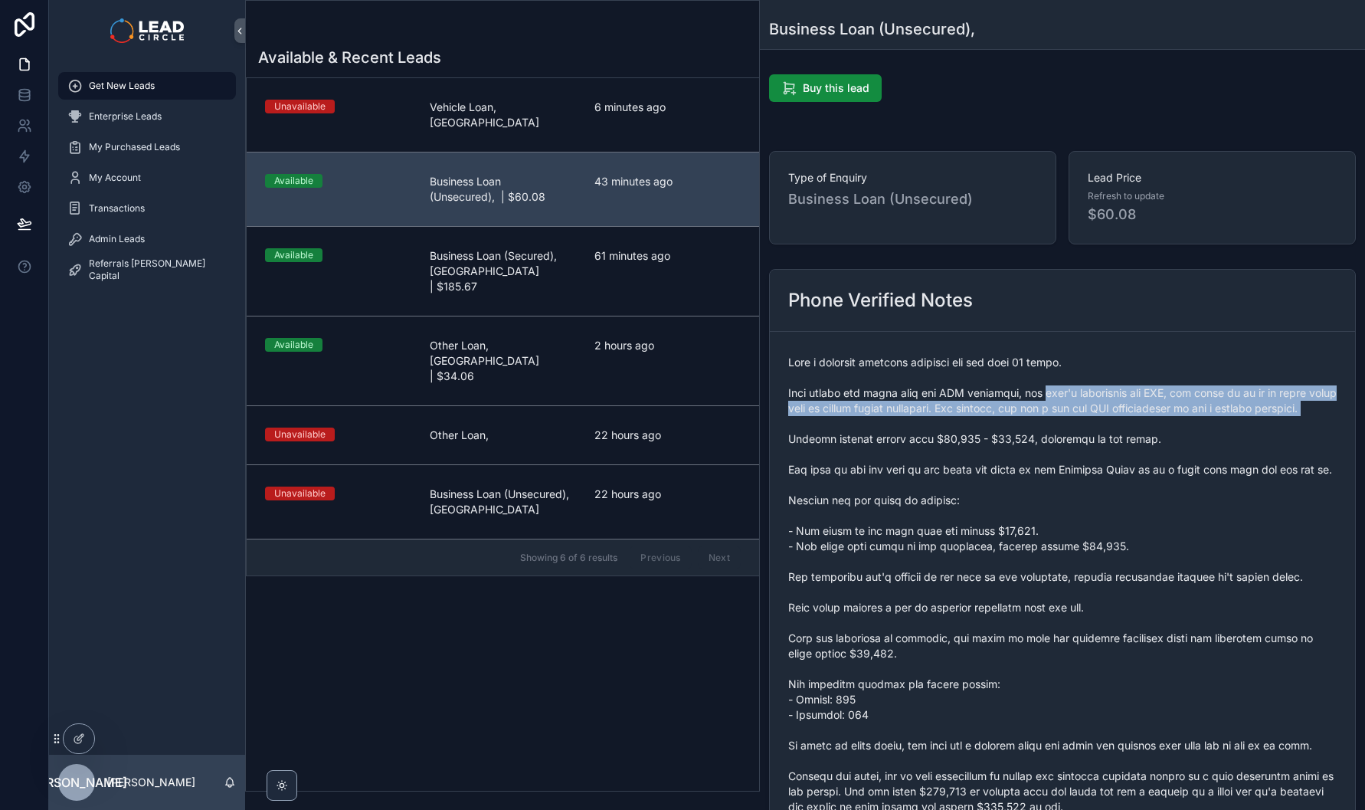
click at [1063, 443] on span "scrollable content" at bounding box center [1062, 631] width 548 height 552
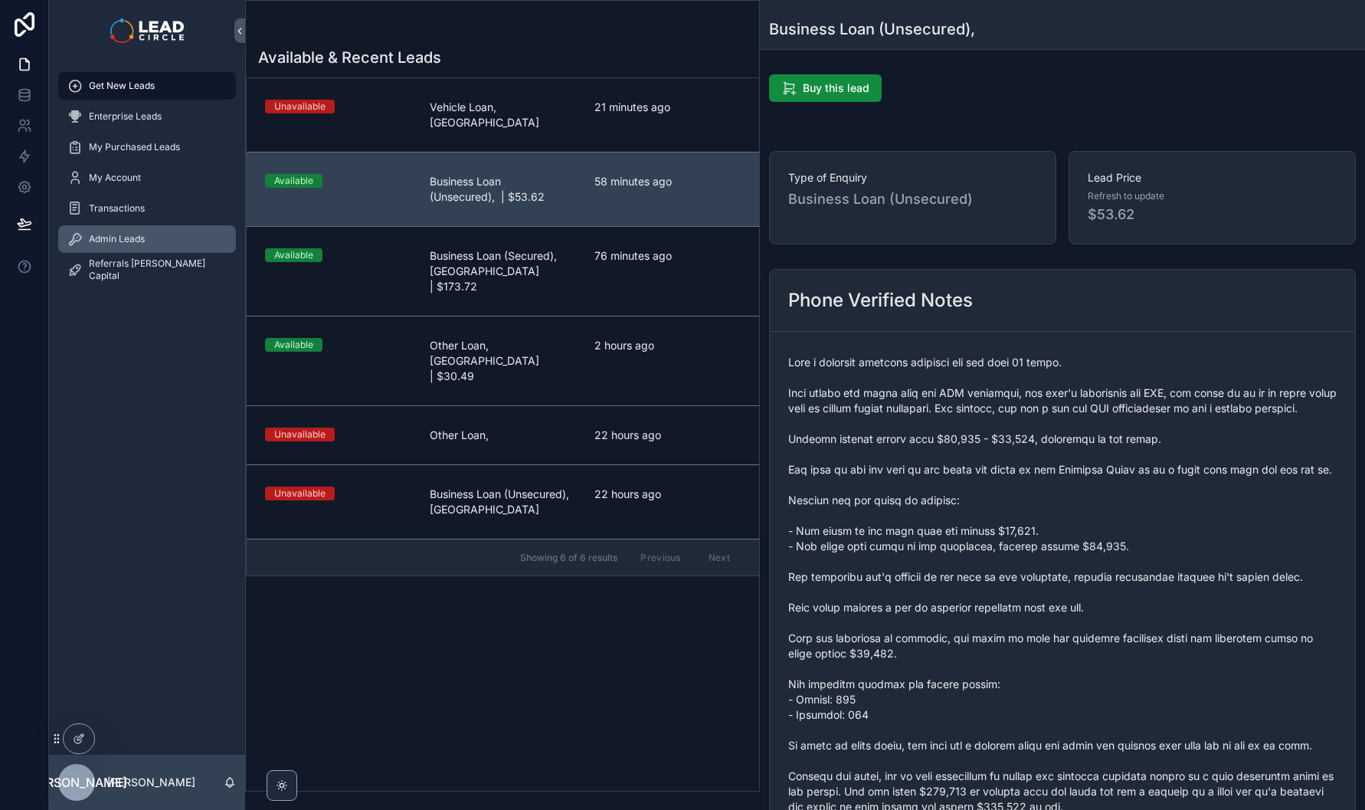
click at [153, 250] on div "Admin Leads" at bounding box center [146, 239] width 159 height 25
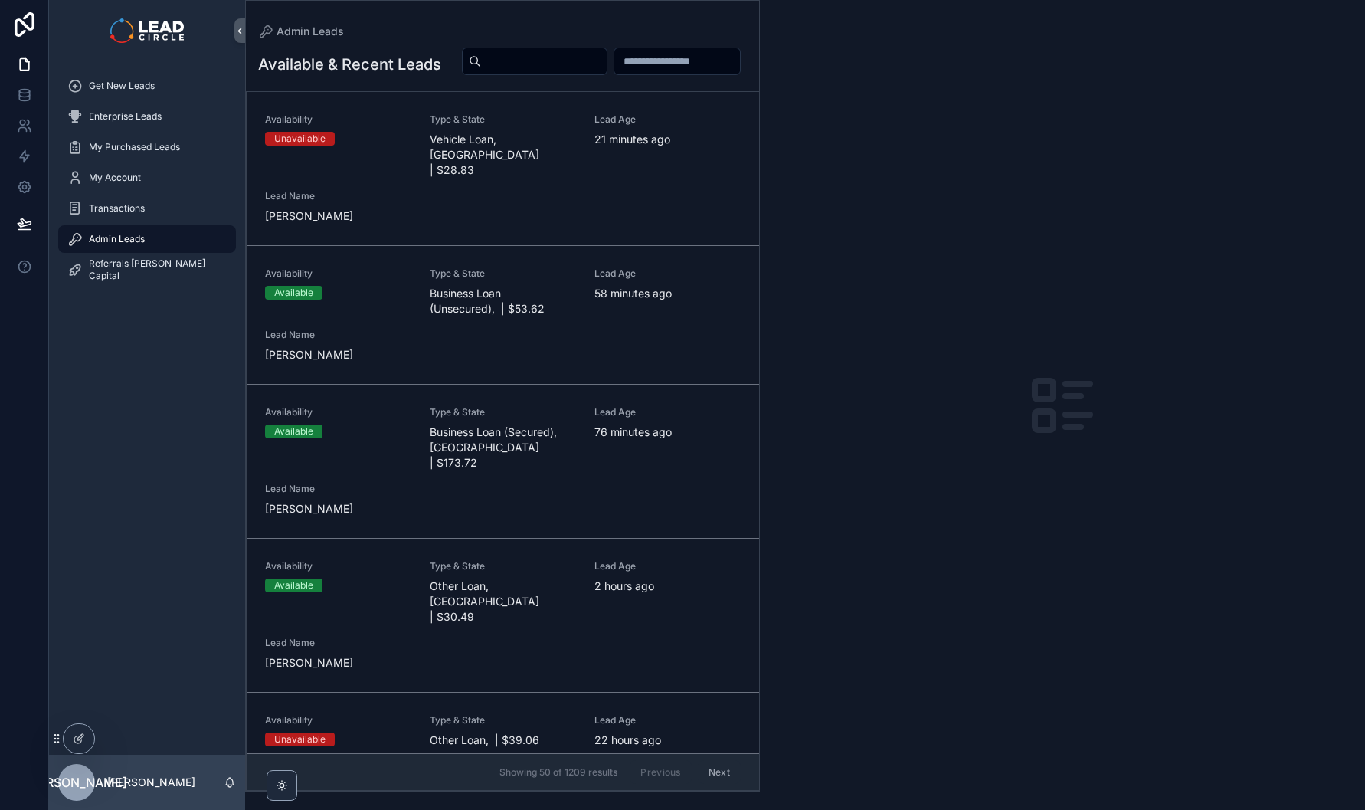
click at [607, 47] on div "scrollable content" at bounding box center [535, 61] width 146 height 28
click at [607, 56] on input "scrollable content" at bounding box center [544, 61] width 126 height 21
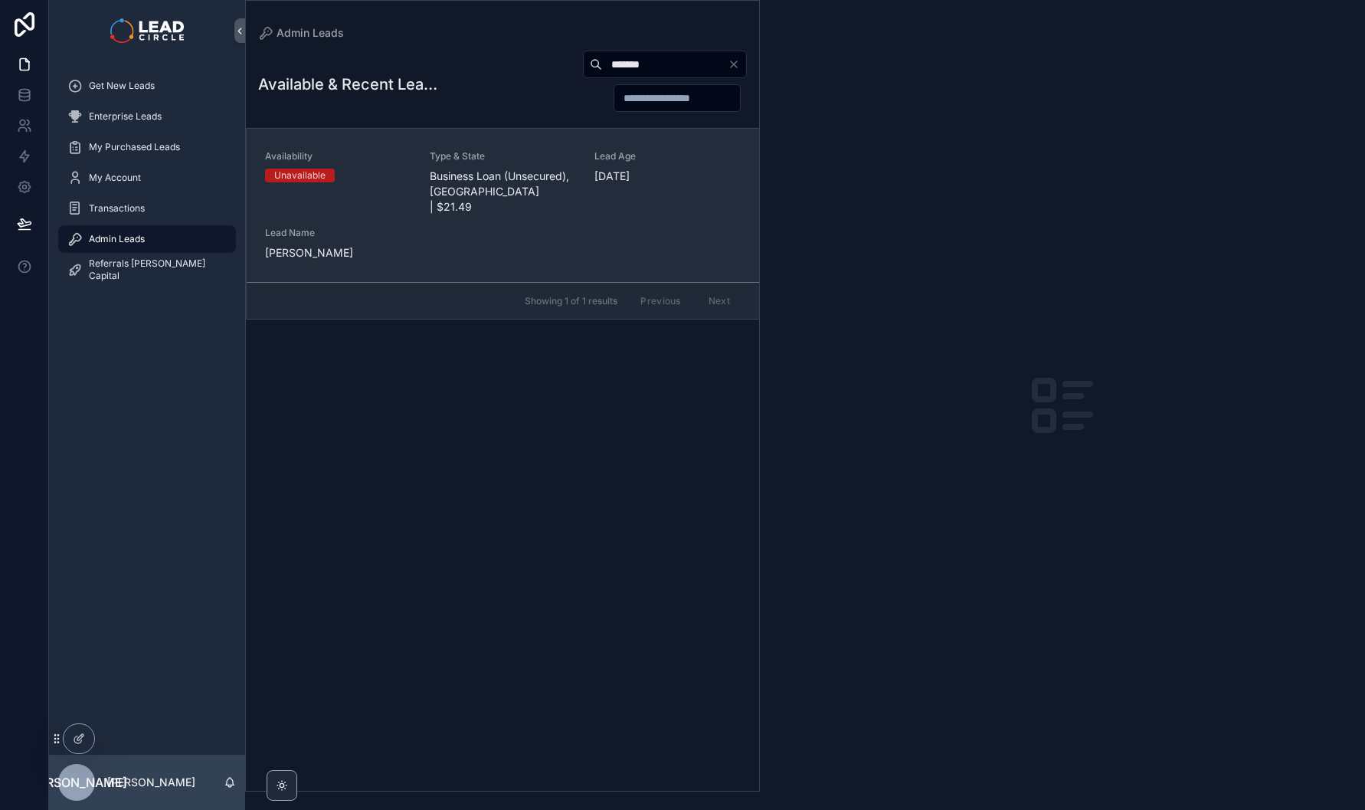
click at [431, 201] on div "Availability Unavailable Type & State Business Loan (Unsecured), [GEOGRAPHIC_DA…" at bounding box center [503, 205] width 476 height 110
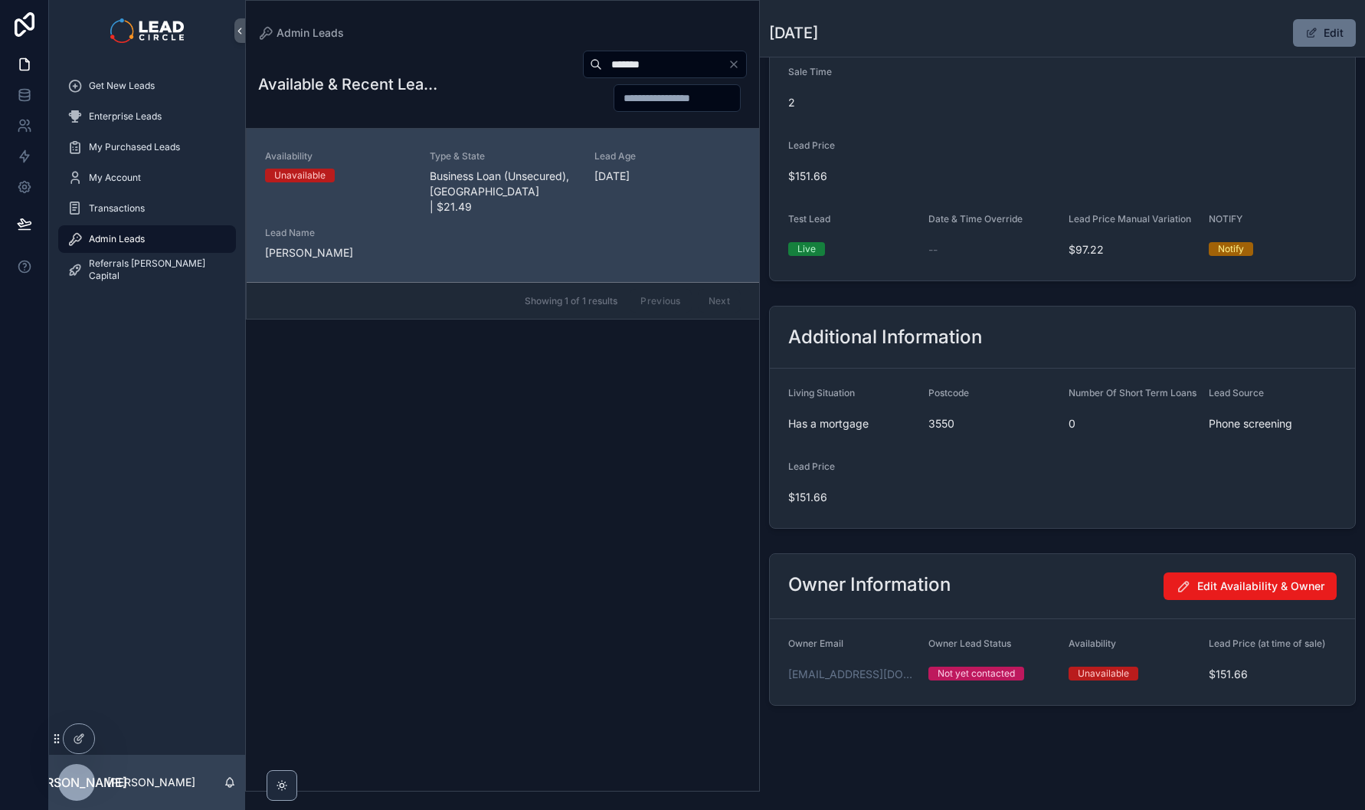
scroll to position [48, 0]
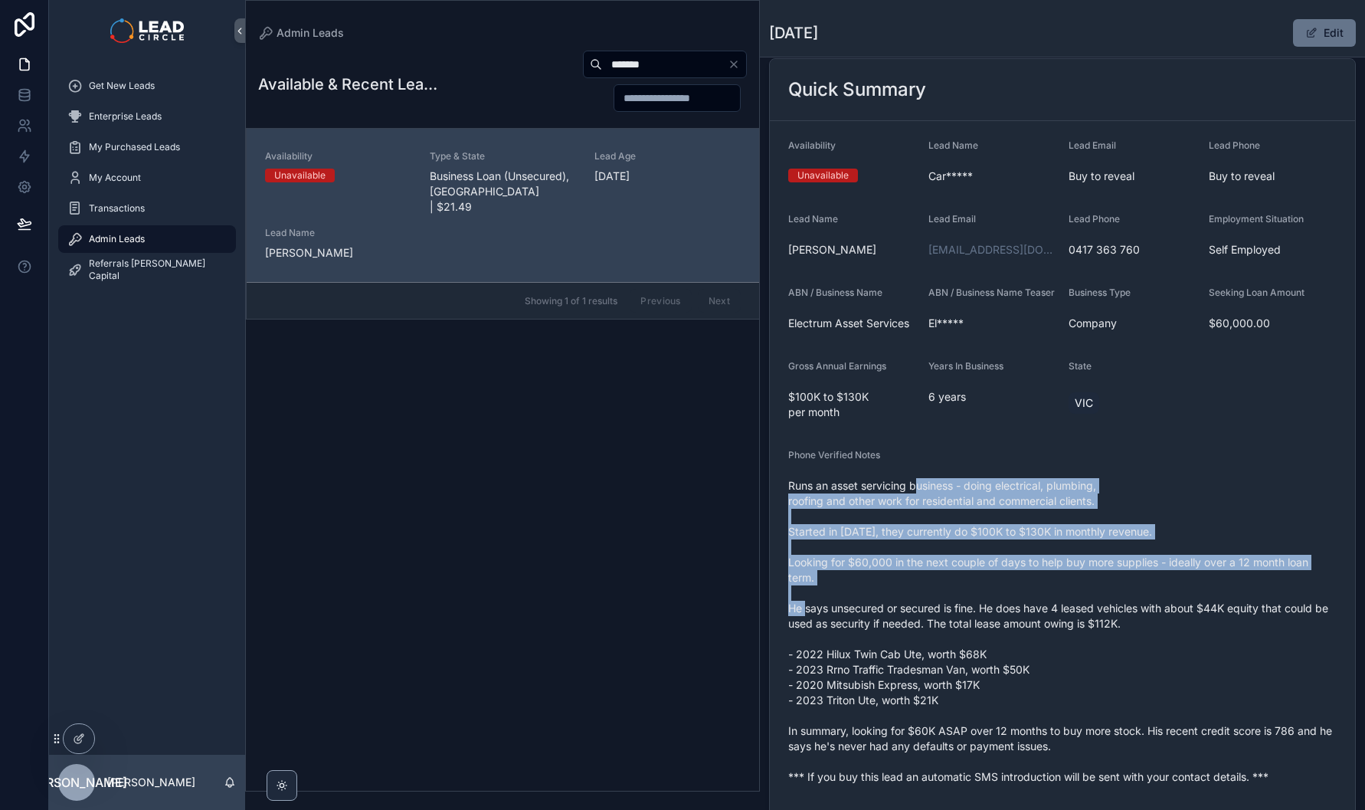
drag, startPoint x: 918, startPoint y: 491, endPoint x: 961, endPoint y: 626, distance: 141.3
click at [961, 626] on span "Runs an asset servicing business - doing electrical, plumbing, roofing and othe…" at bounding box center [1062, 631] width 548 height 306
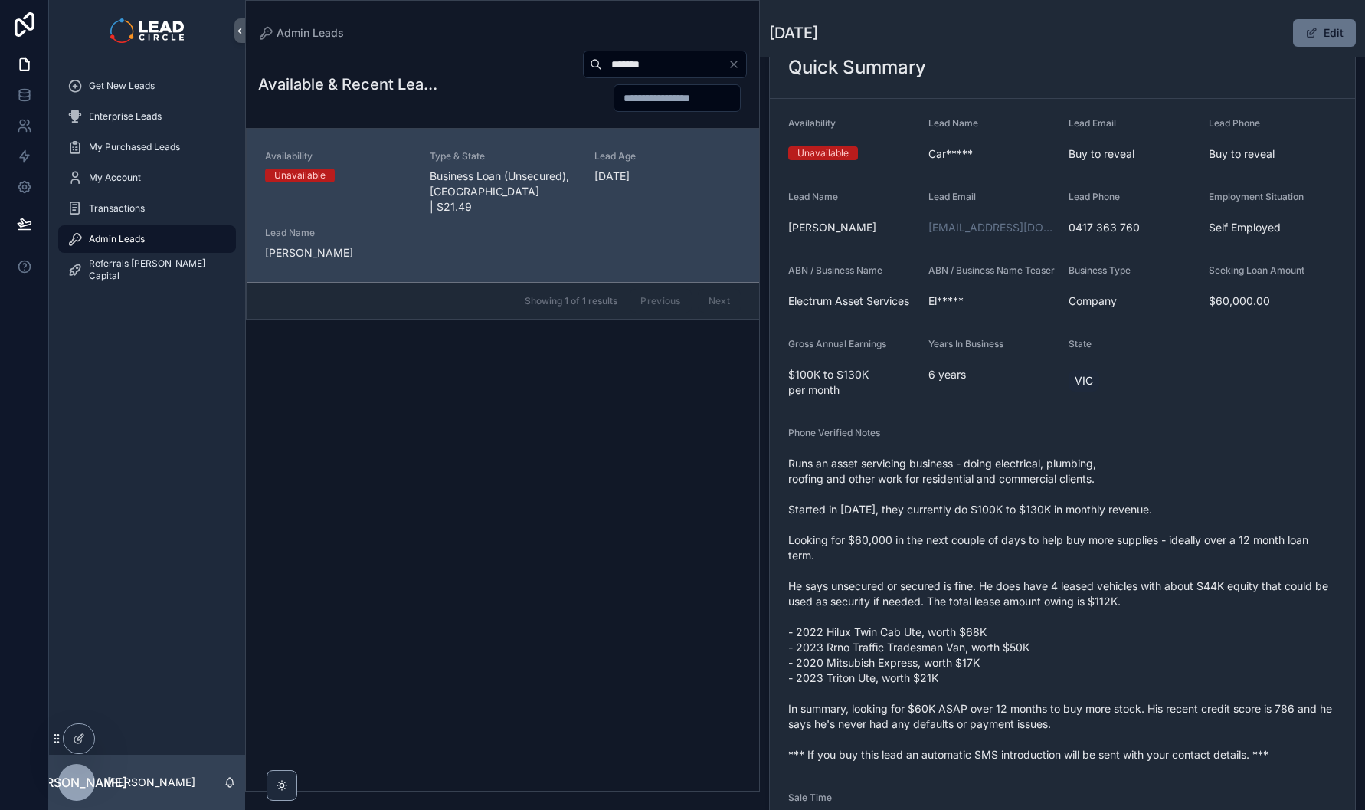
scroll to position [135, 0]
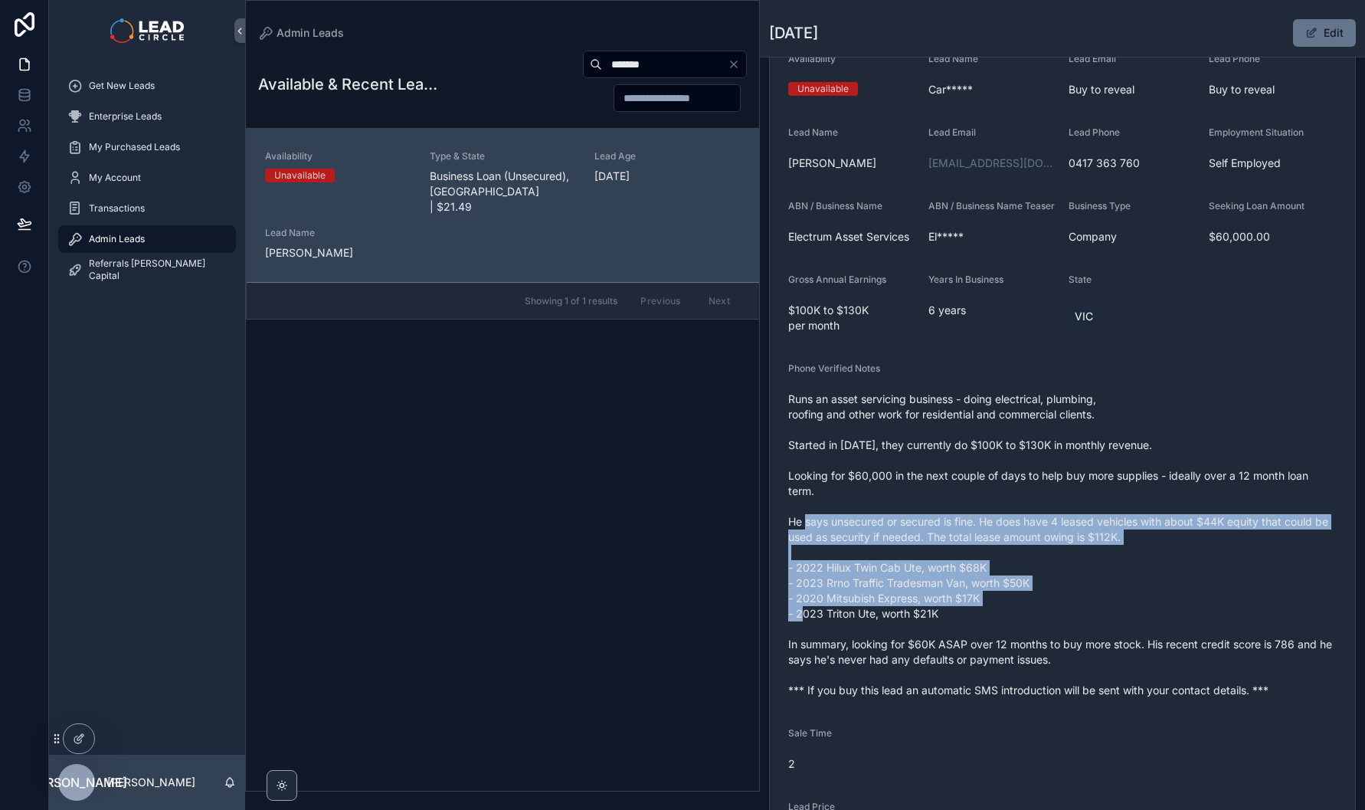
drag, startPoint x: 965, startPoint y: 516, endPoint x: 1007, endPoint y: 632, distance: 123.6
click at [1007, 632] on span "Runs an asset servicing business - doing electrical, plumbing, roofing and othe…" at bounding box center [1062, 544] width 548 height 306
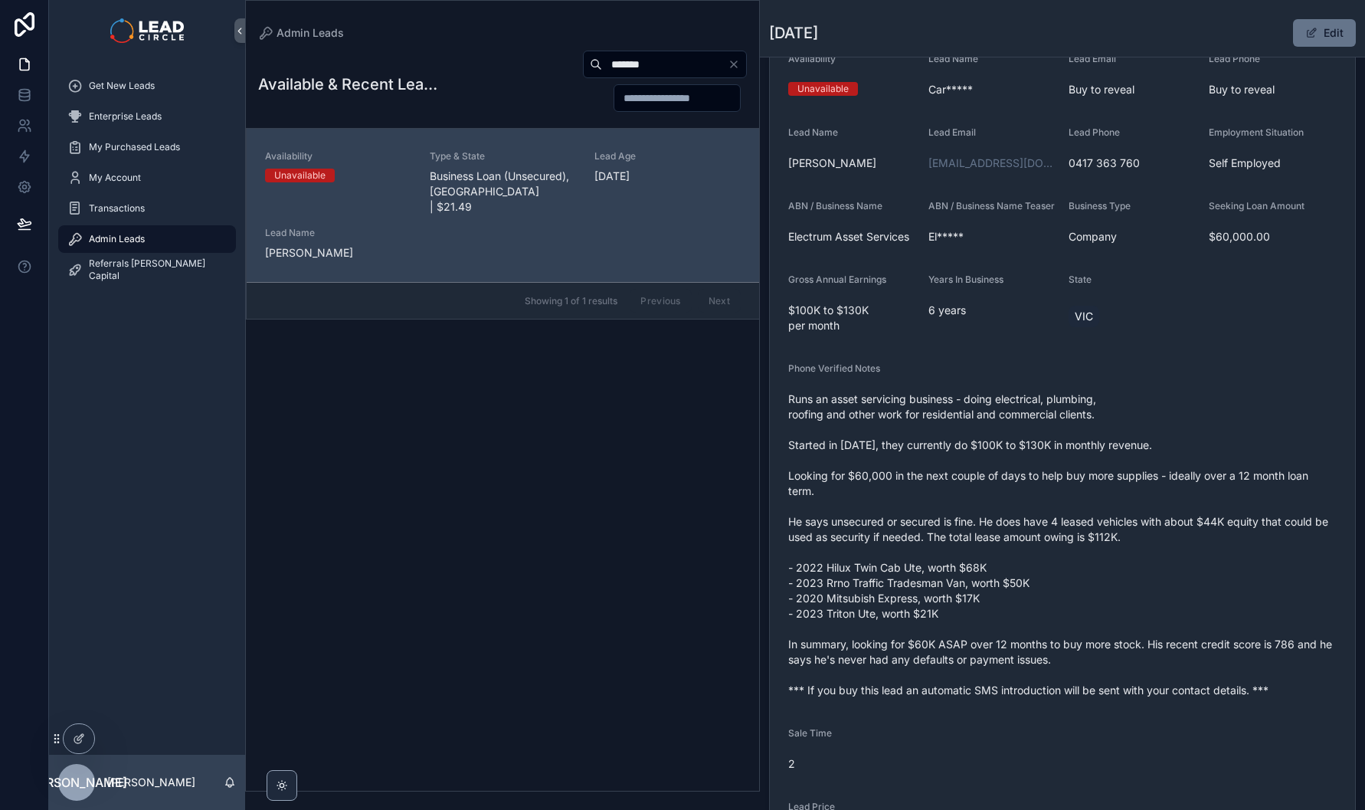
click at [1076, 663] on span "Runs an asset servicing business - doing electrical, plumbing, roofing and othe…" at bounding box center [1062, 544] width 548 height 306
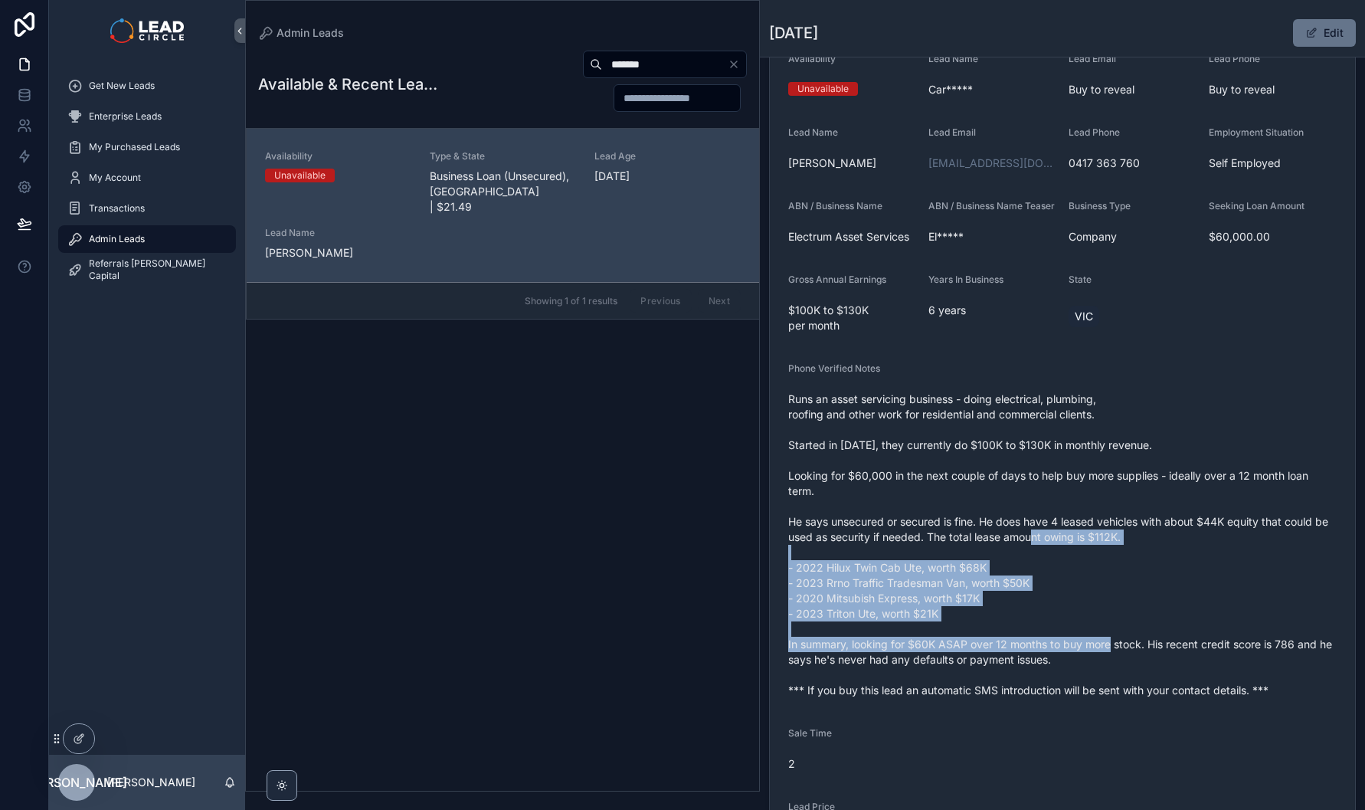
drag, startPoint x: 1085, startPoint y: 659, endPoint x: 999, endPoint y: 532, distance: 153.8
click at [1013, 544] on span "Runs an asset servicing business - doing electrical, plumbing, roofing and othe…" at bounding box center [1062, 544] width 548 height 306
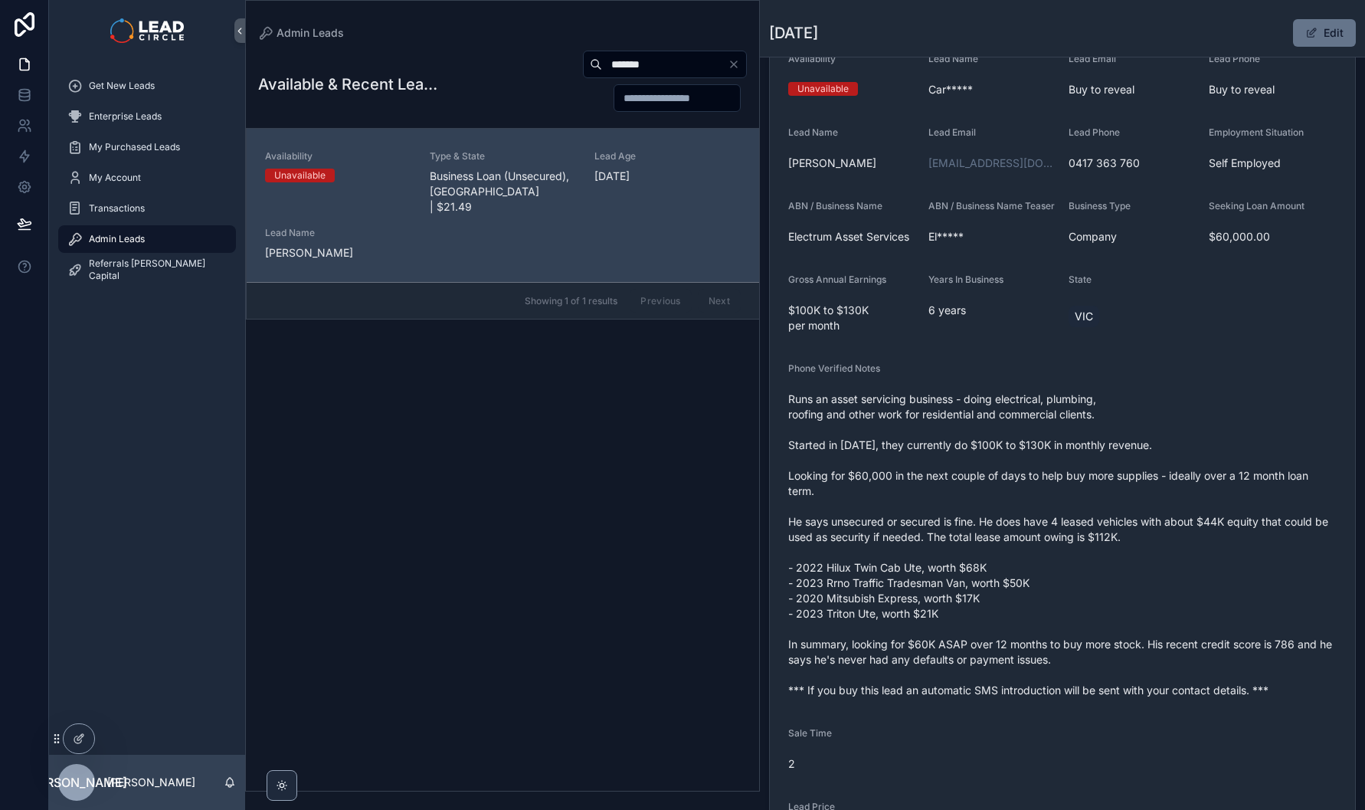
click at [997, 530] on span "Runs an asset servicing business - doing electrical, plumbing, roofing and othe…" at bounding box center [1062, 544] width 548 height 306
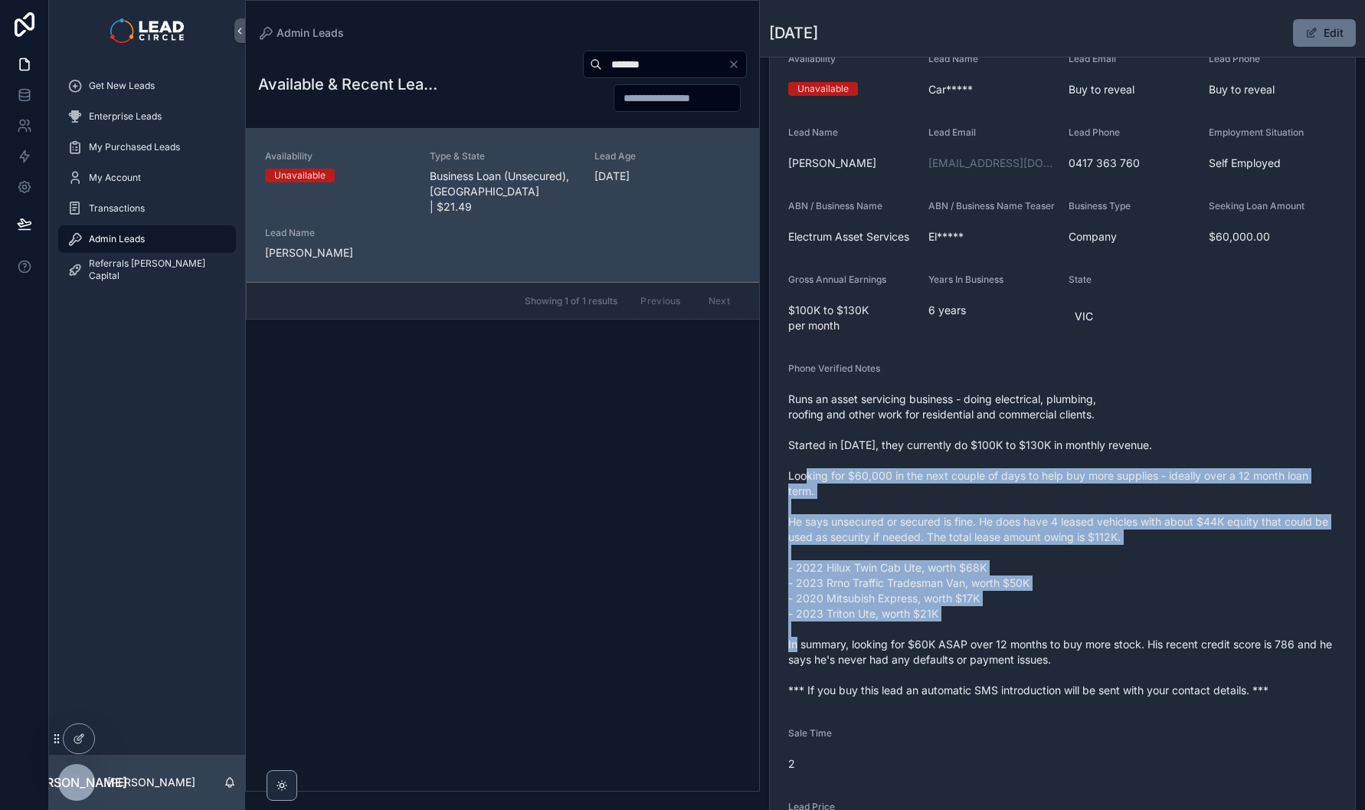
drag, startPoint x: 977, startPoint y: 467, endPoint x: 1063, endPoint y: 644, distance: 196.7
click at [1063, 644] on span "Runs an asset servicing business - doing electrical, plumbing, roofing and othe…" at bounding box center [1062, 544] width 548 height 306
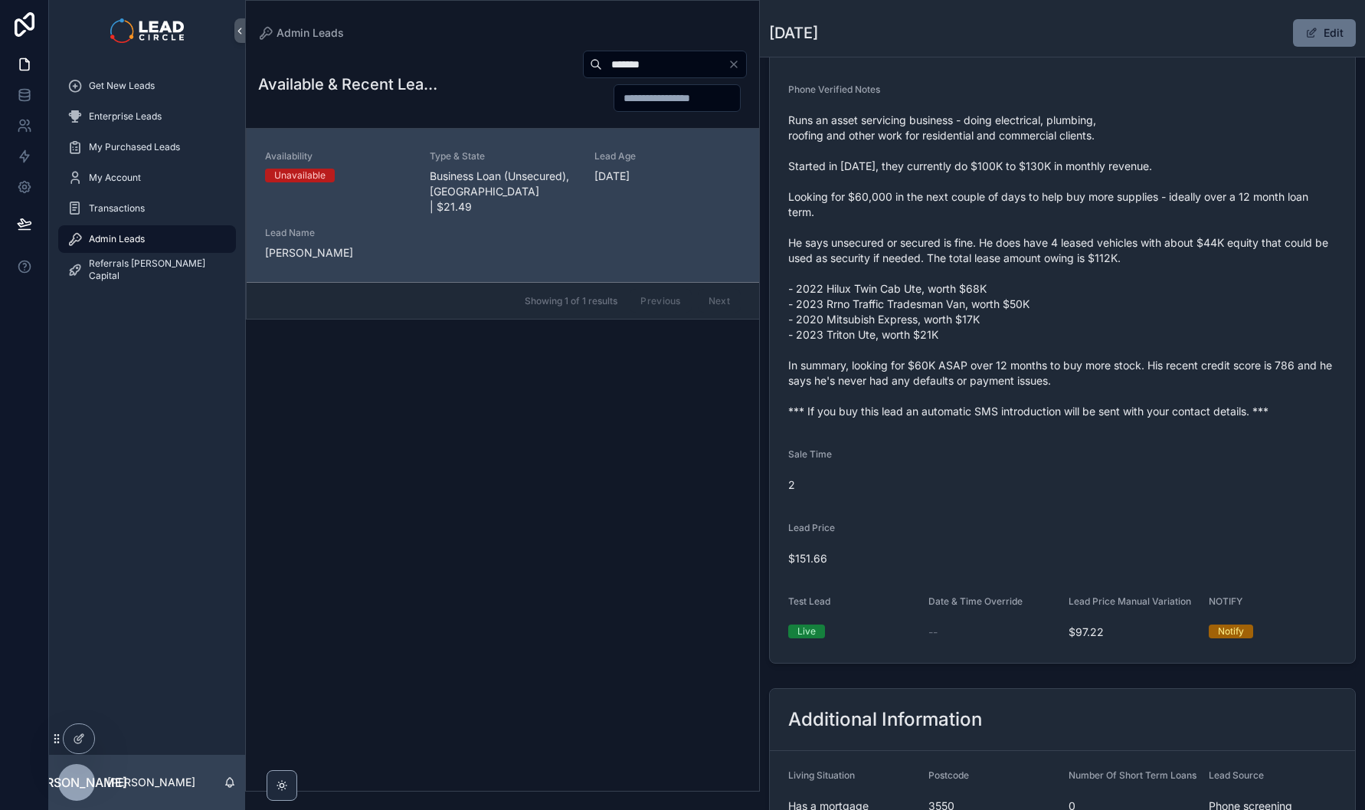
scroll to position [290, 0]
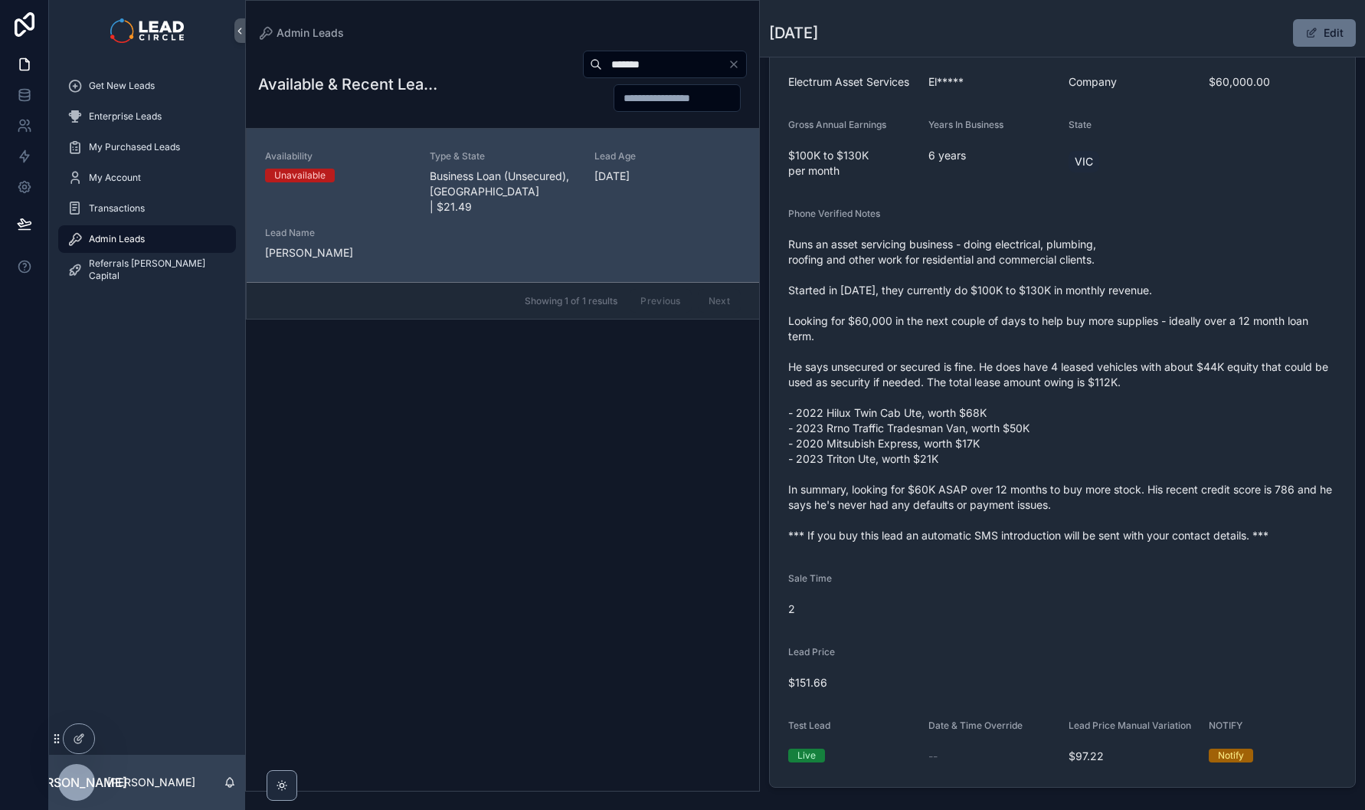
click at [940, 543] on span "Runs an asset servicing business - doing electrical, plumbing, roofing and othe…" at bounding box center [1062, 390] width 548 height 306
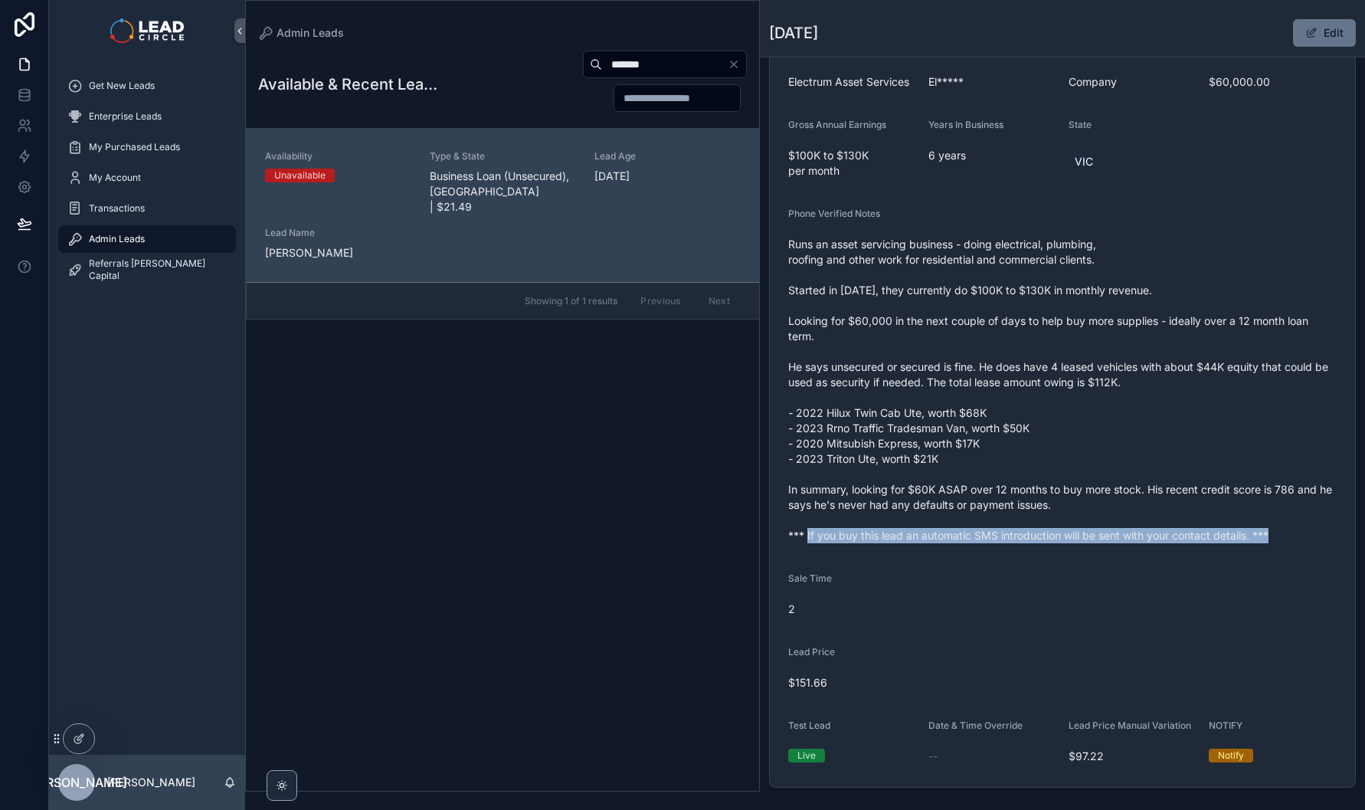
click at [940, 543] on span "Runs an asset servicing business - doing electrical, plumbing, roofing and othe…" at bounding box center [1062, 390] width 548 height 306
copy span "*** If you buy this lead an automatic SMS introduction will be sent with your c…"
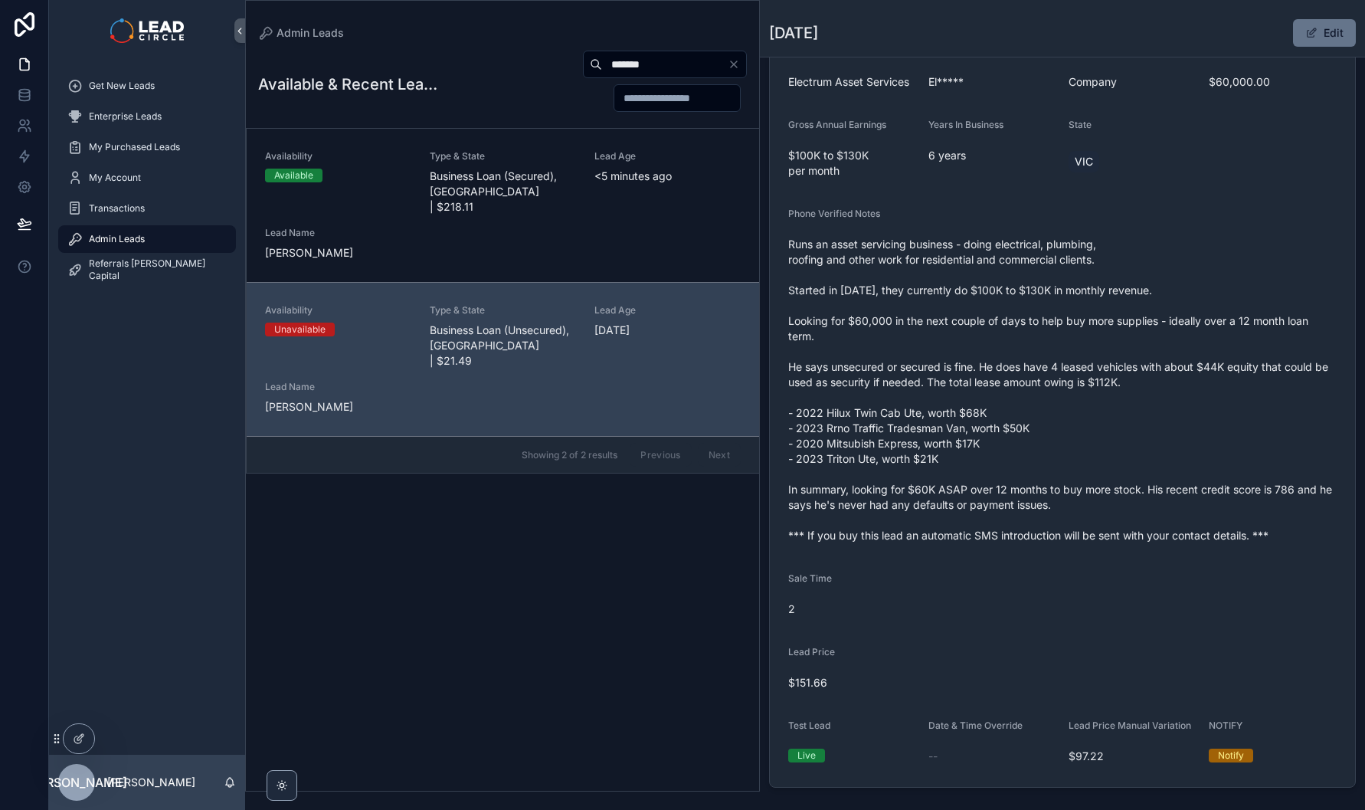
click at [657, 70] on input "*******" at bounding box center [665, 64] width 126 height 21
paste input "***"
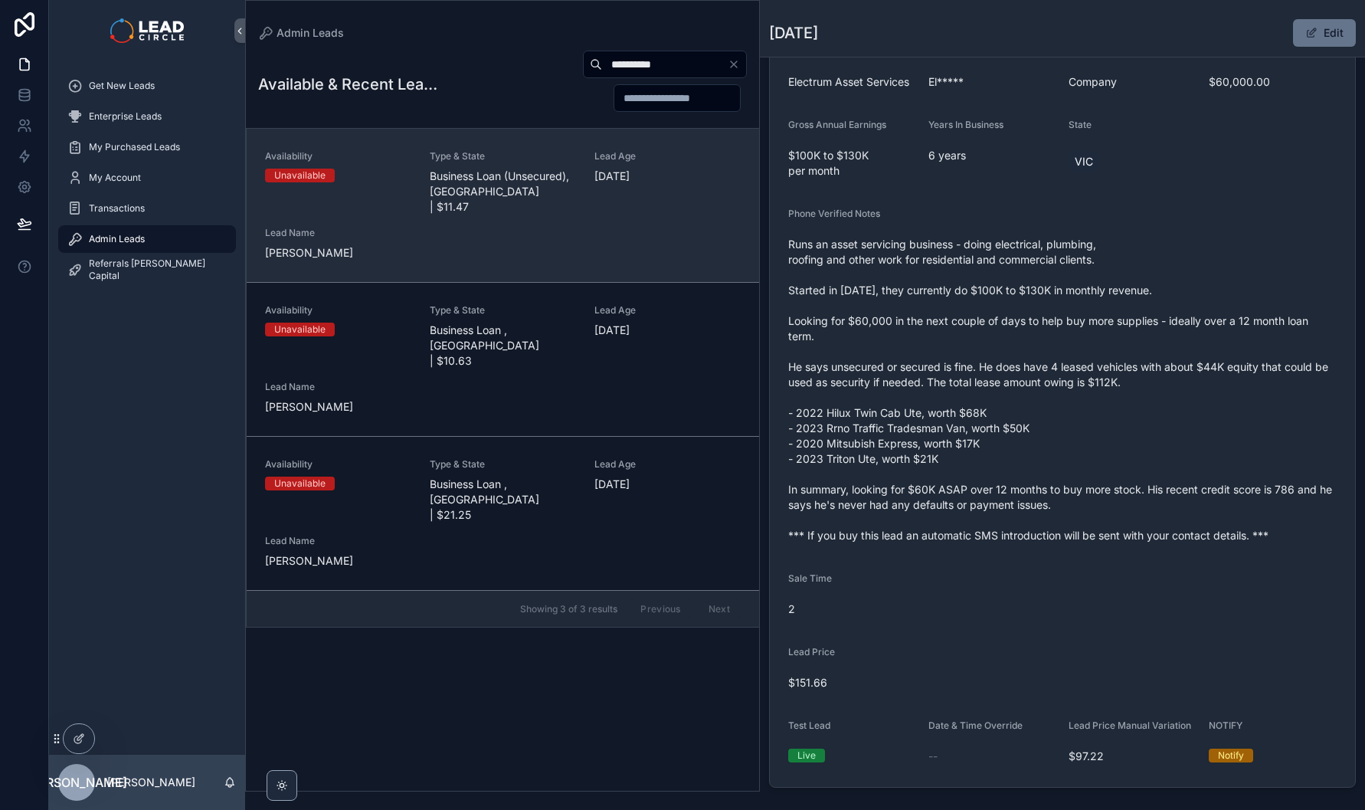
type input "**********"
click at [622, 186] on div "Lead Age [DATE]" at bounding box center [667, 182] width 146 height 64
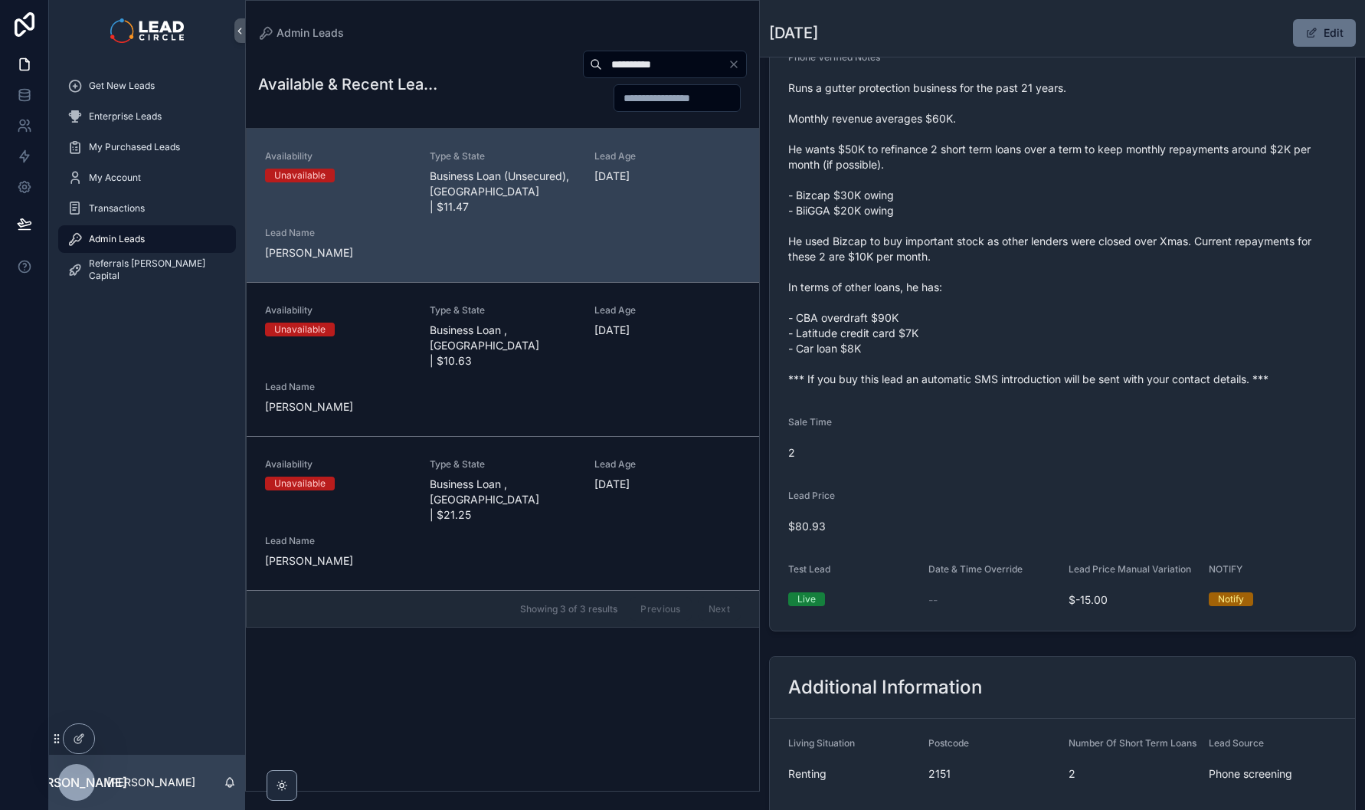
scroll to position [334, 0]
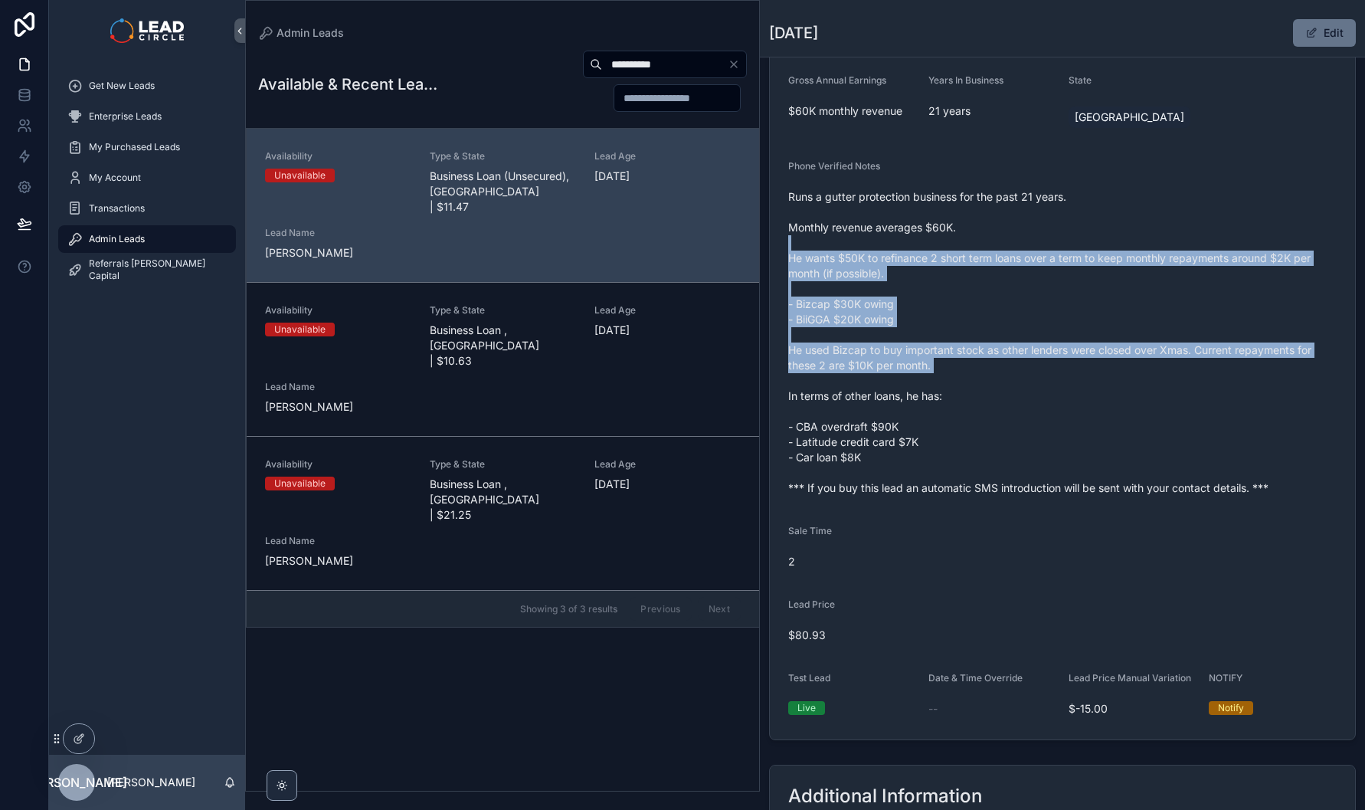
drag, startPoint x: 973, startPoint y: 262, endPoint x: 1046, endPoint y: 432, distance: 185.3
click at [1043, 429] on span "Runs a gutter protection business for the past 21 years. Monthly revenue averag…" at bounding box center [1062, 342] width 548 height 306
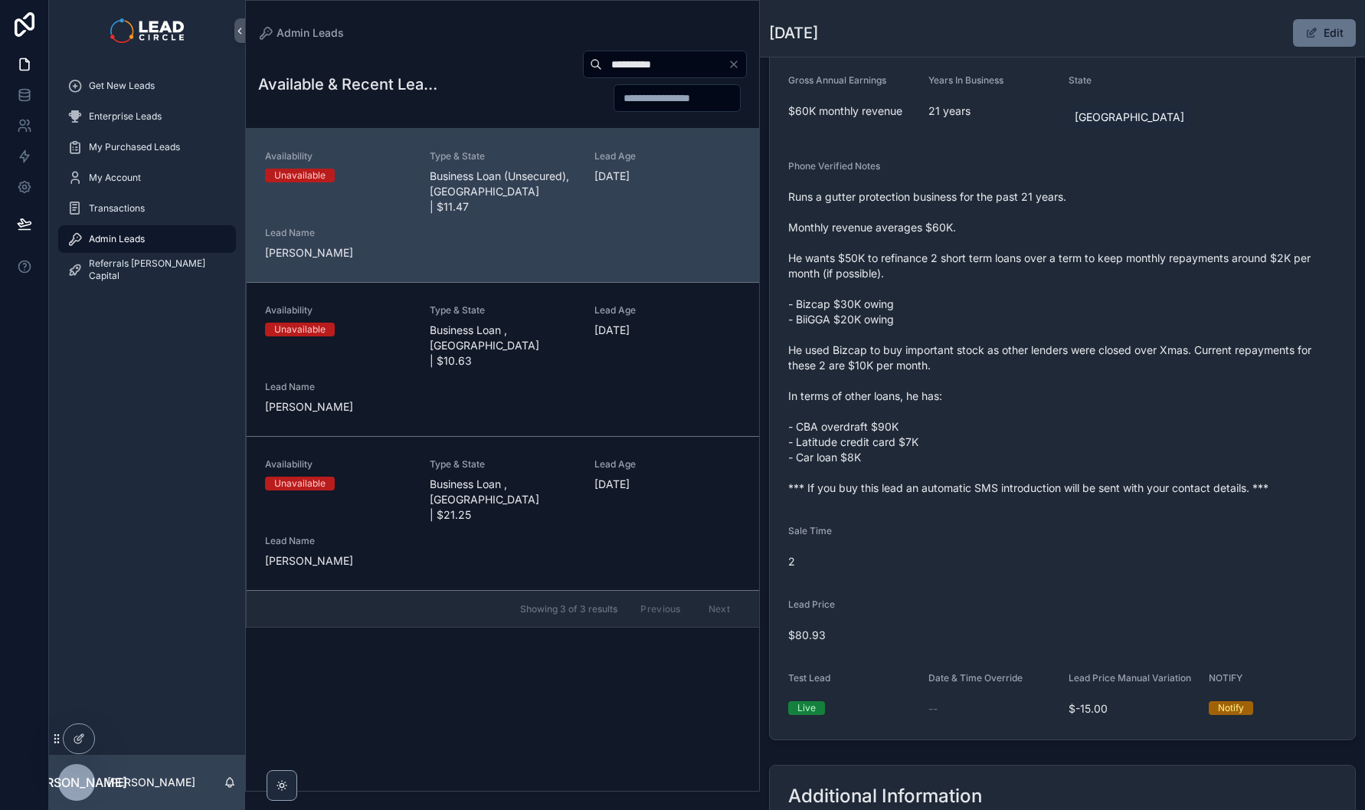
click at [1050, 437] on span "Runs a gutter protection business for the past 21 years. Monthly revenue averag…" at bounding box center [1062, 342] width 548 height 306
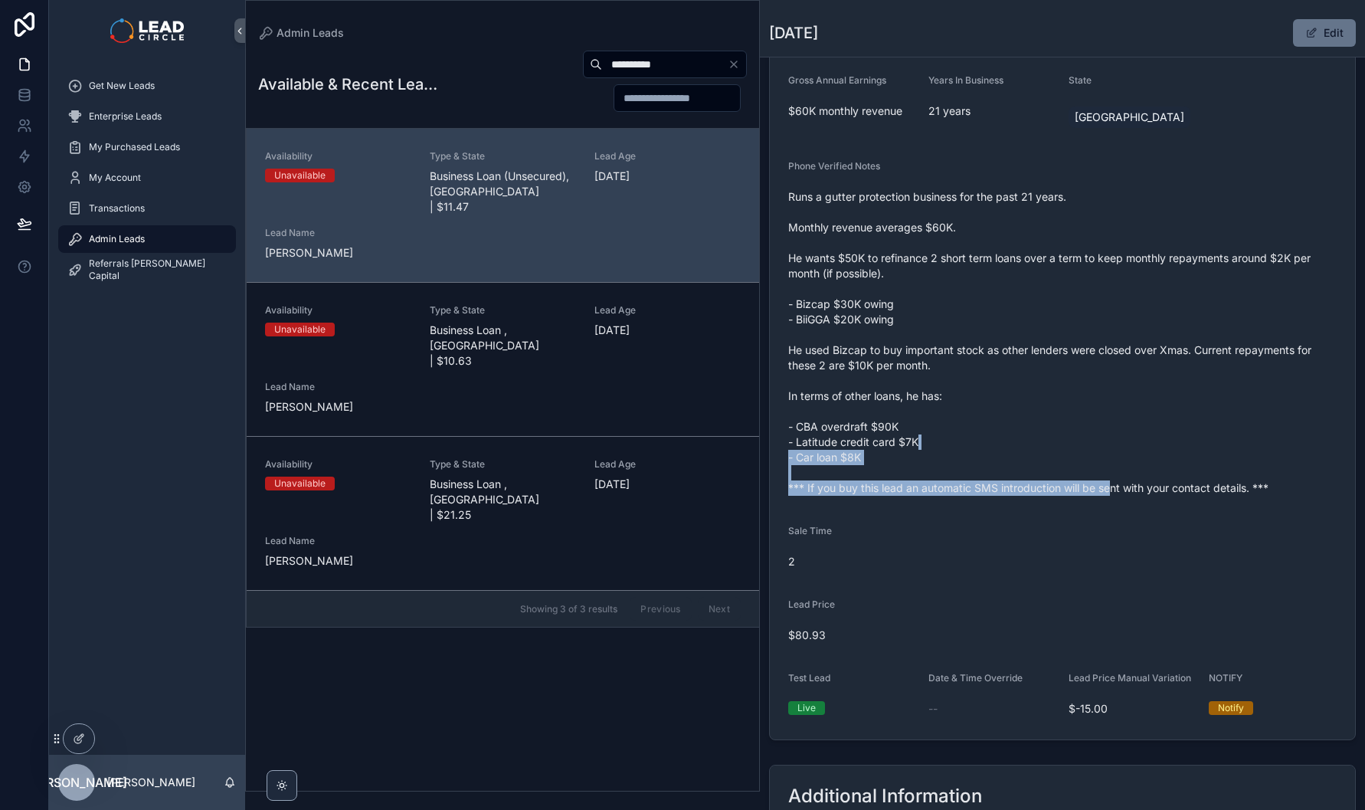
drag, startPoint x: 1109, startPoint y: 503, endPoint x: 996, endPoint y: 320, distance: 215.3
click at [1023, 357] on span "Runs a gutter protection business for the past 21 years. Monthly revenue averag…" at bounding box center [1062, 342] width 548 height 306
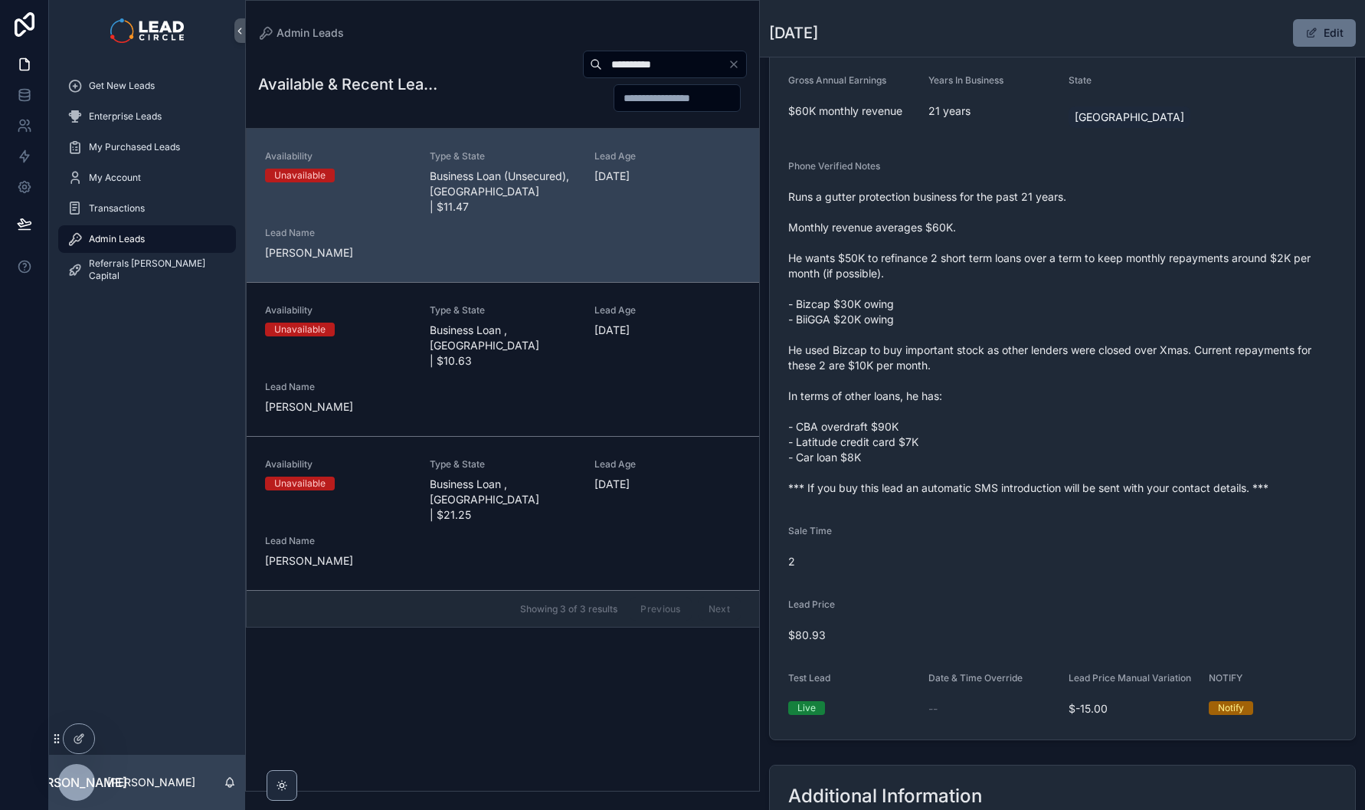
click at [996, 320] on span "Runs a gutter protection business for the past 21 years. Monthly revenue averag…" at bounding box center [1062, 342] width 548 height 306
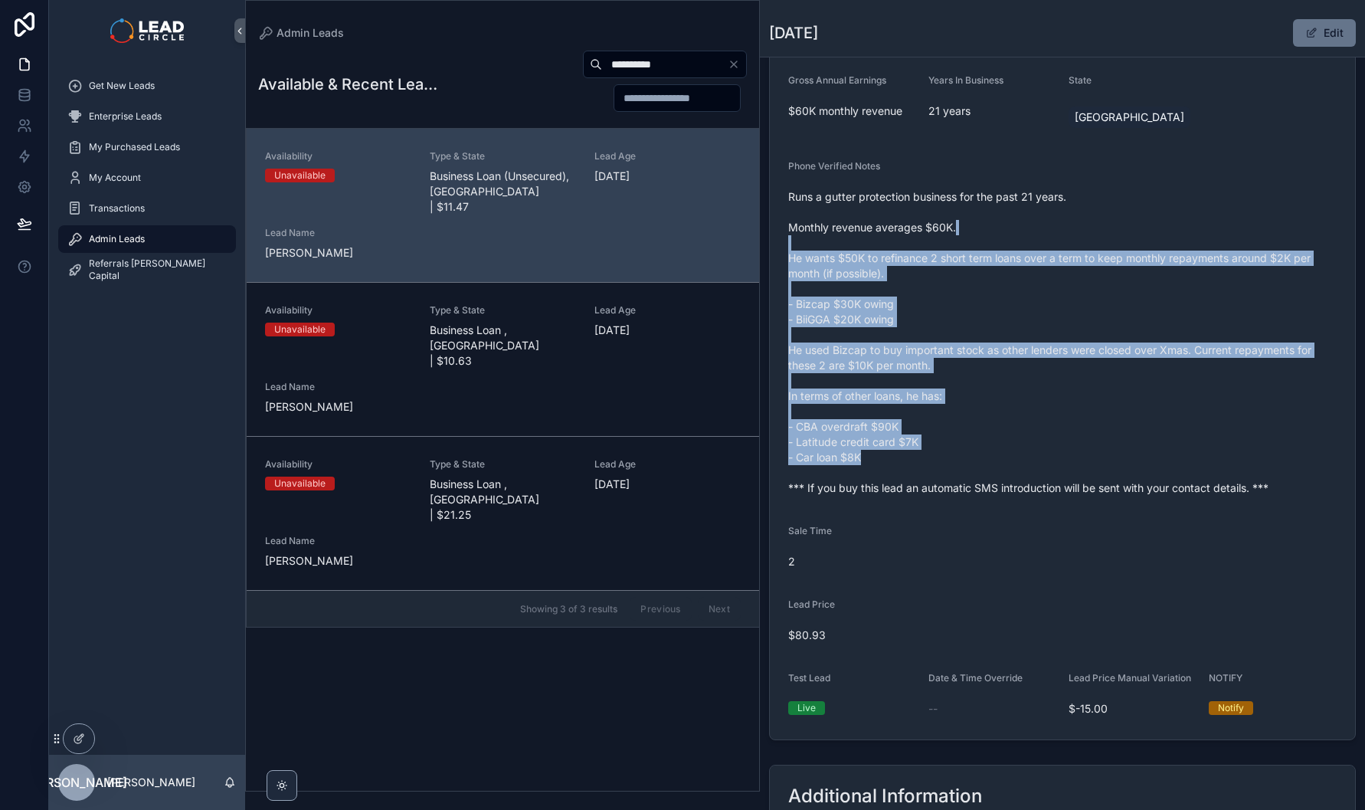
drag, startPoint x: 977, startPoint y: 242, endPoint x: 1053, endPoint y: 473, distance: 243.5
click at [1053, 473] on span "Runs a gutter protection business for the past 21 years. Monthly revenue averag…" at bounding box center [1062, 342] width 548 height 306
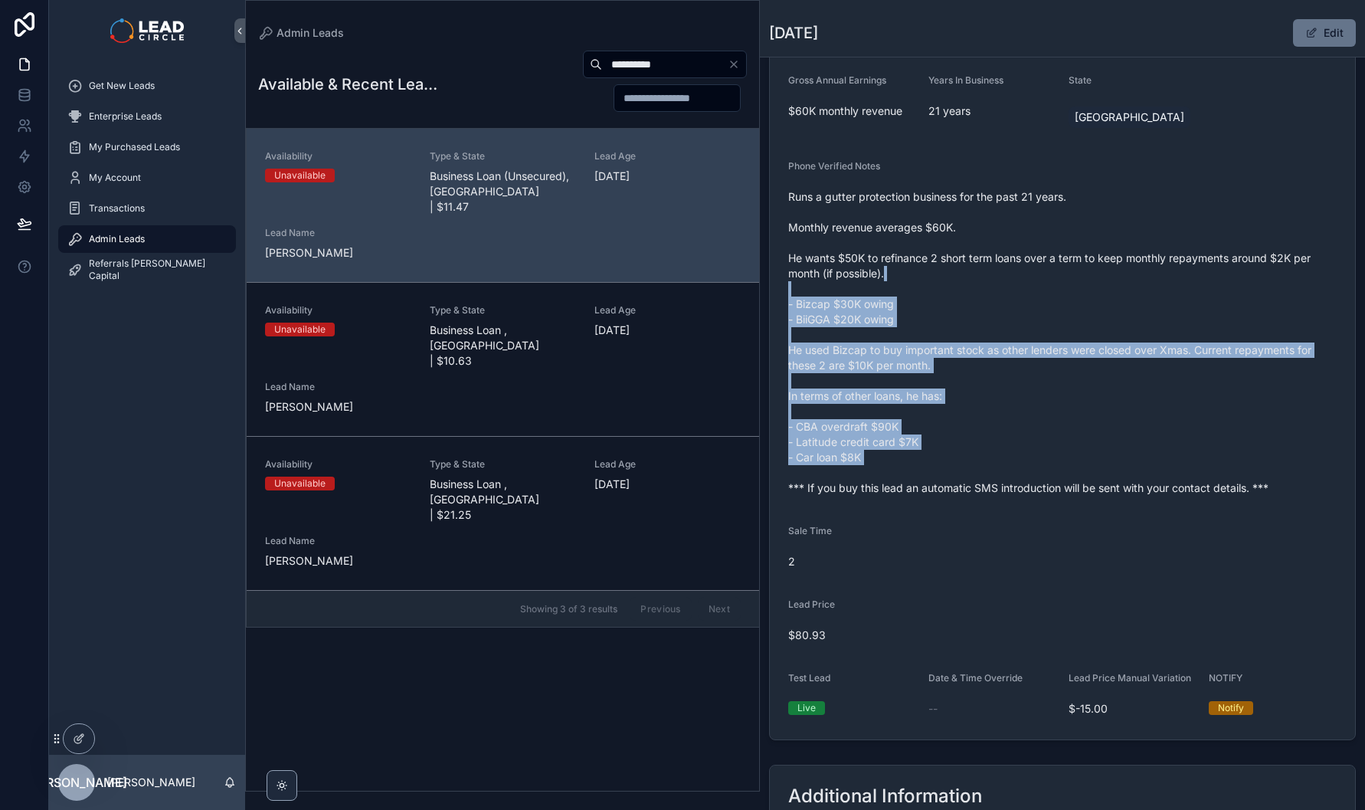
drag, startPoint x: 1079, startPoint y: 489, endPoint x: 1041, endPoint y: 289, distance: 203.4
click at [1041, 289] on span "Runs a gutter protection business for the past 21 years. Monthly revenue averag…" at bounding box center [1062, 342] width 548 height 306
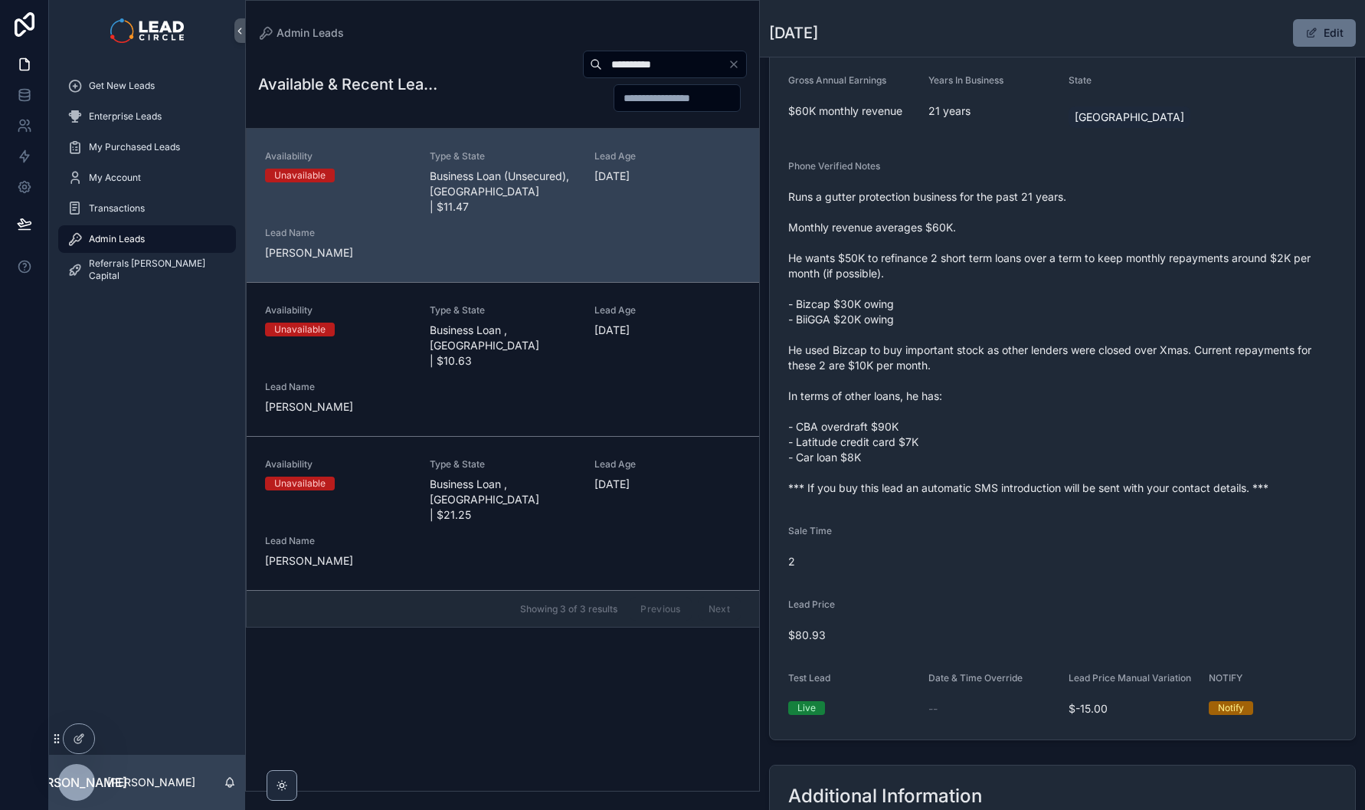
click at [1041, 289] on span "Runs a gutter protection business for the past 21 years. Monthly revenue averag…" at bounding box center [1062, 342] width 548 height 306
click at [135, 92] on div "Get New Leads" at bounding box center [146, 86] width 159 height 25
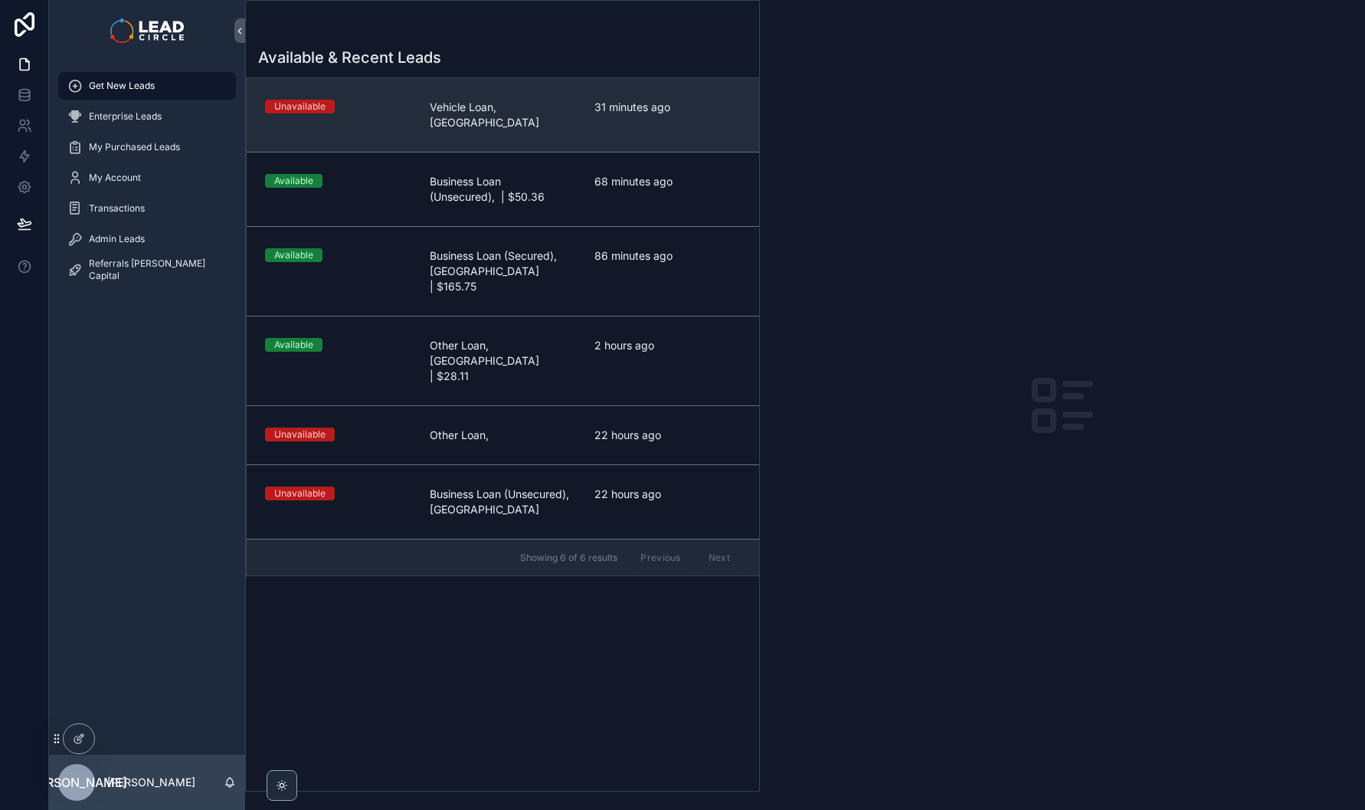
click at [575, 120] on link "Unavailable Vehicle Loan, [GEOGRAPHIC_DATA] 31 minutes ago" at bounding box center [503, 115] width 512 height 74
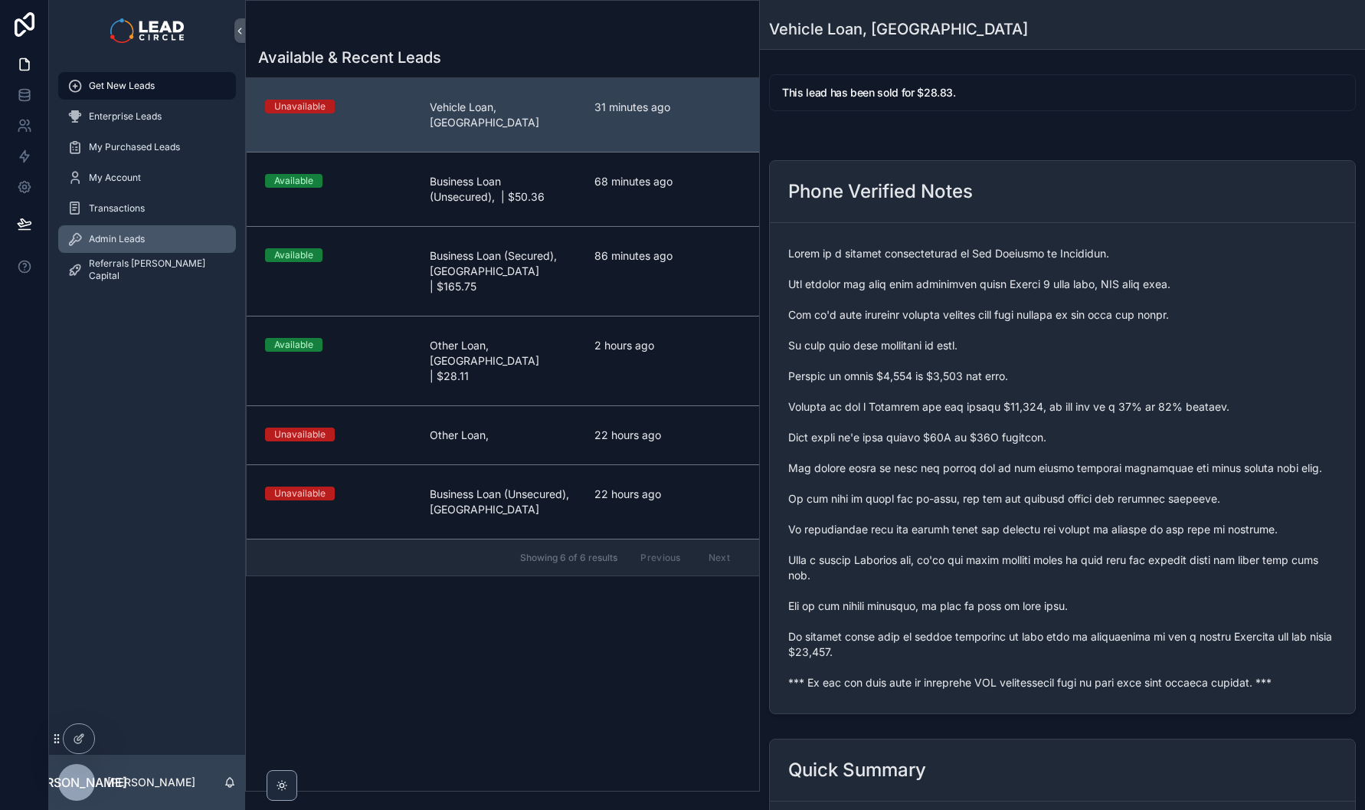
click at [149, 231] on div "Admin Leads" at bounding box center [146, 239] width 159 height 25
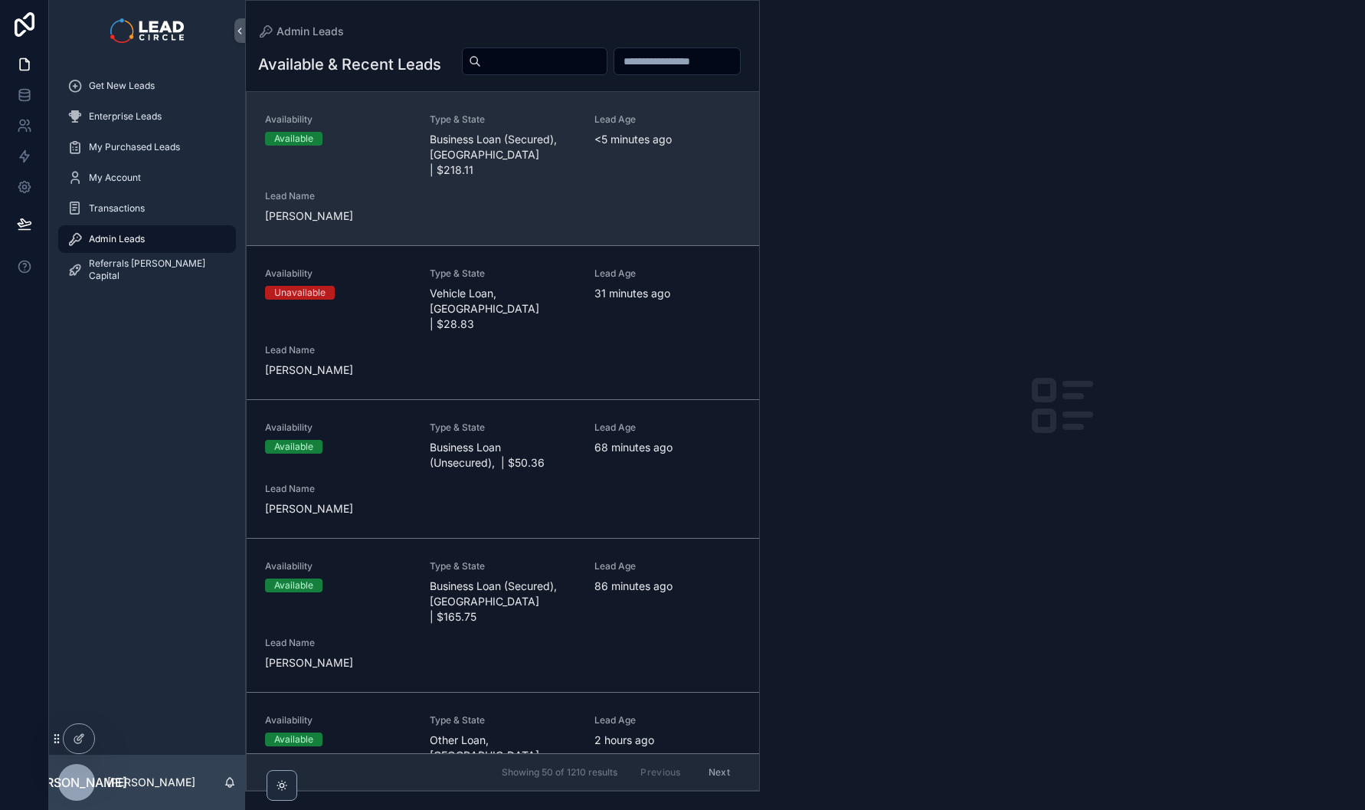
click at [512, 178] on span "Business Loan (Secured), [GEOGRAPHIC_DATA] | $218.11" at bounding box center [503, 155] width 146 height 46
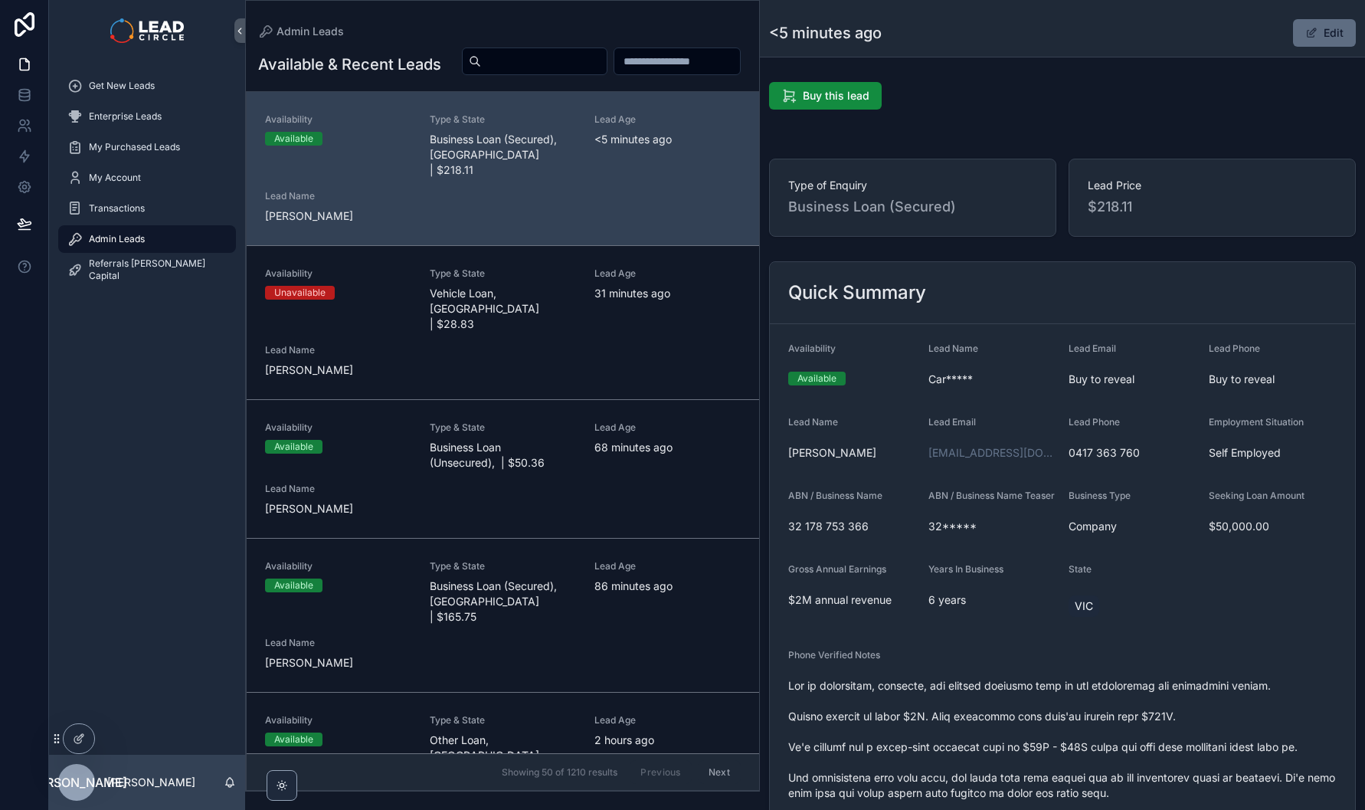
click at [1305, 35] on span "scrollable content" at bounding box center [1311, 33] width 12 height 12
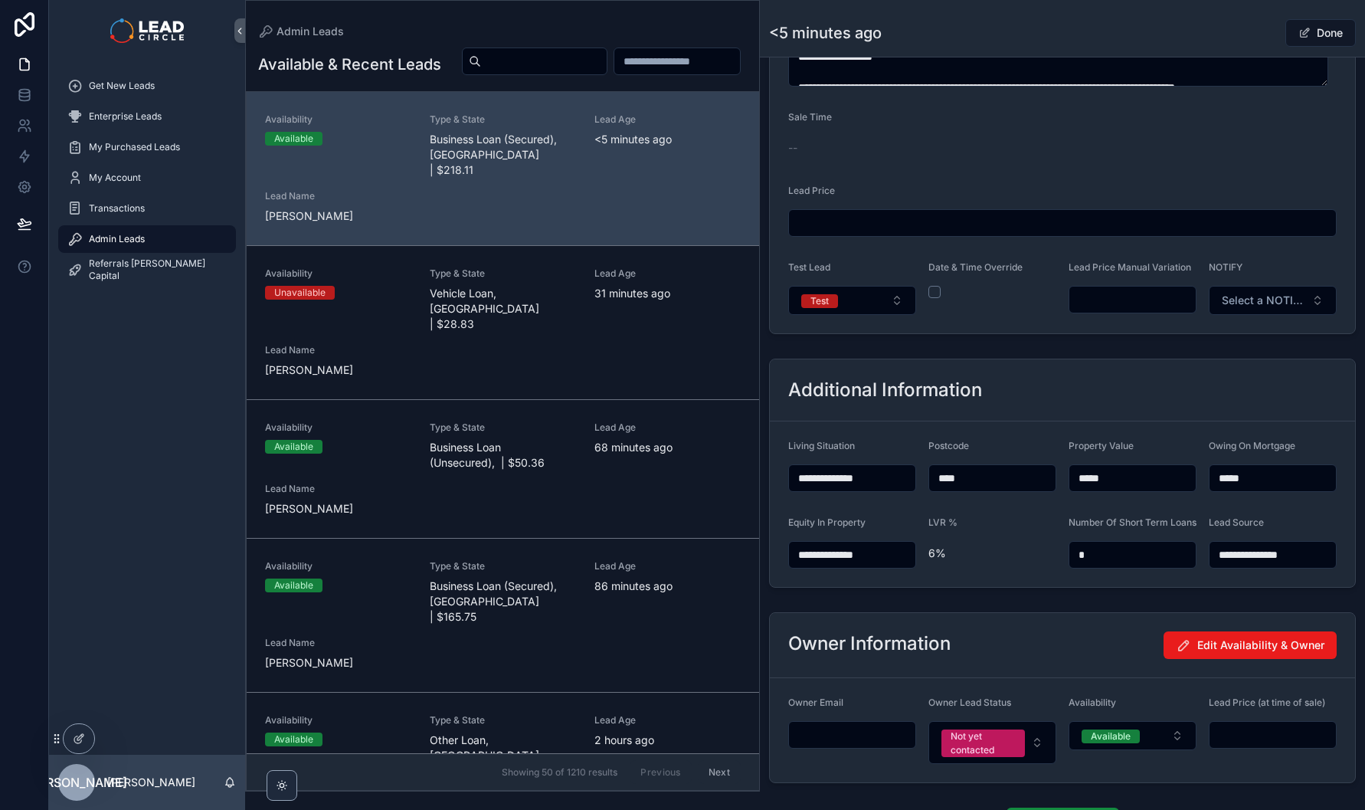
scroll to position [1079, 0]
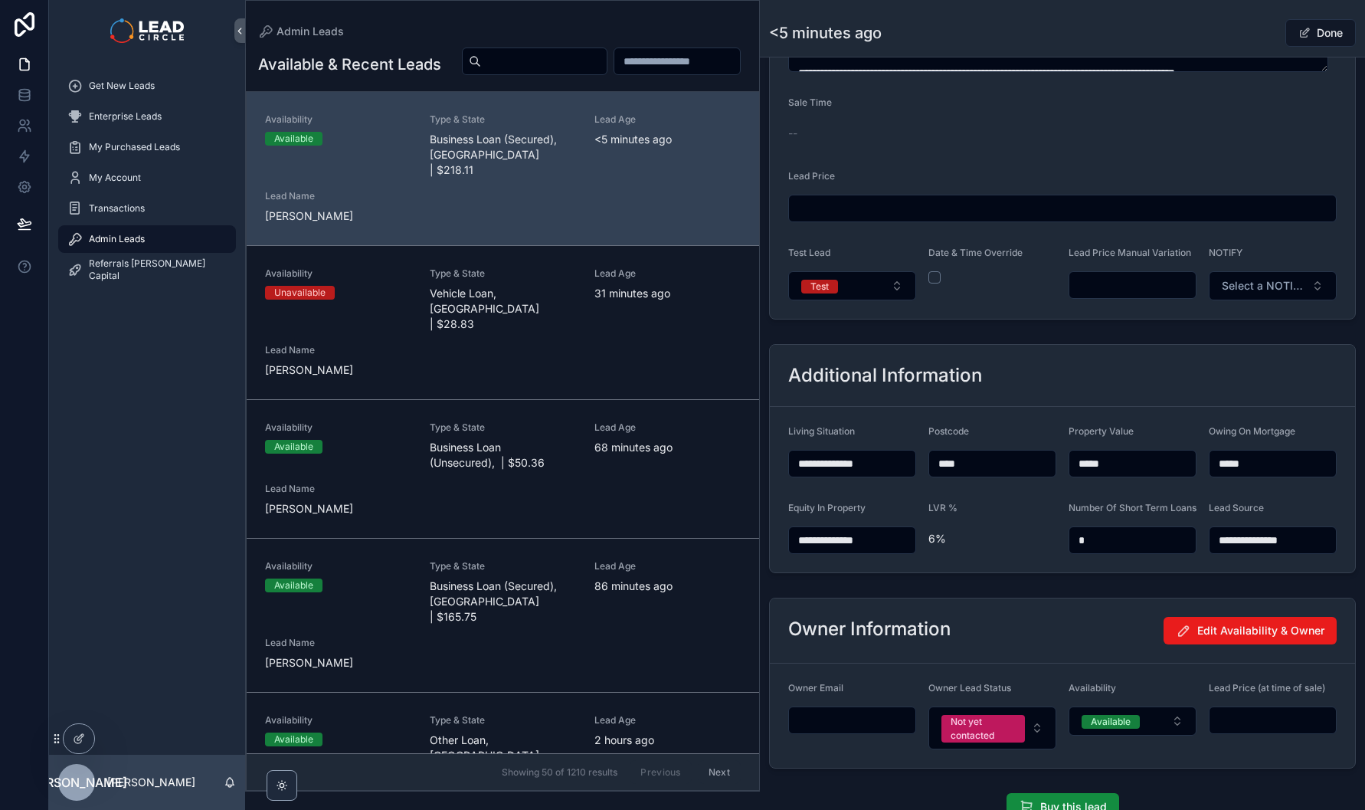
click at [1117, 296] on input "scrollable content" at bounding box center [1132, 284] width 126 height 21
click at [1118, 356] on div "Additional Information" at bounding box center [1062, 376] width 585 height 62
click at [1092, 291] on input "*******" at bounding box center [1132, 284] width 126 height 21
click at [1095, 407] on div "Additional Information" at bounding box center [1062, 376] width 585 height 62
click at [1099, 294] on input "*******" at bounding box center [1132, 284] width 126 height 21
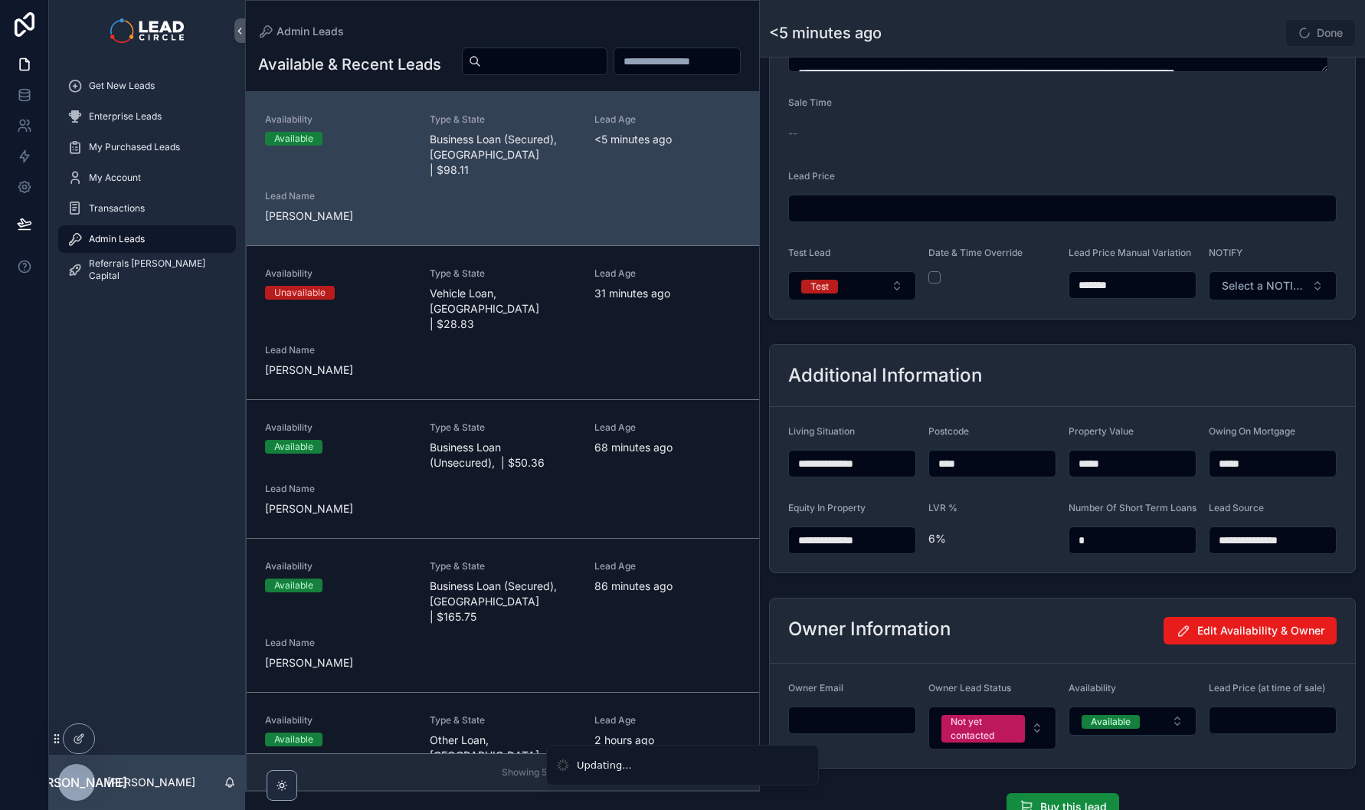
click at [871, 295] on button "Test" at bounding box center [852, 285] width 128 height 29
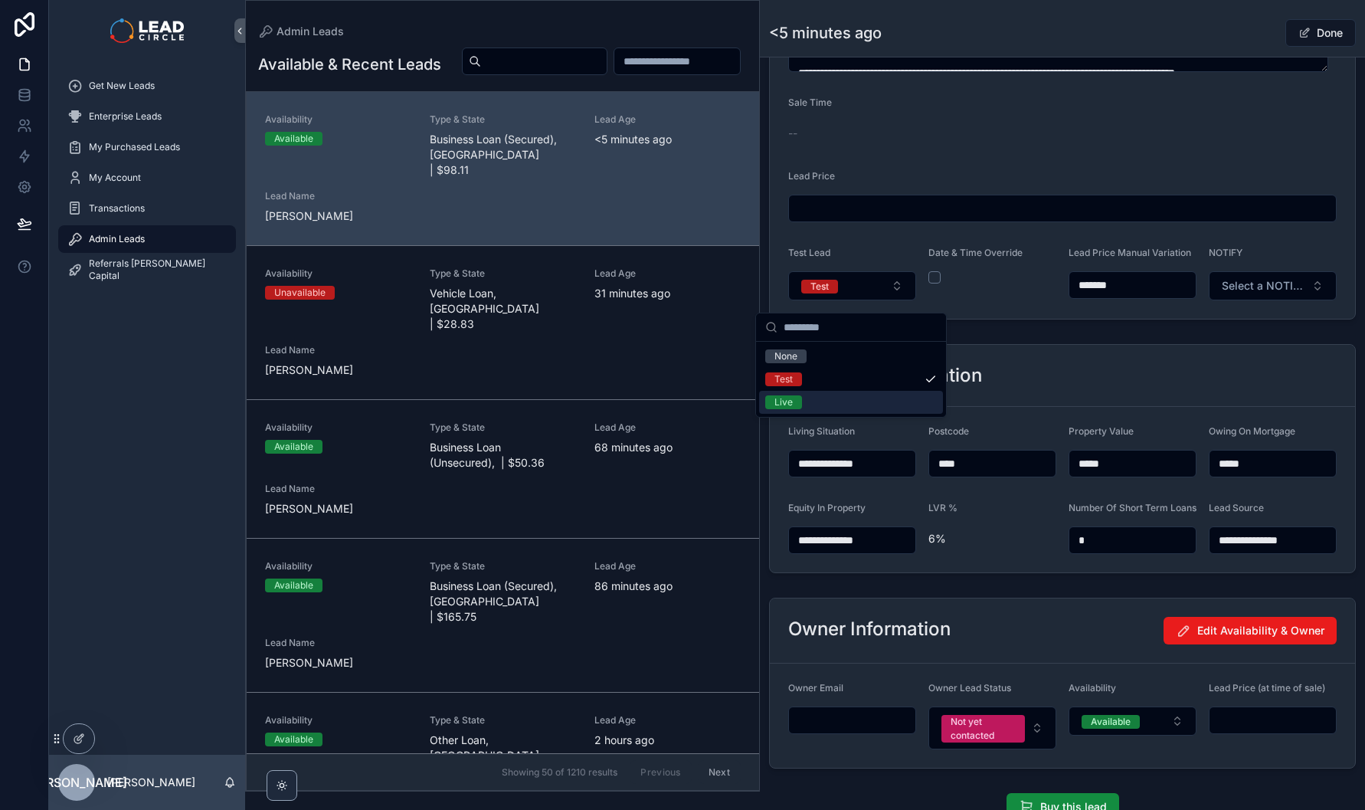
click at [850, 397] on div "Live" at bounding box center [851, 402] width 184 height 23
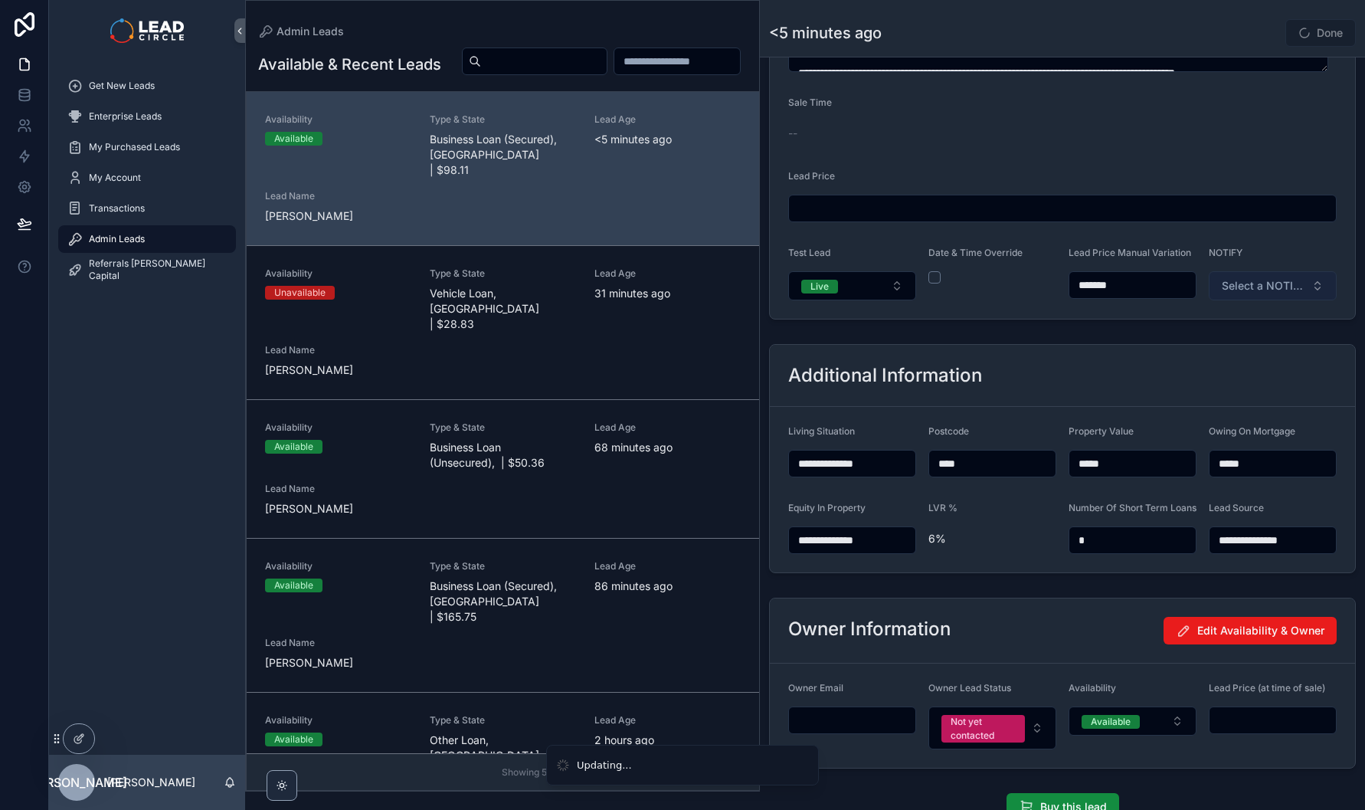
click at [1269, 300] on button "Select a NOTIFY" at bounding box center [1273, 285] width 128 height 29
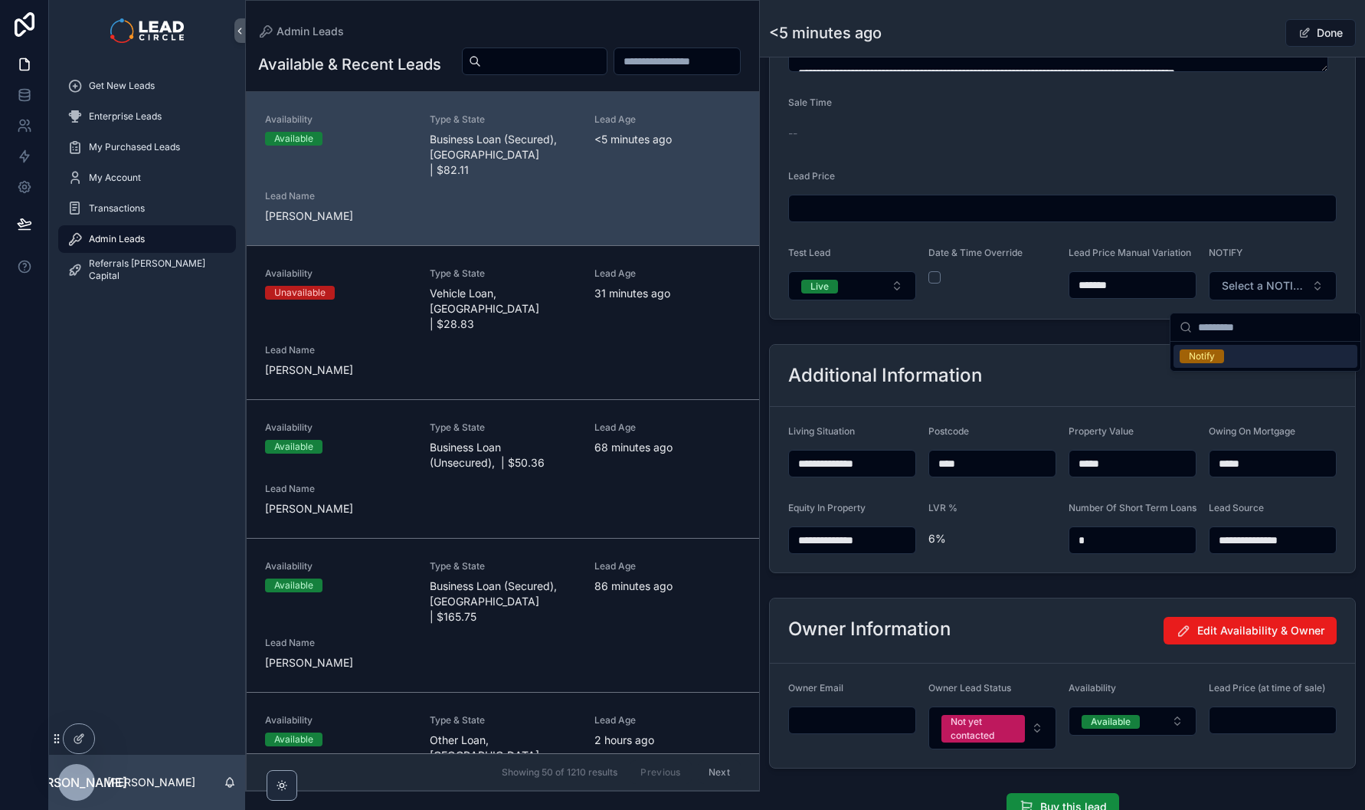
click at [1227, 360] on div "Notify" at bounding box center [1266, 356] width 184 height 23
click at [1153, 354] on div "Additional Information" at bounding box center [1062, 376] width 585 height 62
click at [1254, 34] on div "Done" at bounding box center [1298, 32] width 115 height 29
click at [1098, 296] on input "*******" at bounding box center [1132, 284] width 126 height 21
type input "*******"
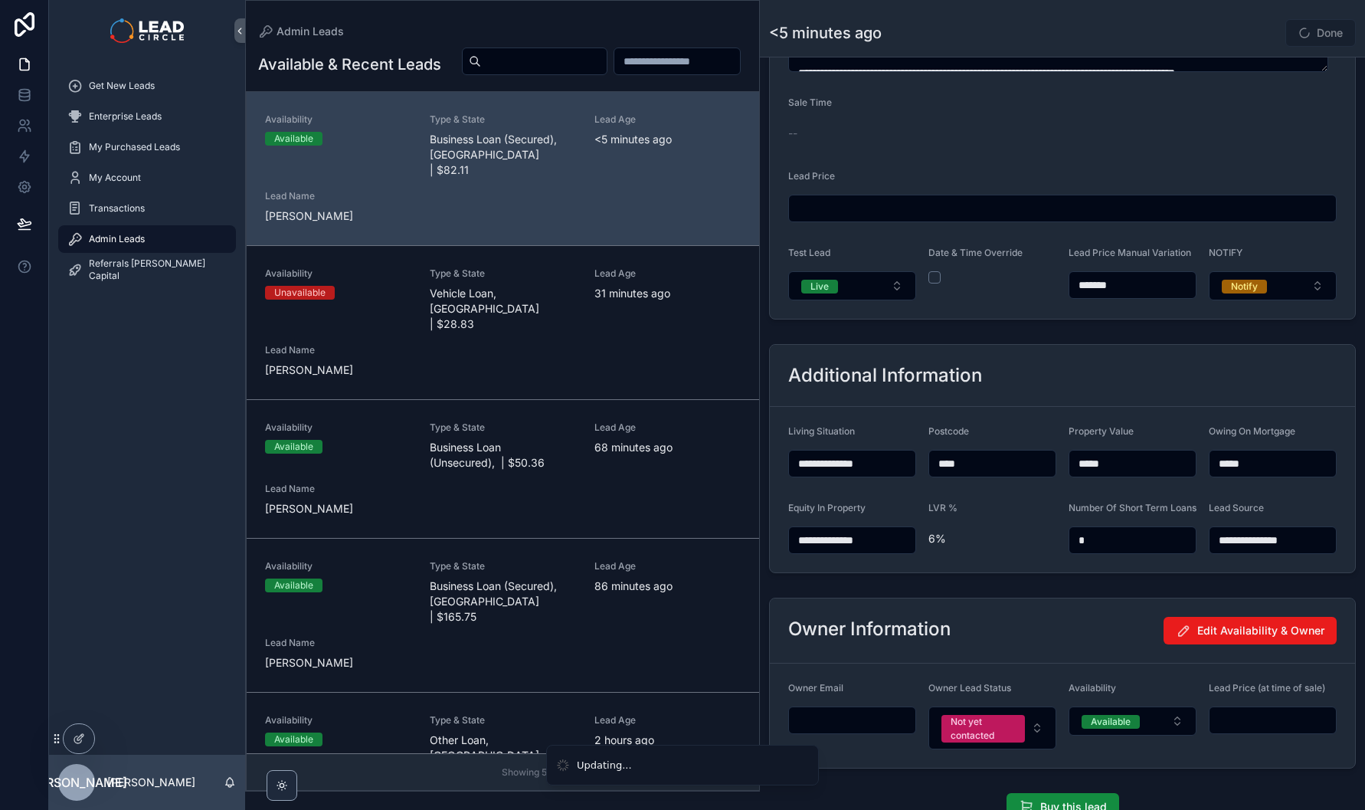
click at [1242, 34] on div "Done" at bounding box center [1298, 32] width 115 height 29
click at [1217, 38] on div "<5 minutes ago Done" at bounding box center [1062, 32] width 587 height 29
click at [1298, 35] on span "scrollable content" at bounding box center [1304, 33] width 12 height 12
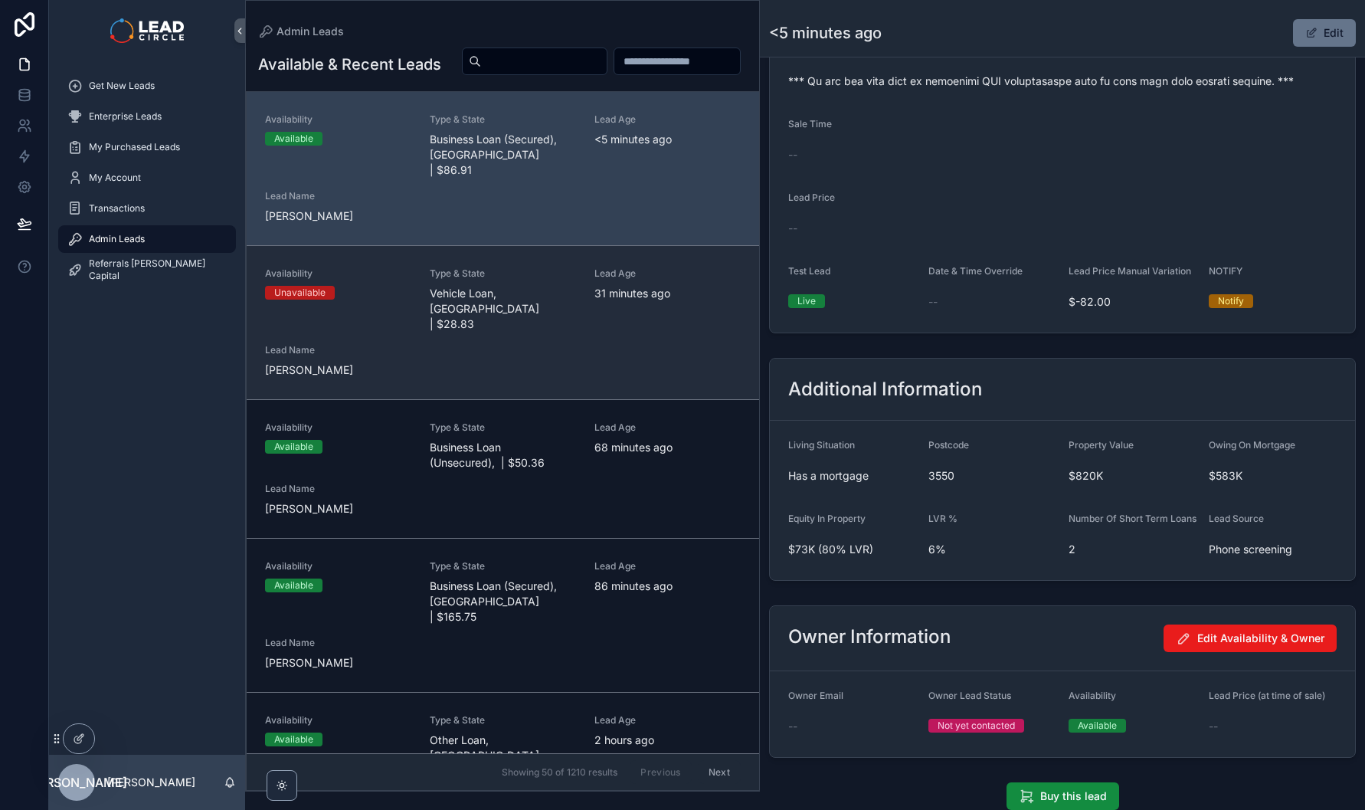
scroll to position [1078, 0]
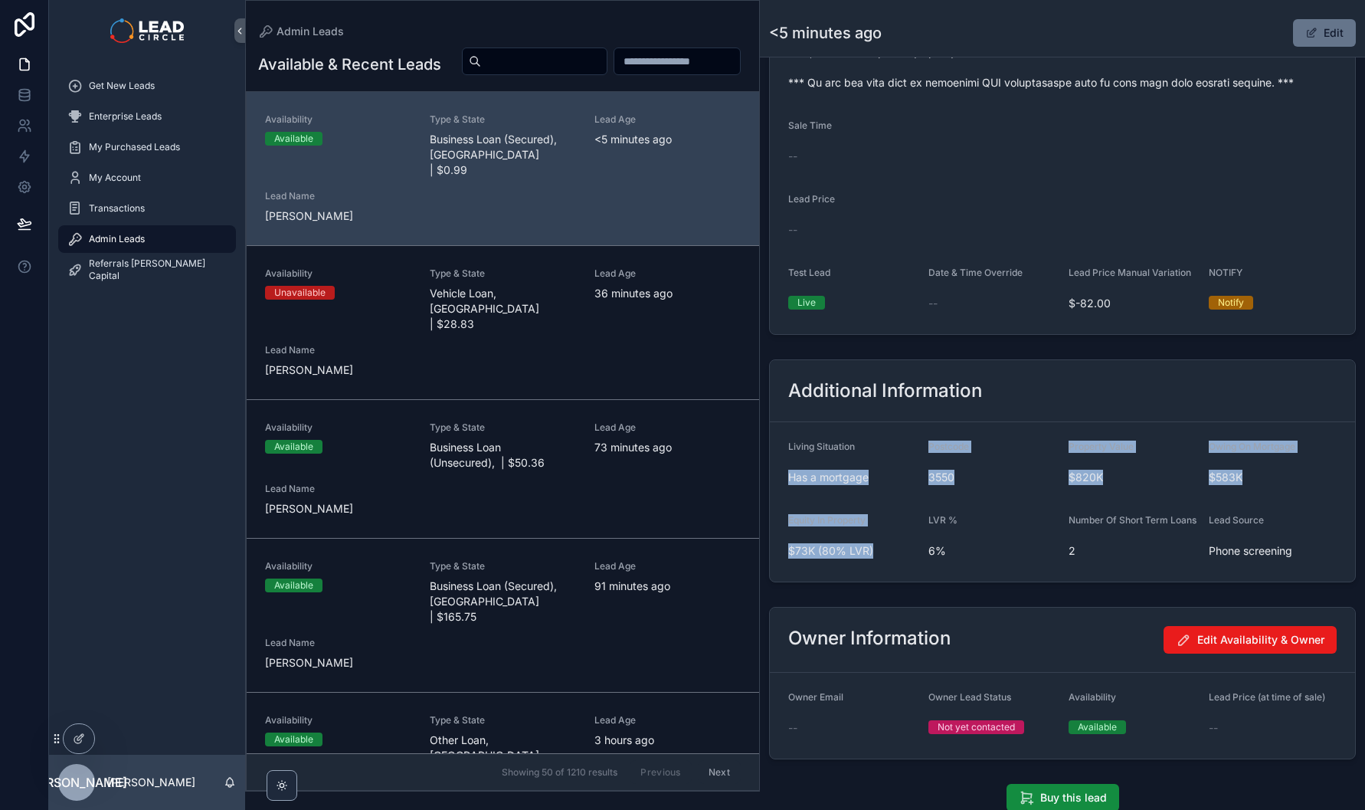
drag, startPoint x: 854, startPoint y: 466, endPoint x: 879, endPoint y: 577, distance: 113.7
click at [879, 577] on form "Living Situation Has a mortgage Postcode 3550 Property Value $820K Owing On Mor…" at bounding box center [1062, 501] width 585 height 159
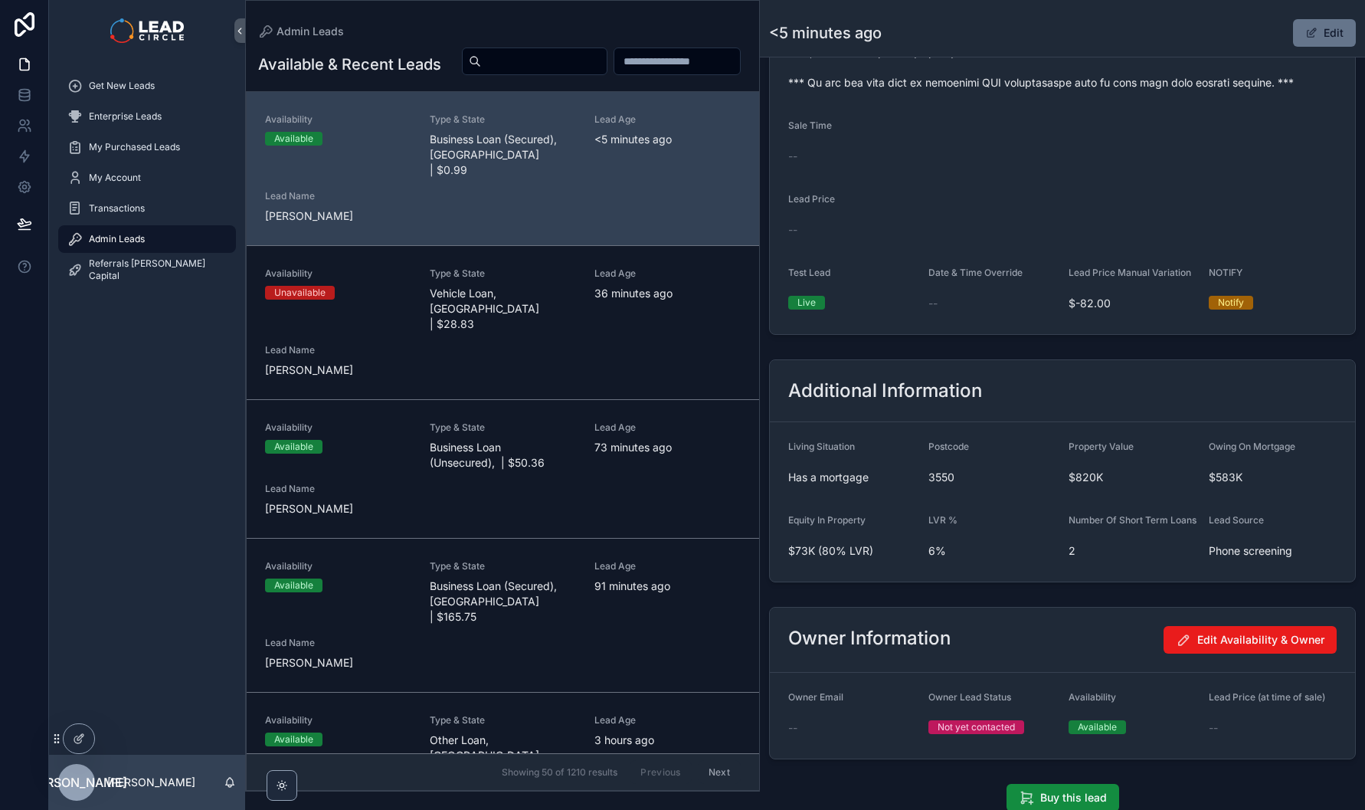
click at [879, 563] on div "Equity In Property $73K (80% LVR)" at bounding box center [852, 538] width 128 height 49
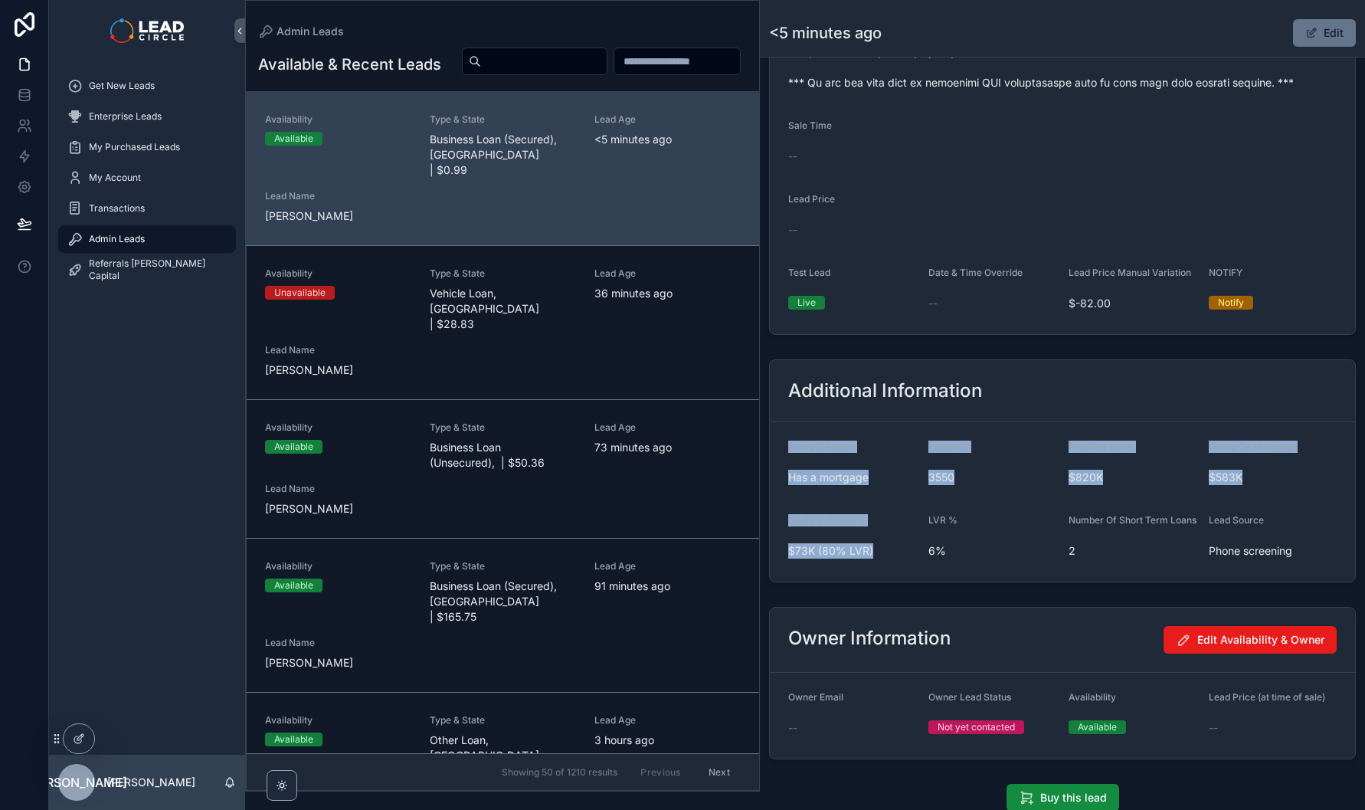
drag, startPoint x: 901, startPoint y: 592, endPoint x: 839, endPoint y: 440, distance: 163.9
click at [840, 442] on form "Living Situation Has a mortgage Postcode 3550 Property Value $820K Owing On Mor…" at bounding box center [1062, 501] width 585 height 159
click at [839, 440] on form "Living Situation Has a mortgage Postcode 3550 Property Value $820K Owing On Mor…" at bounding box center [1062, 501] width 585 height 159
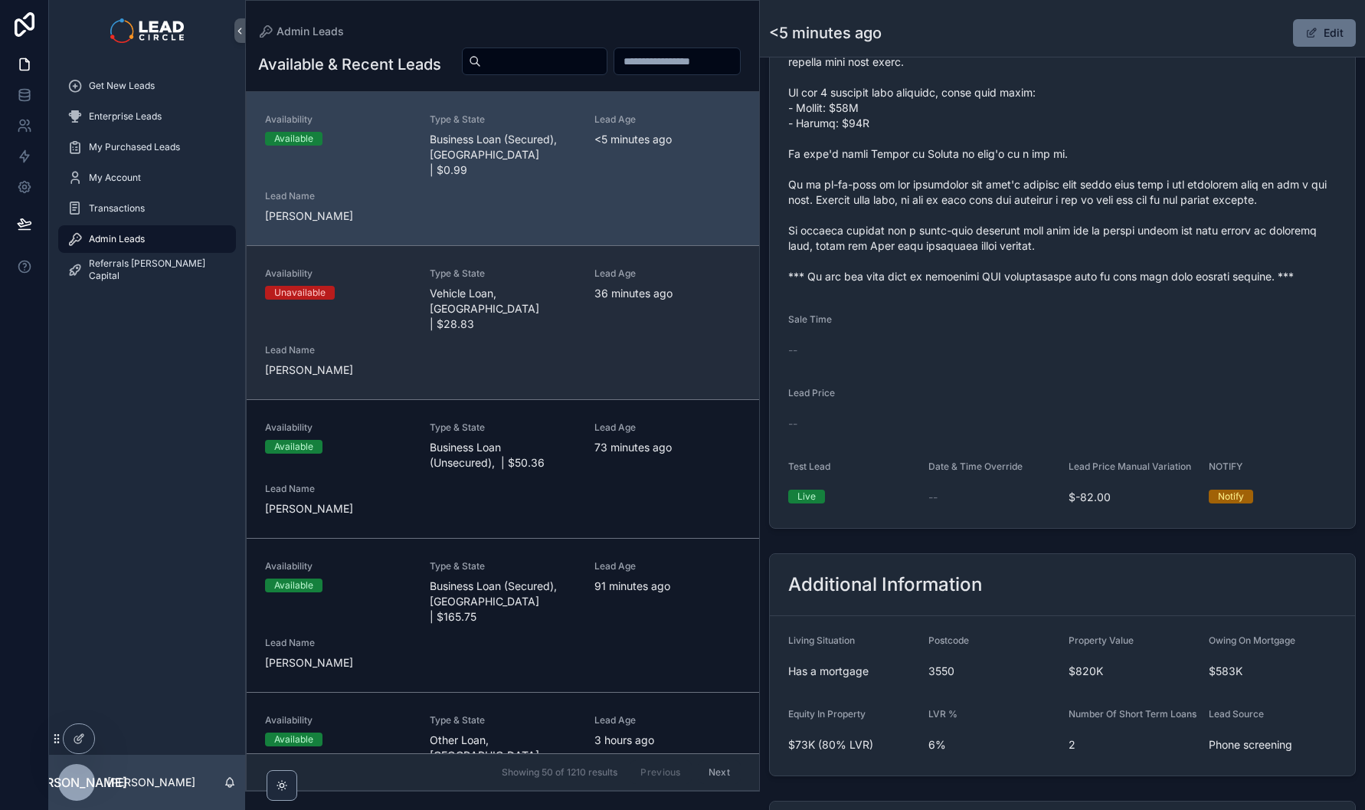
scroll to position [768, 0]
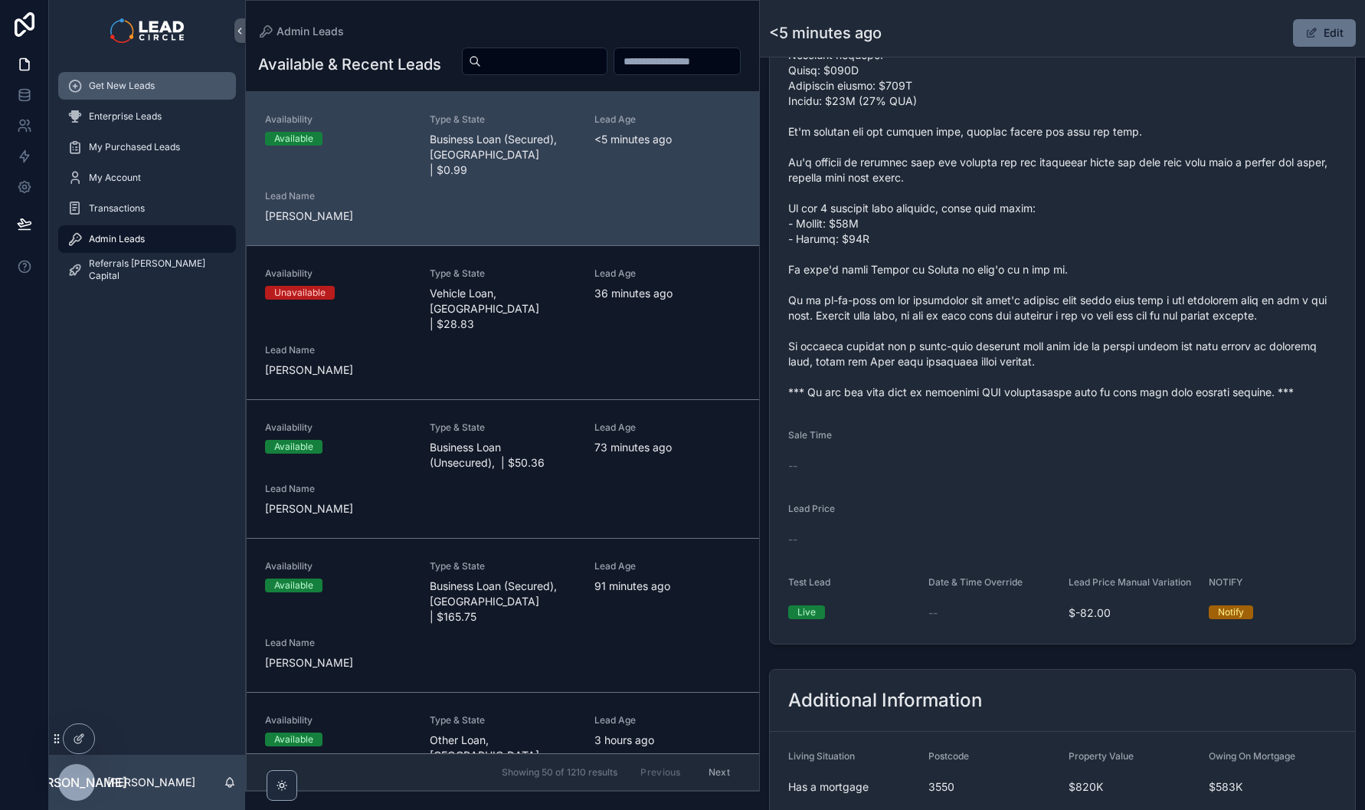
click at [175, 85] on div "Get New Leads" at bounding box center [146, 86] width 159 height 25
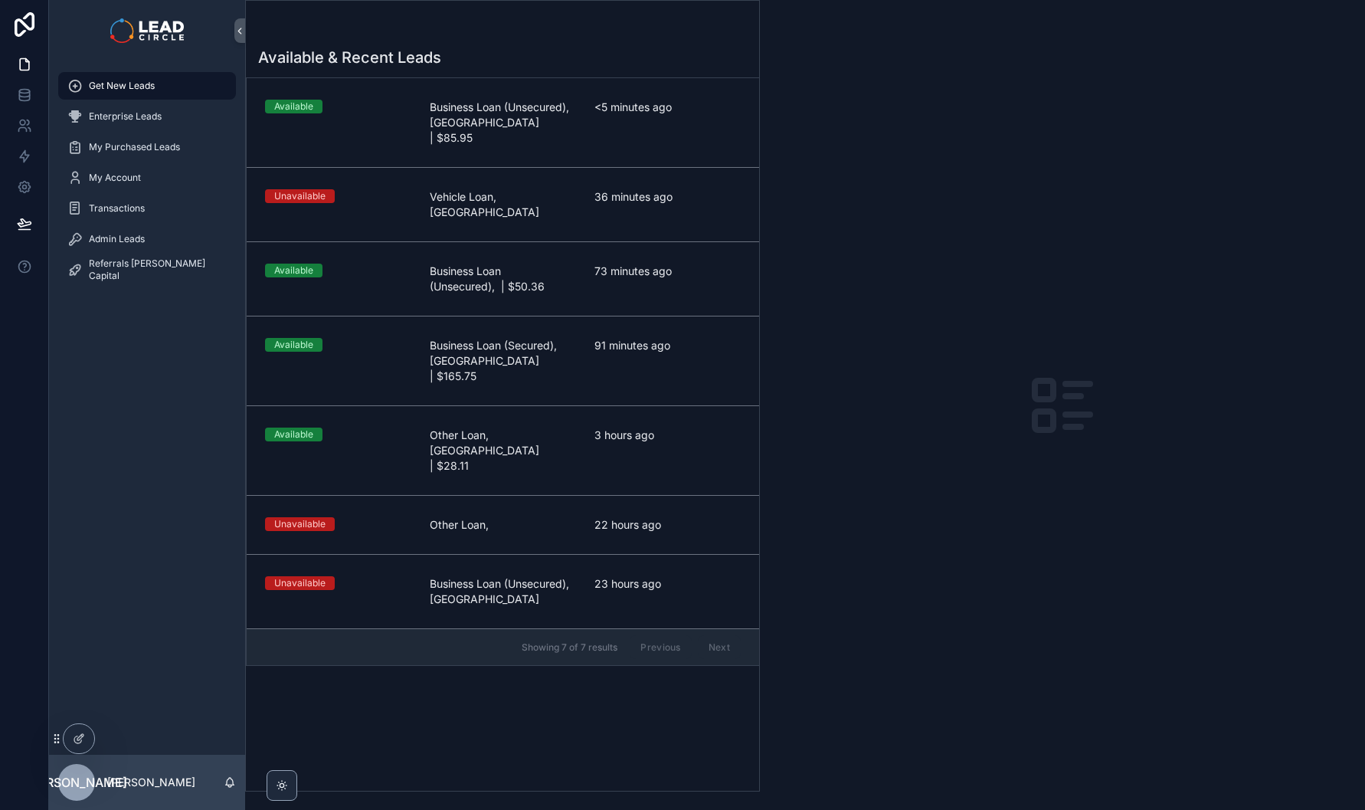
click at [685, 653] on div "Available & Recent Leads Available Business Loan (Unsecured), [GEOGRAPHIC_DATA]…" at bounding box center [502, 414] width 513 height 753
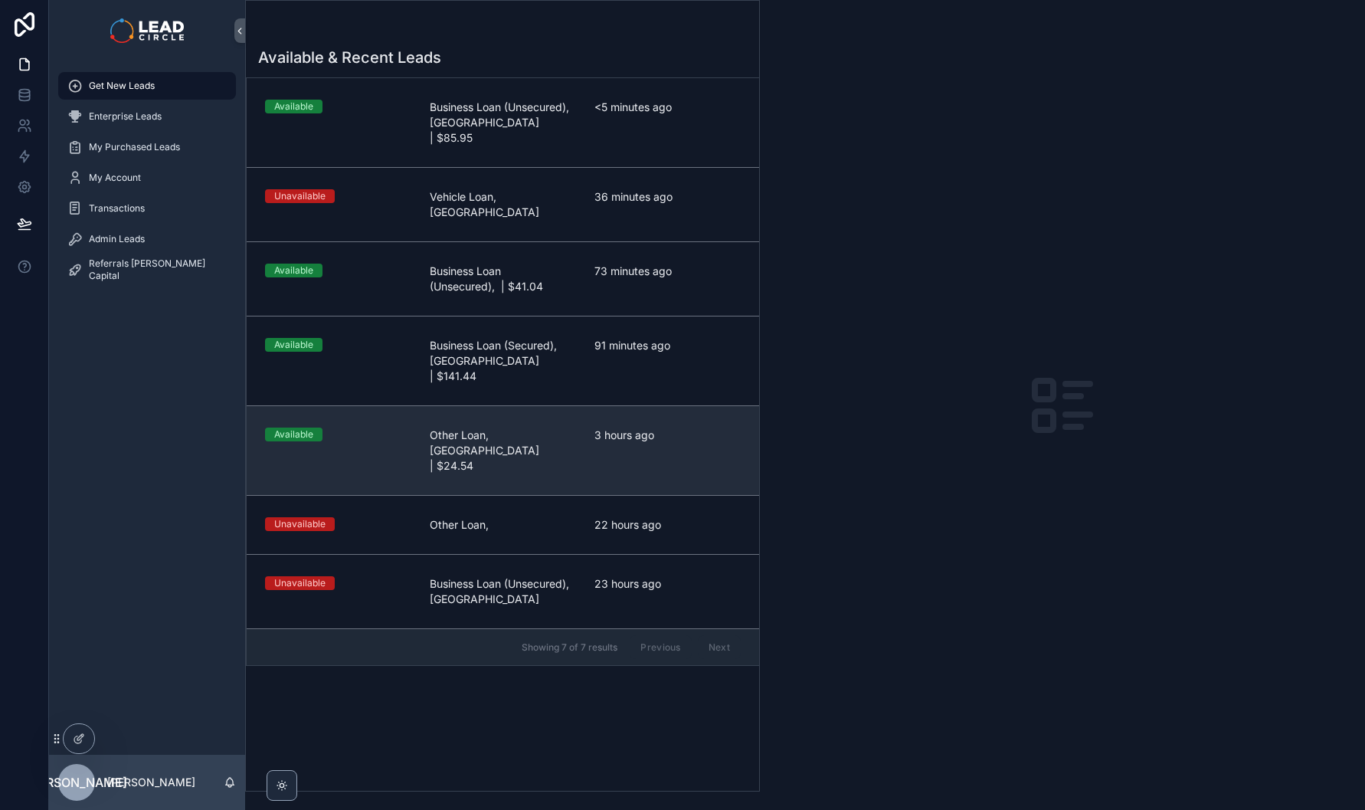
click at [483, 405] on link "Available Other Loan, [GEOGRAPHIC_DATA] | $24.54 3 hours ago" at bounding box center [503, 450] width 512 height 90
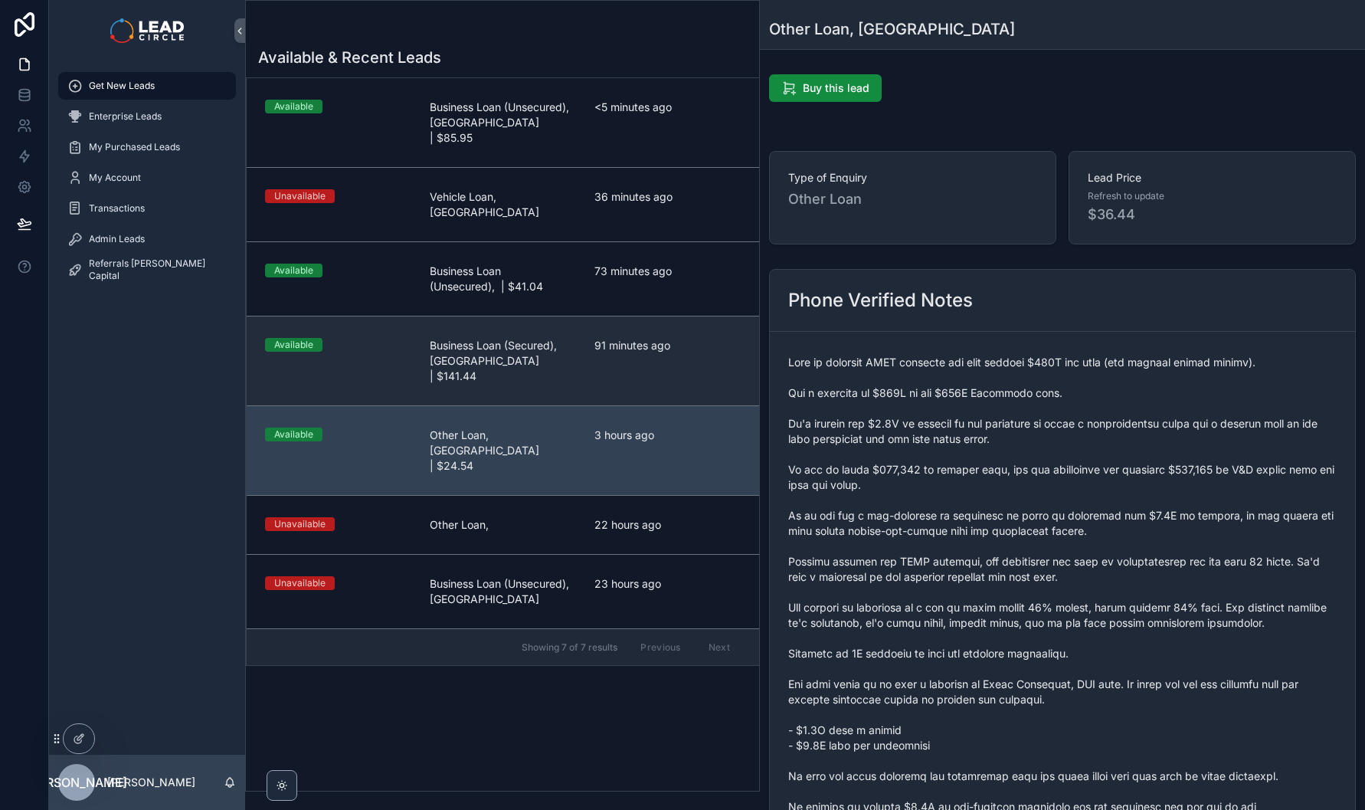
click at [581, 338] on div "Available Business Loan (Secured), [GEOGRAPHIC_DATA] | $141.44 91 minutes ago" at bounding box center [503, 361] width 476 height 46
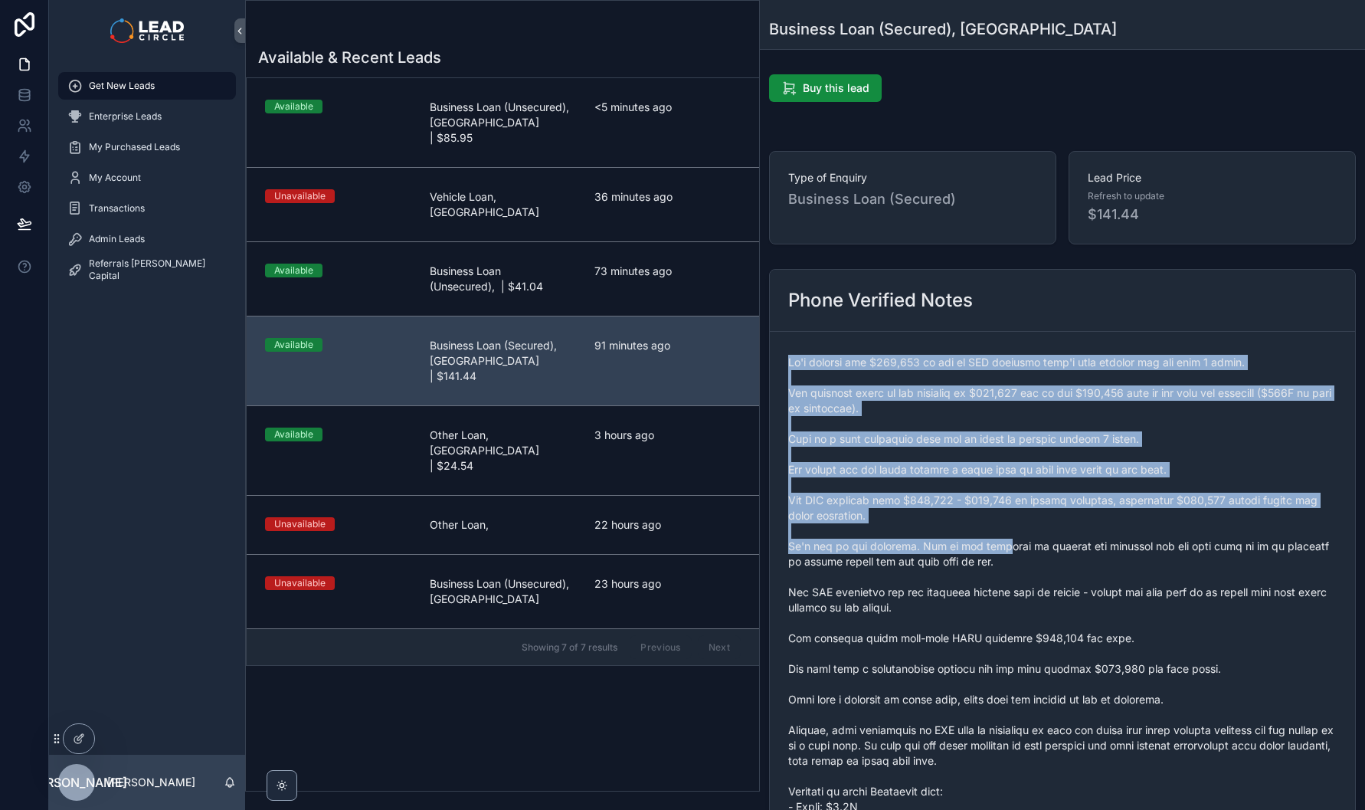
drag, startPoint x: 922, startPoint y: 443, endPoint x: 991, endPoint y: 545, distance: 123.7
click at [991, 545] on span "scrollable content" at bounding box center [1062, 692] width 548 height 674
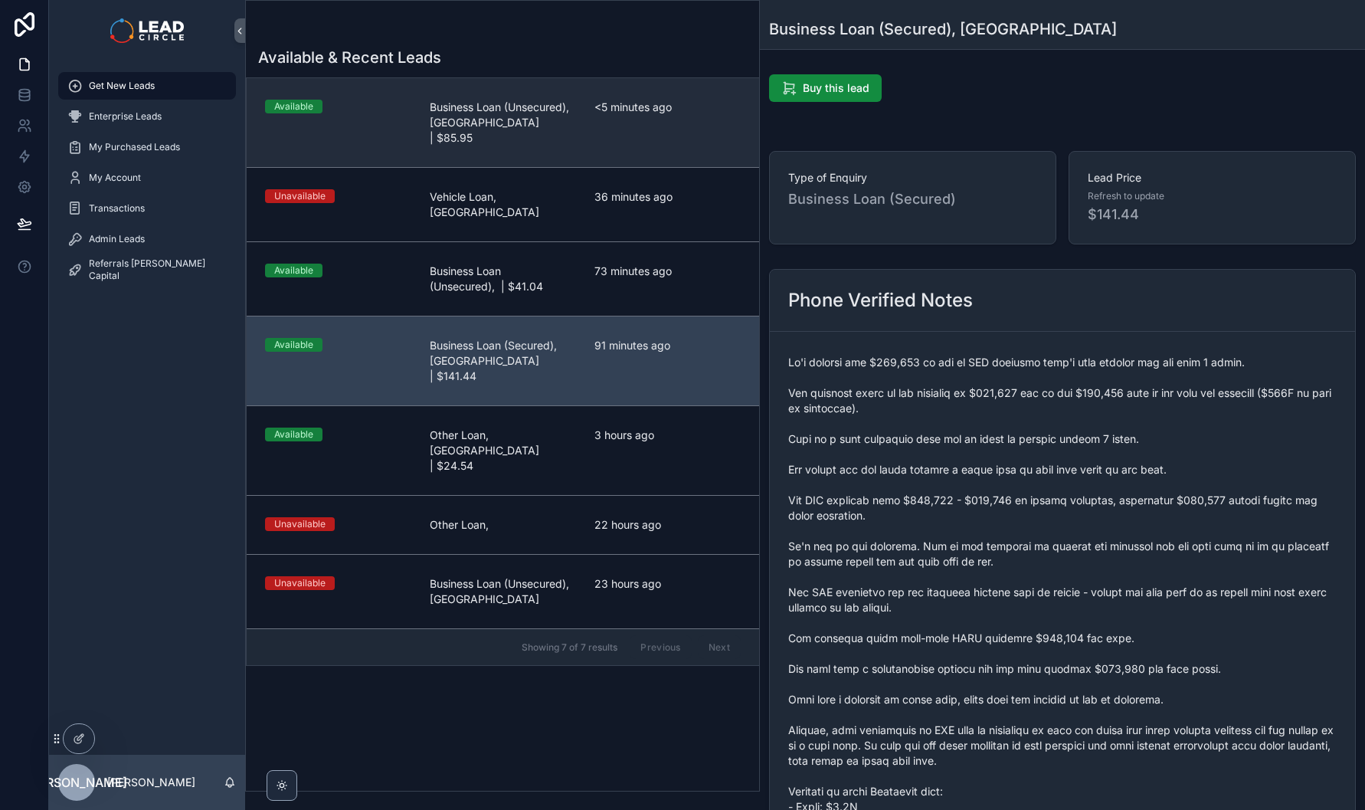
click at [582, 129] on div "Available Business Loan (Unsecured), [GEOGRAPHIC_DATA] | $85.95 <5 minutes ago" at bounding box center [503, 123] width 476 height 46
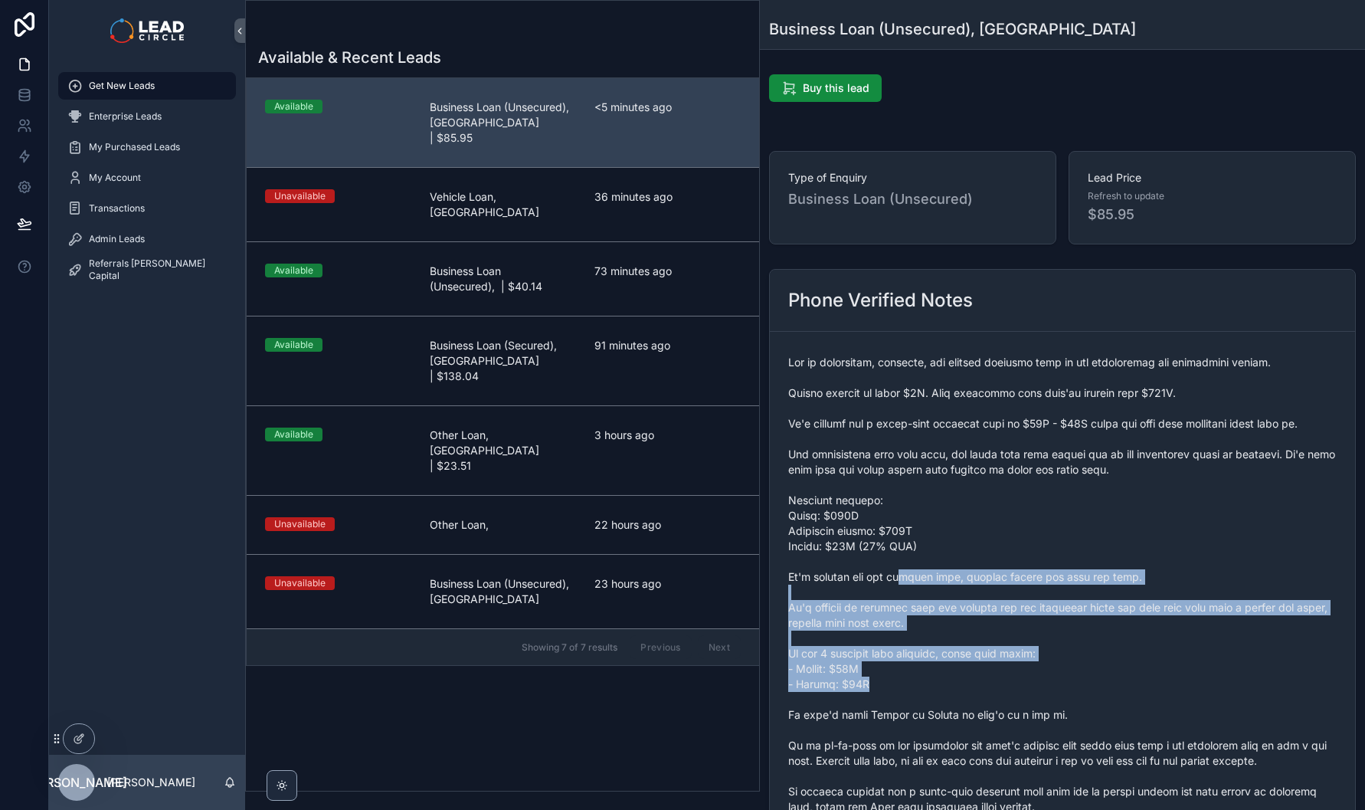
drag, startPoint x: 905, startPoint y: 591, endPoint x: 910, endPoint y: 689, distance: 97.4
click at [910, 689] on span "scrollable content" at bounding box center [1062, 600] width 548 height 490
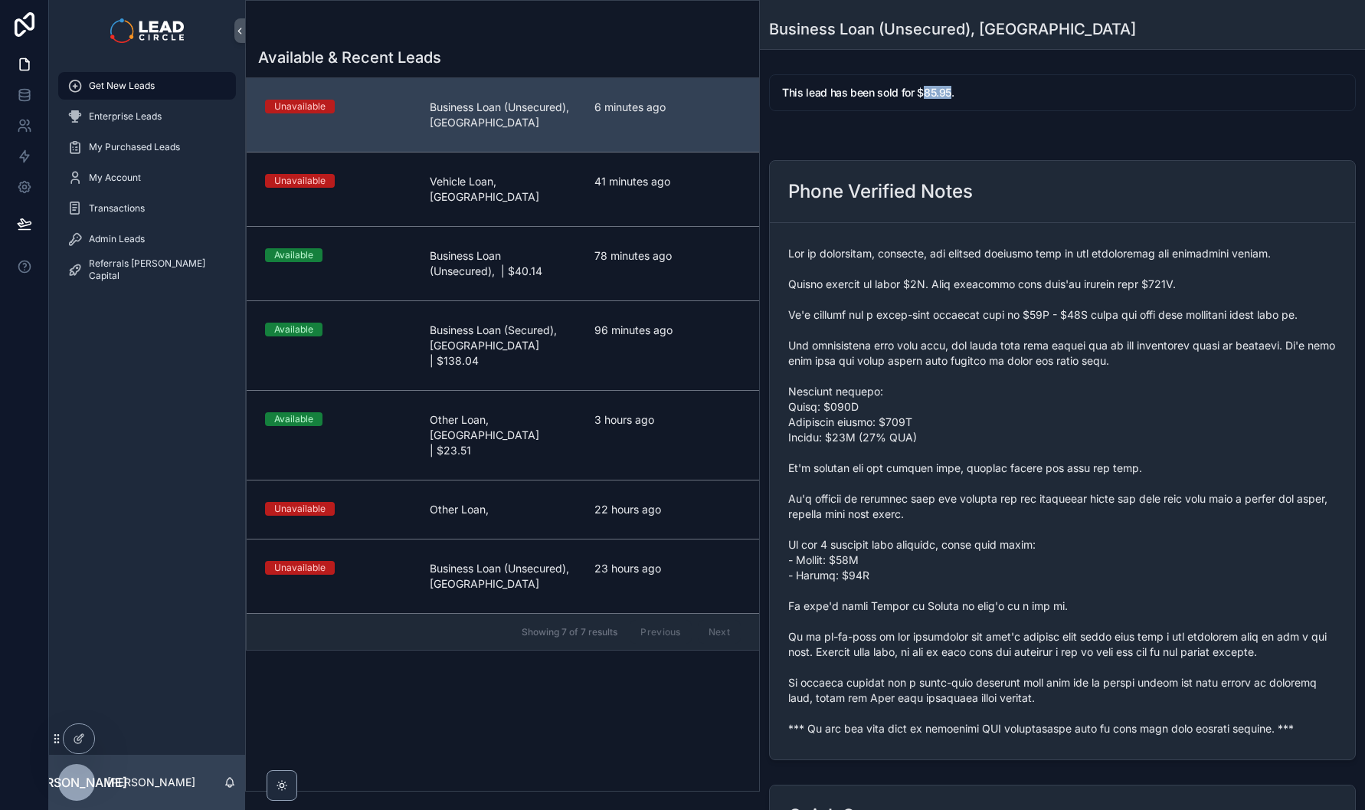
drag, startPoint x: 921, startPoint y: 95, endPoint x: 951, endPoint y: 94, distance: 29.9
click at [951, 94] on h5 "This lead has been sold for $85.95." at bounding box center [1062, 92] width 561 height 11
copy h5 "85.95"
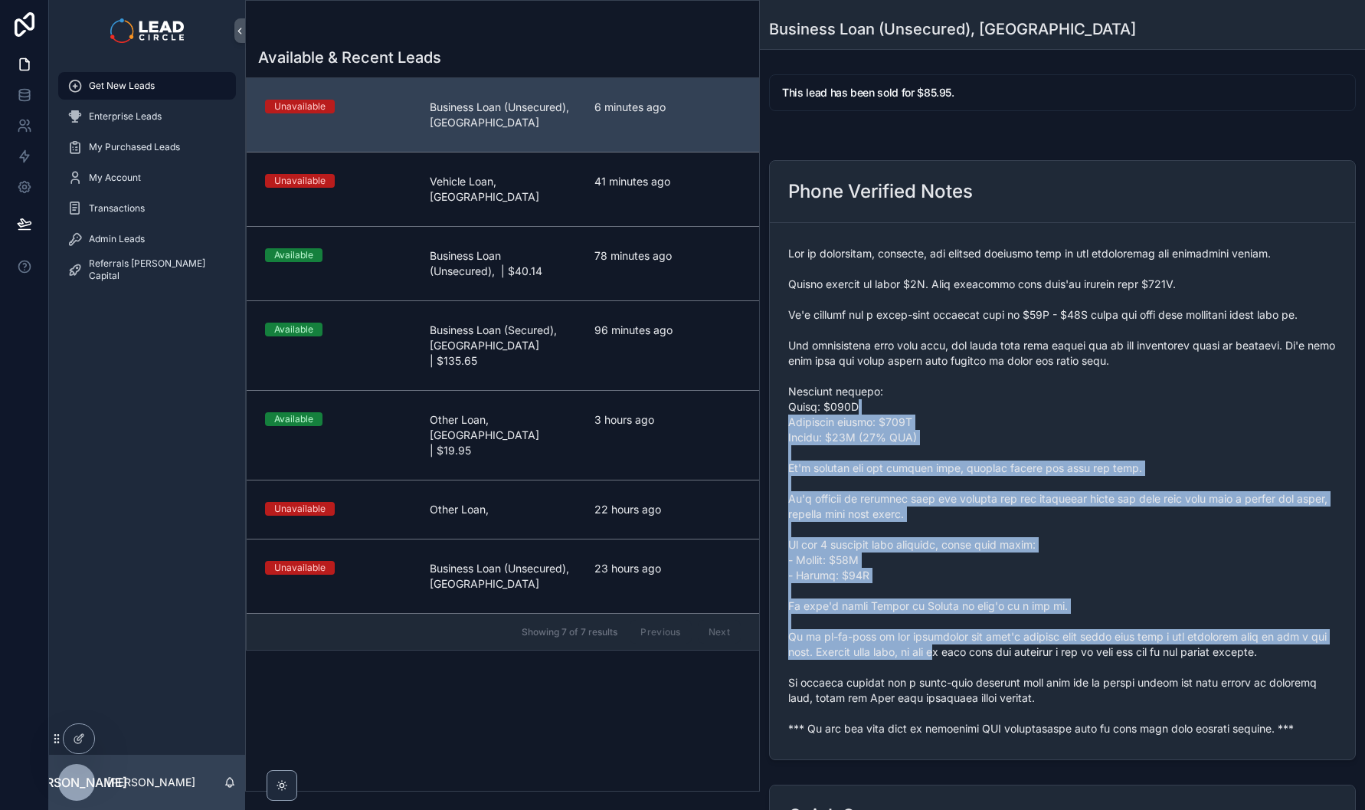
drag, startPoint x: 944, startPoint y: 617, endPoint x: 964, endPoint y: 666, distance: 52.9
click at [964, 666] on span "scrollable content" at bounding box center [1062, 491] width 548 height 490
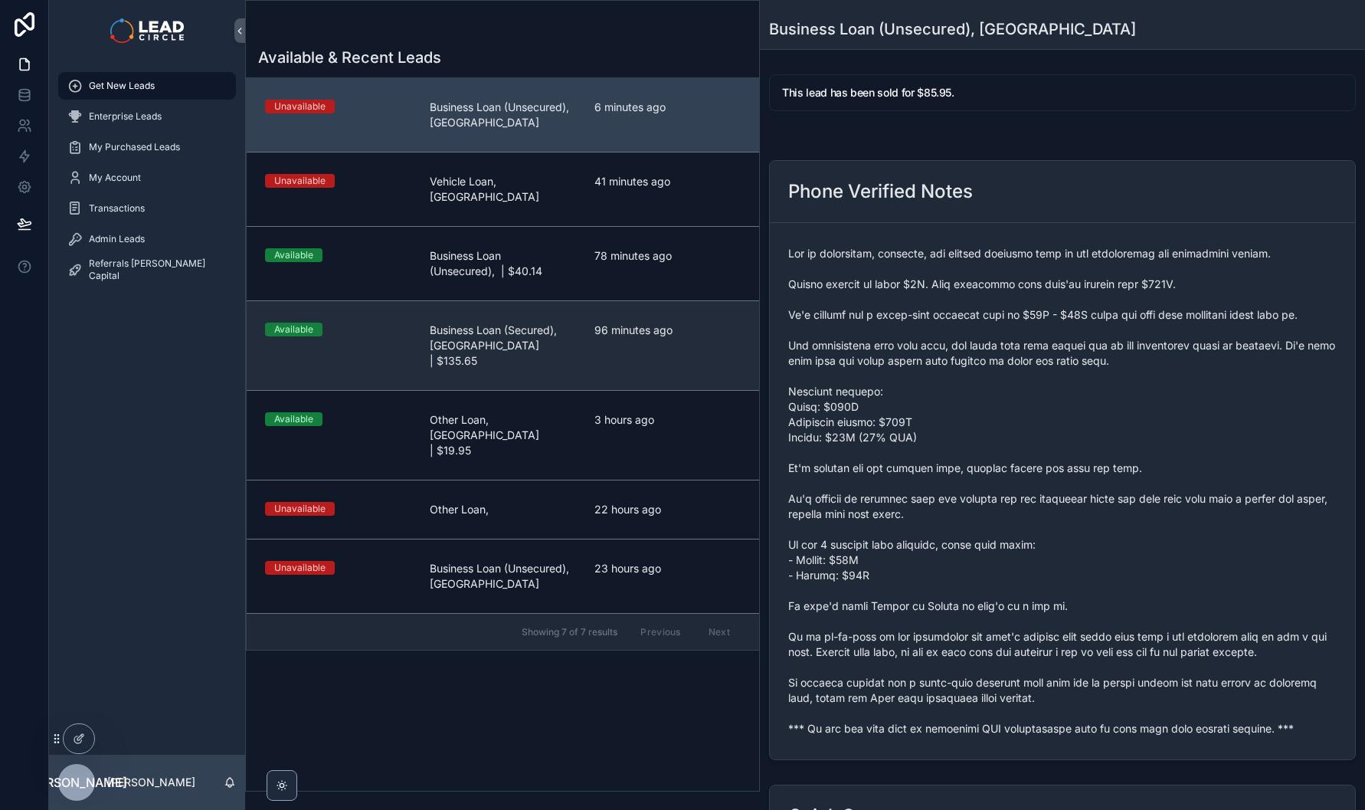
click at [626, 339] on link "Available Business Loan (Secured), [GEOGRAPHIC_DATA] | $135.65 96 minutes ago" at bounding box center [503, 345] width 512 height 90
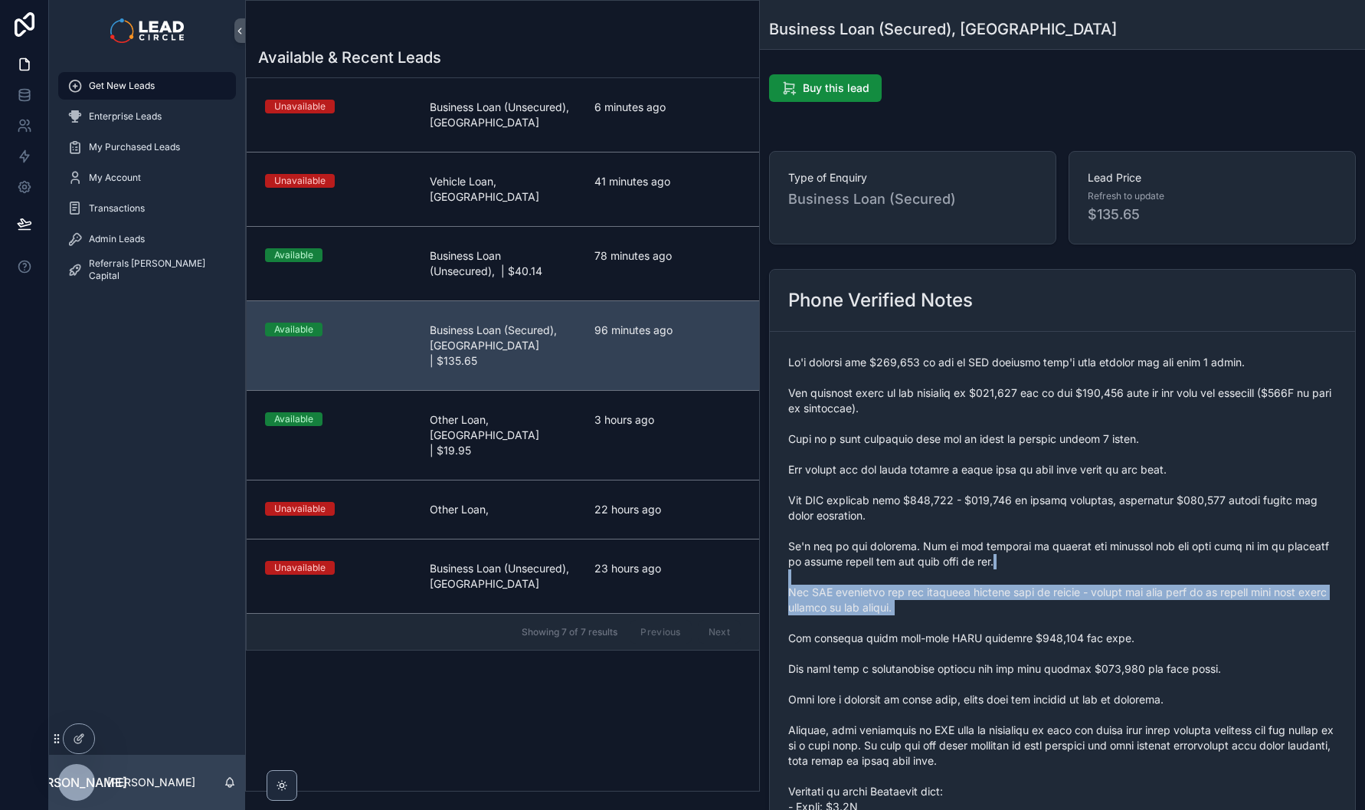
click at [1159, 704] on span "scrollable content" at bounding box center [1062, 692] width 548 height 674
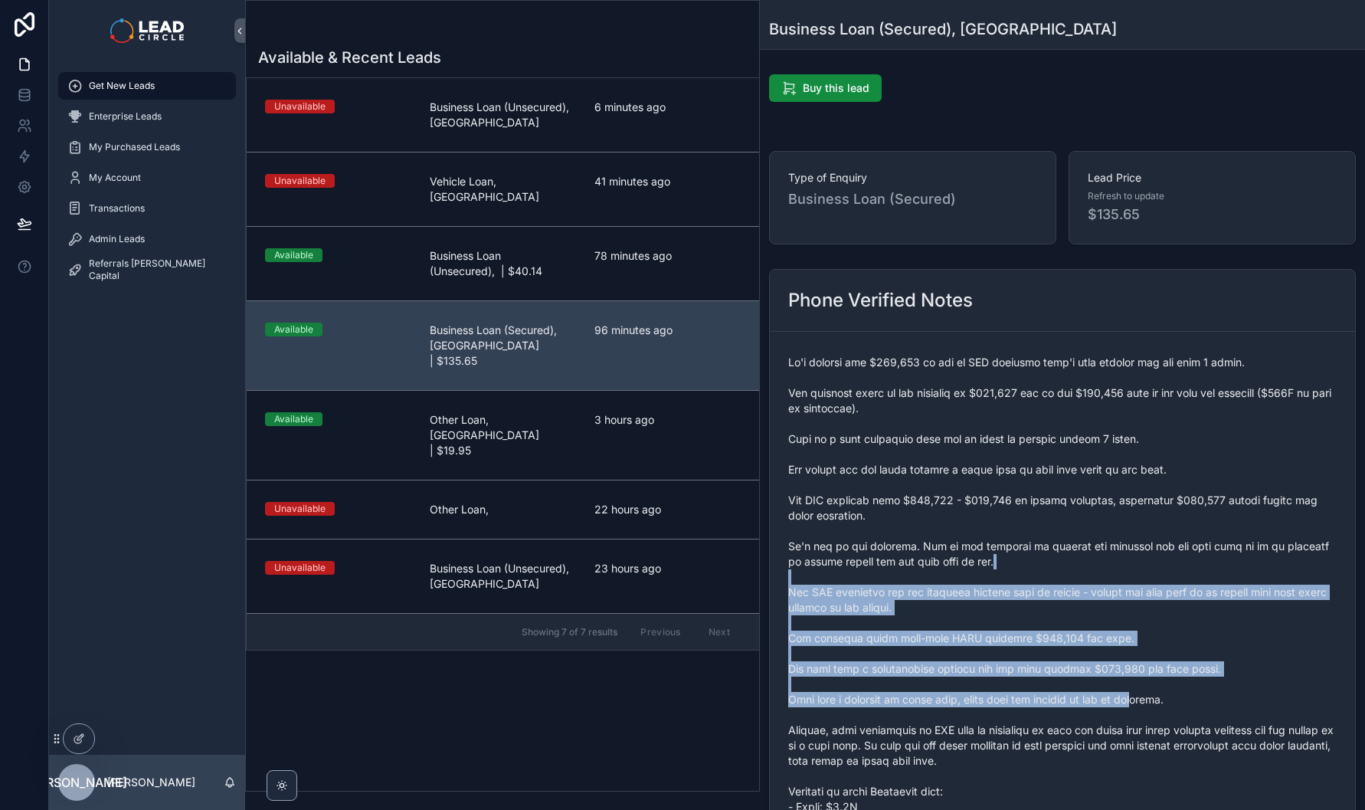
click at [1160, 704] on span "scrollable content" at bounding box center [1062, 692] width 548 height 674
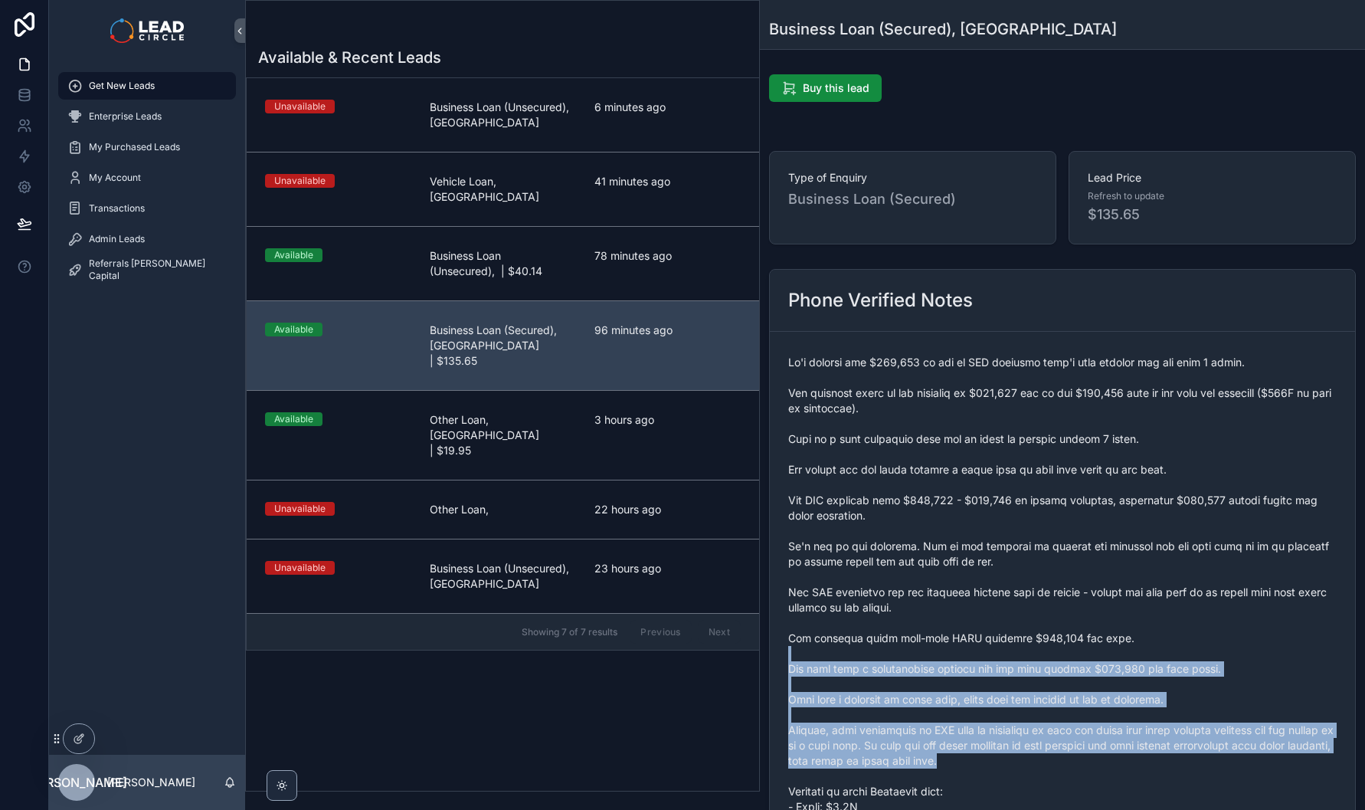
drag, startPoint x: 1234, startPoint y: 759, endPoint x: 1099, endPoint y: 609, distance: 201.8
click at [1111, 618] on span "scrollable content" at bounding box center [1062, 692] width 548 height 674
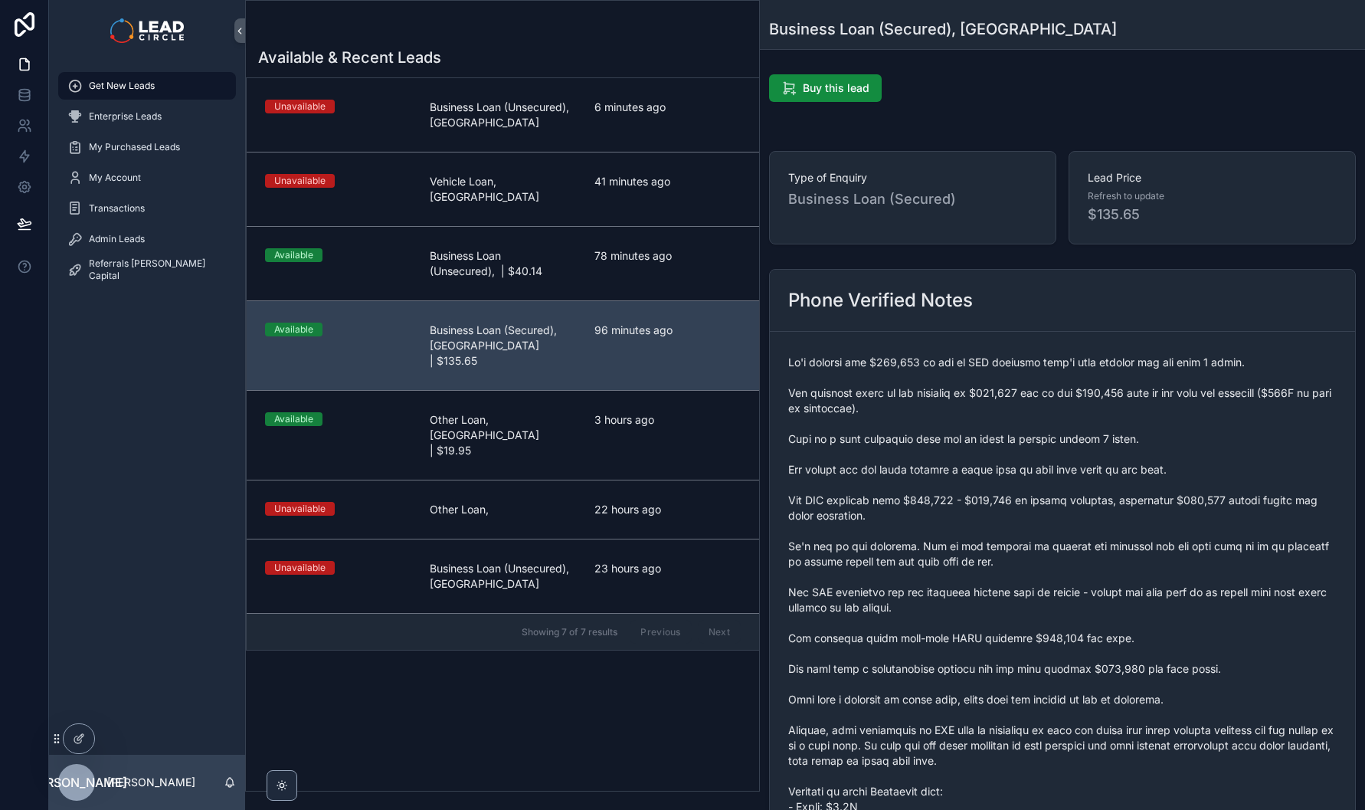
click at [1093, 604] on span "scrollable content" at bounding box center [1062, 692] width 548 height 674
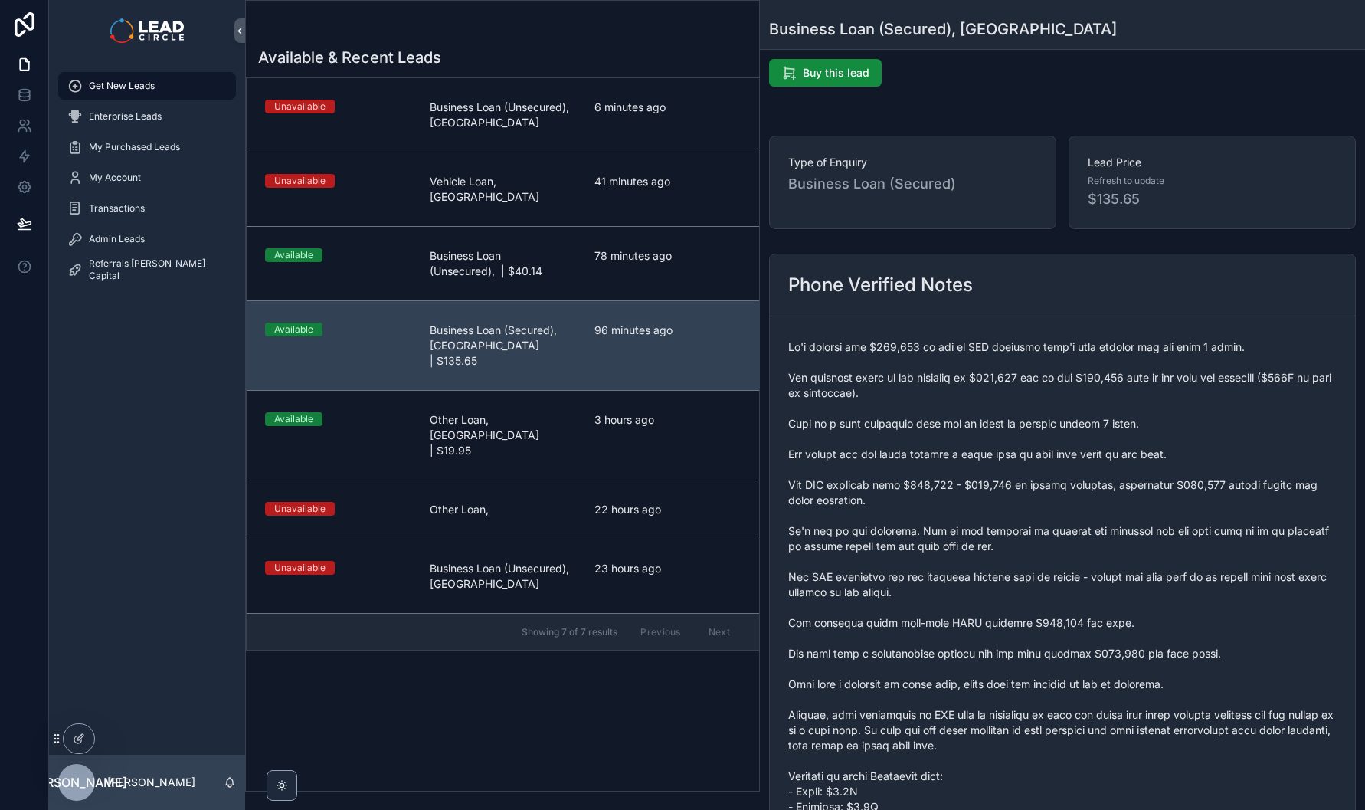
scroll to position [16, 0]
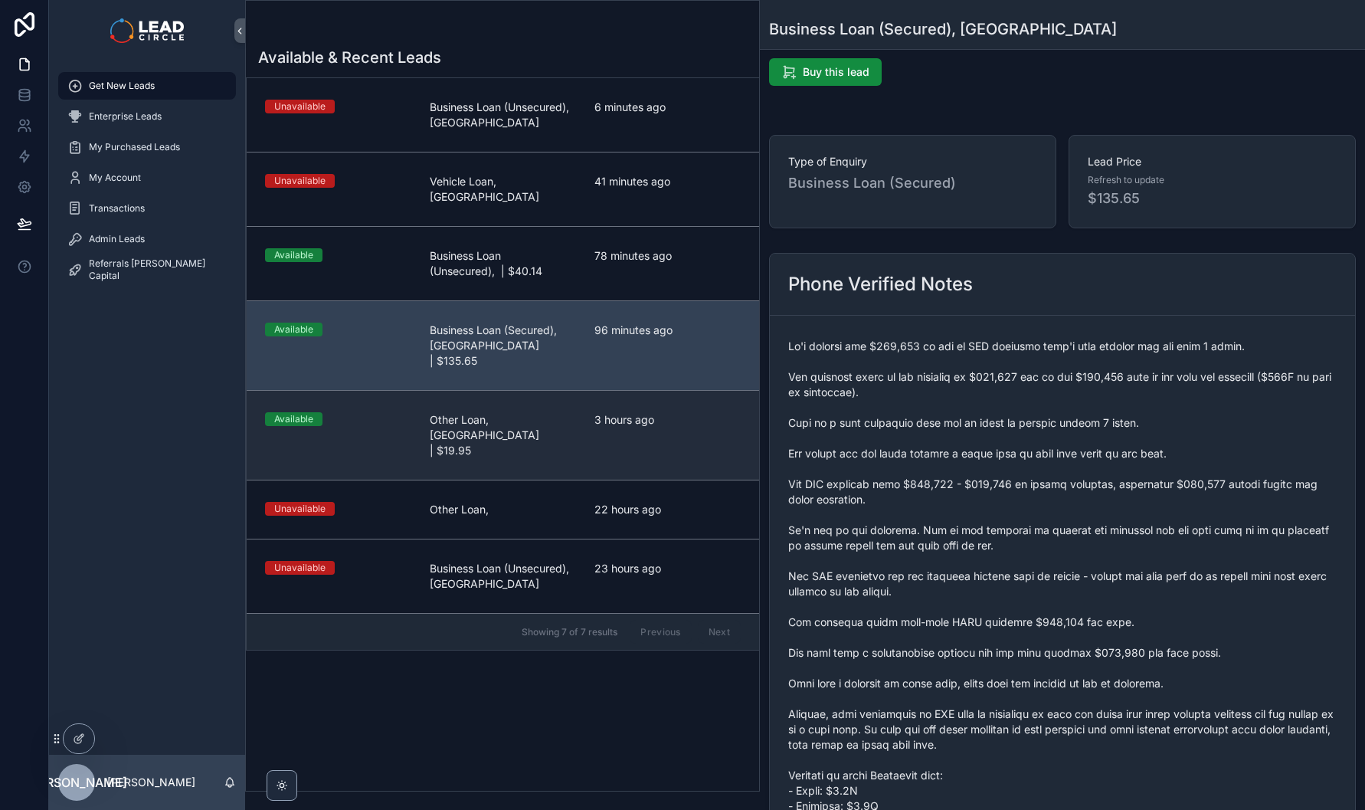
click at [653, 412] on span "3 hours ago" at bounding box center [667, 419] width 146 height 15
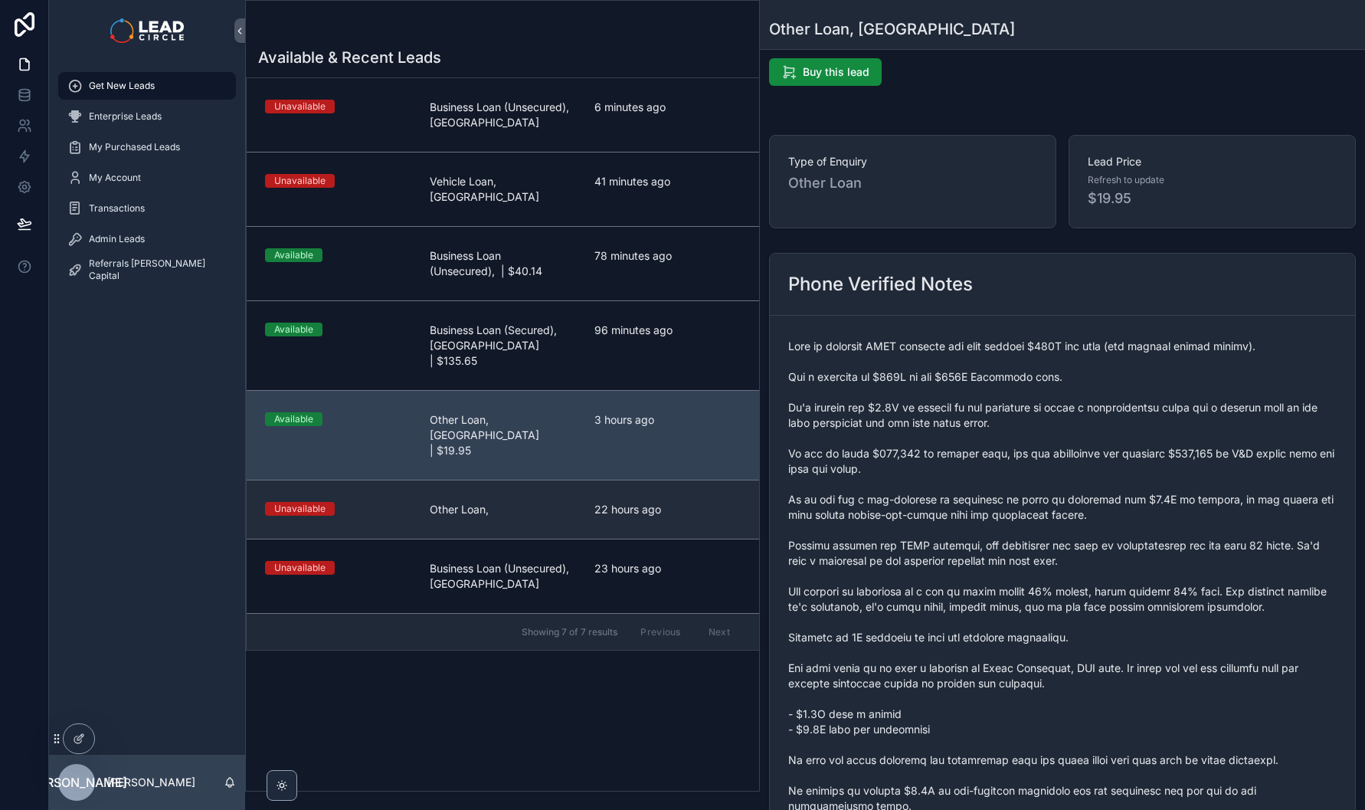
click at [468, 480] on link "Unavailable Other Loan, 22 hours ago" at bounding box center [503, 509] width 512 height 59
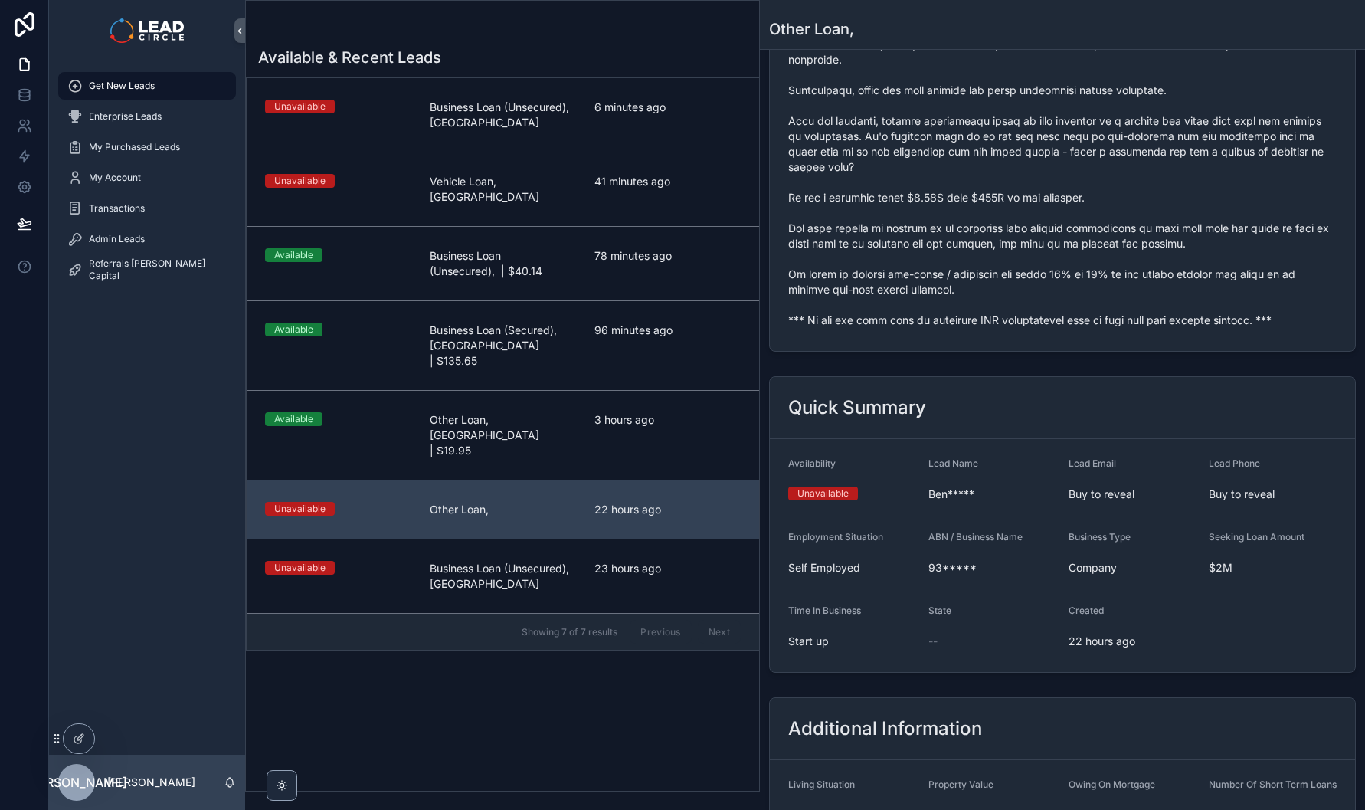
scroll to position [186, 0]
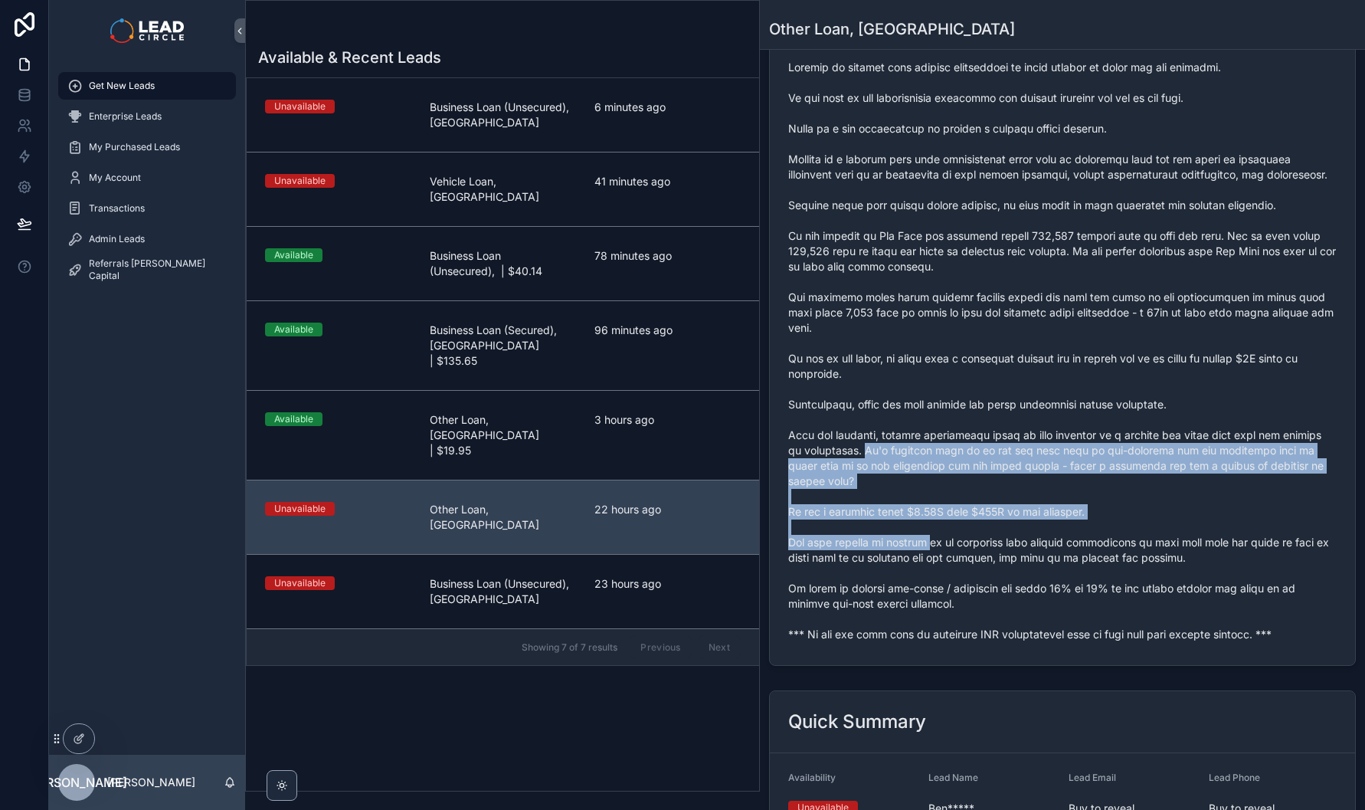
drag, startPoint x: 870, startPoint y: 466, endPoint x: 935, endPoint y: 552, distance: 107.2
click at [932, 549] on span "scrollable content" at bounding box center [1062, 351] width 548 height 582
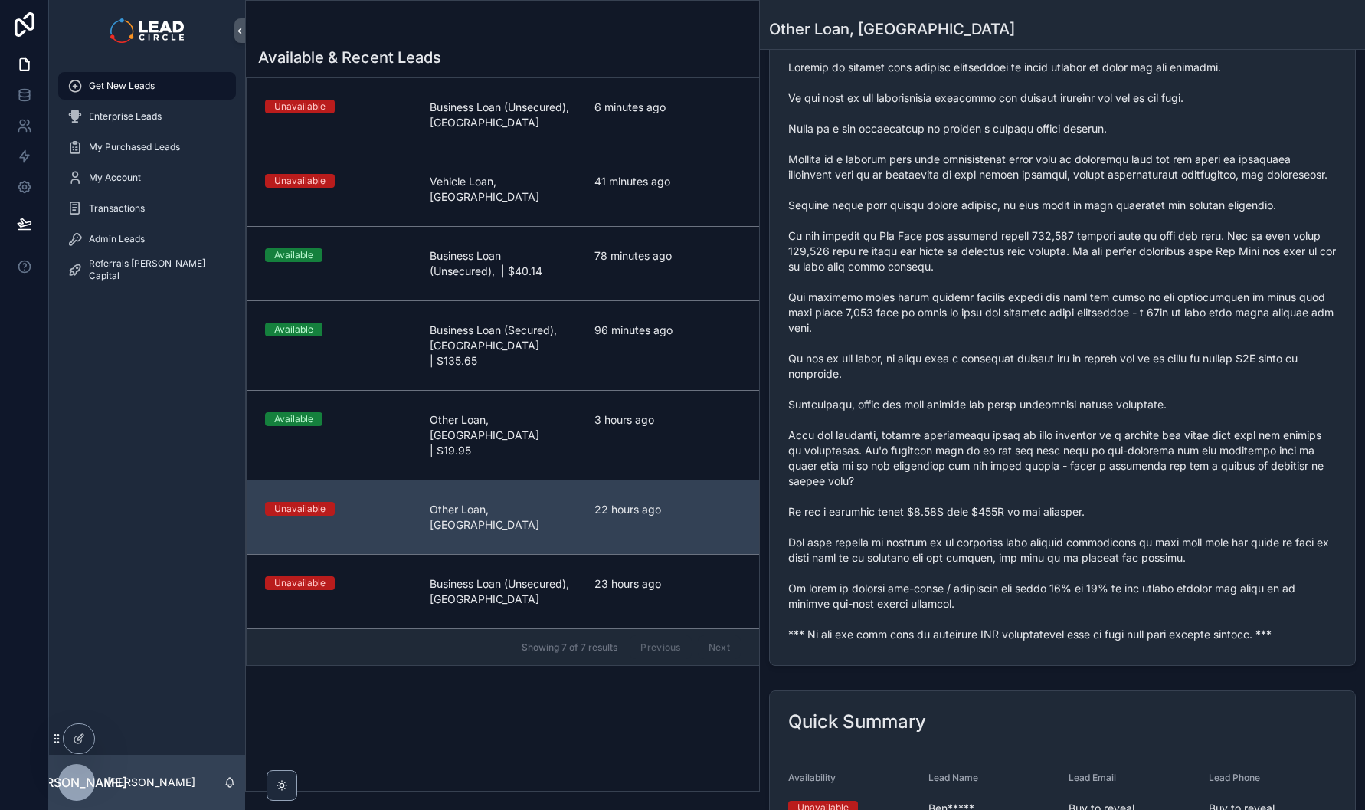
click at [935, 552] on span "scrollable content" at bounding box center [1062, 351] width 548 height 582
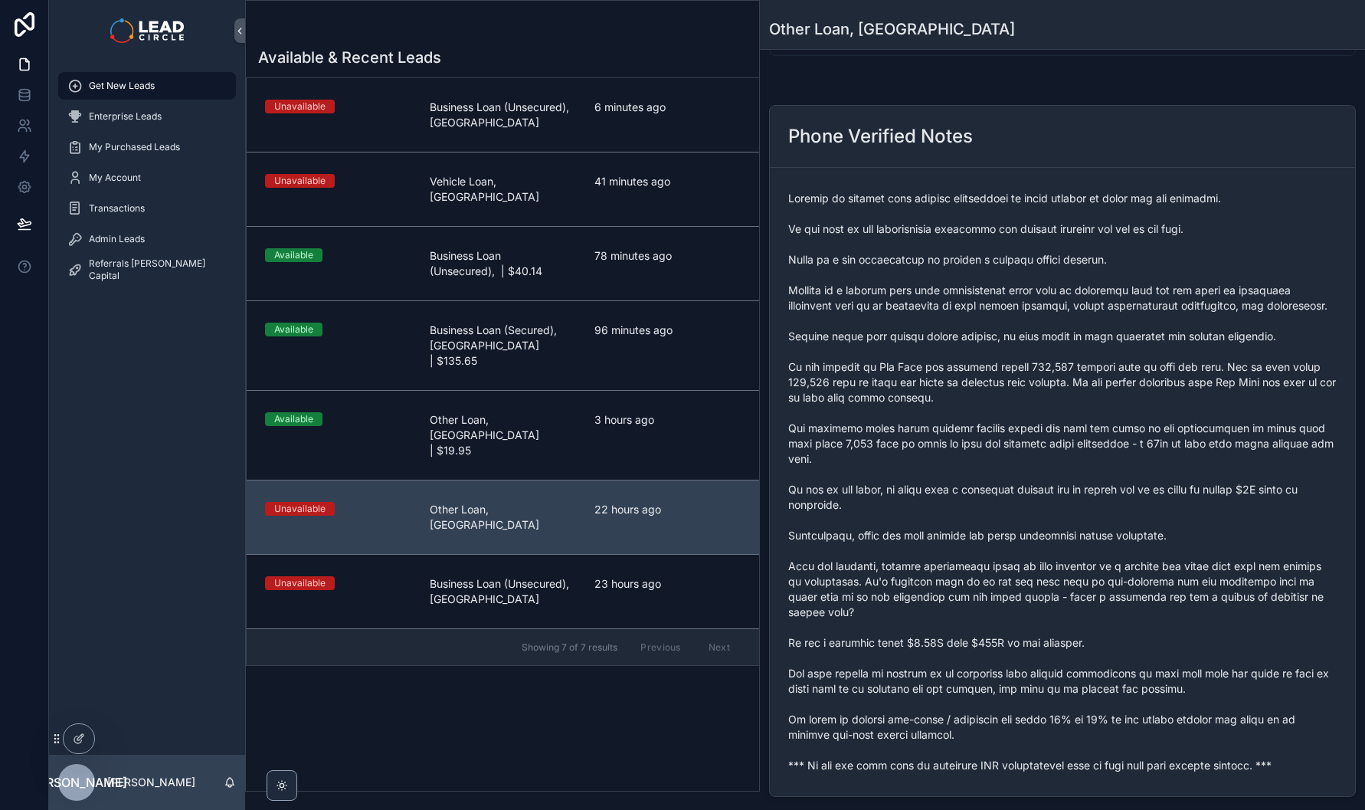
scroll to position [0, 0]
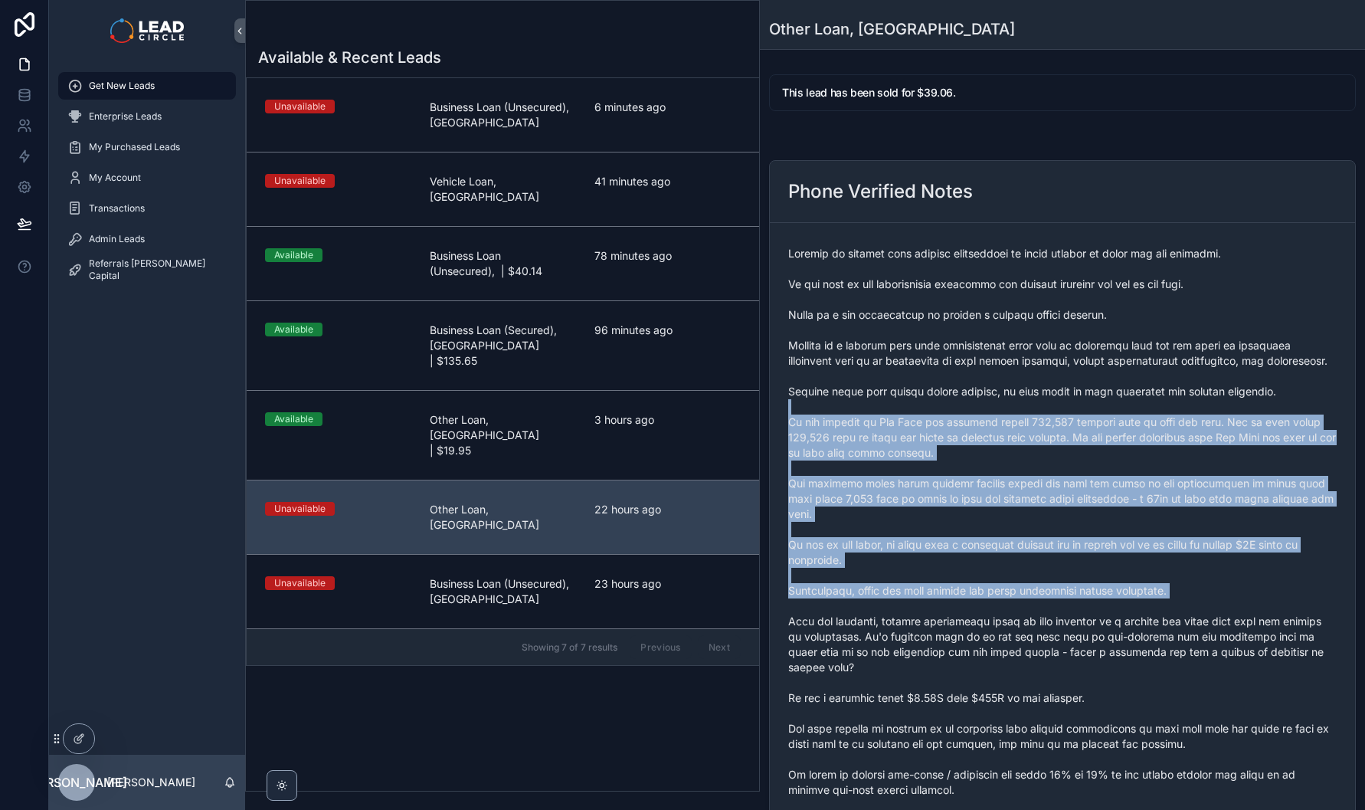
drag, startPoint x: 921, startPoint y: 408, endPoint x: 981, endPoint y: 624, distance: 223.6
click at [978, 619] on span "scrollable content" at bounding box center [1062, 537] width 548 height 582
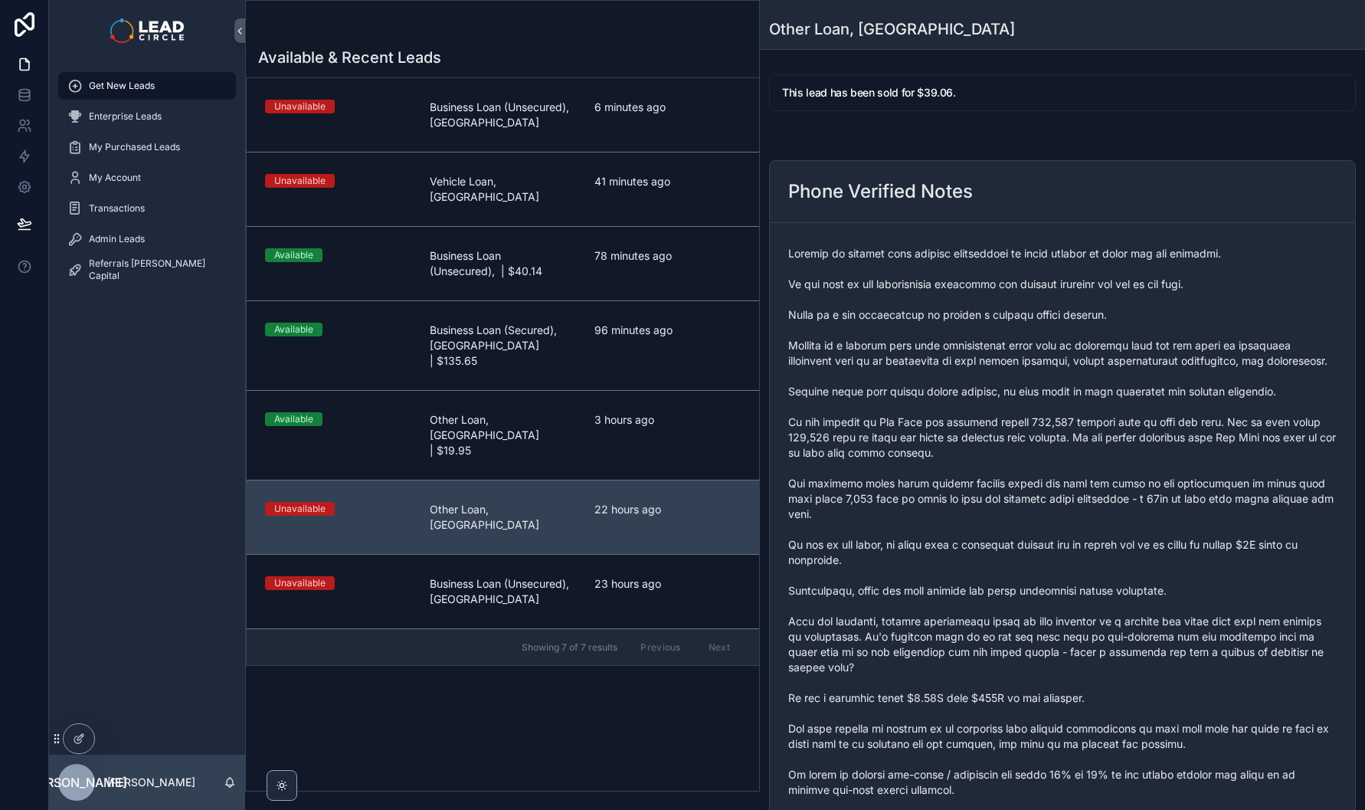
click at [982, 627] on span "scrollable content" at bounding box center [1062, 537] width 548 height 582
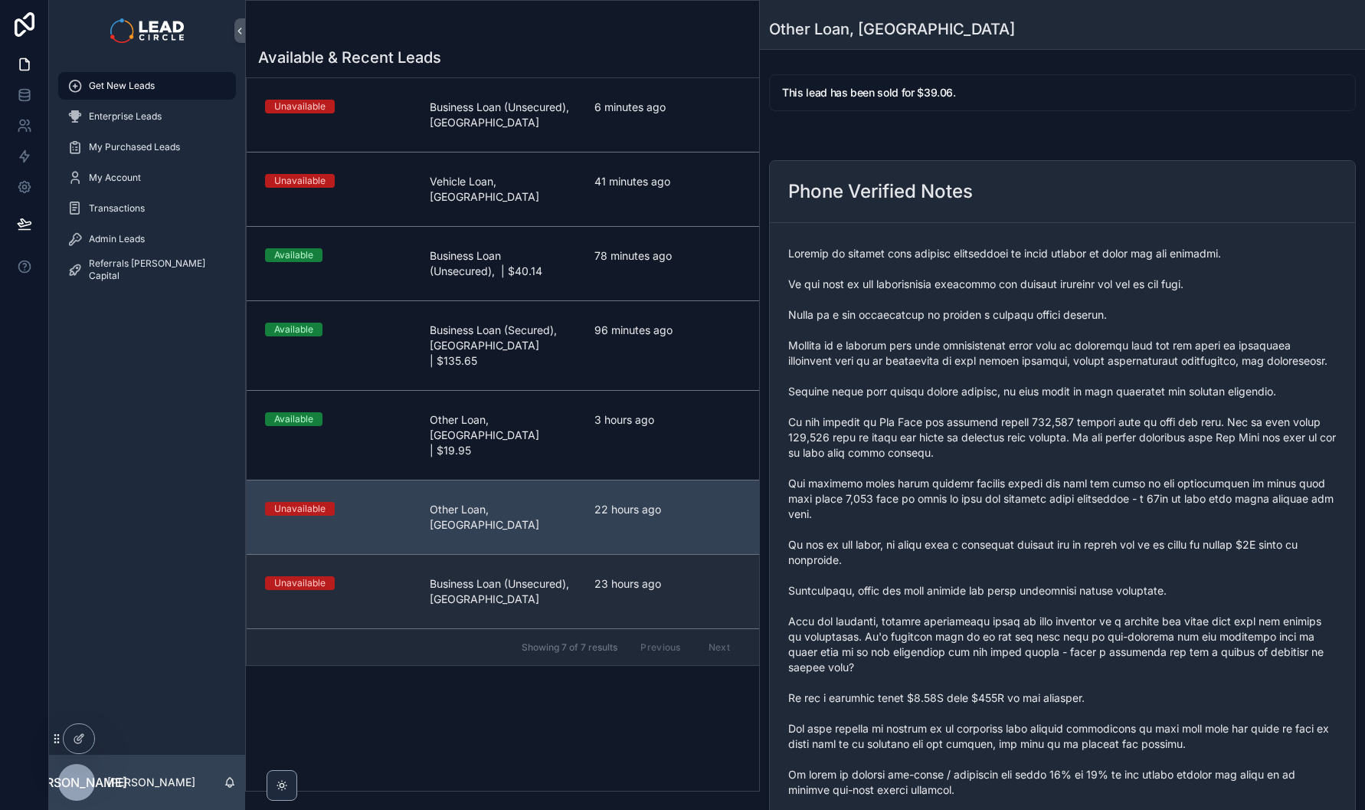
click at [584, 576] on div "Unavailable Business Loan (Unsecured), [GEOGRAPHIC_DATA] 23 hours ago" at bounding box center [503, 591] width 476 height 31
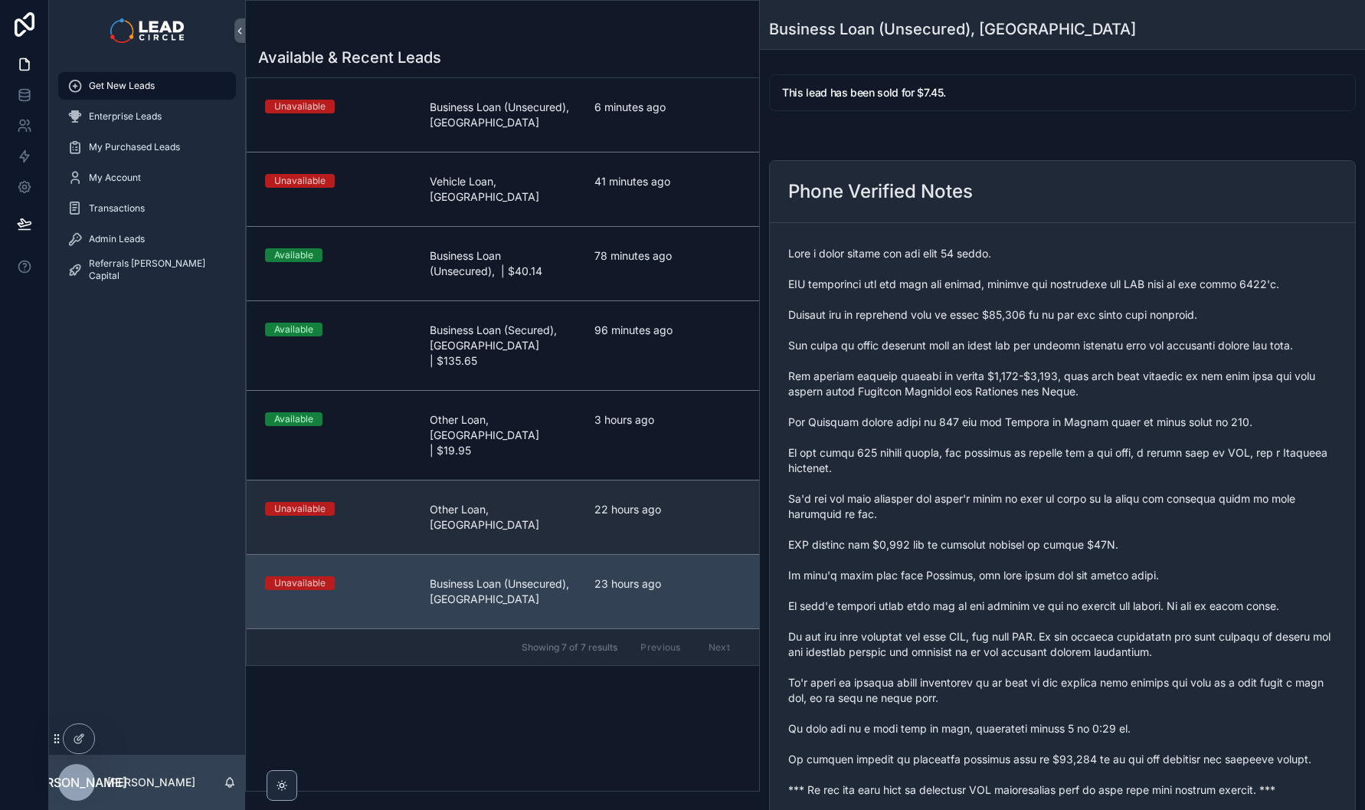
click at [578, 502] on div "Unavailable Other Loan, [GEOGRAPHIC_DATA] 22 hours ago" at bounding box center [503, 517] width 476 height 31
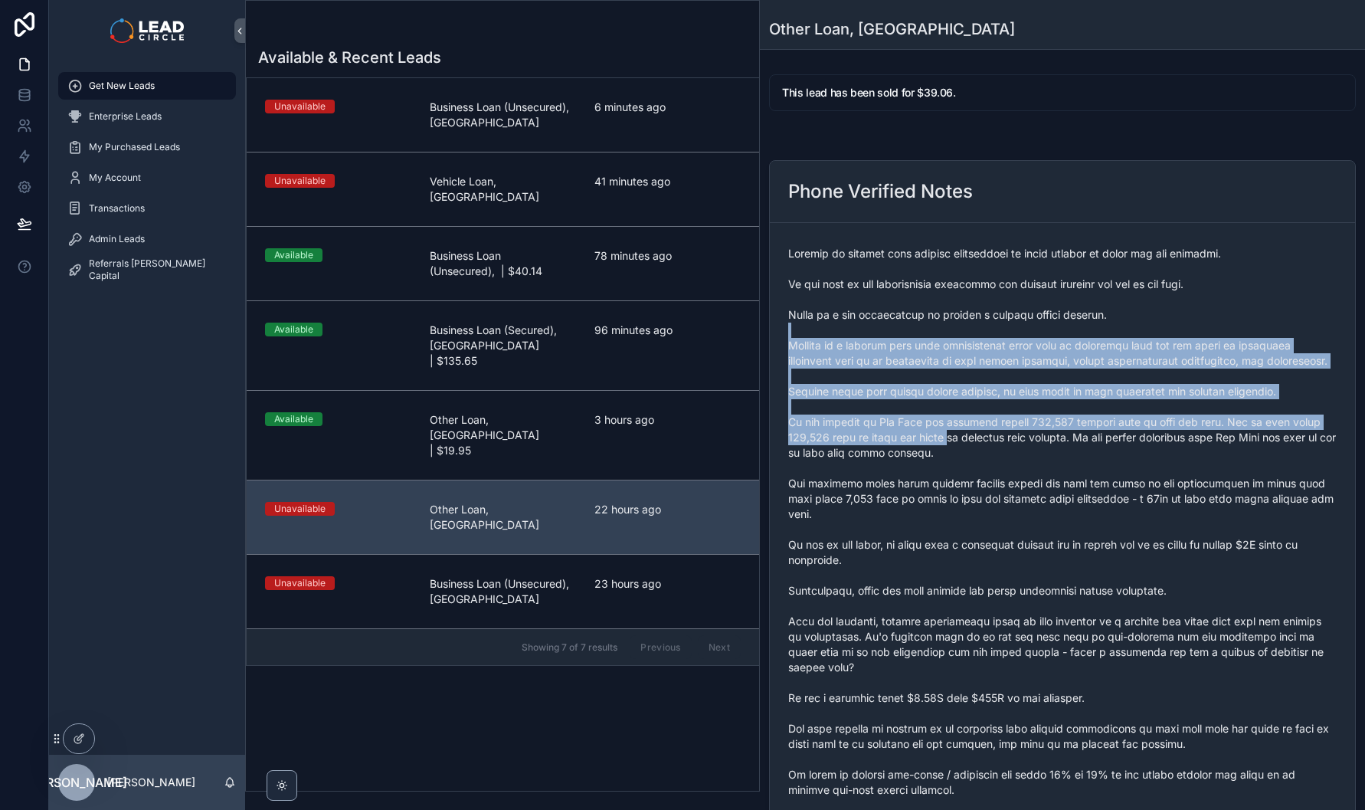
drag, startPoint x: 920, startPoint y: 336, endPoint x: 968, endPoint y: 450, distance: 123.2
click at [968, 450] on span "scrollable content" at bounding box center [1062, 537] width 548 height 582
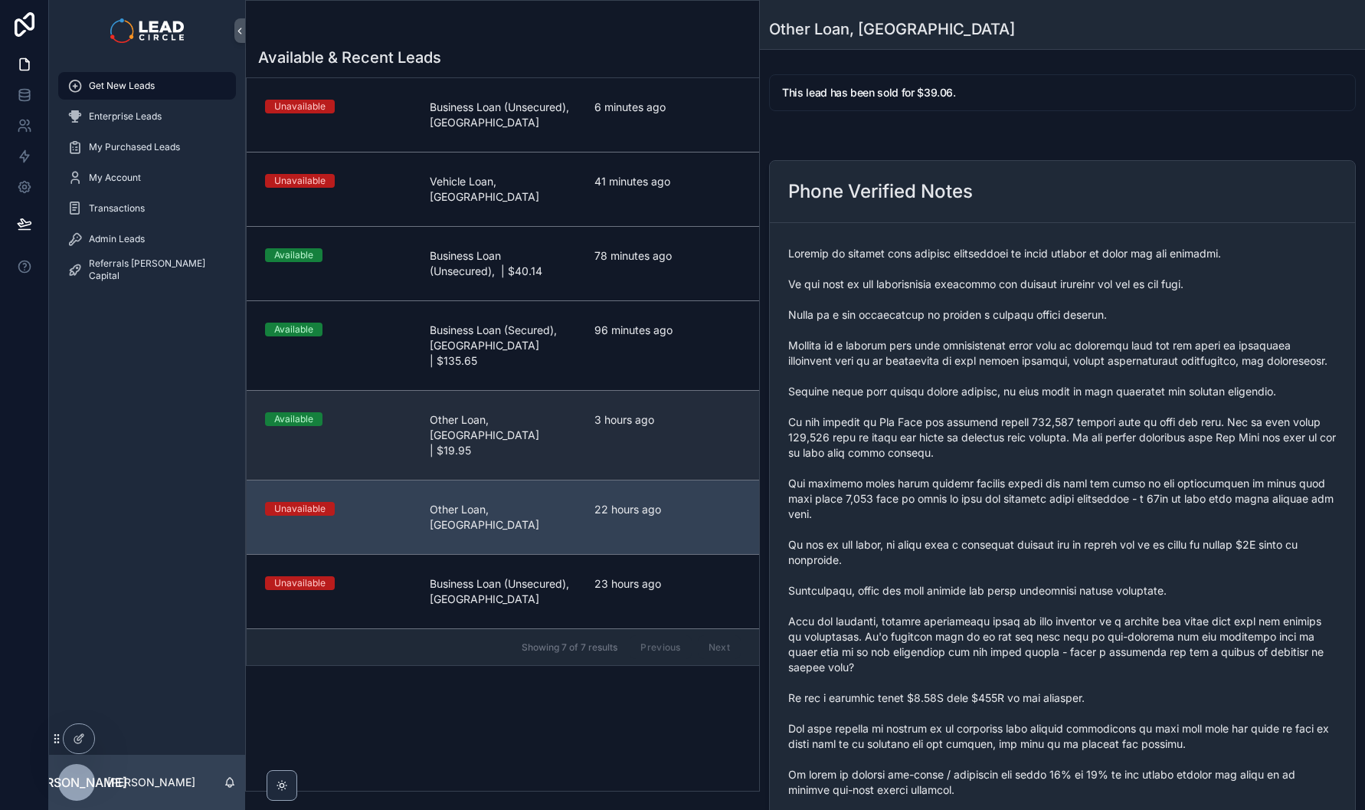
click at [603, 412] on span "3 hours ago" at bounding box center [667, 419] width 146 height 15
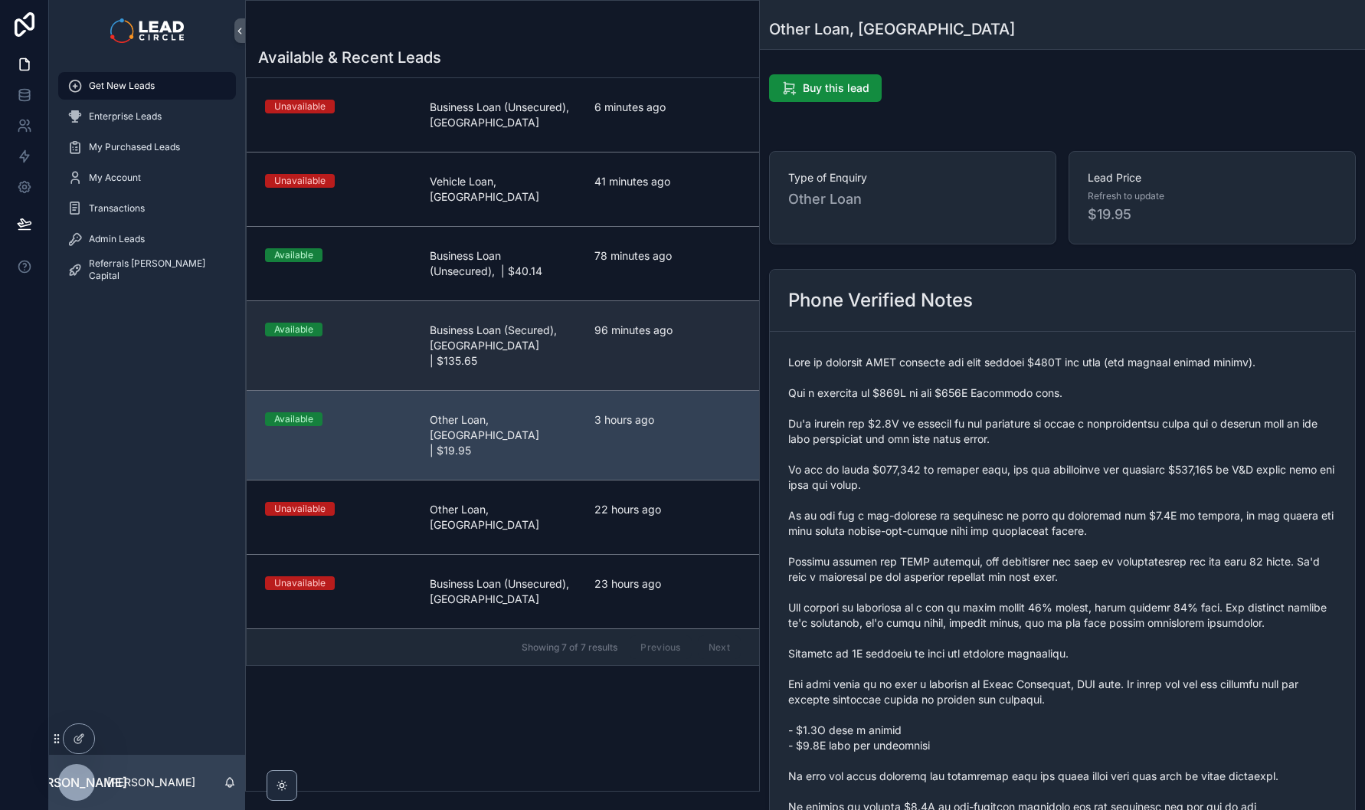
click at [575, 342] on link "Available Business Loan (Secured), [GEOGRAPHIC_DATA] | $135.65 96 minutes ago" at bounding box center [503, 345] width 512 height 90
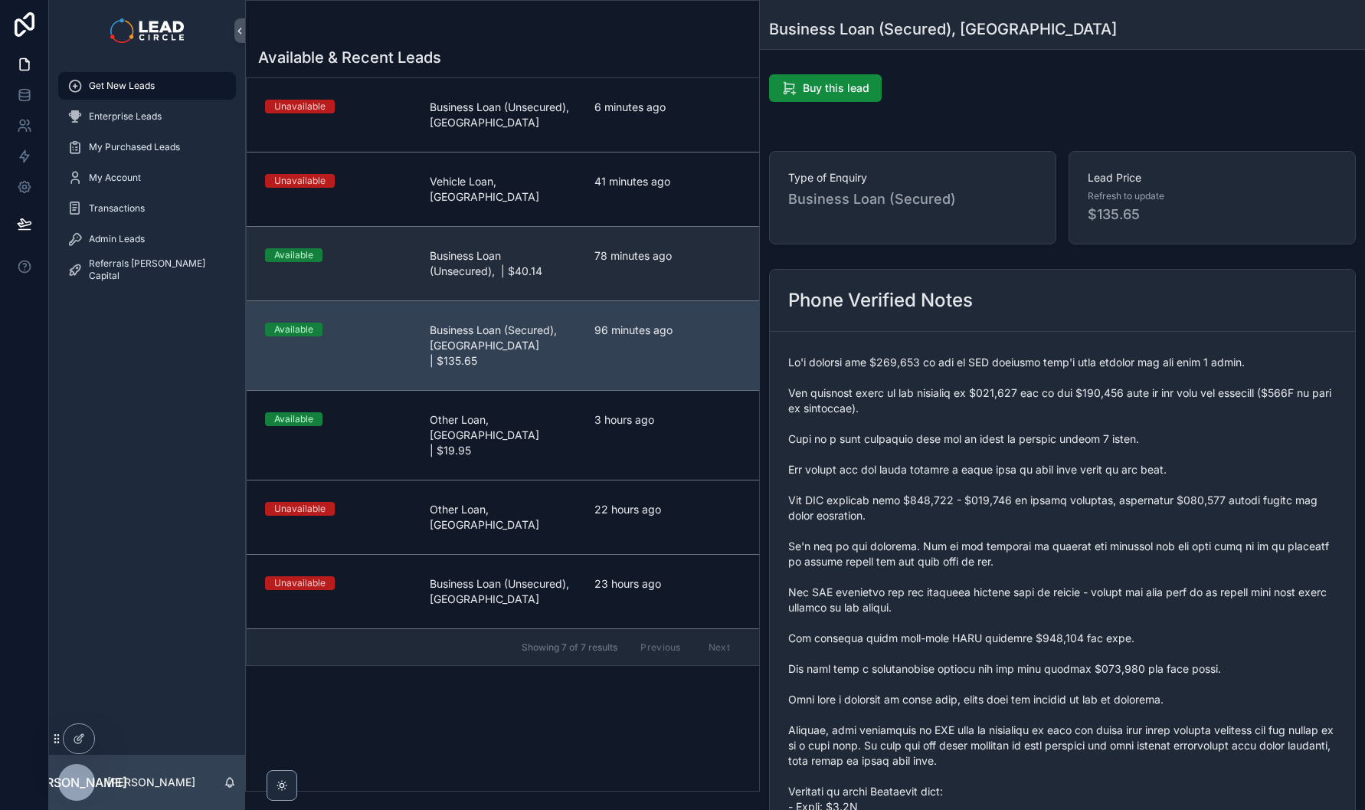
click at [572, 271] on link "Available Business Loan (Unsecured), | $40.14 78 minutes ago" at bounding box center [503, 263] width 512 height 74
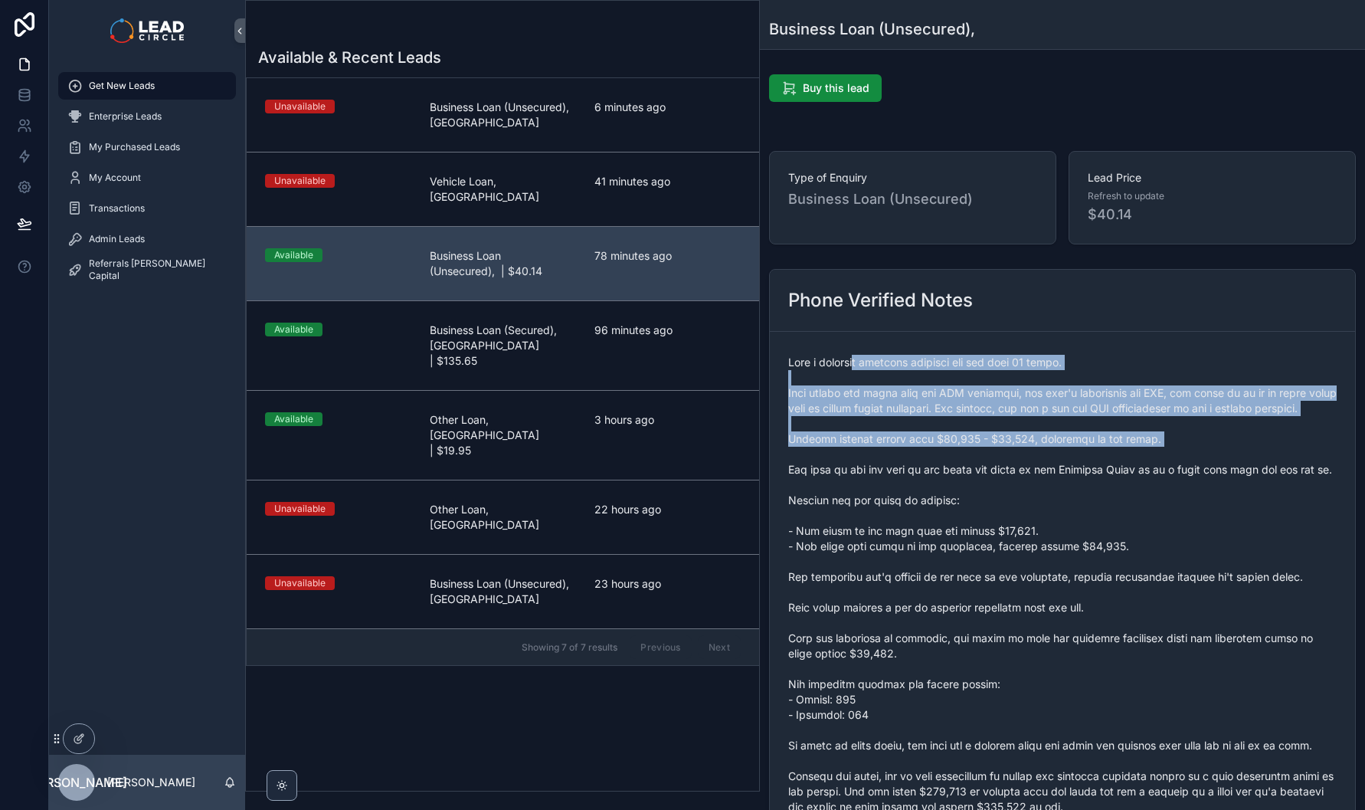
drag, startPoint x: 866, startPoint y: 366, endPoint x: 928, endPoint y: 505, distance: 151.9
click at [926, 503] on span "scrollable content" at bounding box center [1062, 631] width 548 height 552
click at [928, 505] on span "scrollable content" at bounding box center [1062, 631] width 548 height 552
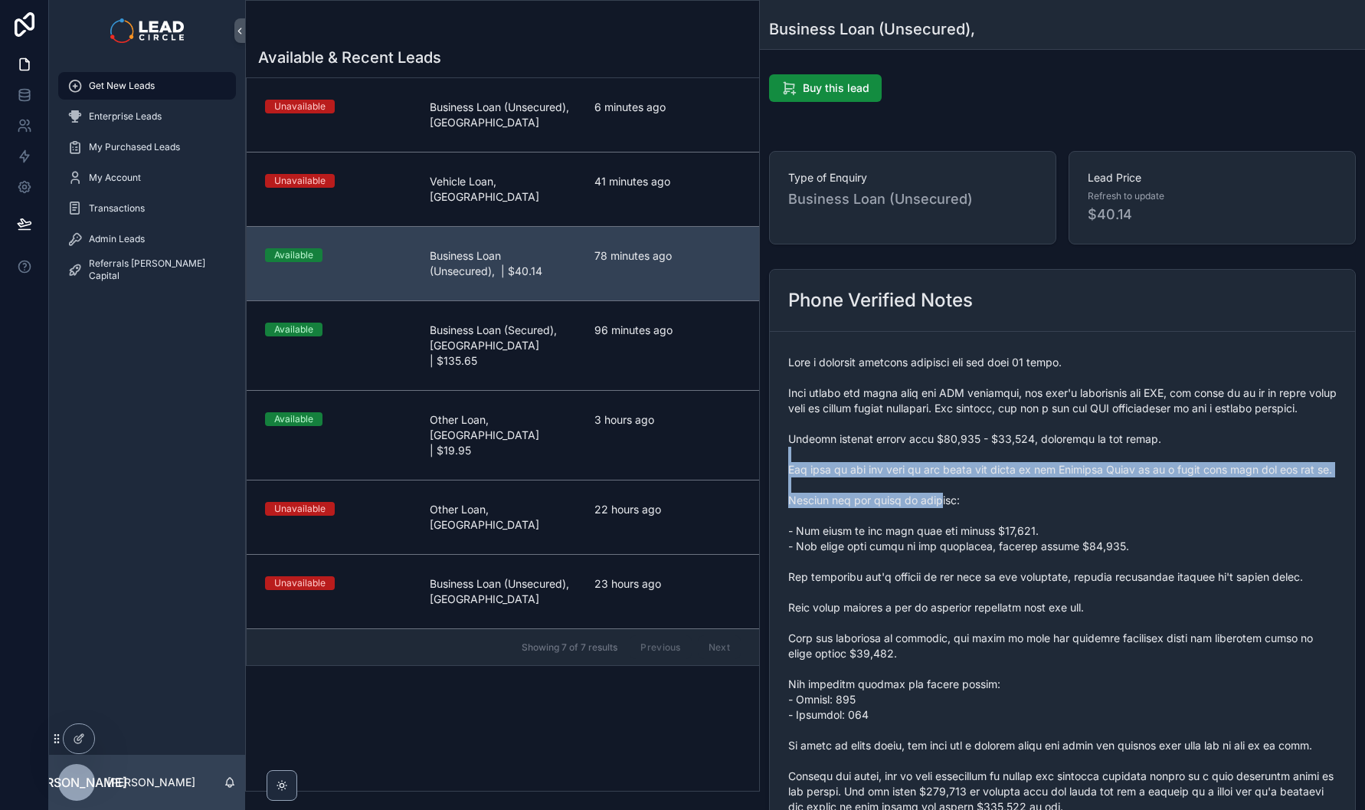
drag, startPoint x: 938, startPoint y: 532, endPoint x: 935, endPoint y: 430, distance: 101.9
click at [935, 437] on span "scrollable content" at bounding box center [1062, 631] width 548 height 552
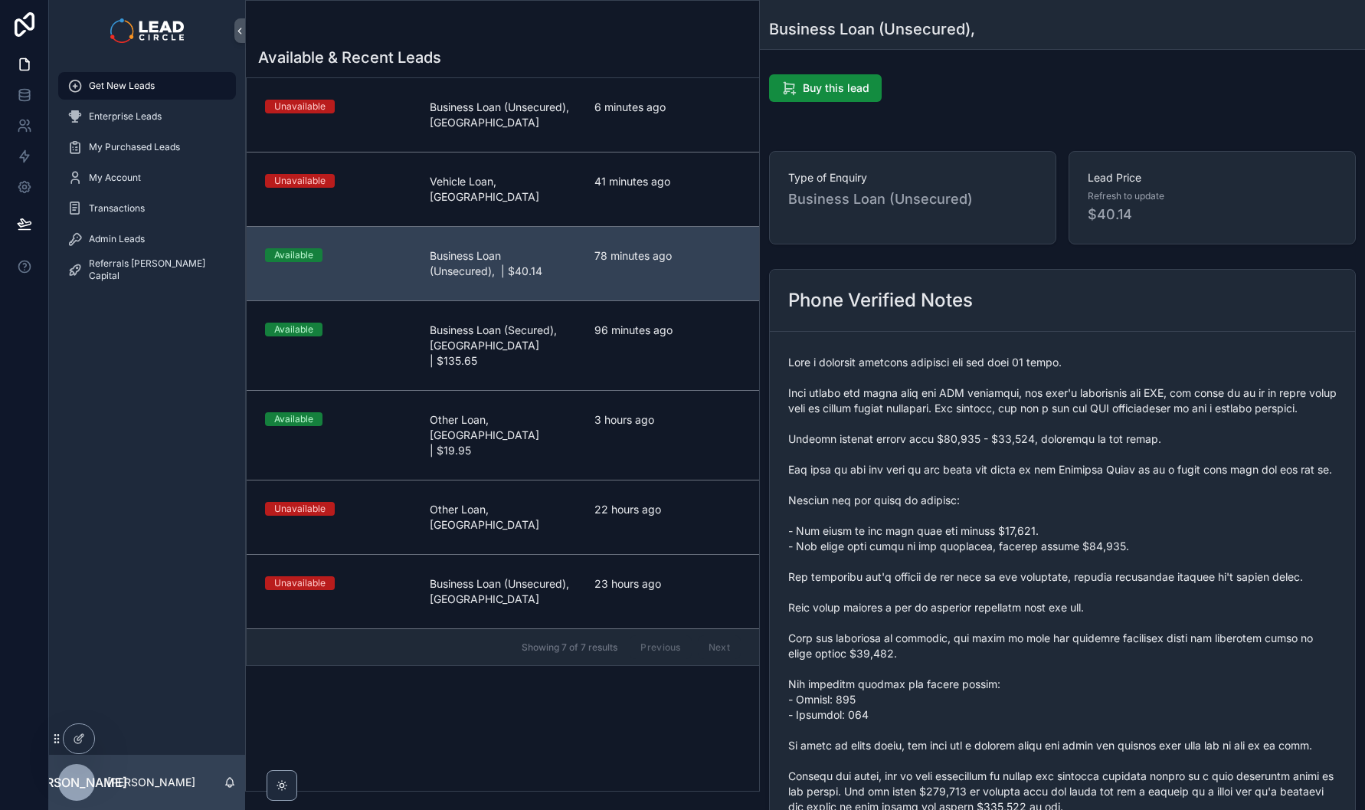
click at [935, 430] on span "scrollable content" at bounding box center [1062, 631] width 548 height 552
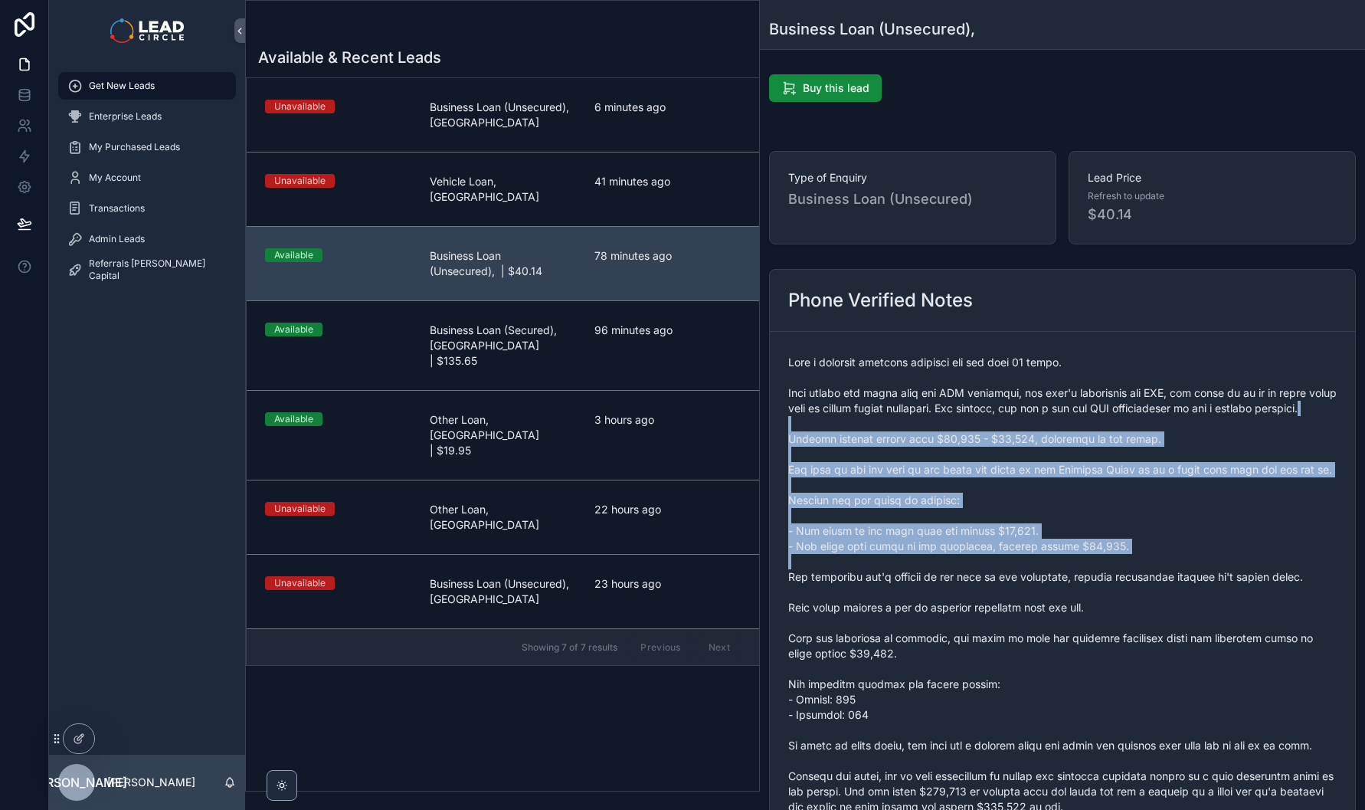
drag, startPoint x: 935, startPoint y: 430, endPoint x: 1154, endPoint y: 584, distance: 267.6
click at [1154, 584] on span "scrollable content" at bounding box center [1062, 631] width 548 height 552
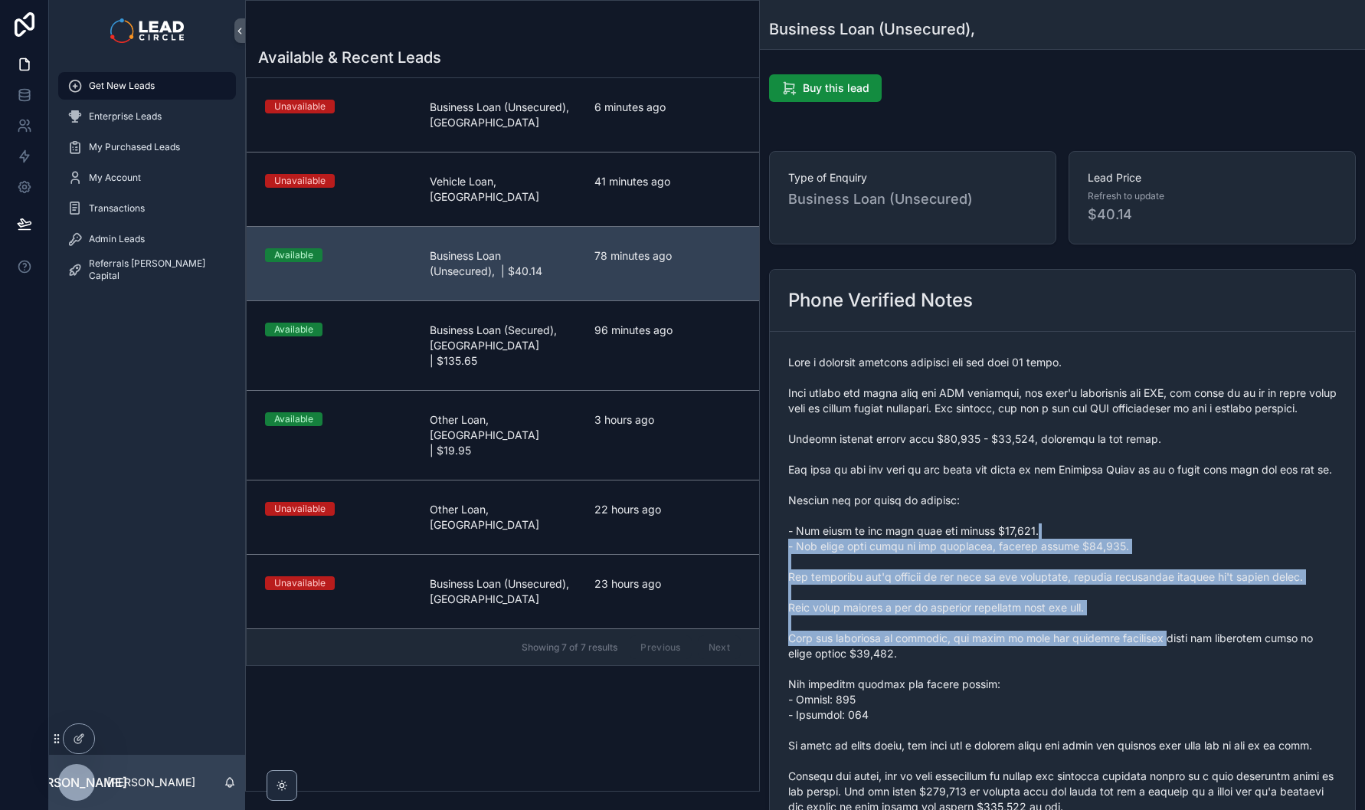
drag, startPoint x: 1160, startPoint y: 665, endPoint x: 1099, endPoint y: 558, distance: 122.5
click at [1099, 558] on span "scrollable content" at bounding box center [1062, 631] width 548 height 552
drag, startPoint x: 1099, startPoint y: 558, endPoint x: 1095, endPoint y: 676, distance: 117.3
click at [1095, 674] on span "scrollable content" at bounding box center [1062, 631] width 548 height 552
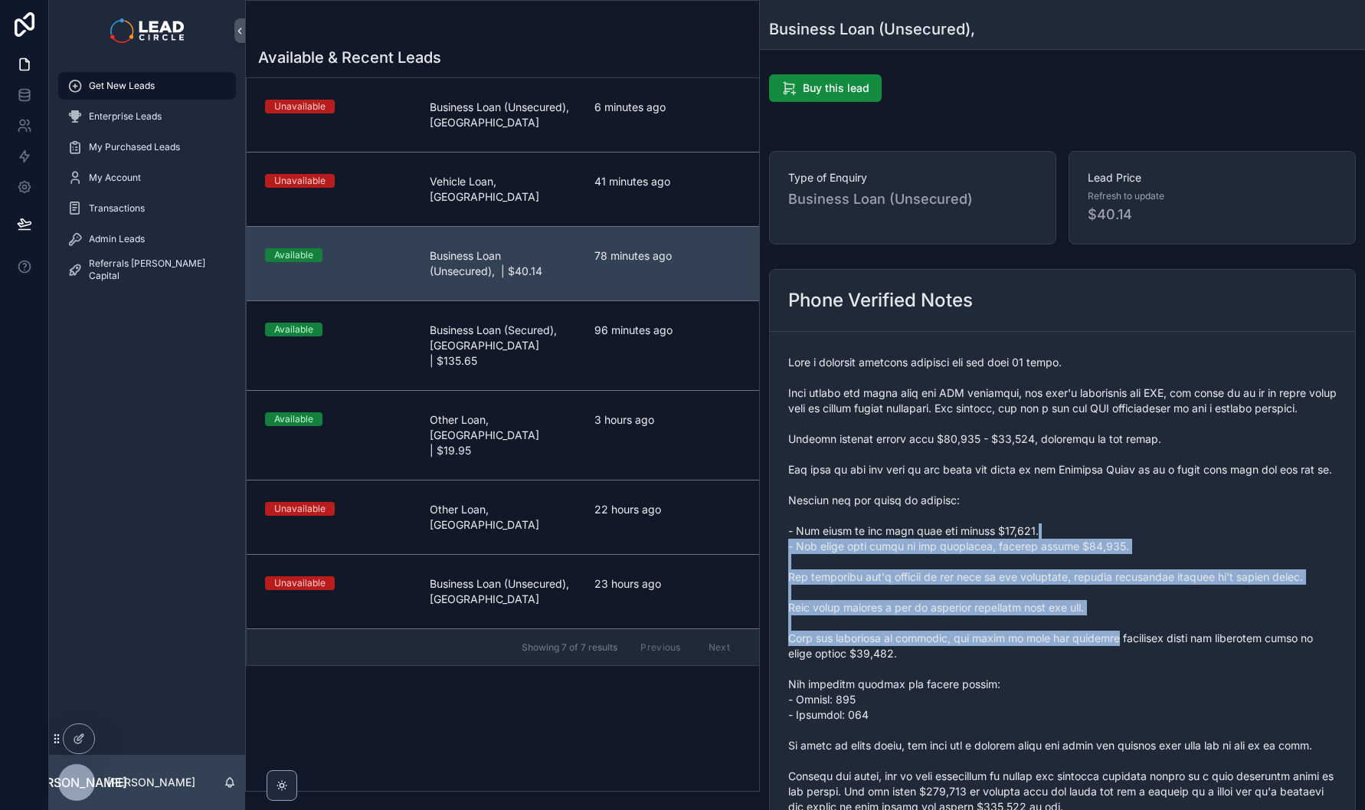
click at [1095, 676] on span "scrollable content" at bounding box center [1062, 631] width 548 height 552
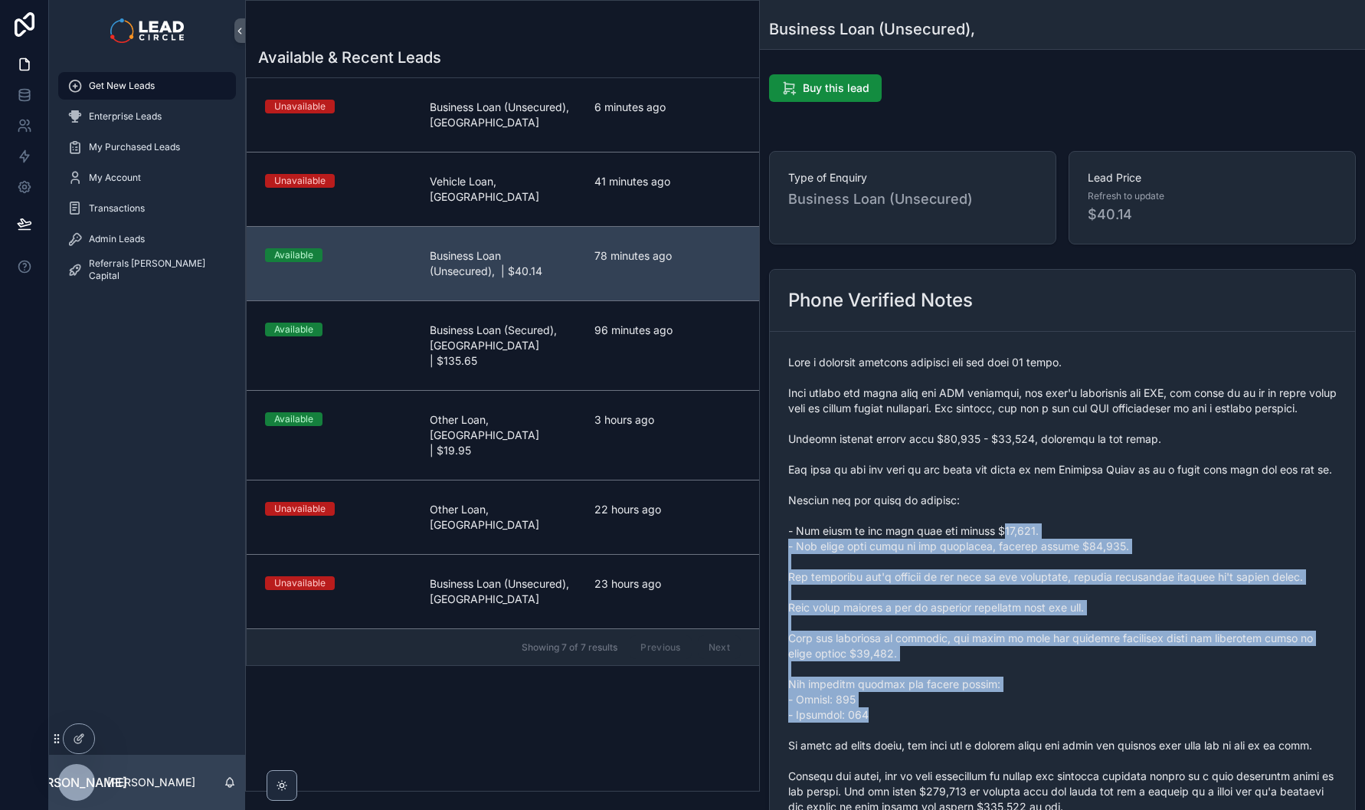
drag, startPoint x: 1056, startPoint y: 711, endPoint x: 999, endPoint y: 552, distance: 168.4
click at [999, 553] on span "scrollable content" at bounding box center [1062, 631] width 548 height 552
click at [999, 552] on span "scrollable content" at bounding box center [1062, 631] width 548 height 552
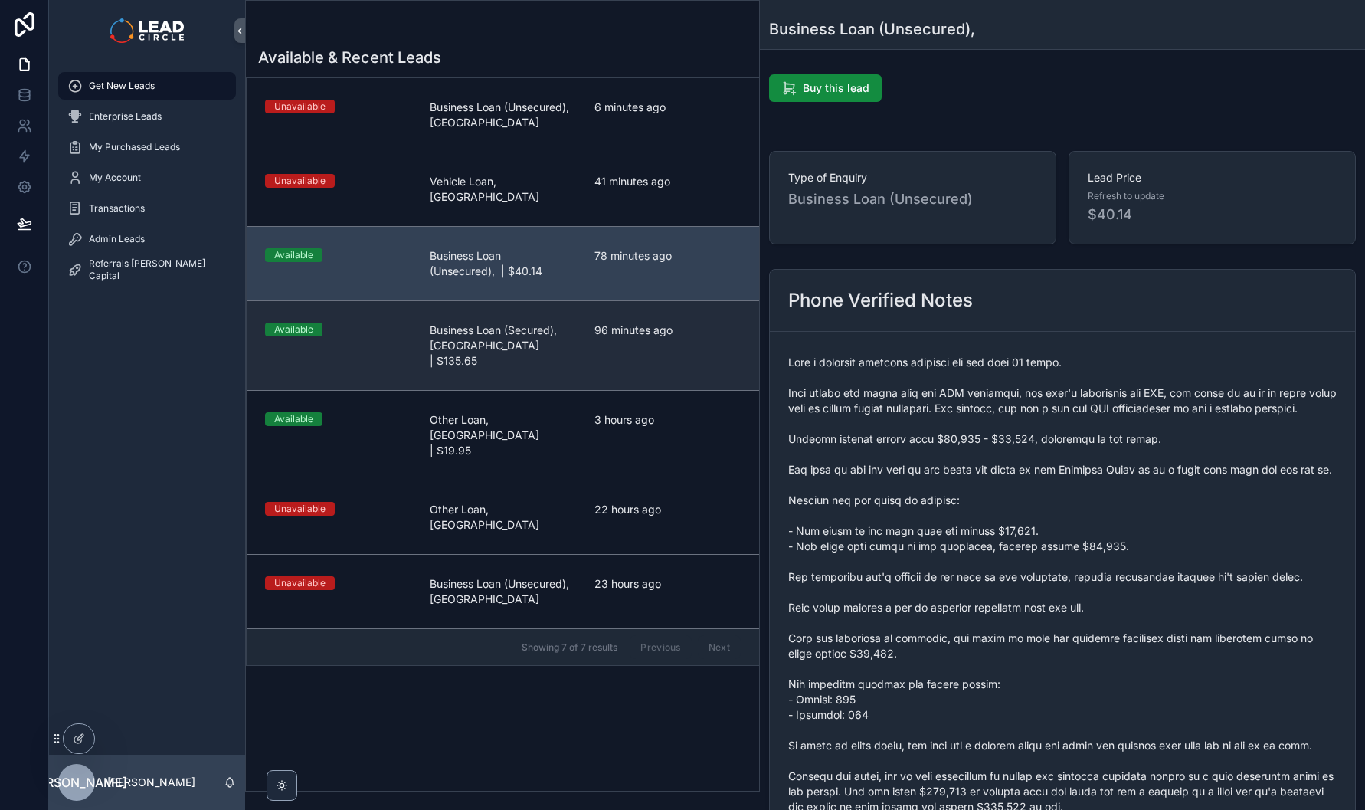
click at [614, 322] on span "96 minutes ago" at bounding box center [667, 329] width 146 height 15
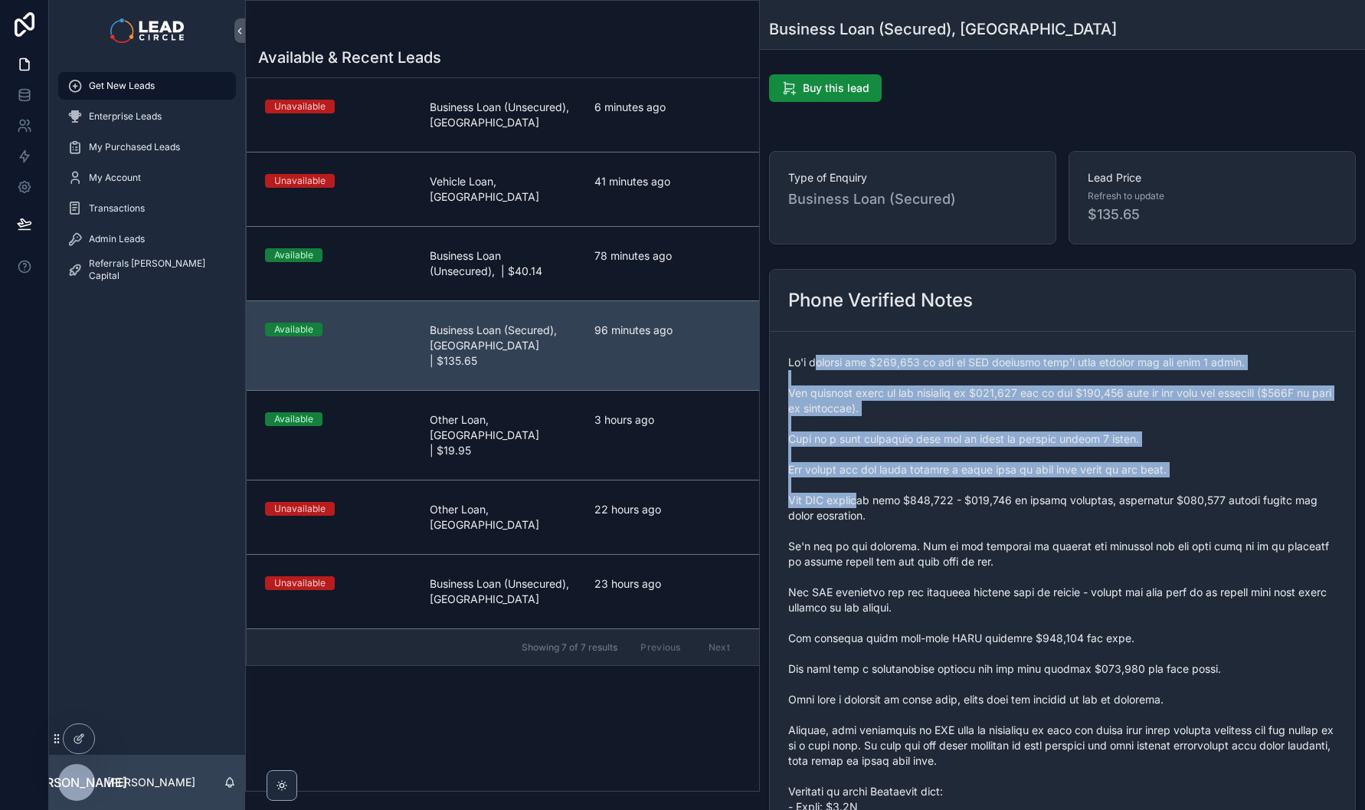
drag, startPoint x: 833, startPoint y: 395, endPoint x: 873, endPoint y: 510, distance: 121.6
click at [873, 509] on span "scrollable content" at bounding box center [1062, 692] width 548 height 674
click at [873, 510] on span "scrollable content" at bounding box center [1062, 692] width 548 height 674
